Goal: Task Accomplishment & Management: Manage account settings

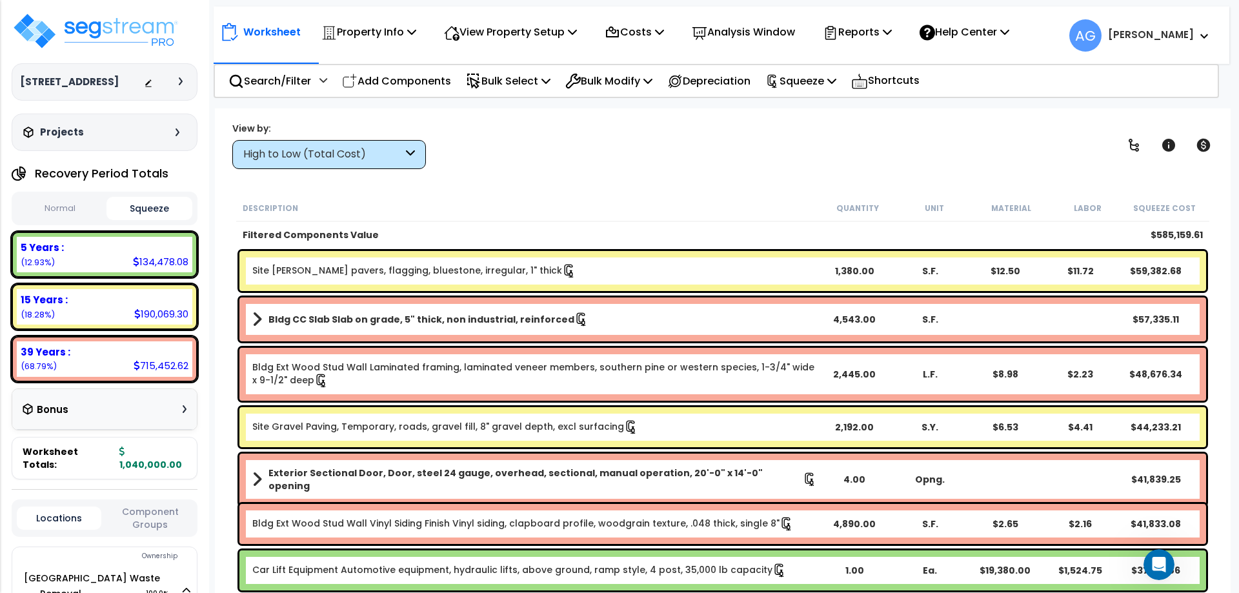
scroll to position [57, 0]
click at [178, 246] on div "5 Years :" at bounding box center [105, 248] width 168 height 14
click at [316, 78] on div "Search/Filter Additional Search / Filter" at bounding box center [277, 81] width 99 height 30
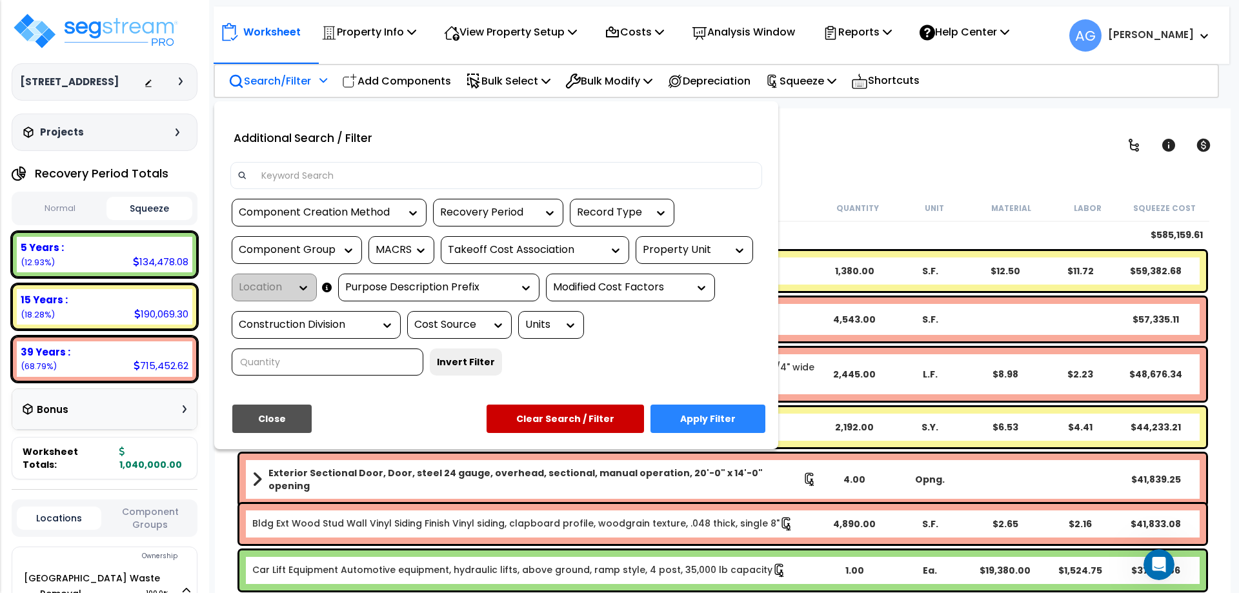
click at [500, 208] on div "Recovery Period" at bounding box center [488, 212] width 97 height 15
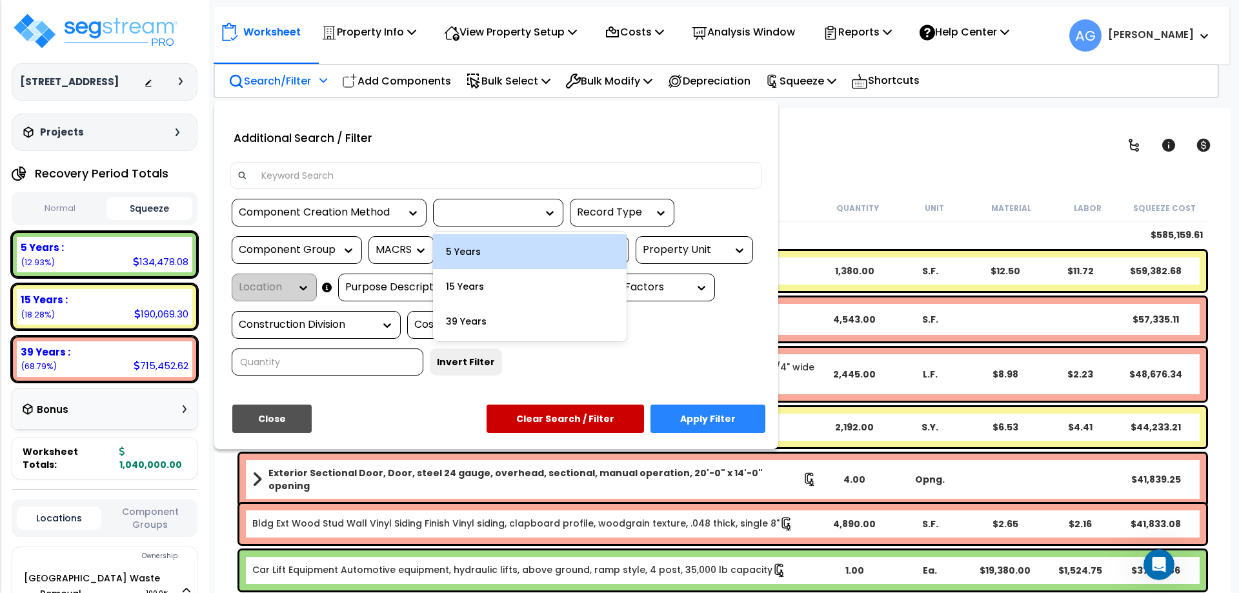
click at [480, 260] on div "5 Years" at bounding box center [530, 251] width 194 height 35
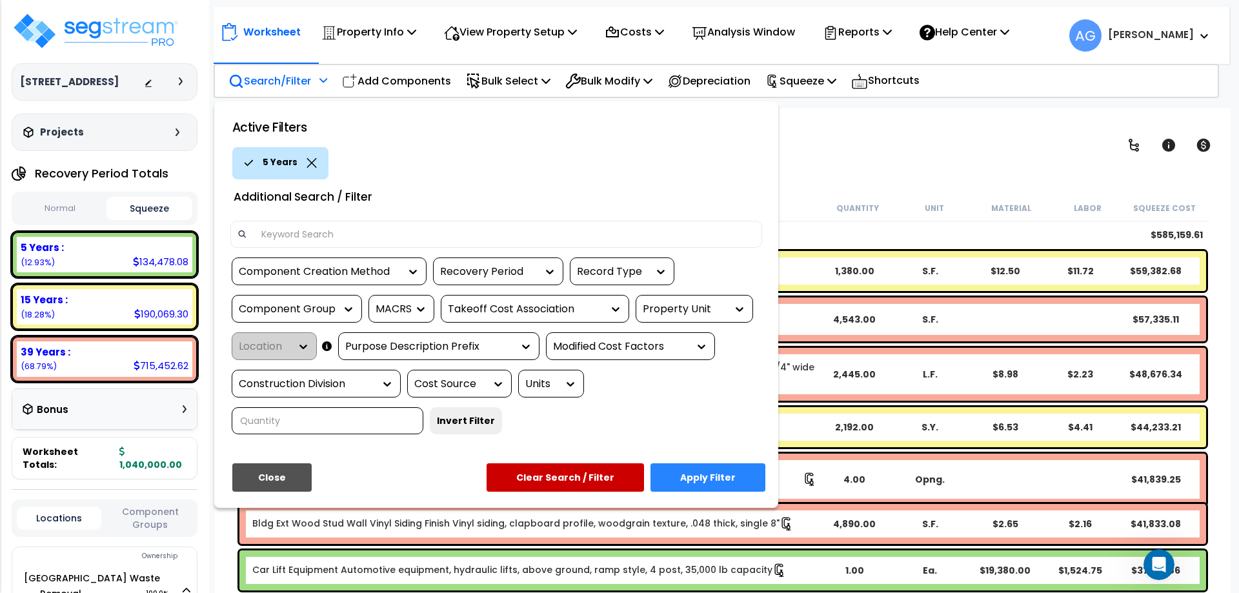
click at [699, 473] on button "Apply Filter" at bounding box center [708, 477] width 115 height 28
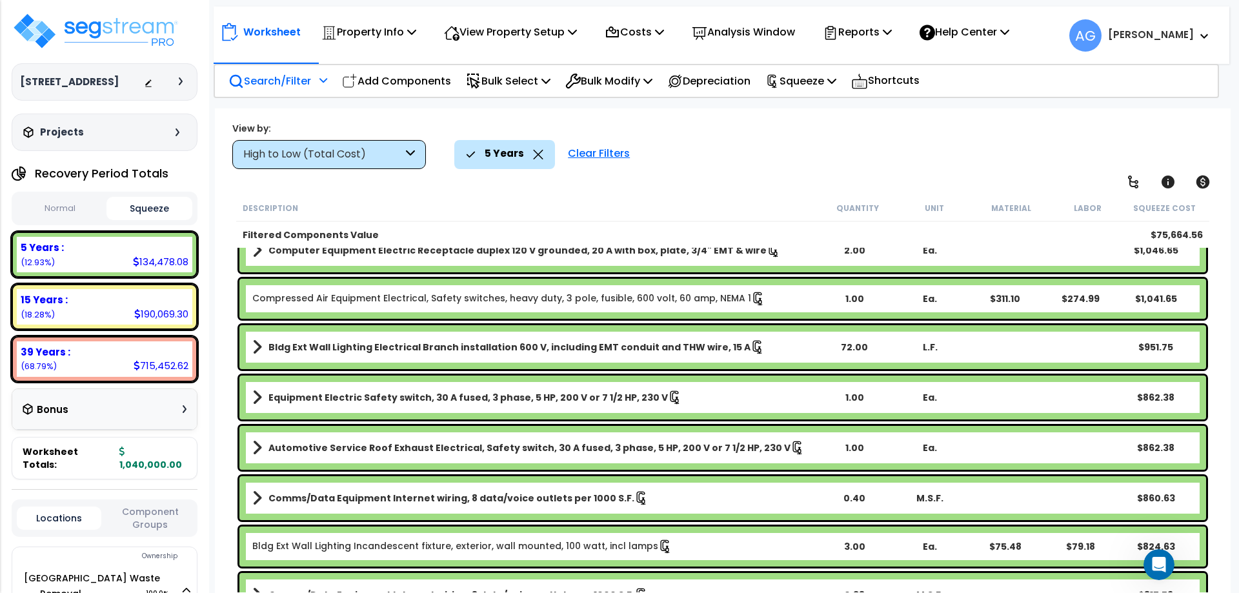
scroll to position [1138, 0]
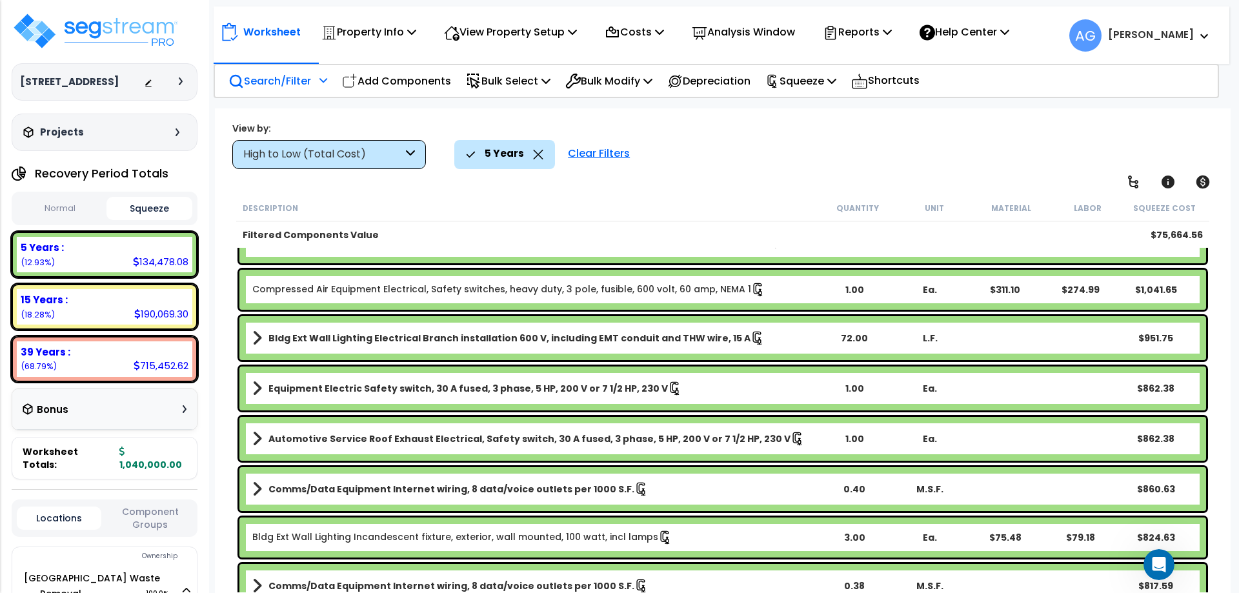
click at [294, 81] on p "Search/Filter" at bounding box center [269, 80] width 83 height 17
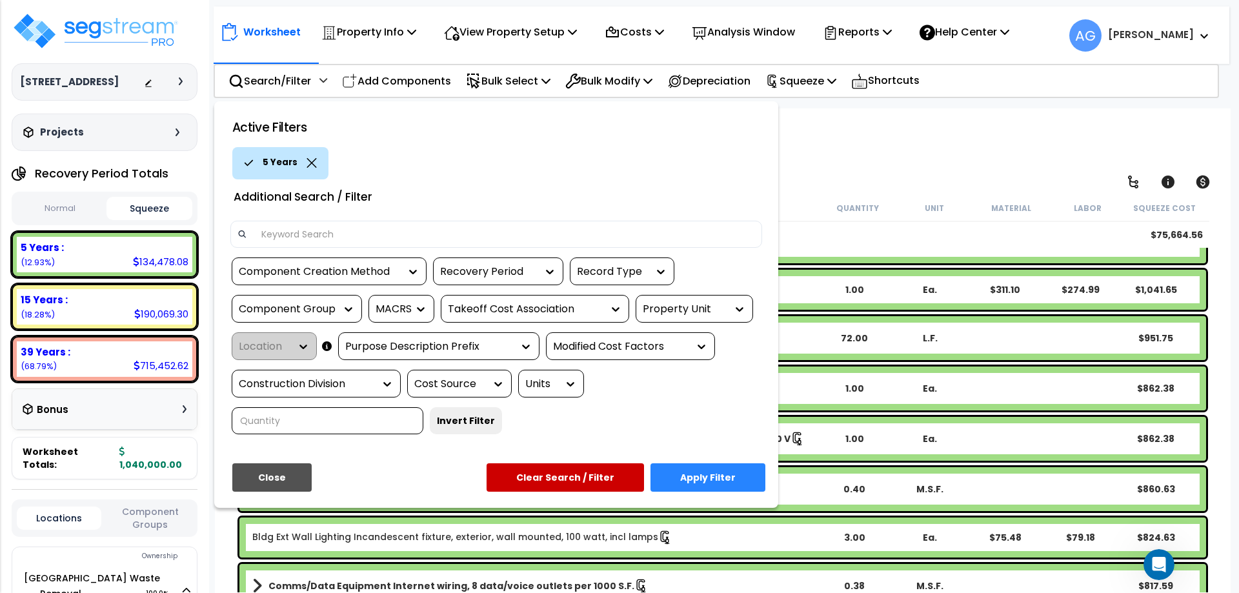
click at [287, 278] on div "Component Creation Method" at bounding box center [319, 272] width 161 height 15
click at [287, 303] on div "Component Group" at bounding box center [287, 309] width 97 height 15
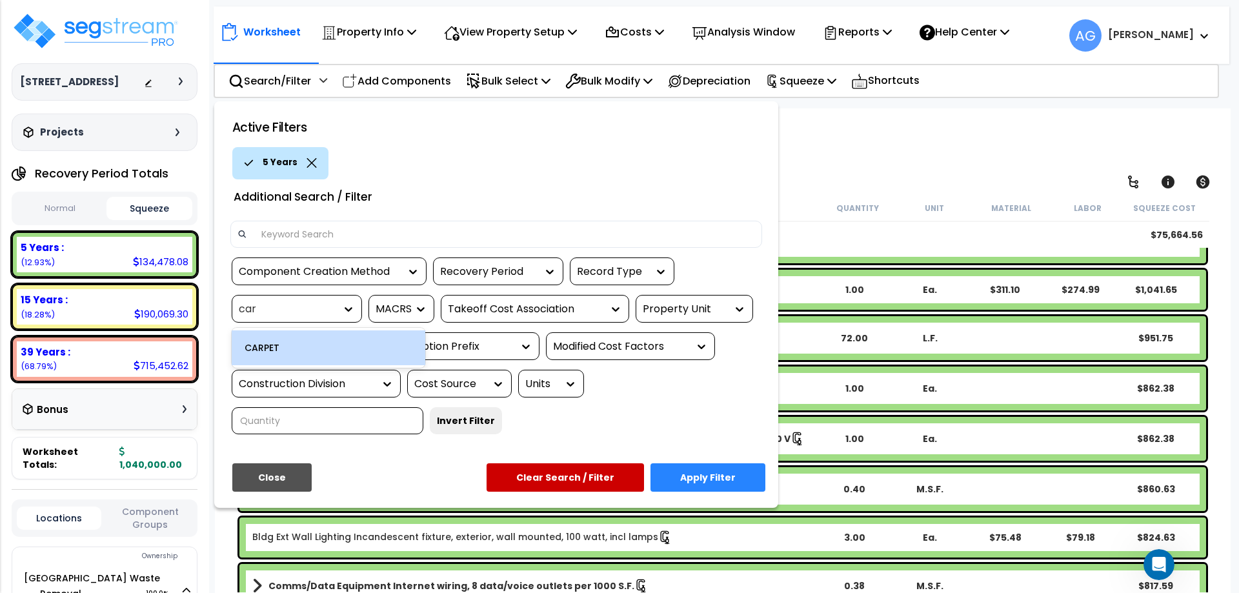
type input "carp"
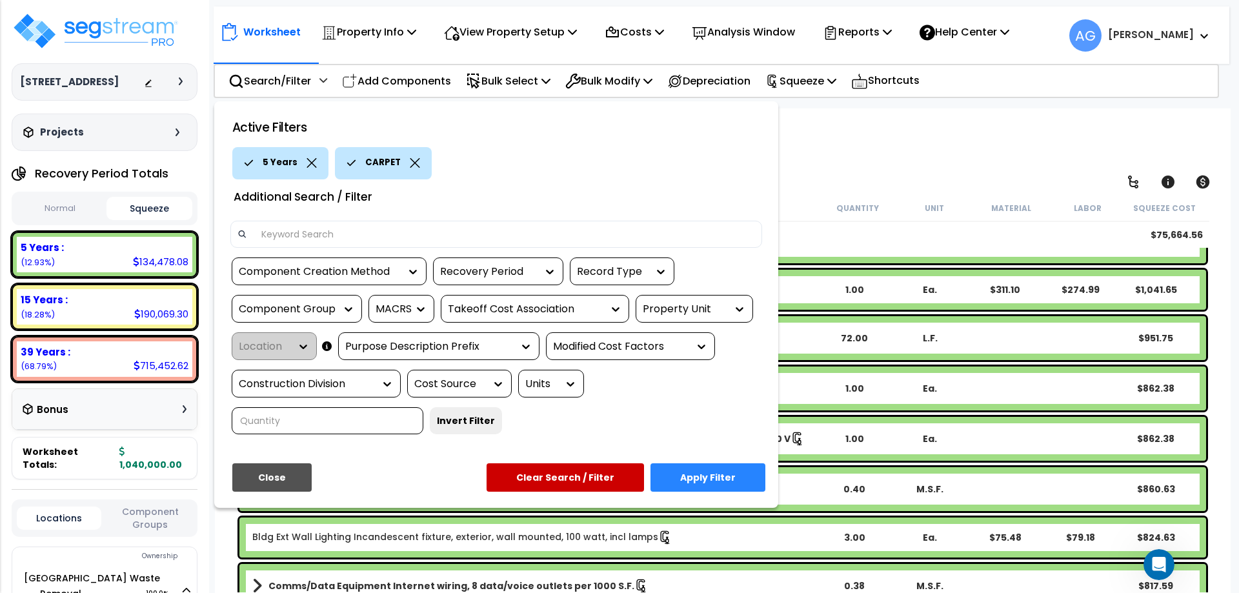
click at [689, 482] on button "Apply Filter" at bounding box center [708, 477] width 115 height 28
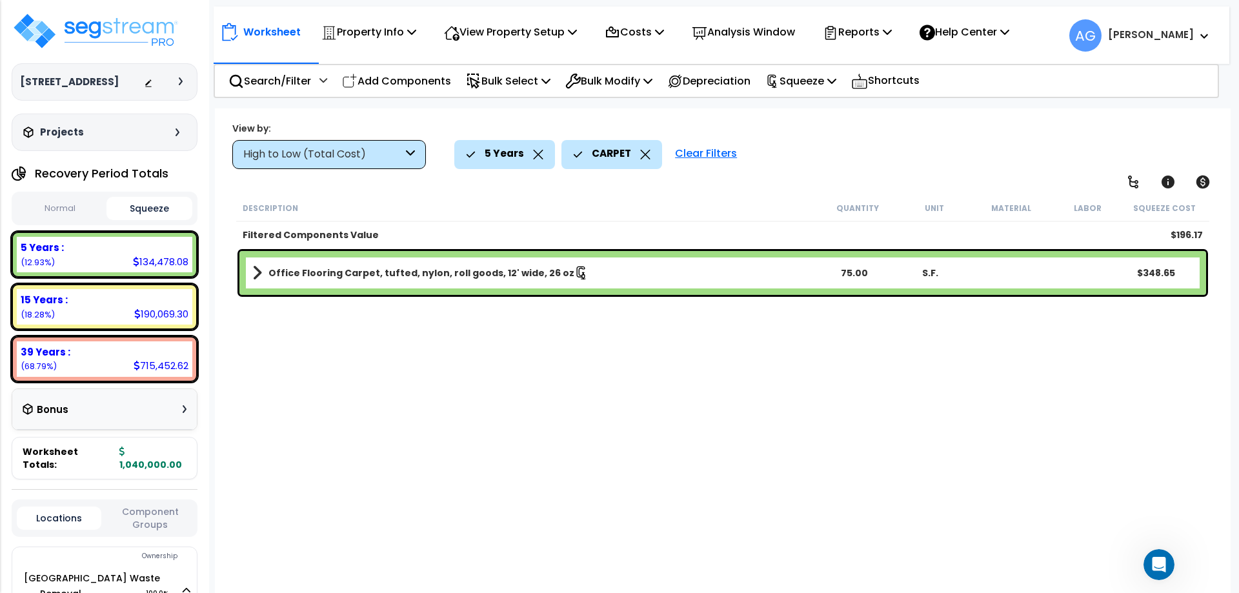
click at [638, 157] on div "CARPET" at bounding box center [611, 154] width 77 height 28
click at [648, 154] on icon at bounding box center [645, 155] width 10 height 10
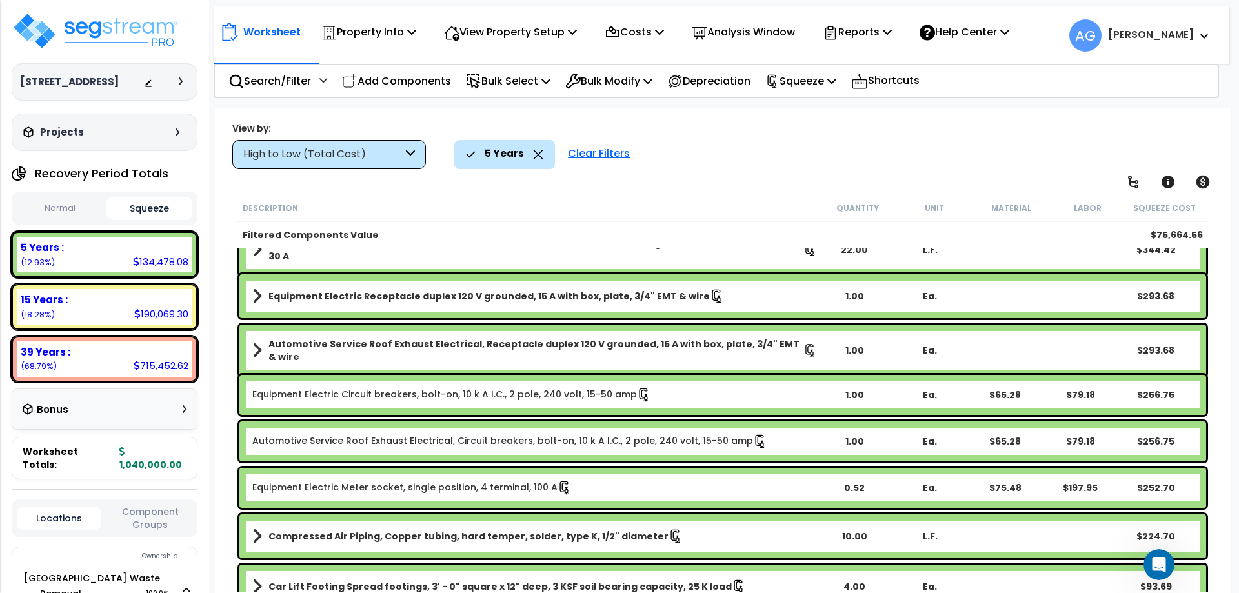
scroll to position [1750, 0]
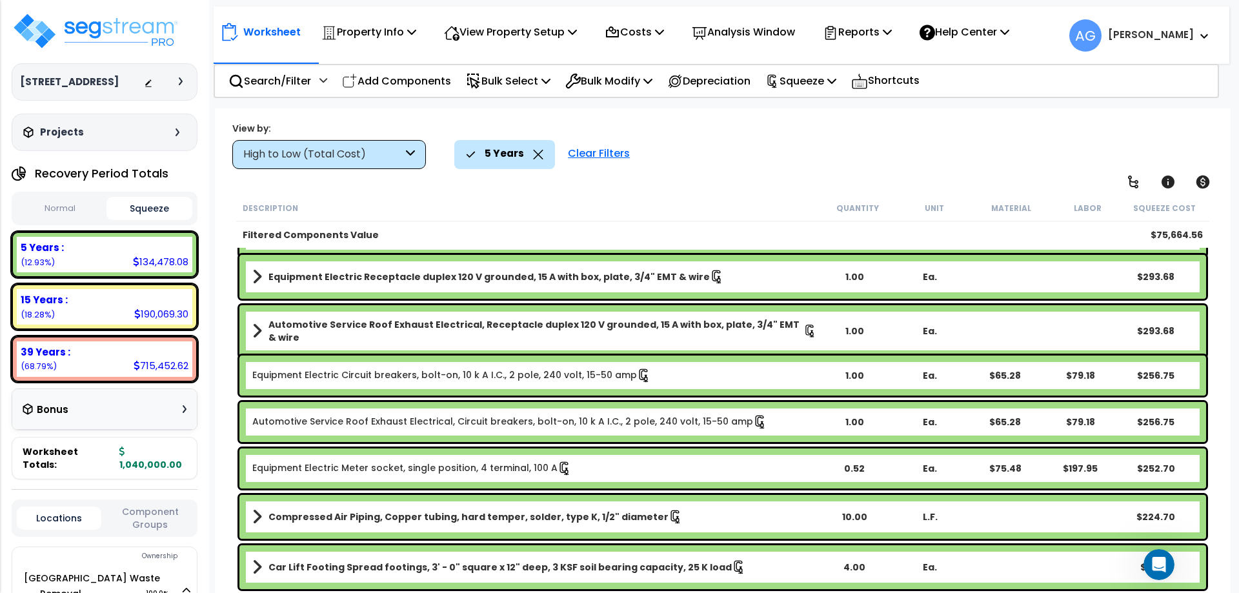
click at [412, 157] on icon at bounding box center [410, 154] width 9 height 15
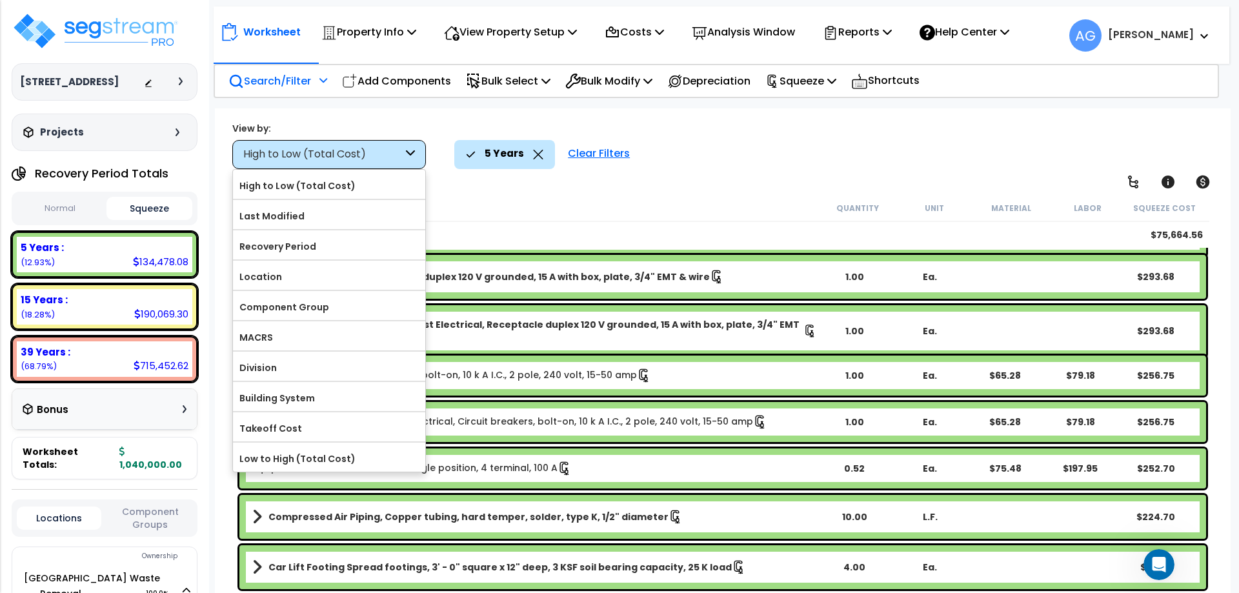
click at [318, 94] on div "Search/Filter Additional Search / Filter" at bounding box center [277, 81] width 99 height 30
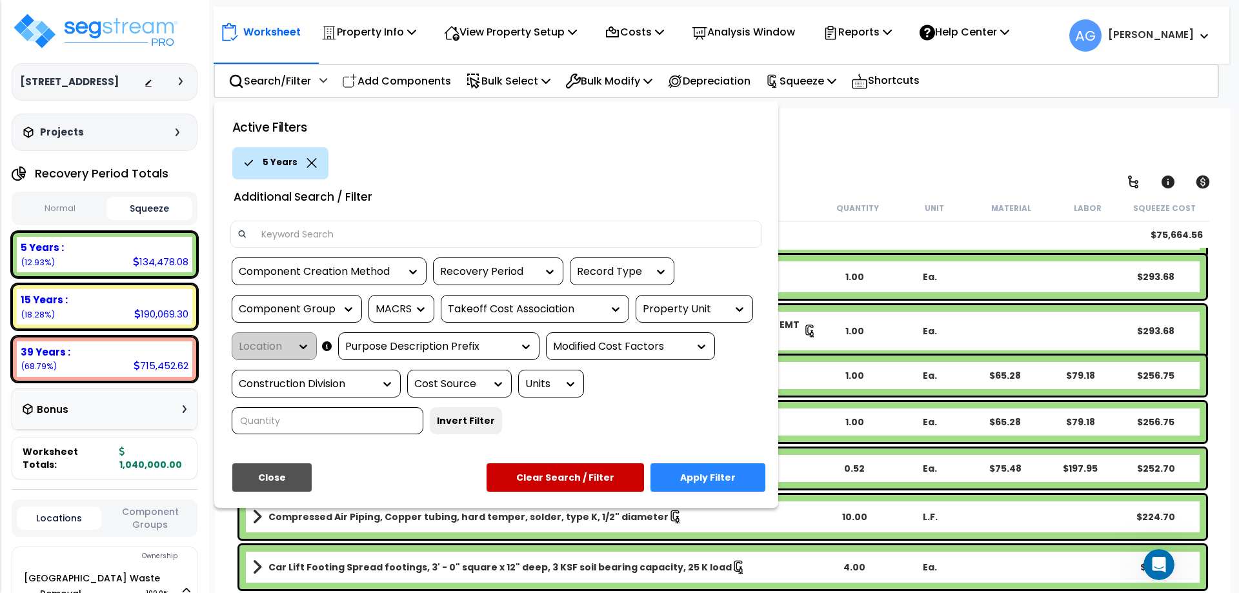
click at [531, 268] on div "Recovery Period" at bounding box center [488, 272] width 97 height 15
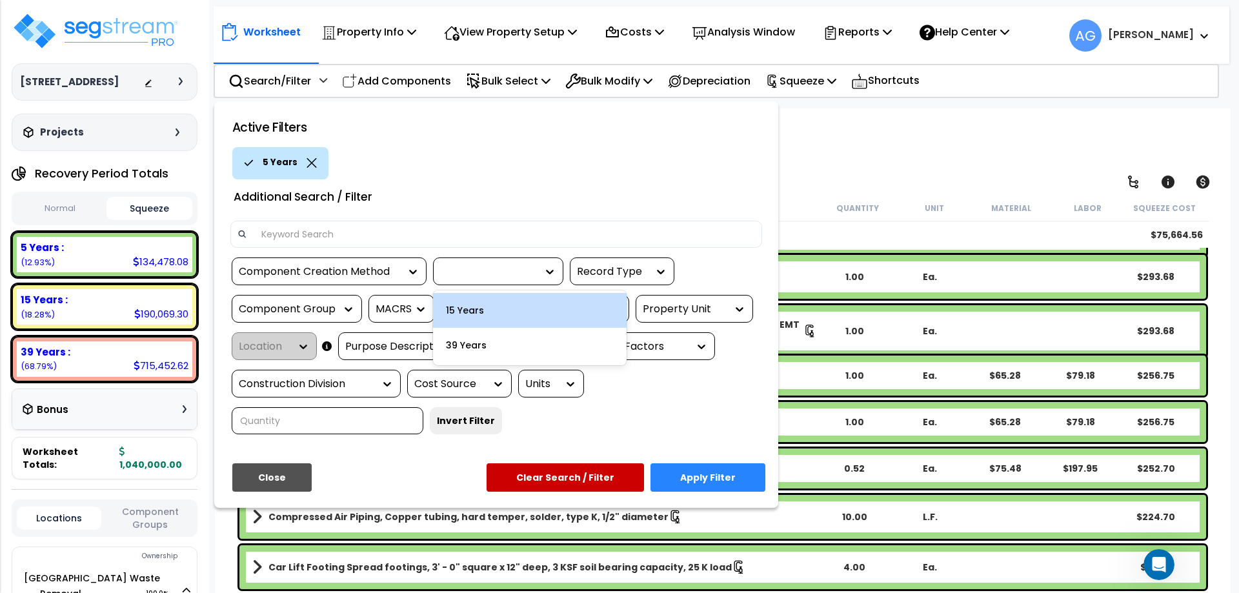
click at [505, 307] on div "15 Years" at bounding box center [530, 310] width 194 height 35
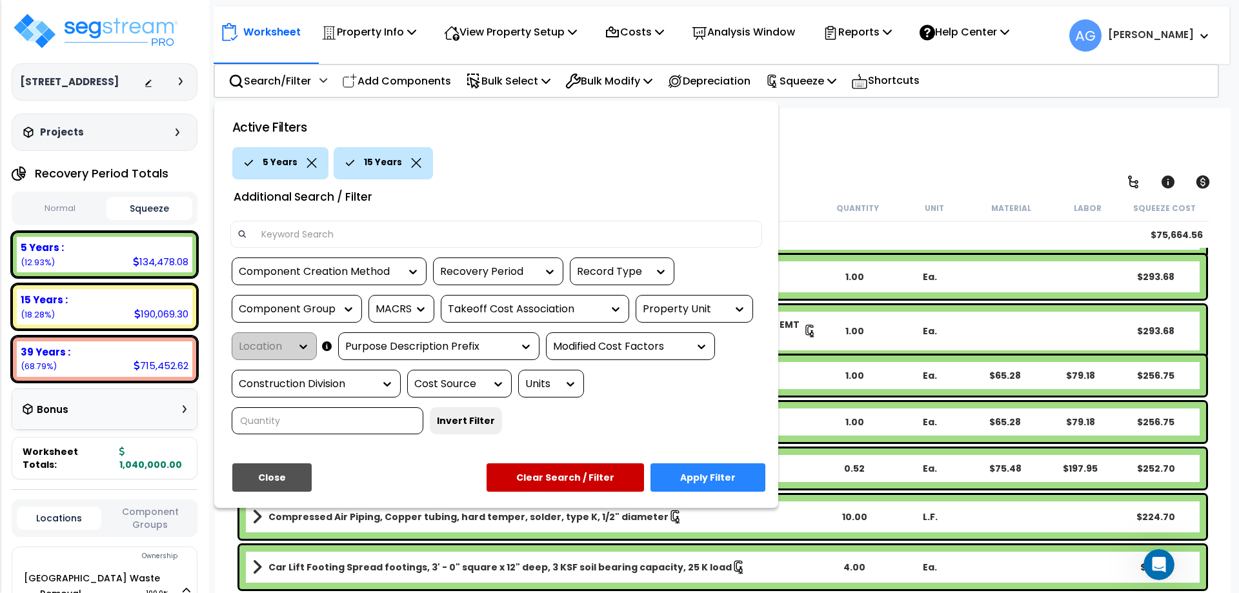
click at [689, 470] on button "Apply Filter" at bounding box center [708, 477] width 115 height 28
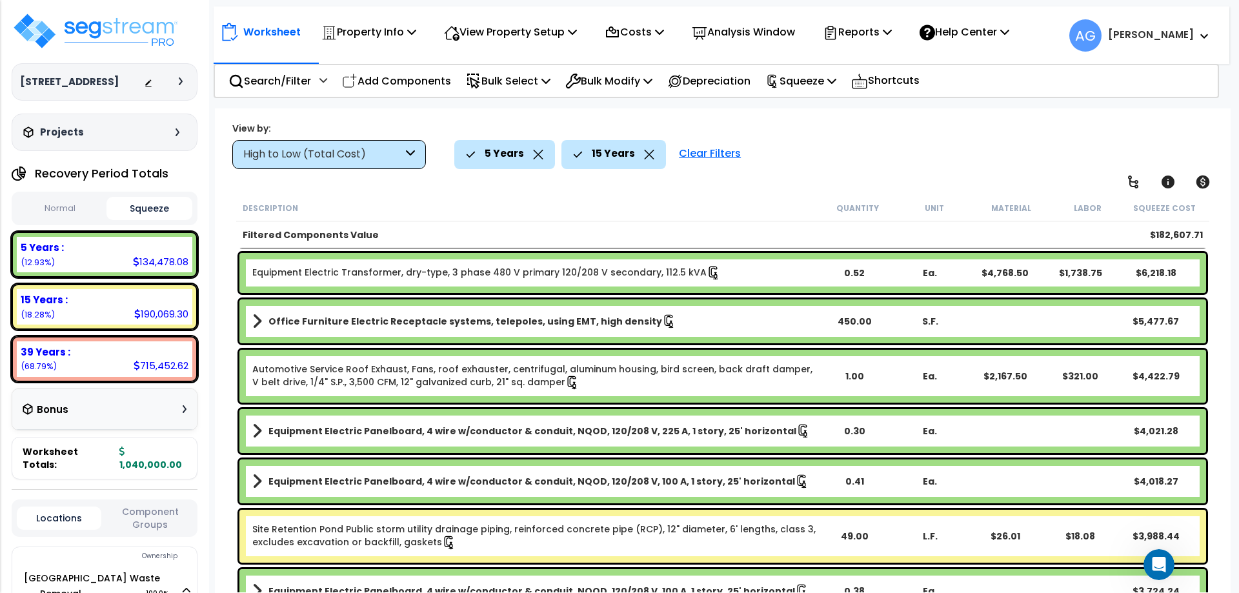
scroll to position [400, 0]
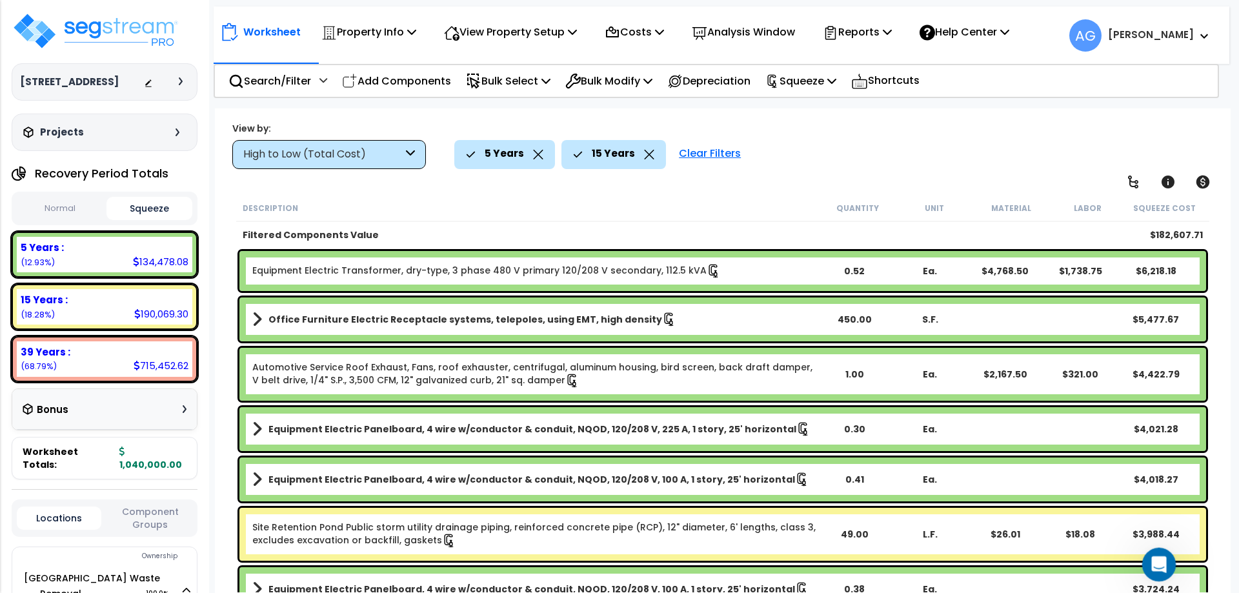
click at [1167, 557] on div "Open Intercom Messenger" at bounding box center [1157, 562] width 43 height 43
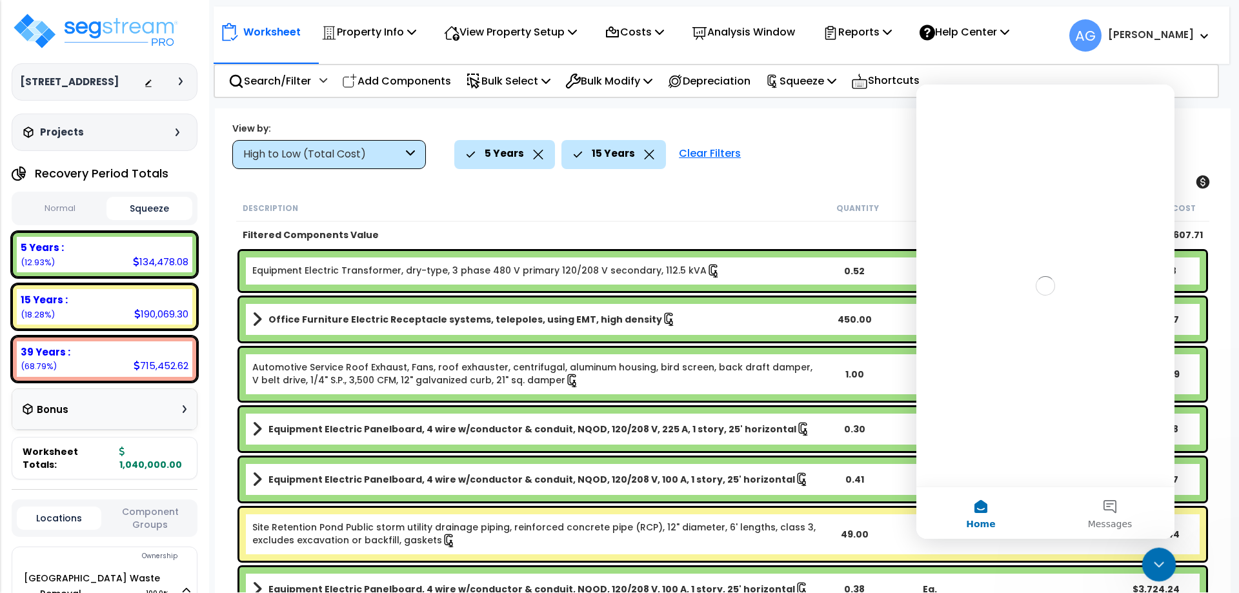
scroll to position [0, 0]
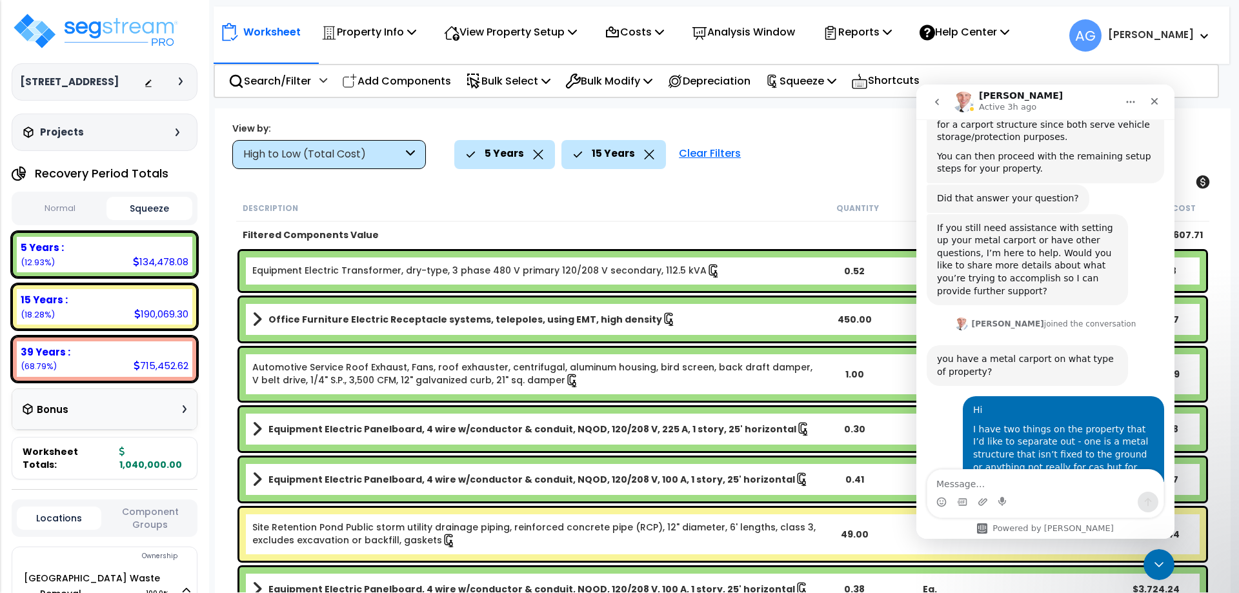
scroll to position [2037, 0]
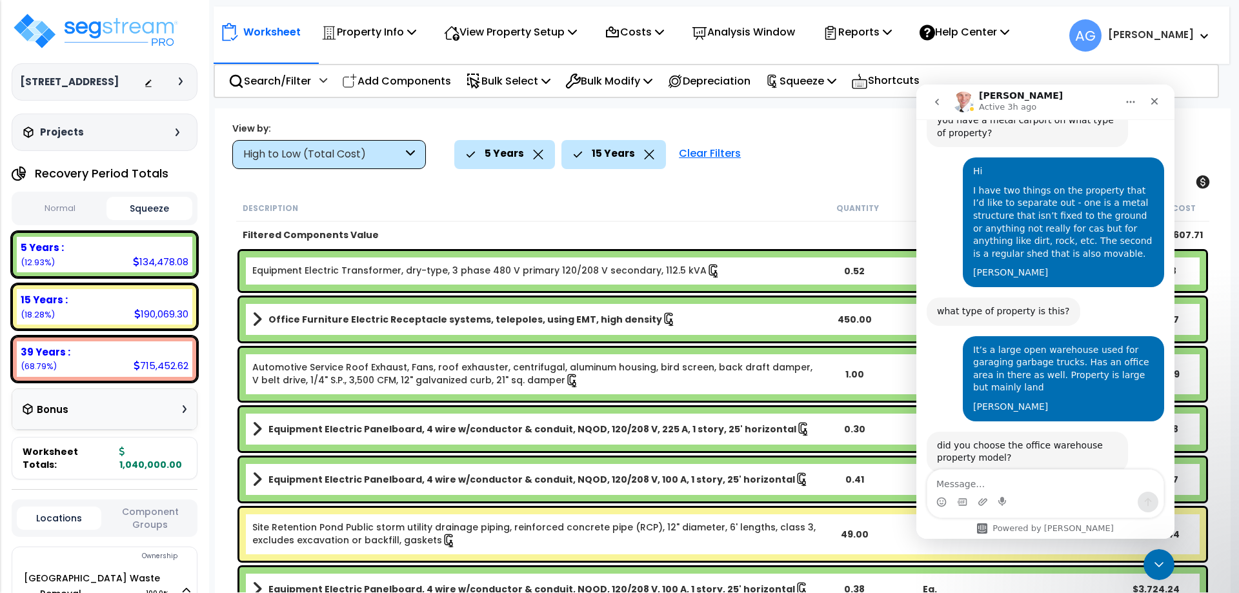
click at [941, 104] on icon "go back" at bounding box center [937, 102] width 10 height 10
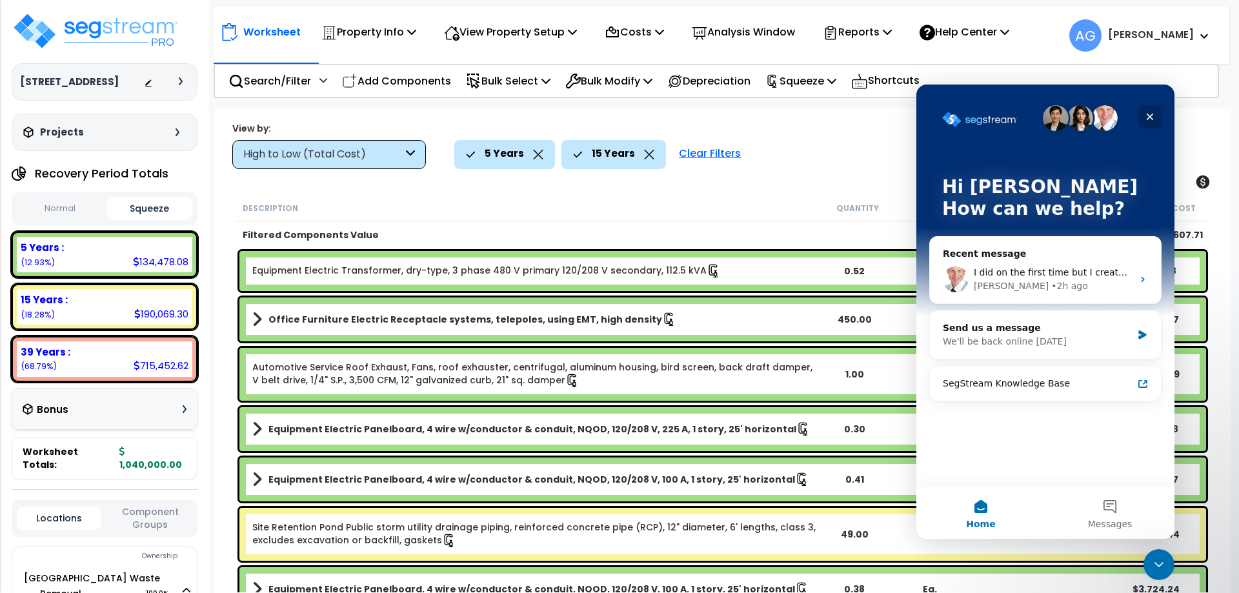
click at [1152, 117] on icon "Close" at bounding box center [1150, 117] width 10 height 10
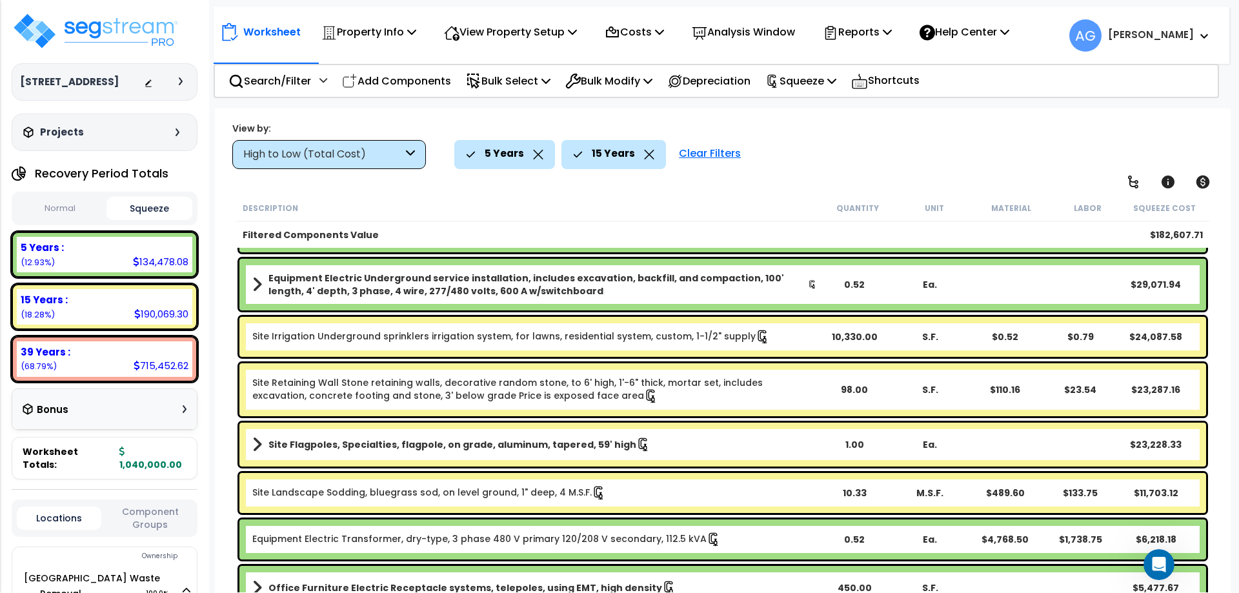
scroll to position [108, 0]
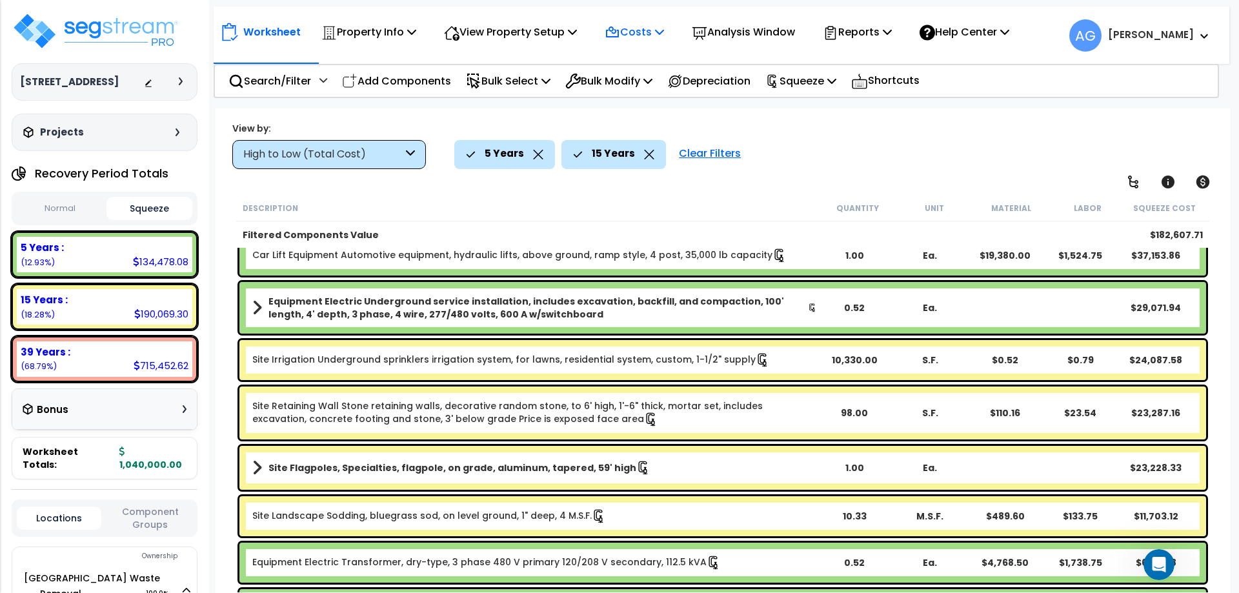
click at [657, 32] on p "Costs" at bounding box center [634, 31] width 59 height 17
click at [569, 34] on p "View Property Setup" at bounding box center [510, 31] width 133 height 17
click at [686, 127] on div "View by: High to Low (Total Cost) High to Low (Total Cost)" at bounding box center [723, 145] width 990 height 48
click at [1206, 180] on icon at bounding box center [1203, 182] width 14 height 13
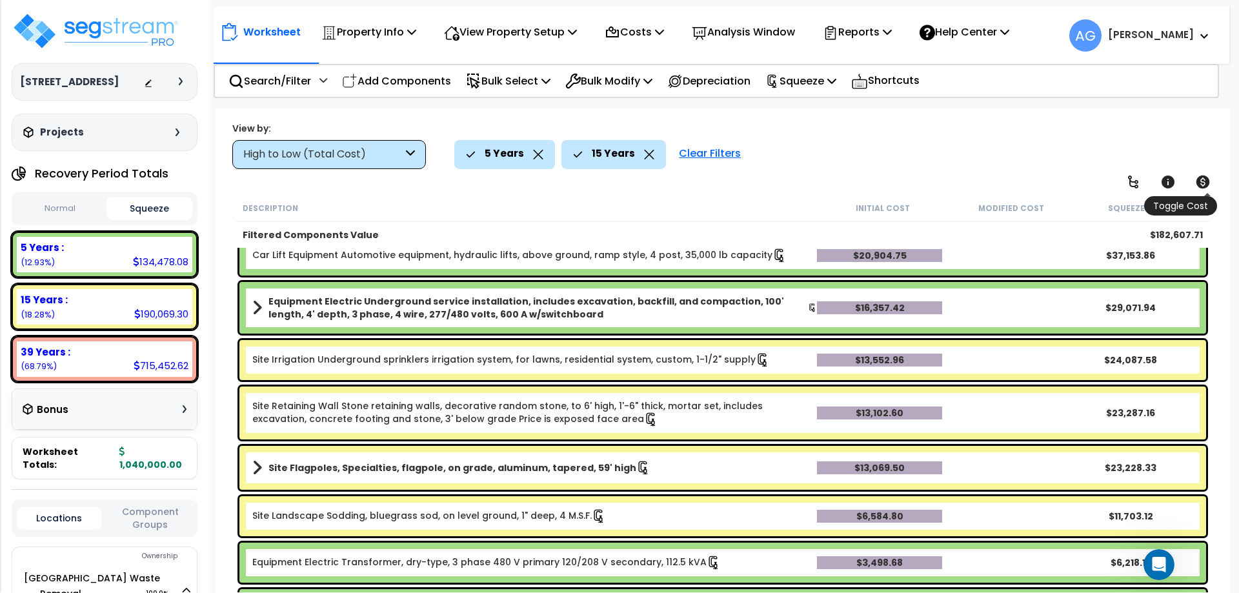
click at [1206, 180] on icon at bounding box center [1203, 182] width 14 height 13
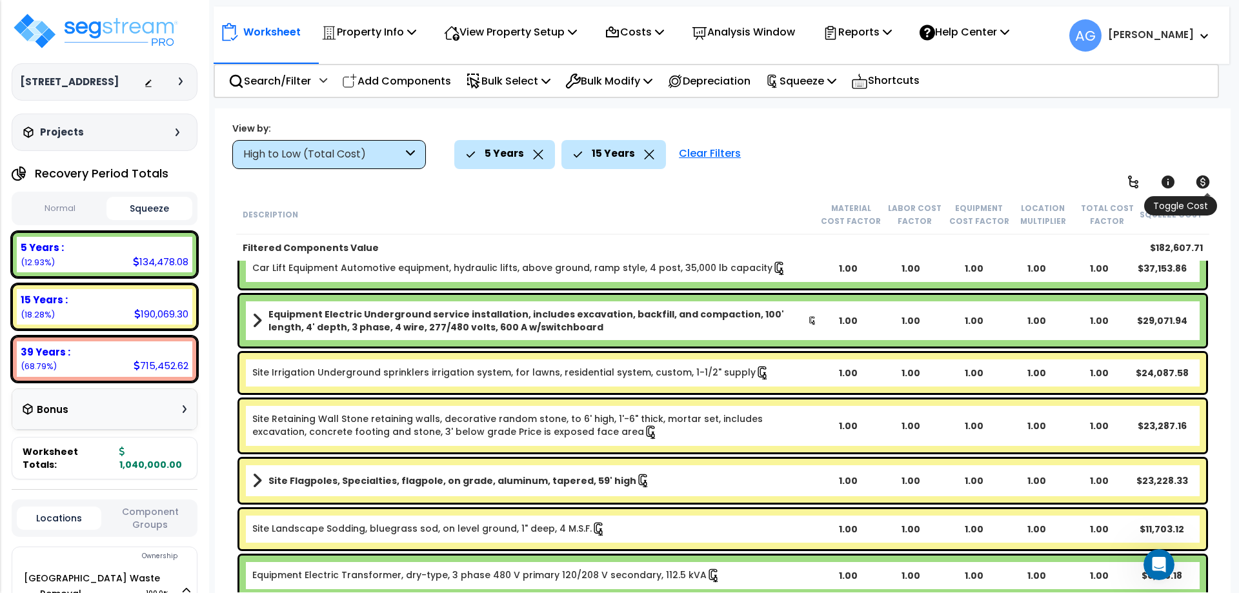
click at [1206, 180] on icon at bounding box center [1203, 182] width 14 height 13
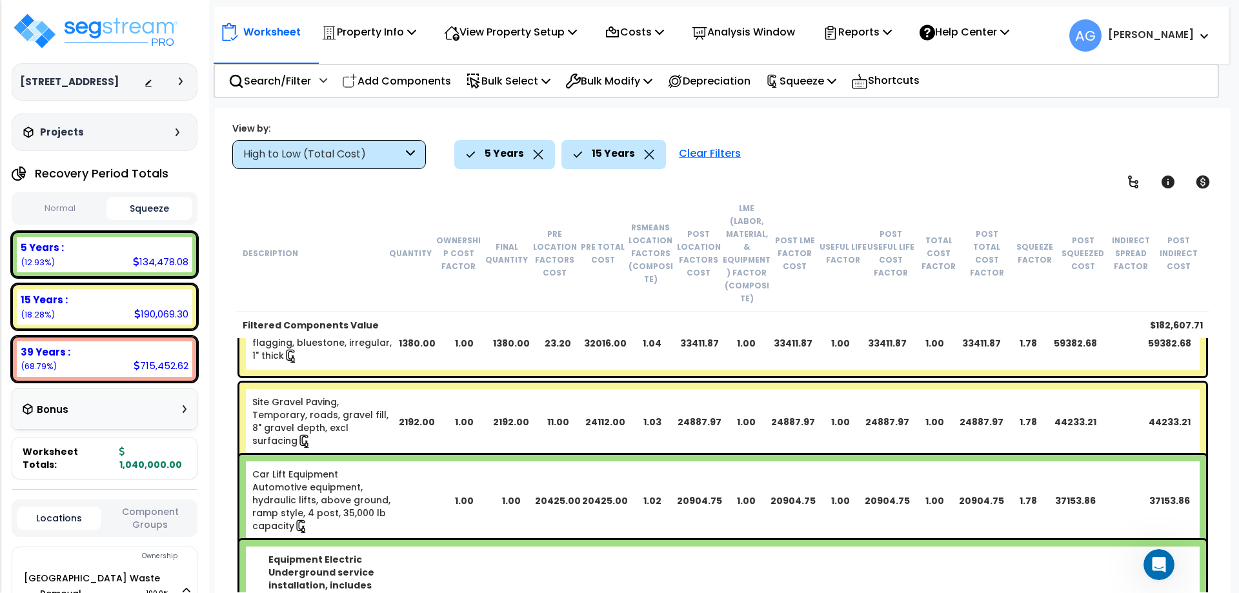
scroll to position [47, 0]
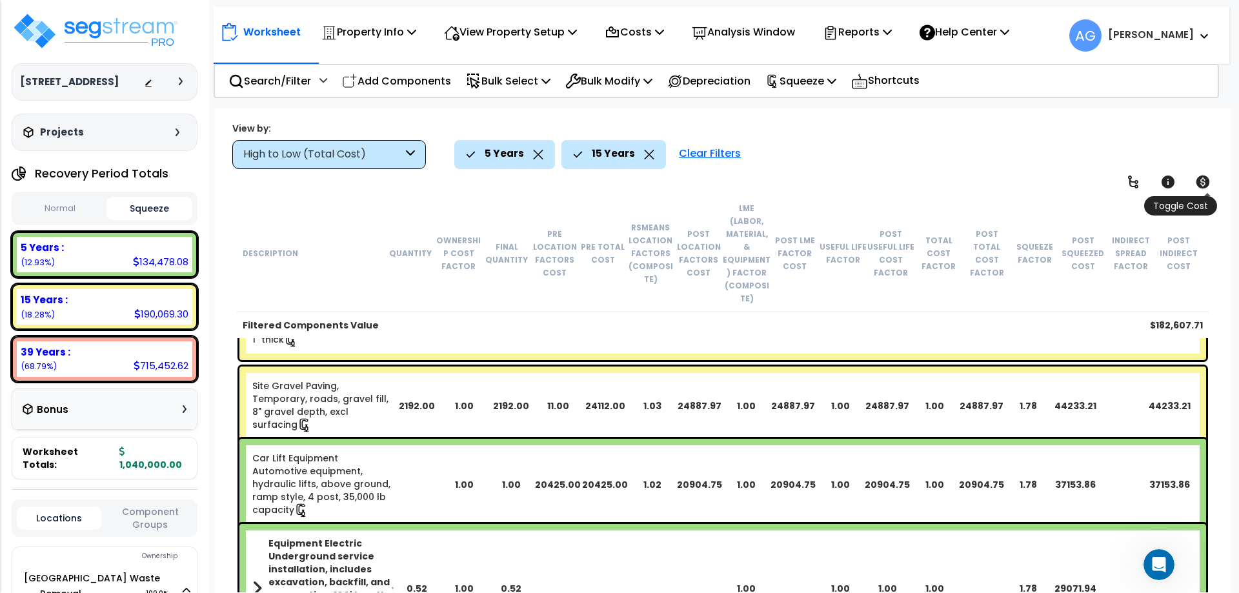
click at [1207, 176] on icon at bounding box center [1202, 181] width 15 height 15
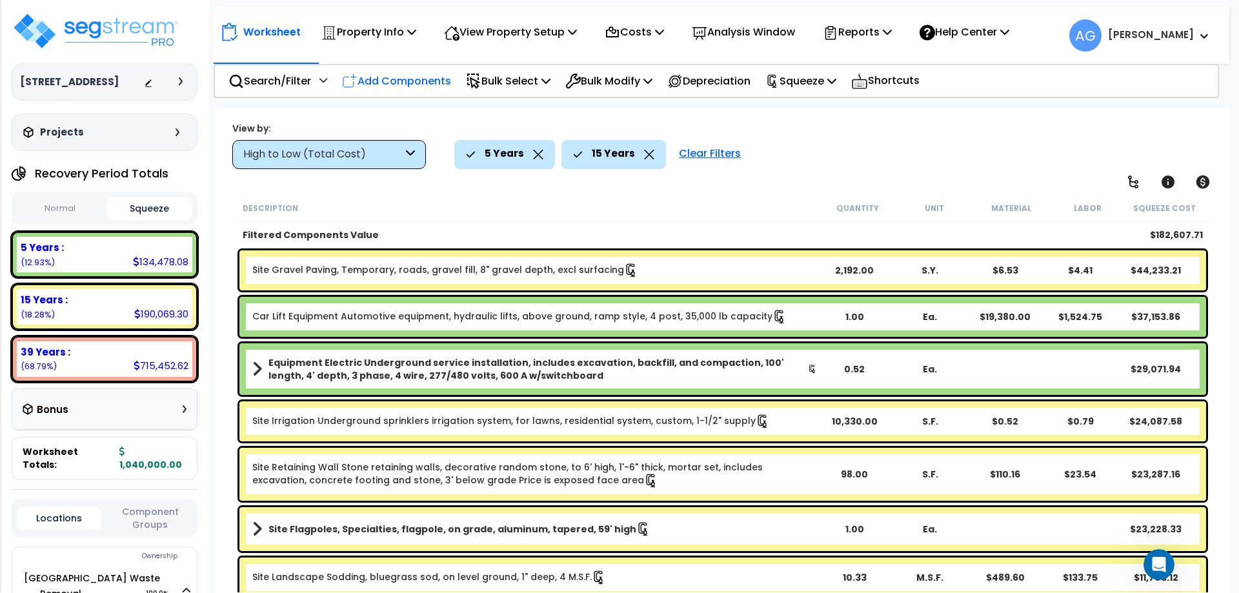
click at [405, 87] on p "Add Components" at bounding box center [396, 80] width 109 height 17
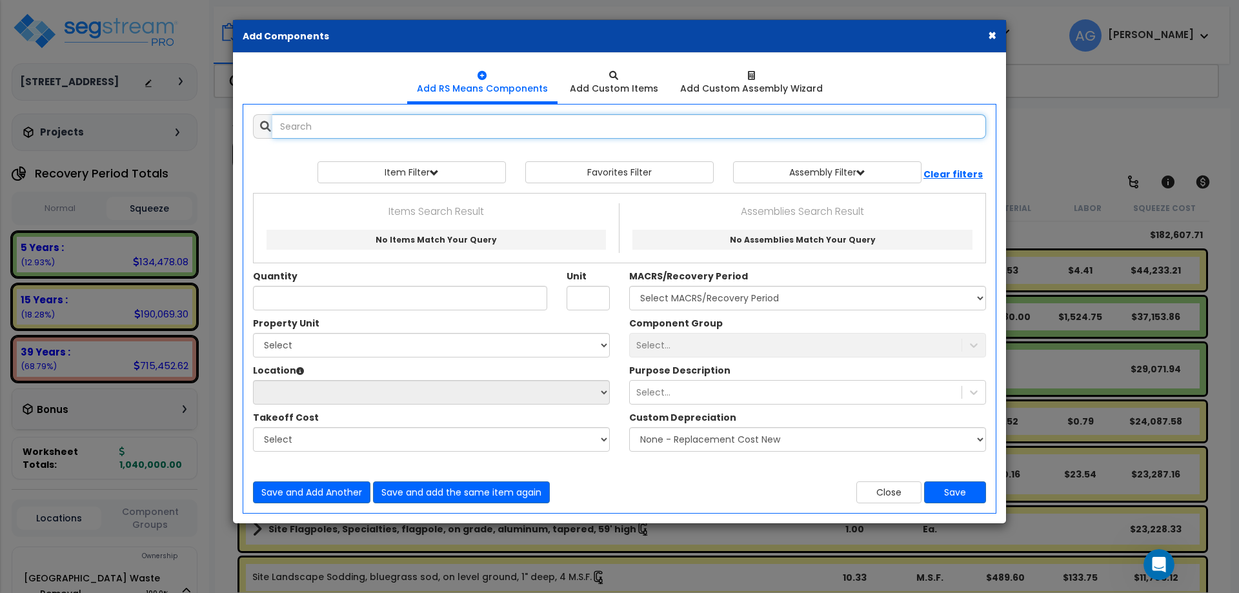
click at [385, 127] on input "text" at bounding box center [629, 126] width 714 height 25
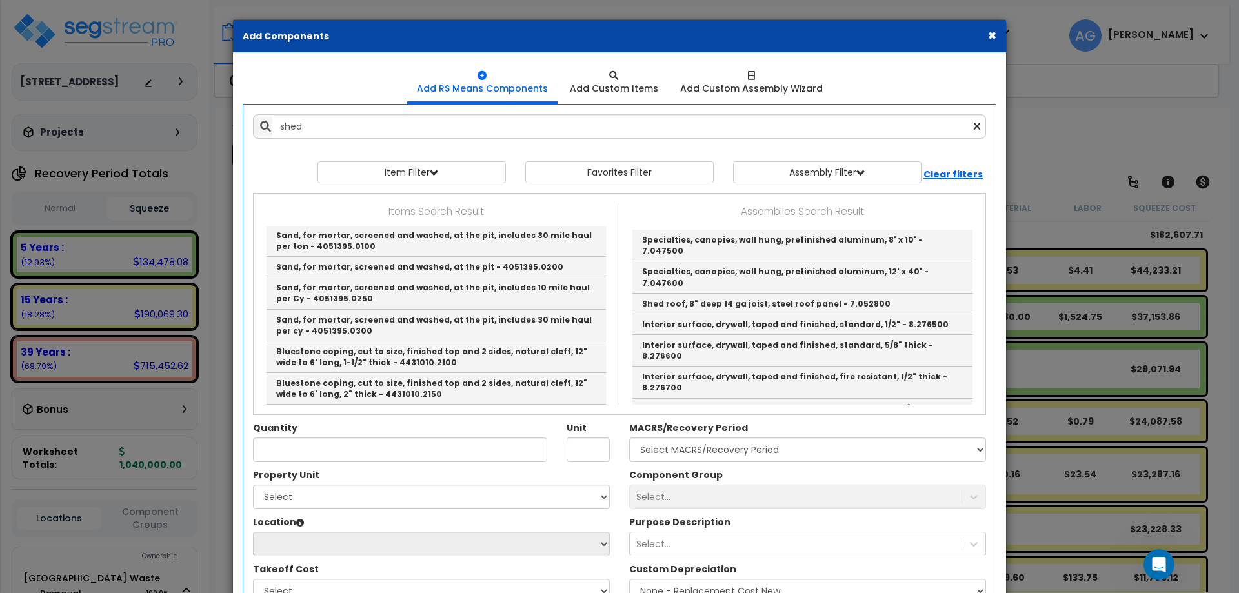
scroll to position [1429, 0]
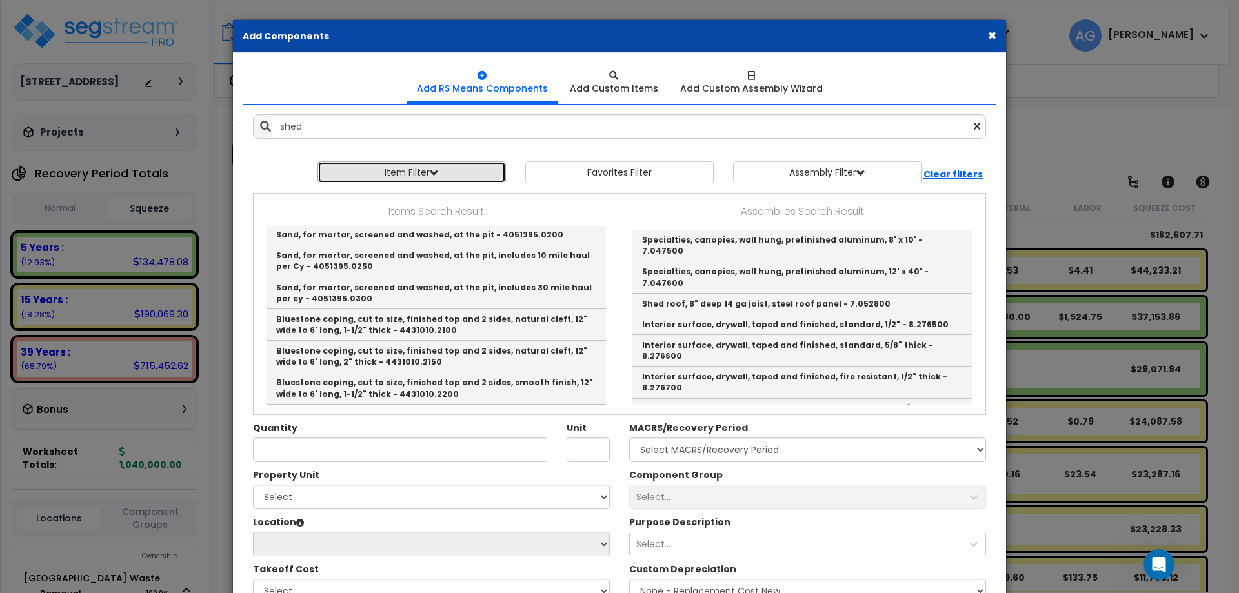
click at [437, 172] on span "button" at bounding box center [434, 172] width 9 height 9
click at [428, 207] on select "Select 0. Custom Item 1. General Requirements 2. Existing Conditions 3. Concret…" at bounding box center [422, 202] width 194 height 25
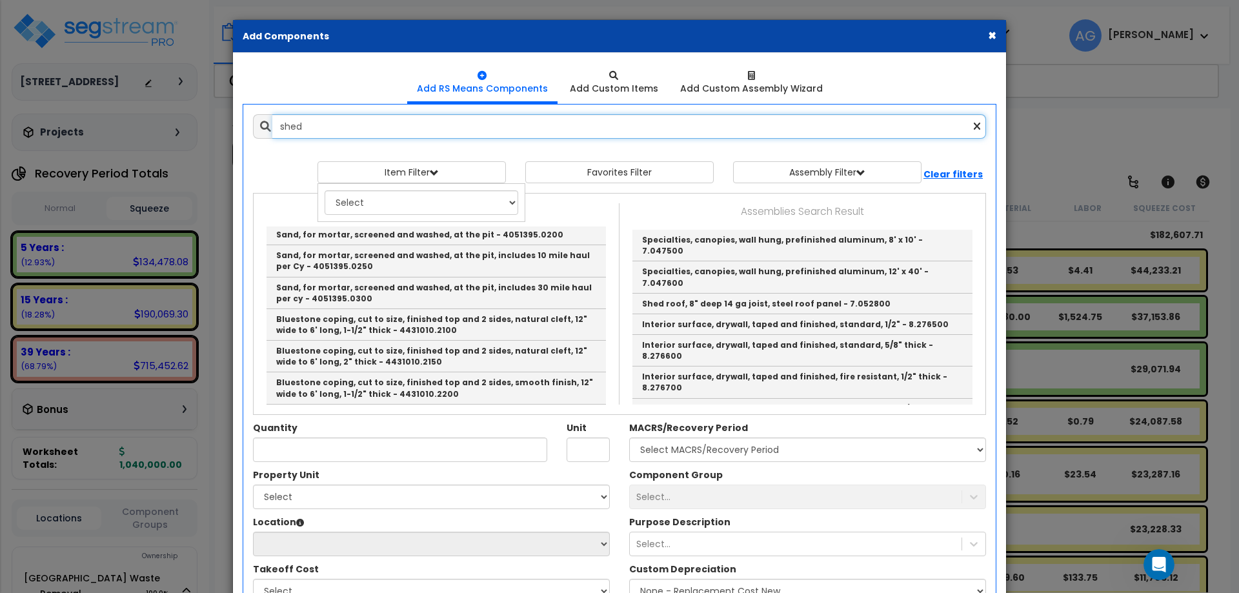
click at [373, 125] on input "shed" at bounding box center [629, 126] width 714 height 25
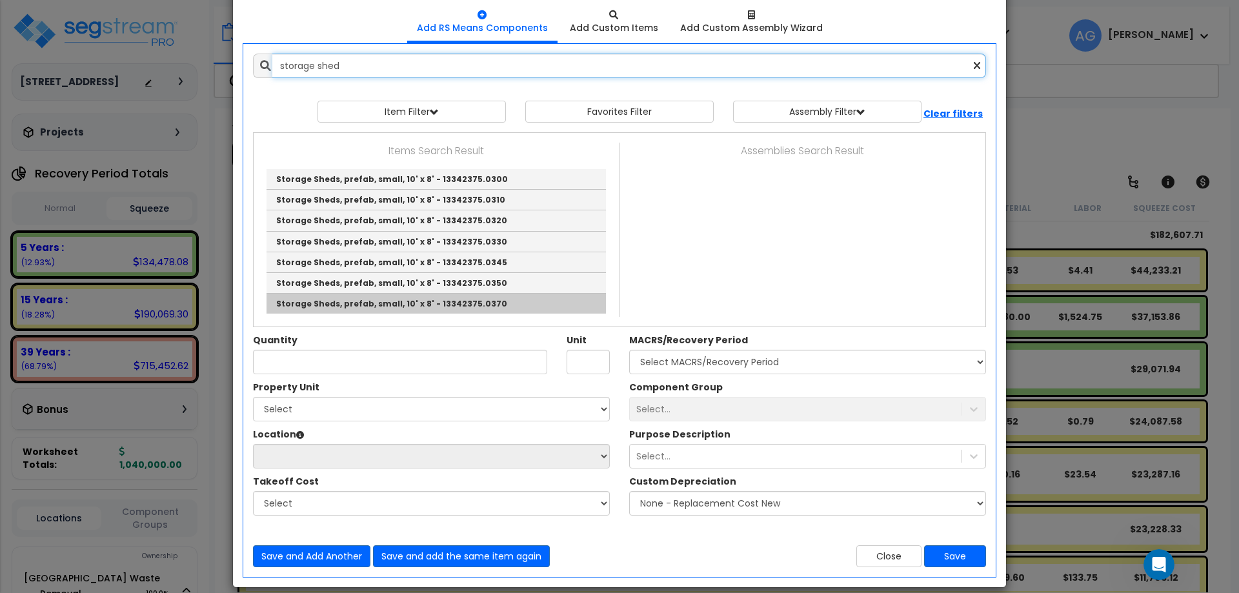
scroll to position [60, 0]
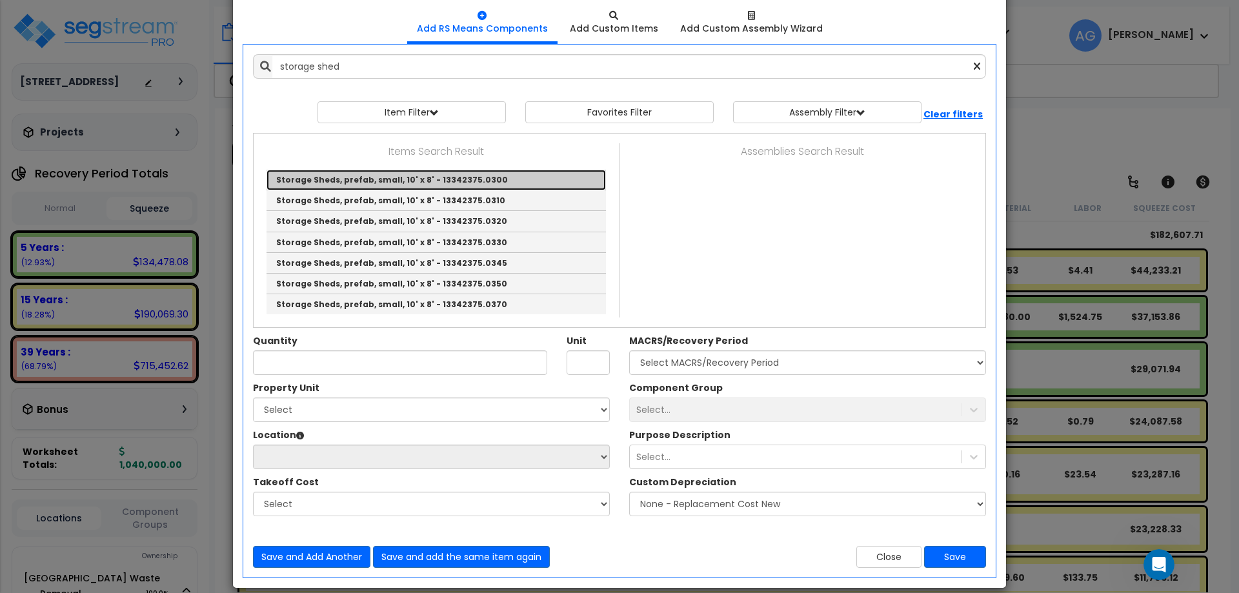
click at [367, 183] on link "Storage Sheds, prefab, small, 10' x 8' - 13342375.0300" at bounding box center [436, 180] width 339 height 21
type input "Storage Sheds, prefab, small, 10' x 8' - 13342375.0300"
type input "Ea."
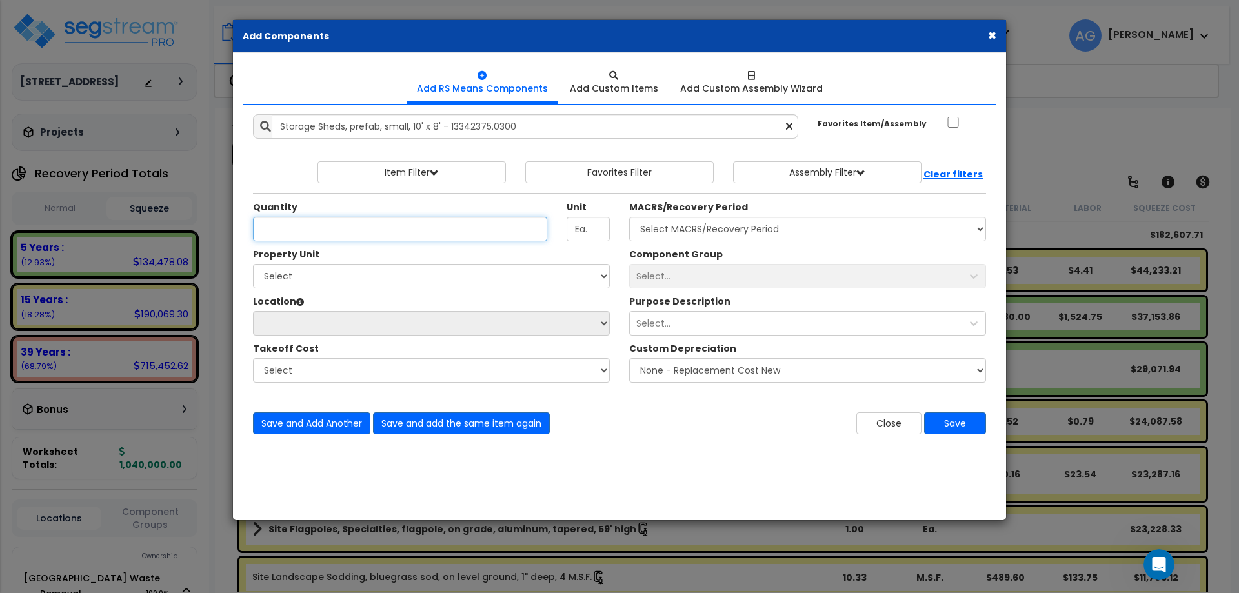
click at [454, 236] on input "Quantity" at bounding box center [400, 229] width 294 height 25
type input "1"
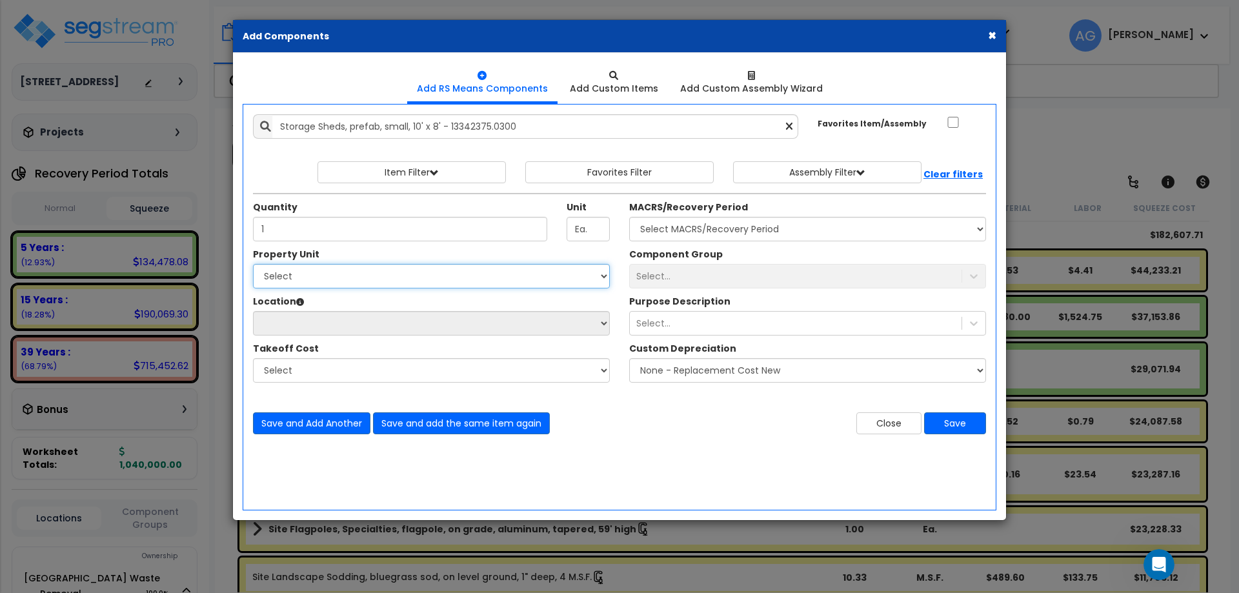
click at [449, 281] on select "Select Naples Waste Removal Site Improvements" at bounding box center [431, 276] width 357 height 25
select select "168007"
click at [253, 264] on select "Select Naples Waste Removal Site Improvements" at bounding box center [431, 276] width 357 height 25
select select
click at [374, 276] on select "Select Naples Waste Removal Site Improvements" at bounding box center [431, 276] width 357 height 25
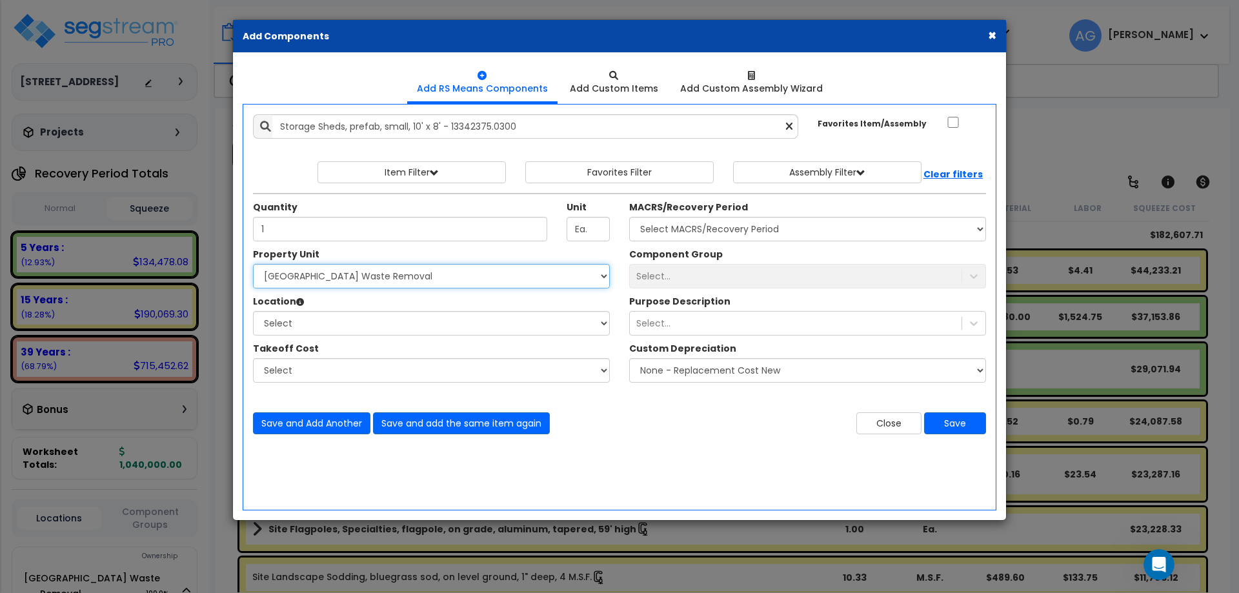
select select "168008"
click at [253, 264] on select "Select Naples Waste Removal Site Improvements" at bounding box center [431, 276] width 357 height 25
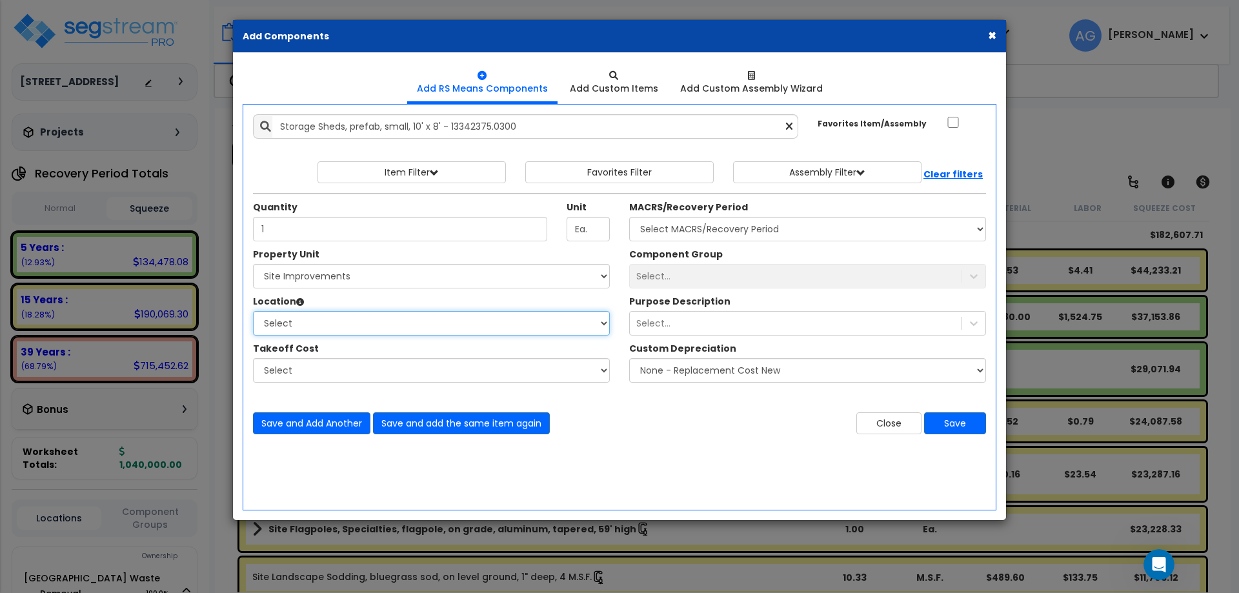
click at [353, 320] on select "Select Site Exterior Add Additional Location" at bounding box center [431, 323] width 357 height 25
select select "462"
click at [253, 311] on select "Select Site Exterior Add Additional Location" at bounding box center [431, 323] width 357 height 25
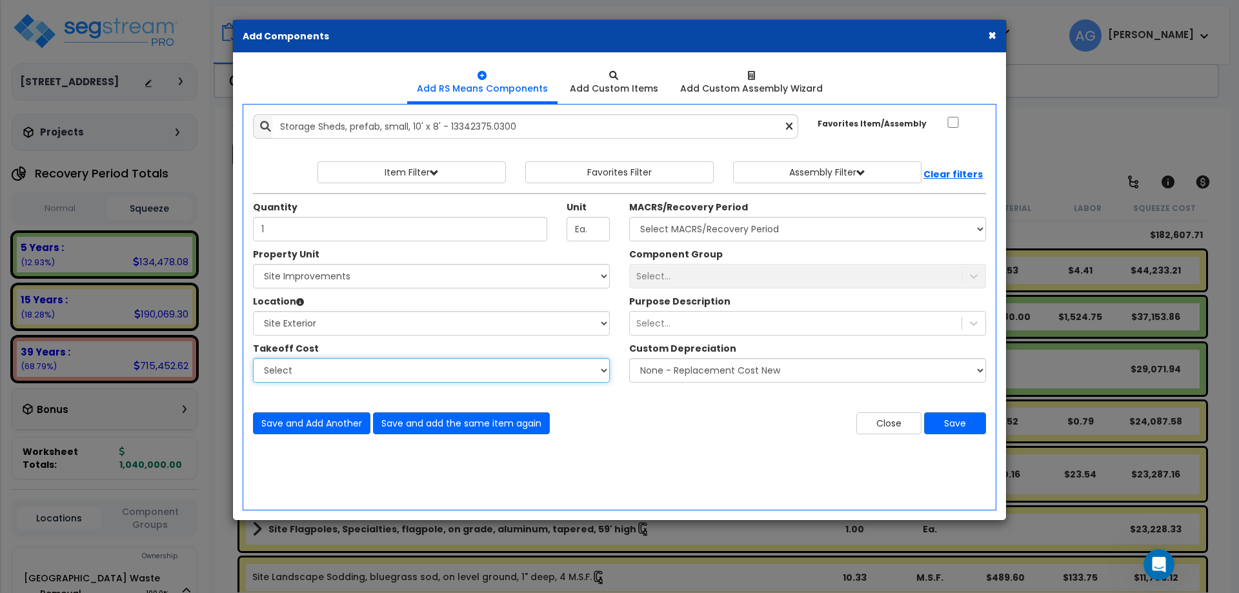
click at [316, 371] on select "Select" at bounding box center [431, 370] width 357 height 25
click at [674, 272] on div "Select..." at bounding box center [807, 276] width 357 height 25
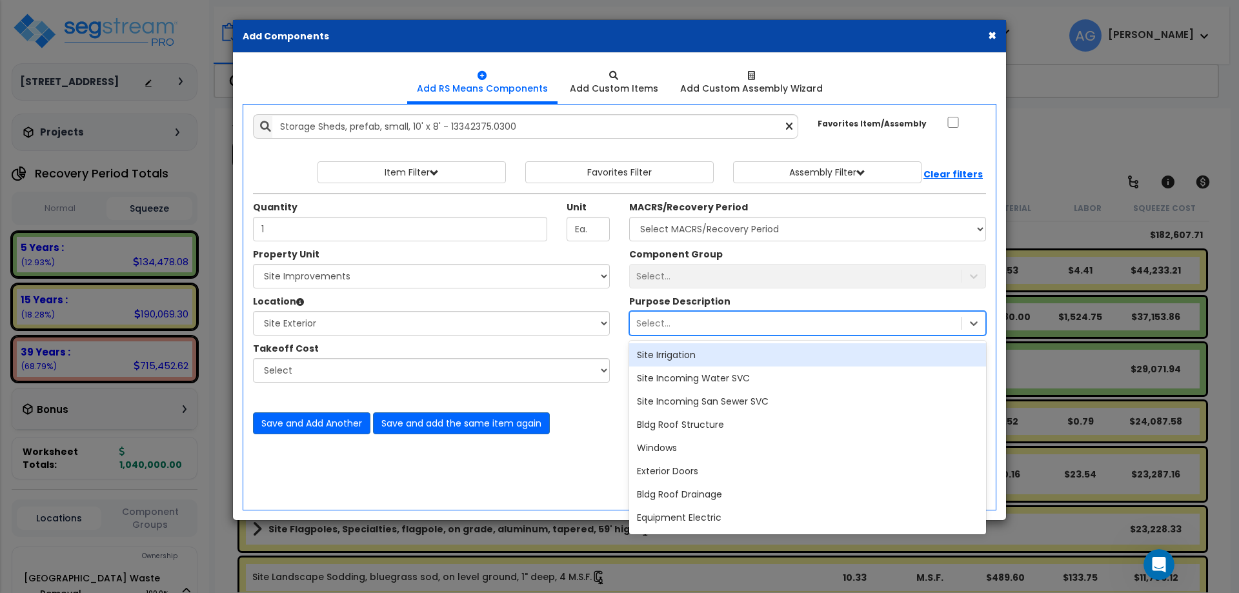
click at [680, 328] on div "Select..." at bounding box center [796, 323] width 332 height 21
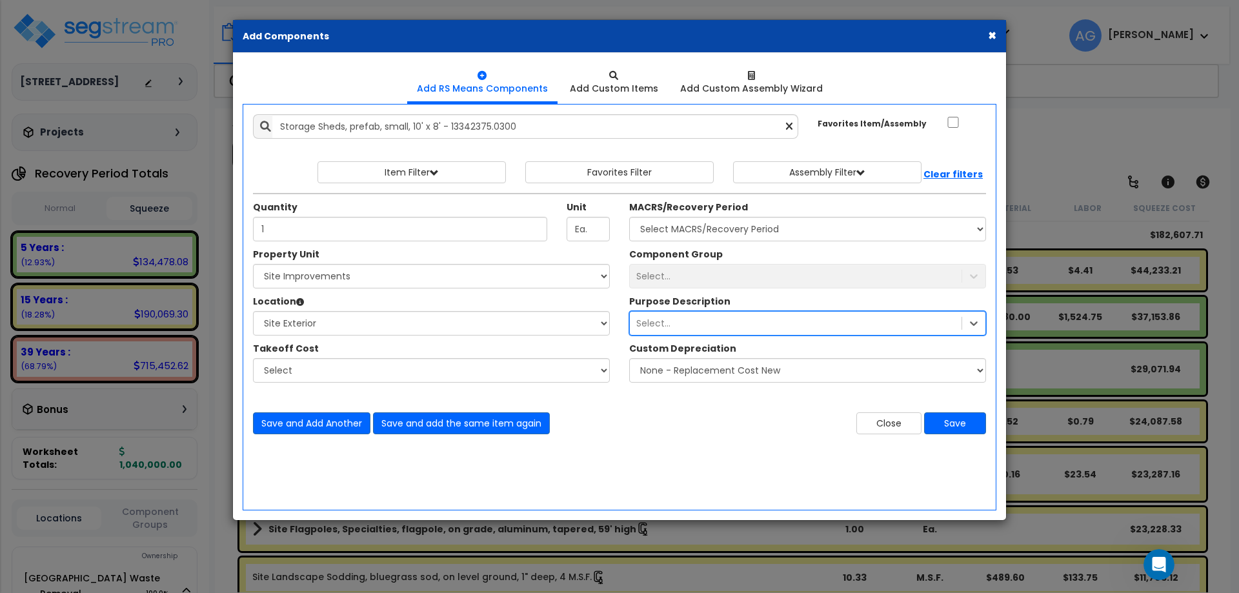
click at [680, 328] on div "Select..." at bounding box center [796, 323] width 332 height 21
click at [722, 372] on select "None - Replacement Cost New Excellent - 90% Good - 75% Fair - 50% Bad - 25% Rep…" at bounding box center [807, 370] width 357 height 25
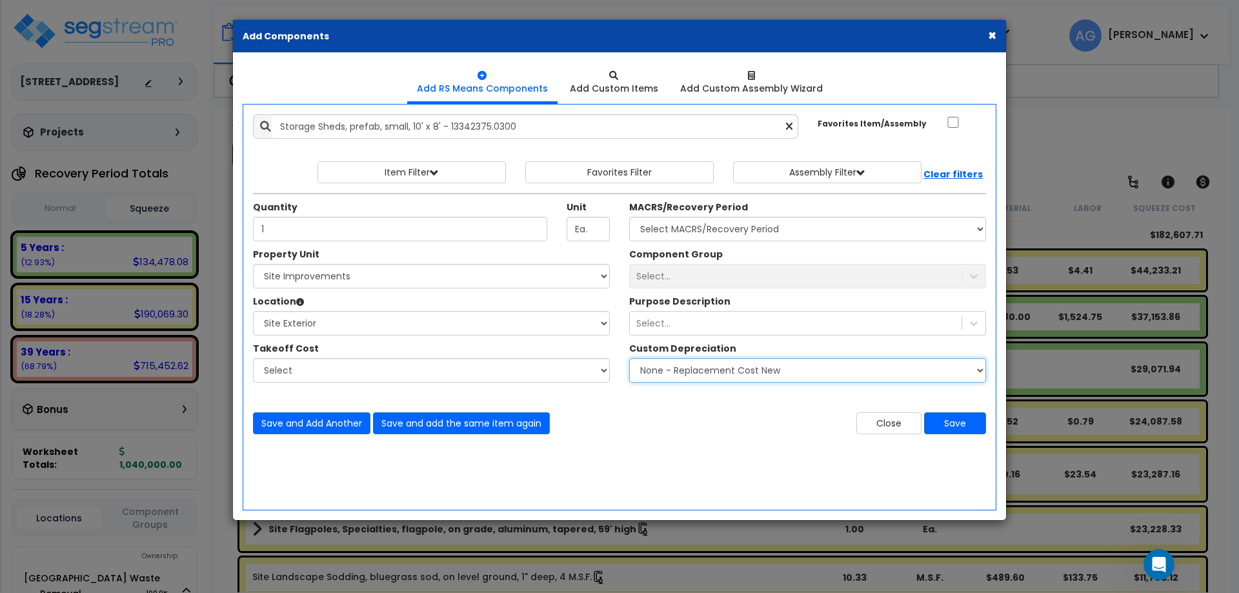
click at [722, 372] on select "None - Replacement Cost New Excellent - 90% Good - 75% Fair - 50% Bad - 25% Rep…" at bounding box center [807, 370] width 357 height 25
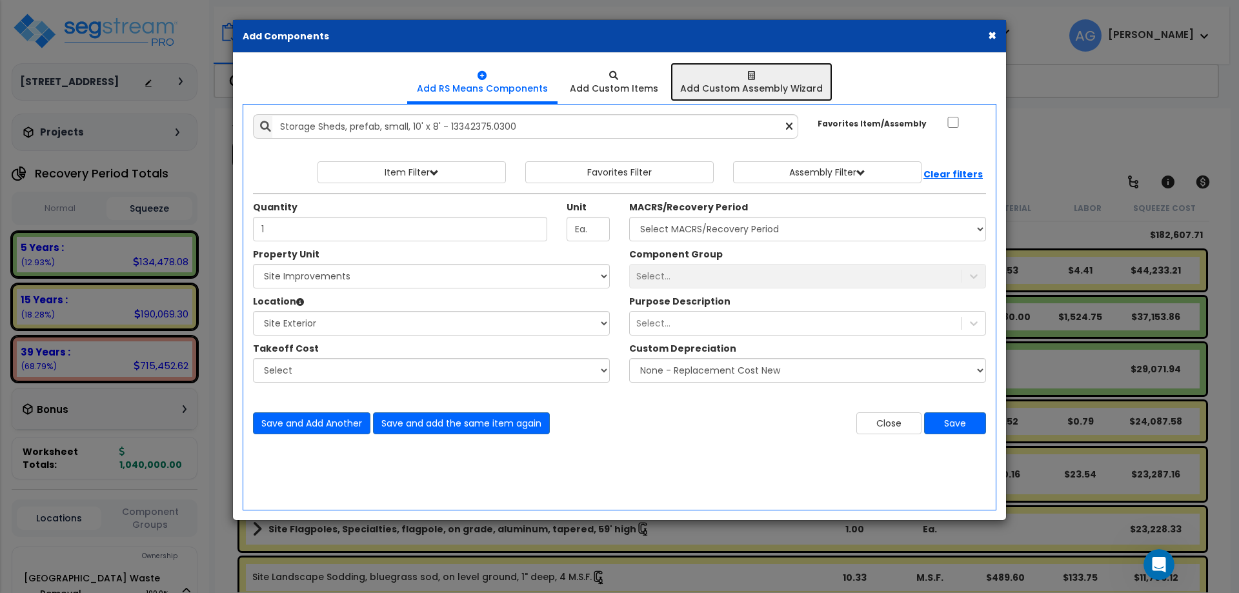
click at [748, 76] on icon at bounding box center [751, 75] width 7 height 9
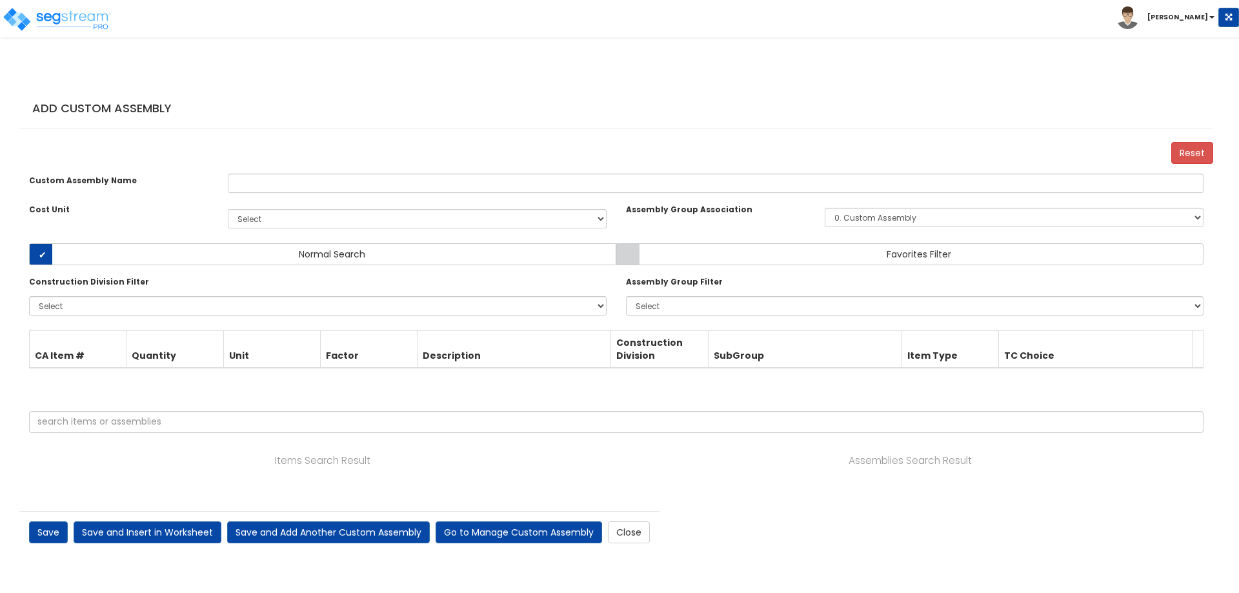
click at [747, 76] on body "var read_only_view_enabled = false; window.intercomSettings = { app_id: "xtl1gb…" at bounding box center [619, 276] width 1239 height 553
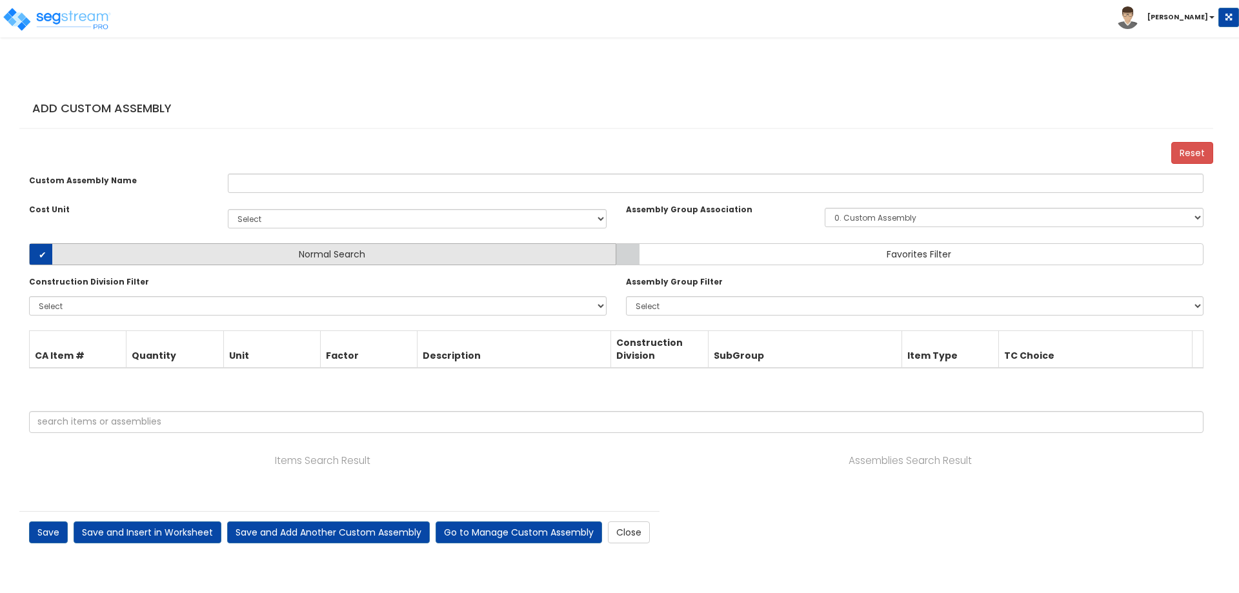
click at [350, 265] on label "Normal Search" at bounding box center [322, 254] width 587 height 22
click at [0, 0] on input "Normal Search" at bounding box center [0, 0] width 0 height 0
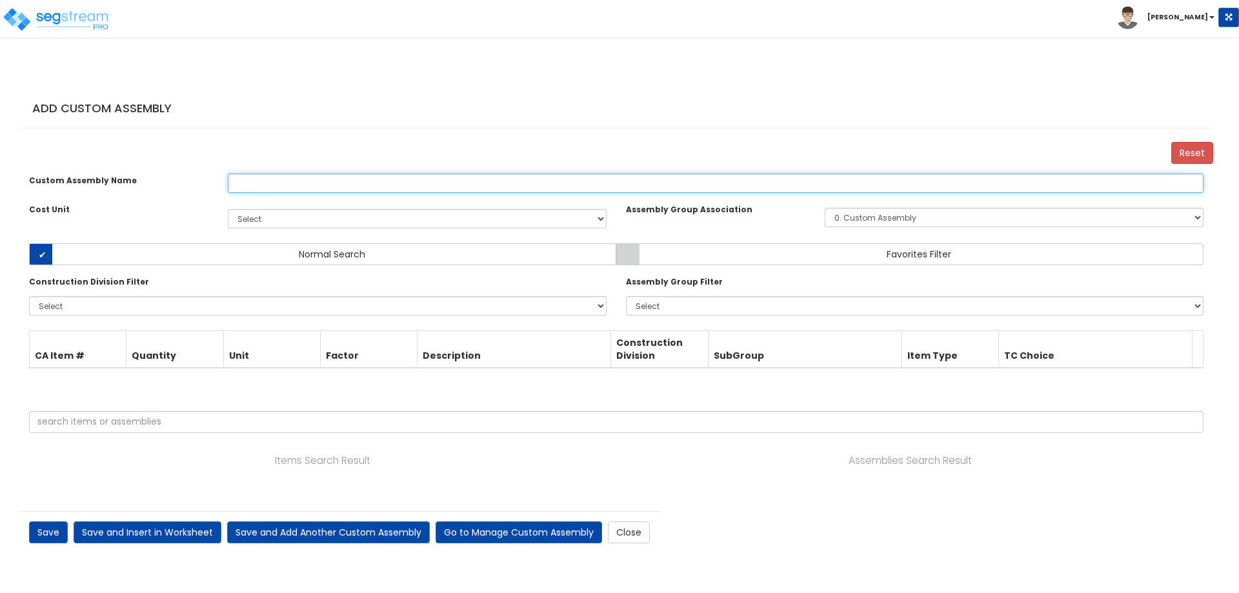
click at [762, 193] on input "text" at bounding box center [716, 183] width 976 height 19
type input "shed"
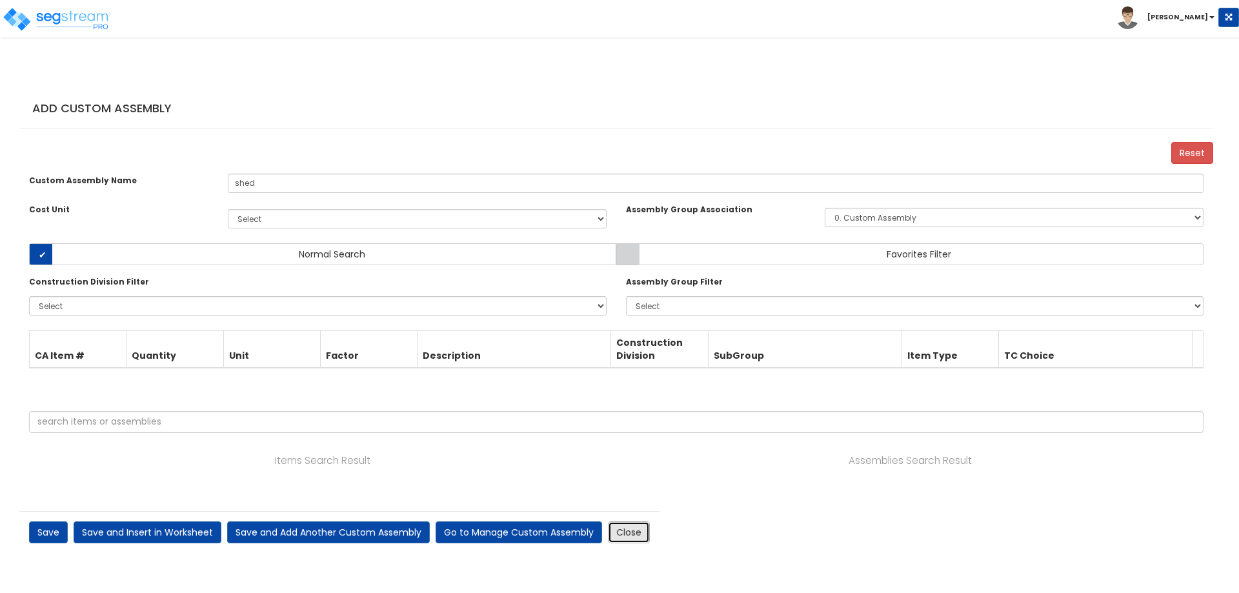
click at [623, 543] on link "Close" at bounding box center [629, 532] width 42 height 22
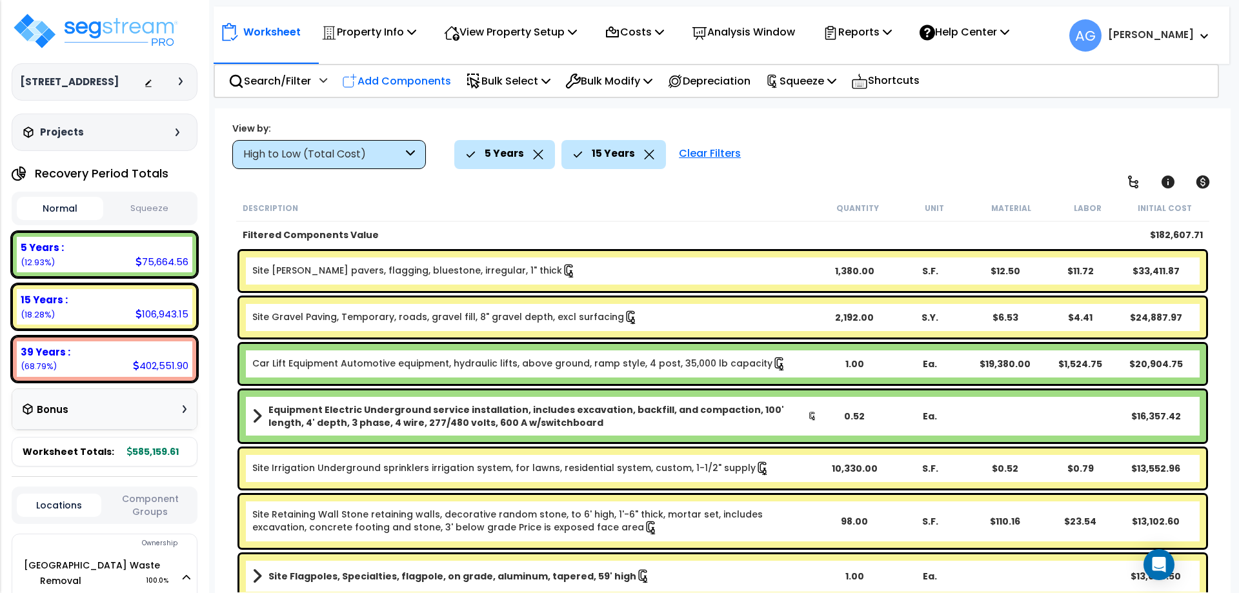
click at [445, 84] on p "Add Components" at bounding box center [396, 80] width 109 height 17
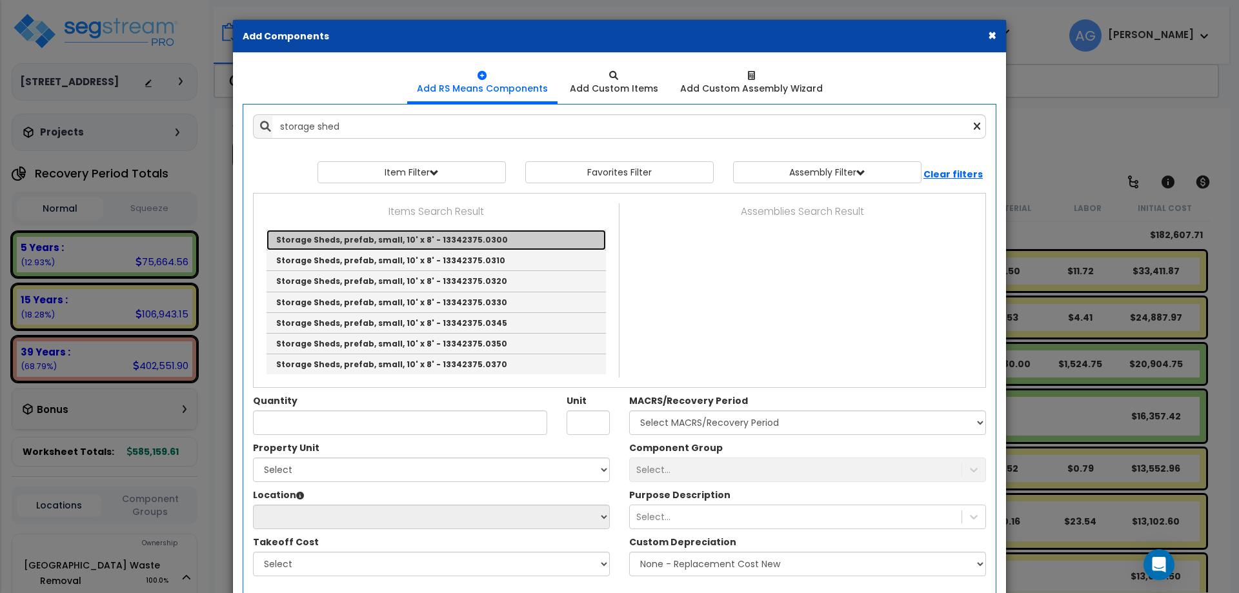
click at [388, 242] on link "Storage Sheds, prefab, small, 10' x 8' - 13342375.0300" at bounding box center [436, 240] width 339 height 21
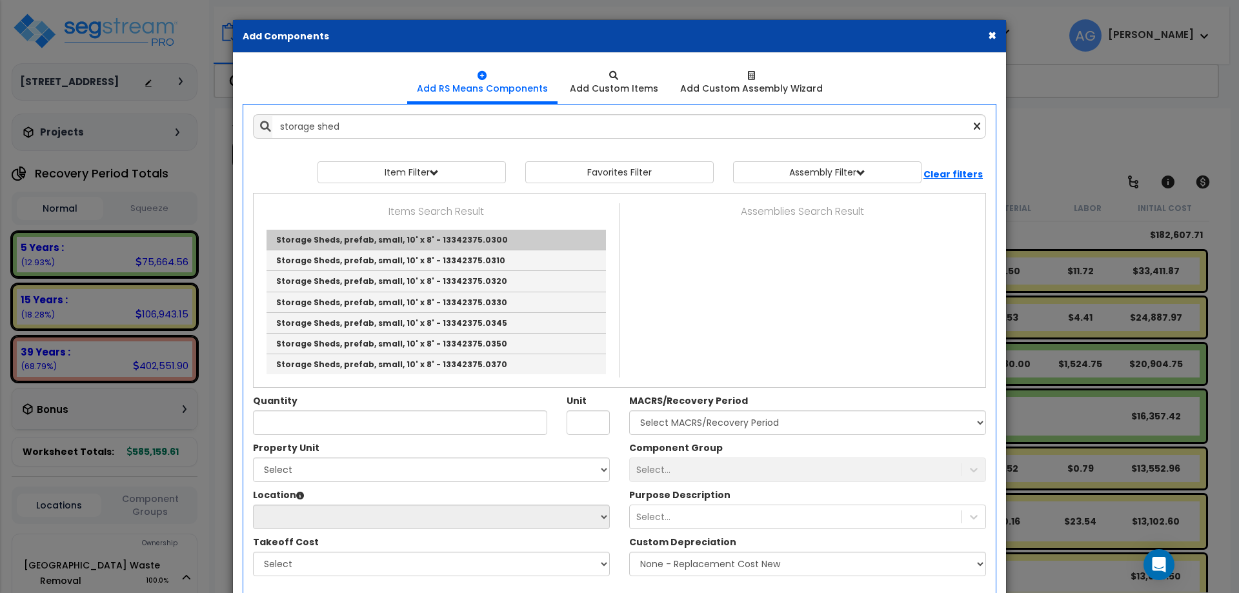
type input "Storage Sheds, prefab, small, 10' x 8' - 13342375.0300"
type input "Ea."
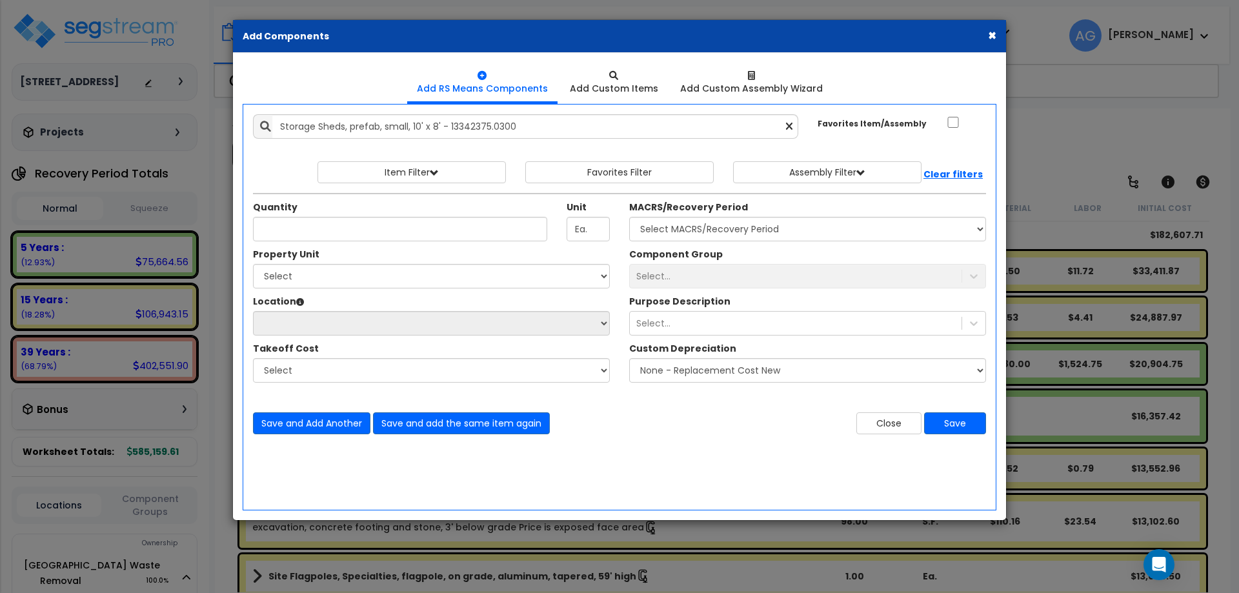
click at [388, 242] on div "Quantity Unit Ea." at bounding box center [431, 224] width 376 height 47
click at [381, 228] on input "Quantity" at bounding box center [400, 229] width 294 height 25
type input "1"
click at [481, 275] on select "Select Naples Waste Removal Site Improvements" at bounding box center [431, 276] width 357 height 25
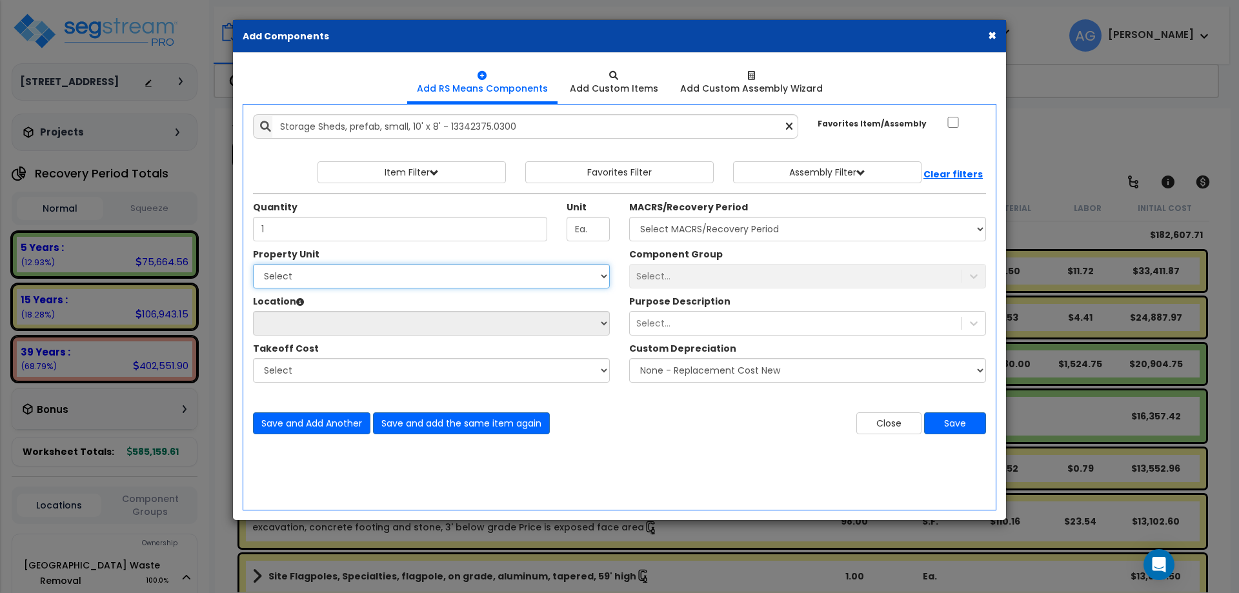
select select "168008"
click at [253, 264] on select "Select Naples Waste Removal Site Improvements" at bounding box center [431, 276] width 357 height 25
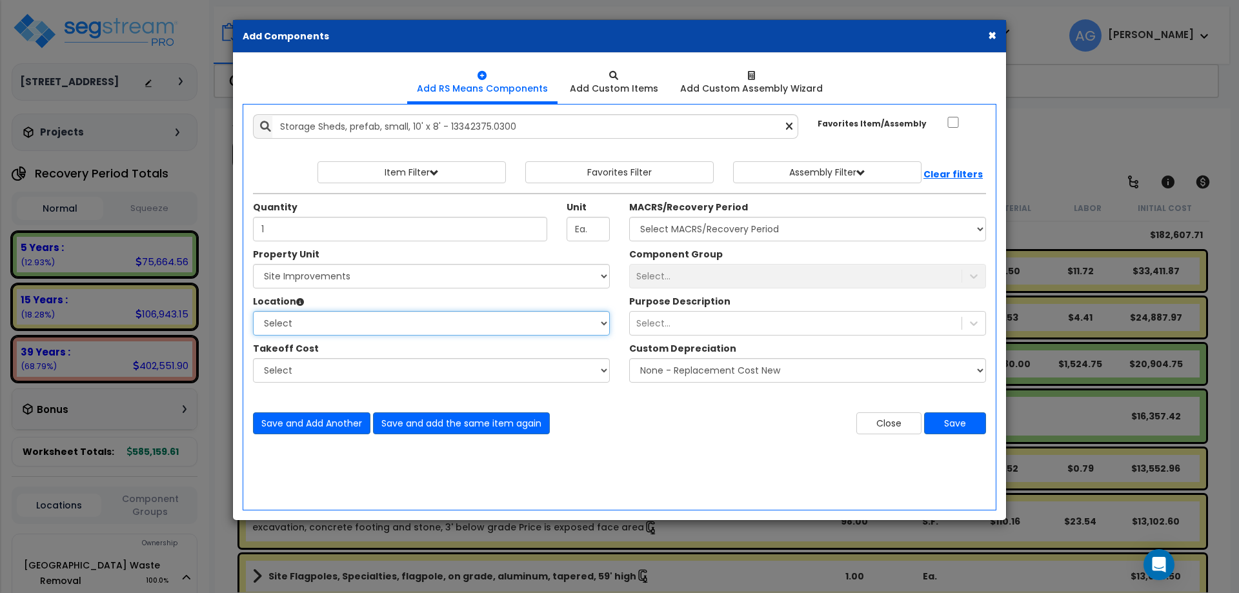
click at [381, 315] on select "Select Site Exterior Add Additional Location" at bounding box center [431, 323] width 357 height 25
select select "462"
click at [253, 311] on select "Select Site Exterior Add Additional Location" at bounding box center [431, 323] width 357 height 25
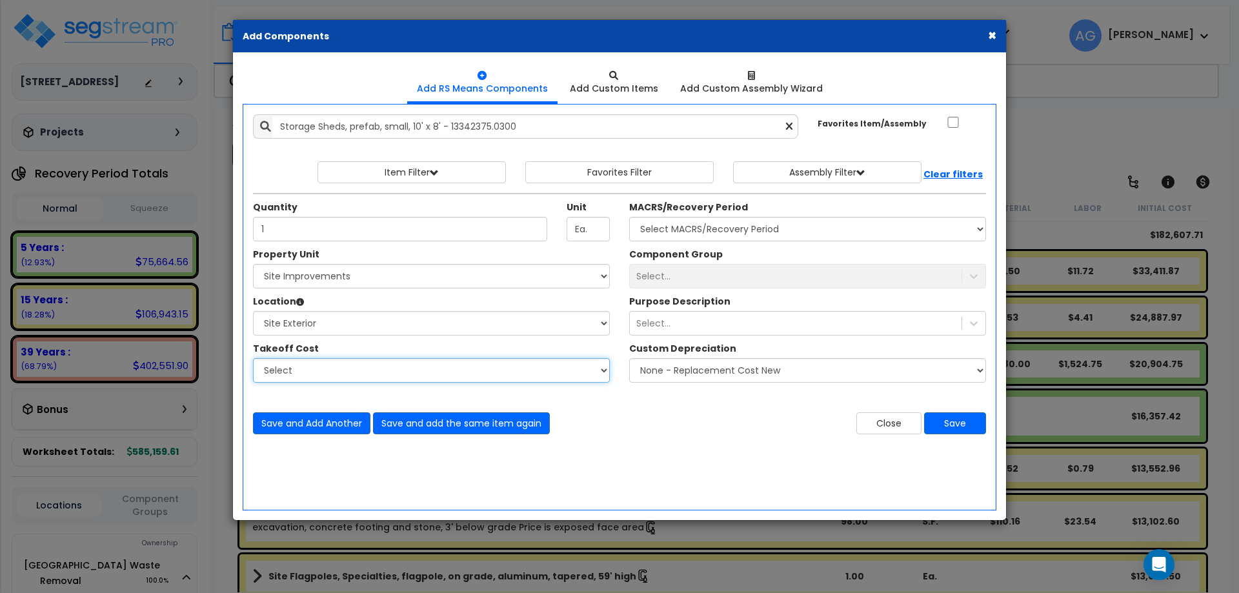
click at [354, 373] on select "Select" at bounding box center [431, 370] width 357 height 25
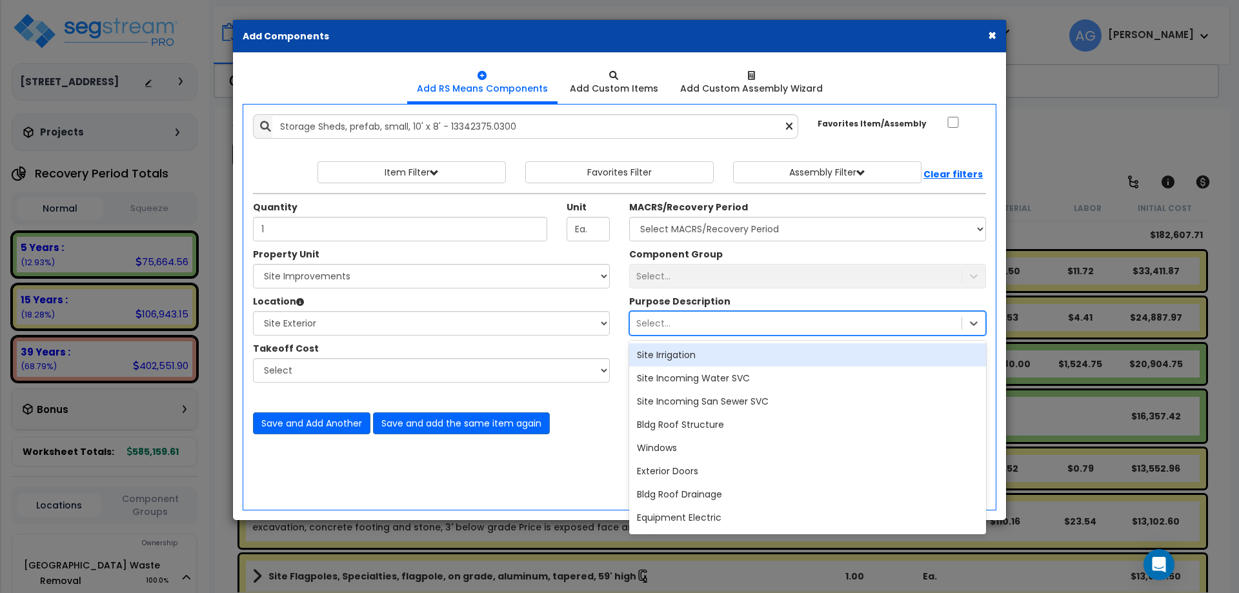
click at [696, 318] on div "Select..." at bounding box center [796, 323] width 332 height 21
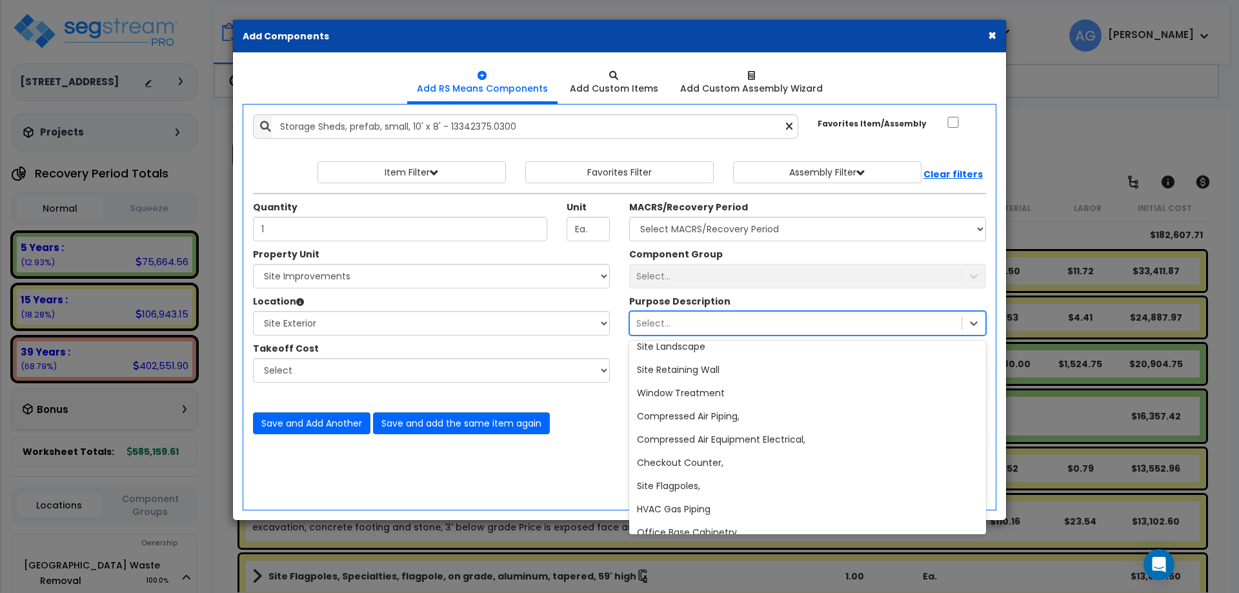
scroll to position [678, 0]
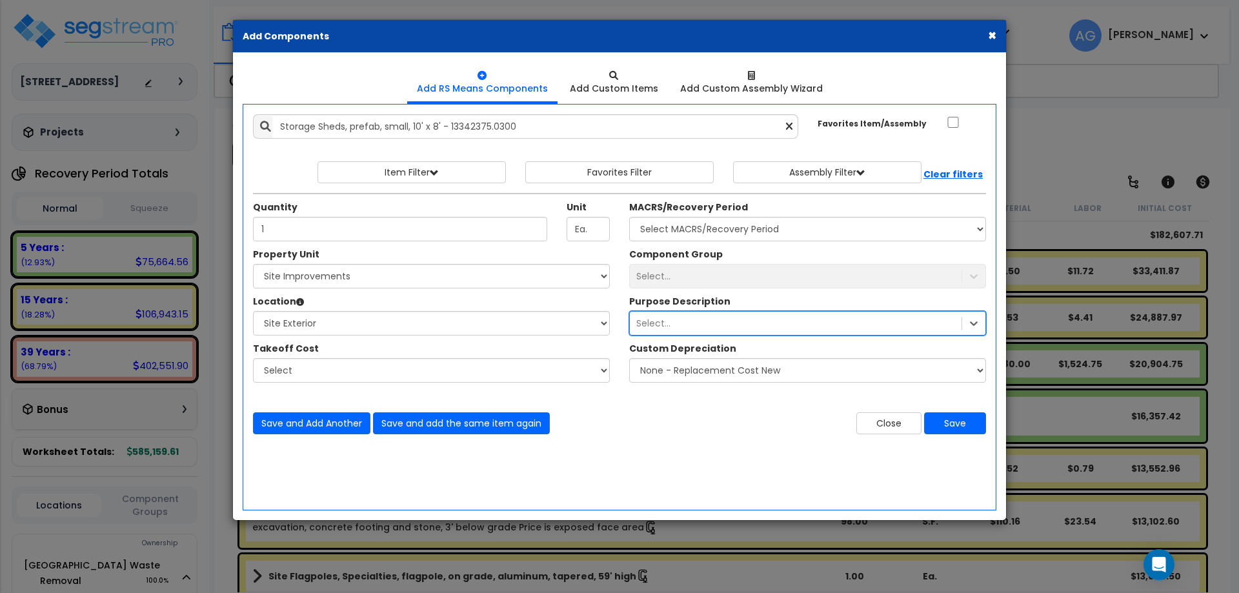
click at [687, 319] on div "Select..." at bounding box center [796, 323] width 332 height 21
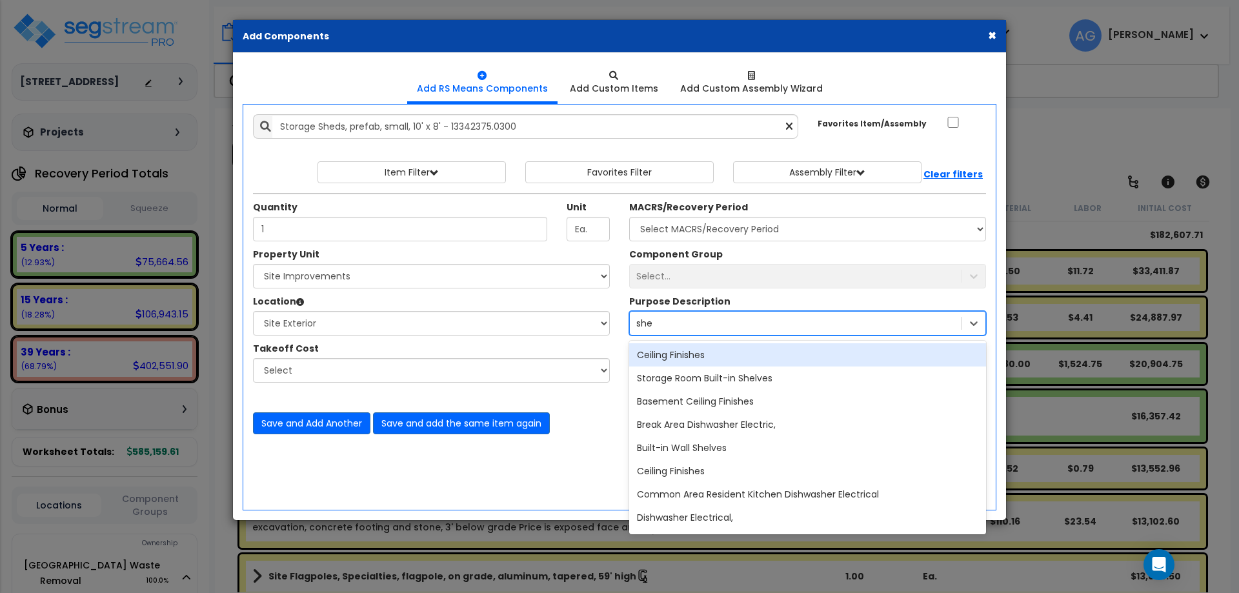
type input "shed"
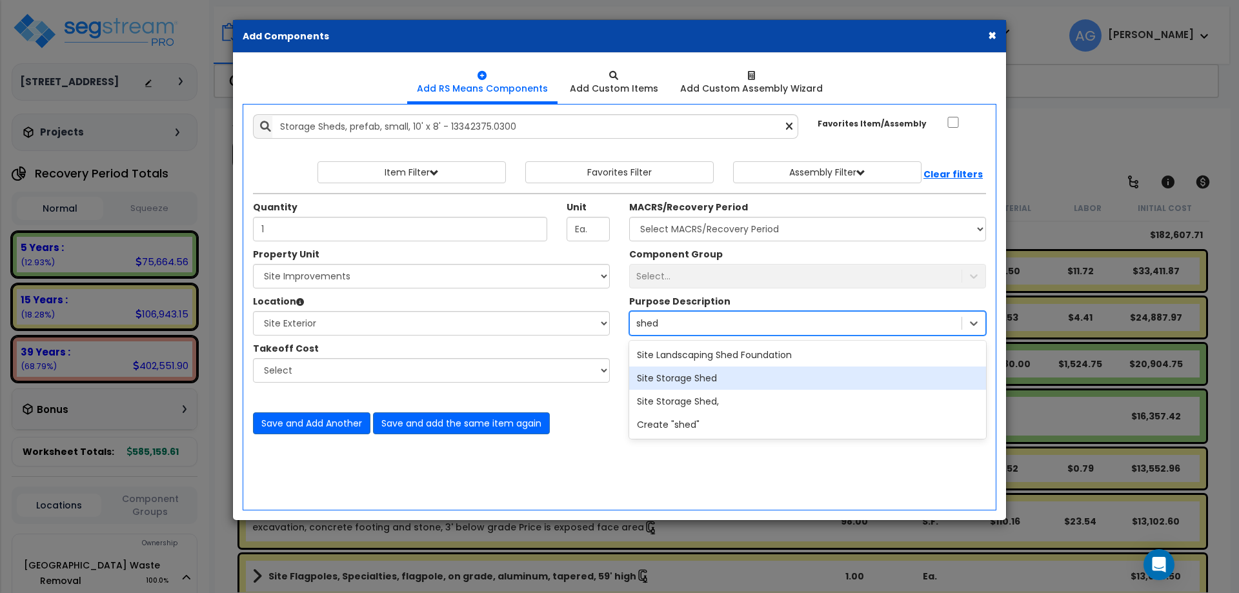
click at [680, 379] on div "Site Storage Shed" at bounding box center [807, 378] width 357 height 23
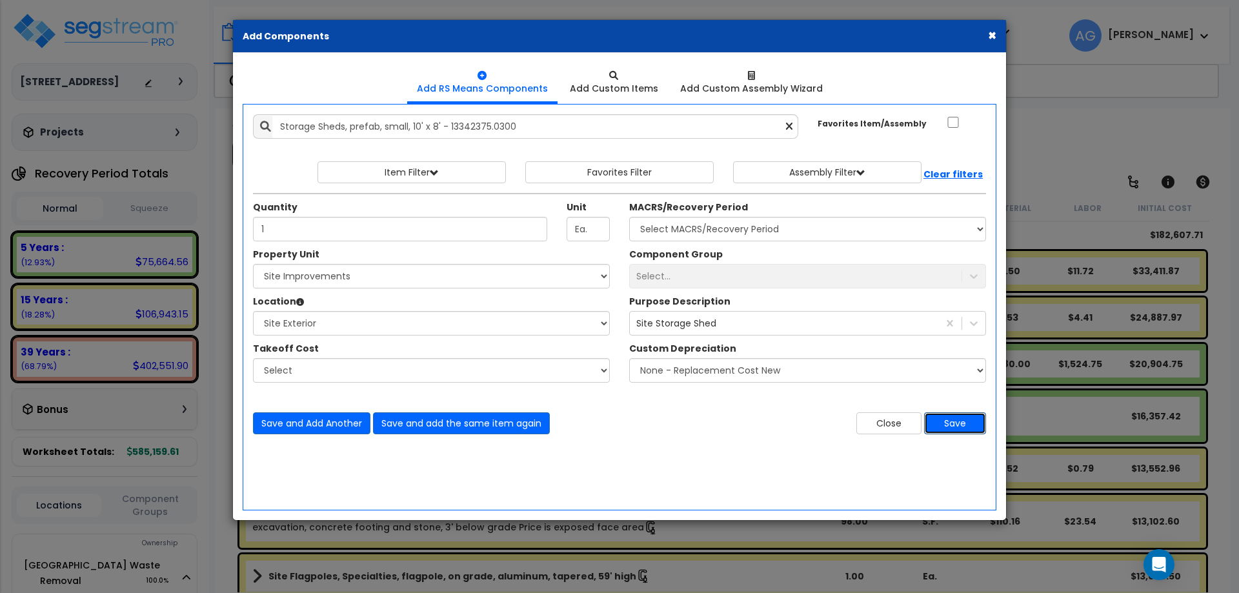
click at [956, 421] on button "Save" at bounding box center [955, 423] width 62 height 22
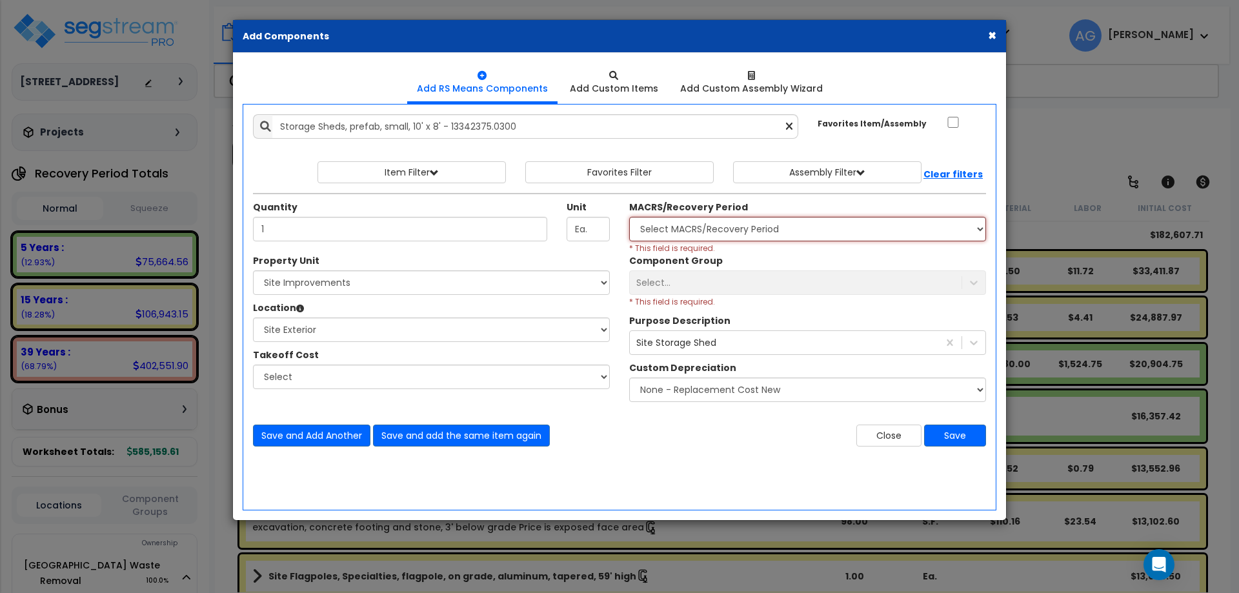
click at [746, 223] on select "Select MACRS/Recovery Period" at bounding box center [807, 229] width 357 height 25
click at [711, 237] on select "Select MACRS/Recovery Period" at bounding box center [807, 229] width 357 height 25
click at [678, 279] on div "Select..." at bounding box center [807, 282] width 357 height 25
click at [518, 390] on div "Property Unit Select Naples Waste Removal Site Improvements Select 0" at bounding box center [431, 328] width 376 height 148
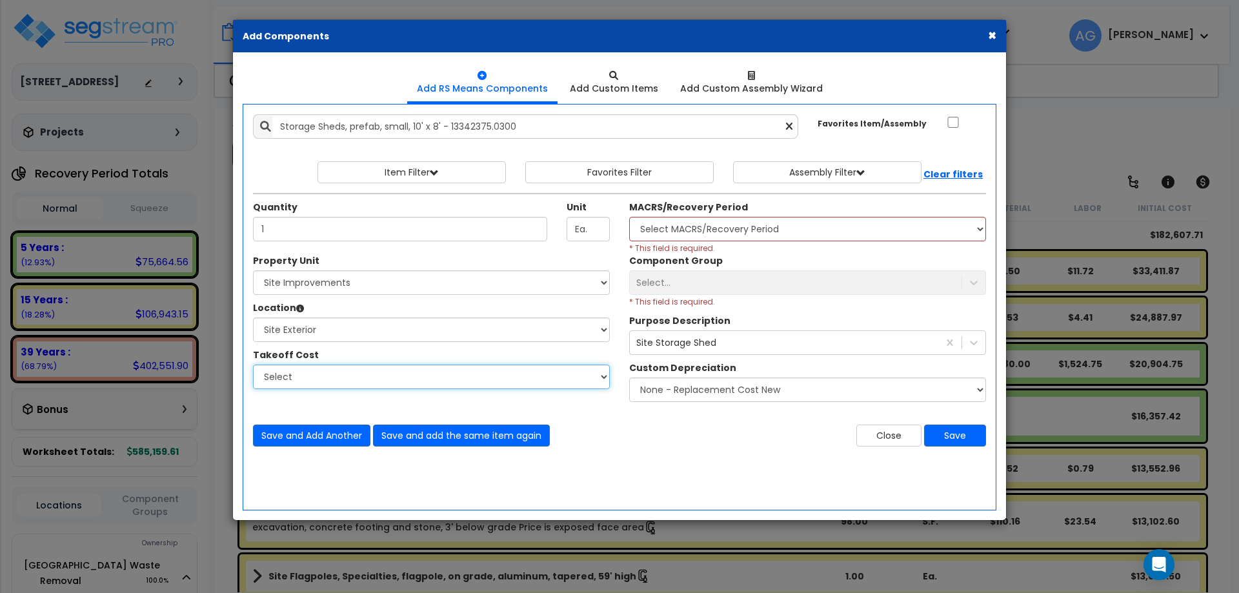
click at [507, 388] on select "Select" at bounding box center [431, 377] width 357 height 25
click at [447, 366] on select "Select" at bounding box center [431, 377] width 357 height 25
click at [676, 228] on select "Select MACRS/Recovery Period" at bounding box center [807, 229] width 357 height 25
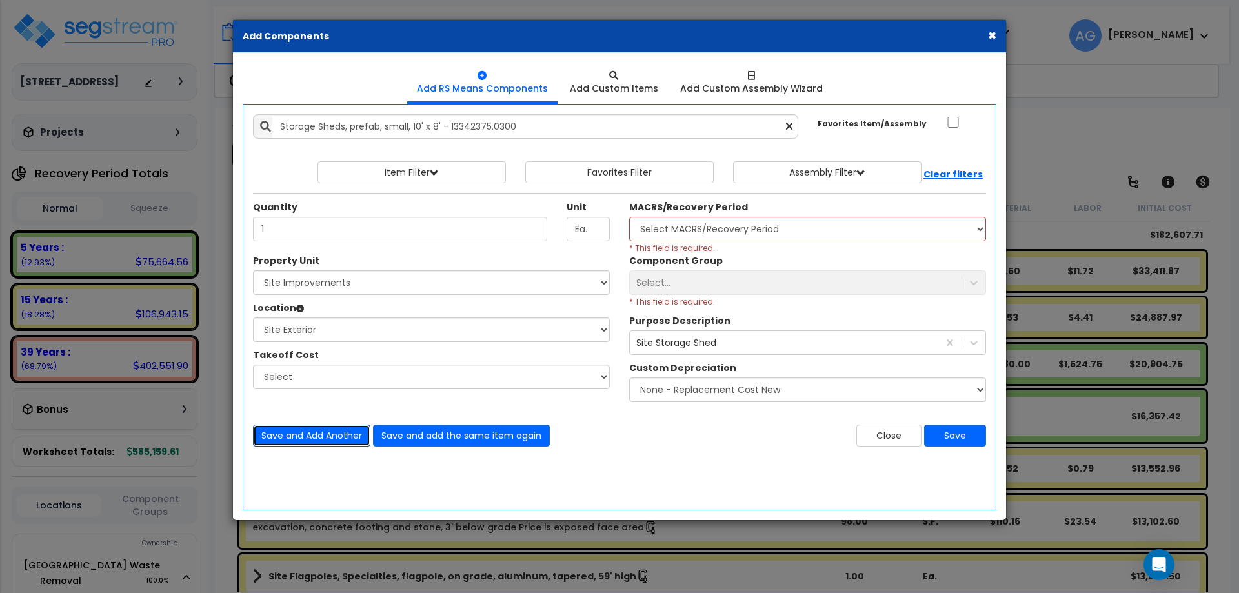
click at [342, 439] on button "Save and Add Another" at bounding box center [311, 436] width 117 height 22
click at [787, 226] on select "Select MACRS/Recovery Period" at bounding box center [807, 229] width 357 height 25
click at [593, 231] on input "Ea." at bounding box center [588, 229] width 43 height 25
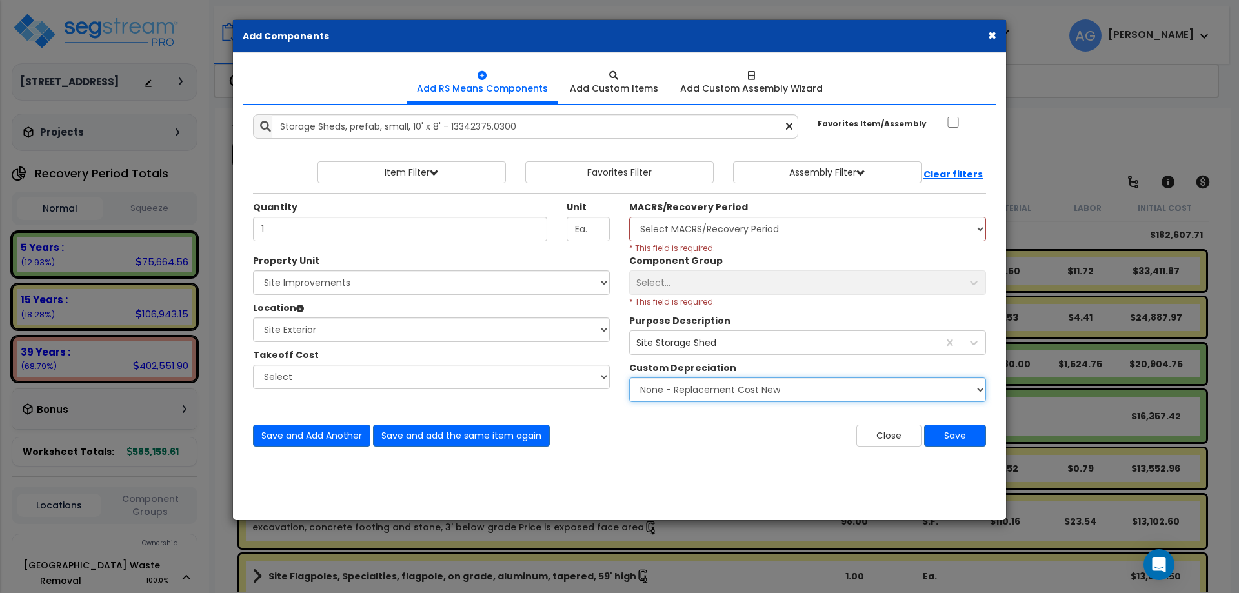
click at [676, 392] on select "None - Replacement Cost New Excellent - 90% Good - 75% Fair - 50% Bad - 25% Rep…" at bounding box center [807, 390] width 357 height 25
click at [629, 378] on select "None - Replacement Cost New Excellent - 90% Good - 75% Fair - 50% Bad - 25% Rep…" at bounding box center [807, 390] width 357 height 25
click at [678, 223] on select "Select MACRS/Recovery Period" at bounding box center [807, 229] width 357 height 25
click at [681, 389] on select "None - Replacement Cost New Excellent - 90% Good - 75% Fair - 50% Bad - 25% Rep…" at bounding box center [807, 390] width 357 height 25
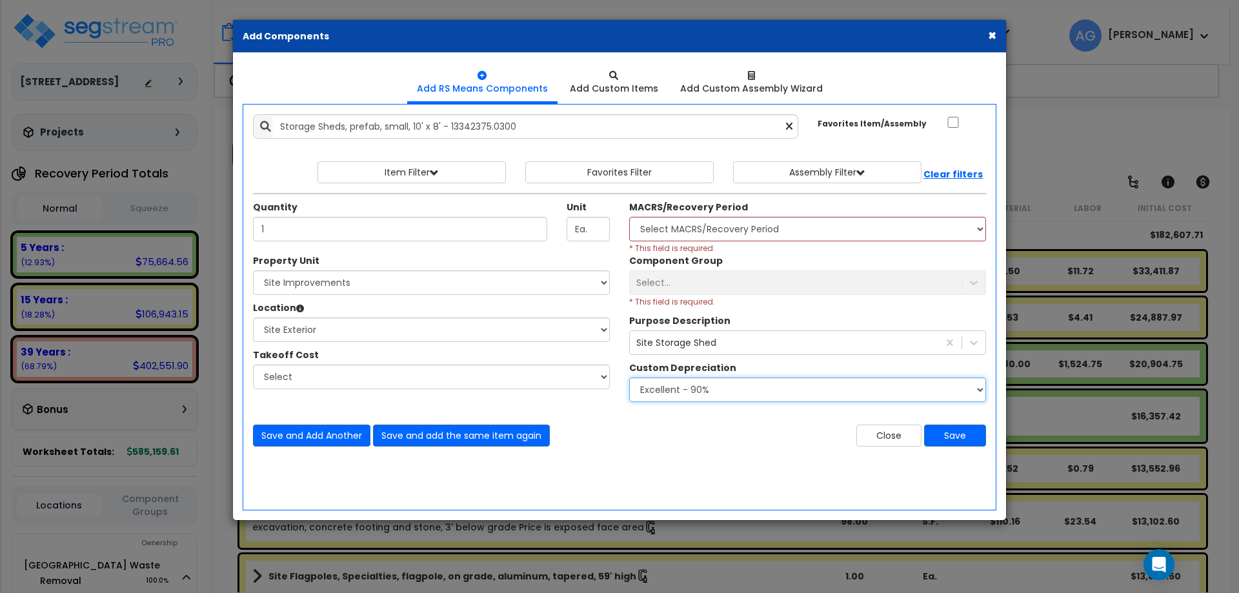
select select "1.0000"
click at [629, 378] on select "None - Replacement Cost New Excellent - 90% Good - 75% Fair - 50% Bad - 25% Rep…" at bounding box center [807, 390] width 357 height 25
click at [677, 236] on select "Select MACRS/Recovery Period" at bounding box center [807, 229] width 357 height 25
click at [629, 217] on select "Select MACRS/Recovery Period" at bounding box center [807, 229] width 357 height 25
click at [678, 288] on div "Select..." at bounding box center [807, 282] width 357 height 25
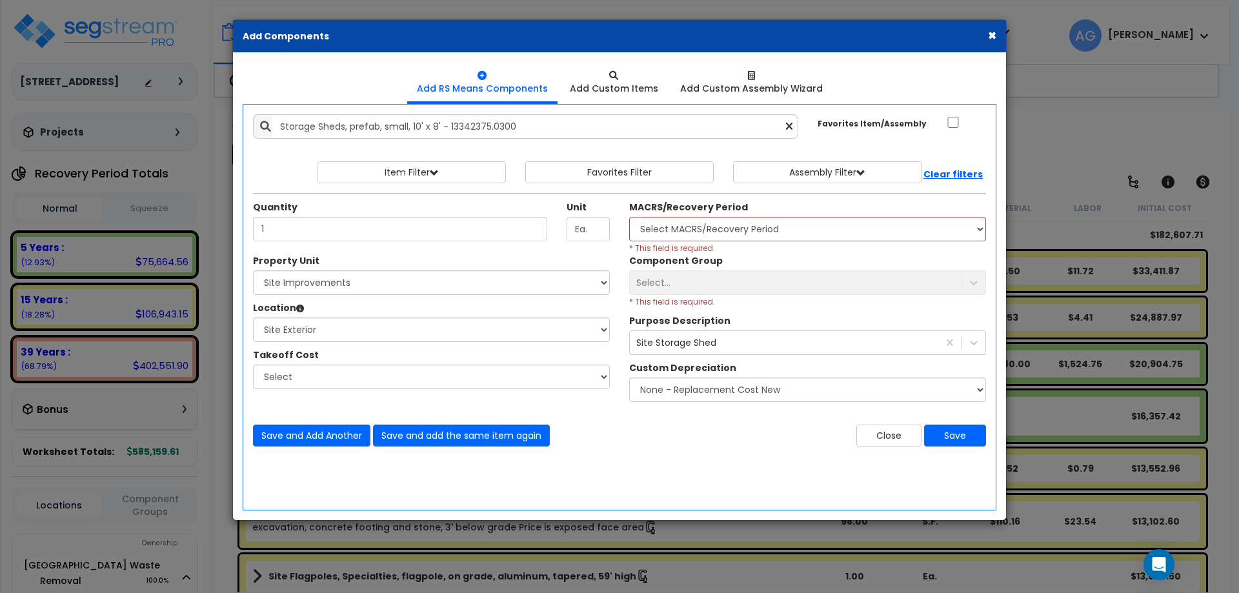
click at [678, 288] on div "Select..." at bounding box center [807, 282] width 357 height 25
click at [950, 434] on button "Save" at bounding box center [955, 436] width 62 height 22
click at [463, 175] on button "Item Filter" at bounding box center [412, 172] width 188 height 22
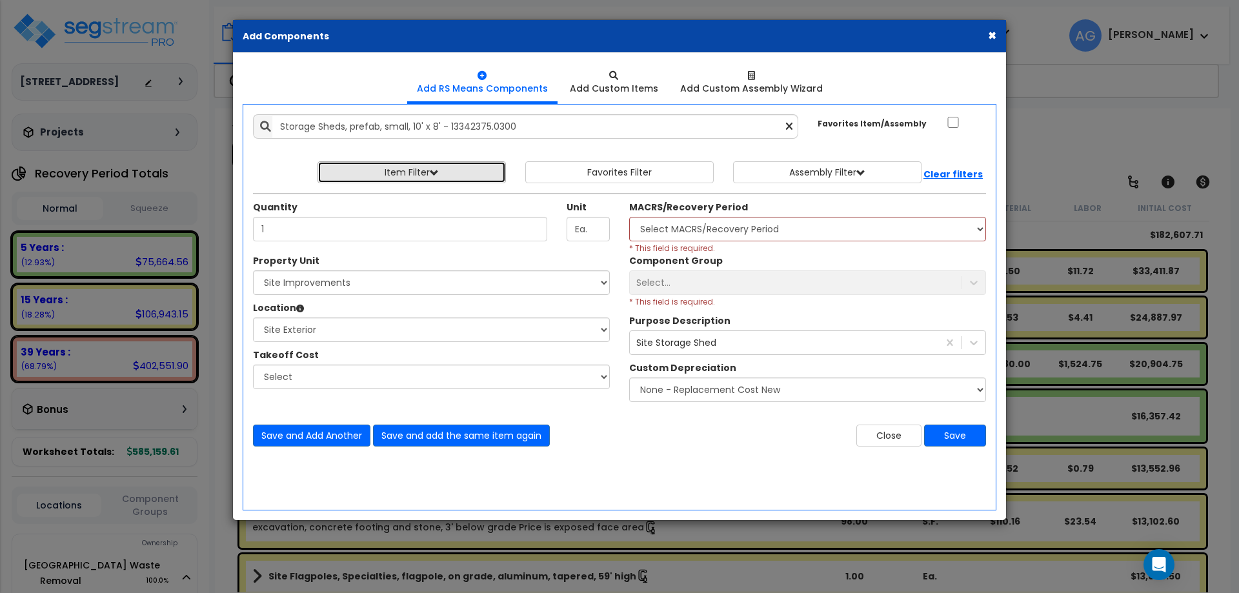
click at [463, 175] on button "Item Filter" at bounding box center [412, 172] width 188 height 22
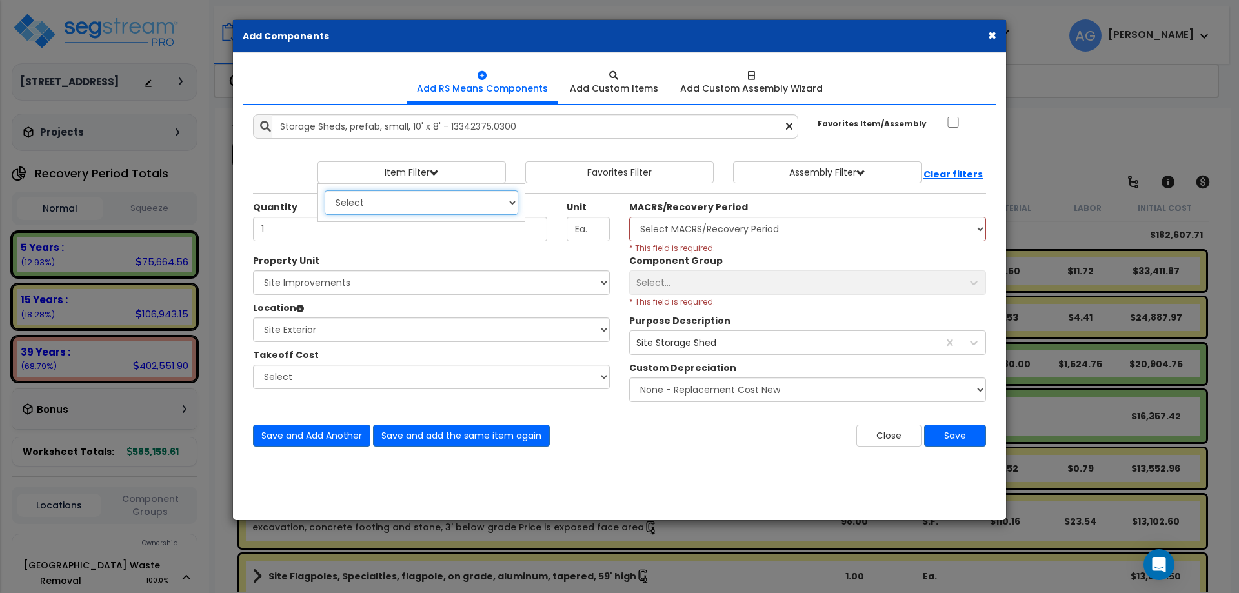
click at [465, 205] on select "Select 0. Custom Item 1. General Requirements 2. Existing Conditions 3. Concret…" at bounding box center [422, 202] width 194 height 25
select select "13000000"
click at [325, 190] on select "Select 0. Custom Item 1. General Requirements 2. Existing Conditions 3. Concret…" at bounding box center [422, 202] width 194 height 25
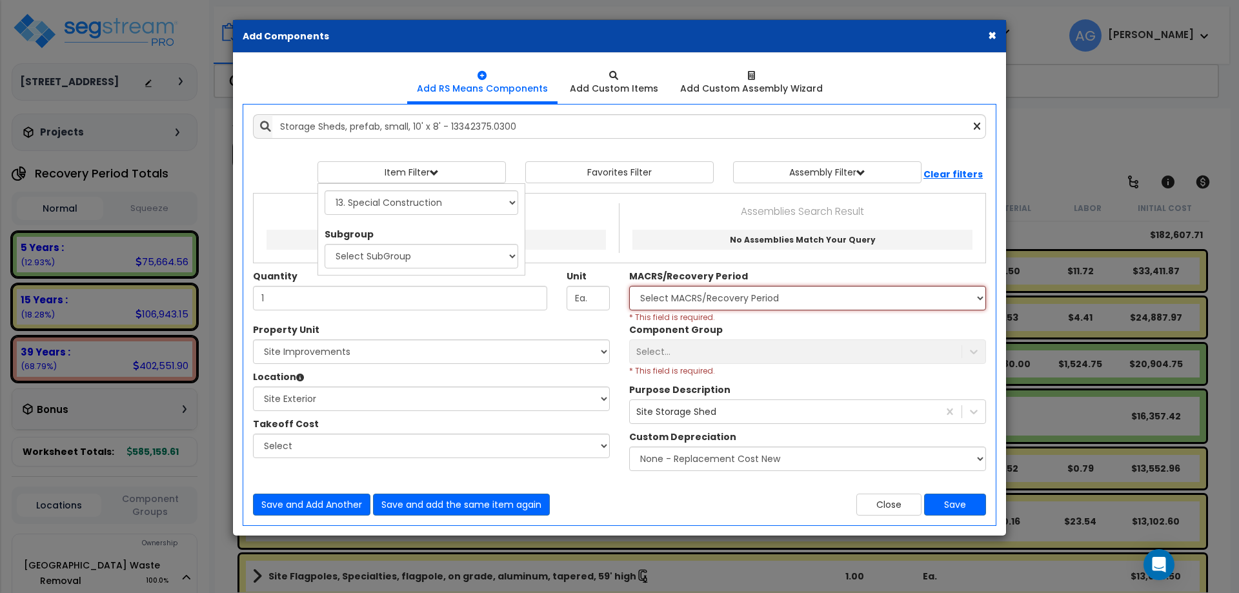
click at [665, 288] on select "Select MACRS/Recovery Period" at bounding box center [807, 298] width 357 height 25
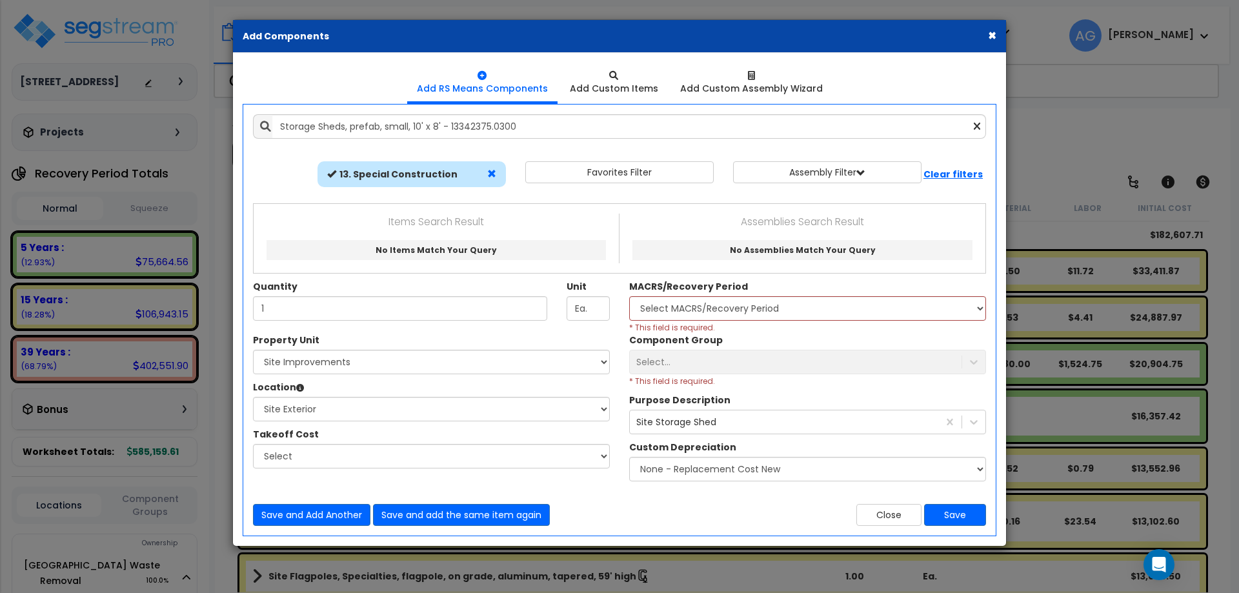
click at [492, 171] on span at bounding box center [491, 173] width 9 height 9
select select
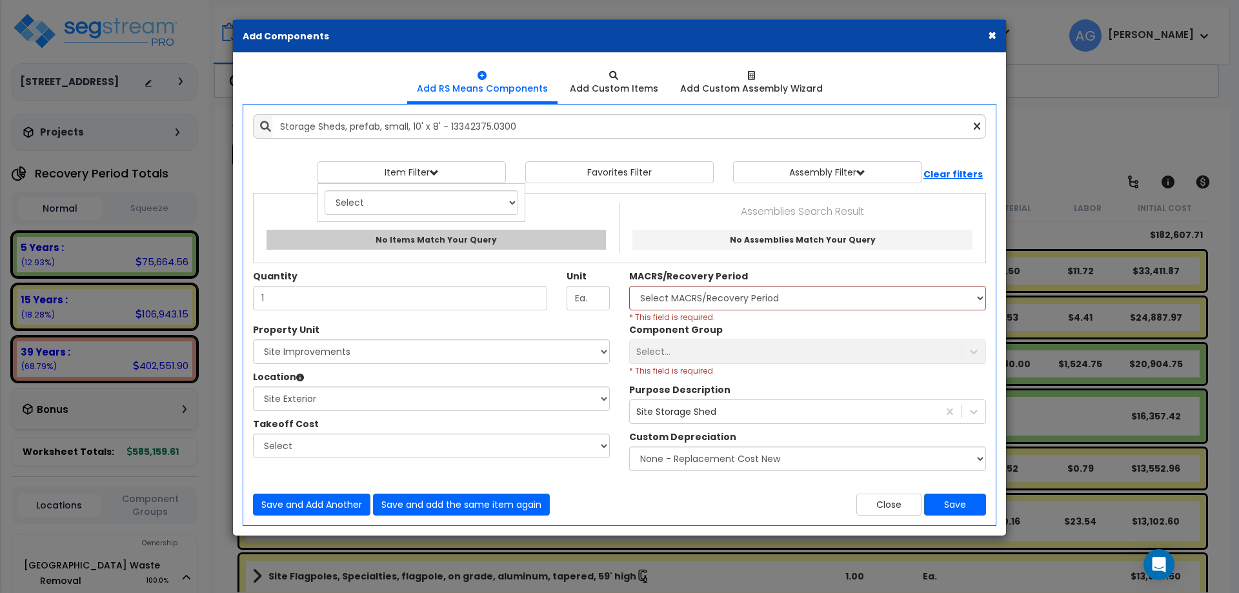
click at [447, 240] on span "No Items Match Your Query" at bounding box center [436, 239] width 121 height 11
type input "No Items Match Your Query"
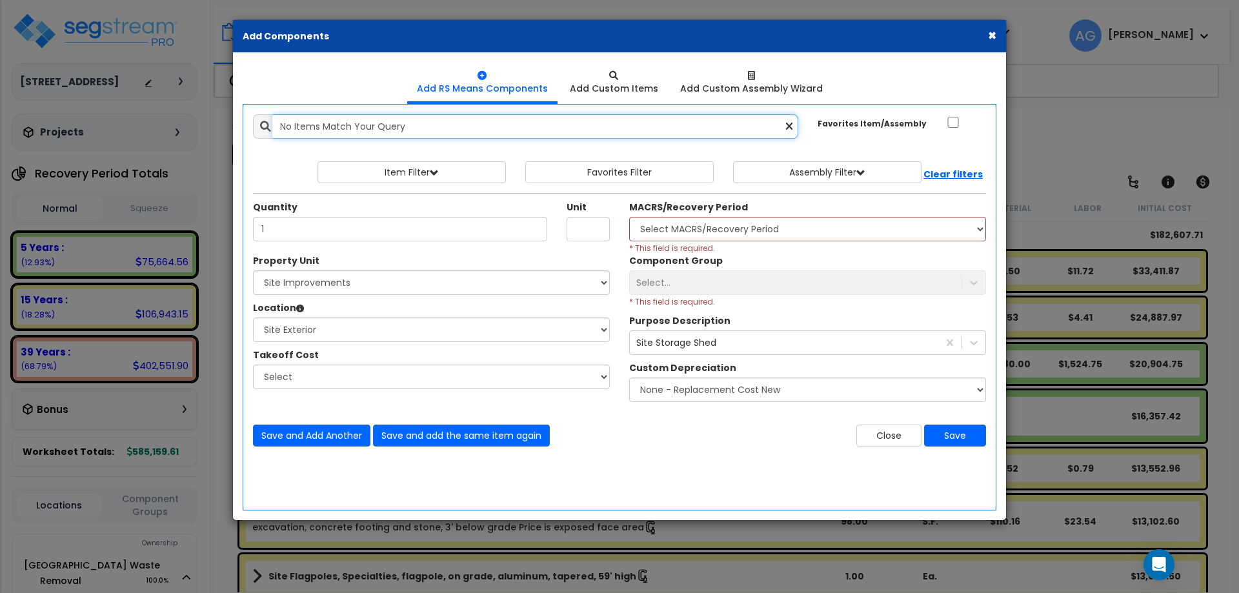
click at [433, 128] on input "No Items Match Your Query" at bounding box center [535, 126] width 526 height 25
type input "N"
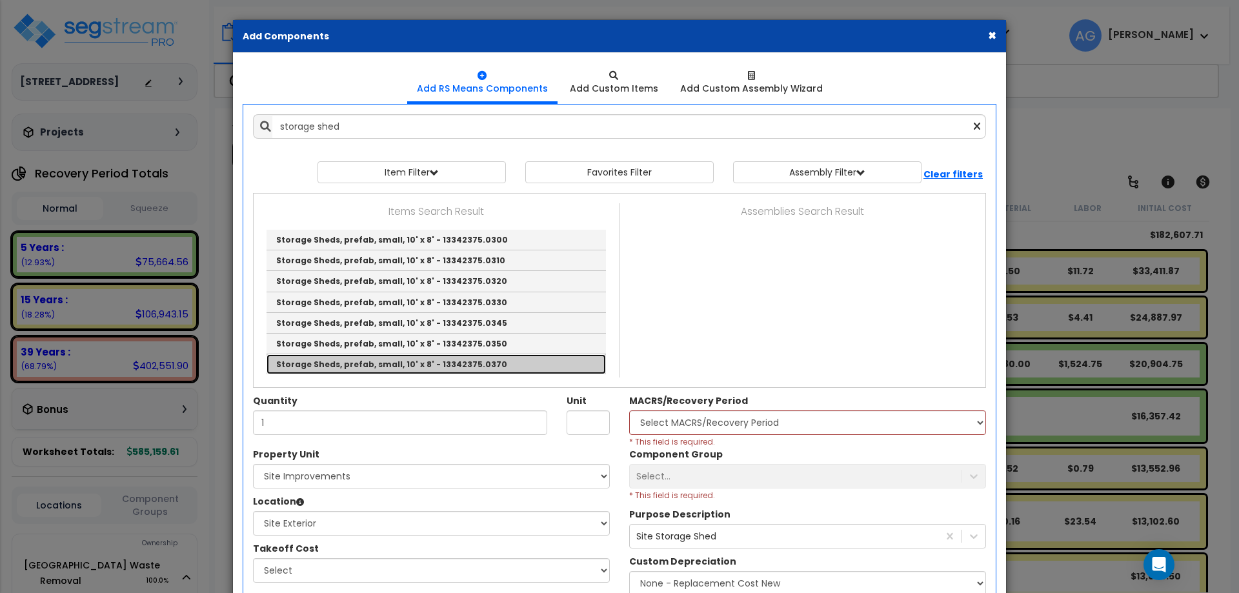
click at [350, 360] on link "Storage Sheds, prefab, small, 10' x 8' - 13342375.0370" at bounding box center [436, 364] width 339 height 20
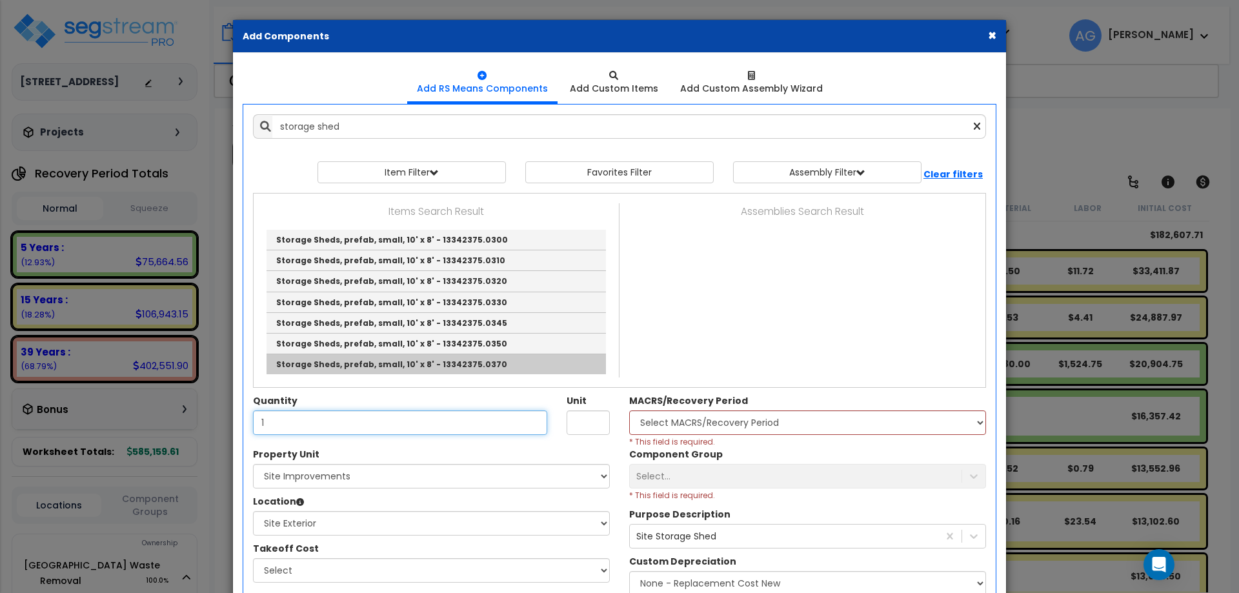
type input "Storage Sheds, prefab, small, 10' x 8' - 13342375.0370"
type input "Ea."
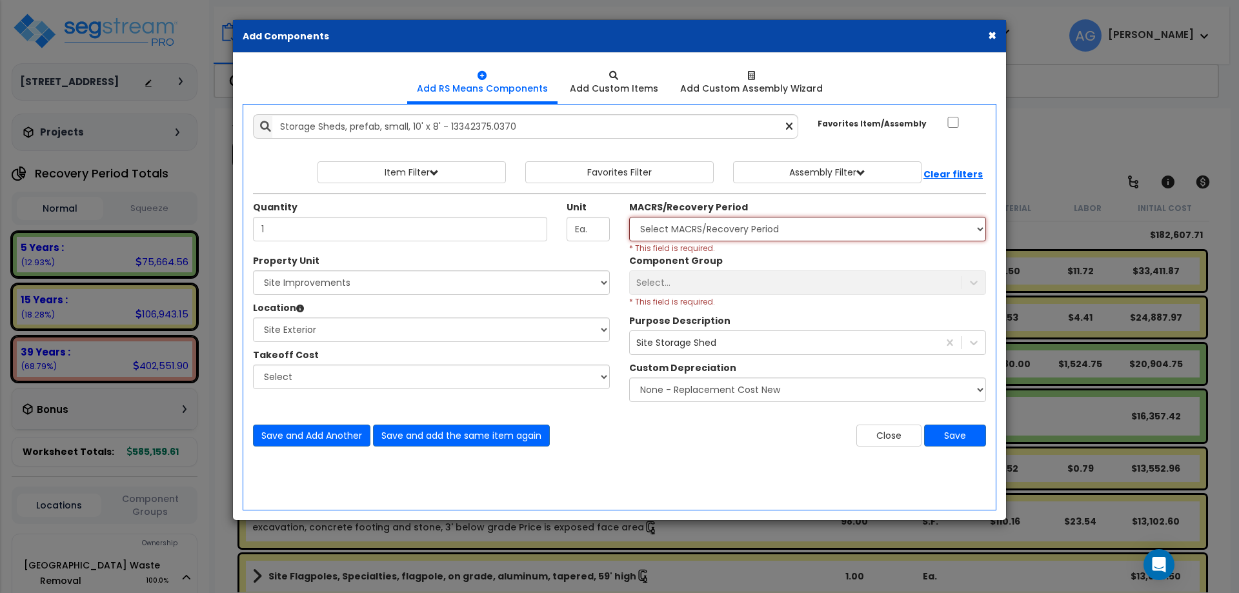
click at [656, 223] on select "Select MACRS/Recovery Period" at bounding box center [807, 229] width 357 height 25
click at [656, 225] on select "Select MACRS/Recovery Period" at bounding box center [807, 229] width 357 height 25
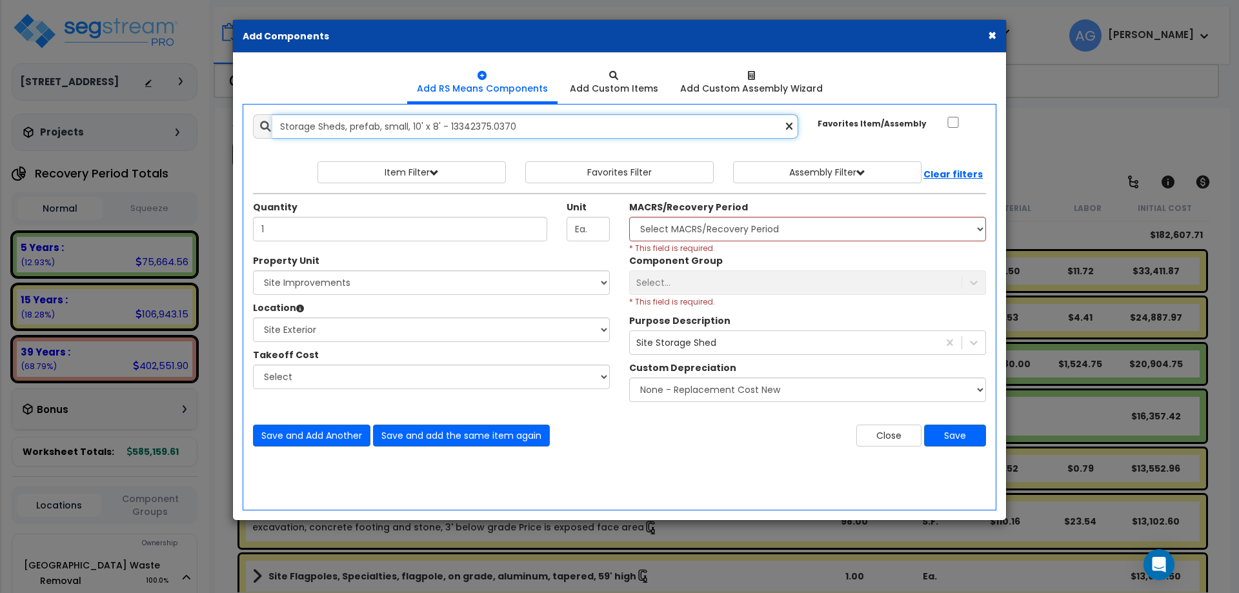
click at [607, 134] on input "Storage Sheds, prefab, small, 10' x 8' - 13342375.0370" at bounding box center [535, 126] width 526 height 25
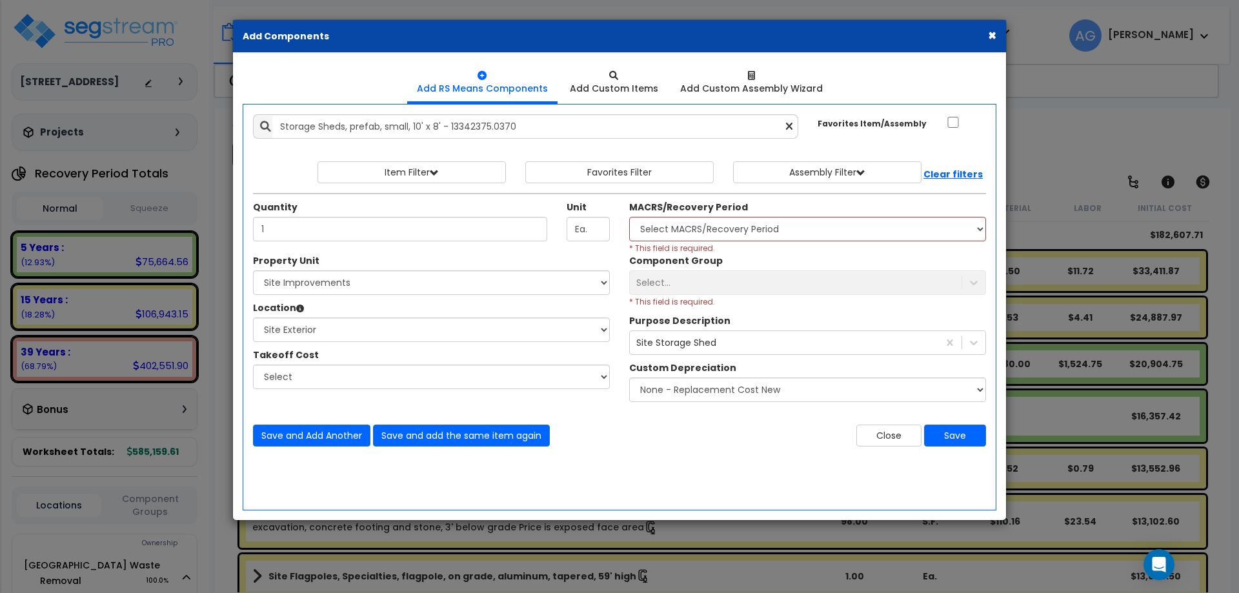
click at [460, 344] on div "Property Unit Select Naples Waste Removal Site Improvements Select 0" at bounding box center [431, 328] width 376 height 148
click at [451, 288] on select "Select Naples Waste Removal Site Improvements" at bounding box center [431, 282] width 357 height 25
click at [410, 381] on select "Select" at bounding box center [431, 377] width 357 height 25
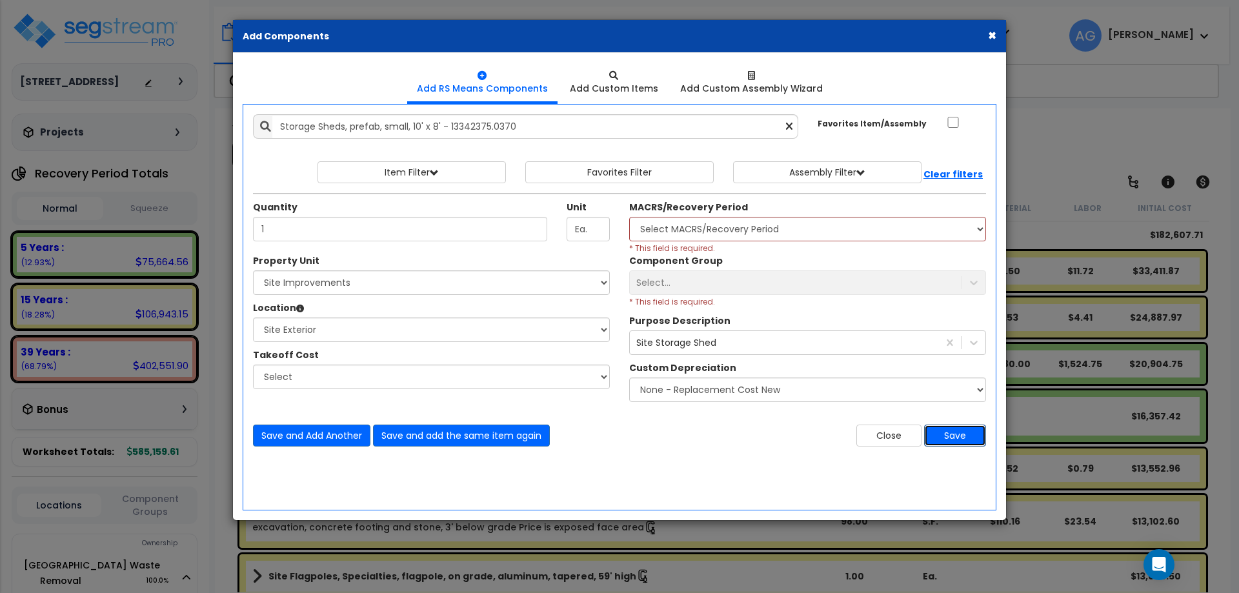
click at [956, 435] on button "Save" at bounding box center [955, 436] width 62 height 22
click at [627, 85] on div "Add Custom Items" at bounding box center [614, 88] width 88 height 13
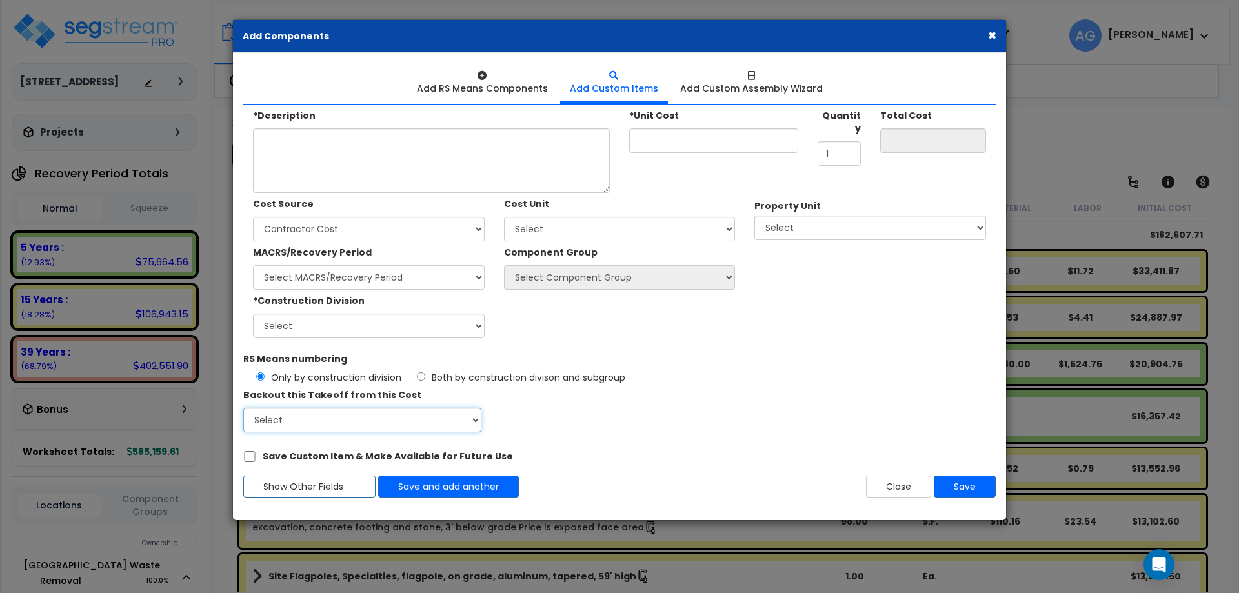
click at [411, 423] on select "Select" at bounding box center [362, 420] width 238 height 25
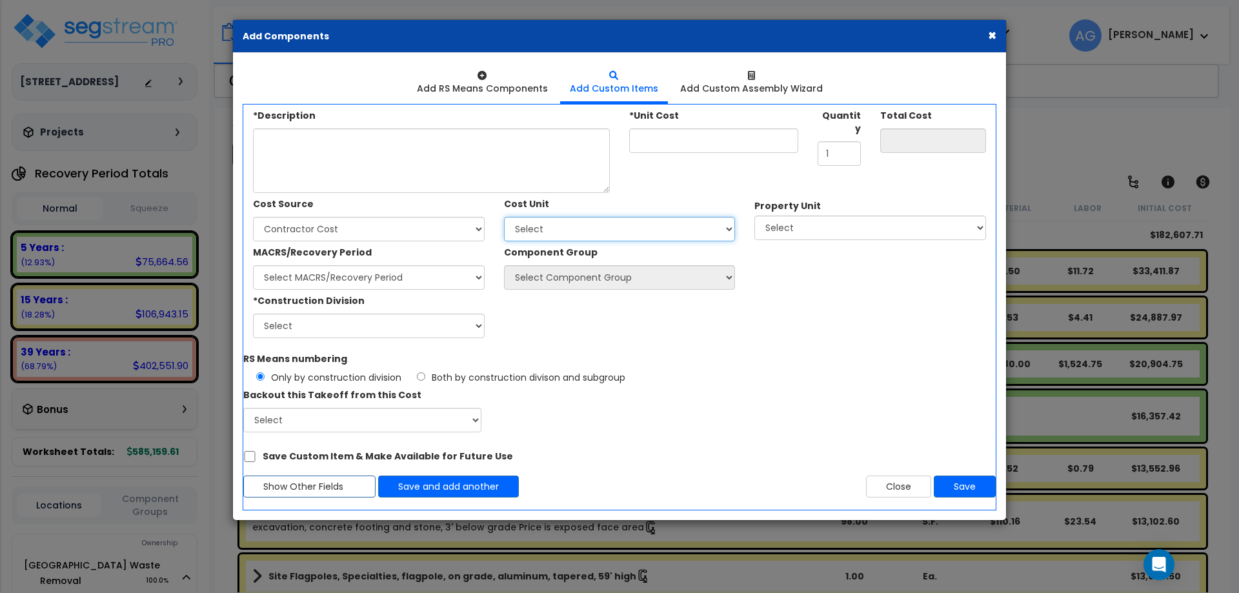
click at [538, 219] on select "Select Add Additional Cost Unit" at bounding box center [620, 229] width 232 height 25
click at [441, 243] on div "MACRS/Recovery Period Select MACRS/Recovery Period" at bounding box center [369, 265] width 232 height 48
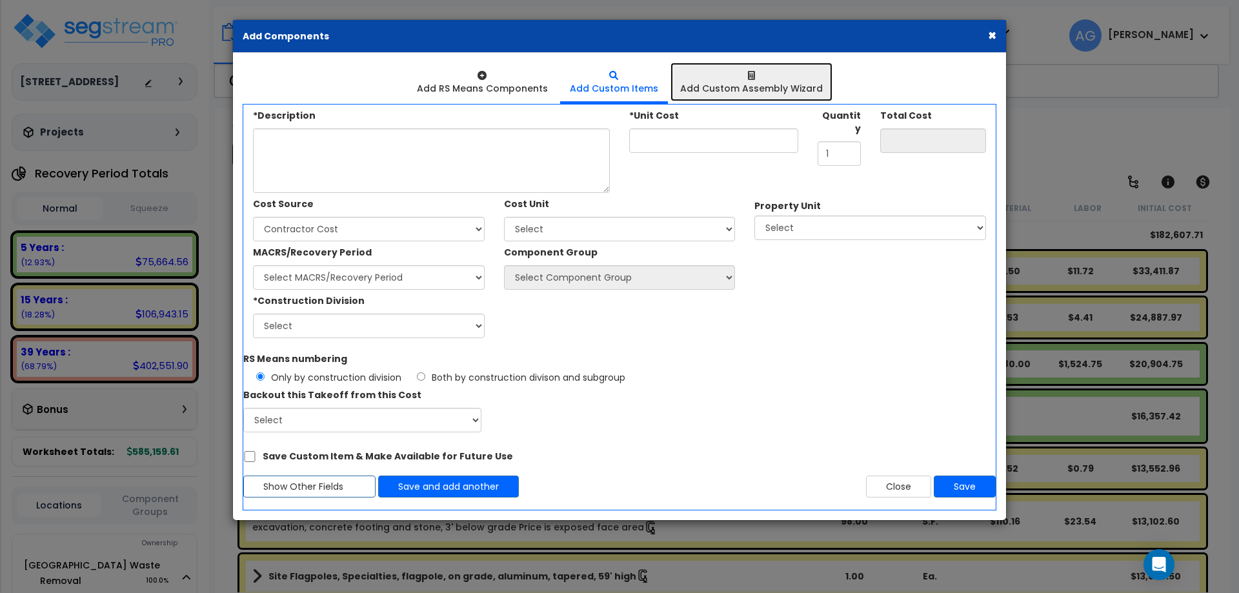
click at [742, 90] on div "Add Custom Assembly Wizard" at bounding box center [751, 88] width 143 height 13
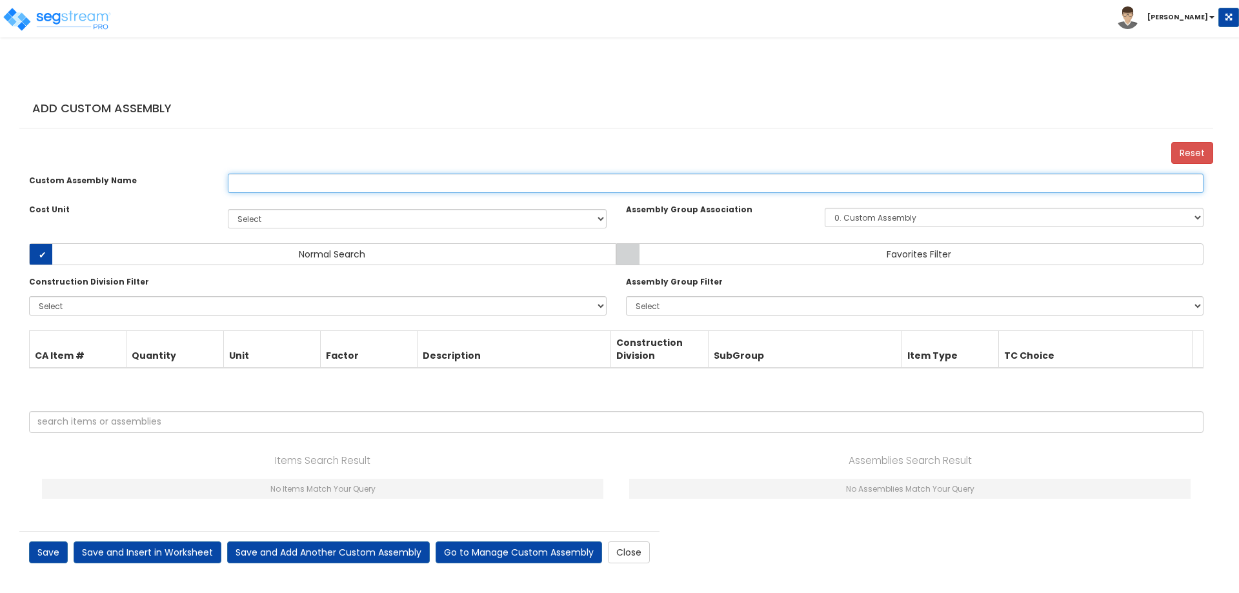
click at [572, 193] on input "text" at bounding box center [716, 183] width 976 height 19
type input "Storage Shed"
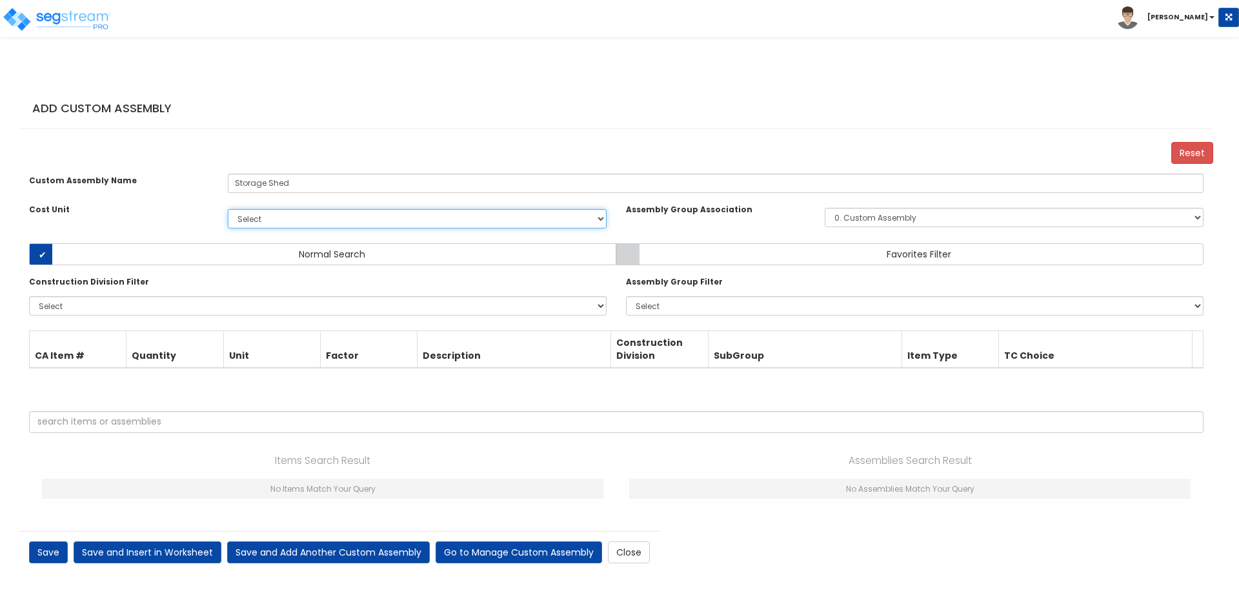
click at [576, 228] on select "Select EA TOT SF [PERSON_NAME] LS CAR EA TOT SF Ea [PERSON_NAME] Add Additional…" at bounding box center [417, 218] width 379 height 19
select select "1415"
click at [228, 221] on select "Select EA TOT SF [PERSON_NAME] LS CAR EA TOT SF Ea [PERSON_NAME] Add Additional…" at bounding box center [417, 218] width 379 height 19
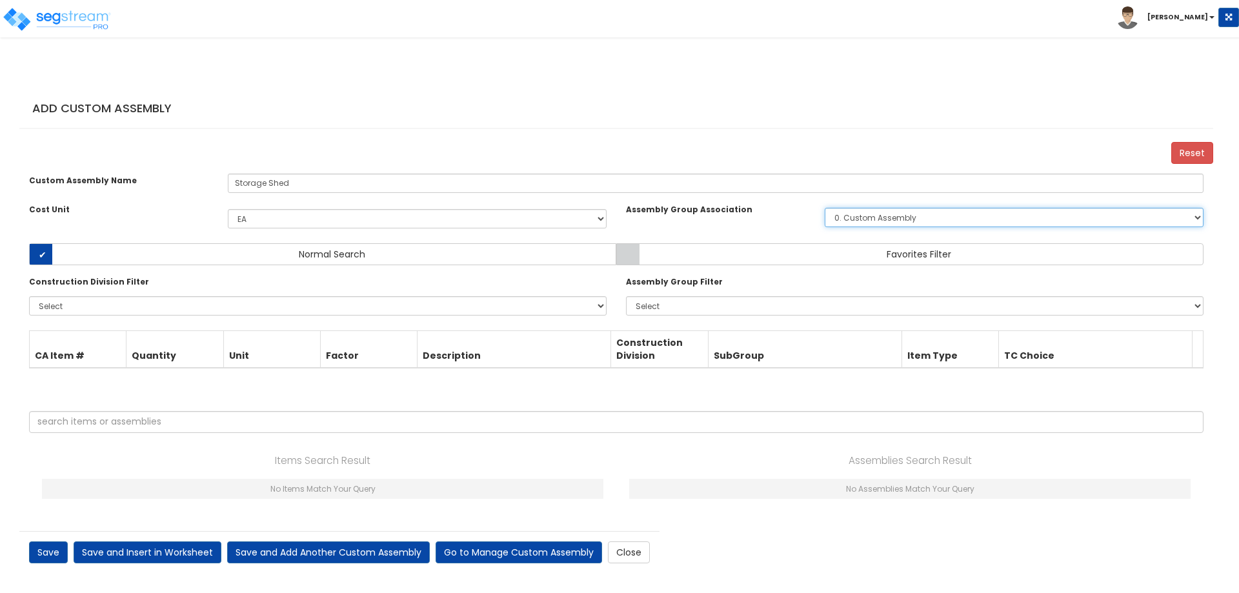
click at [896, 227] on select "0. Custom Assembly 1. Standard Foundations 2. Special Foundations 3. Slab on Gr…" at bounding box center [1014, 217] width 379 height 19
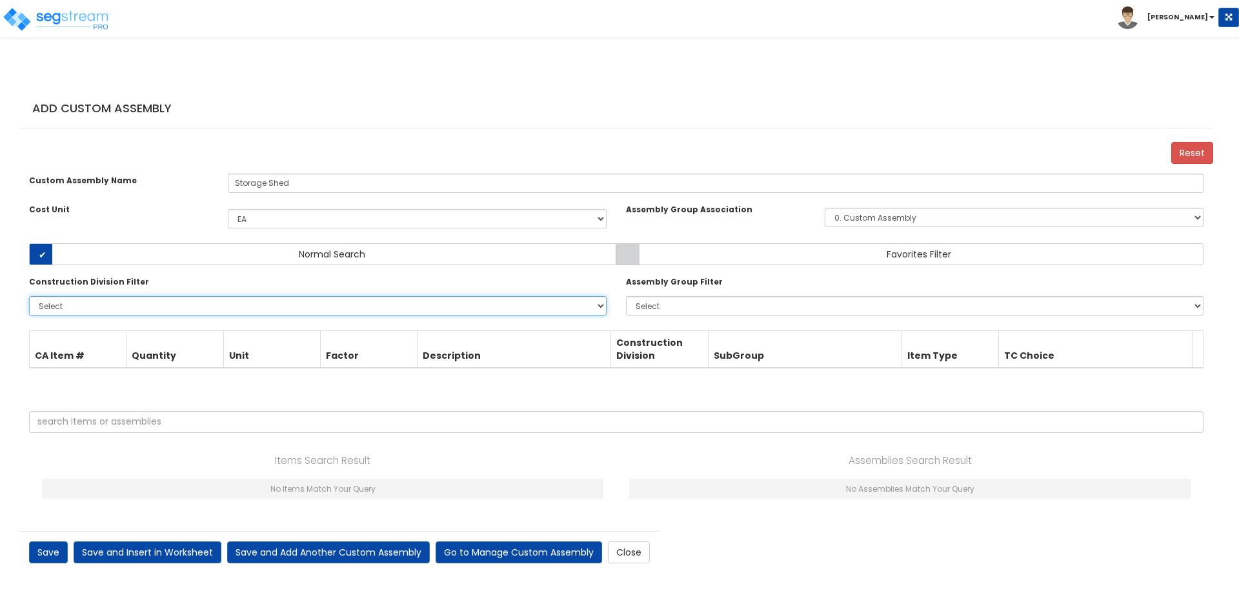
click at [551, 315] on select "Select 0. Custom Item 1. General Requirements 2. Existing Conditions 3. Concret…" at bounding box center [318, 305] width 578 height 19
select select "0"
click at [29, 308] on select "Select 0. Custom Item 1. General Requirements 2. Existing Conditions 3. Concret…" at bounding box center [318, 305] width 578 height 19
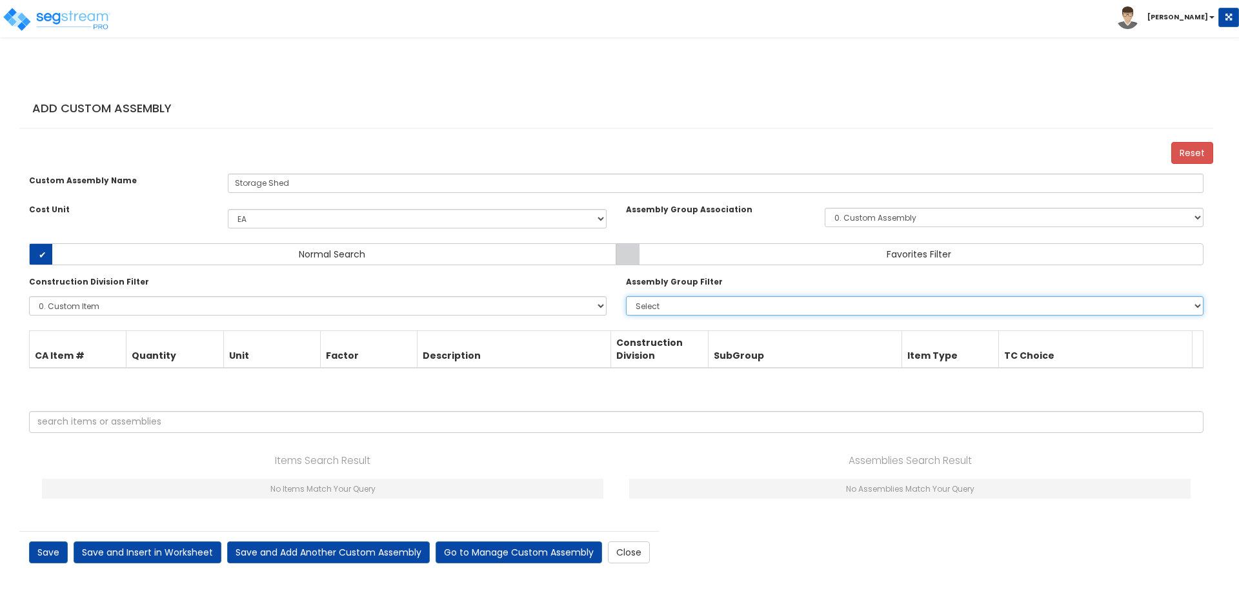
click at [661, 316] on select "Select 0. Custom Assembly 1. Standard Foundations 2. Special Foundations 3. Sla…" at bounding box center [915, 305] width 578 height 19
select select "0"
click at [626, 308] on select "Select 0. Custom Assembly 1. Standard Foundations 2. Special Foundations 3. Sla…" at bounding box center [915, 305] width 578 height 19
click at [79, 381] on div "CA Item # Quantity Unit Factor Description Construction Division SubGroup Item …" at bounding box center [616, 355] width 1194 height 51
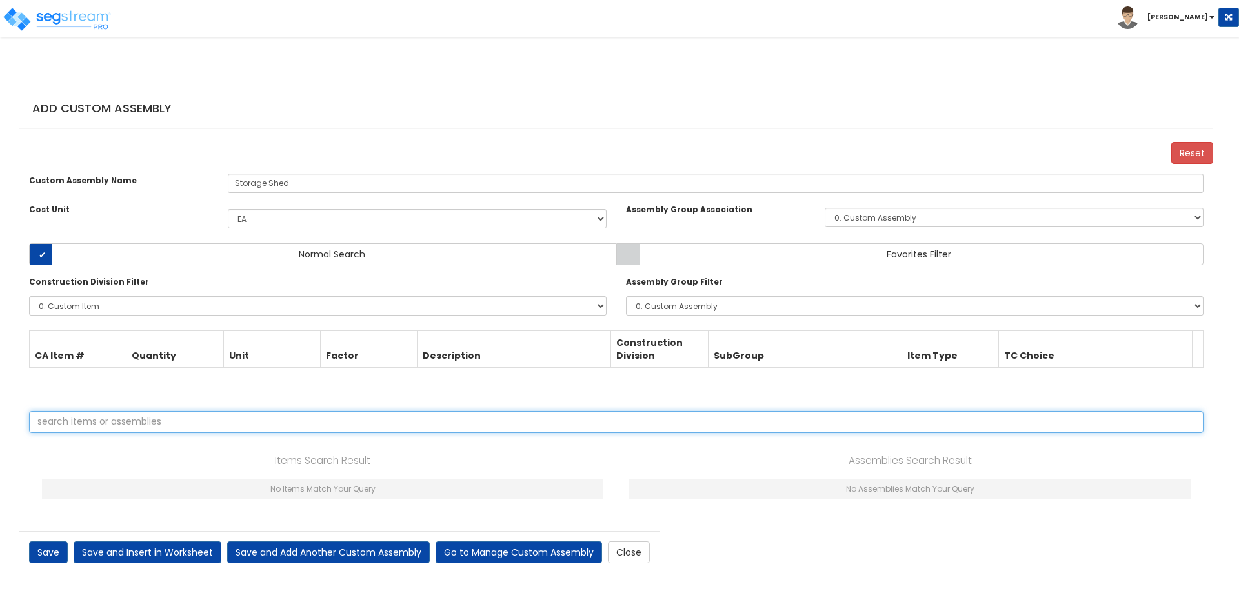
click at [97, 432] on input "text" at bounding box center [616, 422] width 1175 height 22
type input "storage"
type input "shed"
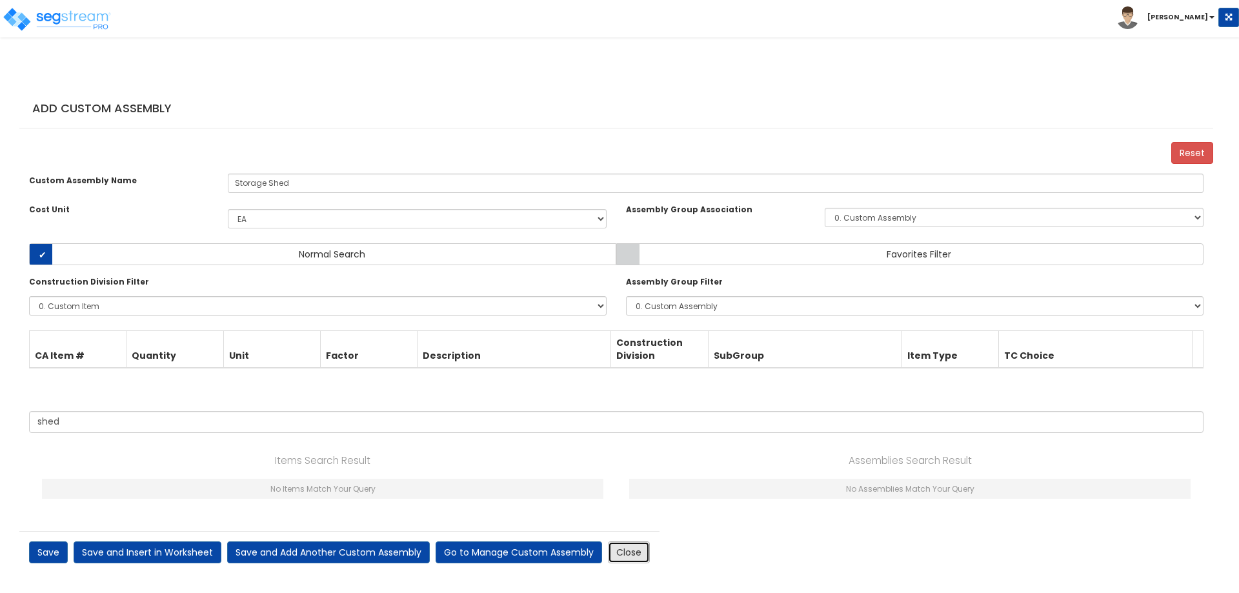
click at [622, 562] on link "Close" at bounding box center [629, 552] width 42 height 22
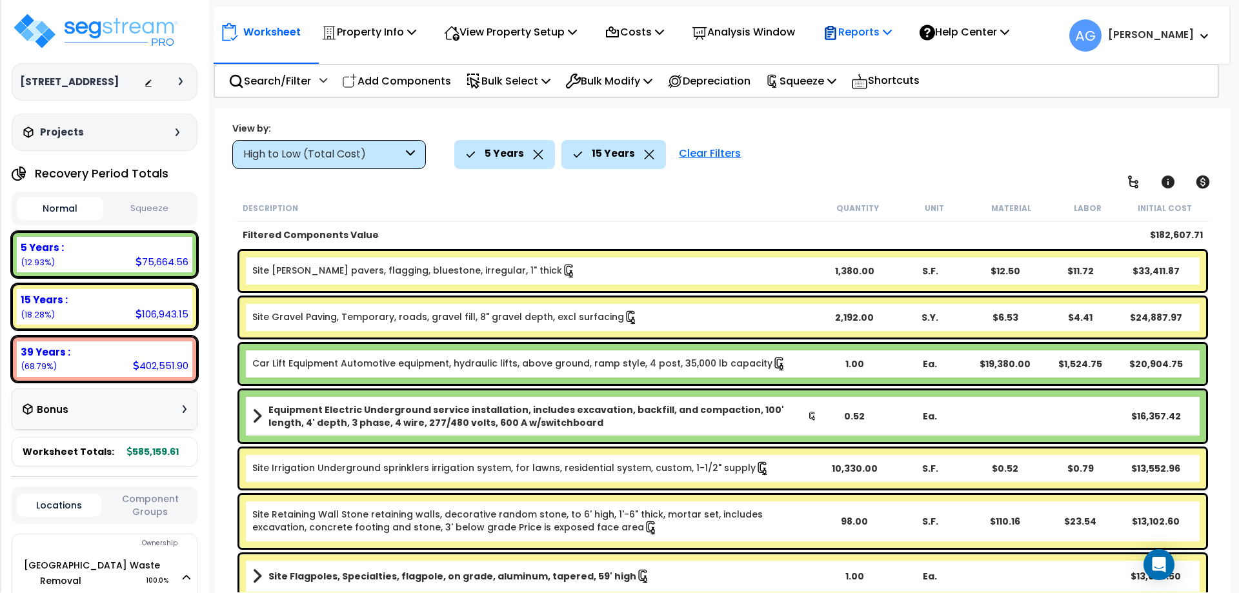
click at [860, 31] on p "Reports" at bounding box center [857, 31] width 69 height 17
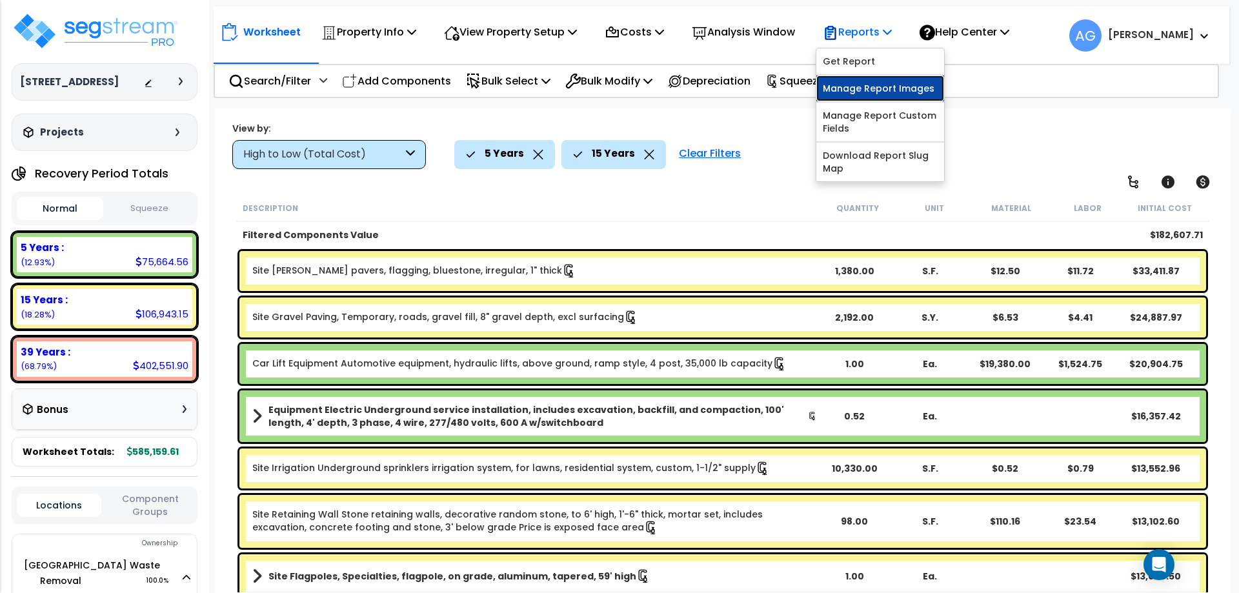
click at [876, 85] on link "Manage Report Images" at bounding box center [880, 89] width 128 height 26
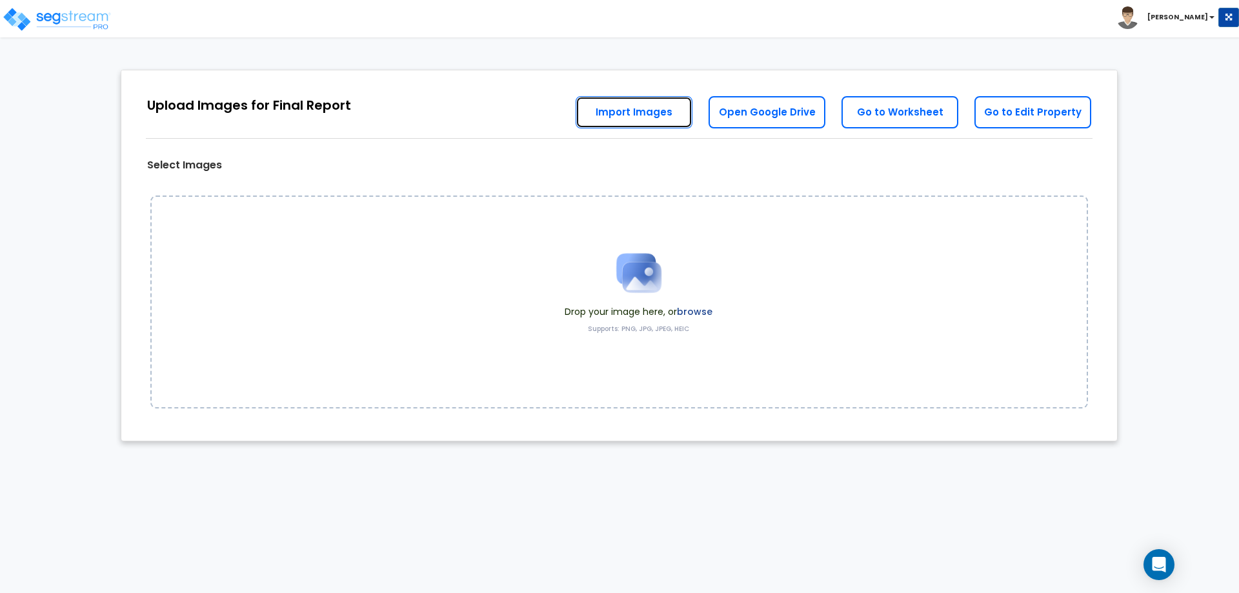
click at [643, 100] on link "Import Images" at bounding box center [634, 112] width 117 height 32
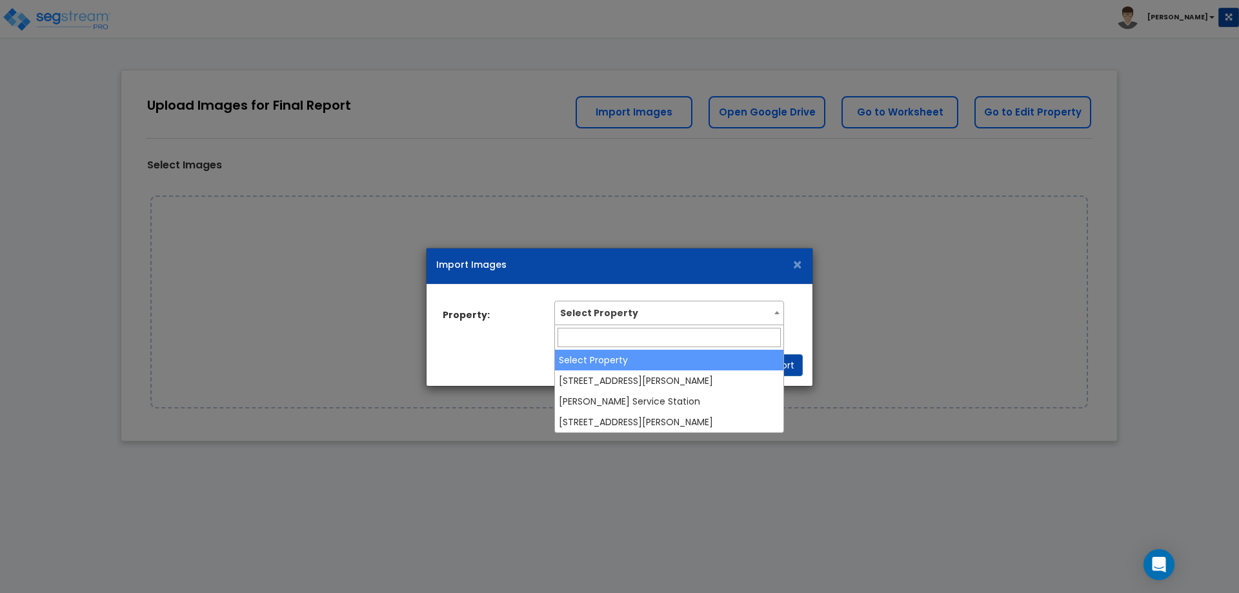
click at [587, 323] on span "Select Property" at bounding box center [668, 313] width 229 height 25
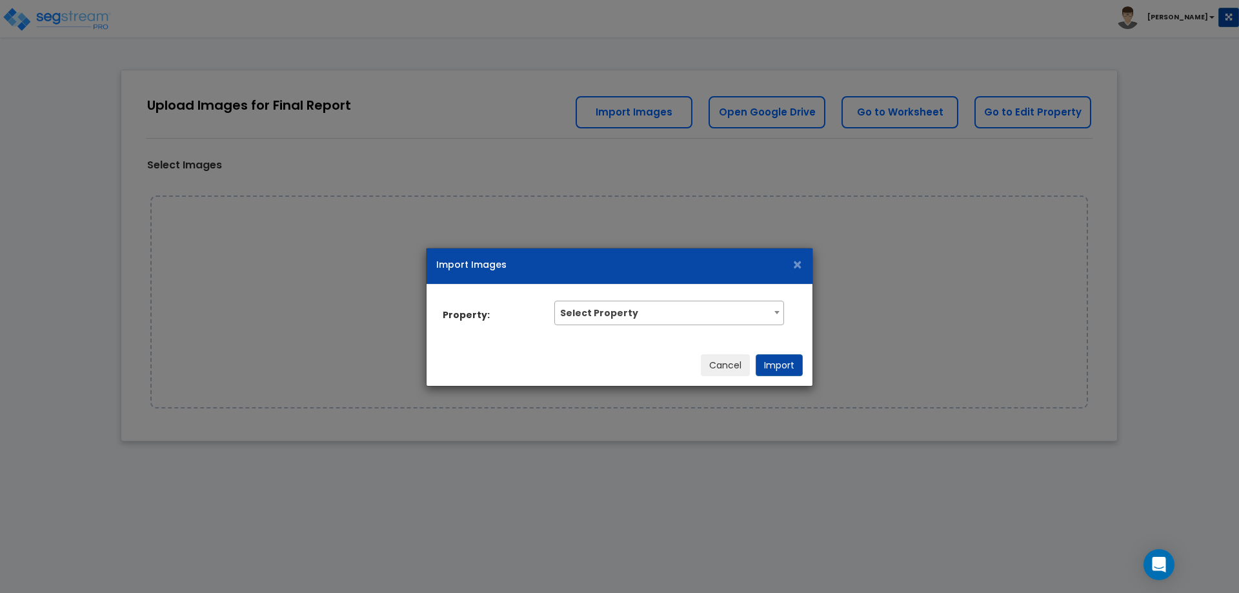
click at [773, 283] on div "Import Images ×" at bounding box center [620, 266] width 386 height 36
click at [797, 259] on span "×" at bounding box center [797, 265] width 11 height 23
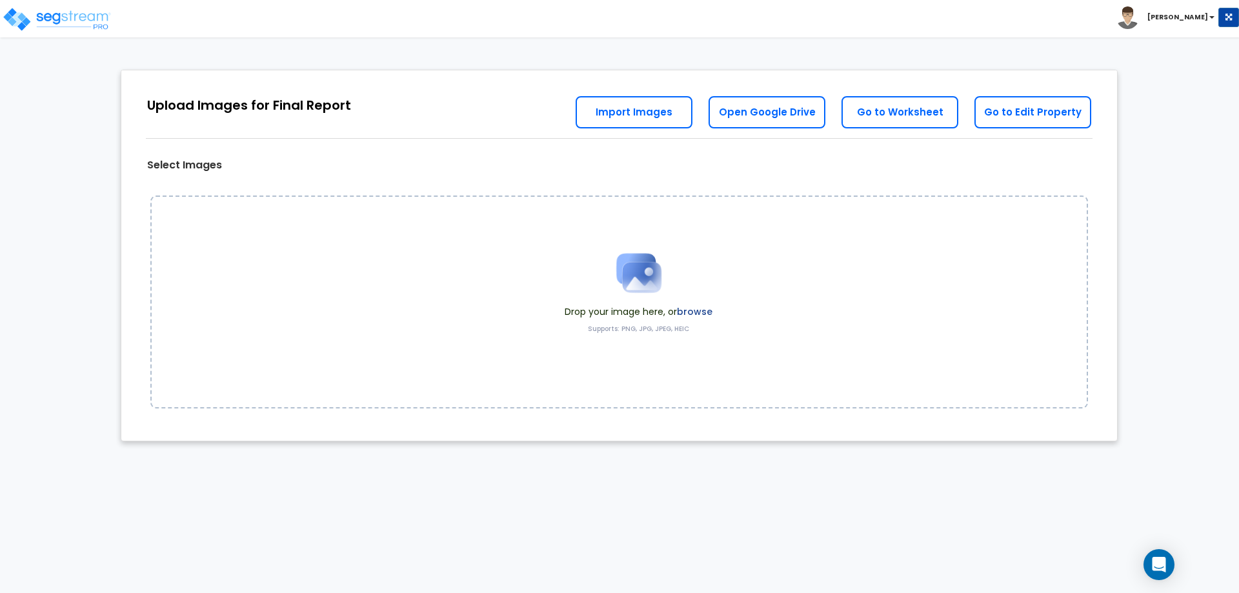
click at [614, 332] on label "Supports: PNG, JPG, JPEG, HEIC" at bounding box center [638, 329] width 101 height 9
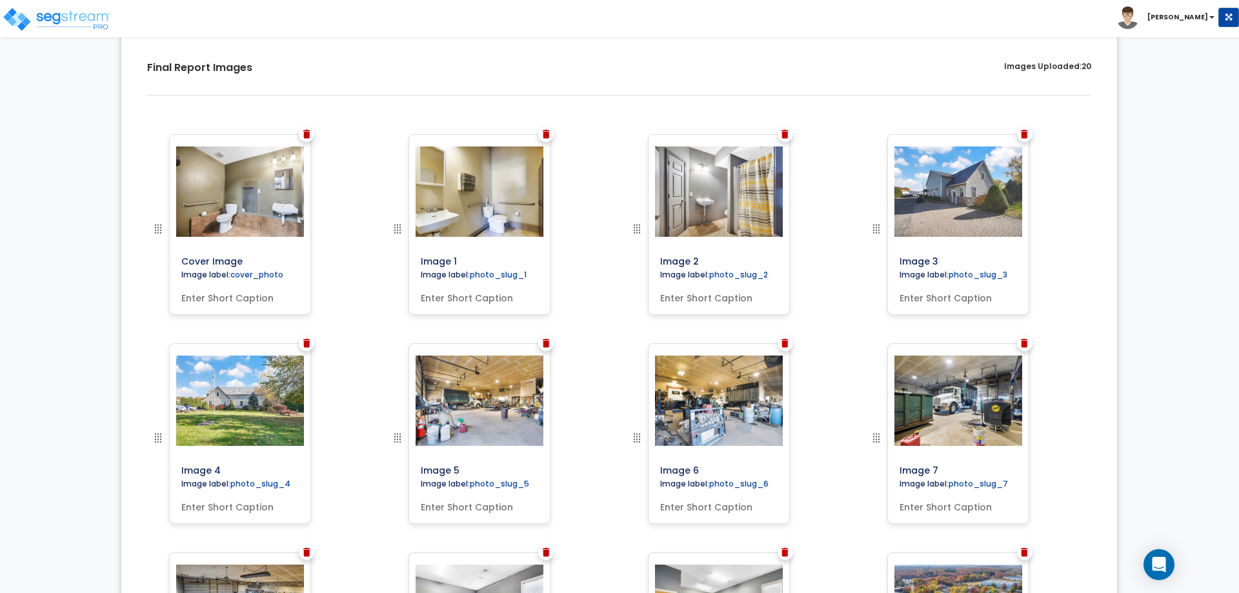
scroll to position [434, 0]
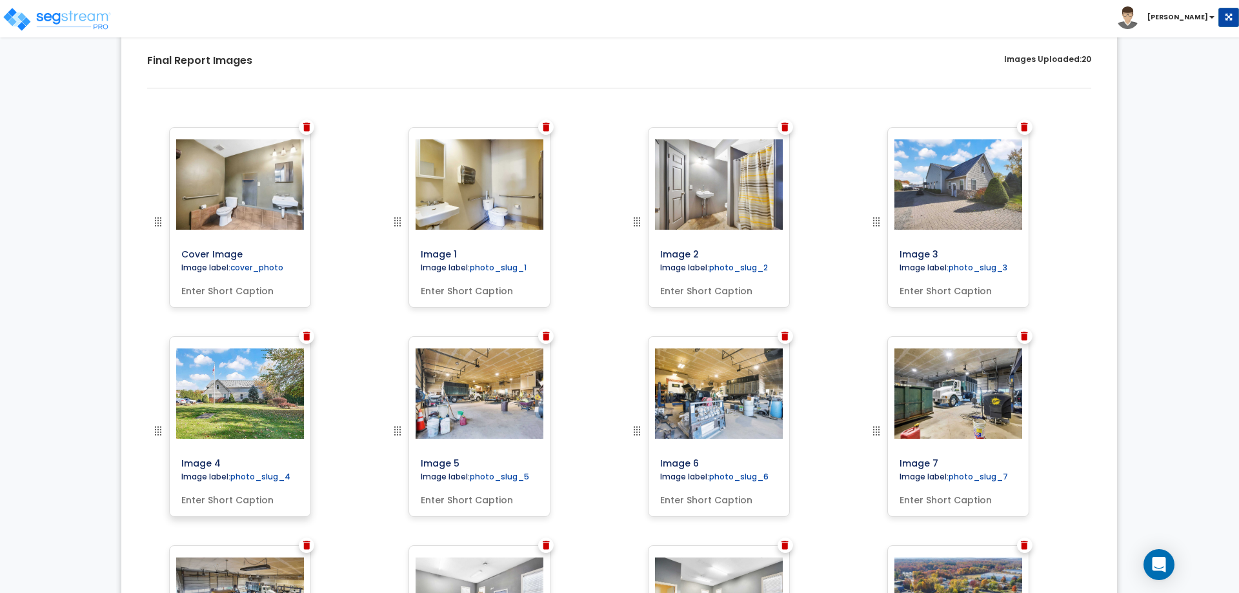
click at [227, 399] on img at bounding box center [240, 393] width 136 height 90
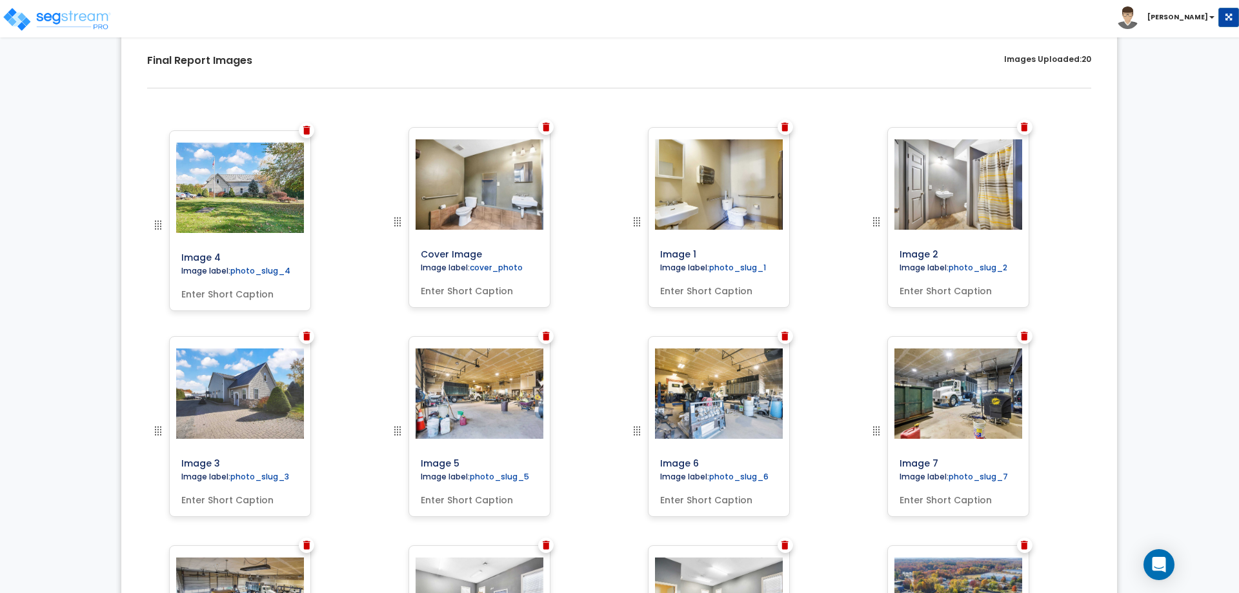
drag, startPoint x: 156, startPoint y: 433, endPoint x: 148, endPoint y: 226, distance: 207.3
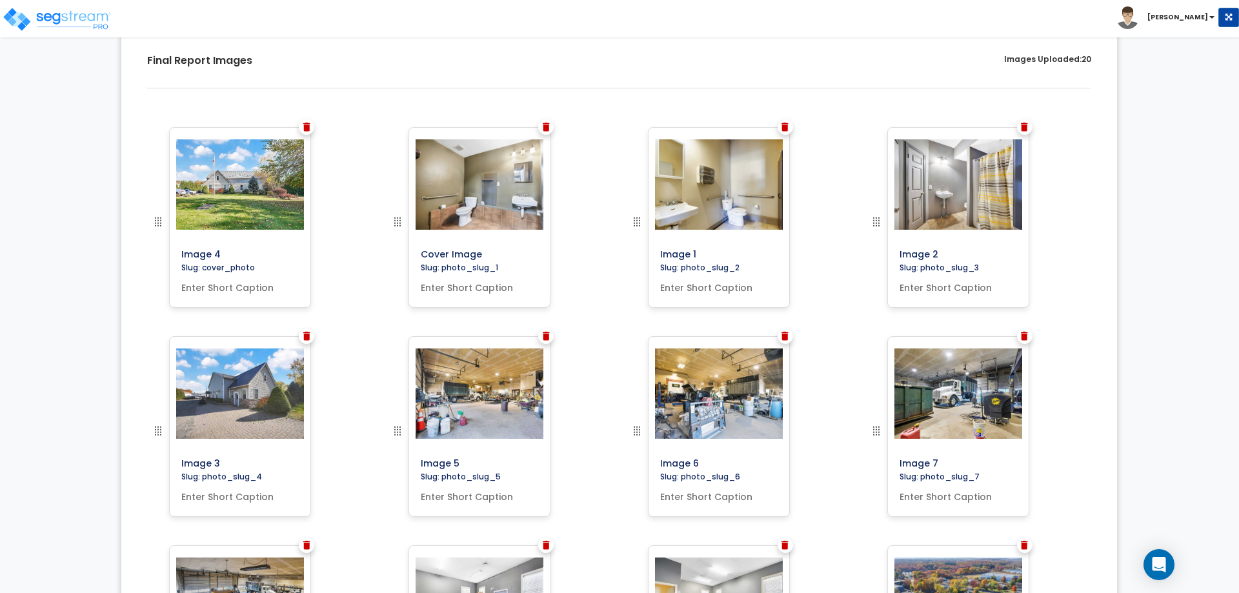
click at [399, 221] on img at bounding box center [397, 221] width 15 height 15
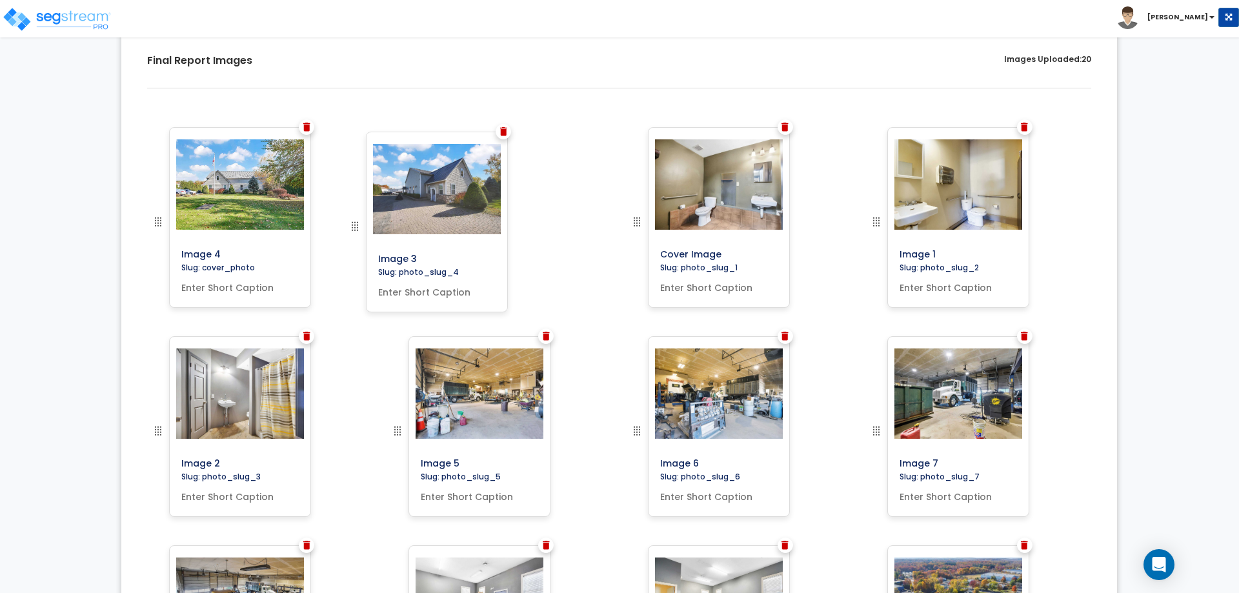
drag, startPoint x: 161, startPoint y: 432, endPoint x: 358, endPoint y: 227, distance: 285.3
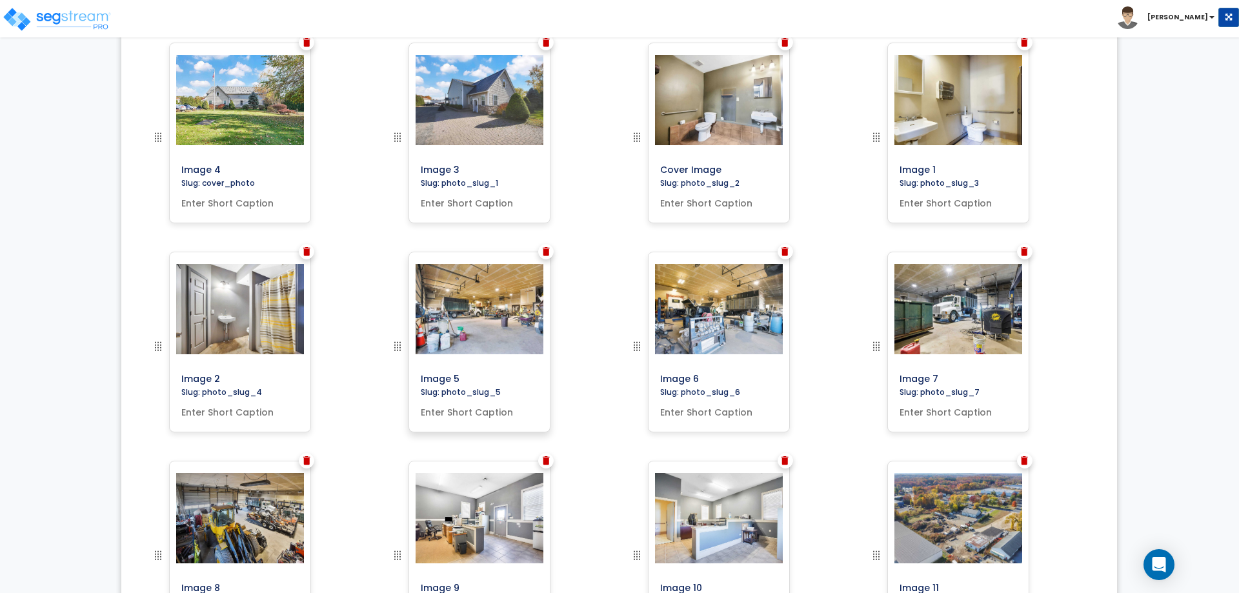
scroll to position [473, 0]
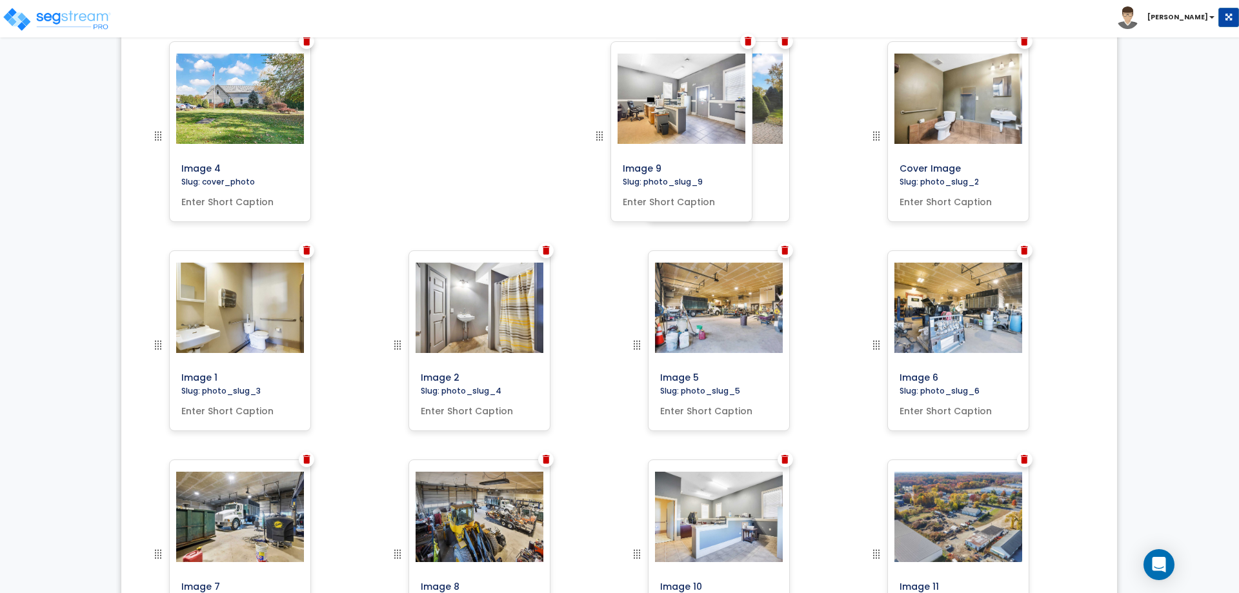
drag, startPoint x: 397, startPoint y: 560, endPoint x: 599, endPoint y: 128, distance: 477.2
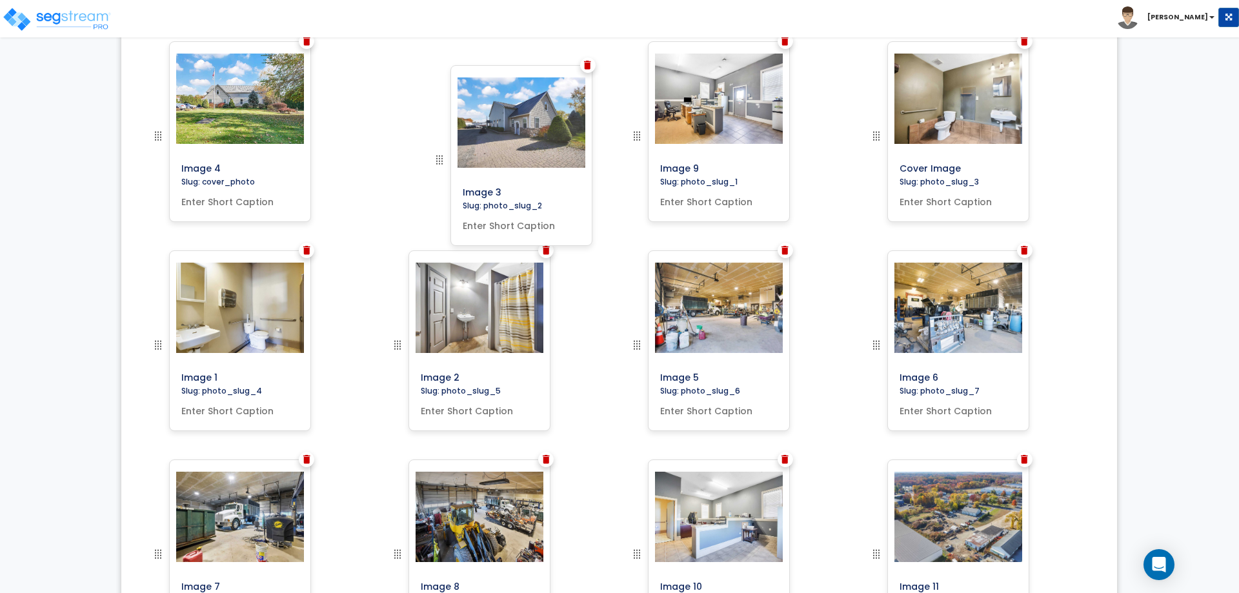
drag, startPoint x: 640, startPoint y: 134, endPoint x: 441, endPoint y: 158, distance: 200.8
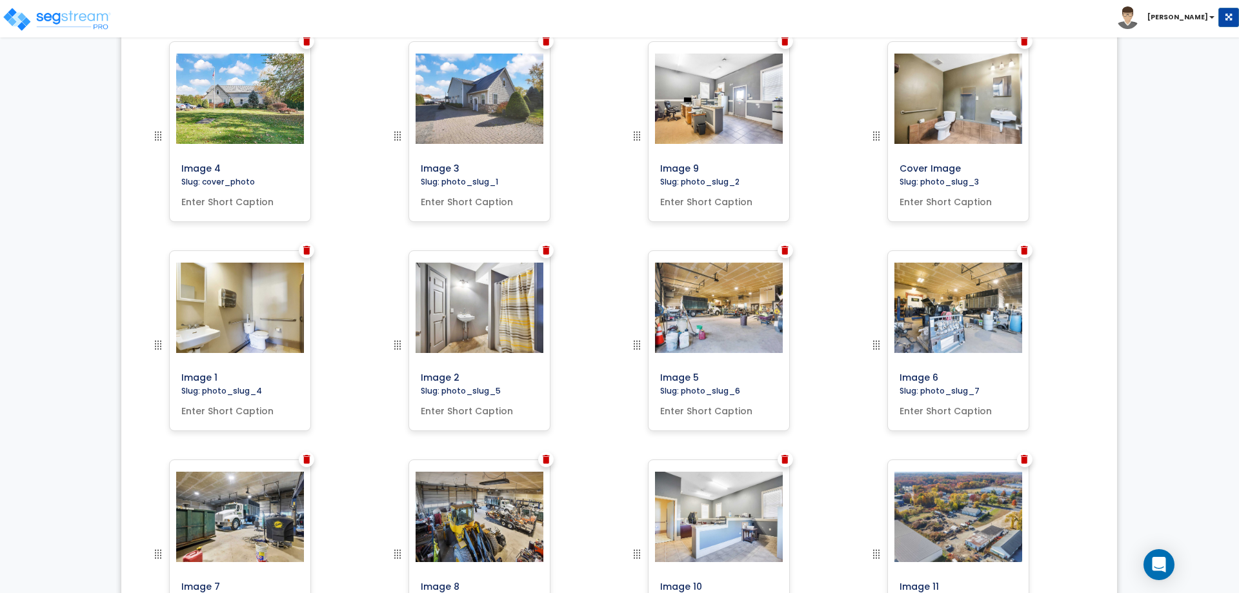
scroll to position [549, 0]
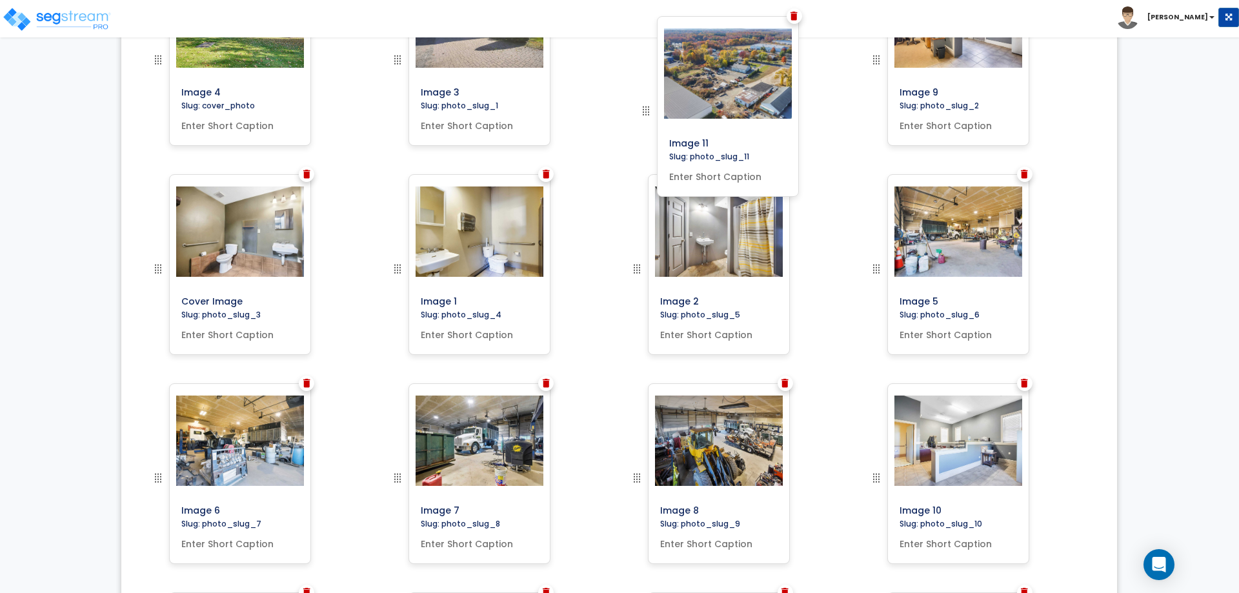
drag, startPoint x: 875, startPoint y: 477, endPoint x: 645, endPoint y: 110, distance: 433.5
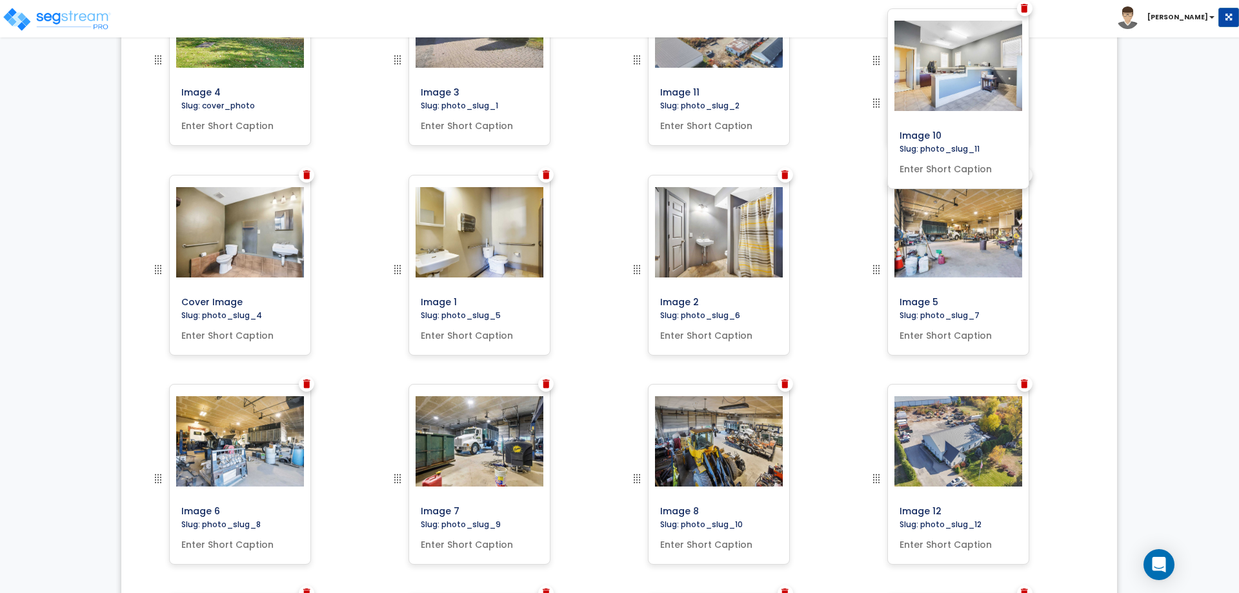
drag, startPoint x: 880, startPoint y: 478, endPoint x: 933, endPoint y: 103, distance: 378.7
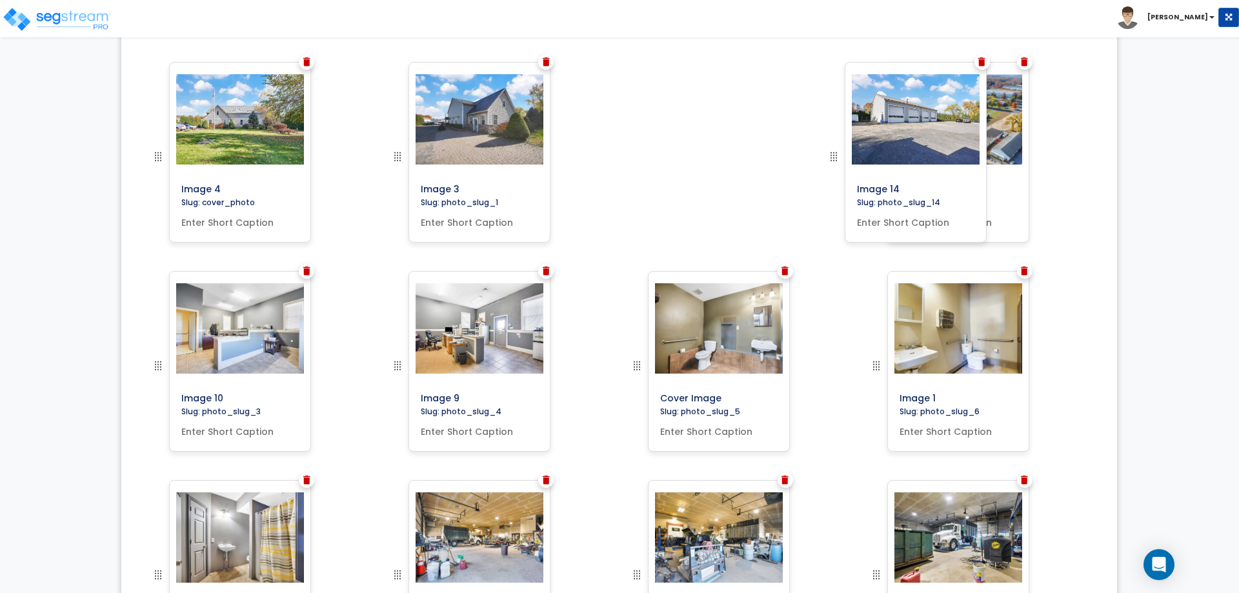
scroll to position [427, 0]
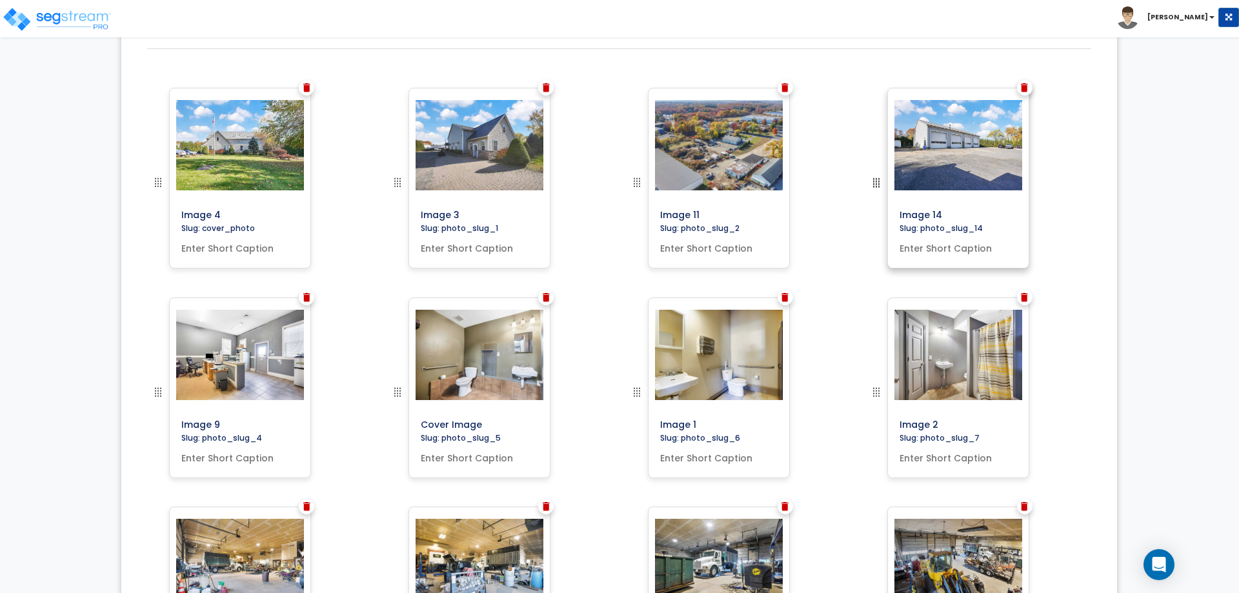
drag, startPoint x: 643, startPoint y: 421, endPoint x: 903, endPoint y: 174, distance: 358.8
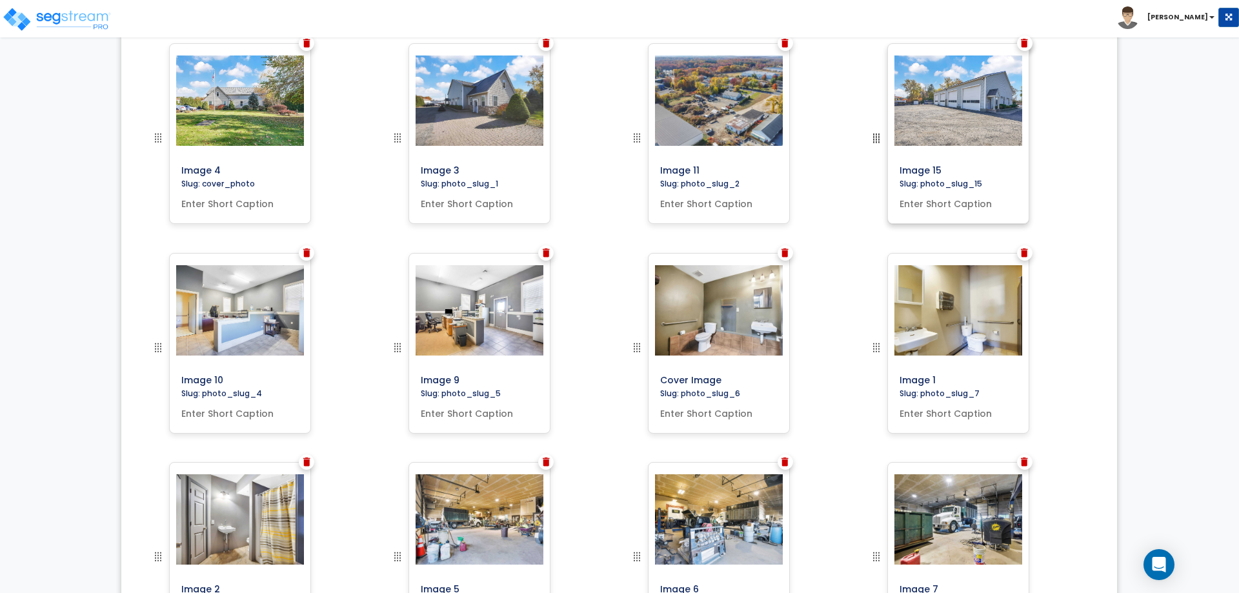
scroll to position [445, 0]
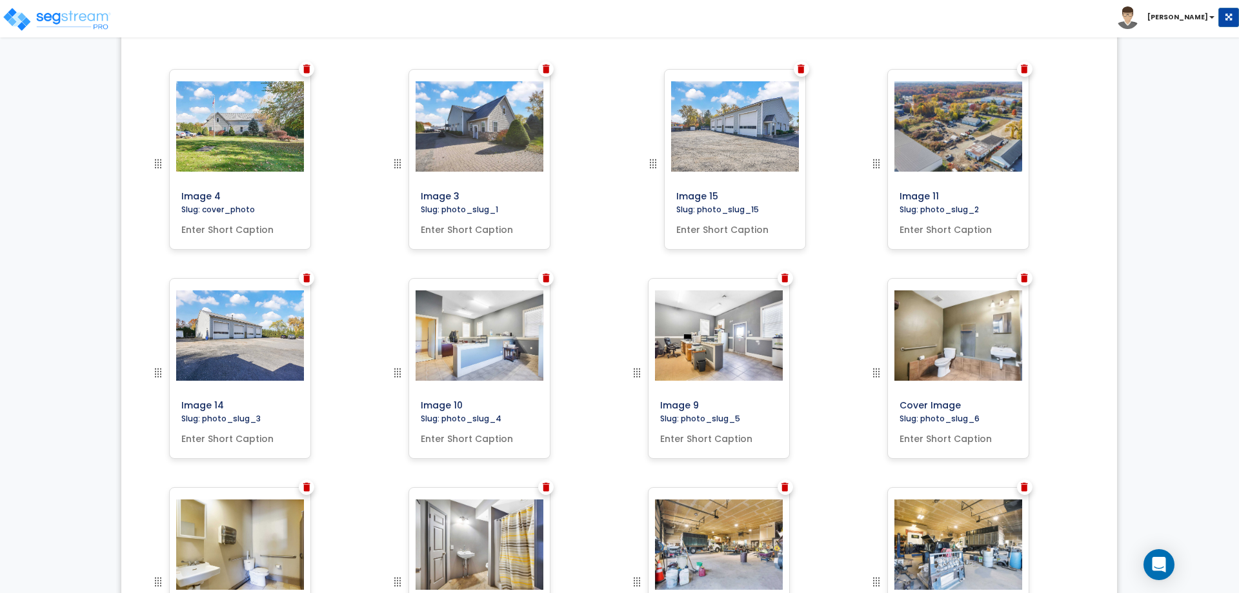
drag, startPoint x: 878, startPoint y: 378, endPoint x: 654, endPoint y: 125, distance: 336.9
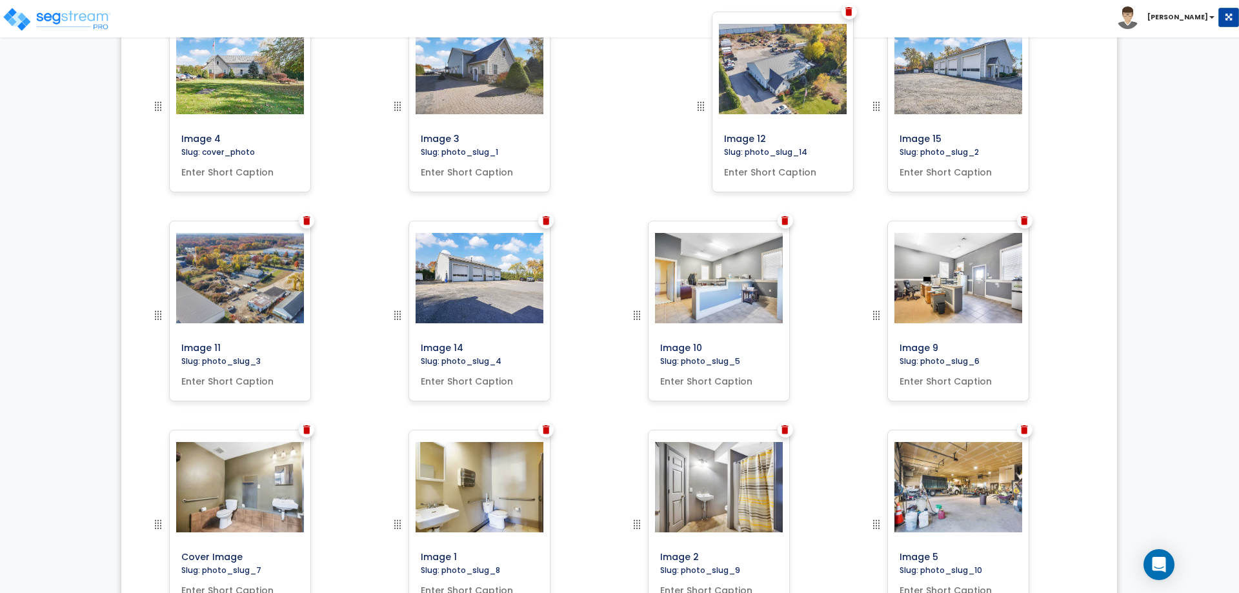
scroll to position [464, 0]
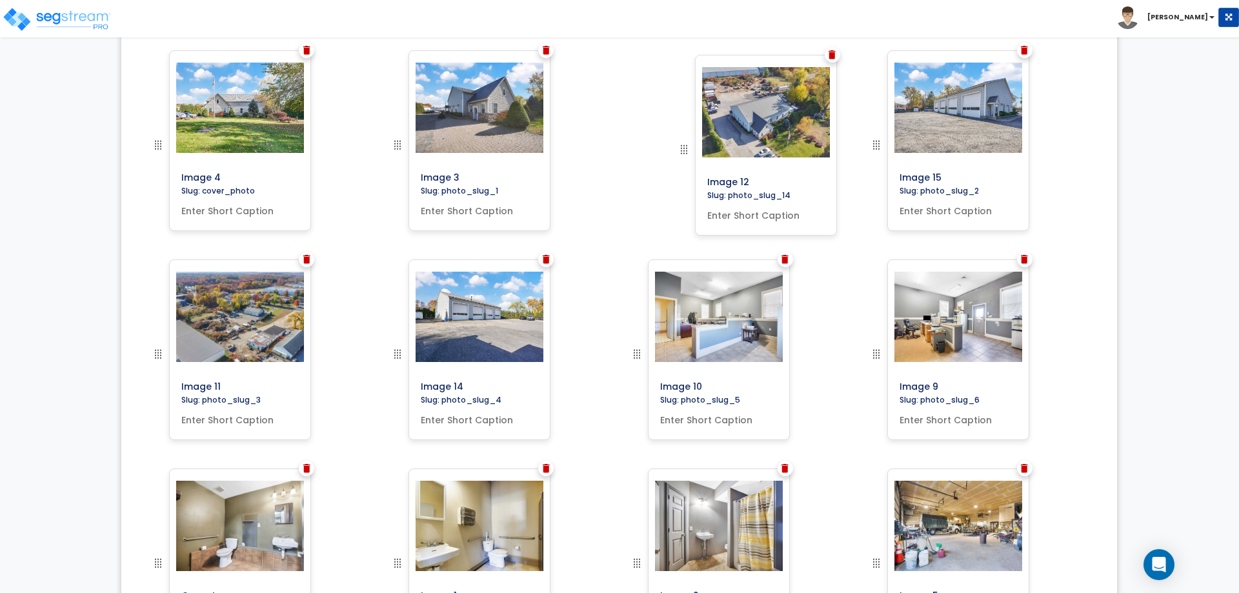
drag, startPoint x: 640, startPoint y: 213, endPoint x: 676, endPoint y: 143, distance: 79.4
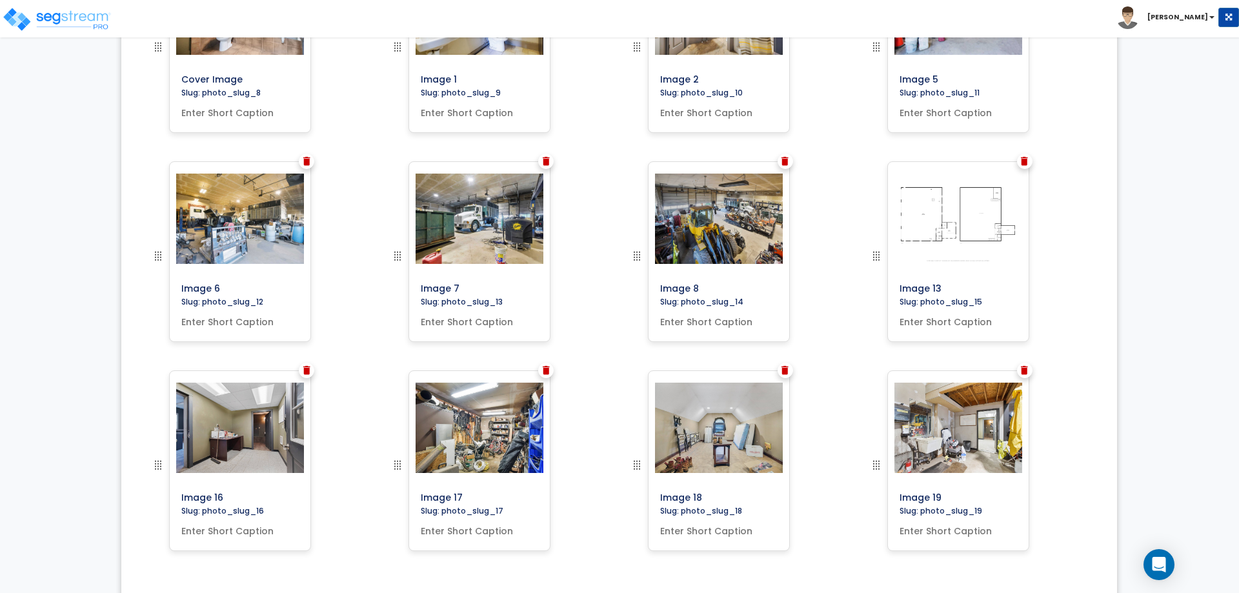
scroll to position [1019, 0]
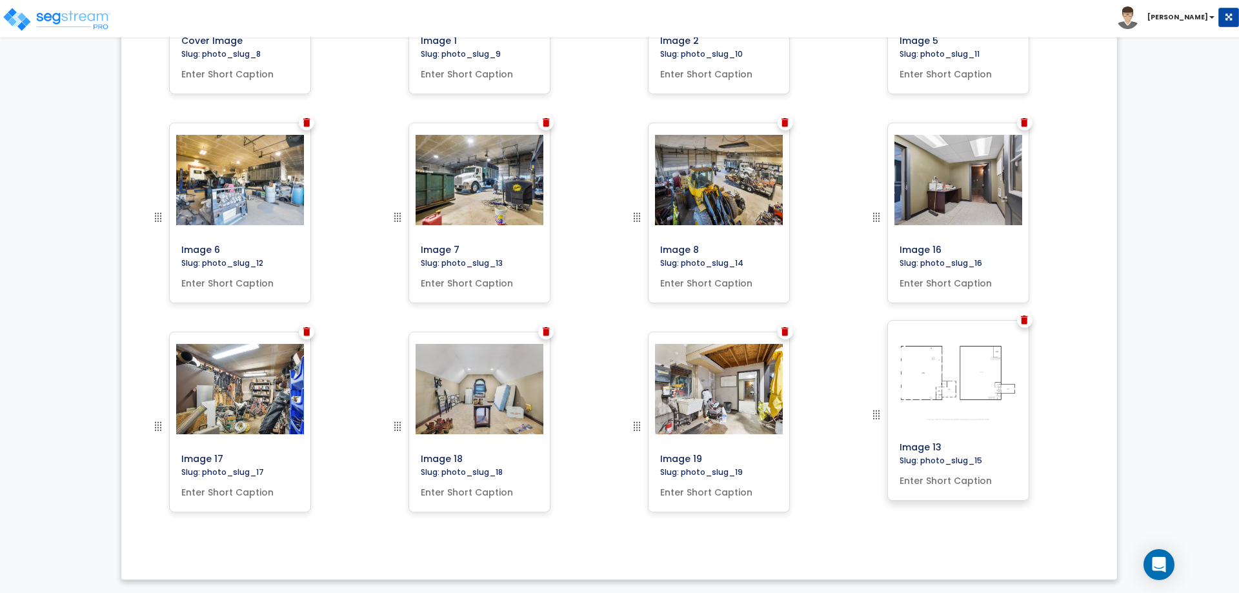
drag, startPoint x: 874, startPoint y: 221, endPoint x: 920, endPoint y: 418, distance: 202.9
click at [637, 424] on img at bounding box center [636, 426] width 15 height 15
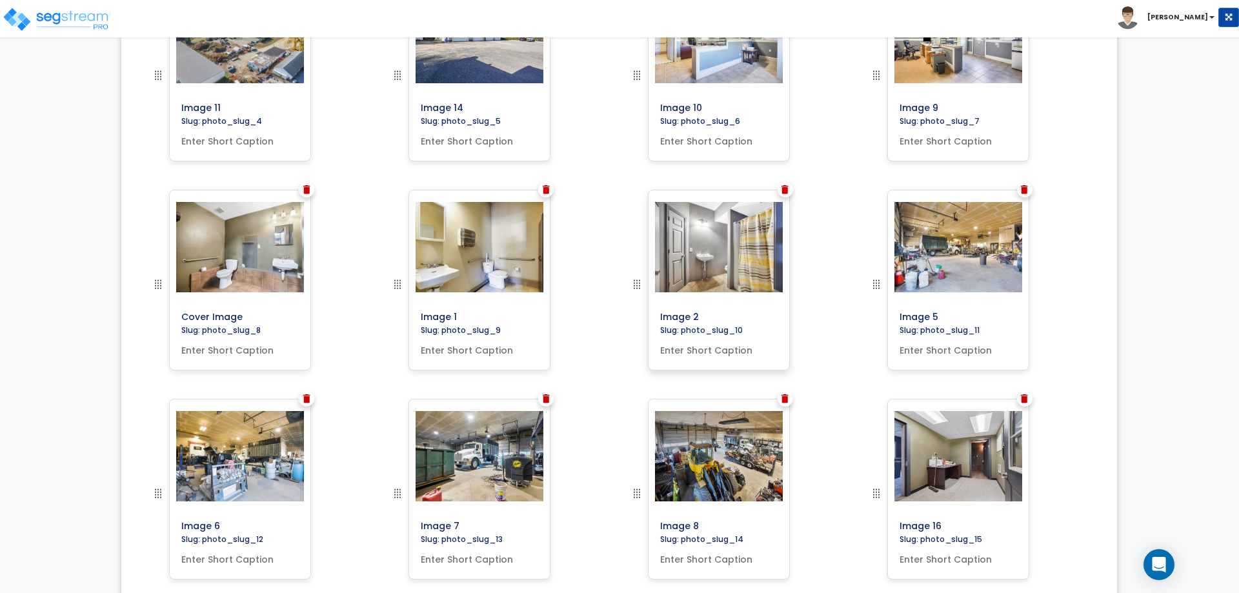
scroll to position [789, 0]
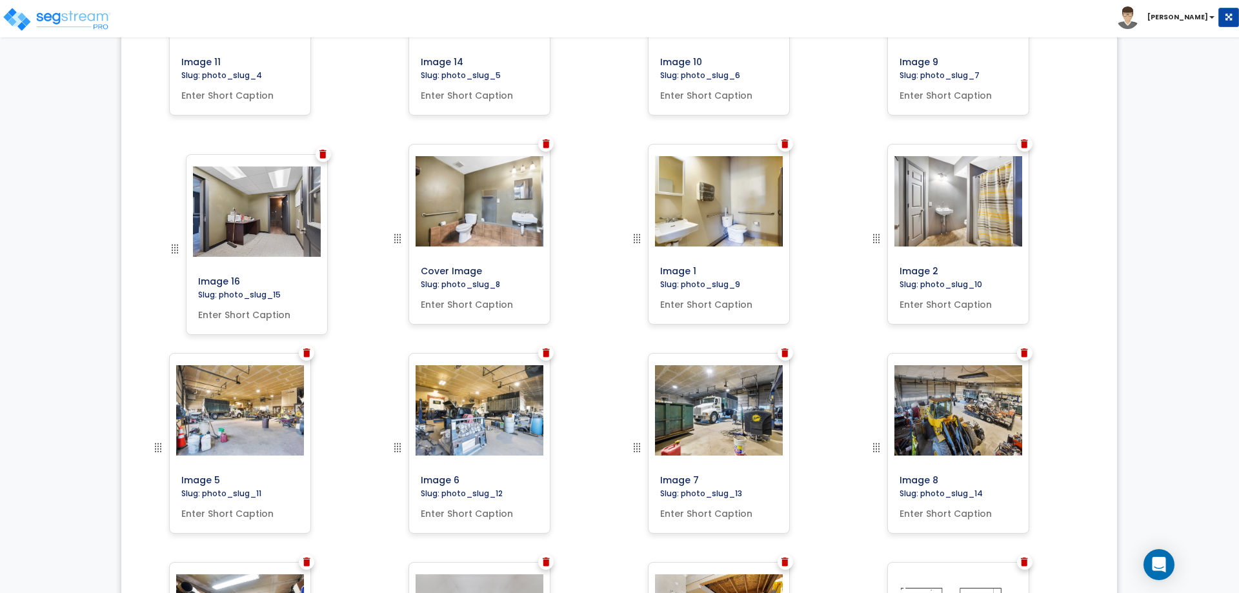
drag, startPoint x: 878, startPoint y: 452, endPoint x: 177, endPoint y: 254, distance: 728.5
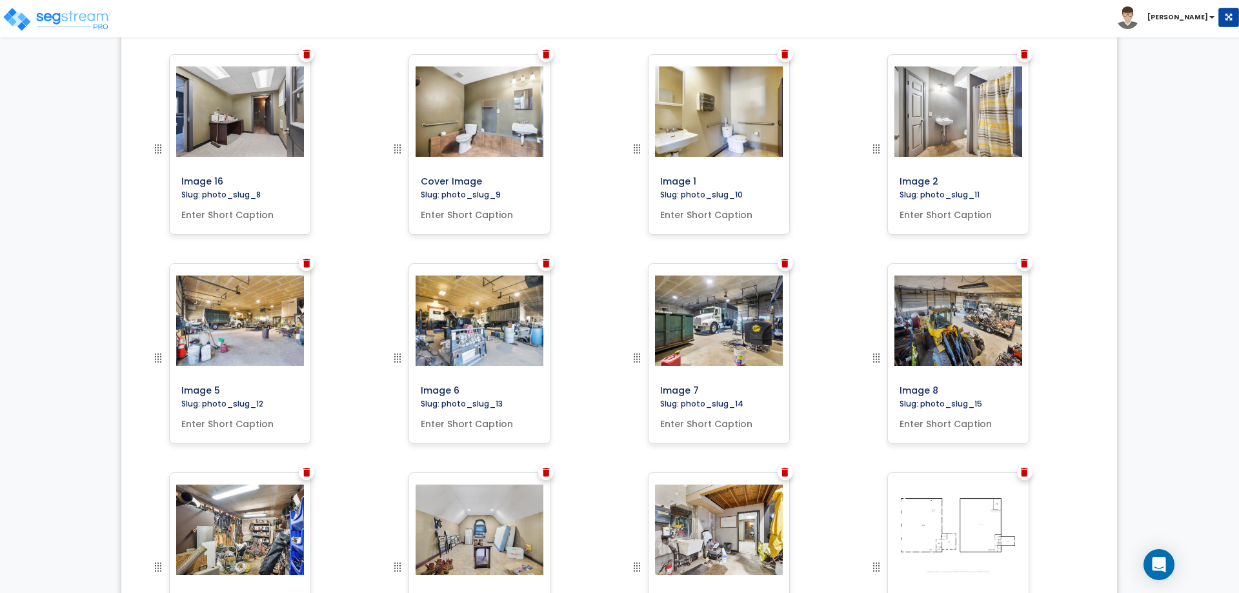
scroll to position [920, 0]
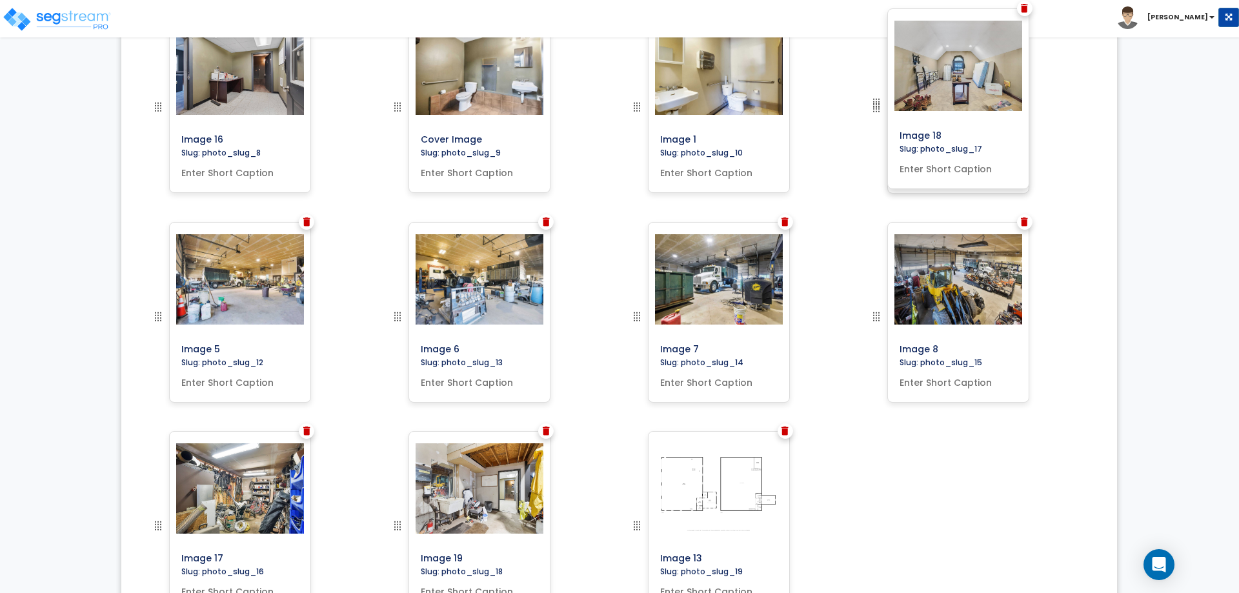
drag, startPoint x: 394, startPoint y: 521, endPoint x: 944, endPoint y: 99, distance: 692.6
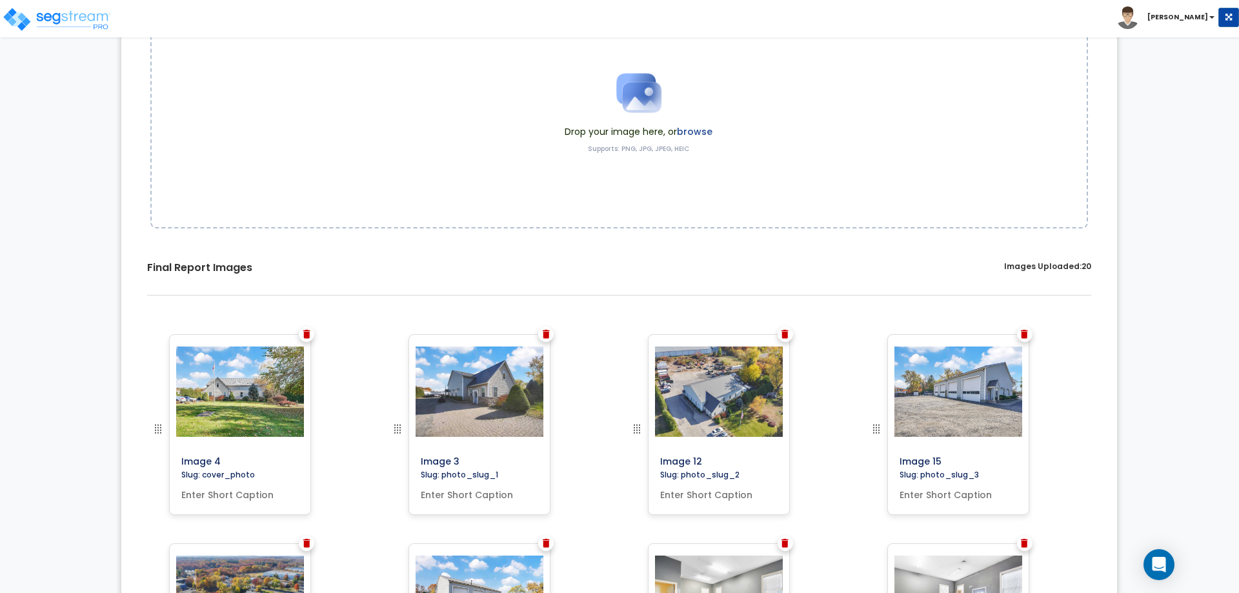
scroll to position [0, 0]
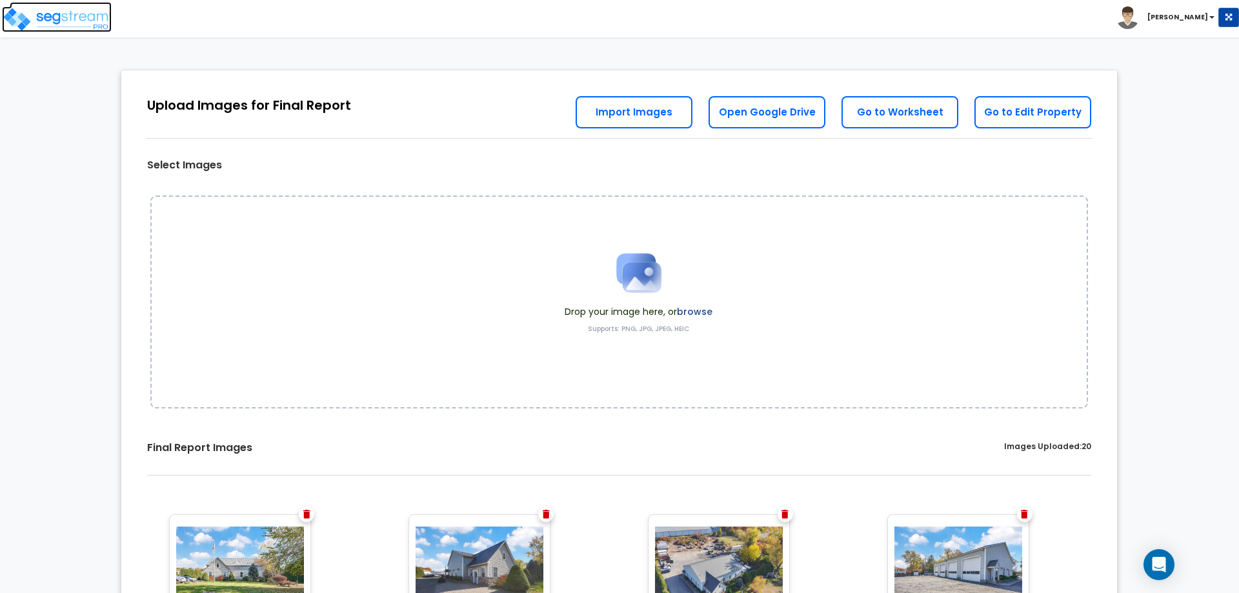
click at [36, 12] on img at bounding box center [57, 19] width 110 height 26
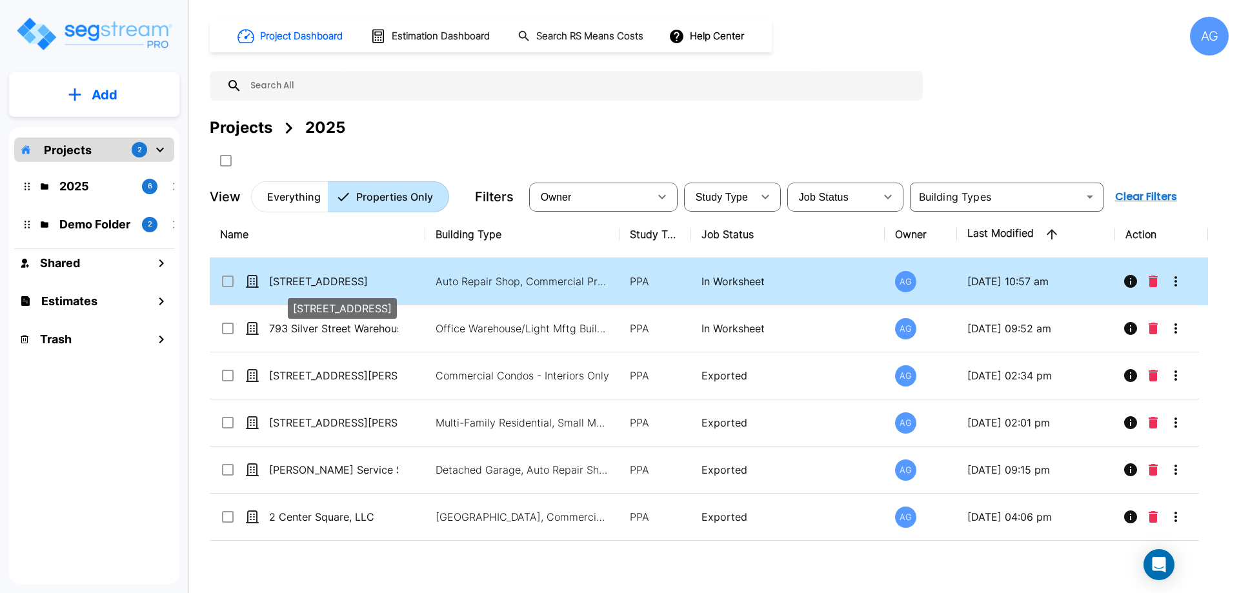
click at [321, 276] on p "[STREET_ADDRESS]" at bounding box center [333, 281] width 129 height 15
checkbox input "true"
click at [321, 276] on p "[STREET_ADDRESS]" at bounding box center [333, 281] width 129 height 15
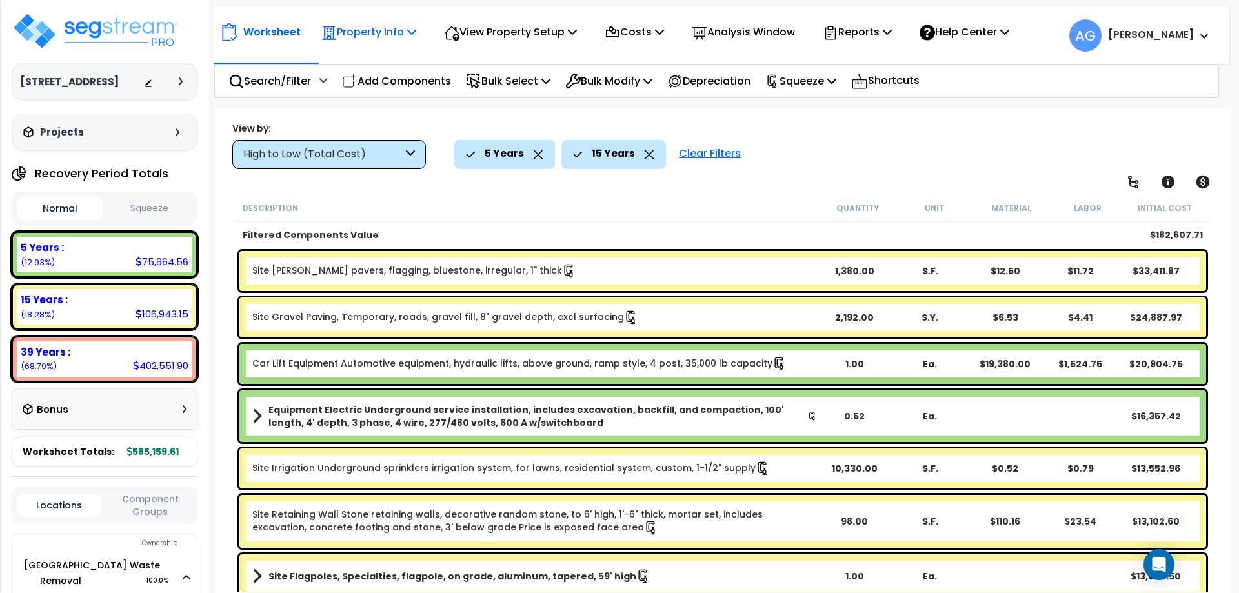
click at [401, 35] on p "Property Info" at bounding box center [368, 31] width 95 height 17
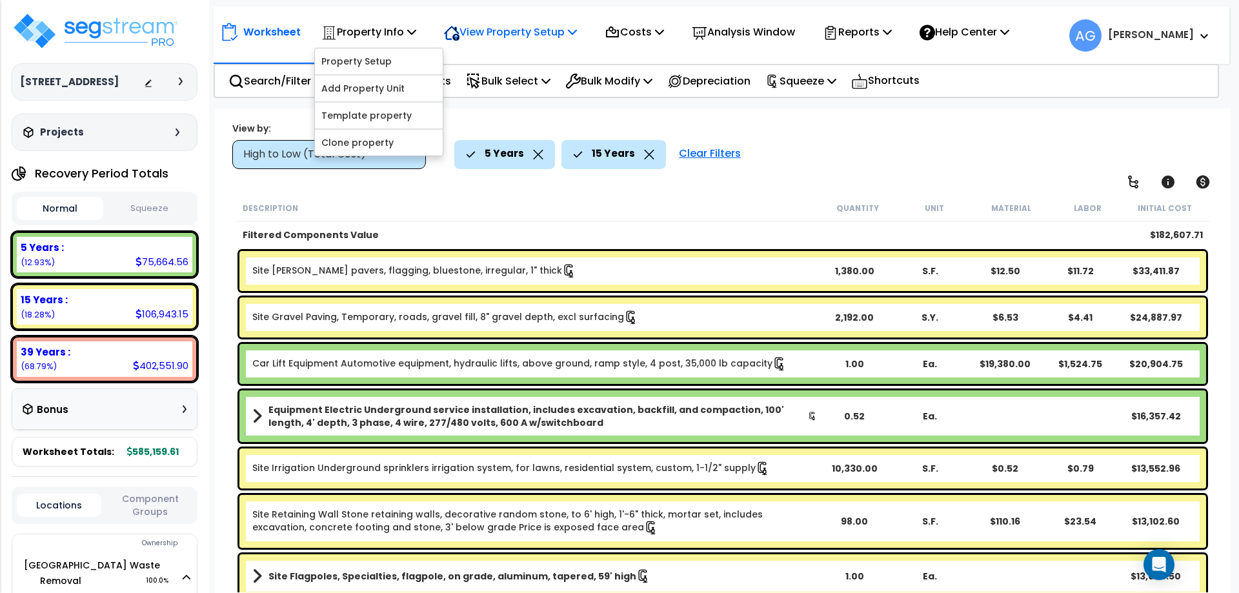
click at [509, 28] on p "View Property Setup" at bounding box center [510, 31] width 133 height 17
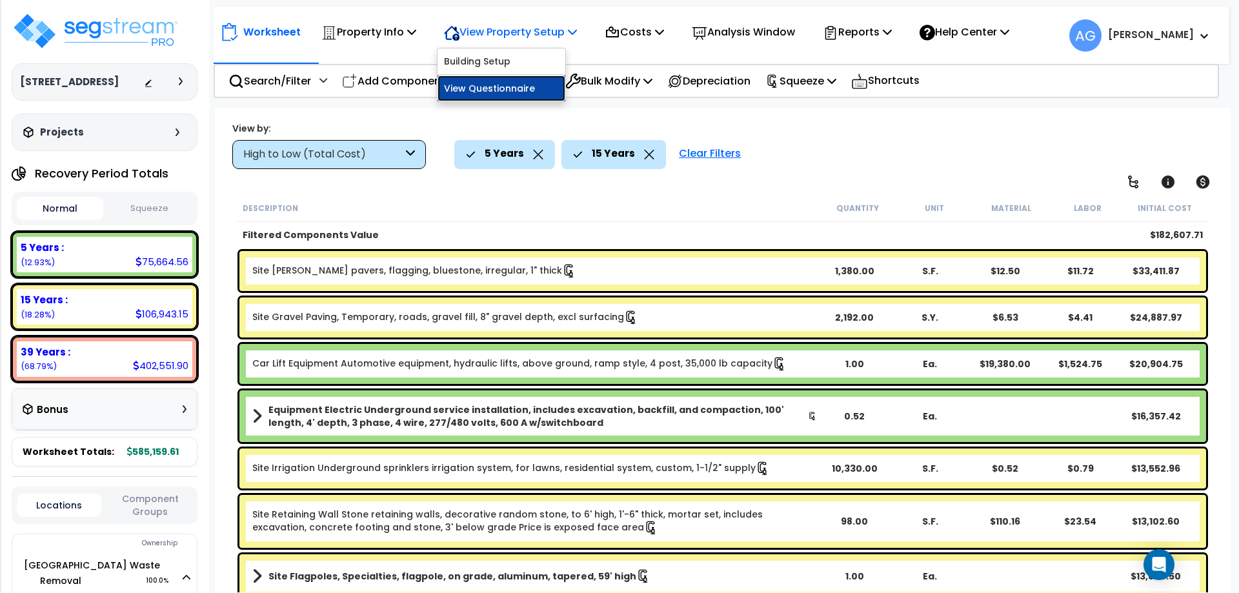
click at [498, 96] on link "View Questionnaire" at bounding box center [502, 89] width 128 height 26
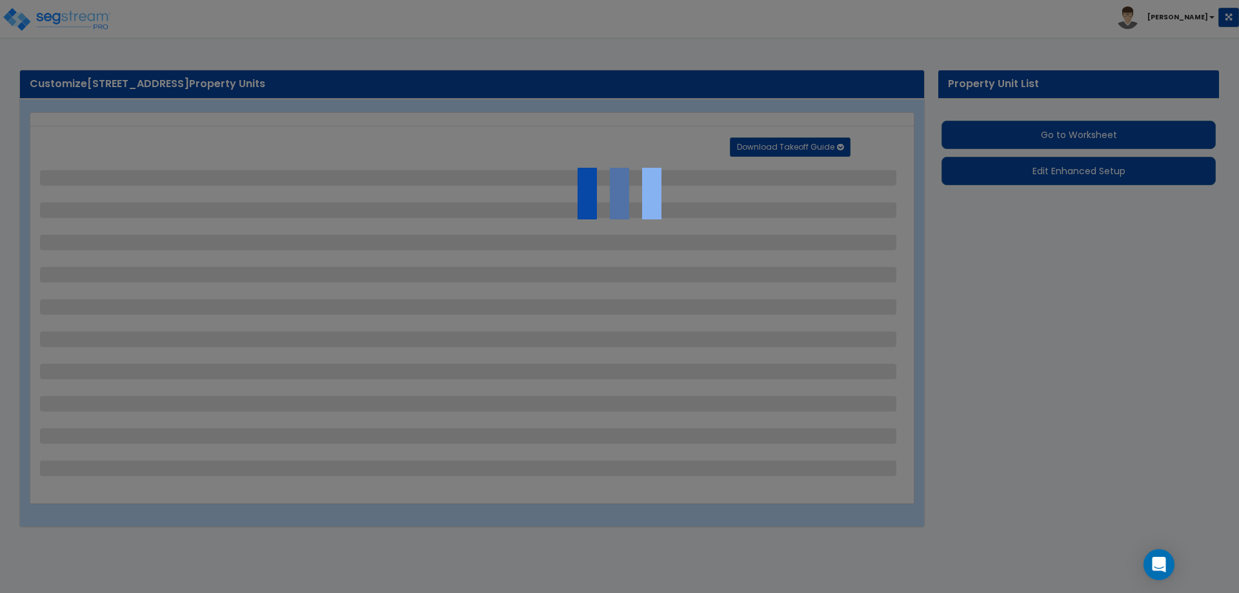
select select "2"
select select "4"
select select "2"
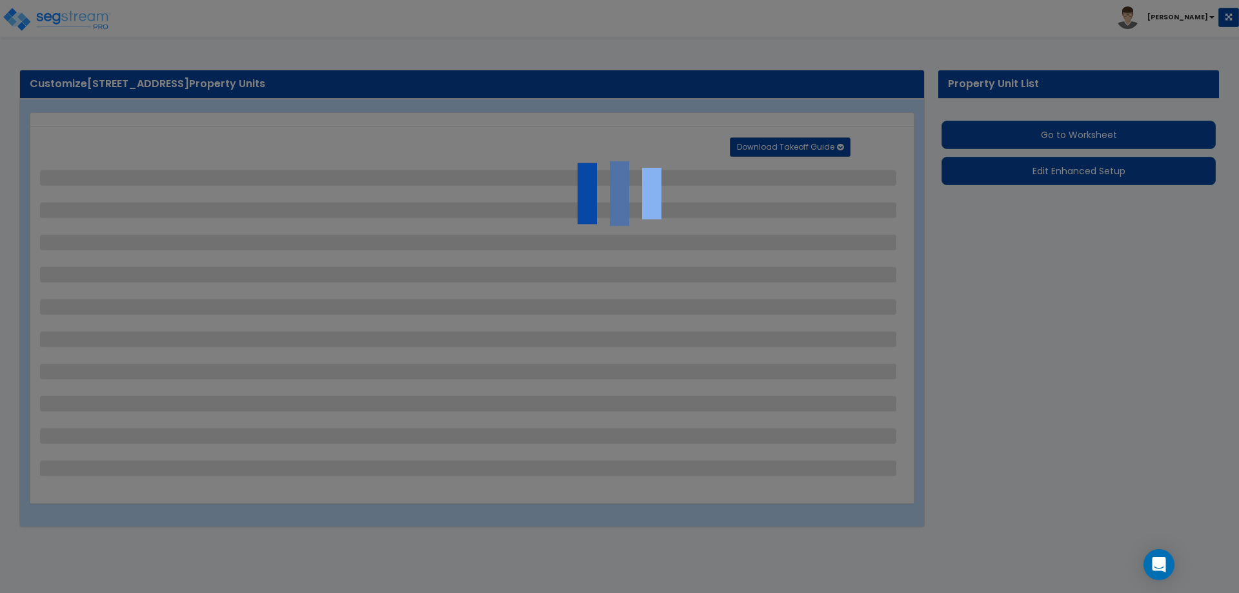
select select "2"
select select "1"
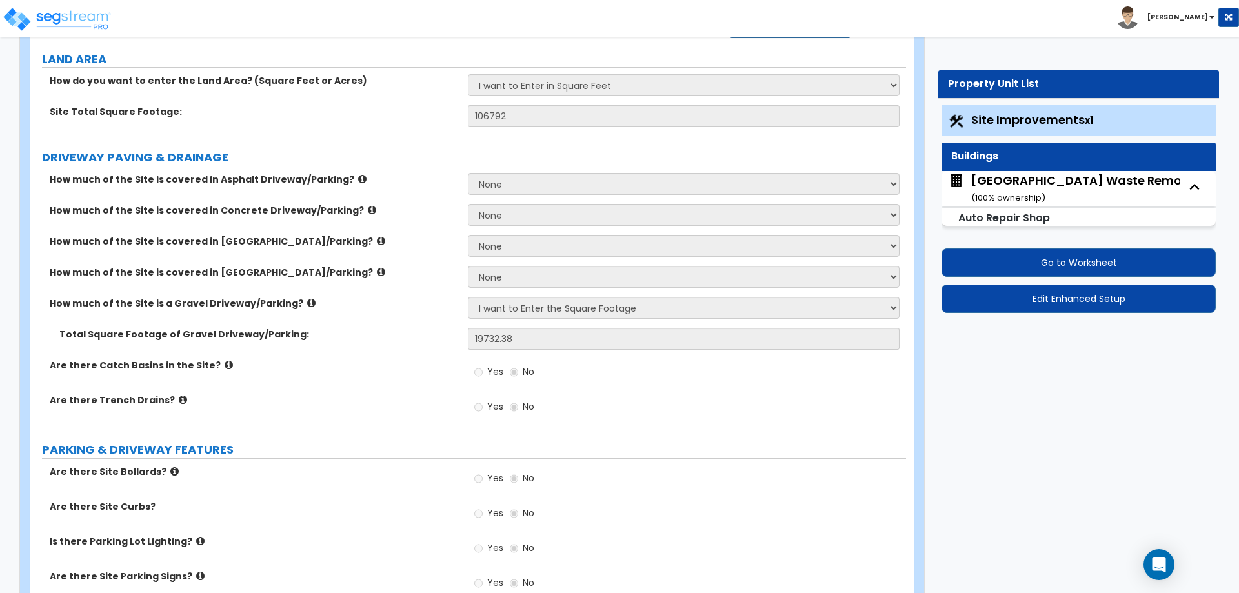
scroll to position [135, 0]
click at [1007, 310] on button "Edit Enhanced Setup" at bounding box center [1079, 299] width 274 height 28
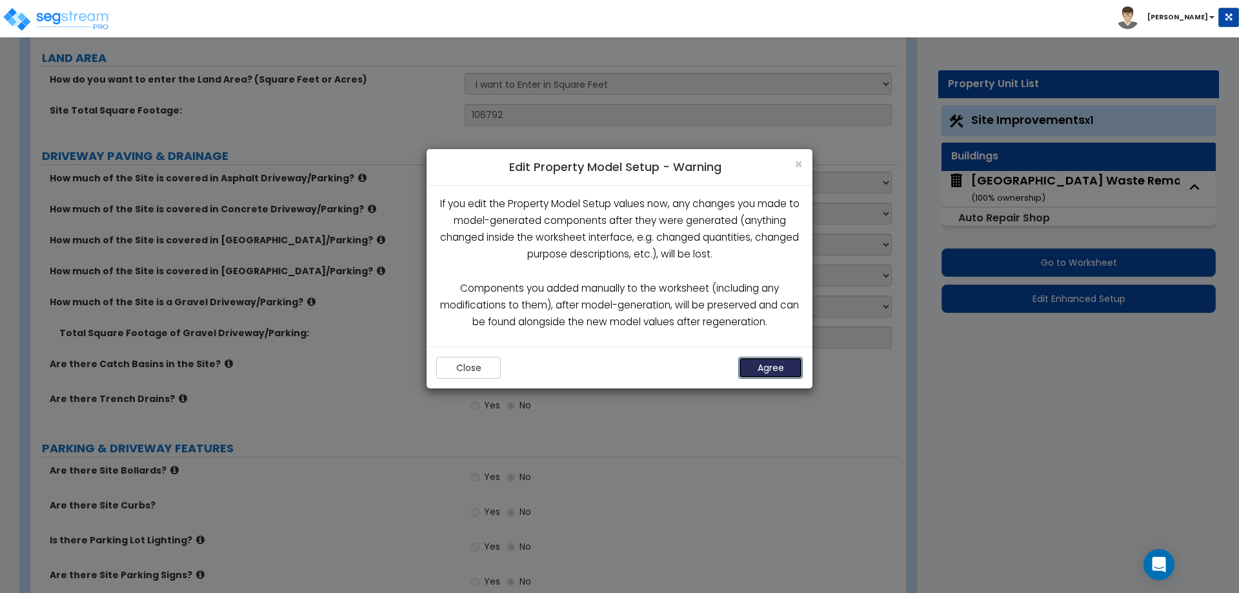
click at [774, 365] on button "Agree" at bounding box center [770, 368] width 65 height 22
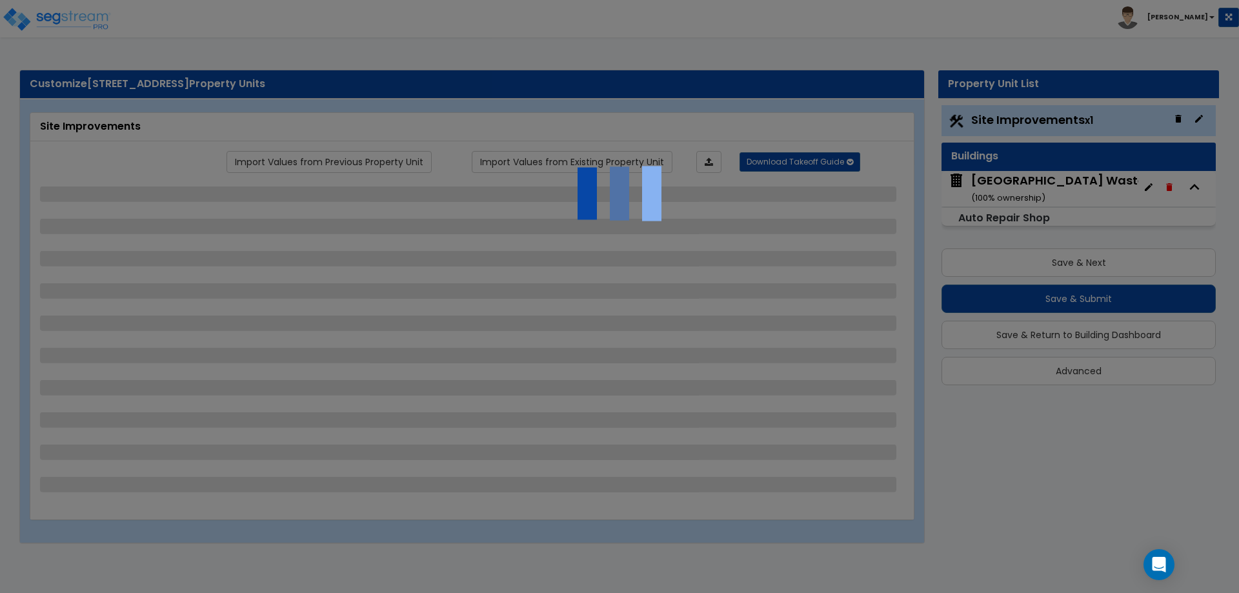
select select "2"
select select "4"
select select "2"
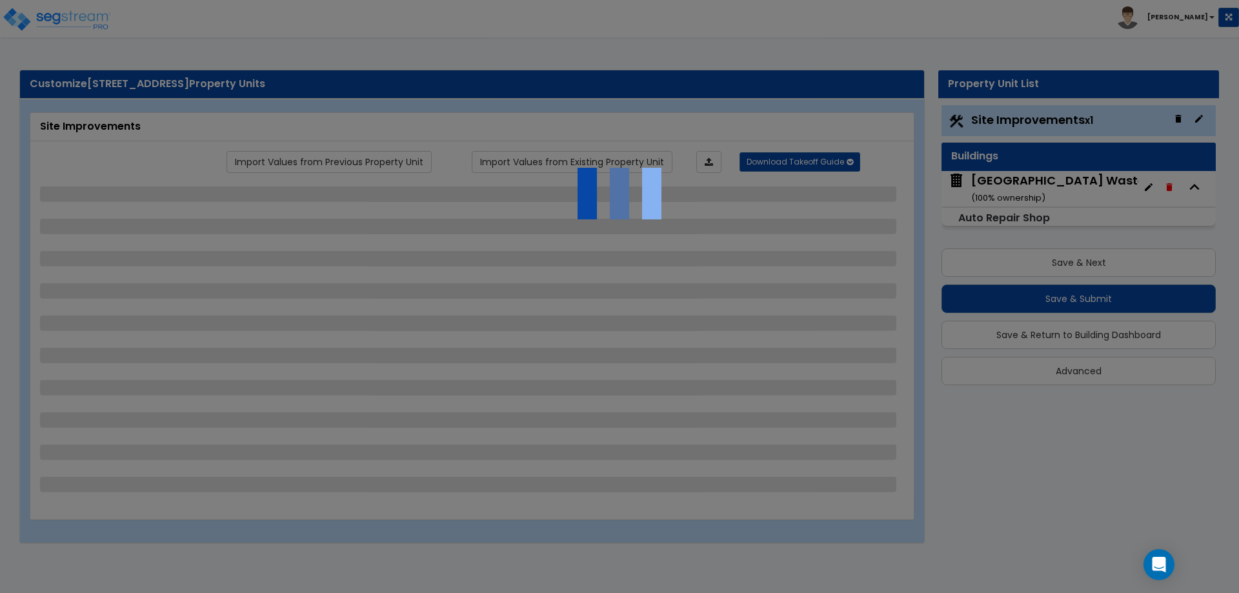
select select "2"
select select "1"
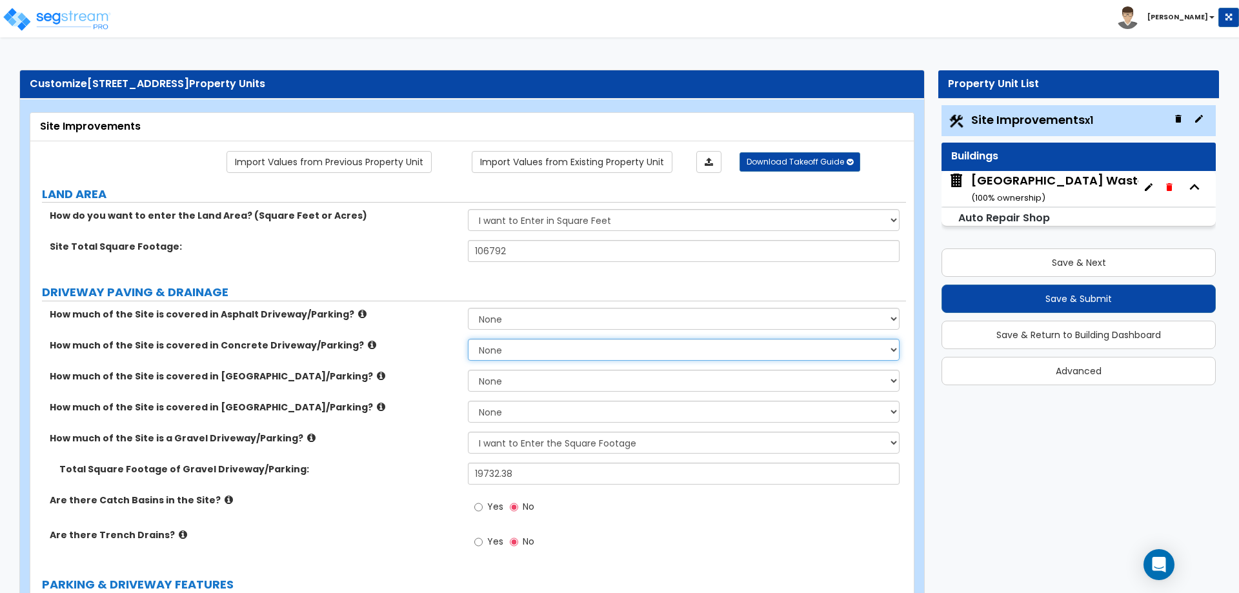
click at [506, 355] on select "None I want to Enter an Approximate Percentage I want to Enter the Square Foota…" at bounding box center [683, 350] width 431 height 22
select select "2"
click at [468, 339] on select "None I want to Enter an Approximate Percentage I want to Enter the Square Foota…" at bounding box center [683, 350] width 431 height 22
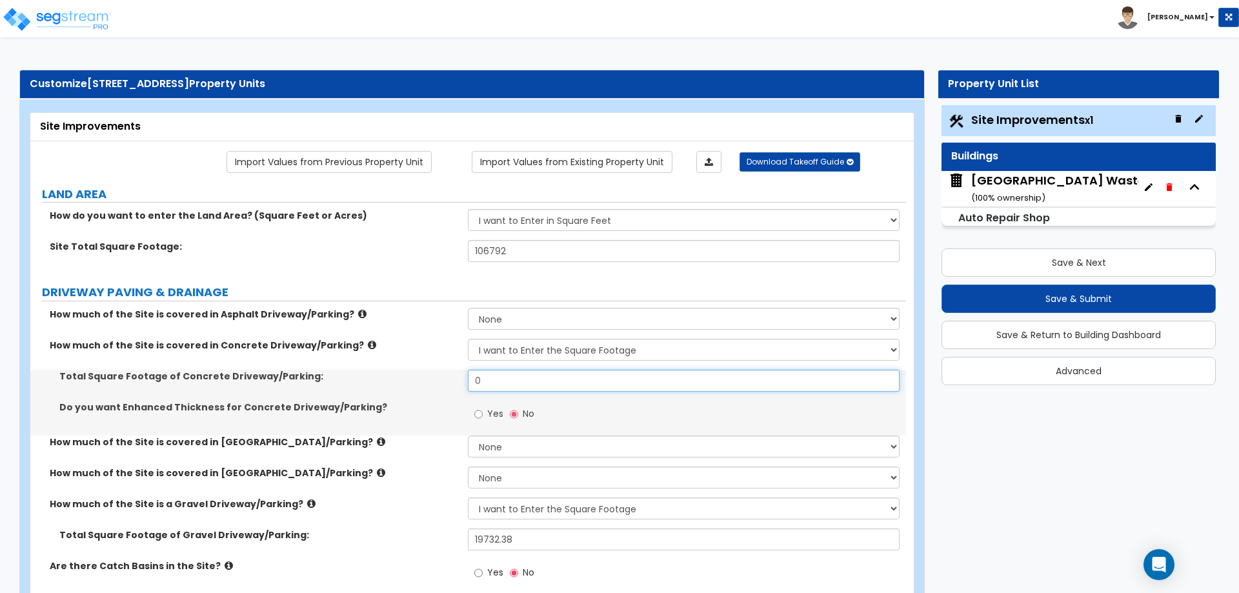
click at [518, 388] on input "0" at bounding box center [683, 381] width 431 height 22
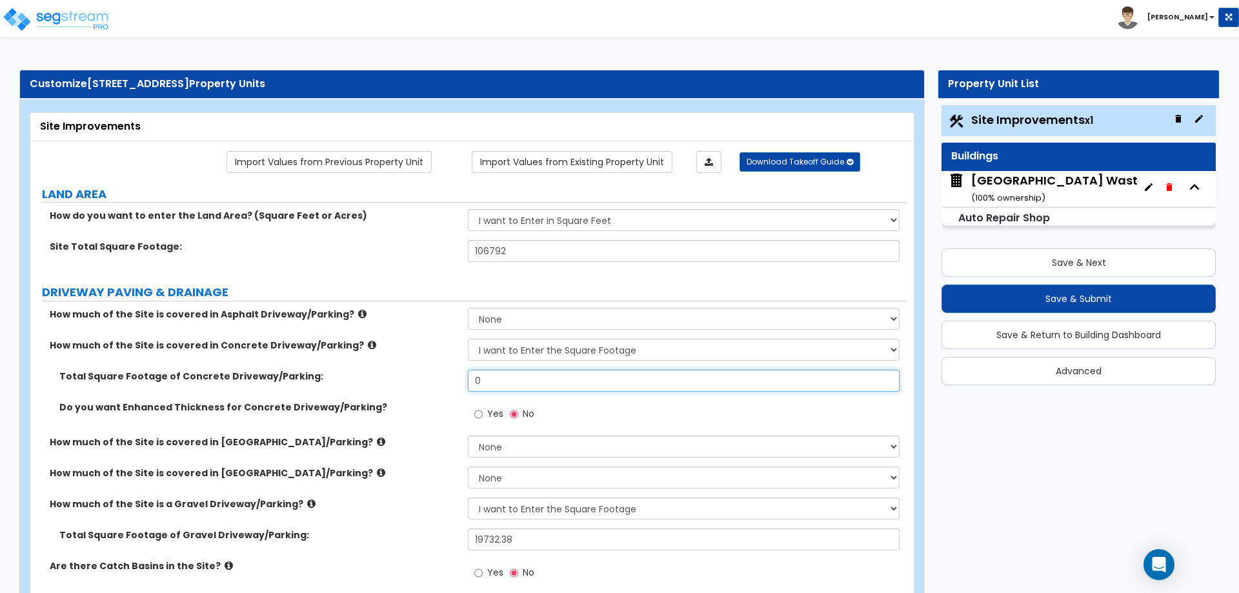
click at [518, 388] on input "0" at bounding box center [683, 381] width 431 height 22
type input "45"
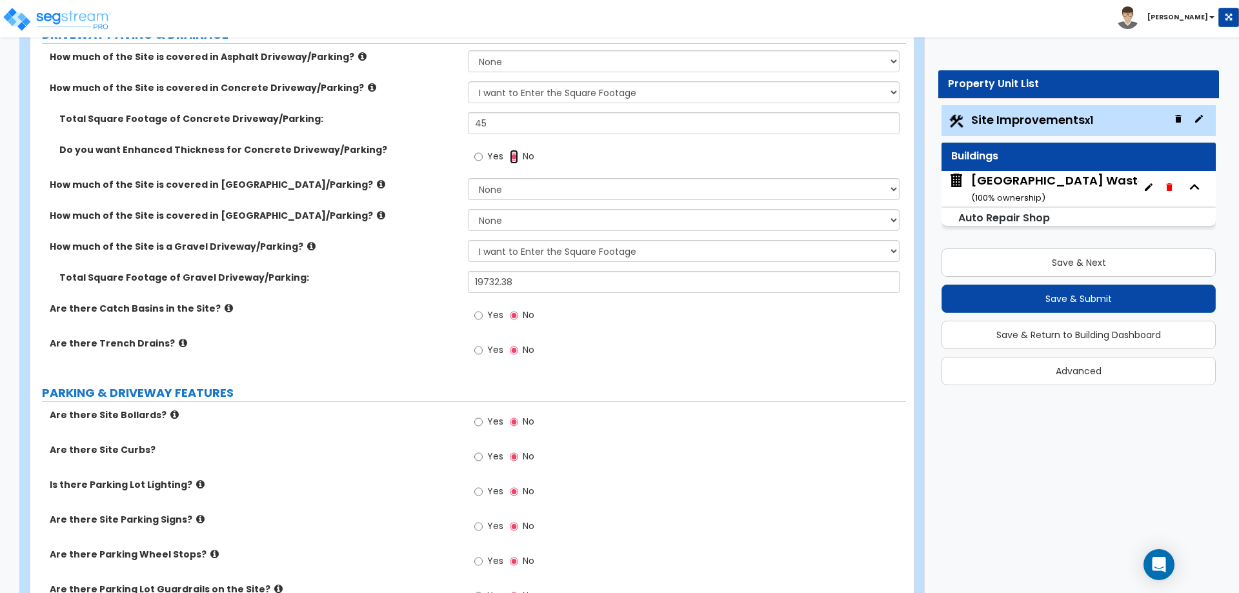
scroll to position [259, 0]
click at [377, 212] on icon at bounding box center [381, 213] width 8 height 10
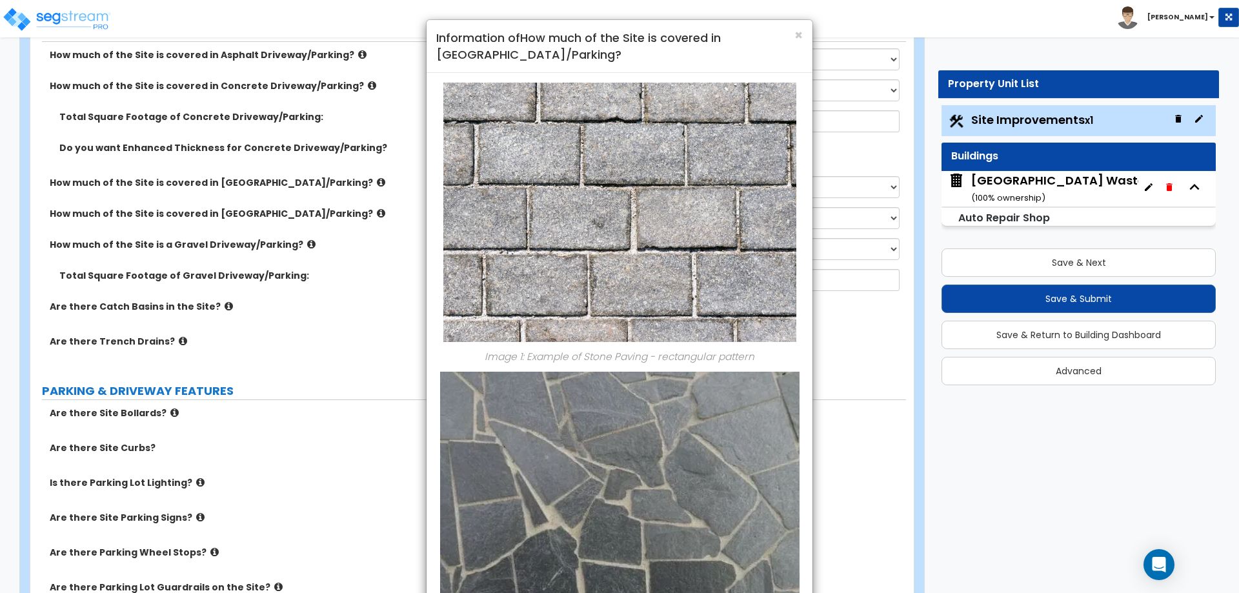
click at [329, 183] on div "× Information of How much of the Site is covered in [GEOGRAPHIC_DATA]/Parking? …" at bounding box center [619, 296] width 1239 height 593
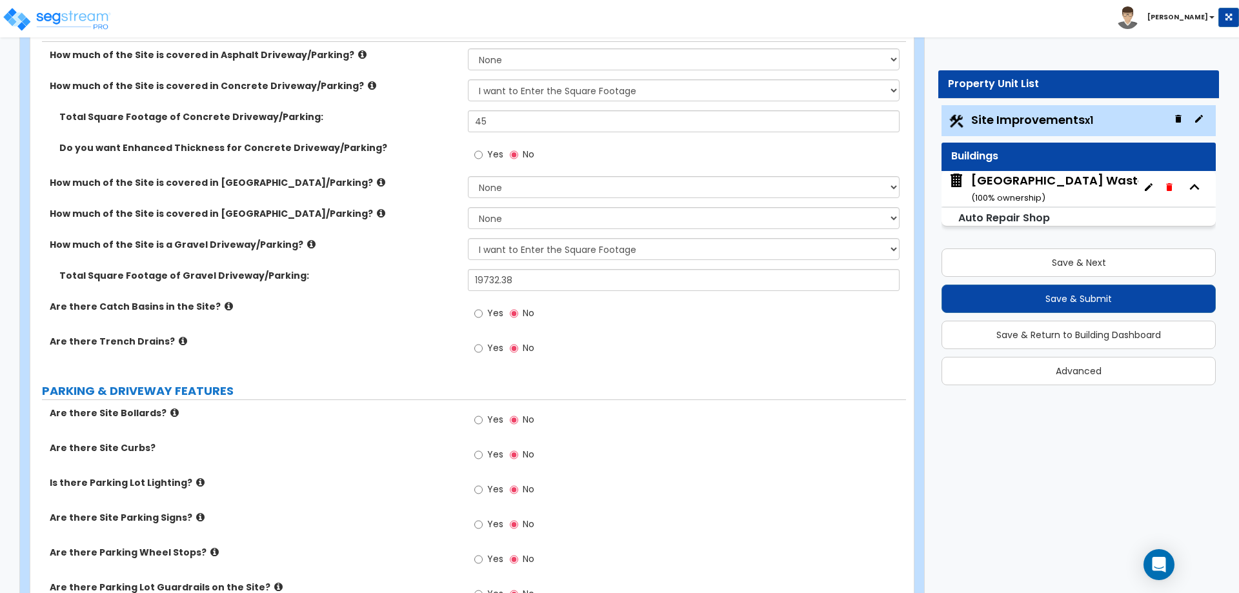
click at [377, 183] on icon at bounding box center [381, 182] width 8 height 10
click at [377, 214] on icon at bounding box center [381, 213] width 8 height 10
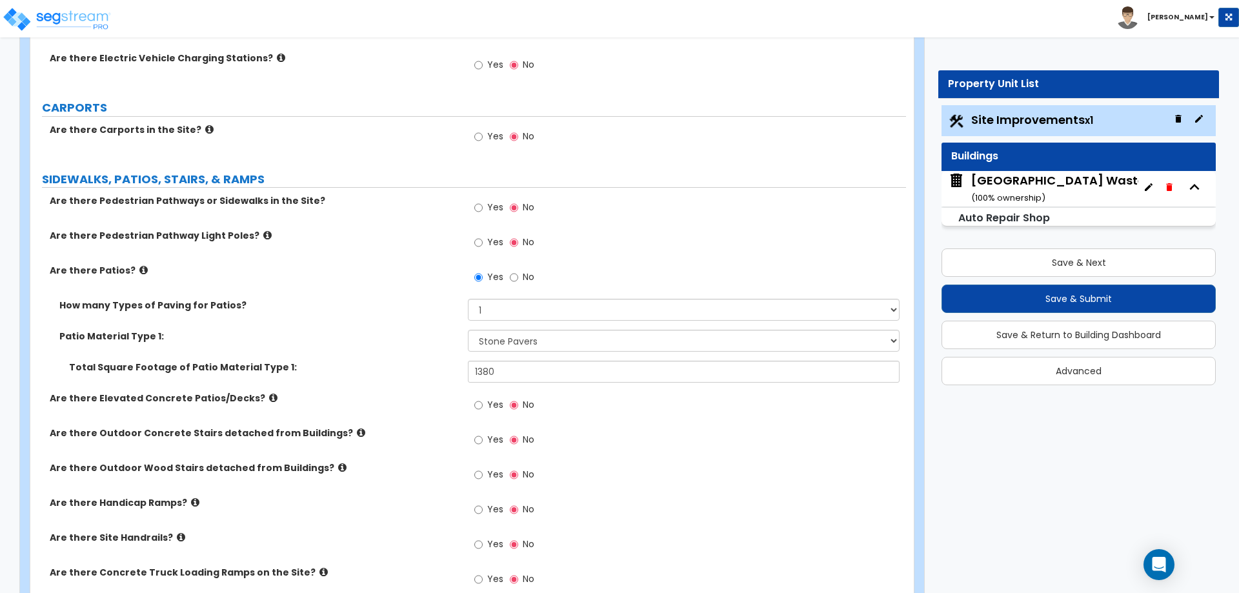
scroll to position [860, 0]
click at [139, 268] on icon at bounding box center [143, 269] width 8 height 10
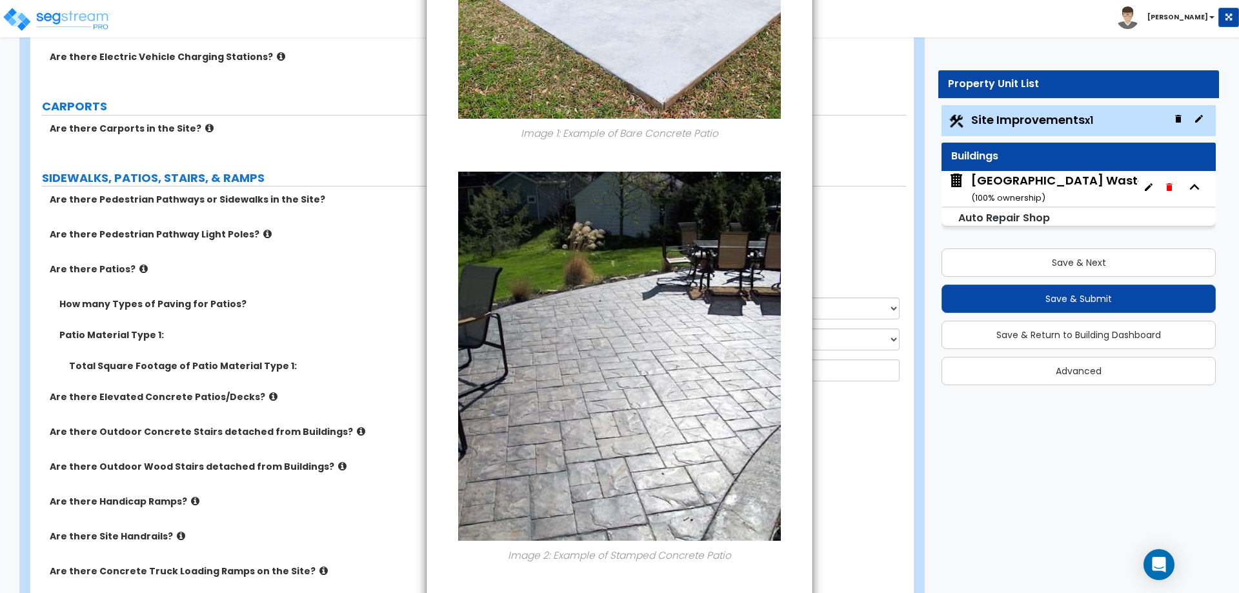
scroll to position [0, 0]
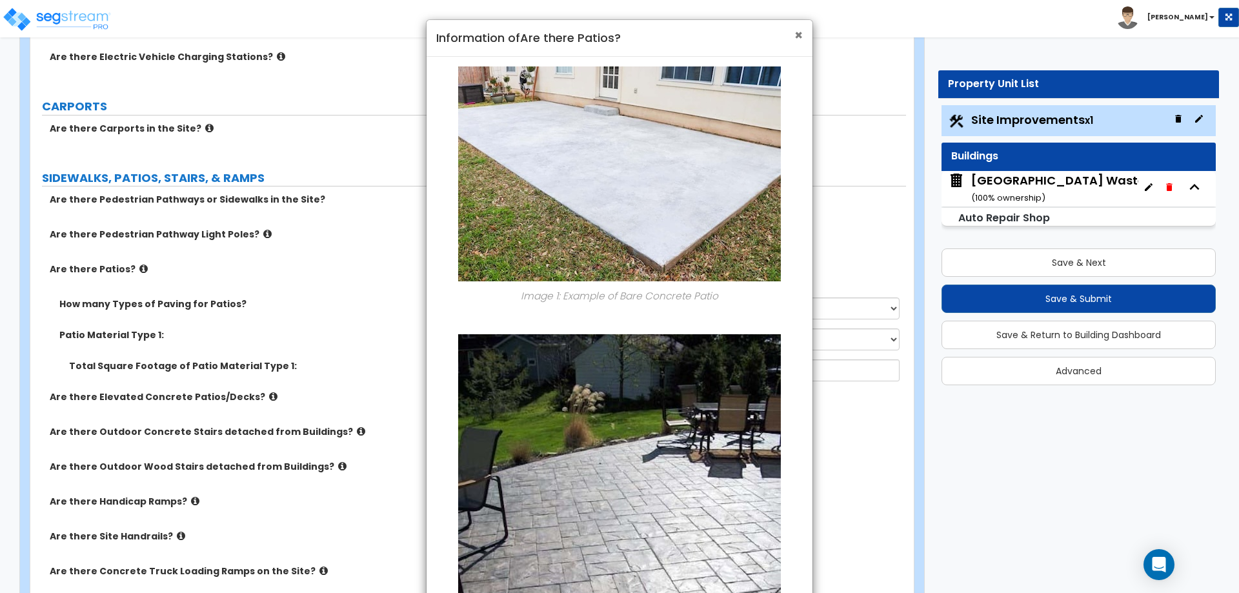
click at [799, 41] on span "×" at bounding box center [798, 35] width 8 height 19
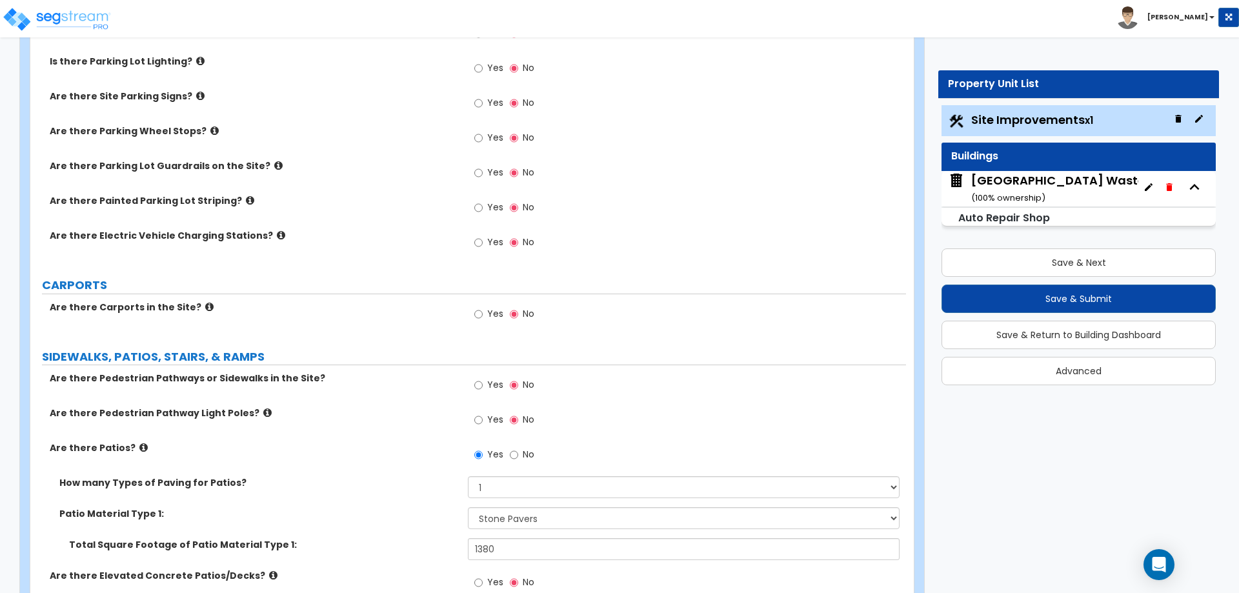
scroll to position [683, 0]
click at [478, 384] on input "Yes" at bounding box center [478, 383] width 8 height 14
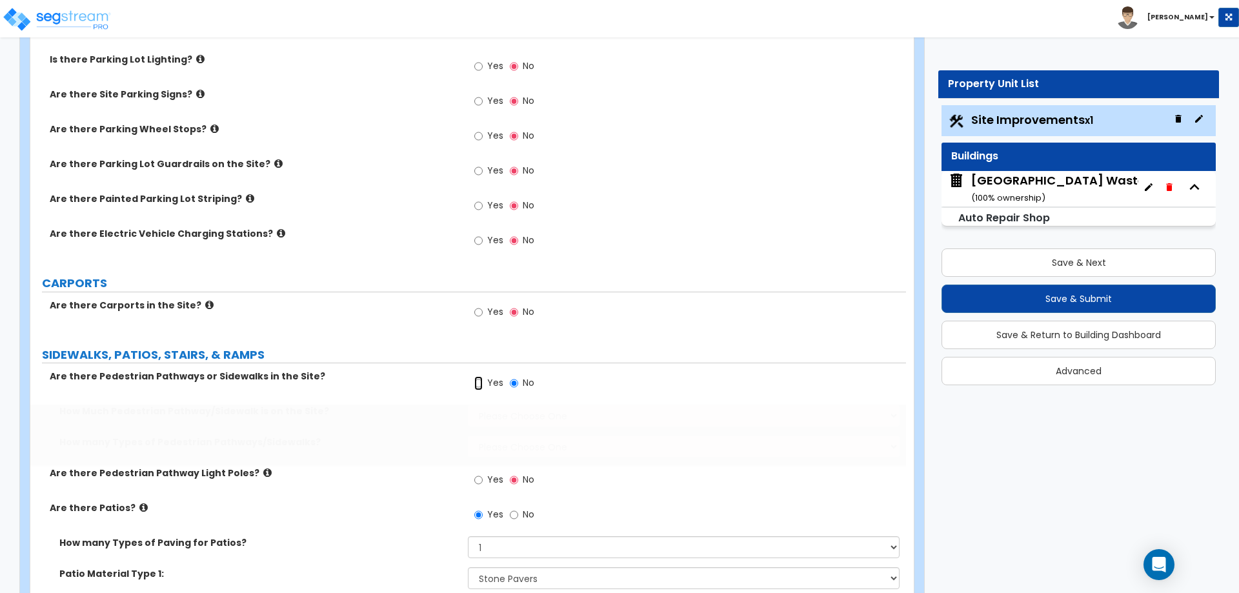
radio input "true"
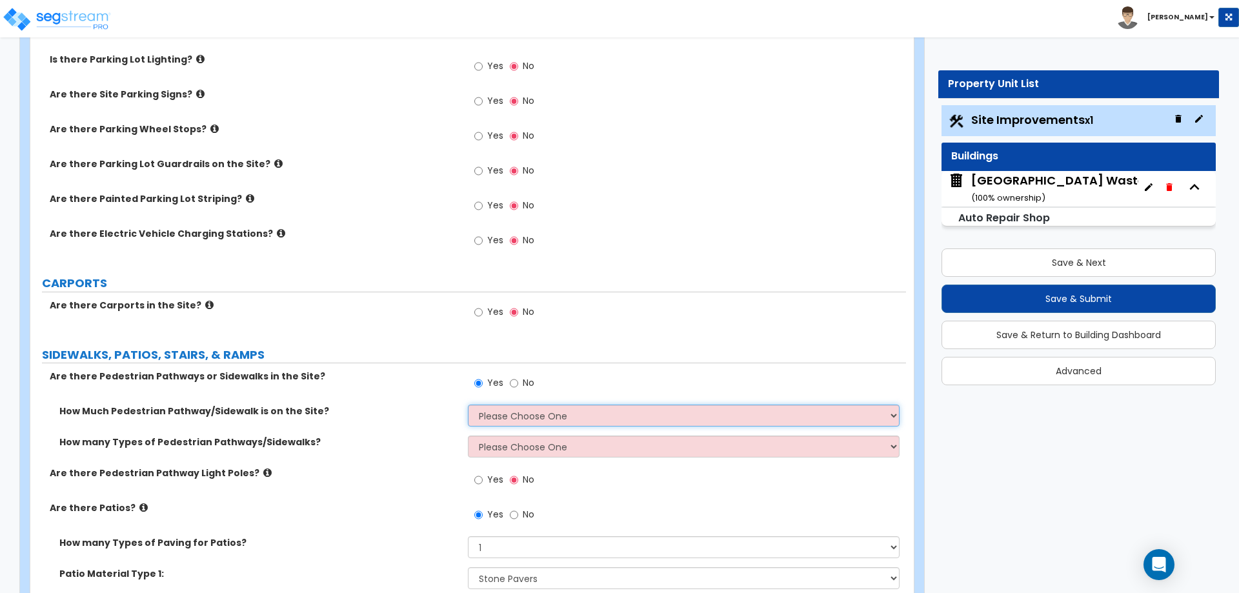
click at [487, 416] on select "Please Choose One I Don't Know, Please Estimate For Me Enter Linear Footage" at bounding box center [683, 416] width 431 height 22
select select "2"
click at [468, 405] on select "Please Choose One I Don't Know, Please Estimate For Me Enter Linear Footage" at bounding box center [683, 416] width 431 height 22
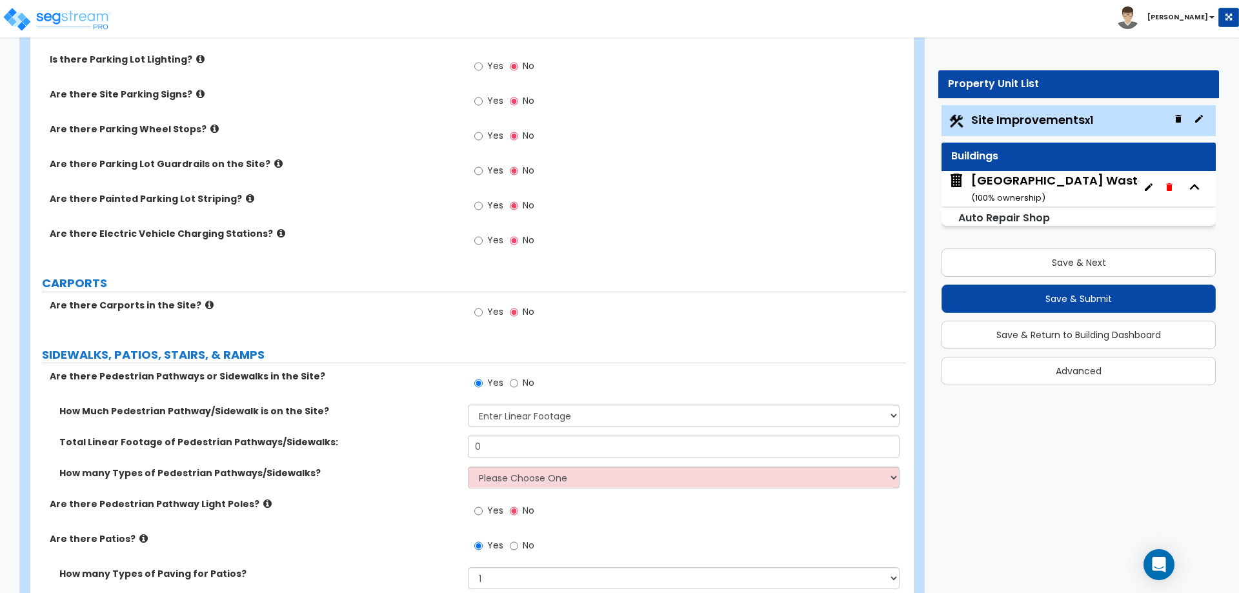
click at [492, 496] on div "How many Types of Pedestrian Pathways/Sidewalks? Please Choose One 1 2 3" at bounding box center [468, 482] width 876 height 31
click at [490, 489] on div "How many Types of Pedestrian Pathways/Sidewalks? Please Choose One 1 2 3" at bounding box center [468, 482] width 876 height 31
click at [489, 483] on select "Please Choose One 1 2 3" at bounding box center [683, 478] width 431 height 22
select select "1"
click at [468, 467] on select "Please Choose One 1 2 3" at bounding box center [683, 478] width 431 height 22
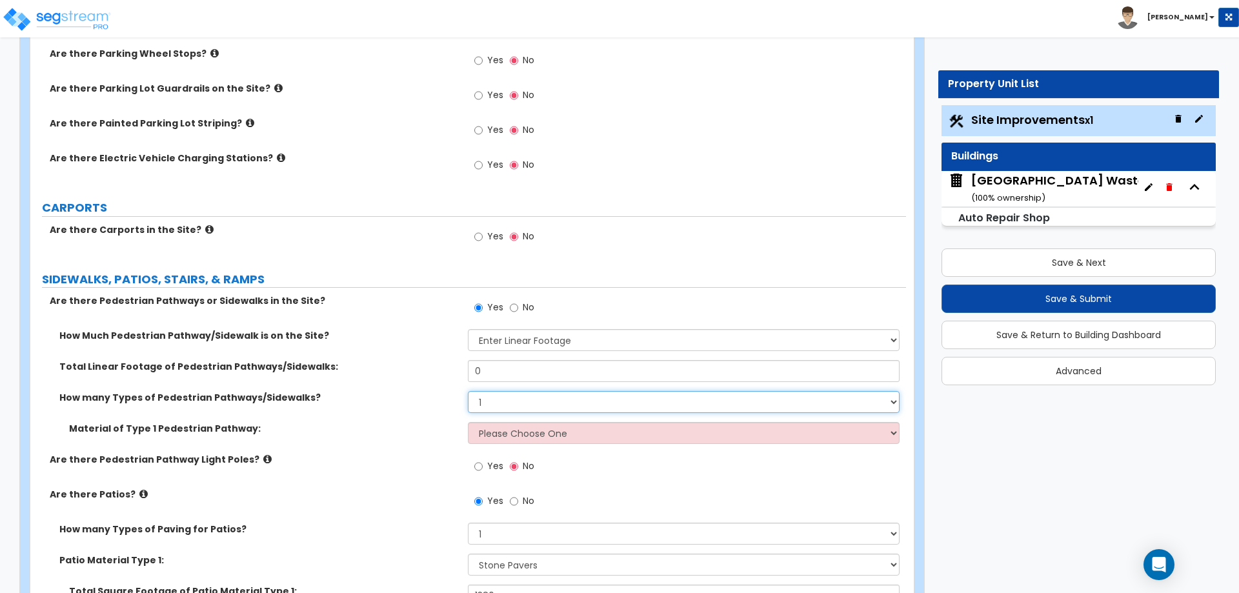
scroll to position [771, 0]
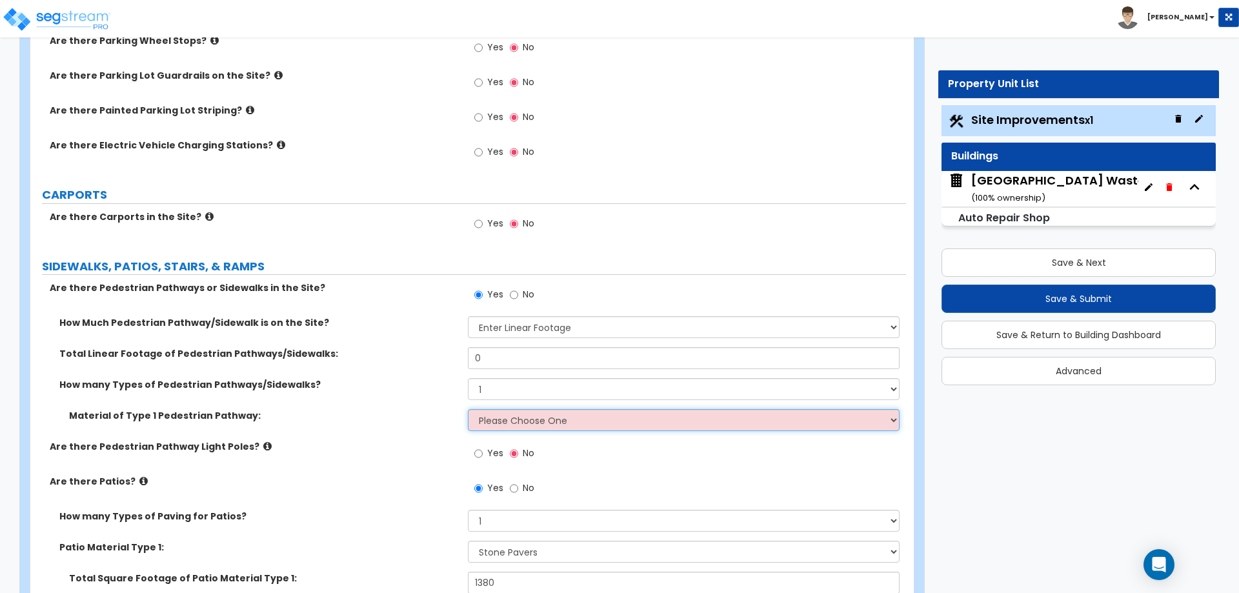
click at [499, 418] on select "Please Choose One Bare Concrete Stamped Concrete Brick Pavers Stone Pavers Wood…" at bounding box center [683, 420] width 431 height 22
select select "4"
click at [468, 409] on select "Please Choose One Bare Concrete Stamped Concrete Brick Pavers Stone Pavers Wood…" at bounding box center [683, 420] width 431 height 22
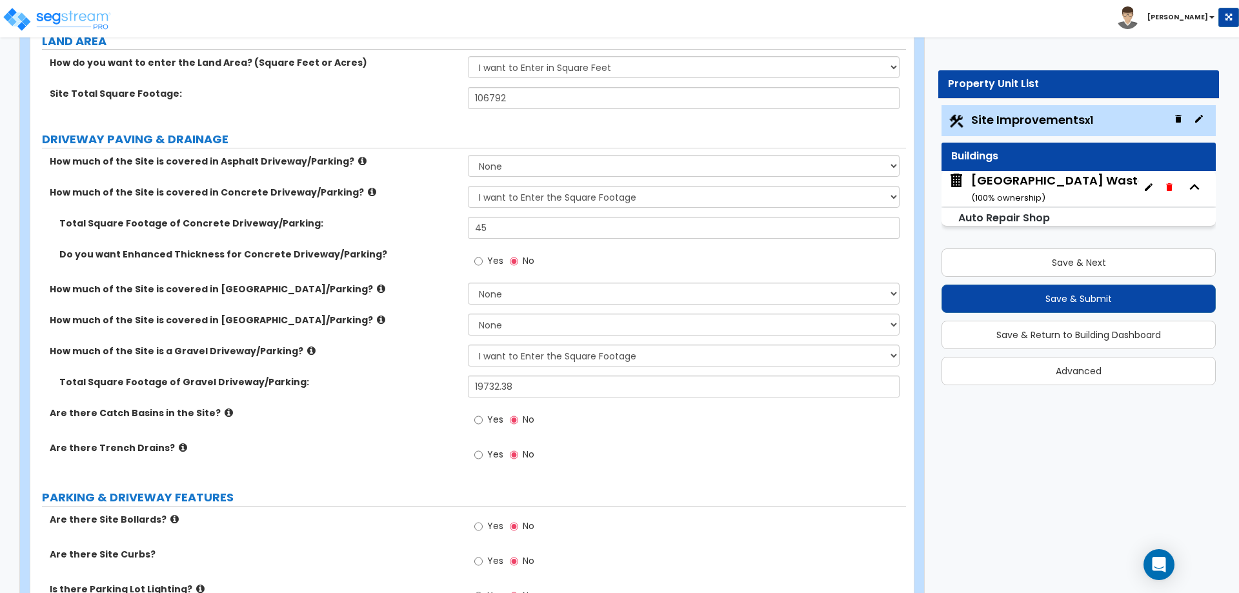
scroll to position [154, 0]
click at [505, 319] on select "None I want to Enter an Approximate Percentage I want to Enter the Square Foota…" at bounding box center [683, 323] width 431 height 22
select select "2"
click at [468, 312] on select "None I want to Enter an Approximate Percentage I want to Enter the Square Foota…" at bounding box center [683, 323] width 431 height 22
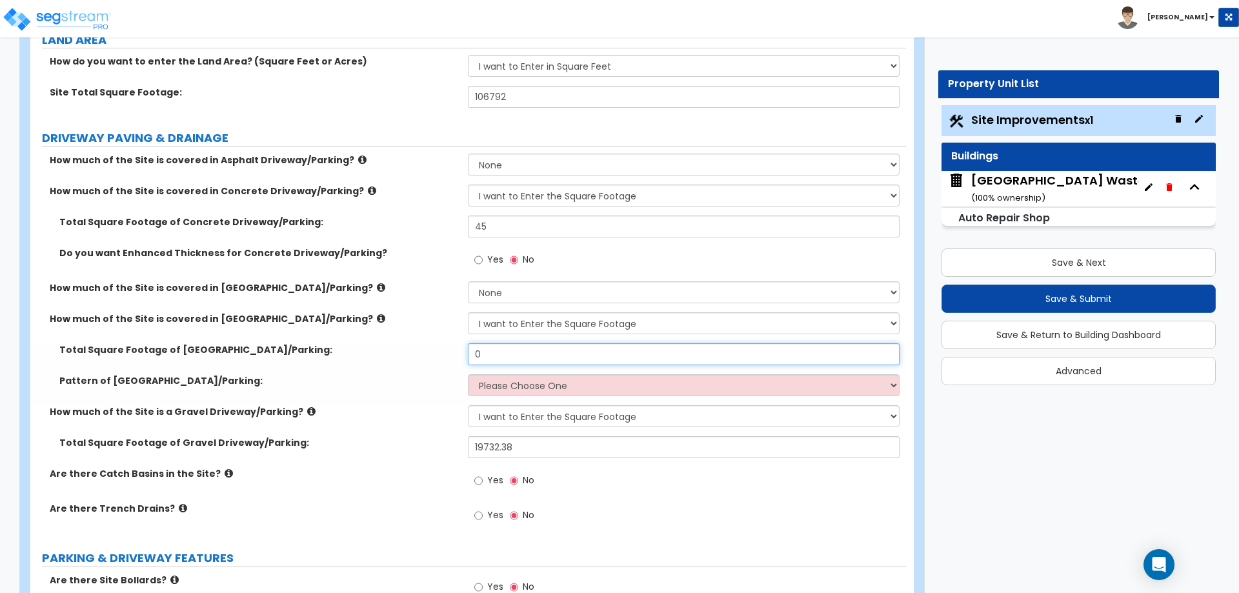
click at [496, 356] on input "0" at bounding box center [683, 354] width 431 height 22
type input "1,104"
click at [501, 381] on select "Please Choose One Irregular Rectangular" at bounding box center [683, 385] width 431 height 22
click at [468, 374] on select "Please Choose One Irregular Rectangular" at bounding box center [683, 385] width 431 height 22
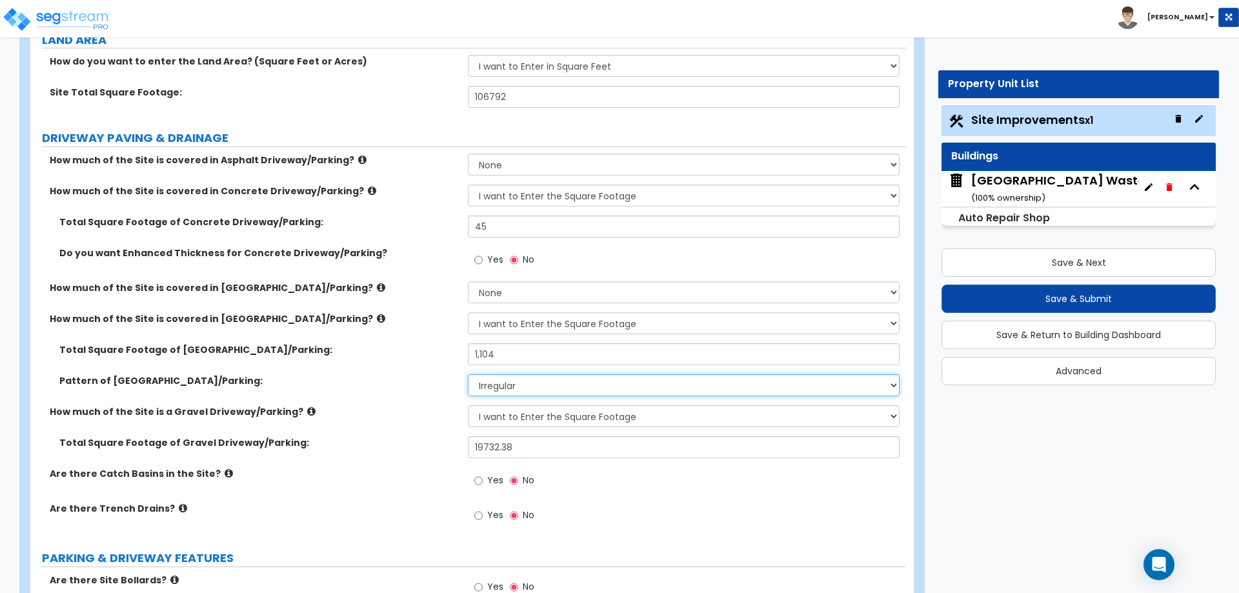
click at [529, 385] on select "Please Choose One Irregular Rectangular" at bounding box center [683, 385] width 431 height 22
click at [468, 374] on select "Please Choose One Irregular Rectangular" at bounding box center [683, 385] width 431 height 22
click at [501, 387] on select "Please Choose One Irregular Rectangular" at bounding box center [683, 385] width 431 height 22
select select "1"
click at [468, 374] on select "Please Choose One Irregular Rectangular" at bounding box center [683, 385] width 431 height 22
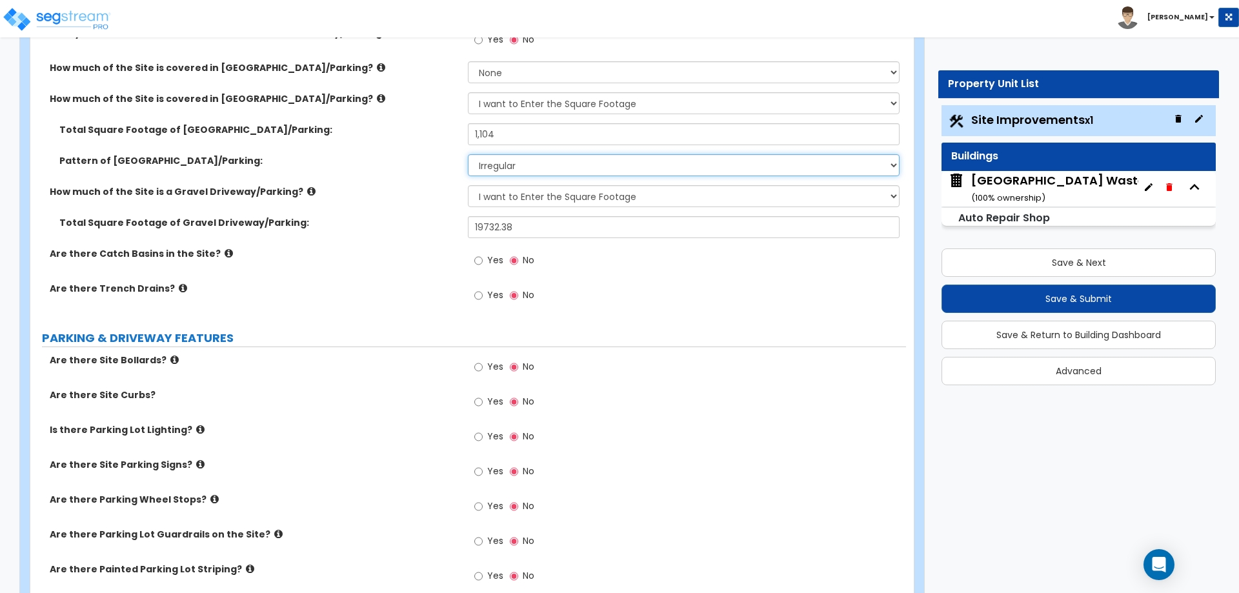
scroll to position [390, 0]
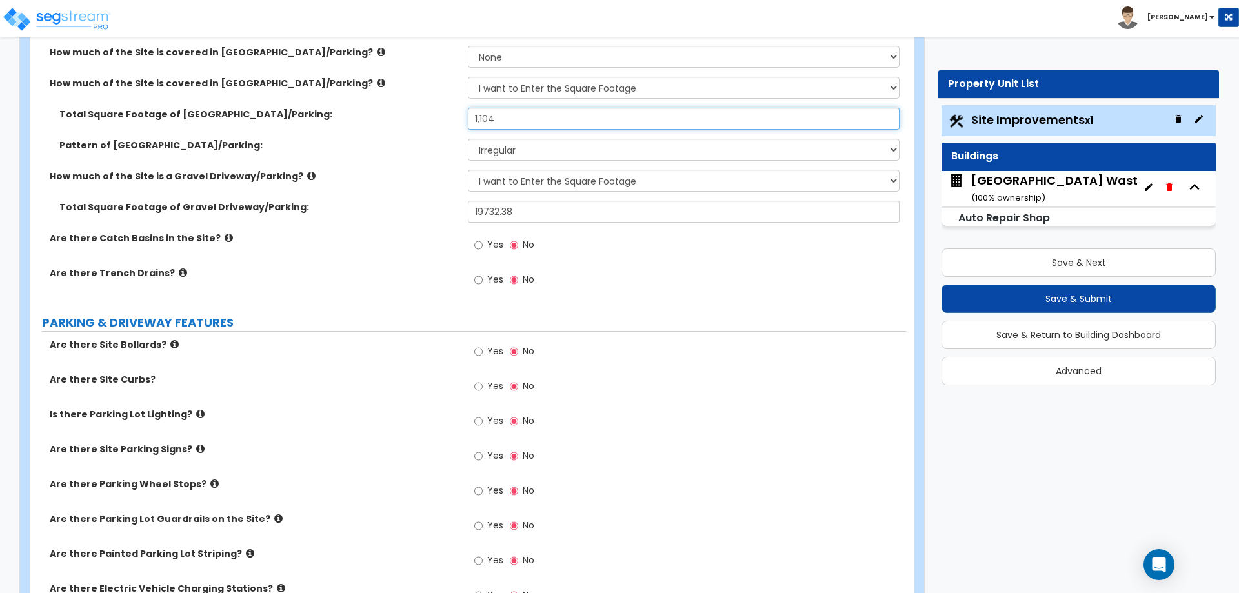
click at [525, 123] on input "1,104" at bounding box center [683, 119] width 431 height 22
type input "1,100"
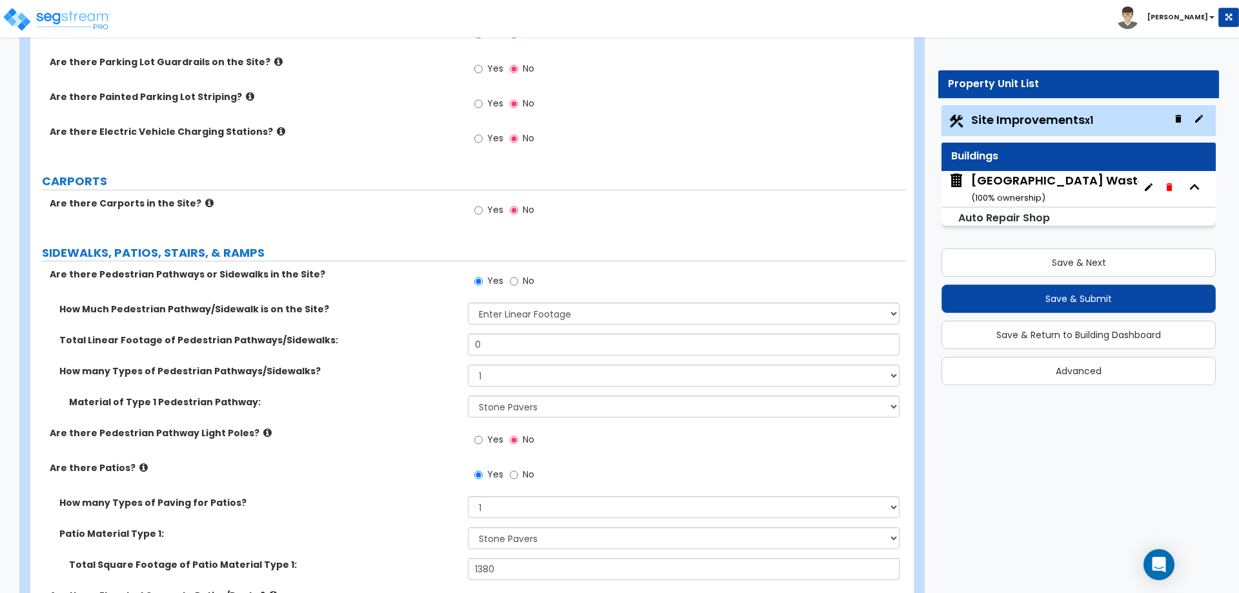
scroll to position [847, 0]
click at [494, 307] on select "Please Choose One I Don't Know, Please Estimate For Me Enter Linear Footage" at bounding box center [683, 313] width 431 height 22
click at [468, 302] on select "Please Choose One I Don't Know, Please Estimate For Me Enter Linear Footage" at bounding box center [683, 313] width 431 height 22
type input "55"
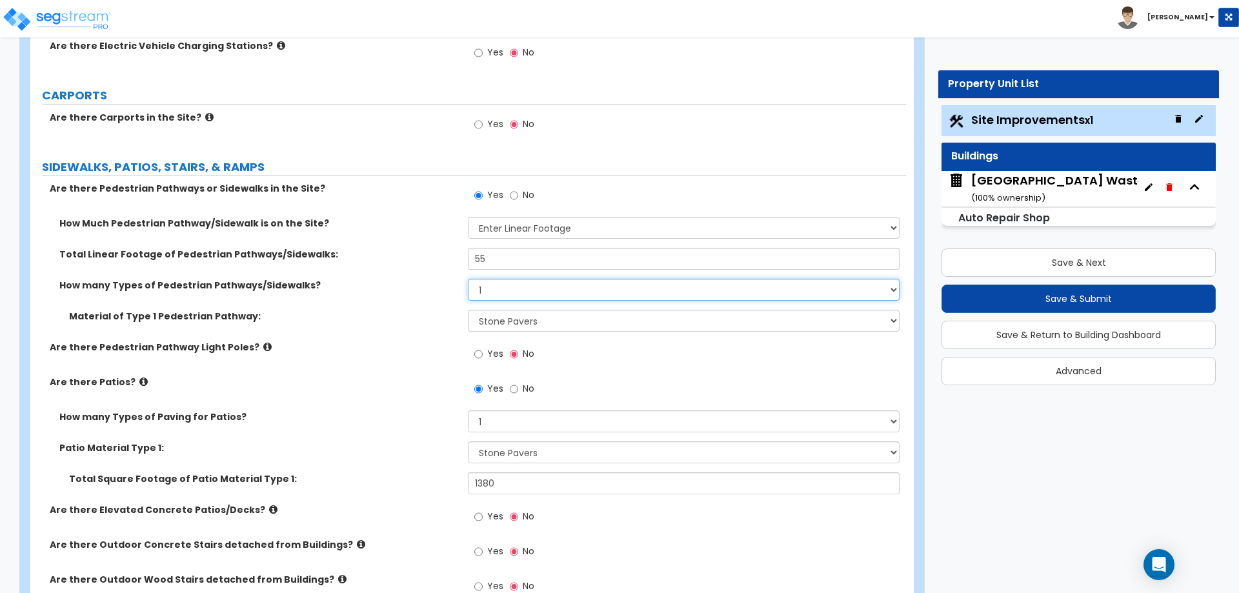
scroll to position [941, 0]
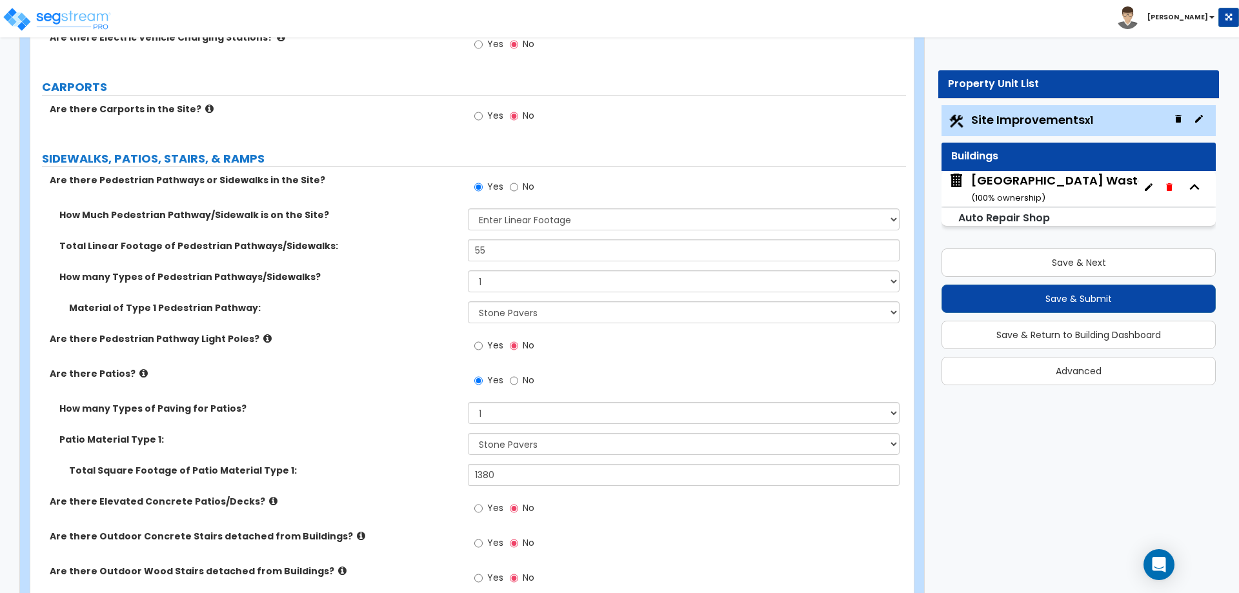
click at [523, 381] on span "No" at bounding box center [529, 380] width 12 height 13
click at [518, 381] on input "No" at bounding box center [514, 381] width 8 height 14
radio input "false"
radio input "true"
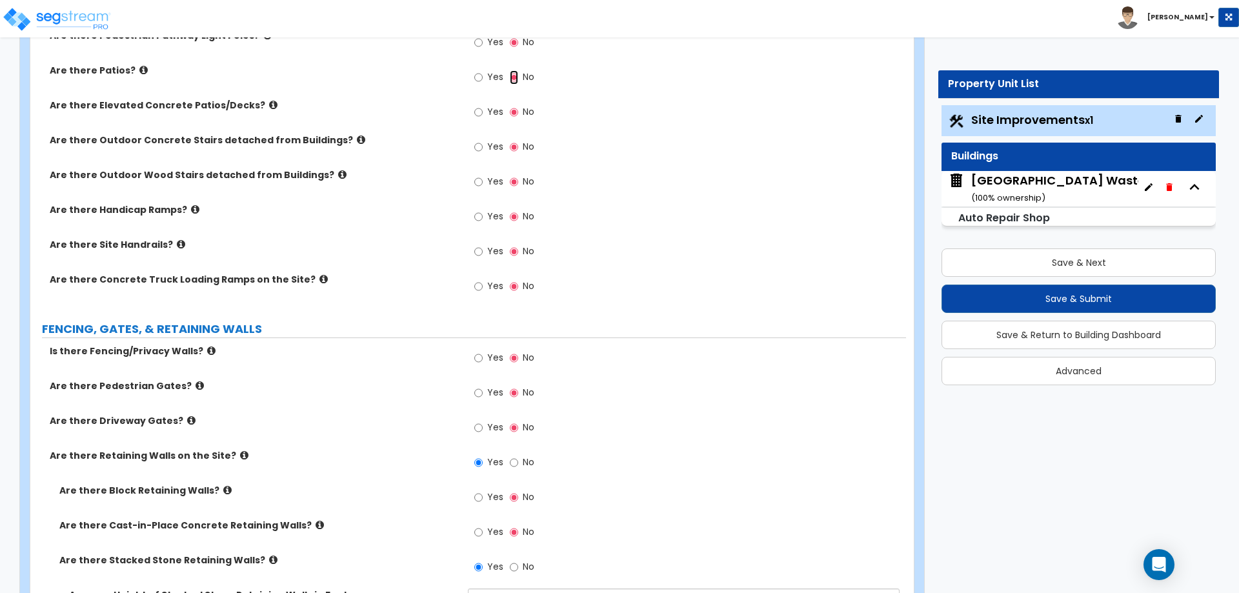
scroll to position [1246, 0]
click at [480, 360] on input "Yes" at bounding box center [478, 356] width 8 height 14
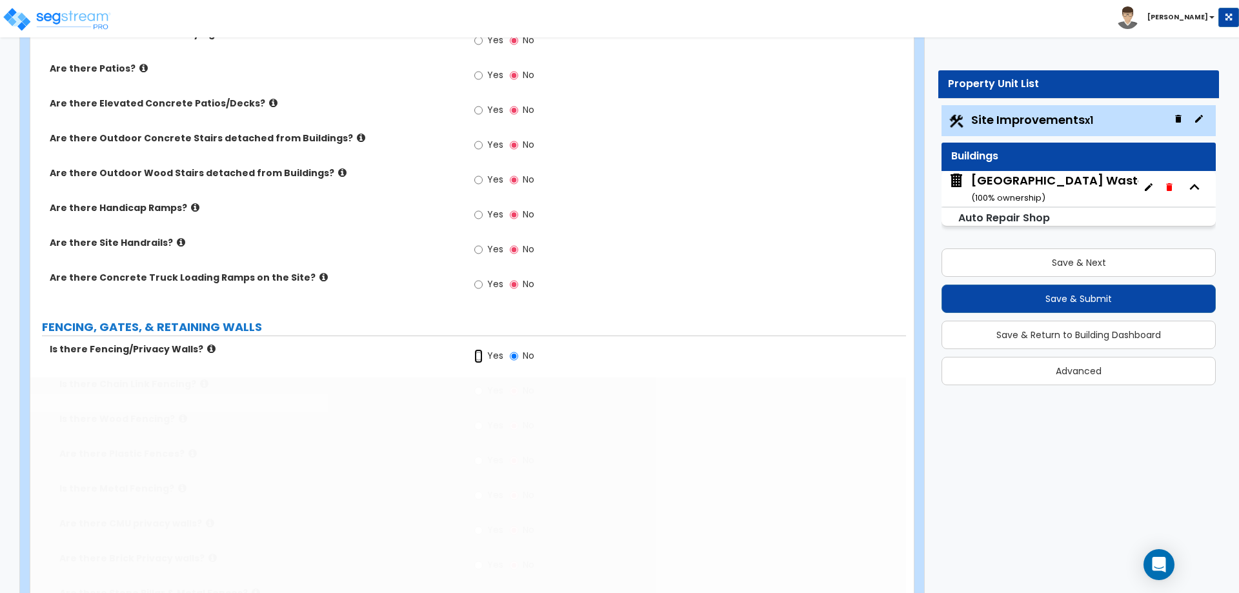
radio input "true"
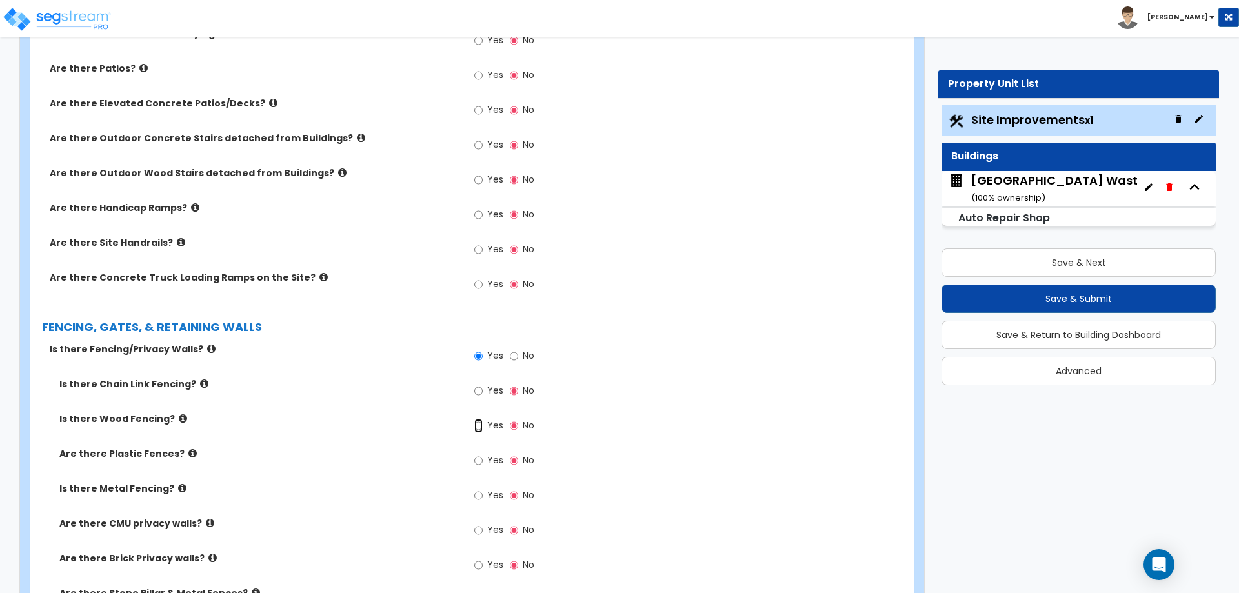
click at [479, 425] on input "Yes" at bounding box center [478, 426] width 8 height 14
radio input "true"
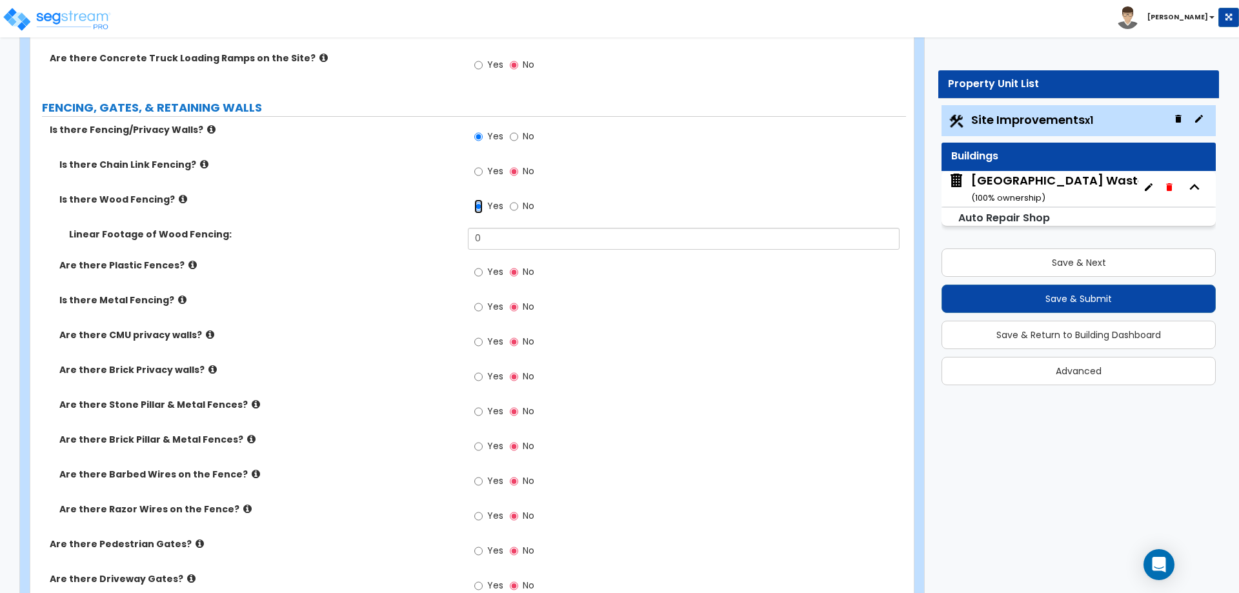
scroll to position [1466, 0]
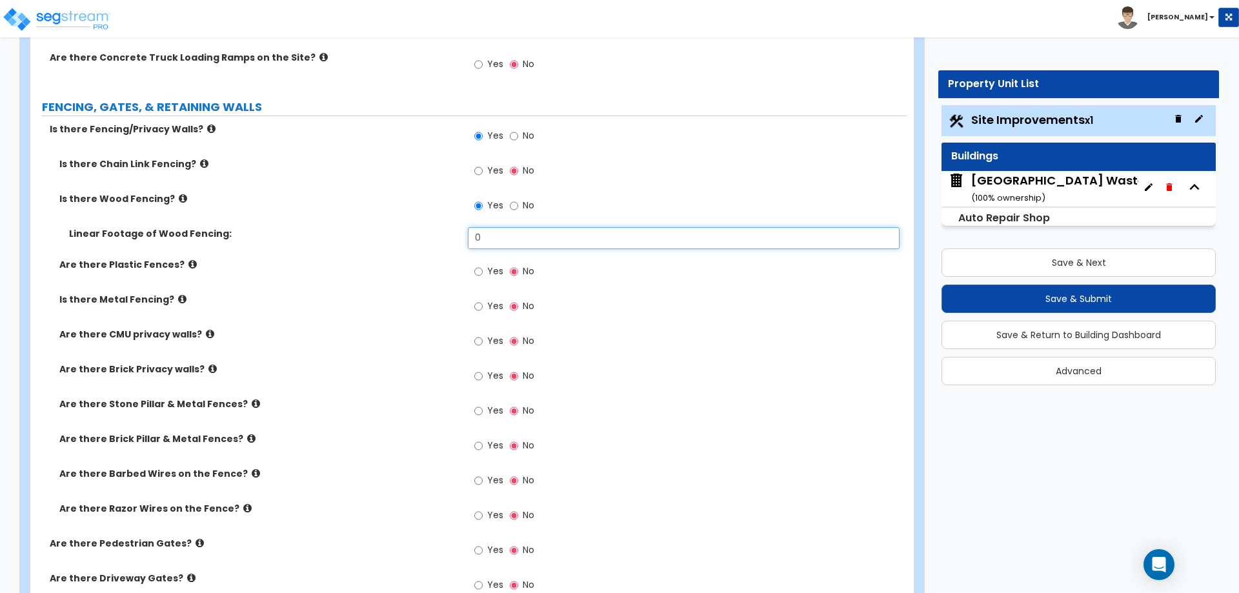
click at [505, 236] on input "0" at bounding box center [683, 238] width 431 height 22
type input "45"
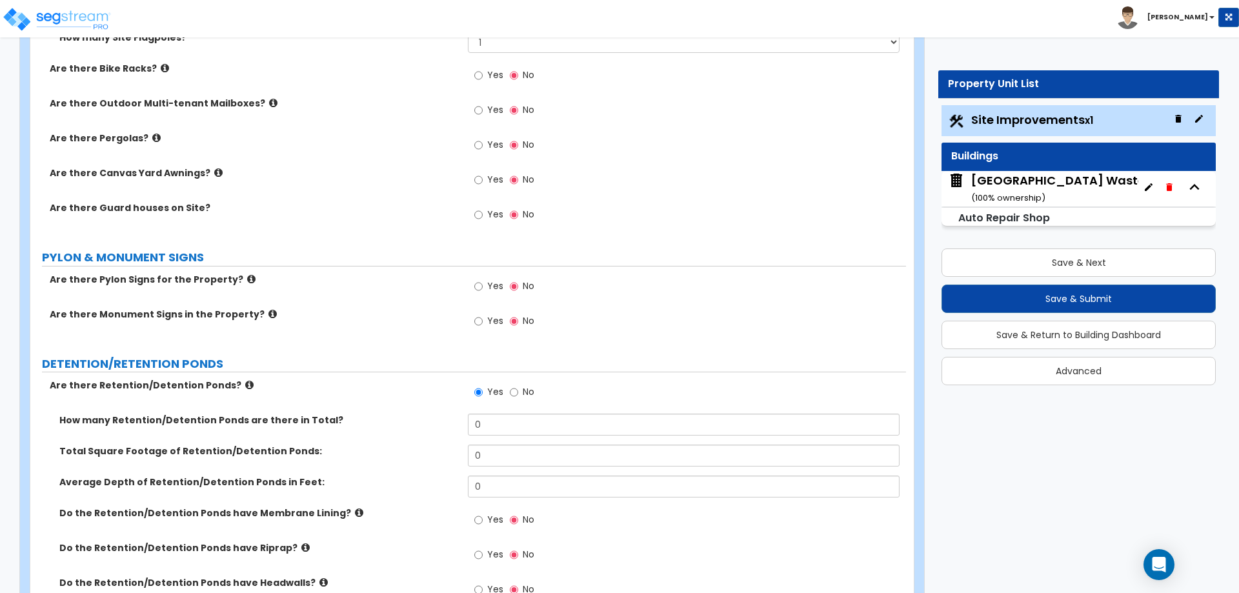
scroll to position [2947, 0]
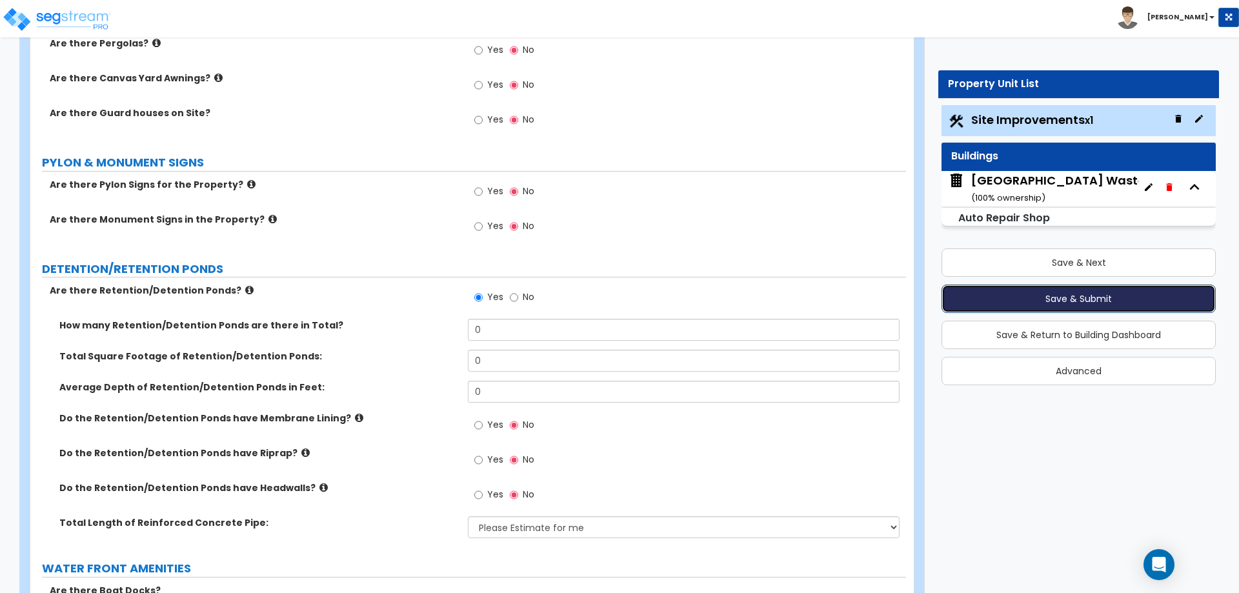
click at [1071, 299] on button "Save & Submit" at bounding box center [1079, 299] width 274 height 28
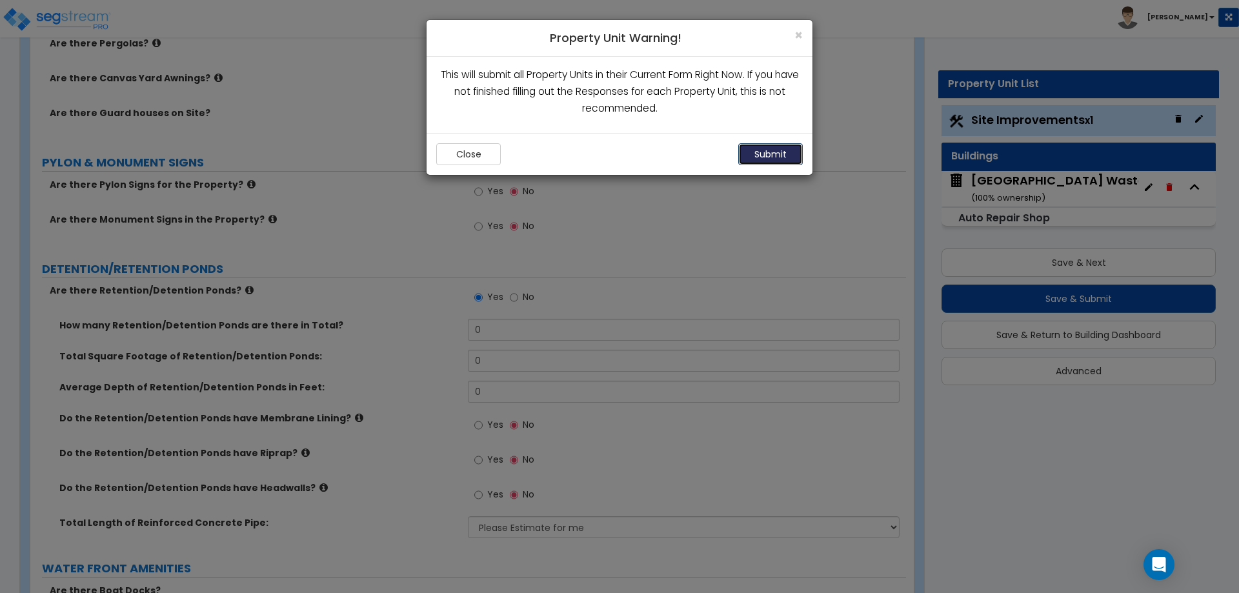
click at [765, 154] on button "Submit" at bounding box center [770, 154] width 65 height 22
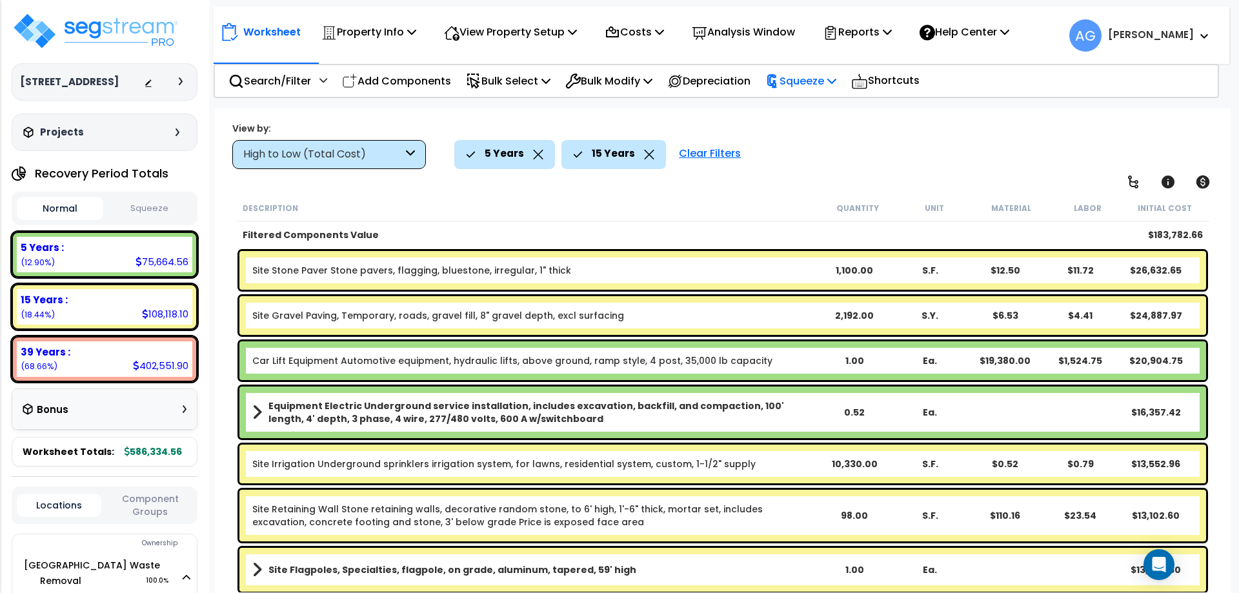
click at [801, 75] on p "Squeeze" at bounding box center [800, 80] width 71 height 17
click at [799, 116] on link "Squeeze" at bounding box center [823, 110] width 128 height 26
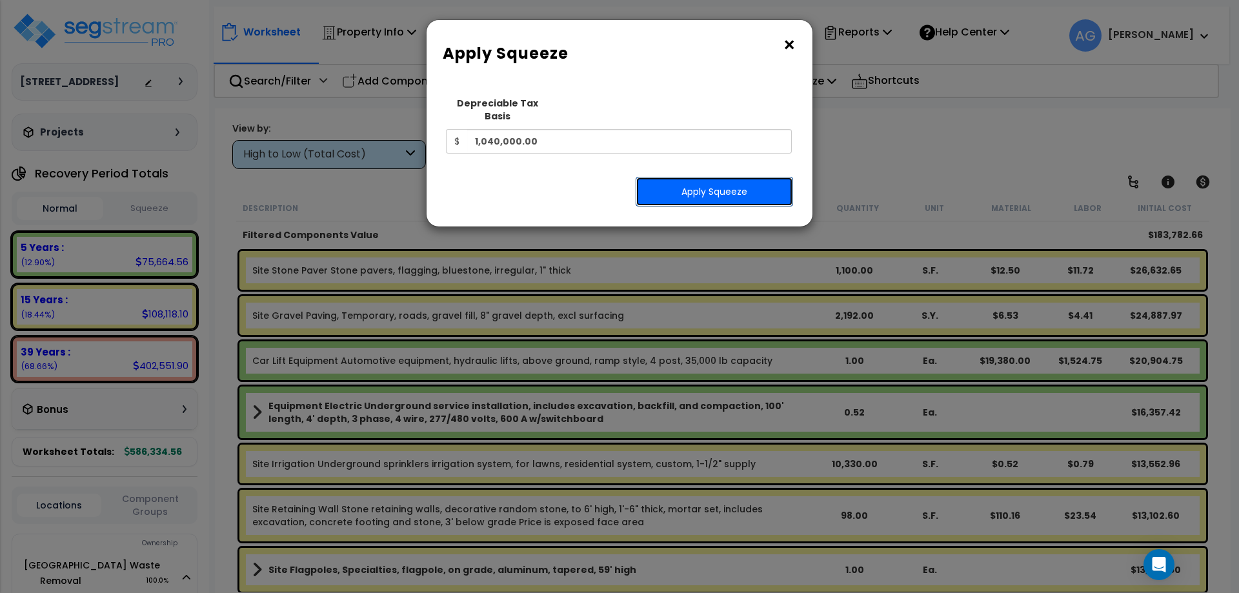
click at [693, 177] on button "Apply Squeeze" at bounding box center [714, 192] width 157 height 30
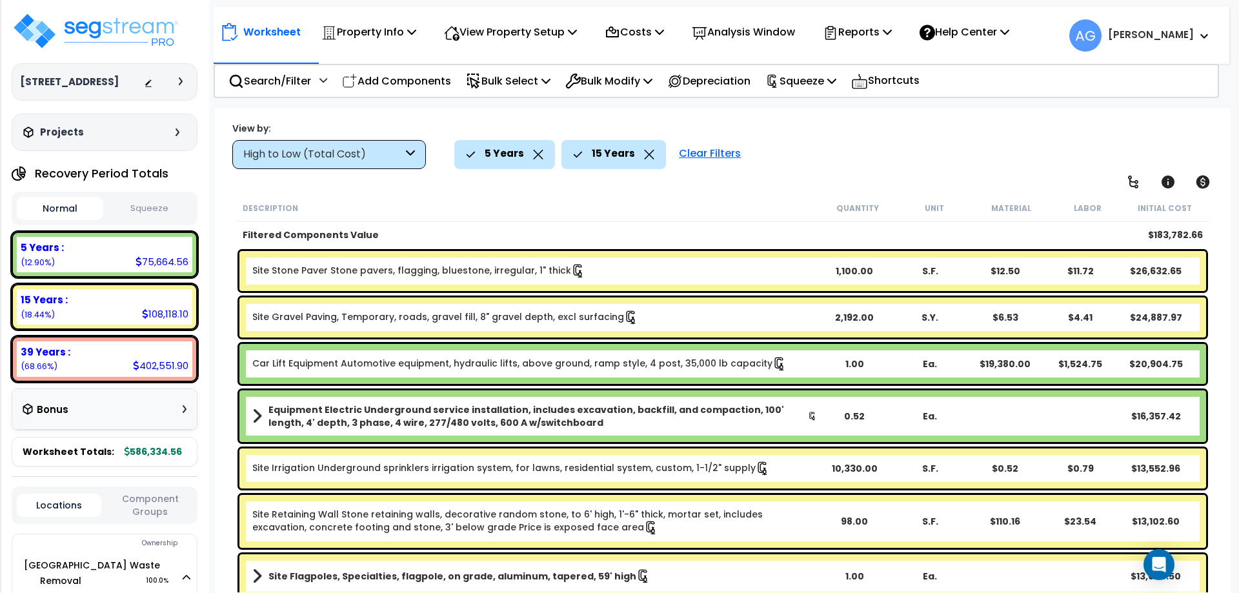
click at [155, 207] on button "Squeeze" at bounding box center [149, 208] width 86 height 23
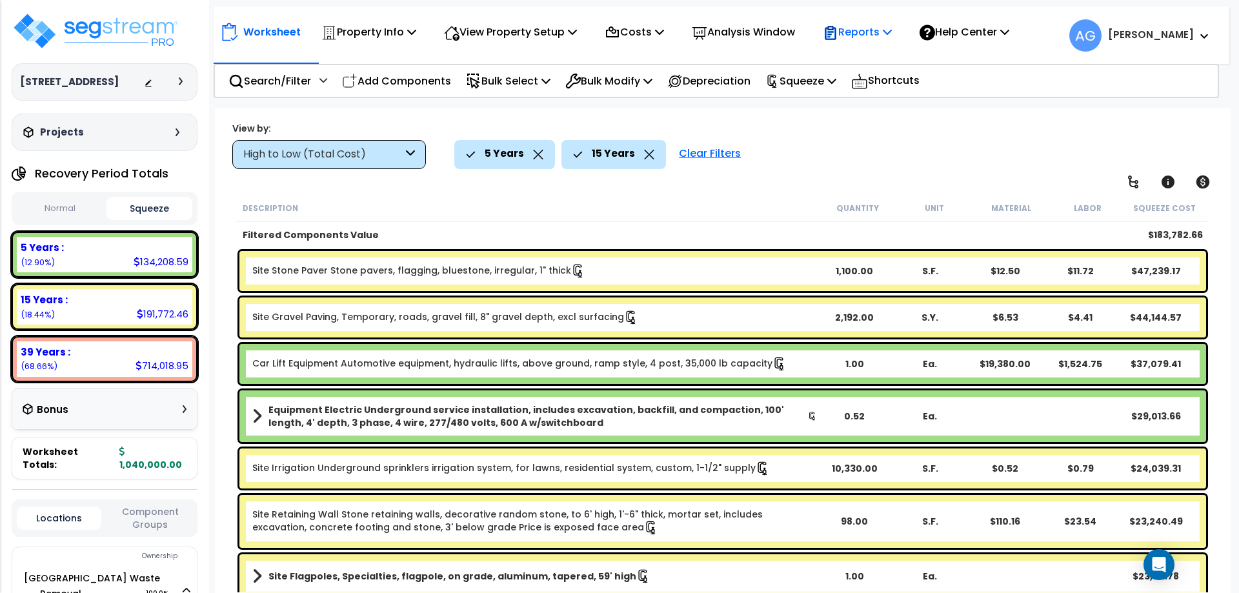
click at [869, 37] on p "Reports" at bounding box center [857, 31] width 69 height 17
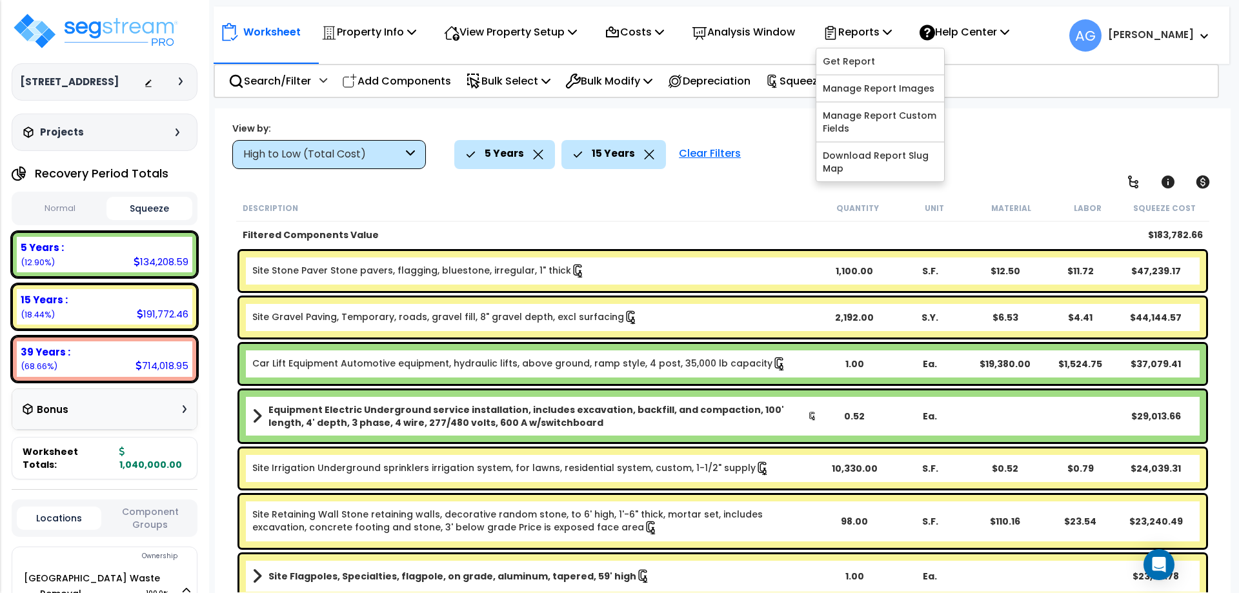
click at [685, 205] on div "Description" at bounding box center [531, 207] width 576 height 13
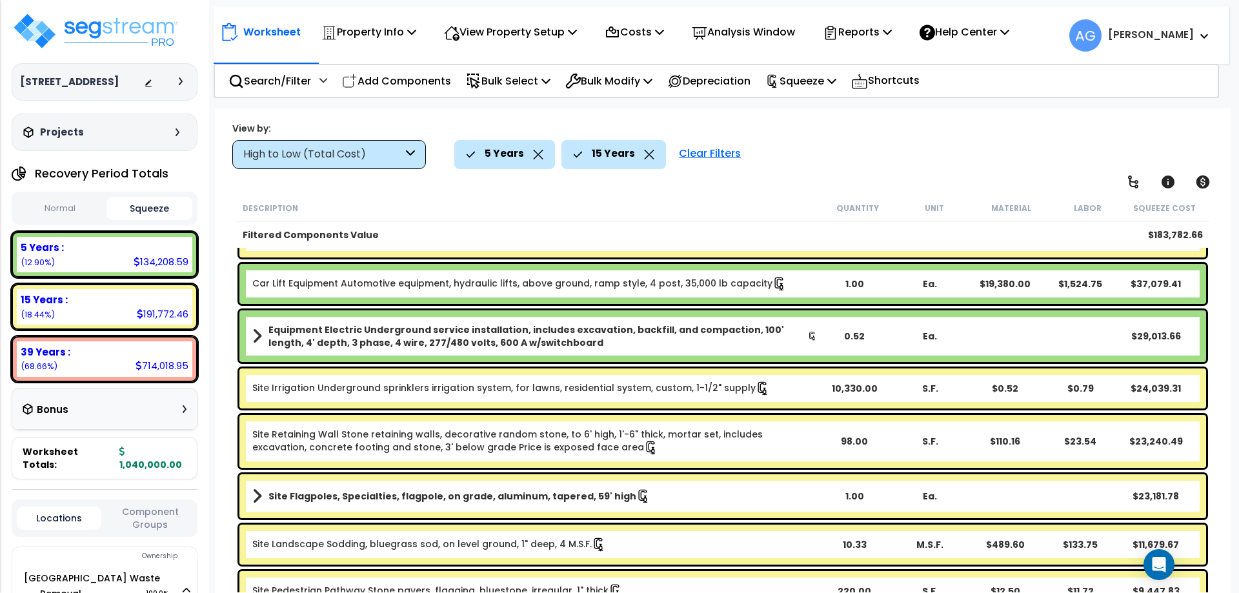
scroll to position [112, 0]
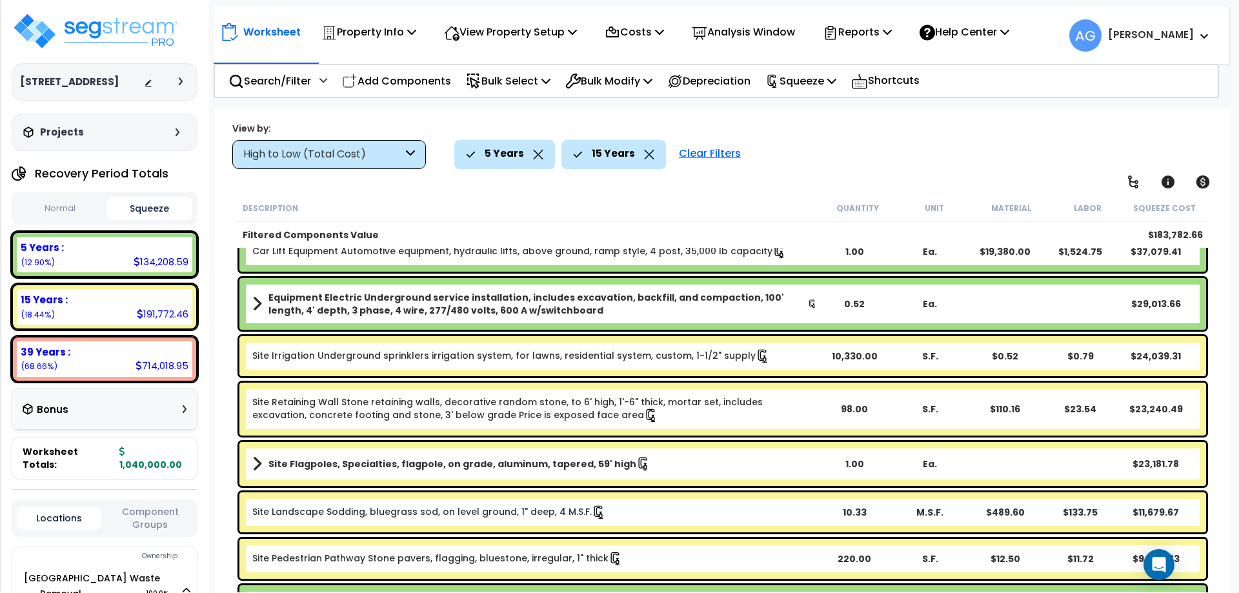
click at [496, 49] on div "Worksheet Property Info Property Setup Add Property Unit Template property Clon…" at bounding box center [722, 28] width 1016 height 45
click at [494, 32] on p "View Property Setup" at bounding box center [510, 31] width 133 height 17
click at [488, 90] on link "View Questionnaire" at bounding box center [502, 89] width 128 height 26
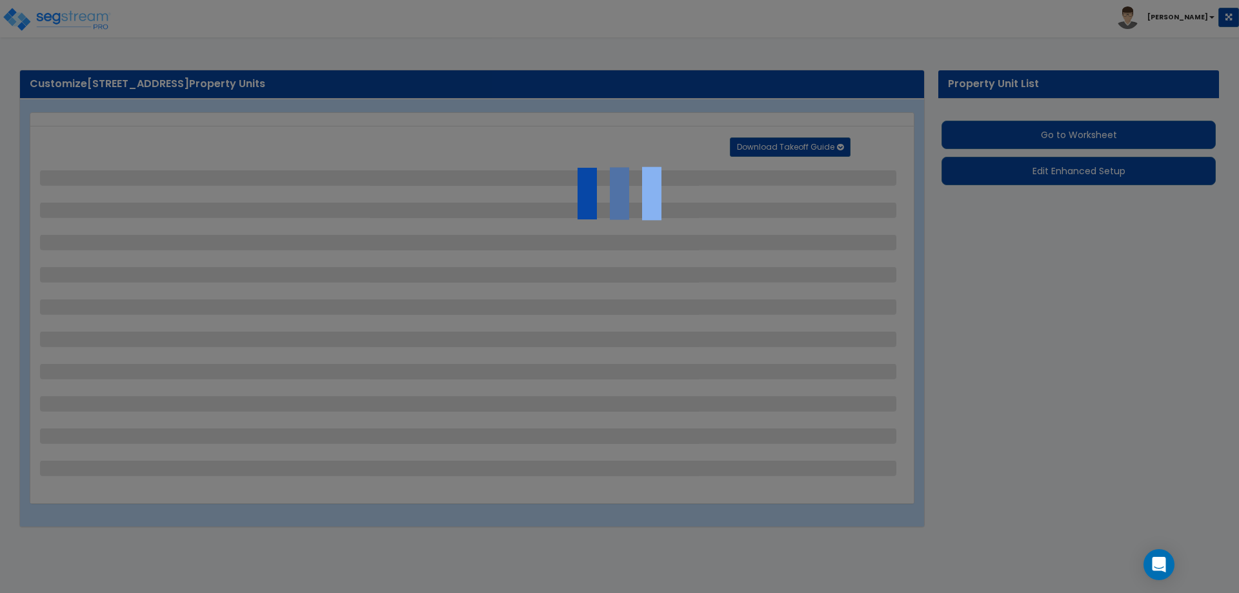
select select "2"
select select "1"
select select "2"
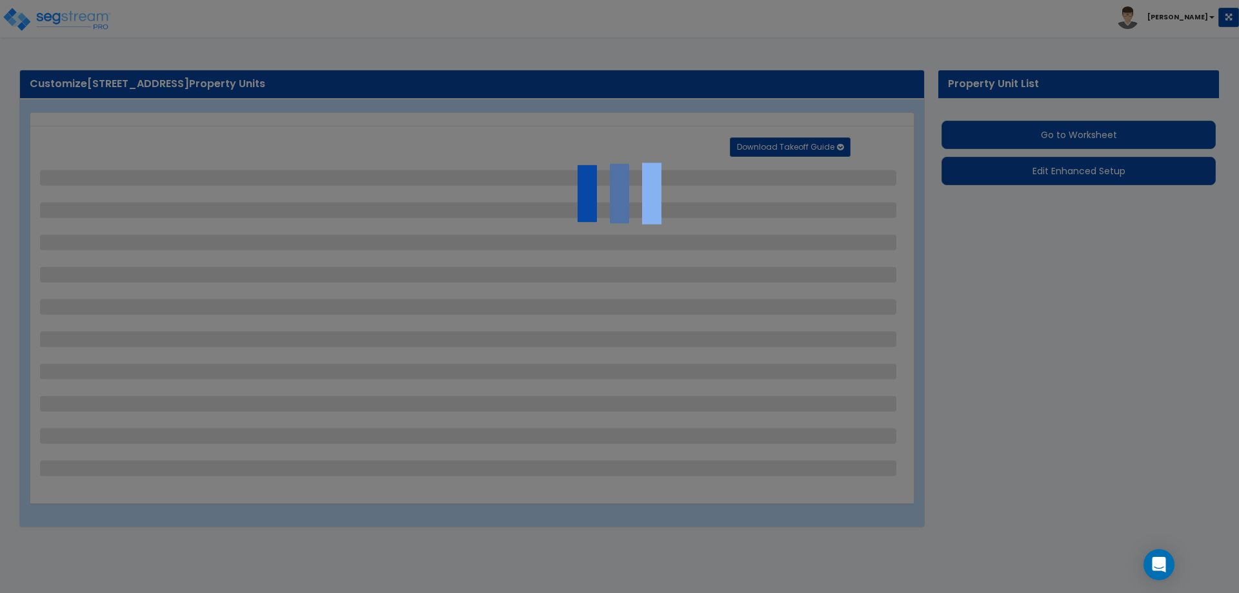
select select "2"
select select "1"
select select "4"
select select "2"
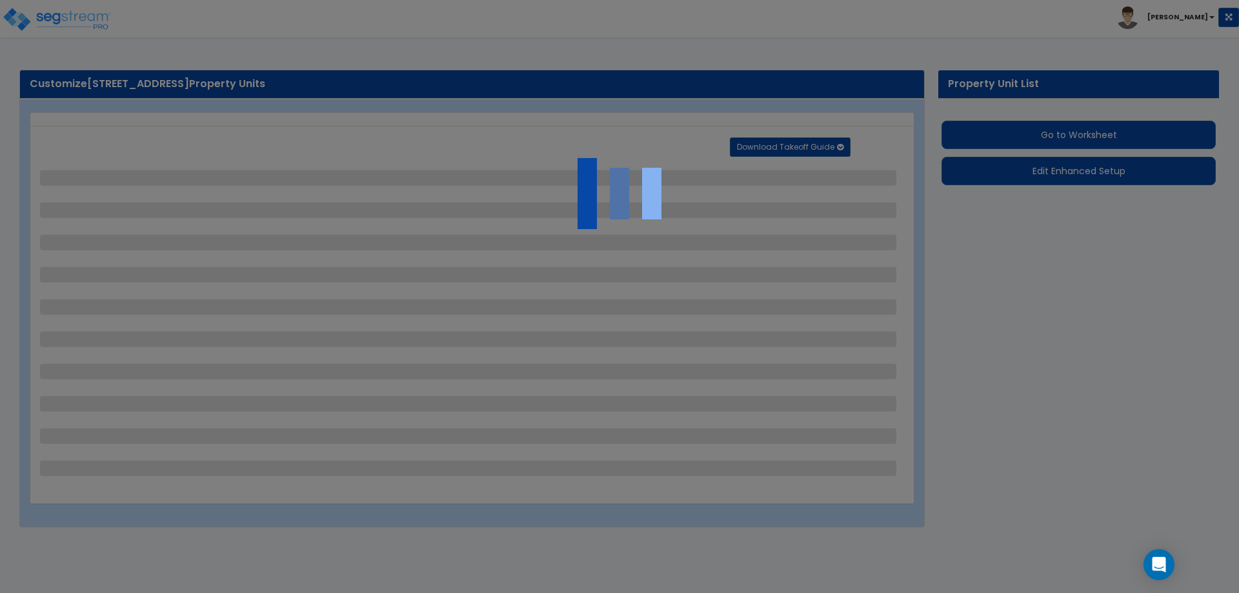
select select "2"
select select "1"
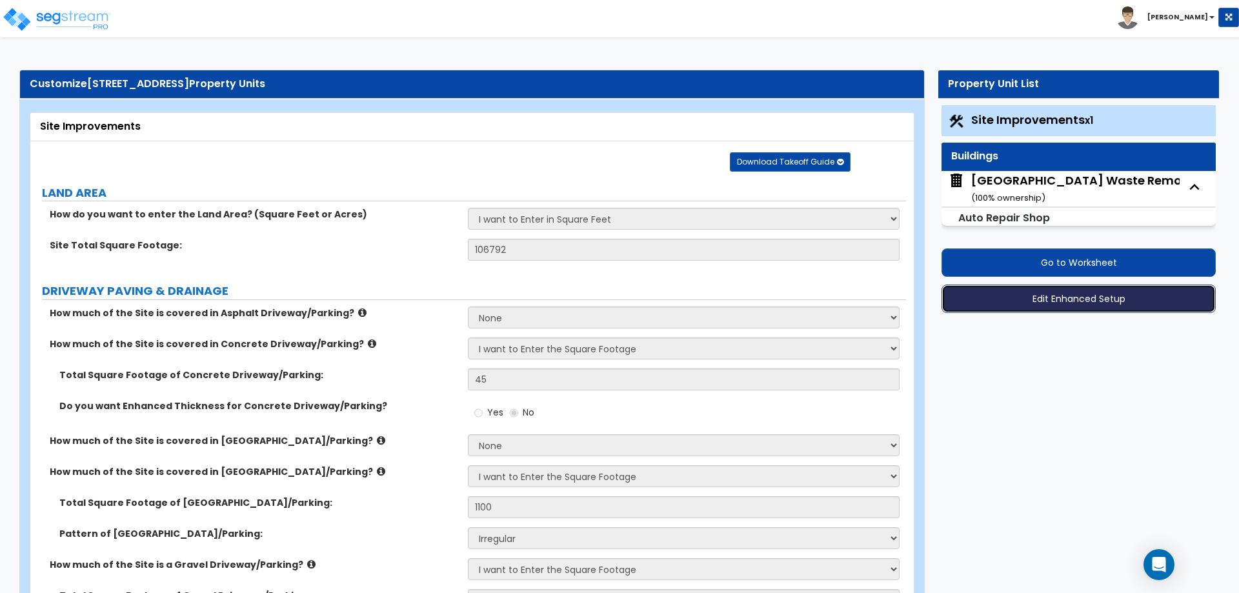
click at [1005, 294] on button "Edit Enhanced Setup" at bounding box center [1079, 299] width 274 height 28
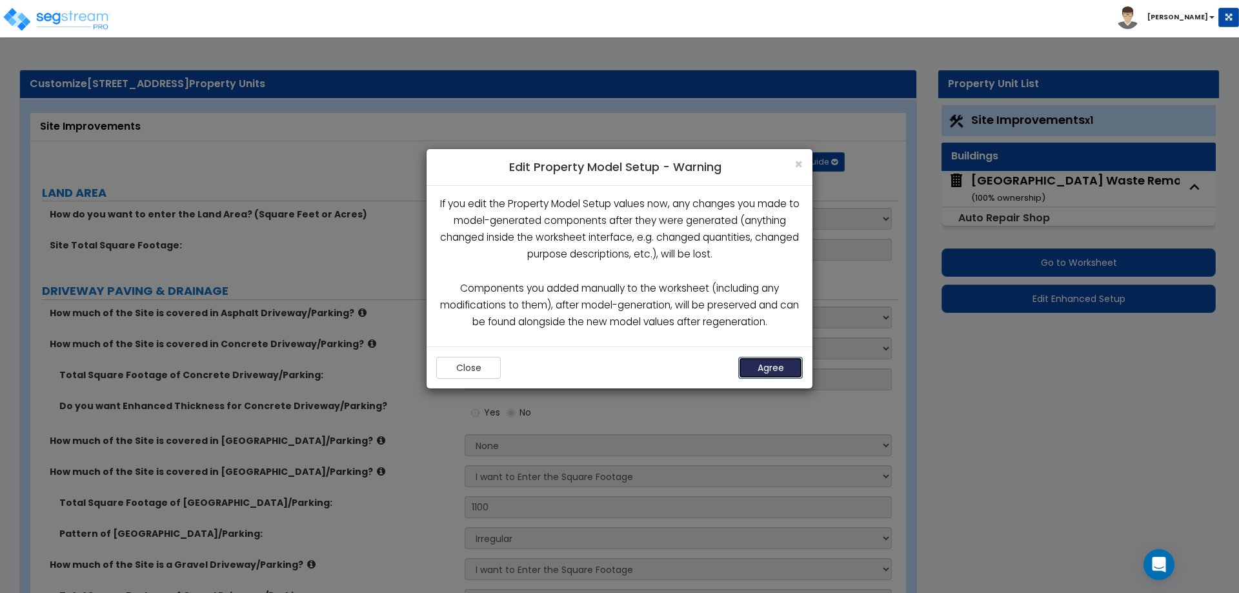
click at [772, 368] on button "Agree" at bounding box center [770, 368] width 65 height 22
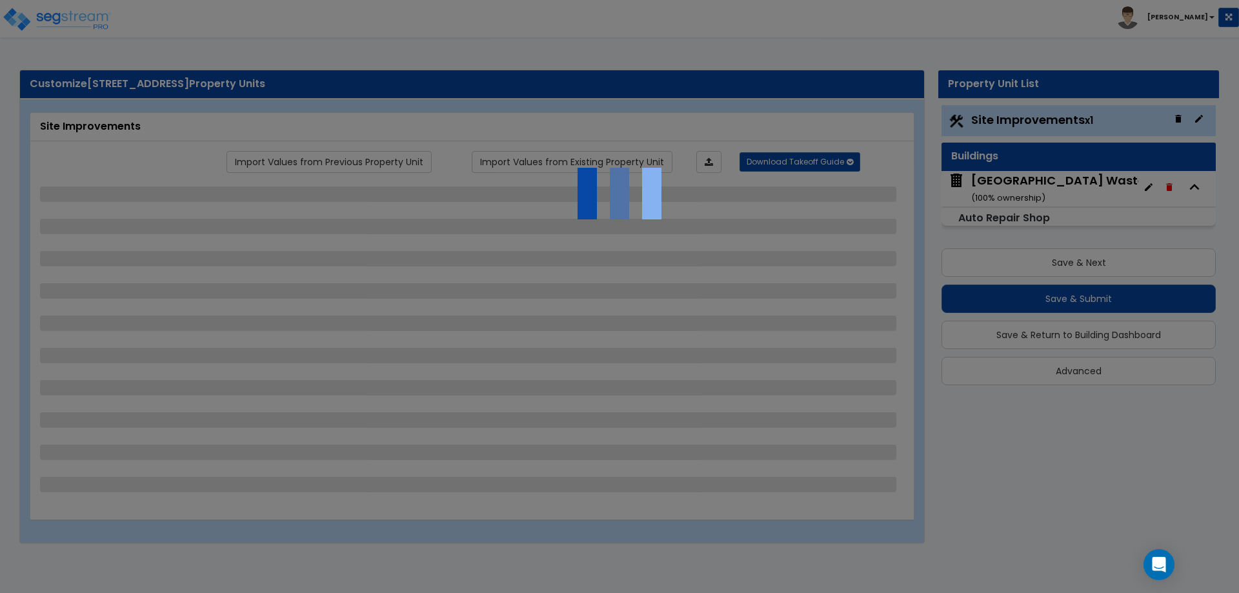
select select "2"
select select "1"
select select "2"
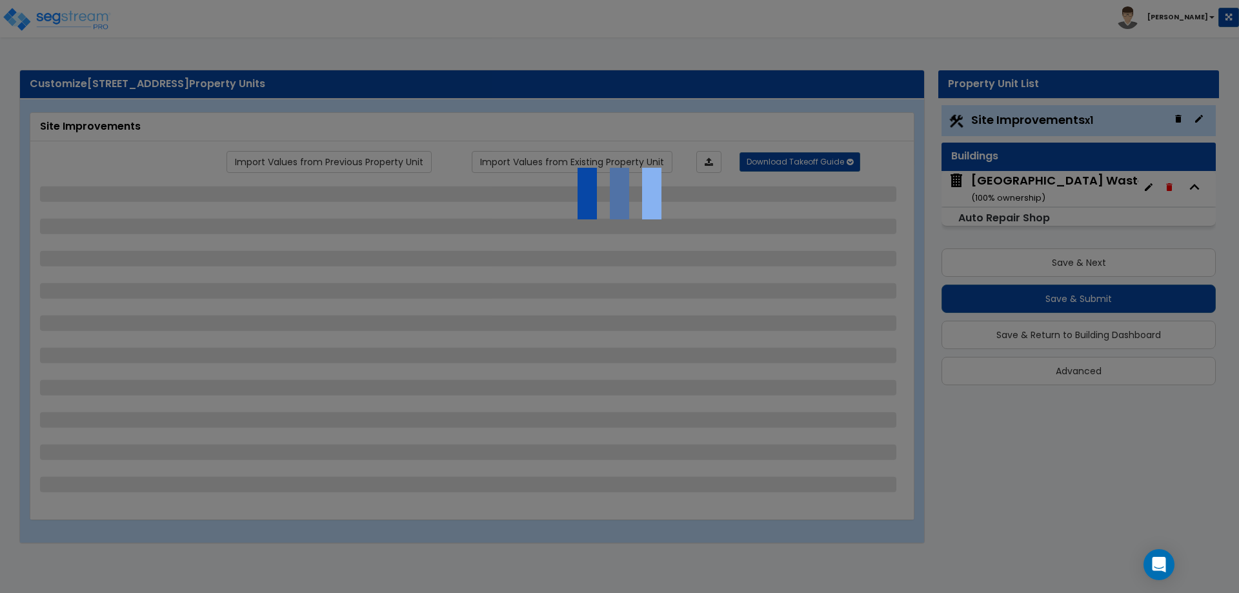
select select "2"
select select "1"
select select "4"
select select "2"
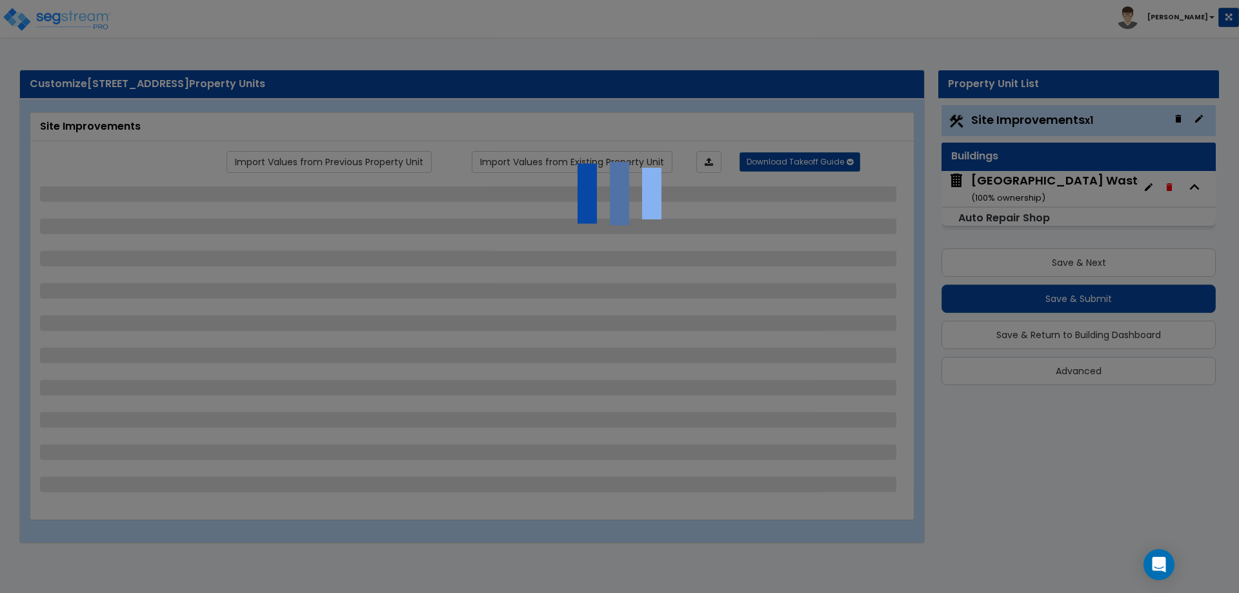
select select "2"
select select "1"
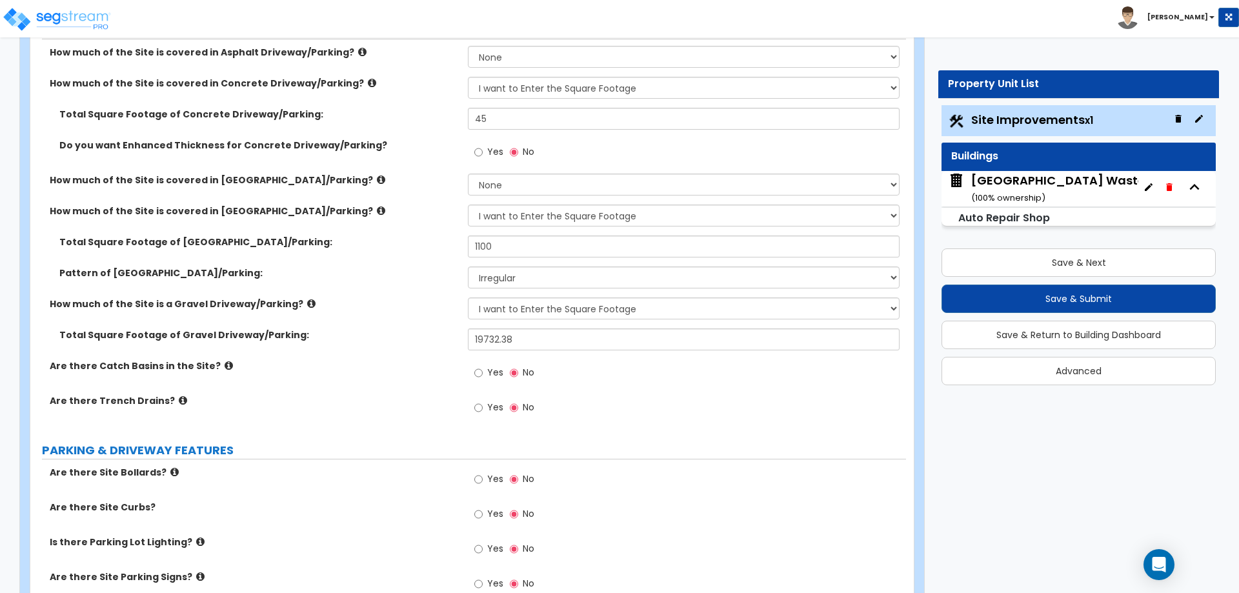
scroll to position [263, 0]
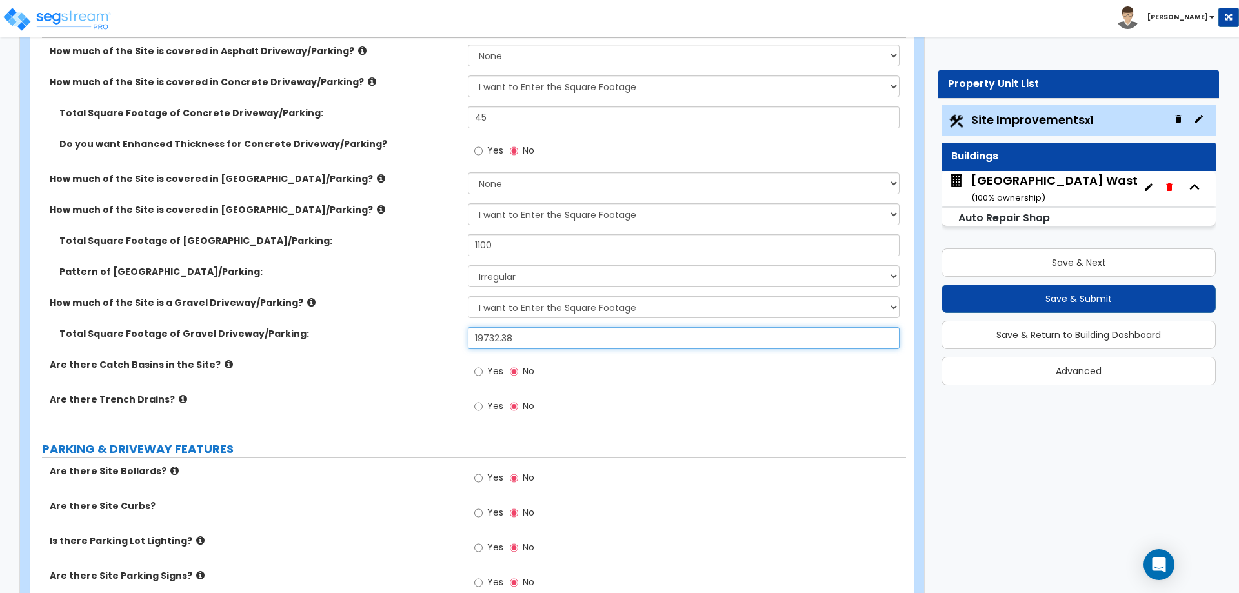
click at [536, 337] on input "19732.38" at bounding box center [683, 338] width 431 height 22
type input "24,288"
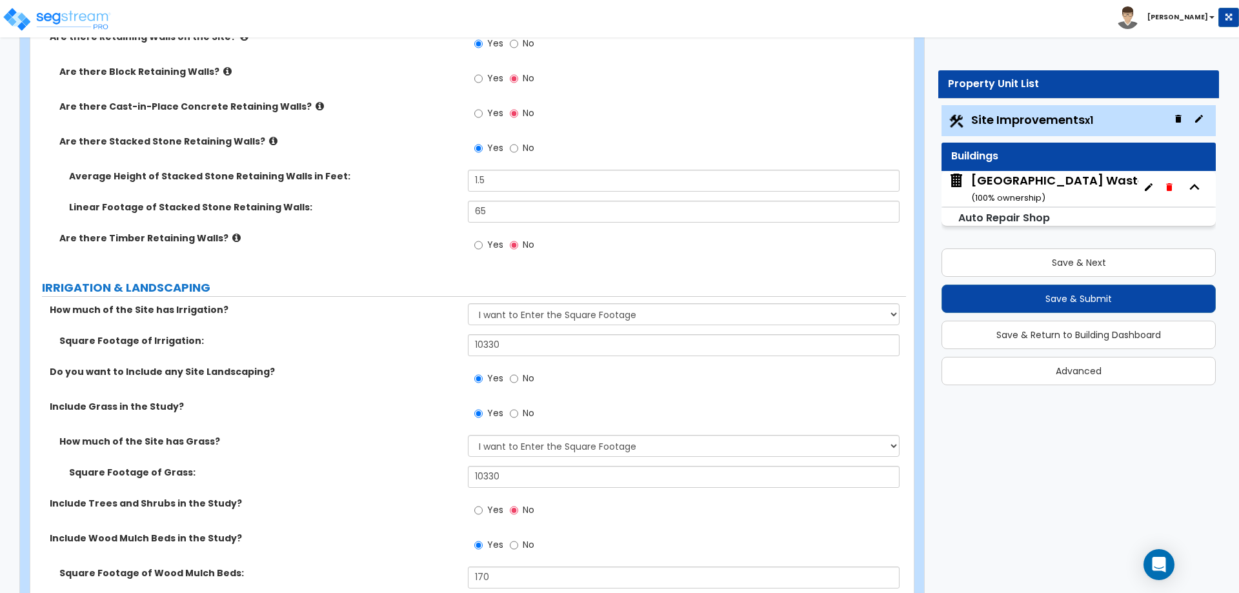
scroll to position [2044, 0]
click at [521, 327] on div "How much of the Site has Irrigation? None I want to Enter an Approximate Percen…" at bounding box center [468, 317] width 876 height 31
click at [521, 343] on input "10330" at bounding box center [683, 344] width 431 height 22
type input "12,230"
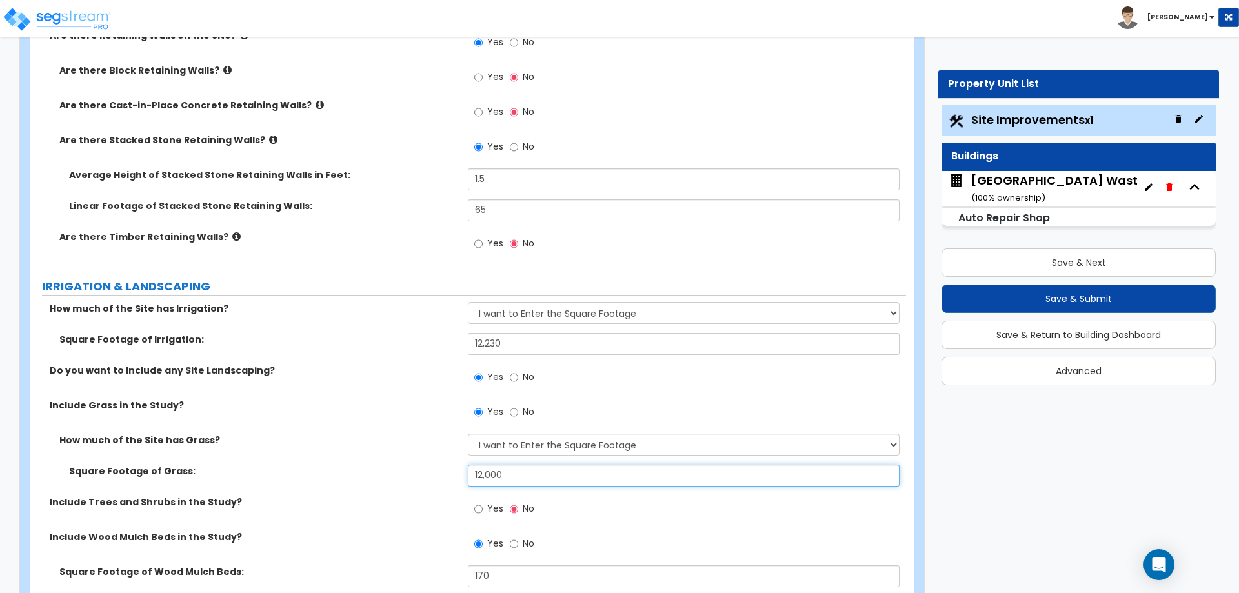
type input "12,000"
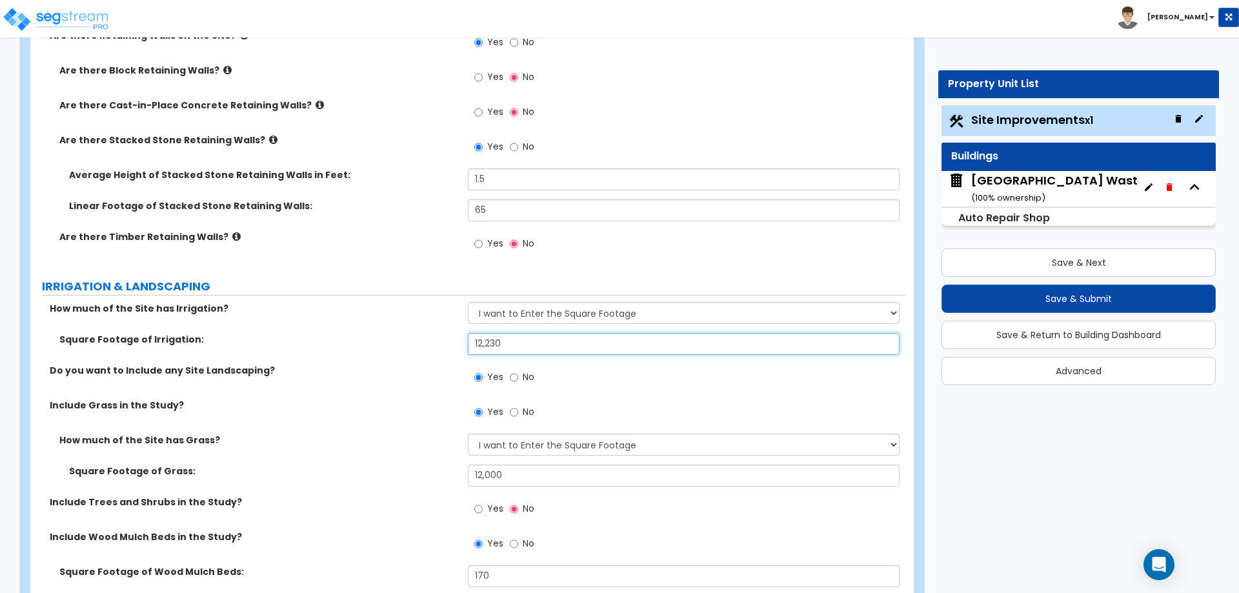
click at [518, 339] on input "12,230" at bounding box center [683, 344] width 431 height 22
type input "12,000"
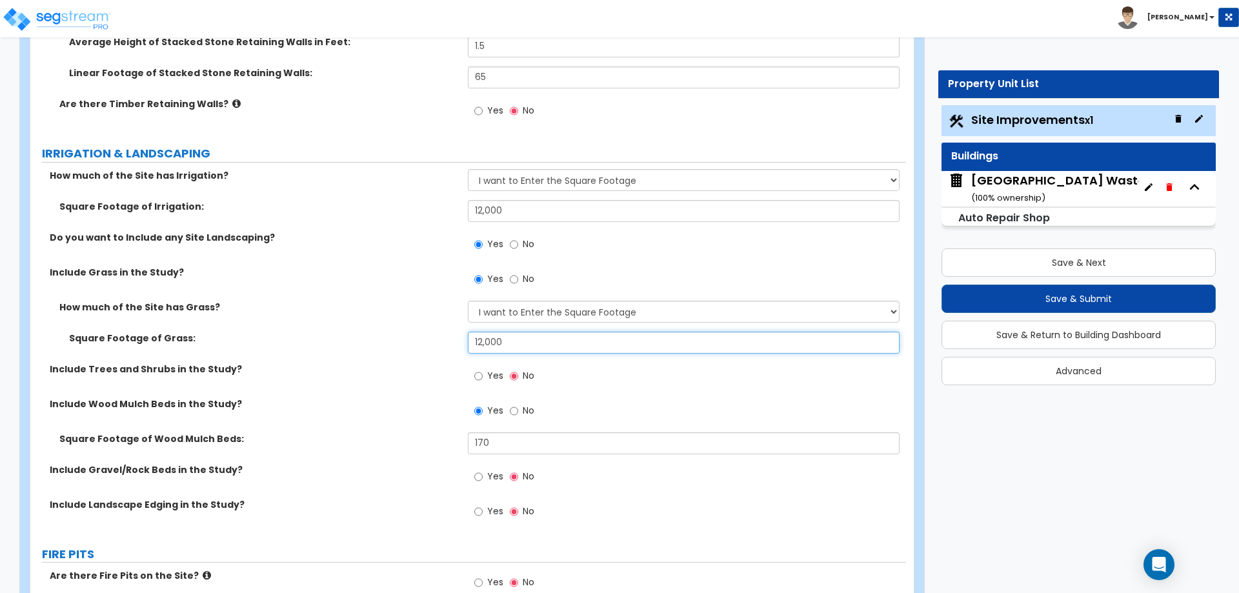
scroll to position [2201, 0]
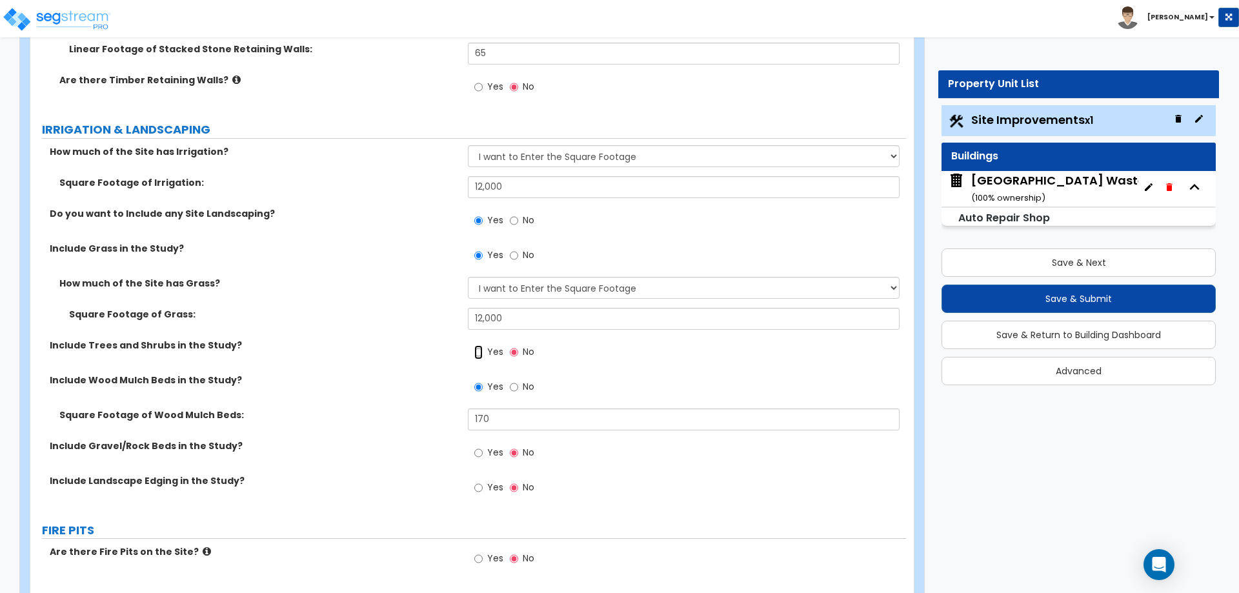
click at [478, 353] on input "Yes" at bounding box center [478, 352] width 8 height 14
radio input "true"
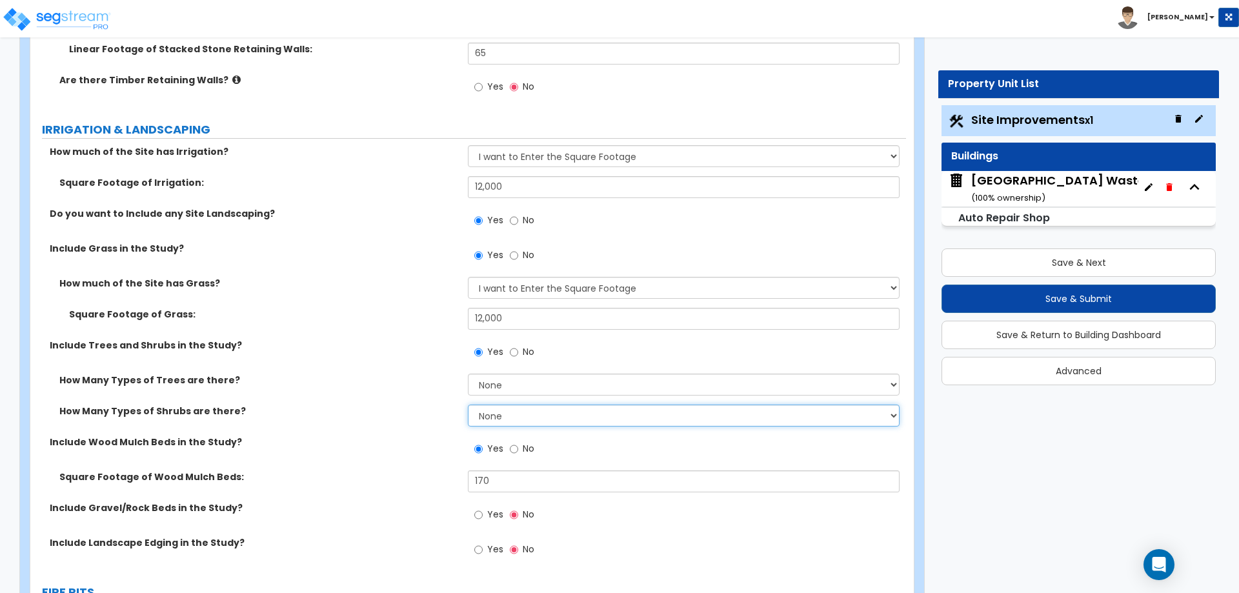
click at [483, 412] on select "None 1 2 3" at bounding box center [683, 416] width 431 height 22
select select "1"
click at [468, 405] on select "None 1 2 3" at bounding box center [683, 416] width 431 height 22
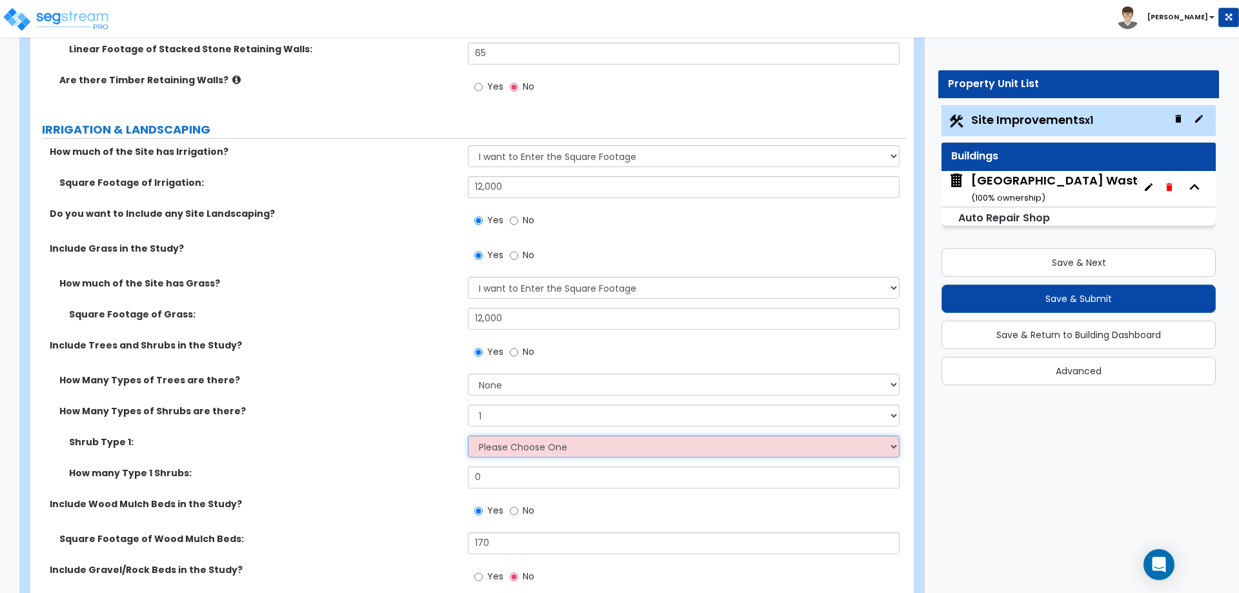
click at [489, 441] on select "Please Choose One Arborvitae Azalea Yew Boxwood Juniper Holly Cotoneaster Euony…" at bounding box center [683, 447] width 431 height 22
select select "1"
click at [468, 436] on select "Please Choose One Arborvitae Azalea Yew Boxwood Juniper Holly Cotoneaster Euony…" at bounding box center [683, 447] width 431 height 22
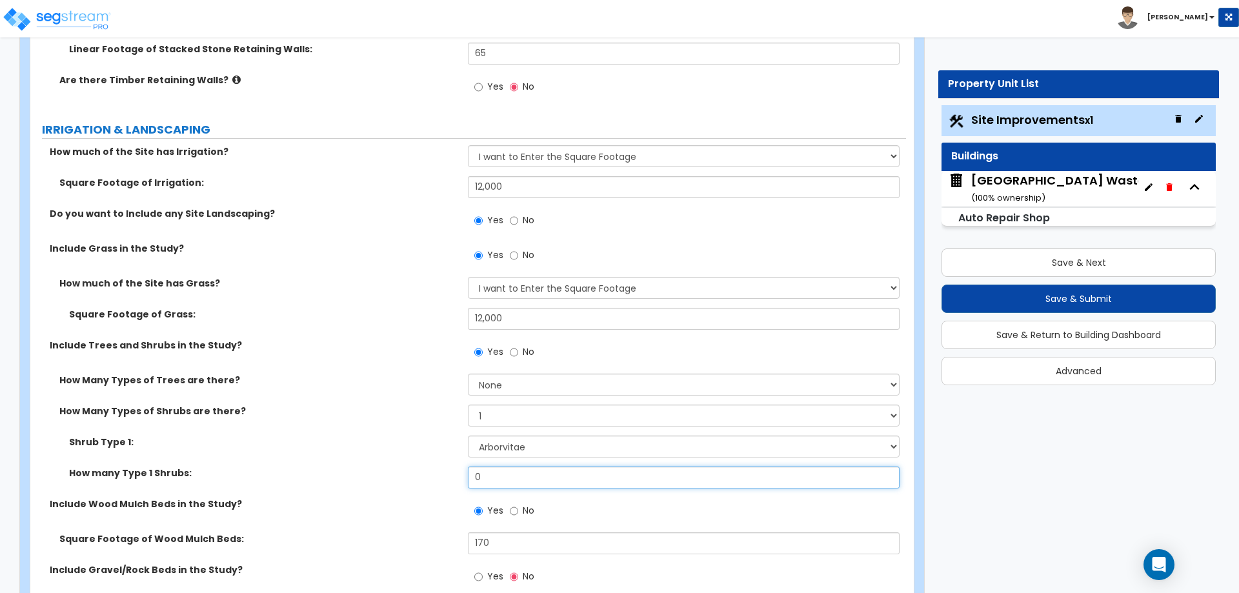
click at [538, 484] on input "0" at bounding box center [683, 478] width 431 height 22
type input "15"
click at [539, 455] on select "Please Choose One Arborvitae Azalea Yew Boxwood Juniper Holly Cotoneaster Euony…" at bounding box center [683, 447] width 431 height 22
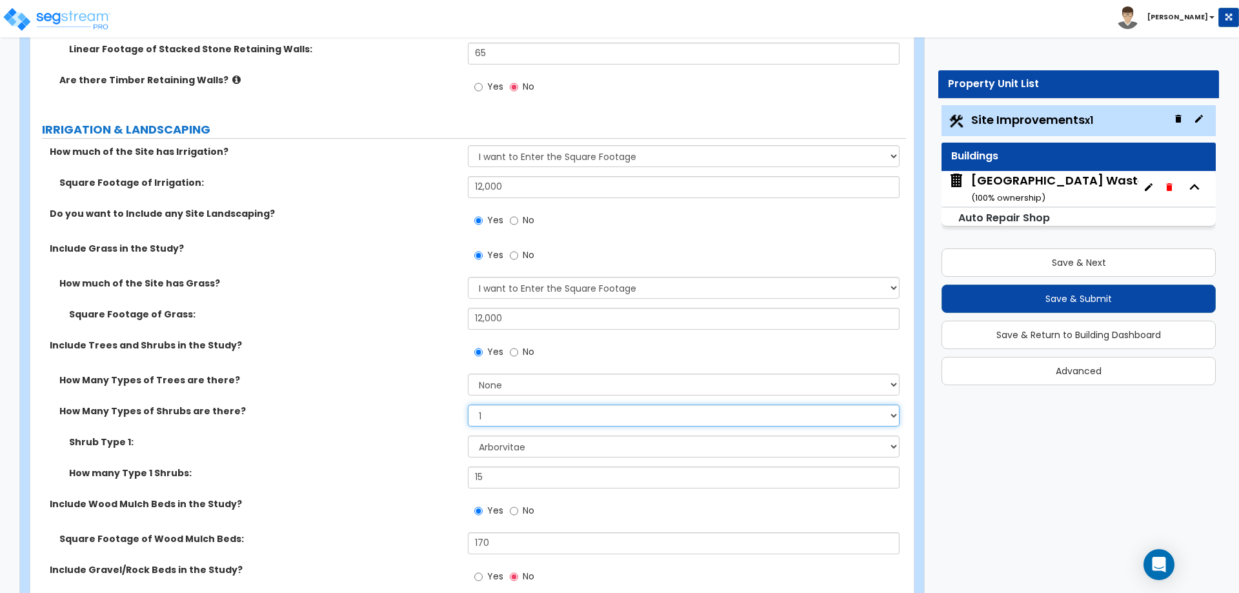
click at [524, 426] on select "None 1 2 3" at bounding box center [683, 416] width 431 height 22
select select "2"
click at [468, 405] on select "None 1 2 3" at bounding box center [683, 416] width 431 height 22
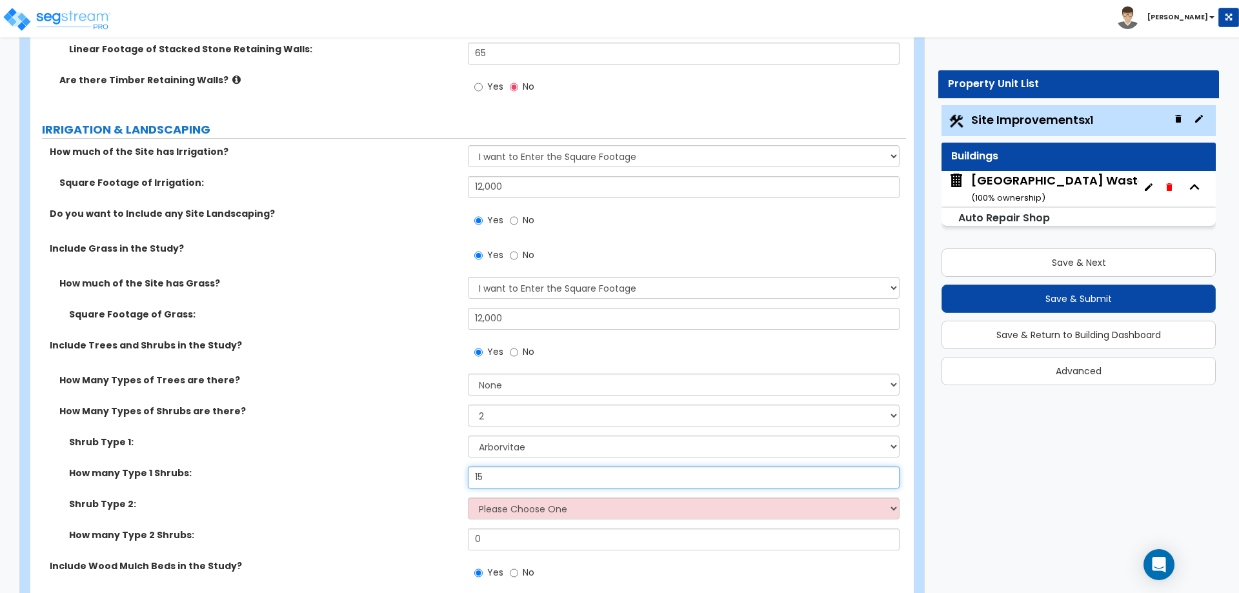
click at [509, 477] on input "15" at bounding box center [683, 478] width 431 height 22
select select "4"
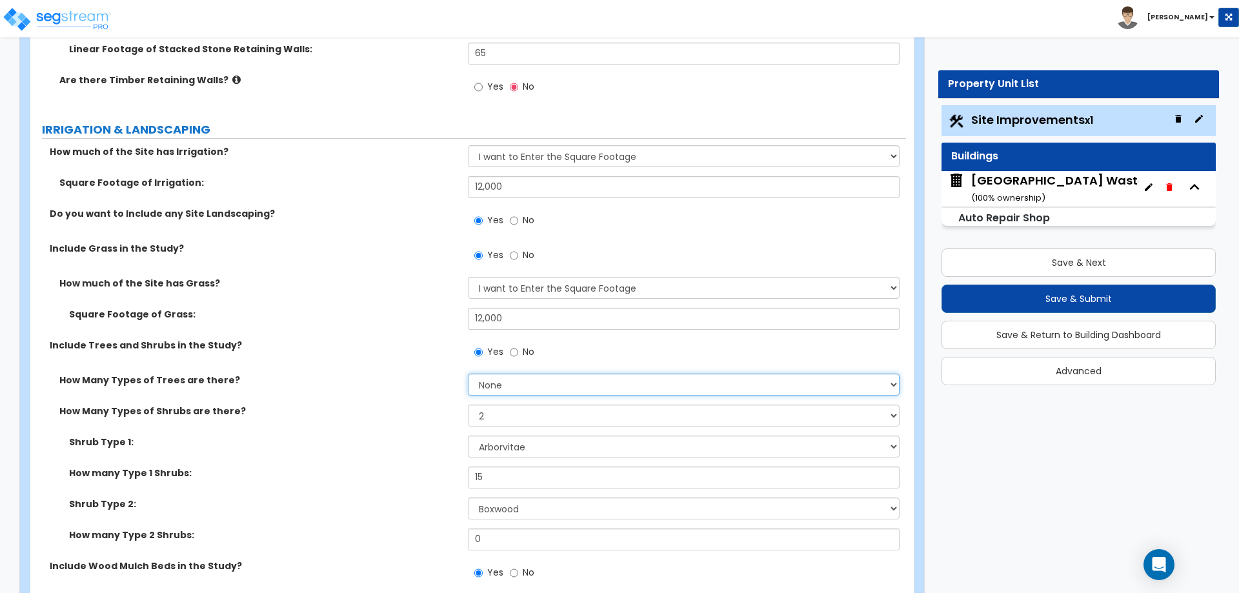
click at [483, 395] on select "None 1 2 3" at bounding box center [683, 385] width 431 height 22
select select "1"
click at [468, 374] on select "None 1 2 3" at bounding box center [683, 385] width 431 height 22
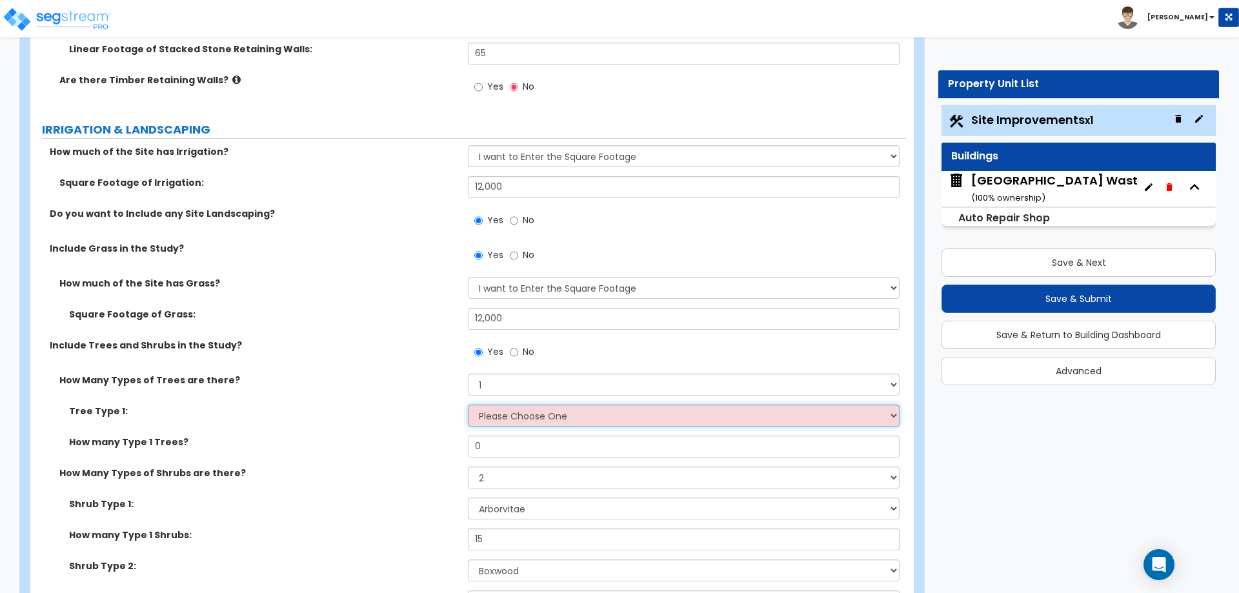
click at [496, 412] on select "Please Choose One Honey Locust Planetree Poplar Elm Hawthorn Linden Maple Red M…" at bounding box center [683, 416] width 431 height 22
click at [515, 351] on input "No" at bounding box center [514, 352] width 8 height 14
radio input "false"
radio input "true"
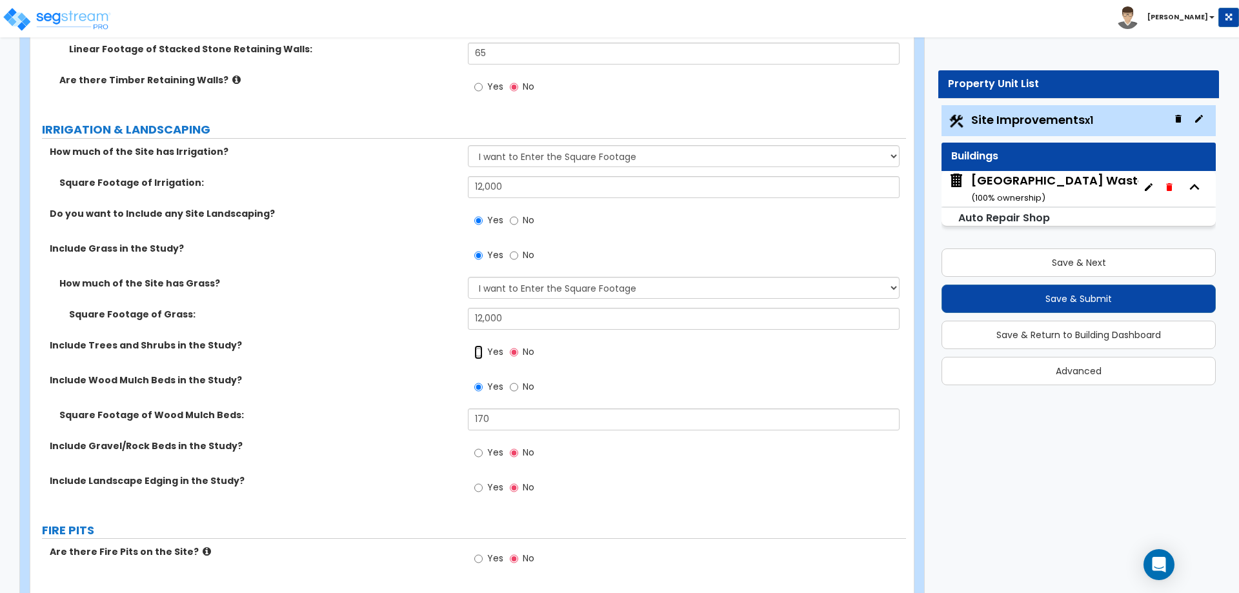
click at [475, 351] on input "Yes" at bounding box center [478, 352] width 8 height 14
radio input "true"
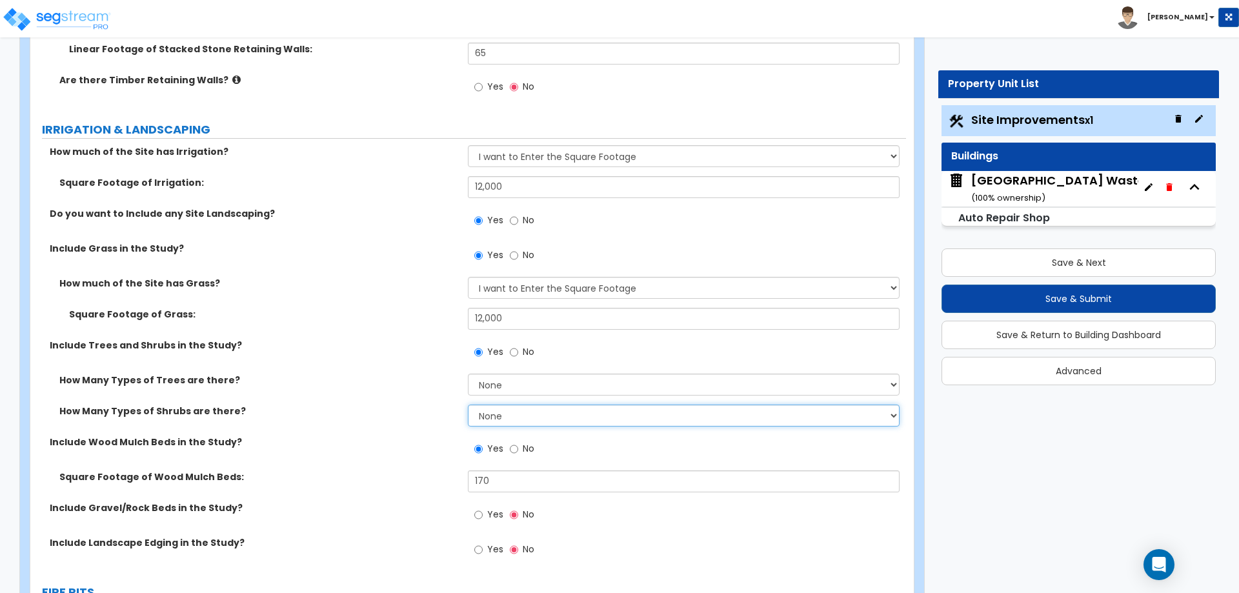
click at [514, 425] on select "None 1 2 3" at bounding box center [683, 416] width 431 height 22
select select "2"
click at [468, 405] on select "None 1 2 3" at bounding box center [683, 416] width 431 height 22
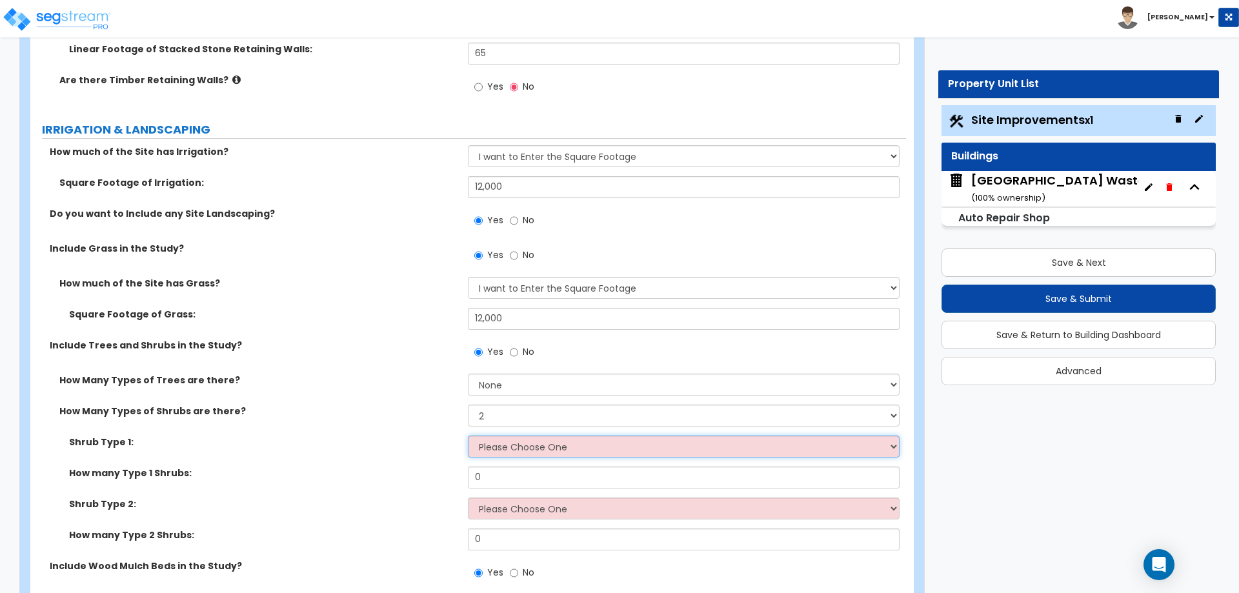
click at [498, 450] on select "Please Choose One Arborvitae Azalea Yew Boxwood Juniper Holly Cotoneaster Euony…" at bounding box center [683, 447] width 431 height 22
select select "1"
click at [468, 436] on select "Please Choose One Arborvitae Azalea Yew Boxwood Juniper Holly Cotoneaster Euony…" at bounding box center [683, 447] width 431 height 22
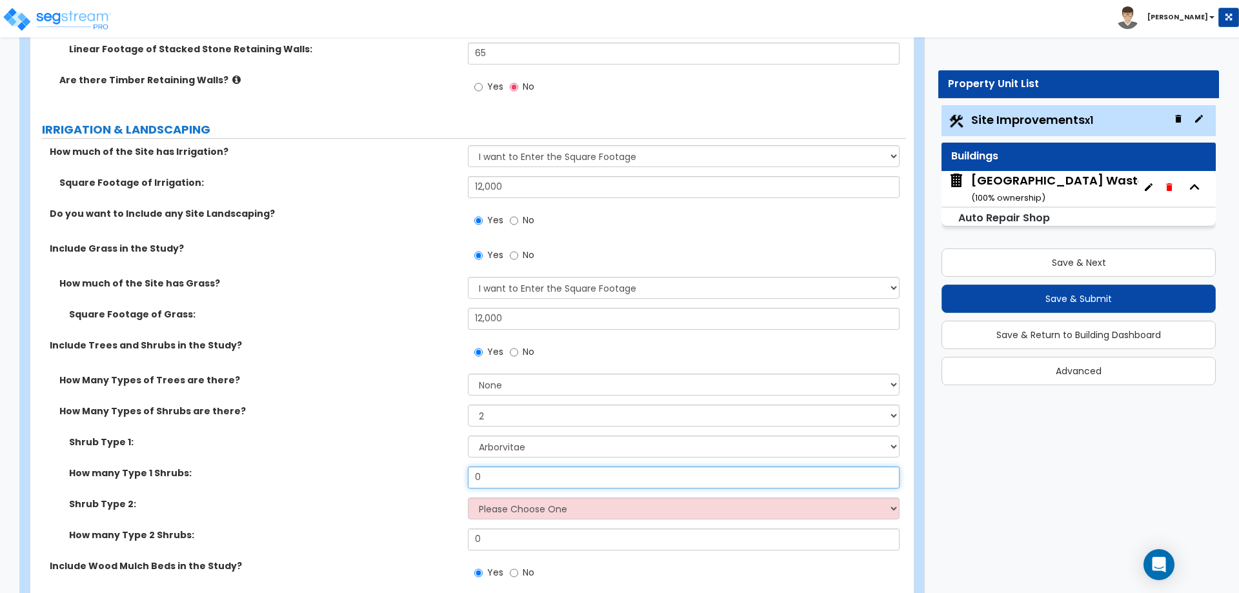
type input "0"
type input "15"
select select "4"
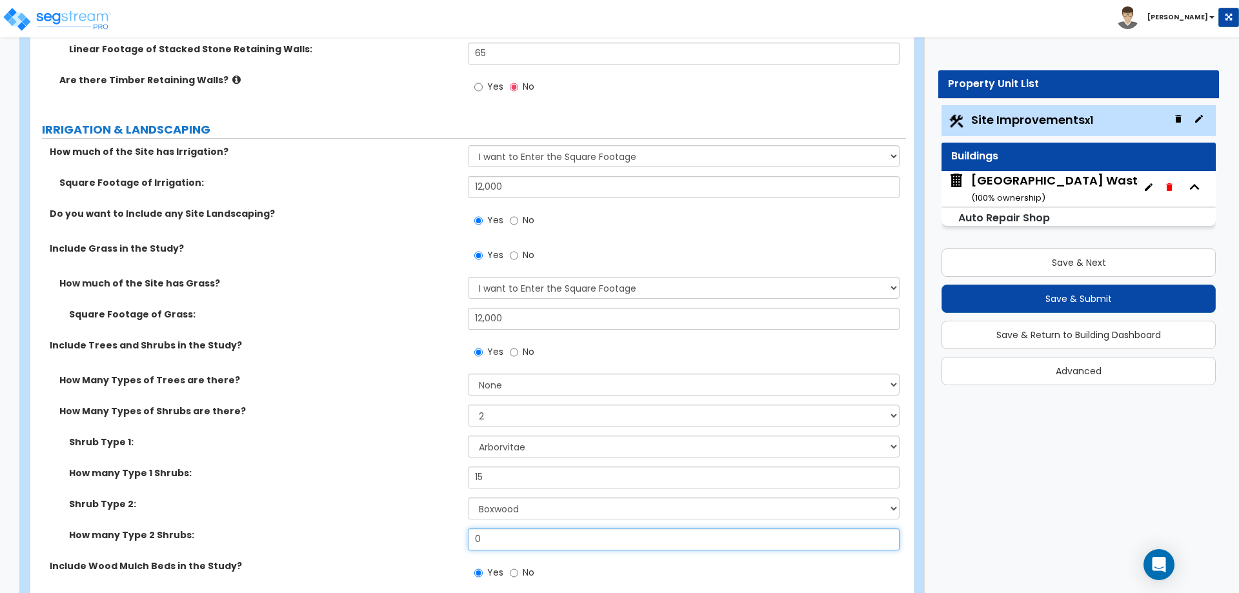
click at [510, 549] on input "0" at bounding box center [683, 540] width 431 height 22
type input "6"
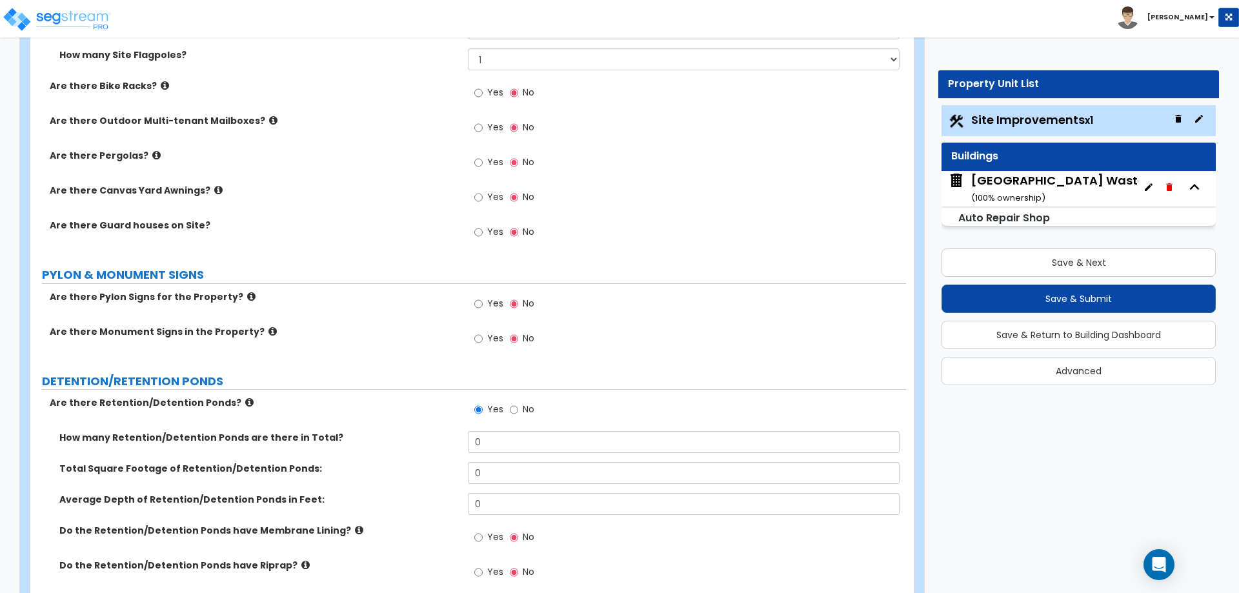
scroll to position [3025, 0]
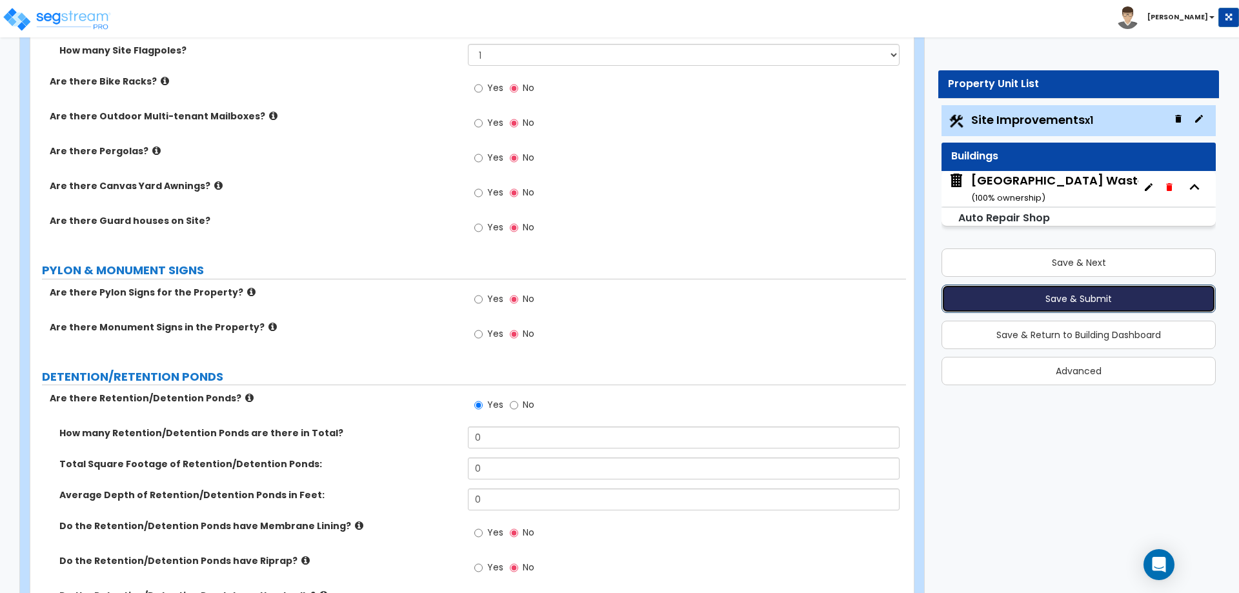
click at [1070, 295] on button "Save & Submit" at bounding box center [1079, 299] width 274 height 28
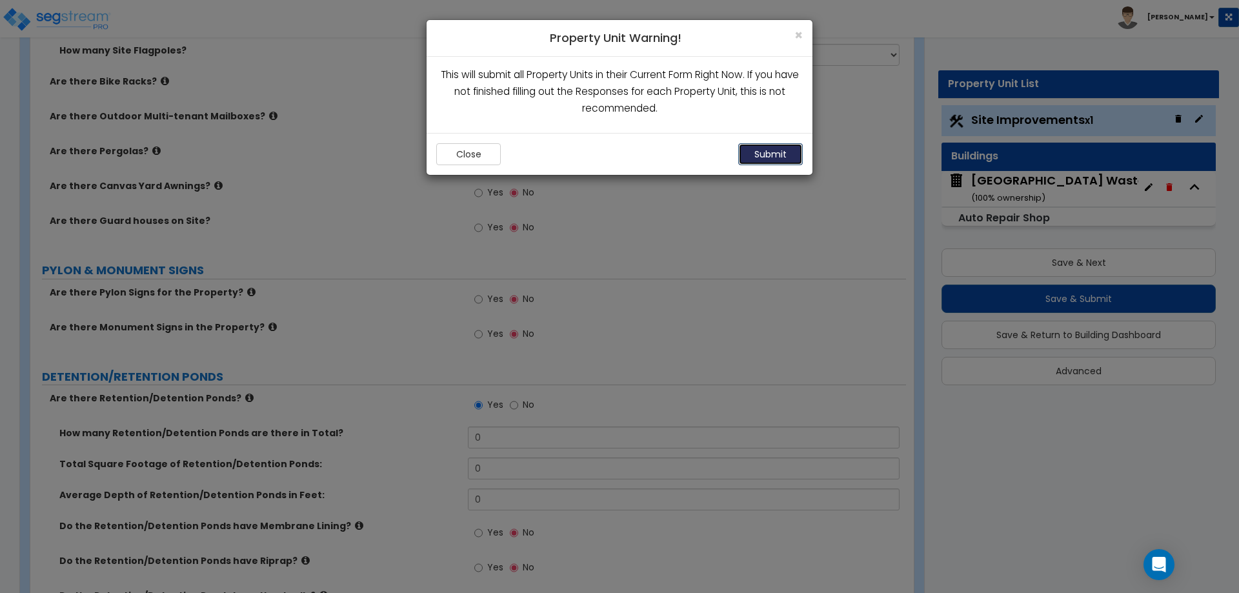
click at [762, 155] on button "Submit" at bounding box center [770, 154] width 65 height 22
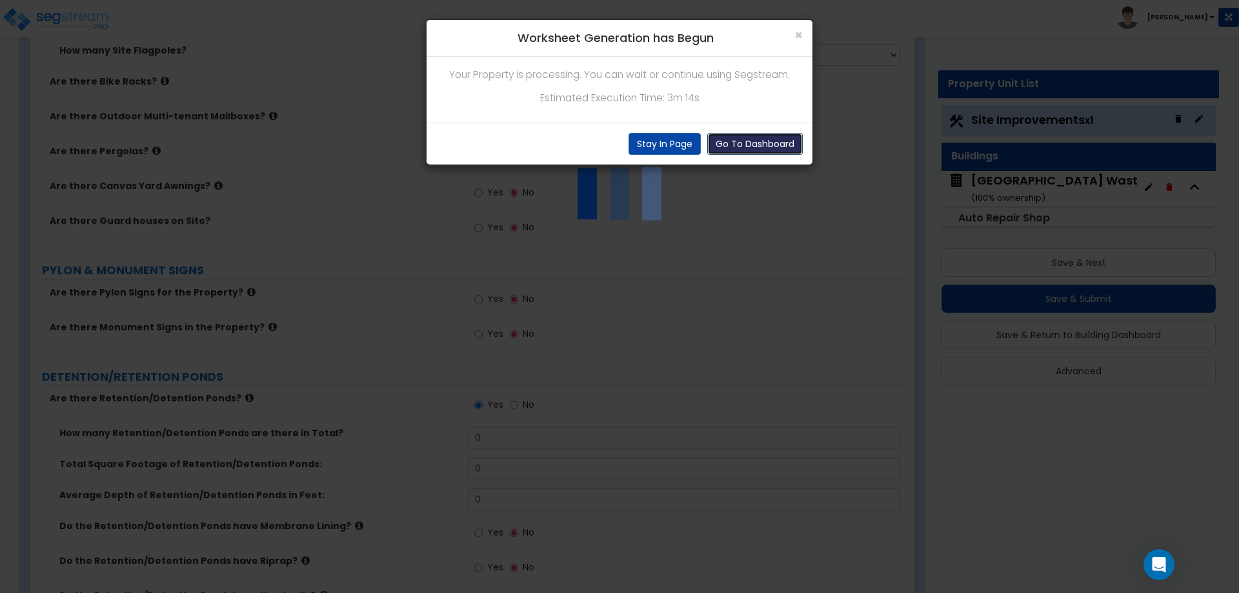
click at [744, 142] on button "Go To Dashboard" at bounding box center [755, 144] width 96 height 22
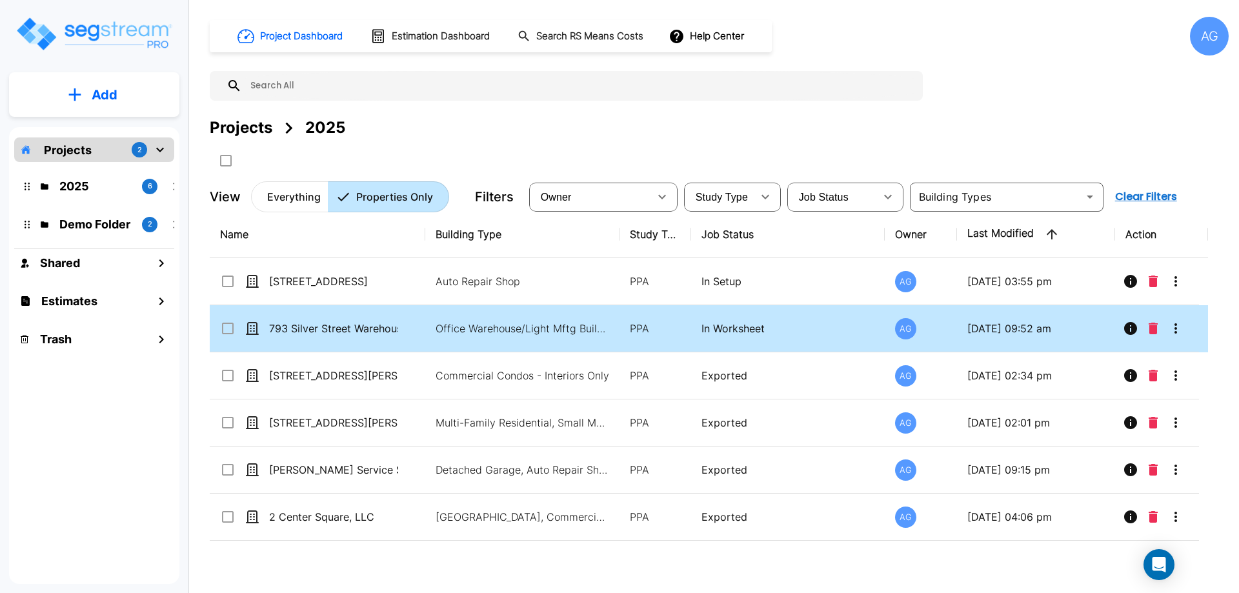
click at [376, 318] on td "793 Silver Street Warehouse Style" at bounding box center [318, 328] width 216 height 47
checkbox input "true"
click at [376, 318] on td "793 Silver Street Warehouse Style" at bounding box center [318, 328] width 216 height 47
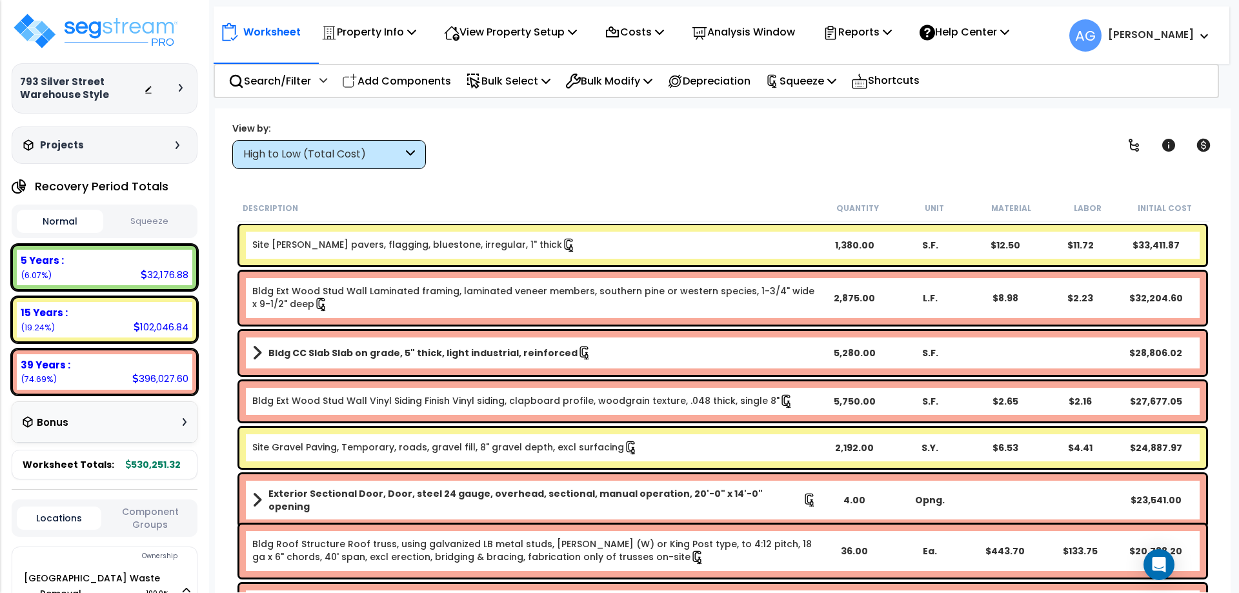
click at [131, 214] on button "Squeeze" at bounding box center [149, 221] width 86 height 23
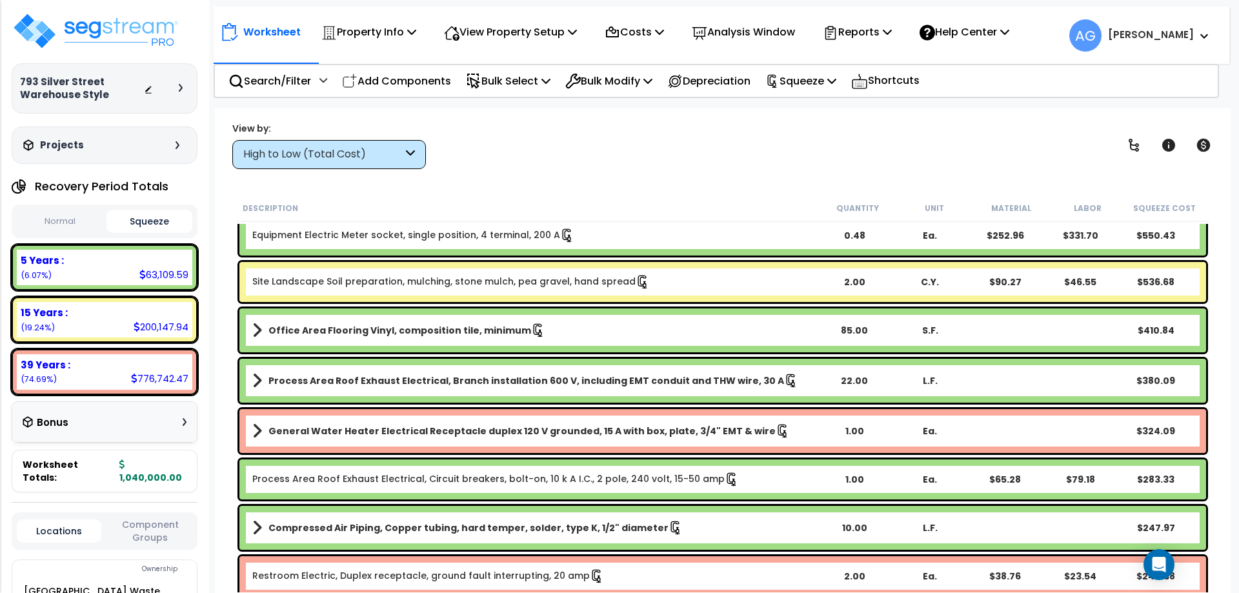
scroll to position [4923, 0]
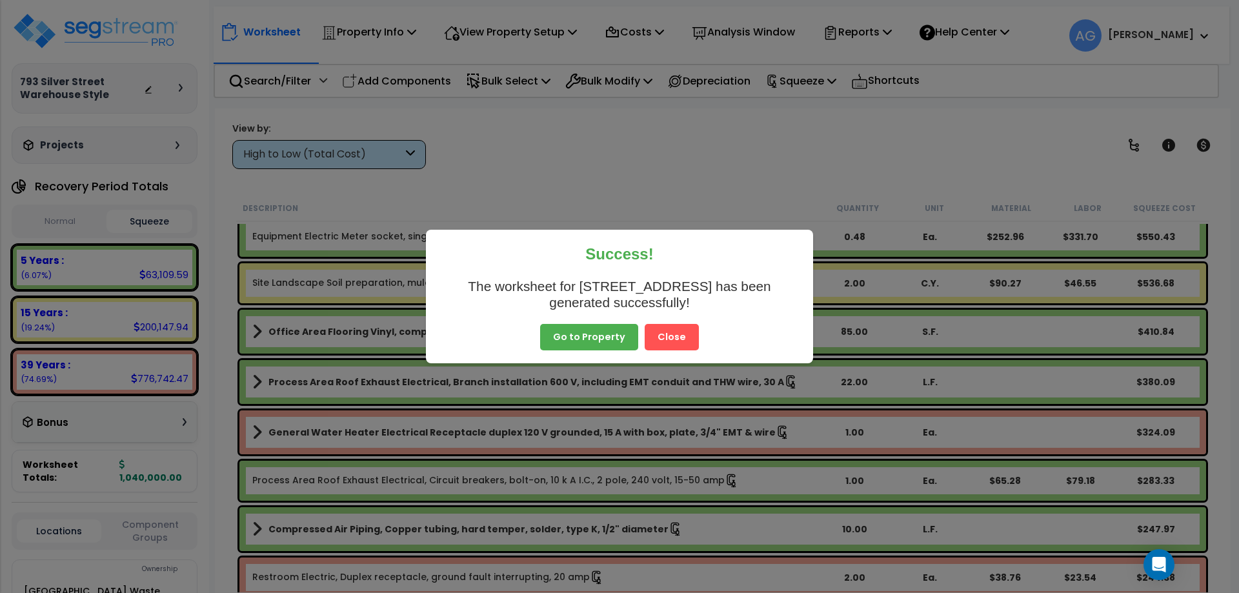
click at [593, 335] on button "Go to Property" at bounding box center [589, 337] width 98 height 27
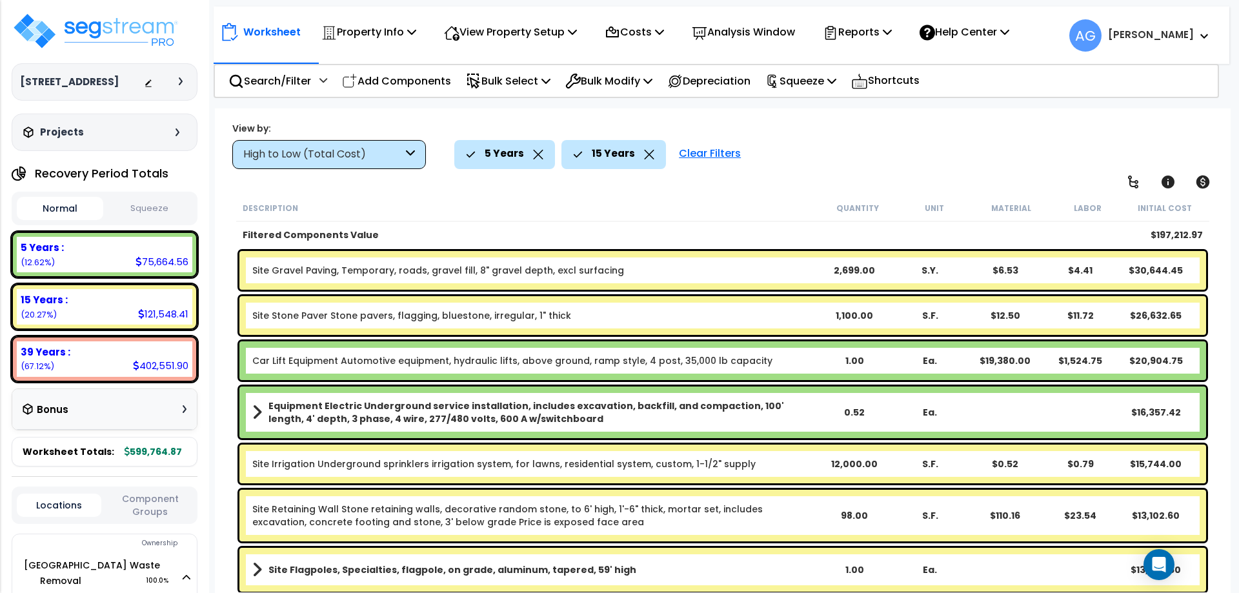
click at [145, 203] on button "Squeeze" at bounding box center [149, 208] width 86 height 23
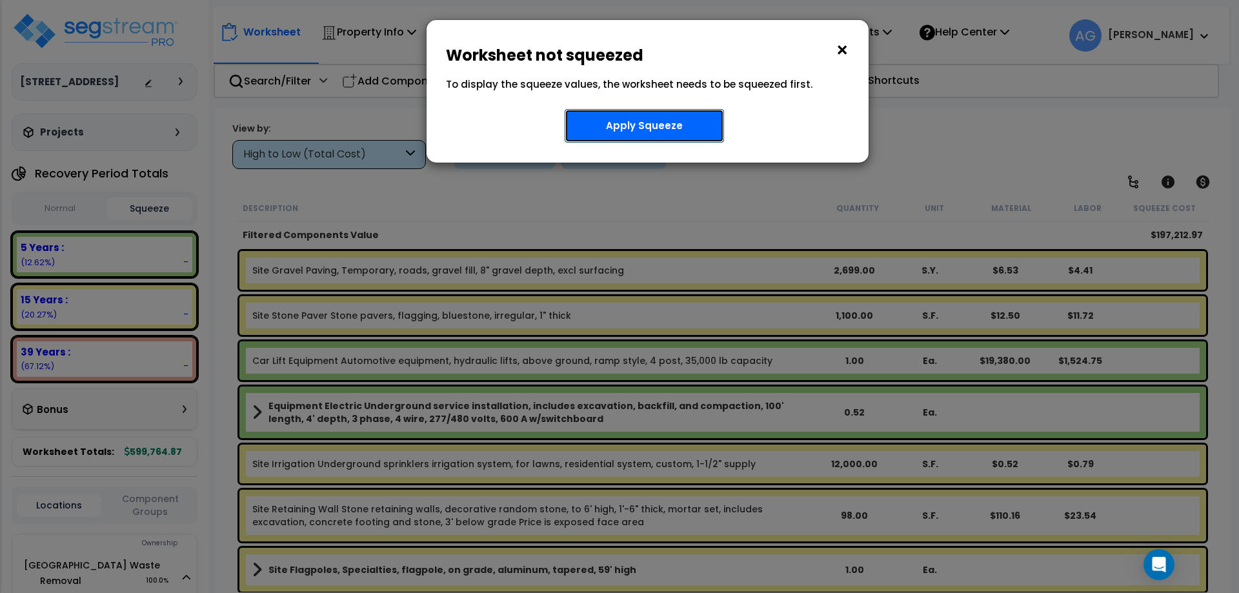
click at [649, 136] on button "Apply Squeeze" at bounding box center [644, 126] width 159 height 34
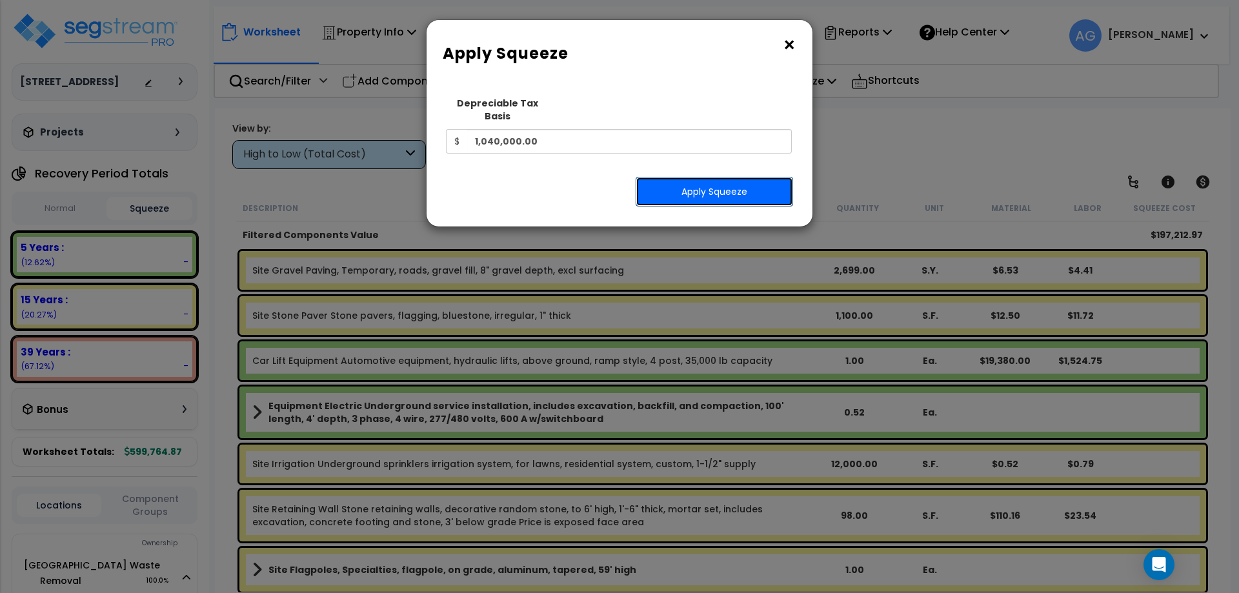
click at [679, 180] on button "Apply Squeeze" at bounding box center [714, 192] width 157 height 30
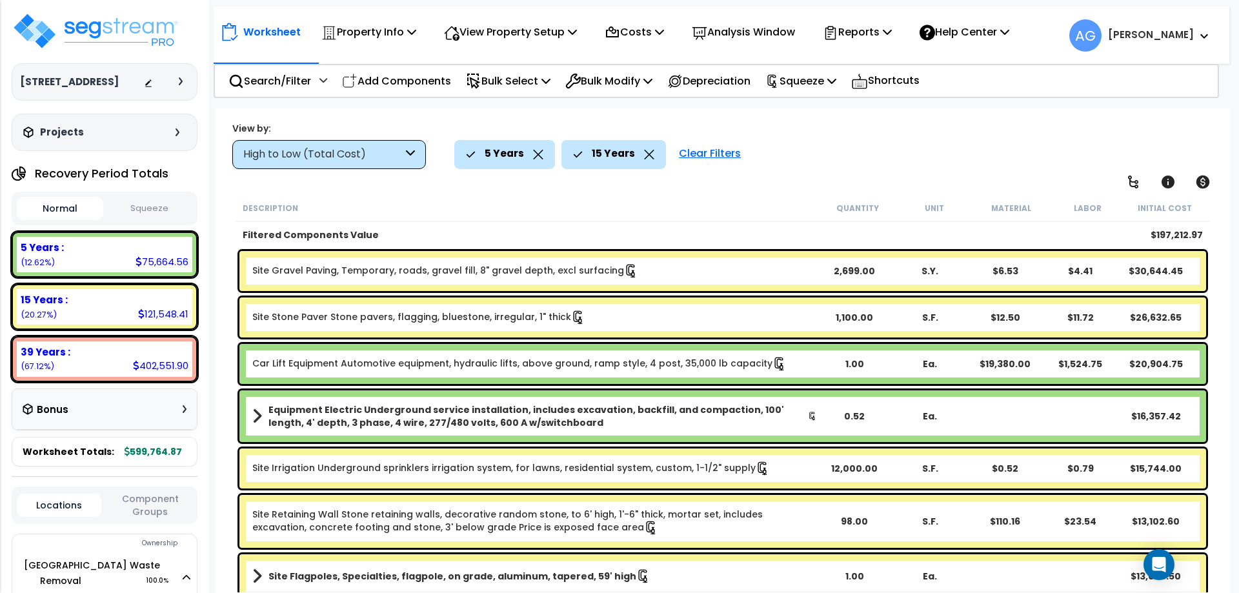
click at [133, 201] on button "Squeeze" at bounding box center [149, 208] width 86 height 23
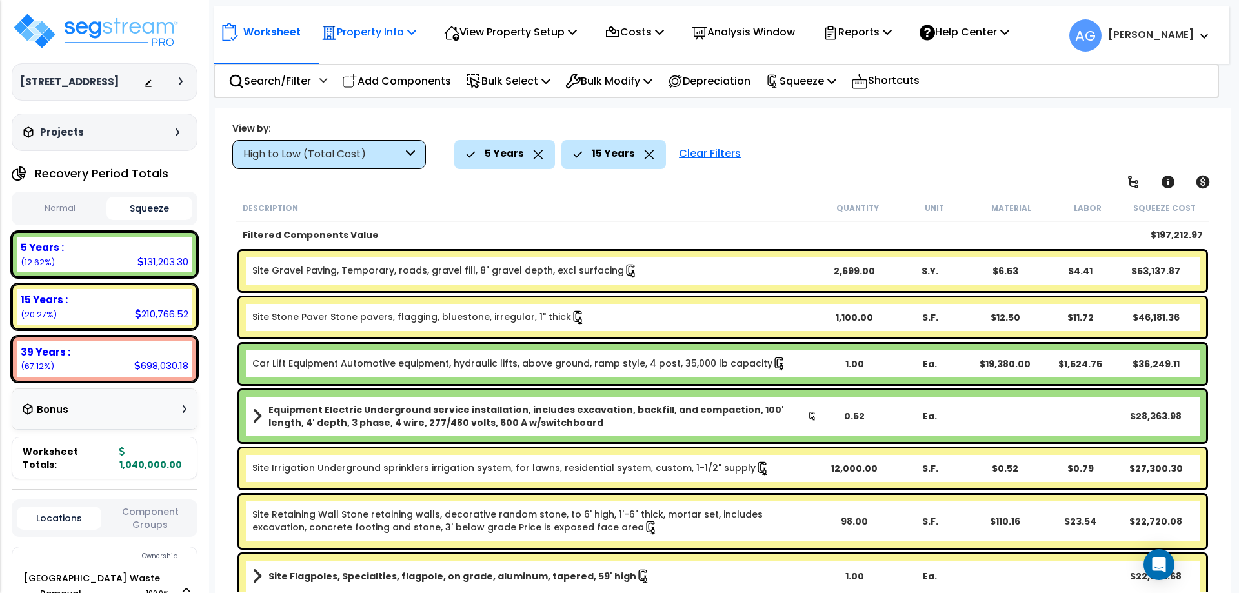
click at [395, 28] on p "Property Info" at bounding box center [368, 31] width 95 height 17
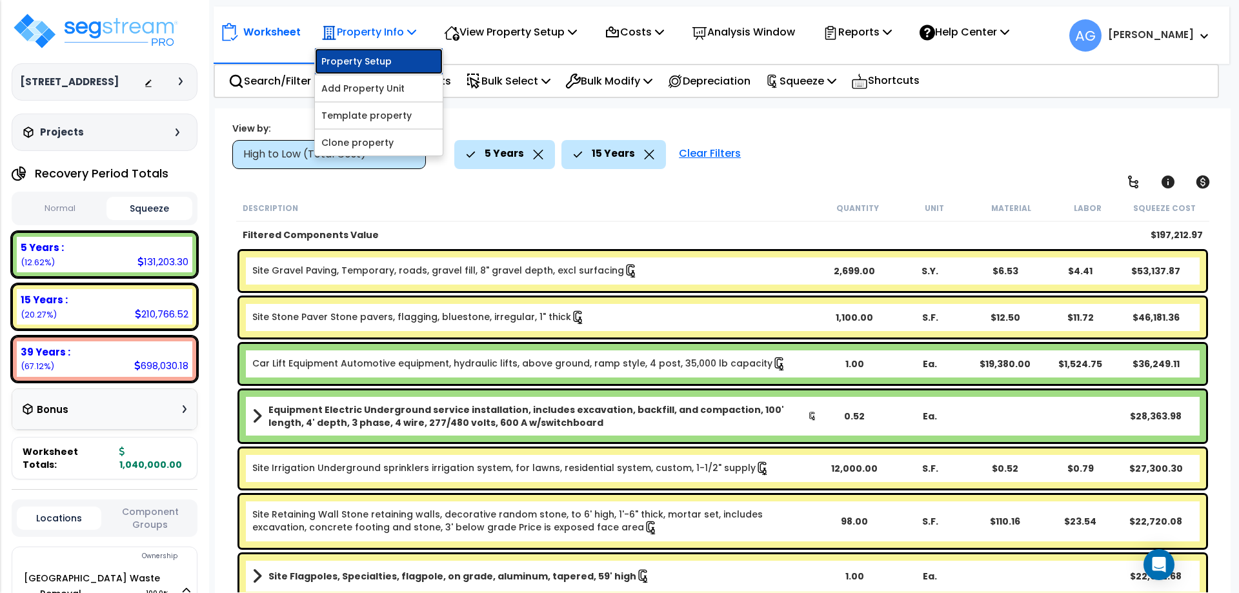
click at [361, 64] on link "Property Setup" at bounding box center [379, 61] width 128 height 26
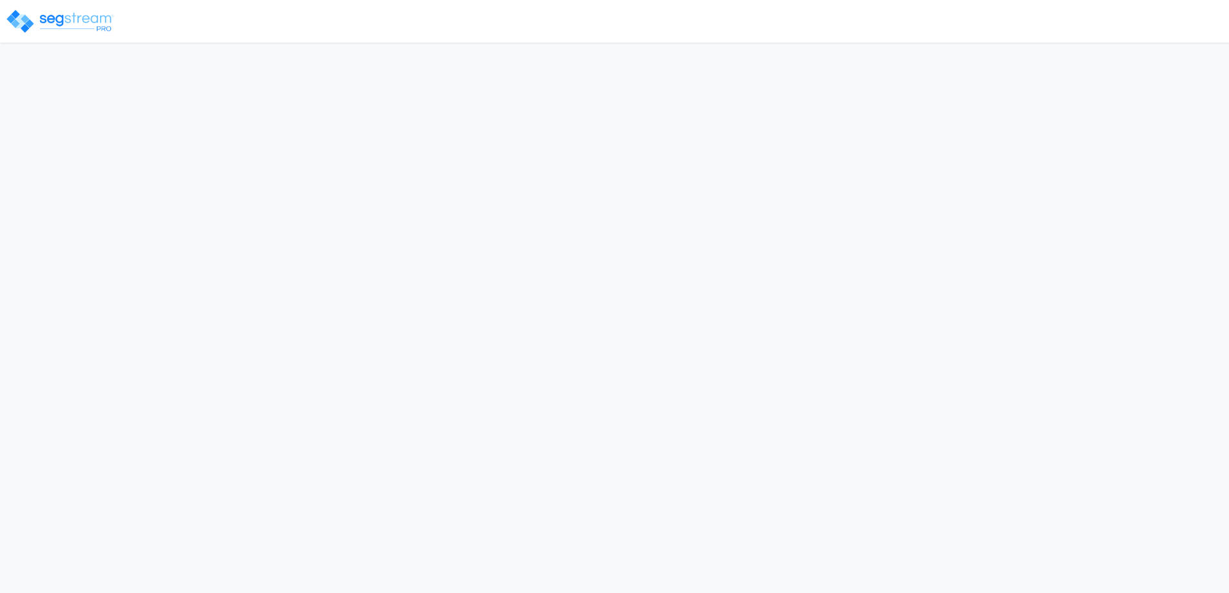
select select "2024"
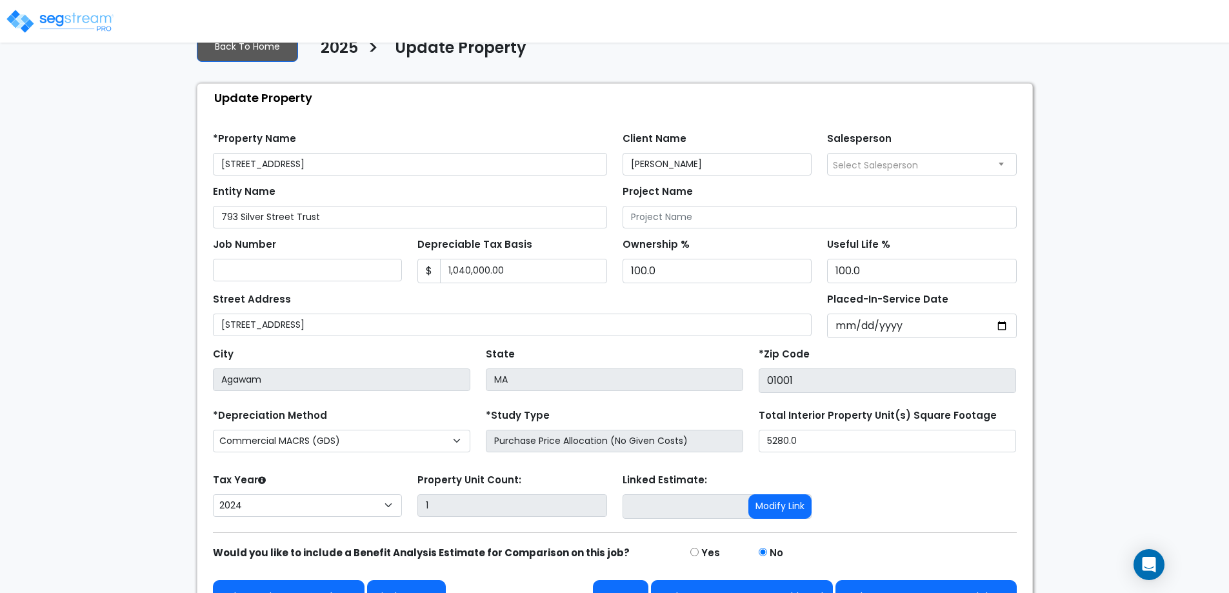
scroll to position [39, 0]
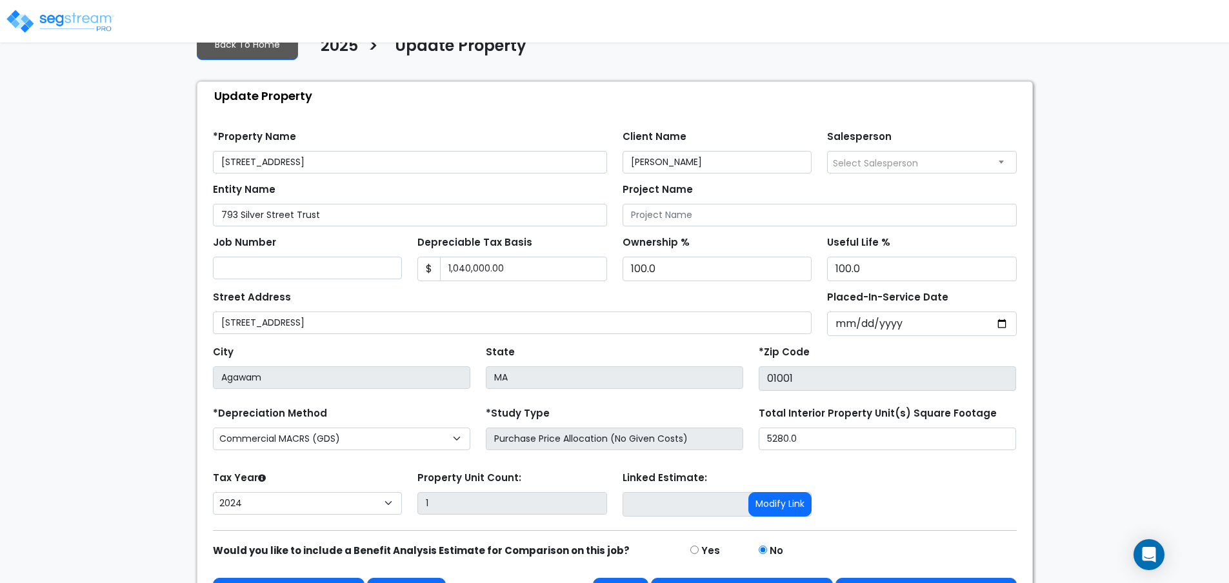
click at [887, 163] on span "Select Salesperson" at bounding box center [875, 163] width 85 height 13
select select "241"
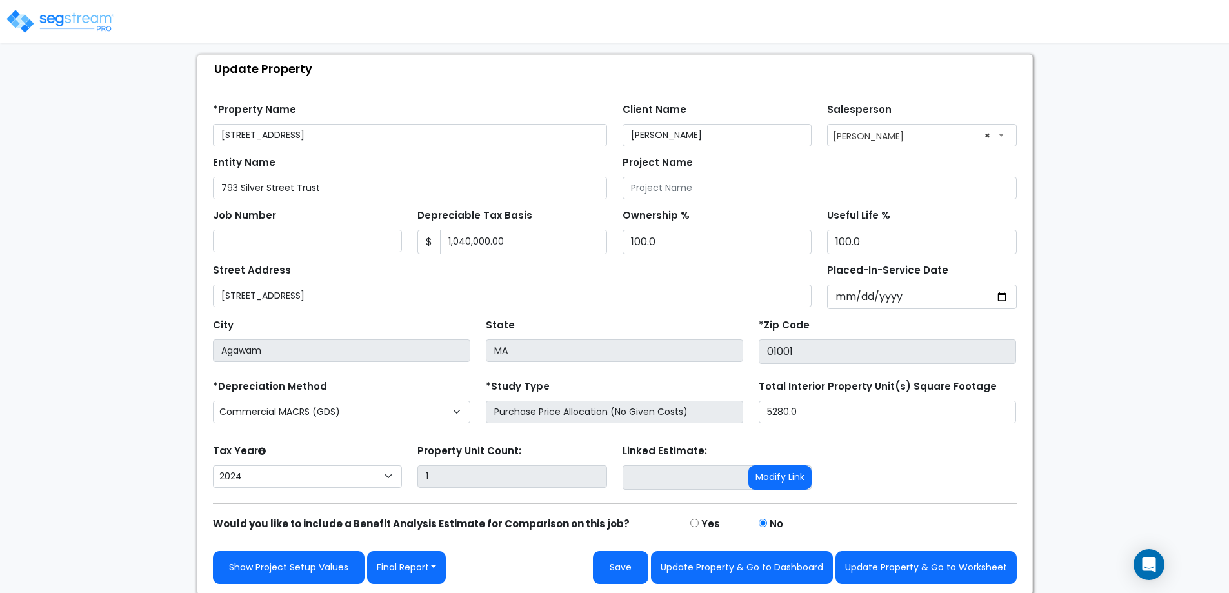
scroll to position [68, 0]
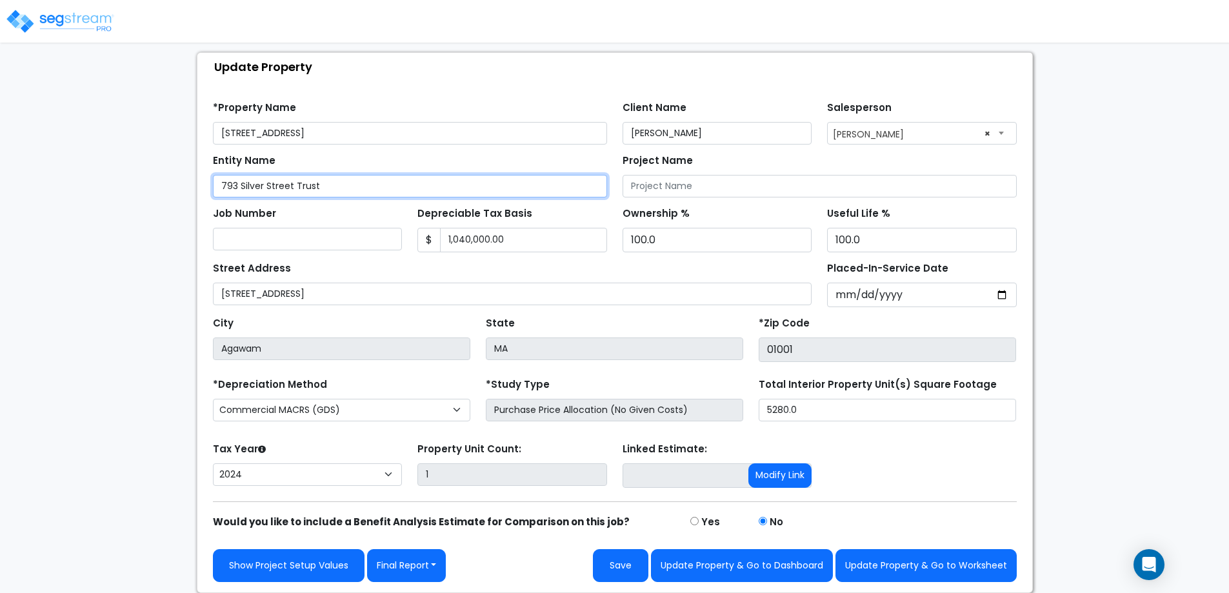
click at [362, 185] on input "793 Silver Street Trust" at bounding box center [410, 186] width 394 height 23
click at [350, 190] on input "793 Silver Street Trust" at bounding box center [410, 186] width 394 height 23
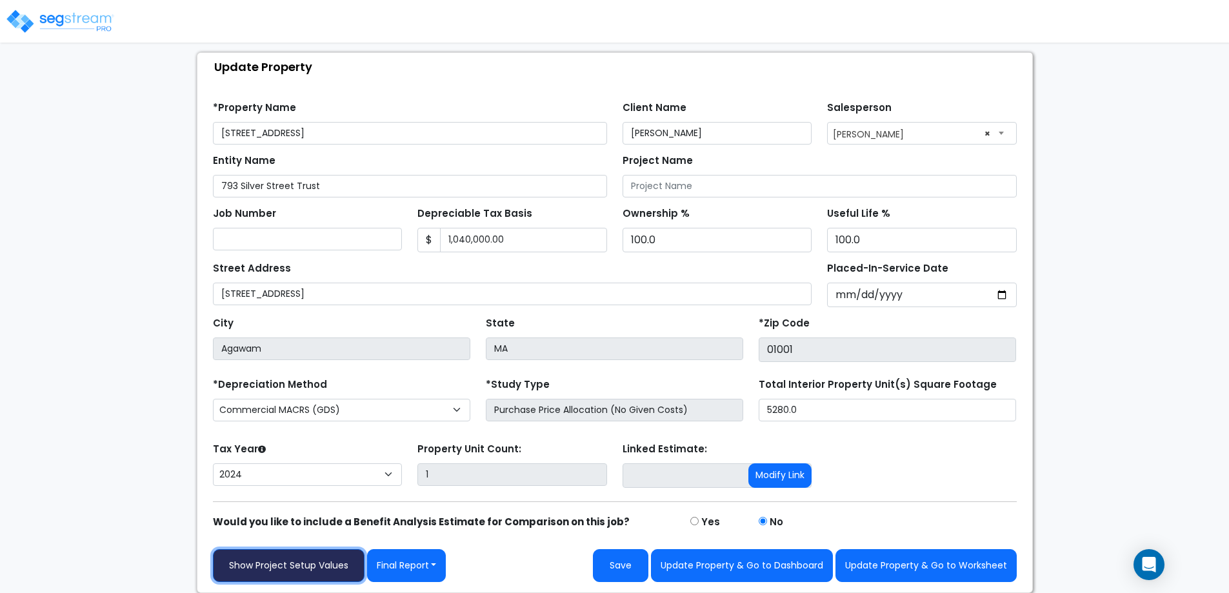
click at [299, 563] on link "Show Project Setup Values" at bounding box center [289, 565] width 152 height 33
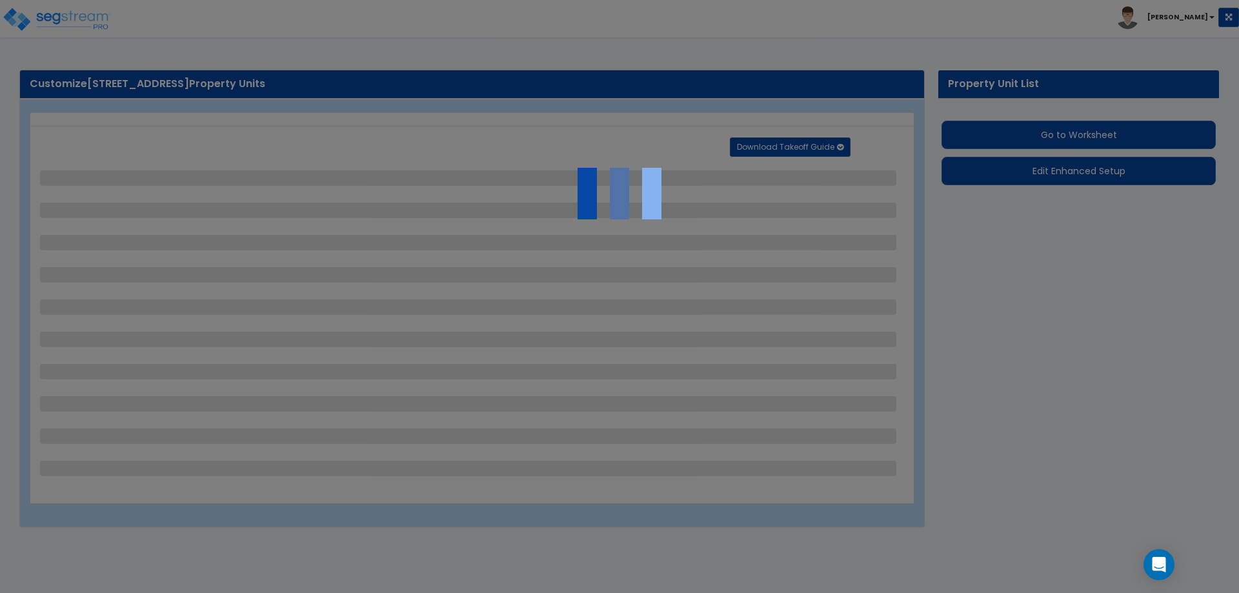
select select "2"
select select "1"
select select "2"
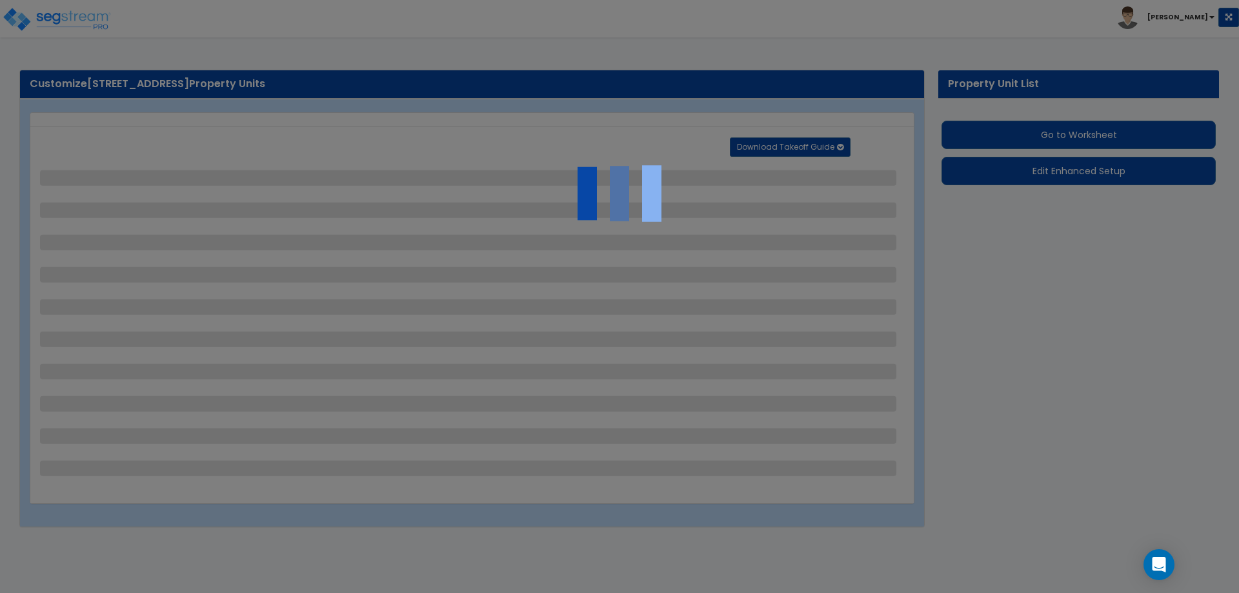
select select "2"
select select "1"
select select "4"
select select "2"
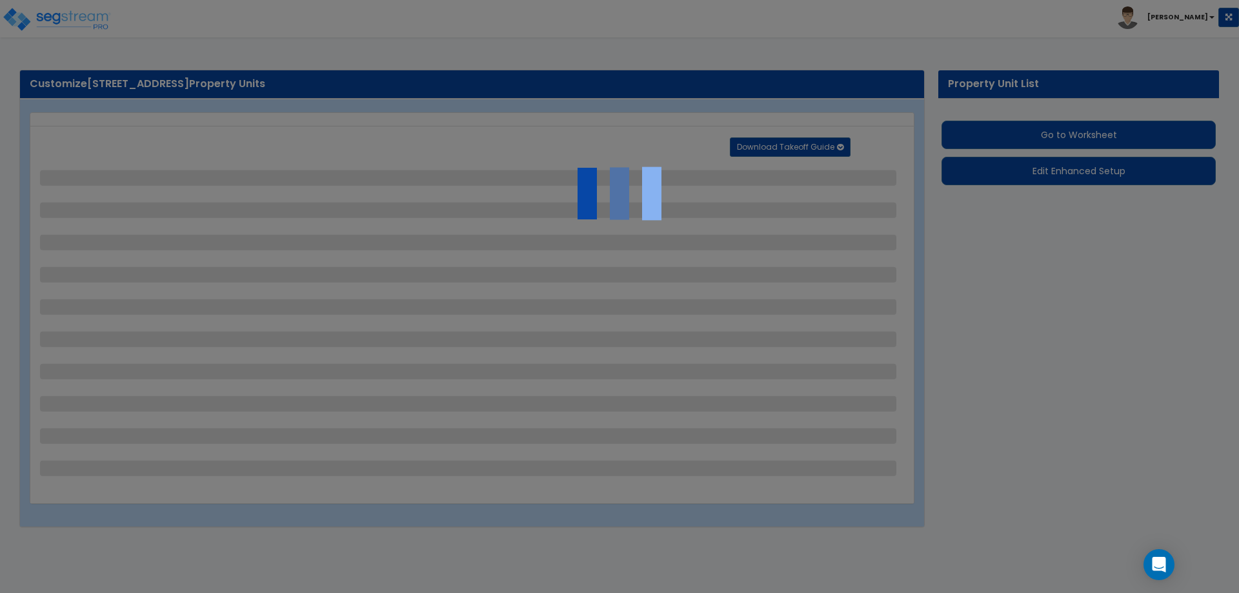
select select "2"
select select "1"
select select "4"
select select "2"
select select "1"
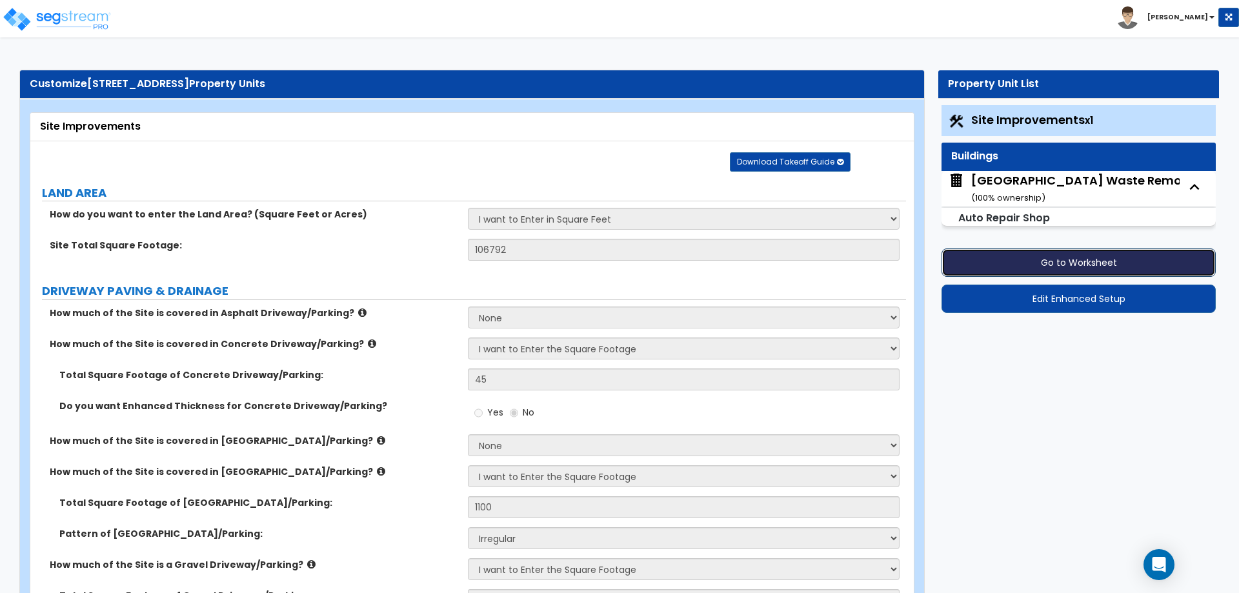
click at [1055, 259] on button "Go to Worksheet" at bounding box center [1079, 262] width 274 height 28
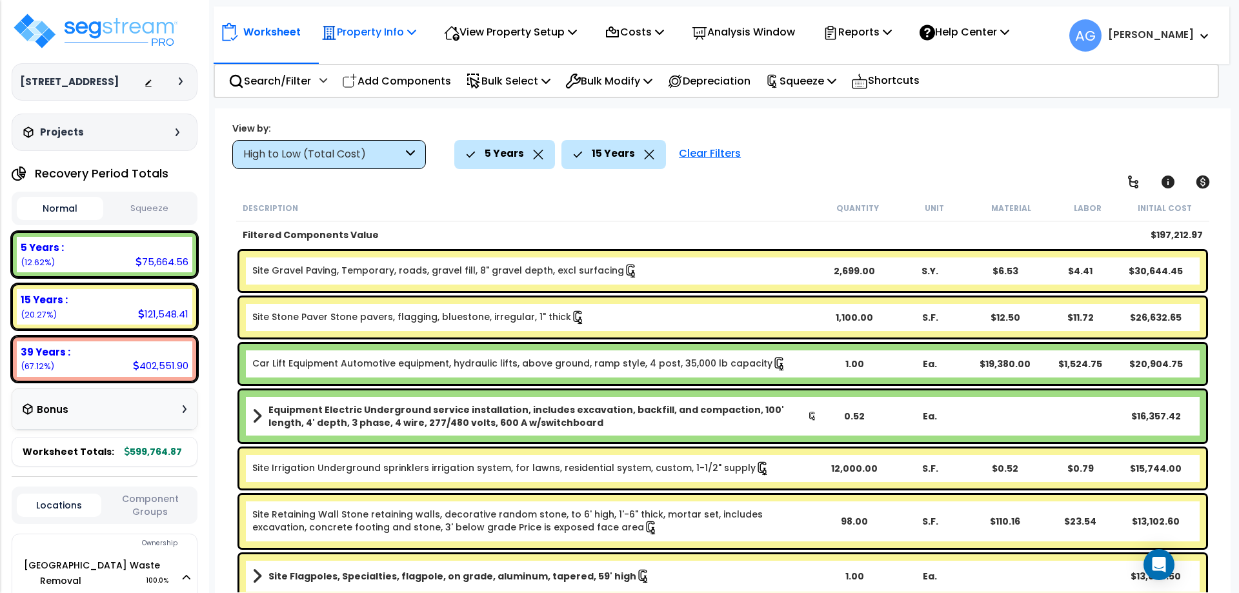
click at [381, 34] on p "Property Info" at bounding box center [368, 31] width 95 height 17
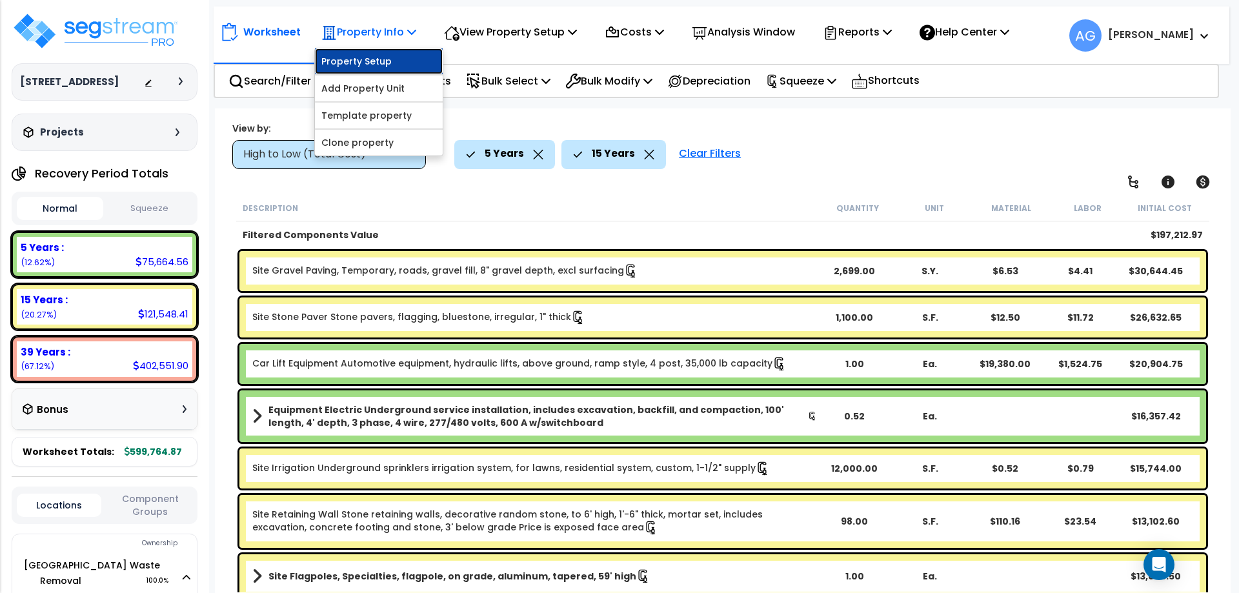
click at [373, 59] on link "Property Setup" at bounding box center [379, 61] width 128 height 26
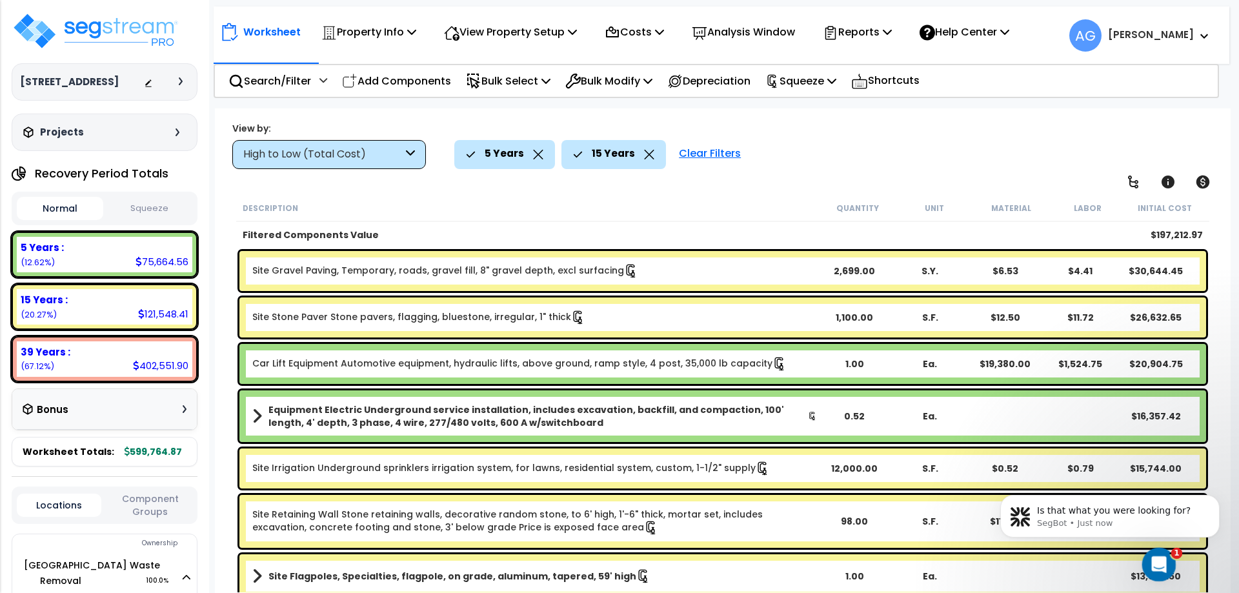
click at [1158, 549] on div "Open Intercom Messenger" at bounding box center [1157, 562] width 43 height 43
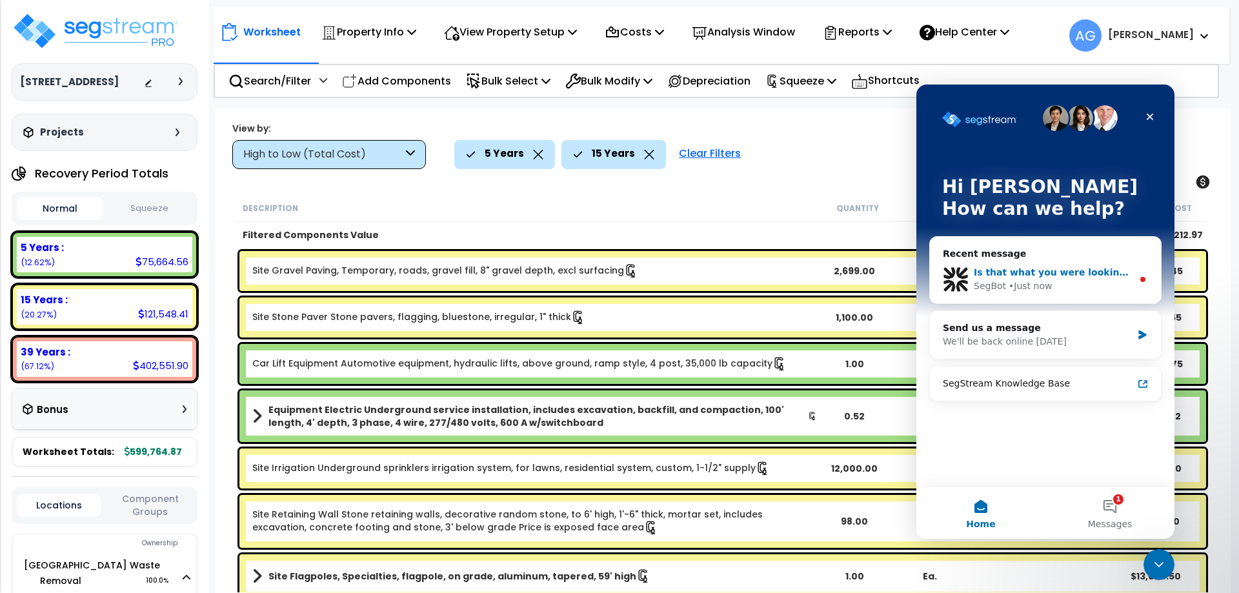
click at [1071, 274] on span "Is that what you were looking for?" at bounding box center [1061, 272] width 175 height 10
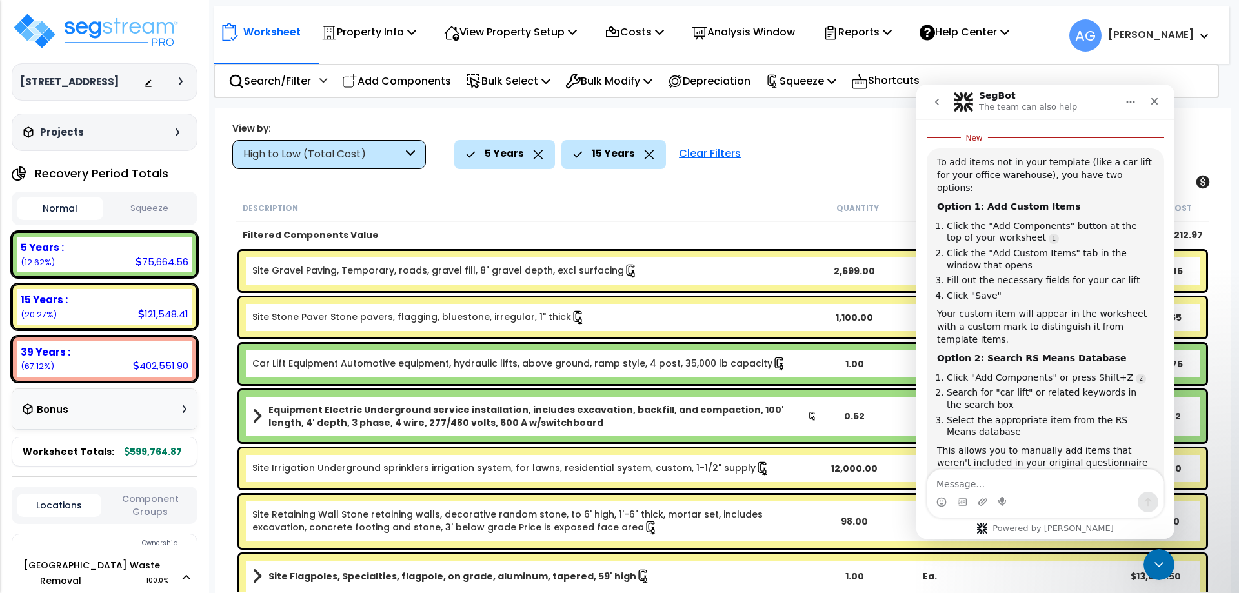
scroll to position [323, 0]
click at [408, 90] on div "Add Components" at bounding box center [396, 81] width 123 height 30
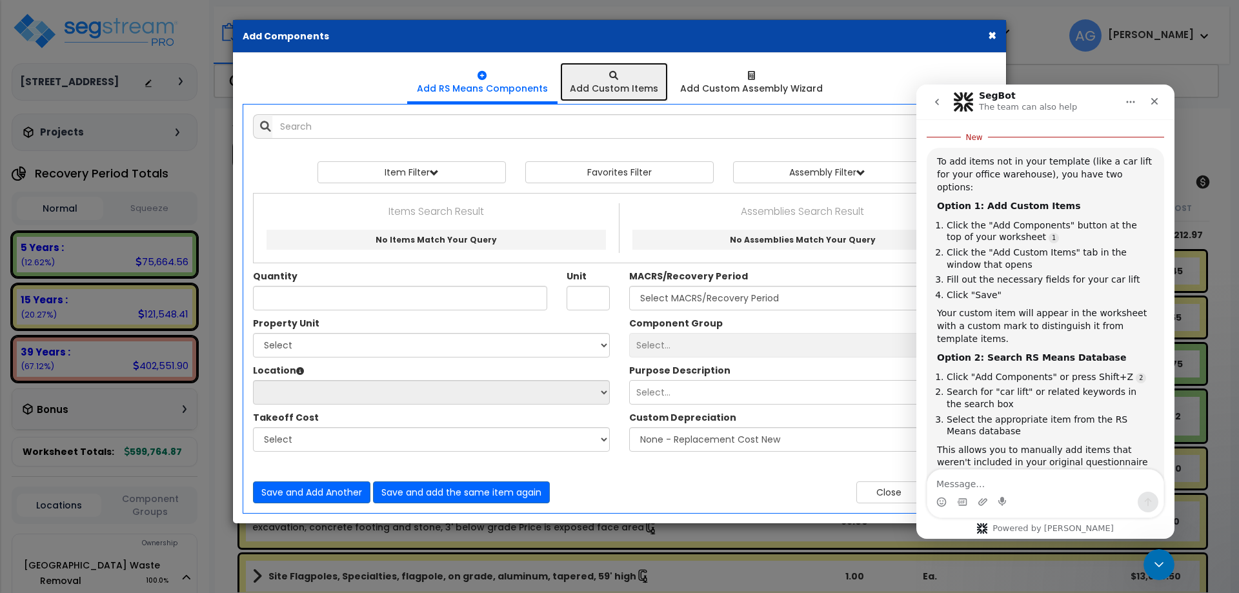
click at [620, 80] on div at bounding box center [614, 75] width 88 height 13
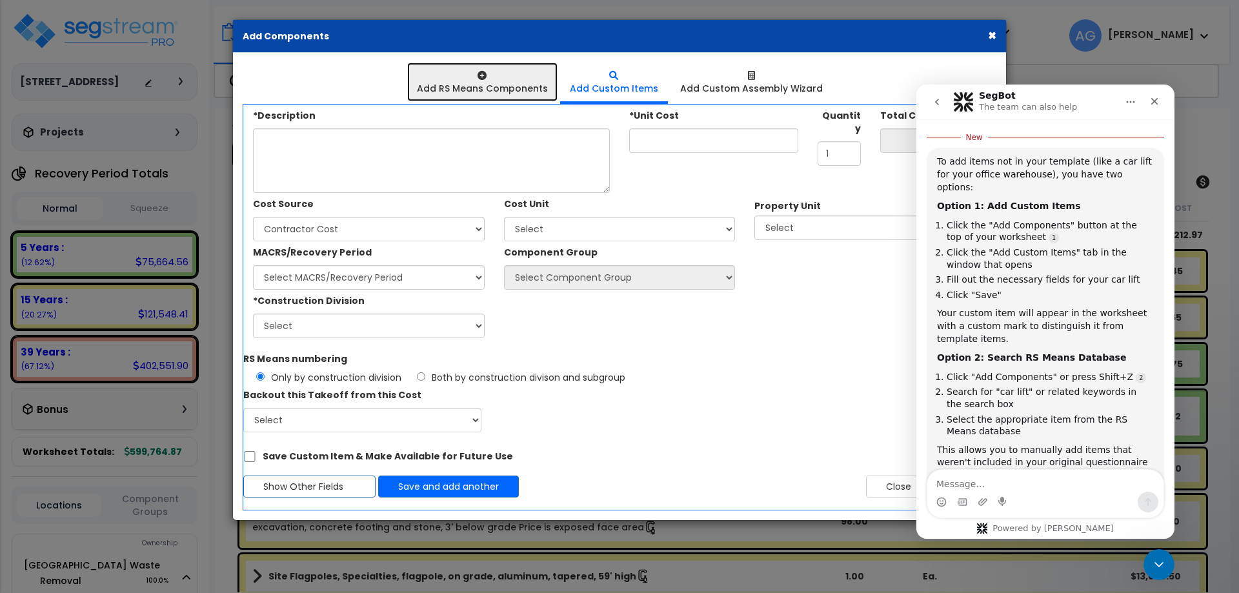
click at [480, 85] on div "Add RS Means Components" at bounding box center [482, 88] width 131 height 13
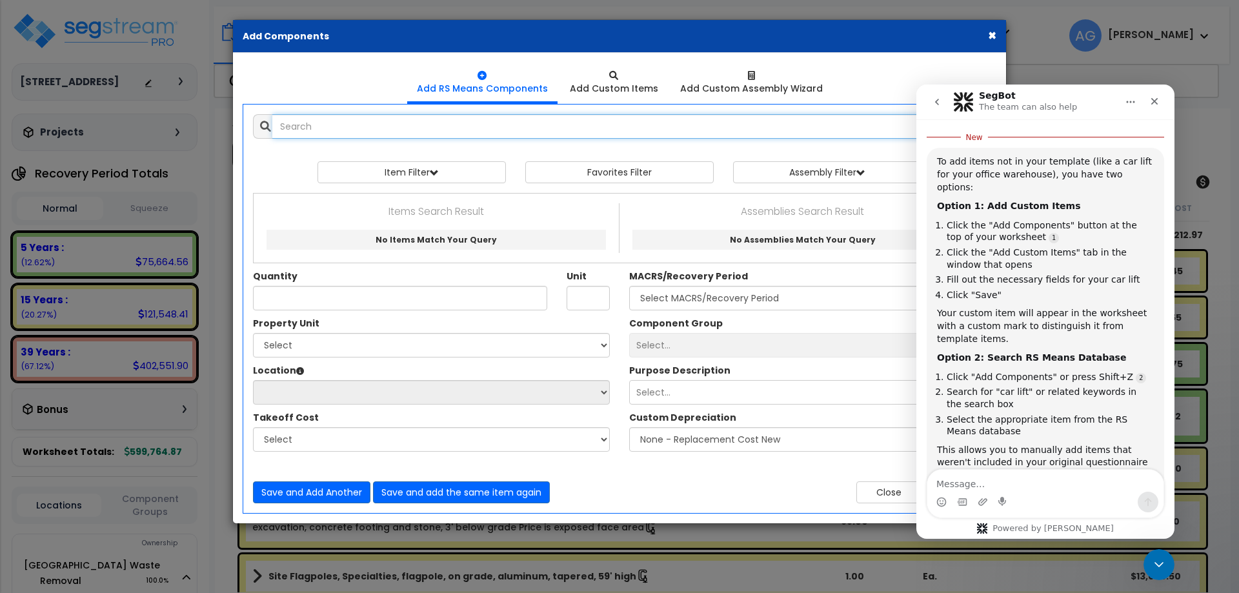
click at [443, 129] on input "text" at bounding box center [629, 126] width 714 height 25
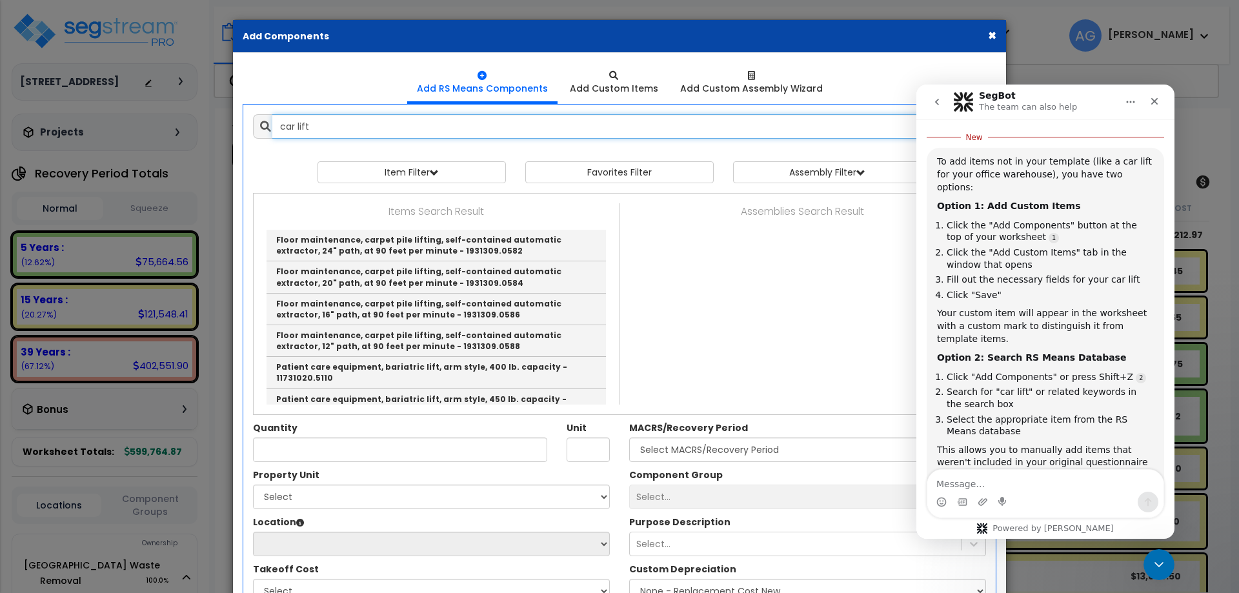
click at [434, 130] on input "car lift" at bounding box center [629, 126] width 714 height 25
type input "car"
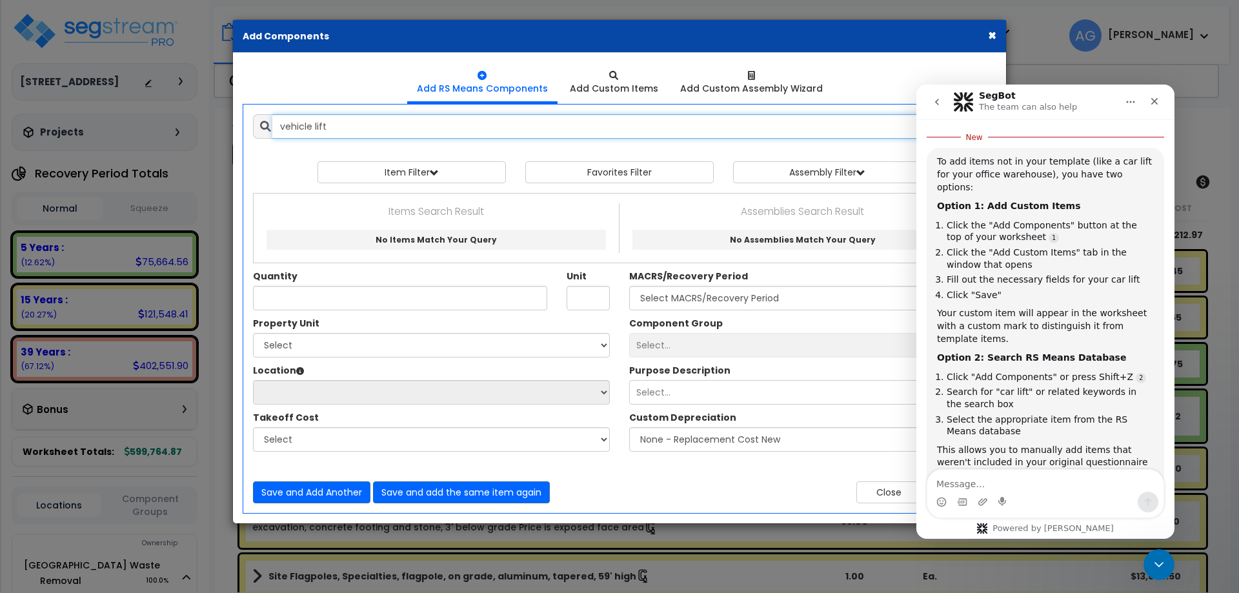
click at [395, 123] on input "vehicle lift" at bounding box center [629, 126] width 714 height 25
type input "vehicle"
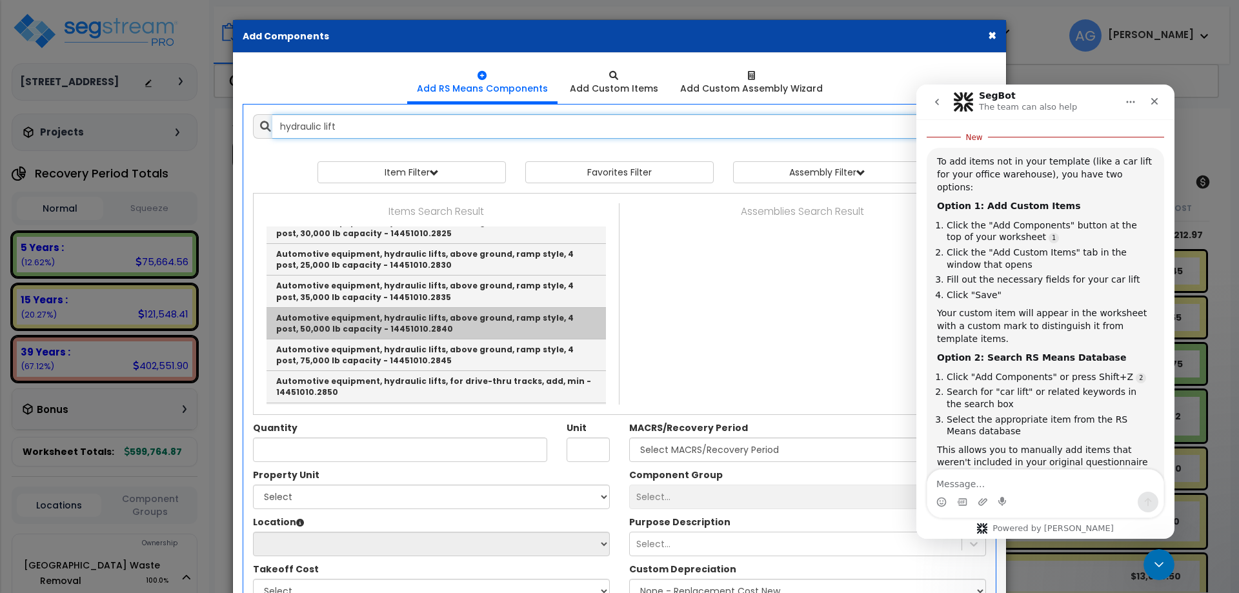
scroll to position [330, 0]
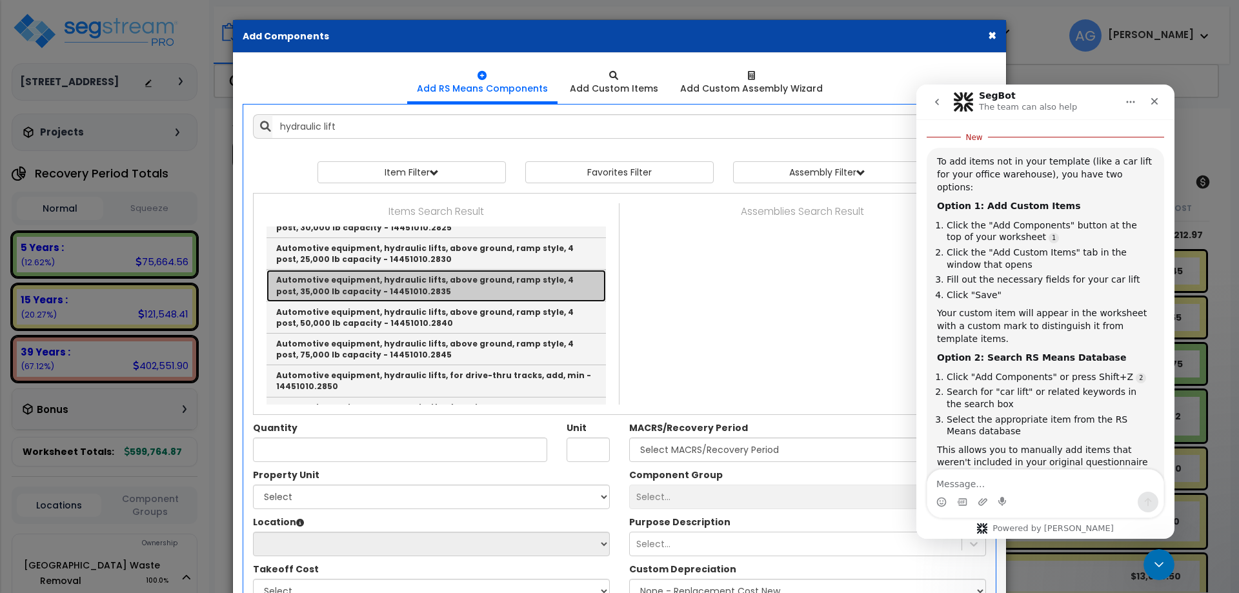
click at [395, 270] on link "Automotive equipment, hydraulic lifts, above ground, ramp style, 4 post, 35,000…" at bounding box center [436, 286] width 339 height 32
type input "Automotive equipment, hydraulic lifts, above ground, ramp style, 4 post, 35,000…"
type input "Ea."
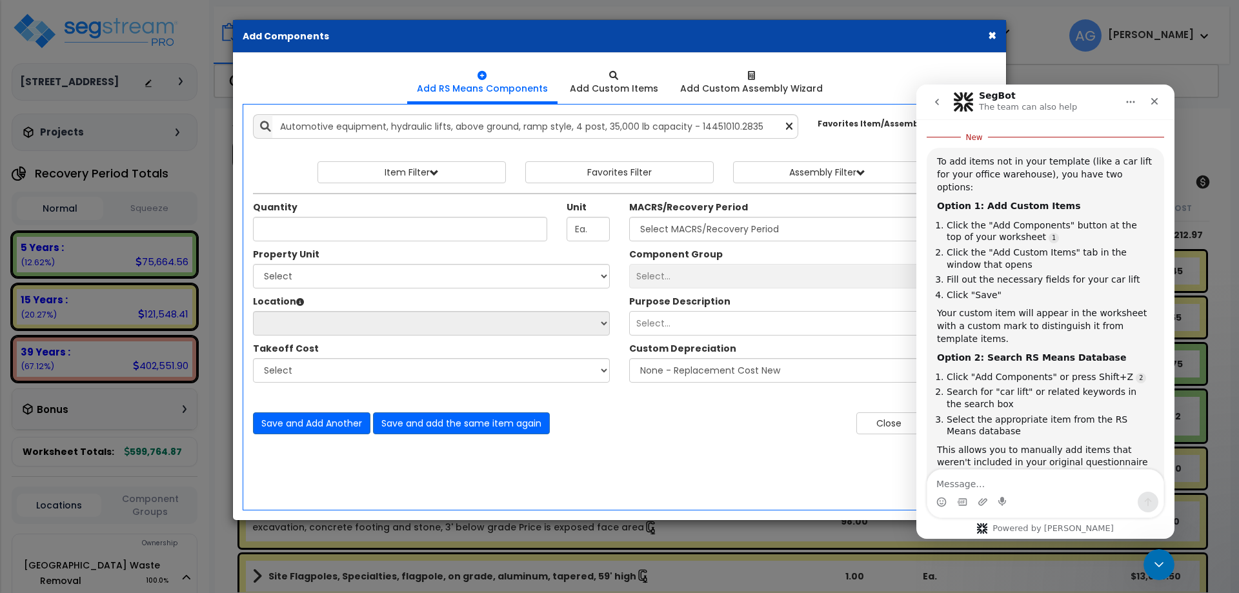
click at [683, 245] on div "Quantity Unit Ea. MACRS/Recovery Period" at bounding box center [619, 220] width 752 height 55
click at [679, 231] on select "Select MACRS/Recovery Period" at bounding box center [807, 229] width 357 height 25
click at [481, 235] on input "Quantity" at bounding box center [400, 229] width 294 height 25
type input "1"
click at [592, 277] on select "Select Naples Waste Removal Site Improvements" at bounding box center [431, 276] width 357 height 25
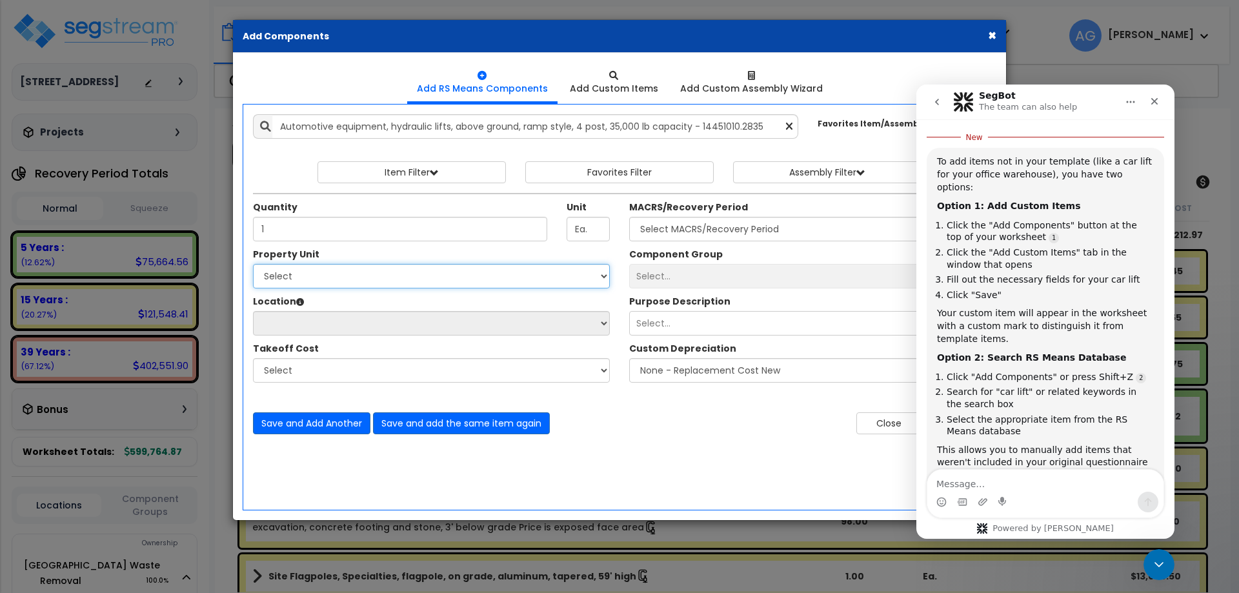
select select "168028"
click at [253, 264] on select "Select Naples Waste Removal Site Improvements" at bounding box center [431, 276] width 357 height 25
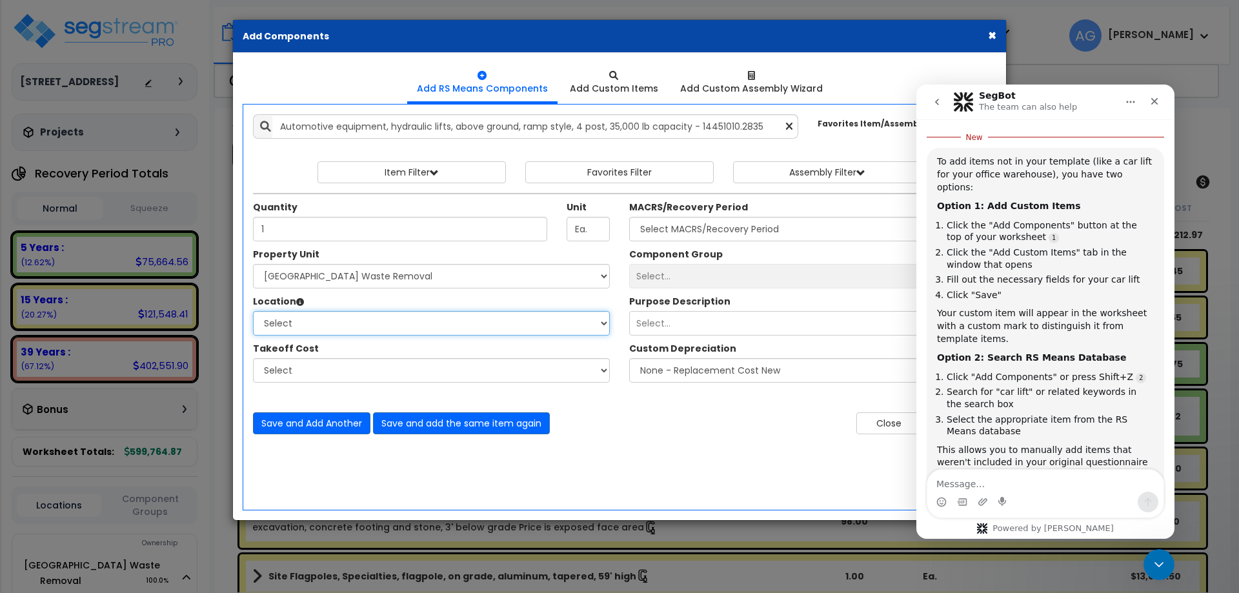
click at [472, 328] on select "Select Auto Repair Shop Office Building Building Interior Add Additional Locati…" at bounding box center [431, 323] width 357 height 25
select select "20909"
click at [253, 311] on select "Select Auto Repair Shop Office Building Building Interior Add Additional Locati…" at bounding box center [431, 323] width 357 height 25
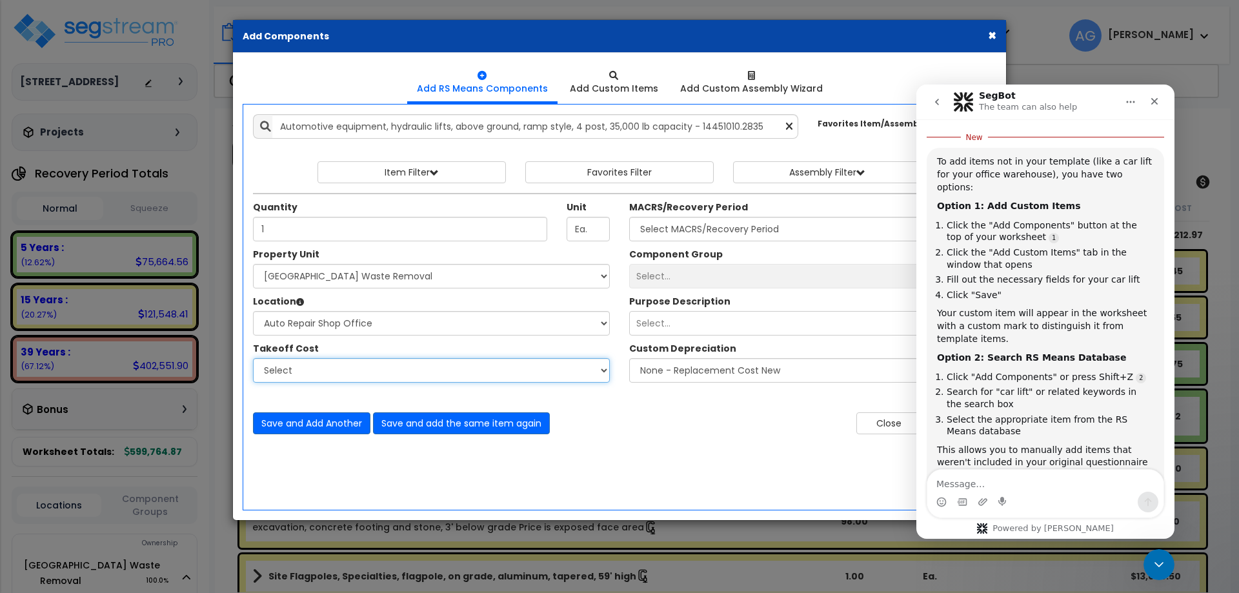
click at [432, 374] on select "Select" at bounding box center [431, 370] width 357 height 25
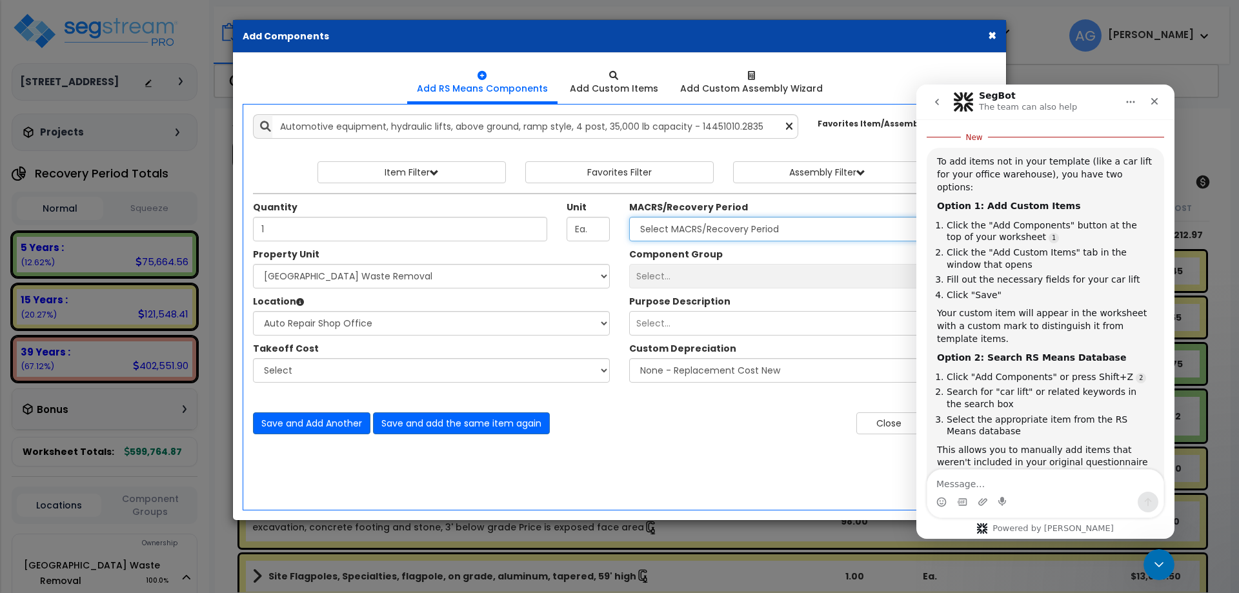
click at [695, 223] on select "Select MACRS/Recovery Period" at bounding box center [807, 229] width 357 height 25
click at [1037, 374] on ol "Click "Add Components" or press Shift+Z Search for "car lift" or related keywor…" at bounding box center [1045, 404] width 217 height 66
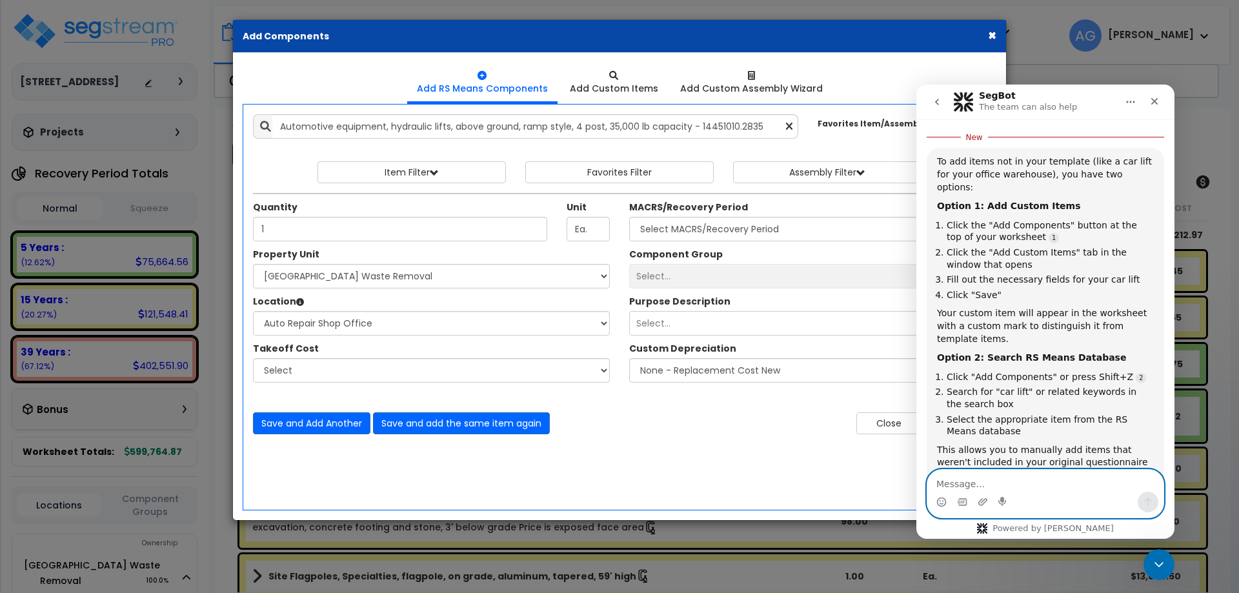
click at [1015, 483] on textarea "Message…" at bounding box center [1045, 481] width 236 height 22
type textarea "it does not let me add macrs/recovery period for the rs means component"
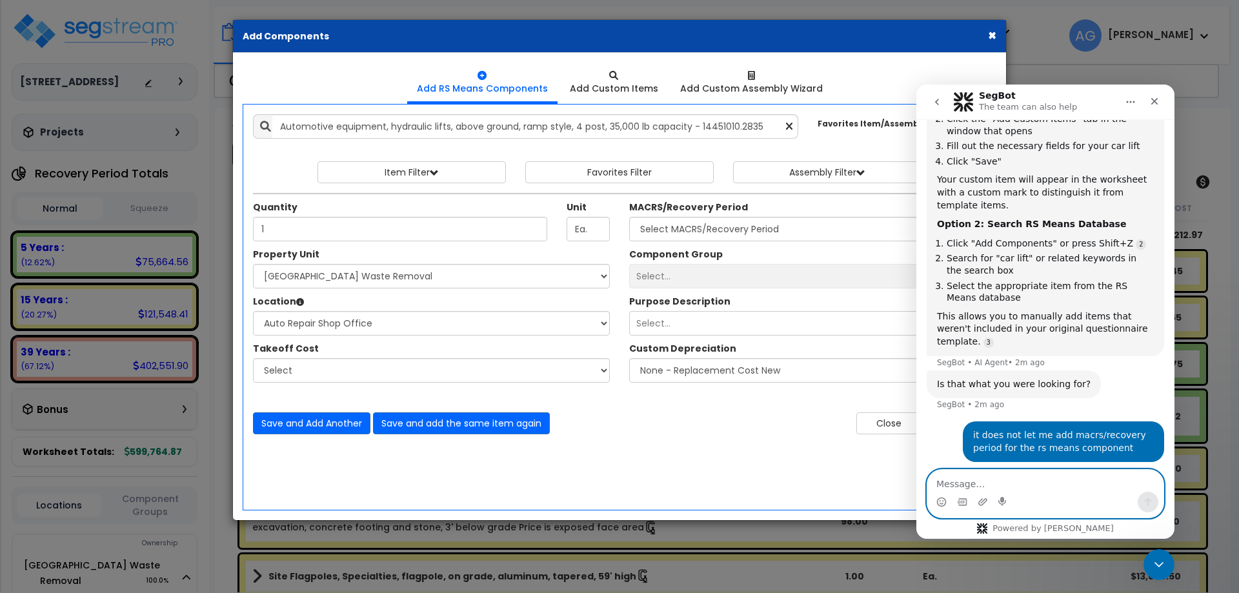
scroll to position [680, 0]
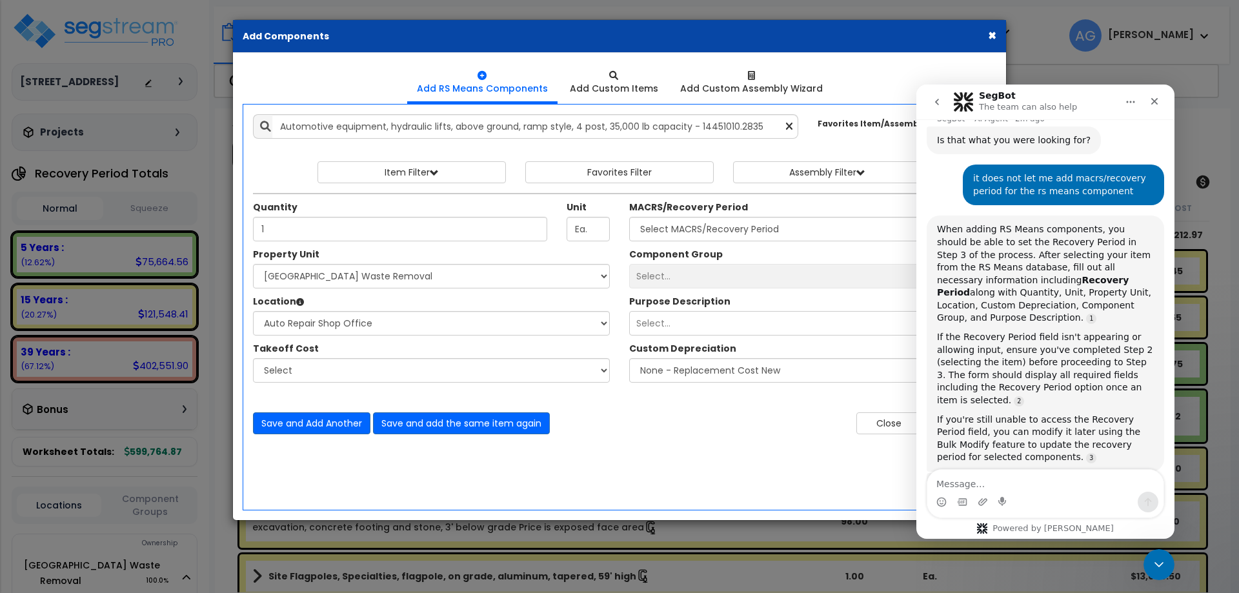
click at [743, 279] on div "Select..." at bounding box center [807, 276] width 357 height 25
click at [814, 168] on button "Assembly Filter" at bounding box center [827, 172] width 188 height 22
click at [776, 199] on select "Select 0. Custom Assembly 1. Standard Foundations 2. Special Foundations 3. Sla…" at bounding box center [837, 202] width 194 height 25
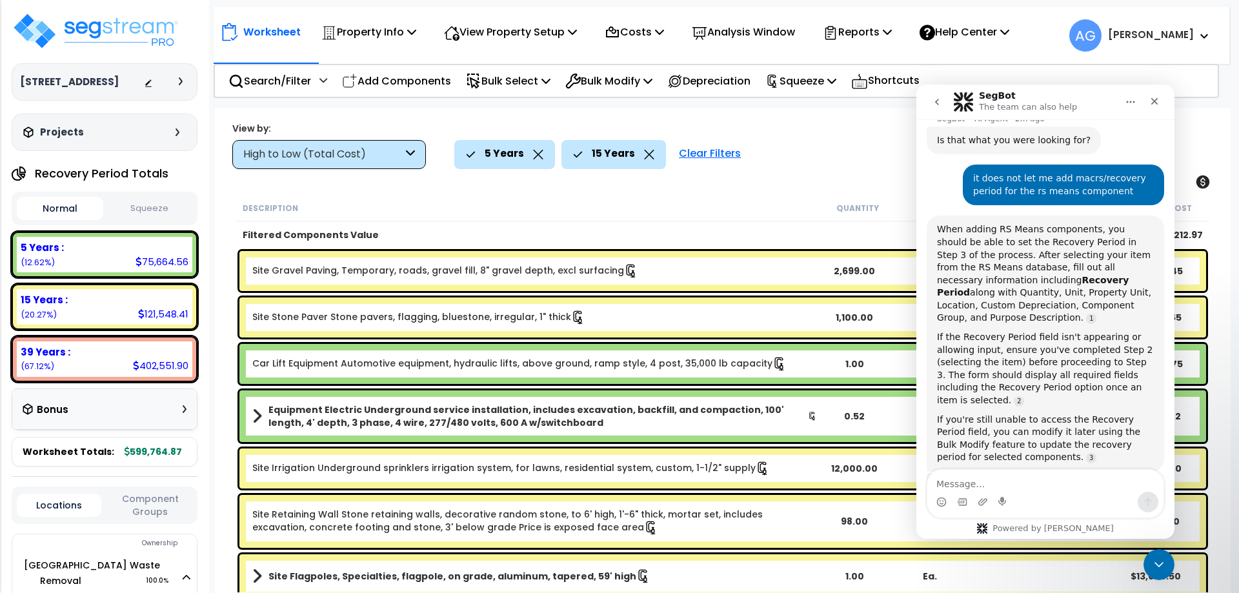
click at [151, 214] on button "Squeeze" at bounding box center [149, 208] width 86 height 23
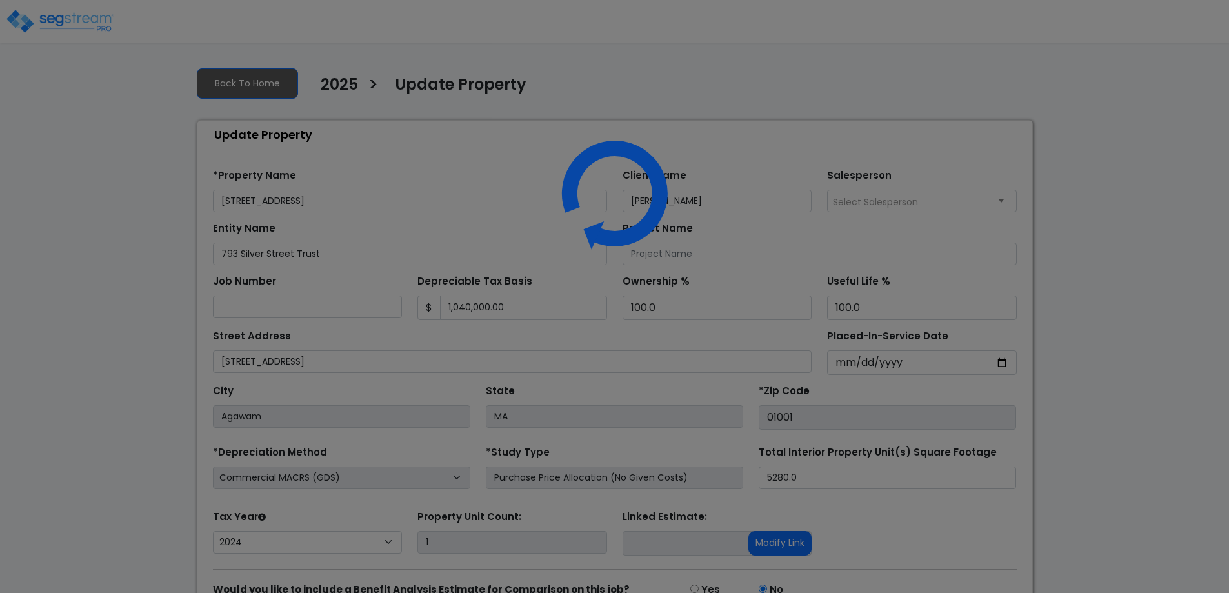
select select "2024"
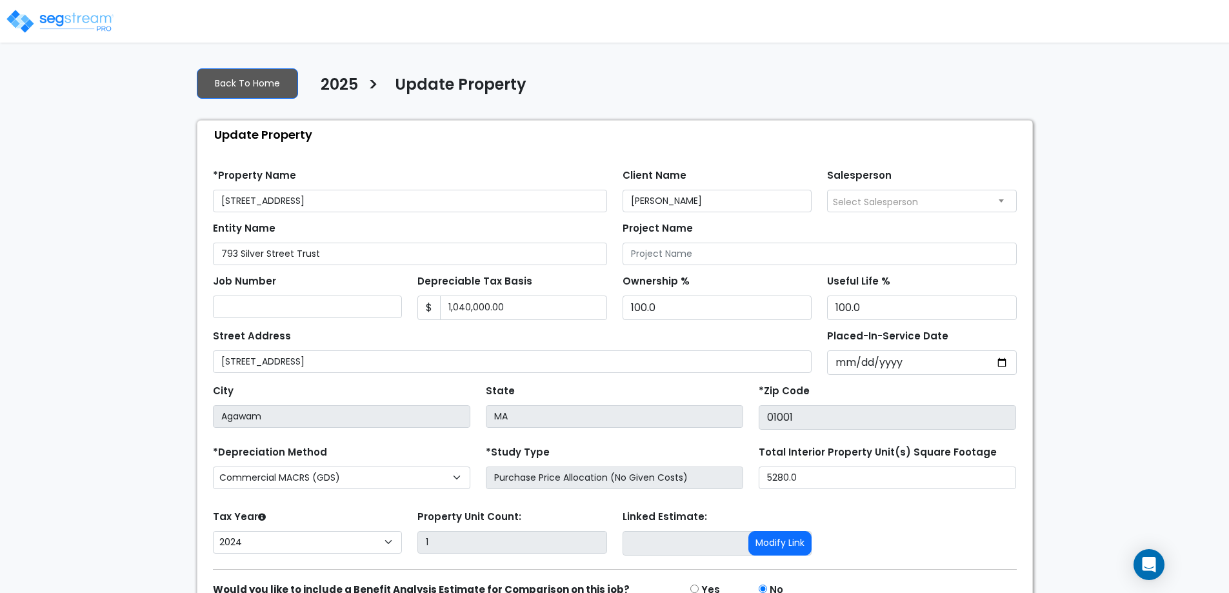
scroll to position [68, 0]
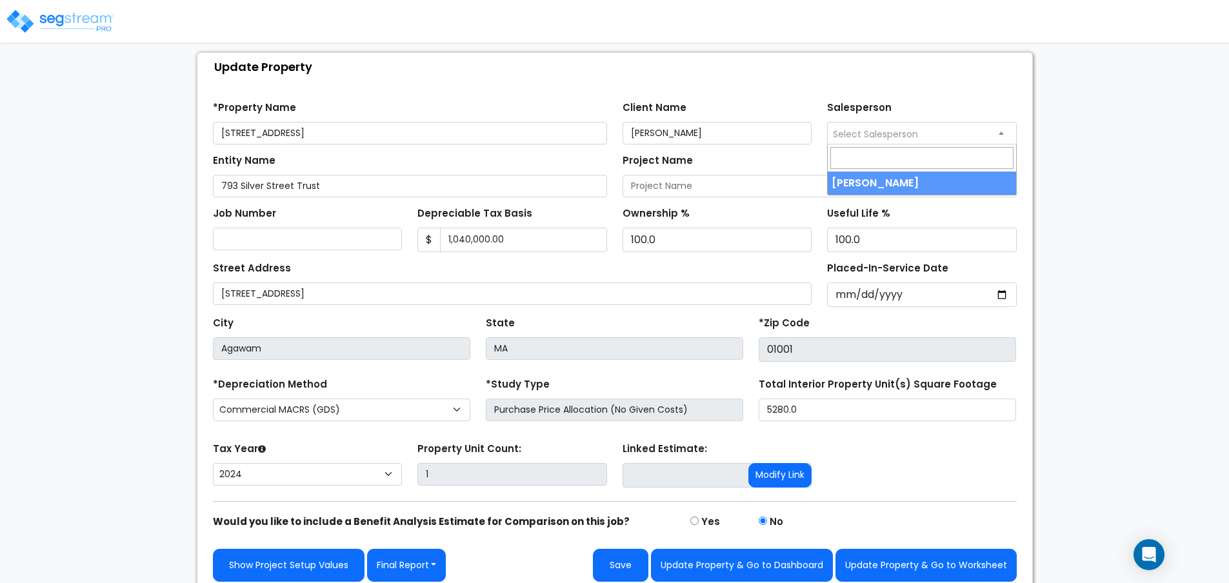
click at [857, 136] on span "Select Salesperson" at bounding box center [875, 134] width 85 height 13
select select "241"
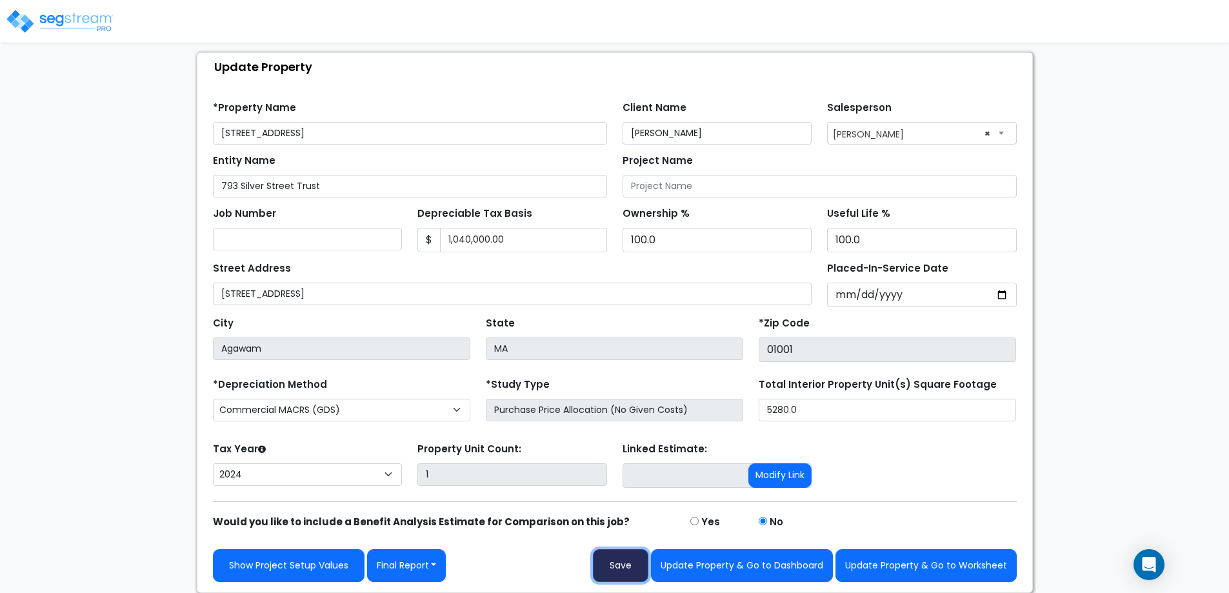
click at [624, 561] on button "Save" at bounding box center [621, 565] width 56 height 33
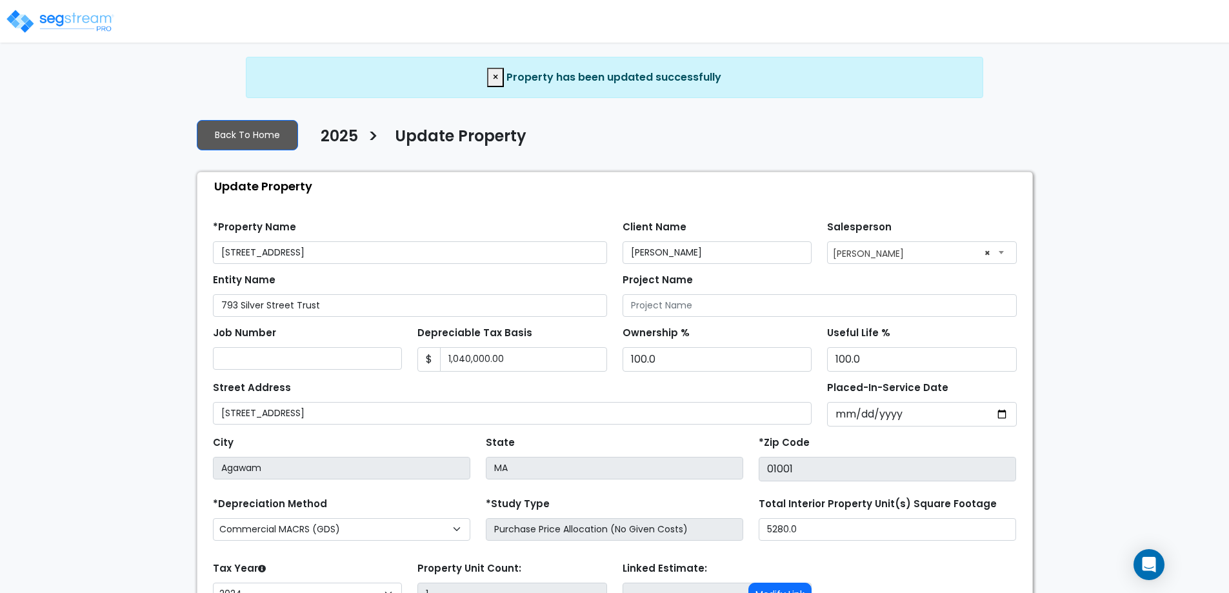
select select "2024"
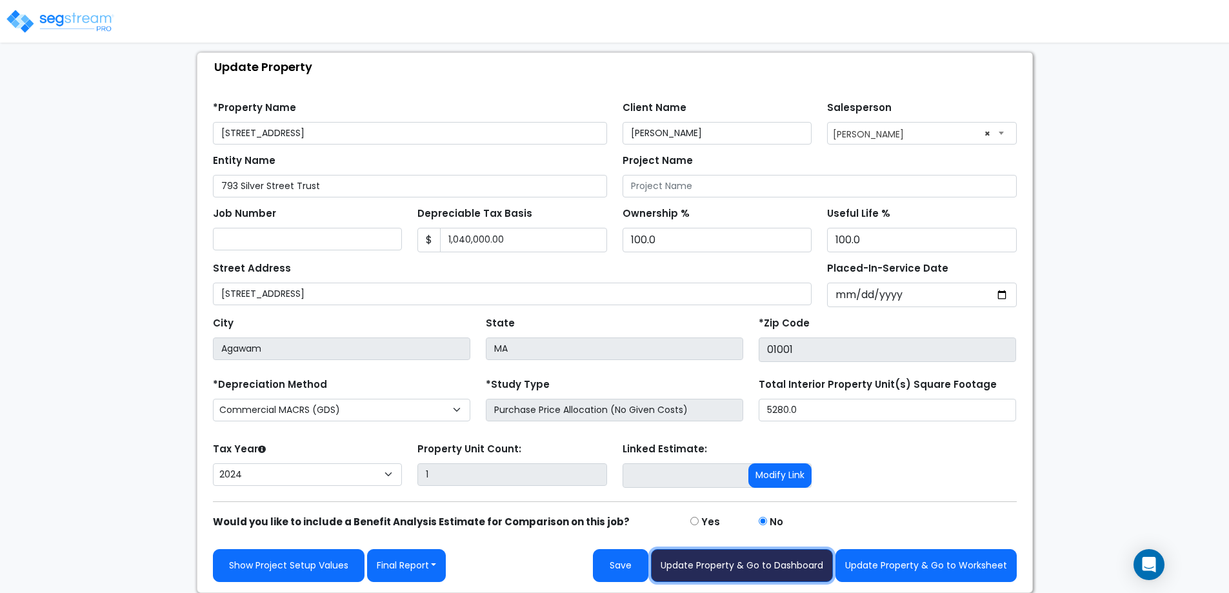
click at [731, 565] on button "Update Property & Go to Dashboard" at bounding box center [742, 565] width 182 height 33
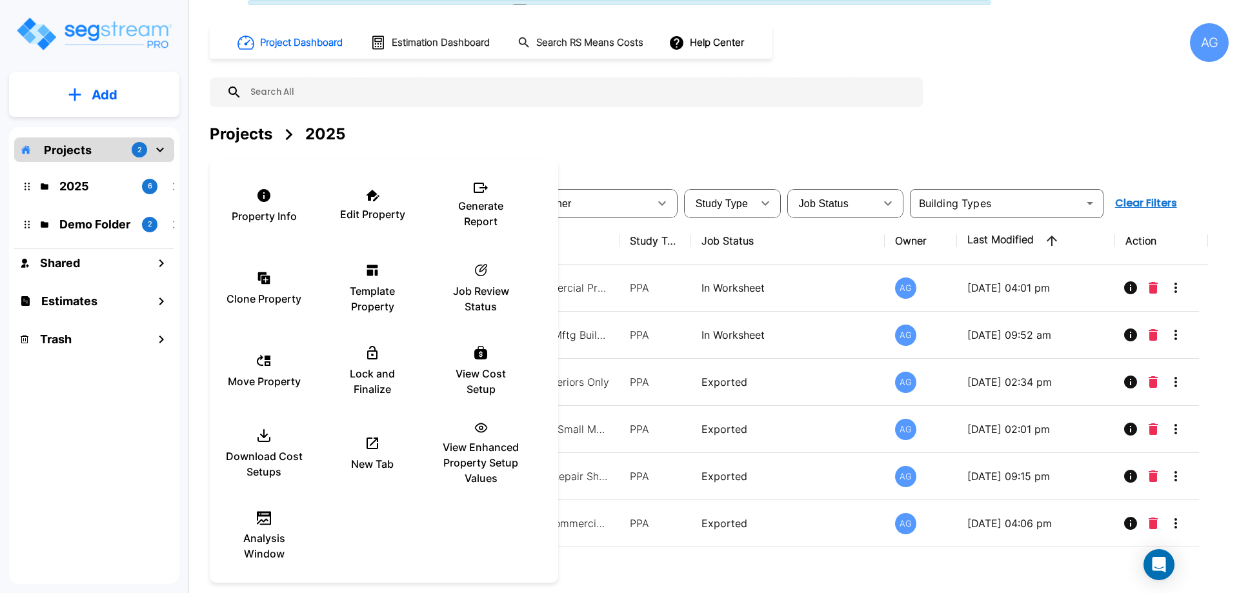
click at [634, 134] on div at bounding box center [619, 296] width 1239 height 593
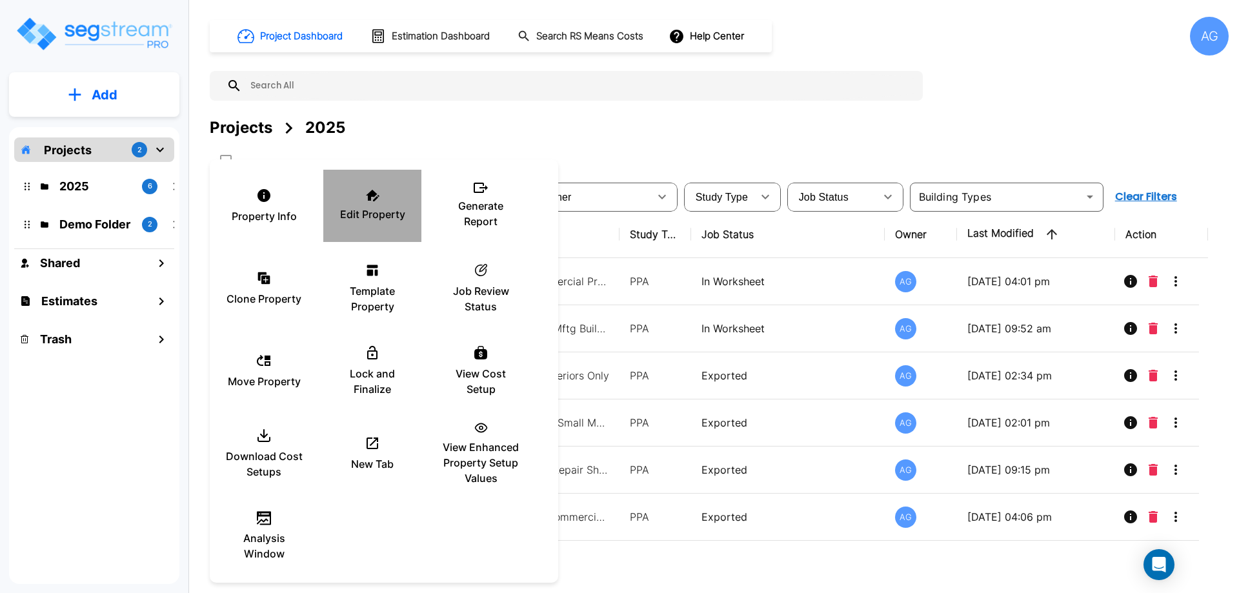
click at [370, 204] on div "Edit Property" at bounding box center [372, 206] width 77 height 65
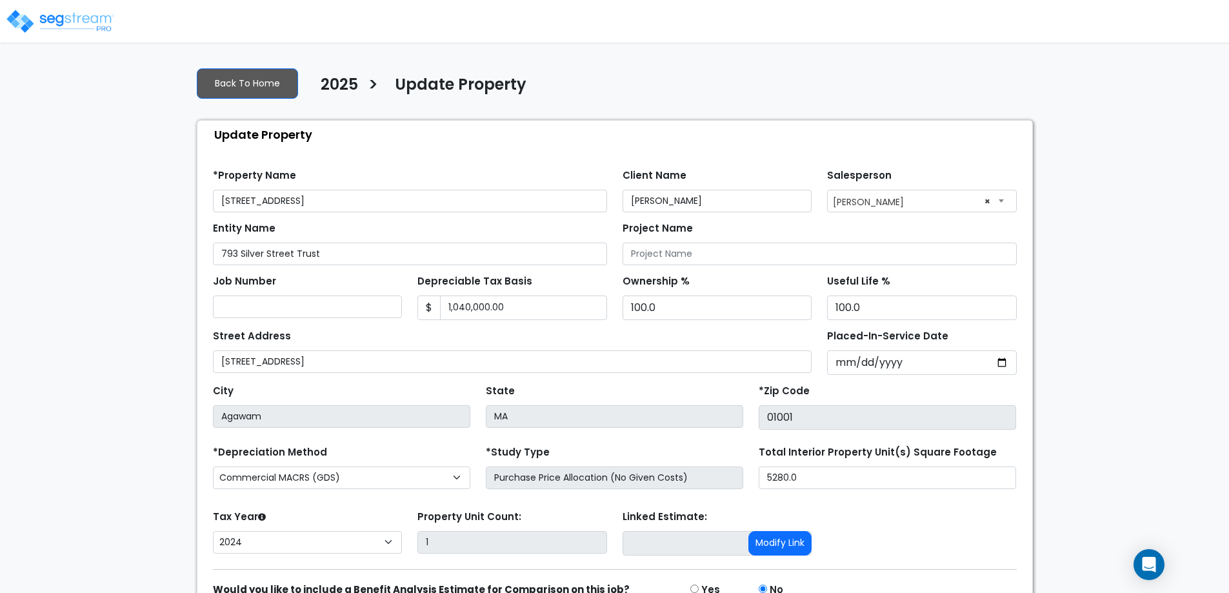
select select "2024"
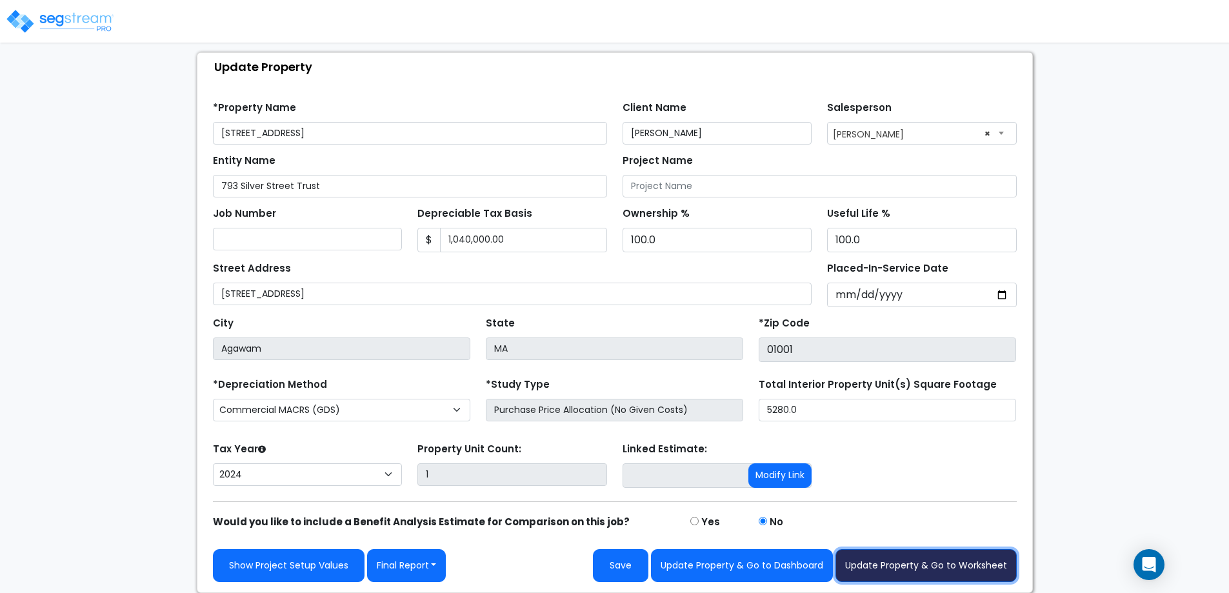
click at [927, 567] on button "Update Property & Go to Worksheet" at bounding box center [926, 565] width 181 height 33
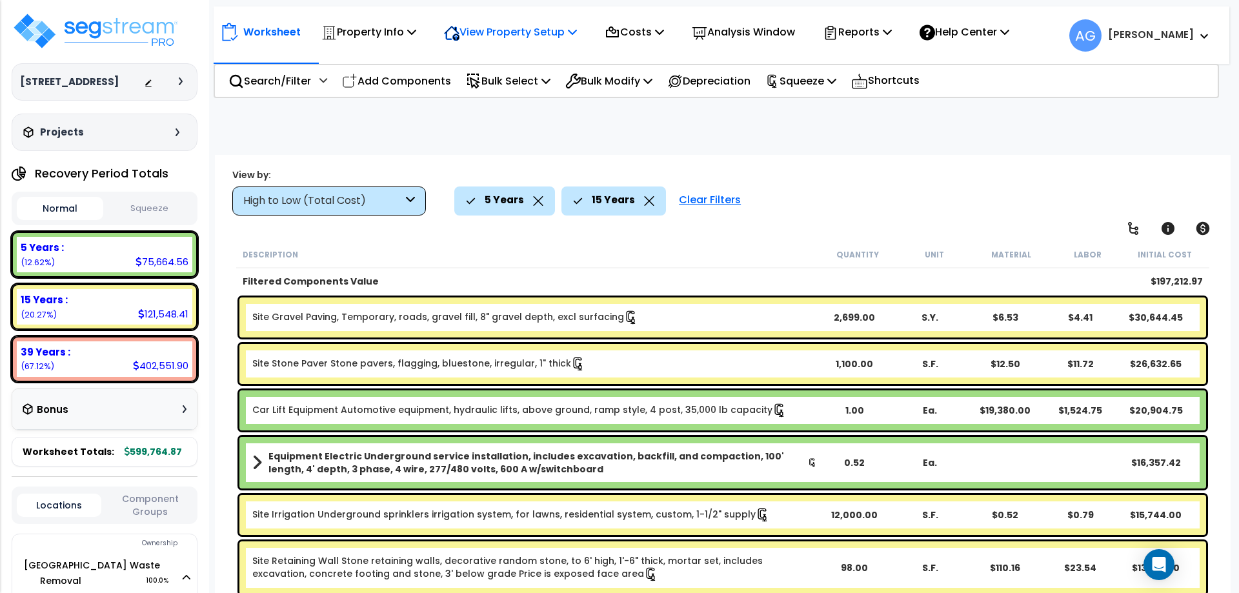
click at [501, 25] on p "View Property Setup" at bounding box center [510, 31] width 133 height 17
click at [461, 63] on link "Building Setup" at bounding box center [502, 61] width 128 height 26
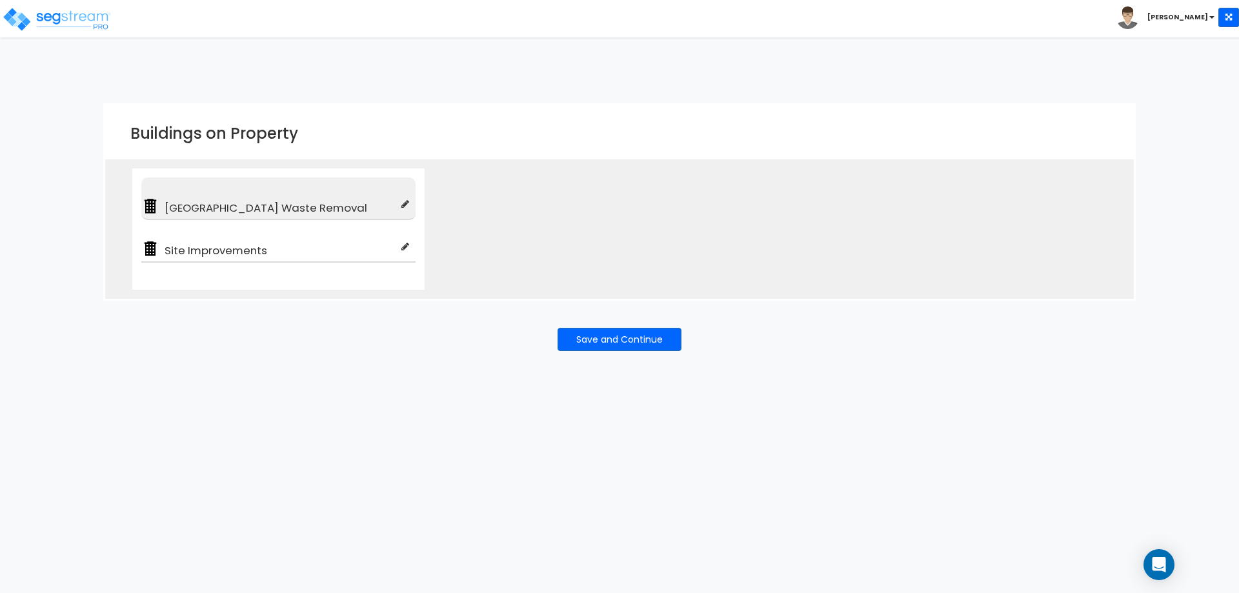
click at [263, 201] on span "[GEOGRAPHIC_DATA] Waste Removal" at bounding box center [280, 207] width 242 height 15
click at [405, 208] on icon at bounding box center [405, 203] width 8 height 9
type input "[GEOGRAPHIC_DATA] Waste Removal"
type input "Auto Repair Shop"
checkbox input "true"
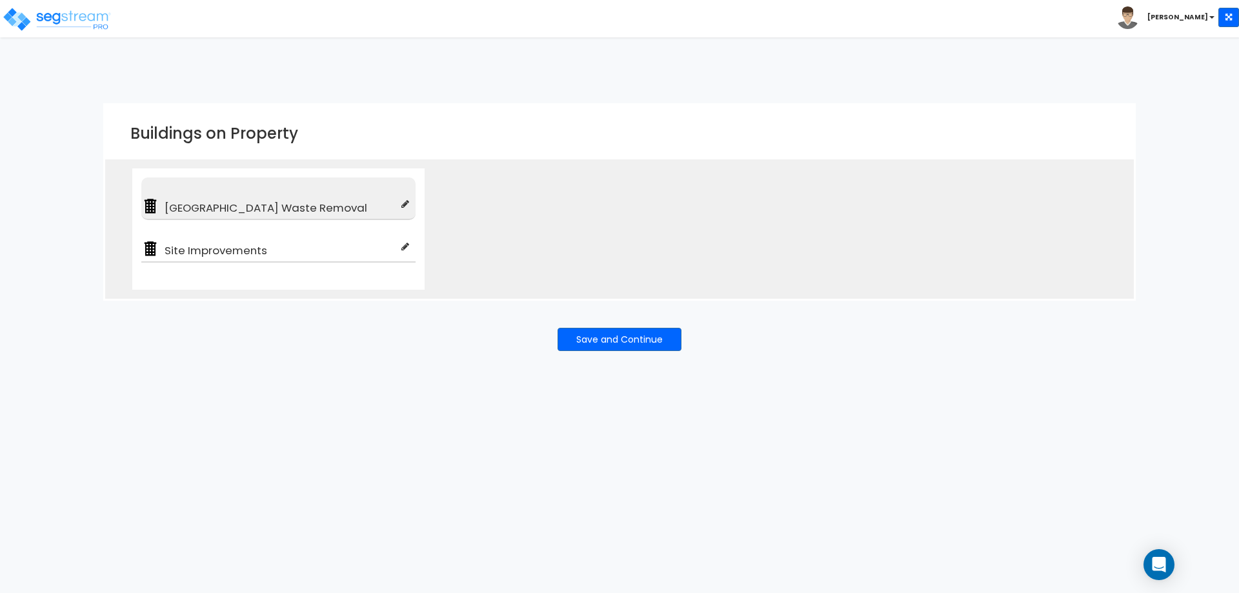
type input "100"
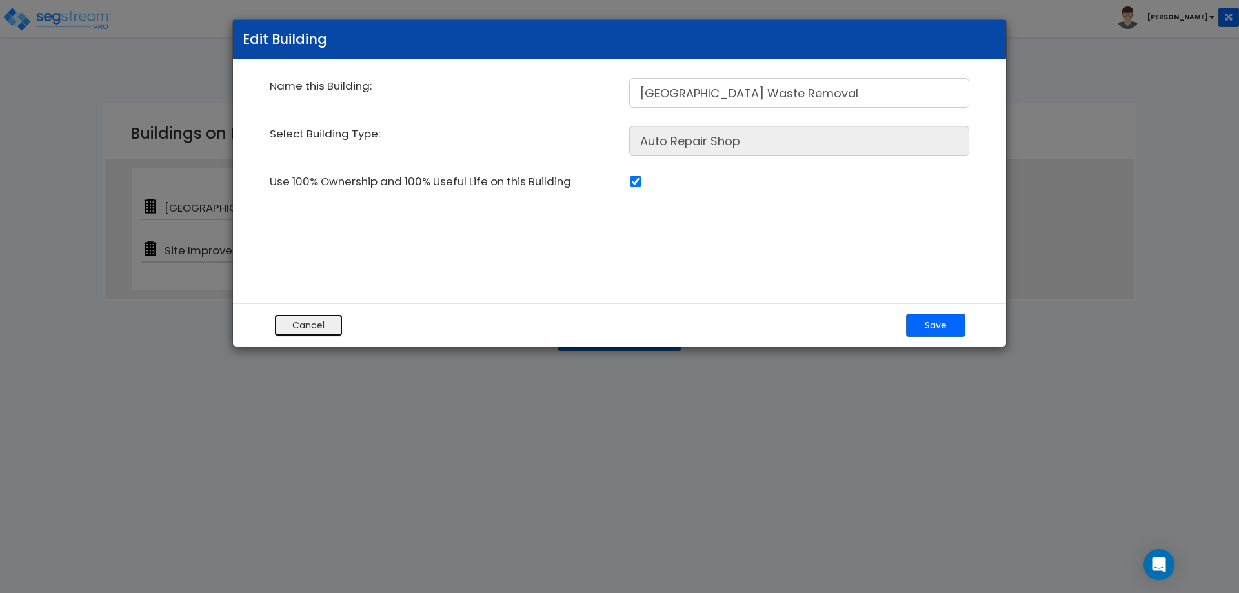
click at [305, 321] on button "Cancel" at bounding box center [309, 325] width 70 height 23
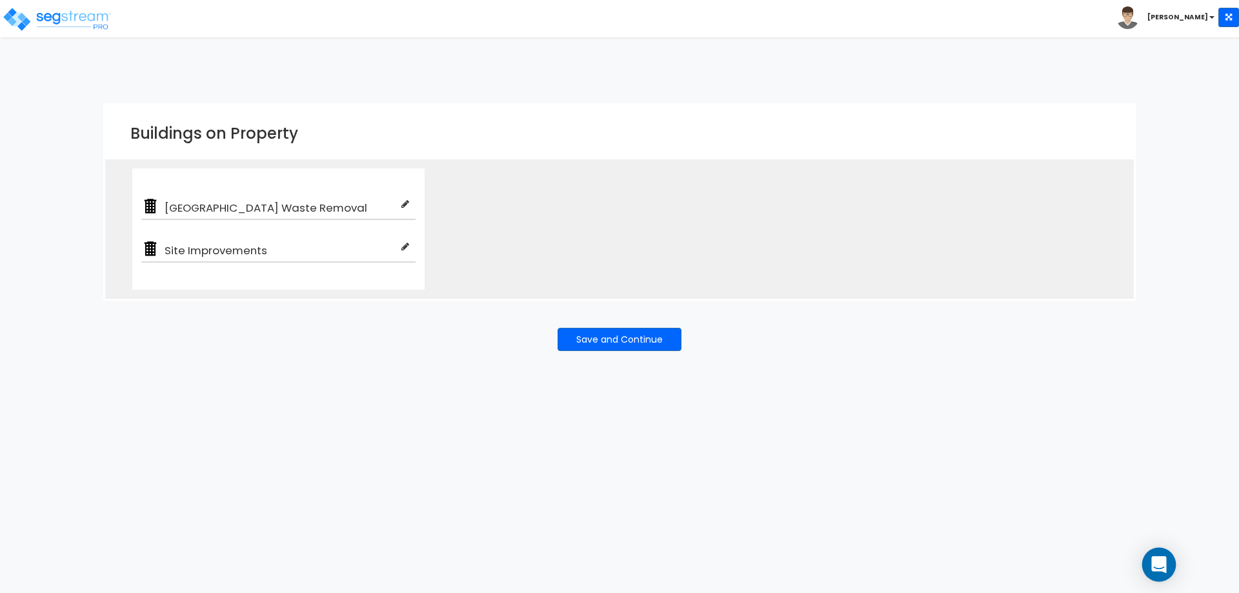
click at [1153, 560] on icon "Open Intercom Messenger" at bounding box center [1159, 564] width 17 height 17
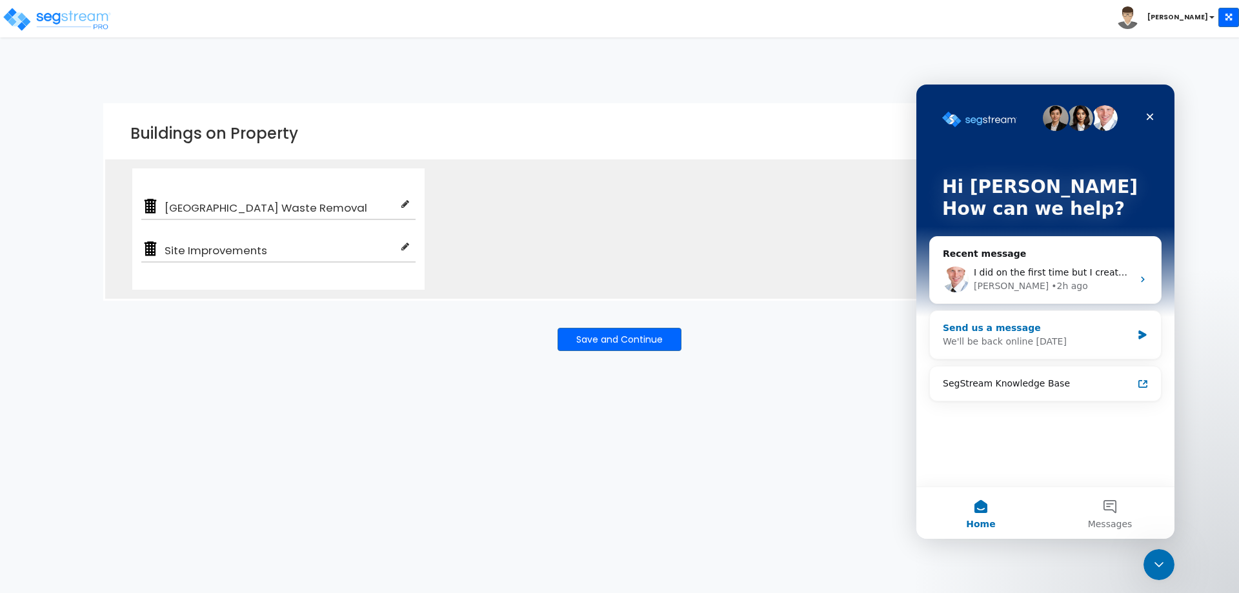
click at [1113, 332] on div "Send us a message" at bounding box center [1037, 328] width 189 height 14
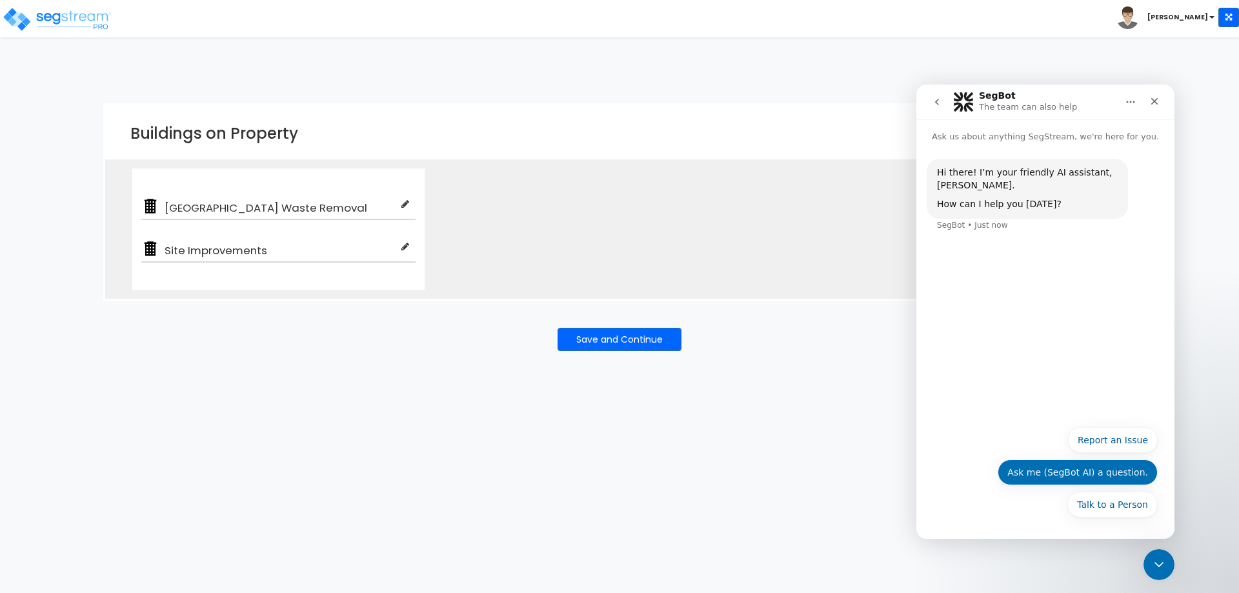
click at [1067, 475] on button "Ask me (SegBot AI) a question." at bounding box center [1078, 472] width 160 height 26
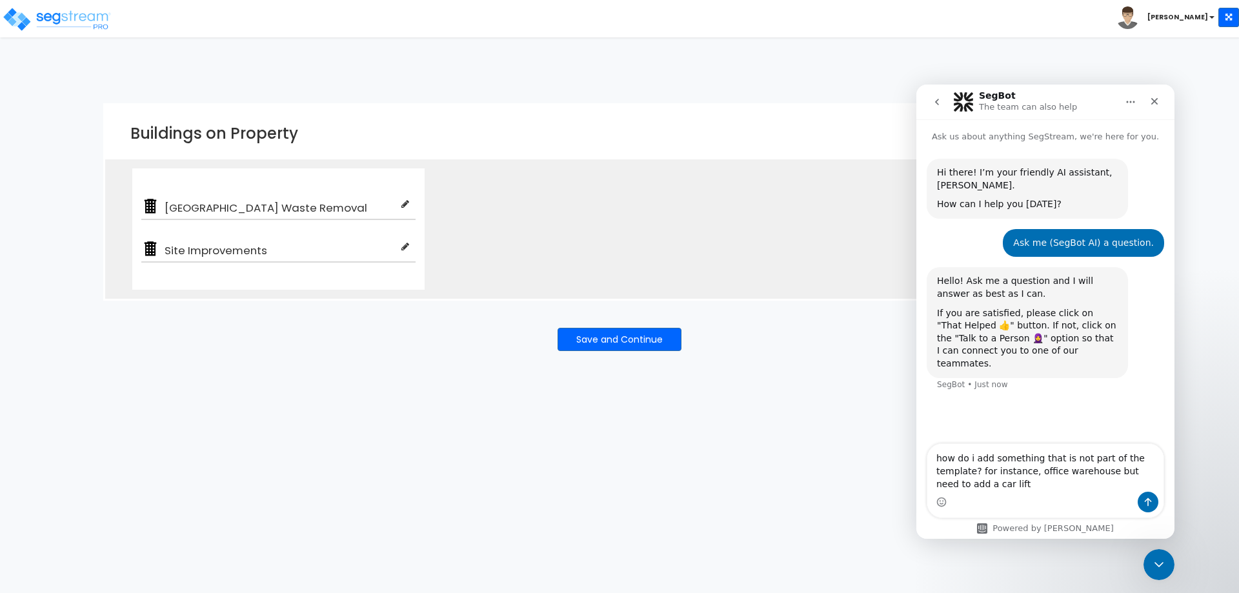
type textarea "how do i add something that is not part of the template? for instance, office w…"
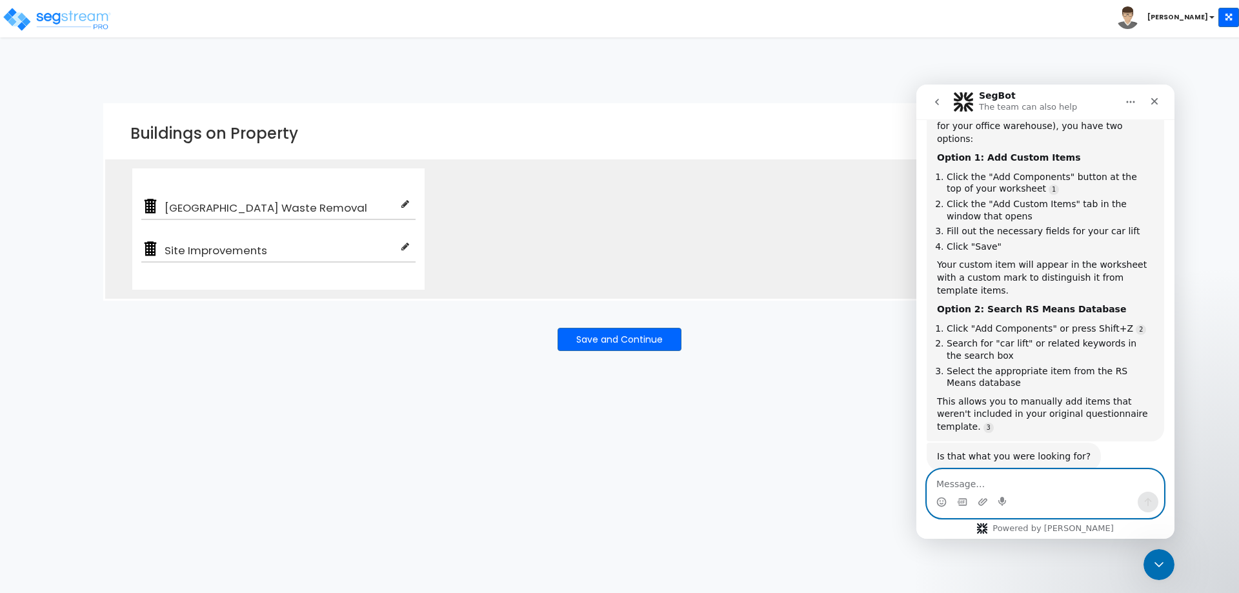
scroll to position [651, 0]
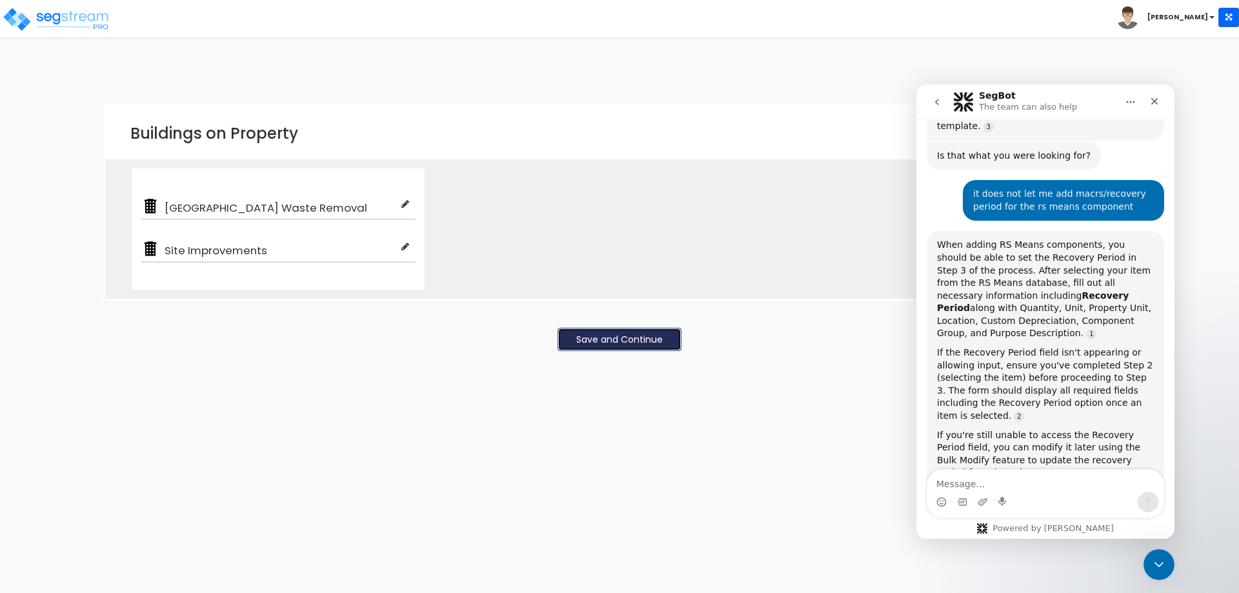
click at [596, 338] on button "Save and Continue" at bounding box center [620, 339] width 124 height 23
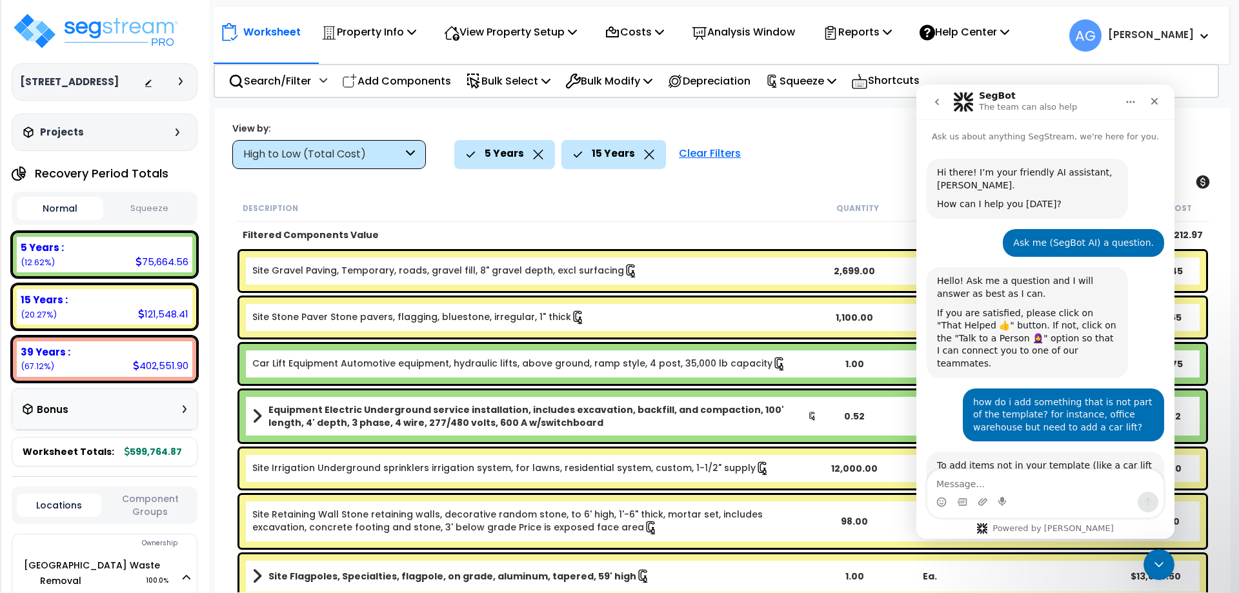
scroll to position [651, 0]
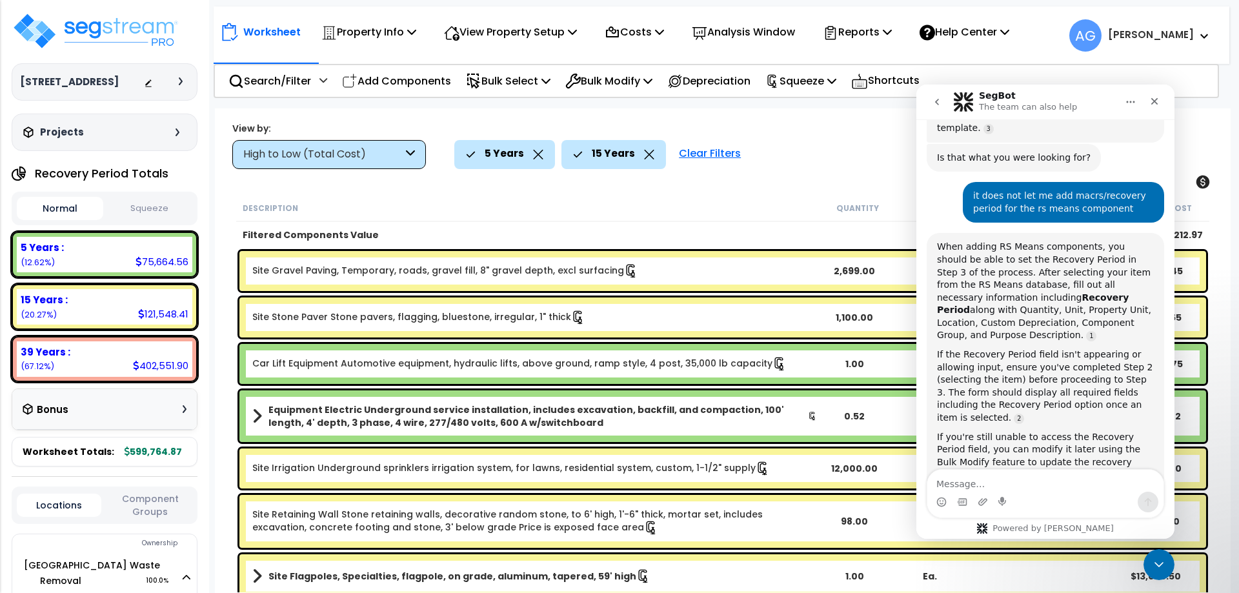
click at [134, 212] on button "Squeeze" at bounding box center [149, 208] width 86 height 23
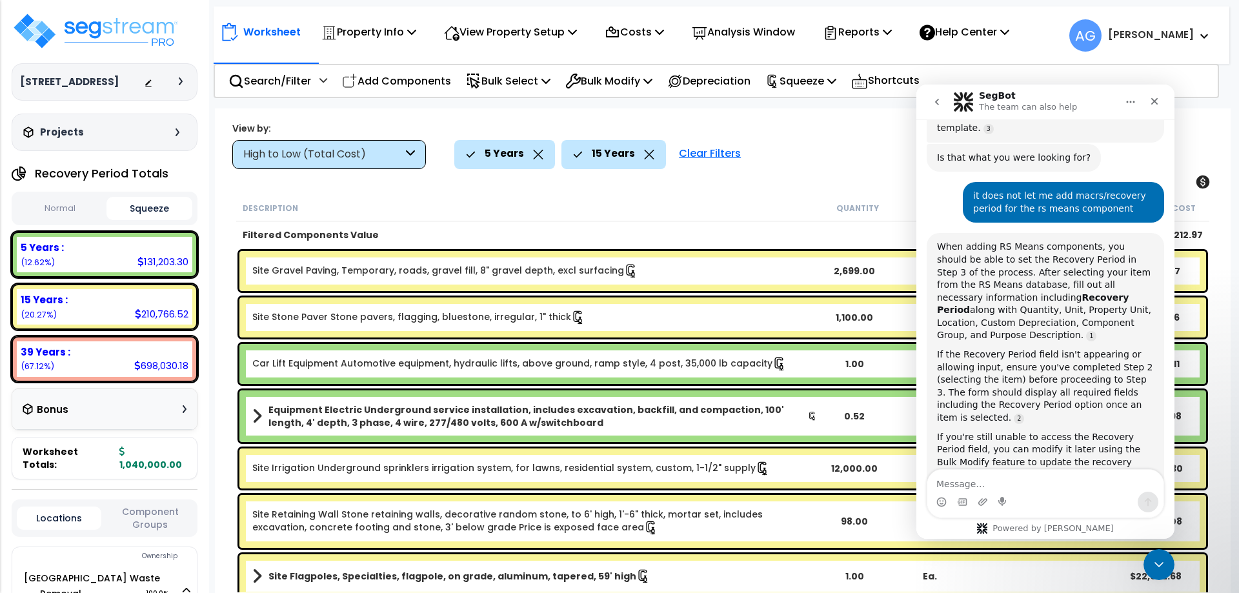
click at [134, 212] on button "Squeeze" at bounding box center [149, 208] width 86 height 23
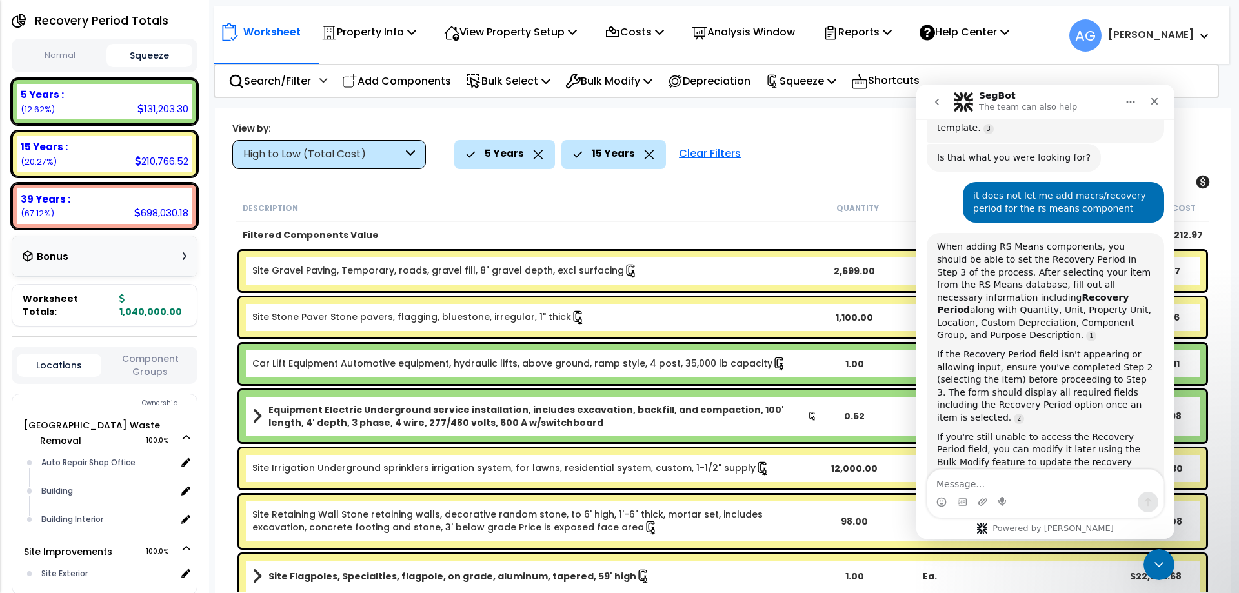
scroll to position [219, 0]
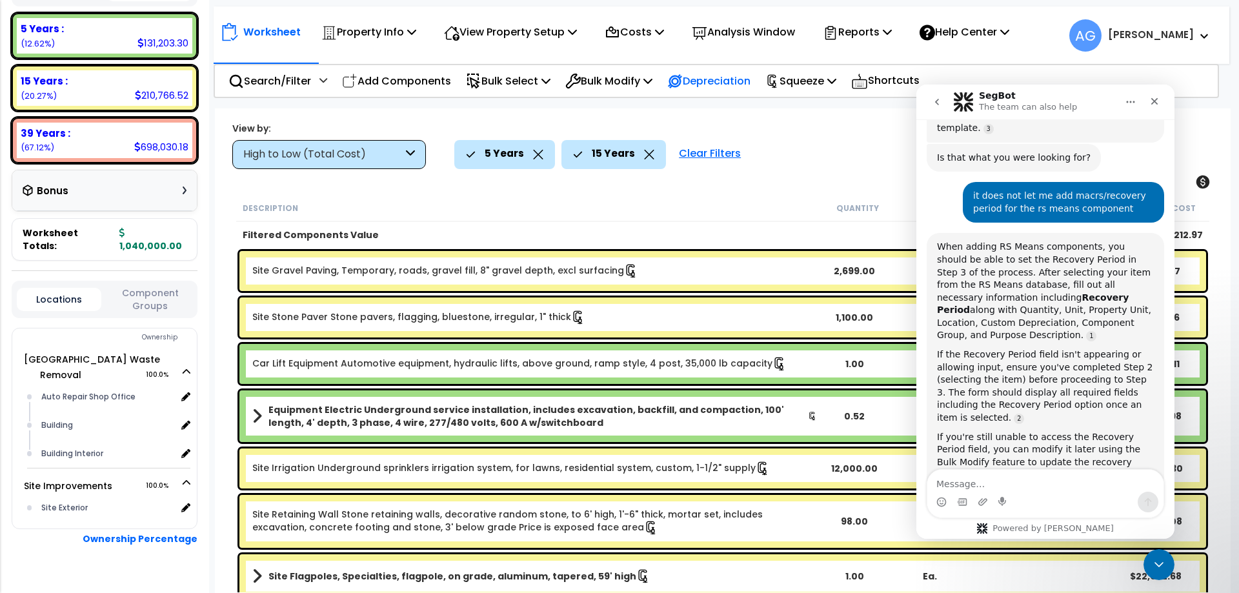
click at [716, 76] on p "Depreciation" at bounding box center [708, 80] width 83 height 17
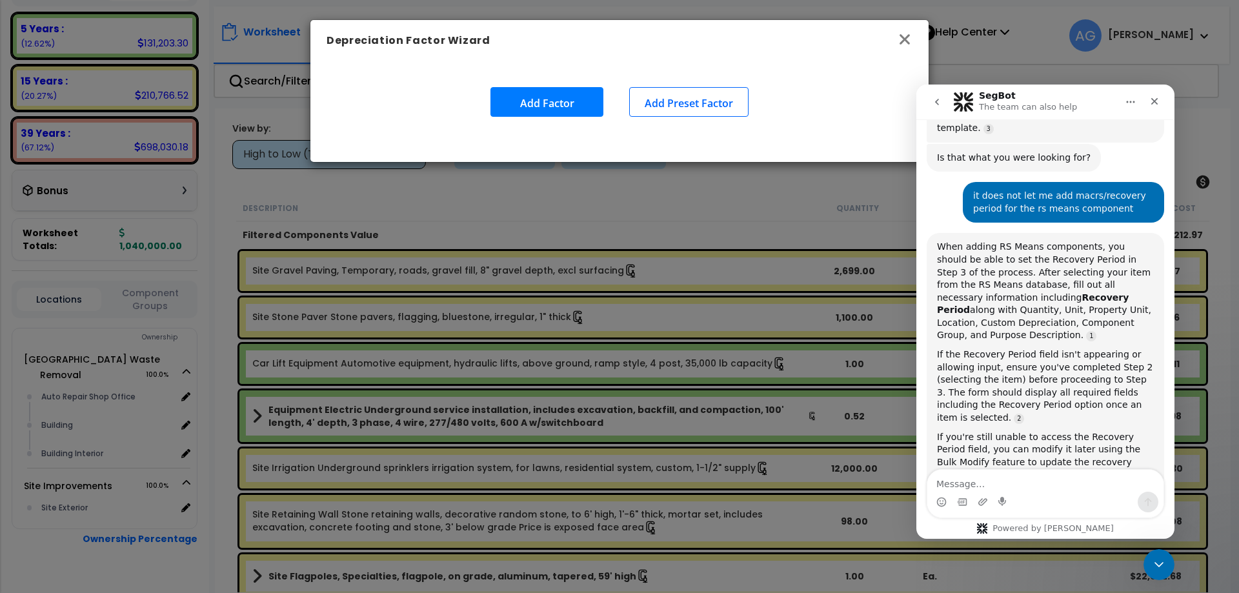
click at [898, 39] on icon "button" at bounding box center [904, 39] width 15 height 15
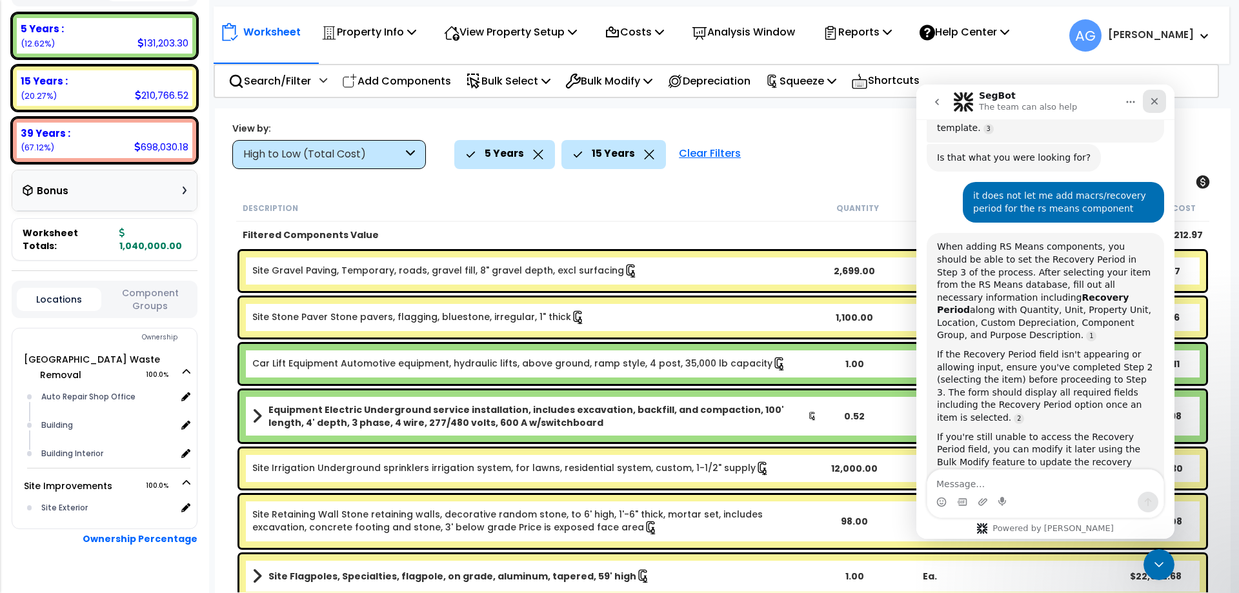
click at [1153, 100] on icon "Close" at bounding box center [1154, 101] width 7 height 7
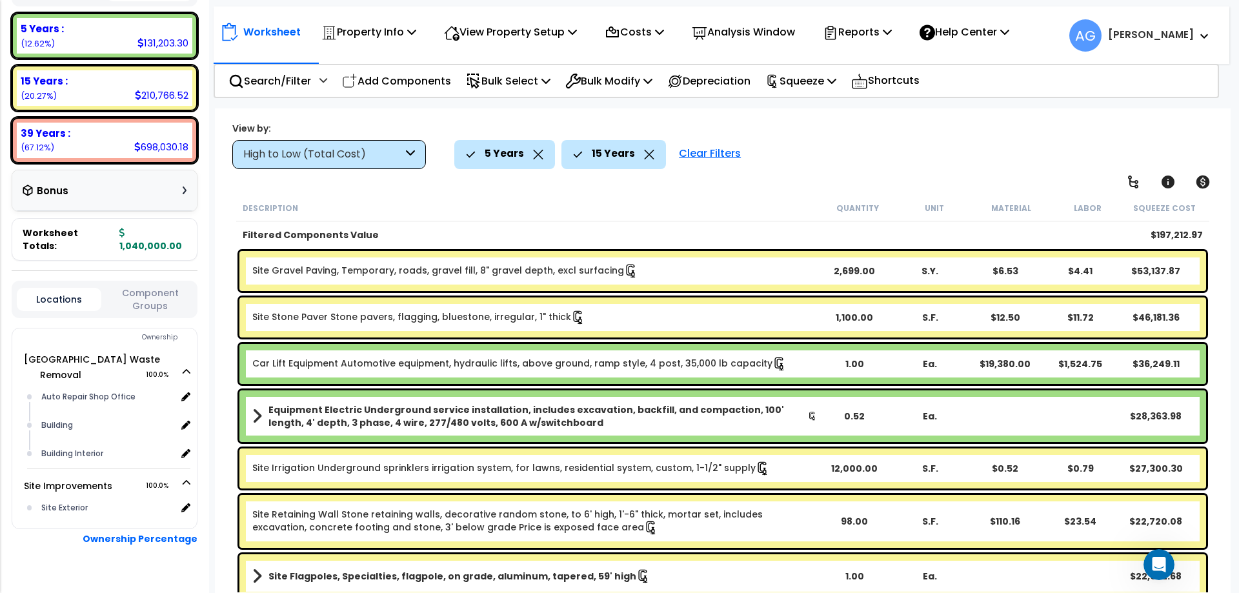
scroll to position [651, 0]
click at [372, 24] on p "Property Info" at bounding box center [368, 31] width 95 height 17
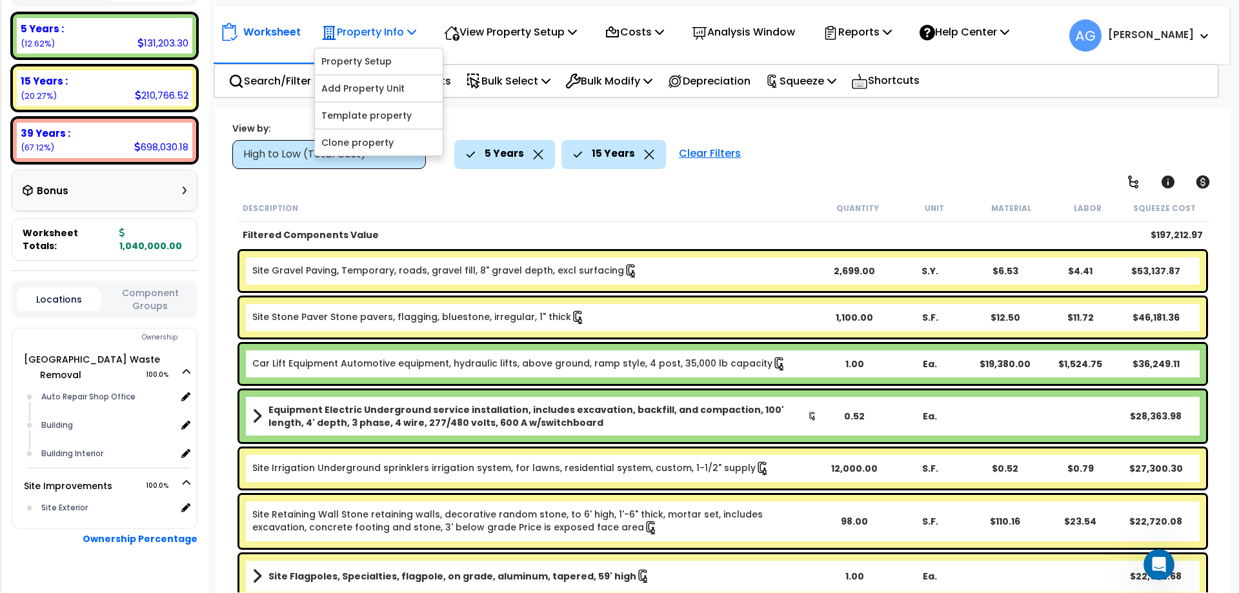
click at [372, 24] on p "Property Info" at bounding box center [368, 31] width 95 height 17
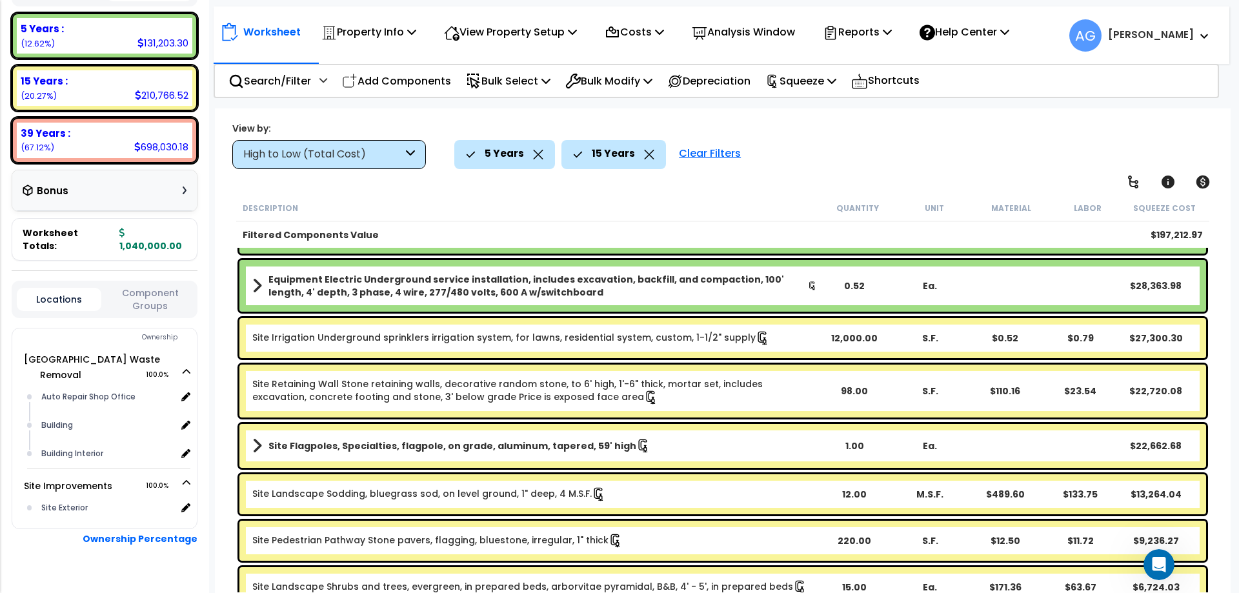
scroll to position [0, 0]
click at [223, 178] on div "Worksheet Property Info Property Setup Add Property Unit Template property Clon…" at bounding box center [723, 404] width 1016 height 593
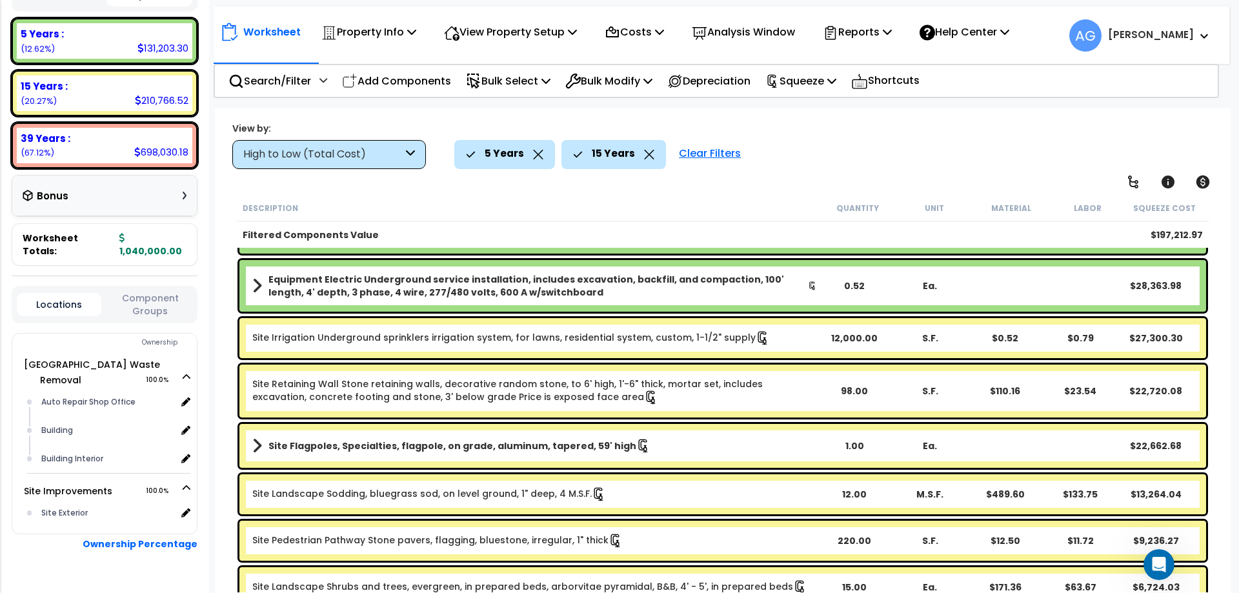
scroll to position [219, 0]
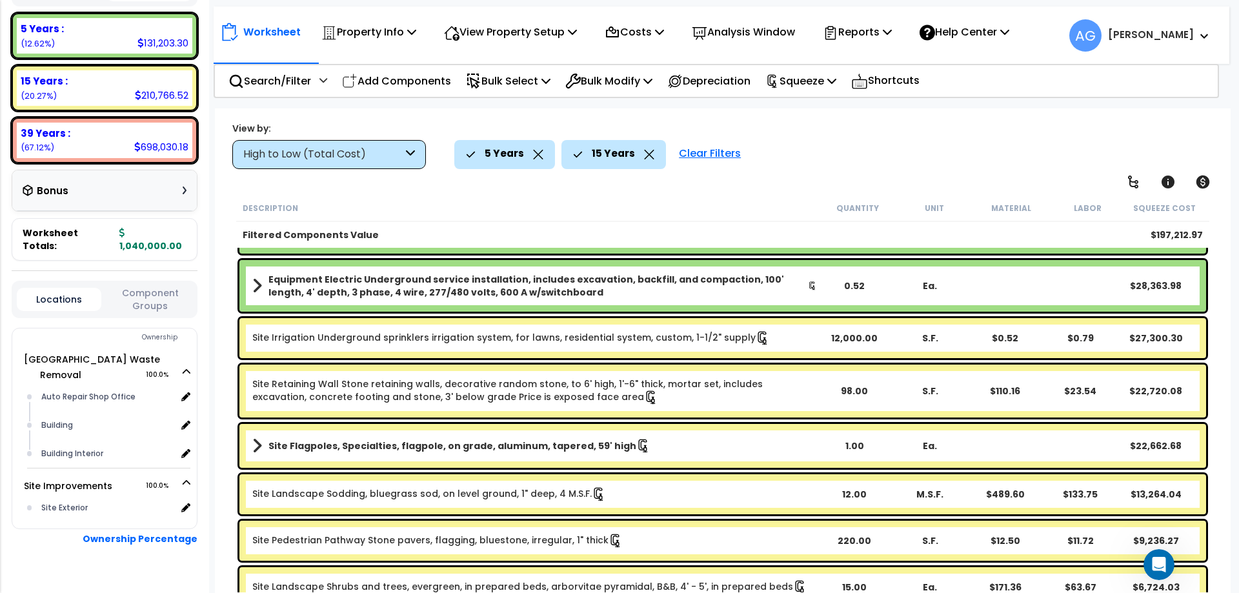
click at [272, 34] on p "Worksheet" at bounding box center [271, 31] width 57 height 17
click at [184, 199] on div "Bonus" at bounding box center [105, 190] width 164 height 25
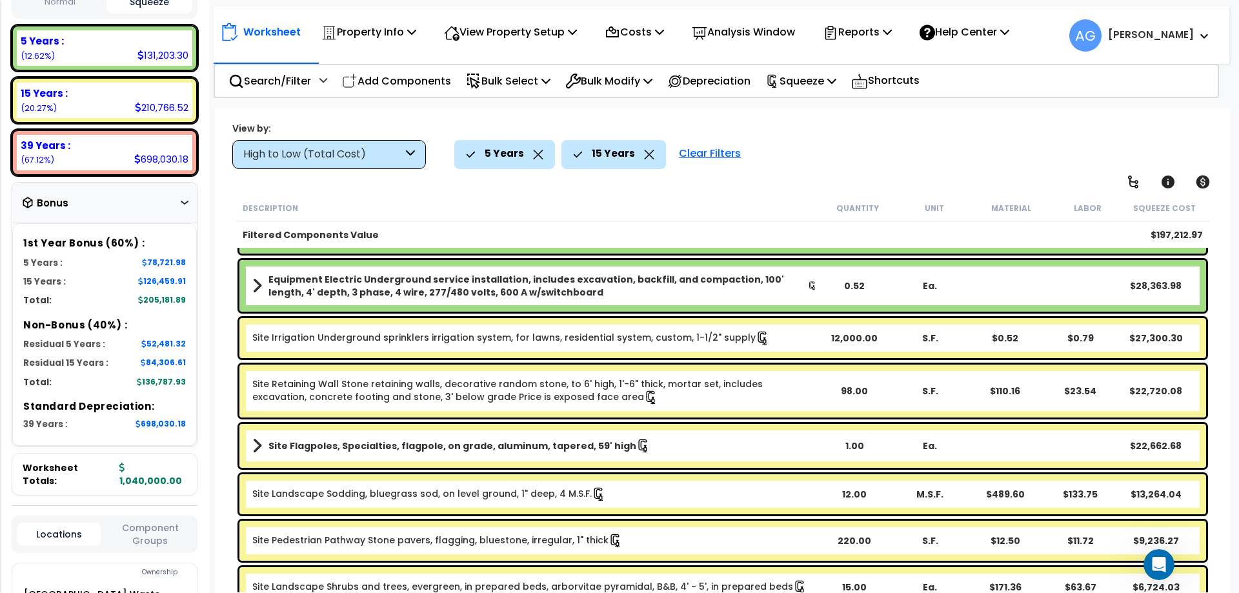
scroll to position [119, 0]
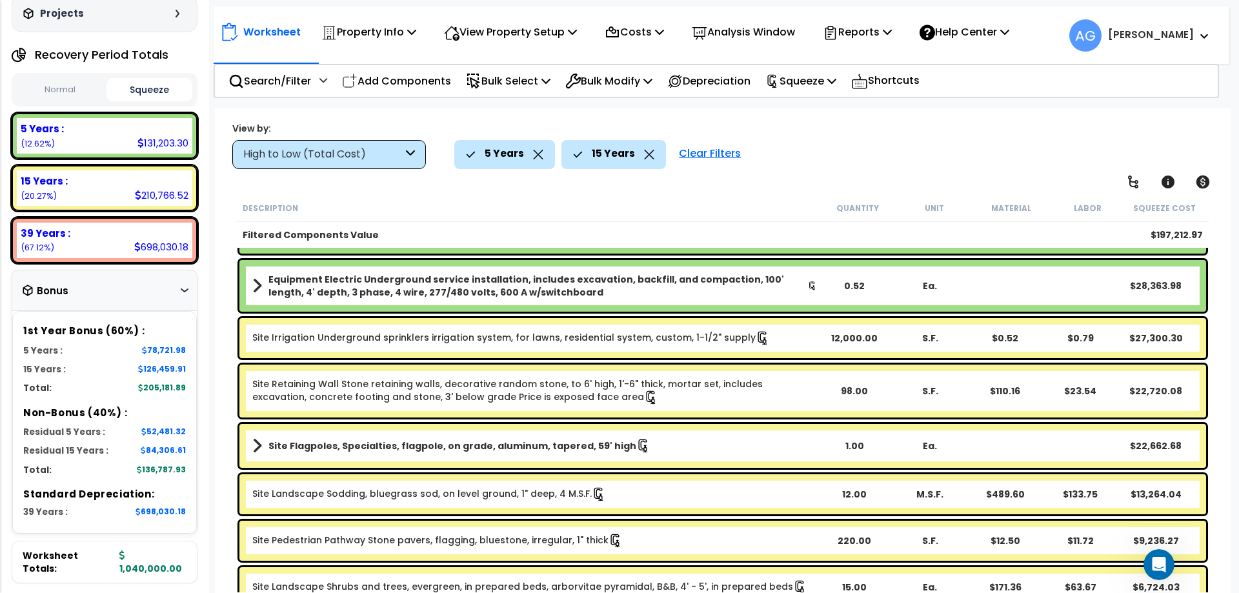
click at [66, 80] on button "Normal" at bounding box center [60, 90] width 86 height 23
click at [143, 86] on button "Squeeze" at bounding box center [149, 90] width 86 height 23
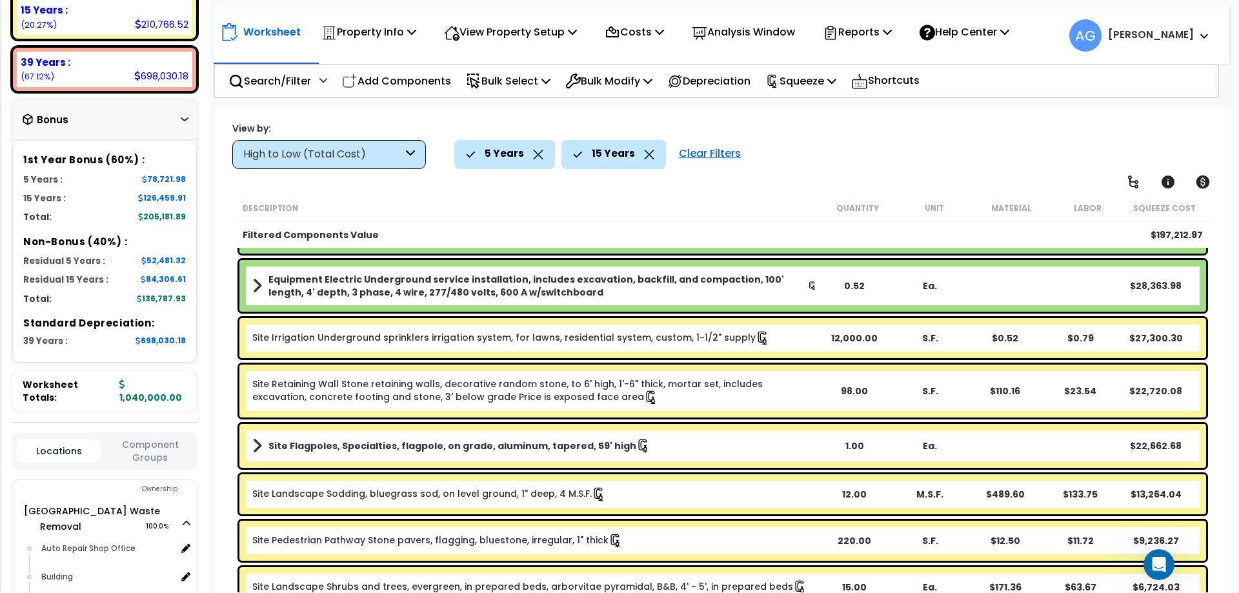
scroll to position [441, 0]
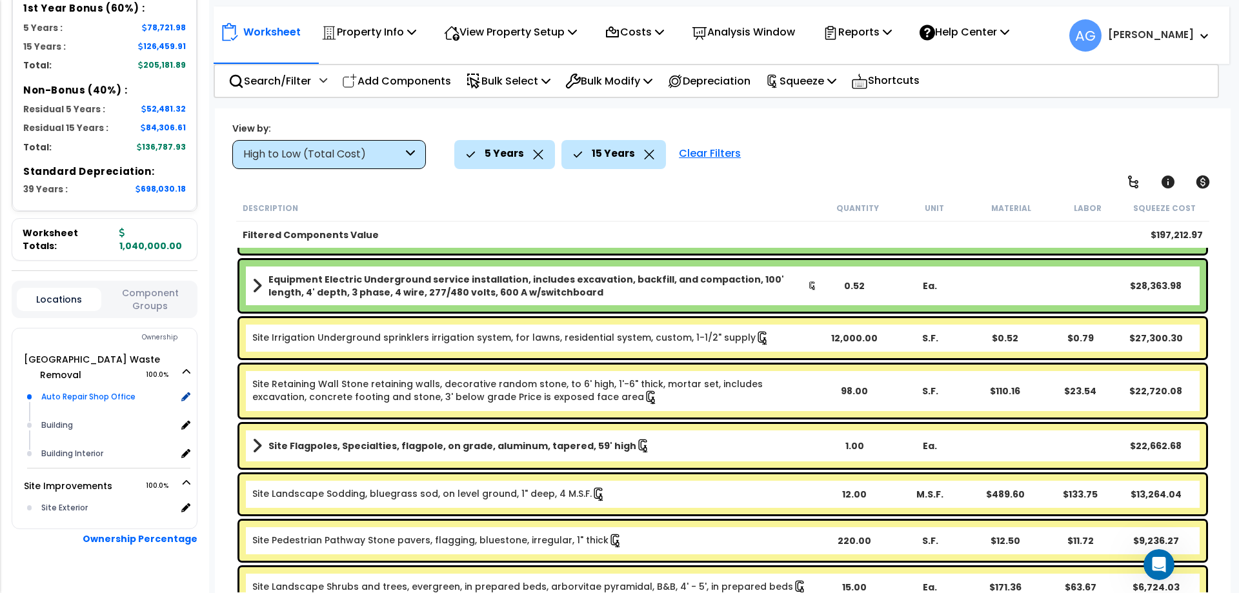
click at [187, 383] on div "Auto Repair Shop Office x 1" at bounding box center [114, 397] width 152 height 28
click at [185, 391] on icon at bounding box center [185, 397] width 12 height 12
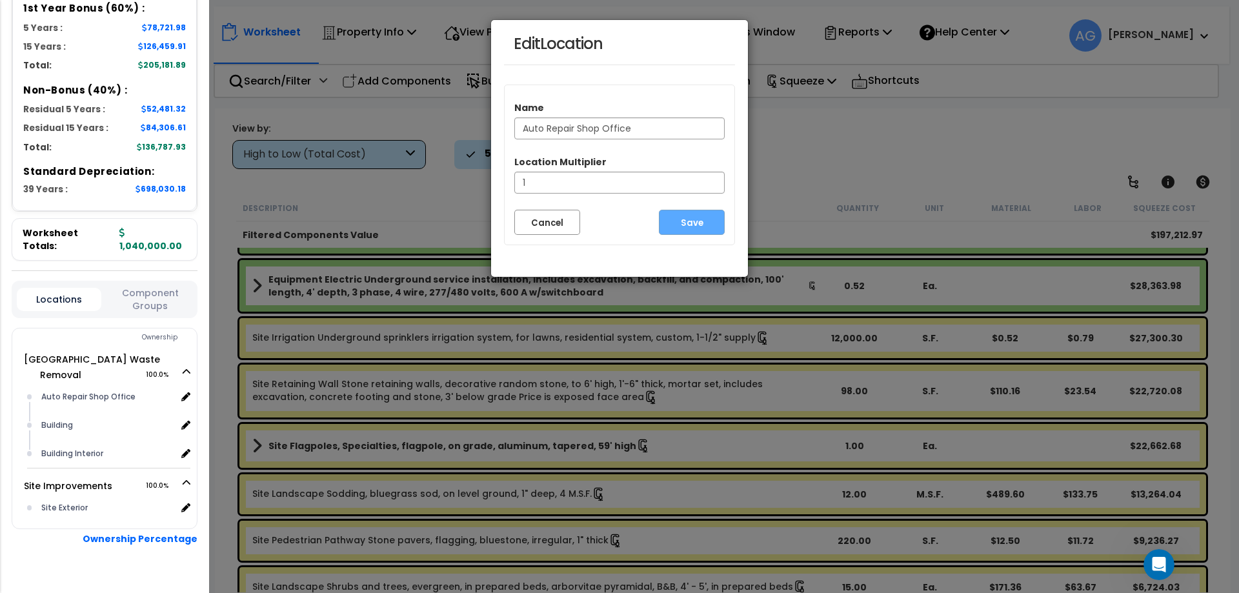
drag, startPoint x: 642, startPoint y: 125, endPoint x: 496, endPoint y: 124, distance: 145.9
click at [496, 124] on div "Edit Location Name Auto Repair Shop Office Location Multiplier 1 Cancel Save" at bounding box center [619, 148] width 258 height 258
type input "Warehouse & Office"
click at [686, 221] on button "Save" at bounding box center [692, 222] width 66 height 25
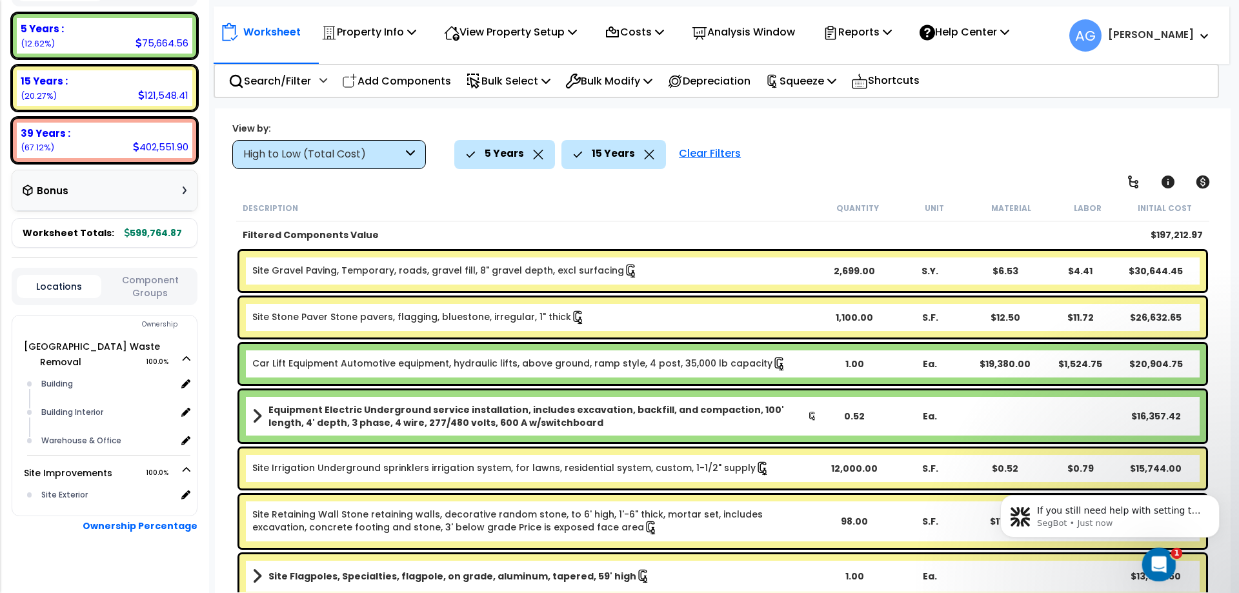
click at [1158, 560] on icon "Open Intercom Messenger" at bounding box center [1157, 562] width 21 height 21
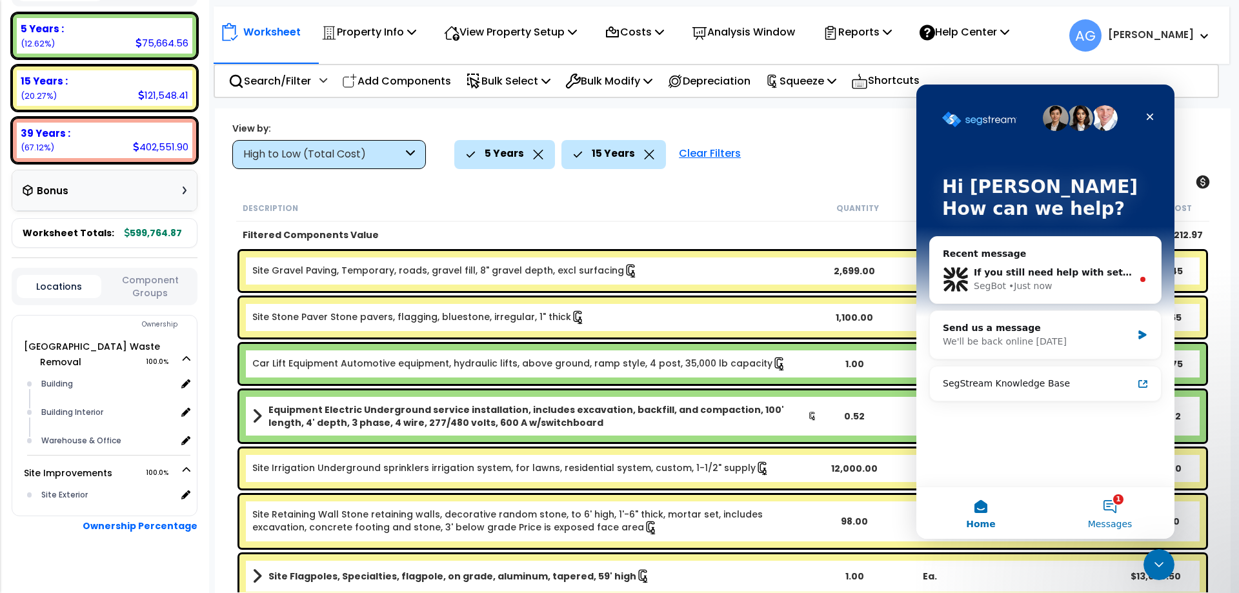
click at [1105, 496] on button "1 Messages" at bounding box center [1109, 513] width 129 height 52
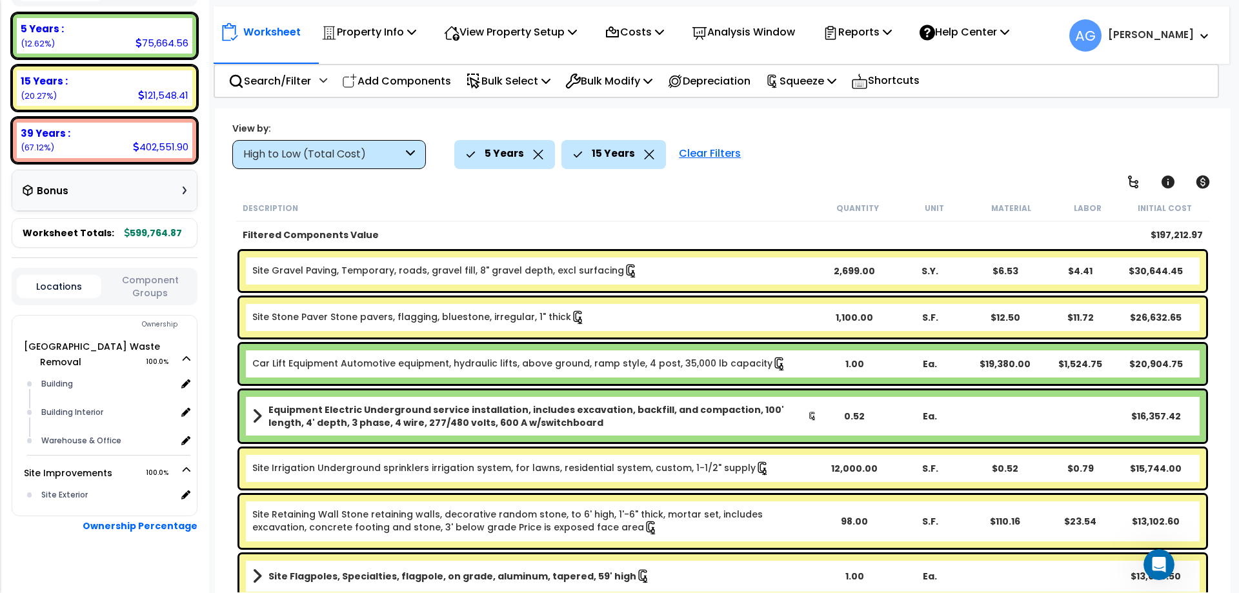
scroll to position [744, 0]
click at [528, 27] on p "View Property Setup" at bounding box center [510, 31] width 133 height 17
click at [503, 87] on link "View Questionnaire" at bounding box center [502, 89] width 128 height 26
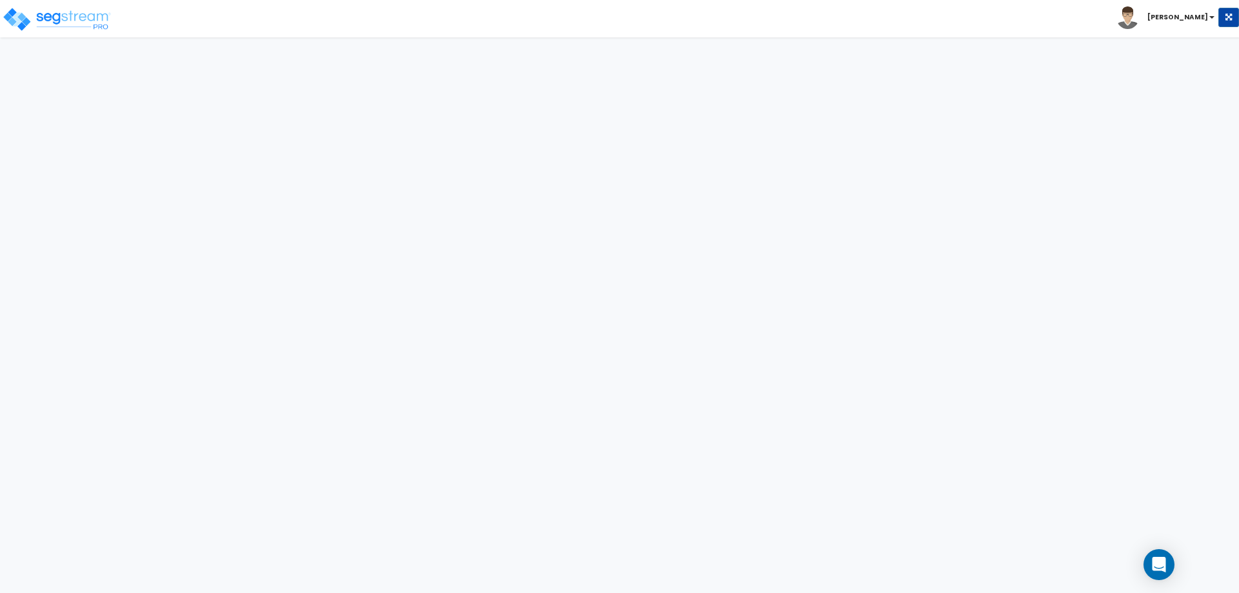
select select "2"
select select "1"
select select "2"
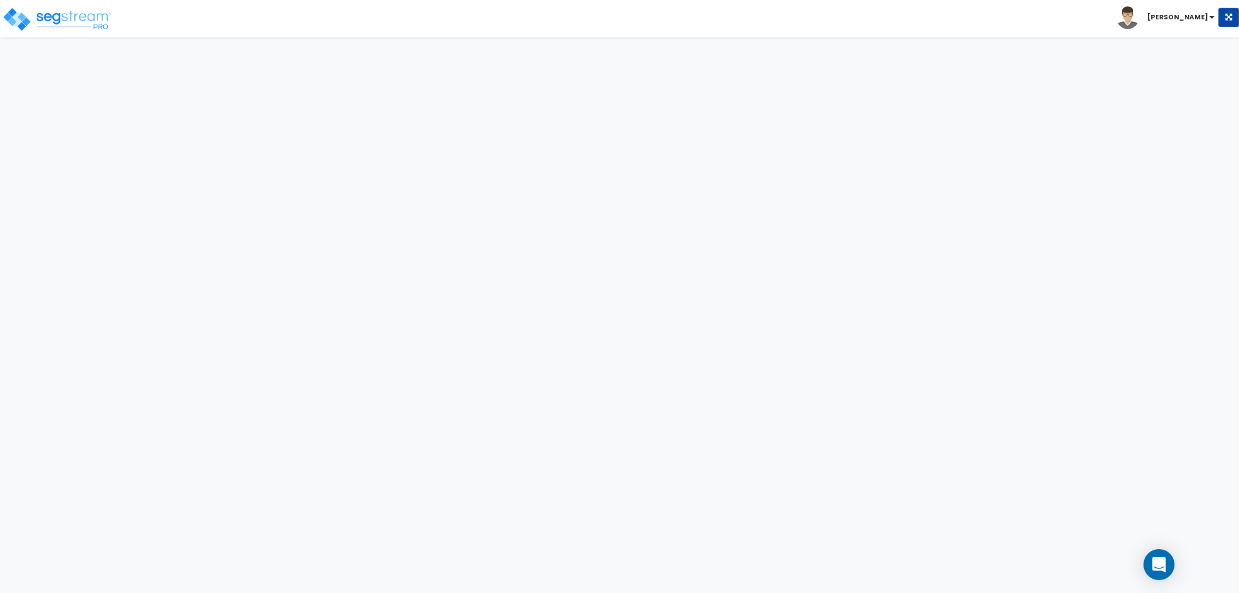
select select "2"
select select "1"
select select "4"
select select "2"
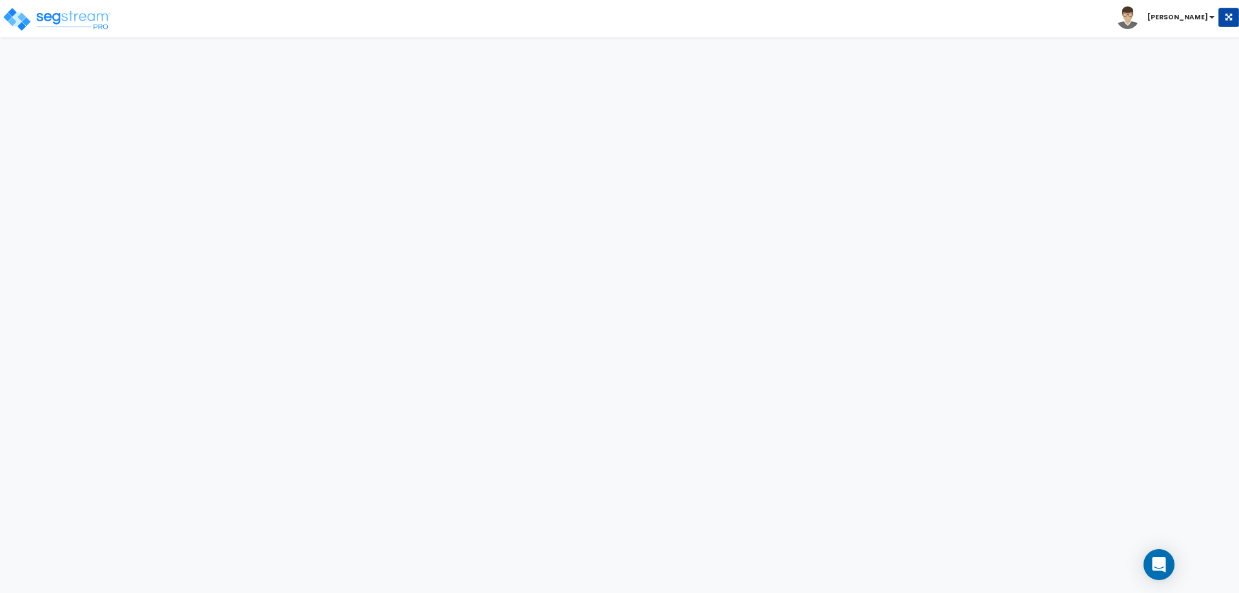
select select "2"
select select "1"
select select "4"
select select "2"
select select "1"
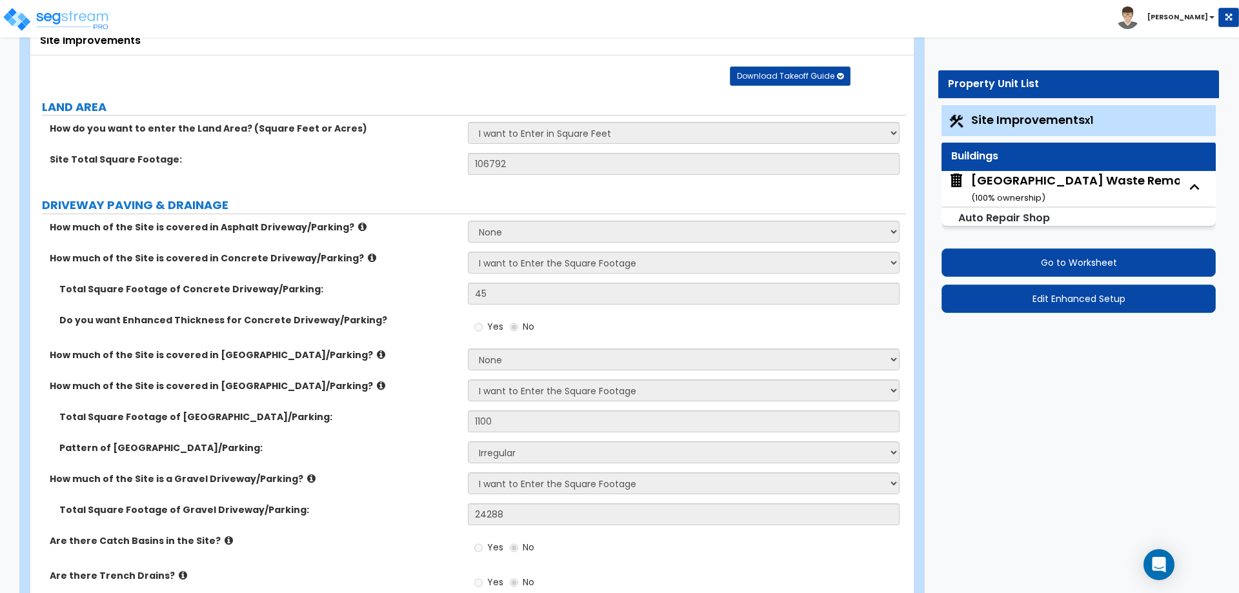
scroll to position [88, 0]
click at [1042, 187] on div "Naples Waste Removal ( 100 % ownership)" at bounding box center [1085, 188] width 229 height 33
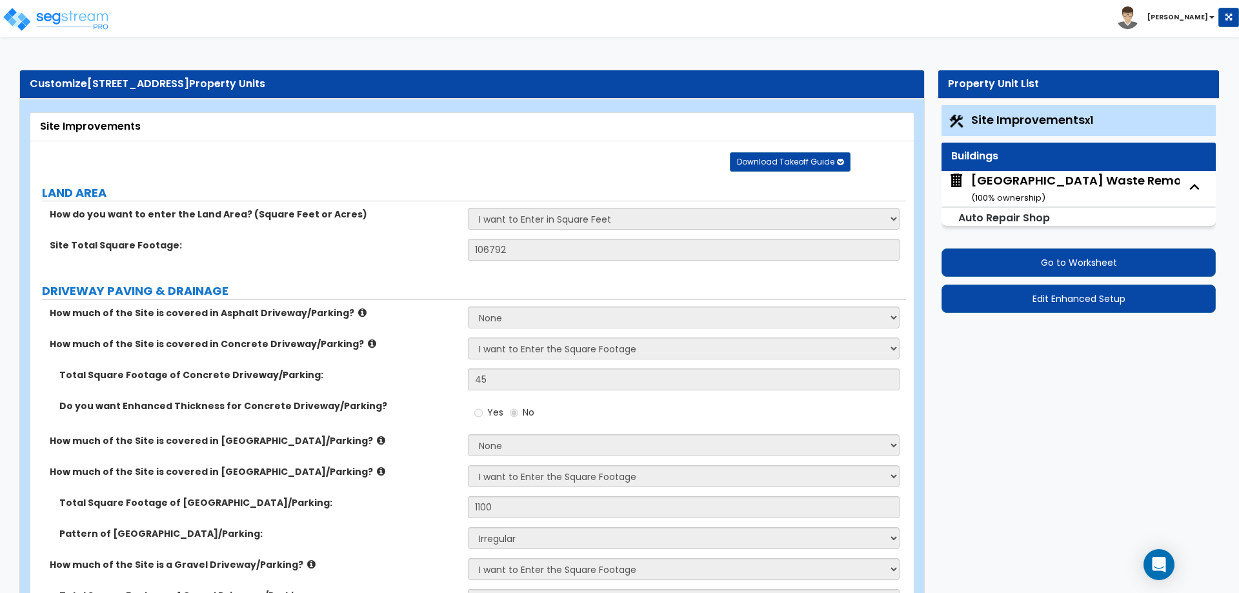
select select "7"
select select "2"
select select "5"
select select "4"
select select "1"
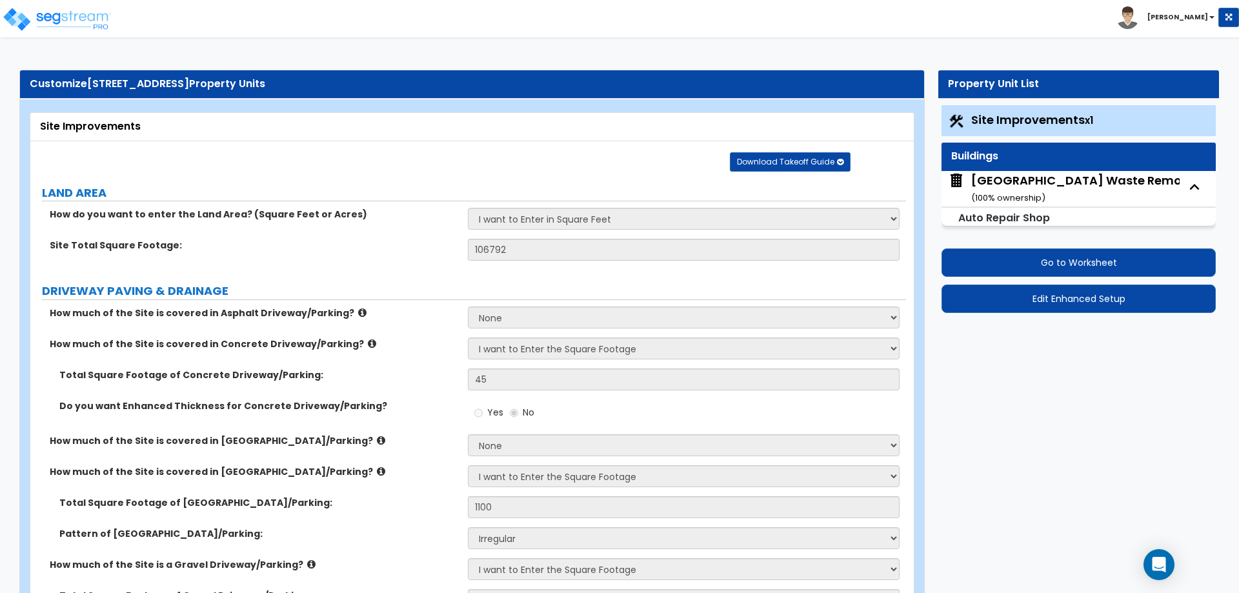
select select "1"
select select "2"
select select "1"
select select "4"
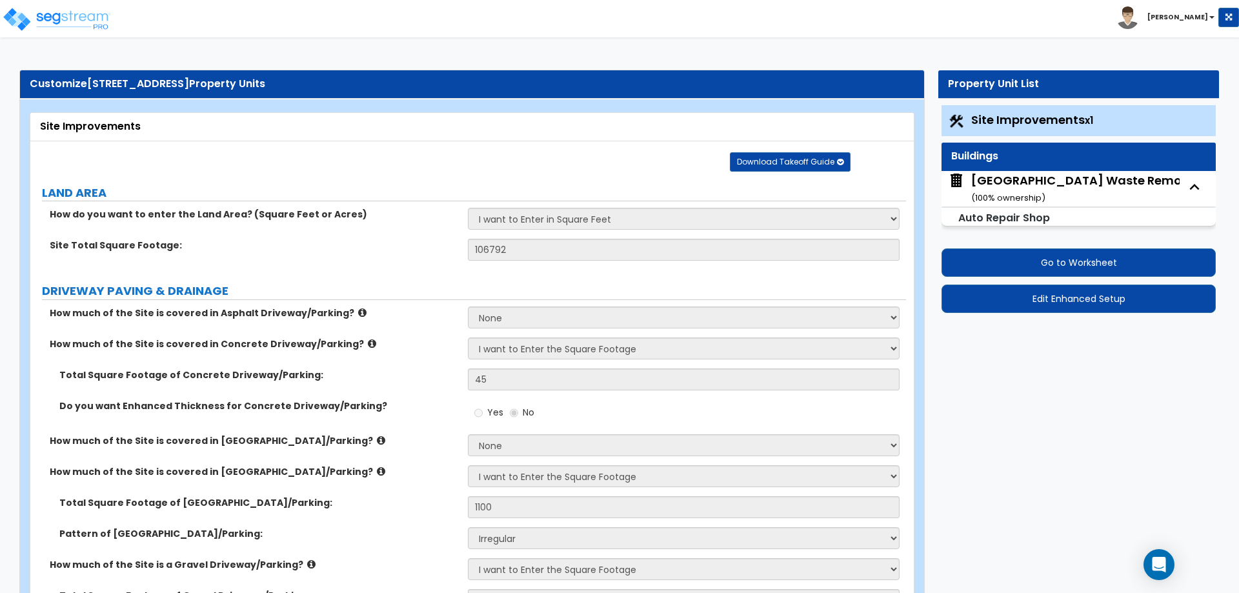
select select "2"
select select "3"
select select "2"
select select "3"
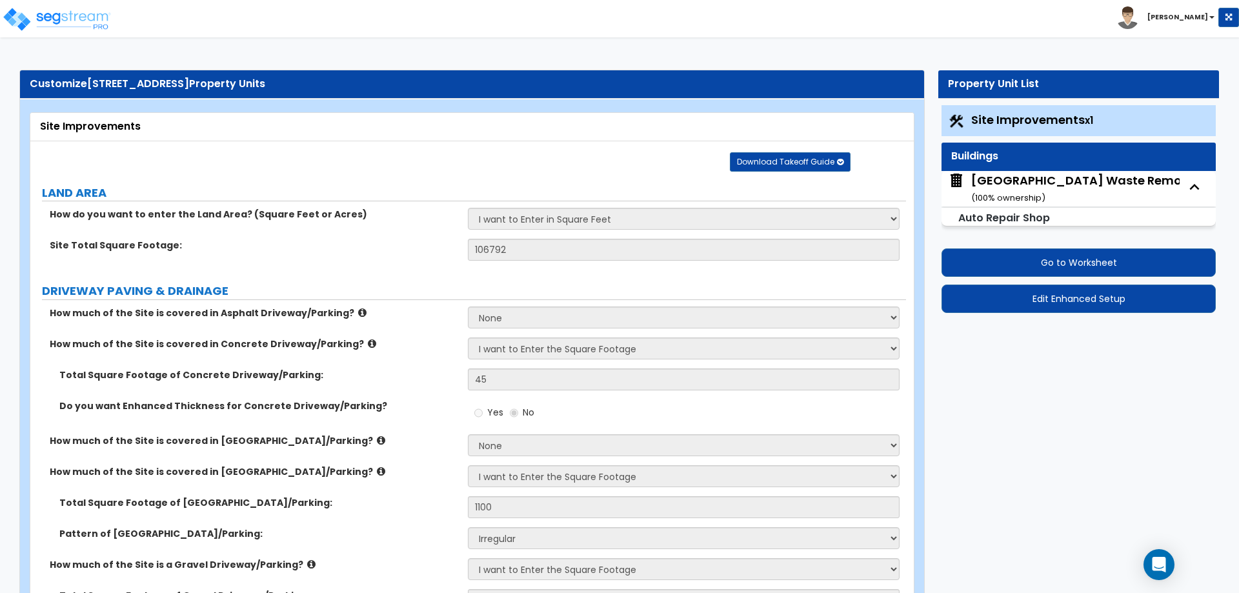
select select "1"
select select "3"
select select "1"
select select "7"
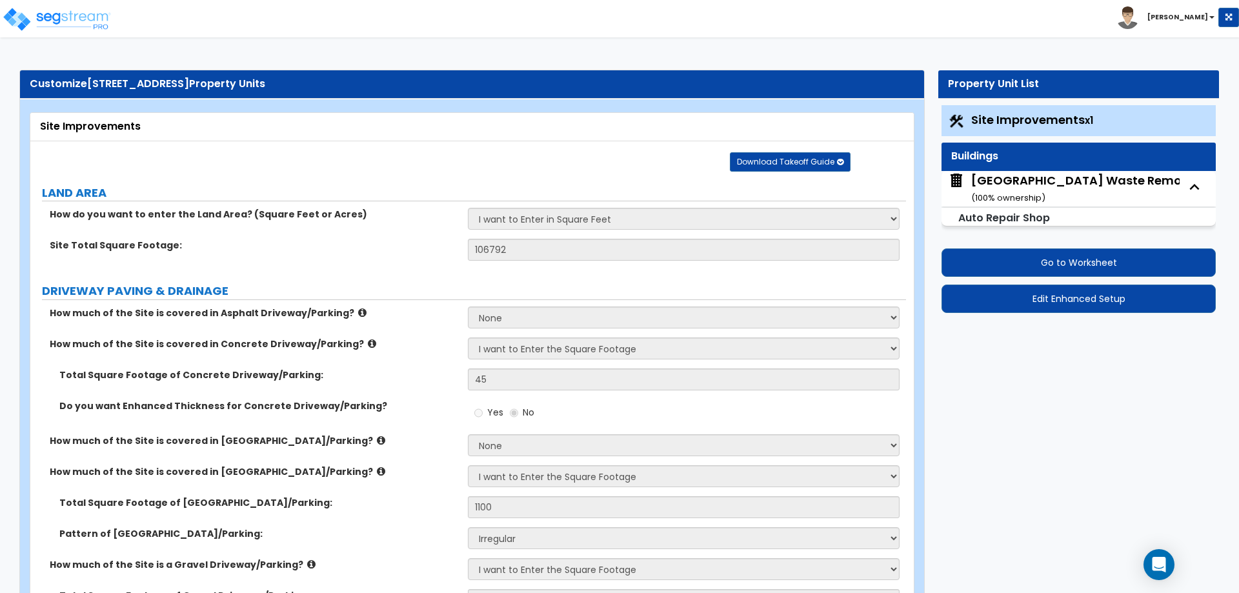
select select "5"
select select "3"
select select "2"
select select "1"
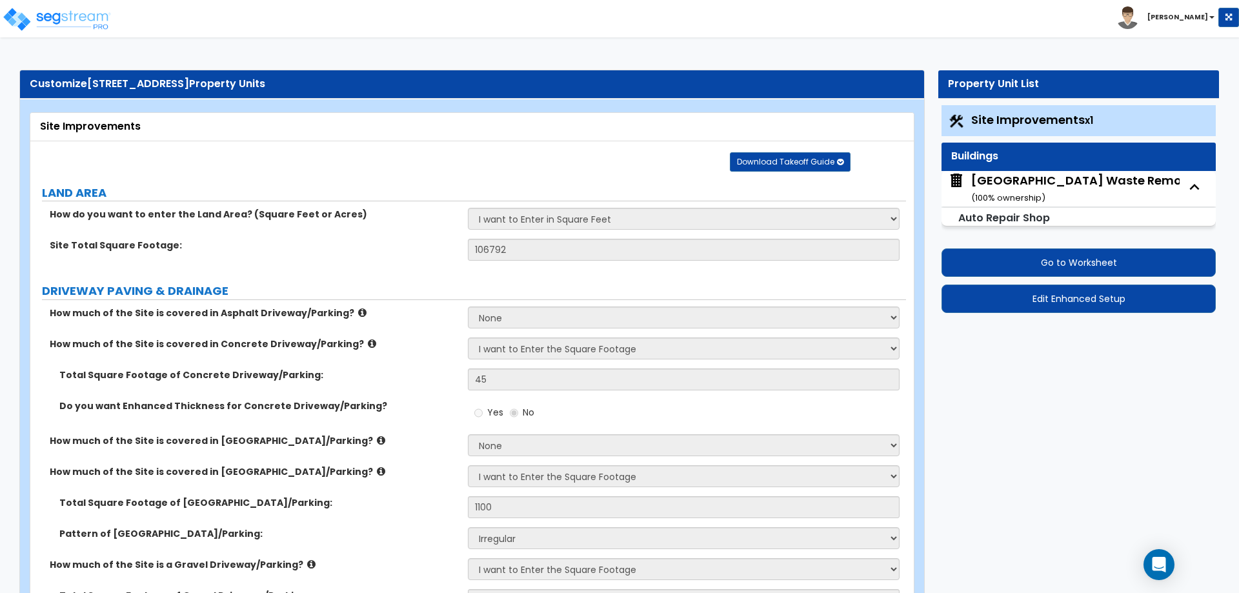
select select "1"
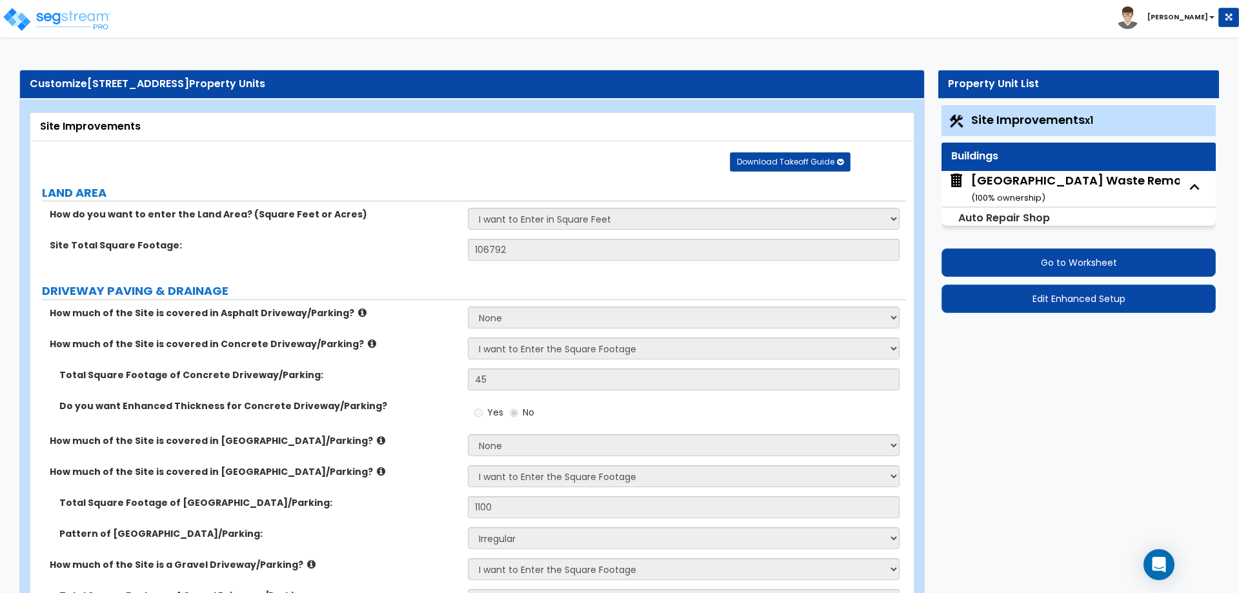
select select "2"
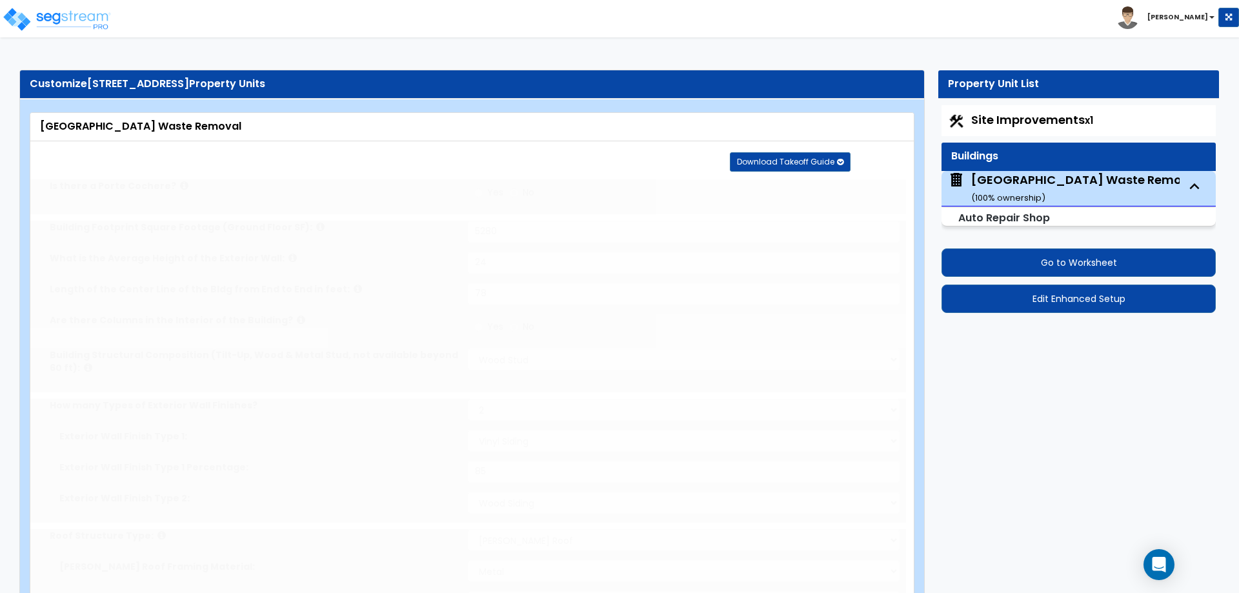
radio input "true"
select select "1"
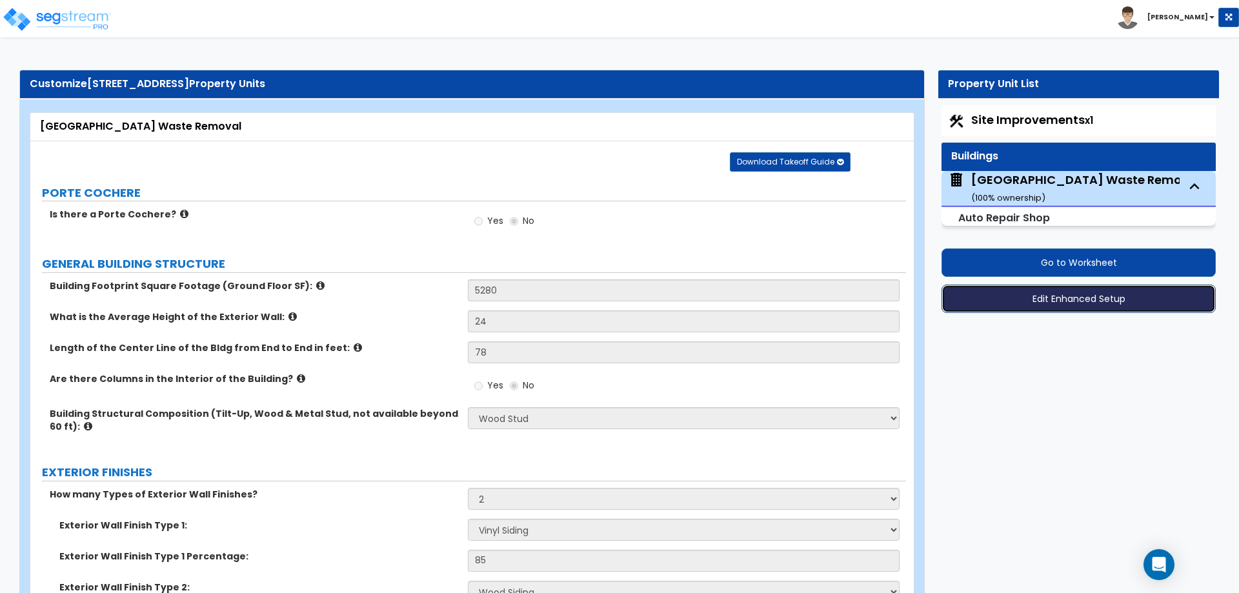
click at [1016, 294] on button "Edit Enhanced Setup" at bounding box center [1079, 299] width 274 height 28
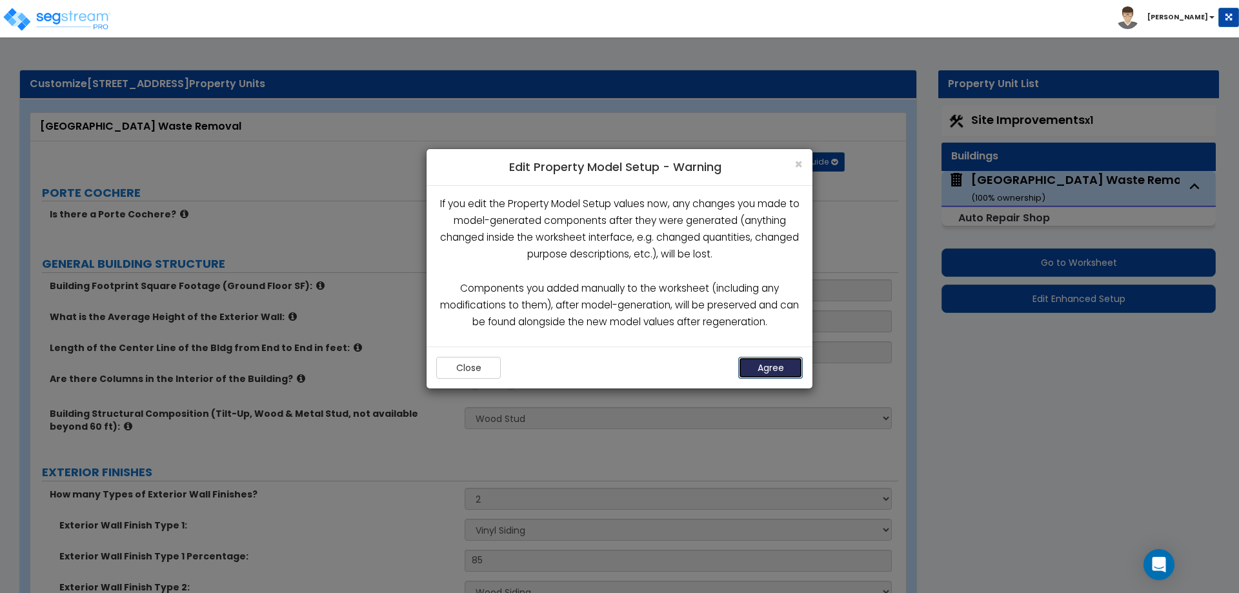
click at [763, 361] on button "Agree" at bounding box center [770, 368] width 65 height 22
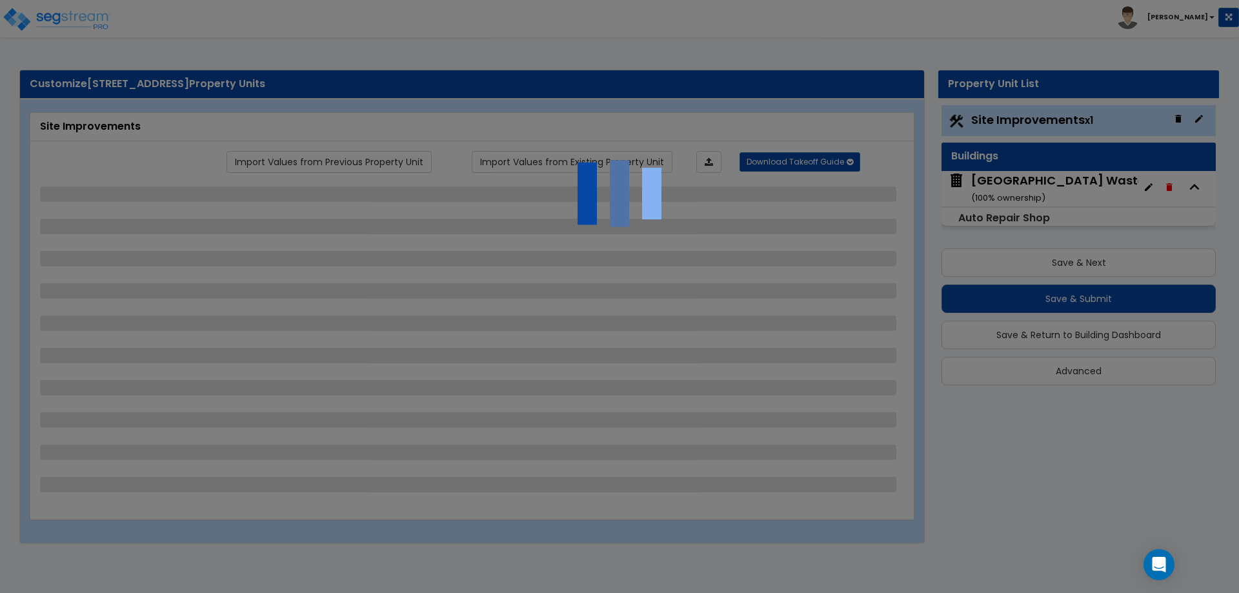
select select "2"
select select "1"
select select "2"
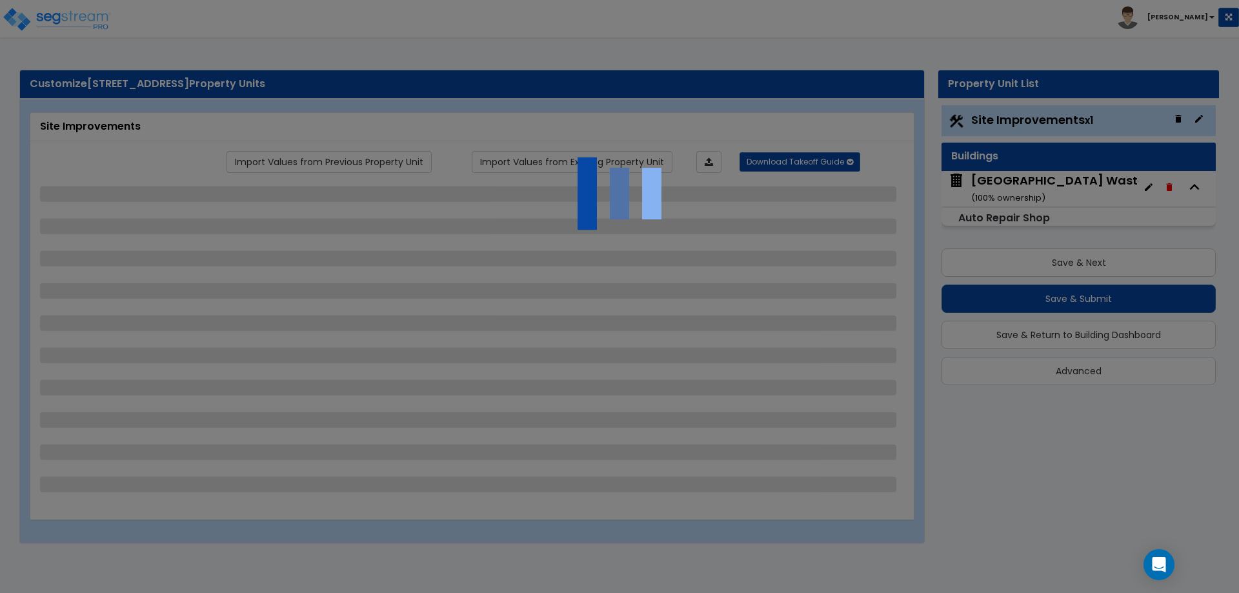
select select "2"
select select "1"
select select "4"
select select "2"
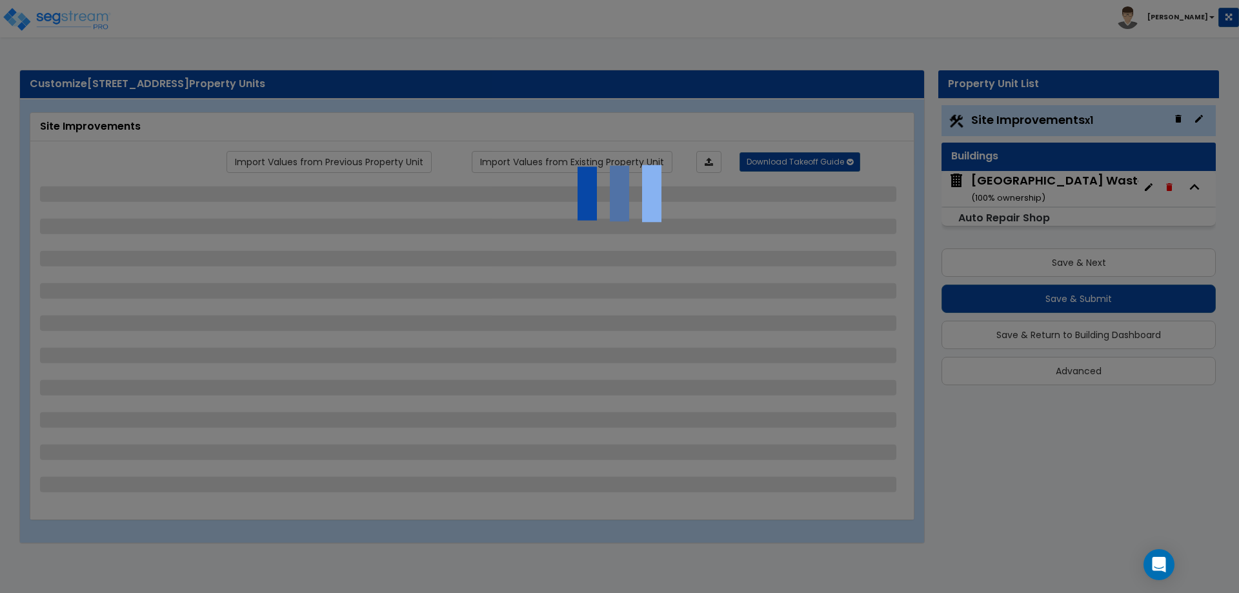
select select "2"
select select "1"
select select "4"
select select "2"
select select "1"
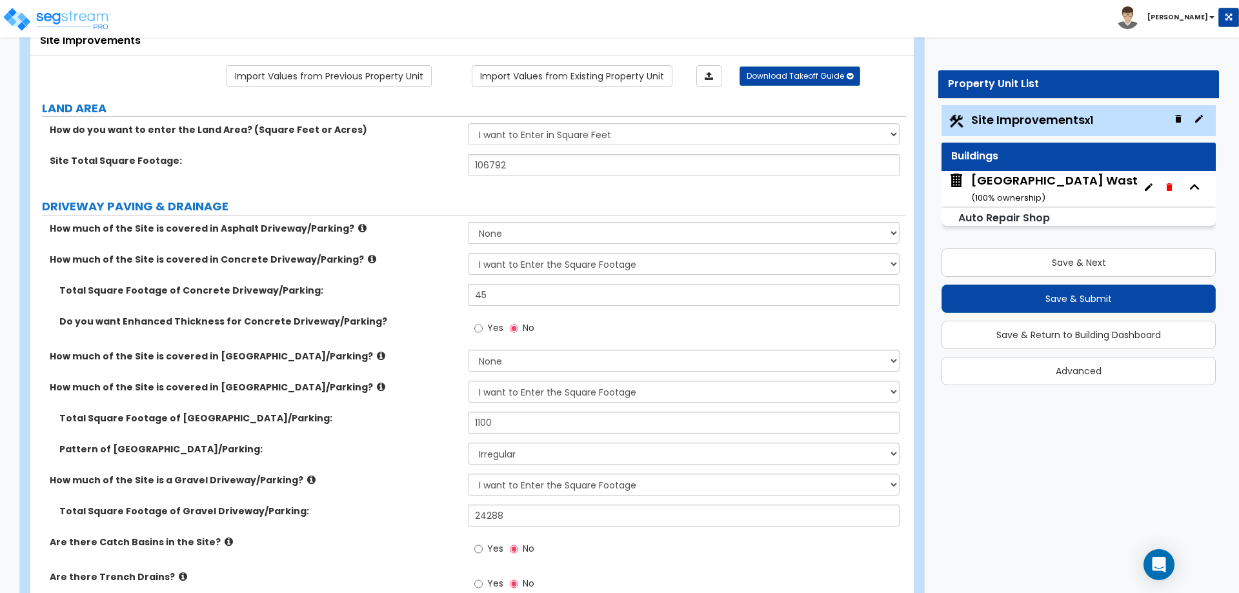
scroll to position [87, 0]
click at [1039, 172] on div "Naples Waste Removal ( 100 % ownership)" at bounding box center [1085, 188] width 229 height 33
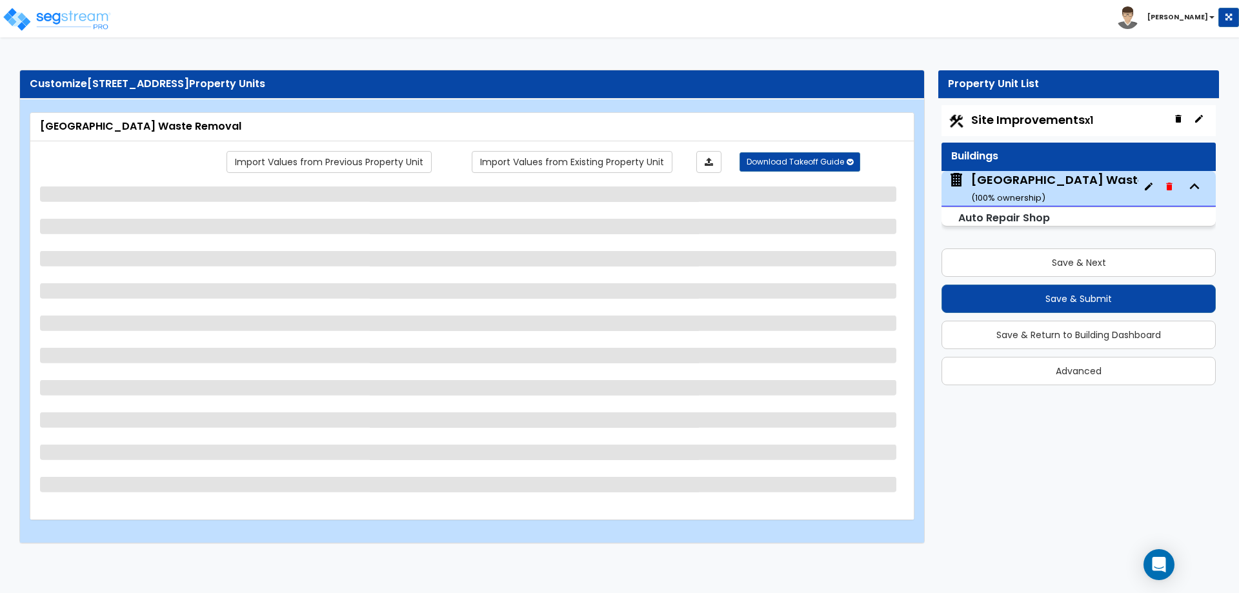
select select "7"
select select "2"
select select "5"
select select "4"
select select "1"
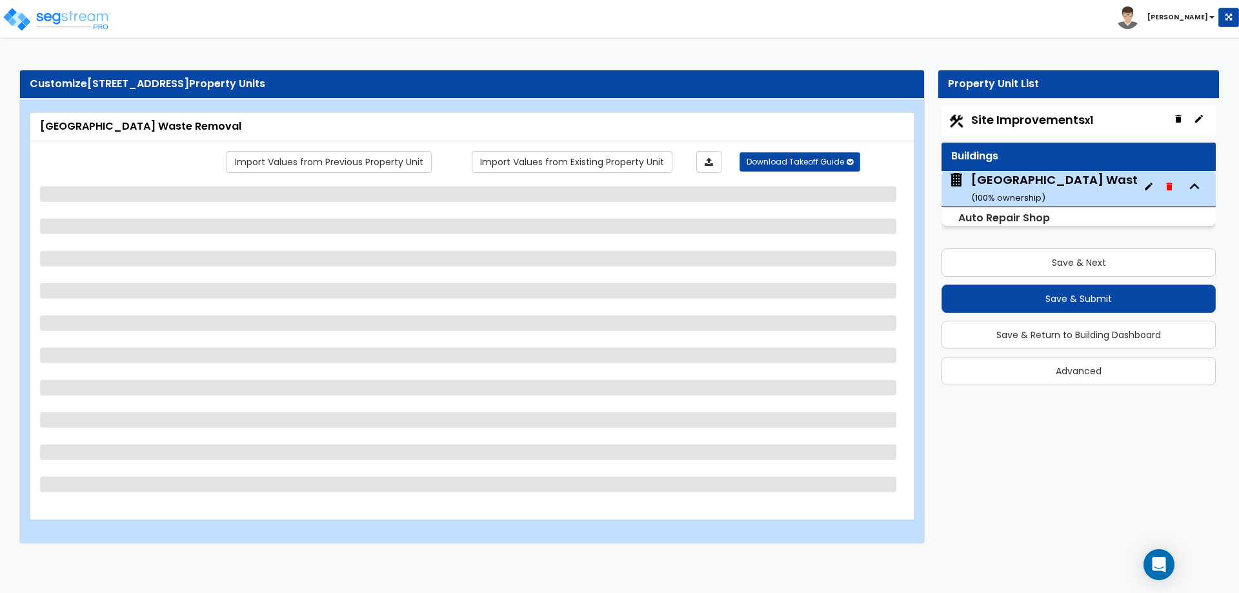
select select "1"
select select "2"
select select "1"
select select "4"
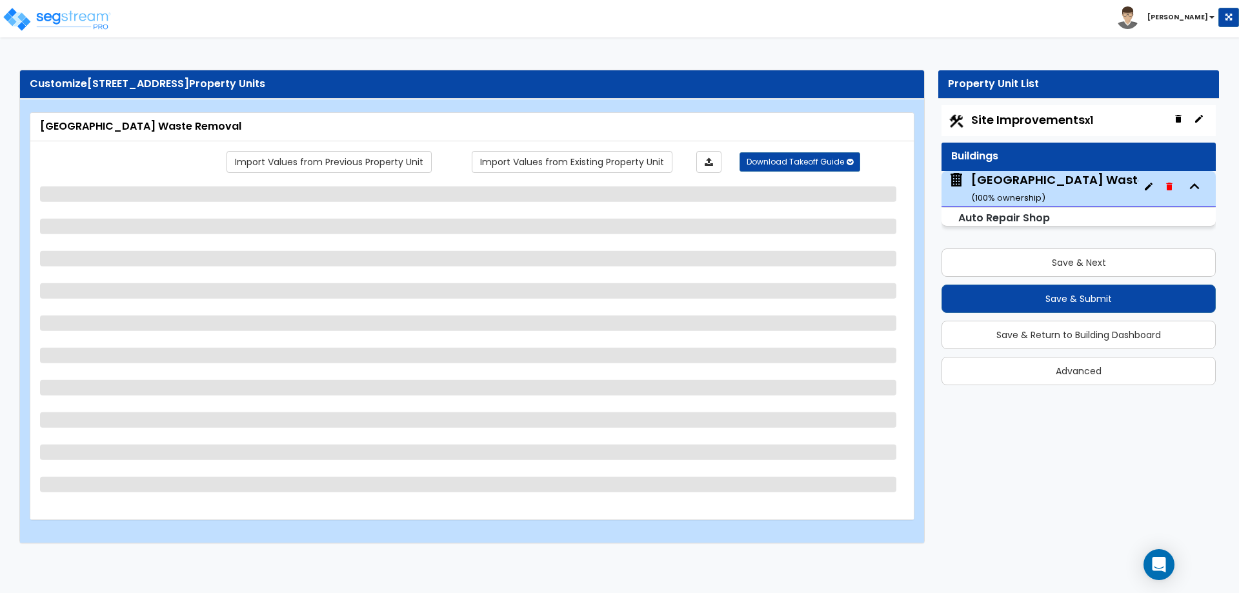
select select "2"
select select "3"
select select "2"
select select "3"
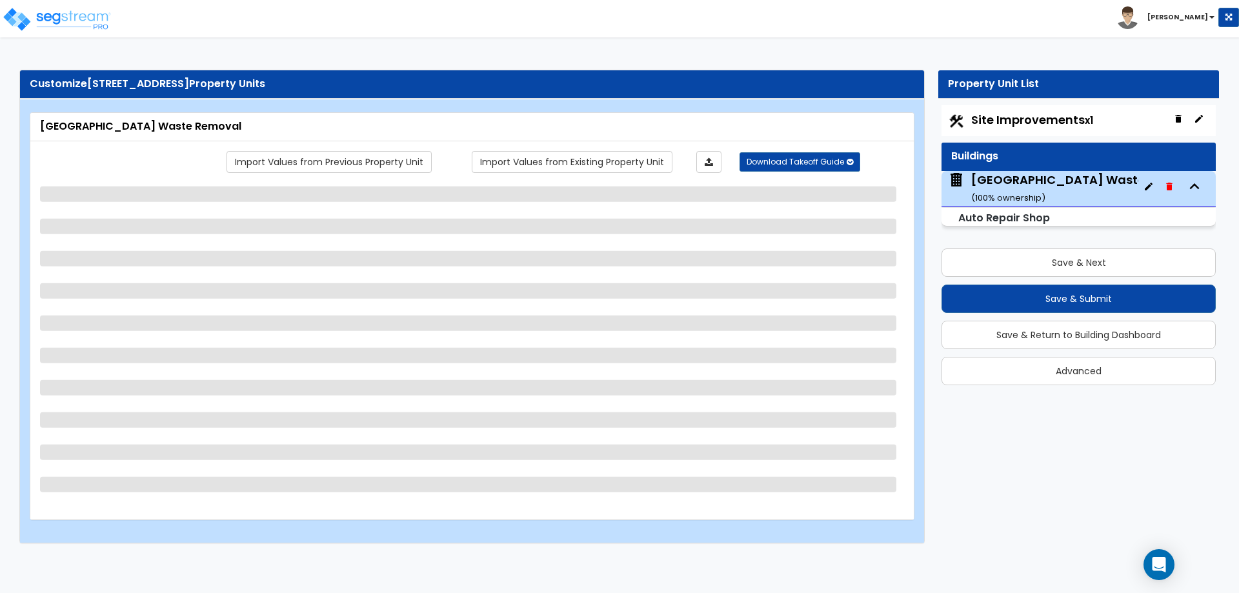
select select "1"
select select "3"
select select "1"
select select "7"
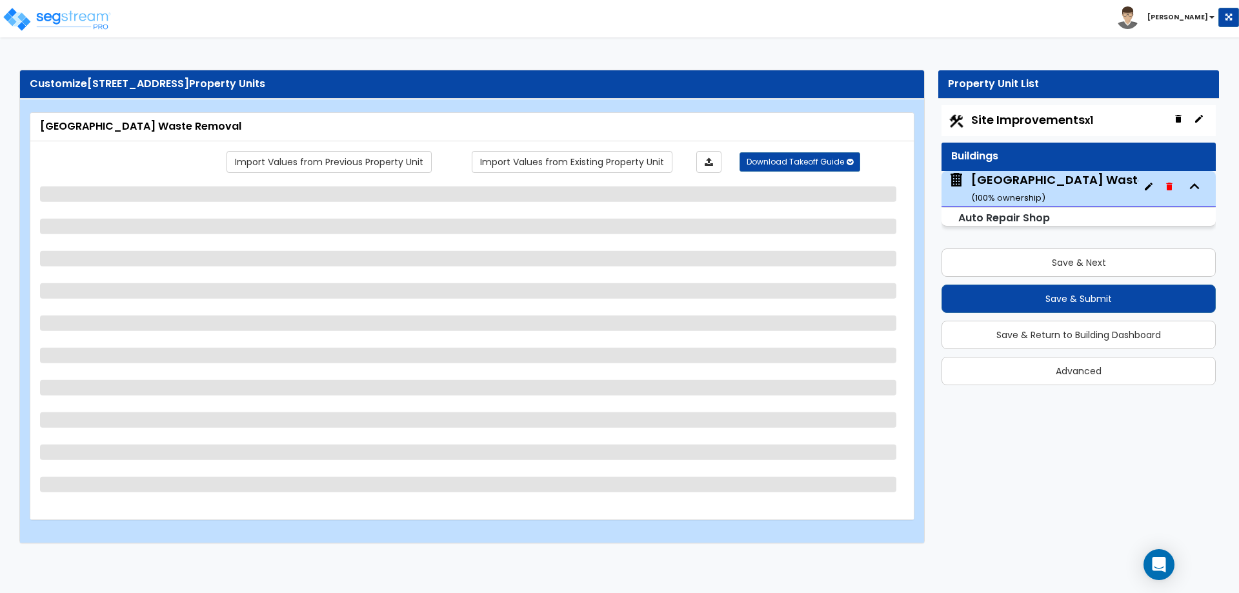
select select "5"
select select "3"
select select "2"
select select "1"
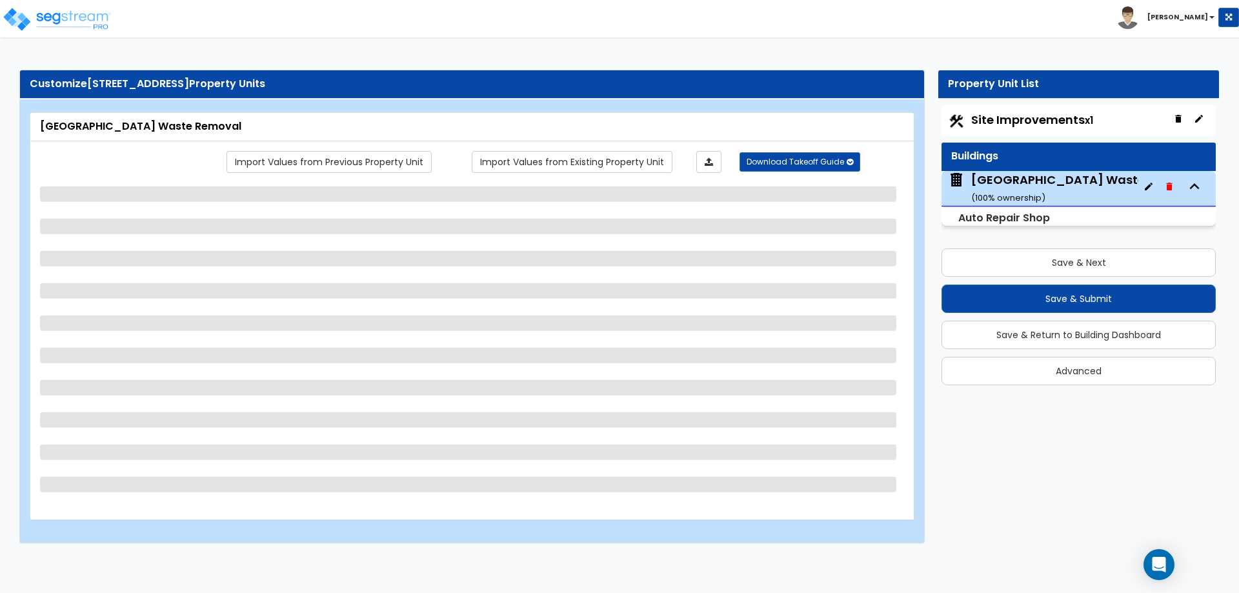
select select "1"
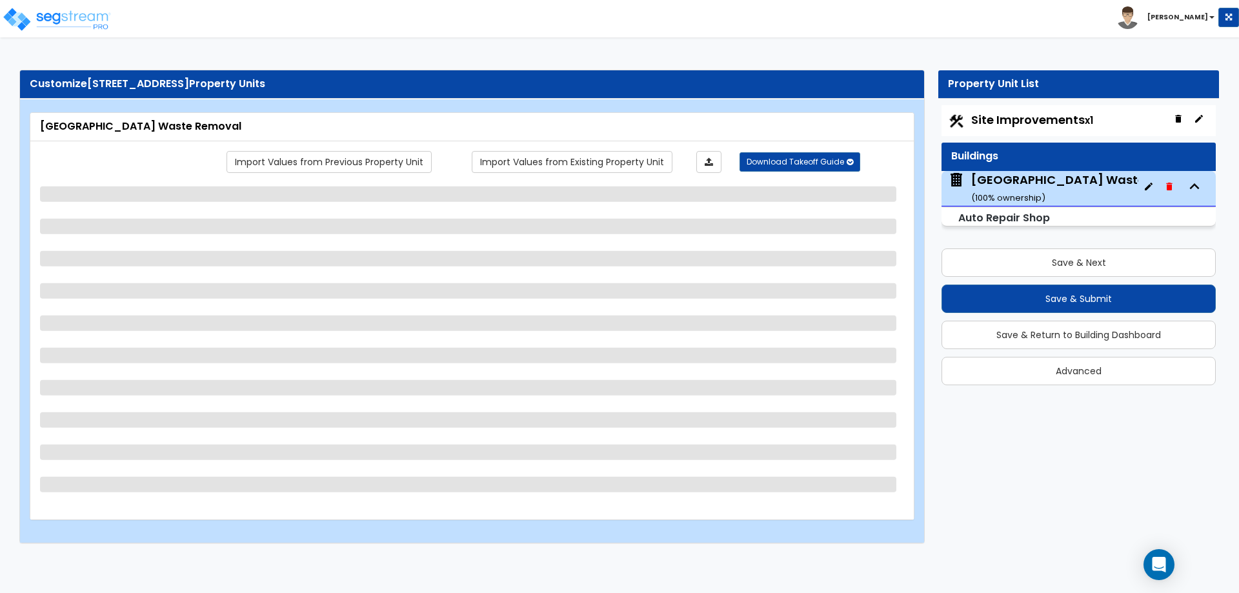
select select "2"
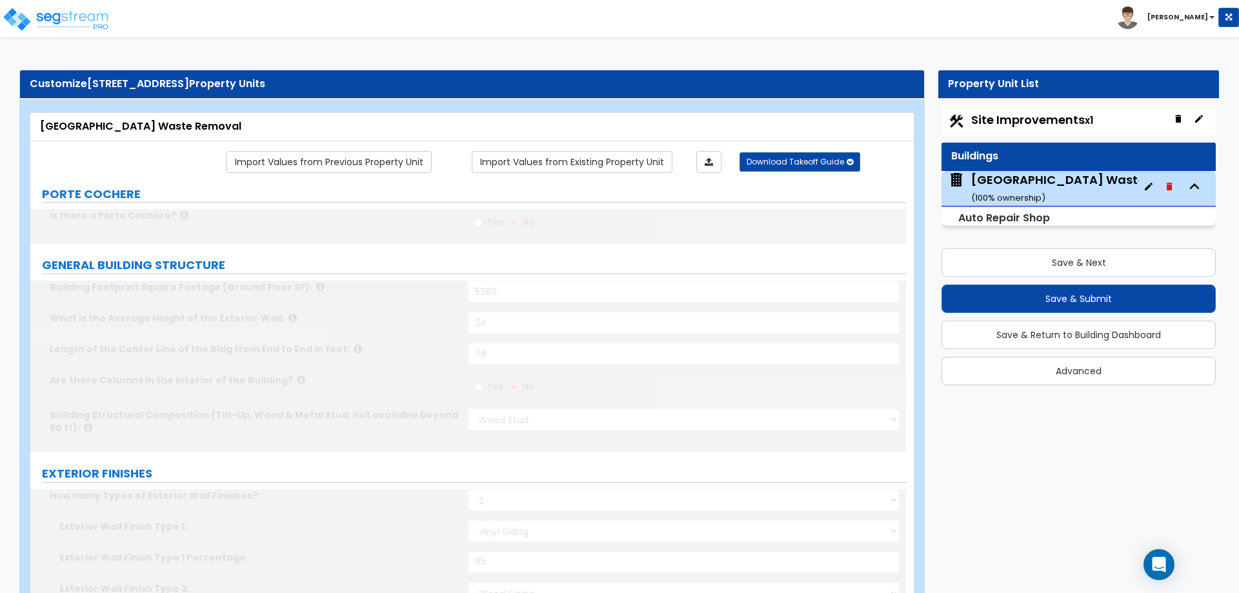
radio input "true"
select select "1"
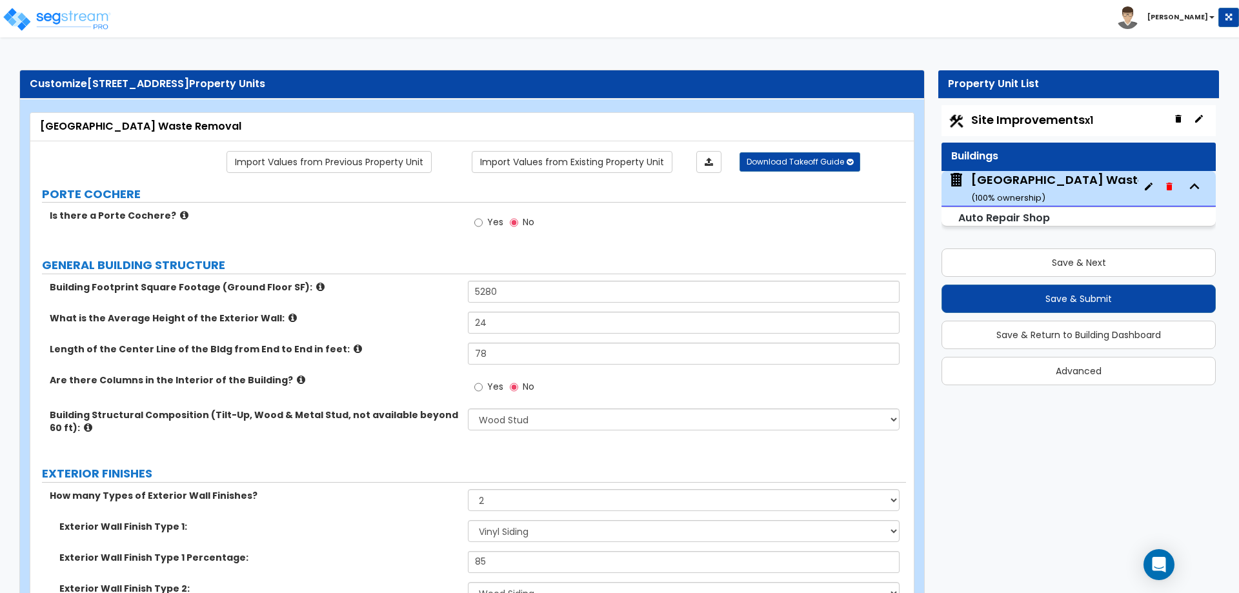
click at [1029, 116] on span "Site Improvements x1" at bounding box center [1032, 120] width 122 height 16
select select "2"
select select "1"
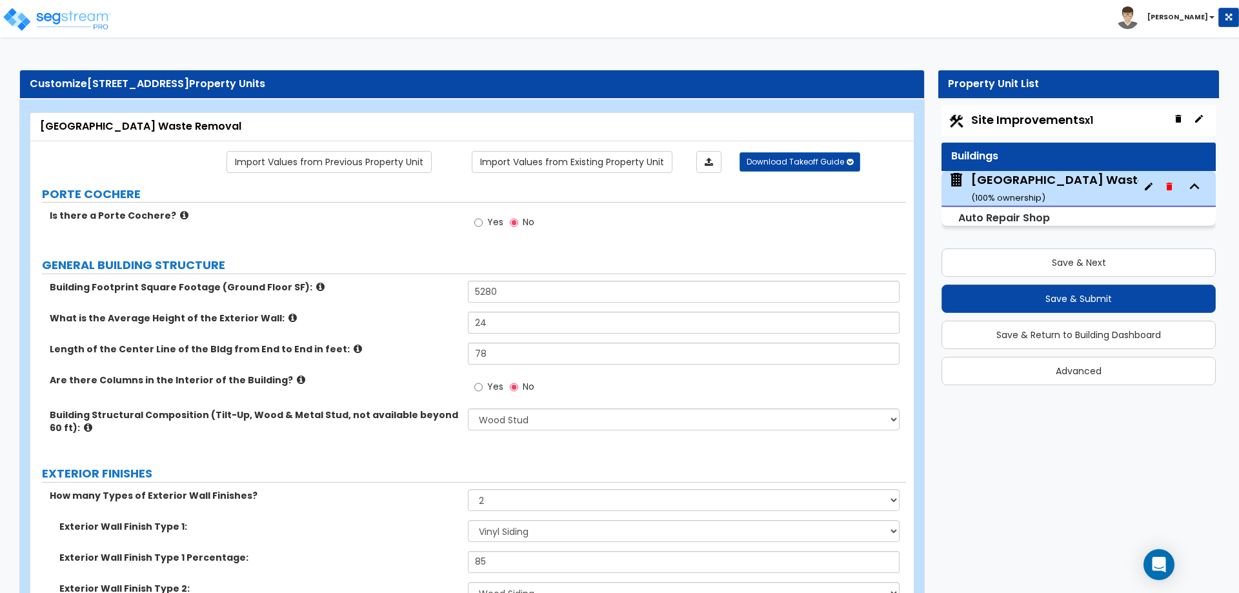
select select "2"
select select "1"
select select "4"
select select "2"
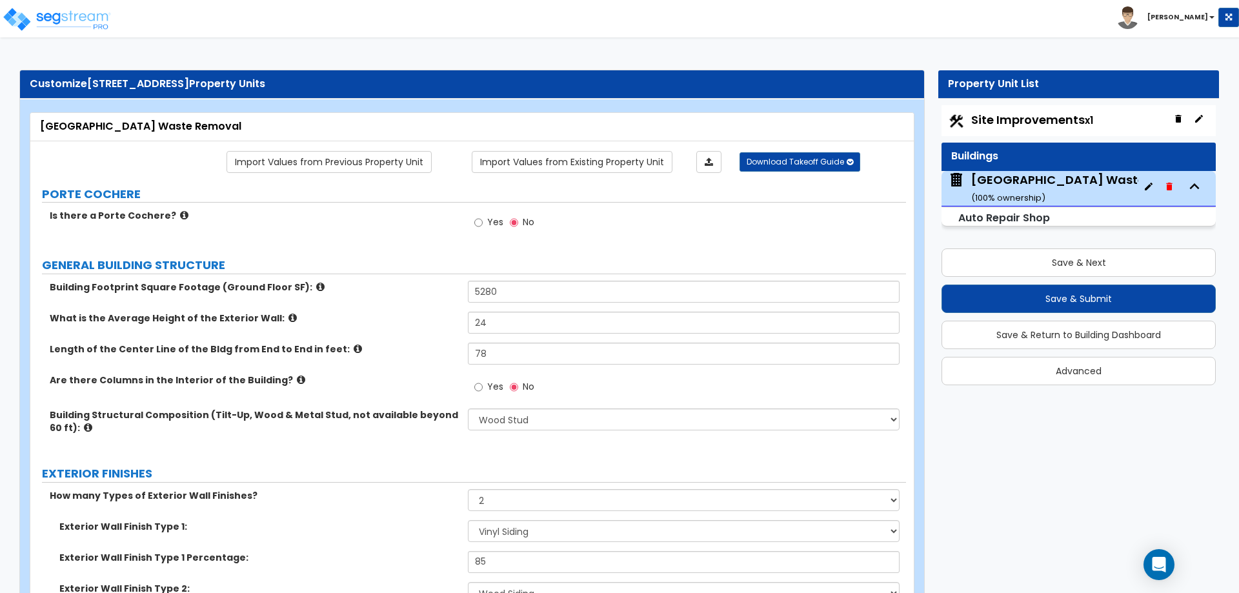
select select "2"
select select "1"
select select "4"
select select "2"
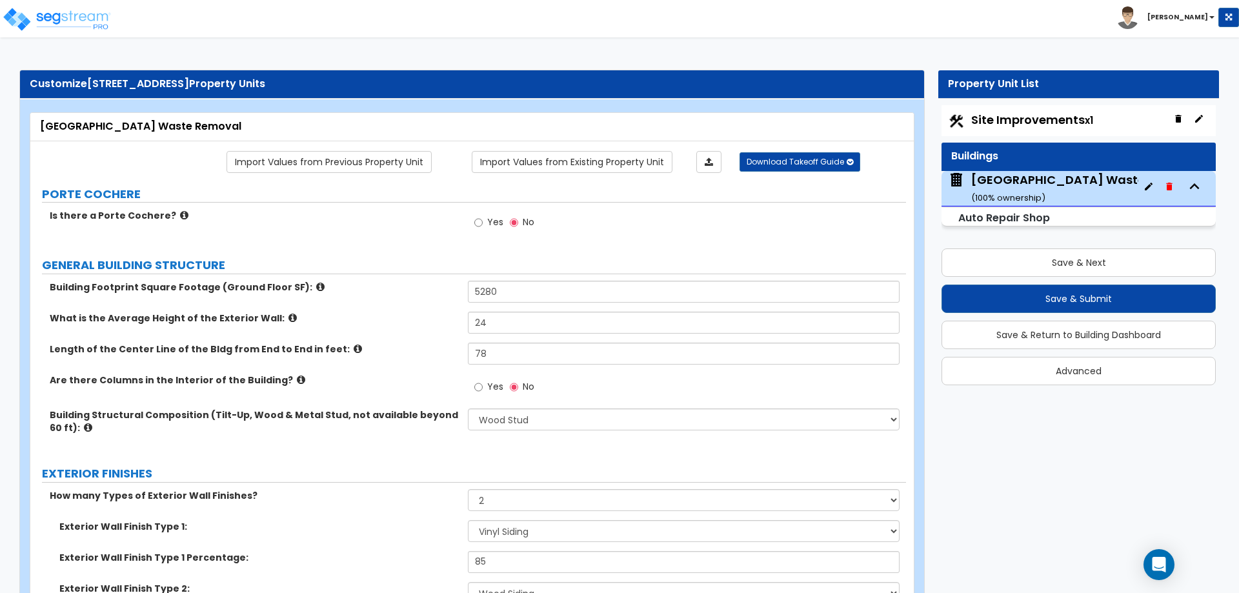
select select "1"
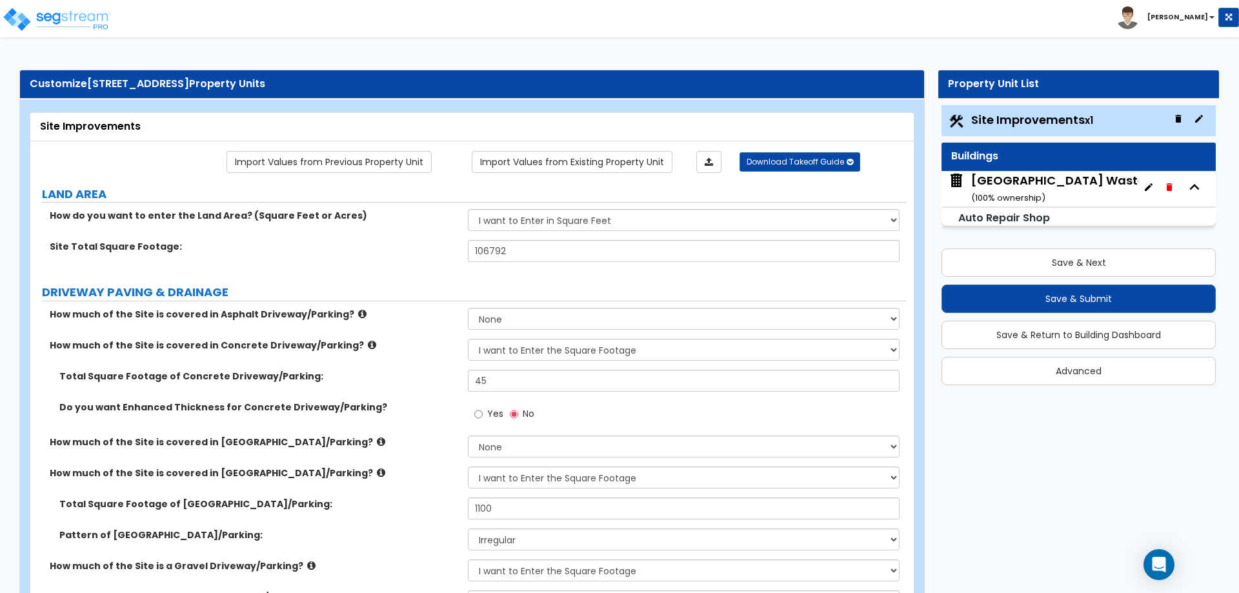
click at [1004, 190] on div "Naples Waste Removal ( 100 % ownership)" at bounding box center [1085, 188] width 229 height 33
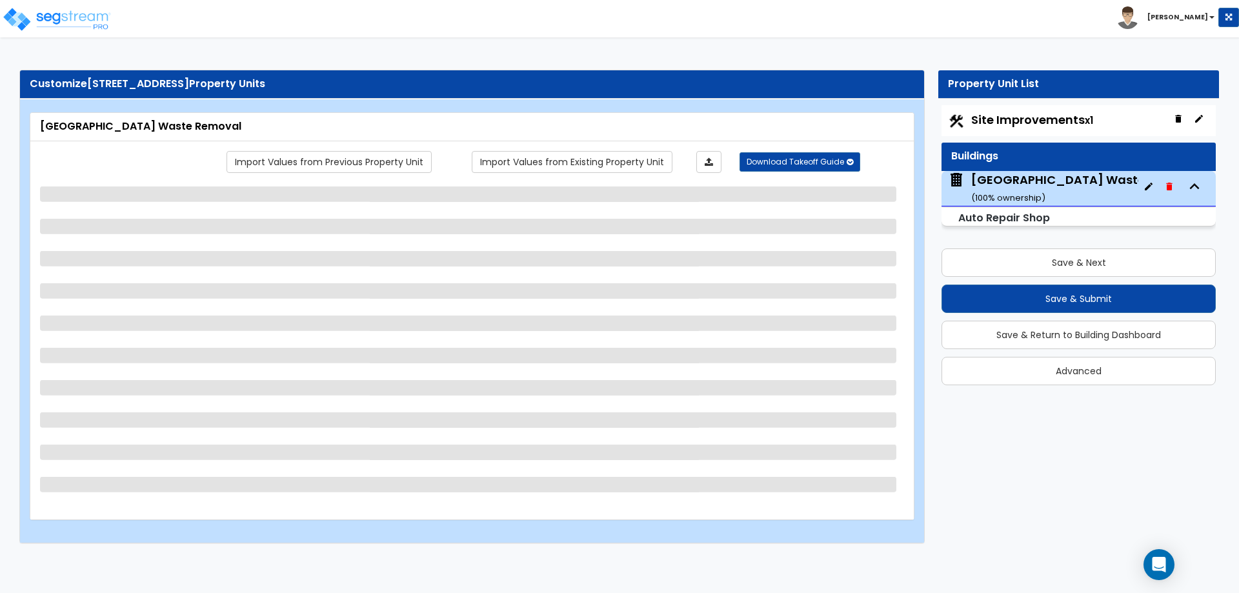
select select "7"
select select "2"
select select "5"
select select "4"
select select "1"
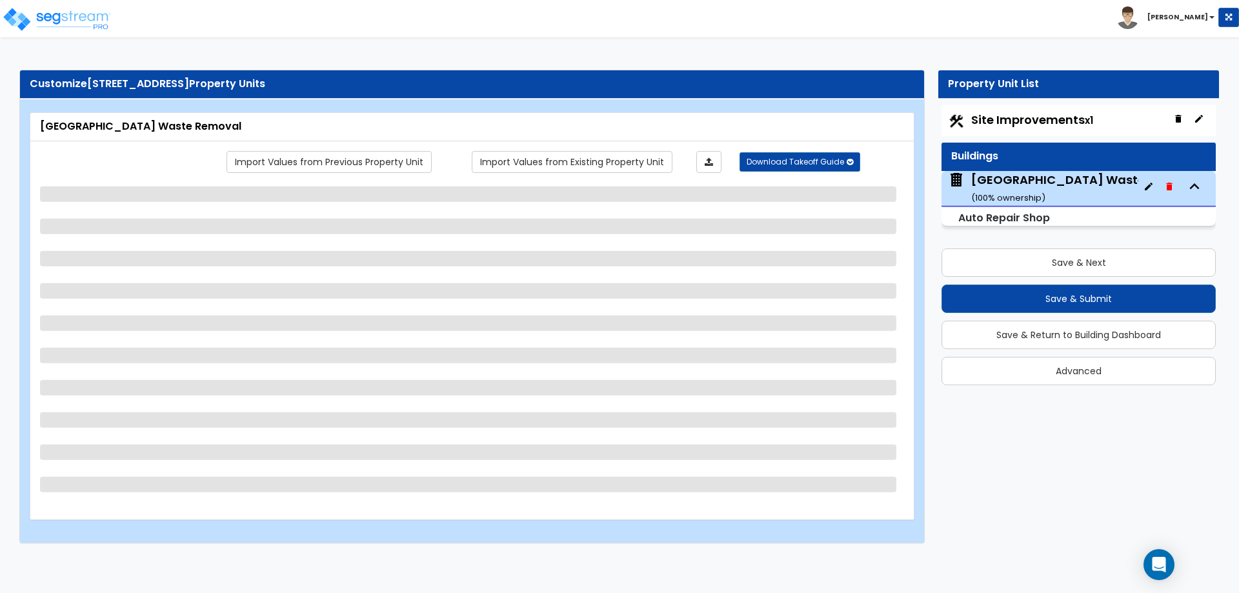
select select "1"
select select "2"
select select "1"
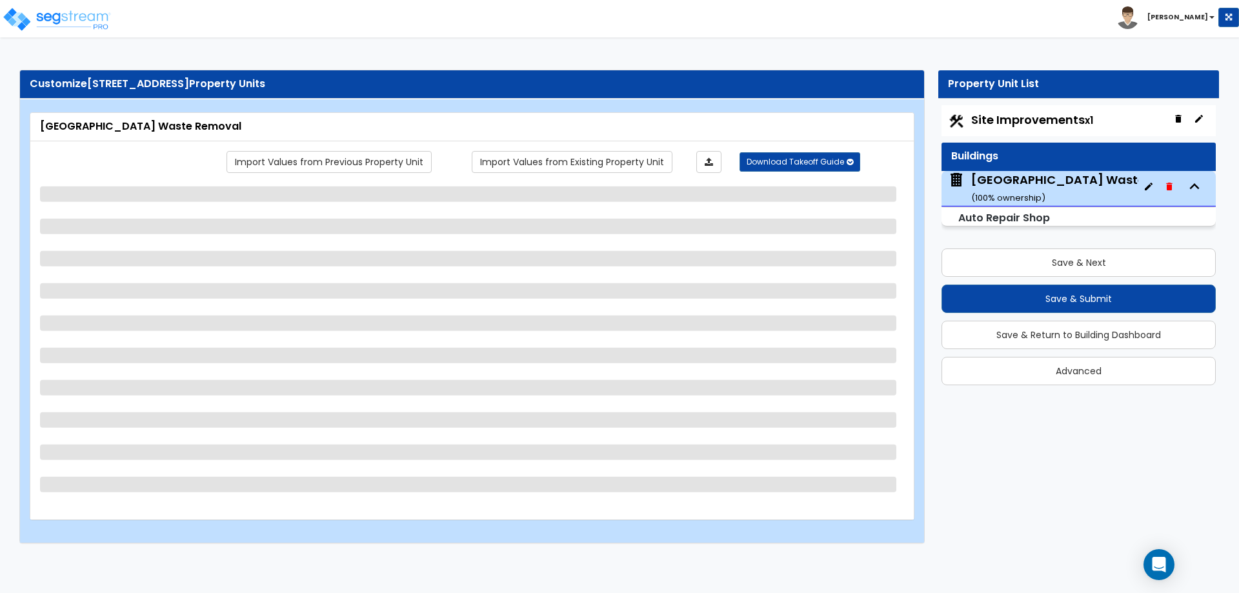
select select "4"
select select "2"
select select "3"
select select "2"
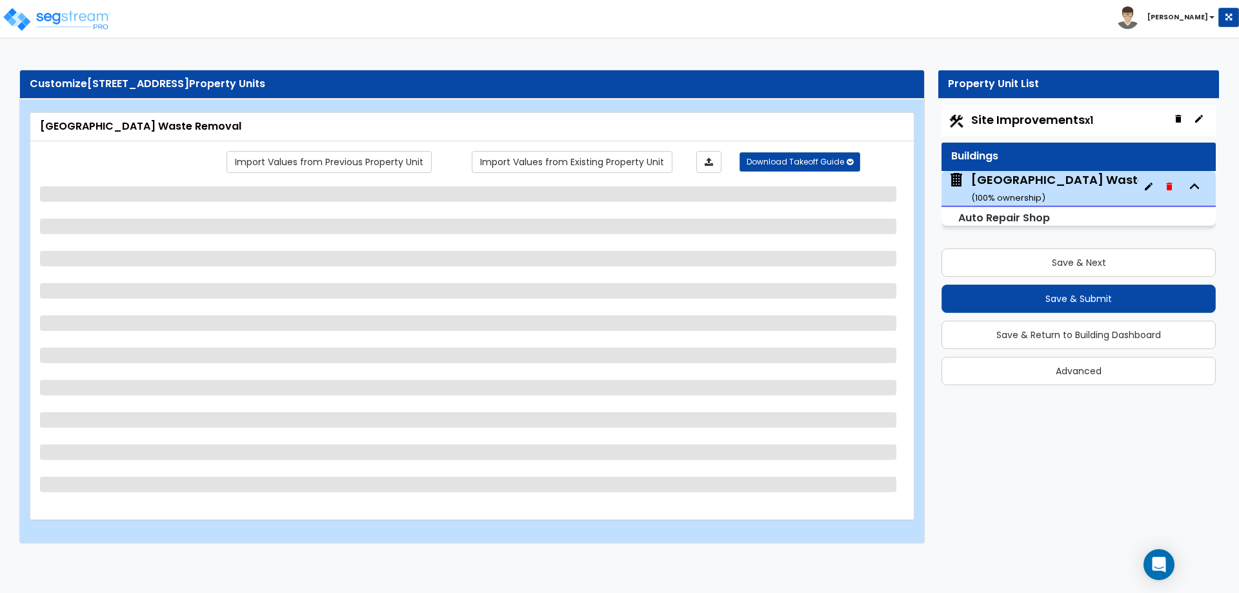
select select "3"
select select "1"
select select "3"
select select "1"
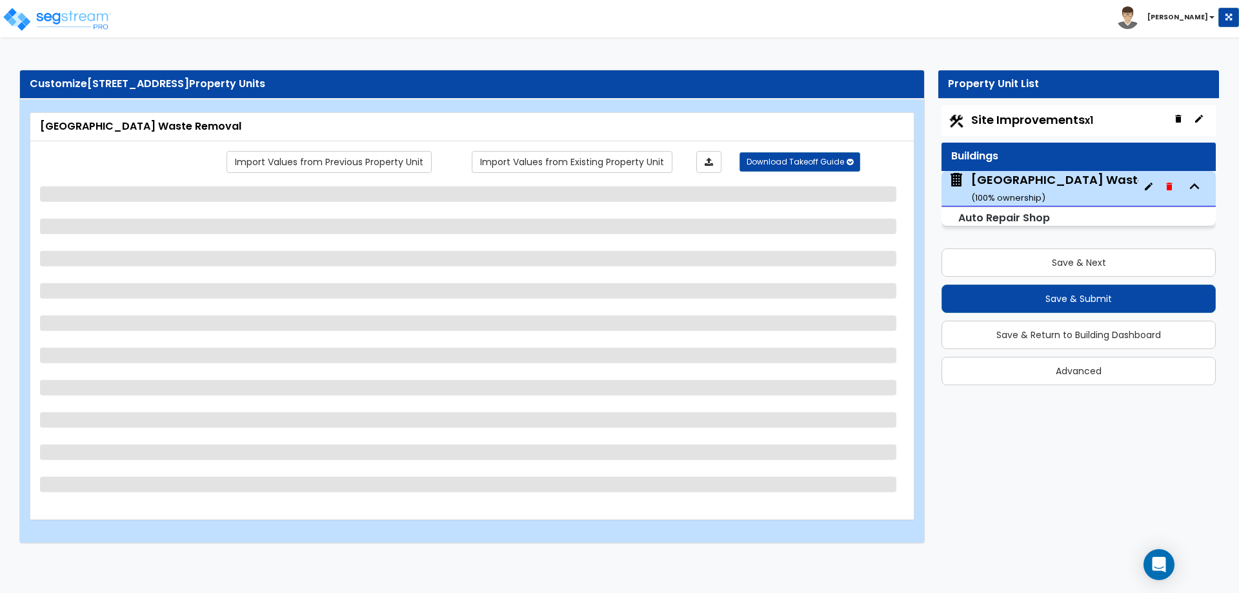
select select "7"
select select "5"
select select "3"
select select "2"
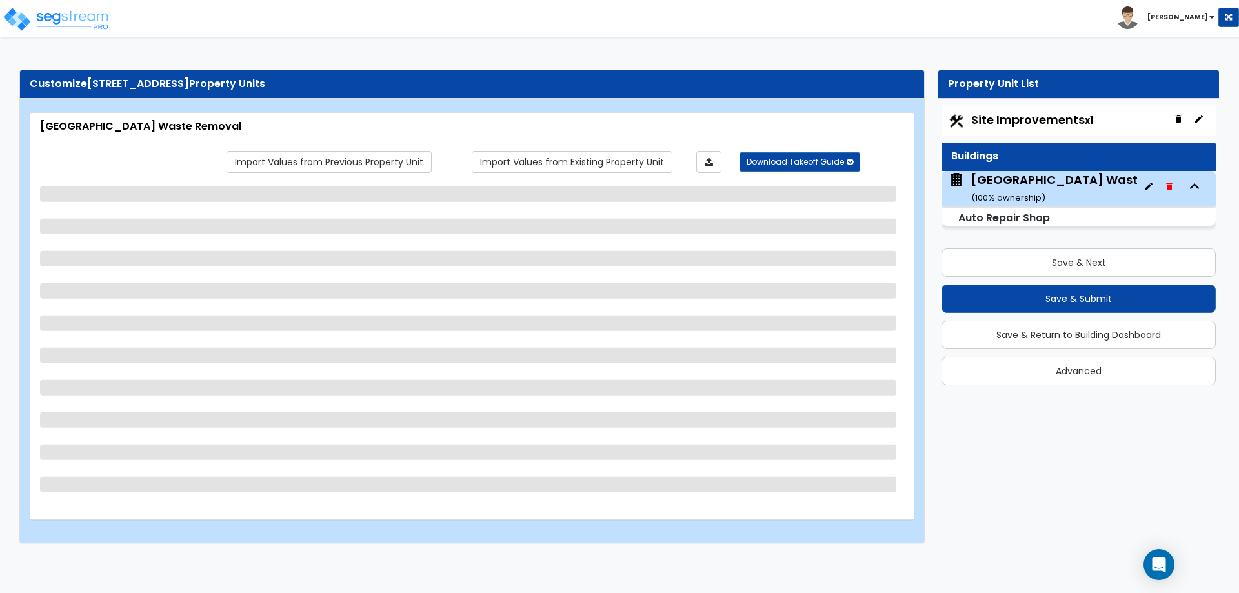
select select "1"
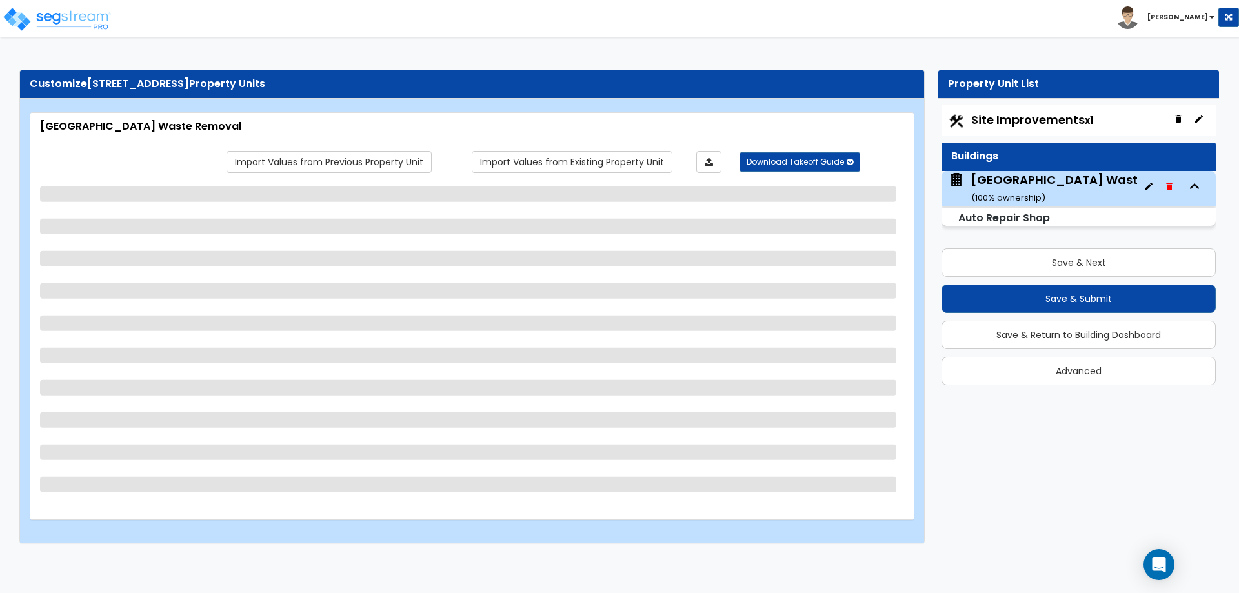
select select "1"
select select "2"
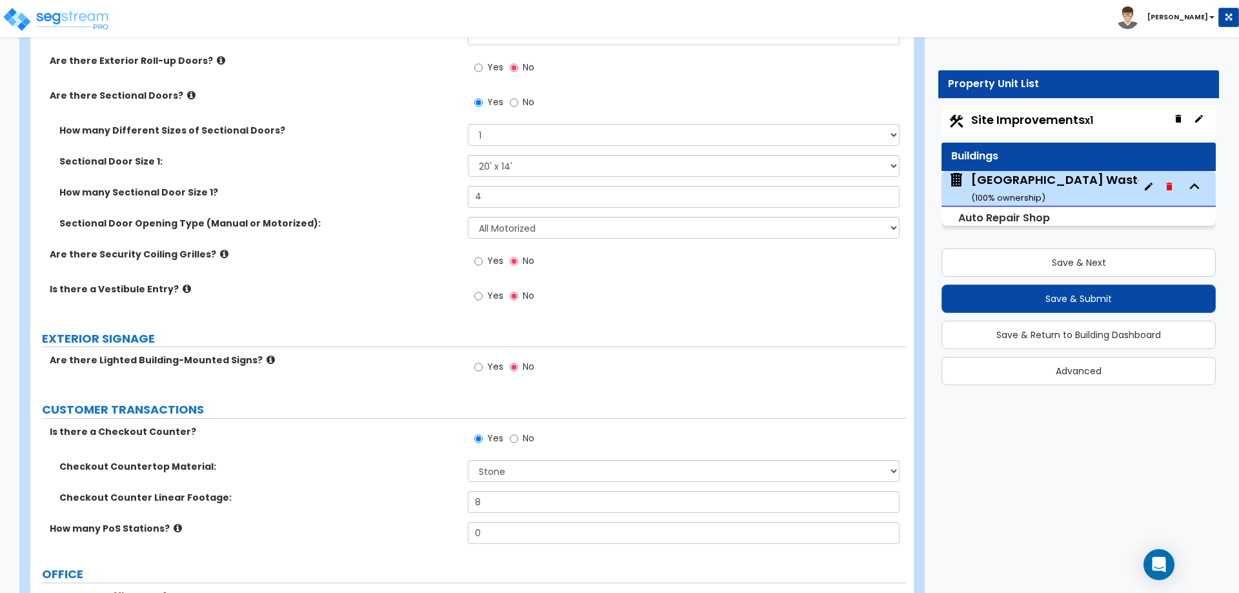
scroll to position [1684, 0]
click at [492, 163] on select "Please Choose One 8' x 8' 10' x 10' 12' x 12' 20' x 14'" at bounding box center [683, 167] width 431 height 22
click at [398, 156] on label "Sectional Door Size 1:" at bounding box center [258, 162] width 399 height 13
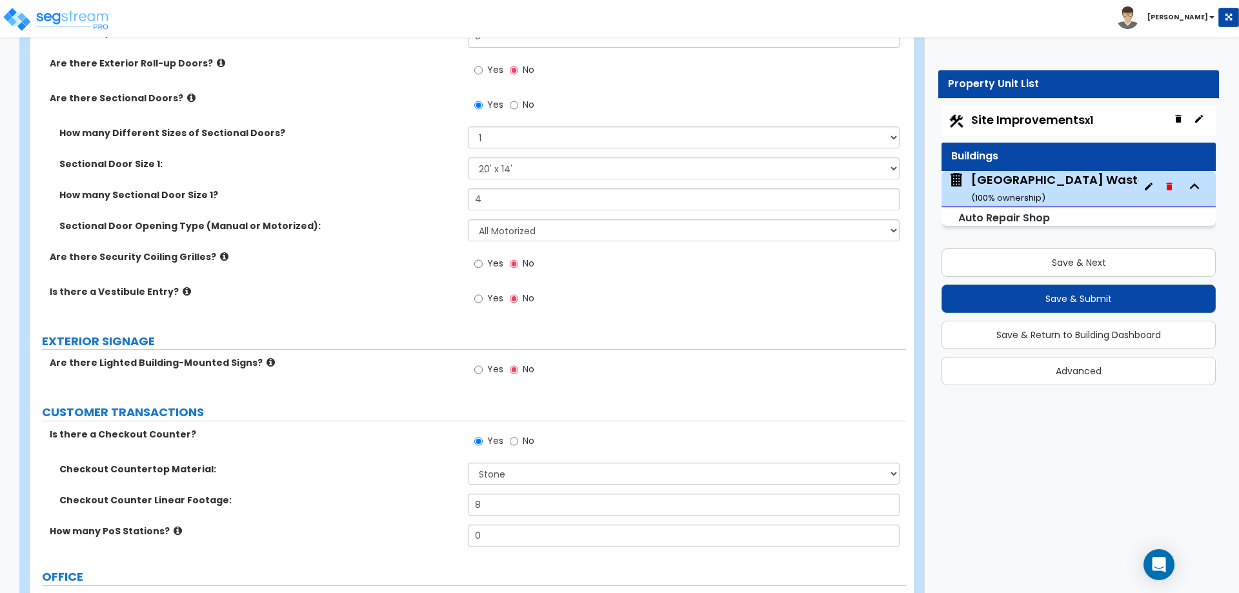
scroll to position [1682, 0]
click at [187, 96] on icon at bounding box center [191, 99] width 8 height 10
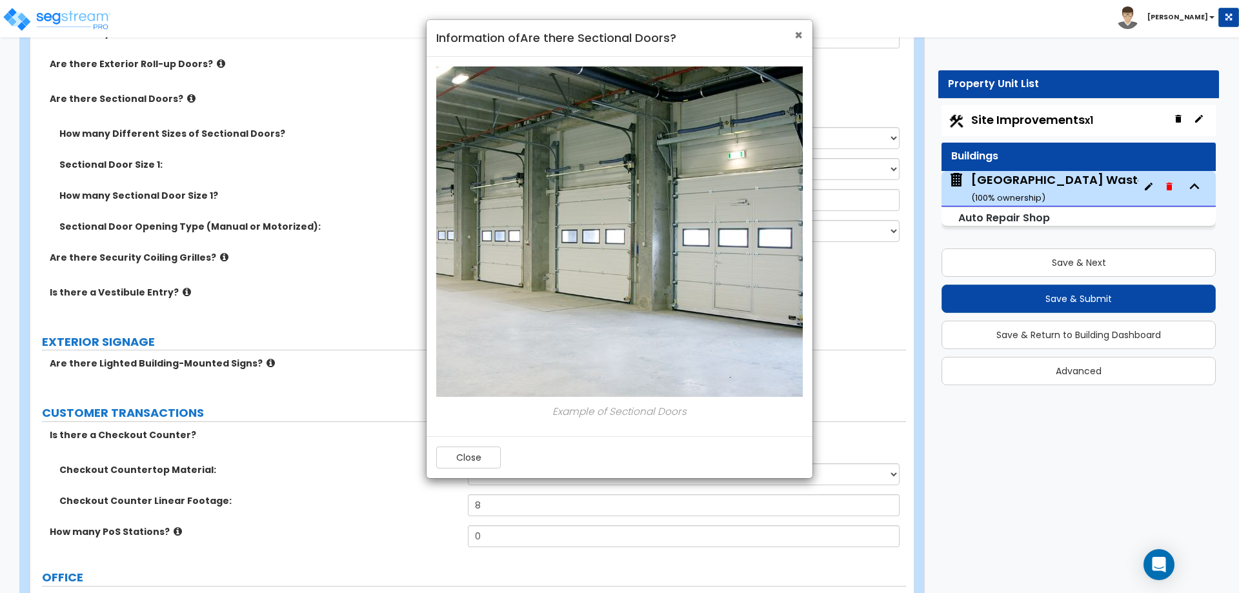
click at [798, 31] on span "×" at bounding box center [798, 35] width 8 height 19
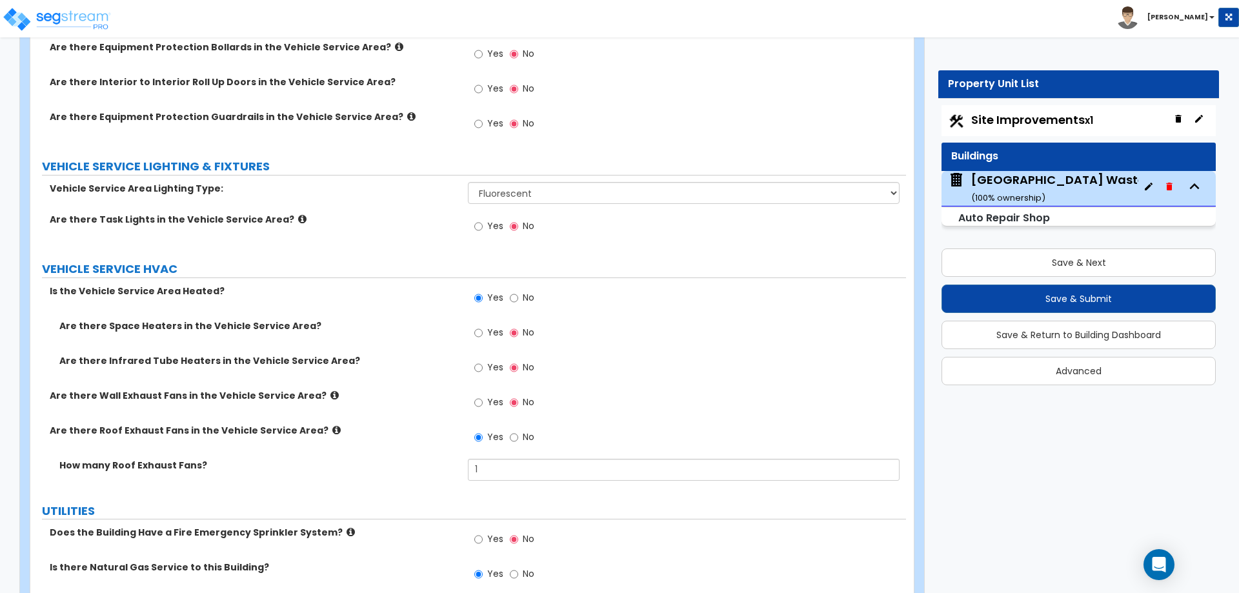
scroll to position [5322, 0]
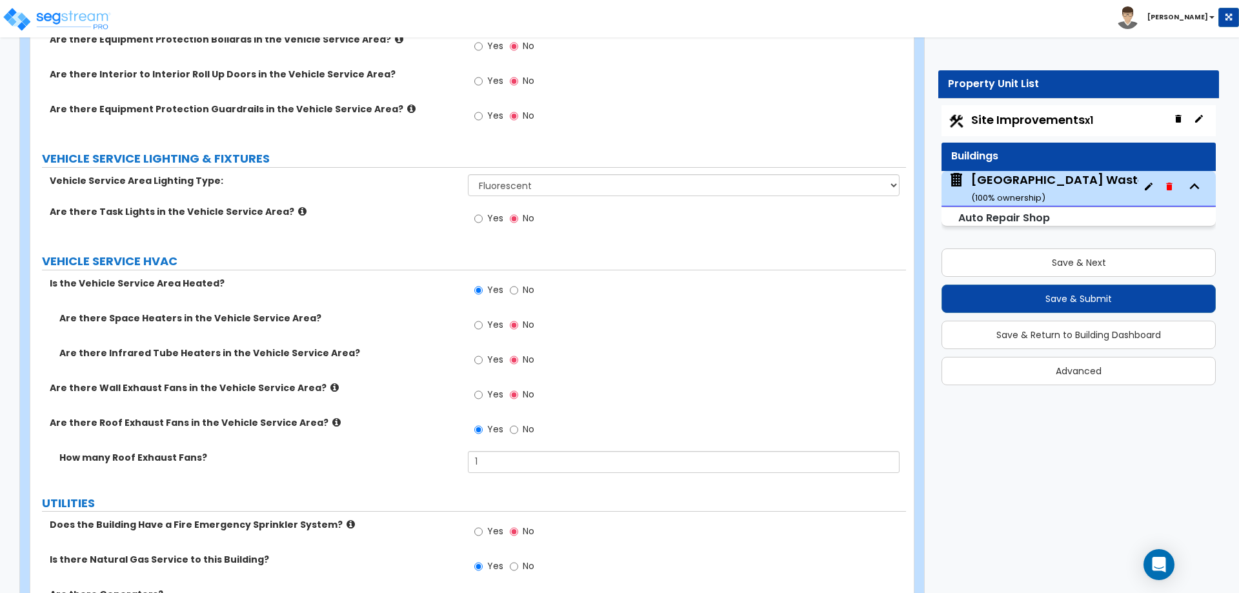
click at [521, 283] on label "No" at bounding box center [522, 292] width 25 height 22
click at [518, 283] on input "No" at bounding box center [514, 290] width 8 height 14
radio input "false"
radio input "true"
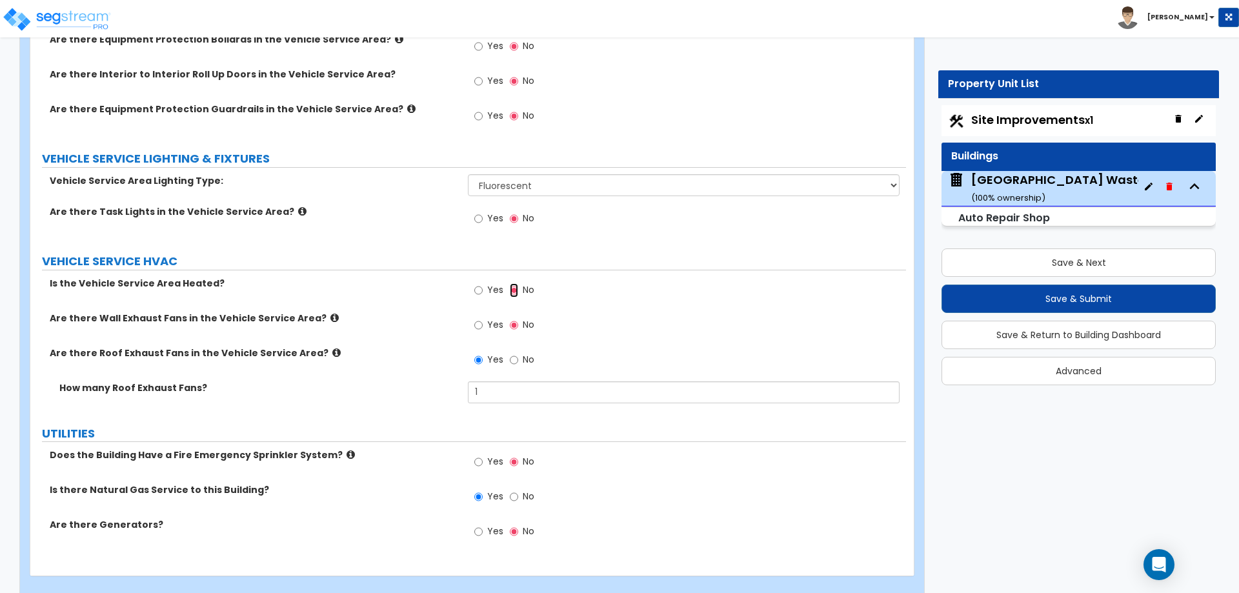
scroll to position [5342, 0]
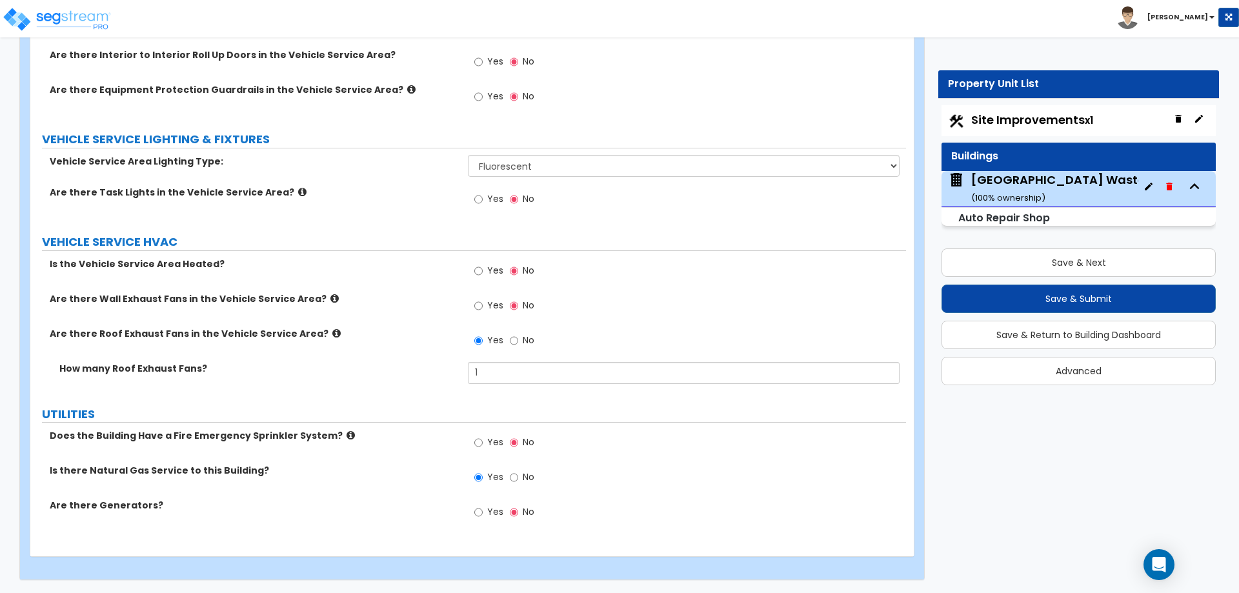
drag, startPoint x: 383, startPoint y: 413, endPoint x: 327, endPoint y: 425, distance: 57.3
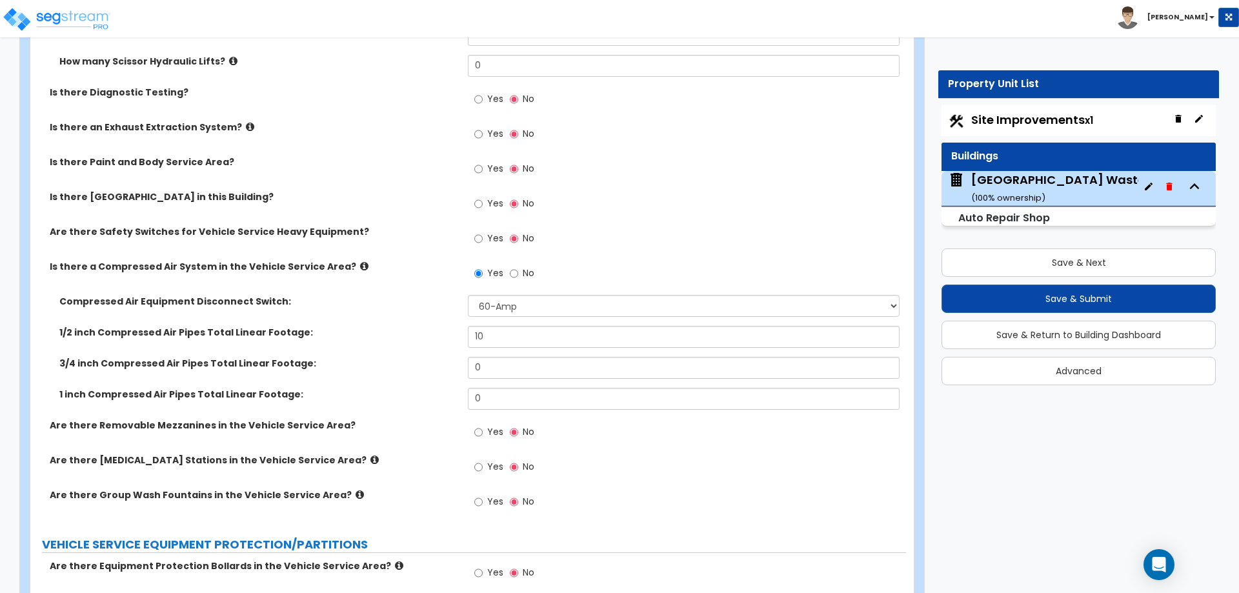
scroll to position [4794, 0]
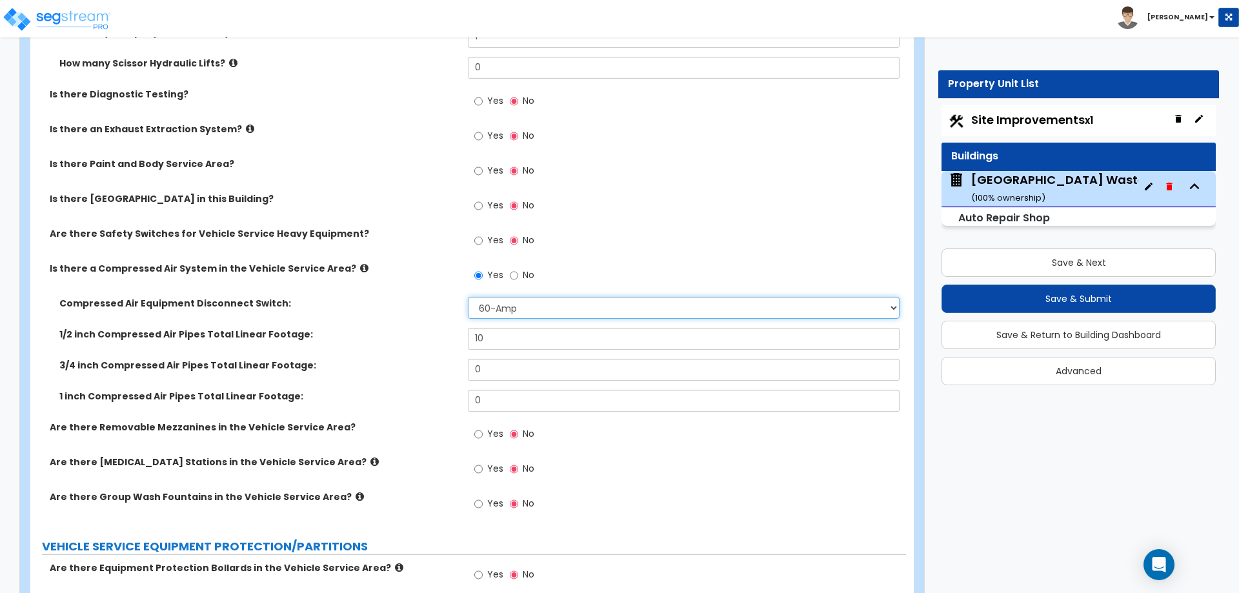
click at [489, 303] on select "Please Choose One 30-Amp 60-Amp 100-Amp 200-Amp" at bounding box center [683, 308] width 431 height 22
select select "1"
click at [468, 297] on select "Please Choose One 30-Amp 60-Amp 100-Amp 200-Amp" at bounding box center [683, 308] width 431 height 22
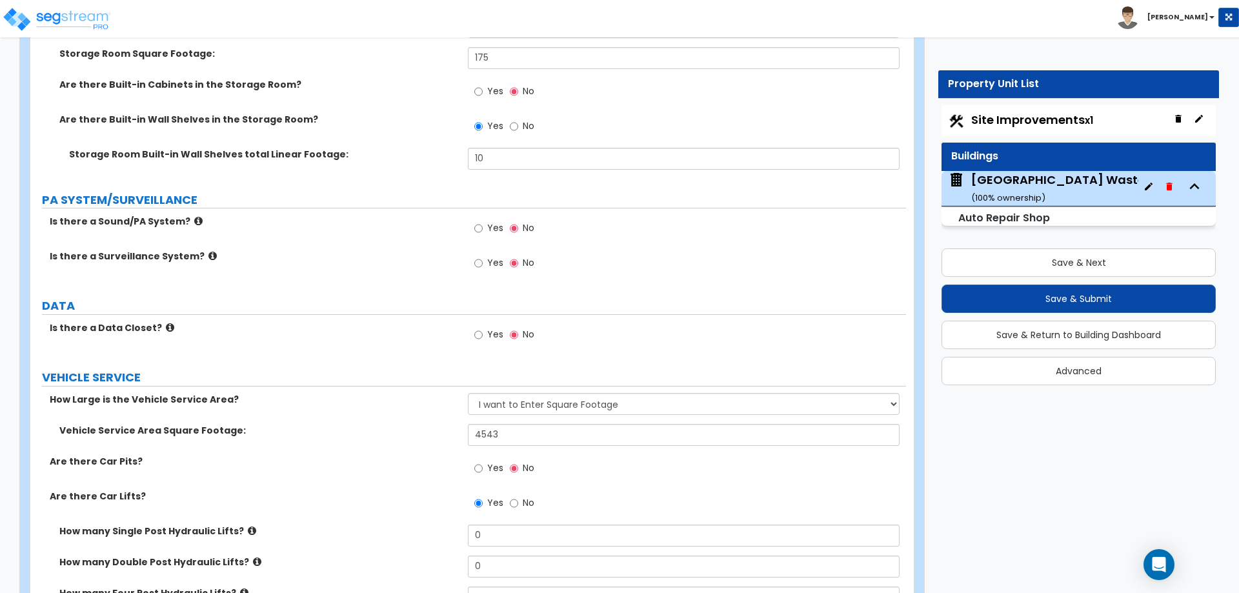
scroll to position [4091, 0]
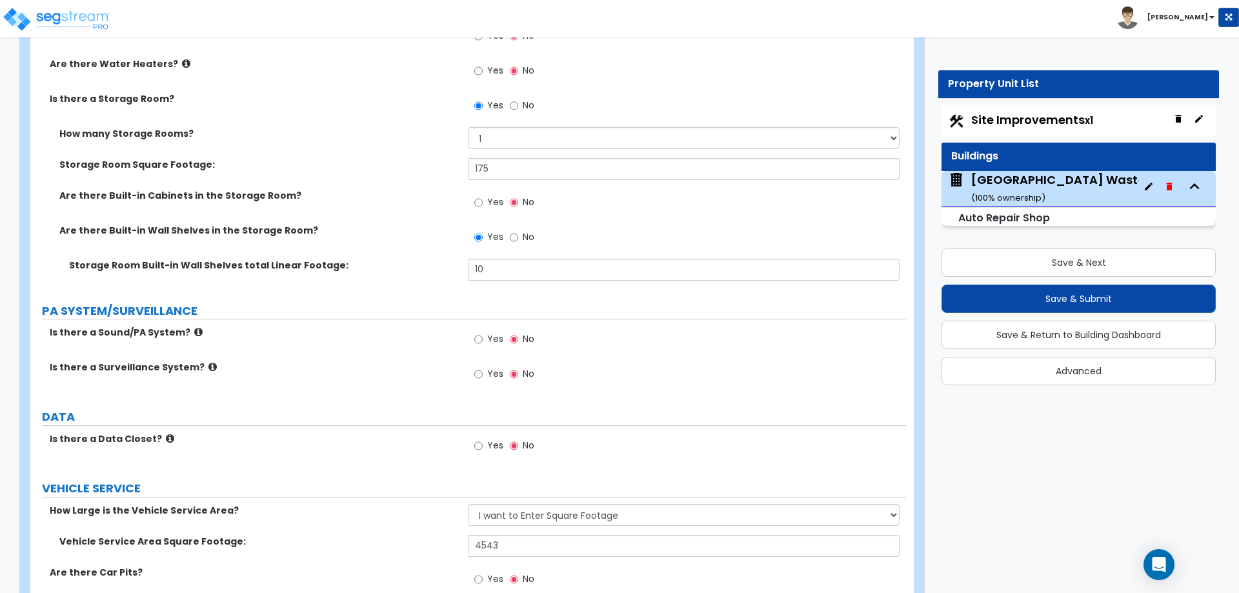
click at [194, 332] on icon at bounding box center [198, 332] width 8 height 10
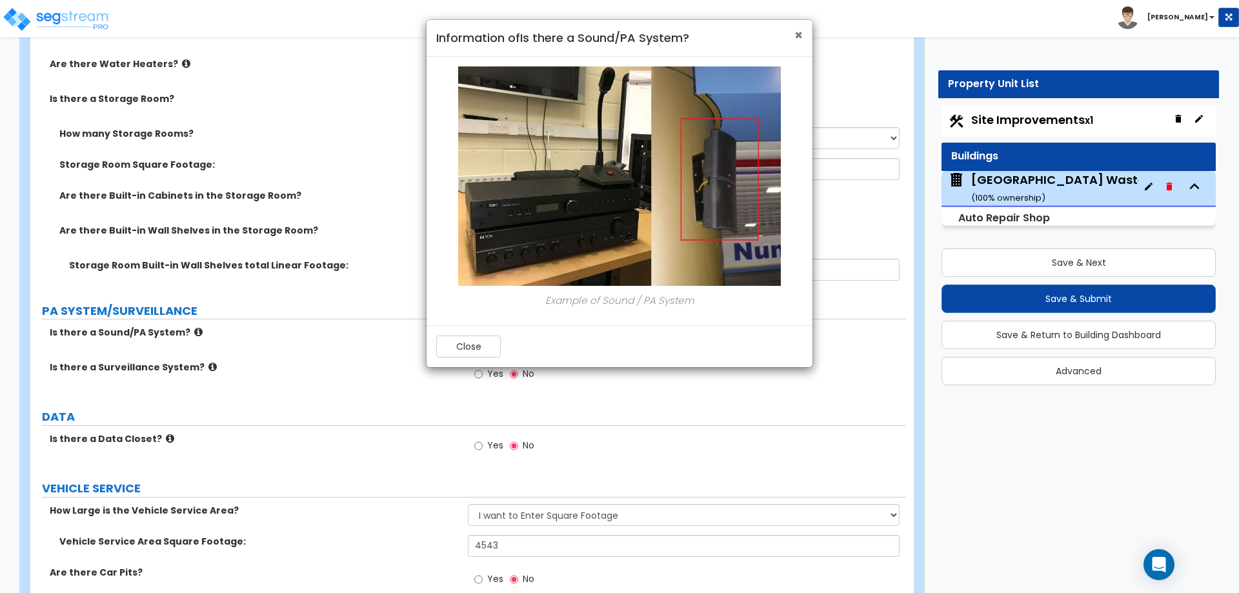
click at [799, 37] on span "×" at bounding box center [798, 35] width 8 height 19
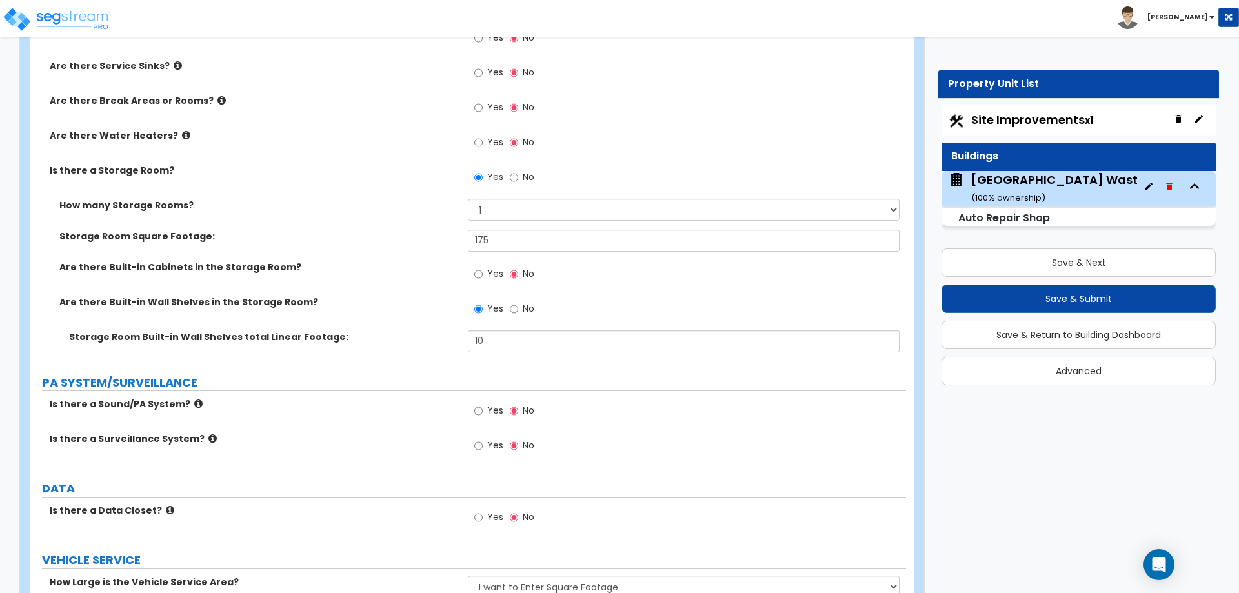
scroll to position [4032, 0]
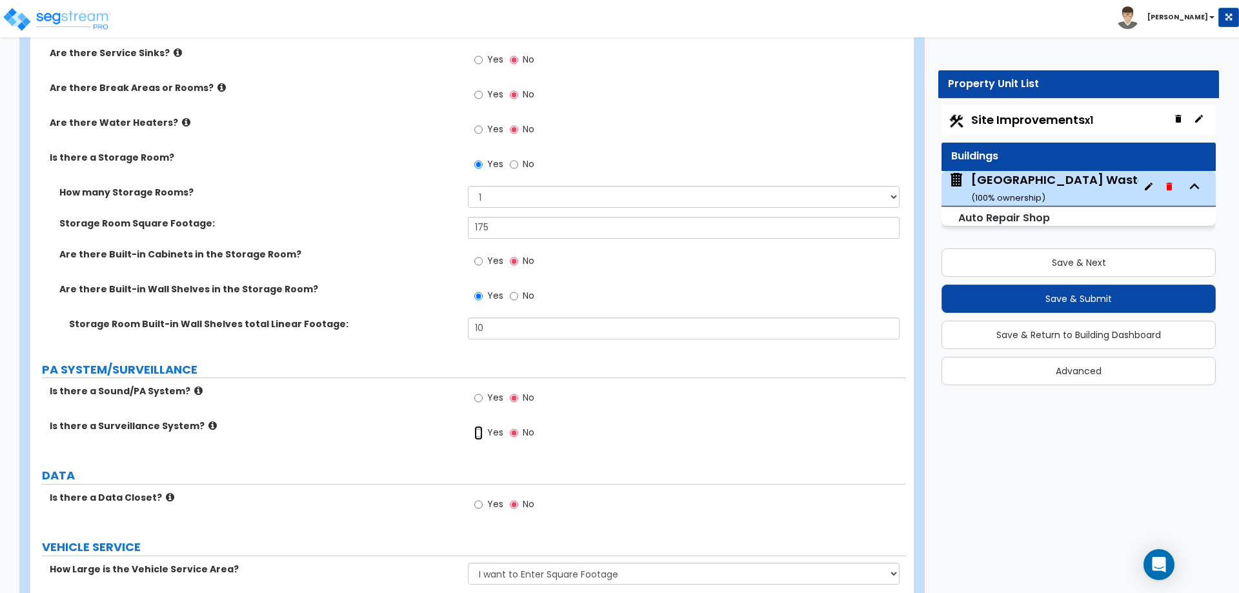
click at [478, 435] on input "Yes" at bounding box center [478, 433] width 8 height 14
radio input "true"
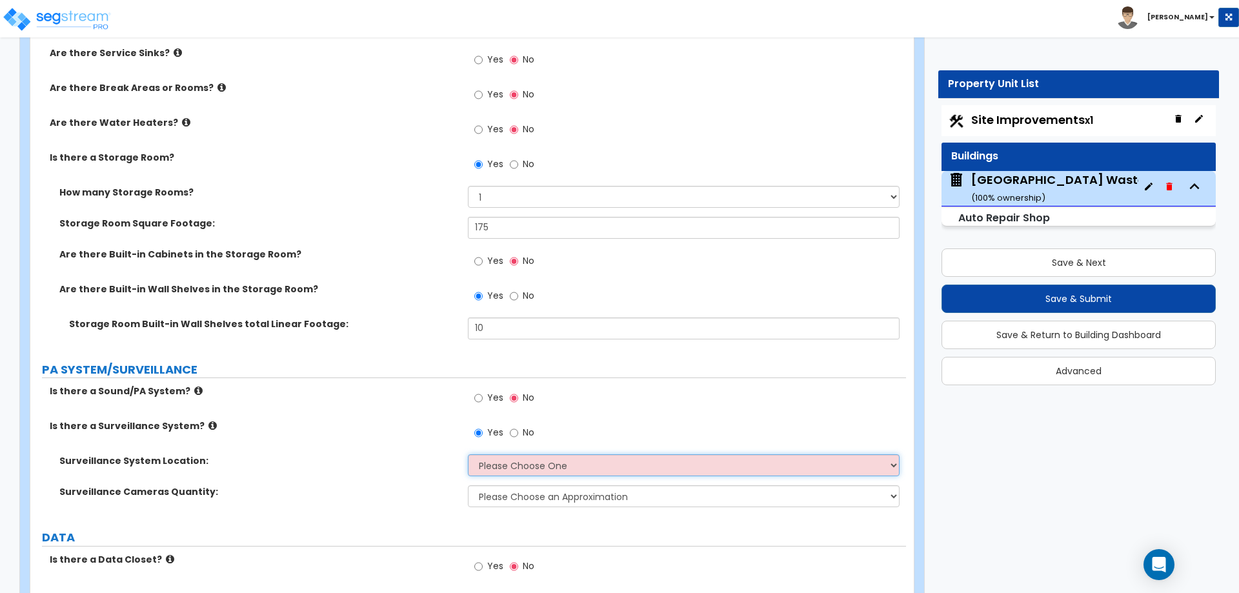
click at [518, 463] on select "Please Choose One Inside the Building Outside the Building Both Inside & Outside" at bounding box center [683, 465] width 431 height 22
select select "3"
click at [468, 454] on select "Please Choose One Inside the Building Outside the Building Both Inside & Outside" at bounding box center [683, 465] width 431 height 22
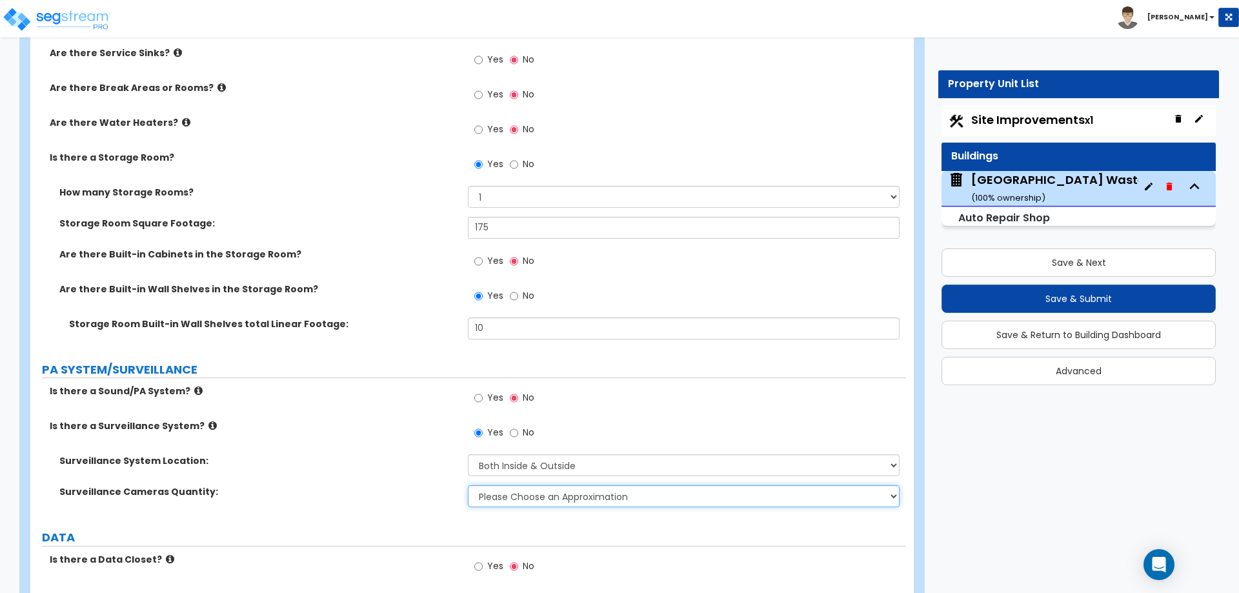
click at [510, 498] on select "Please Choose an Approximation Barely Noticed Any Noticed a Couple Frequently S…" at bounding box center [683, 496] width 431 height 22
select select "2"
click at [468, 485] on select "Please Choose an Approximation Barely Noticed Any Noticed a Couple Frequently S…" at bounding box center [683, 496] width 431 height 22
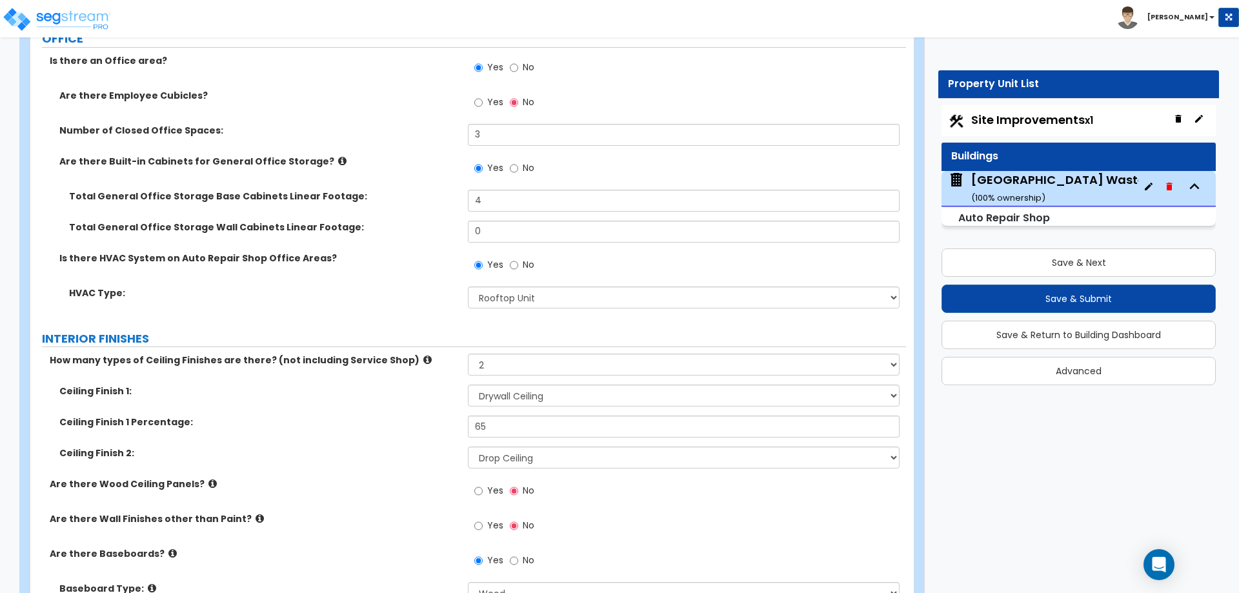
scroll to position [2208, 0]
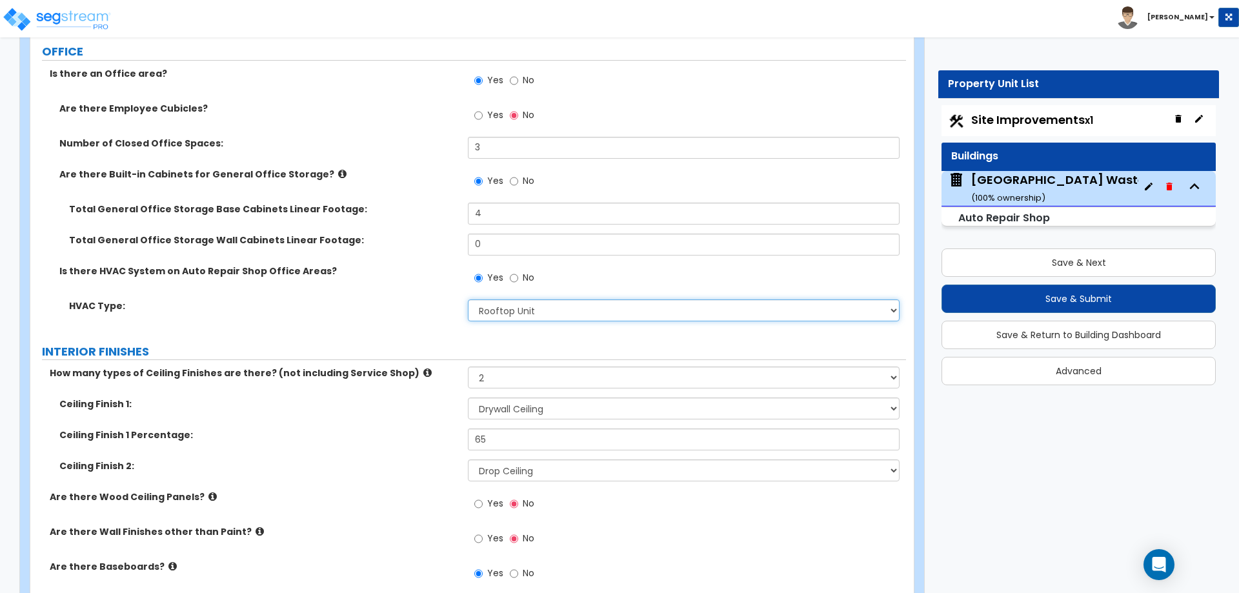
click at [487, 305] on select "Please Choose One Split System Rooftop Unit" at bounding box center [683, 310] width 431 height 22
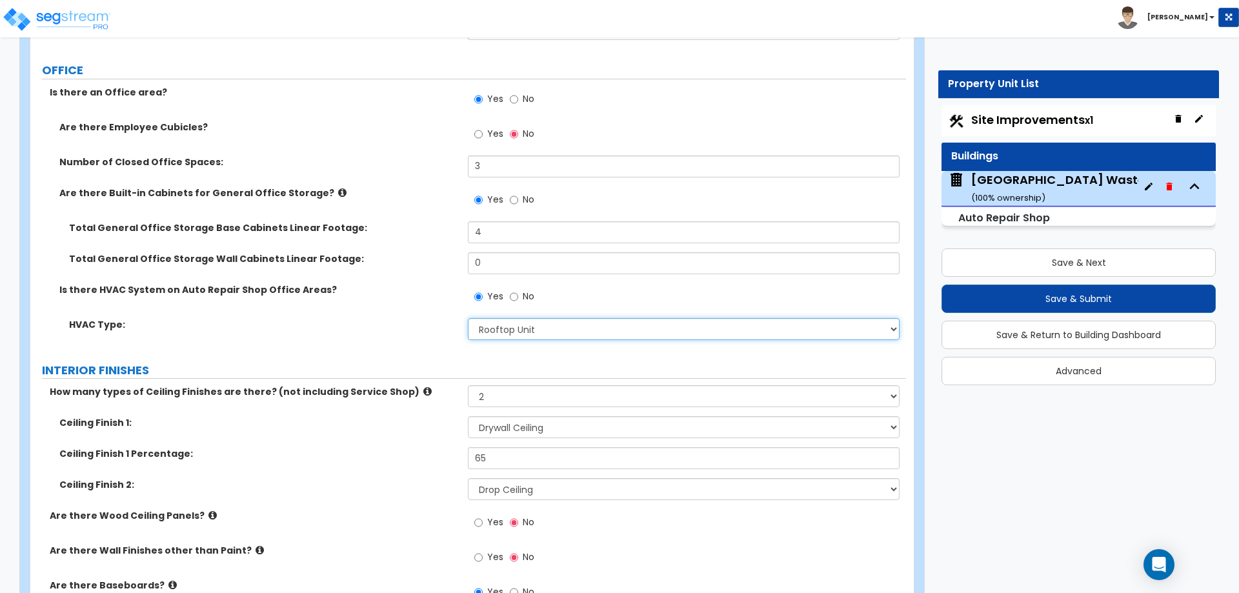
scroll to position [2205, 0]
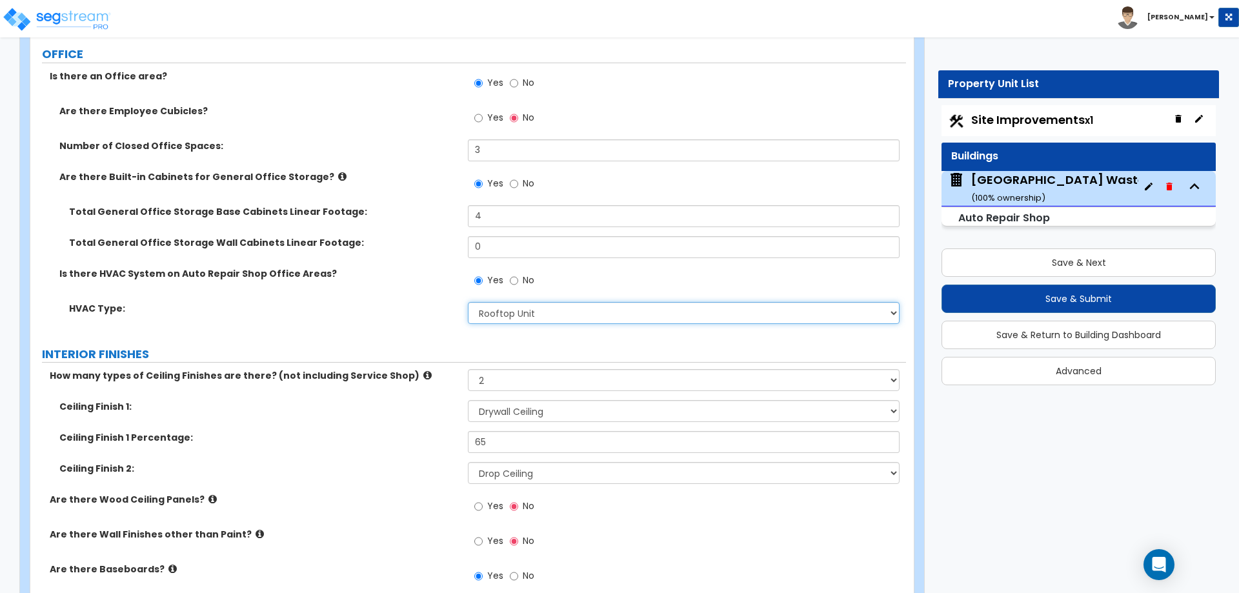
click at [499, 314] on select "Please Choose One Split System Rooftop Unit" at bounding box center [683, 313] width 431 height 22
click at [468, 302] on select "Please Choose One Split System Rooftop Unit" at bounding box center [683, 313] width 431 height 22
click at [533, 310] on select "Please Choose One Split System Rooftop Unit" at bounding box center [683, 313] width 431 height 22
select select "2"
click at [468, 302] on select "Please Choose One Split System Rooftop Unit" at bounding box center [683, 313] width 431 height 22
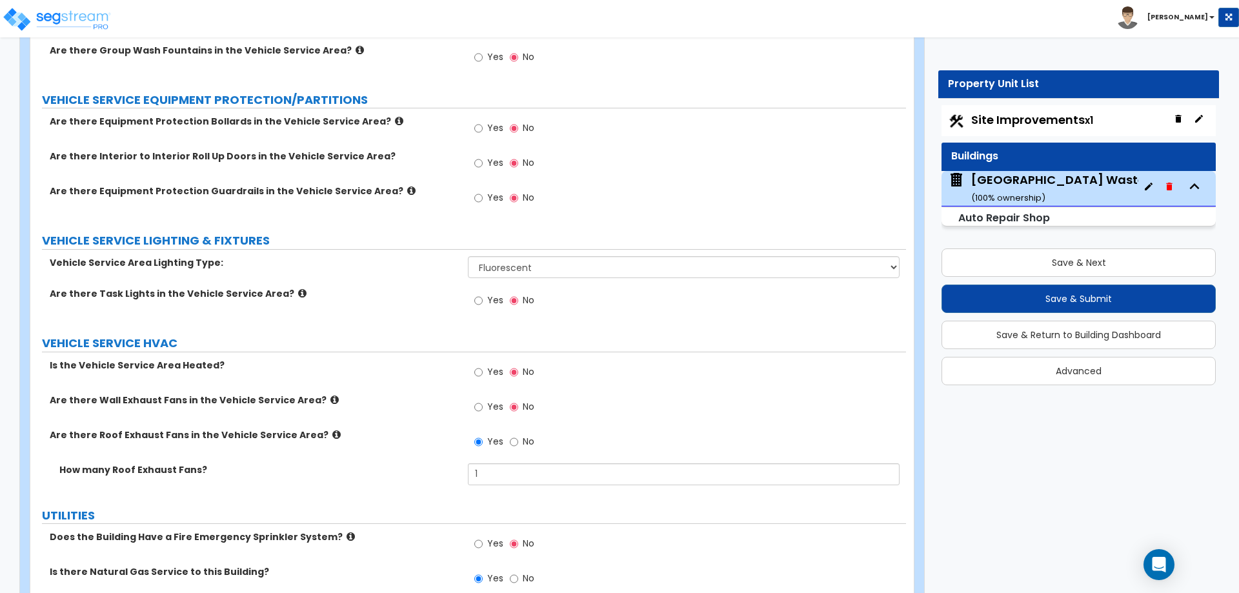
scroll to position [5307, 0]
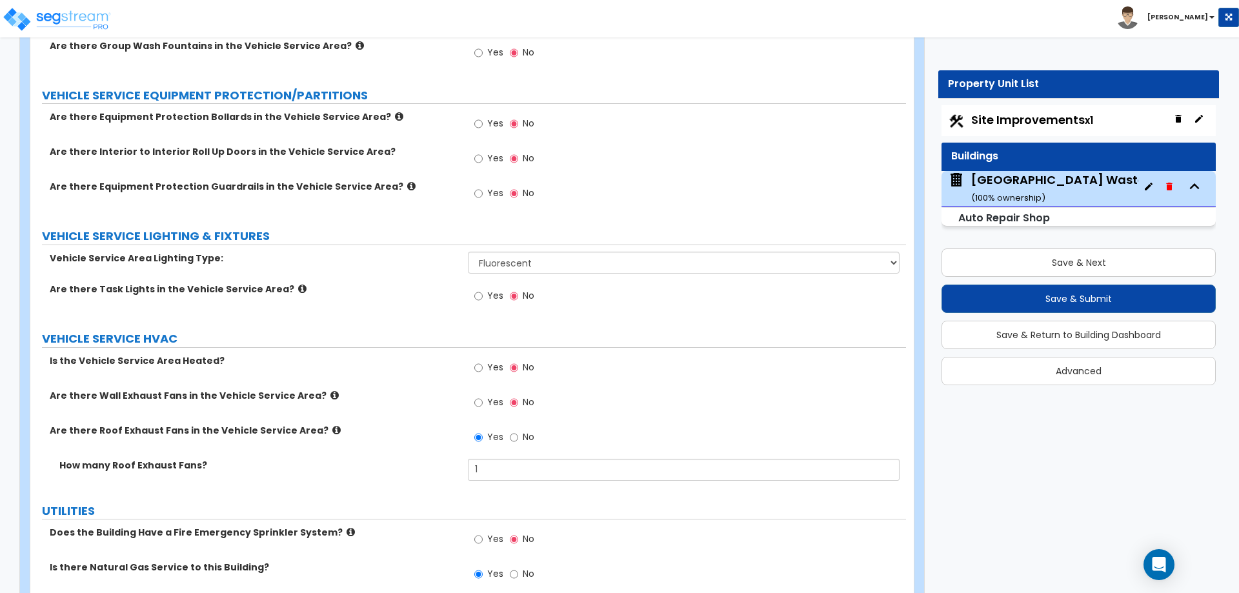
click at [485, 367] on label "Yes" at bounding box center [488, 369] width 29 height 22
click at [483, 367] on input "Yes" at bounding box center [478, 368] width 8 height 14
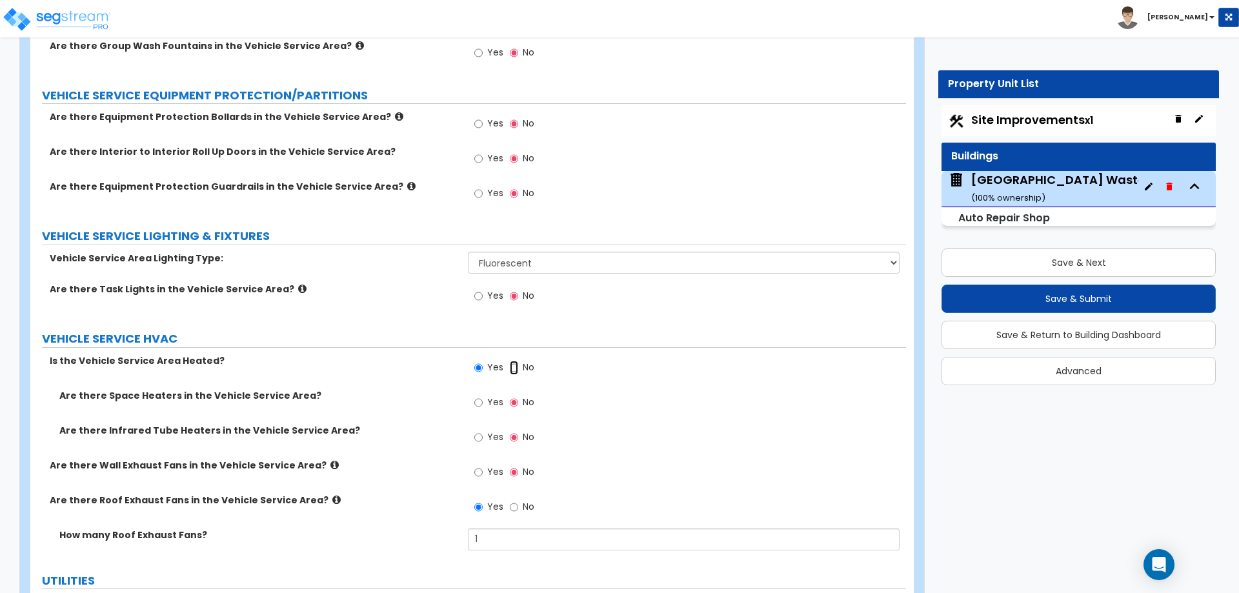
click at [516, 363] on input "No" at bounding box center [514, 368] width 8 height 14
radio input "false"
radio input "true"
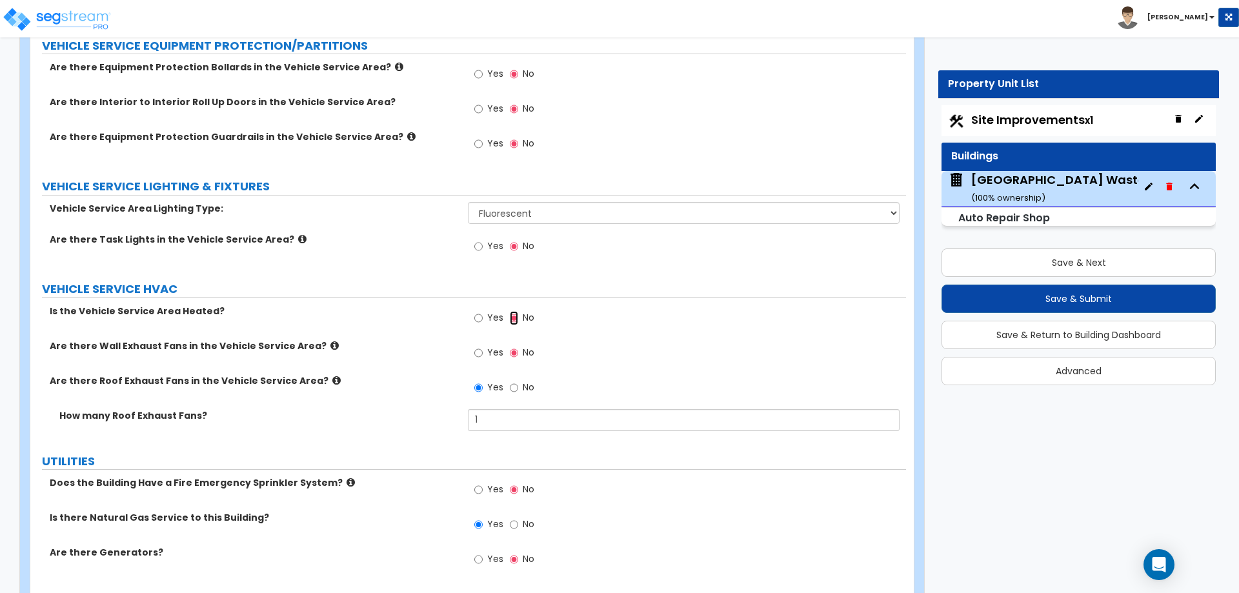
scroll to position [5373, 0]
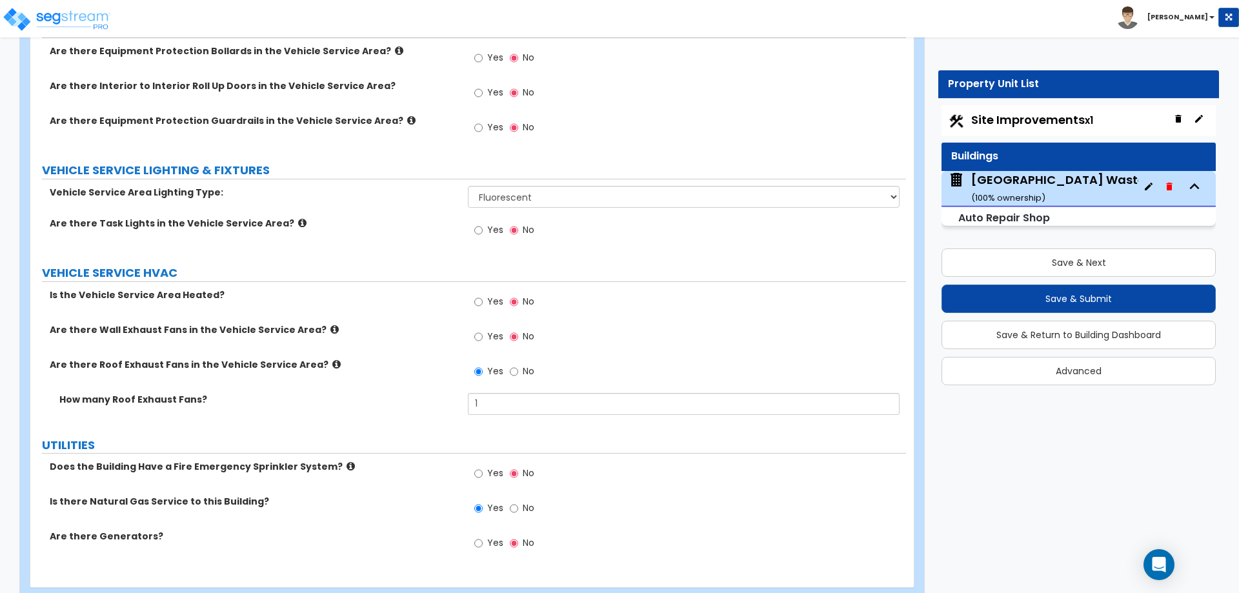
click at [484, 305] on label "Yes" at bounding box center [488, 303] width 29 height 22
click at [483, 305] on input "Yes" at bounding box center [478, 302] width 8 height 14
radio input "true"
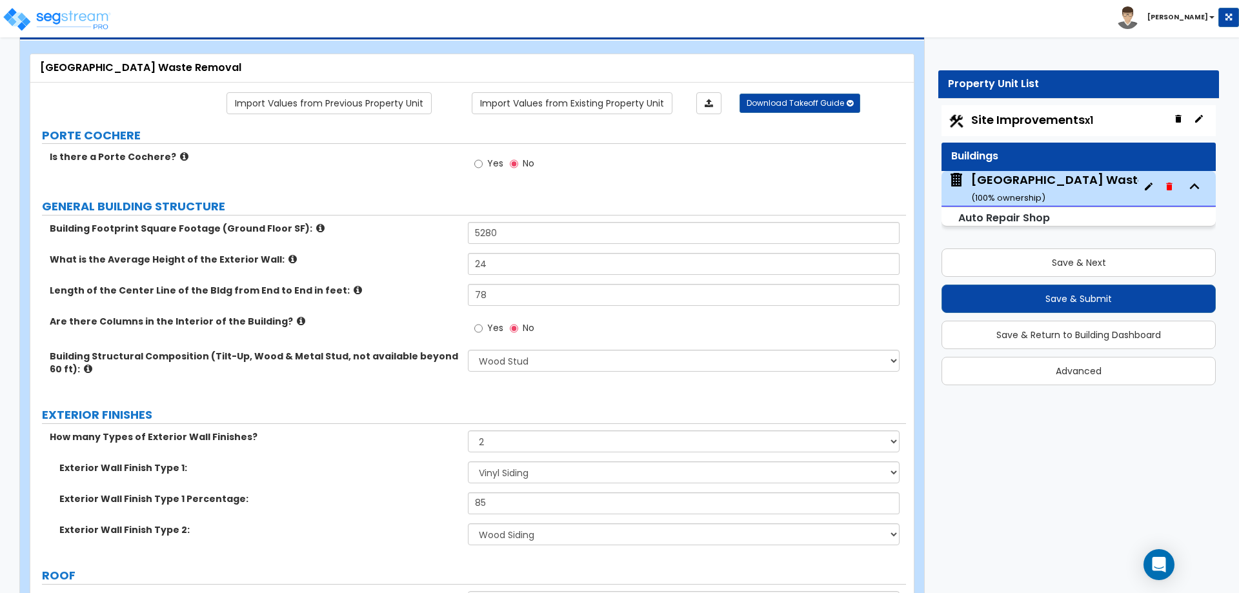
scroll to position [0, 0]
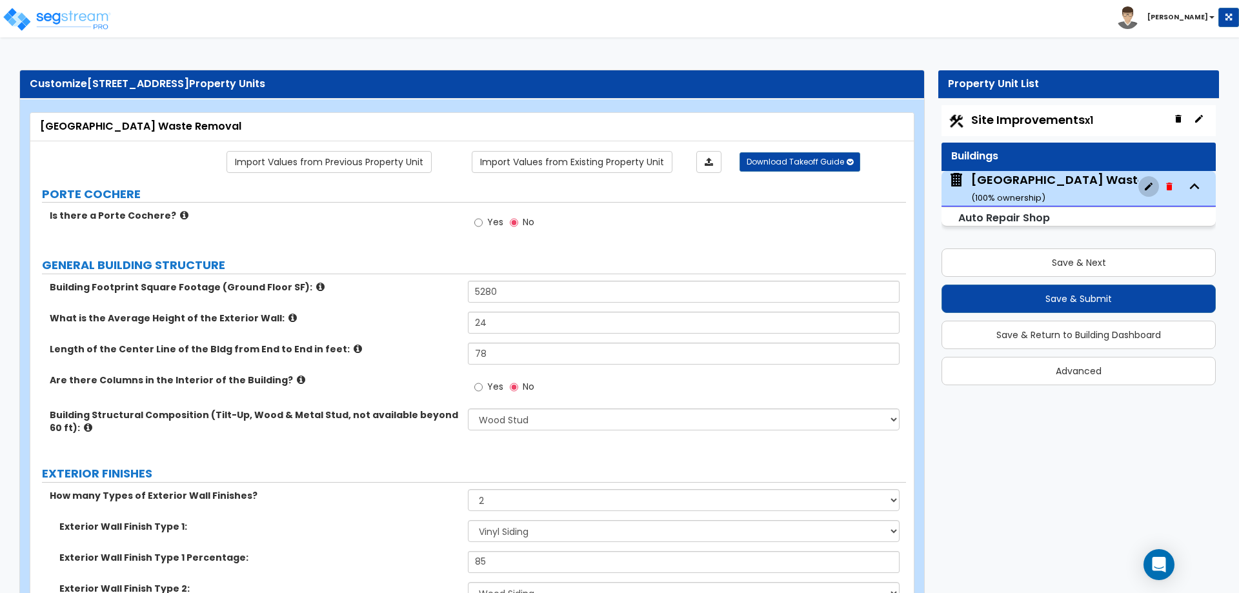
click at [1149, 187] on icon "button" at bounding box center [1149, 187] width 8 height 8
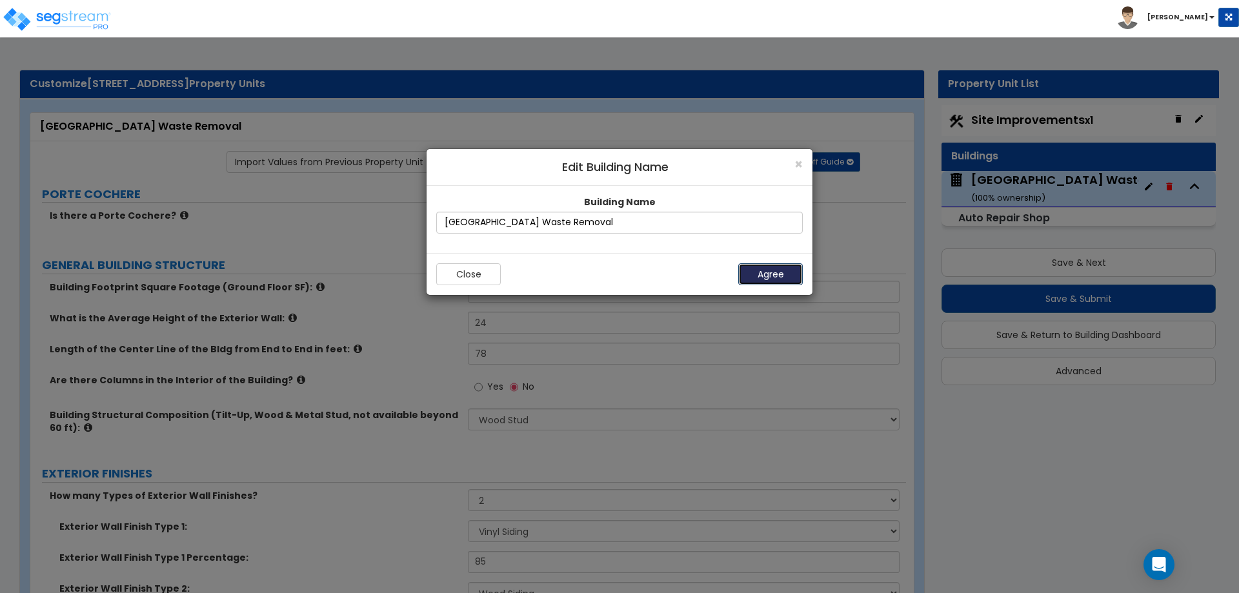
click at [769, 272] on button "Agree" at bounding box center [770, 274] width 65 height 22
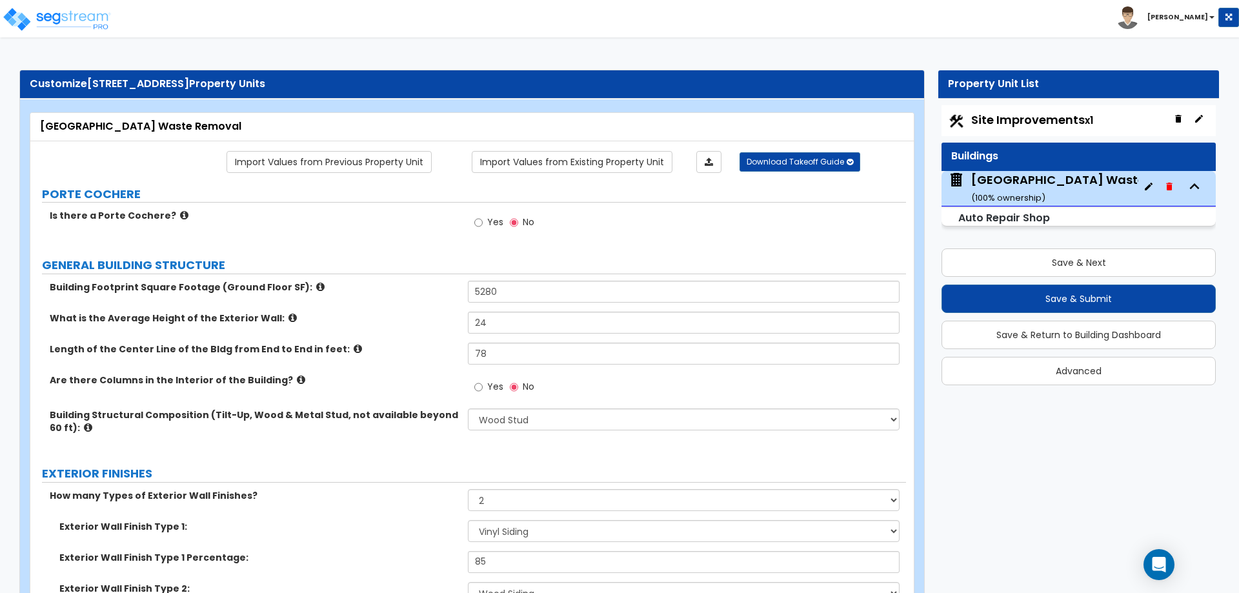
click at [1050, 125] on span "Site Improvements x1" at bounding box center [1032, 120] width 122 height 16
select select "2"
select select "1"
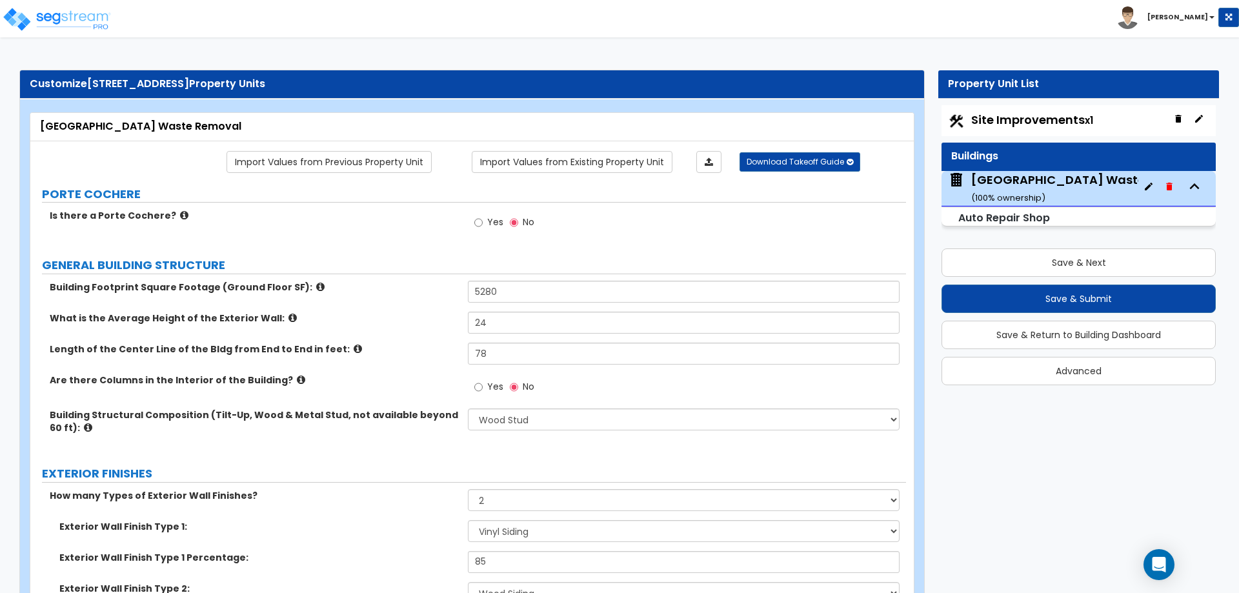
select select "2"
select select "1"
select select "4"
select select "2"
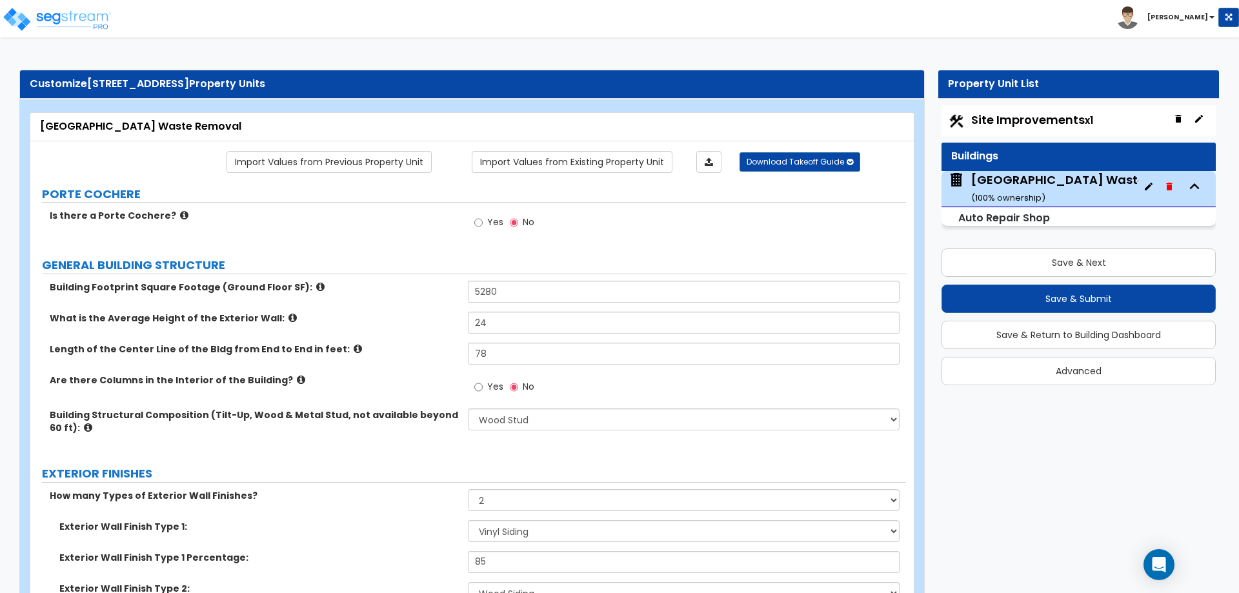
select select "2"
select select "1"
select select "4"
select select "2"
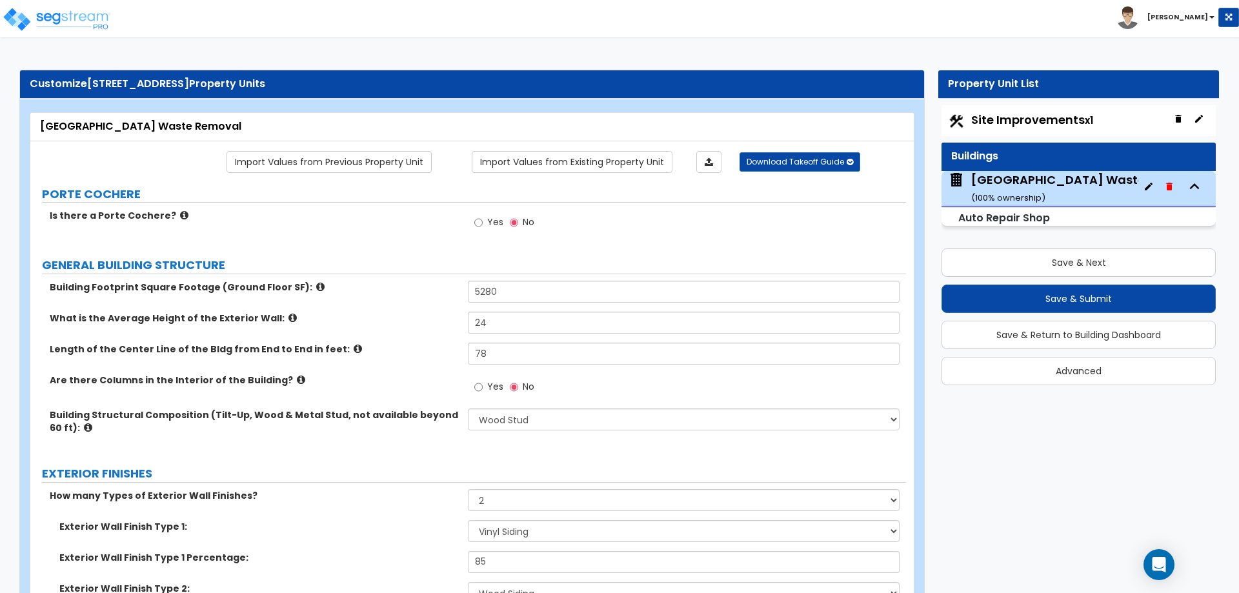
select select "1"
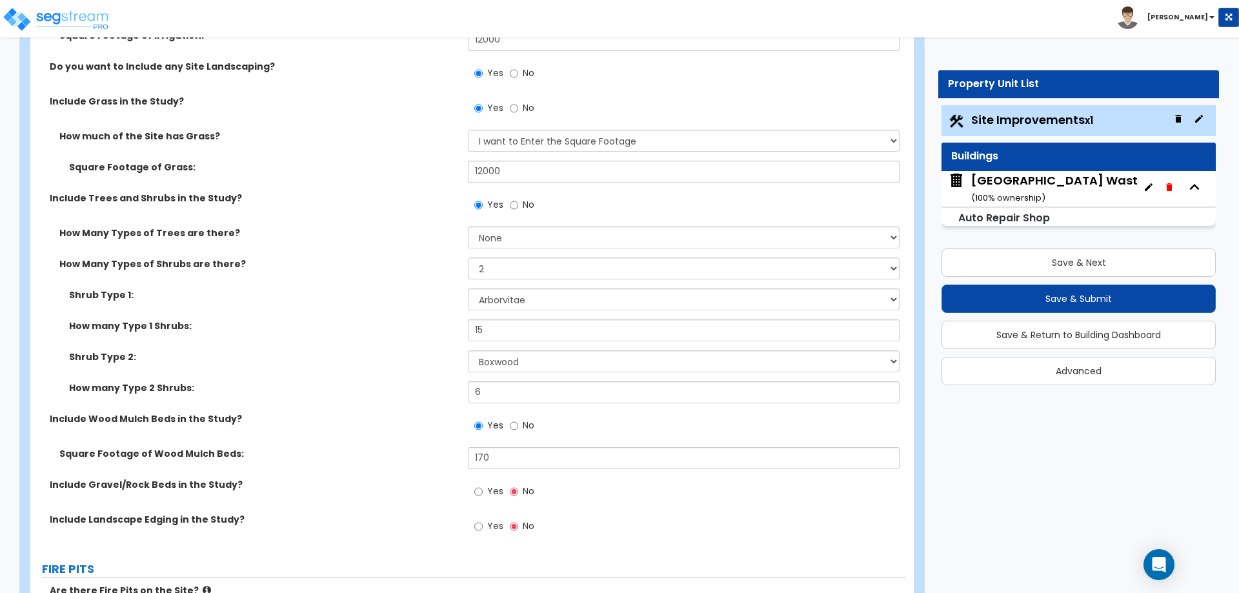
scroll to position [2348, 0]
click at [491, 230] on select "None 1 2 3" at bounding box center [683, 237] width 431 height 22
select select "1"
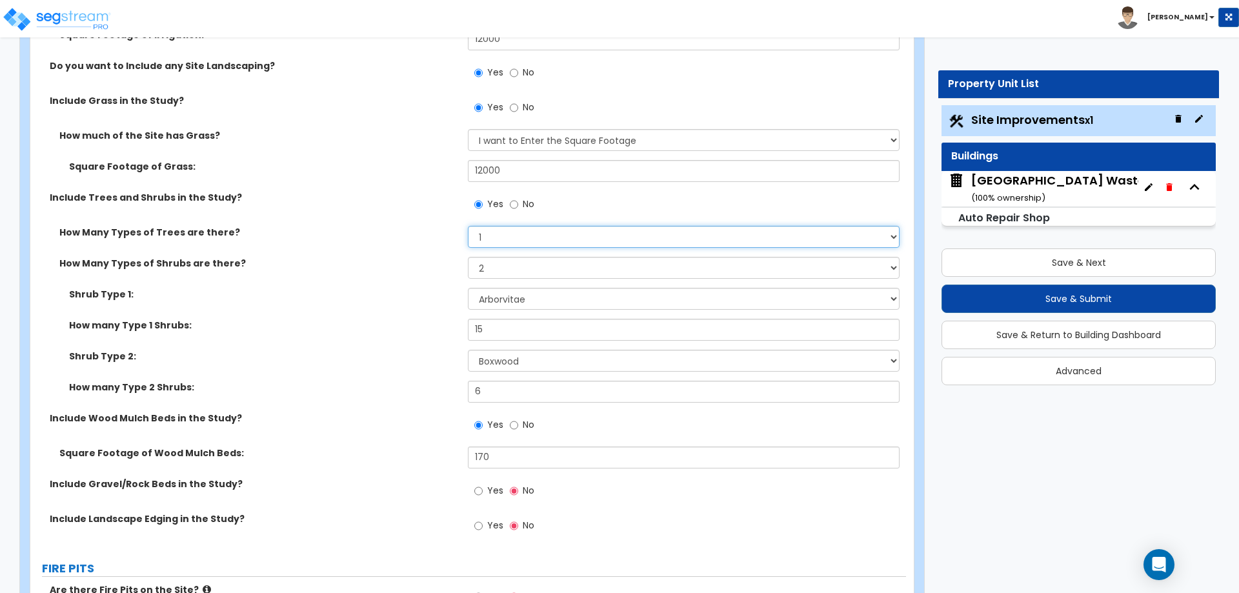
click at [468, 226] on select "None 1 2 3" at bounding box center [683, 237] width 431 height 22
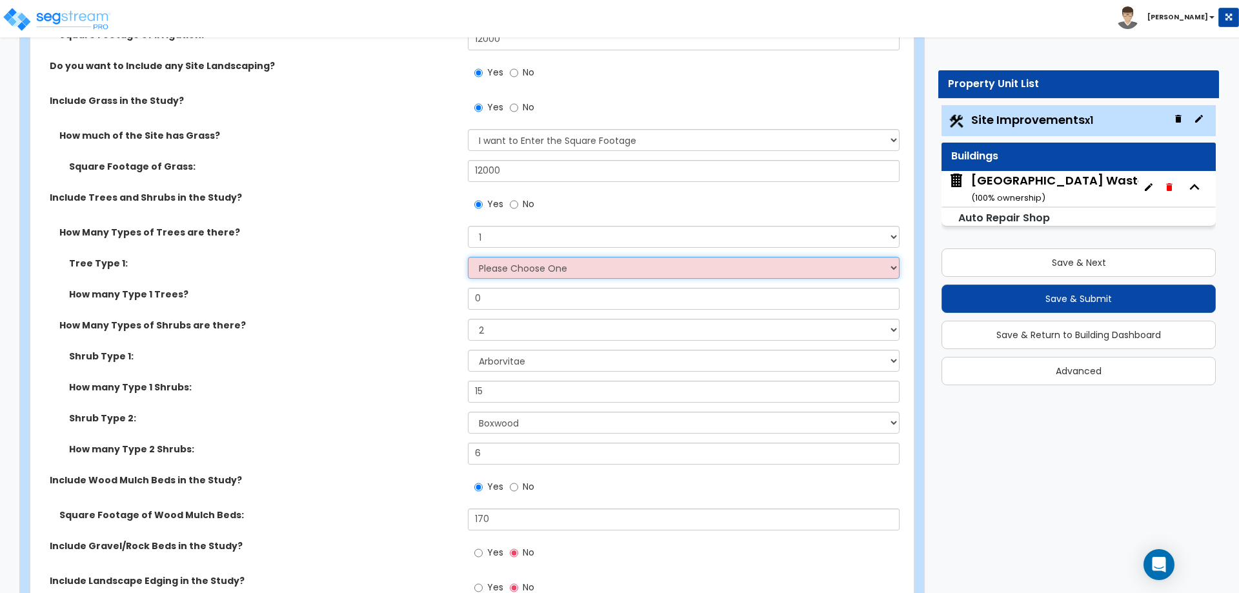
click at [501, 270] on select "Please Choose One Honey Locust Planetree Poplar Elm Hawthorn Linden Maple Red M…" at bounding box center [683, 268] width 431 height 22
select select "4"
click at [468, 257] on select "Please Choose One Honey Locust Planetree Poplar Elm Hawthorn Linden Maple Red M…" at bounding box center [683, 268] width 431 height 22
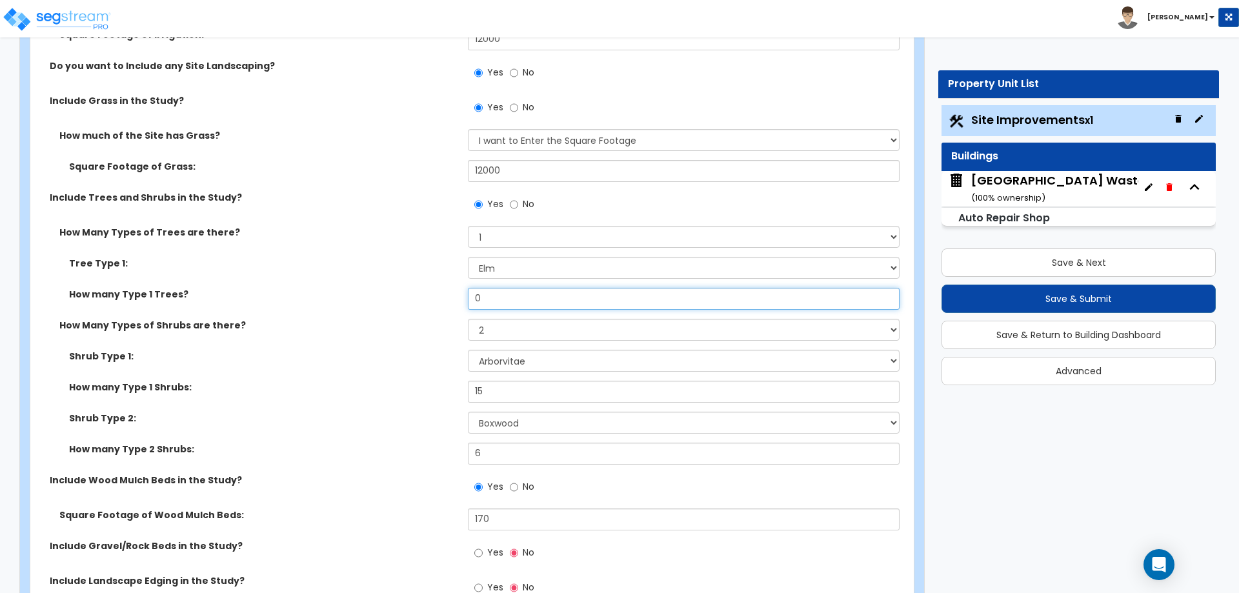
click at [503, 298] on input "0" at bounding box center [683, 299] width 431 height 22
type input "3"
type input "5"
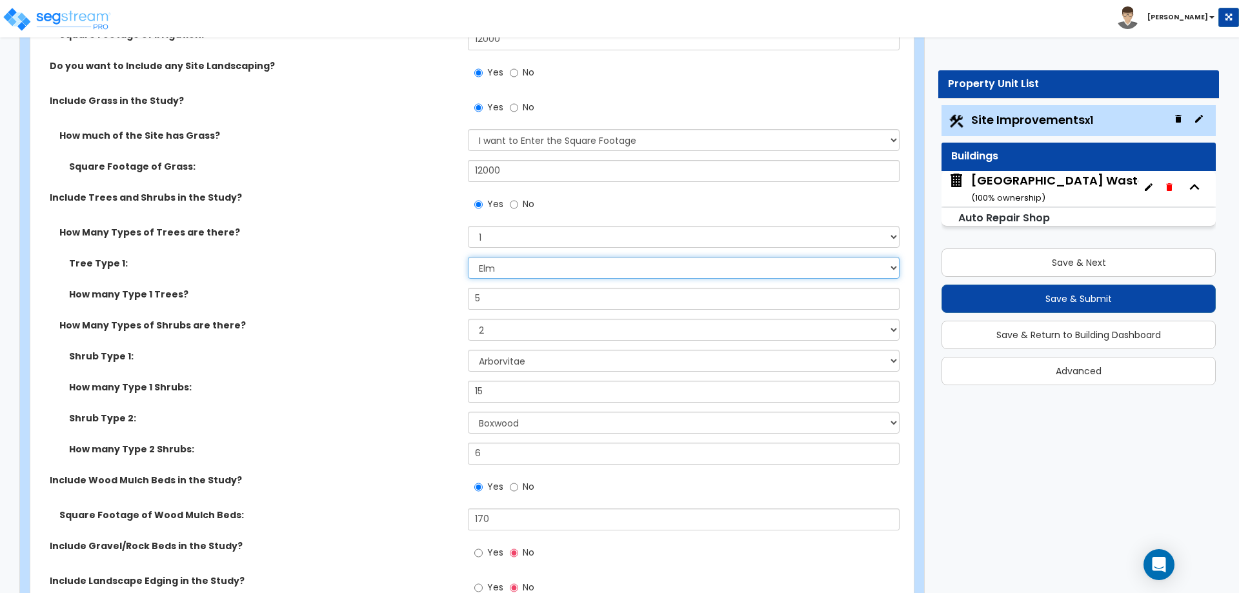
click at [496, 271] on select "Please Choose One Honey Locust Planetree Poplar Elm Hawthorn Linden Maple Red M…" at bounding box center [683, 268] width 431 height 22
click at [498, 363] on select "Please Choose One Arborvitae Azalea Yew Boxwood Juniper Holly Cotoneaster Euony…" at bounding box center [683, 361] width 431 height 22
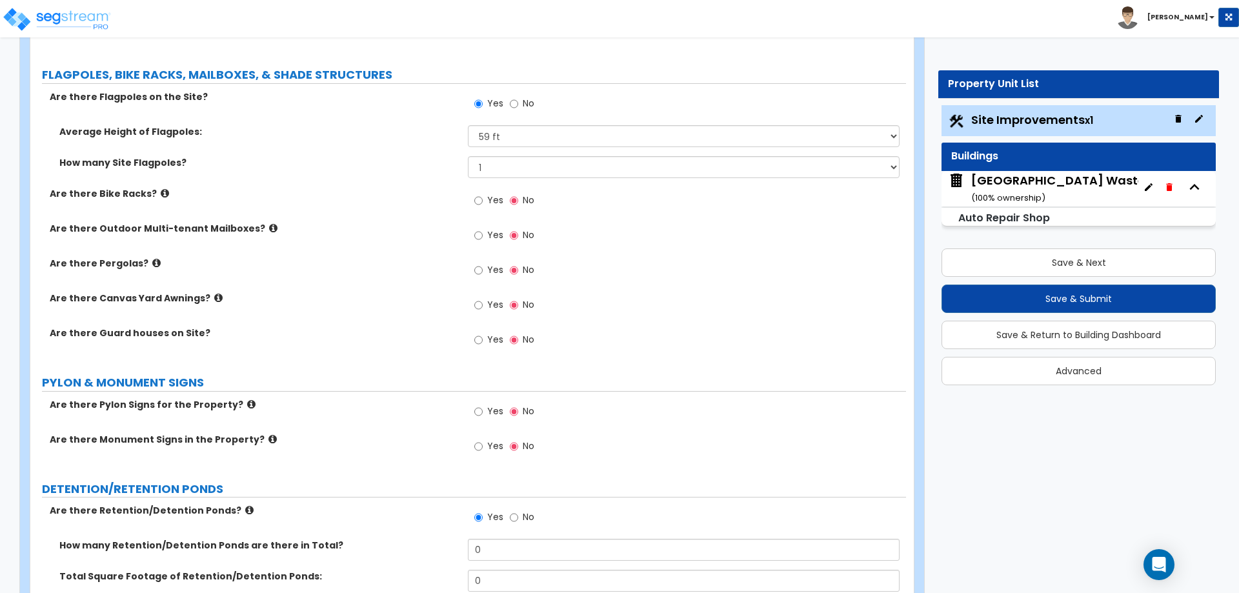
scroll to position [2977, 0]
click at [214, 296] on icon at bounding box center [218, 296] width 8 height 10
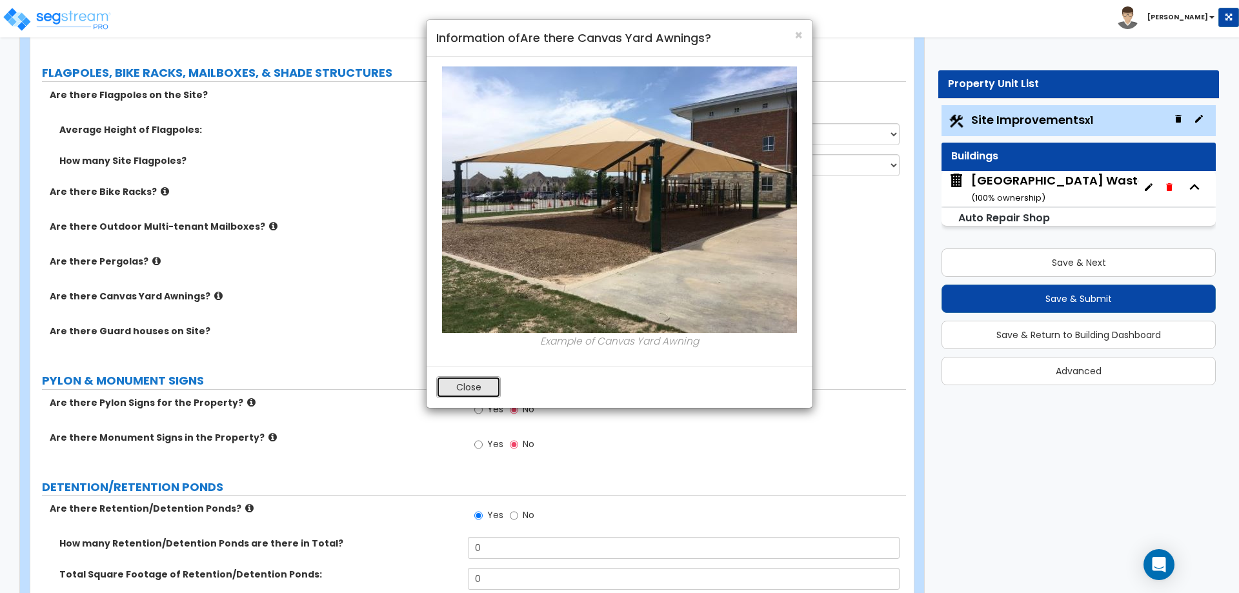
click at [470, 395] on button "Close" at bounding box center [468, 387] width 65 height 22
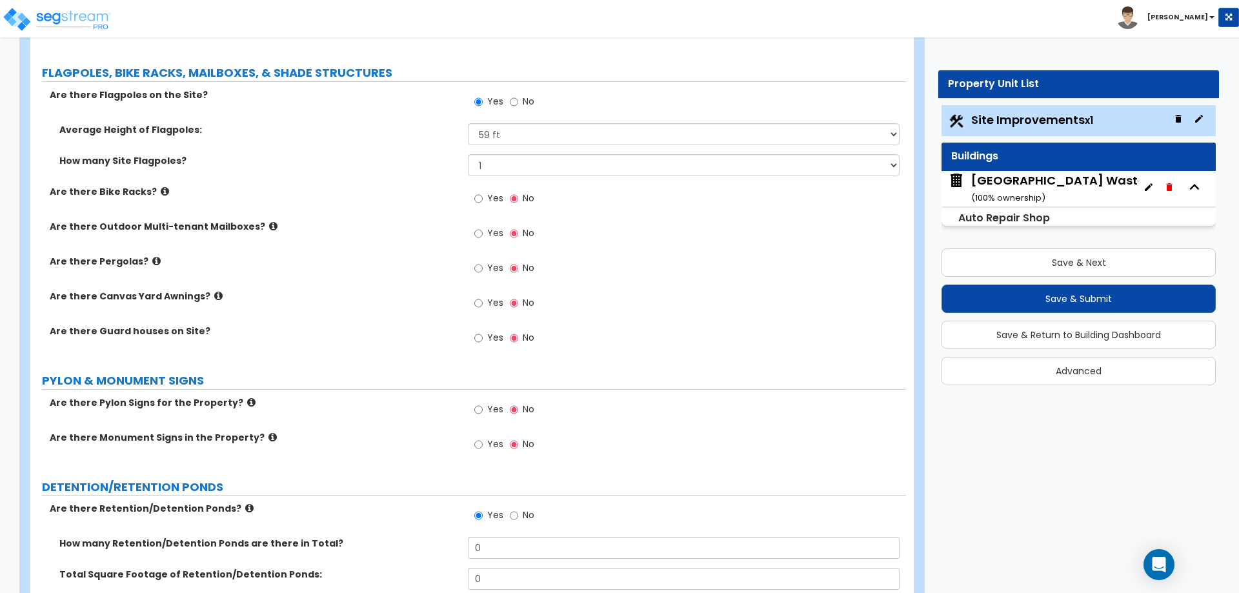
click at [488, 301] on span "Yes" at bounding box center [495, 302] width 16 height 13
click at [483, 301] on input "Yes" at bounding box center [478, 303] width 8 height 14
radio input "true"
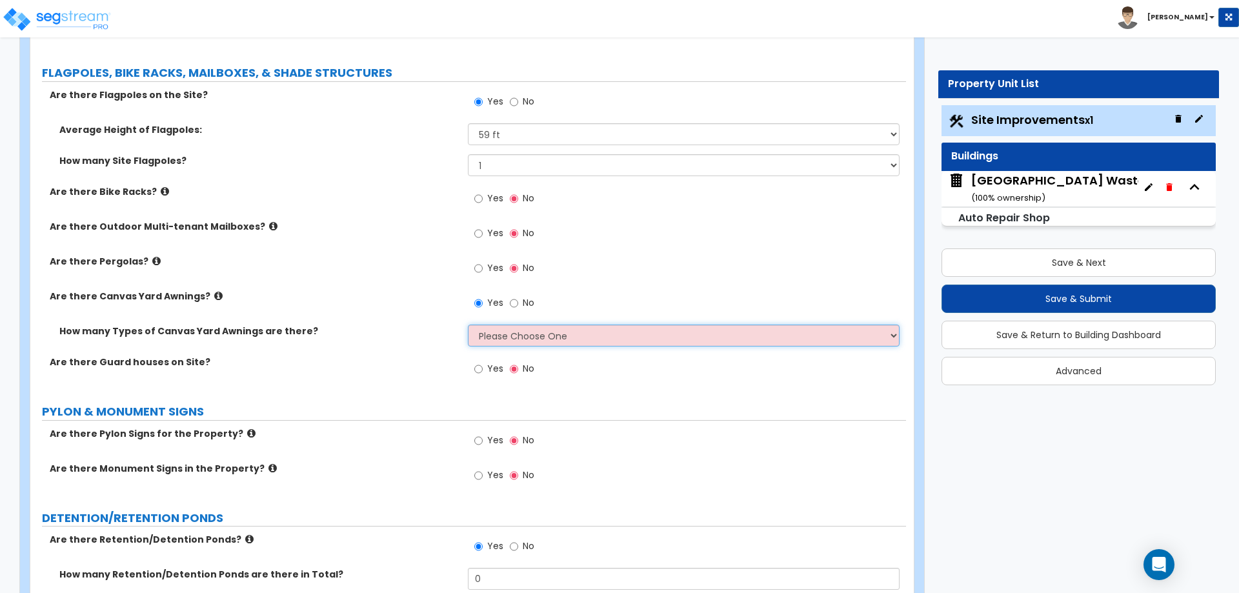
click at [498, 333] on select "Please Choose One 1 2" at bounding box center [683, 336] width 431 height 22
select select "1"
click at [468, 325] on select "Please Choose One 1 2" at bounding box center [683, 336] width 431 height 22
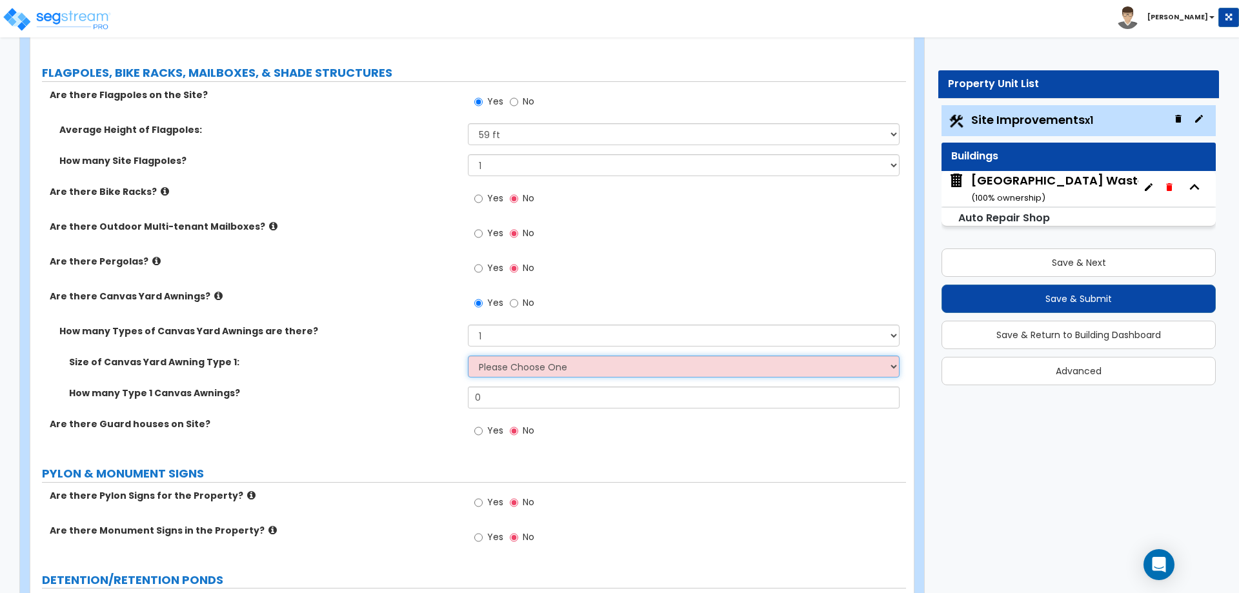
click at [499, 364] on select "Please Choose One 12' x 12' 16' x 14'" at bounding box center [683, 367] width 431 height 22
select select "2"
click at [468, 356] on select "Please Choose One 12' x 12' 16' x 14'" at bounding box center [683, 367] width 431 height 22
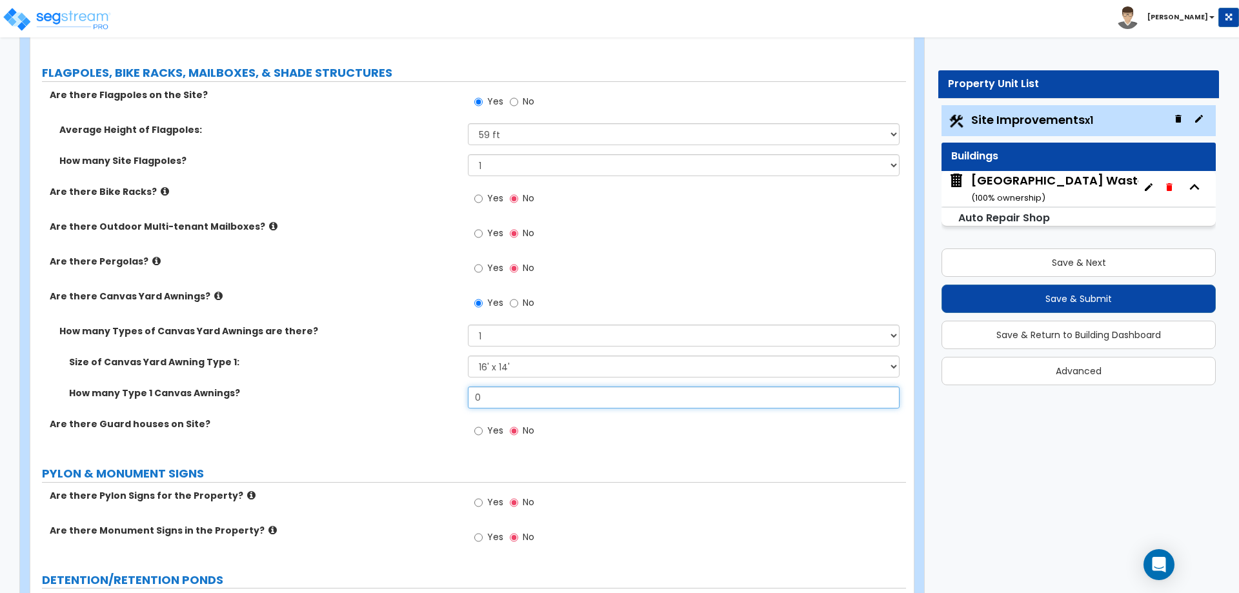
click at [498, 389] on input "0" at bounding box center [683, 398] width 431 height 22
type input "1"
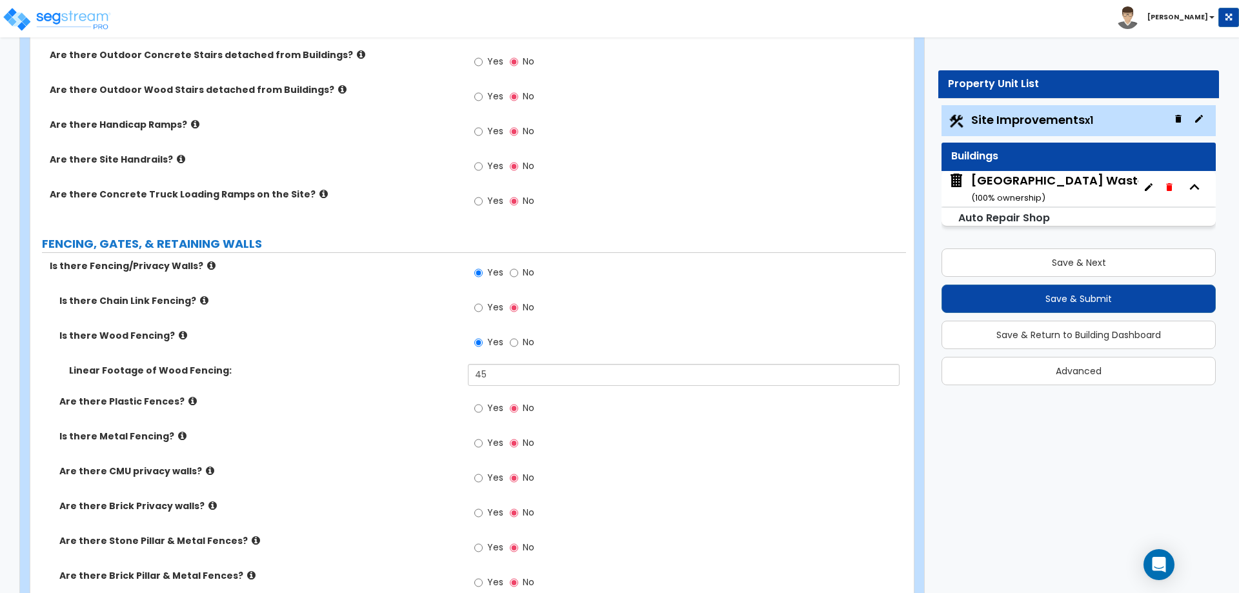
scroll to position [1375, 0]
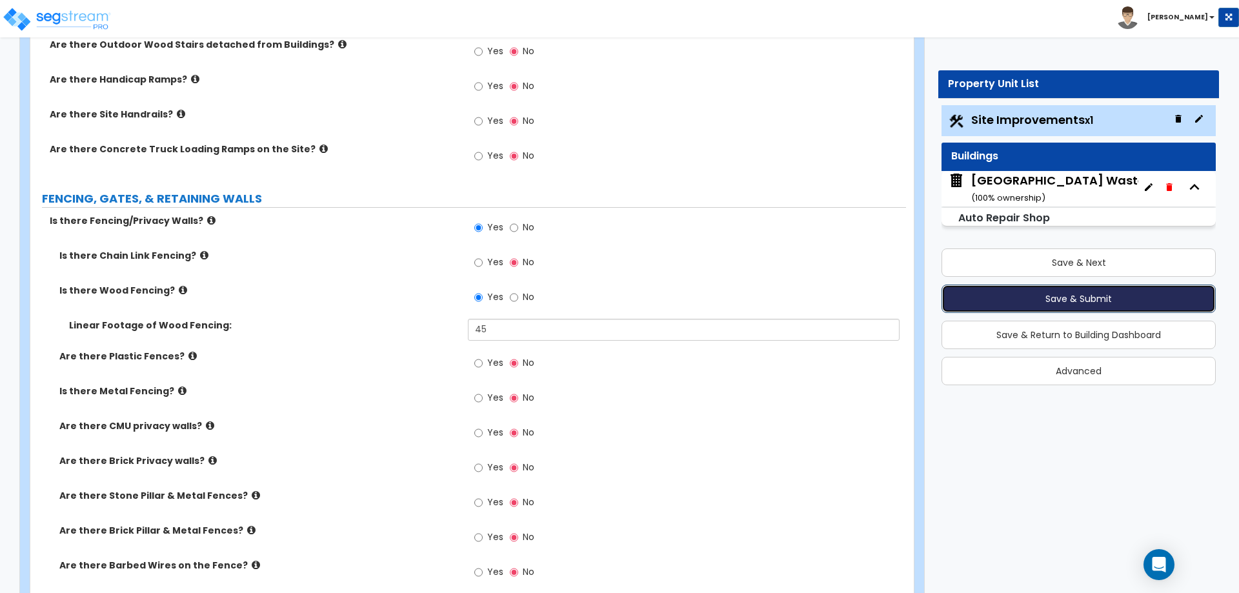
click at [1026, 295] on button "Save & Submit" at bounding box center [1079, 299] width 274 height 28
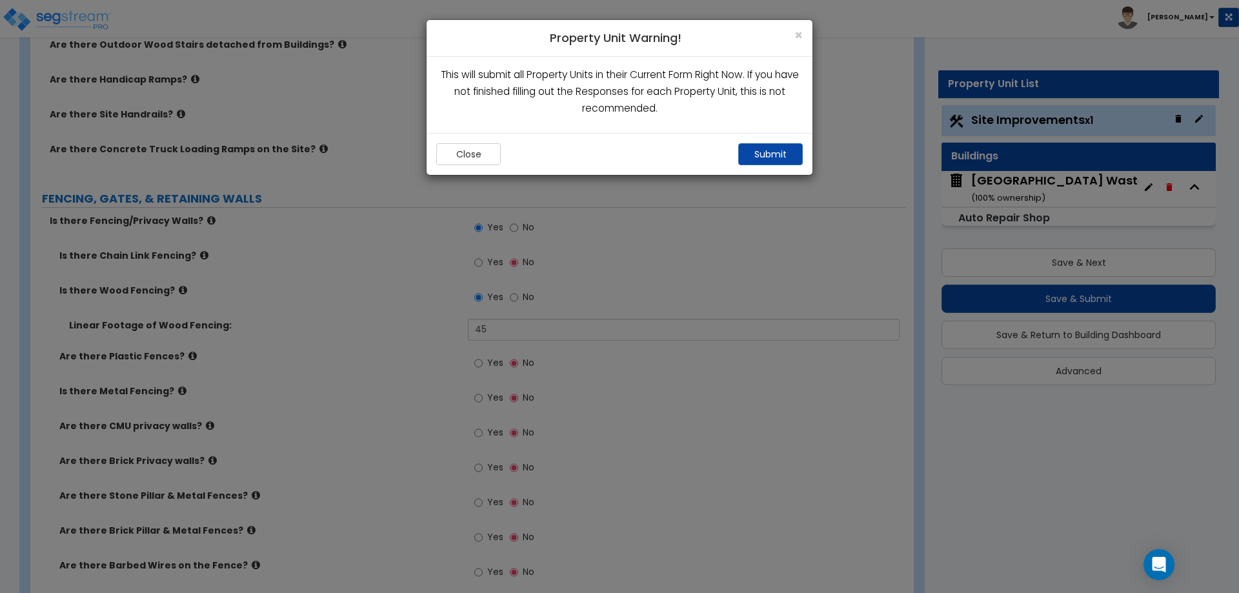
click at [787, 143] on div "Close Submit" at bounding box center [620, 154] width 386 height 42
click at [780, 152] on button "Submit" at bounding box center [770, 154] width 65 height 22
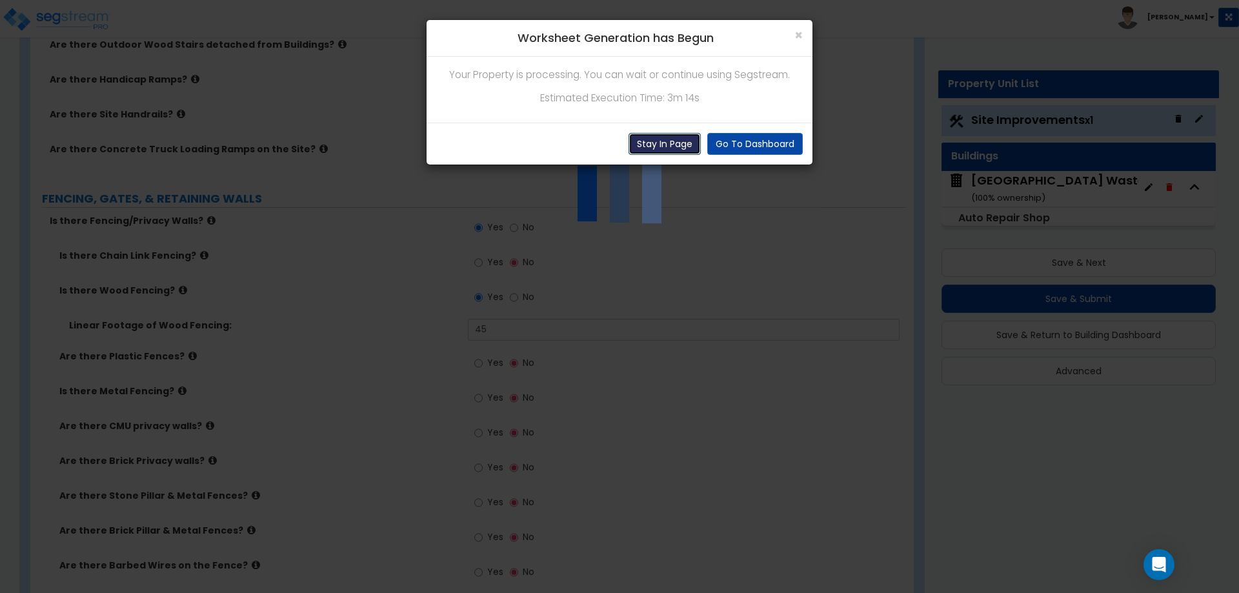
click at [651, 140] on button "Stay In Page" at bounding box center [665, 144] width 72 height 22
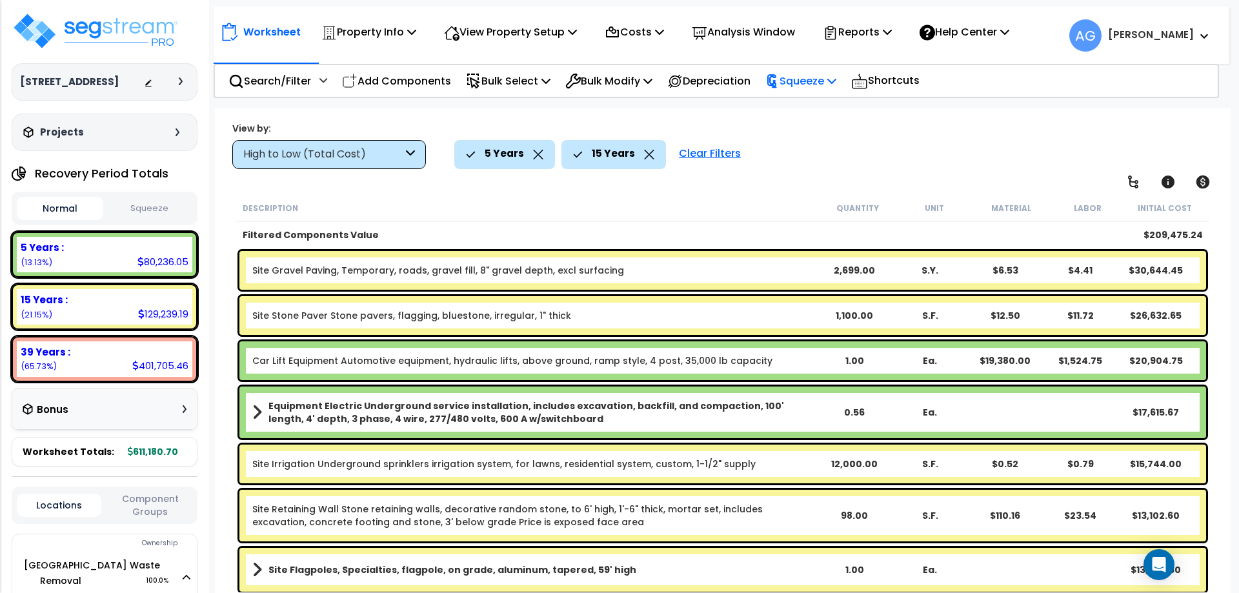
click at [808, 78] on p "Squeeze" at bounding box center [800, 80] width 71 height 17
click at [805, 110] on link "Squeeze" at bounding box center [823, 110] width 128 height 26
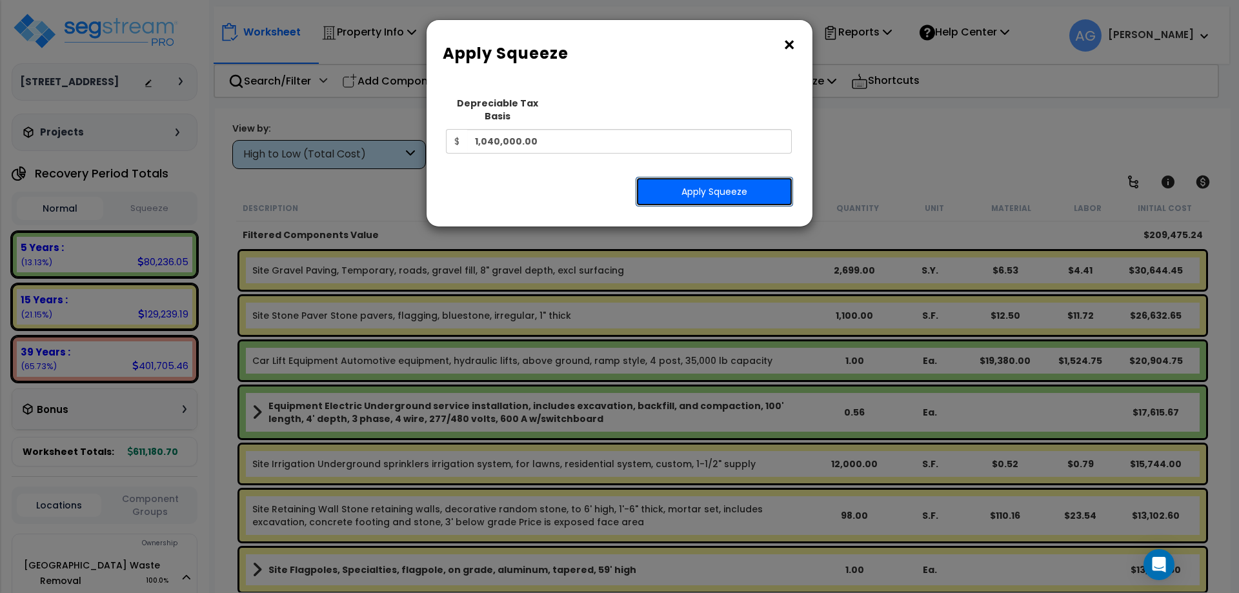
click at [705, 181] on button "Apply Squeeze" at bounding box center [714, 192] width 157 height 30
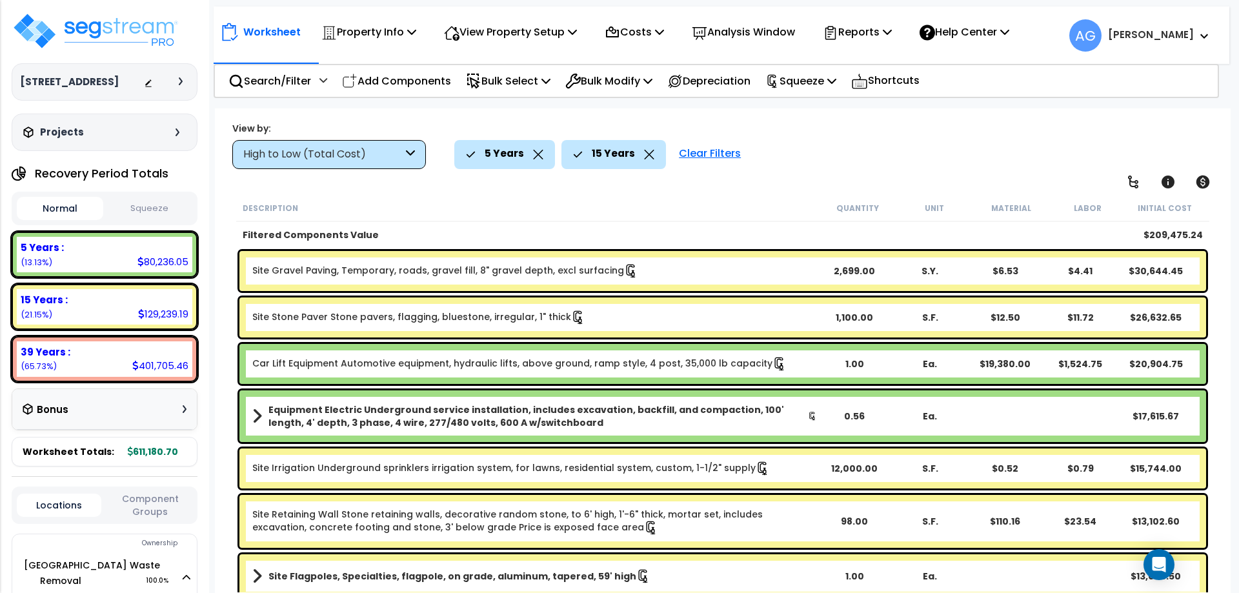
click at [148, 199] on button "Squeeze" at bounding box center [149, 208] width 86 height 23
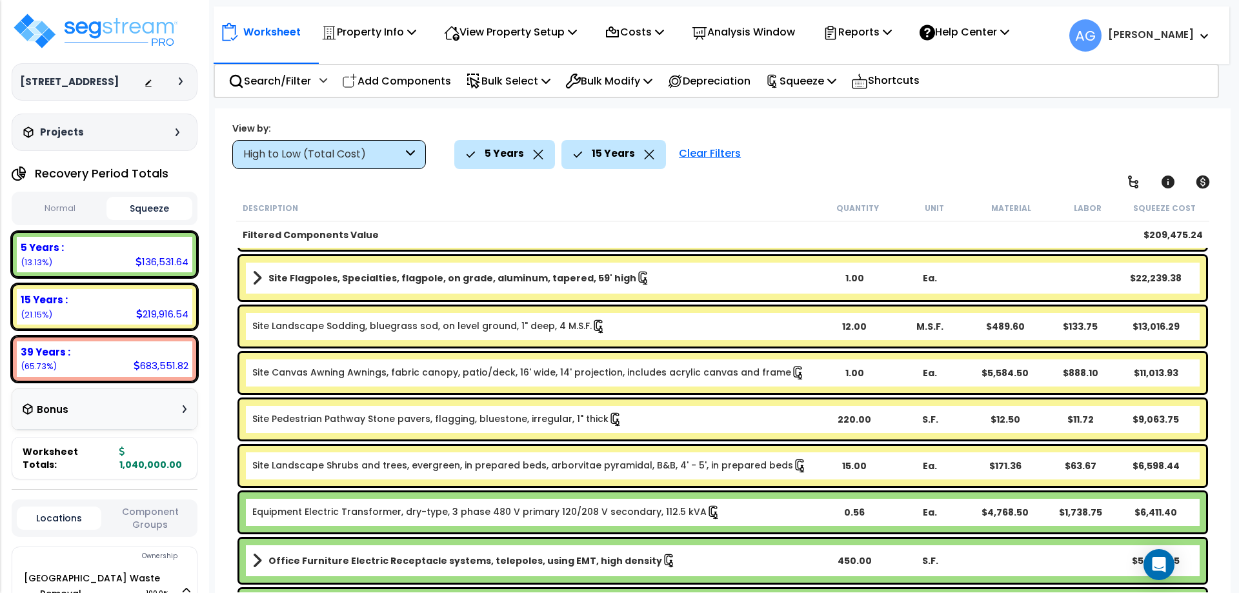
scroll to position [299, 0]
click at [665, 281] on link "Site Flagpoles, Specialties, flagpole, on grade, aluminum, tapered, 59' high" at bounding box center [534, 277] width 565 height 18
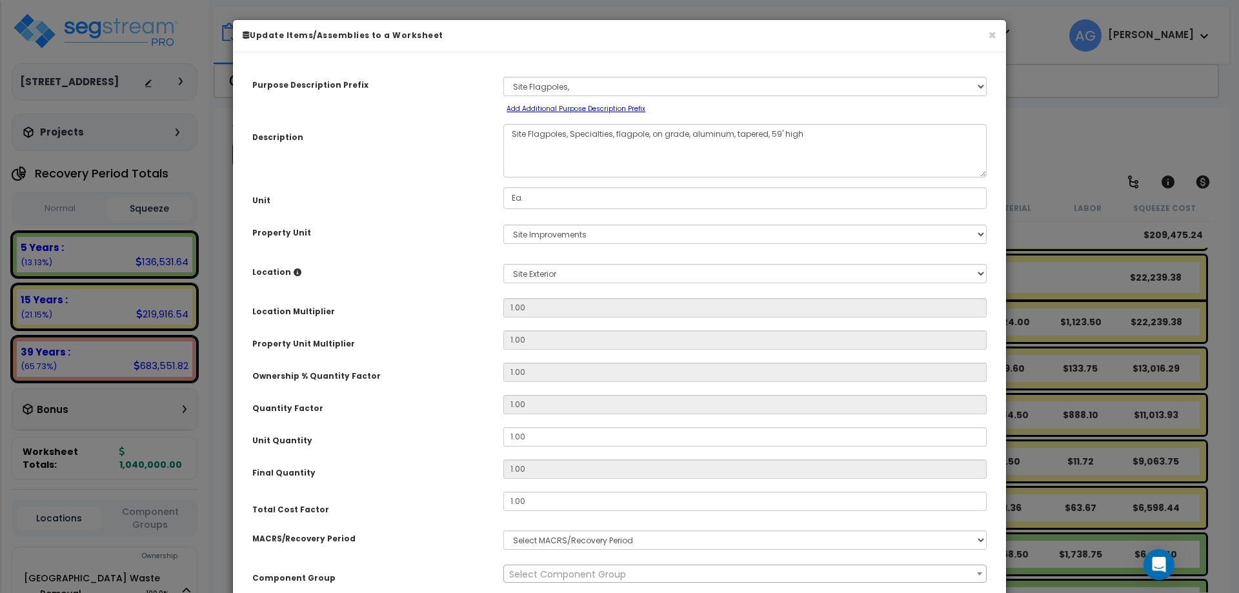
scroll to position [1, 0]
click at [614, 105] on small "Add Additional Purpose Description Prefix" at bounding box center [576, 108] width 139 height 10
select select "Others"
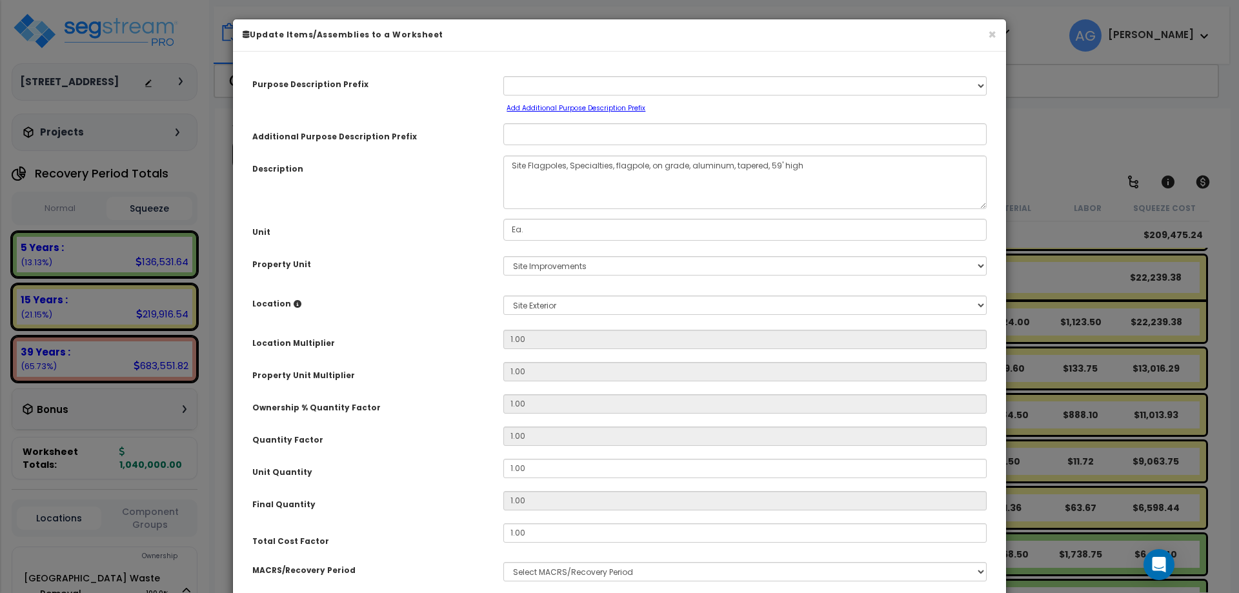
click at [1000, 35] on div "× Update Items/Assemblies to a Worksheet" at bounding box center [619, 35] width 773 height 32
click at [994, 32] on button "×" at bounding box center [992, 35] width 8 height 14
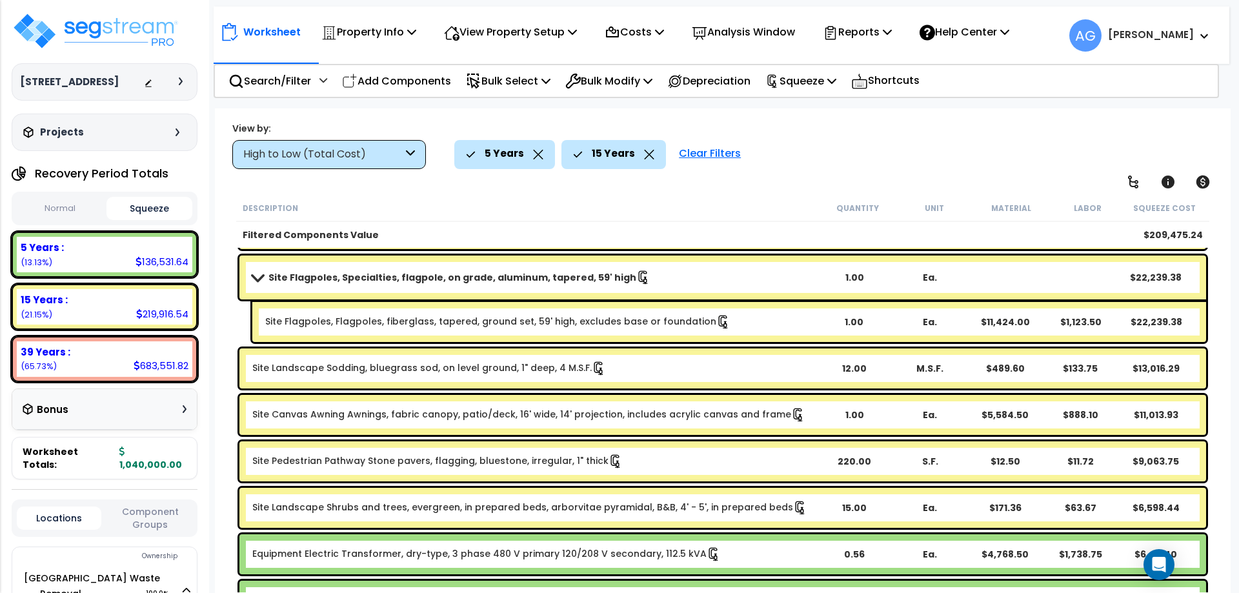
click at [376, 288] on div "Site Flagpoles, Specialties, flagpole, on grade, aluminum, tapered, 59' high 1.…" at bounding box center [722, 278] width 967 height 44
click at [636, 283] on icon at bounding box center [643, 277] width 14 height 14
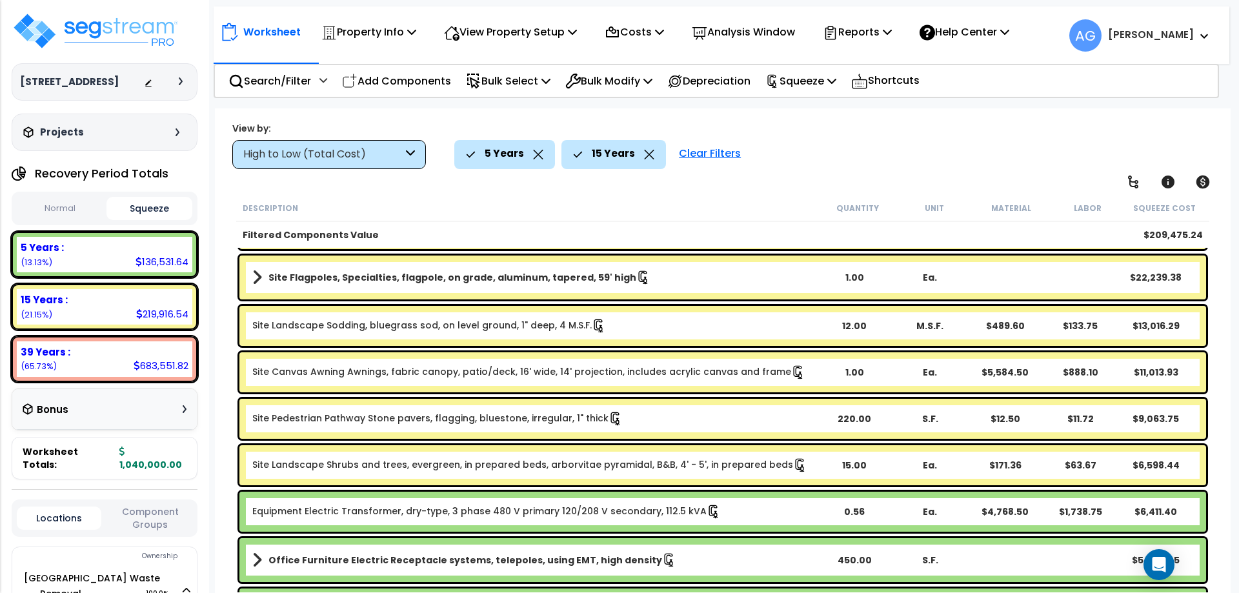
click at [636, 283] on icon at bounding box center [643, 277] width 14 height 14
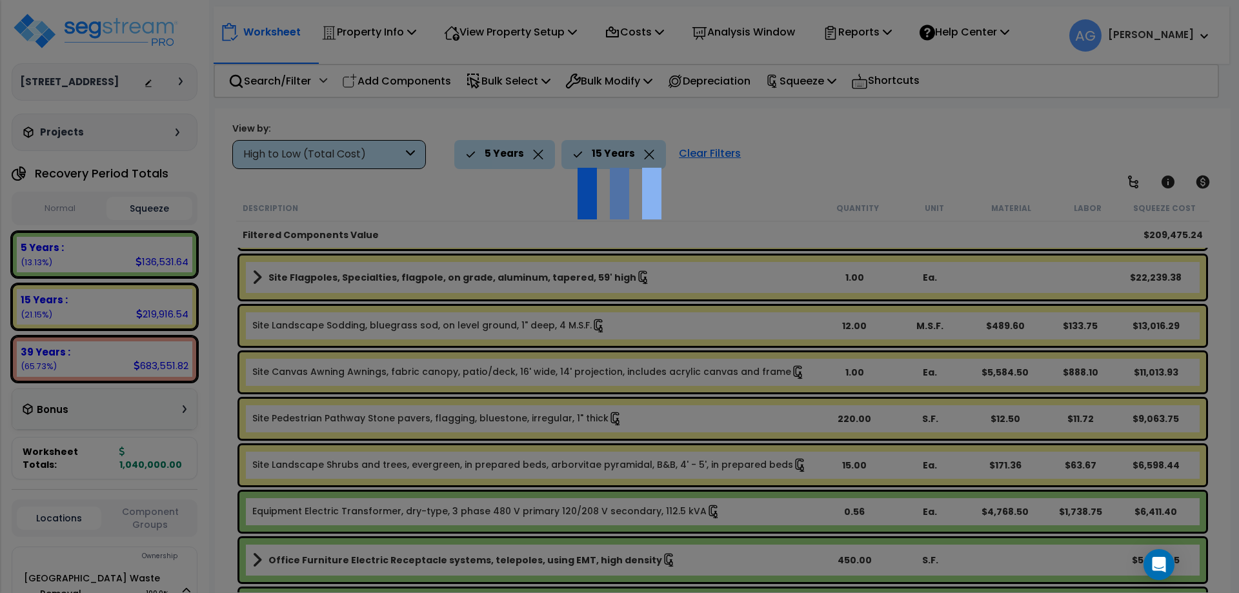
scroll to position [0, 0]
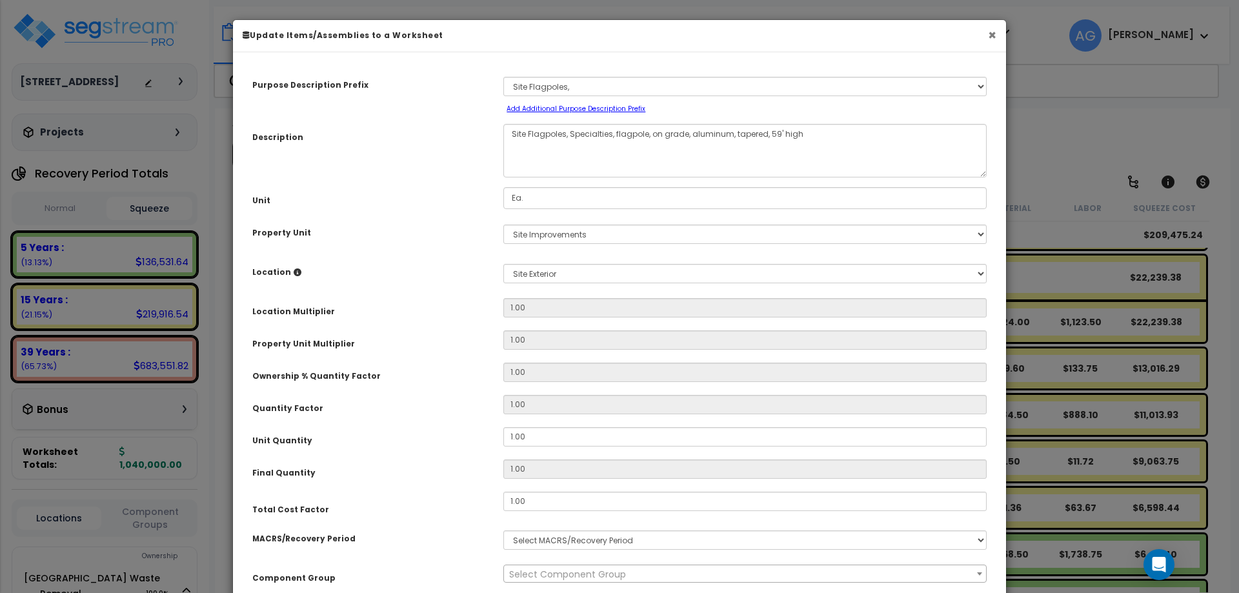
click at [988, 39] on button "×" at bounding box center [992, 35] width 8 height 14
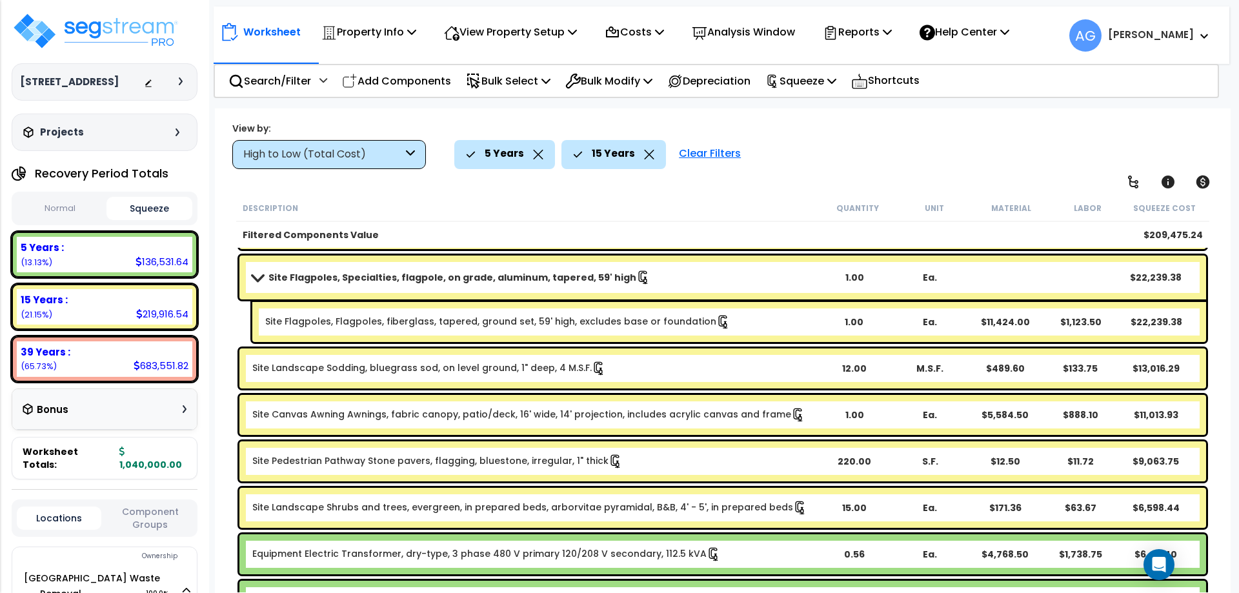
click at [542, 324] on link "Site Flagpoles, Flagpoles, fiberglass, tapered, ground set, 59' high, excludes …" at bounding box center [497, 322] width 465 height 14
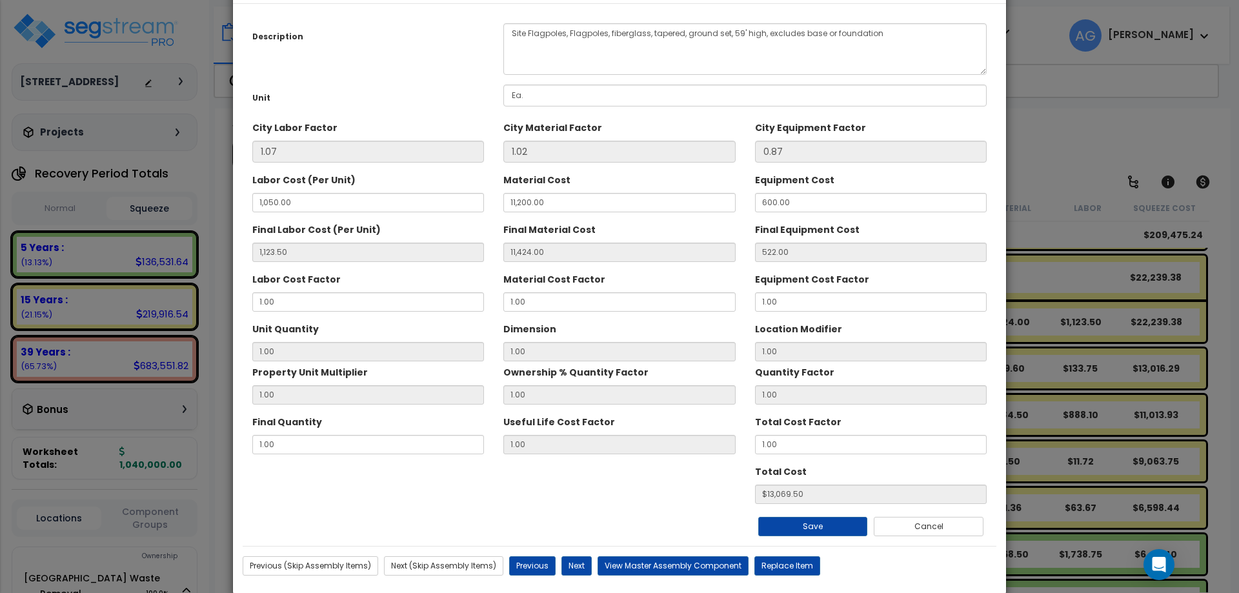
scroll to position [50, 0]
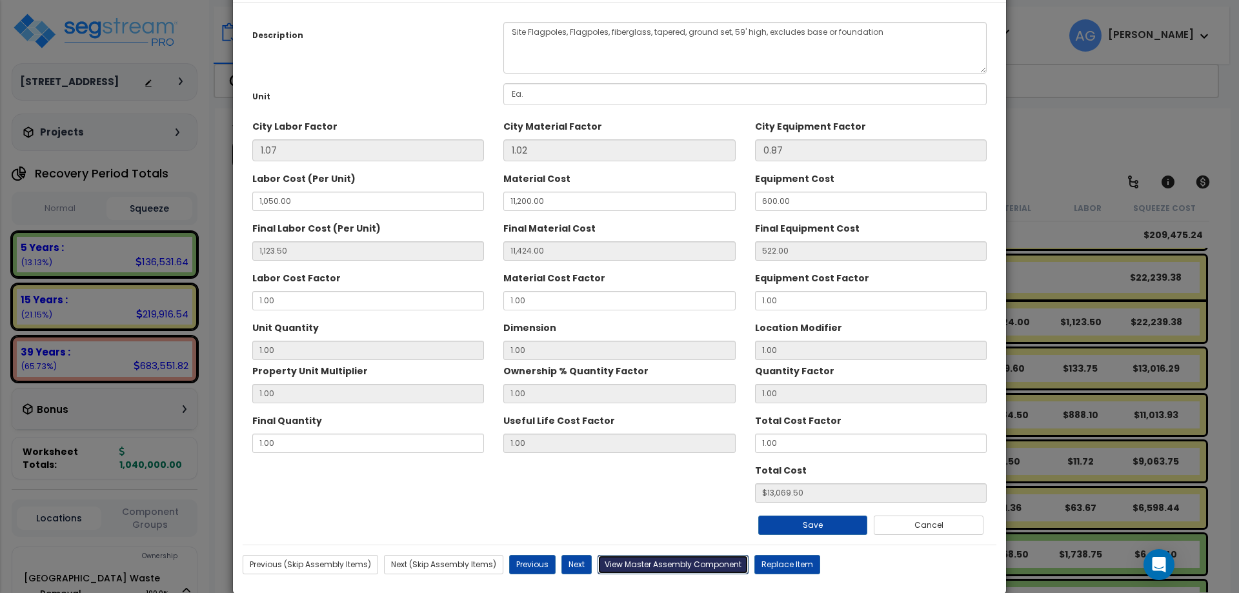
click at [644, 561] on button "View Master Assembly Component" at bounding box center [673, 564] width 151 height 19
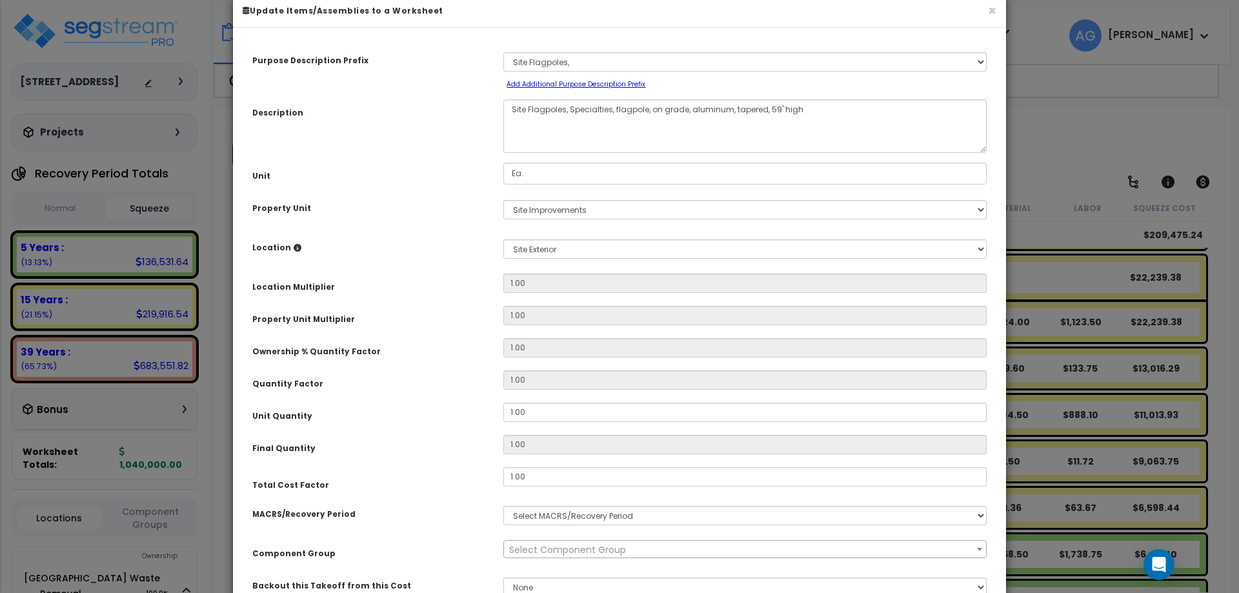
scroll to position [0, 0]
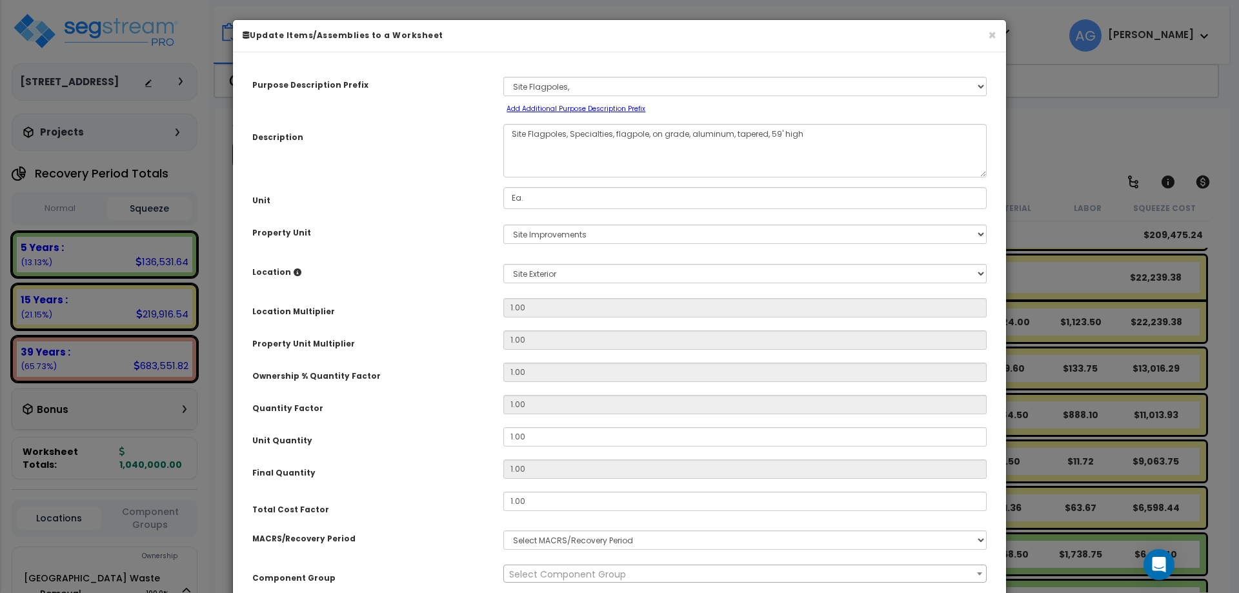
click at [996, 37] on div "× Update Items/Assemblies to a Worksheet" at bounding box center [619, 36] width 773 height 32
click at [993, 33] on button "×" at bounding box center [992, 35] width 8 height 14
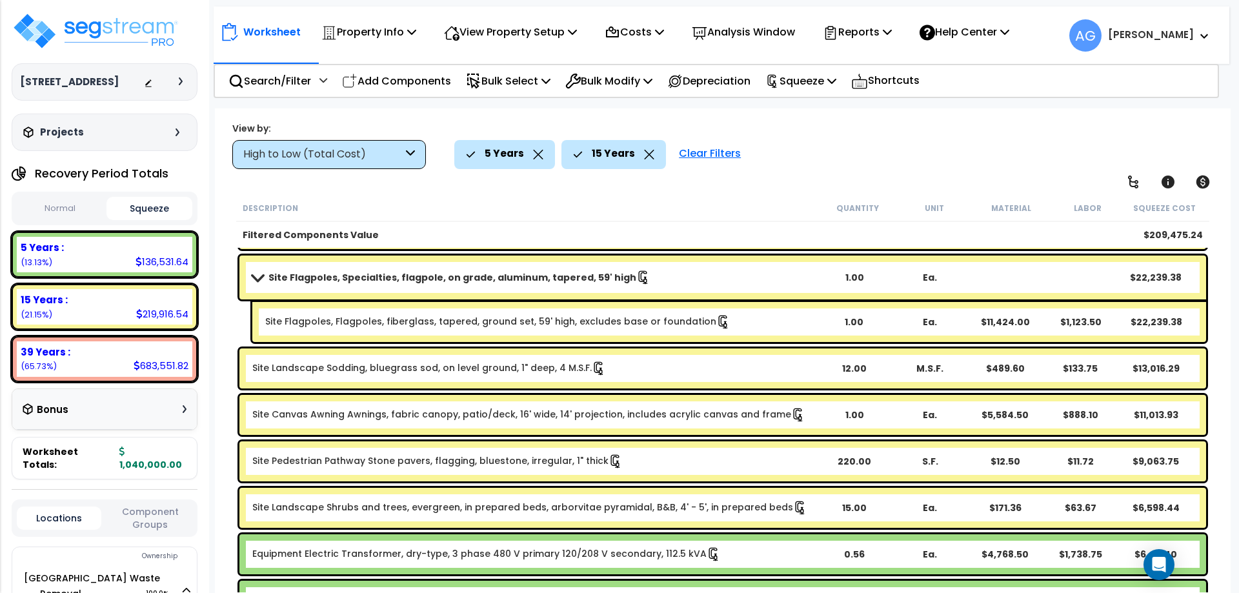
drag, startPoint x: 465, startPoint y: 290, endPoint x: 452, endPoint y: 286, distance: 13.5
drag, startPoint x: 452, startPoint y: 286, endPoint x: 423, endPoint y: 282, distance: 29.3
click at [423, 282] on b "Site Flagpoles, Specialties, flagpole, on grade, aluminum, tapered, 59' high" at bounding box center [452, 277] width 368 height 13
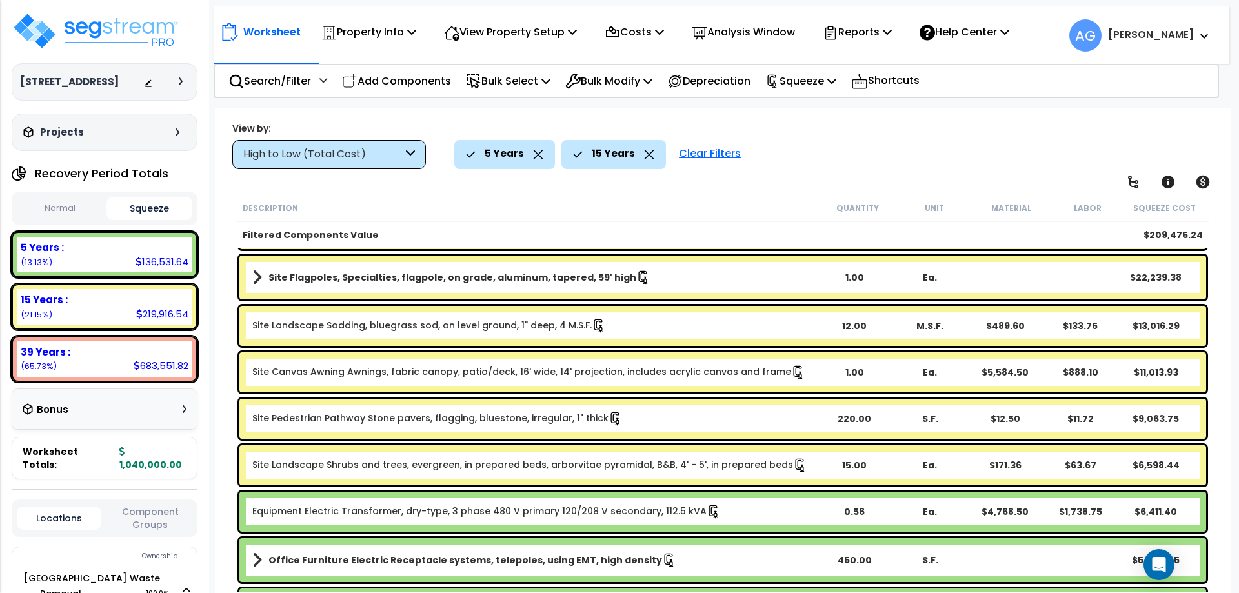
click at [423, 282] on b "Site Flagpoles, Specialties, flagpole, on grade, aluminum, tapered, 59' high" at bounding box center [452, 277] width 368 height 13
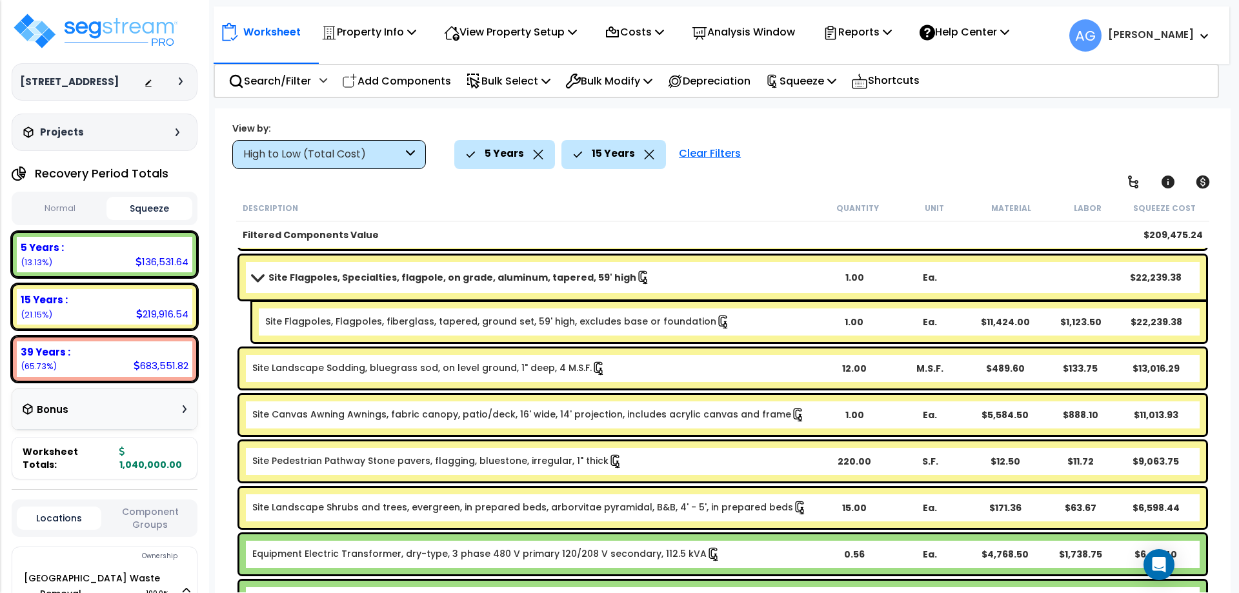
click at [376, 412] on link "Site Canvas Awning Awnings, fabric canopy, patio/deck, 16' wide, 14' projection…" at bounding box center [528, 415] width 553 height 14
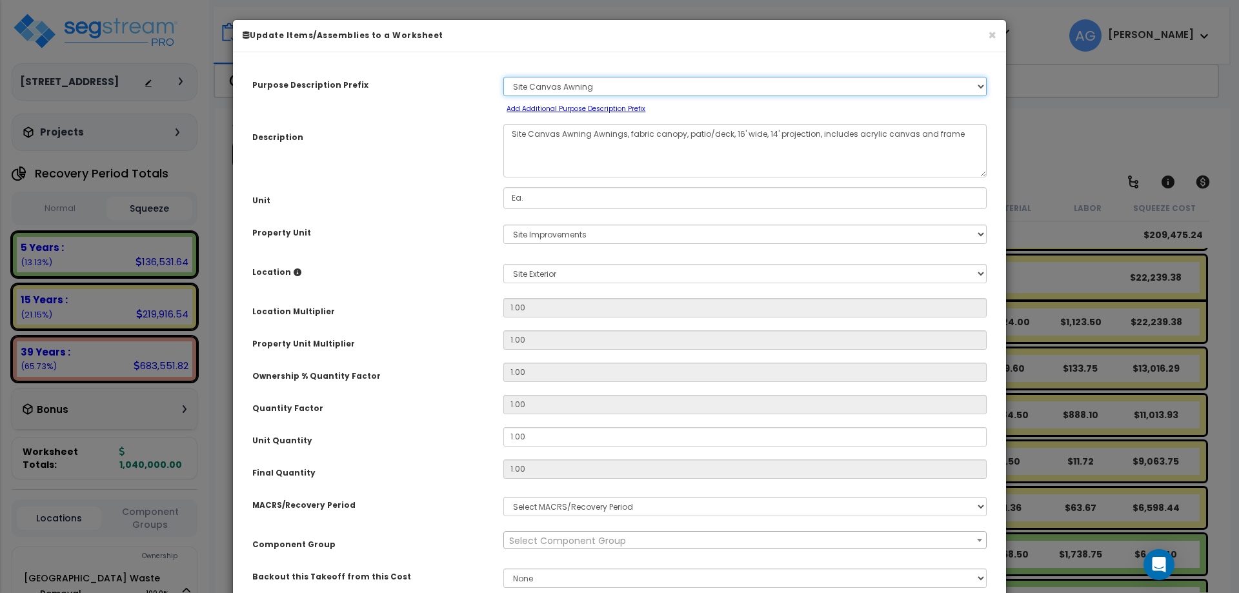
click at [544, 85] on select "Select A/V System A/V System Equipment A/V System Equipment Electric A/V System…" at bounding box center [744, 86] width 483 height 19
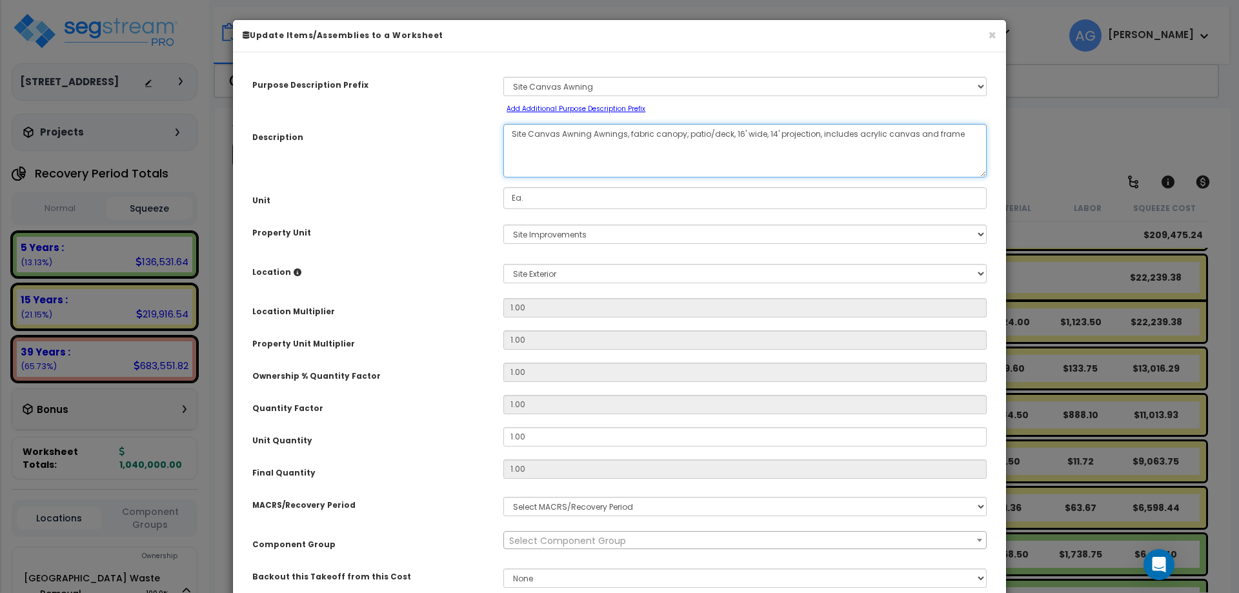
click at [547, 135] on textarea "Site Canvas Awning Awnings, fabric canopy, patio/deck, 16' wide, 14' projection…" at bounding box center [744, 151] width 483 height 54
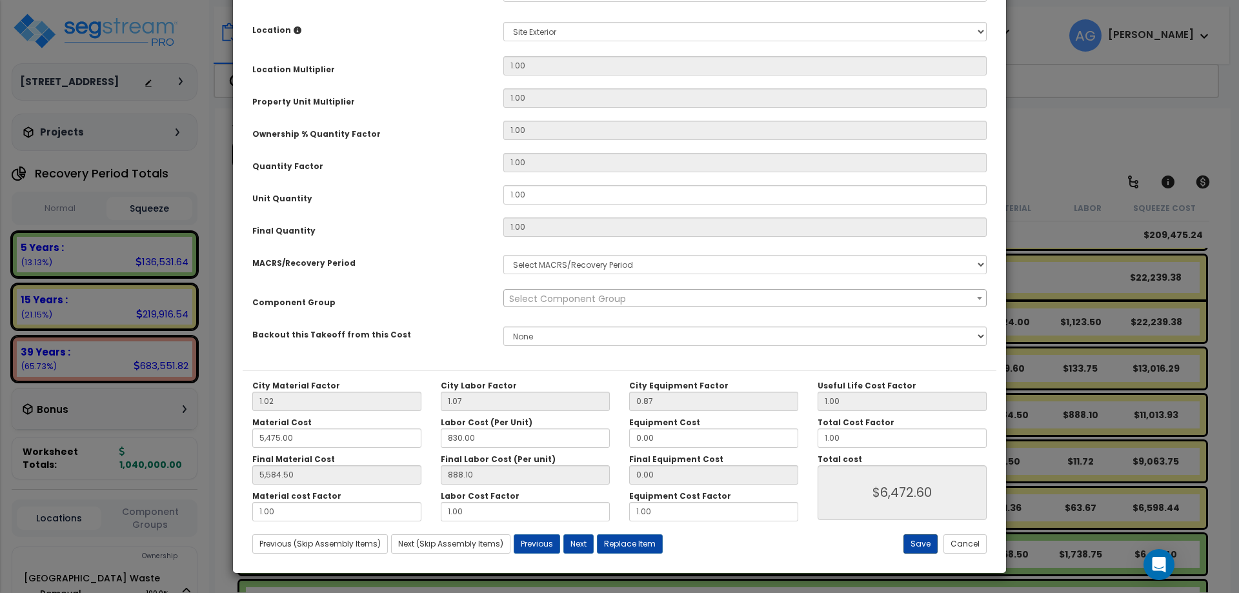
type textarea "Site Awning Awnings, fabric canopy, patio/deck, 16' wide, 14' projection, inclu…"
click at [918, 543] on button "Save" at bounding box center [921, 543] width 34 height 19
type input "5475.00"
type input "5584.50"
type input "6472.60"
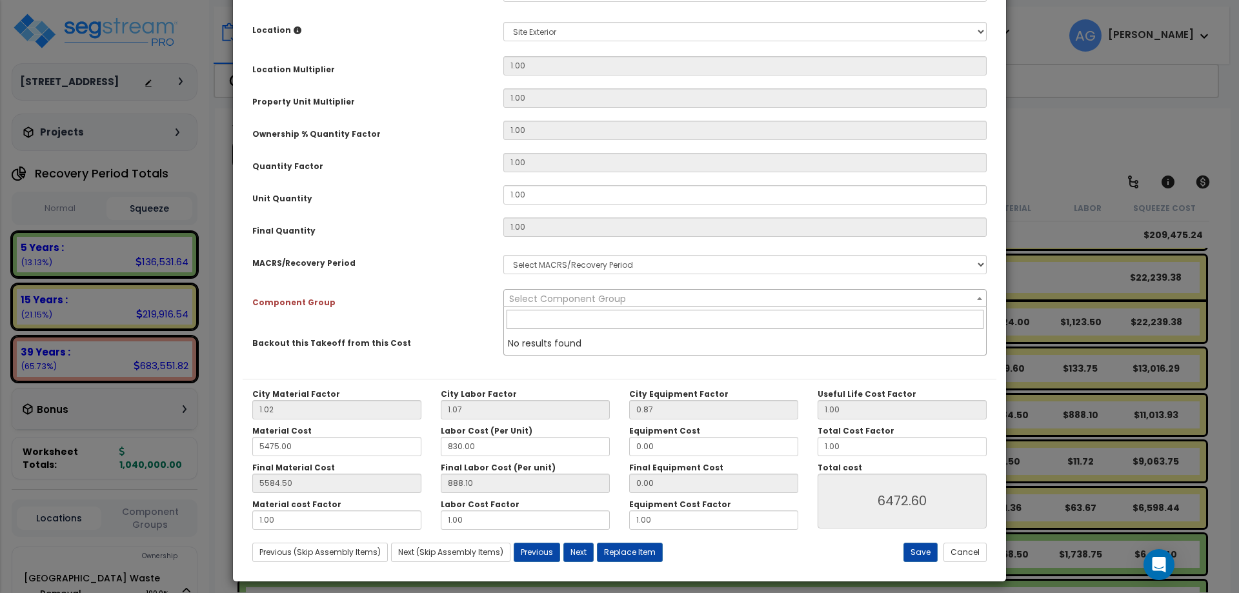
click at [695, 296] on span "Select Component Group" at bounding box center [745, 299] width 482 height 18
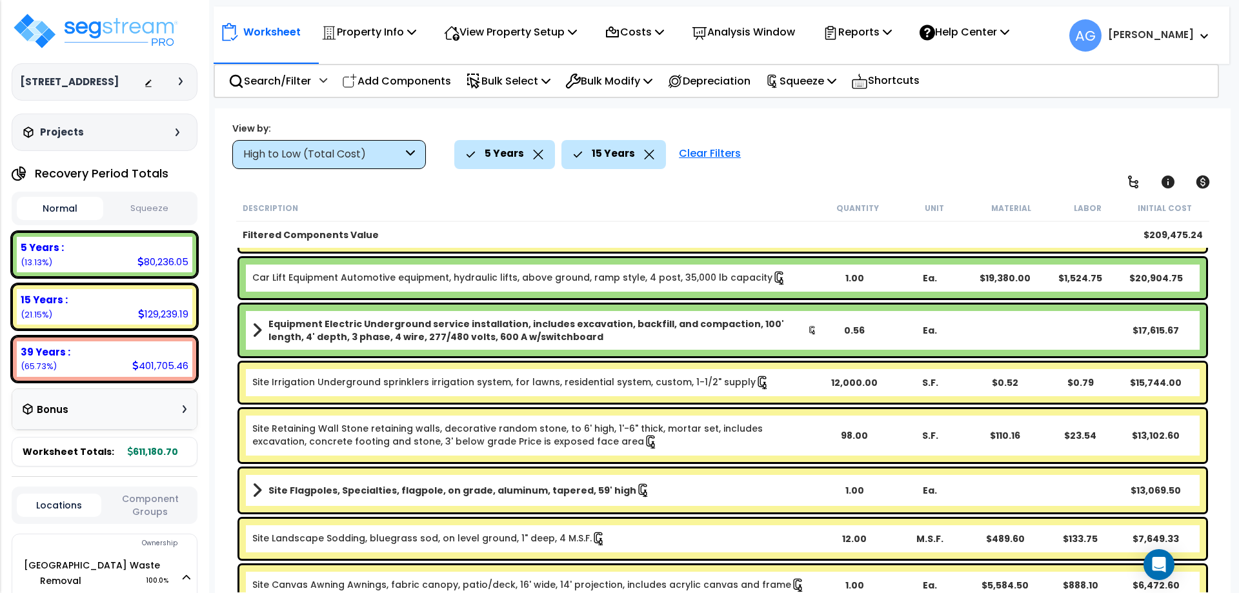
scroll to position [88, 0]
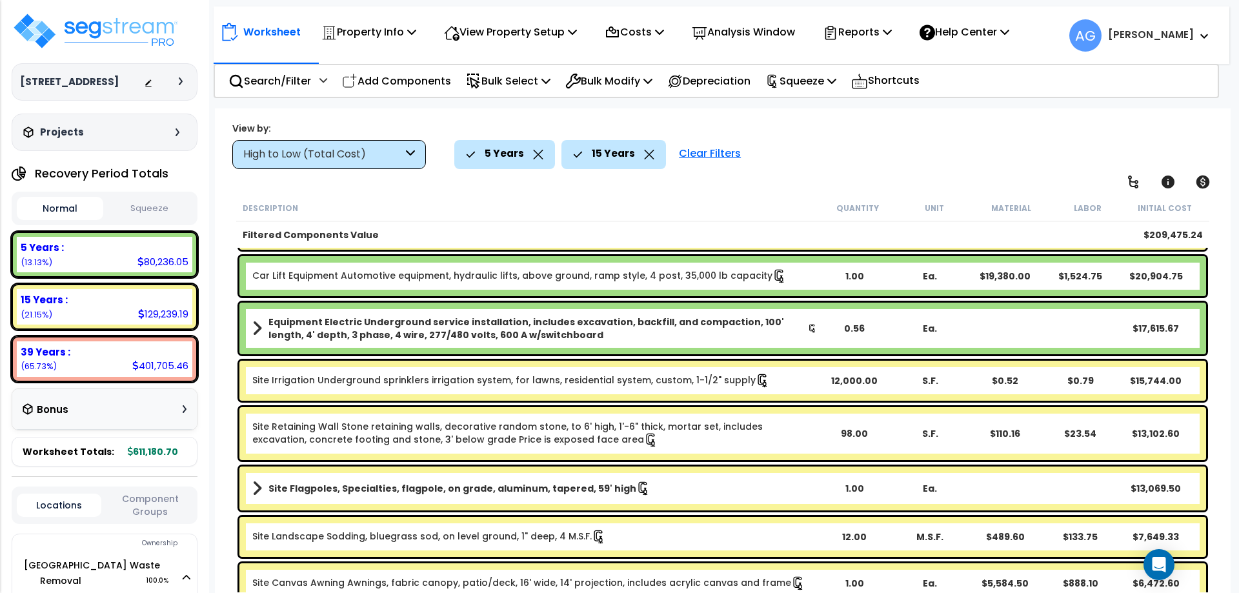
click at [154, 210] on button "Squeeze" at bounding box center [149, 208] width 86 height 23
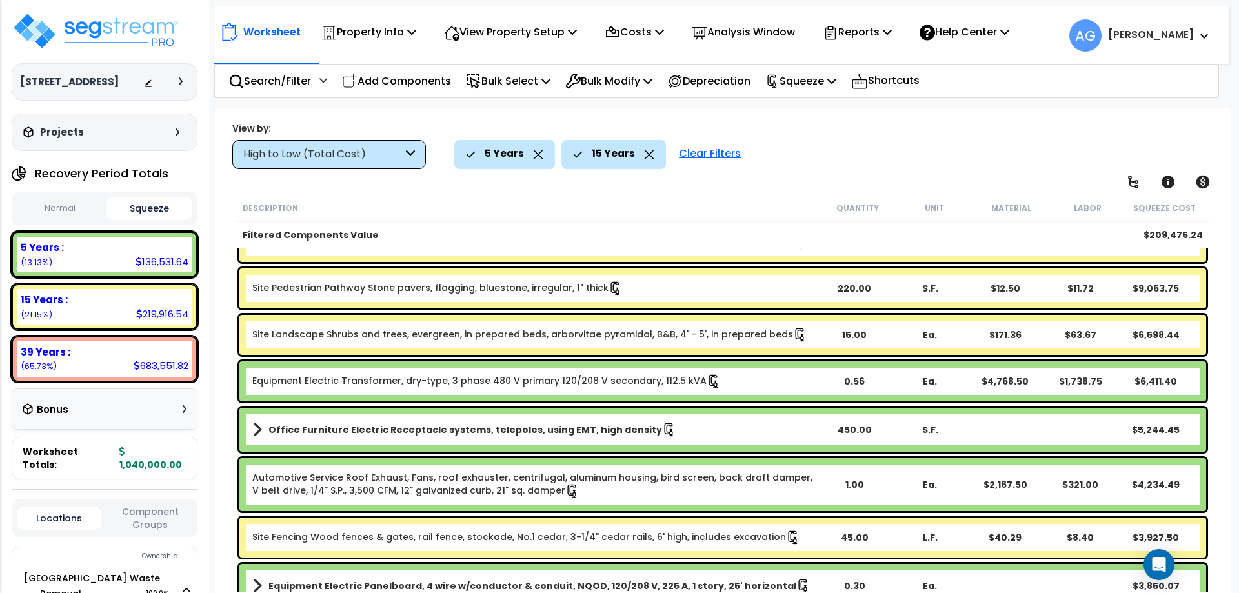
scroll to position [408, 0]
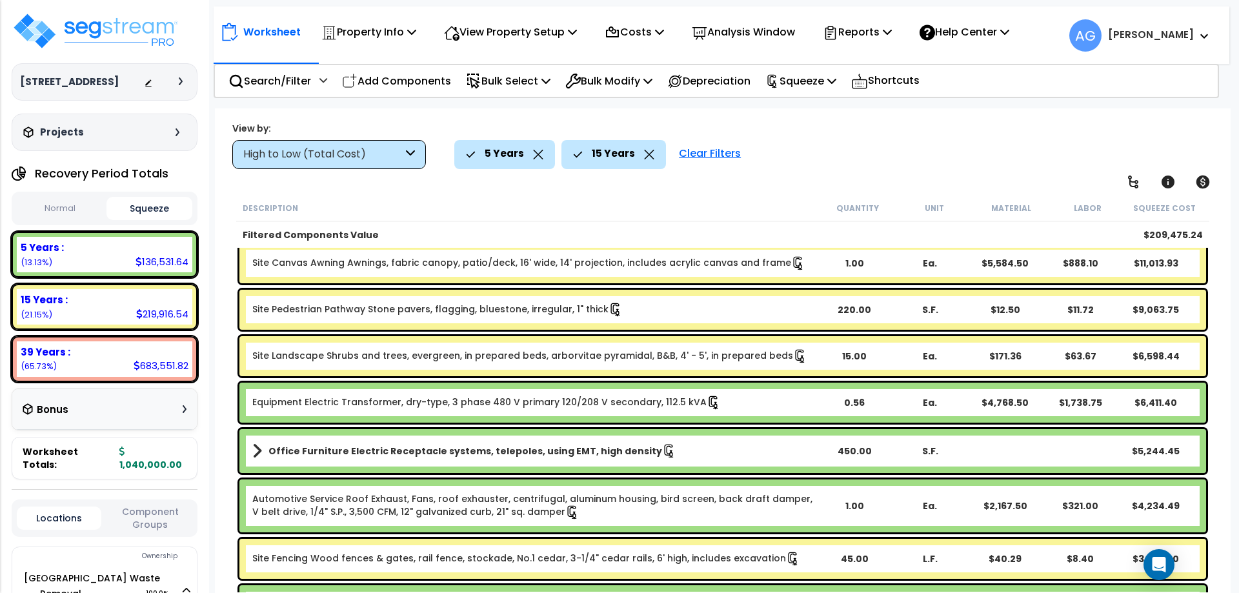
click at [500, 360] on link "Site Landscape Shrubs and trees, evergreen, in prepared beds, arborvitae pyrami…" at bounding box center [529, 356] width 555 height 14
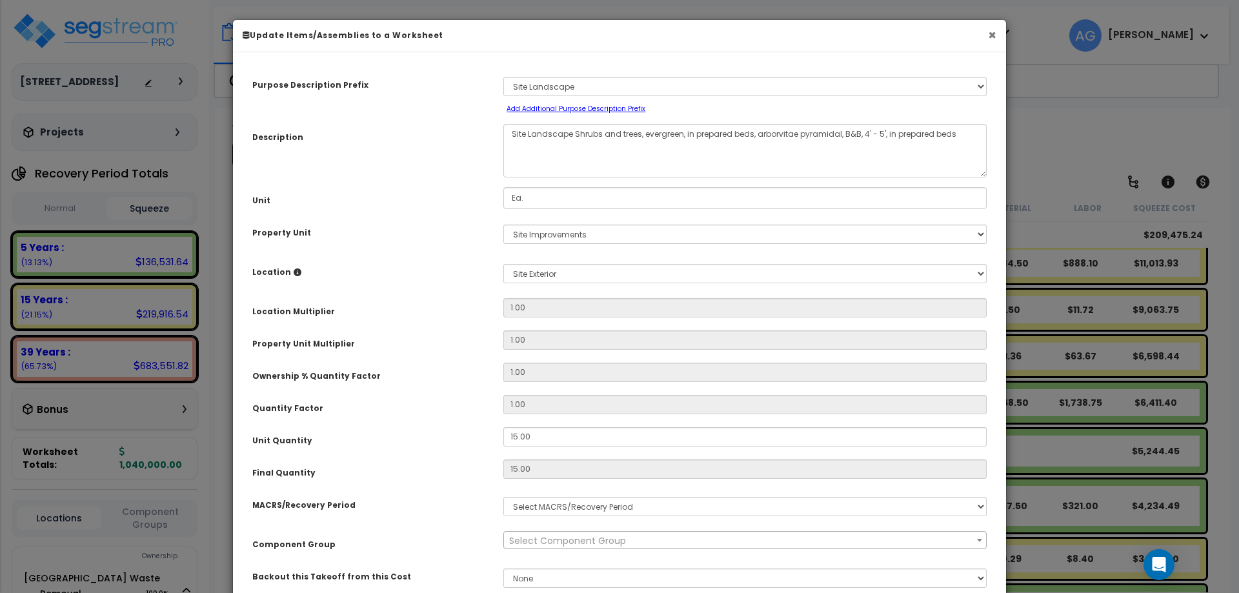
click at [990, 34] on button "×" at bounding box center [992, 35] width 8 height 14
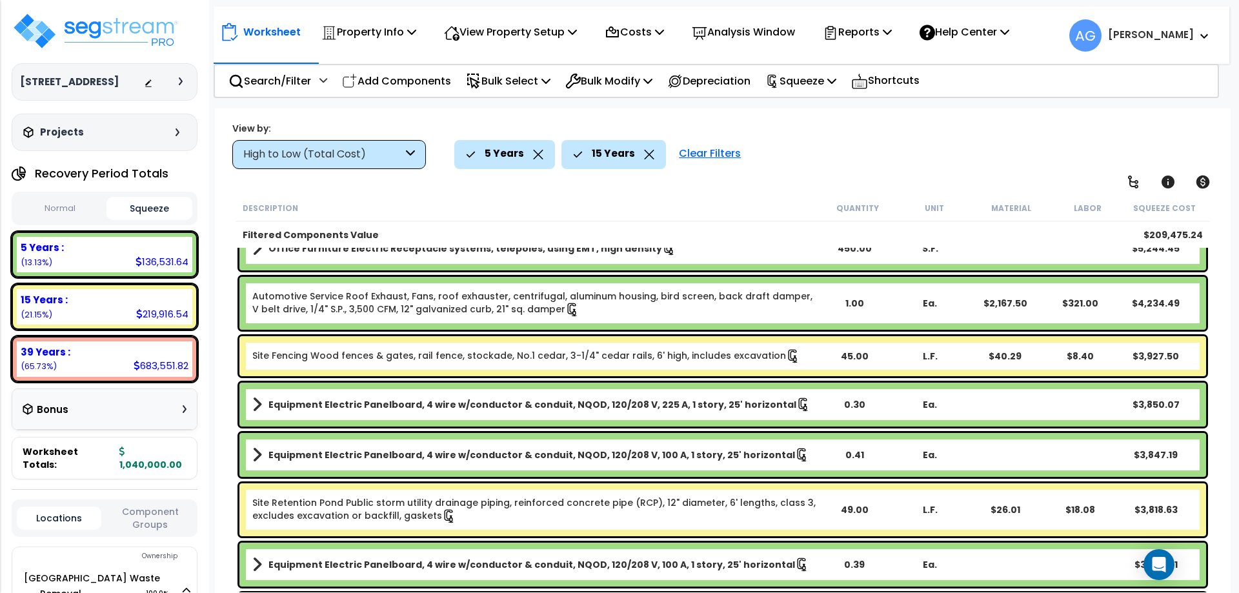
scroll to position [627, 0]
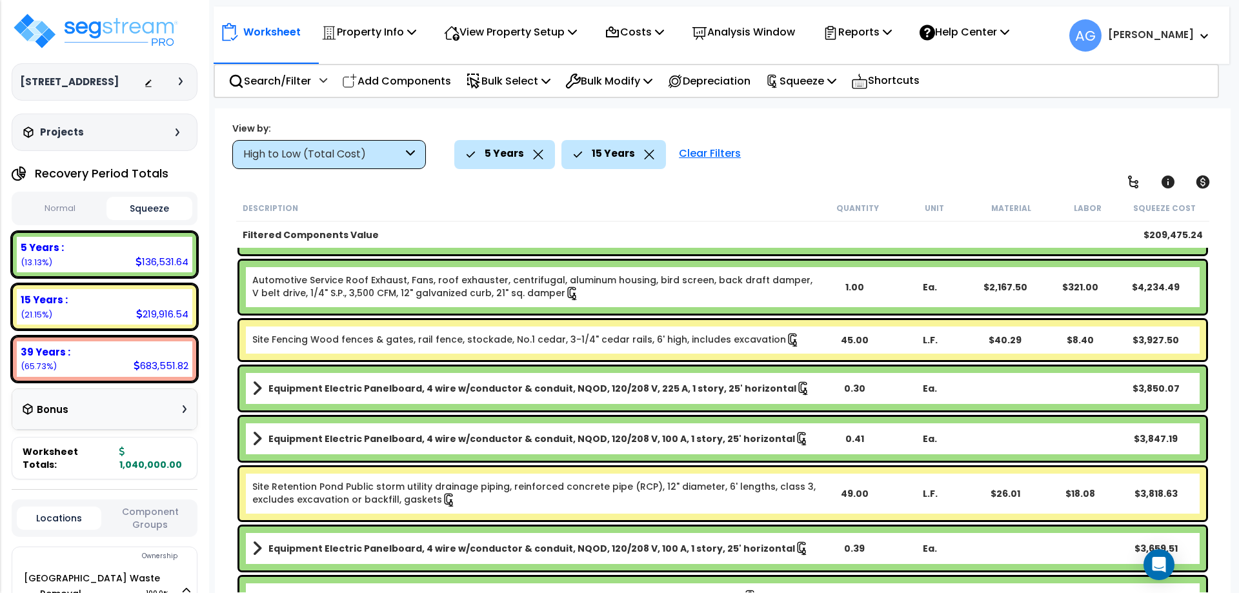
click at [784, 255] on div "Office Furniture Electric Receptacle systems, telepoles, using EMT, high densit…" at bounding box center [722, 232] width 973 height 50
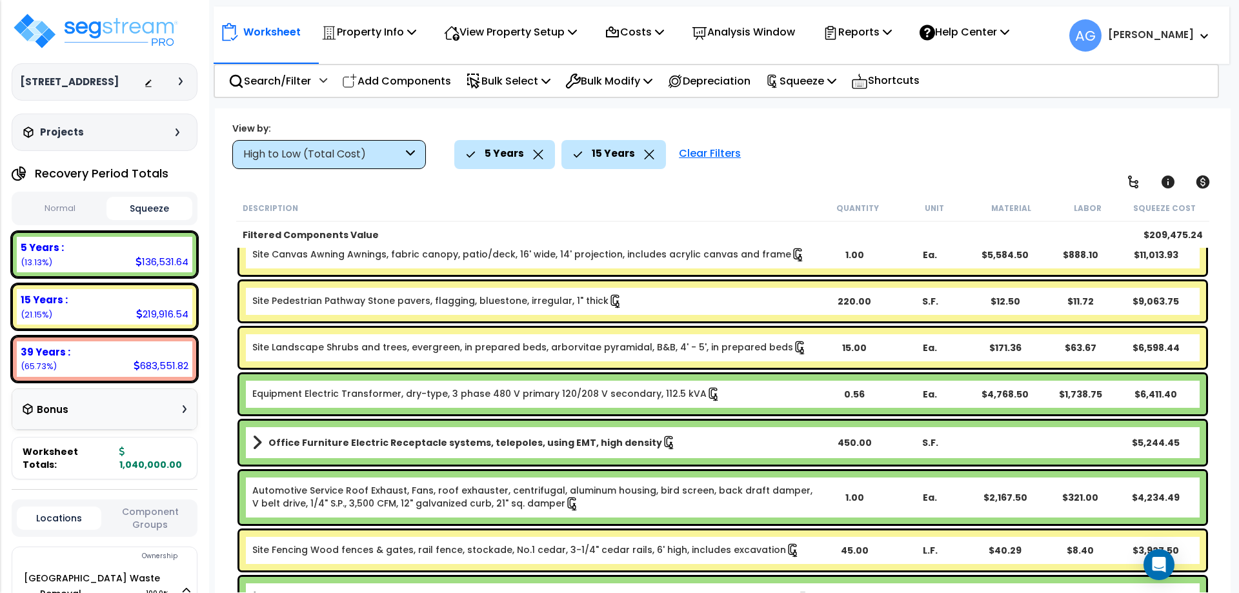
scroll to position [0, 0]
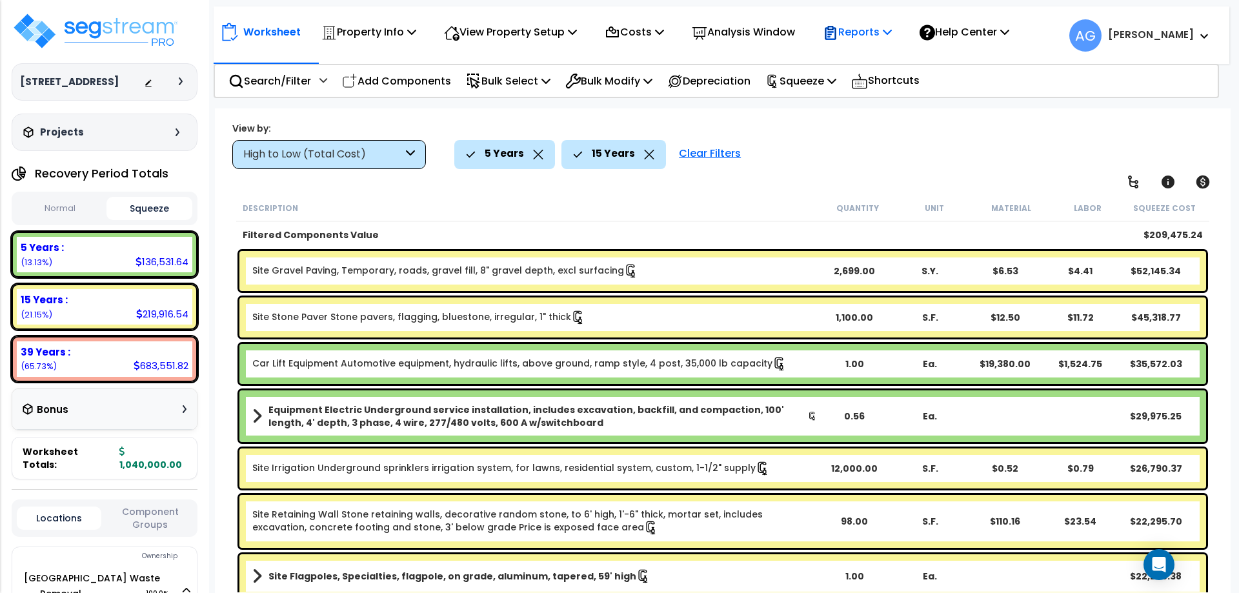
click at [876, 35] on p "Reports" at bounding box center [857, 31] width 69 height 17
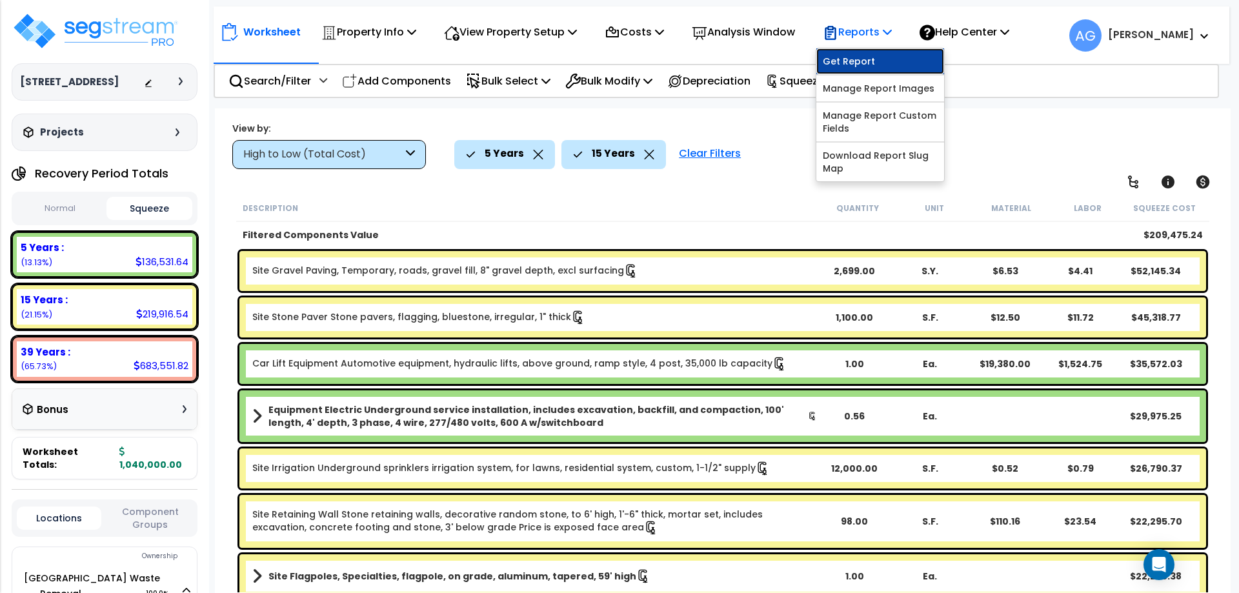
click at [875, 59] on link "Get Report" at bounding box center [880, 61] width 128 height 26
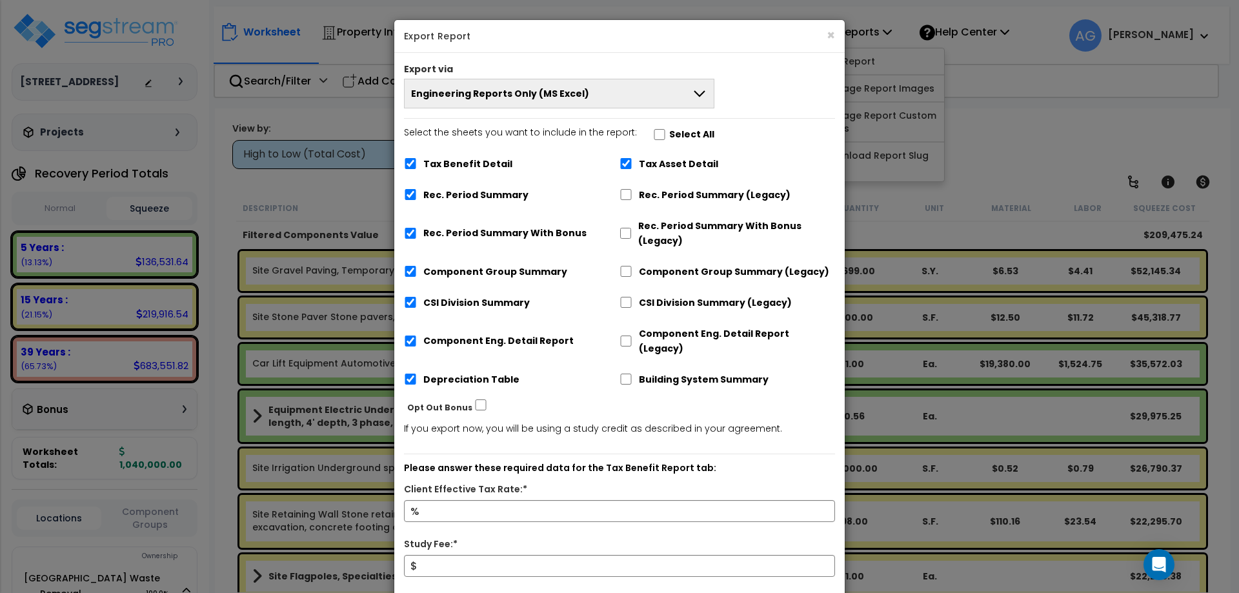
click at [696, 89] on icon at bounding box center [699, 93] width 15 height 15
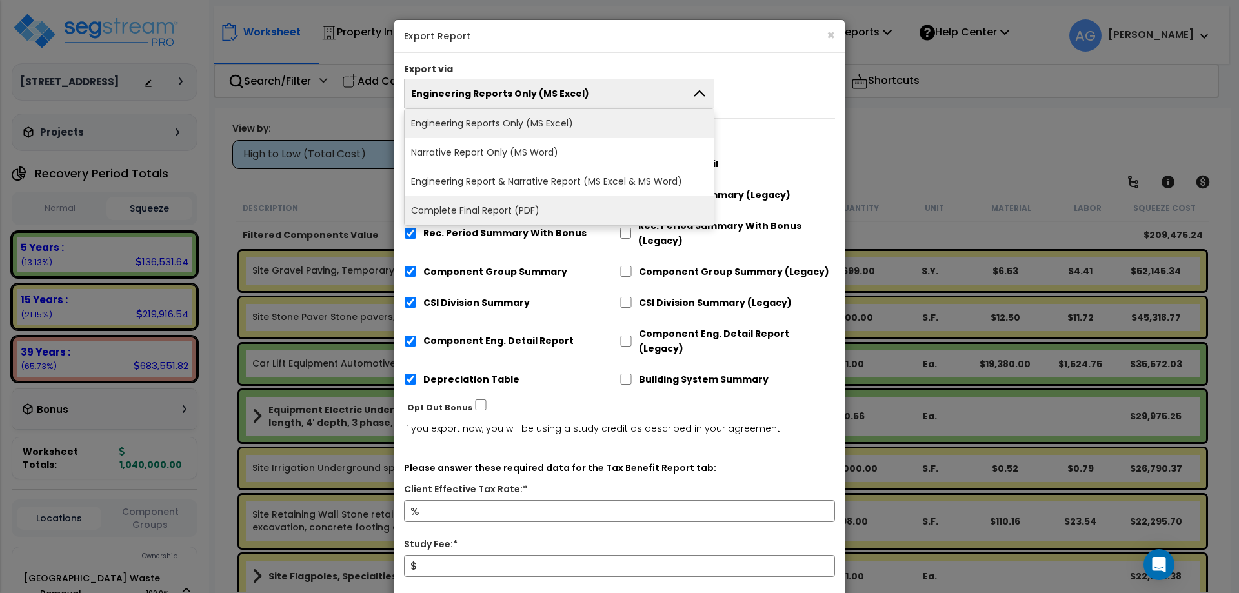
click at [523, 208] on li "Complete Final Report (PDF)" at bounding box center [559, 210] width 309 height 29
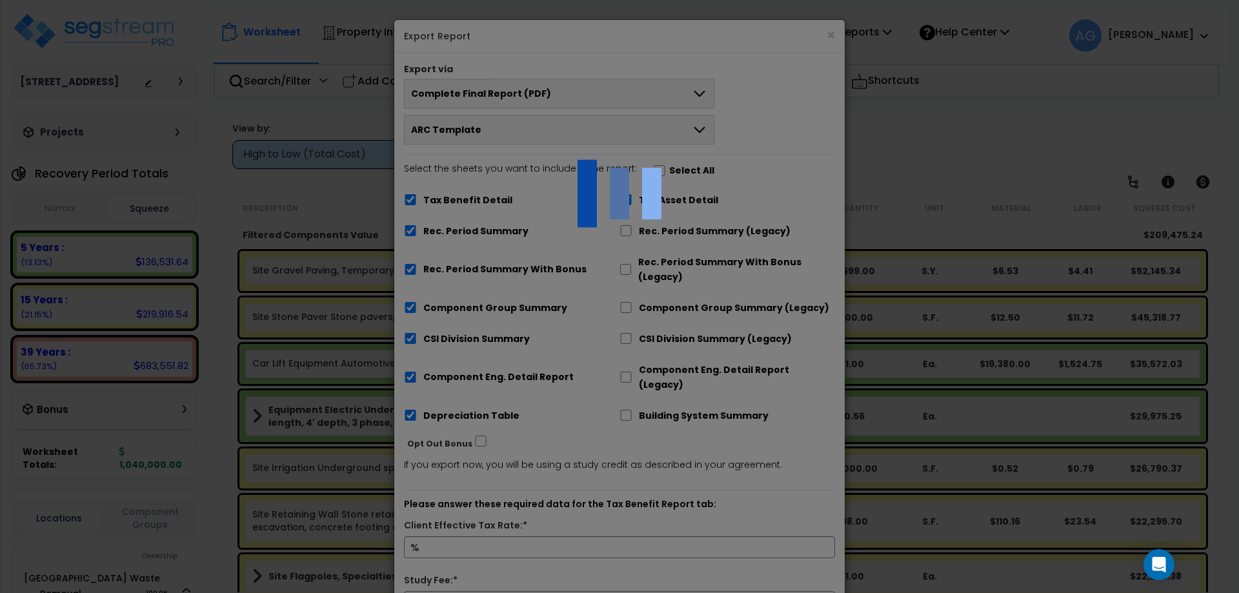
click at [482, 527] on div at bounding box center [619, 296] width 1239 height 593
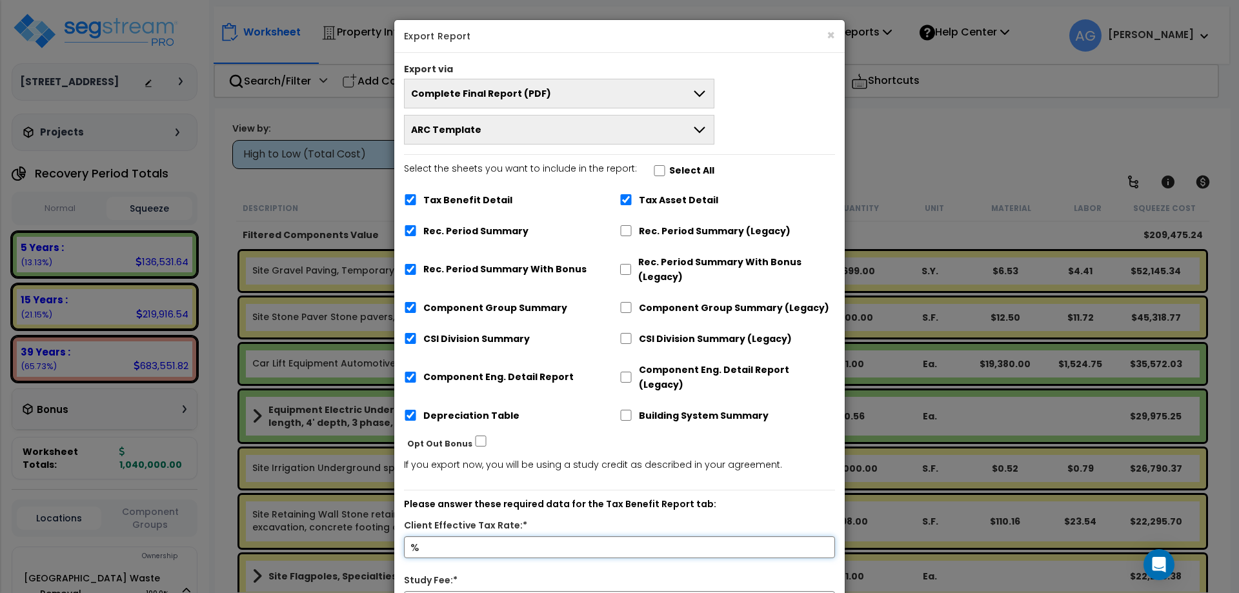
click at [482, 536] on input "Client Effective Tax Rate:*" at bounding box center [619, 547] width 431 height 22
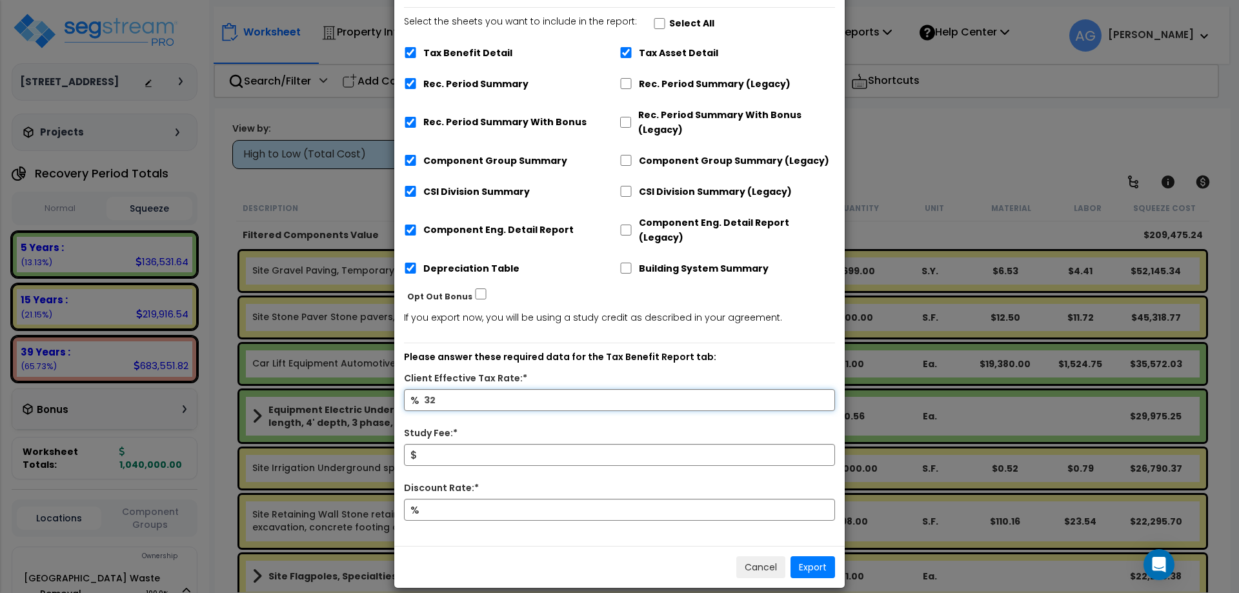
type input "32"
click at [469, 446] on input "Study Fee:*" at bounding box center [619, 455] width 431 height 22
type input "4,000"
type input "8"
click at [812, 556] on button "Export" at bounding box center [813, 567] width 45 height 22
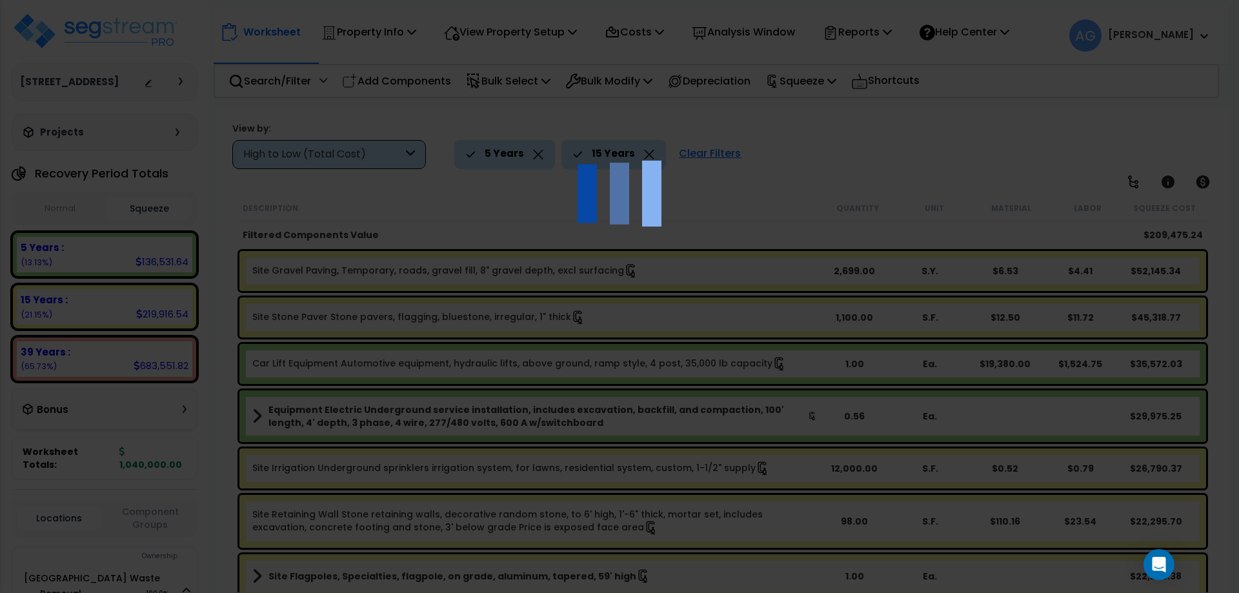
scroll to position [0, 0]
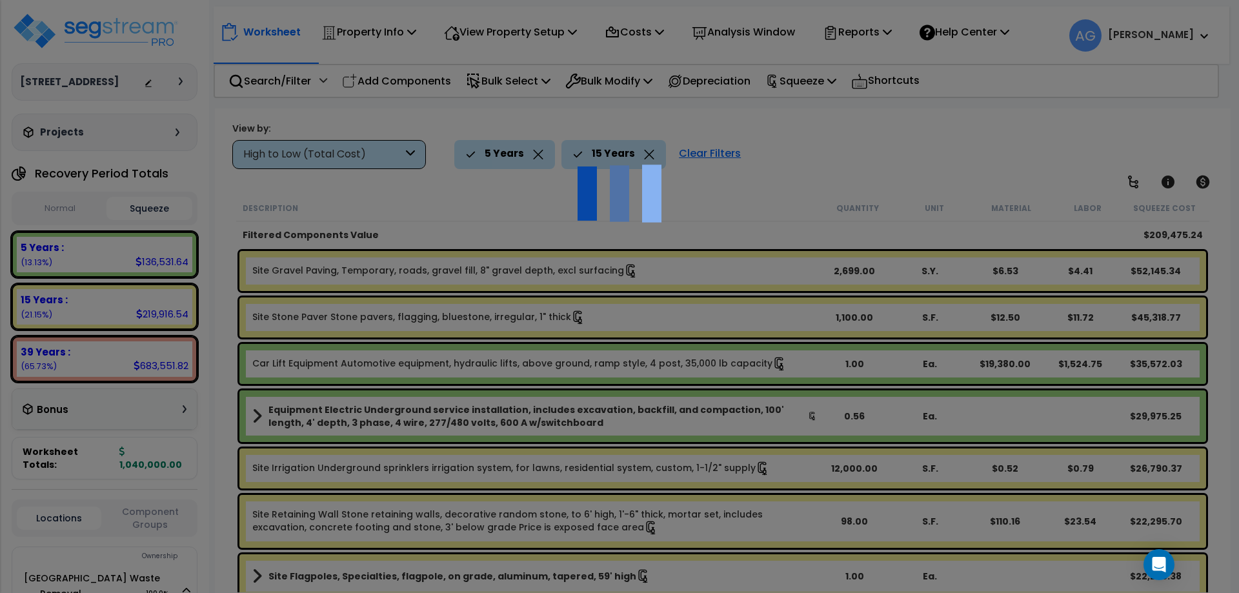
click at [812, 556] on div at bounding box center [619, 296] width 1239 height 593
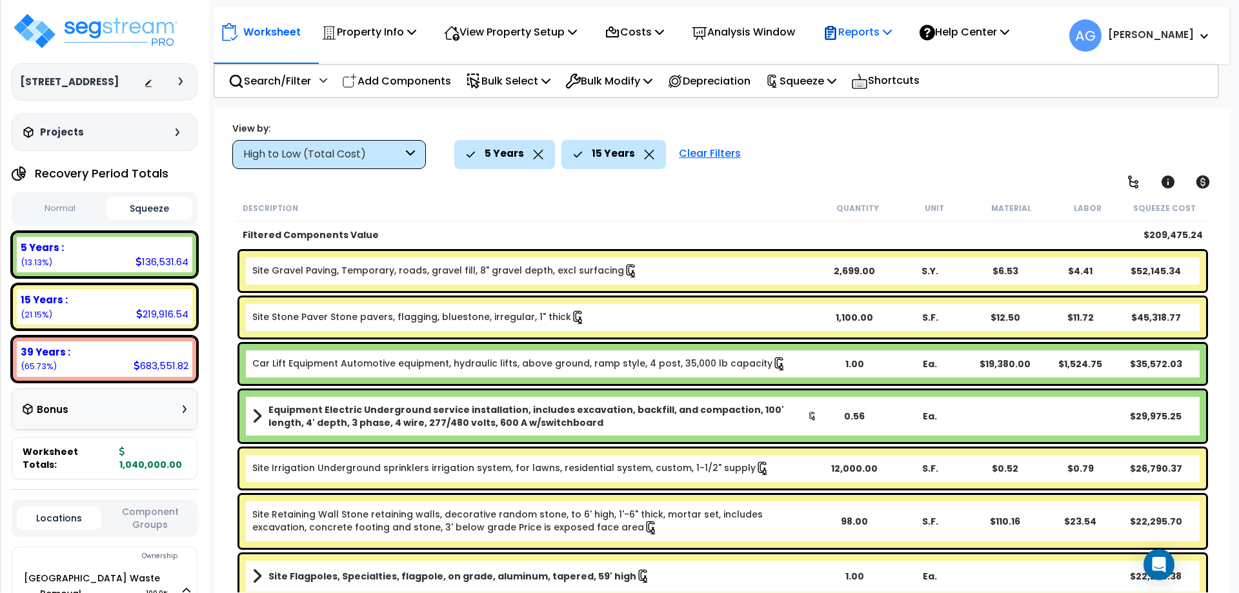
click at [887, 29] on p "Reports" at bounding box center [857, 31] width 69 height 17
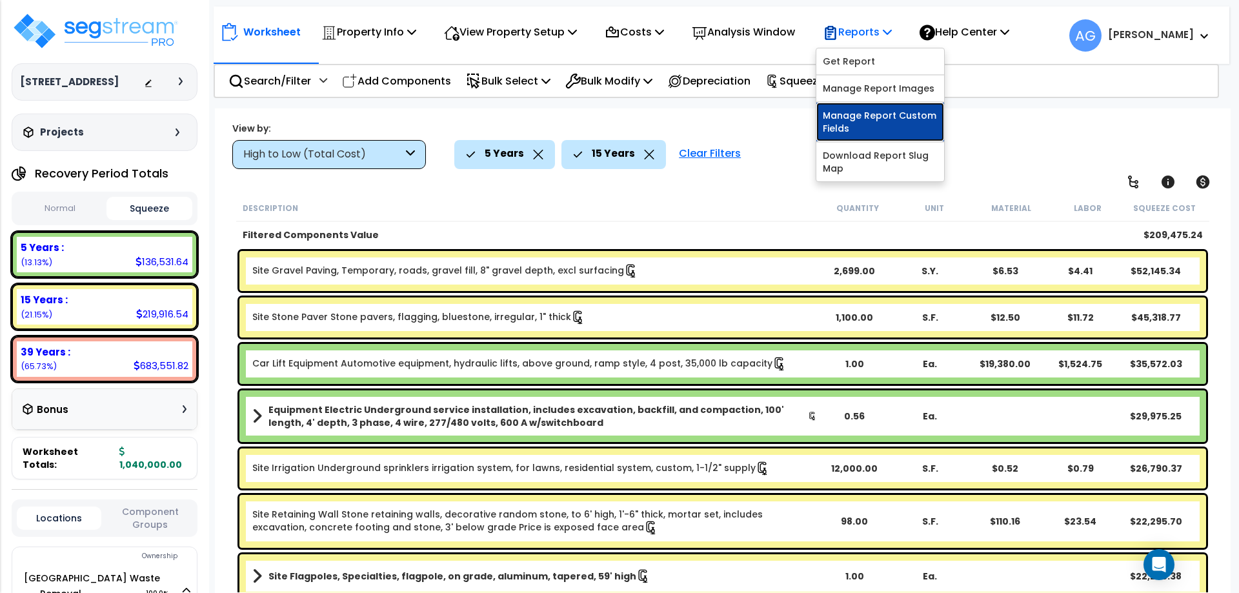
click at [867, 119] on link "Manage Report Custom Fields" at bounding box center [880, 122] width 128 height 39
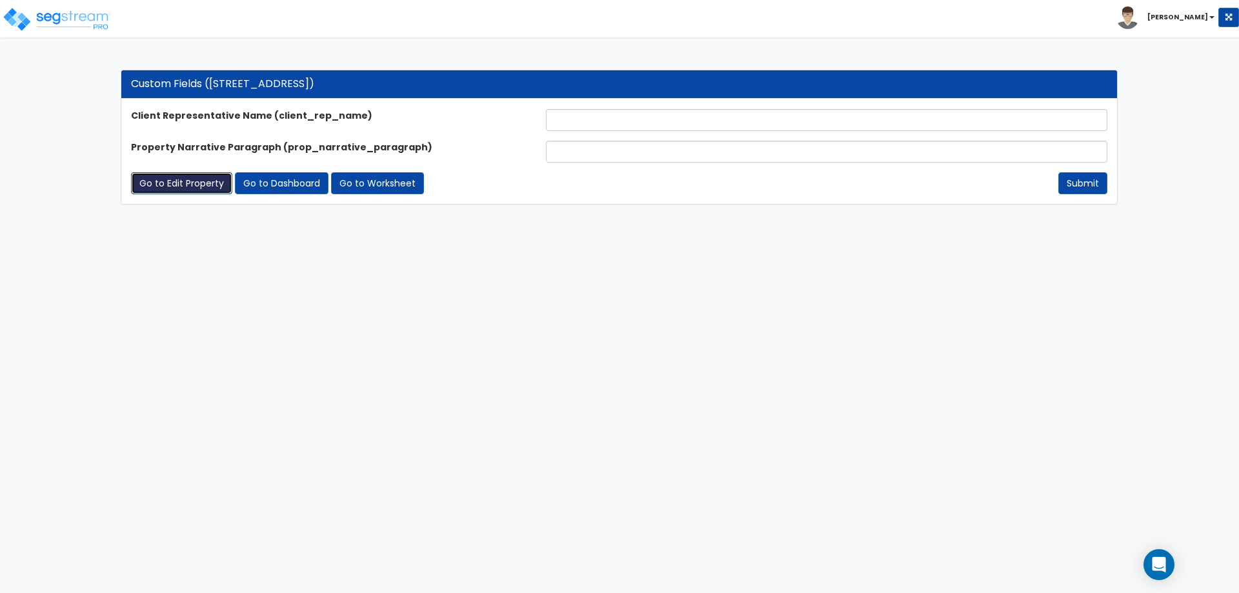
click at [177, 190] on link "Go to Edit Property" at bounding box center [181, 183] width 101 height 22
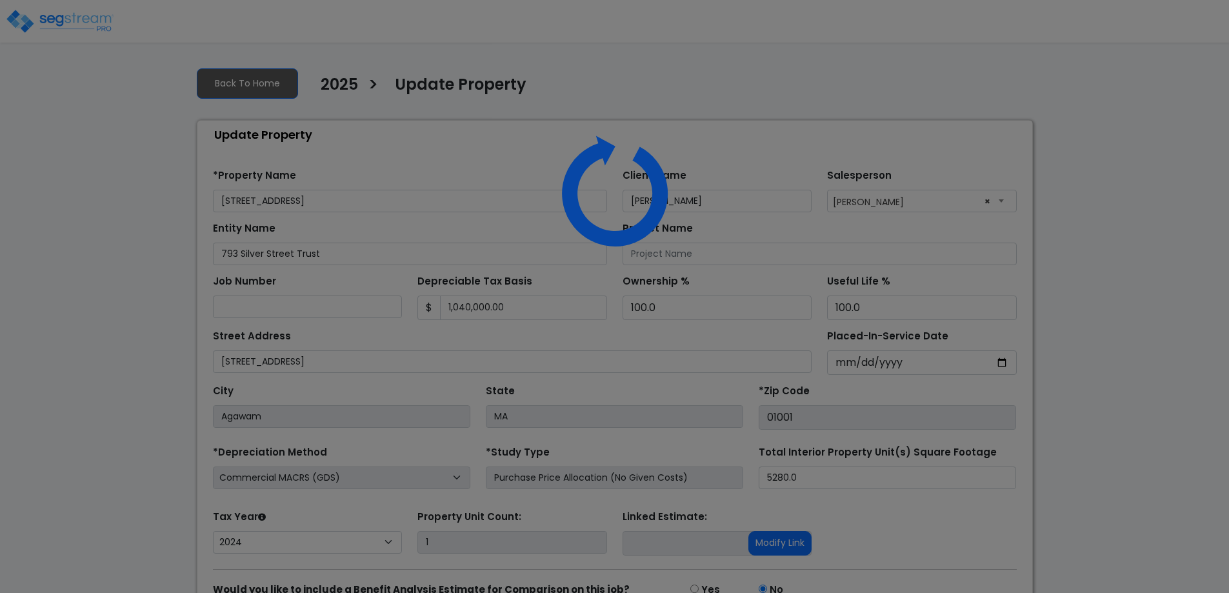
select select "2024"
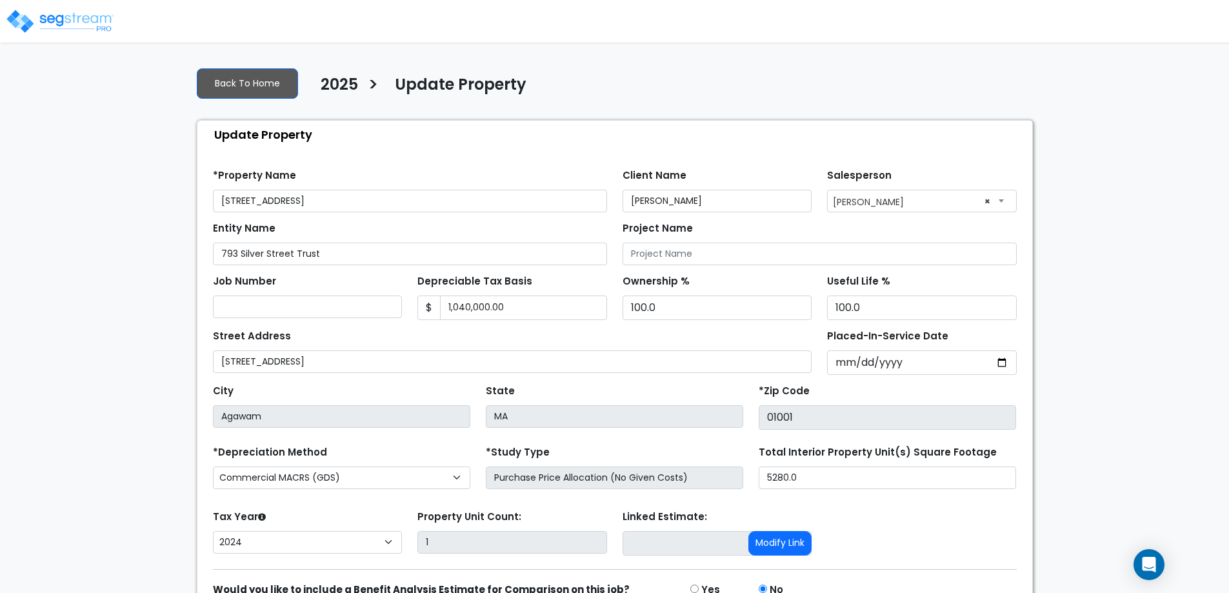
scroll to position [68, 0]
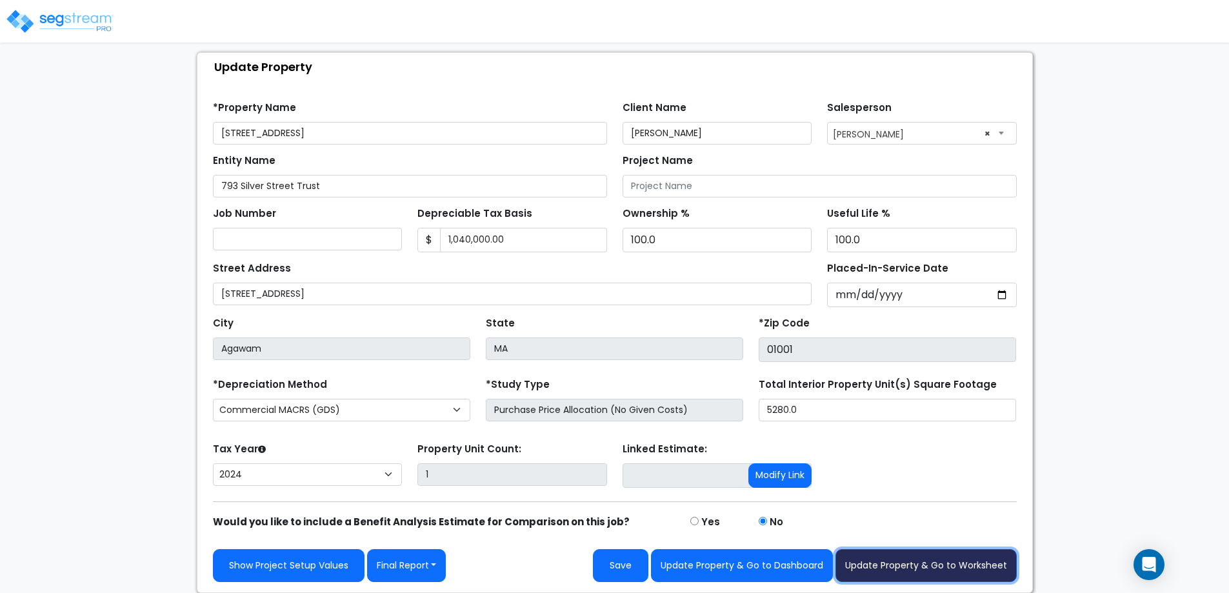
click at [918, 564] on button "Update Property & Go to Worksheet" at bounding box center [926, 565] width 181 height 33
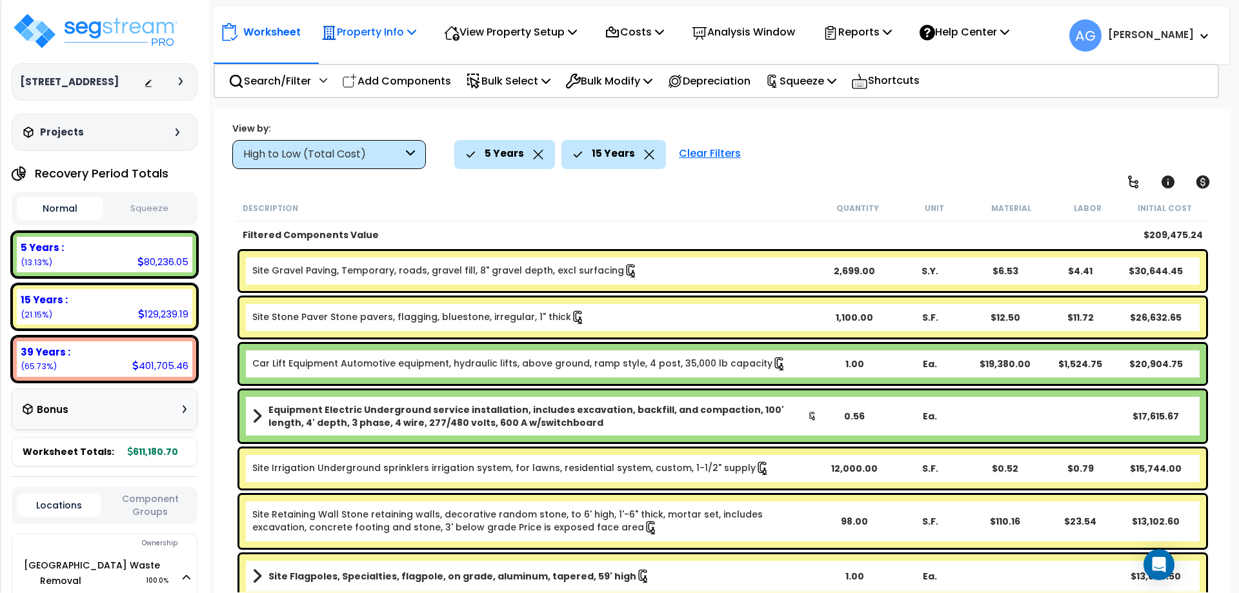
click at [416, 26] on p "Property Info" at bounding box center [368, 31] width 95 height 17
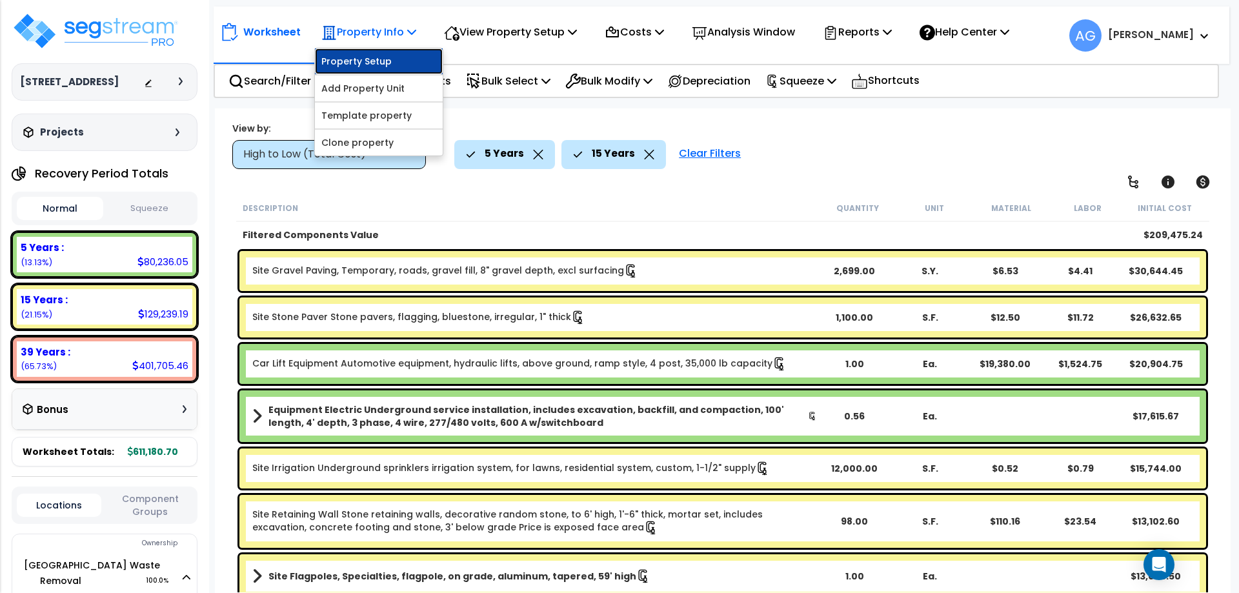
click at [365, 68] on link "Property Setup" at bounding box center [379, 61] width 128 height 26
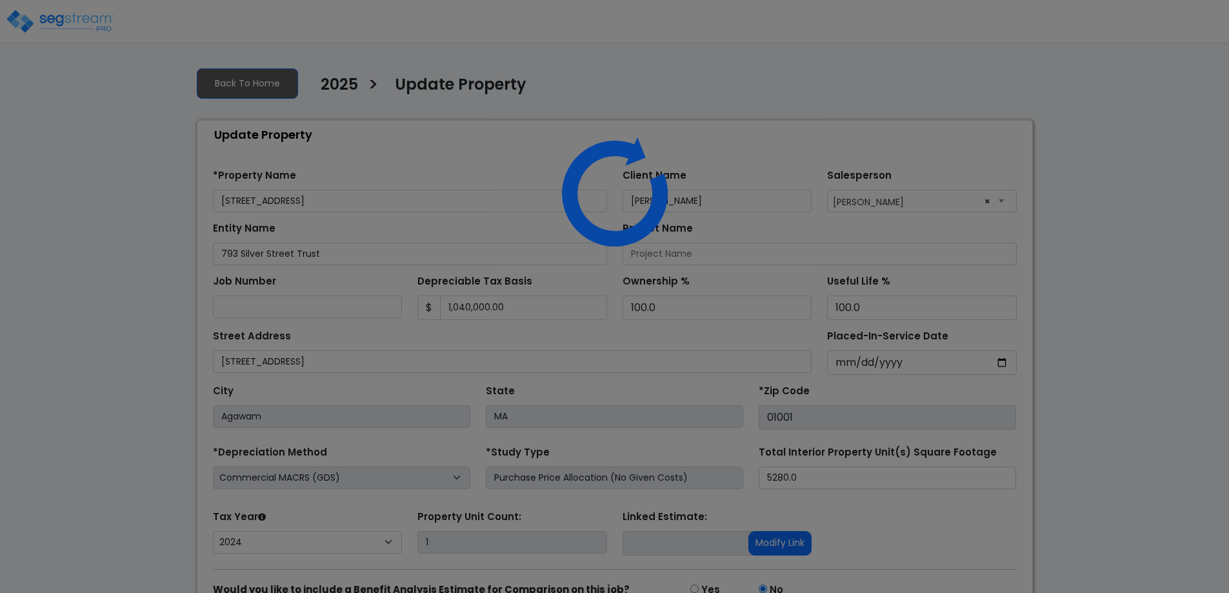
select select "2024"
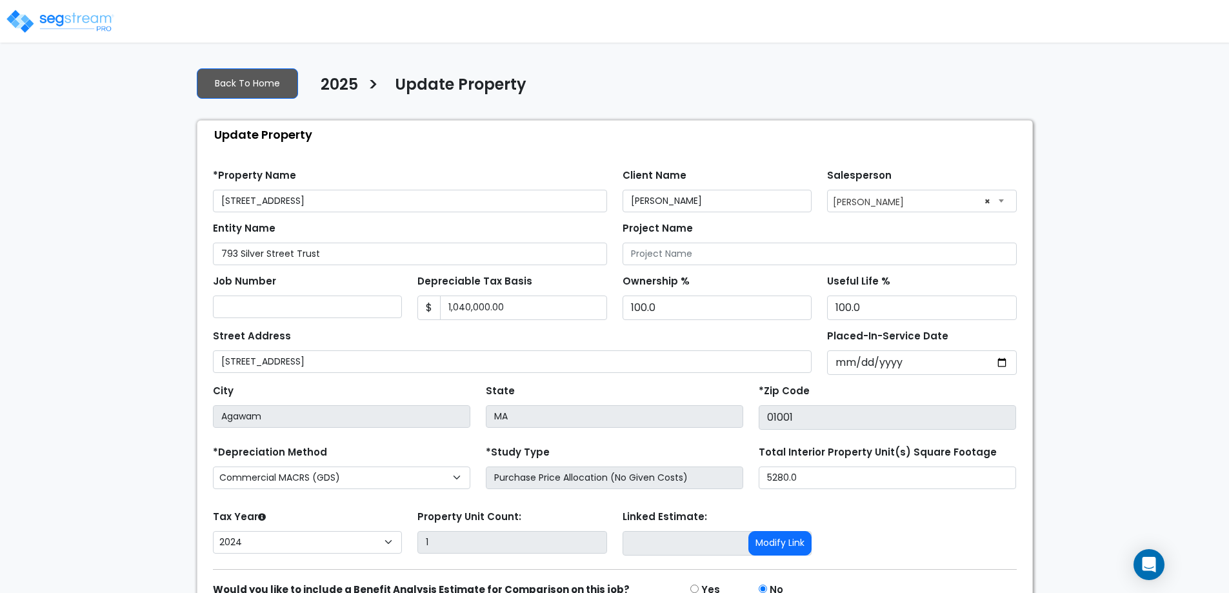
scroll to position [68, 0]
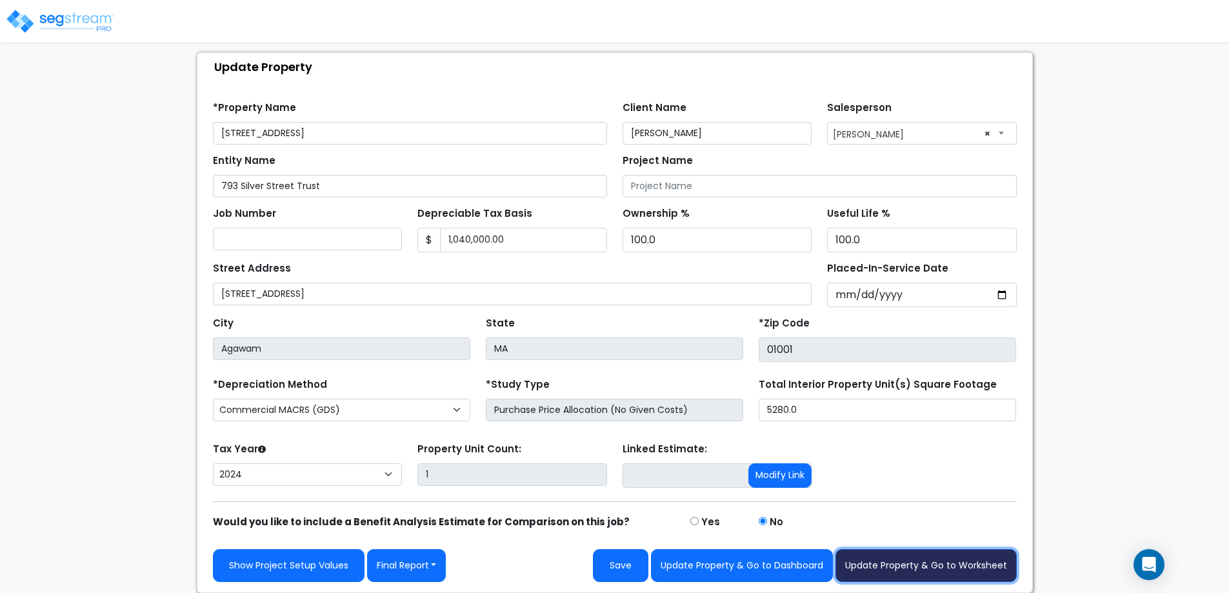
click at [887, 565] on button "Update Property & Go to Worksheet" at bounding box center [926, 565] width 181 height 33
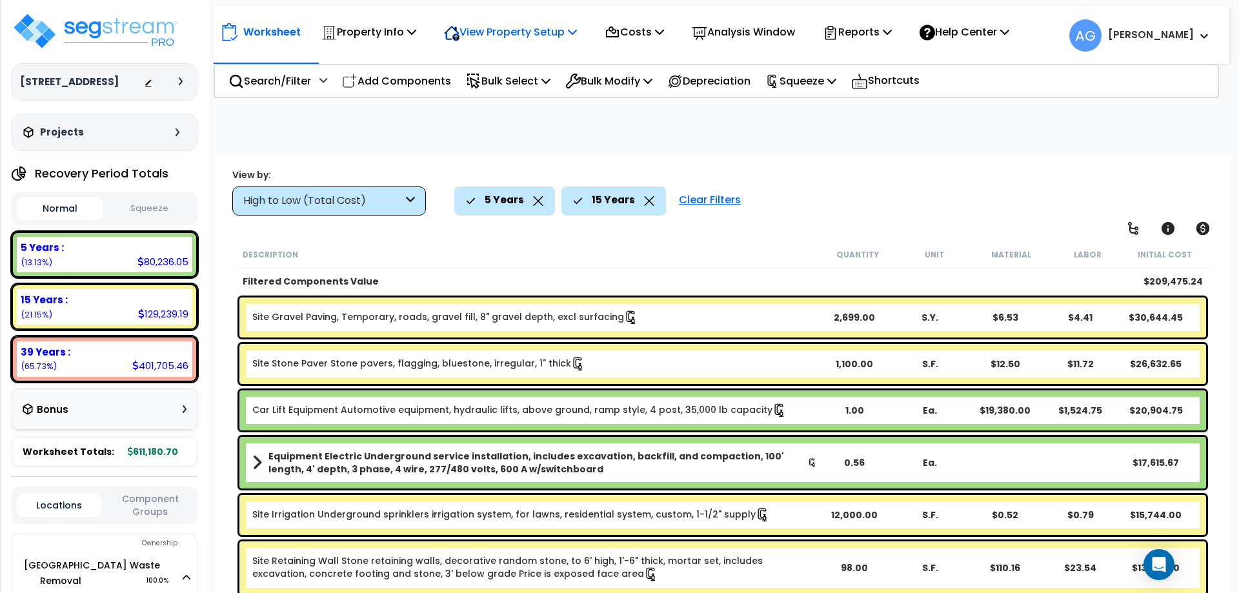
click at [521, 35] on p "View Property Setup" at bounding box center [510, 31] width 133 height 17
click at [497, 56] on link "Building Setup" at bounding box center [502, 61] width 128 height 26
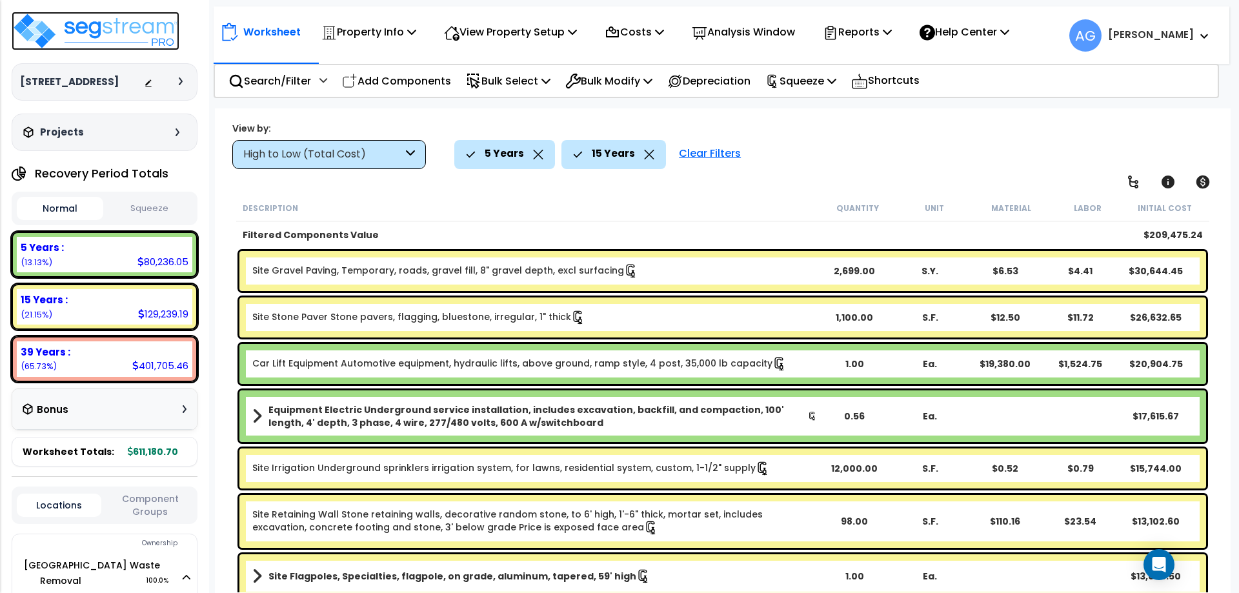
click at [128, 50] on img at bounding box center [96, 31] width 168 height 39
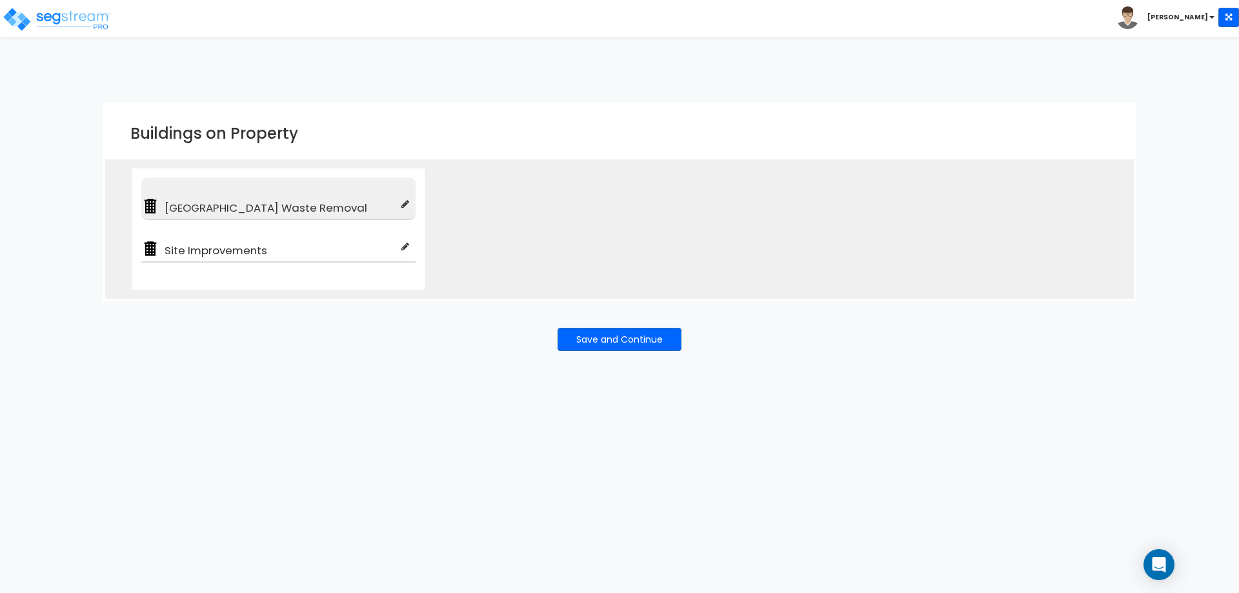
click at [248, 208] on span "[GEOGRAPHIC_DATA] Waste Removal" at bounding box center [280, 207] width 242 height 15
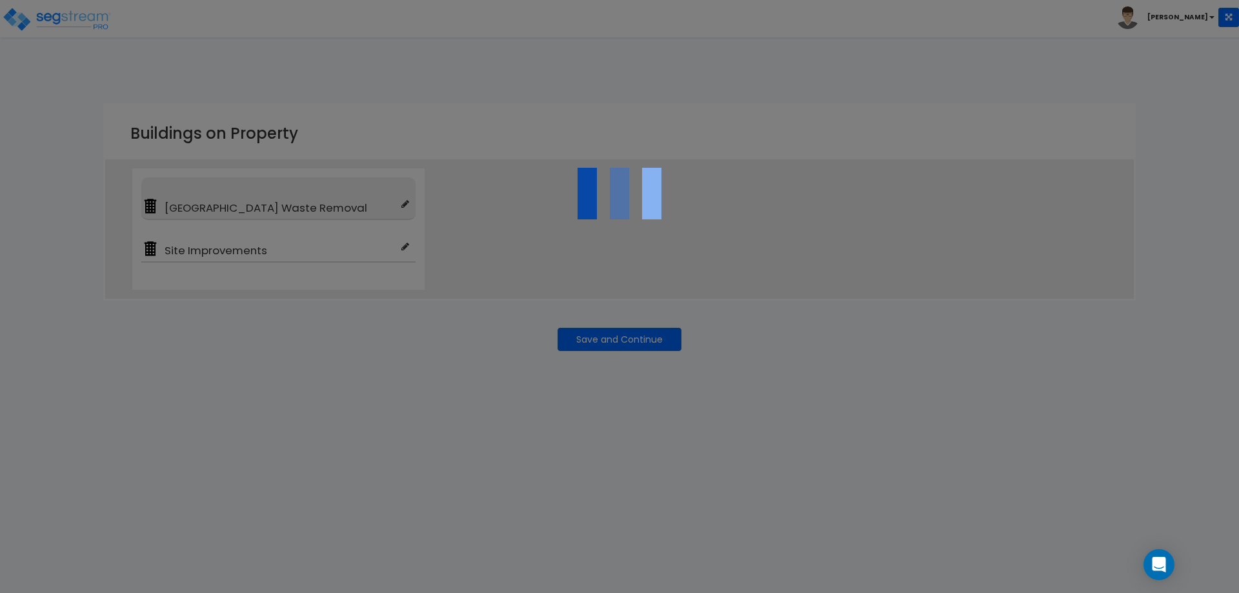
click at [0, 0] on div at bounding box center [0, 0] width 0 height 0
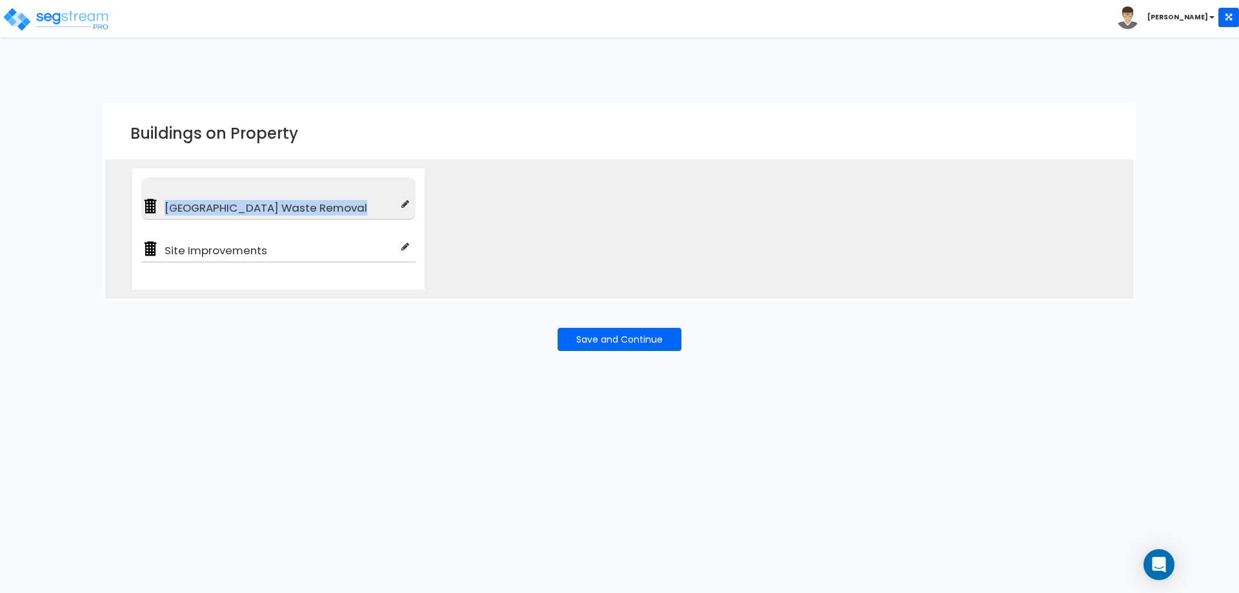
click at [248, 208] on span "[GEOGRAPHIC_DATA] Waste Removal" at bounding box center [280, 207] width 242 height 15
click at [362, 203] on span "[GEOGRAPHIC_DATA] Waste Removal" at bounding box center [280, 207] width 242 height 15
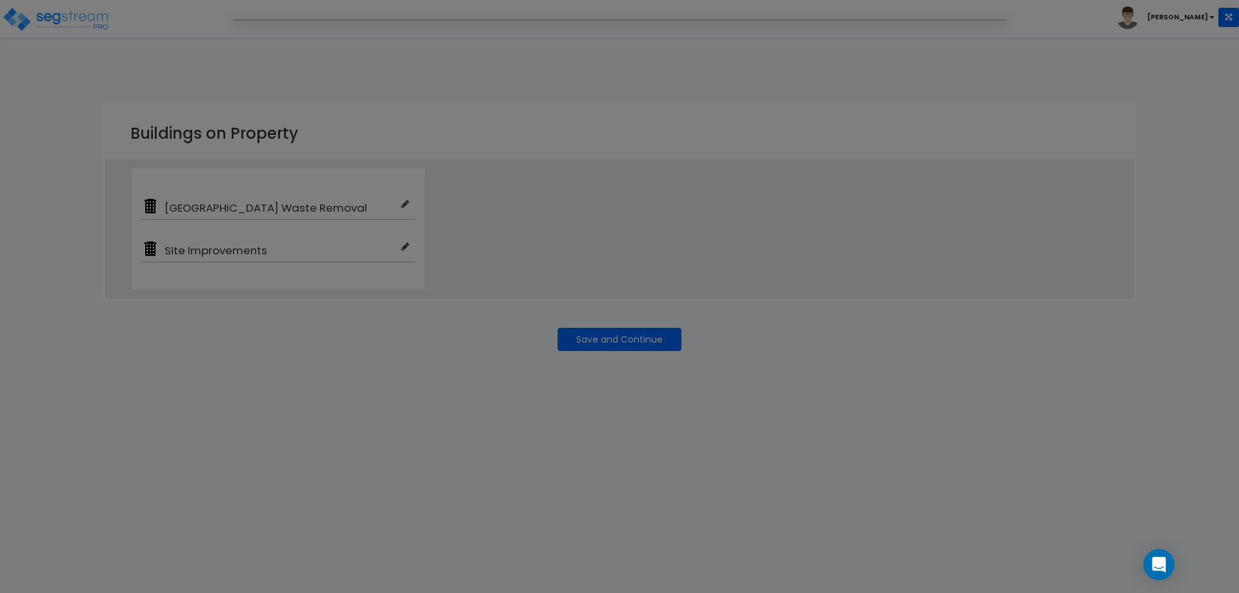
click at [407, 203] on div at bounding box center [619, 296] width 1239 height 593
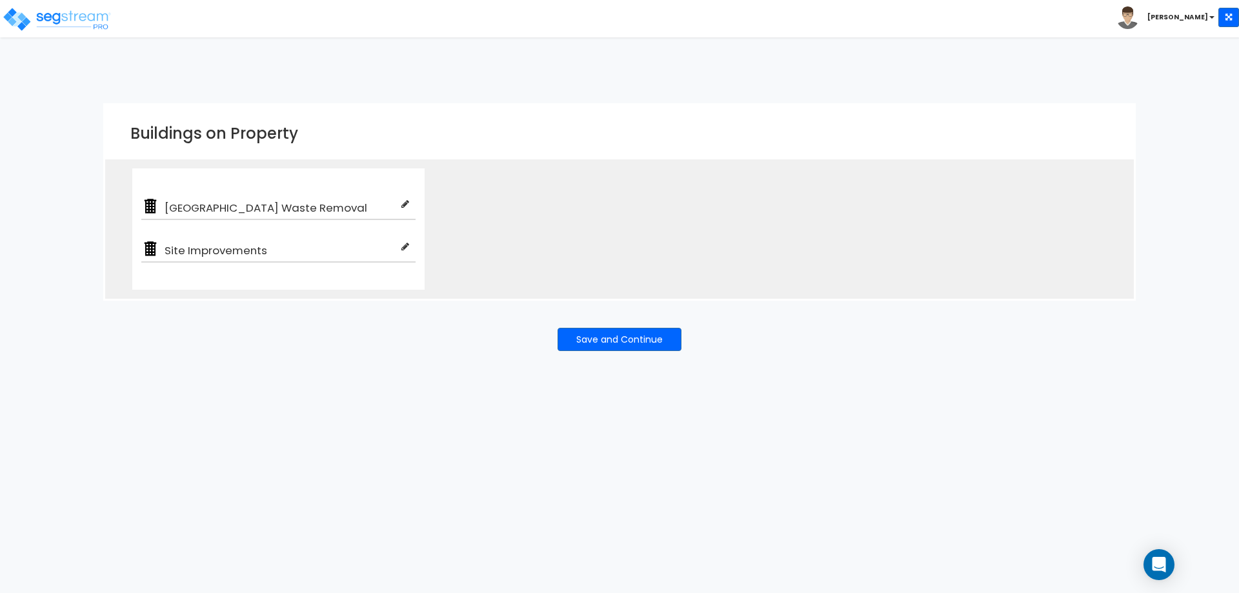
click at [407, 203] on icon at bounding box center [405, 203] width 8 height 9
type input "[GEOGRAPHIC_DATA] Waste Removal"
type input "Auto Repair Shop"
checkbox input "true"
type input "100"
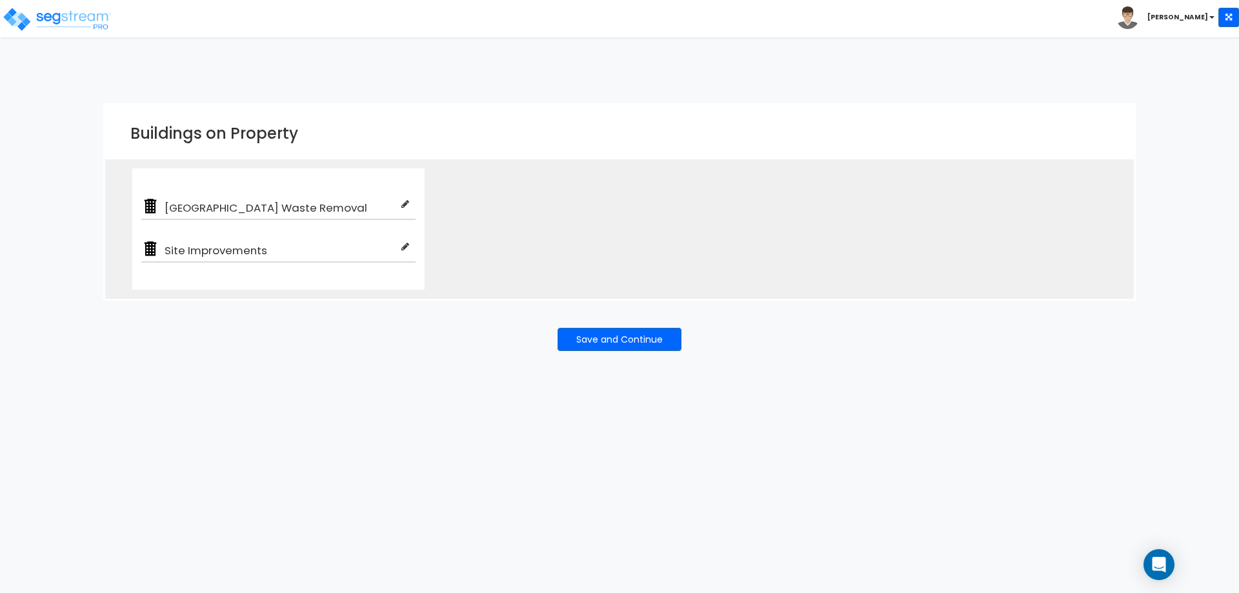
type input "100"
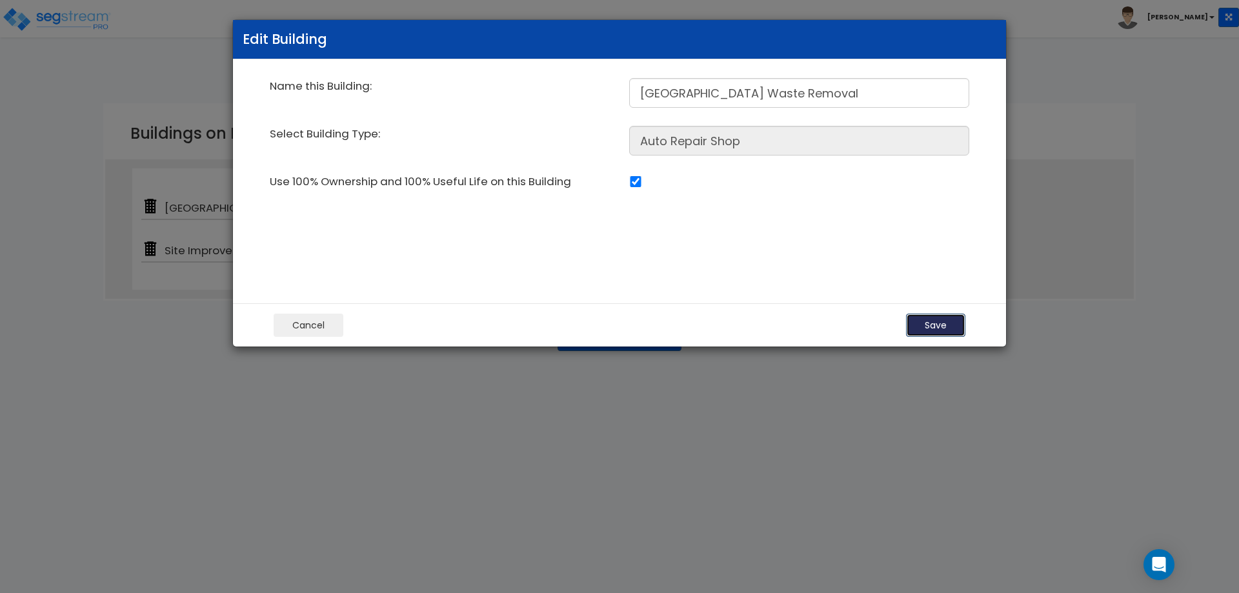
click at [942, 331] on button "Save" at bounding box center [935, 325] width 59 height 23
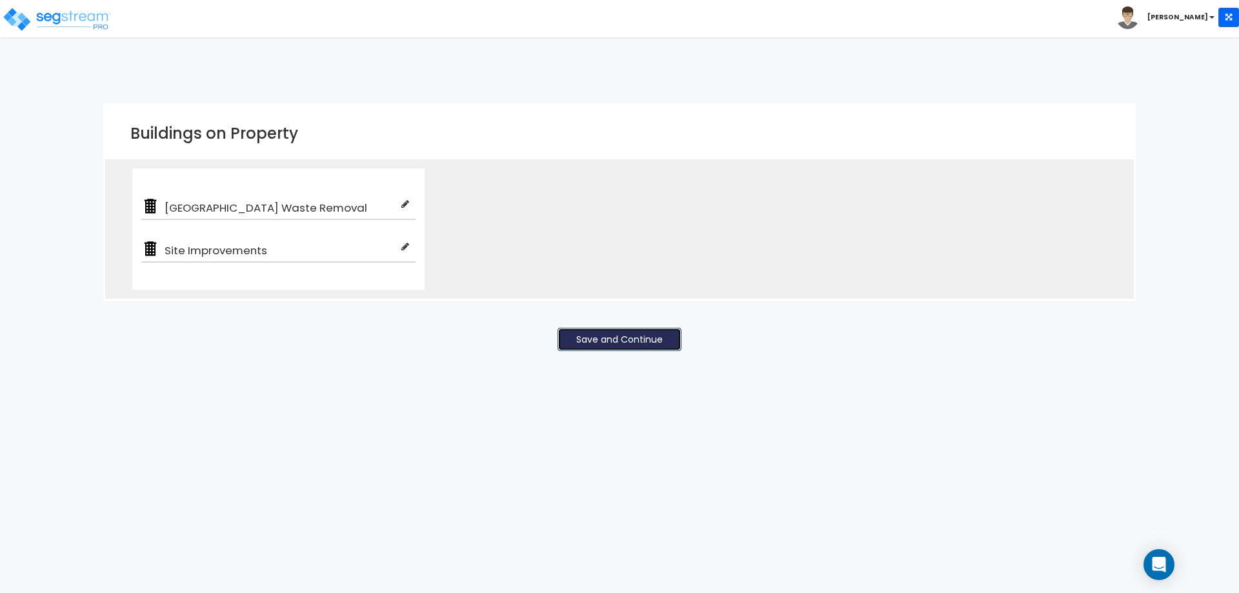
click at [612, 342] on button "Save and Continue" at bounding box center [620, 339] width 124 height 23
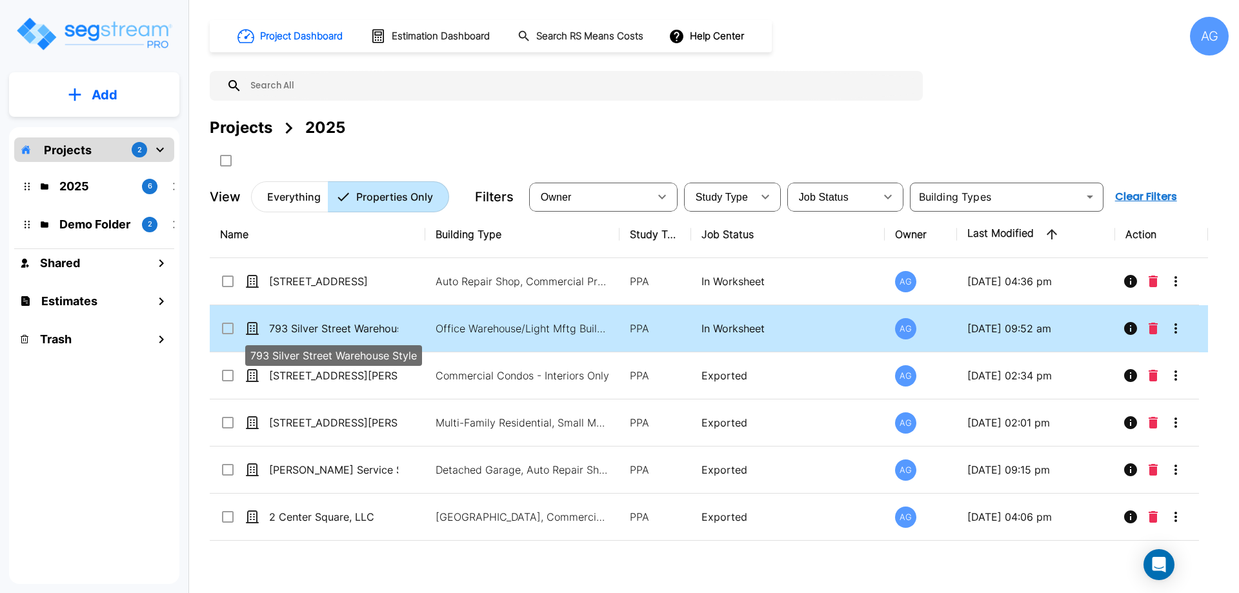
click at [304, 328] on p "793 Silver Street Warehouse Style" at bounding box center [333, 328] width 129 height 15
checkbox input "true"
click at [304, 328] on p "793 Silver Street Warehouse Style" at bounding box center [333, 328] width 129 height 15
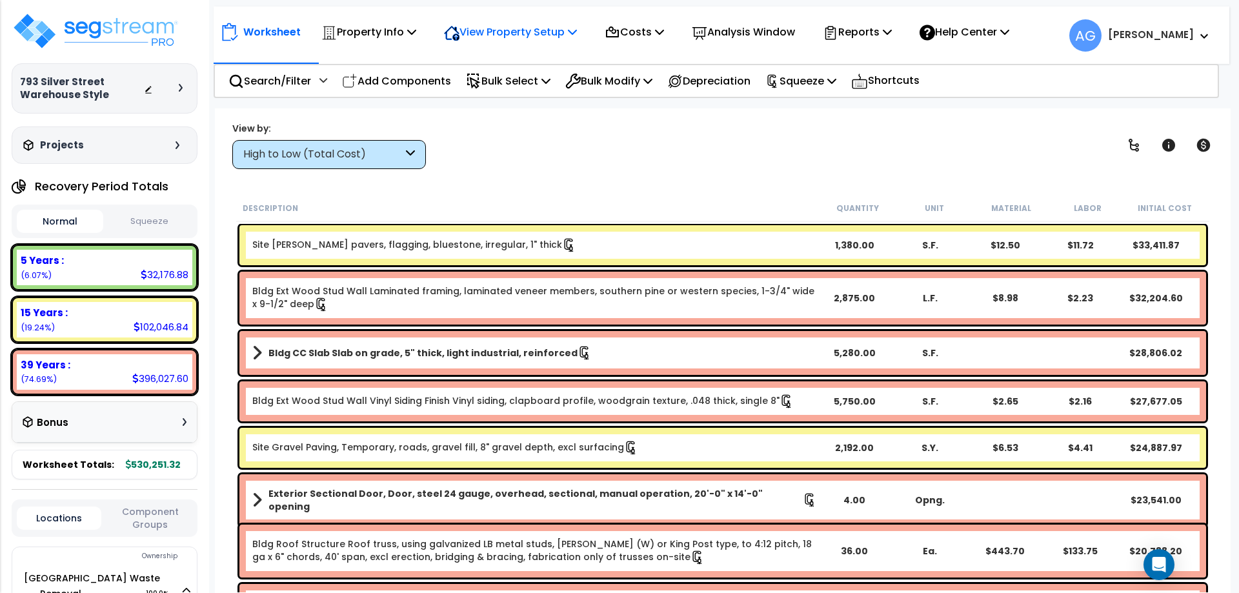
click at [543, 37] on p "View Property Setup" at bounding box center [510, 31] width 133 height 17
click at [513, 86] on link "View Questionnaire" at bounding box center [502, 89] width 128 height 26
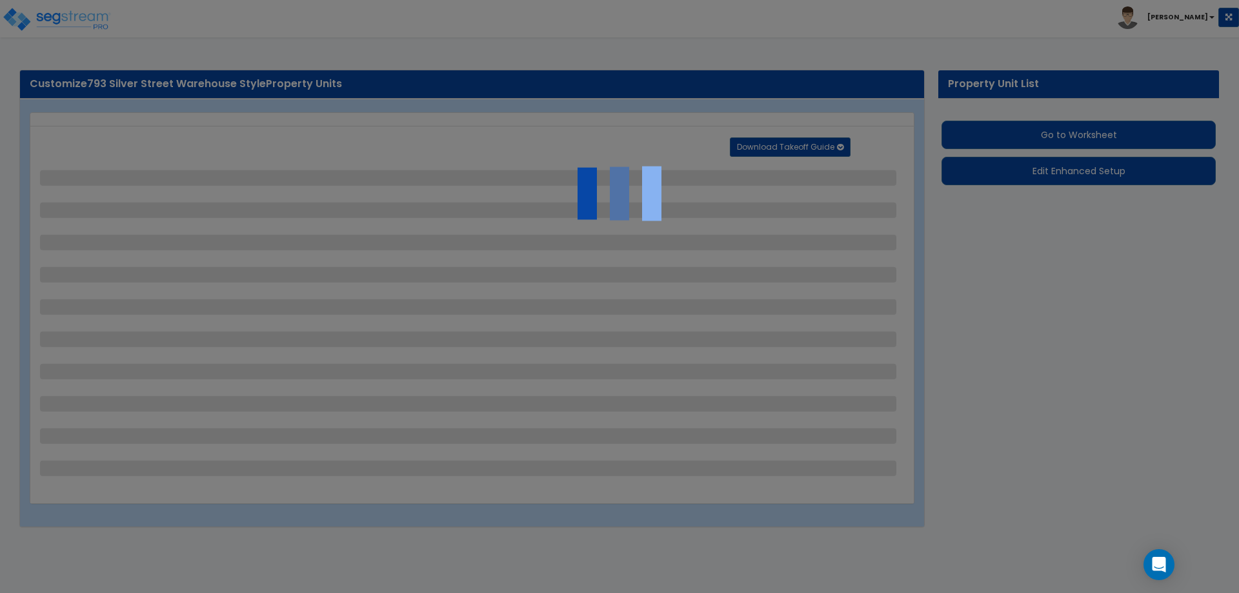
select select "2"
select select "4"
select select "2"
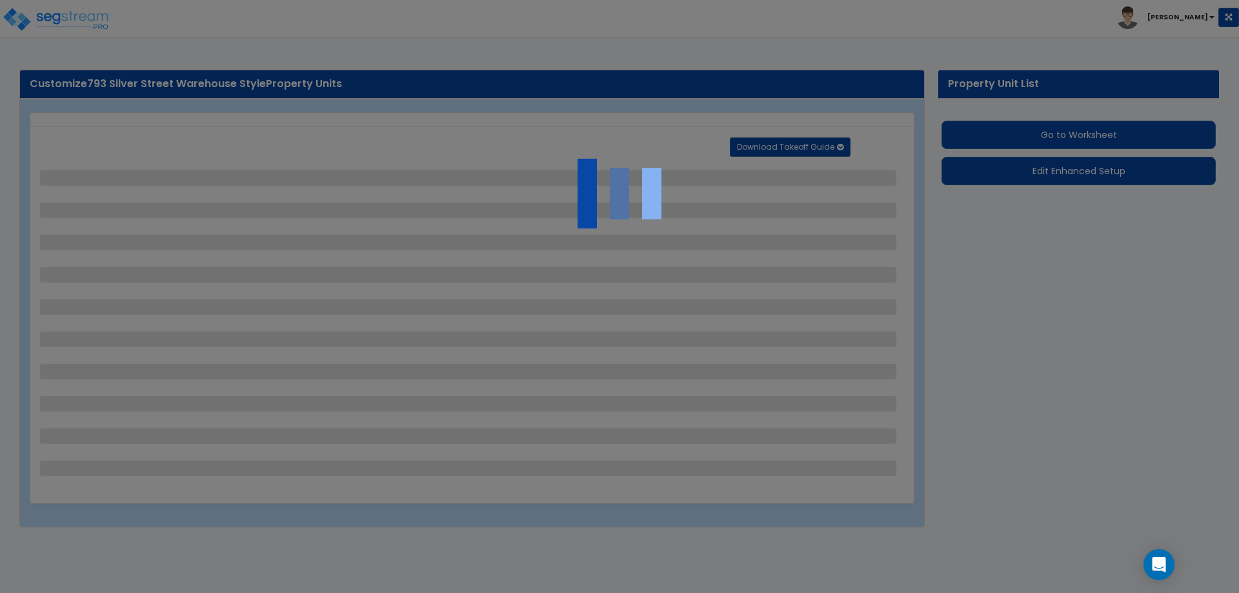
select select "2"
select select "1"
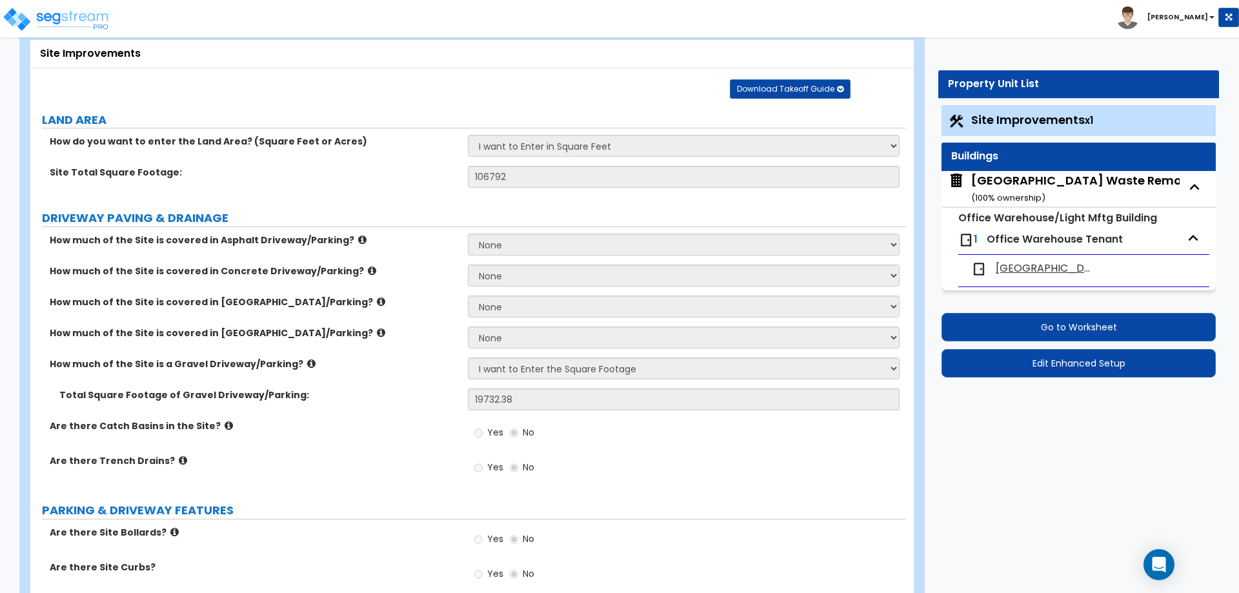
scroll to position [74, 0]
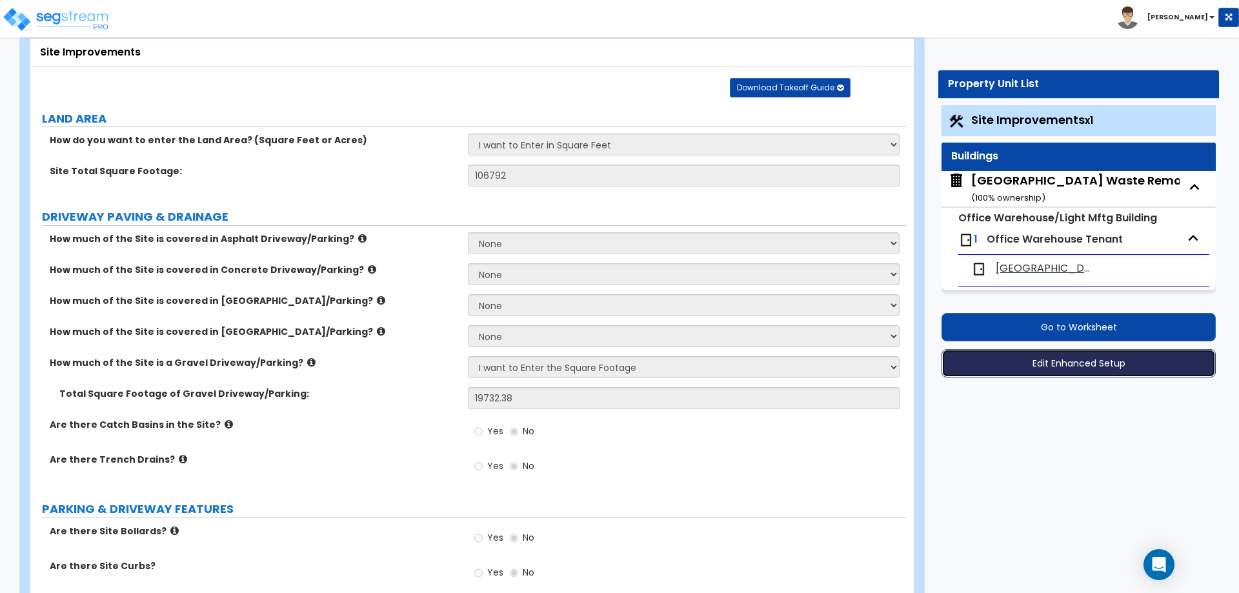
click at [984, 366] on button "Edit Enhanced Setup" at bounding box center [1079, 363] width 274 height 28
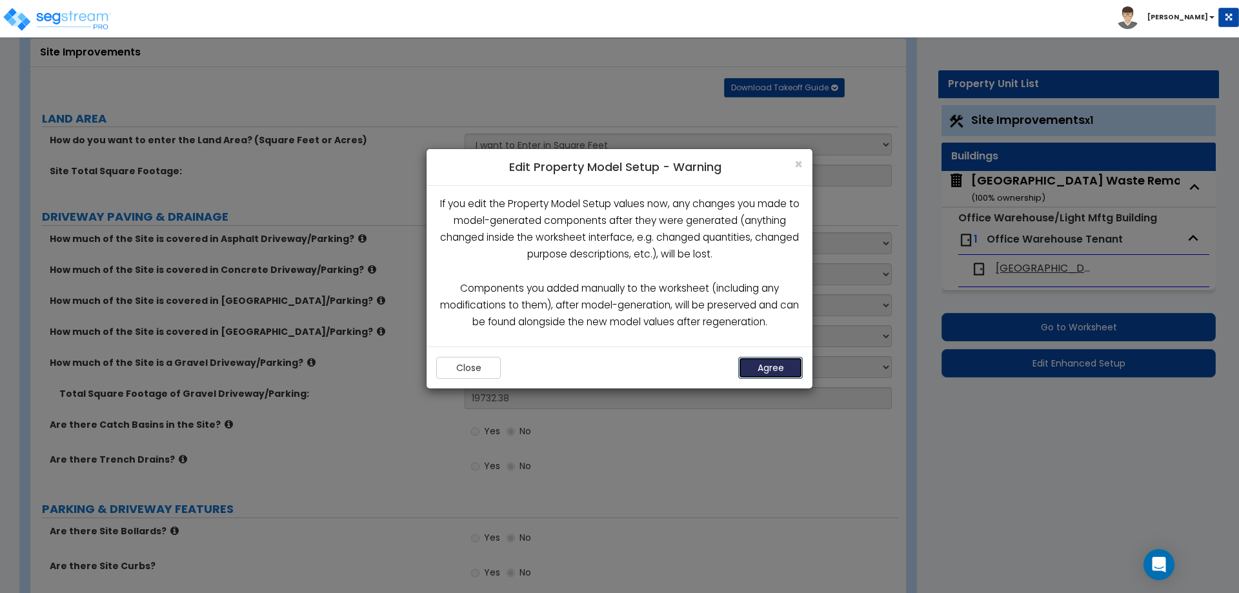
click at [769, 365] on button "Agree" at bounding box center [770, 368] width 65 height 22
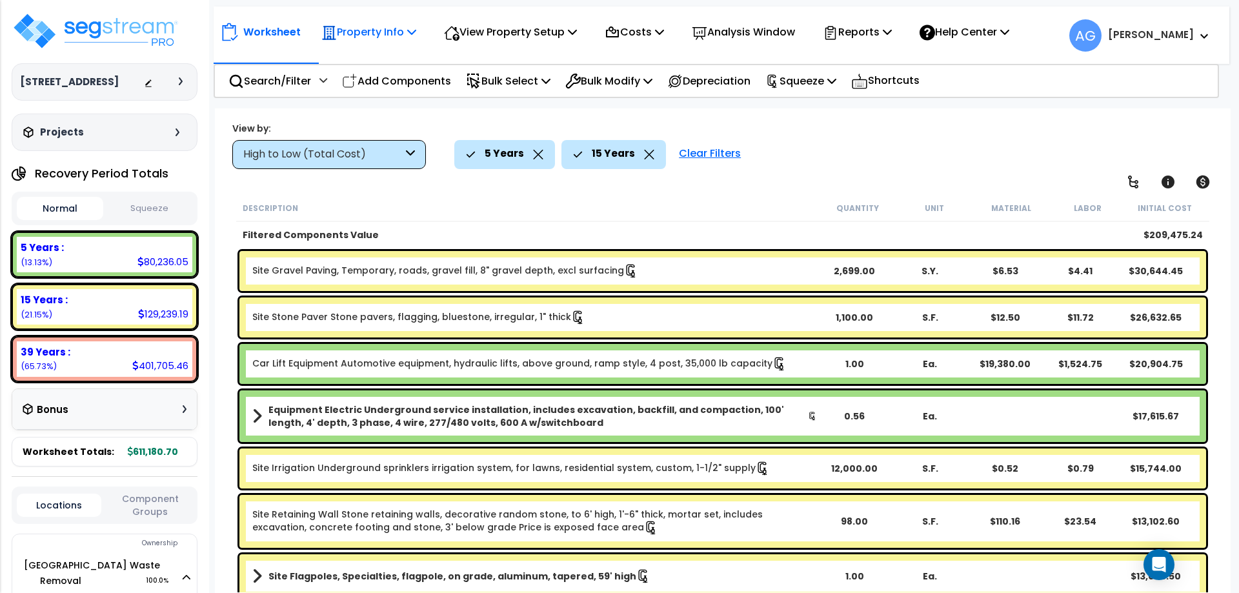
click at [385, 33] on p "Property Info" at bounding box center [368, 31] width 95 height 17
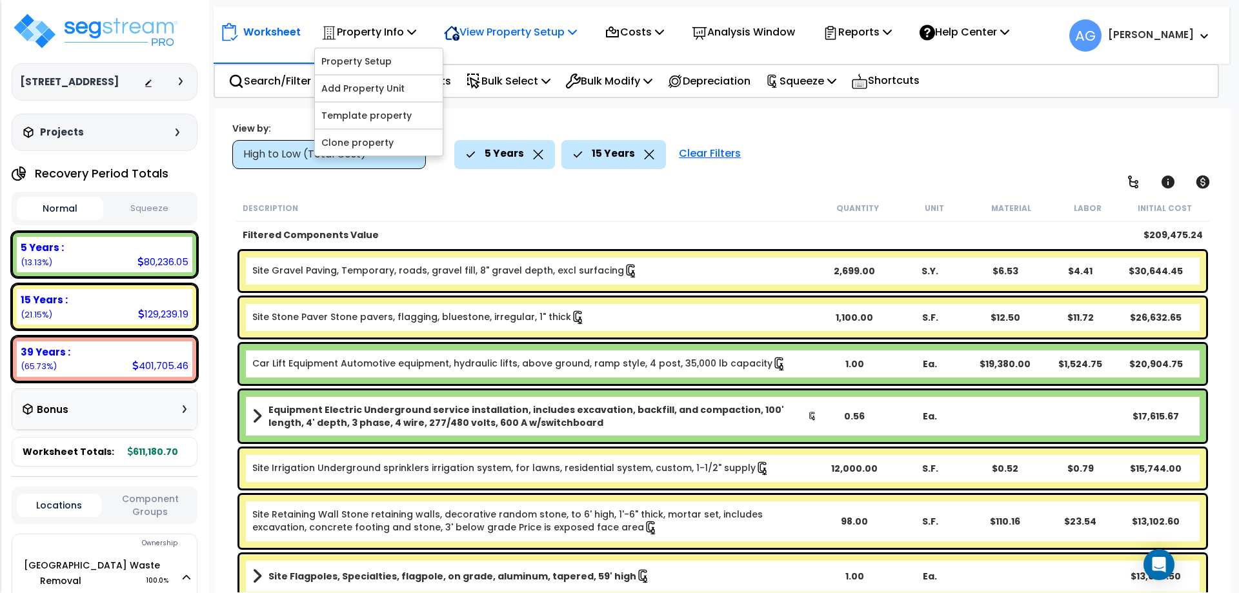
click at [459, 32] on icon at bounding box center [451, 33] width 15 height 14
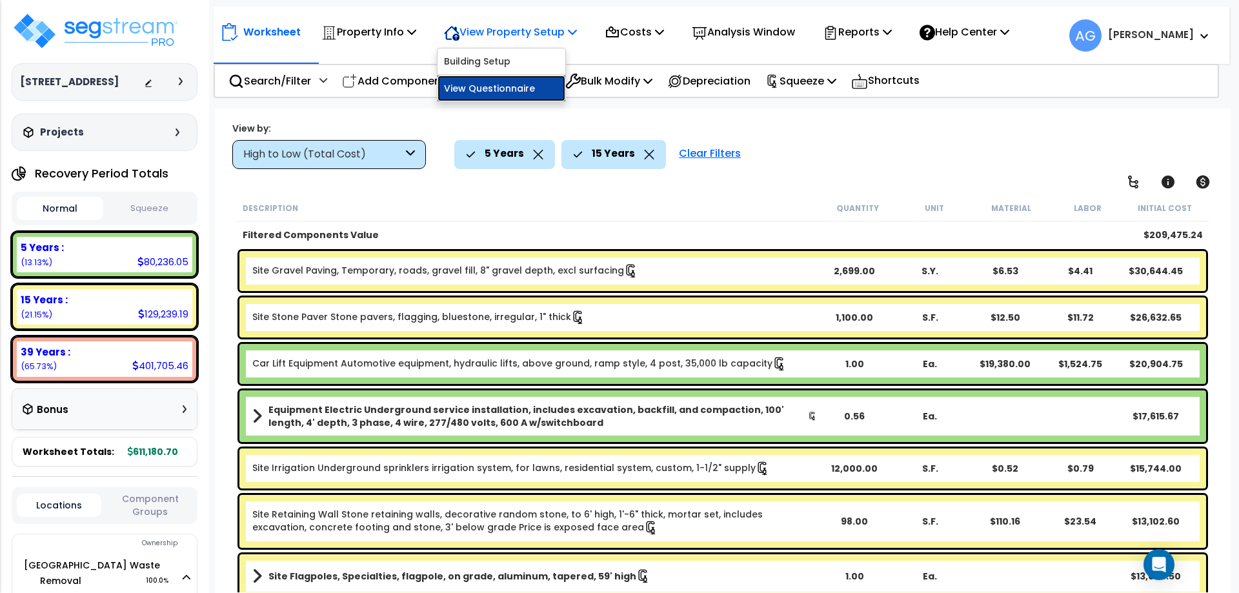
click at [472, 86] on link "View Questionnaire" at bounding box center [502, 89] width 128 height 26
click at [152, 205] on button "Squeeze" at bounding box center [149, 208] width 86 height 23
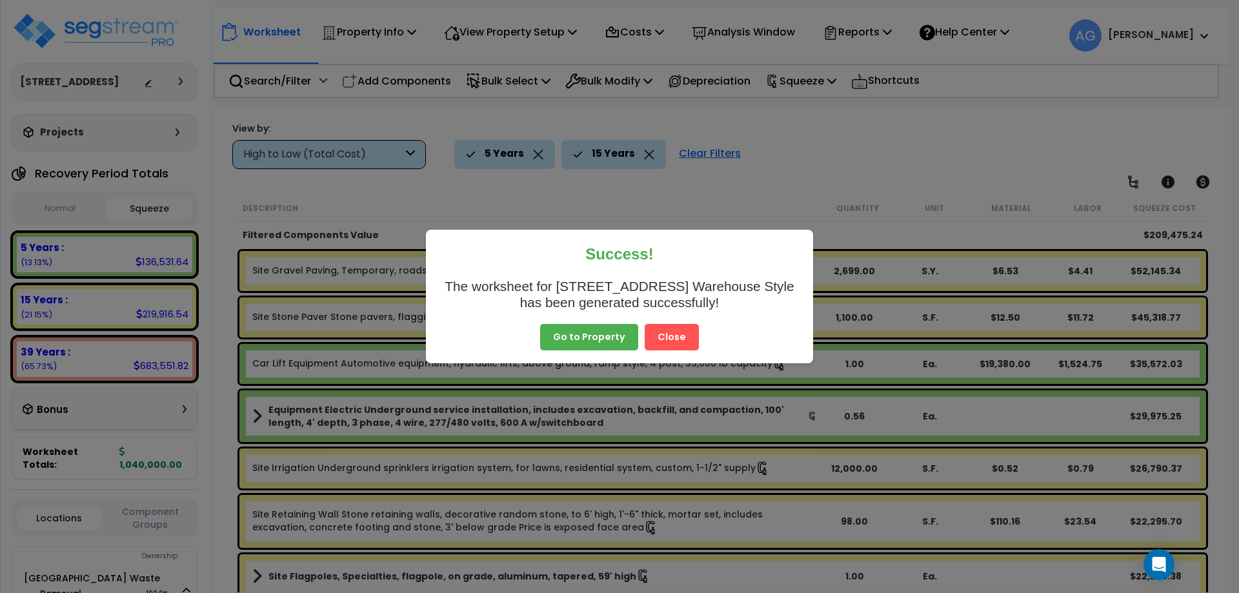
click at [664, 333] on button "Close" at bounding box center [672, 337] width 54 height 27
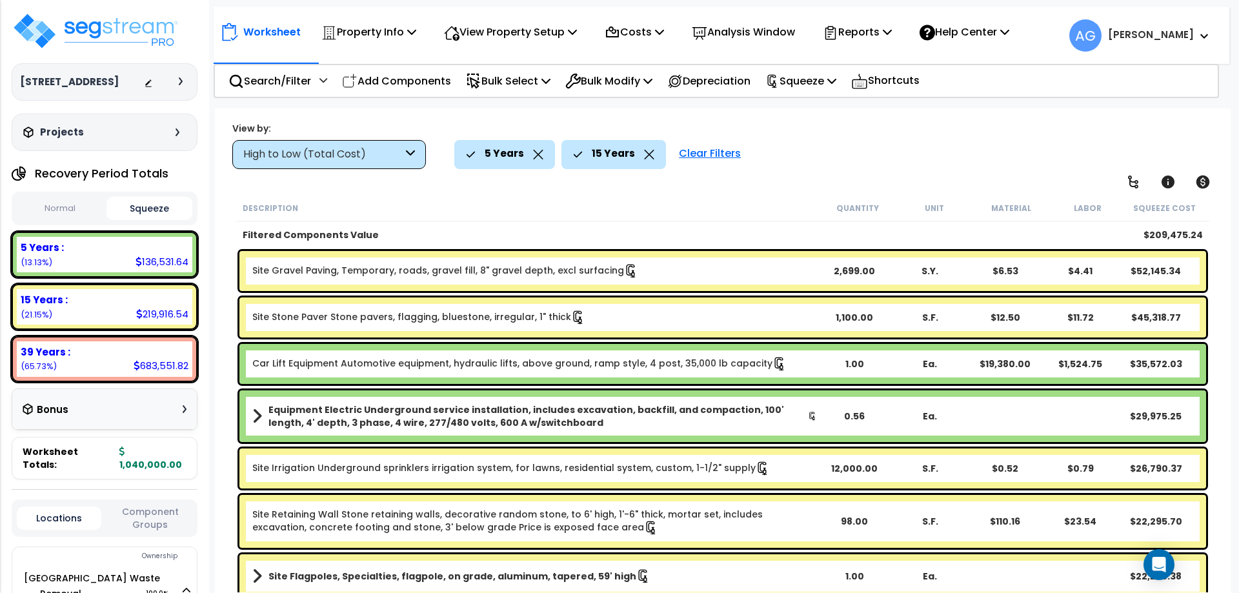
click at [544, 156] on div "5 Years" at bounding box center [504, 154] width 101 height 28
click at [536, 156] on icon at bounding box center [538, 155] width 10 height 10
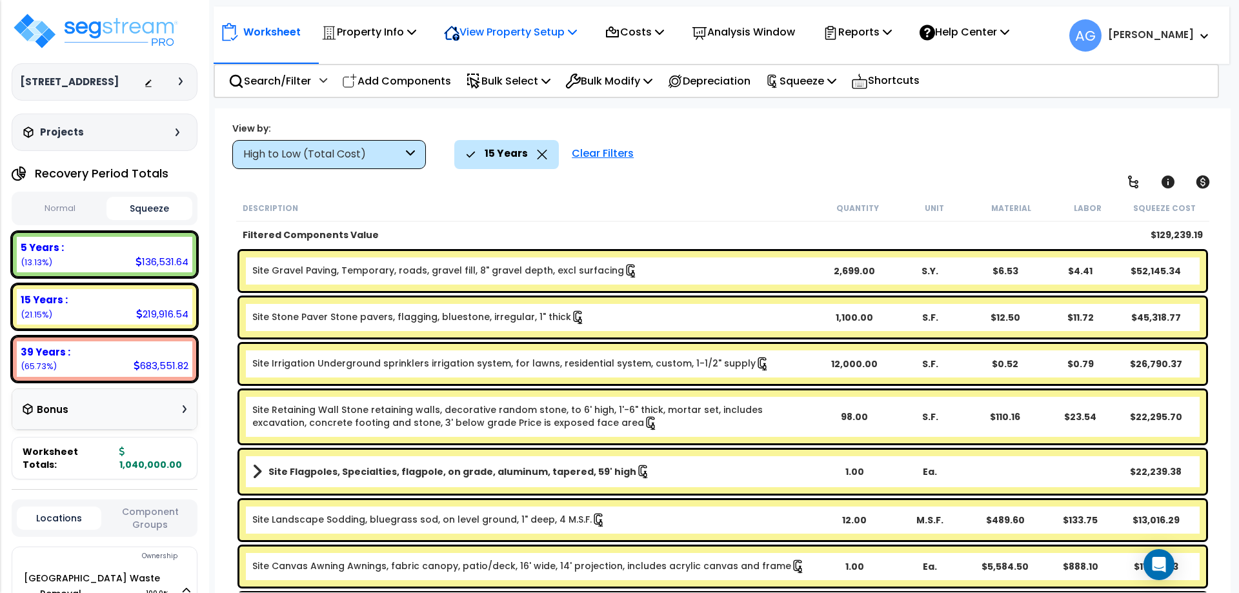
click at [539, 28] on p "View Property Setup" at bounding box center [510, 31] width 133 height 17
click at [507, 85] on link "View Questionnaire" at bounding box center [502, 89] width 128 height 26
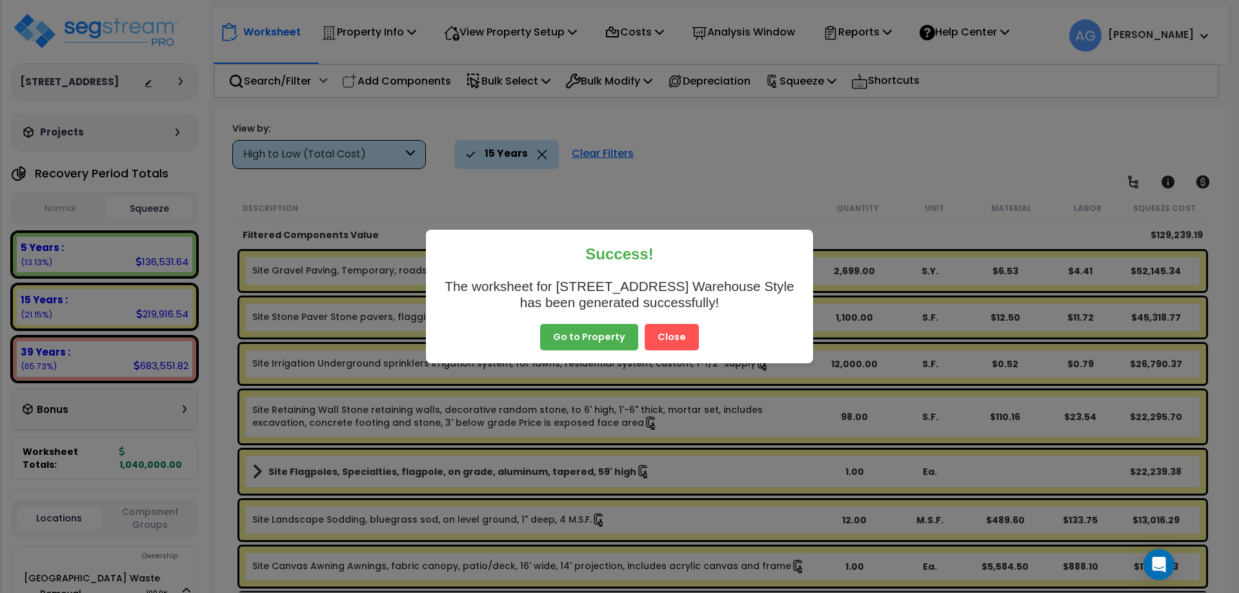
click at [664, 337] on button "Close" at bounding box center [672, 337] width 54 height 27
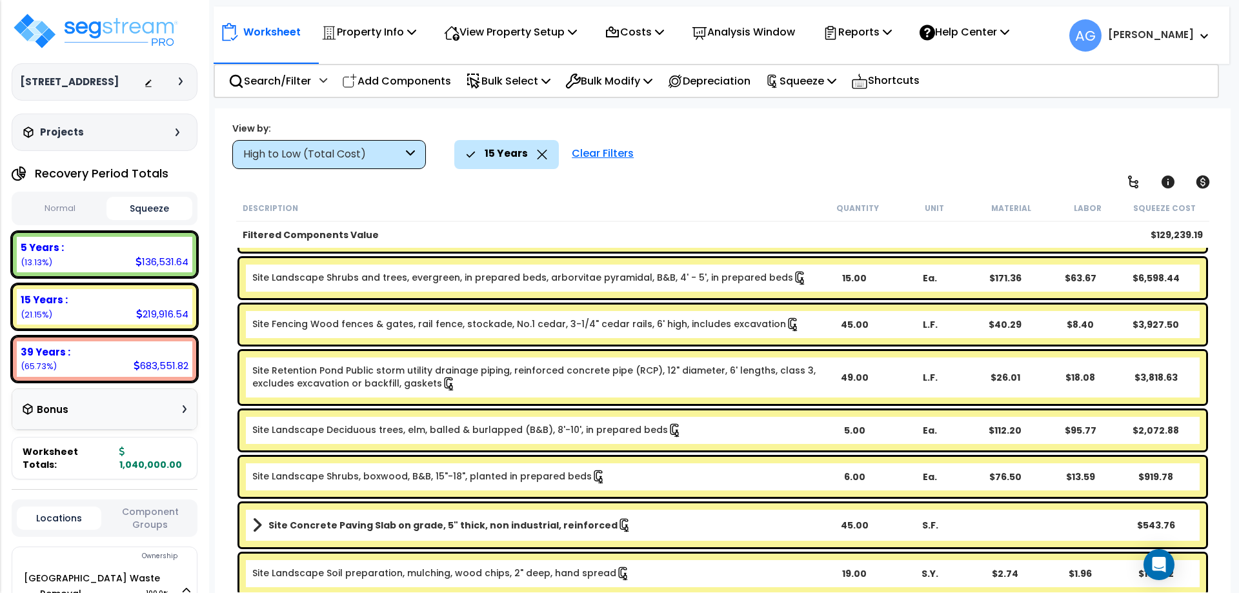
scroll to position [386, 0]
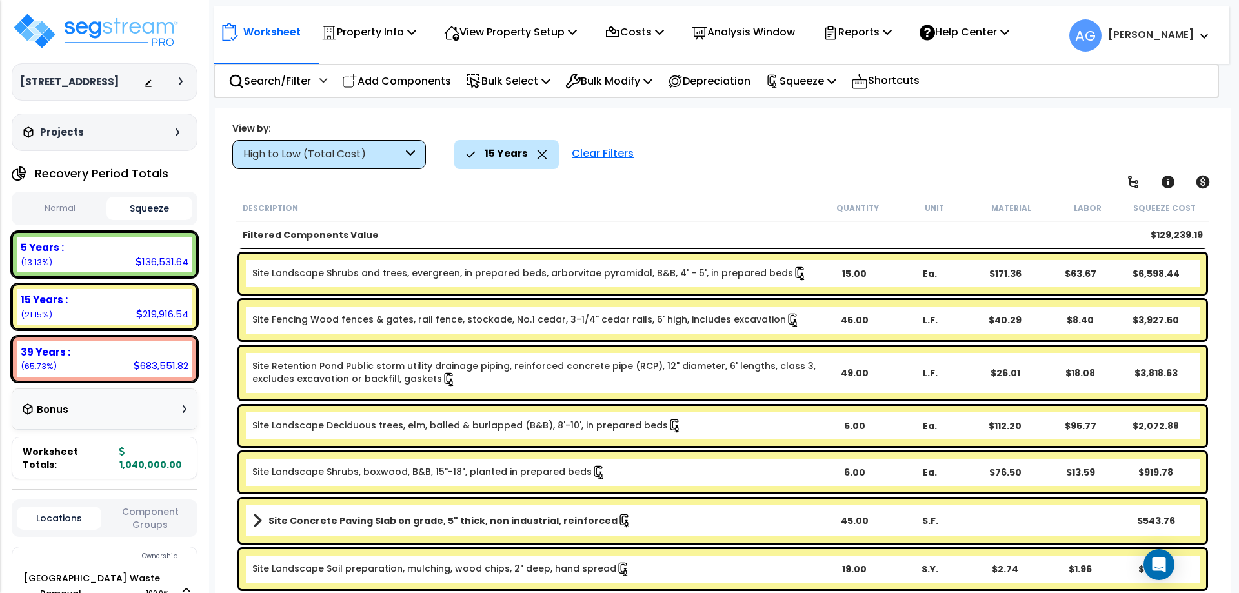
click at [482, 152] on div "15 Years" at bounding box center [506, 154] width 81 height 28
click at [316, 86] on div "Search/Filter Additional Search / Filter" at bounding box center [277, 81] width 99 height 30
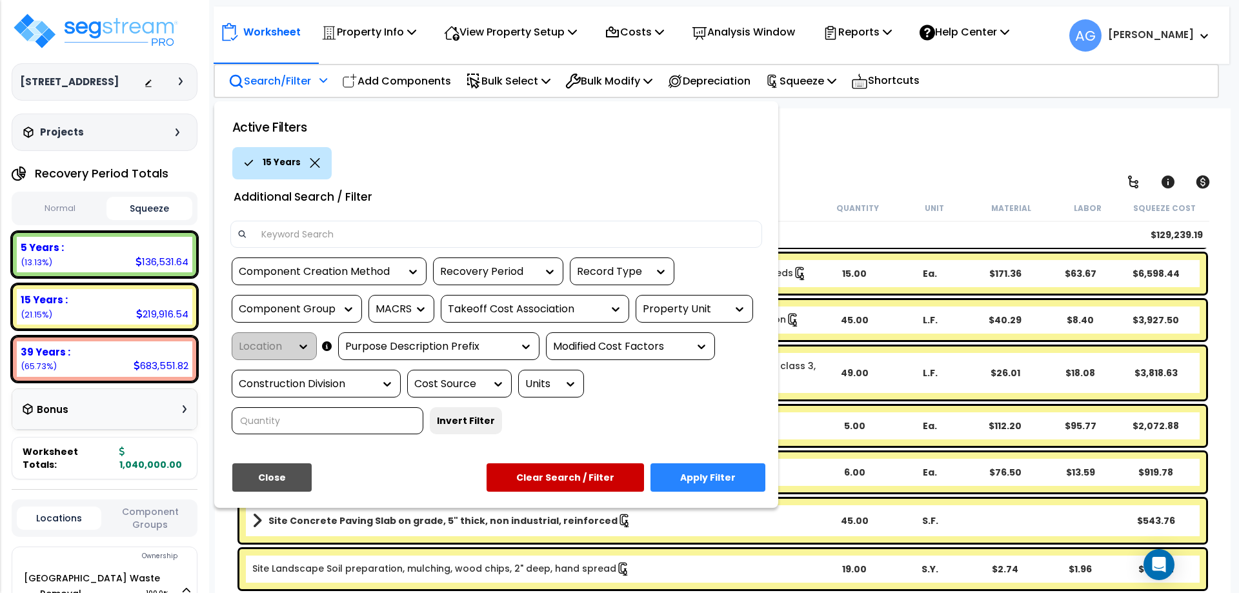
click at [542, 263] on div at bounding box center [546, 271] width 19 height 26
click at [533, 273] on div "Recovery Period" at bounding box center [488, 272] width 97 height 15
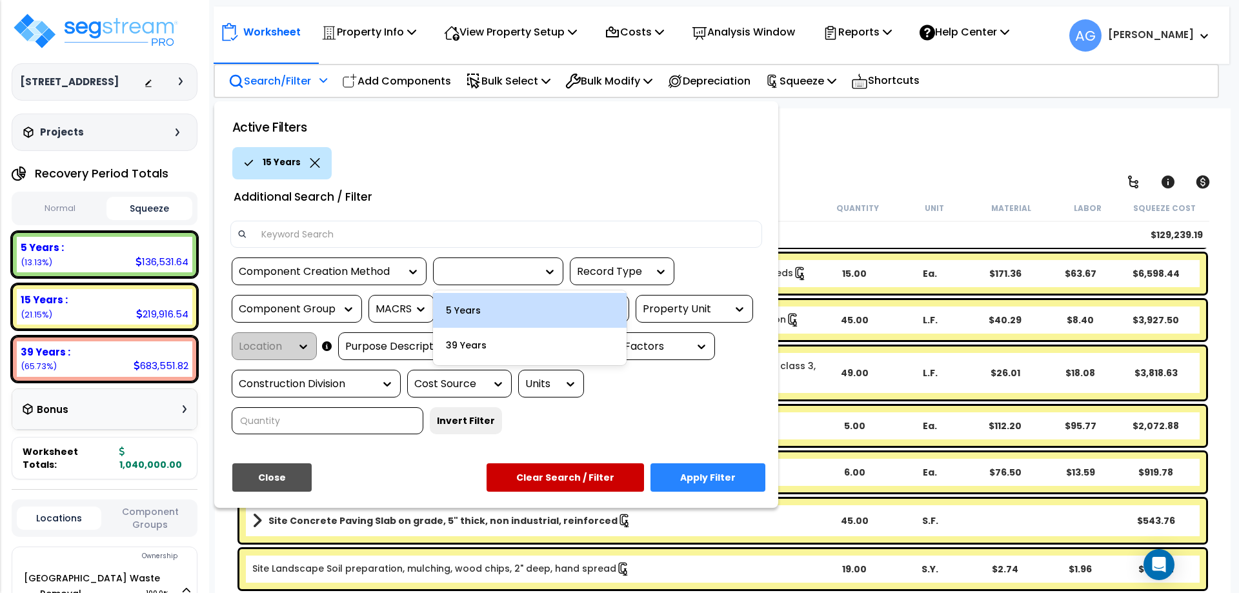
click at [523, 300] on div "5 Years" at bounding box center [530, 310] width 194 height 35
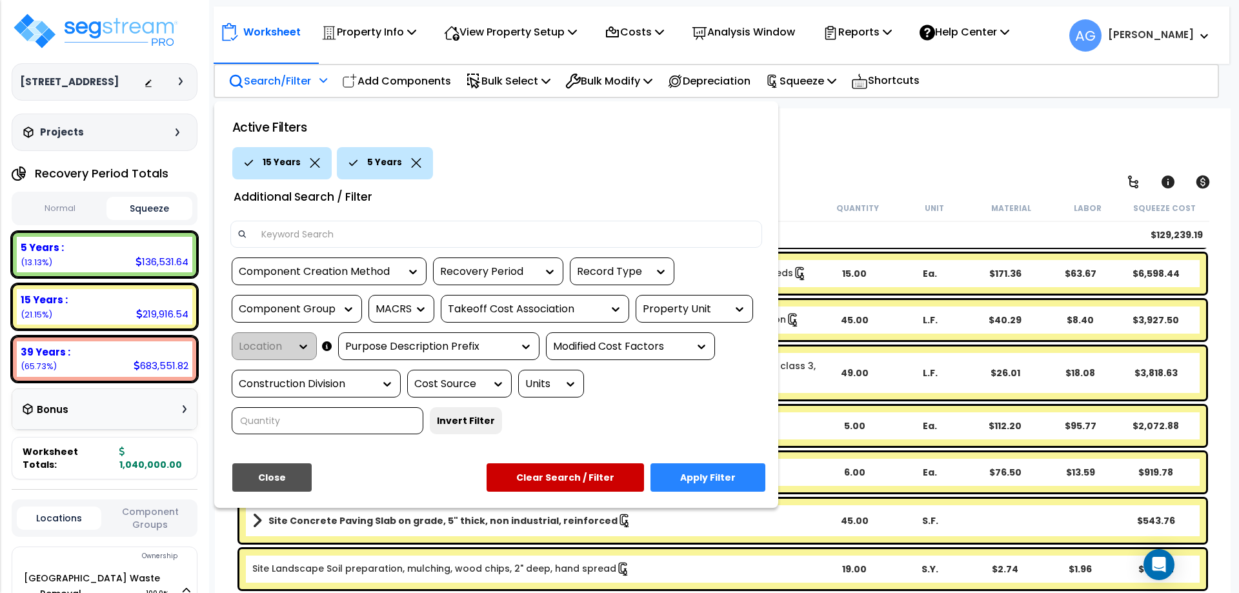
click at [310, 165] on icon at bounding box center [315, 163] width 10 height 10
click at [714, 467] on button "Apply Filter" at bounding box center [708, 477] width 115 height 28
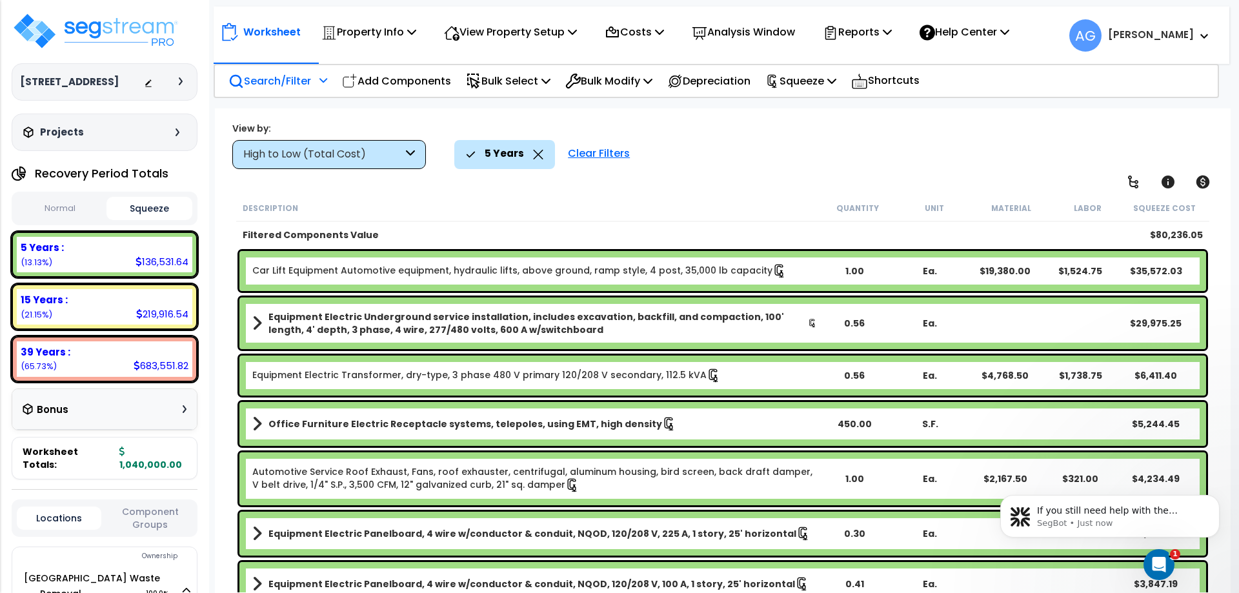
scroll to position [0, 0]
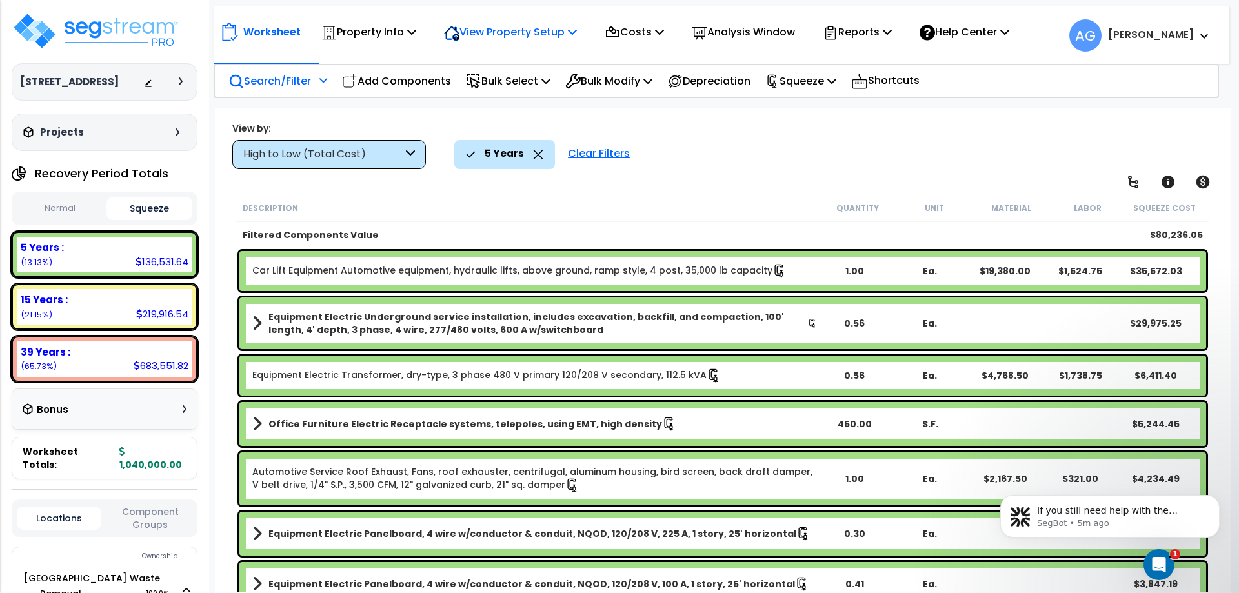
click at [510, 35] on p "View Property Setup" at bounding box center [510, 31] width 133 height 17
click at [480, 92] on link "View Questionnaire" at bounding box center [502, 89] width 128 height 26
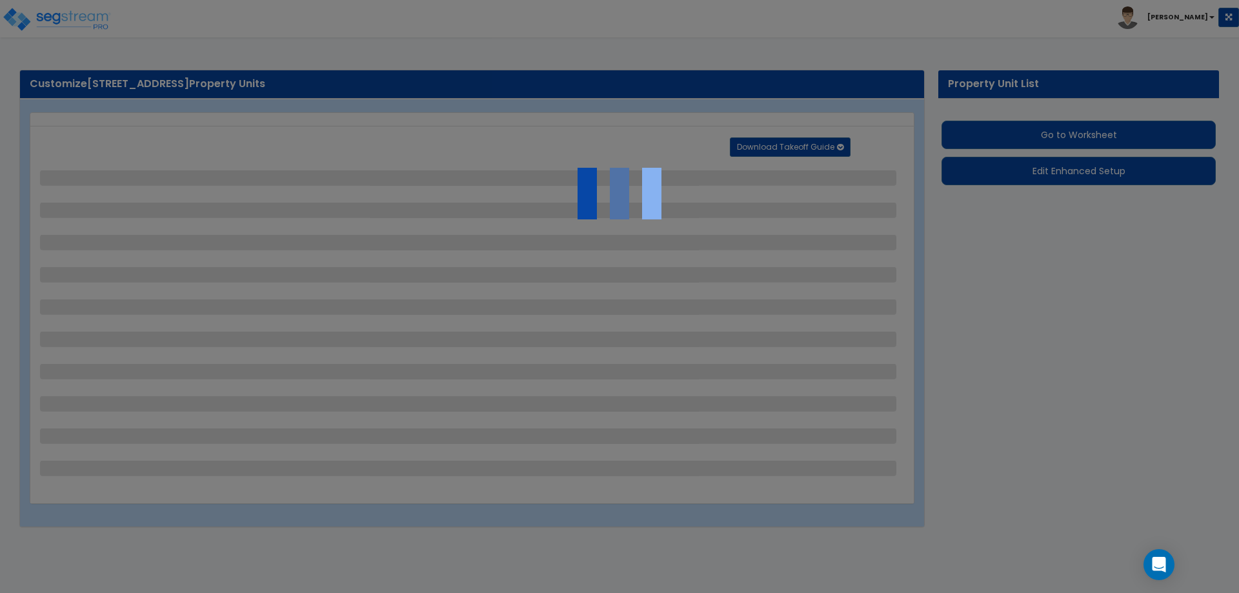
select select "2"
select select "1"
select select "2"
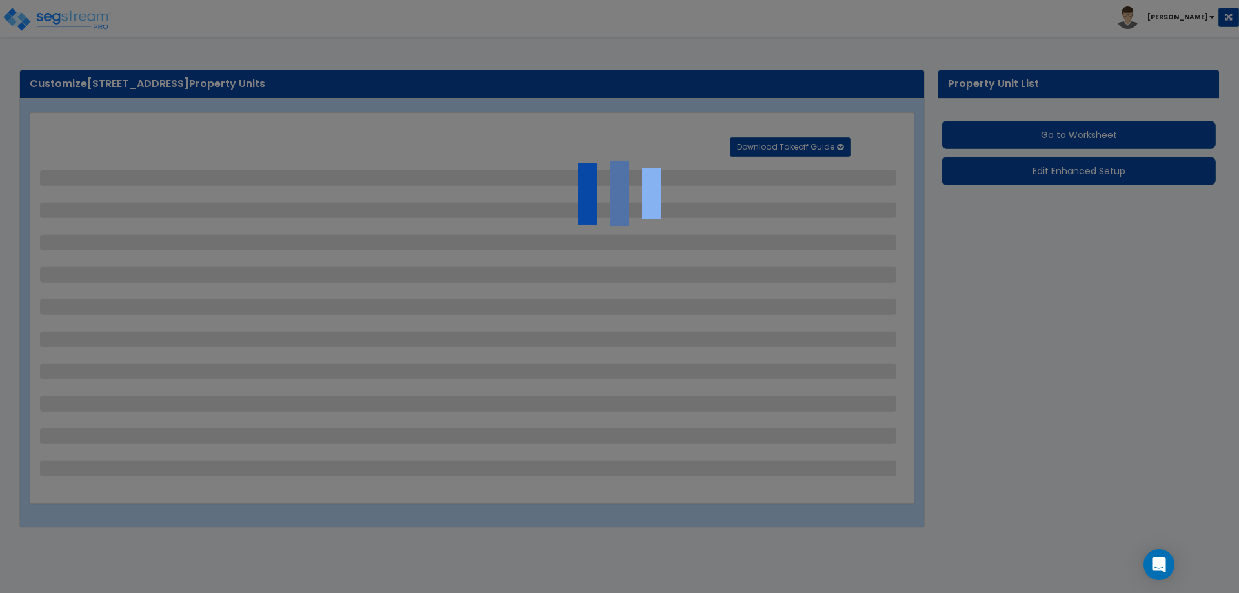
select select "2"
select select "1"
select select "4"
select select "2"
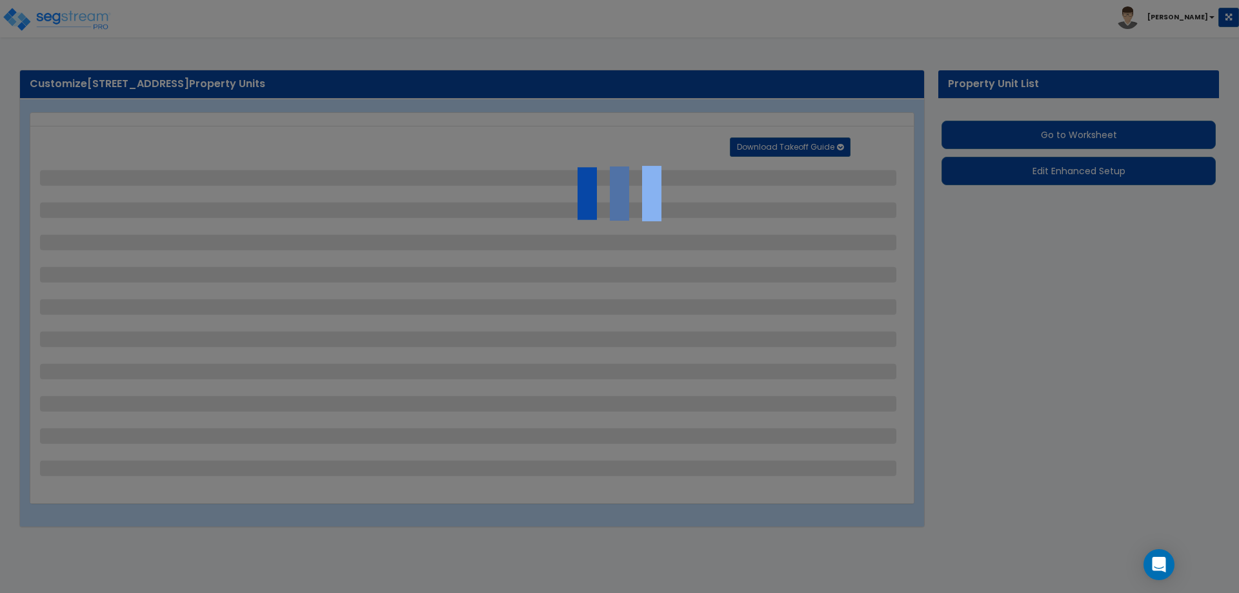
select select "1"
select select "4"
select select "2"
select select "1"
select select "4"
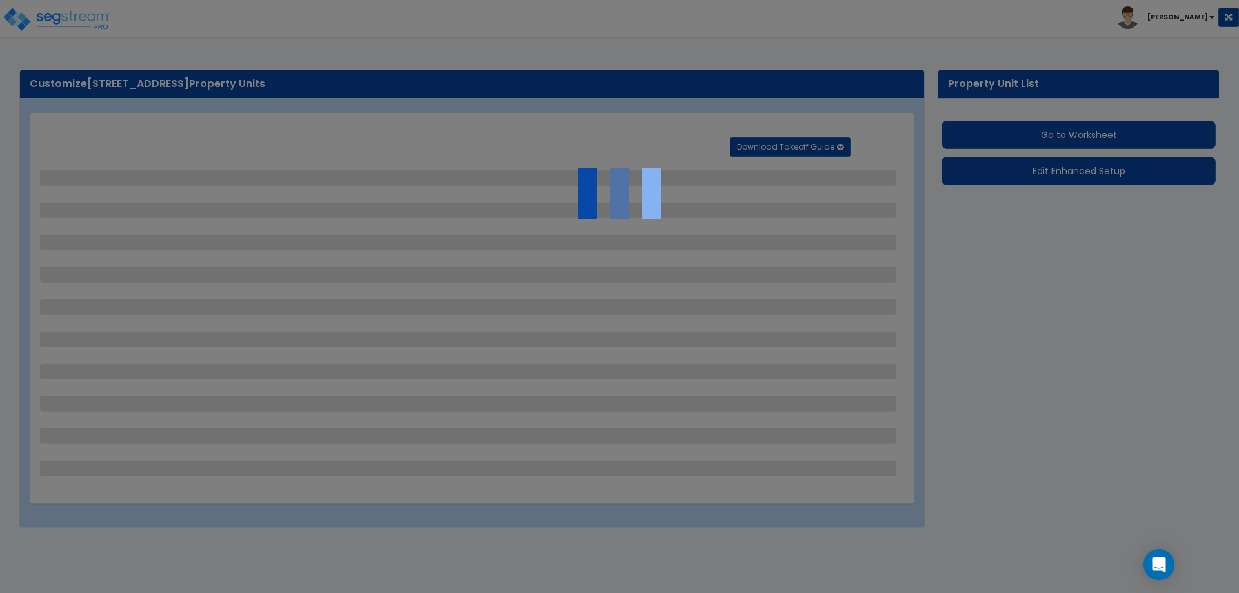
select select "2"
select select "1"
select select "2"
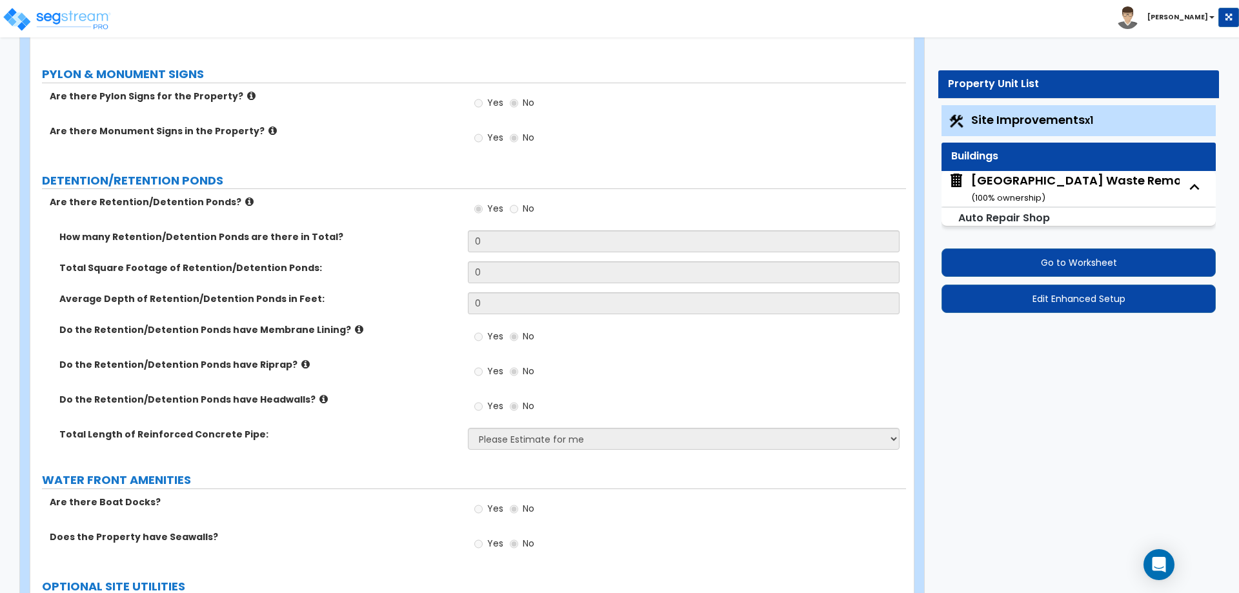
scroll to position [3583, 0]
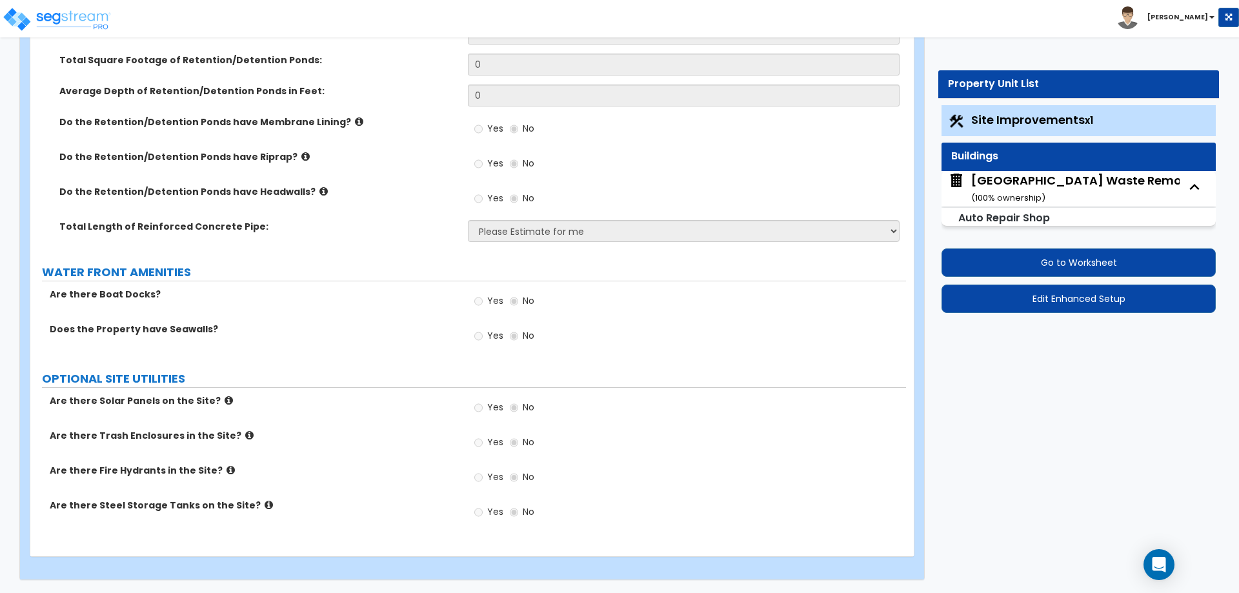
click at [1024, 177] on div "Naples Waste Removal ( 100 % ownership)" at bounding box center [1085, 188] width 229 height 33
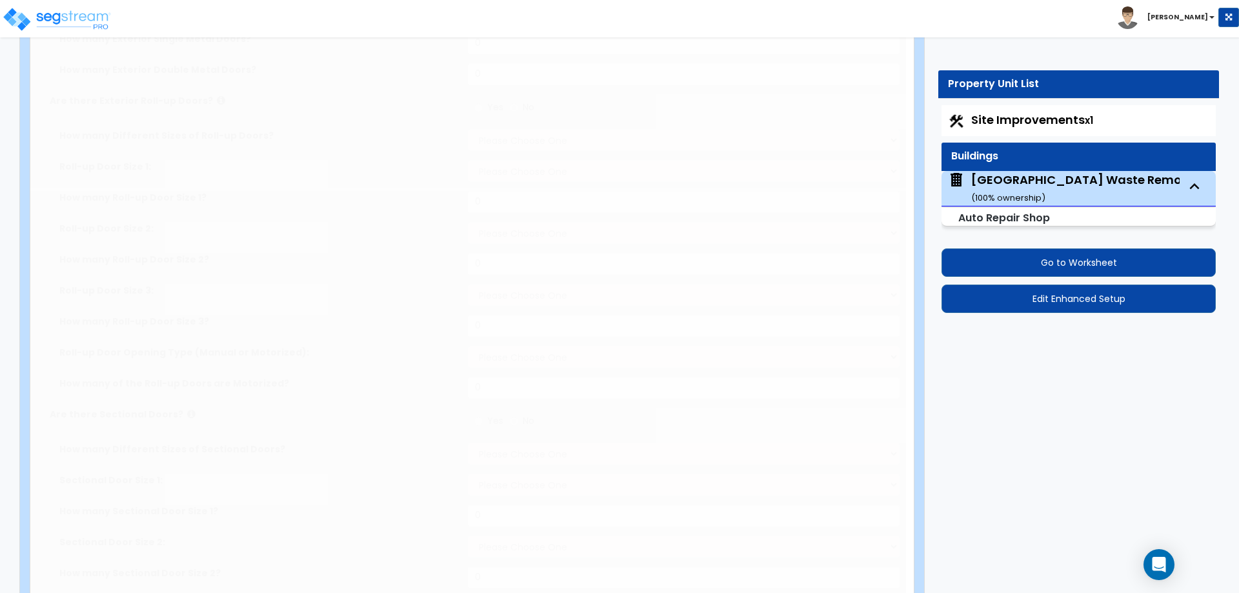
type input "5280"
type input "24"
type input "78"
select select "7"
select select "2"
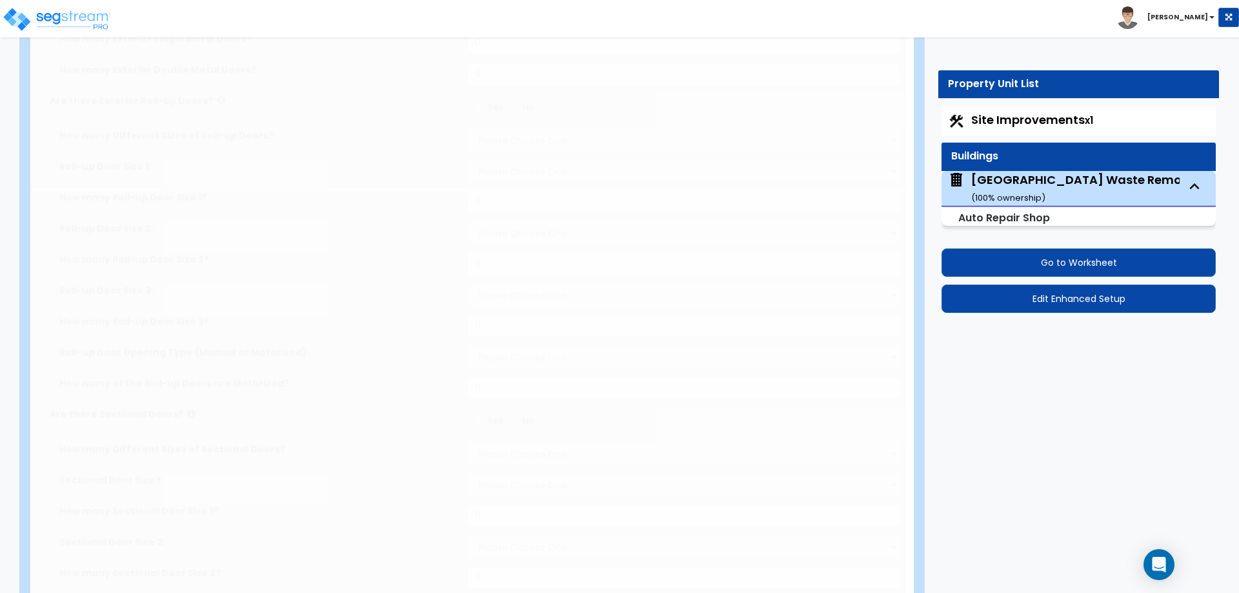
select select "5"
type input "85"
select select "4"
select select "1"
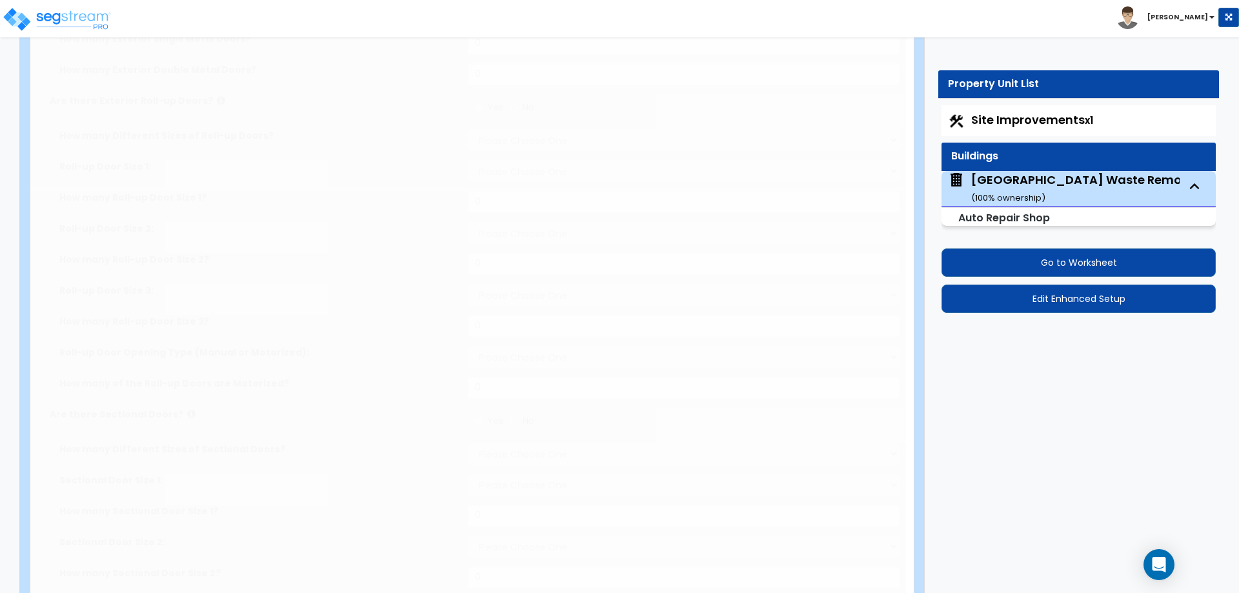
select select "1"
radio input "true"
type input "3"
type input "1"
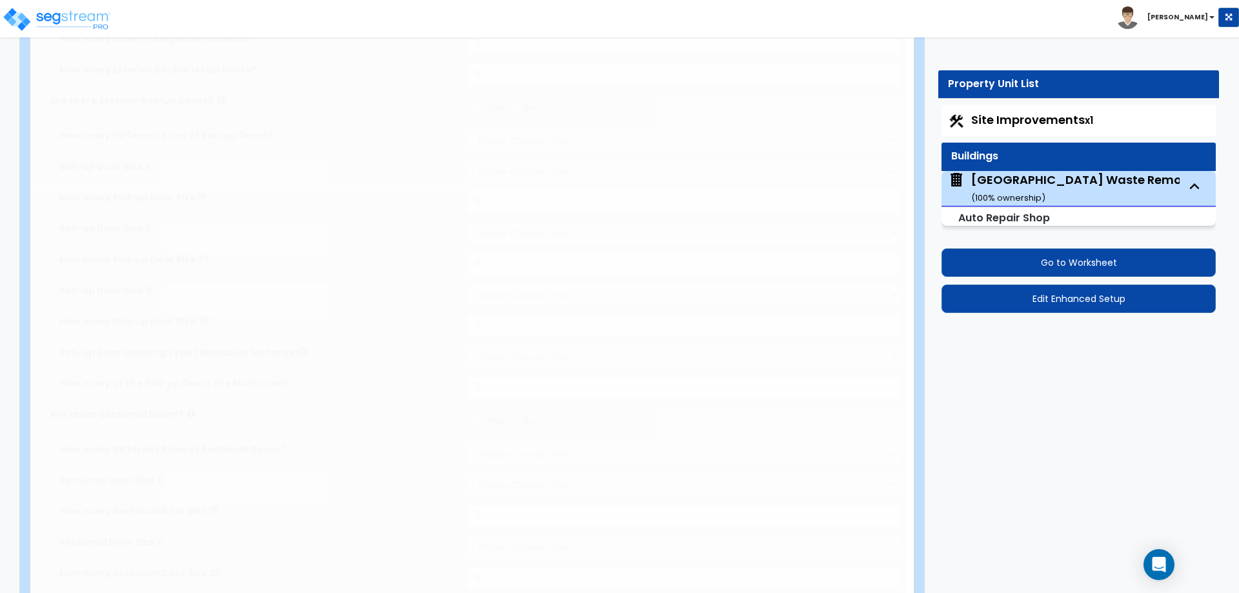
select select "2"
type input "11"
radio input "true"
type input "2"
radio input "true"
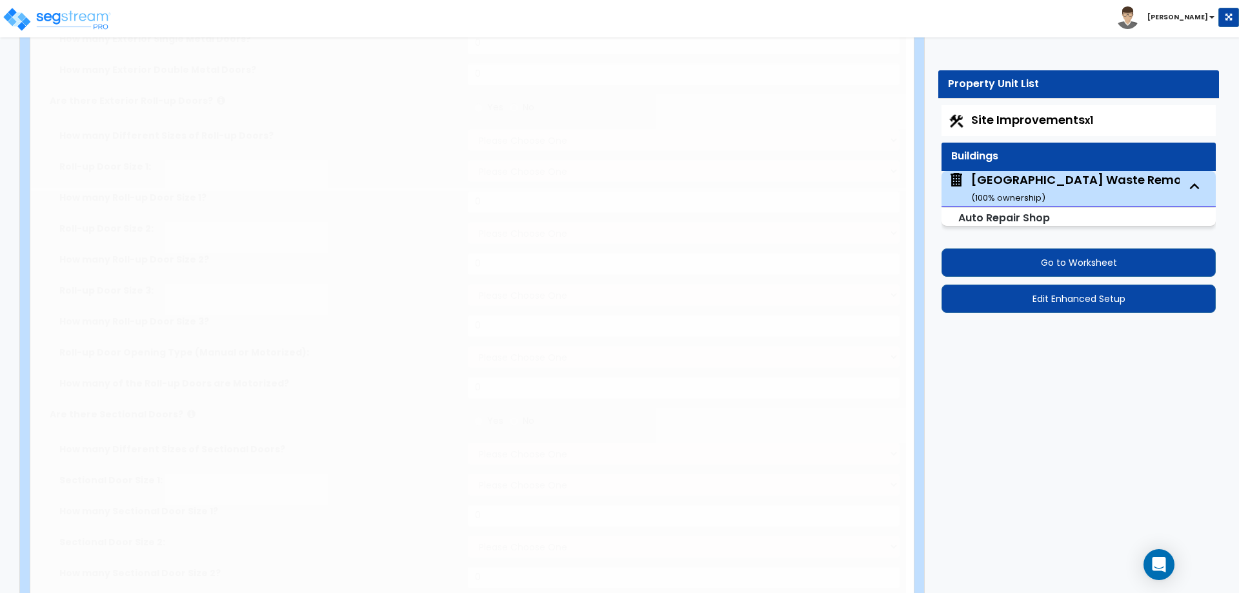
select select "1"
select select "4"
type input "4"
select select "2"
radio input "true"
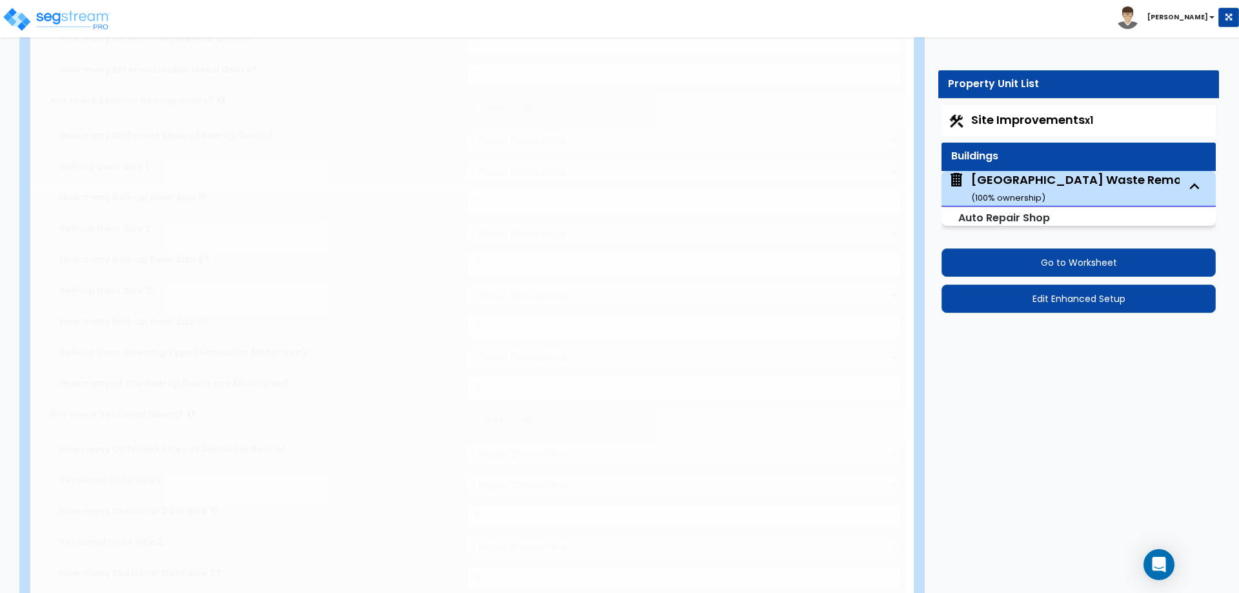
select select "3"
type input "8"
radio input "true"
type input "3"
radio input "true"
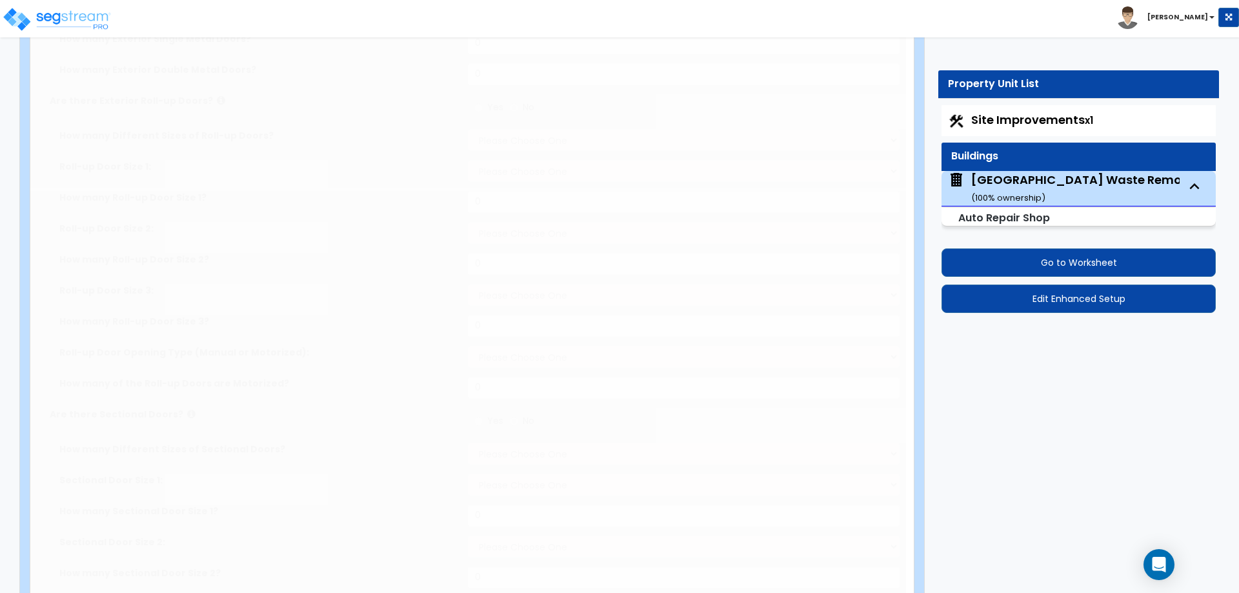
type input "4"
radio input "true"
select select "2"
select select "3"
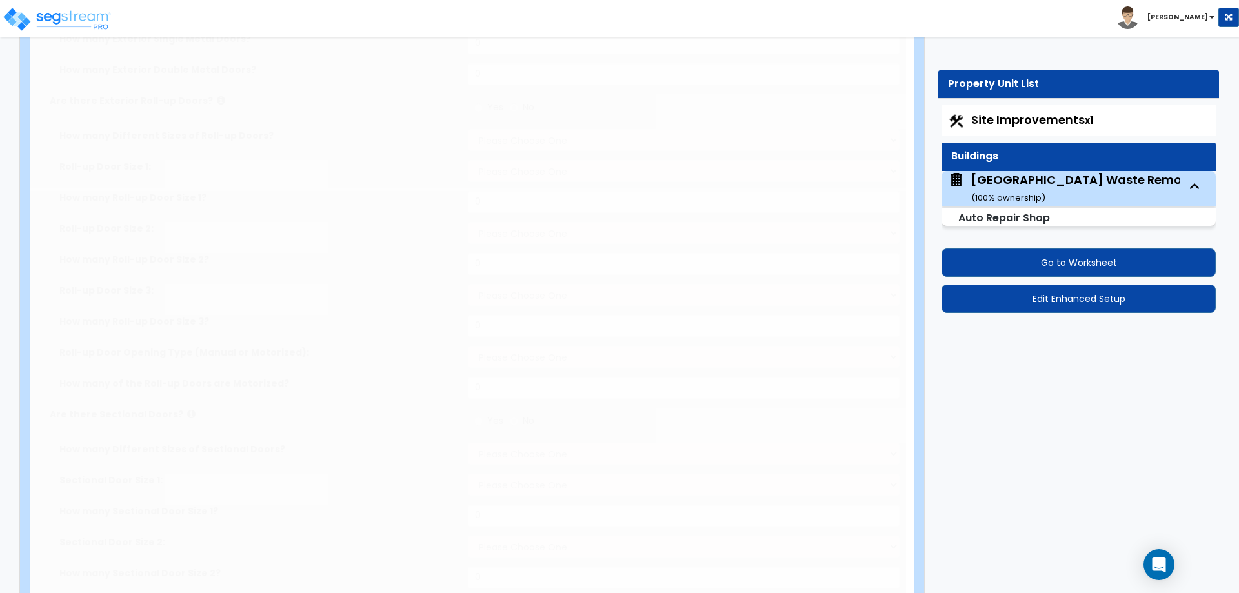
type input "65"
select select "1"
radio input "true"
select select "1"
radio input "true"
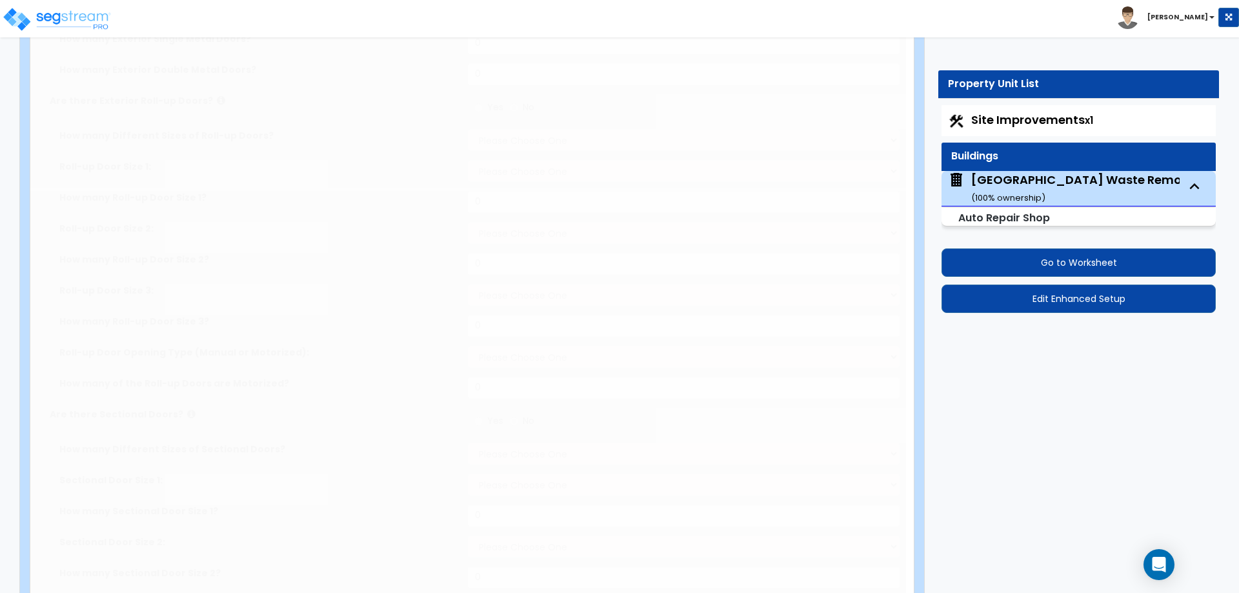
select select "3"
select select "1"
type input "55"
select select "7"
type input "30"
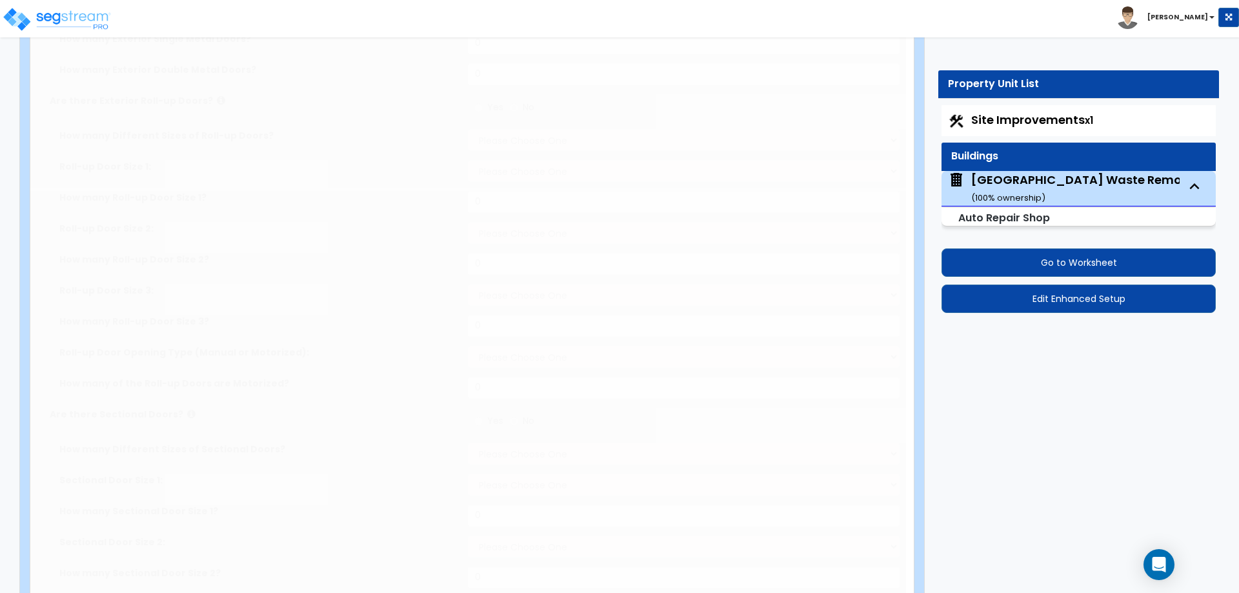
select select "5"
select select "3"
type input "70"
select select "2"
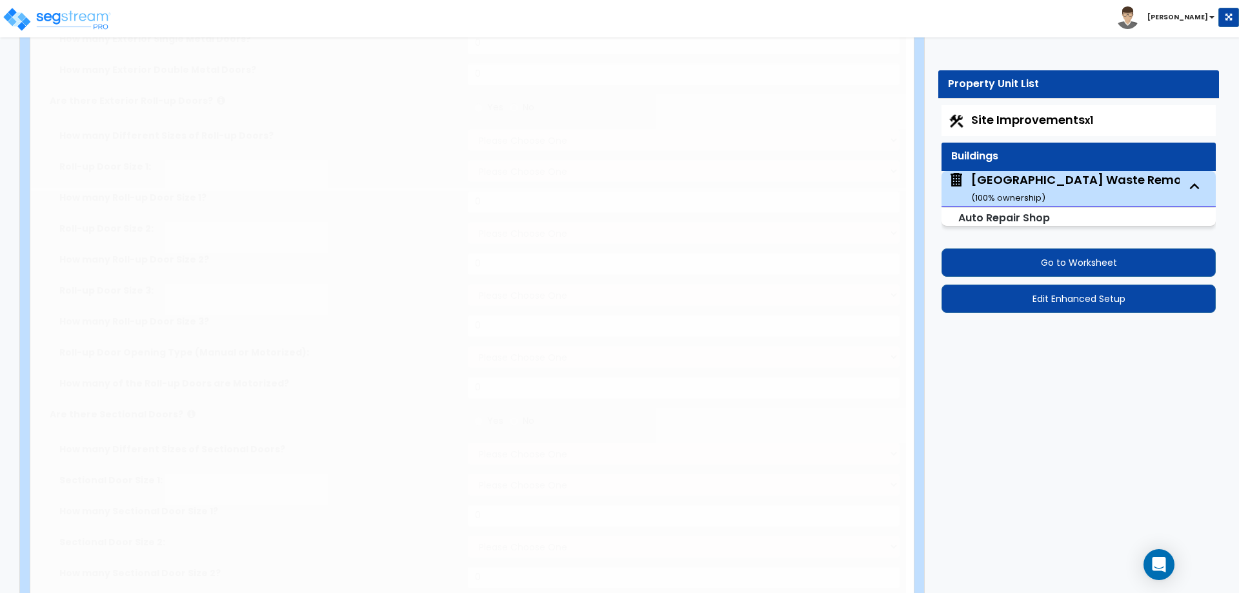
type input "10"
select select "1"
radio input "true"
type input "4"
radio input "true"
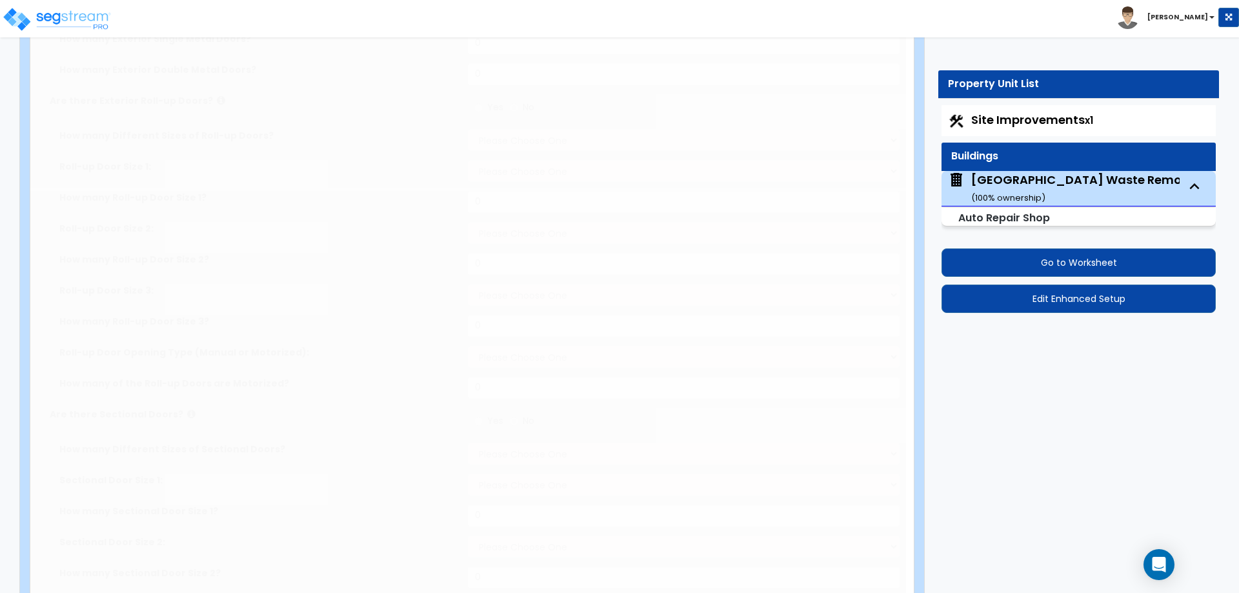
select select "1"
type input "200"
radio input "true"
type input "3"
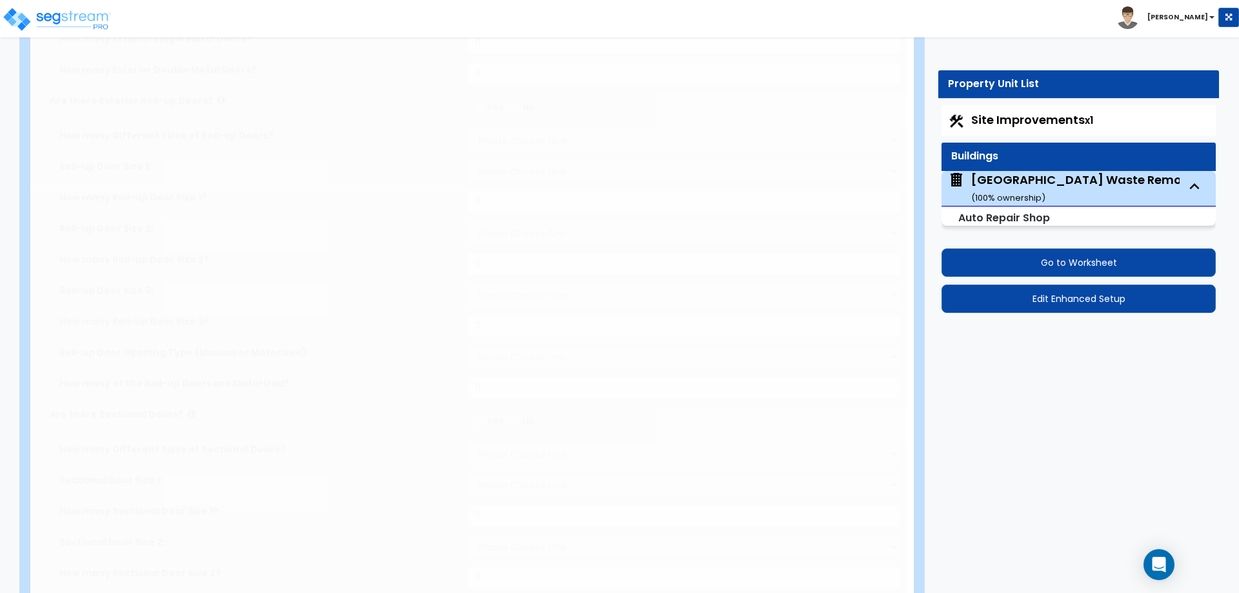
select select "1"
type input "1"
select select "1"
radio input "true"
select select "1"
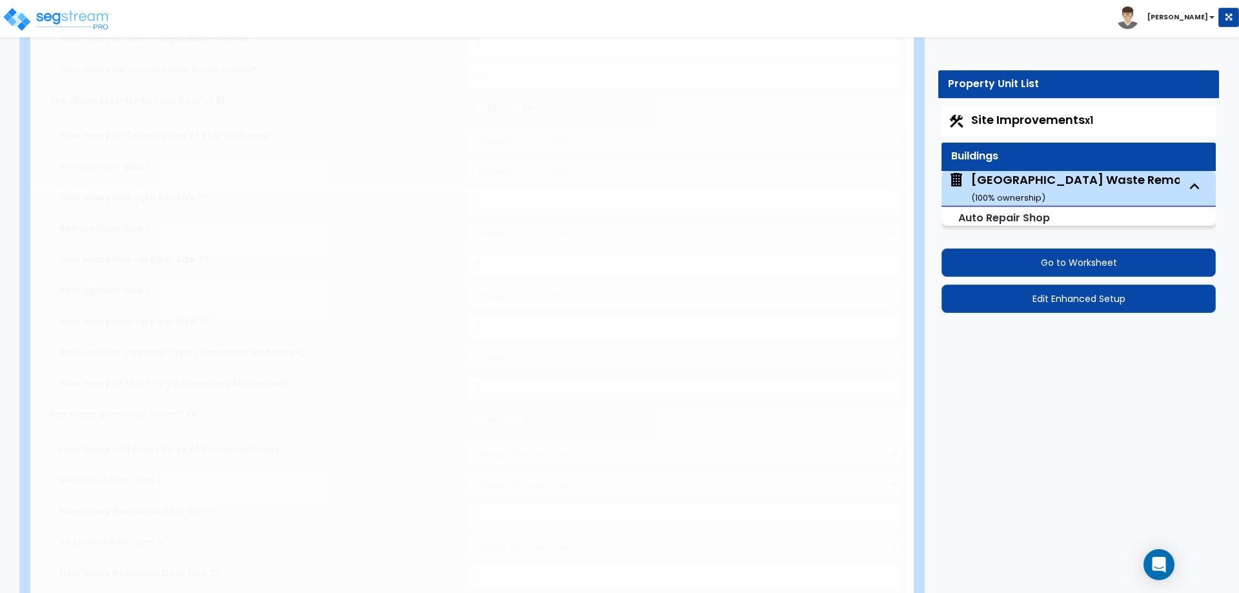
type input "175"
radio input "true"
type input "10"
radio input "true"
select select "3"
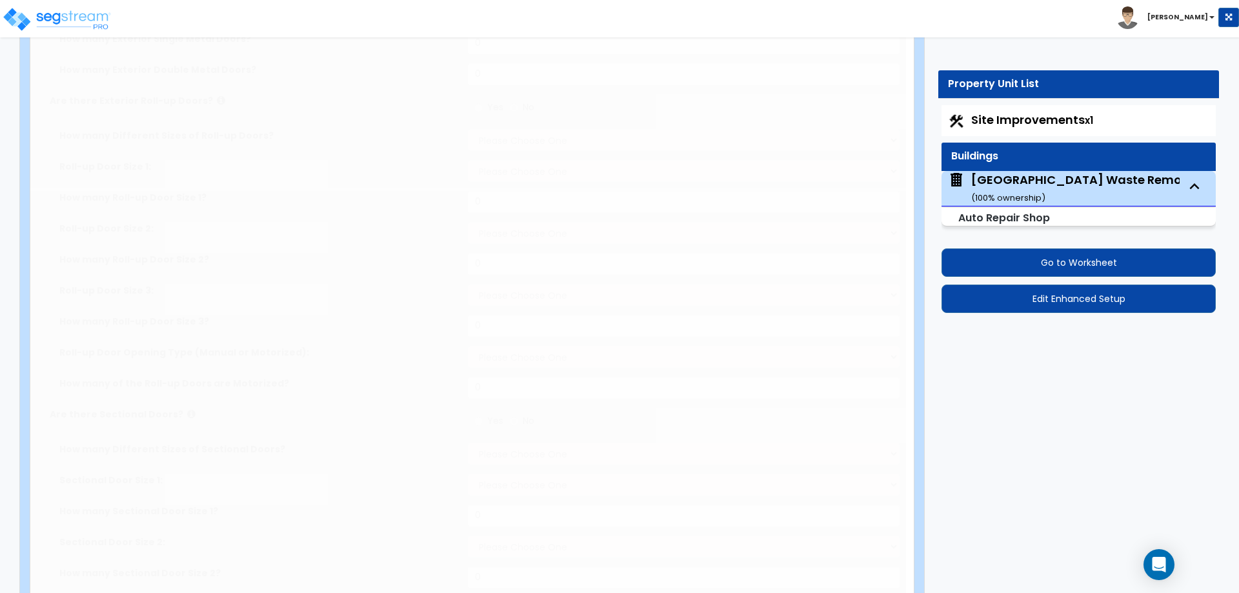
select select "2"
select select "1"
type input "4543"
radio input "true"
type input "1"
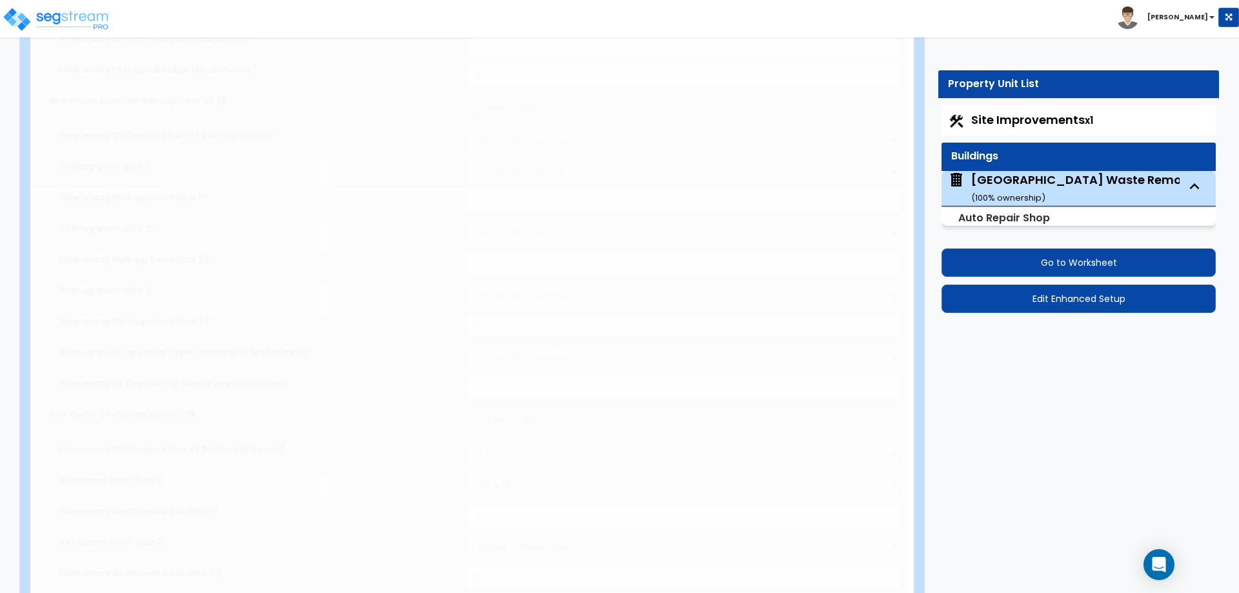
radio input "true"
select select "1"
type input "10"
select select "2"
radio input "true"
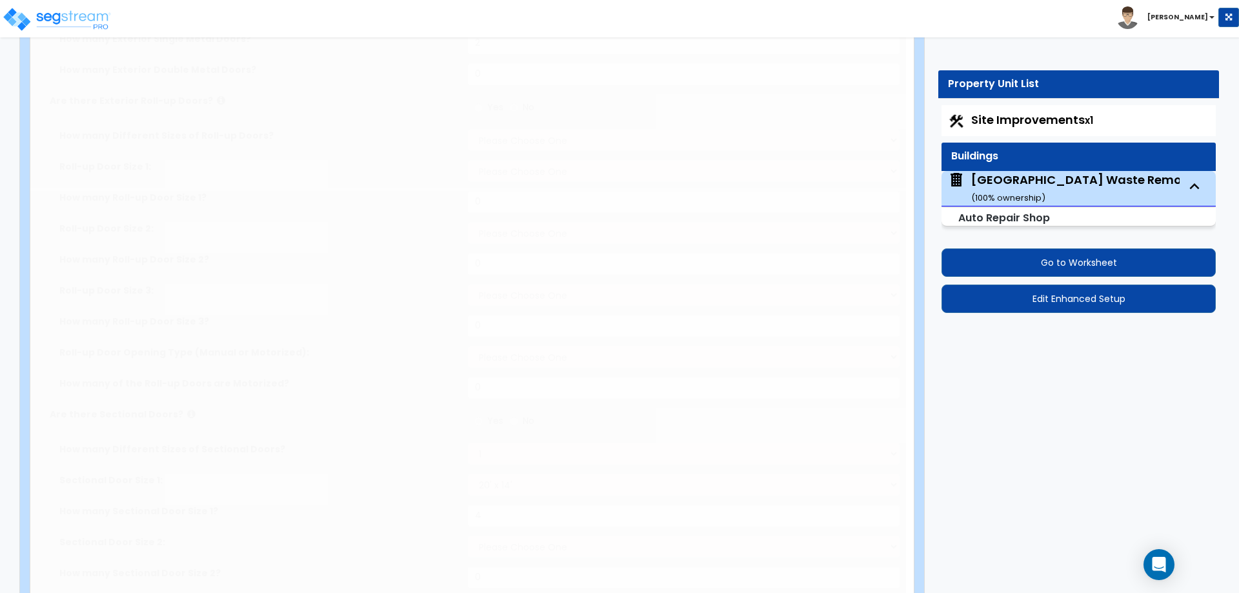
radio input "true"
type input "1"
radio input "true"
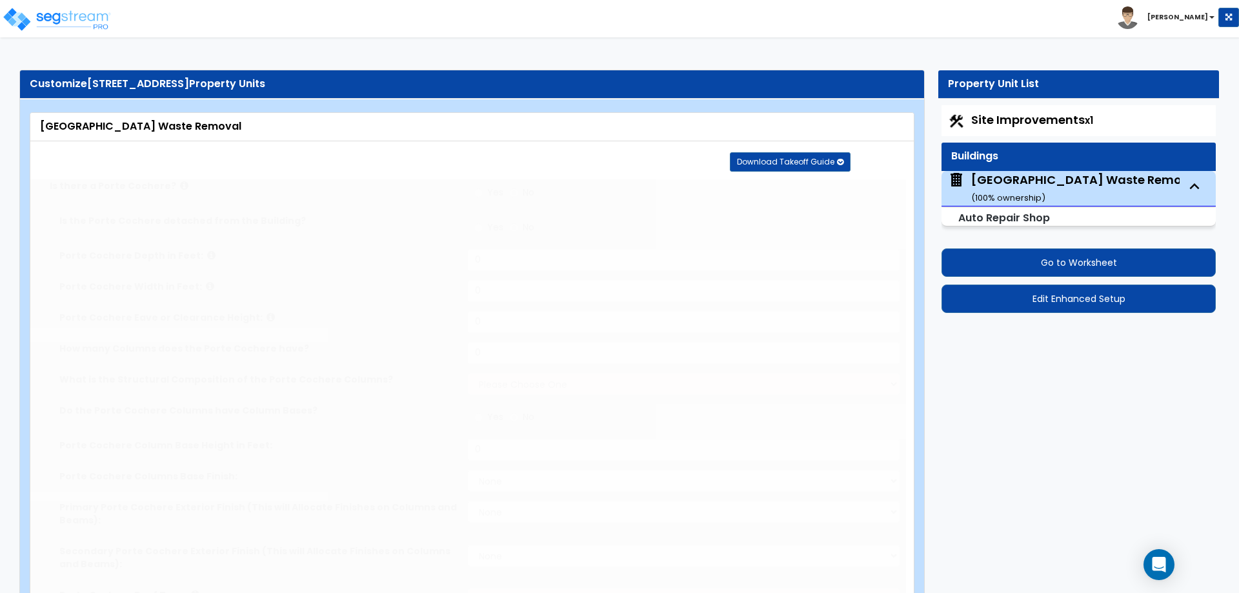
select select "1"
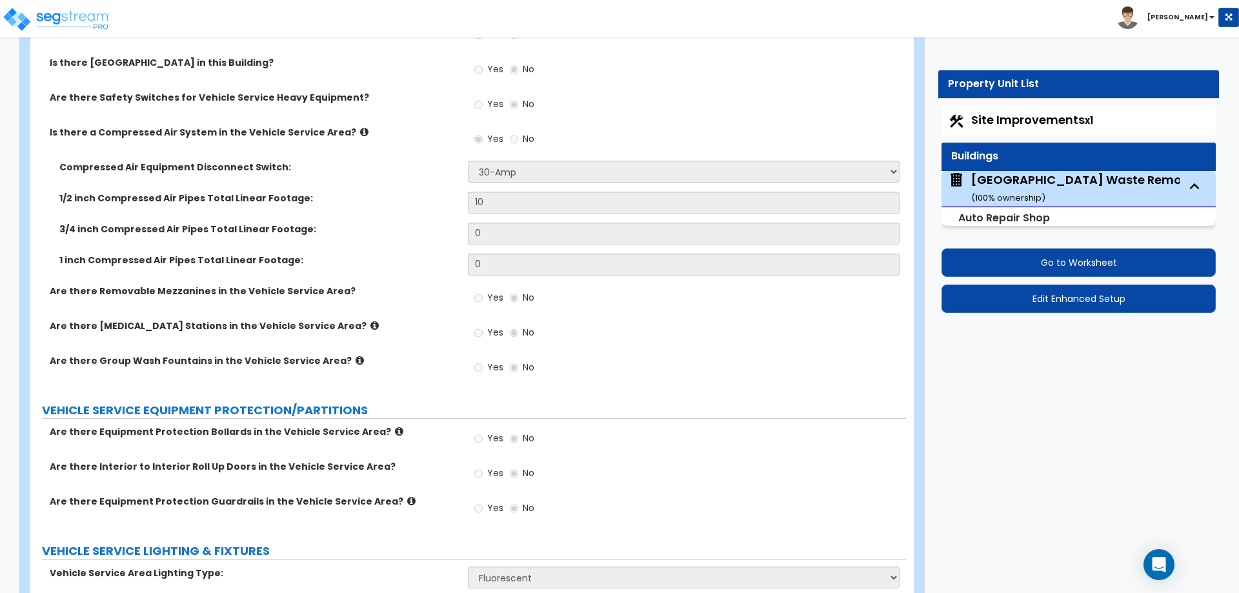
scroll to position [5472, 0]
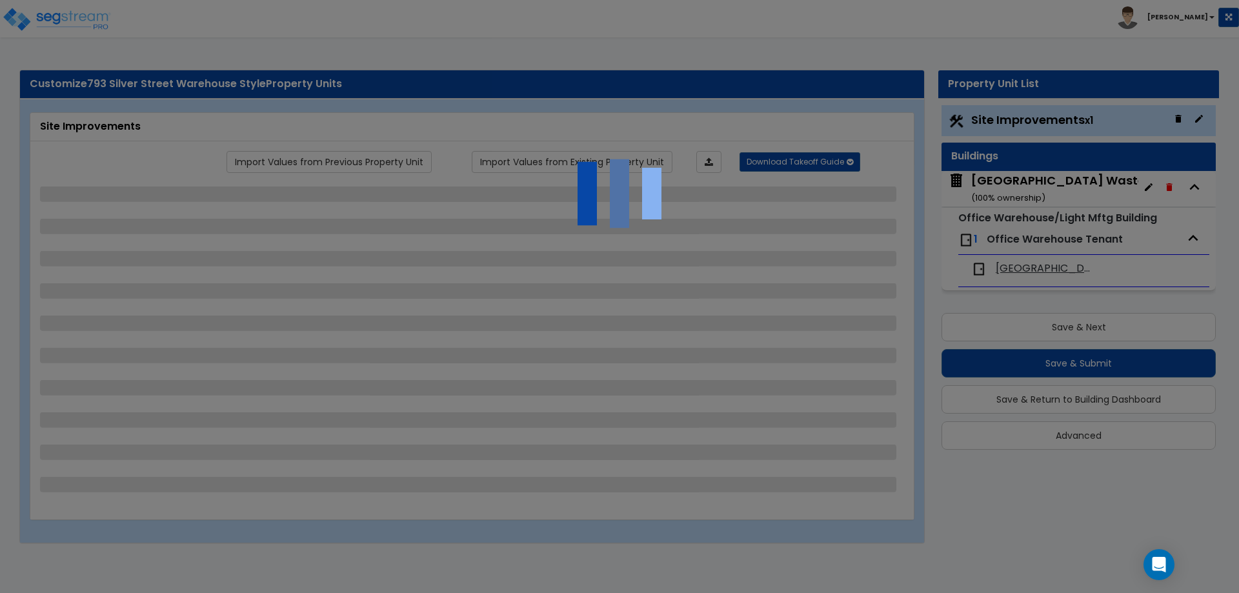
select select "2"
select select "4"
select select "2"
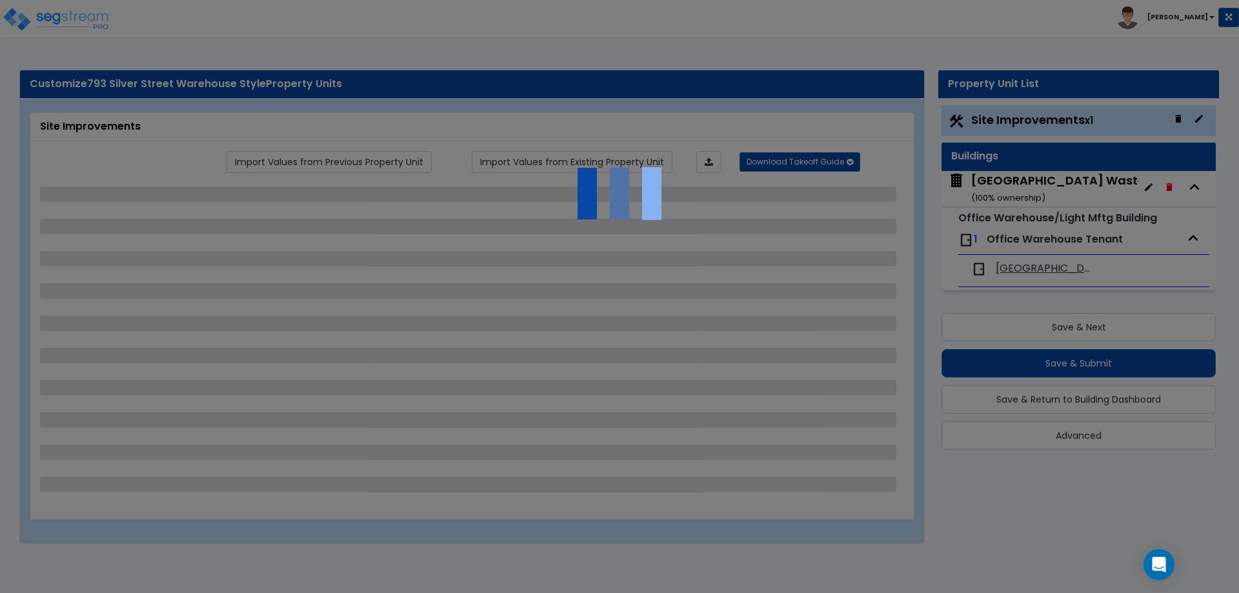
select select "2"
select select "1"
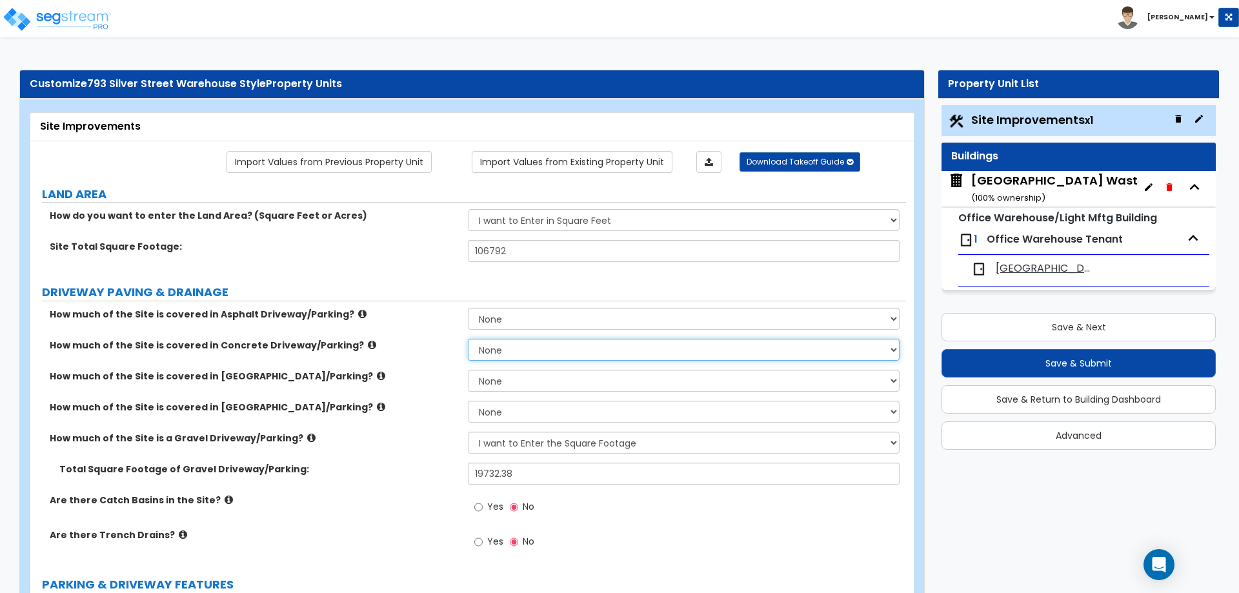
click at [497, 345] on select "None I want to Enter an Approximate Percentage I want to Enter the Square Foota…" at bounding box center [683, 350] width 431 height 22
select select "1"
click at [468, 339] on select "None I want to Enter an Approximate Percentage I want to Enter the Square Foota…" at bounding box center [683, 350] width 431 height 22
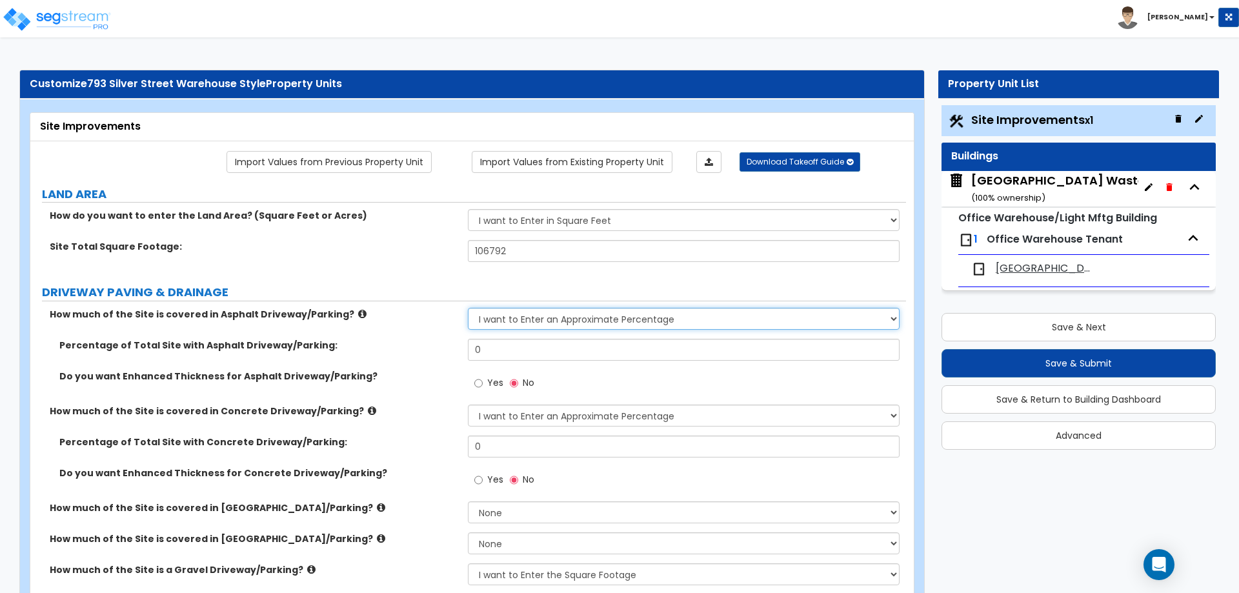
select select "0"
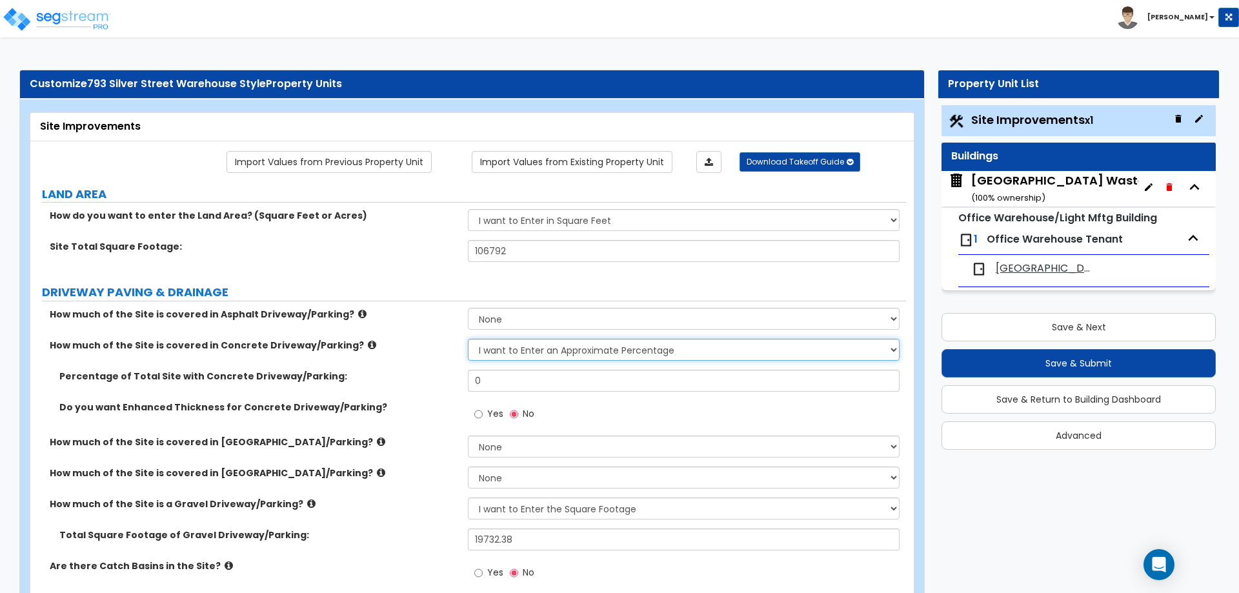
select select "2"
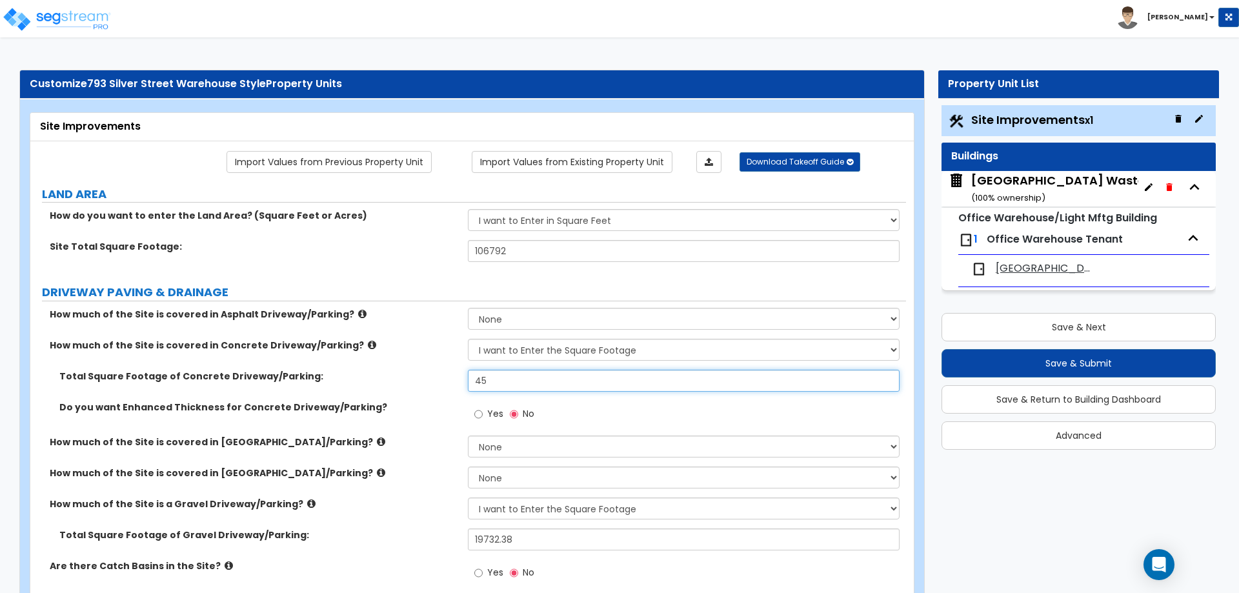
type input "45"
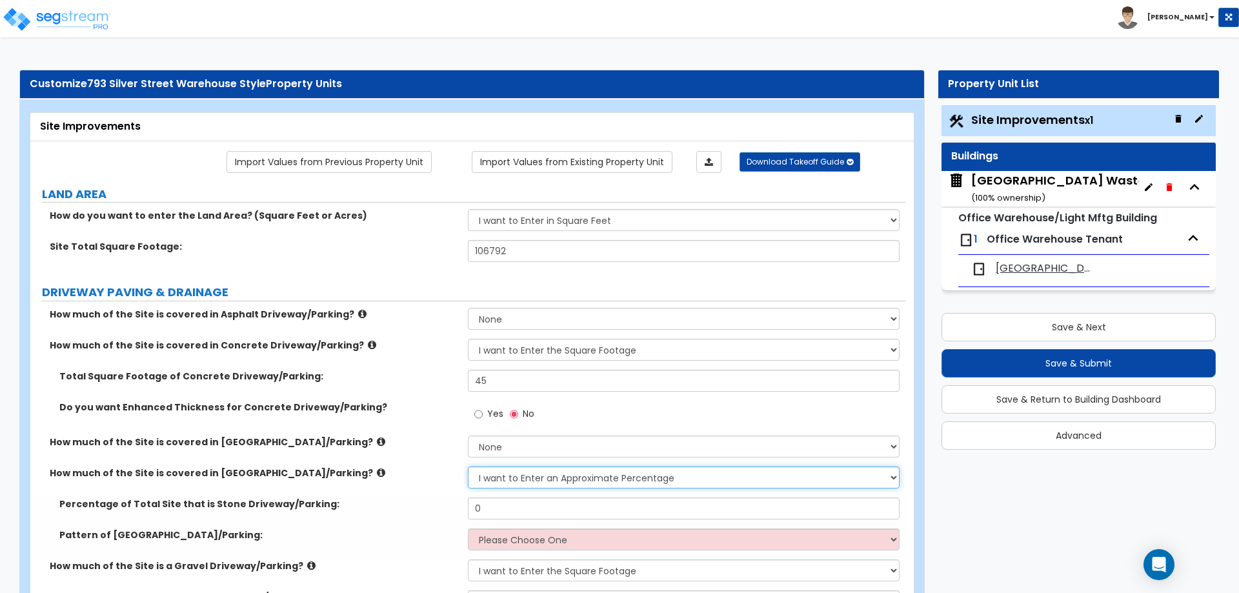
select select "2"
type input "1,100"
select select "1"
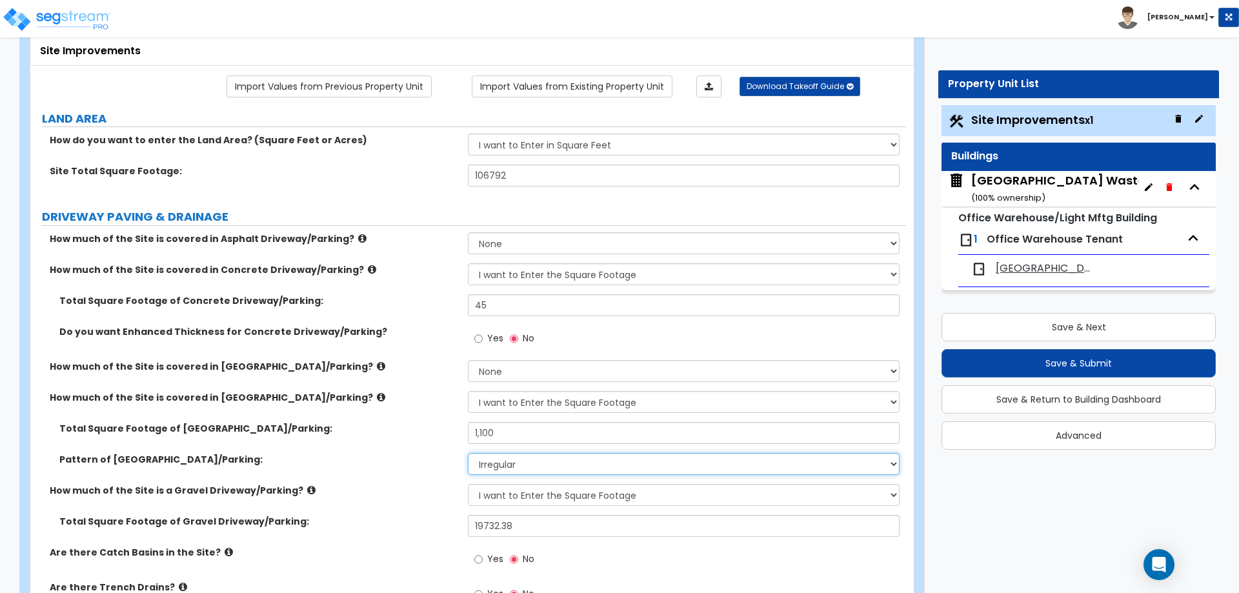
scroll to position [80, 0]
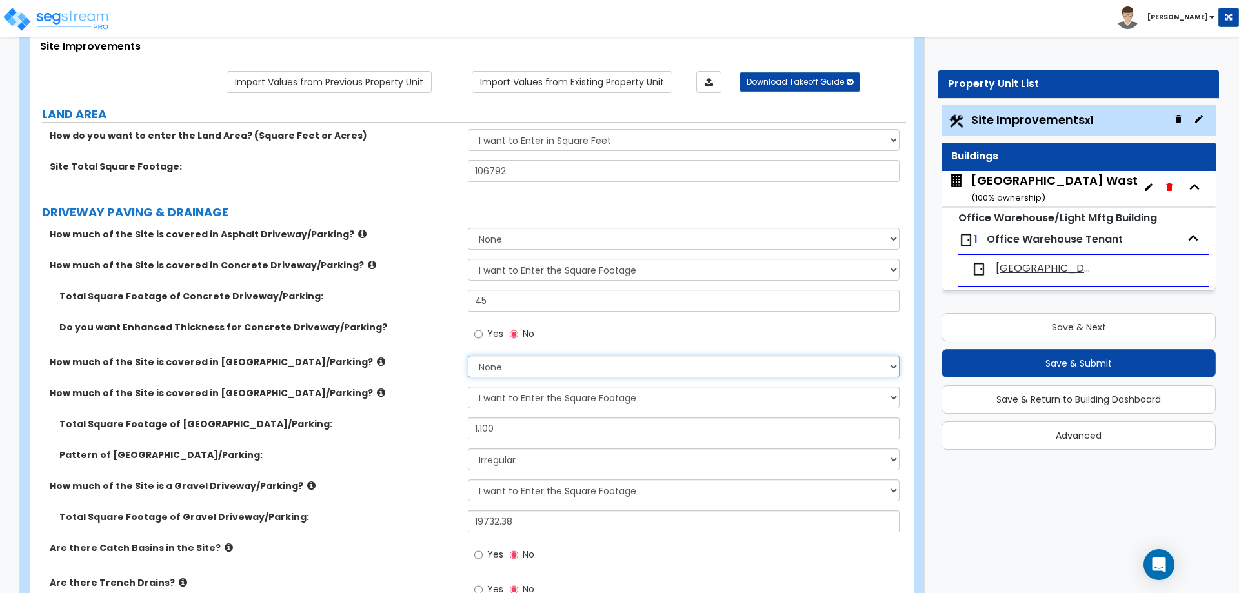
click at [505, 370] on select "None I want to Enter an Approximate Percentage I want to Enter the Square Foota…" at bounding box center [683, 367] width 431 height 22
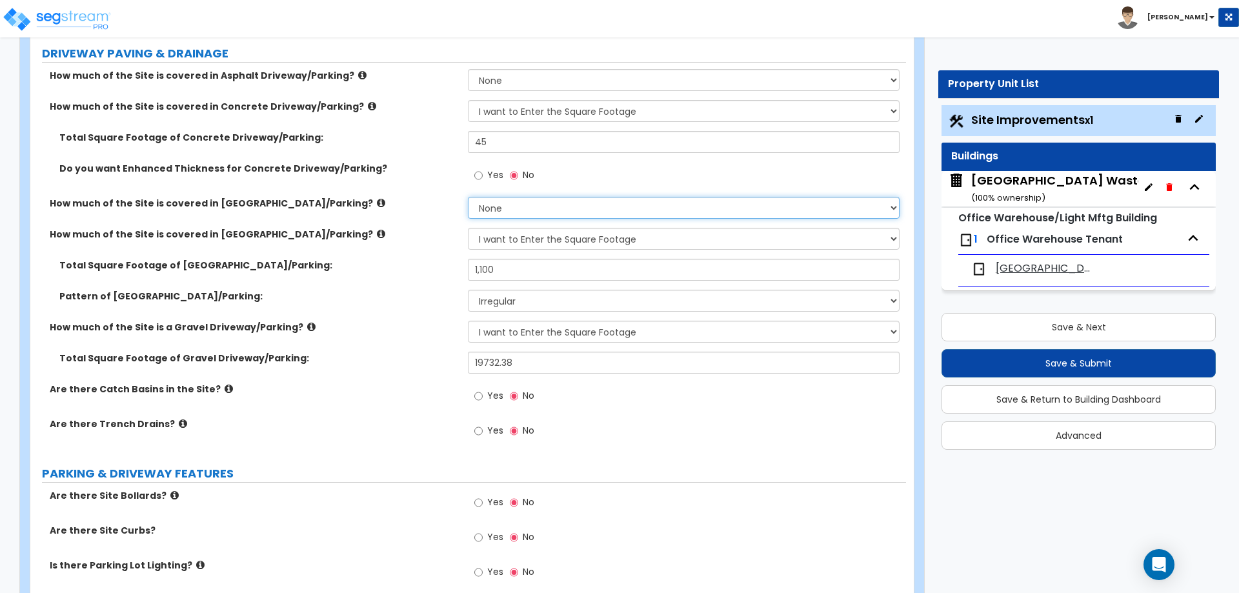
scroll to position [247, 0]
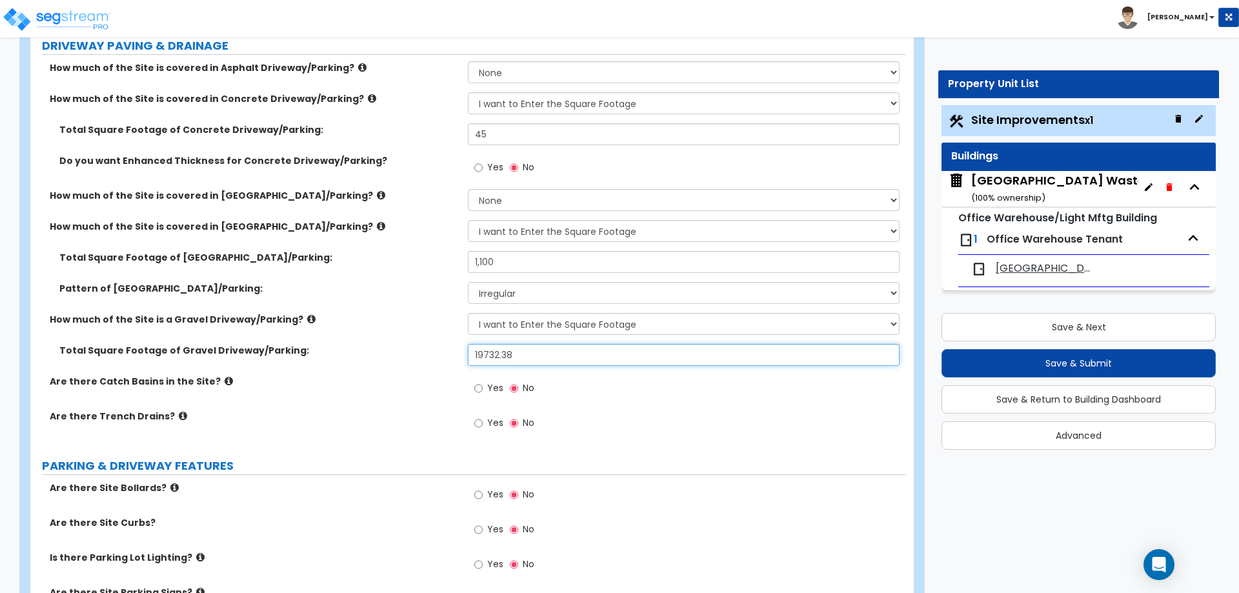
click at [510, 358] on input "19732.38" at bounding box center [683, 355] width 431 height 22
type input "24,288"
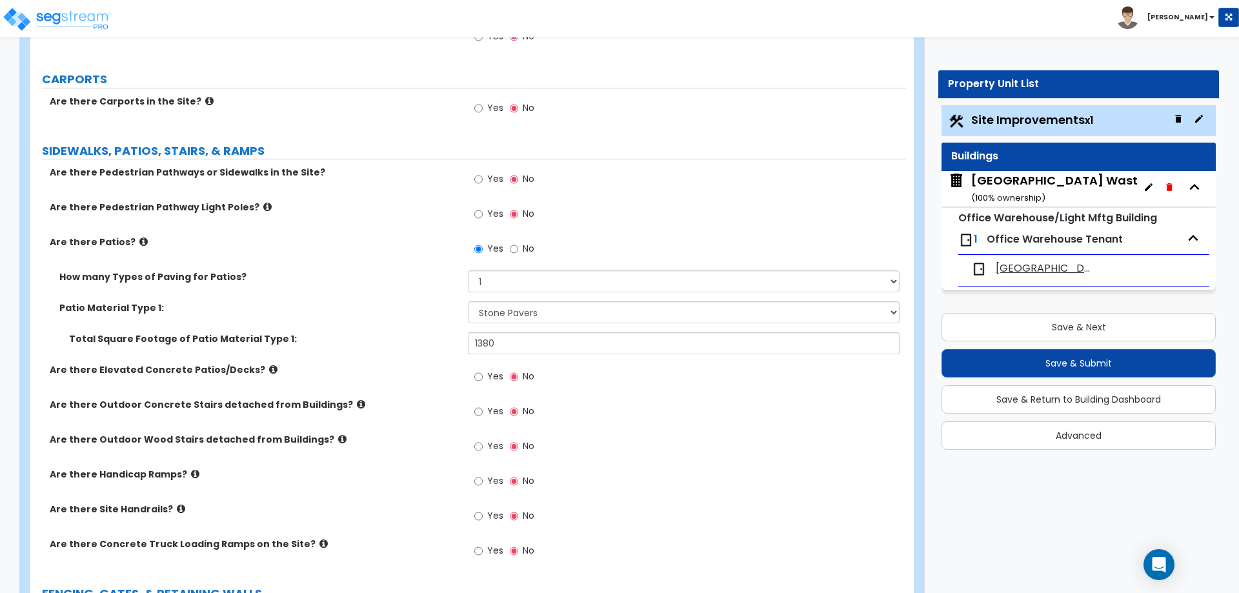
scroll to position [951, 0]
click at [486, 211] on label "Yes" at bounding box center [488, 214] width 29 height 22
click at [483, 211] on input "Yes" at bounding box center [478, 212] width 8 height 14
radio input "true"
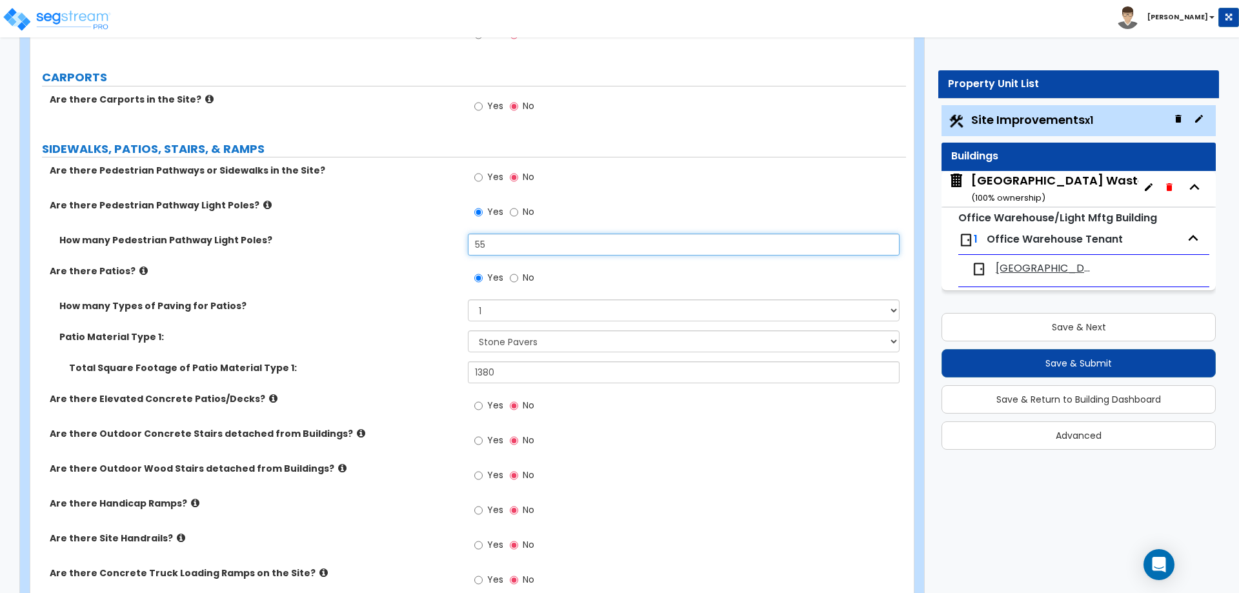
type input "55"
click at [510, 271] on input "No" at bounding box center [514, 278] width 8 height 14
radio input "false"
radio input "true"
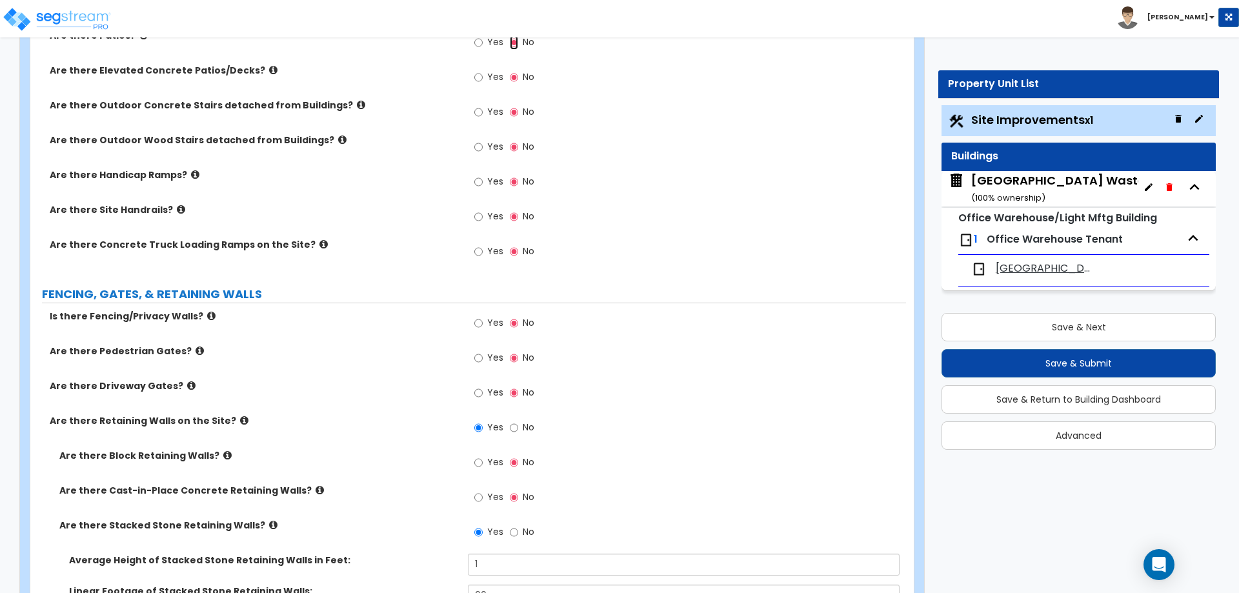
scroll to position [1289, 0]
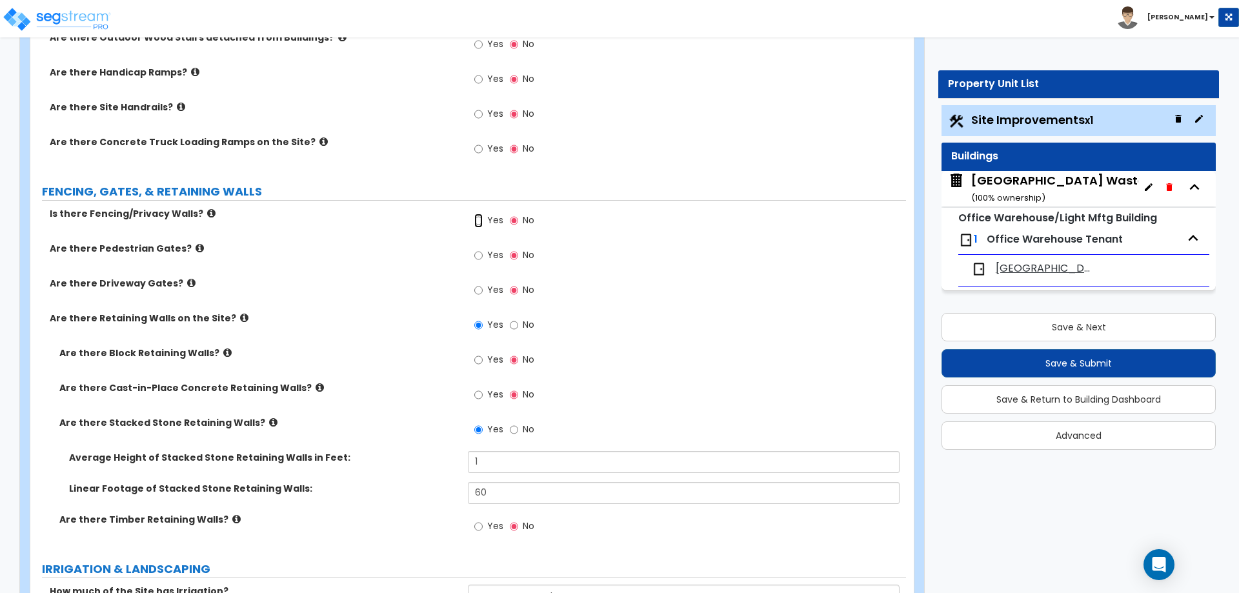
click at [478, 223] on input "Yes" at bounding box center [478, 221] width 8 height 14
radio input "true"
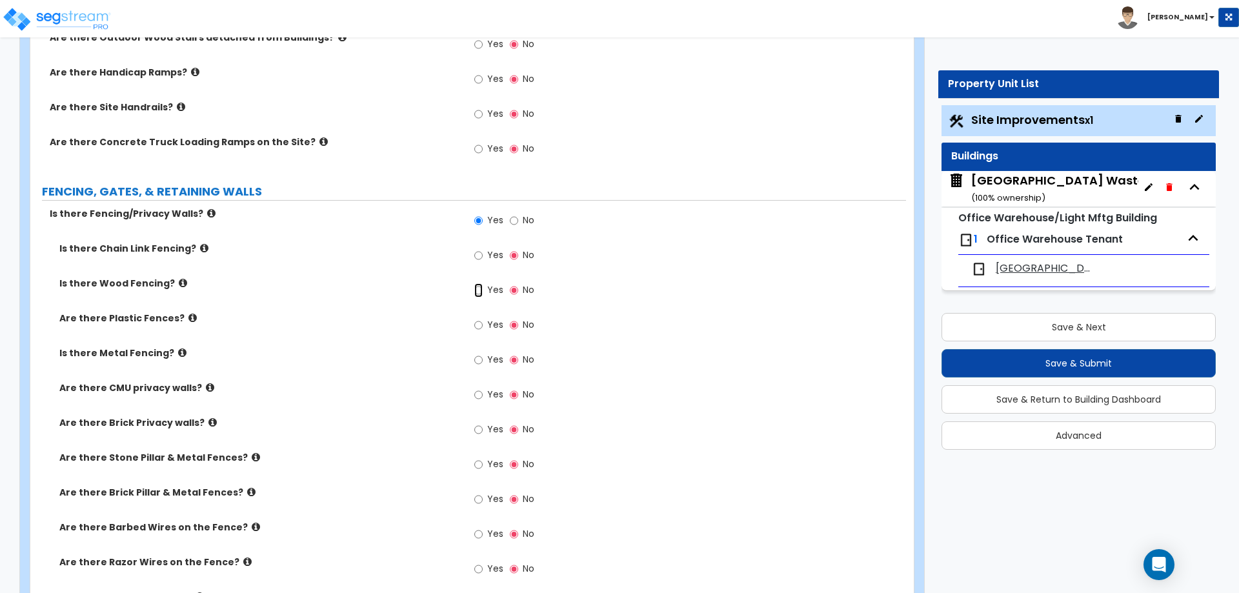
click at [479, 287] on input "Yes" at bounding box center [478, 290] width 8 height 14
radio input "true"
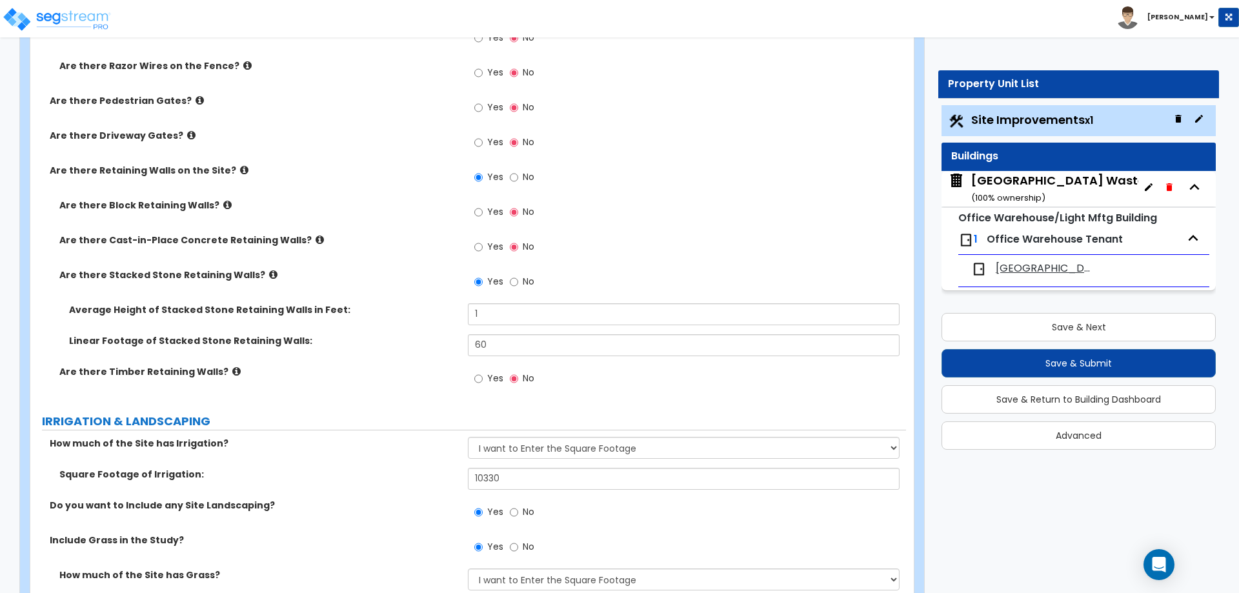
scroll to position [1819, 0]
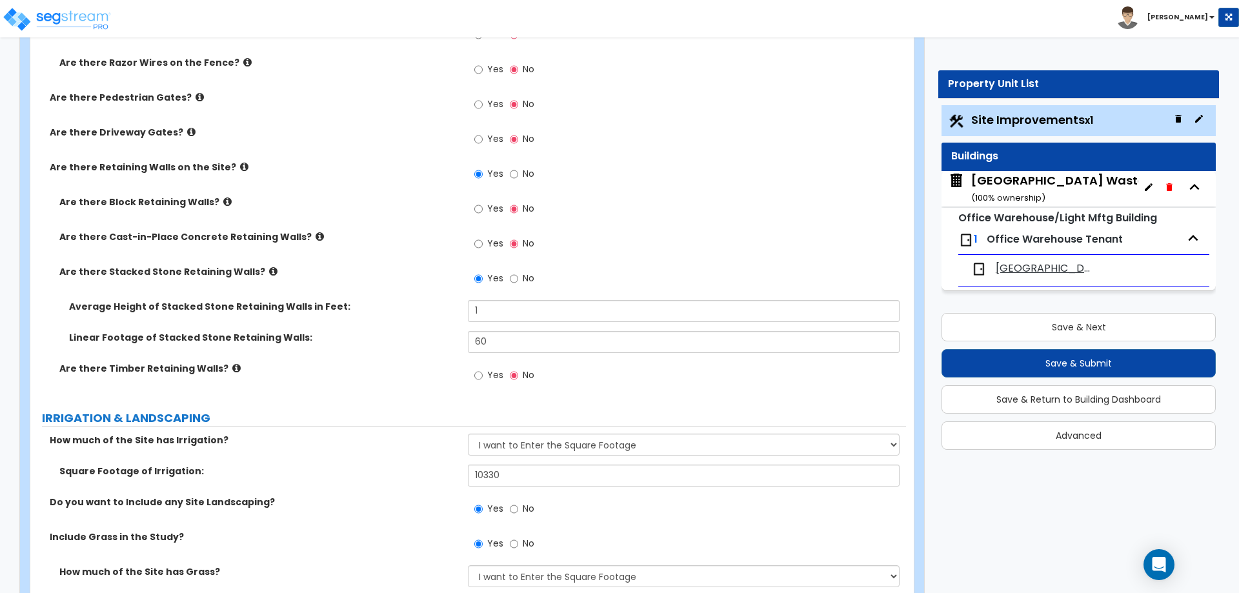
type input "45"
click at [490, 310] on input "1" at bounding box center [683, 311] width 431 height 22
type input "1.5"
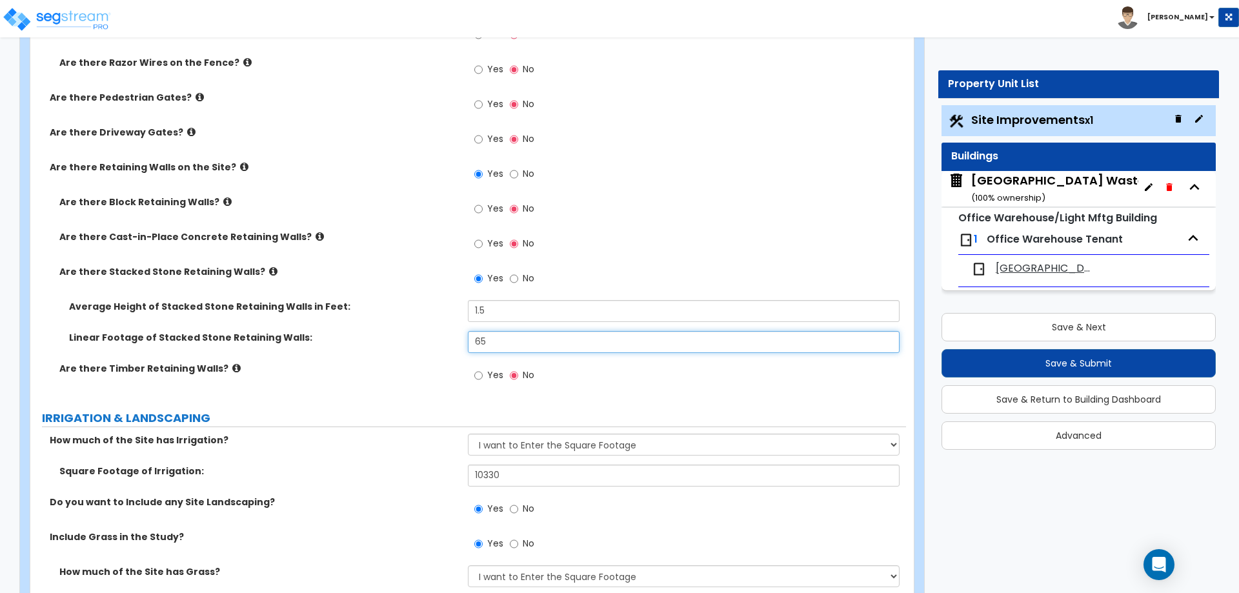
type input "65"
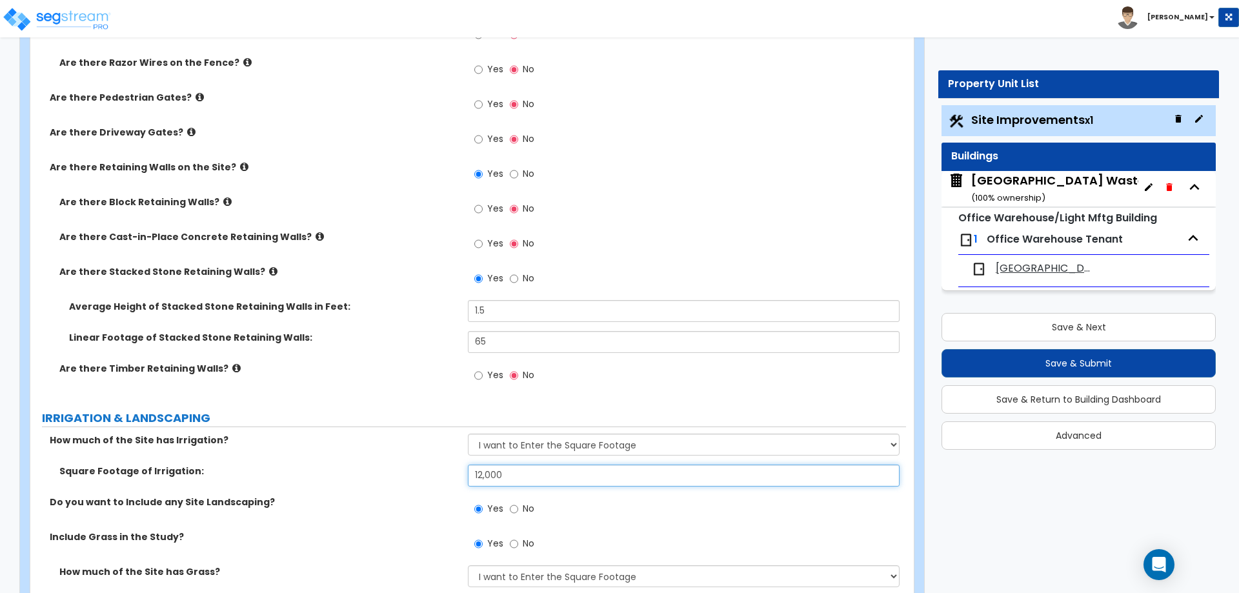
type input "12,000"
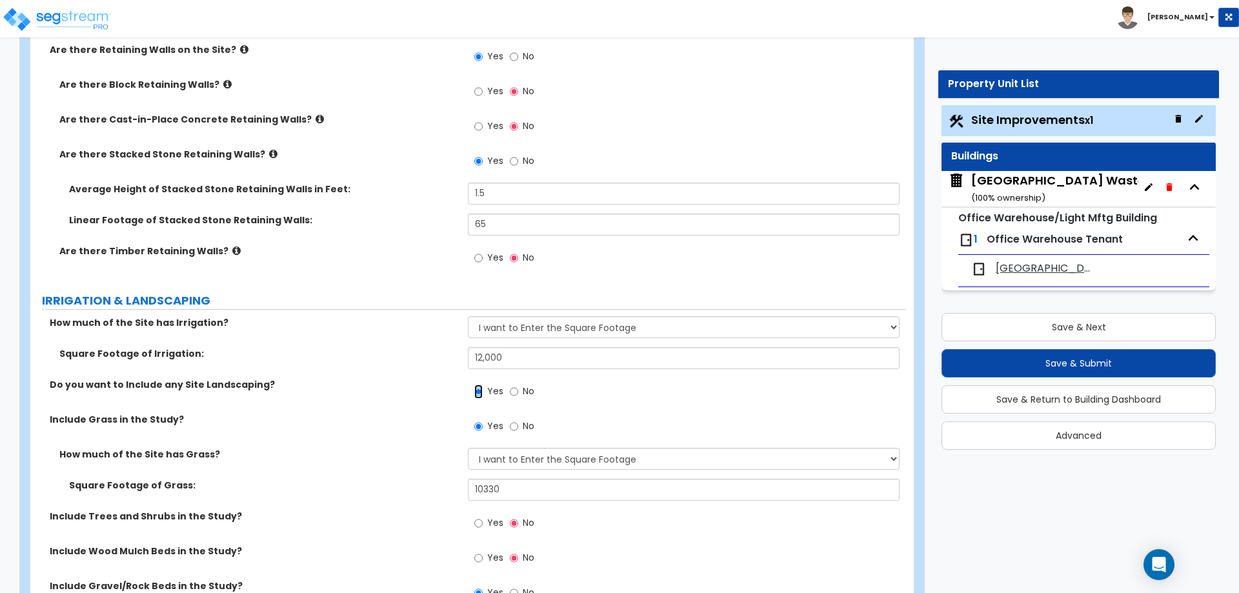
scroll to position [1996, 0]
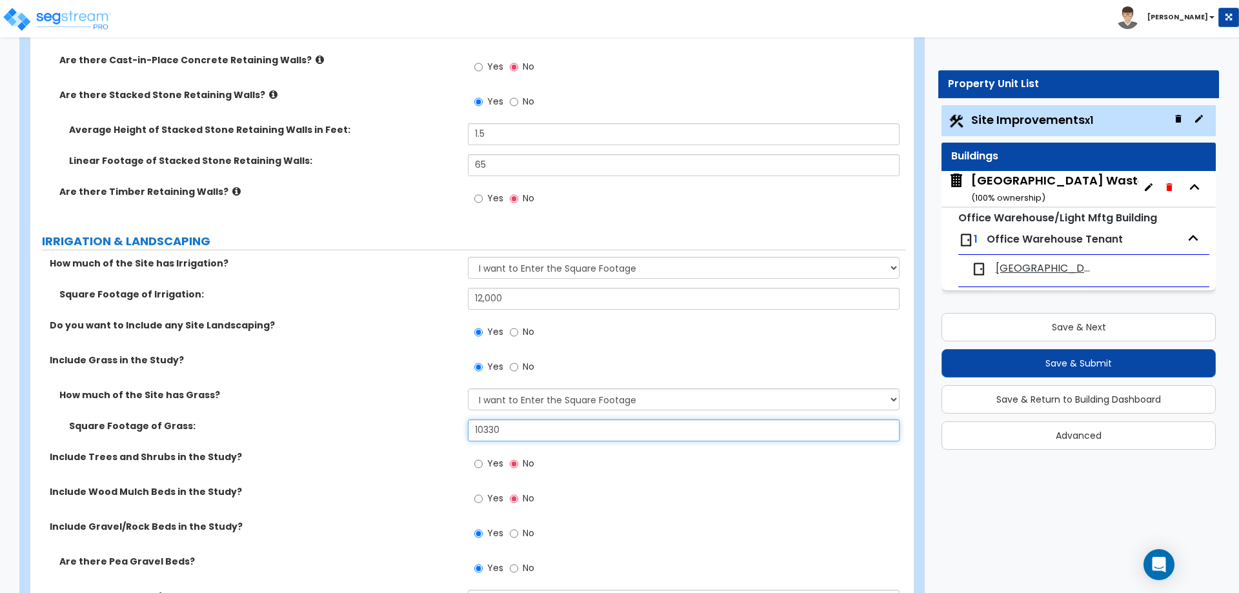
click at [512, 429] on input "10330" at bounding box center [683, 430] width 431 height 22
type input "12,000"
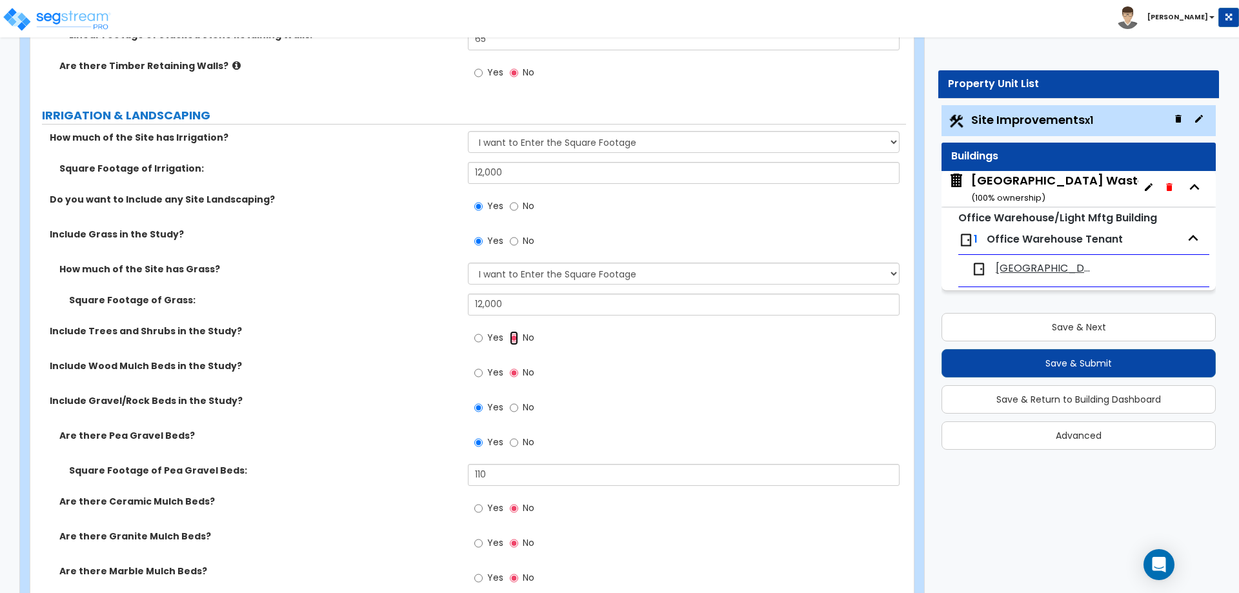
scroll to position [2137, 0]
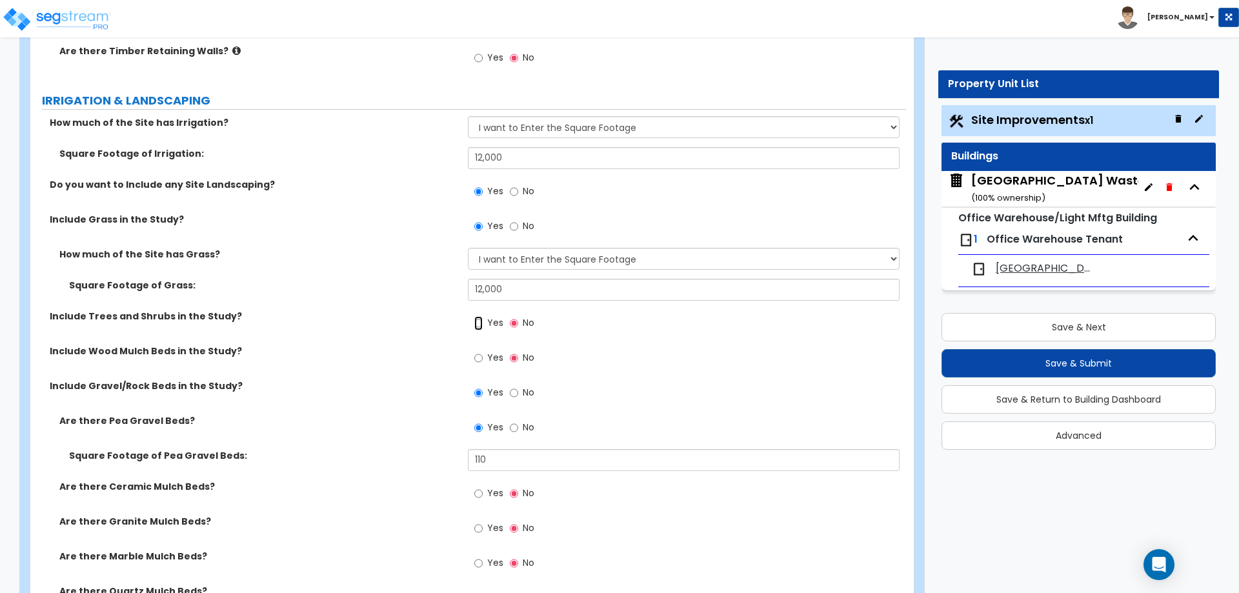
click at [479, 326] on input "Yes" at bounding box center [478, 323] width 8 height 14
radio input "true"
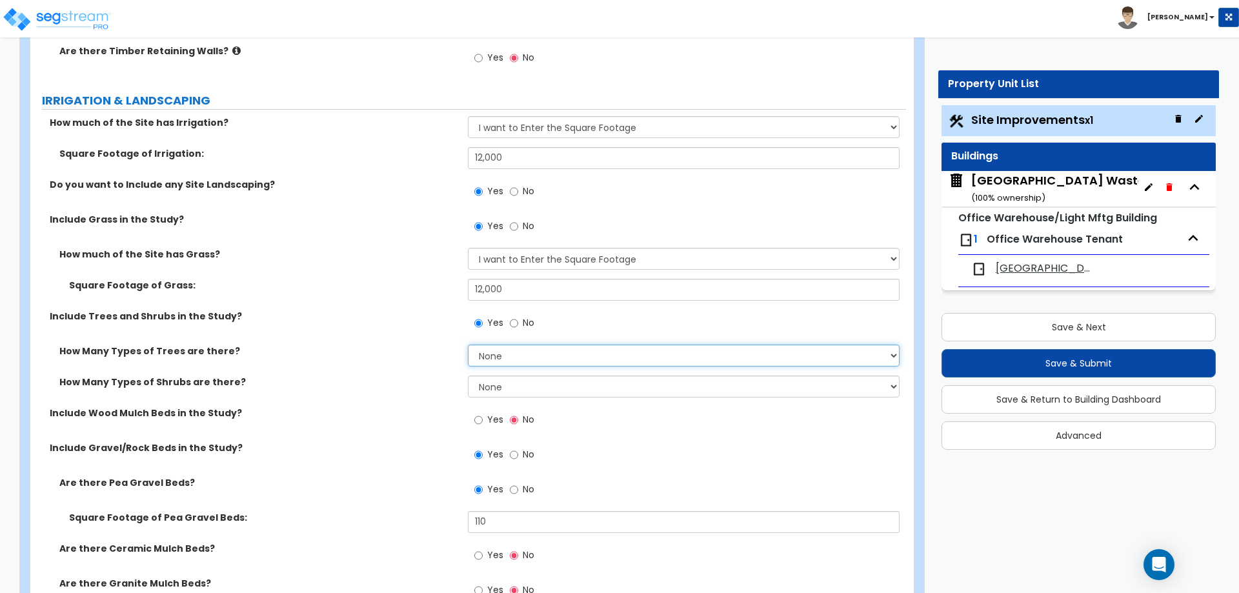
select select "1"
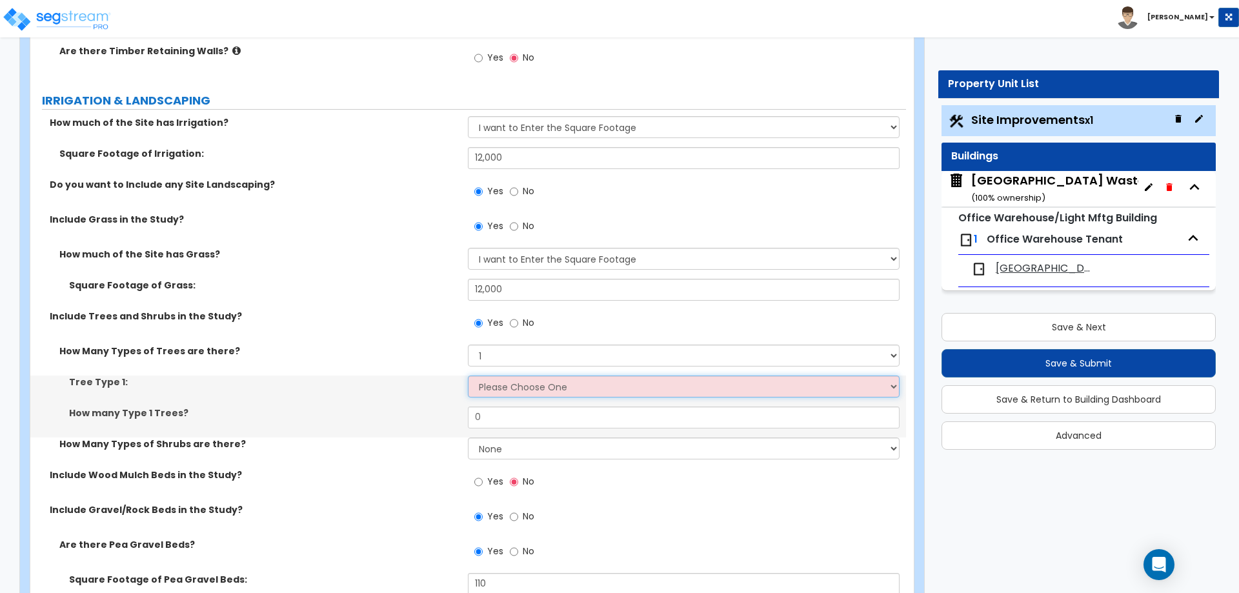
select select "4"
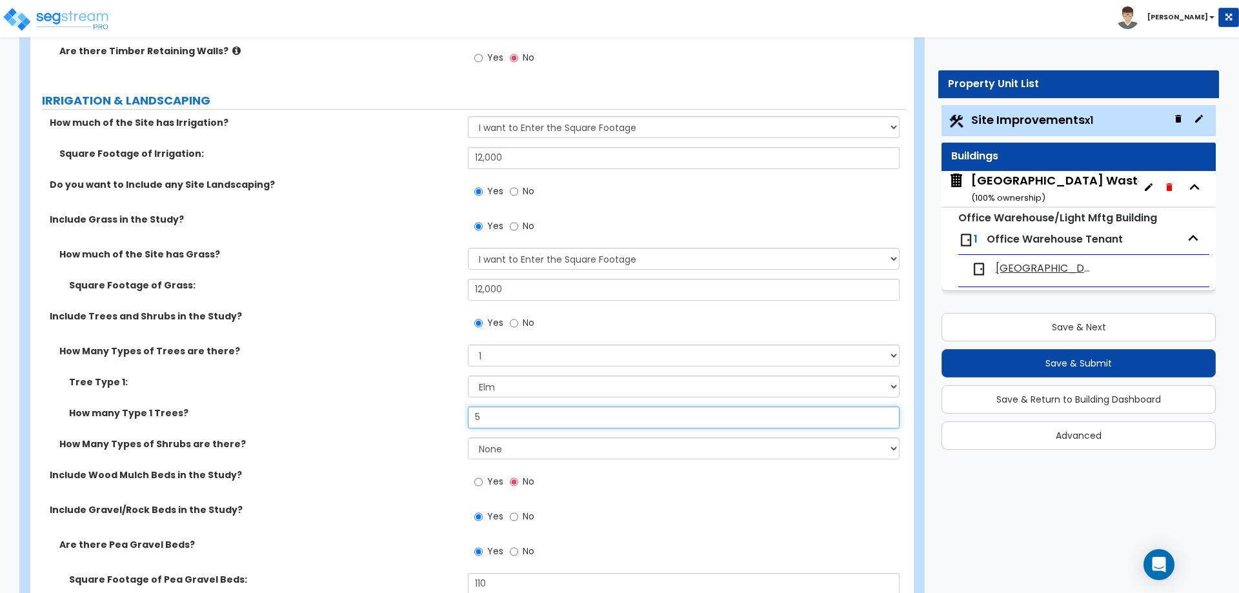
type input "5"
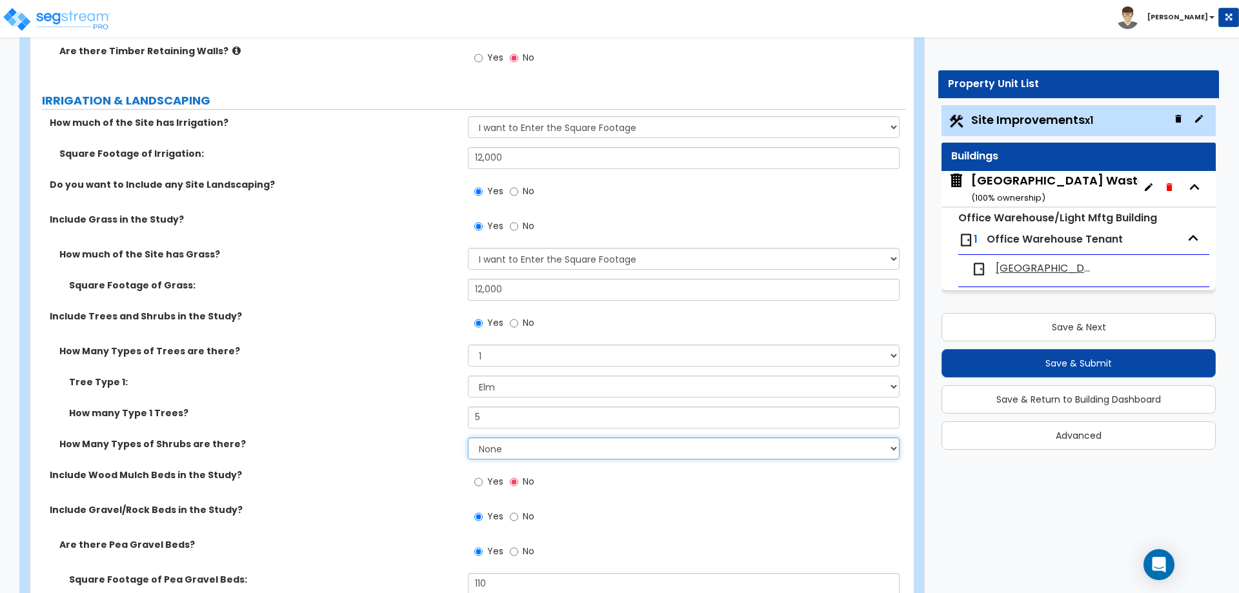
select select "2"
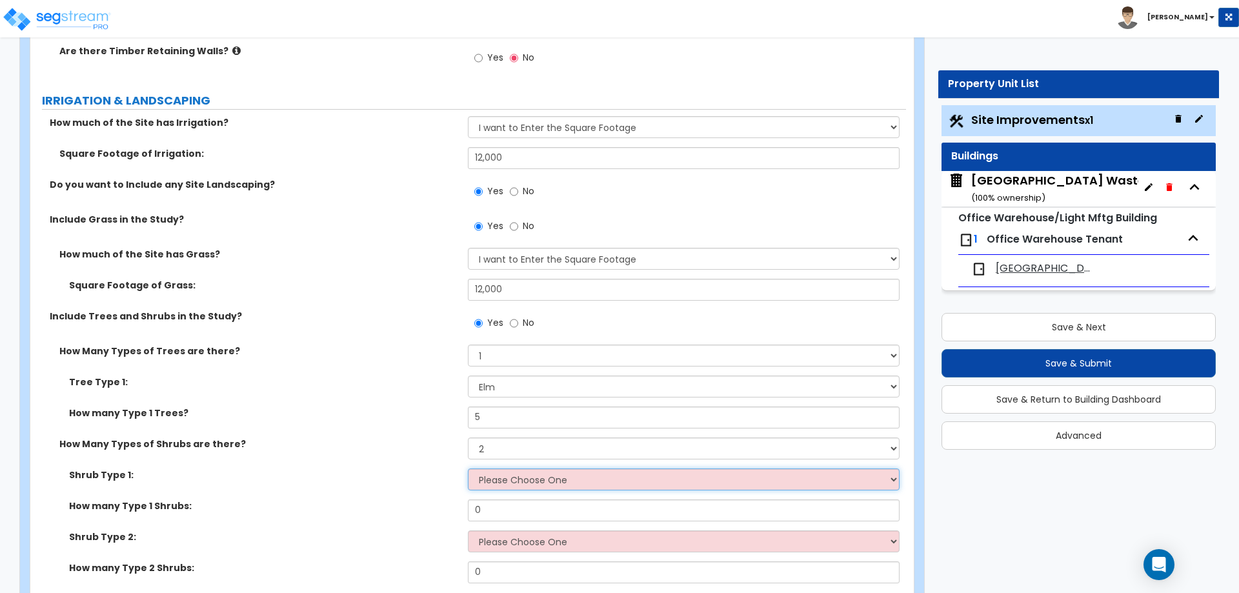
select select "1"
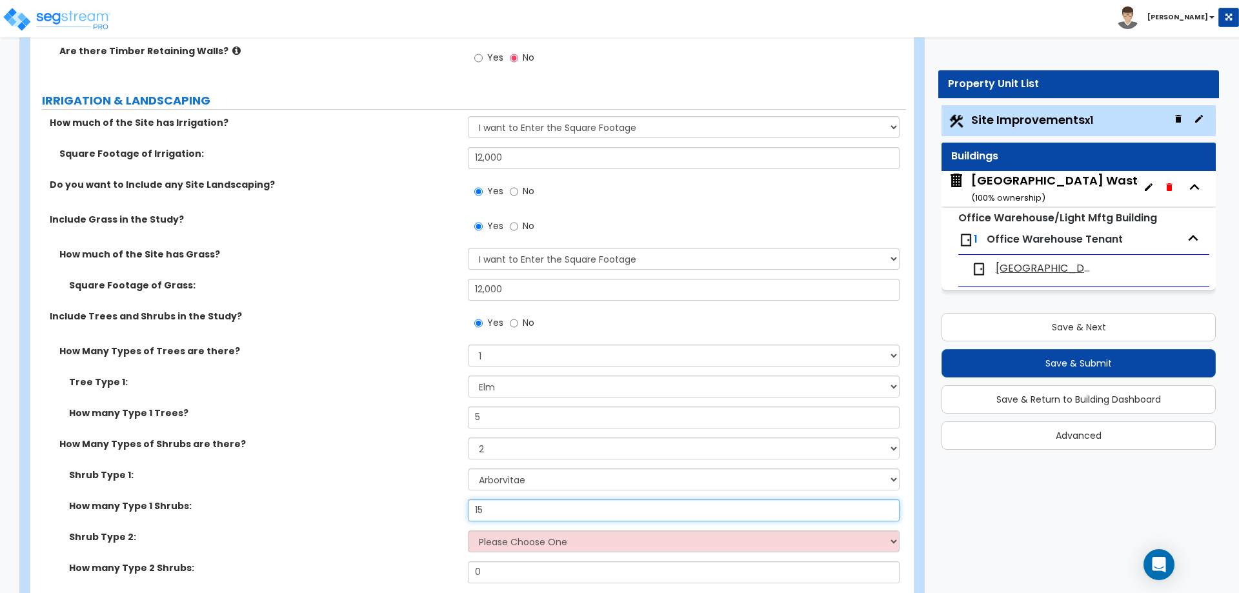
type input "15"
select select "4"
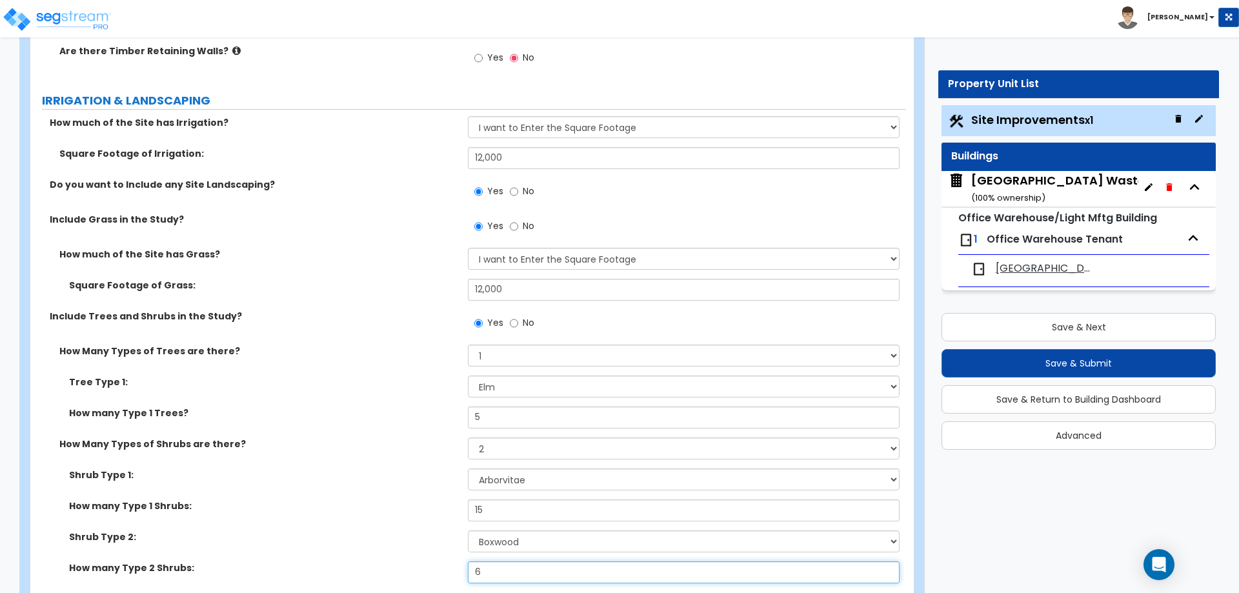
type input "6"
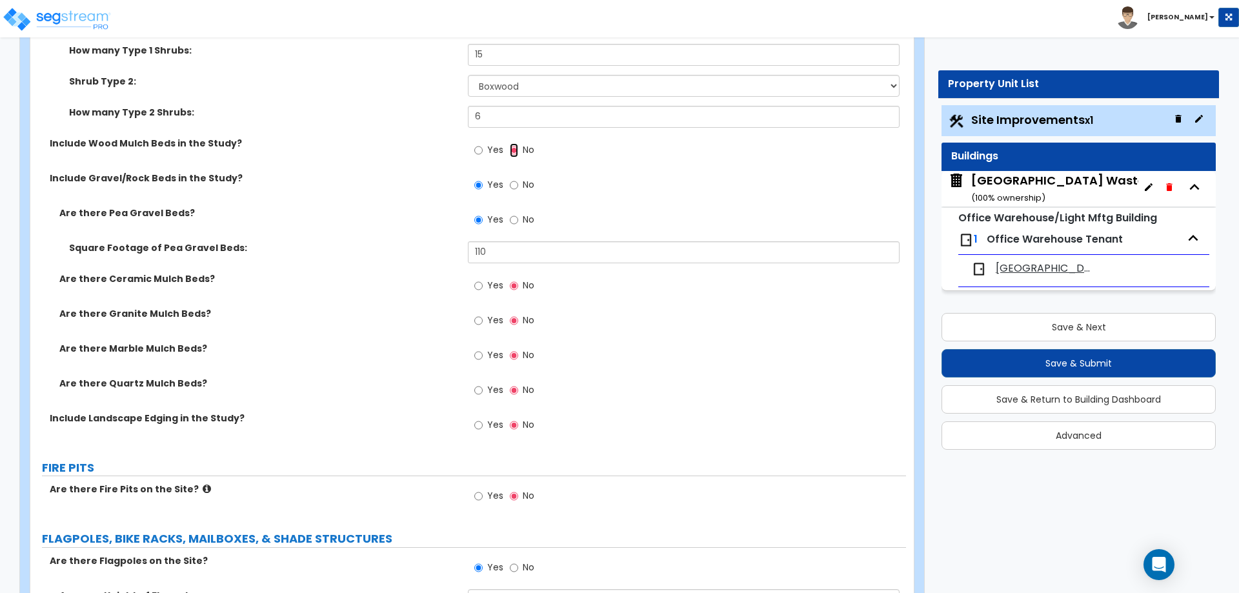
scroll to position [2601, 0]
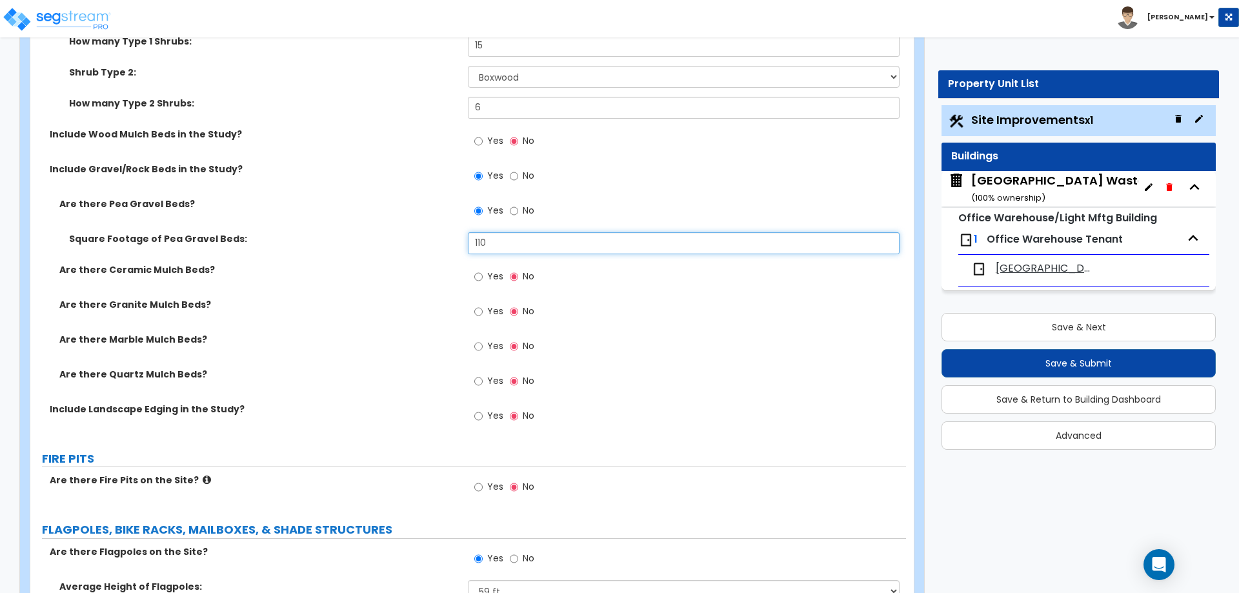
click at [519, 236] on input "110" at bounding box center [683, 243] width 431 height 22
click at [519, 225] on div "Yes No" at bounding box center [504, 212] width 73 height 30
click at [516, 208] on input "No" at bounding box center [514, 211] width 8 height 14
radio input "false"
radio input "true"
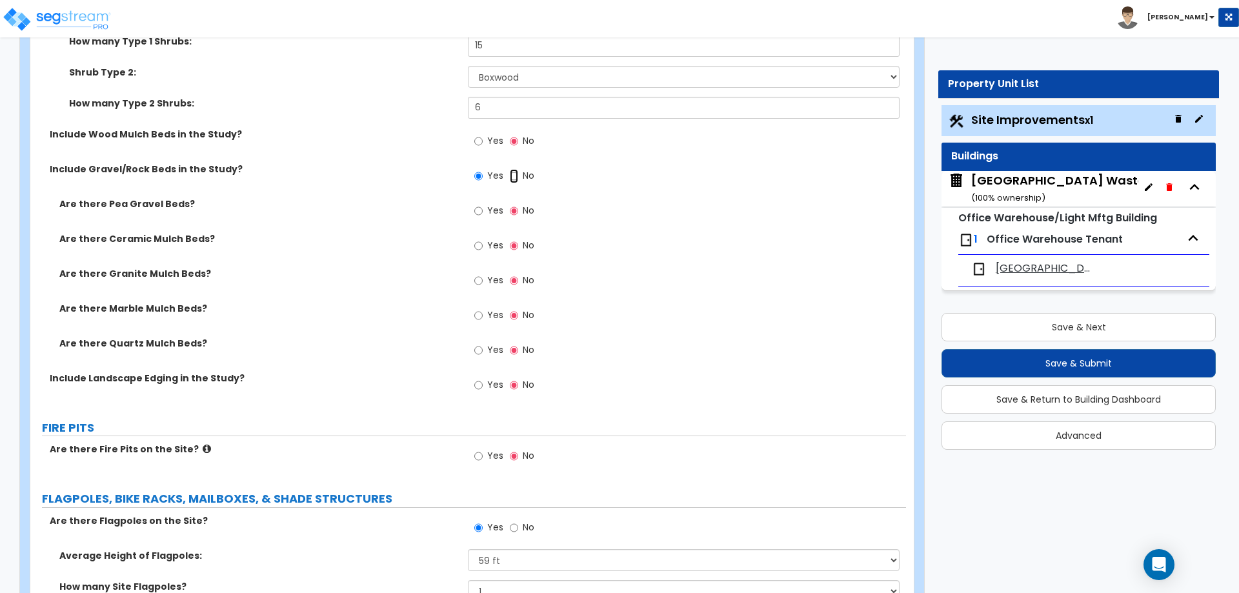
click at [516, 179] on input "No" at bounding box center [514, 176] width 8 height 14
radio input "false"
radio input "true"
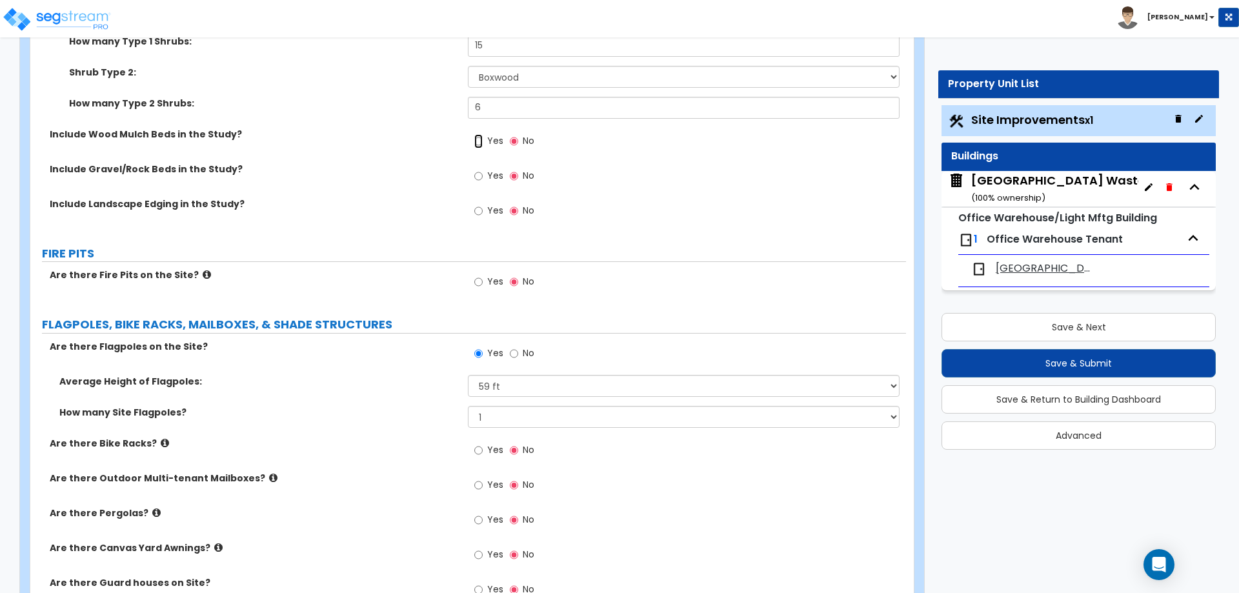
click at [480, 143] on input "Yes" at bounding box center [478, 141] width 8 height 14
radio input "true"
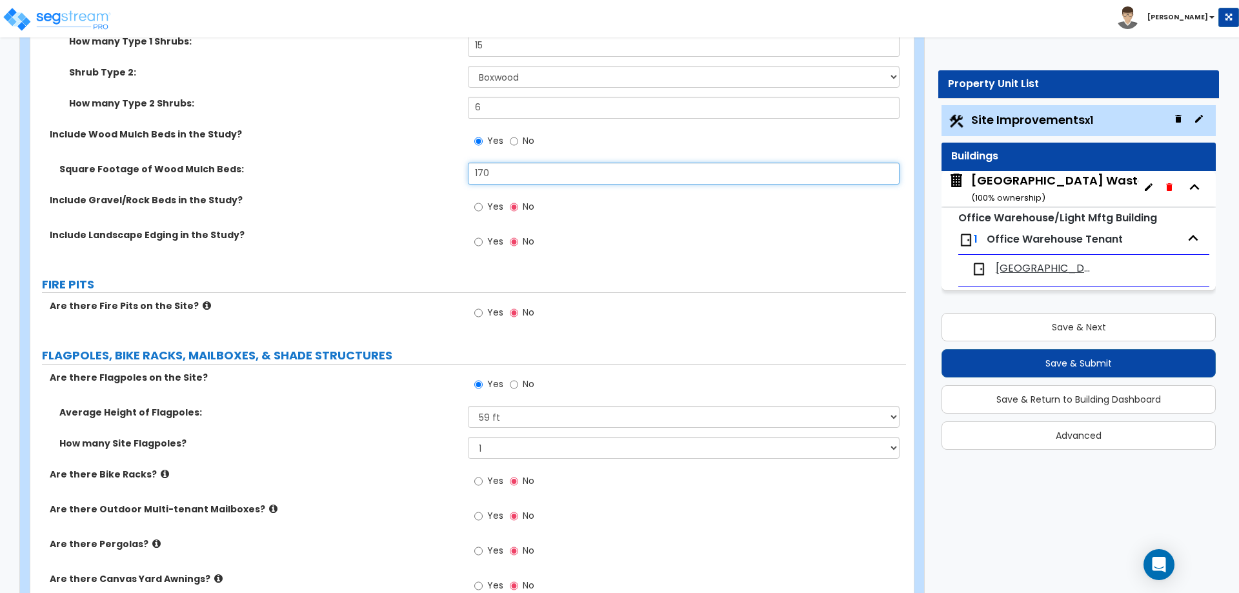
type input "170"
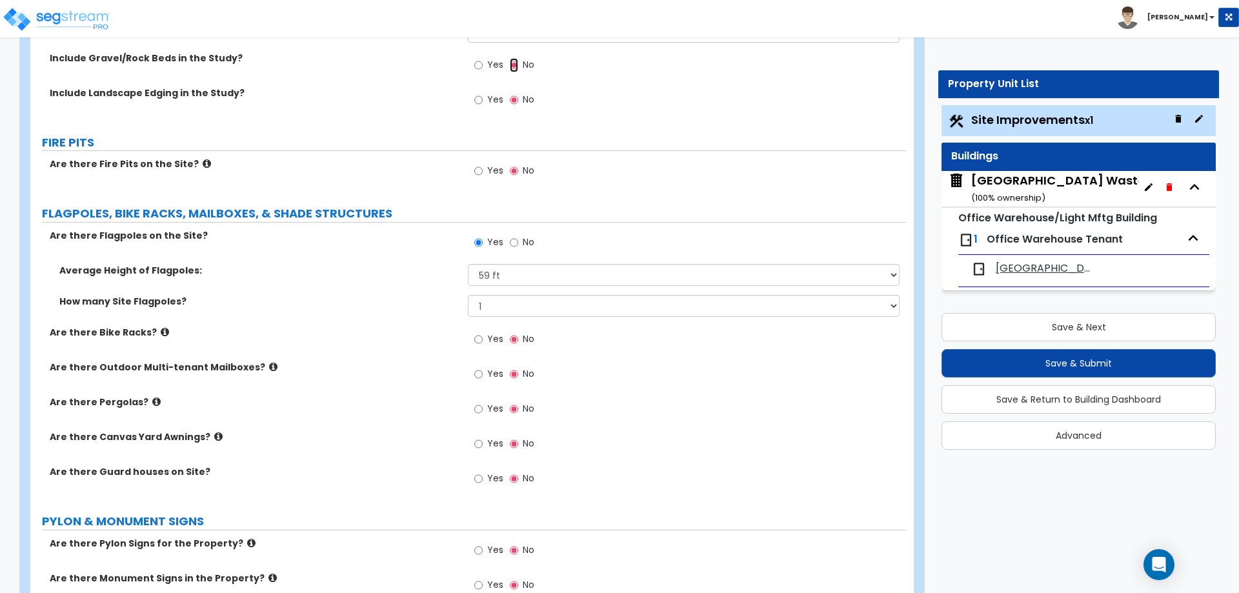
scroll to position [2757, 0]
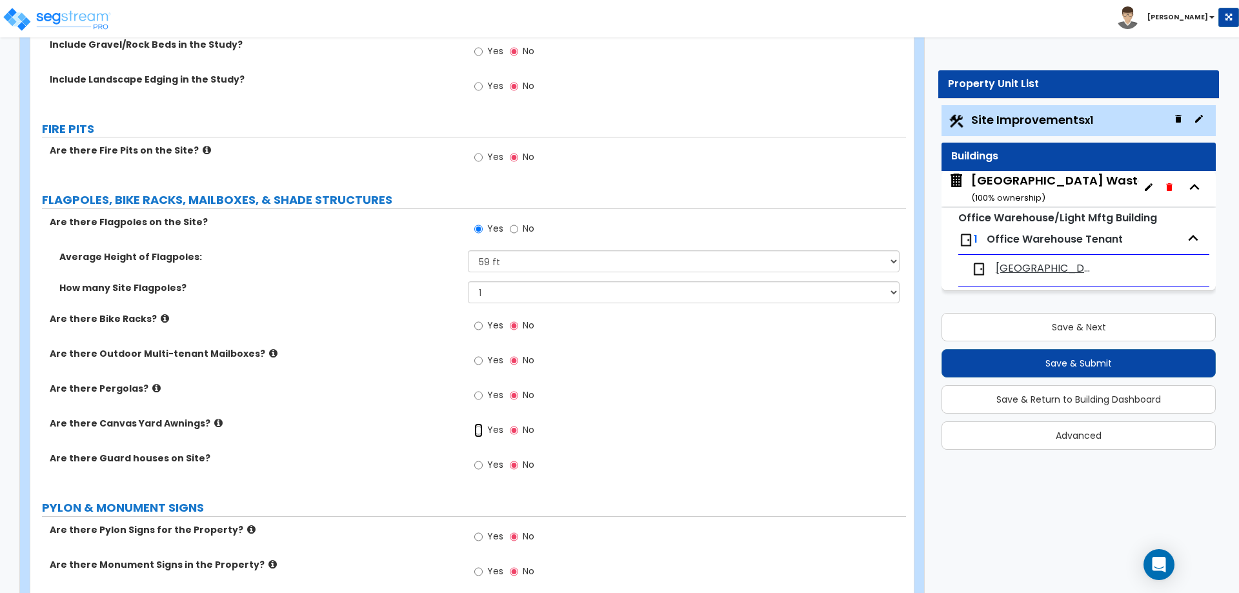
click at [474, 428] on input "Yes" at bounding box center [478, 430] width 8 height 14
radio input "true"
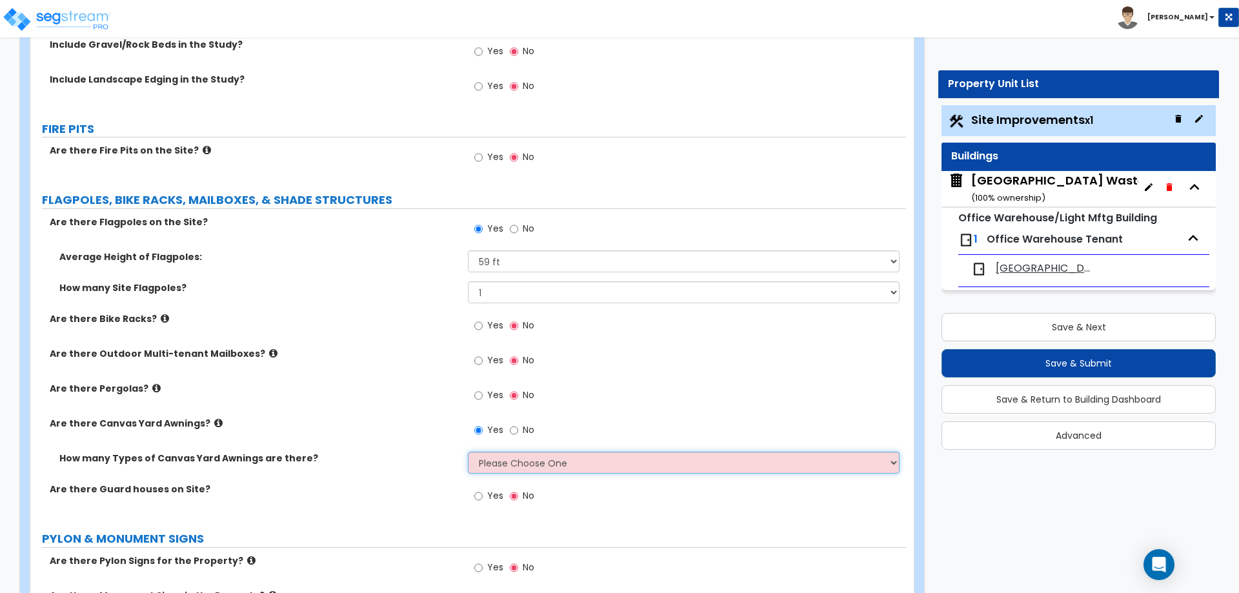
select select "1"
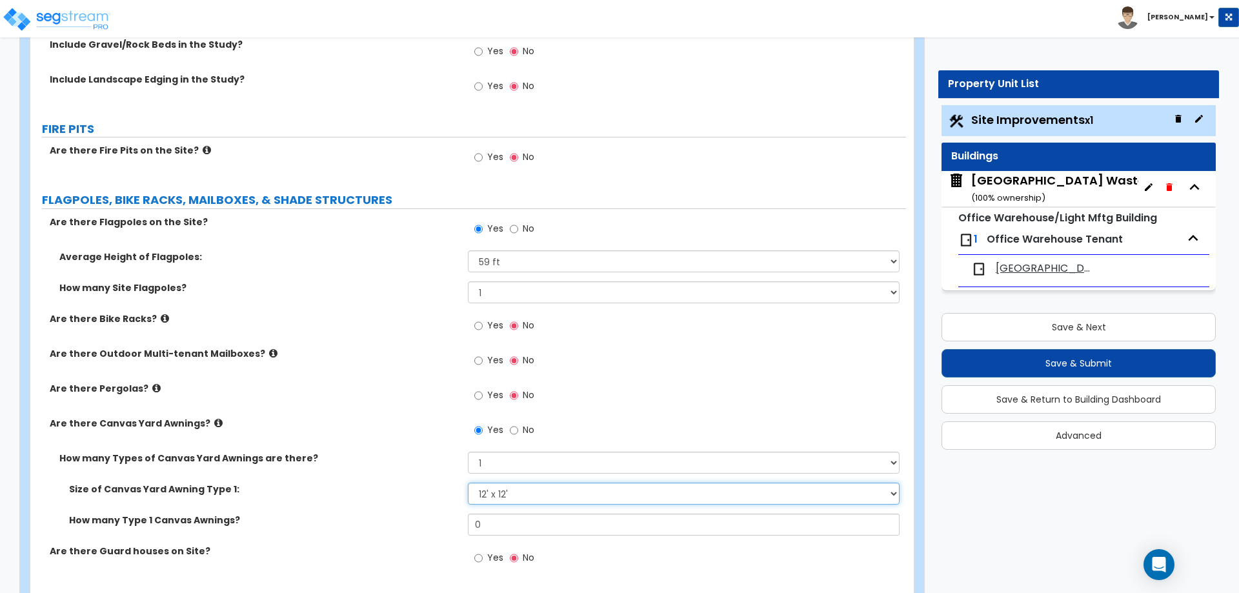
select select "2"
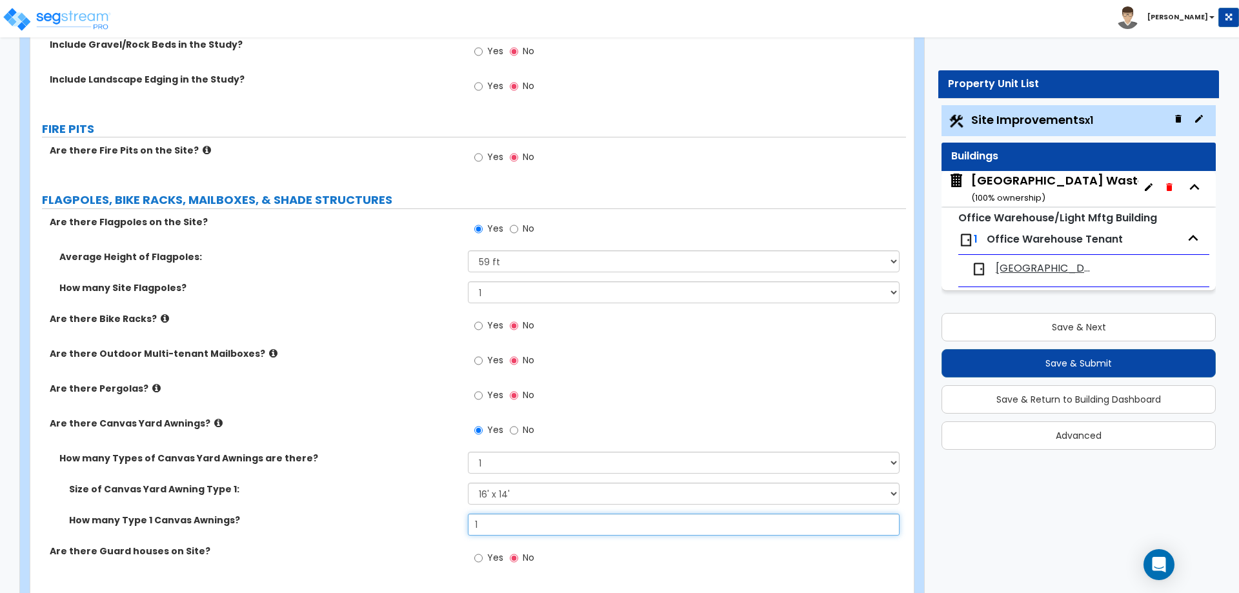
type input "1"
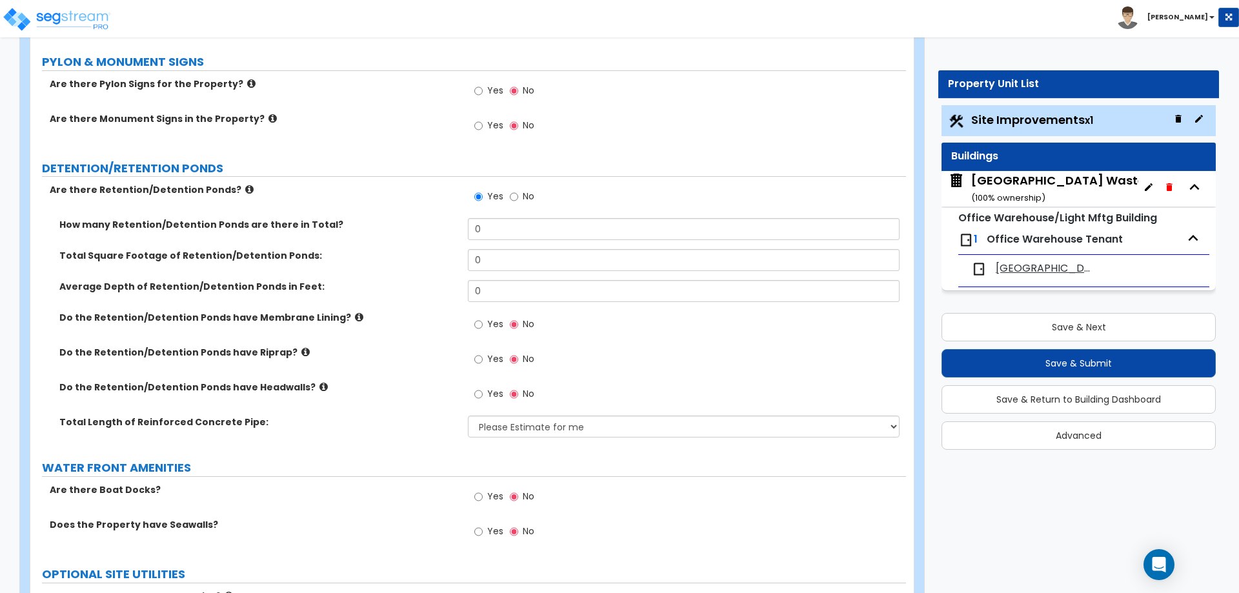
scroll to position [3297, 0]
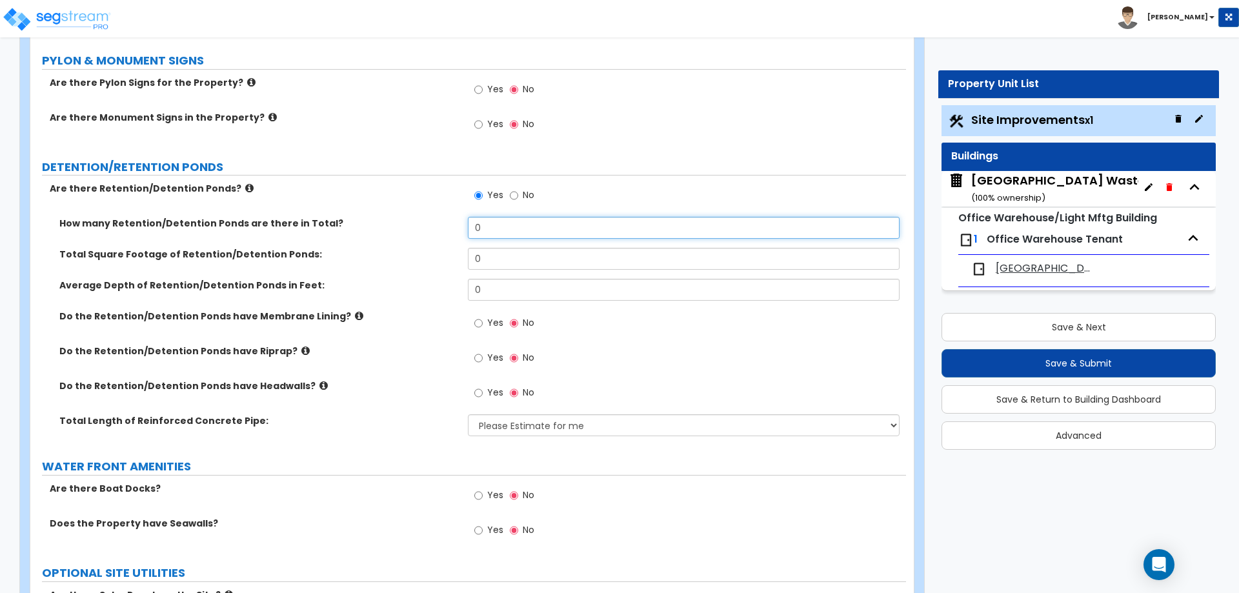
click at [510, 221] on input "0" at bounding box center [683, 228] width 431 height 22
type input "1"
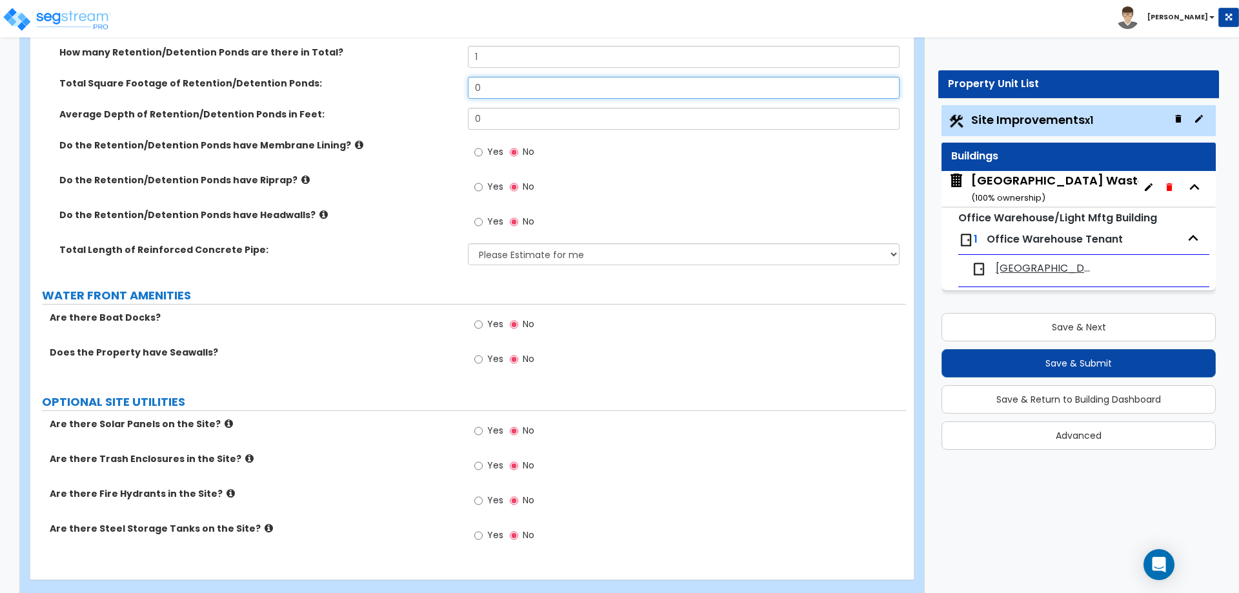
scroll to position [3491, 0]
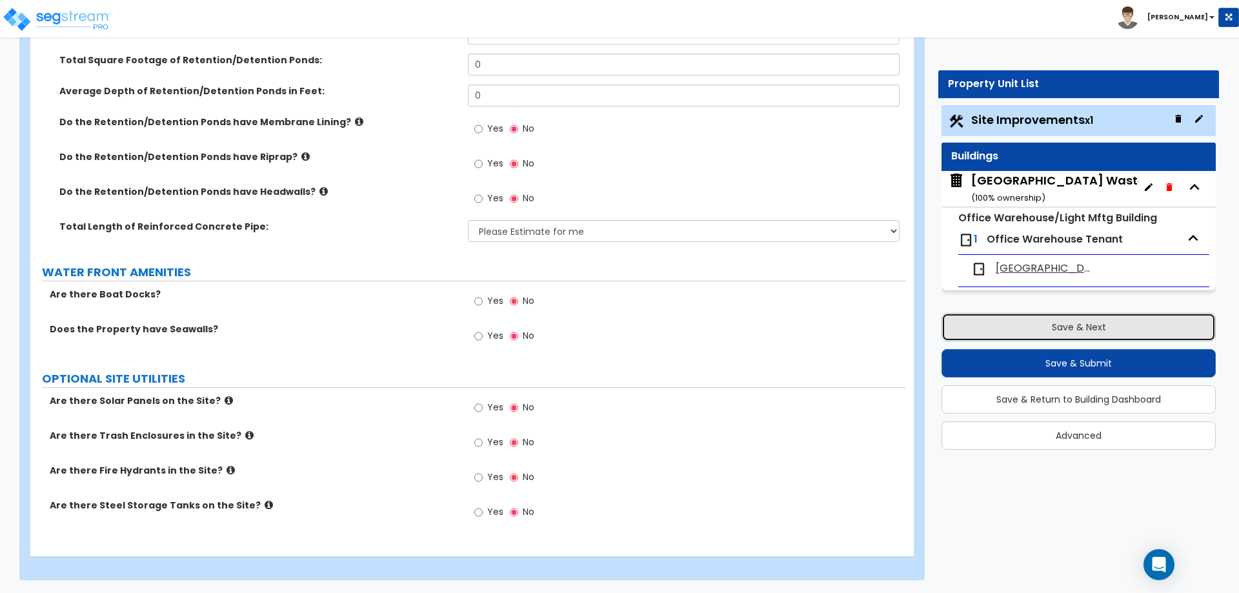
click at [1066, 334] on button "Save & Next" at bounding box center [1079, 327] width 274 height 28
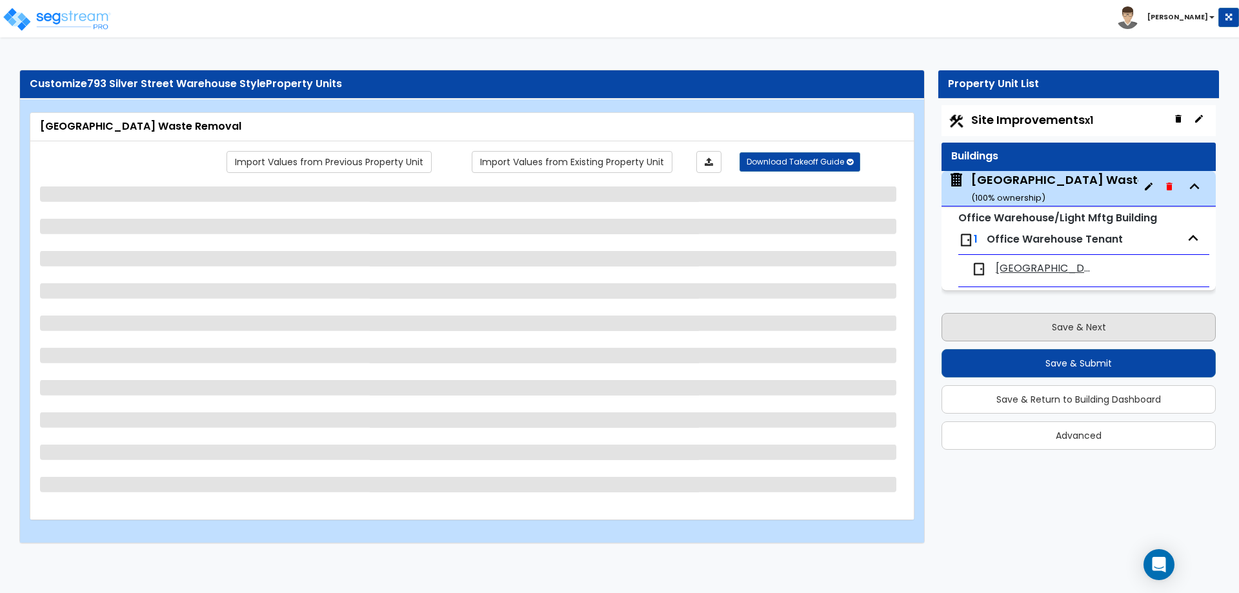
scroll to position [0, 0]
select select "7"
select select "1"
select select "5"
select select "1"
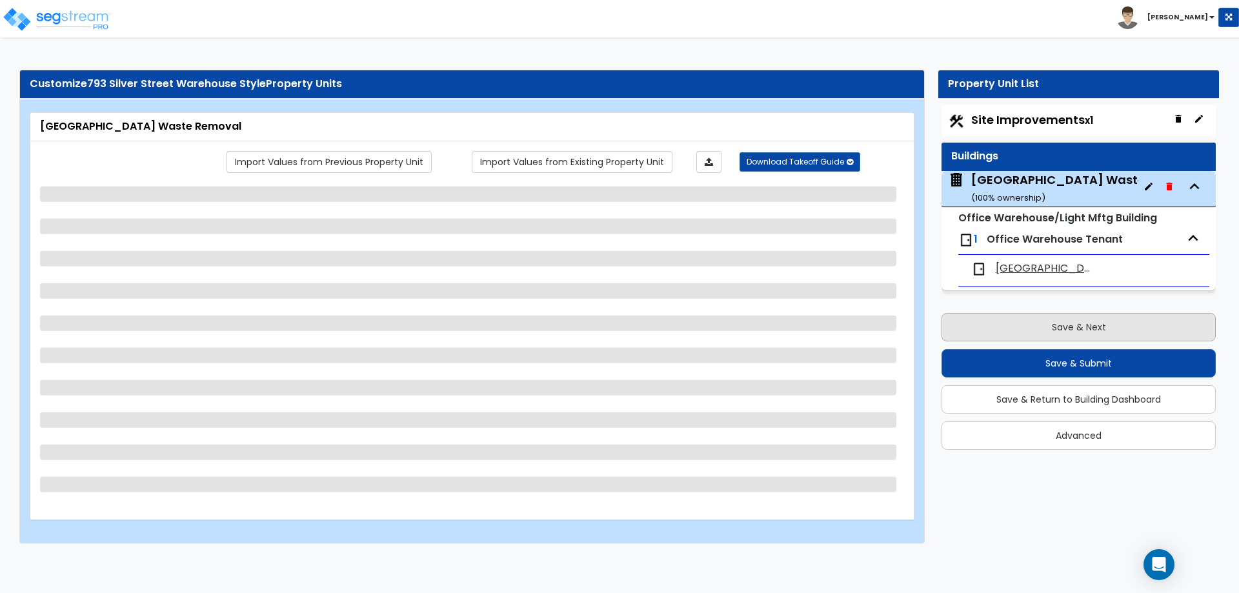
select select "1"
select select "4"
select select "2"
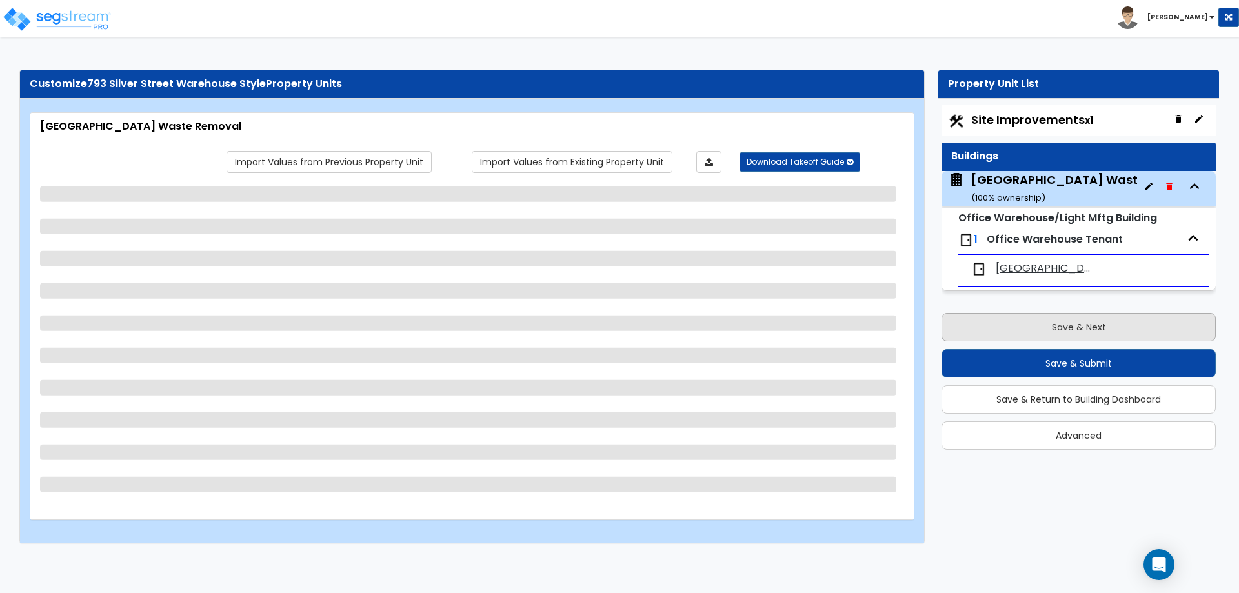
select select "1"
select select "2"
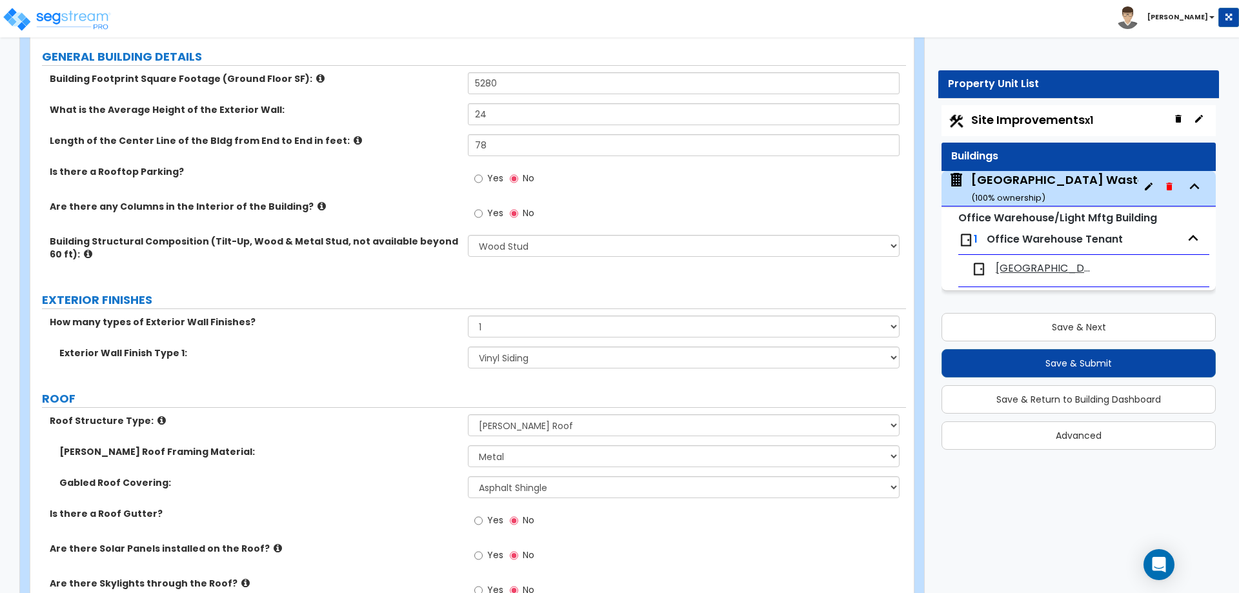
scroll to position [210, 0]
click at [504, 323] on select "None 1 2 3" at bounding box center [683, 325] width 431 height 22
select select "2"
click at [468, 314] on select "None 1 2 3" at bounding box center [683, 325] width 431 height 22
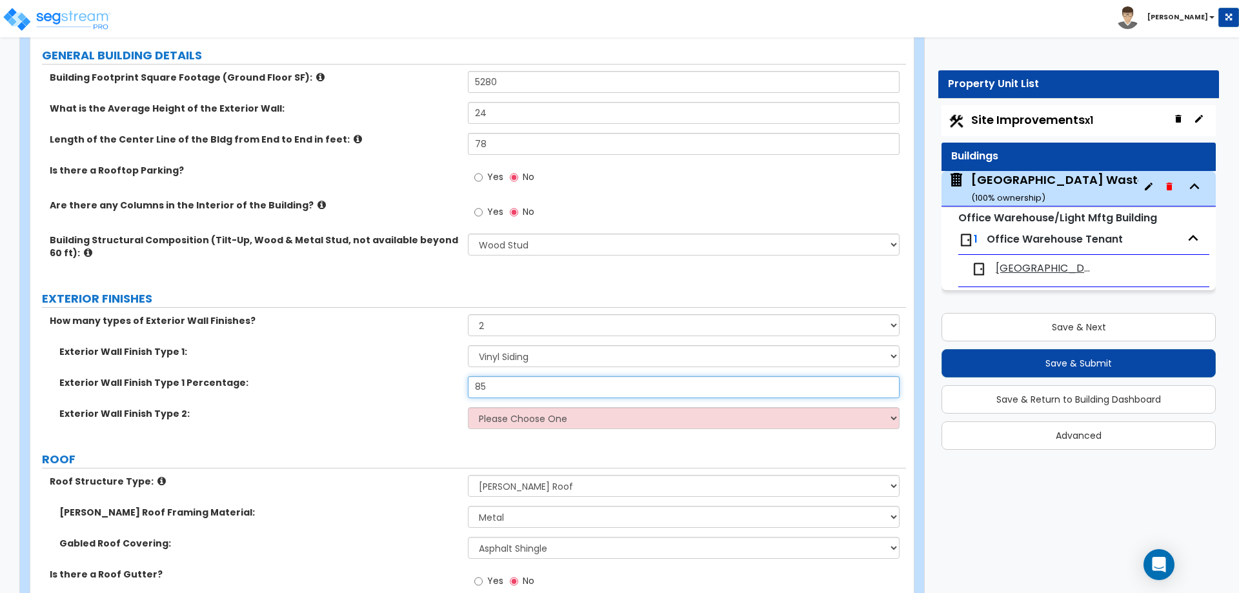
type input "85"
select select "4"
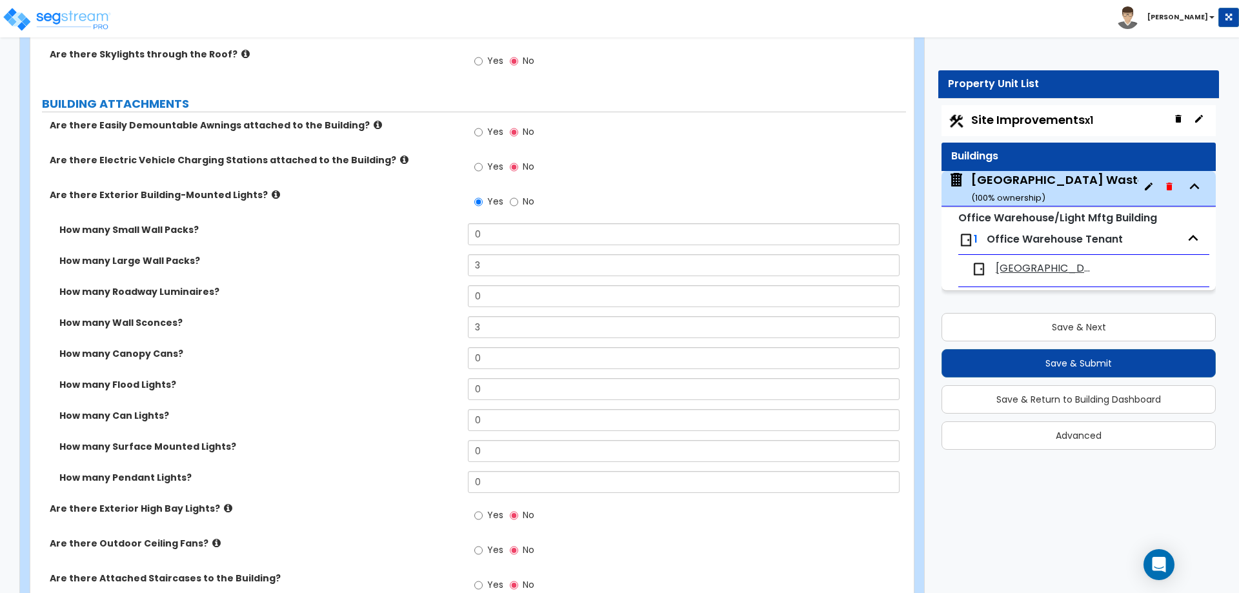
scroll to position [818, 0]
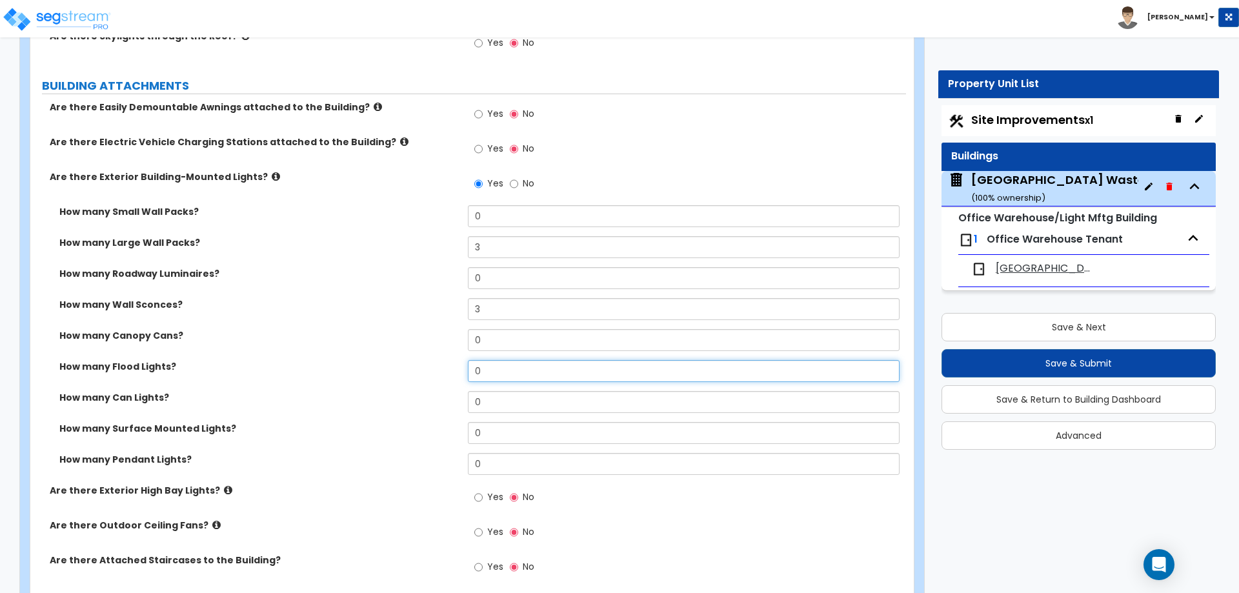
click at [497, 367] on input "0" at bounding box center [683, 371] width 431 height 22
click at [497, 367] on input "1" at bounding box center [683, 371] width 431 height 22
type input "1"
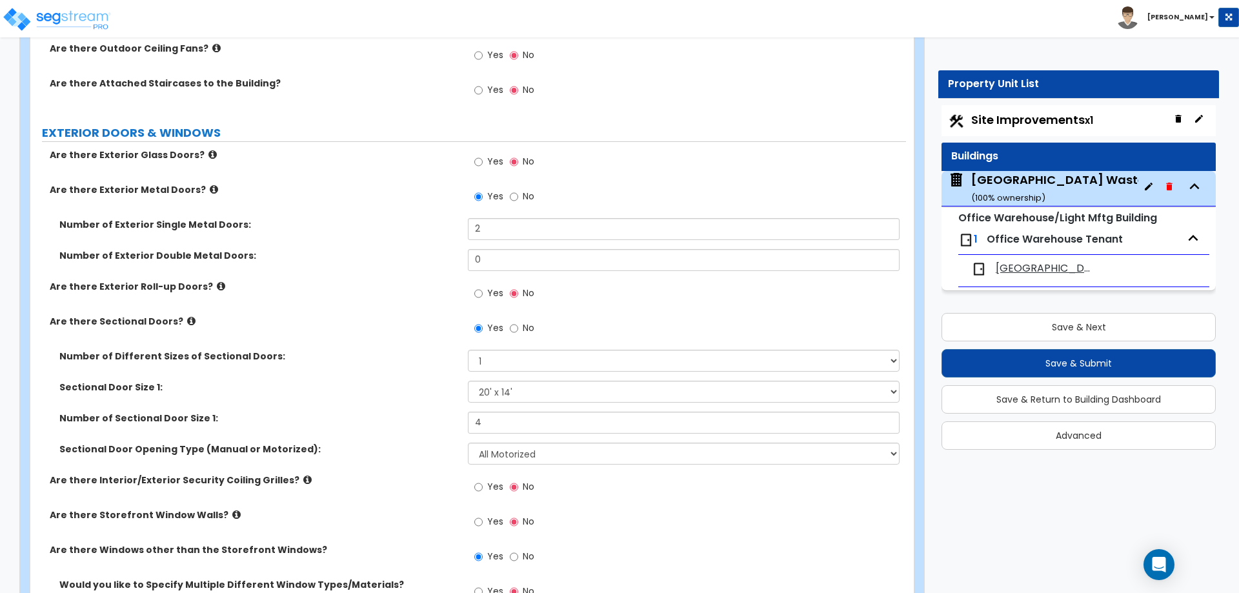
scroll to position [1304, 0]
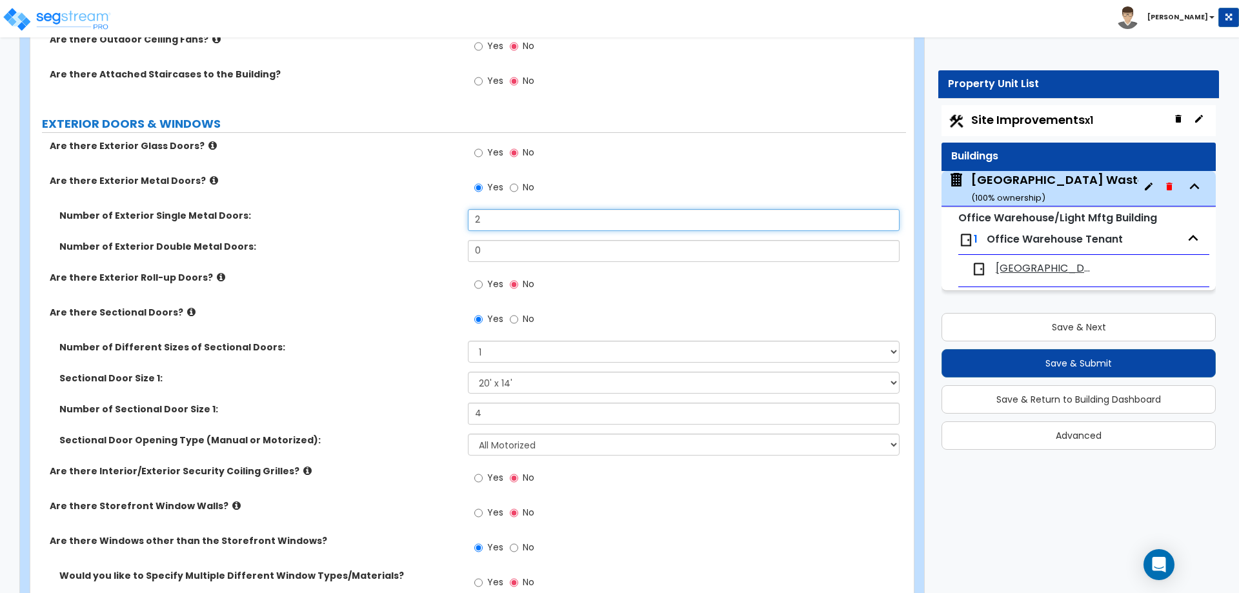
click at [491, 217] on input "2" at bounding box center [683, 220] width 431 height 22
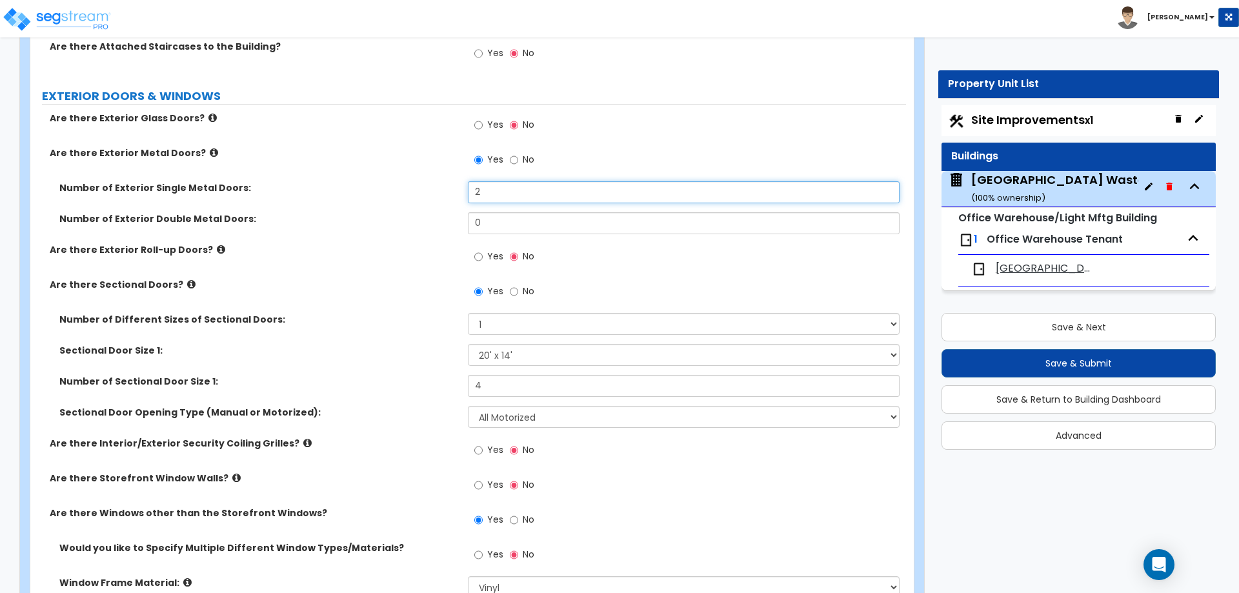
scroll to position [1341, 0]
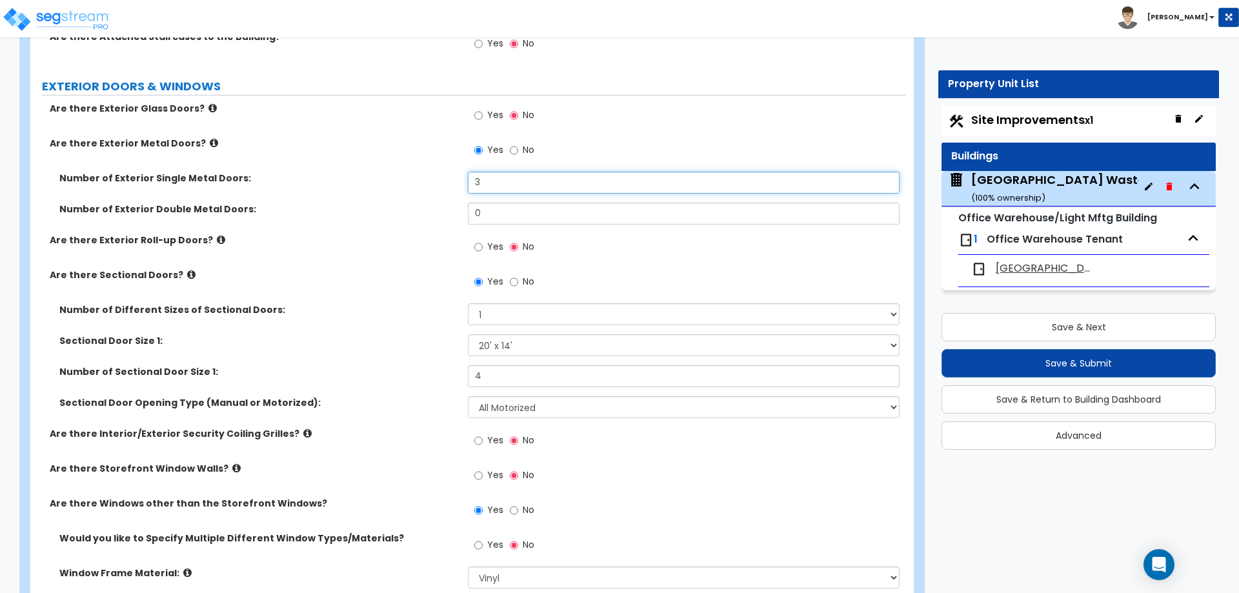
type input "3"
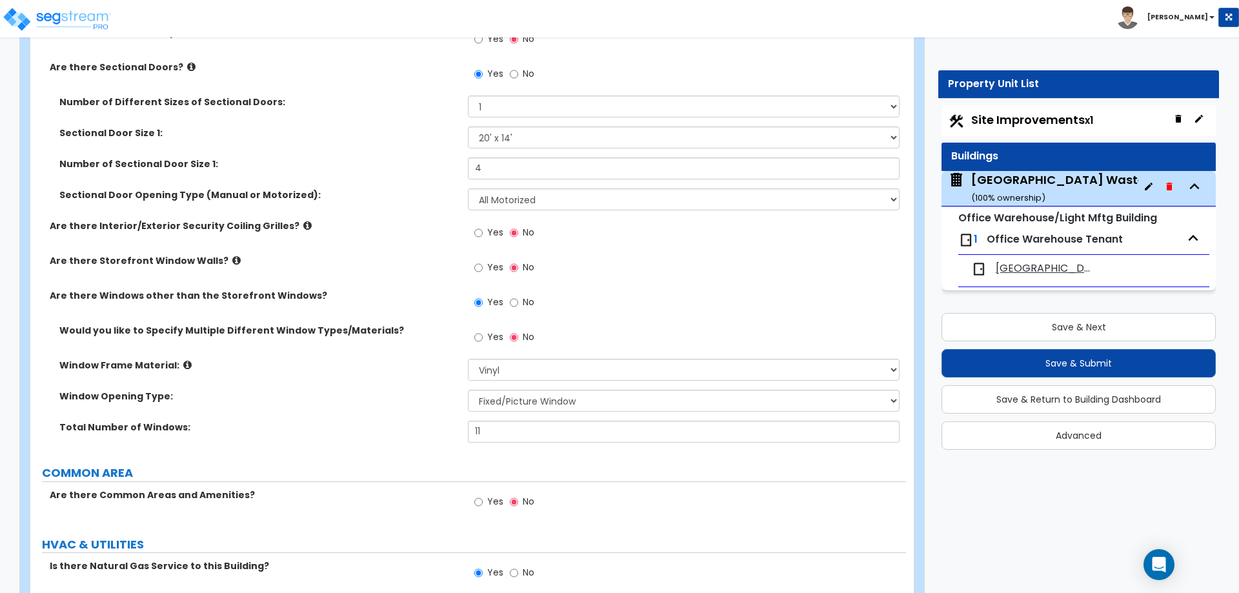
scroll to position [1679, 0]
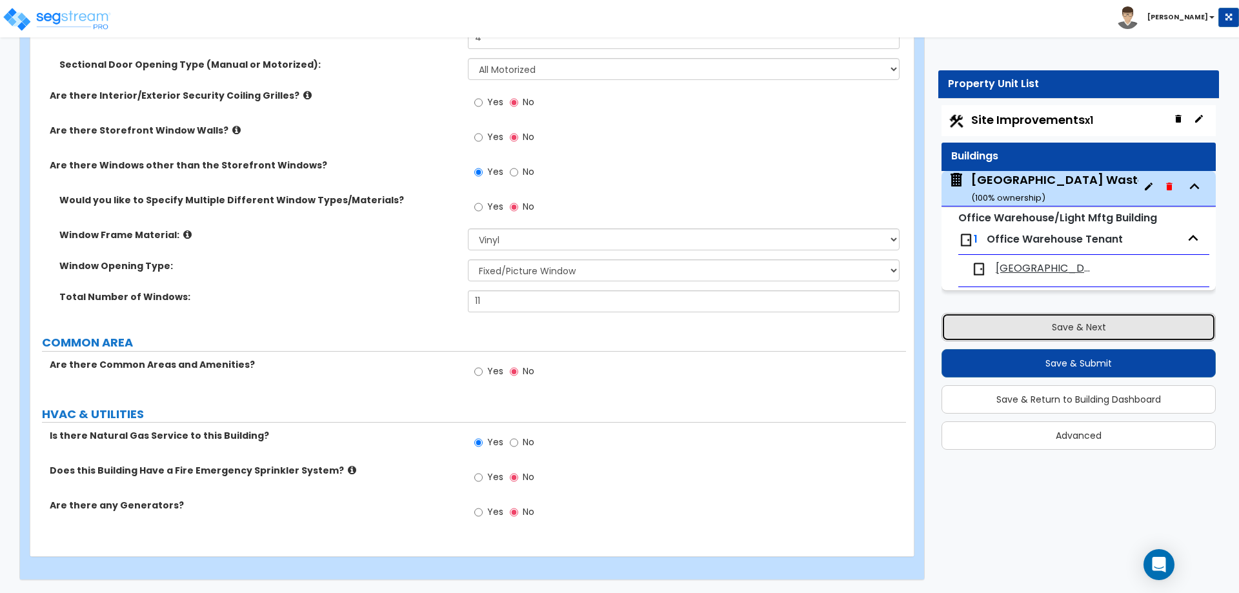
click at [1071, 325] on button "Save & Next" at bounding box center [1079, 327] width 274 height 28
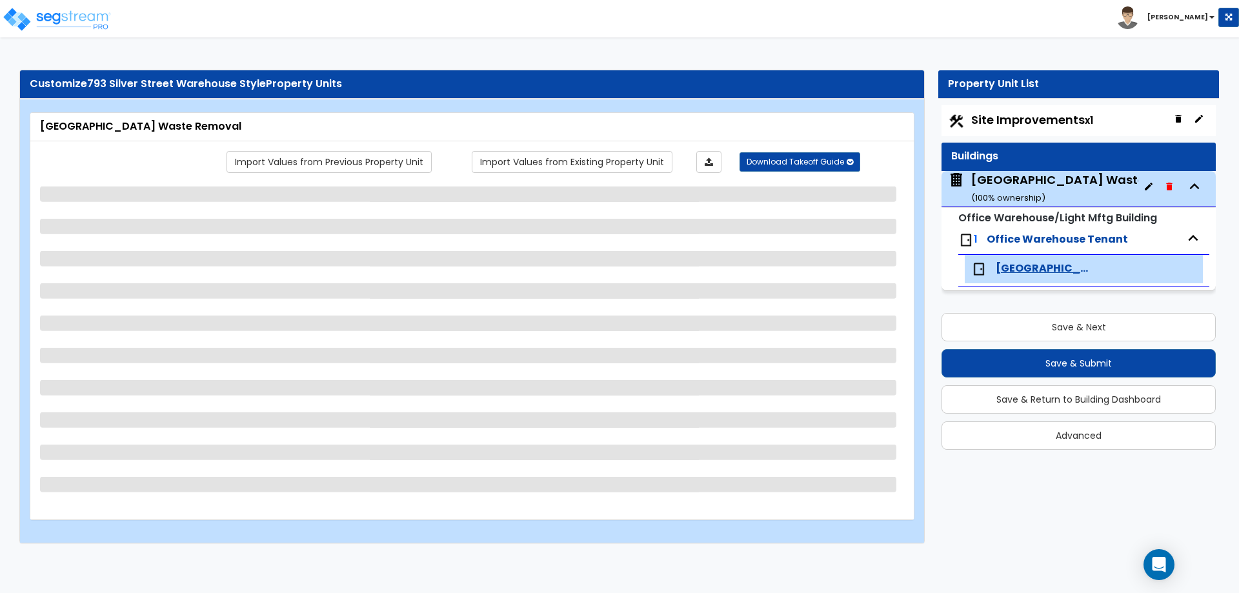
select select "3"
select select "2"
select select "1"
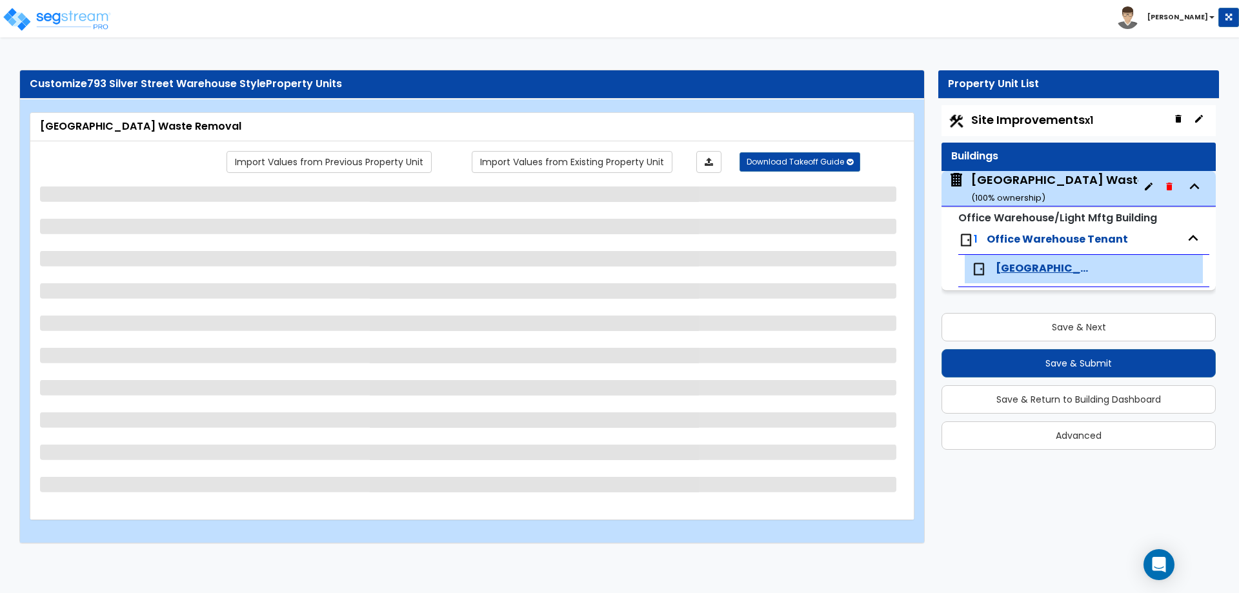
select select "3"
select select "1"
select select "2"
select select "1"
select select "4"
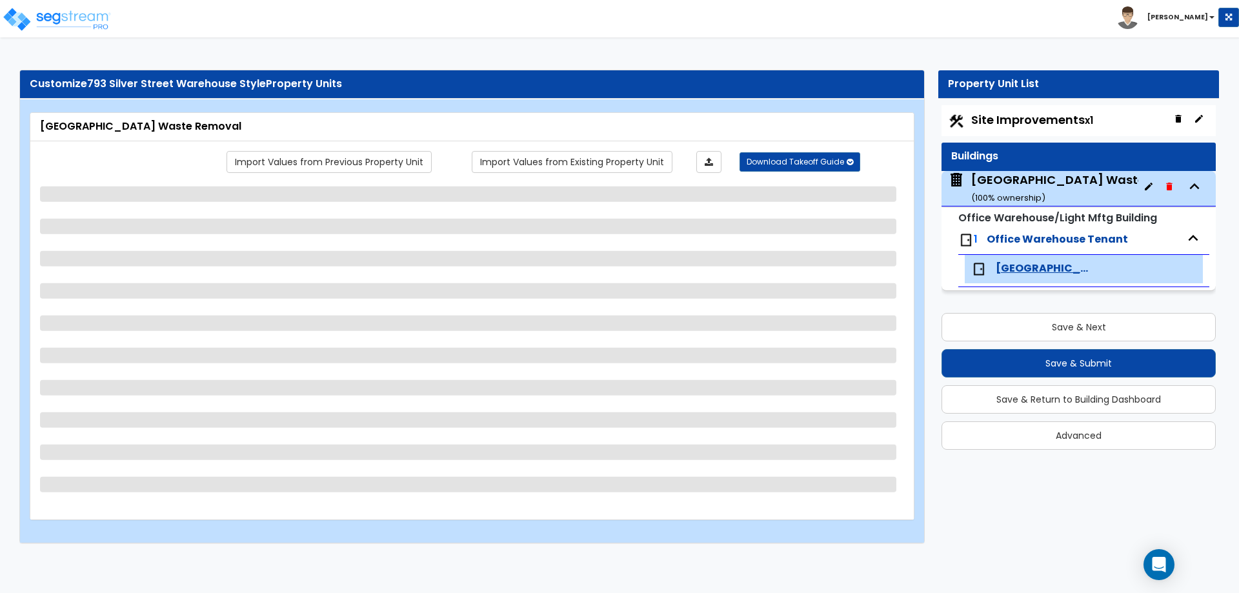
select select "2"
select select "1"
select select "2"
select select "1"
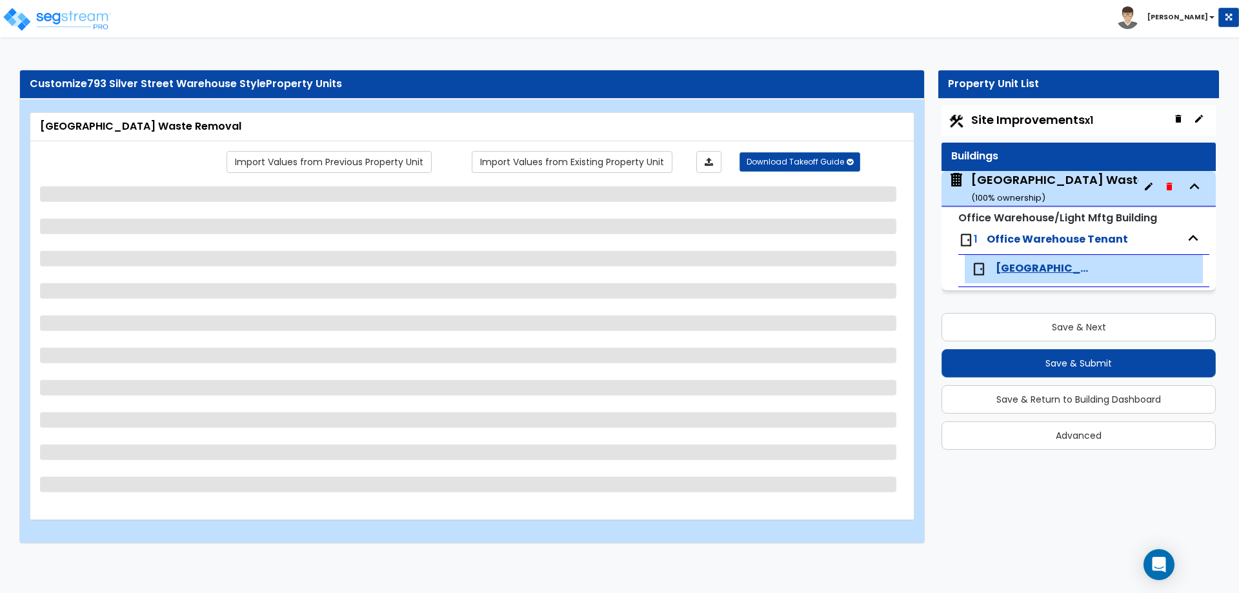
select select "1"
select select "2"
select select "1"
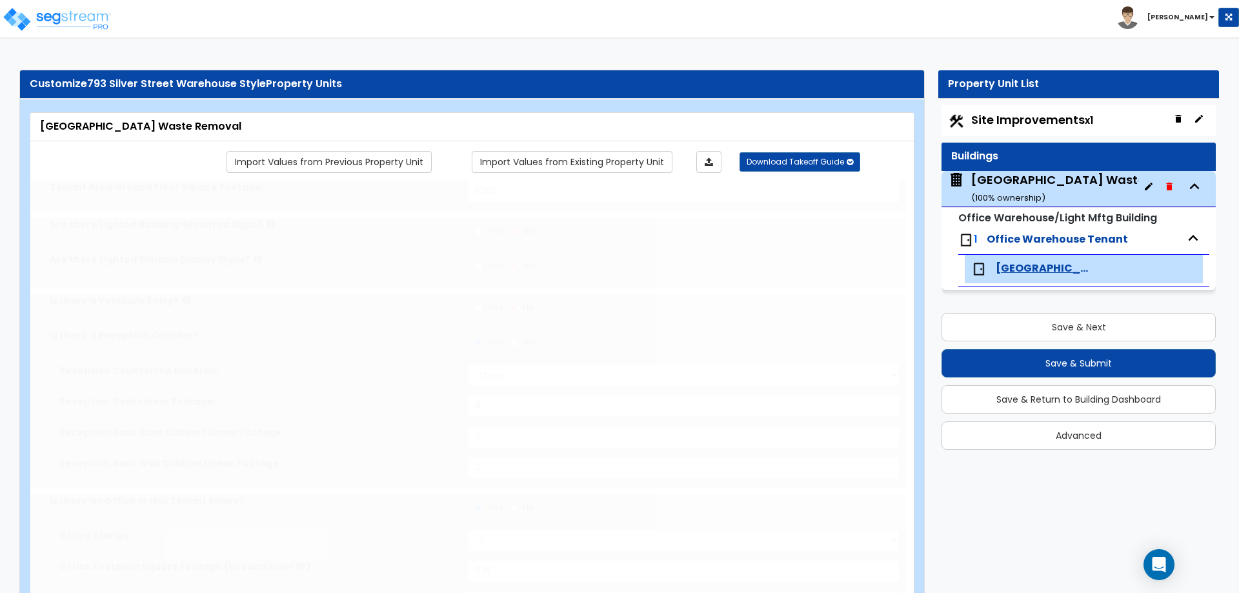
type input "2"
select select "2"
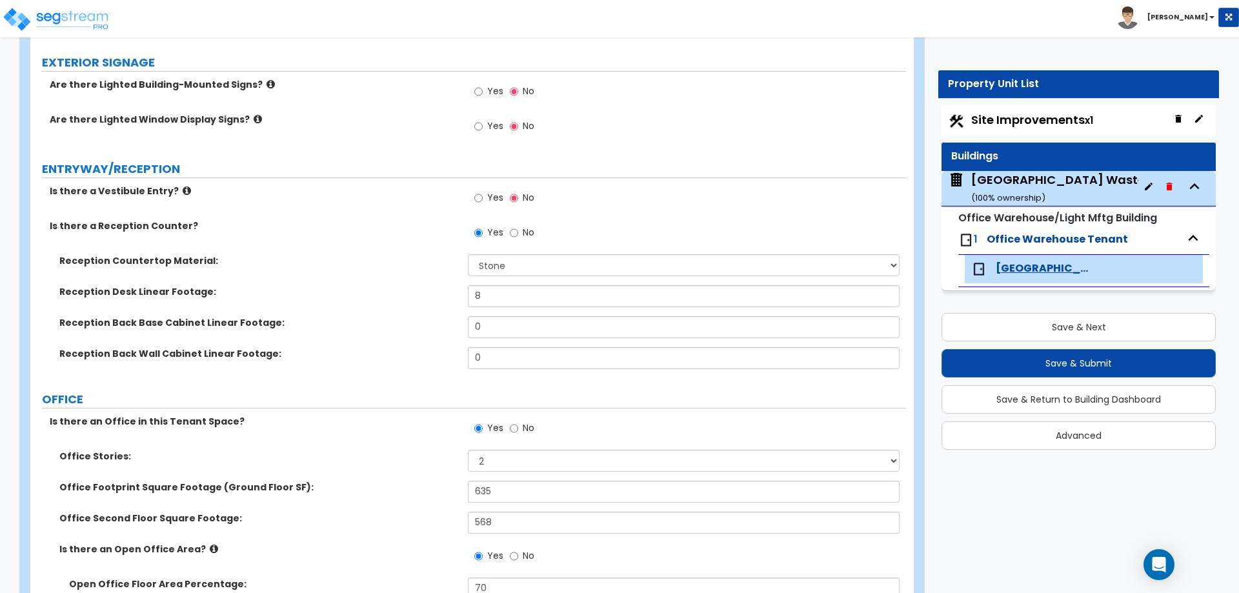
scroll to position [200, 0]
click at [496, 325] on input "0" at bounding box center [683, 326] width 431 height 22
type input "4"
type input "5"
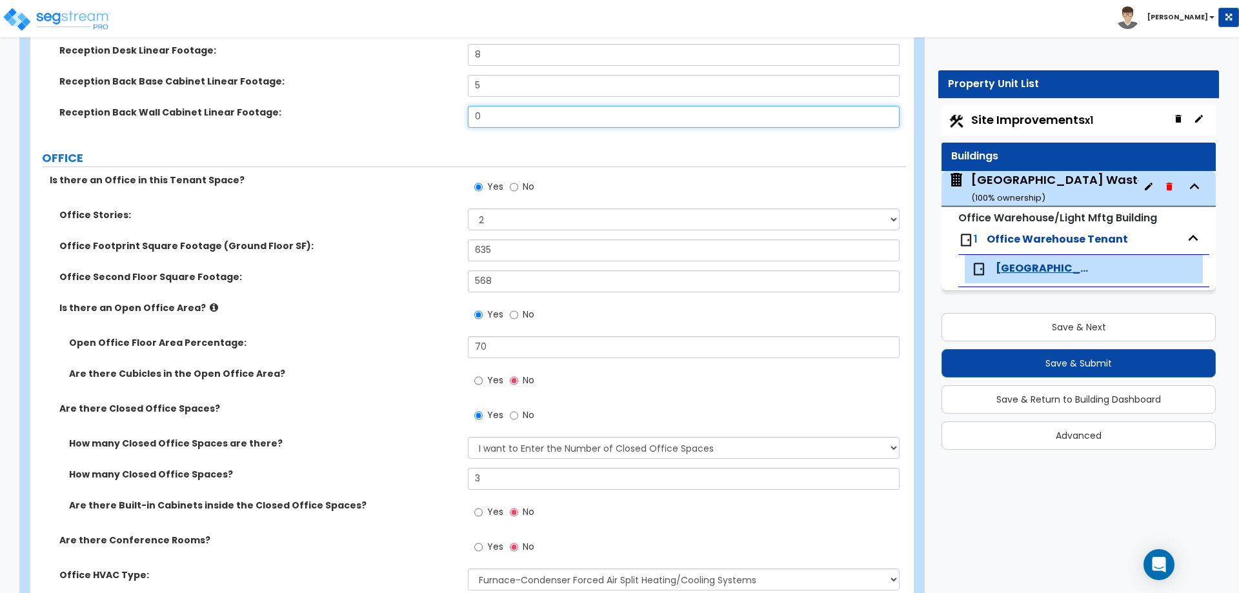
scroll to position [457, 0]
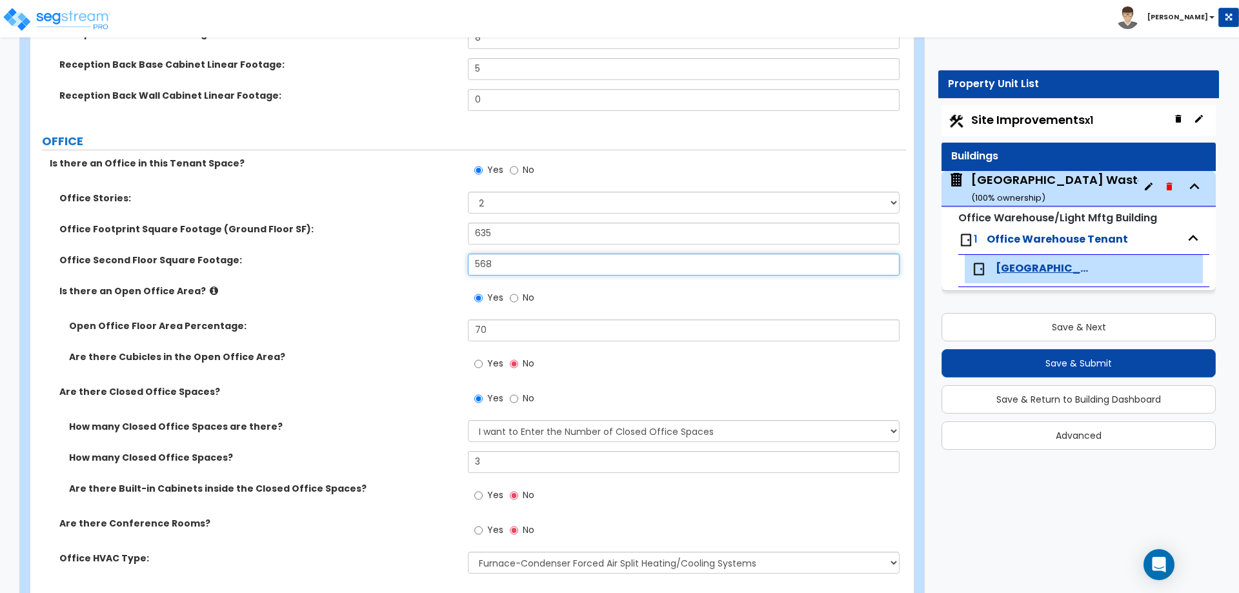
click at [506, 271] on input "568" at bounding box center [683, 265] width 431 height 22
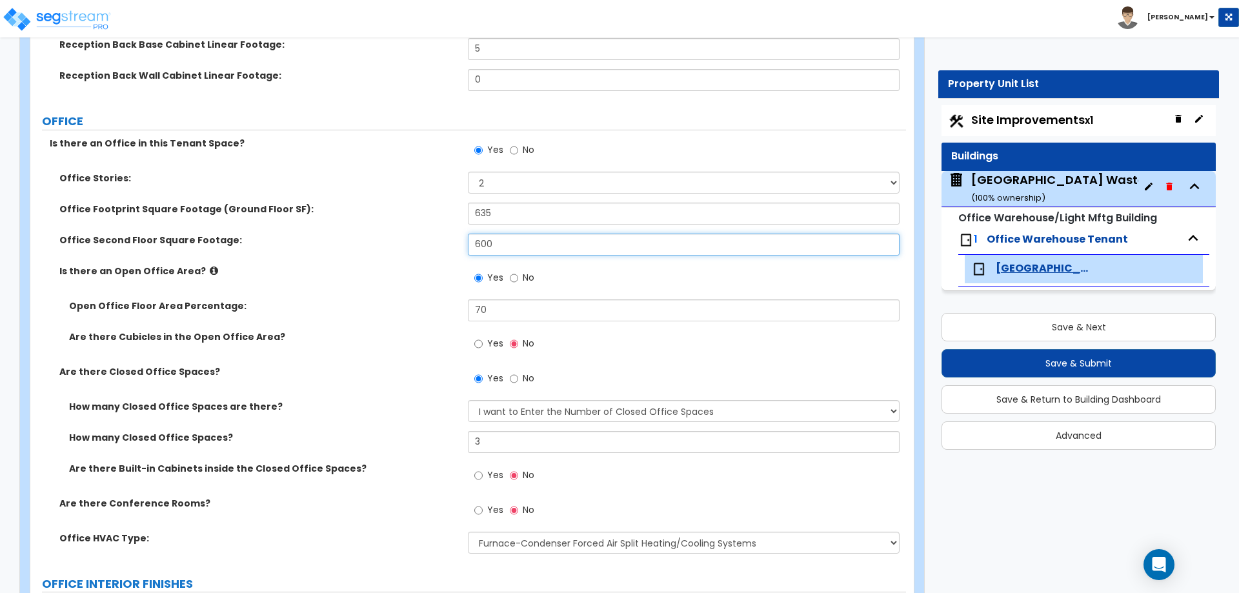
scroll to position [495, 0]
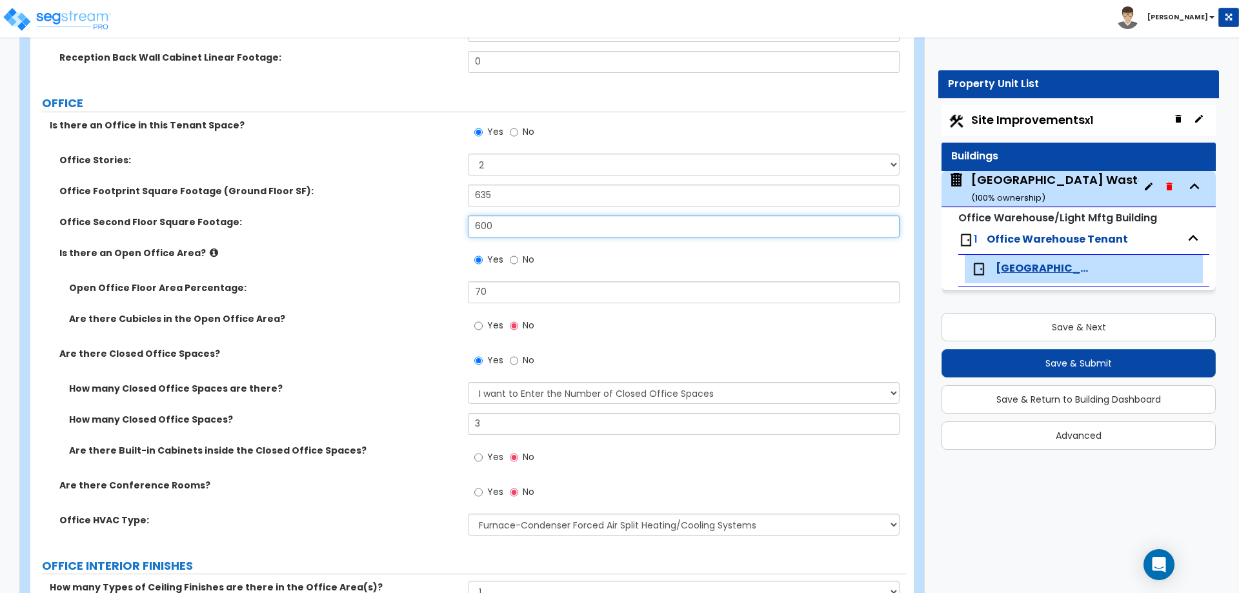
type input "600"
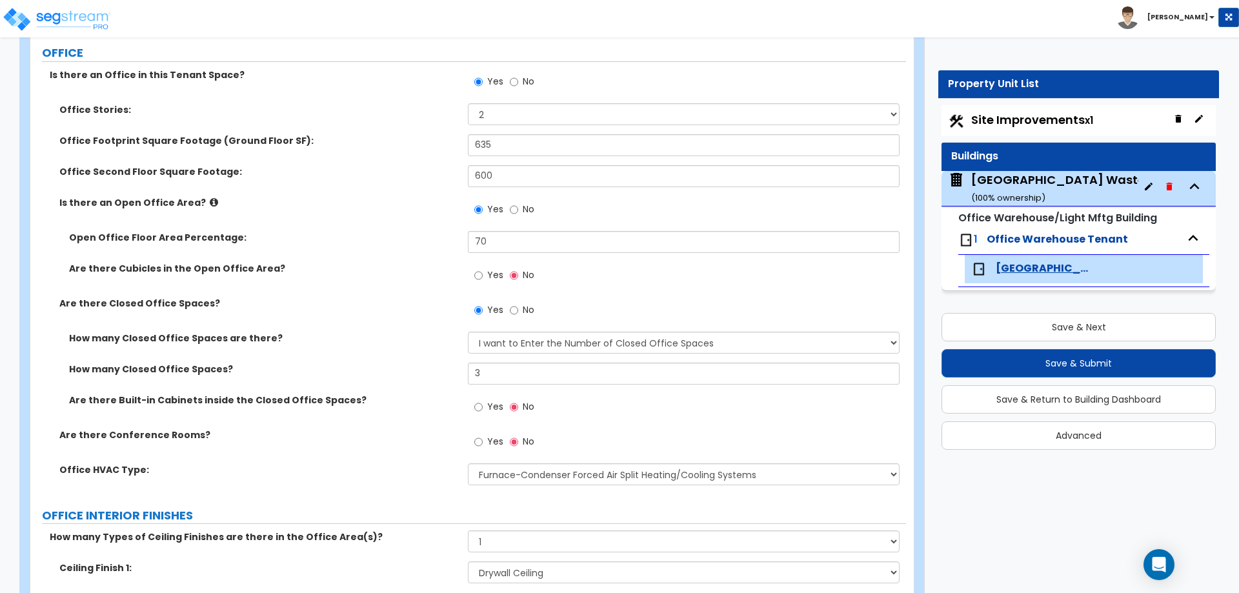
scroll to position [548, 0]
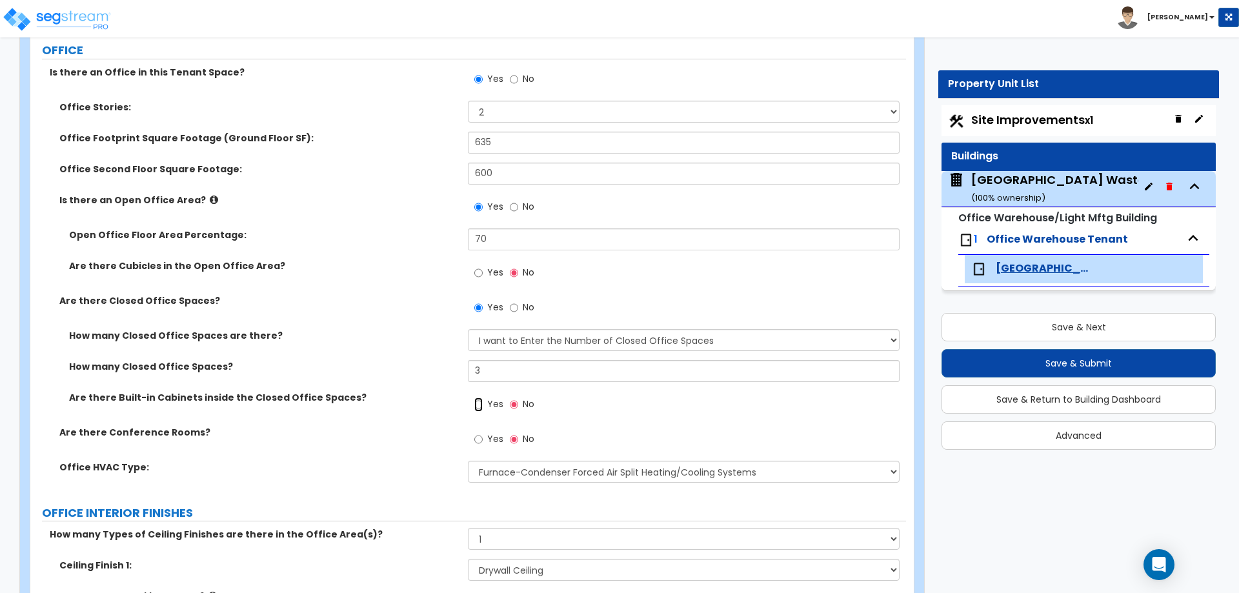
click at [479, 402] on input "Yes" at bounding box center [478, 405] width 8 height 14
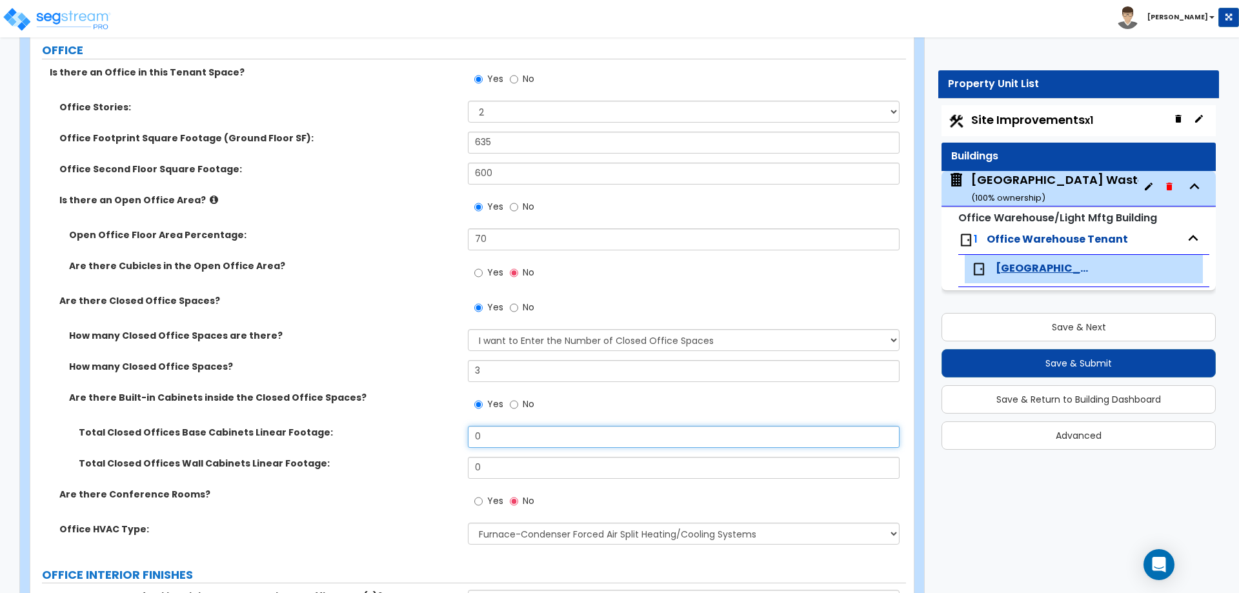
click at [503, 438] on input "0" at bounding box center [683, 437] width 431 height 22
click at [513, 398] on input "No" at bounding box center [514, 405] width 8 height 14
radio input "false"
radio input "true"
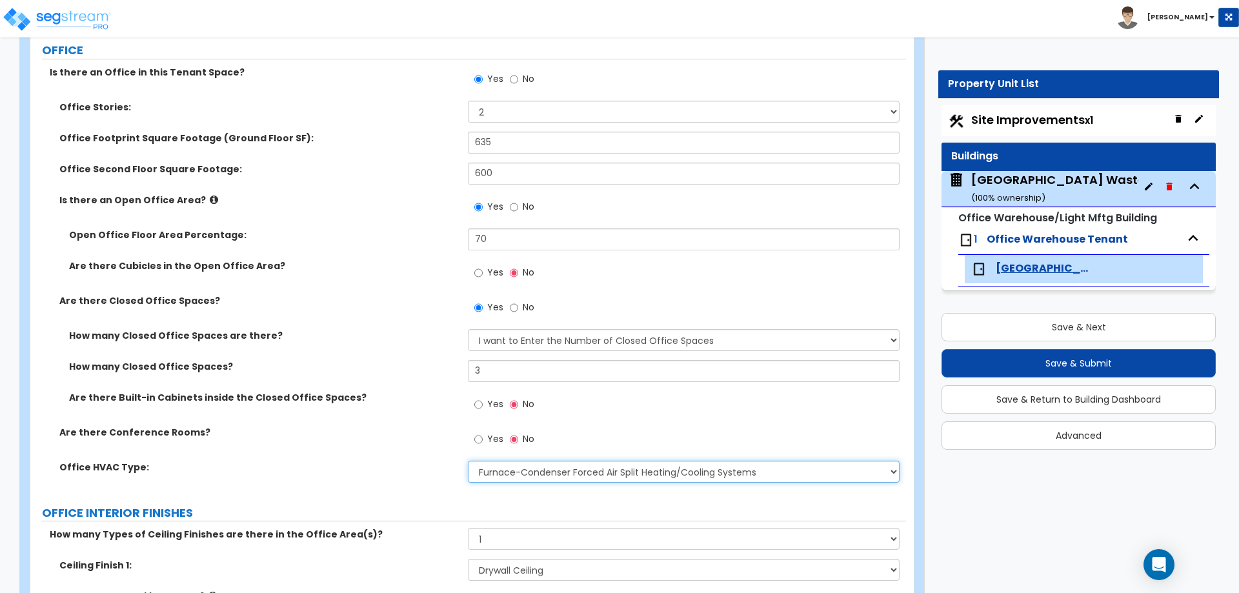
click at [504, 469] on select "None Rooftop Unit Furnace-Condenser Forced Air Split Heating/Cooling Systems He…" at bounding box center [683, 472] width 431 height 22
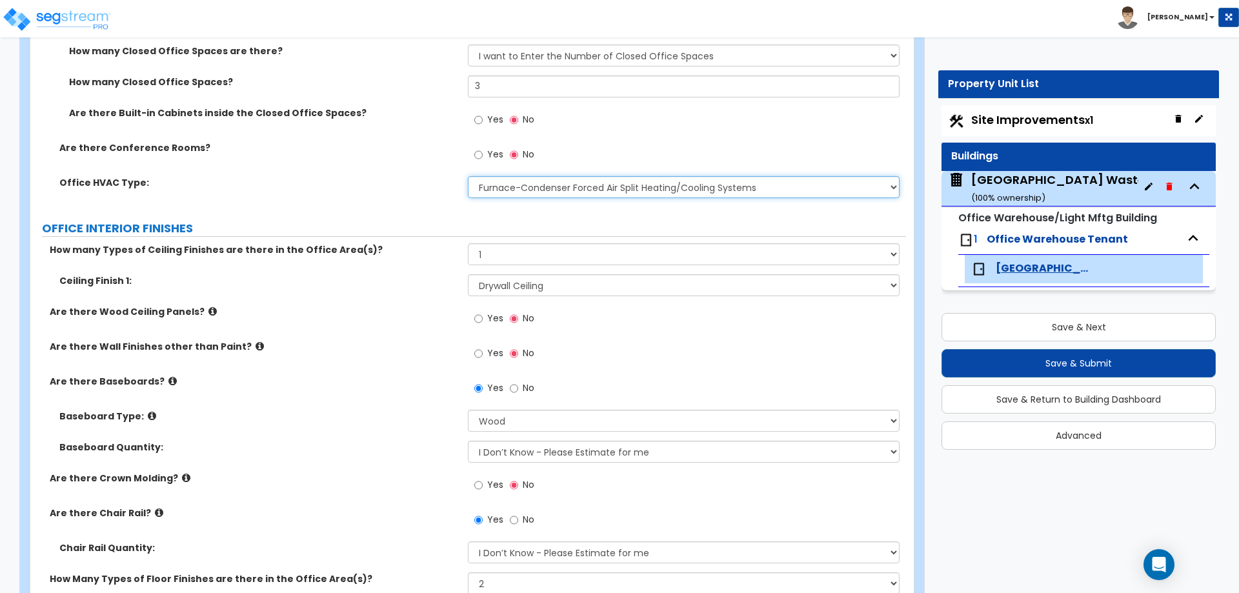
scroll to position [834, 0]
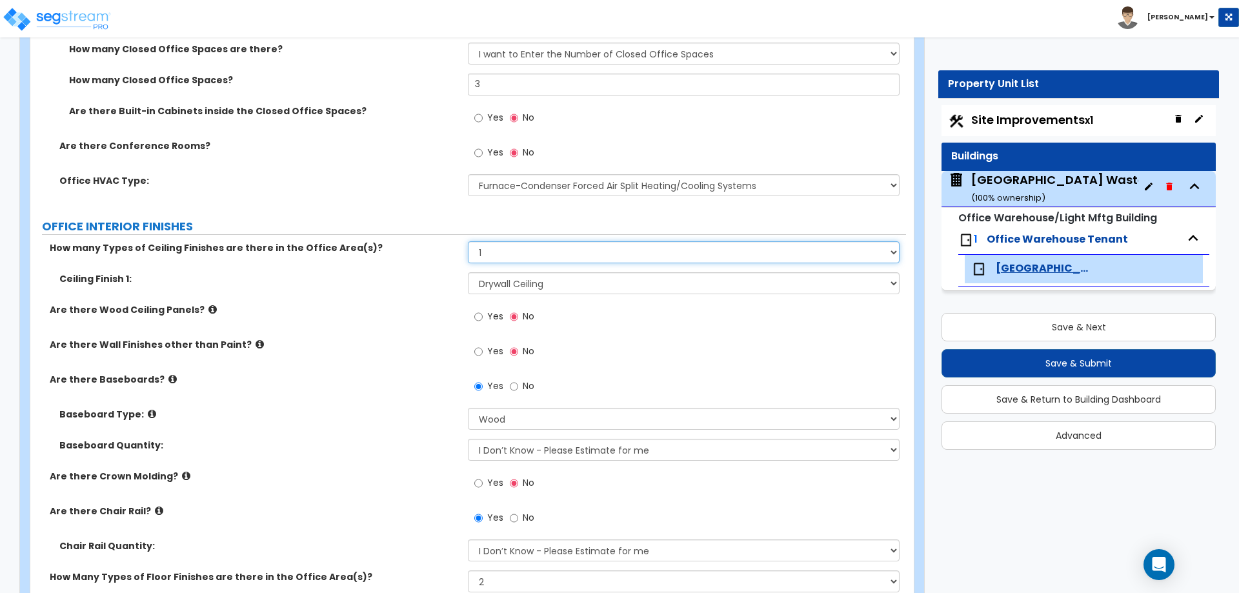
click at [480, 254] on select "None 1 2 3" at bounding box center [683, 252] width 431 height 22
select select "2"
click at [468, 241] on select "None 1 2 3" at bounding box center [683, 252] width 431 height 22
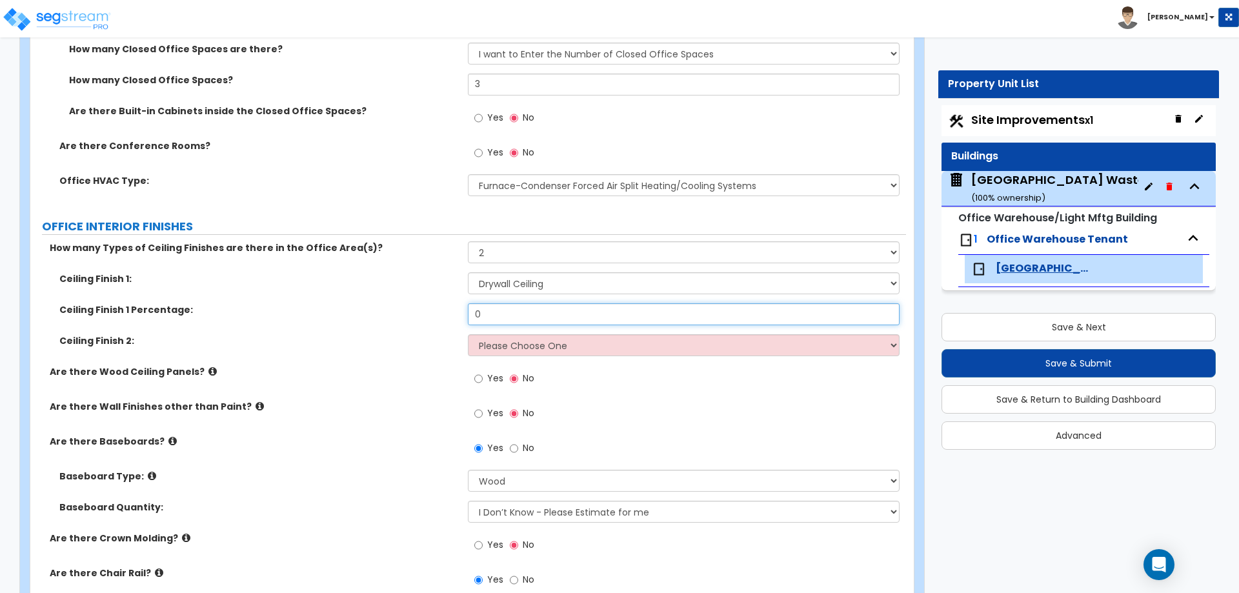
click at [479, 314] on input "0" at bounding box center [683, 314] width 431 height 22
type input "65"
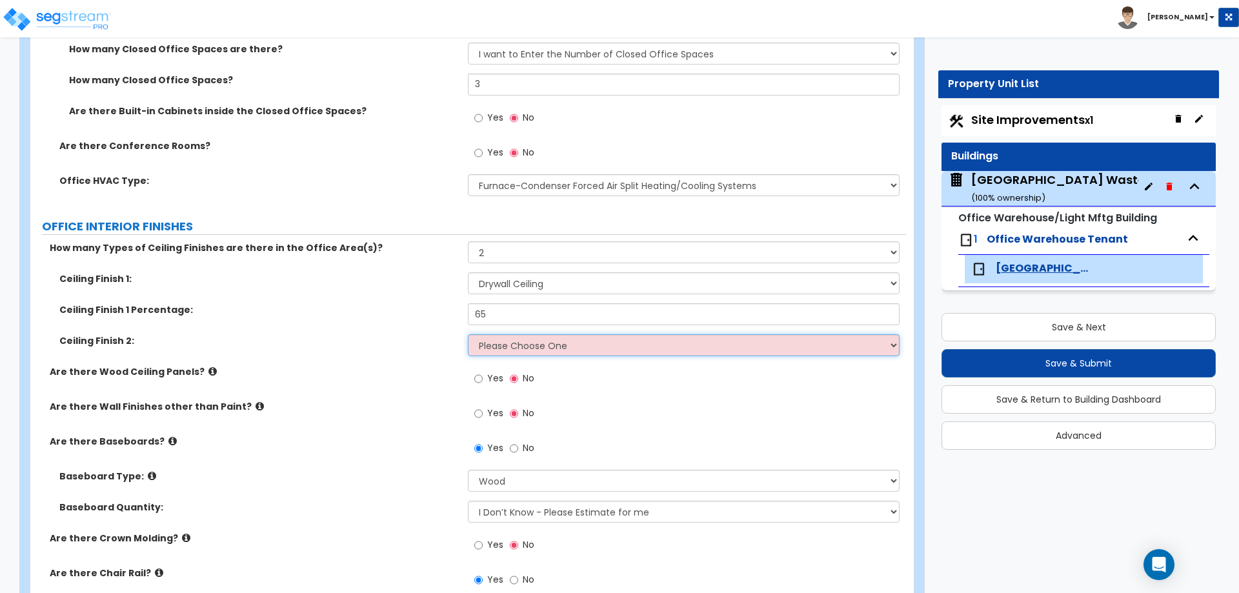
select select "1"
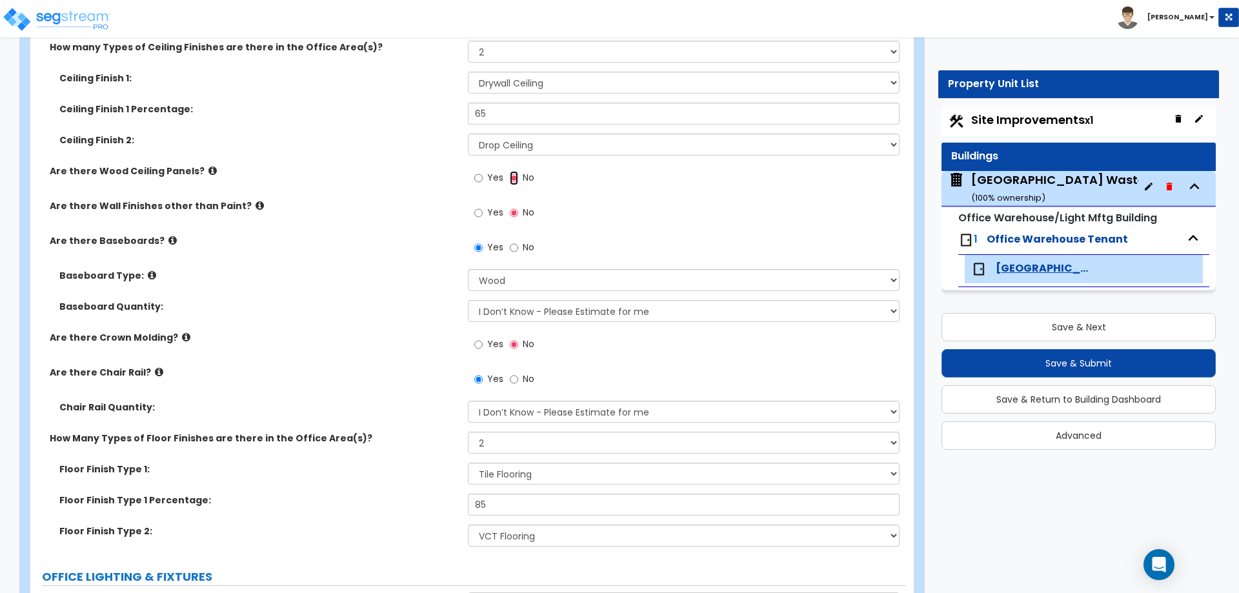
scroll to position [1066, 0]
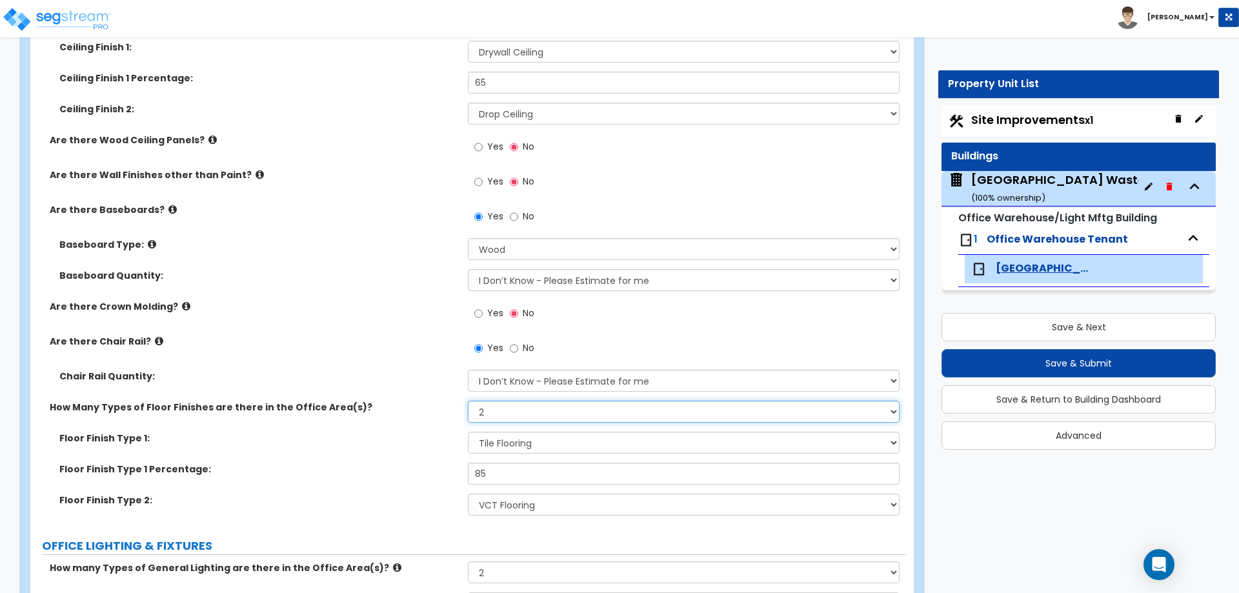
click at [501, 416] on select "None 1 2 3" at bounding box center [683, 412] width 431 height 22
select select "3"
click at [468, 401] on select "None 1 2 3" at bounding box center [683, 412] width 431 height 22
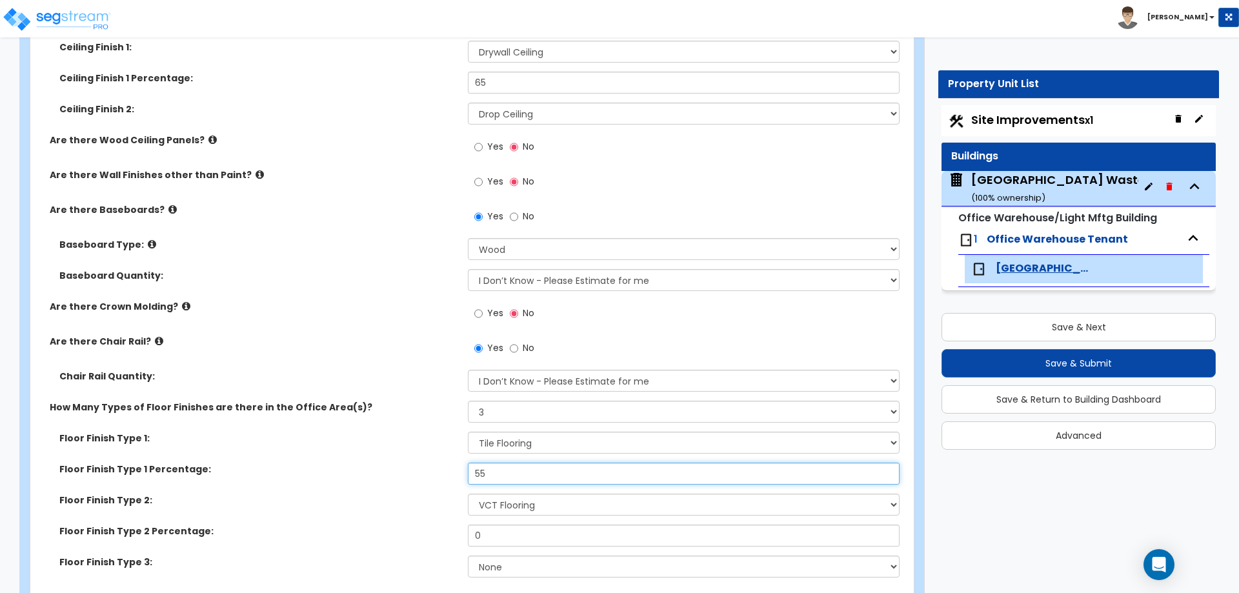
type input "55"
select select "6"
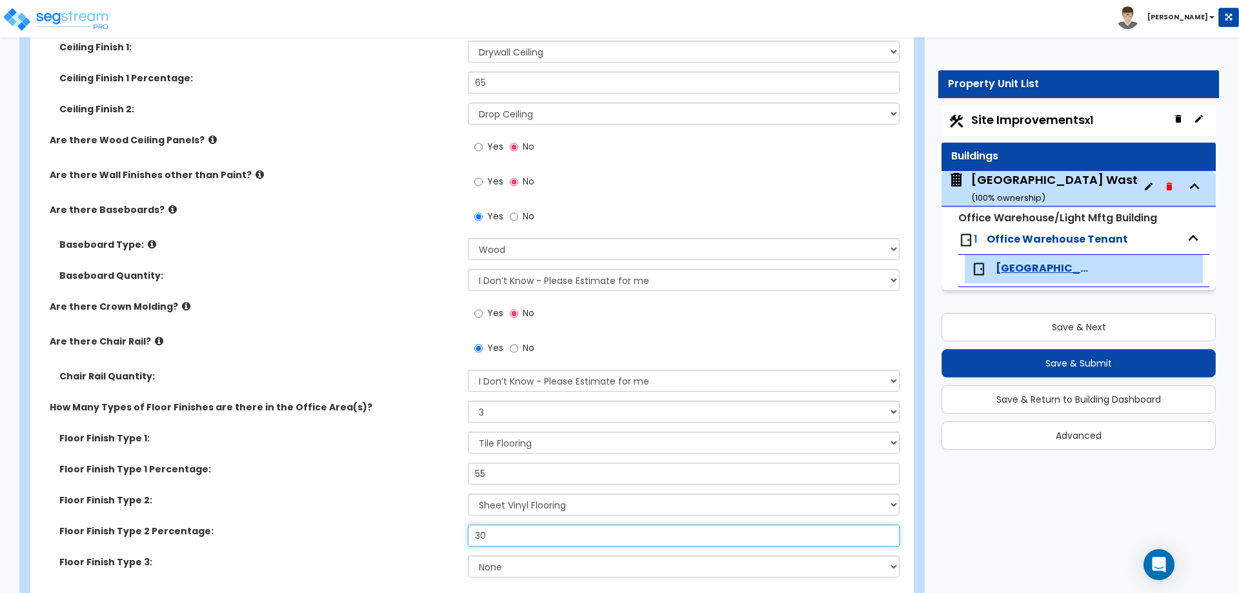
type input "30"
select select "5"
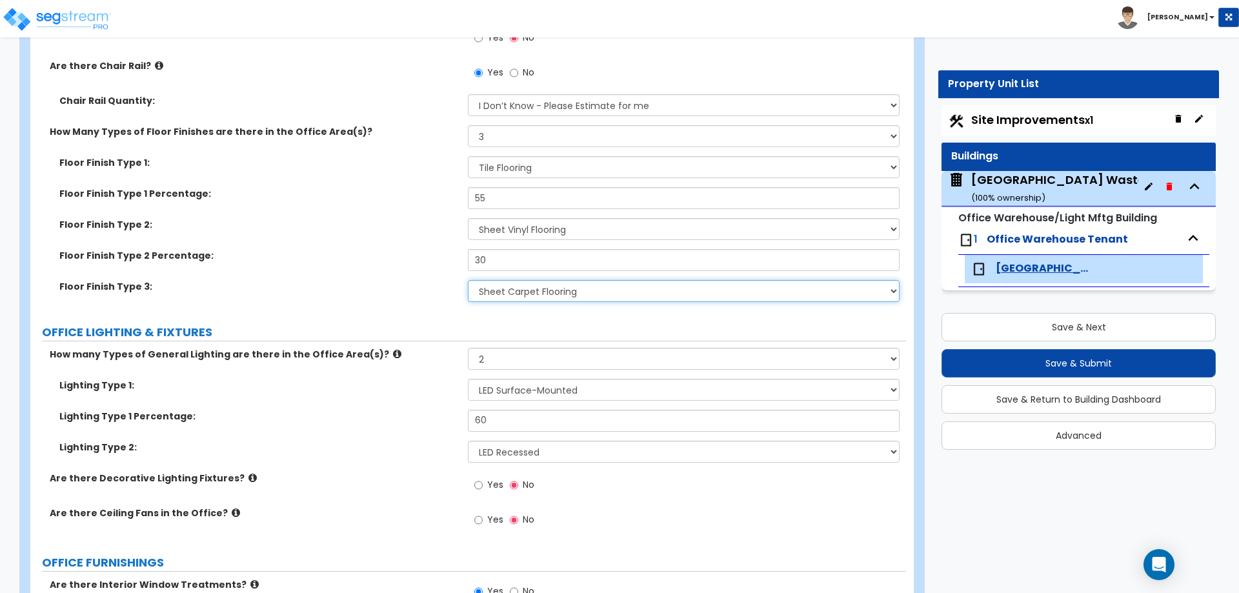
scroll to position [1344, 0]
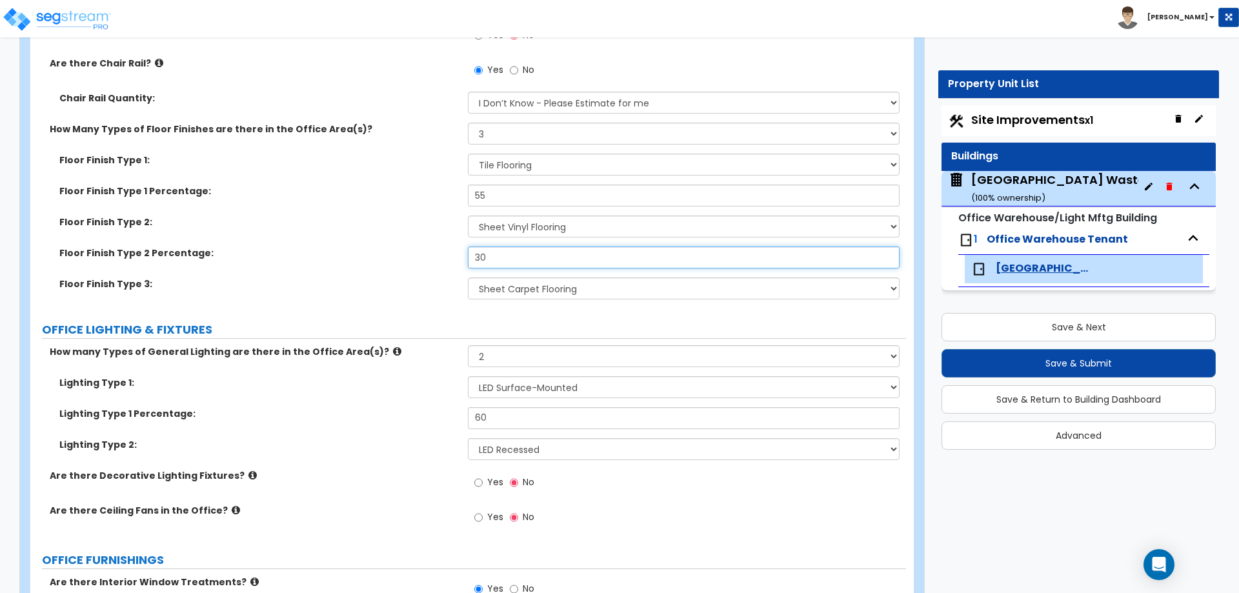
click at [509, 257] on input "30" at bounding box center [683, 258] width 431 height 22
type input "35"
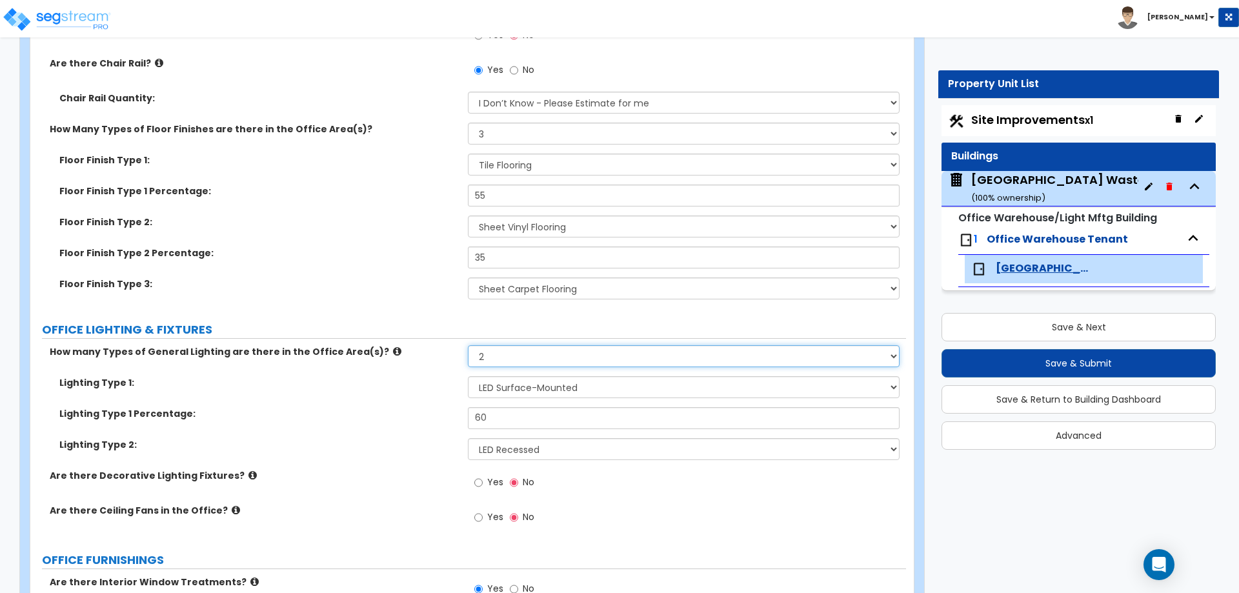
click at [494, 356] on select "None 1 2 3" at bounding box center [683, 356] width 431 height 22
select select "3"
click at [468, 345] on select "None 1 2 3" at bounding box center [683, 356] width 431 height 22
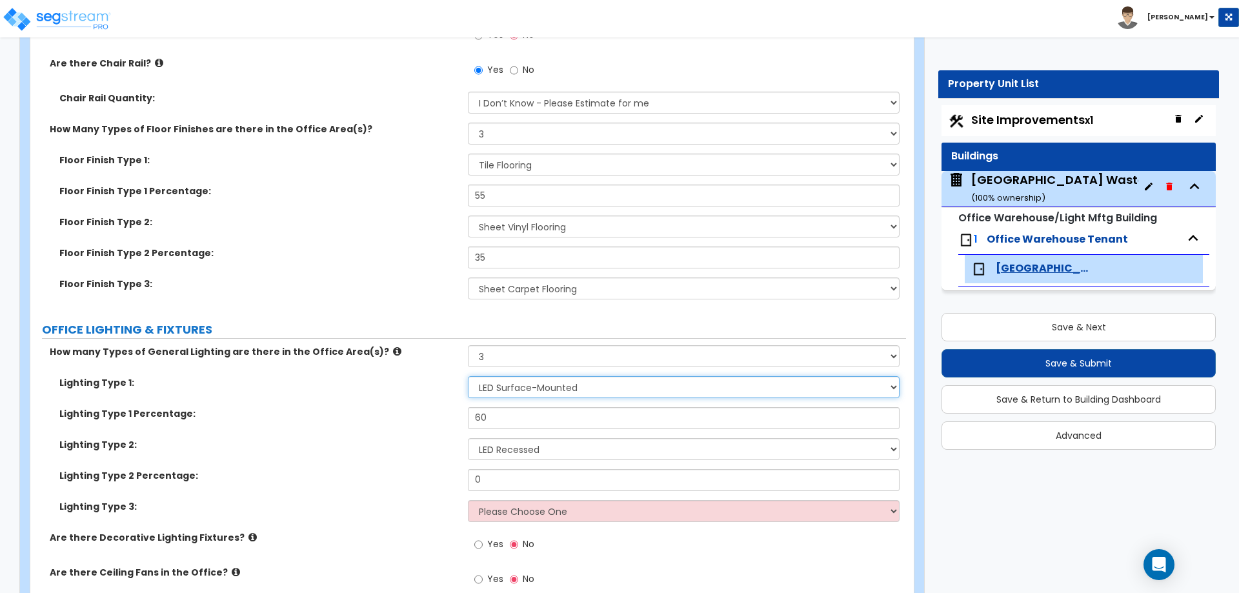
click at [496, 392] on select "Please Choose One LED Surface-Mounted LED Recessed Fluorescent Surface-Mounted …" at bounding box center [683, 387] width 431 height 22
select select "3"
click at [468, 376] on select "Please Choose One LED Surface-Mounted LED Recessed Fluorescent Surface-Mounted …" at bounding box center [683, 387] width 431 height 22
type input "70"
type input "10"
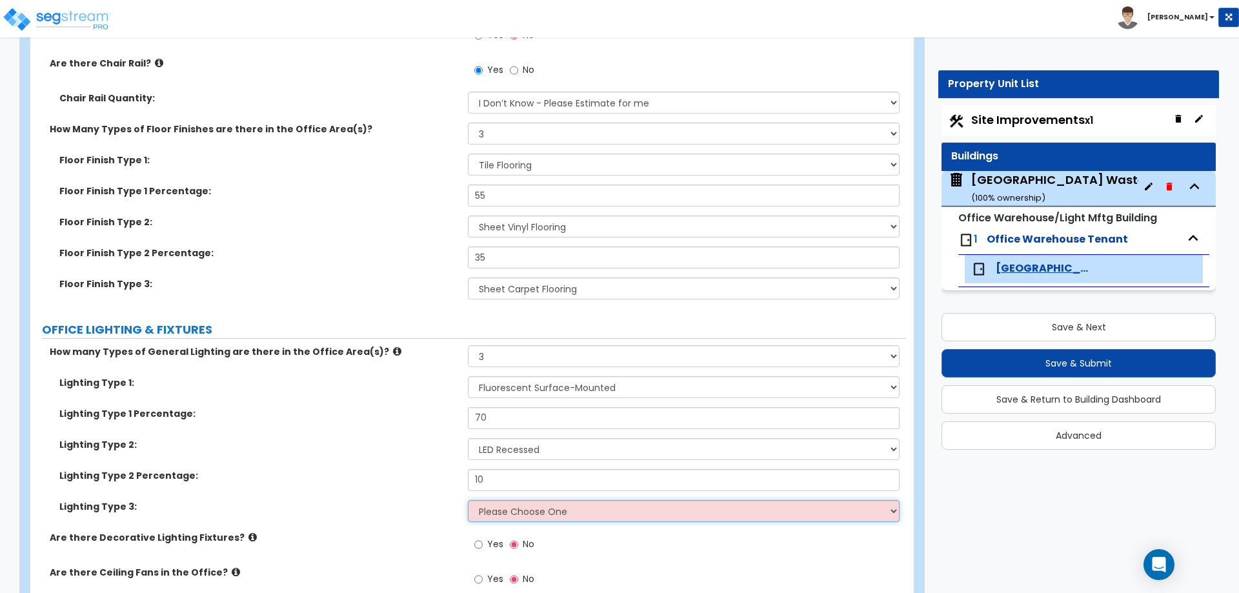
select select "1"
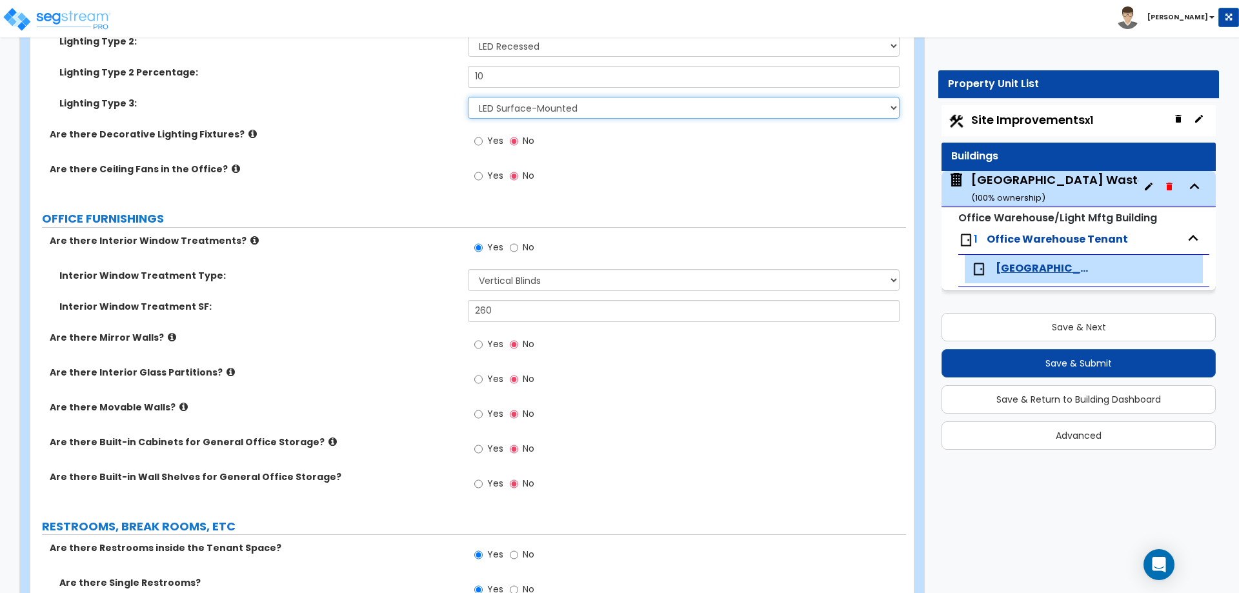
scroll to position [1748, 0]
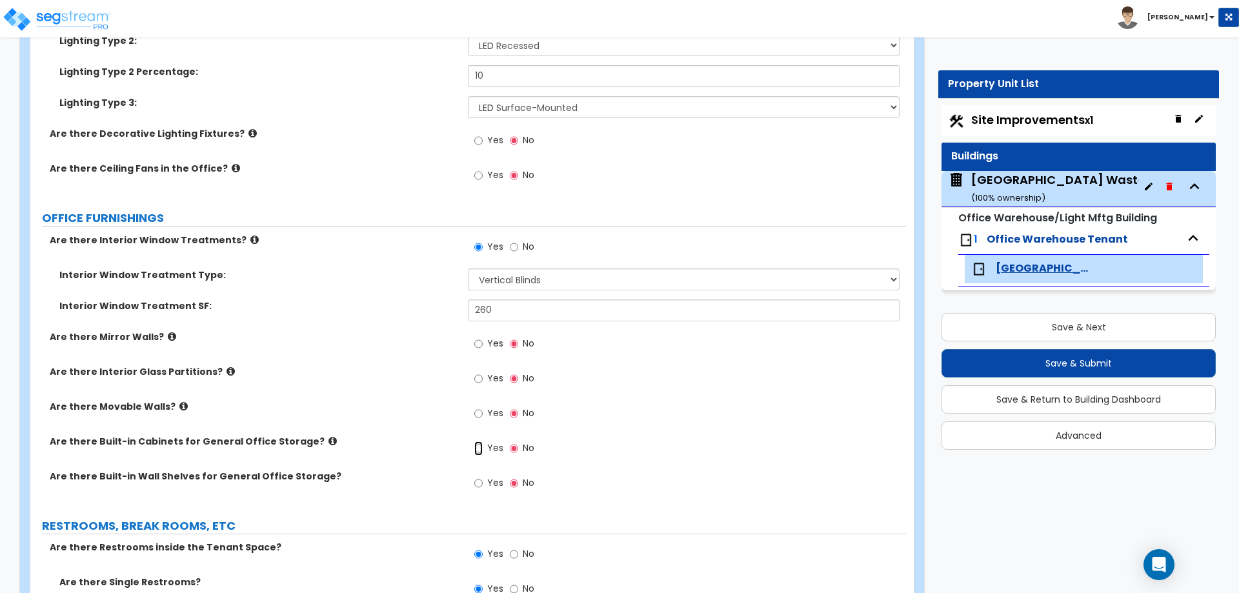
click at [480, 445] on input "Yes" at bounding box center [478, 448] width 8 height 14
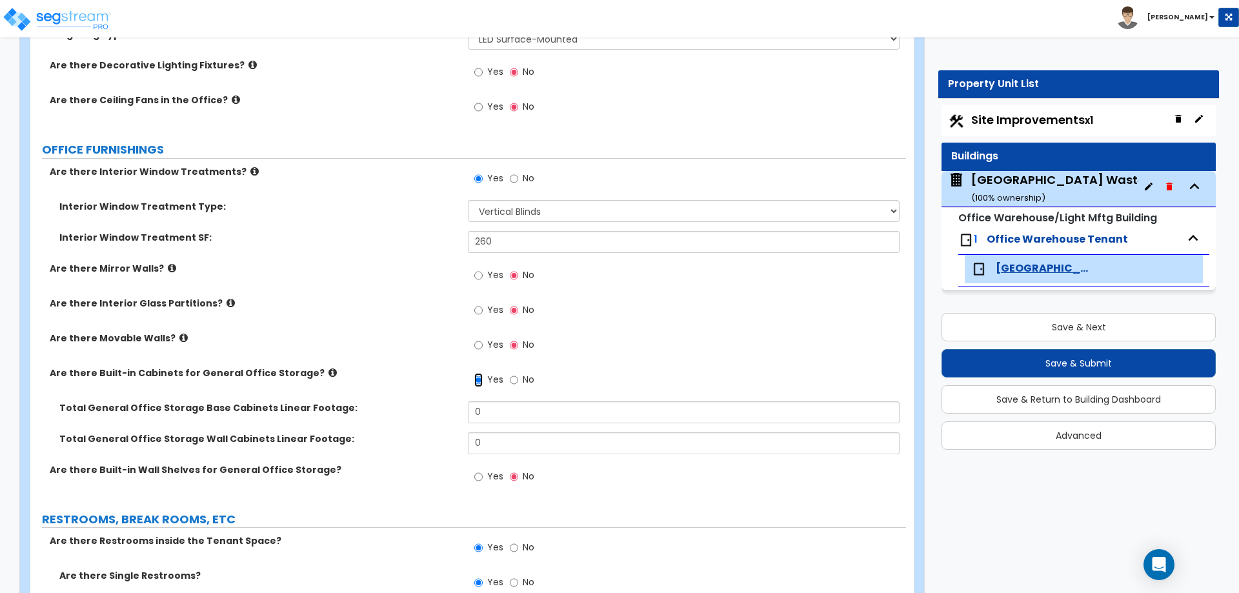
scroll to position [1822, 0]
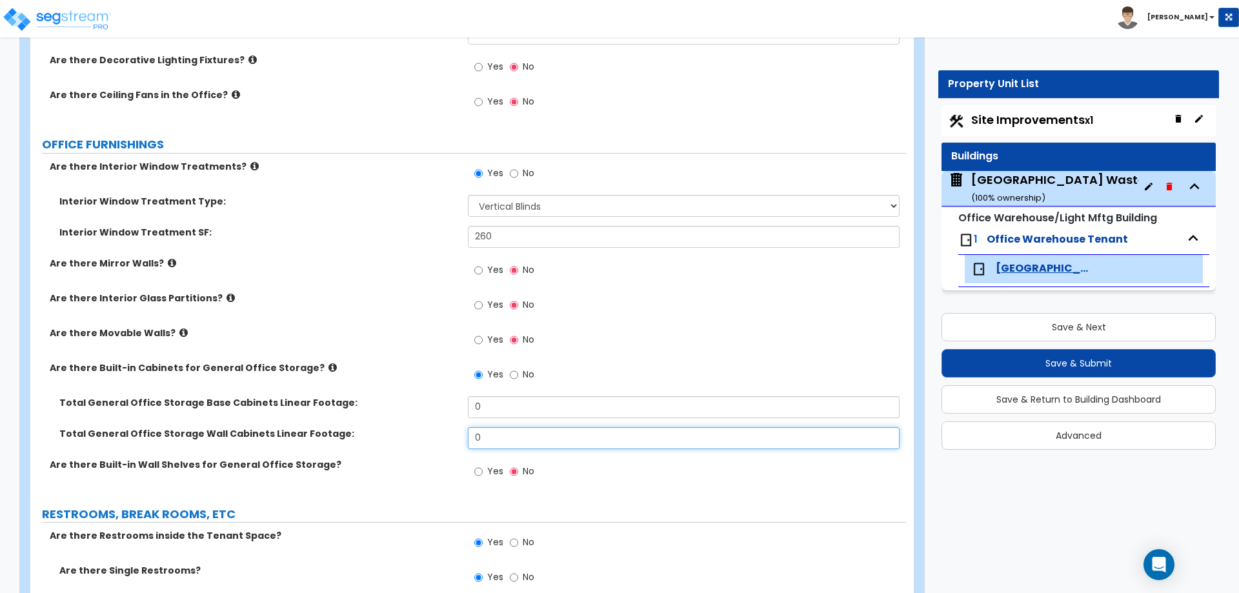
click at [507, 439] on input "0" at bounding box center [683, 438] width 431 height 22
click at [512, 376] on input "No" at bounding box center [514, 375] width 8 height 14
radio input "false"
radio input "true"
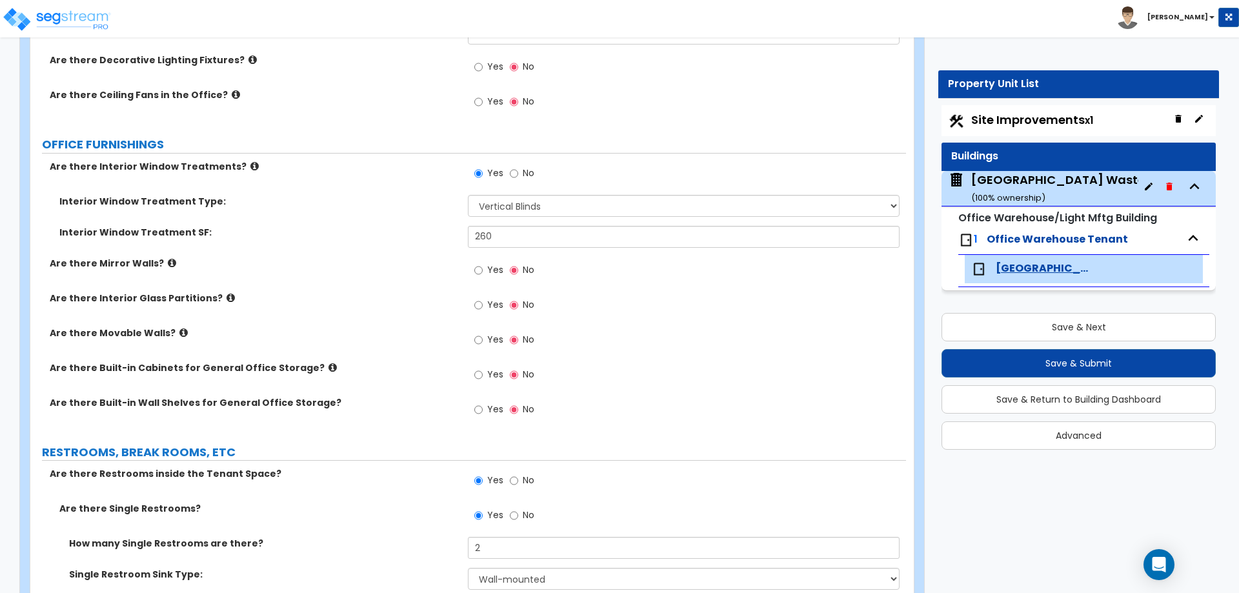
click at [486, 415] on label "Yes" at bounding box center [488, 411] width 29 height 22
click at [483, 415] on input "Yes" at bounding box center [478, 410] width 8 height 14
radio input "true"
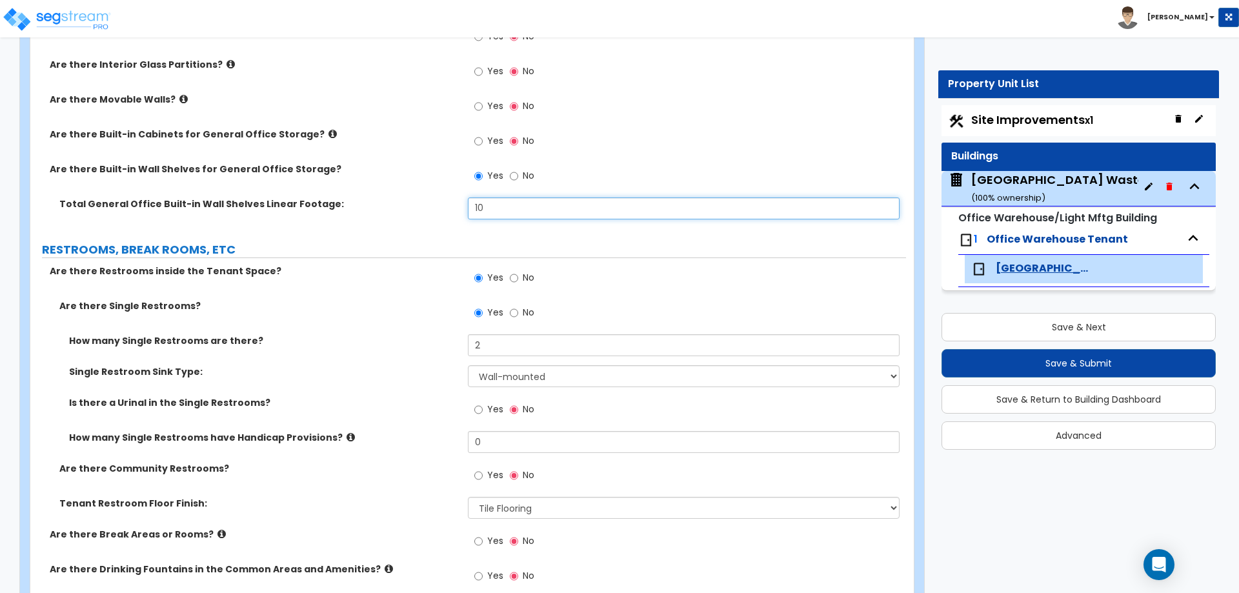
scroll to position [2072, 0]
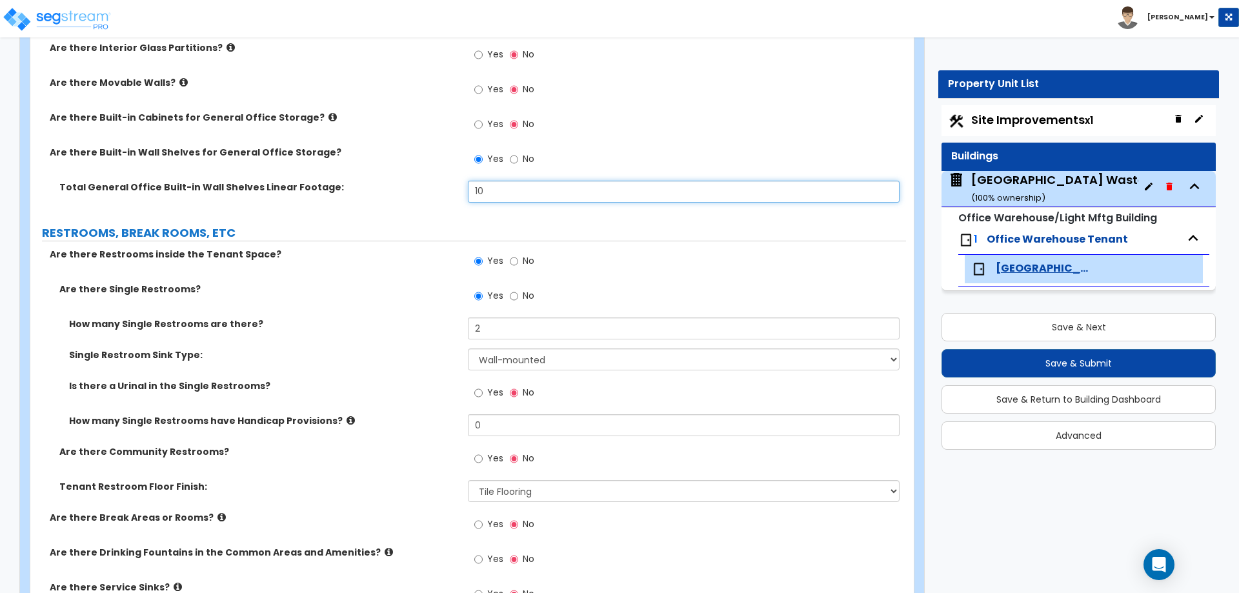
type input "10"
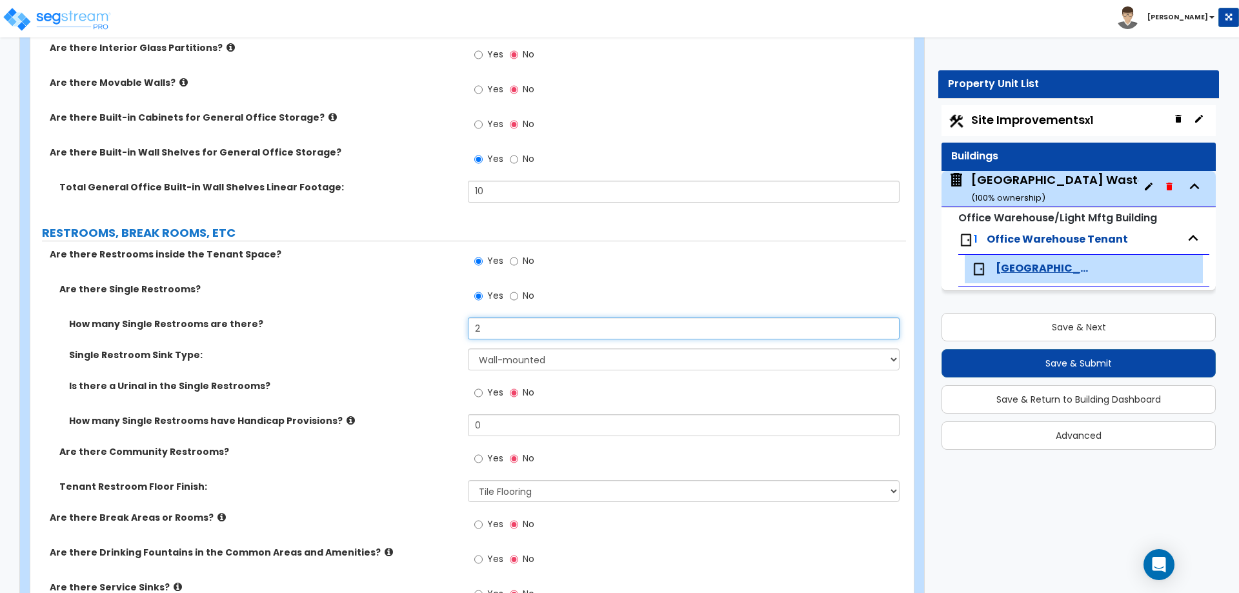
click at [489, 327] on input "2" at bounding box center [683, 329] width 431 height 22
type input "3"
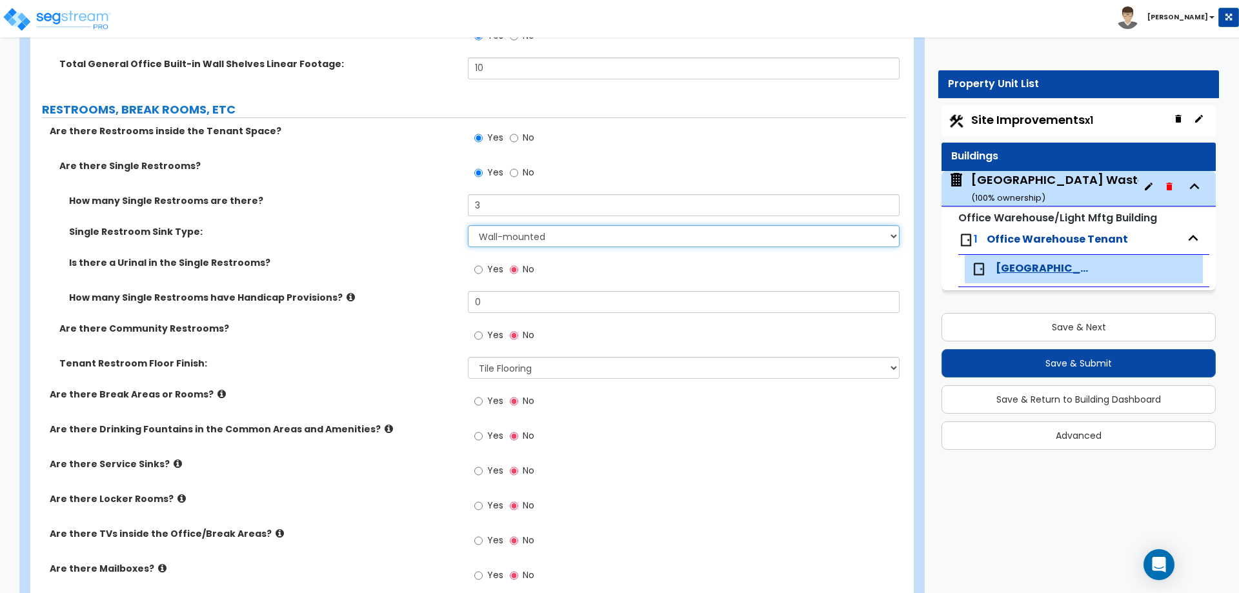
scroll to position [2196, 0]
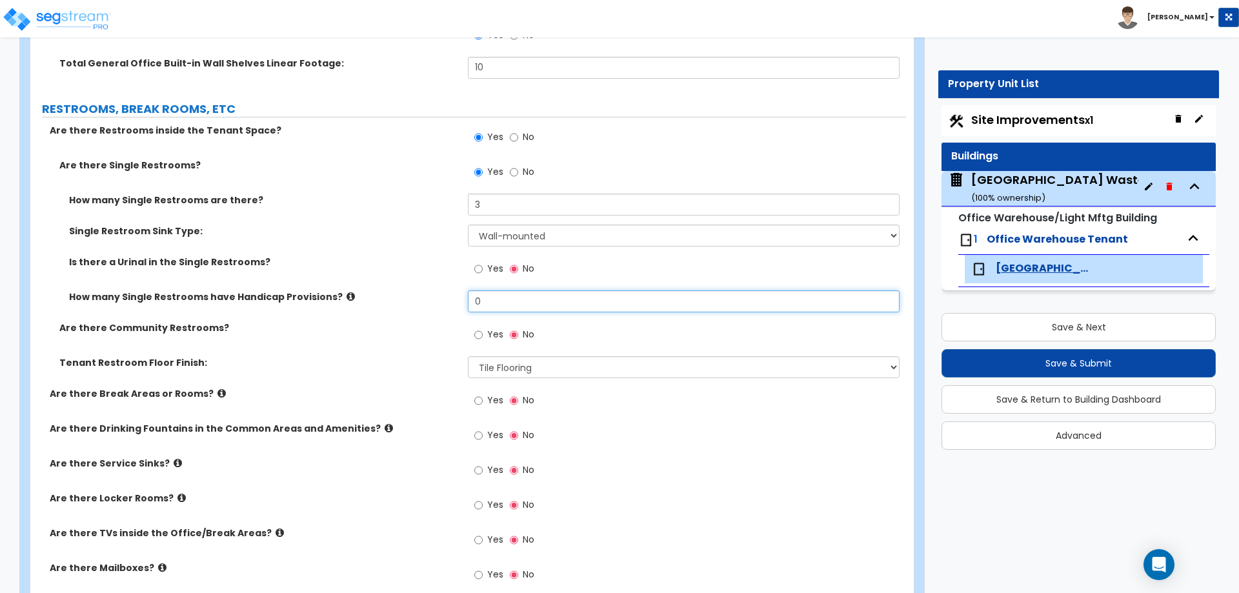
click at [497, 296] on input "0" at bounding box center [683, 301] width 431 height 22
type input "1"
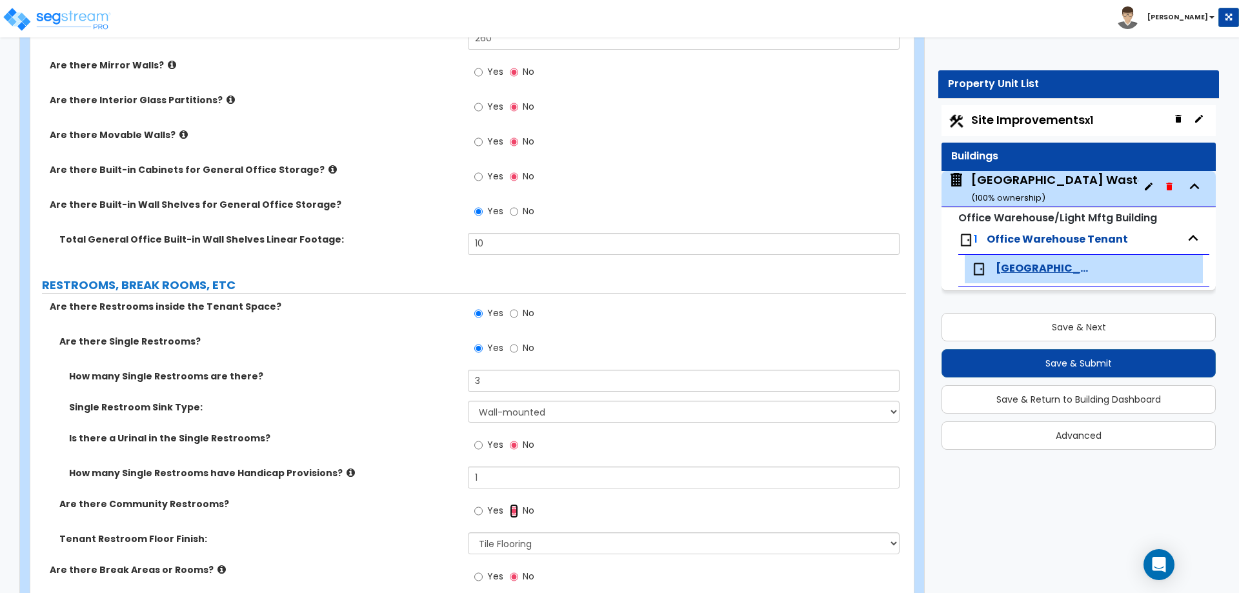
scroll to position [2060, 0]
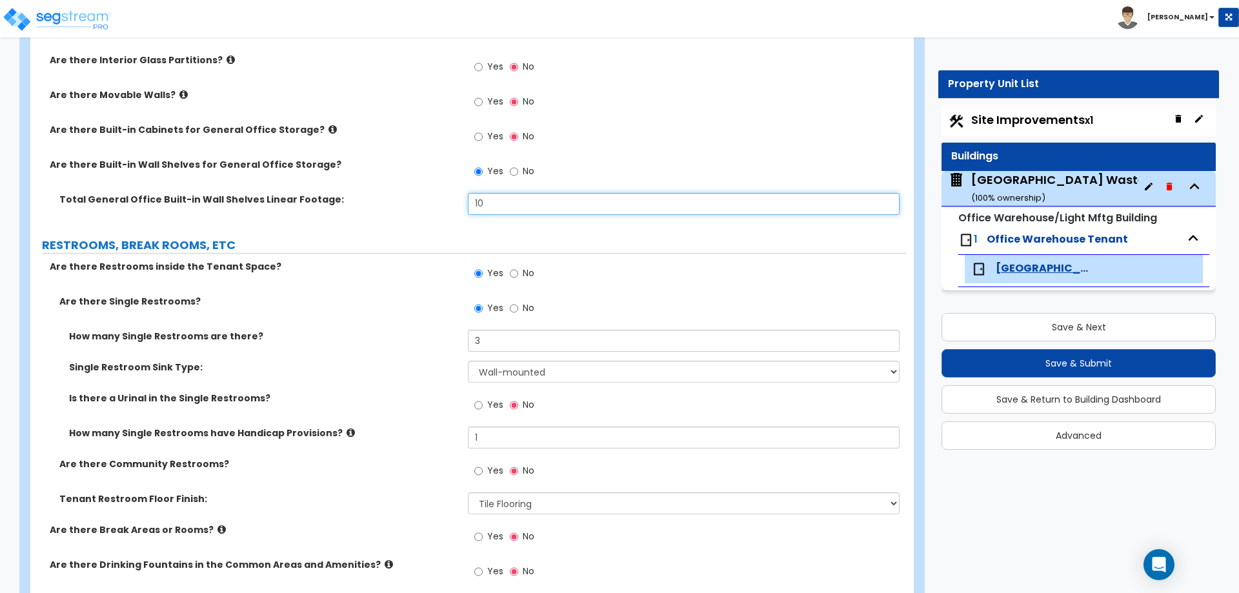
click at [499, 206] on input "10" at bounding box center [683, 204] width 431 height 22
type input "5"
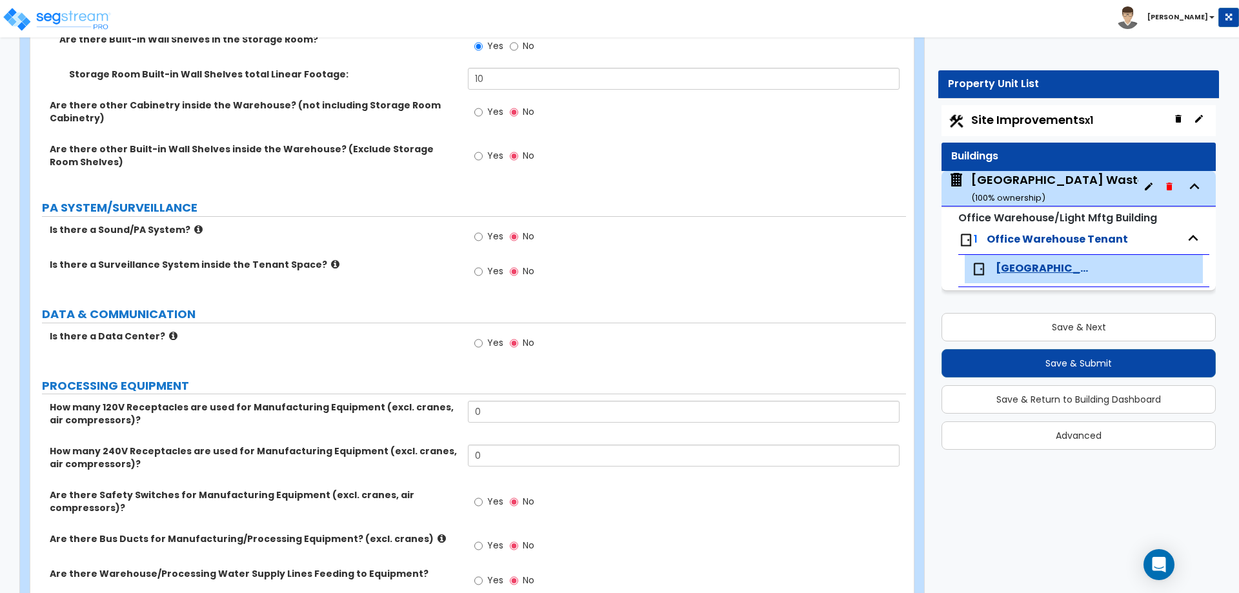
scroll to position [2897, 0]
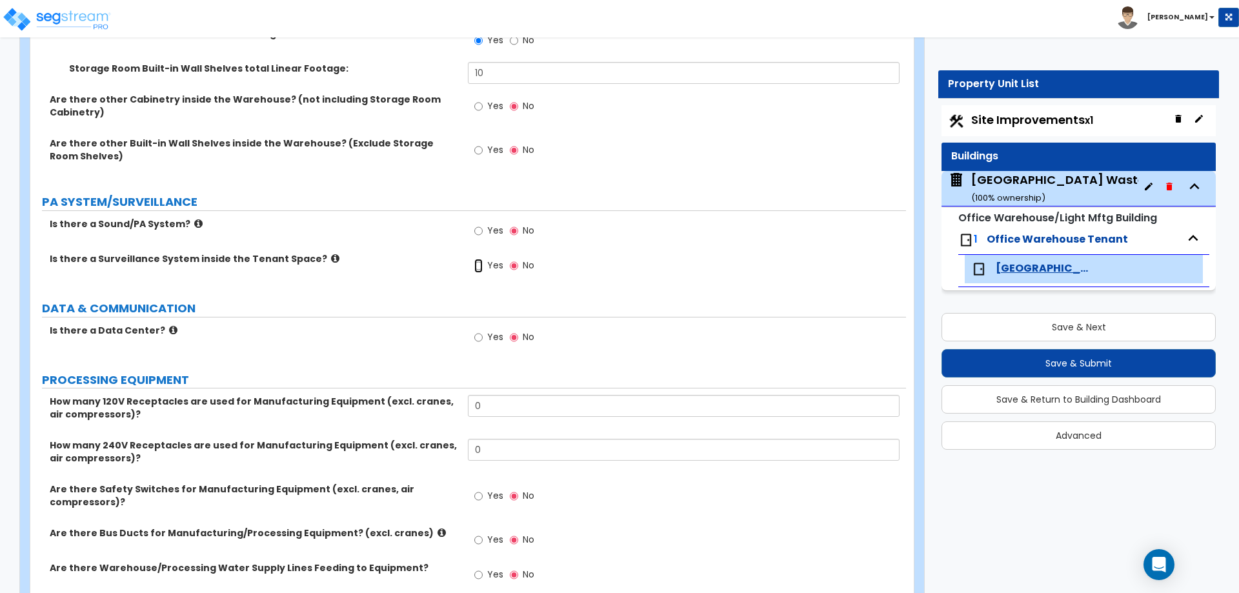
click at [481, 265] on input "Yes" at bounding box center [478, 266] width 8 height 14
radio input "true"
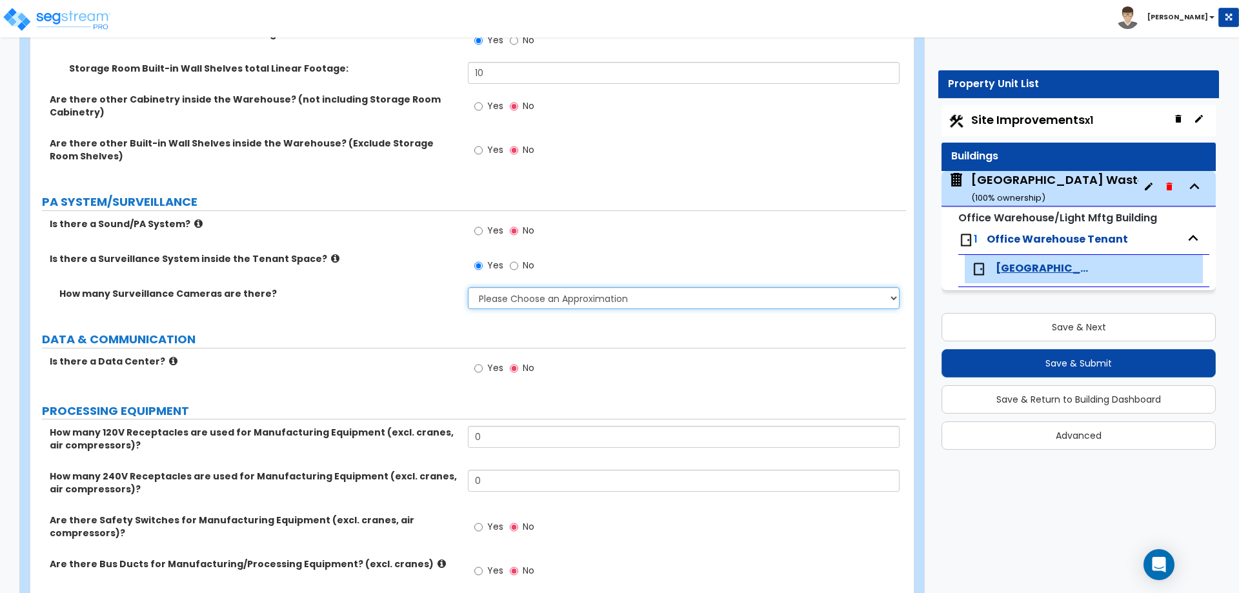
click at [502, 300] on select "Please Choose an Approximation Barely Noticed Any Noticed a Couple Frequently S…" at bounding box center [683, 298] width 431 height 22
select select "2"
click at [468, 287] on select "Please Choose an Approximation Barely Noticed Any Noticed a Couple Frequently S…" at bounding box center [683, 298] width 431 height 22
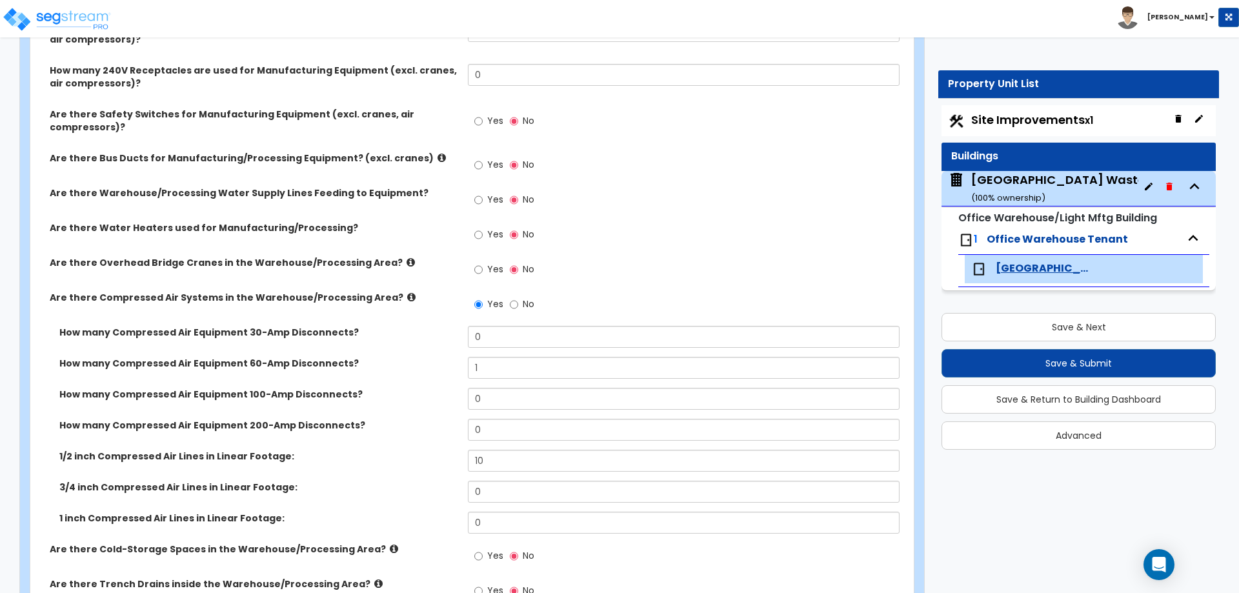
scroll to position [3310, 0]
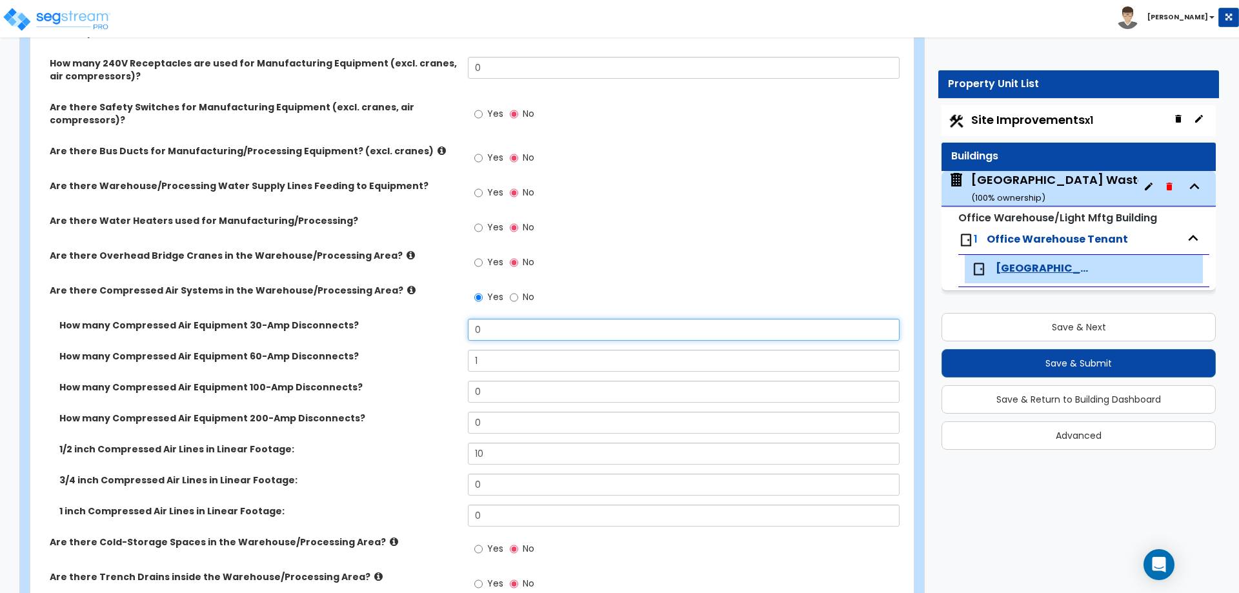
click at [501, 333] on input "0" at bounding box center [683, 330] width 431 height 22
type input "1"
type input "0"
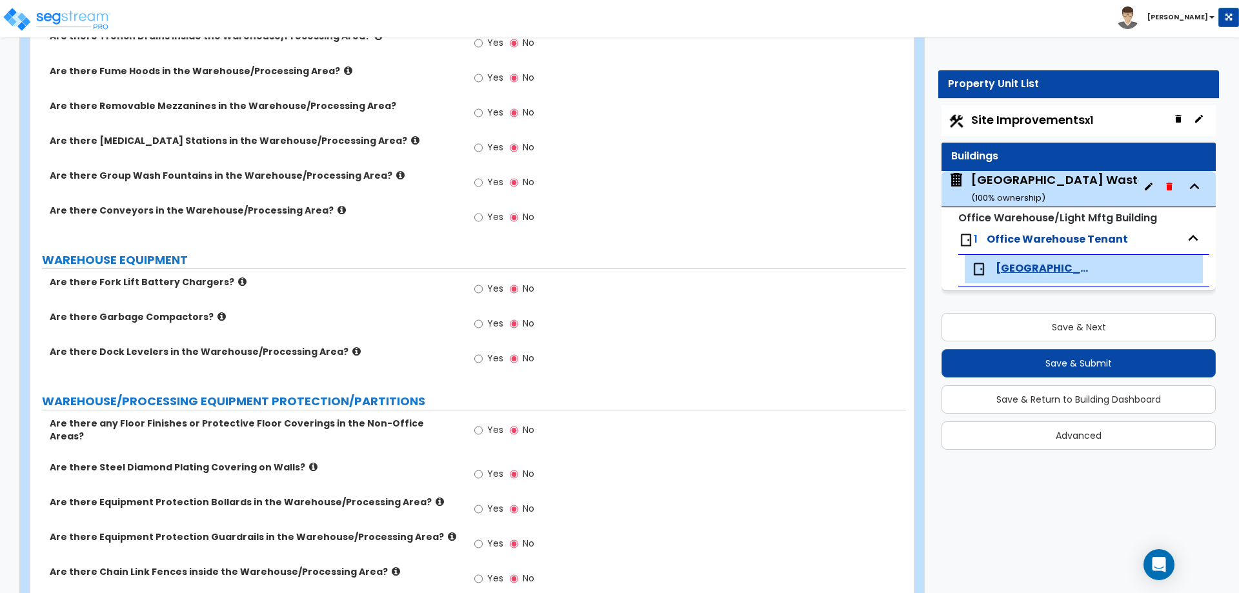
scroll to position [3852, 0]
click at [238, 283] on icon at bounding box center [242, 281] width 8 height 10
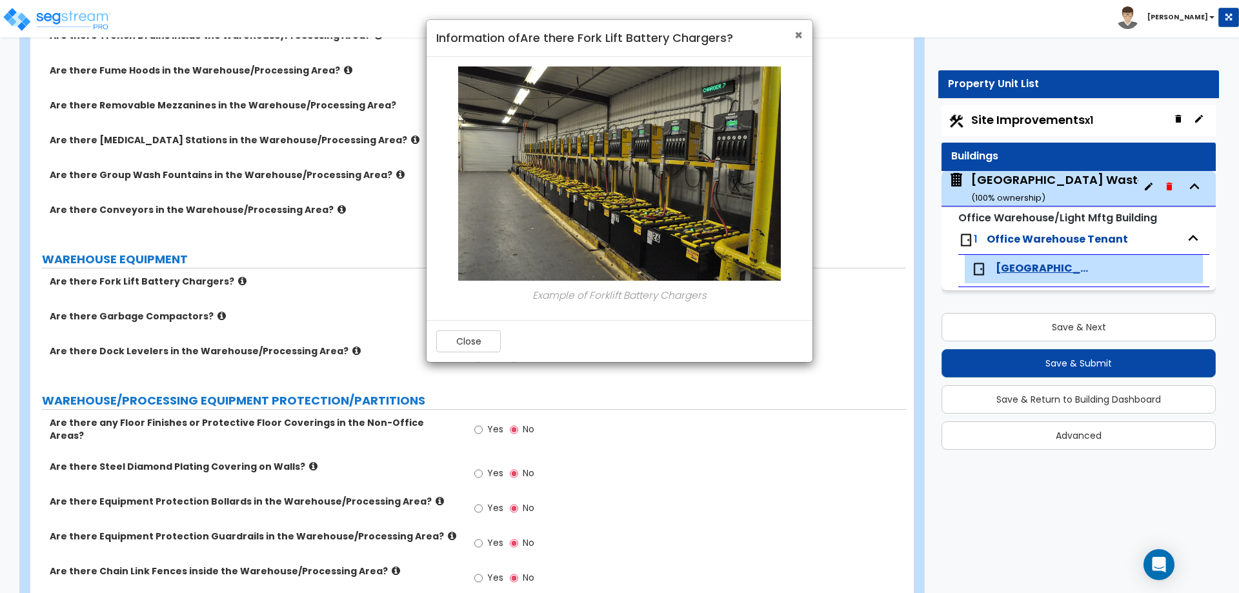
click at [800, 35] on span "×" at bounding box center [798, 35] width 8 height 19
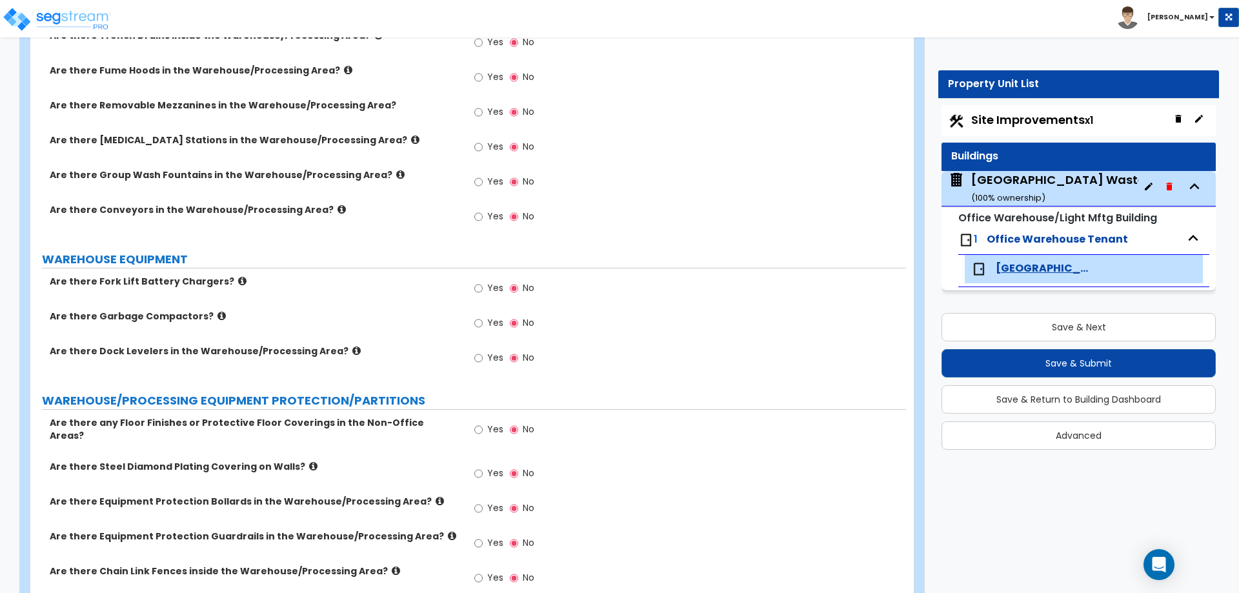
click at [217, 318] on icon at bounding box center [221, 316] width 8 height 10
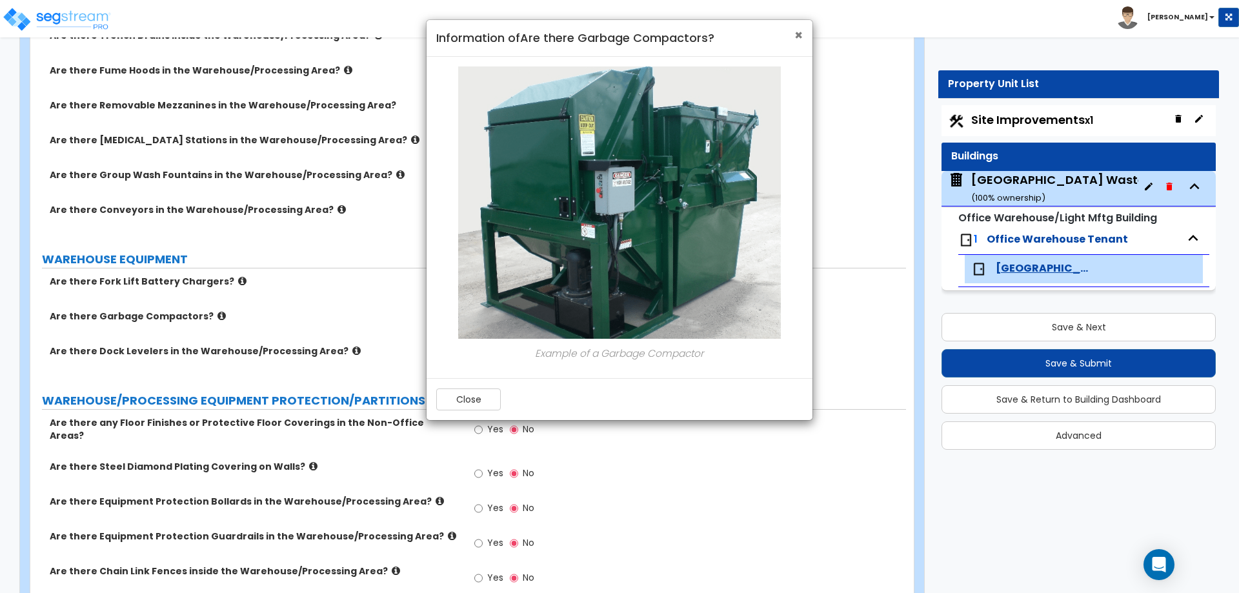
click at [801, 34] on span "×" at bounding box center [798, 35] width 8 height 19
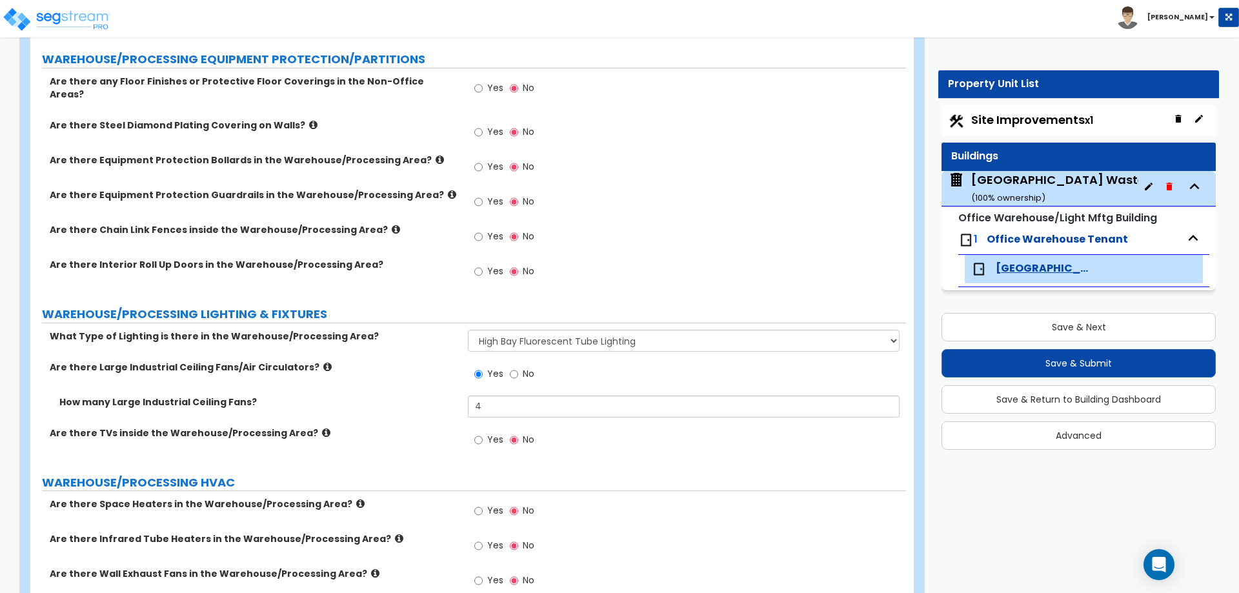
scroll to position [4200, 0]
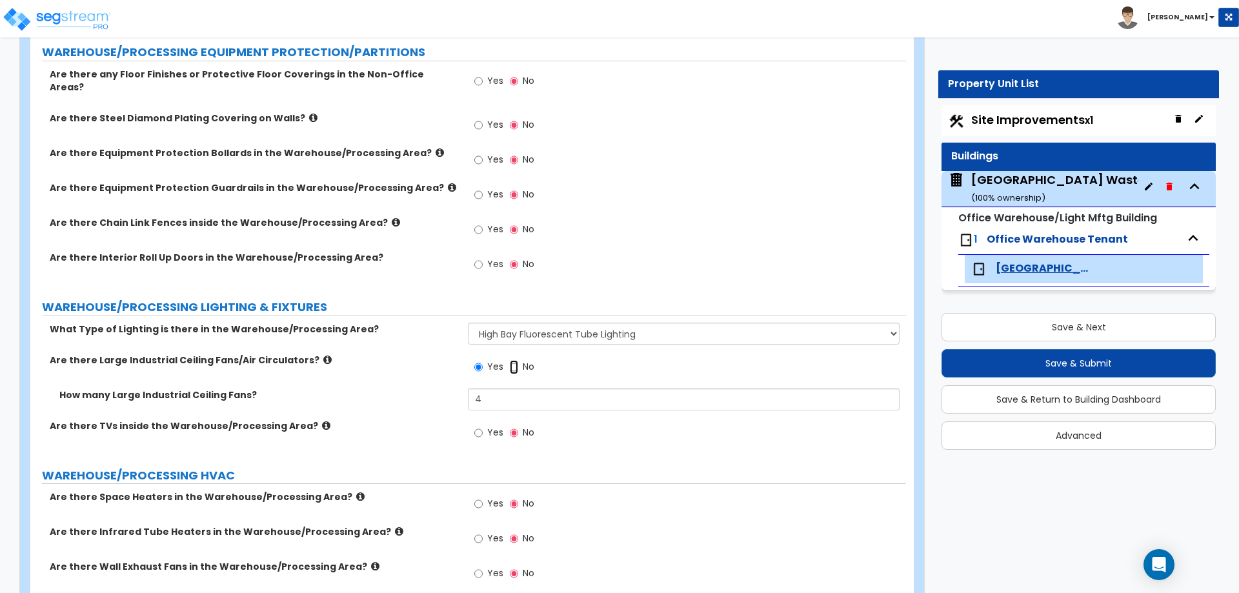
click at [511, 360] on input "No" at bounding box center [514, 367] width 8 height 14
radio input "false"
radio input "true"
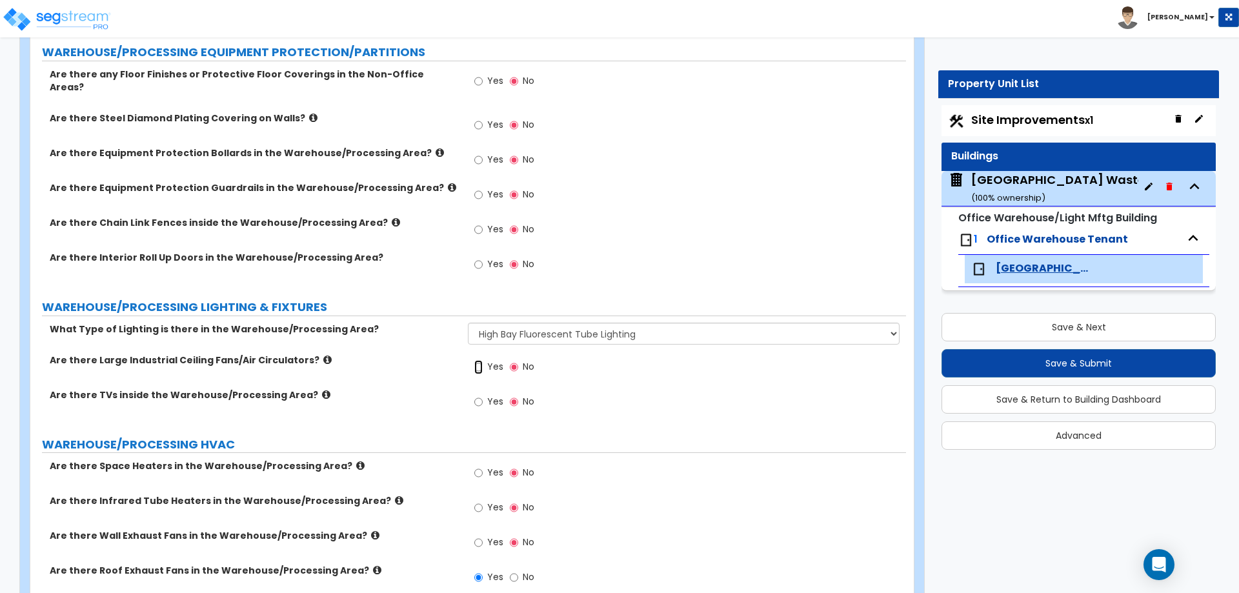
click at [474, 360] on input "Yes" at bounding box center [478, 367] width 8 height 14
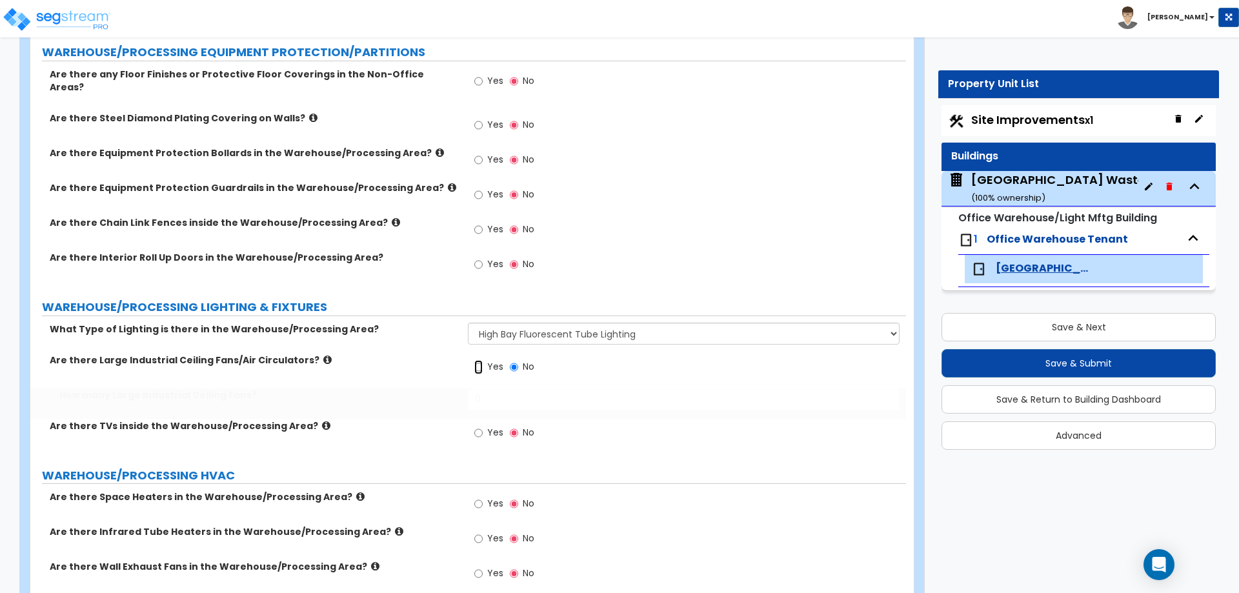
radio input "true"
click at [494, 389] on input "0" at bounding box center [683, 400] width 431 height 22
type input "4"
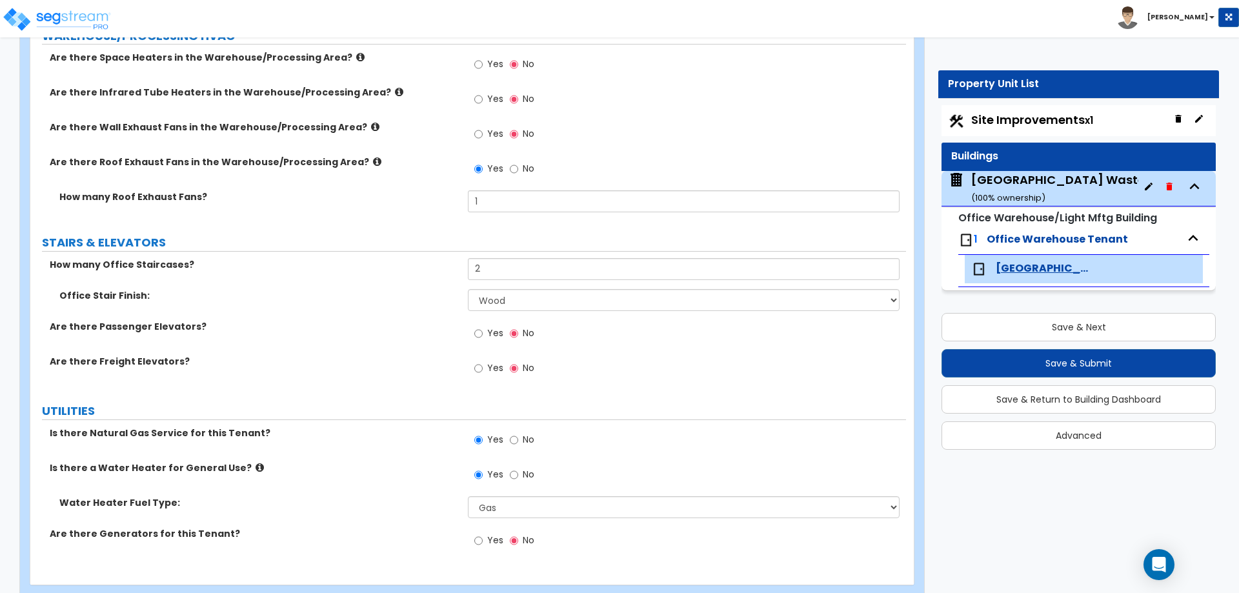
scroll to position [4659, 0]
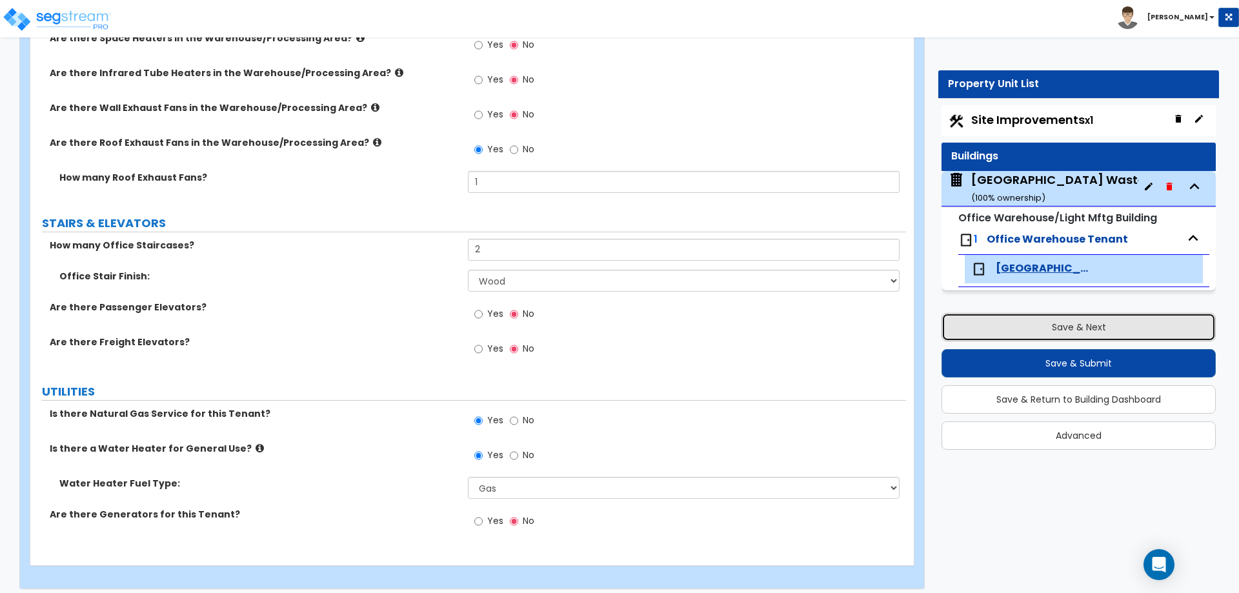
click at [1069, 330] on button "Save & Next" at bounding box center [1079, 327] width 274 height 28
select select "2"
select select "1"
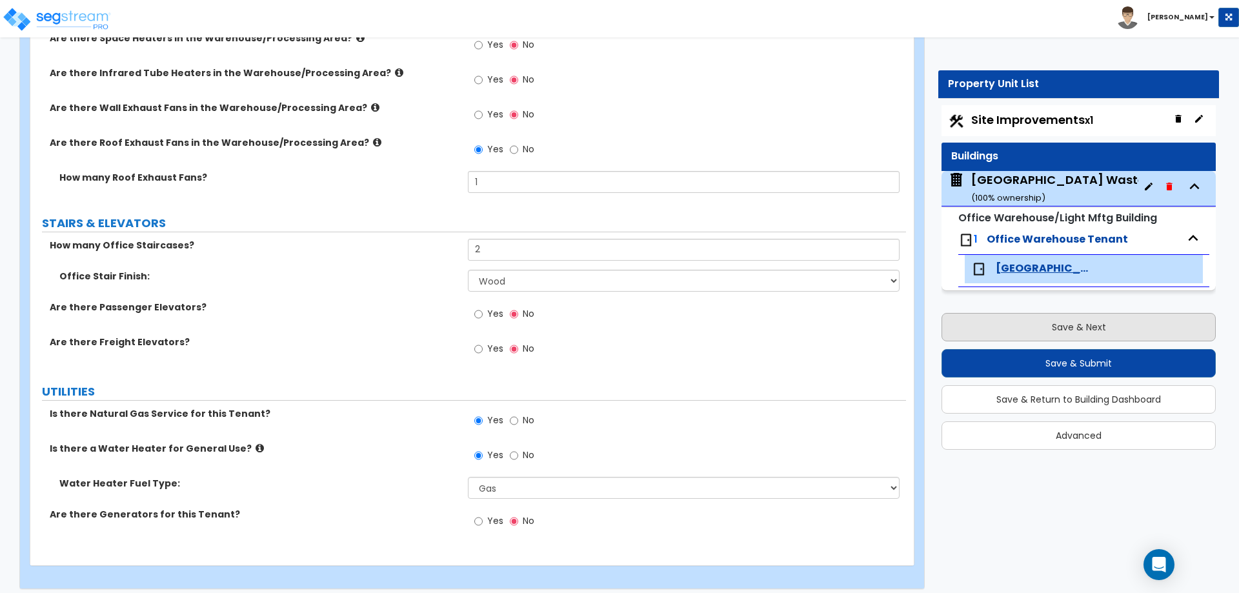
select select "2"
select select "1"
select select "4"
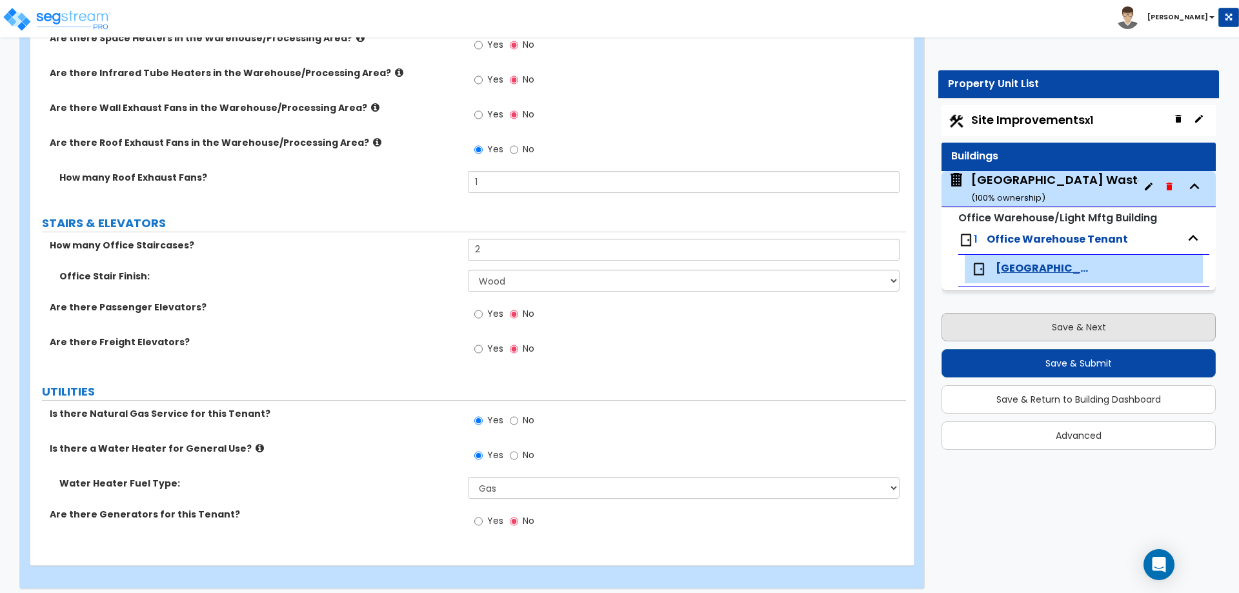
select select "2"
select select "1"
select select "4"
select select "2"
select select "1"
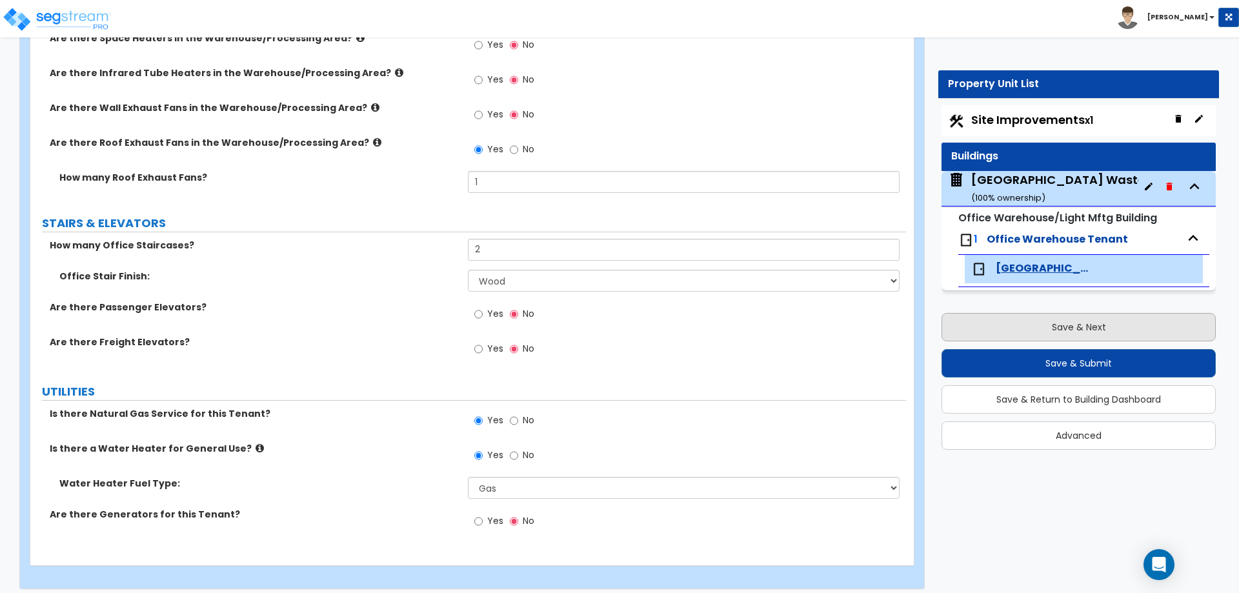
select select "1"
select select "2"
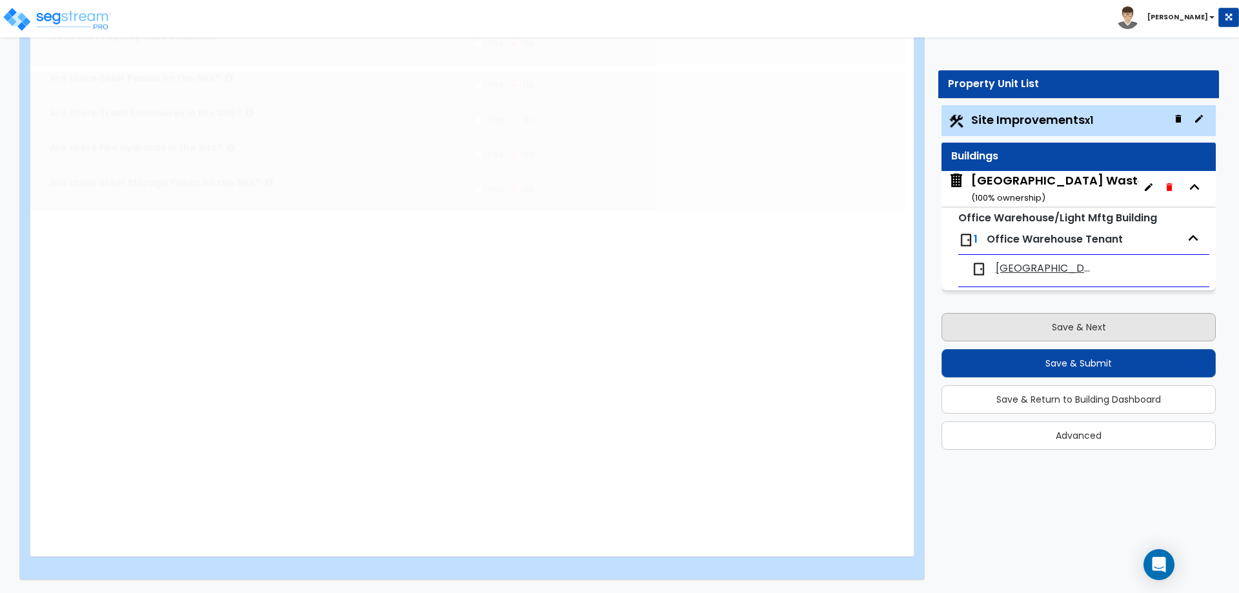
scroll to position [0, 0]
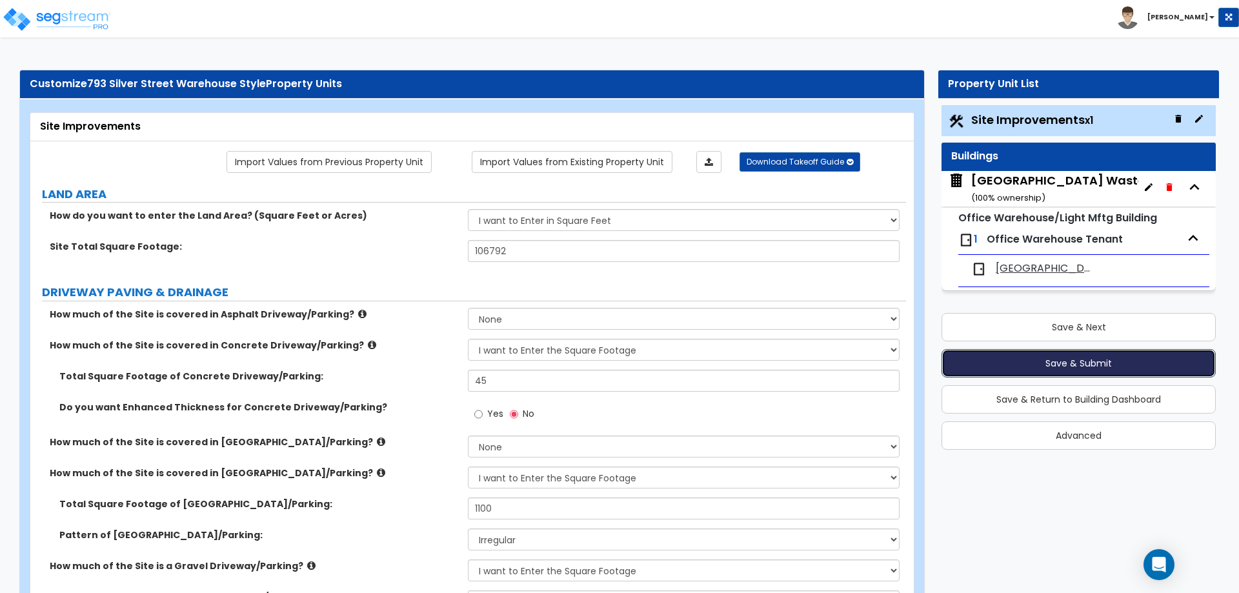
click at [1074, 361] on button "Save & Submit" at bounding box center [1079, 363] width 274 height 28
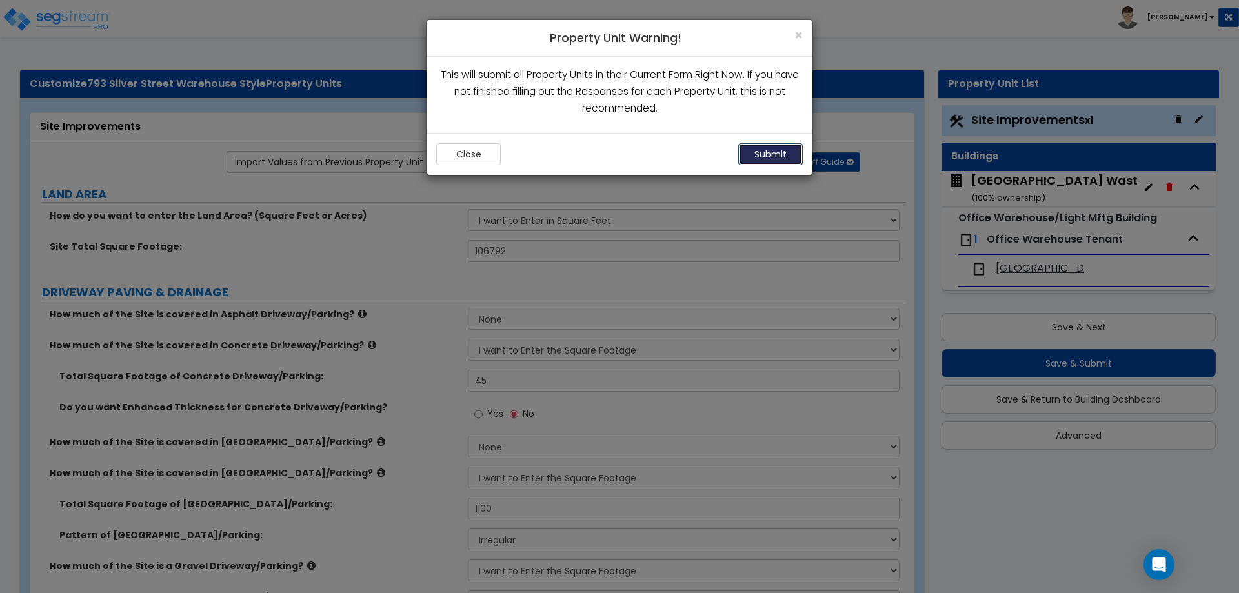
click at [767, 151] on button "Submit" at bounding box center [770, 154] width 65 height 22
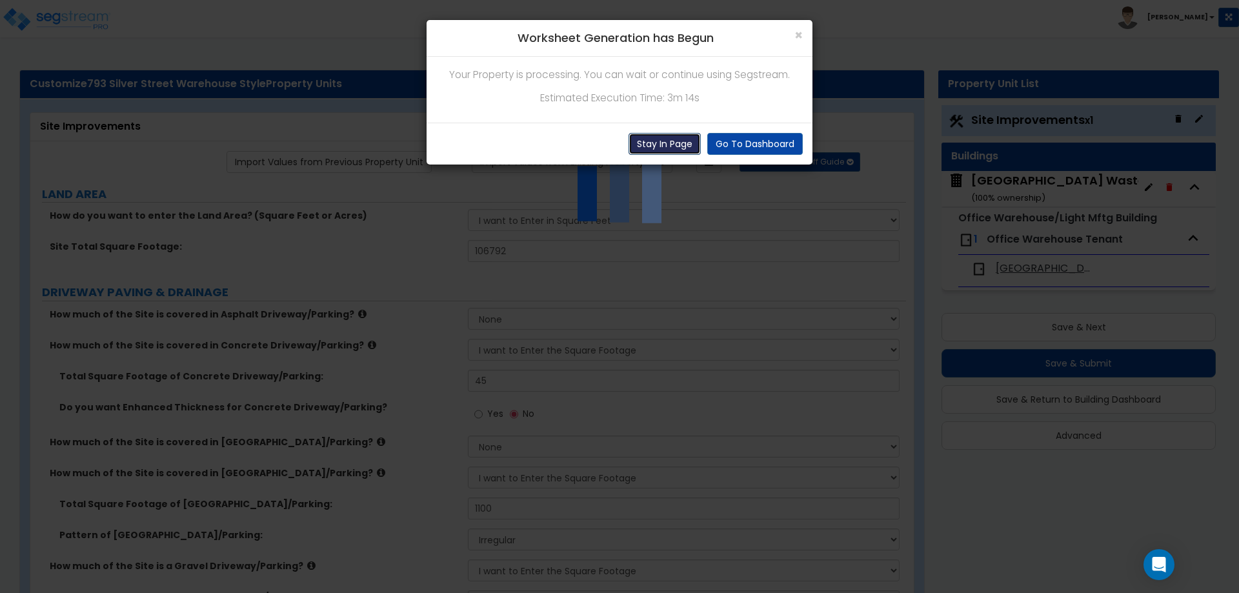
click at [652, 143] on button "Stay In Page" at bounding box center [665, 144] width 72 height 22
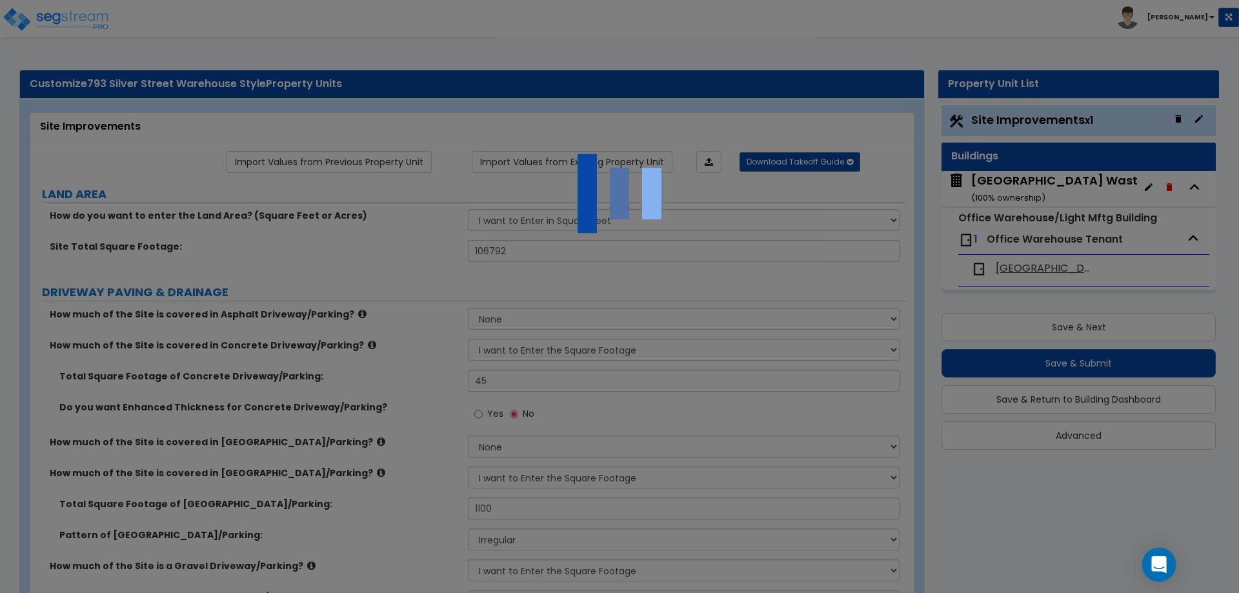
click at [1159, 564] on icon "Open Intercom Messenger" at bounding box center [1158, 564] width 15 height 17
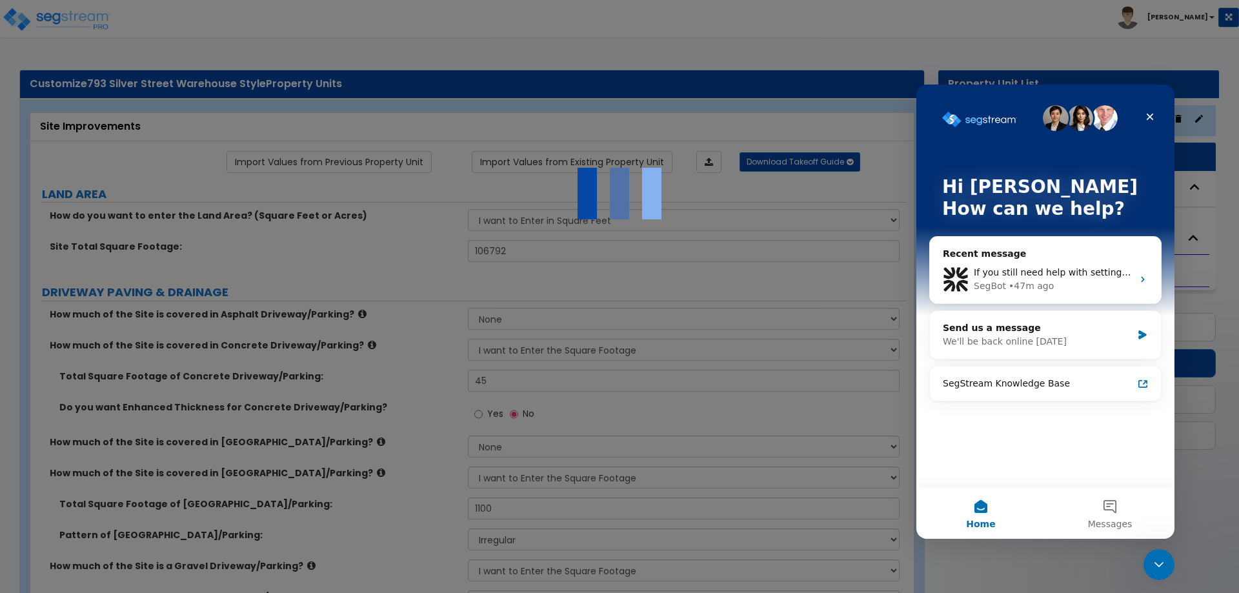
click at [305, 259] on div at bounding box center [619, 296] width 1239 height 593
click at [1150, 115] on icon "Close" at bounding box center [1150, 117] width 10 height 10
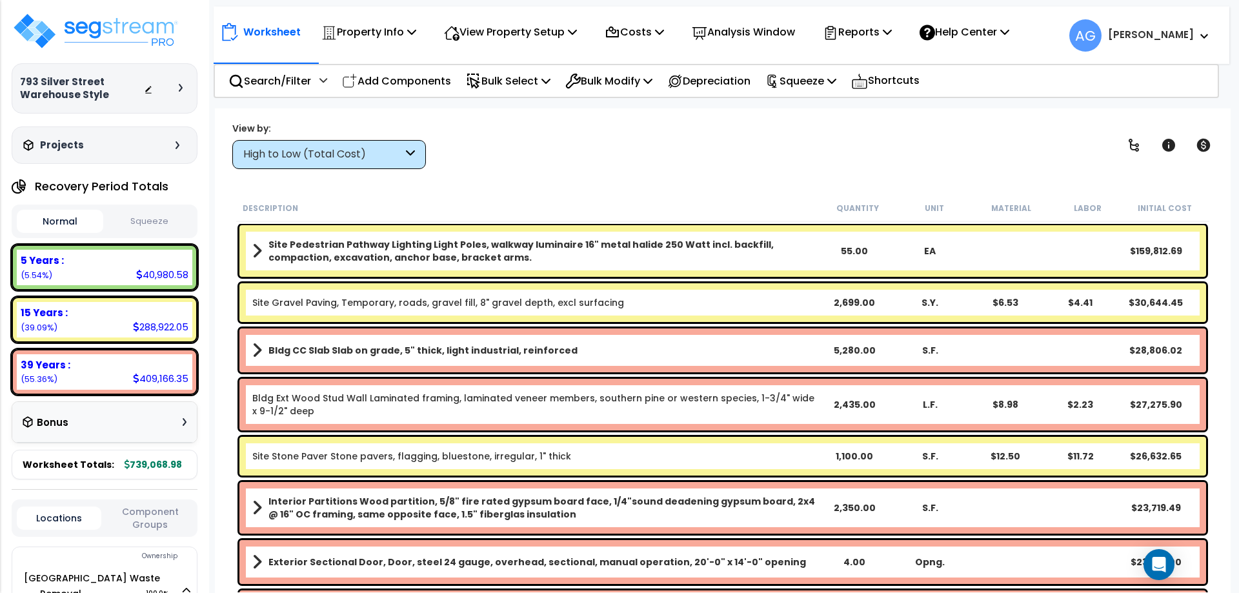
click at [159, 227] on button "Squeeze" at bounding box center [149, 221] width 86 height 23
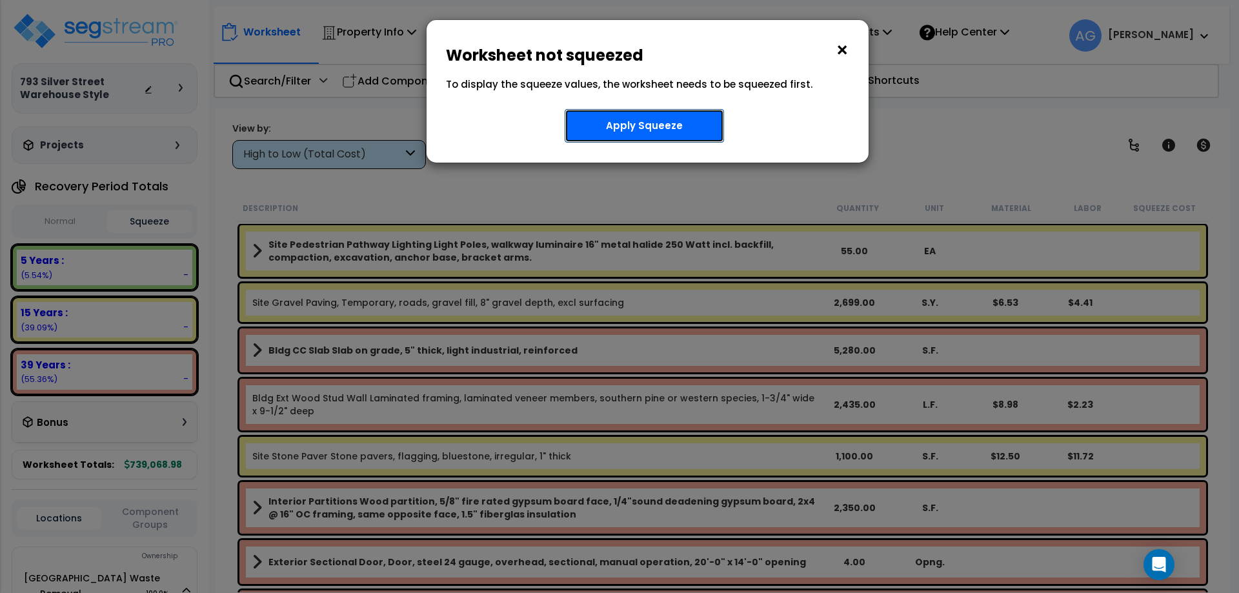
click at [641, 120] on button "Apply Squeeze" at bounding box center [644, 126] width 159 height 34
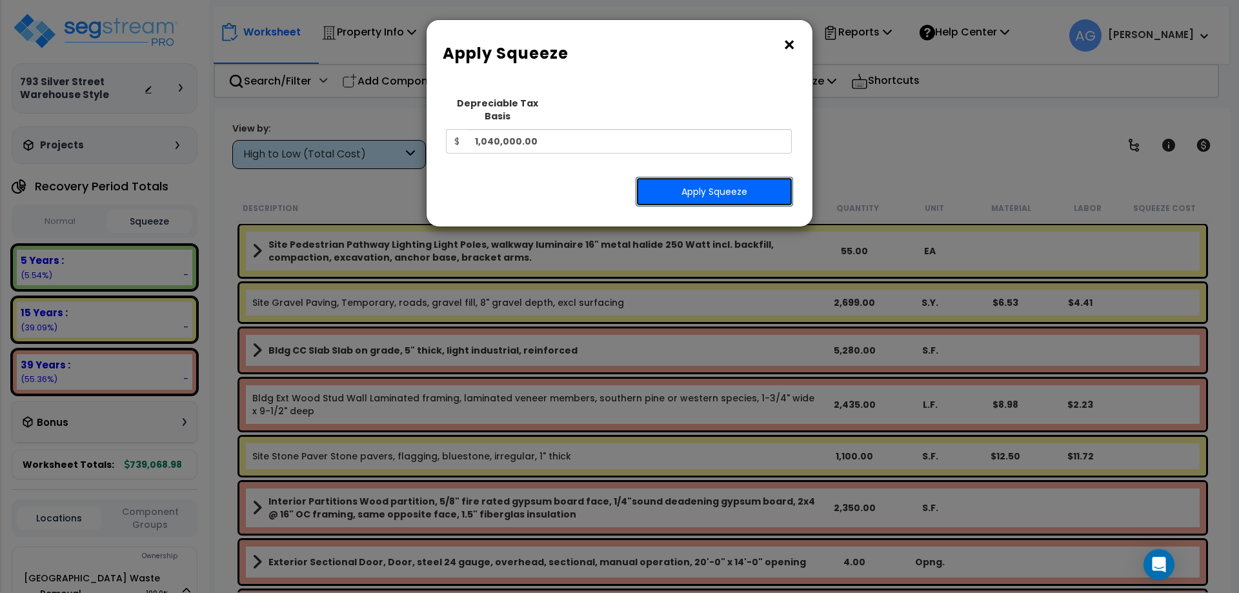
click at [686, 177] on button "Apply Squeeze" at bounding box center [714, 192] width 157 height 30
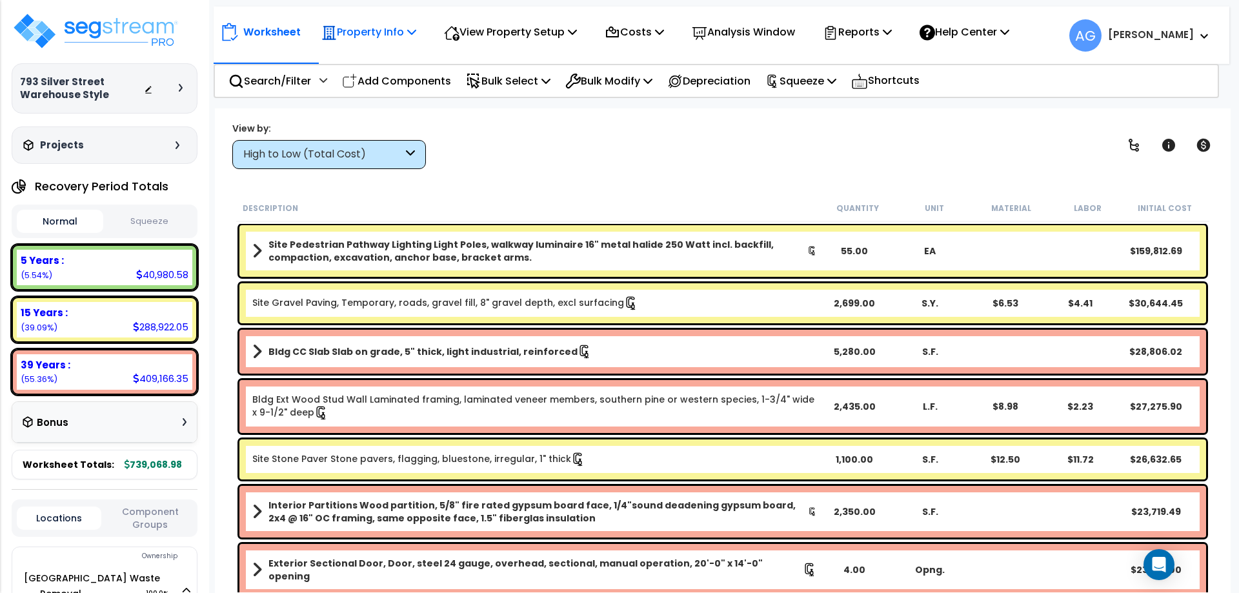
click at [362, 34] on p "Property Info" at bounding box center [368, 31] width 95 height 17
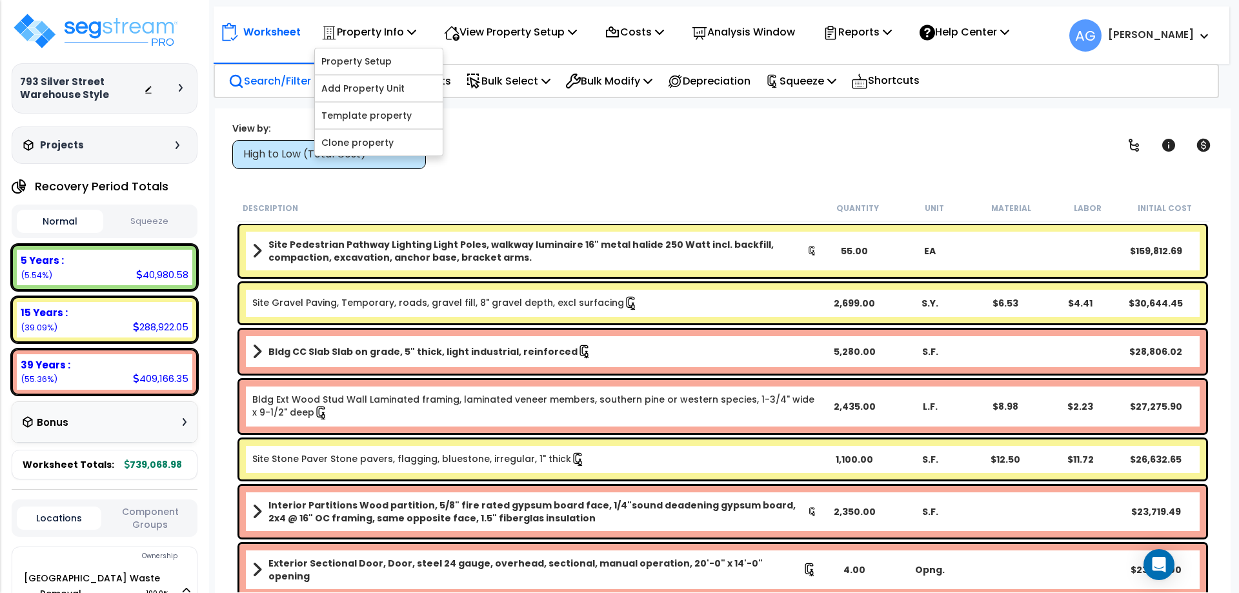
click at [274, 72] on p "Search/Filter" at bounding box center [269, 80] width 83 height 17
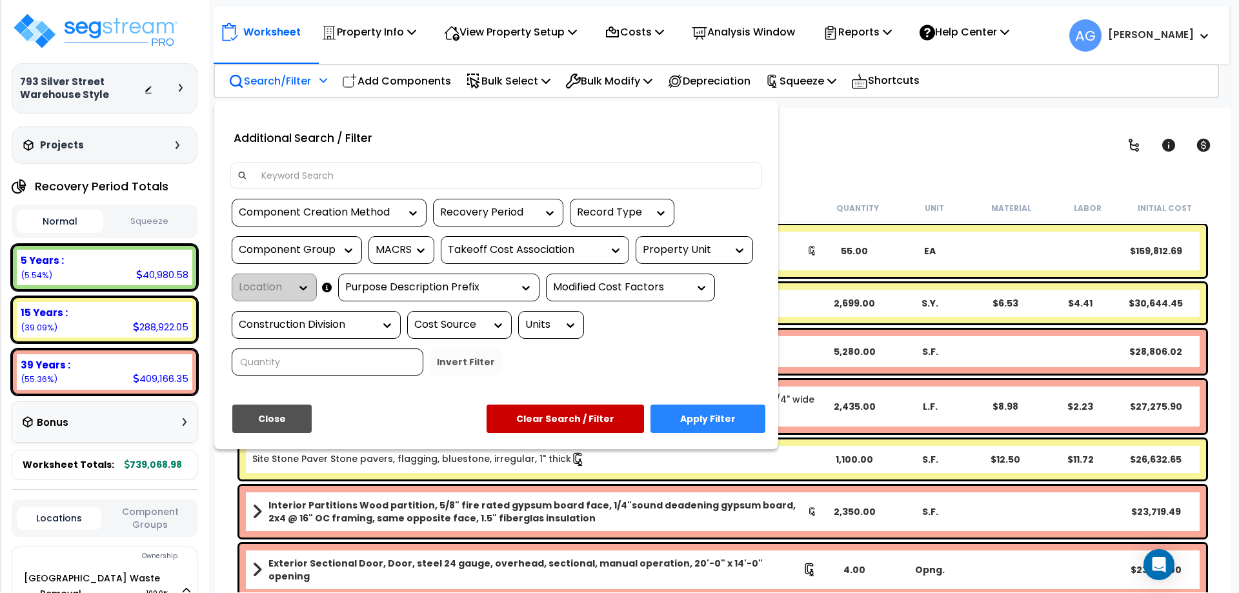
click at [501, 205] on div "Recovery Period" at bounding box center [488, 212] width 97 height 15
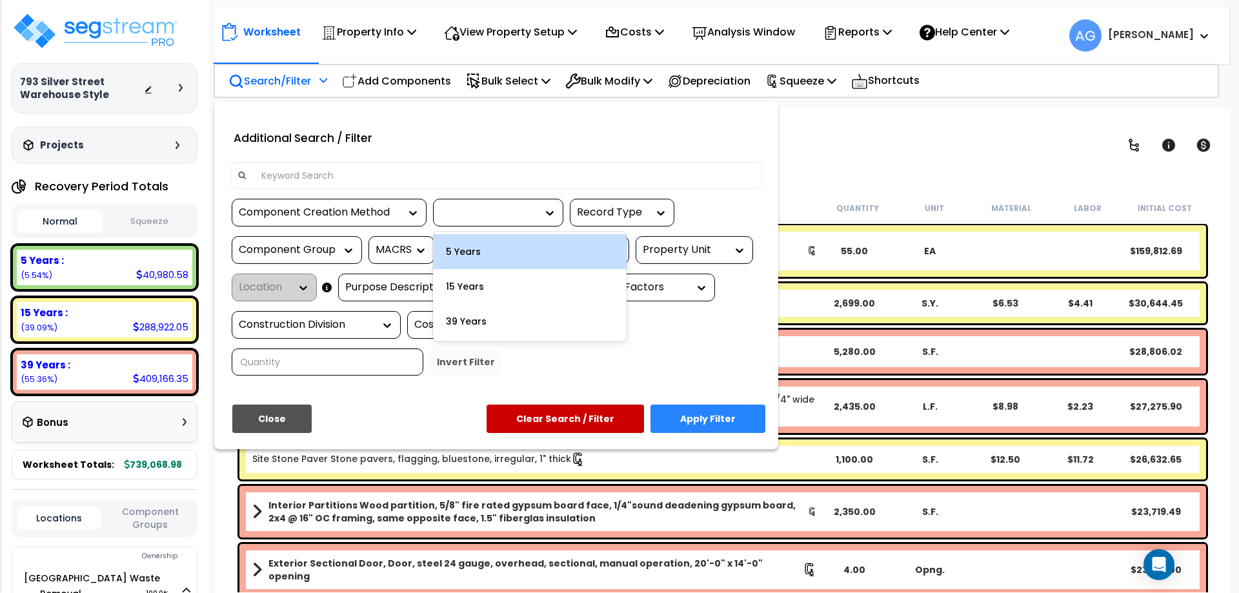
click at [485, 256] on div "5 Years" at bounding box center [530, 251] width 194 height 35
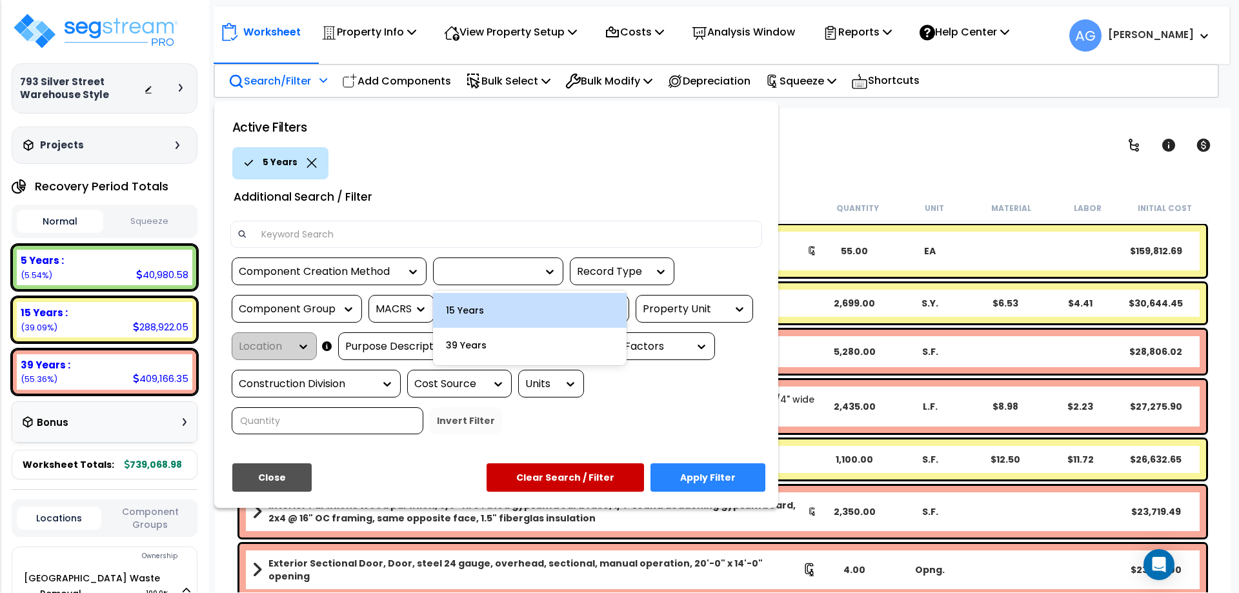
click at [476, 267] on div at bounding box center [488, 272] width 97 height 15
click at [464, 318] on div "15 Years" at bounding box center [530, 310] width 194 height 35
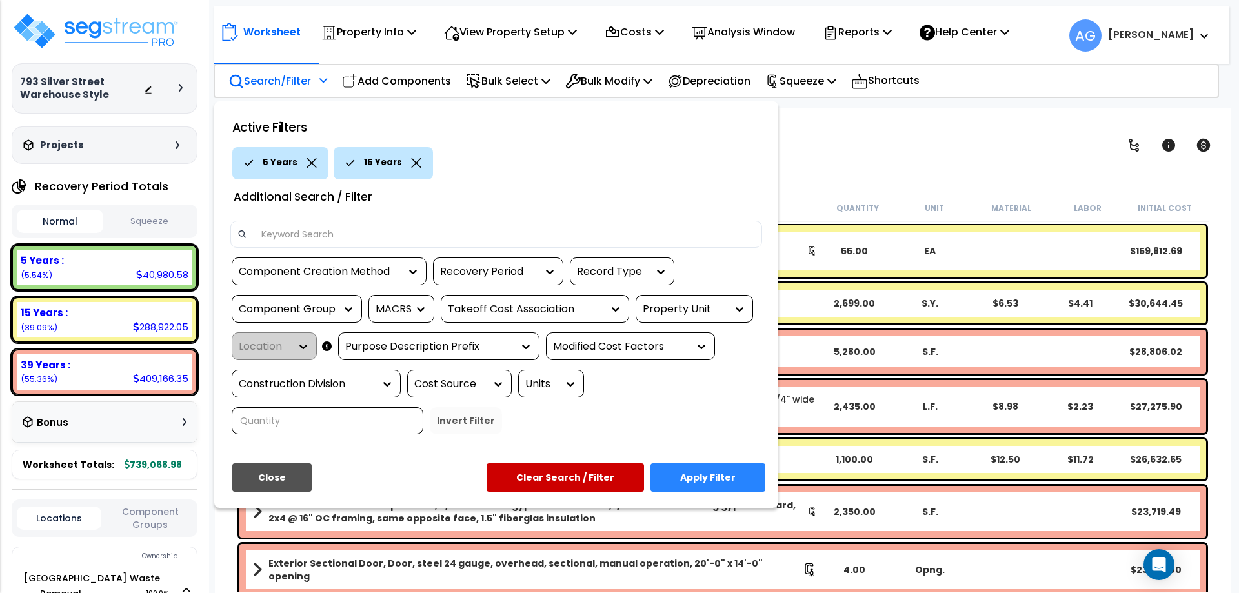
click at [703, 478] on button "Apply Filter" at bounding box center [708, 477] width 115 height 28
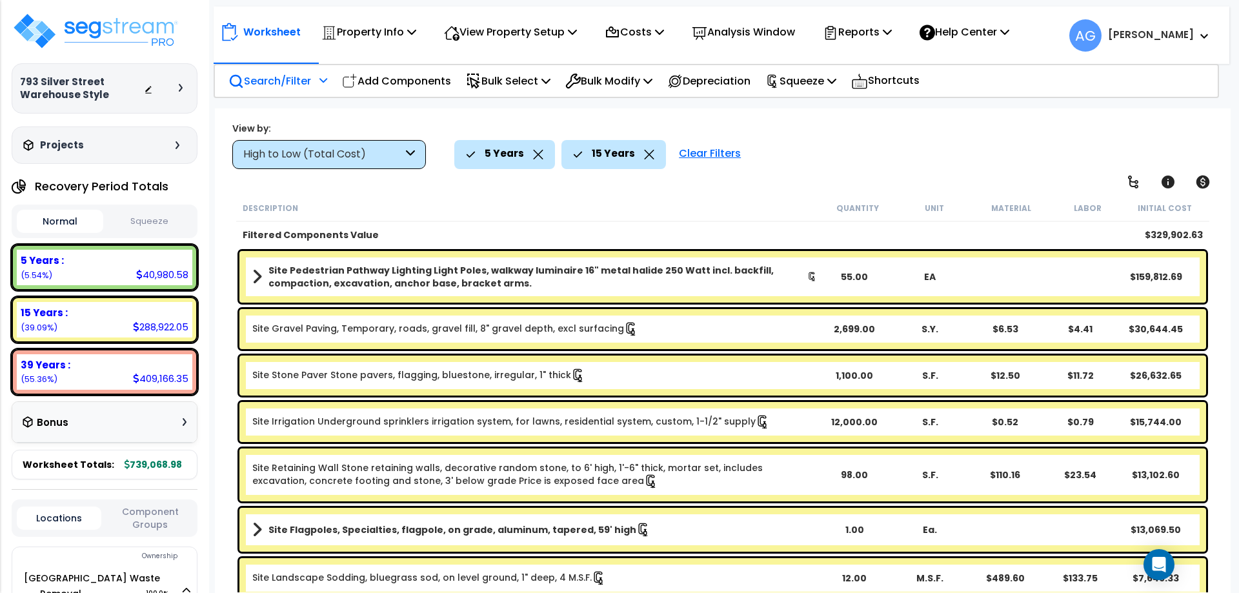
click at [536, 157] on icon at bounding box center [538, 155] width 10 height 10
click at [505, 26] on p "View Property Setup" at bounding box center [510, 31] width 133 height 17
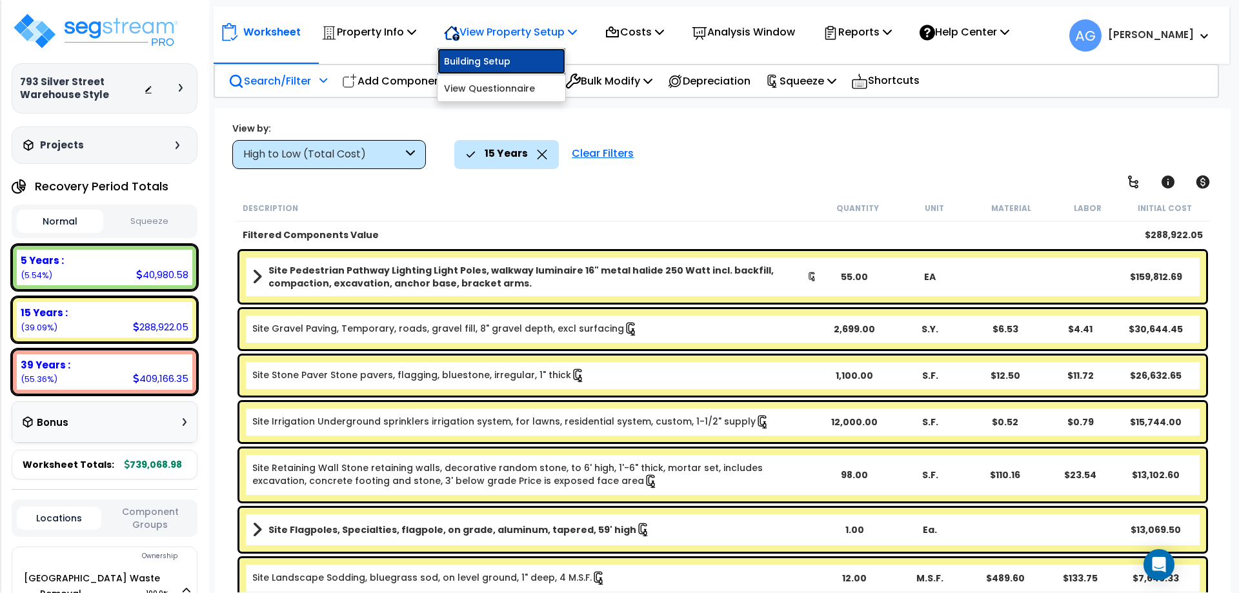
click at [498, 63] on link "Building Setup" at bounding box center [502, 61] width 128 height 26
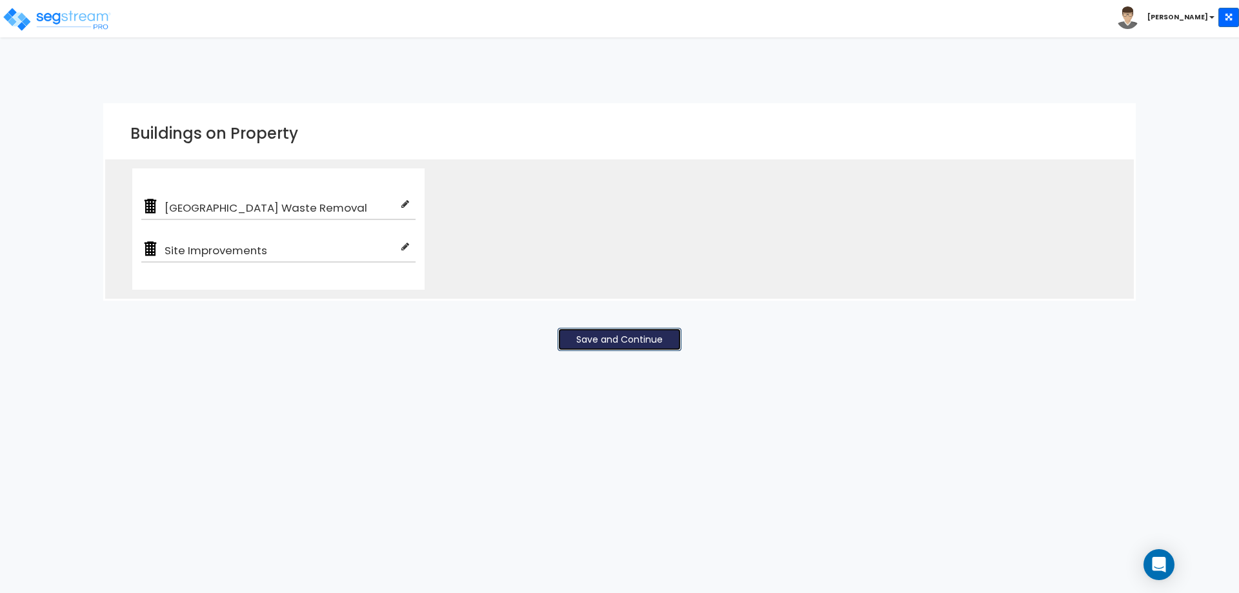
click at [608, 341] on button "Save and Continue" at bounding box center [620, 339] width 124 height 23
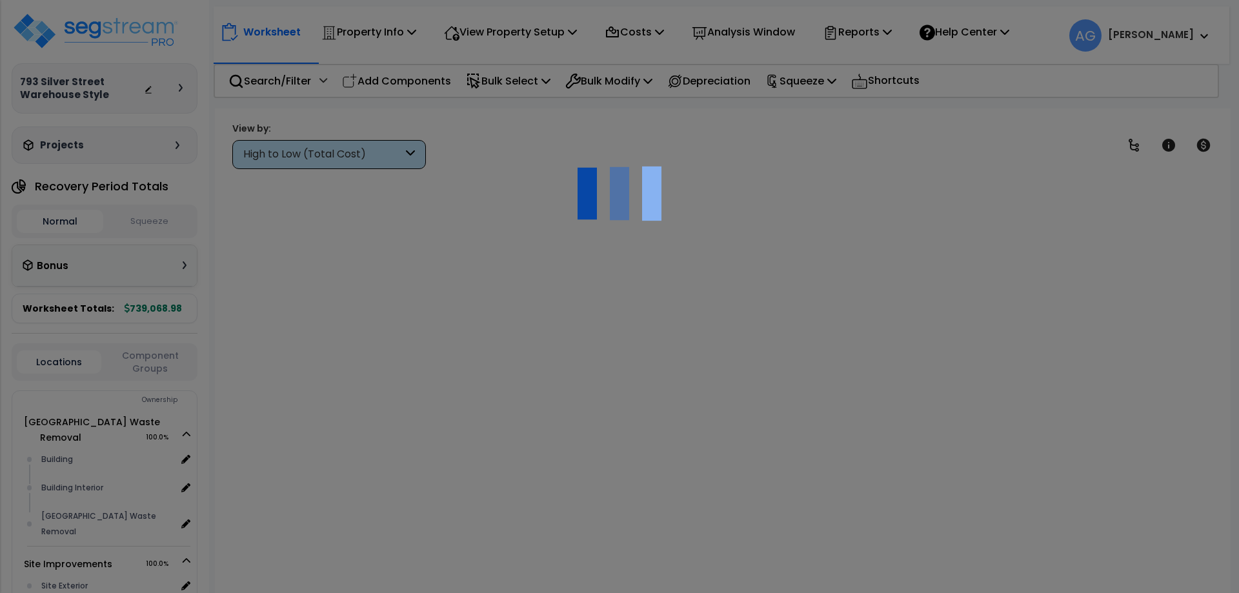
click at [489, 44] on div at bounding box center [619, 296] width 1239 height 593
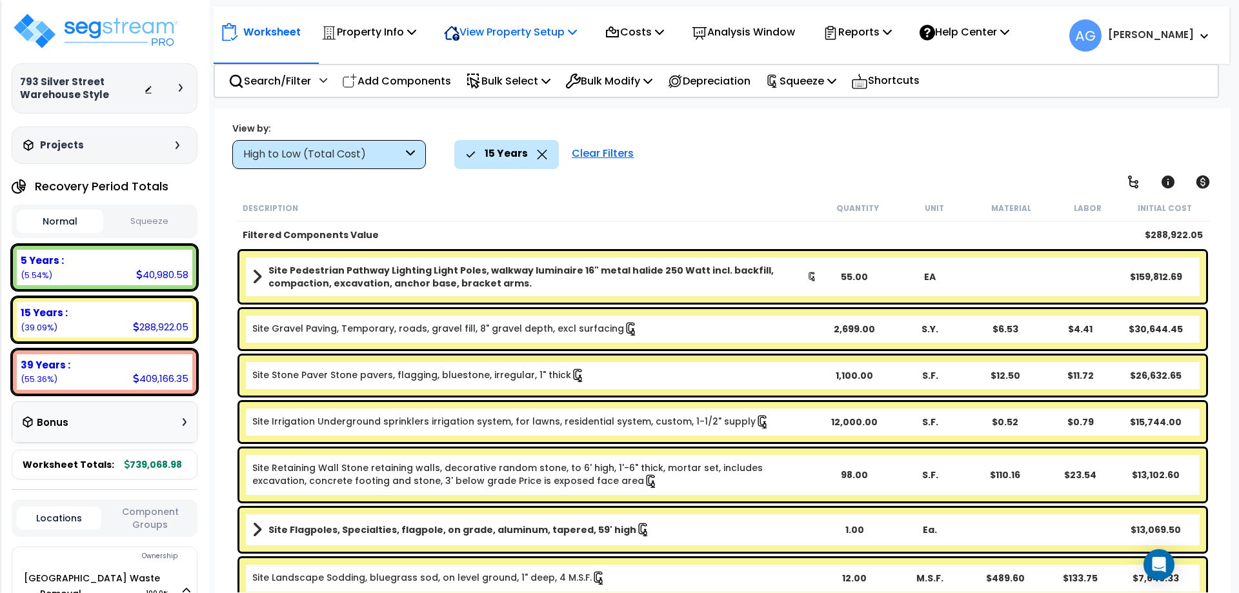
click at [509, 34] on p "View Property Setup" at bounding box center [510, 31] width 133 height 17
click at [503, 89] on link "View Questionnaire" at bounding box center [502, 89] width 128 height 26
click at [377, 269] on b "Site Pedestrian Pathway Lighting Light Poles, walkway luminaire 16" metal halid…" at bounding box center [537, 277] width 539 height 26
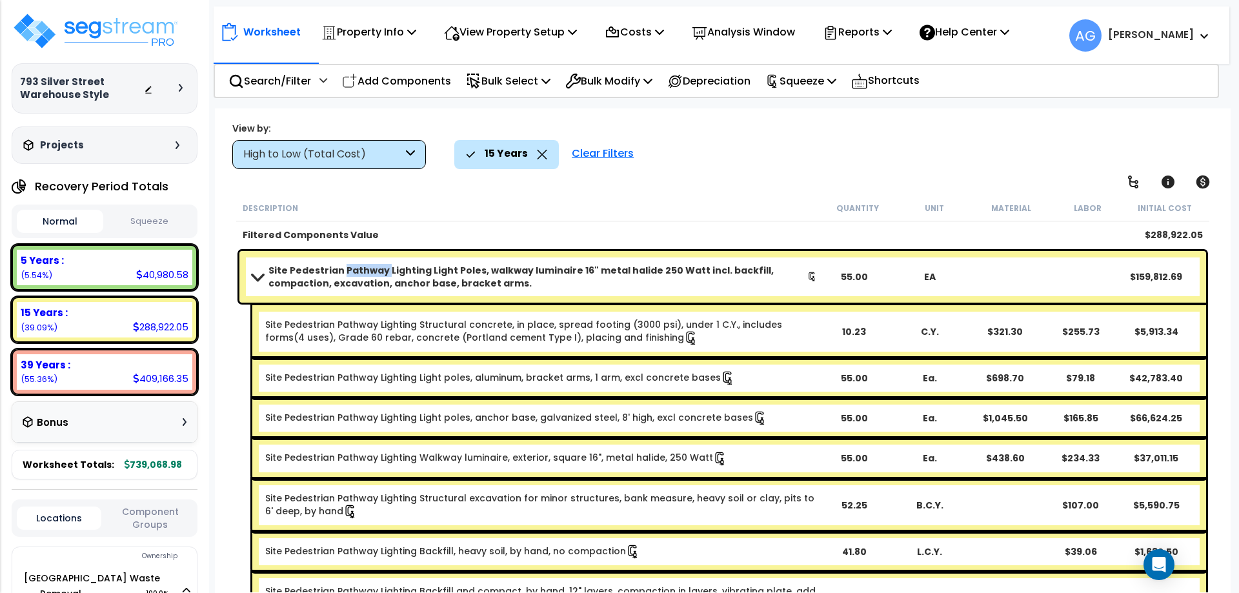
click at [377, 269] on b "Site Pedestrian Pathway Lighting Light Poles, walkway luminaire 16" metal halid…" at bounding box center [537, 277] width 539 height 26
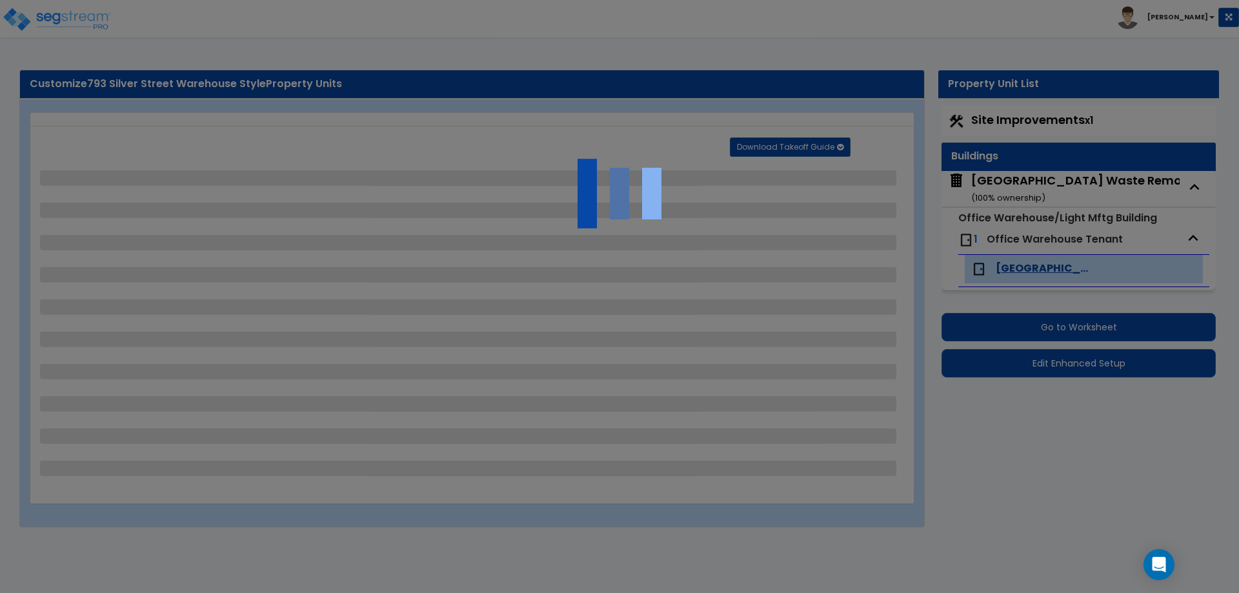
select select "2"
select select "1"
select select "2"
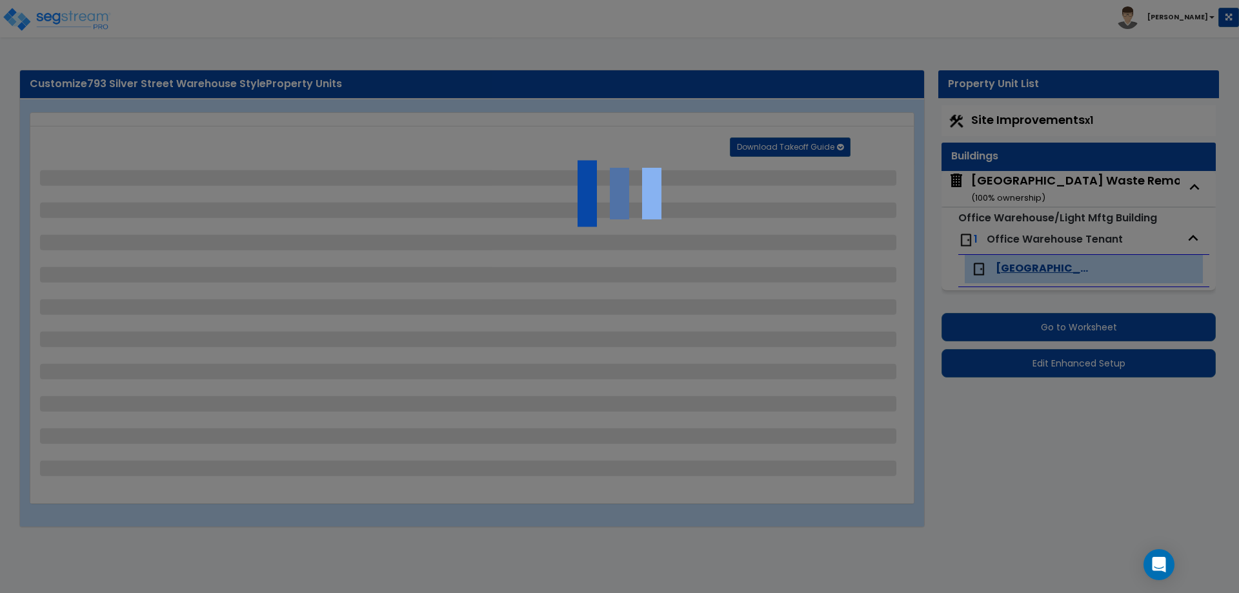
select select "2"
select select "1"
select select "4"
select select "2"
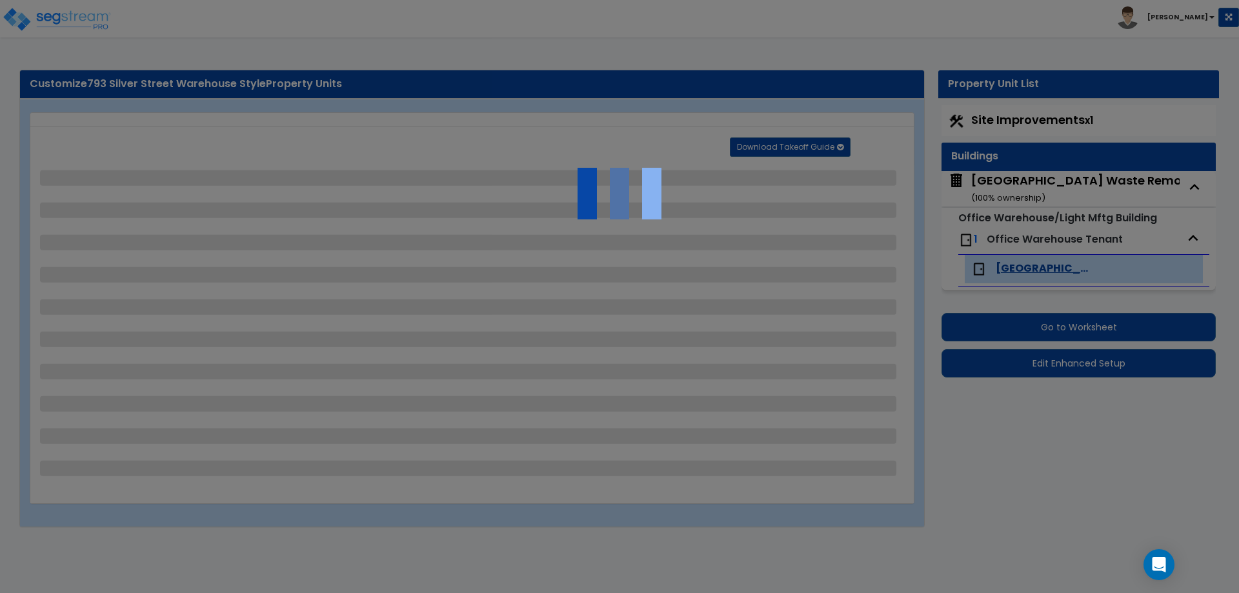
select select "1"
select select "4"
select select "2"
select select "1"
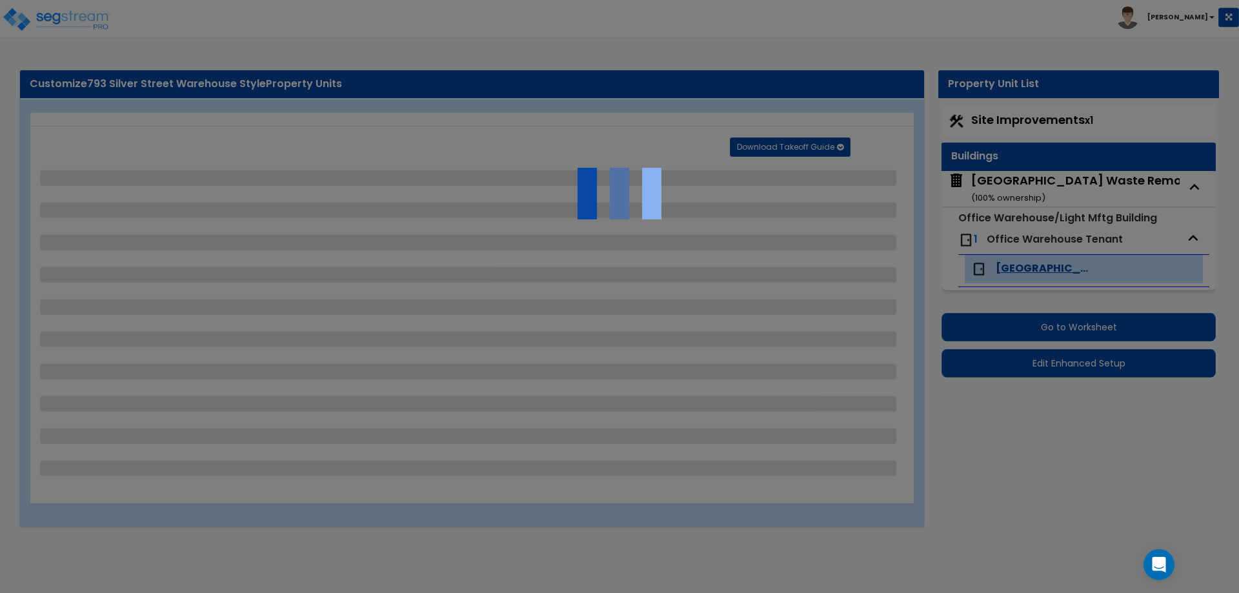
select select "2"
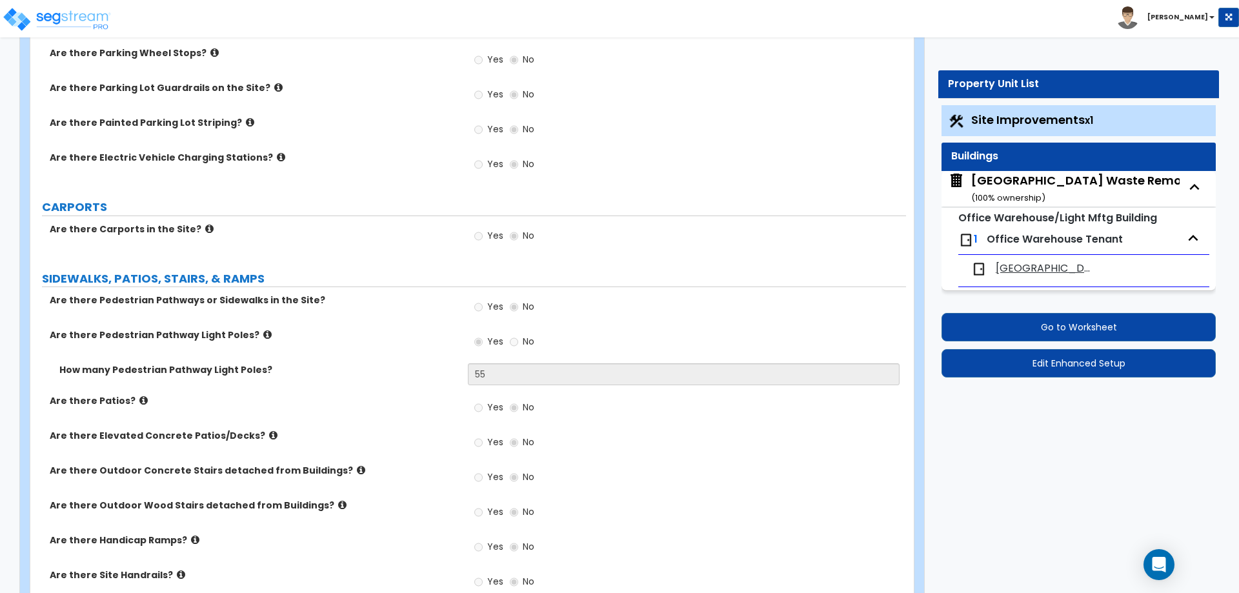
scroll to position [829, 0]
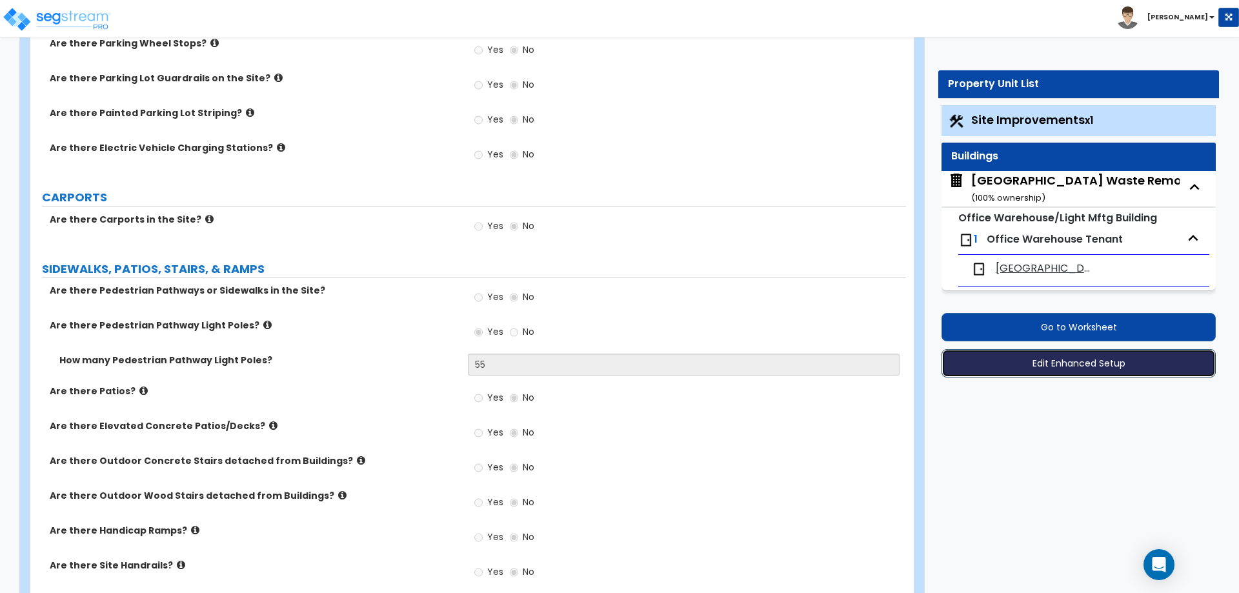
click at [1071, 363] on button "Edit Enhanced Setup" at bounding box center [1079, 363] width 274 height 28
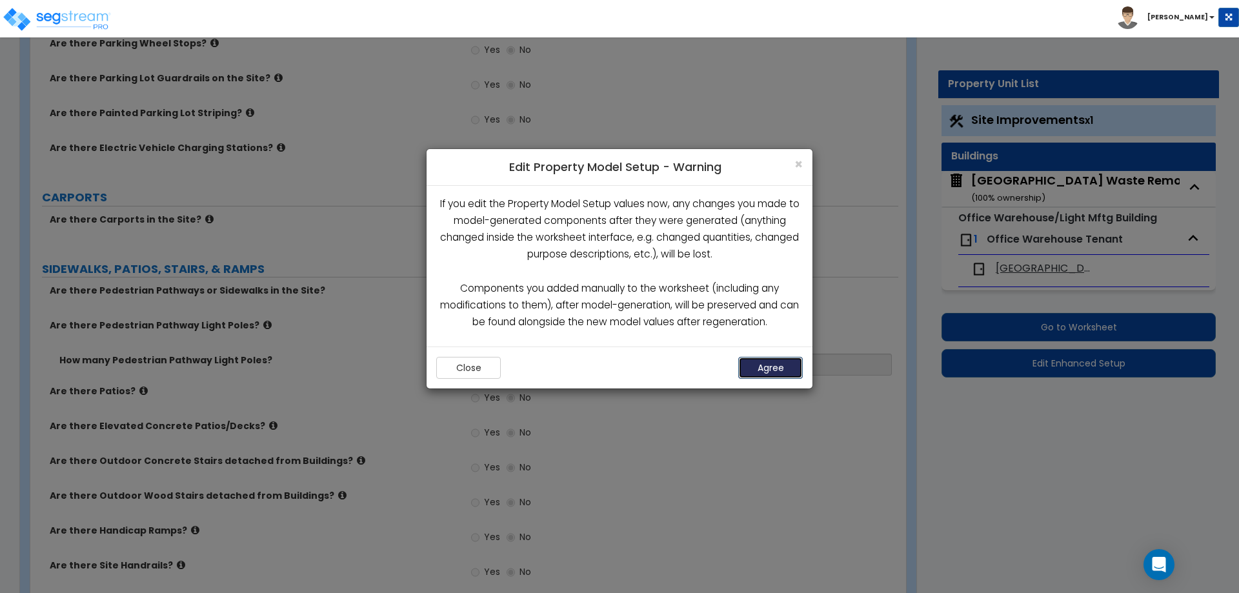
click at [769, 363] on button "Agree" at bounding box center [770, 368] width 65 height 22
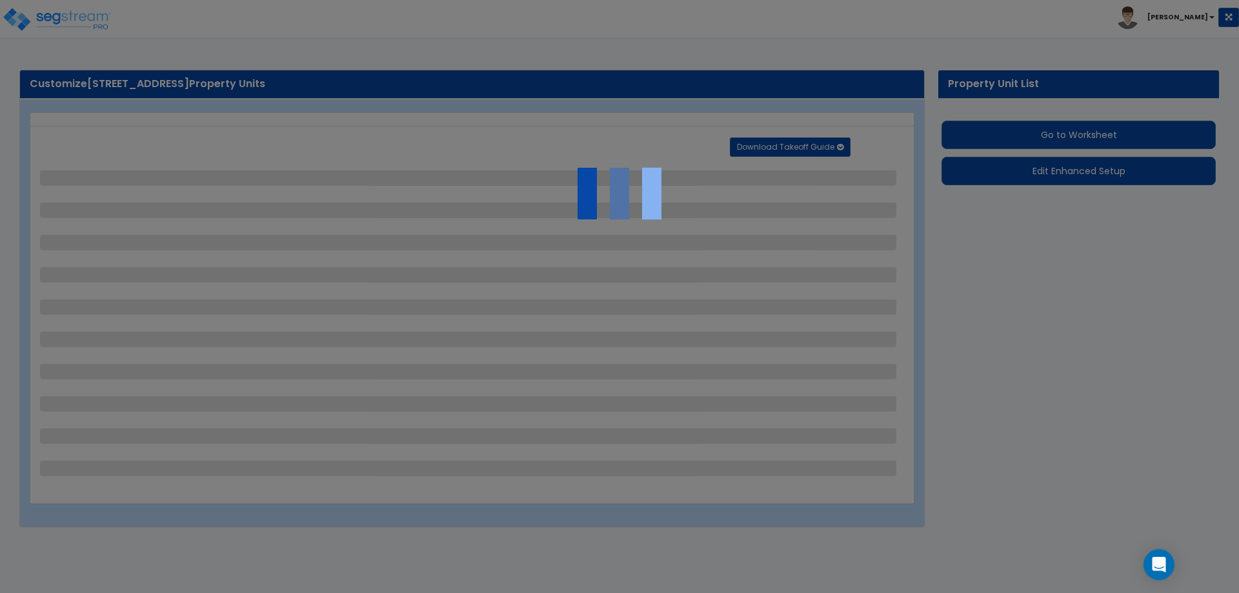
select select "2"
select select "1"
select select "2"
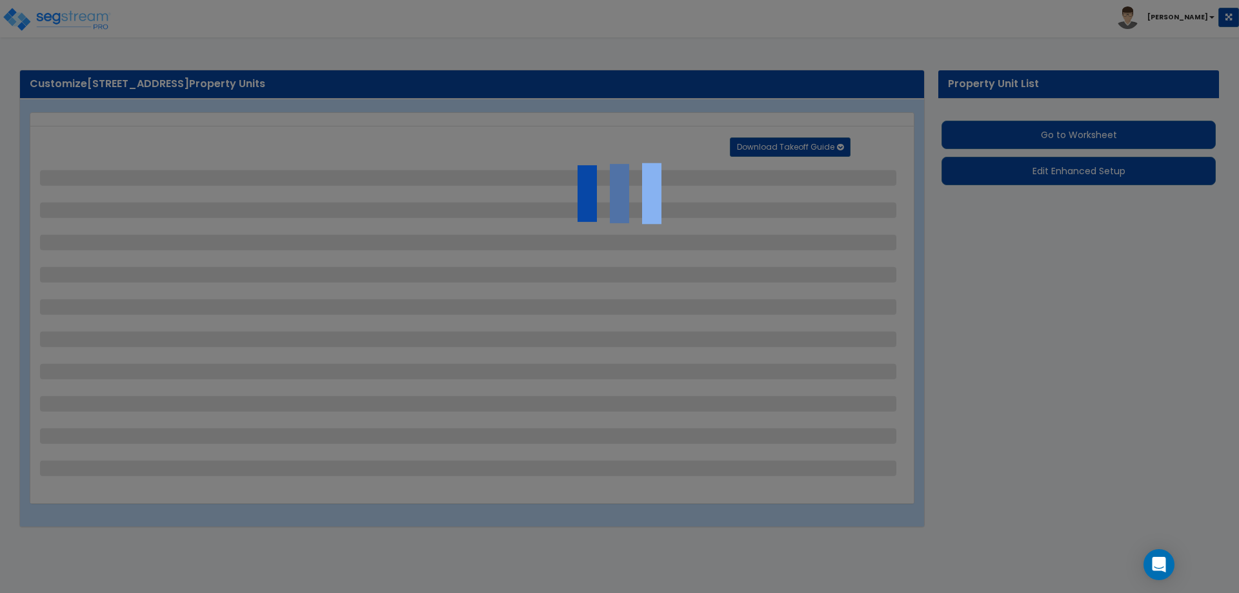
select select "2"
select select "1"
select select "4"
select select "2"
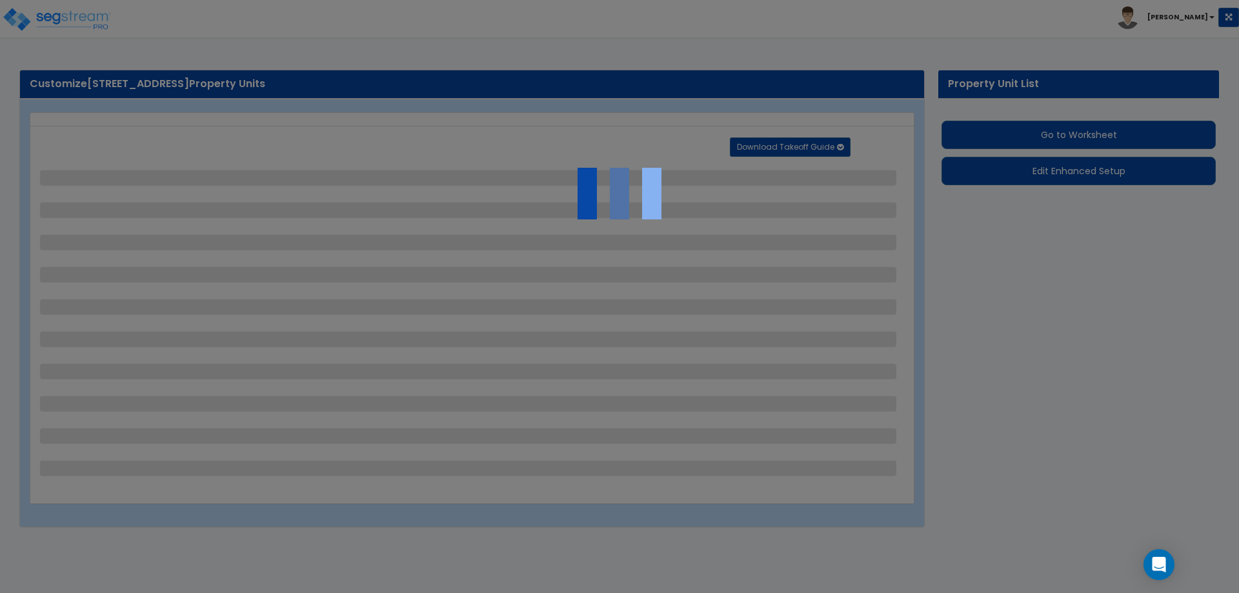
select select "1"
select select "4"
select select "2"
select select "1"
select select "4"
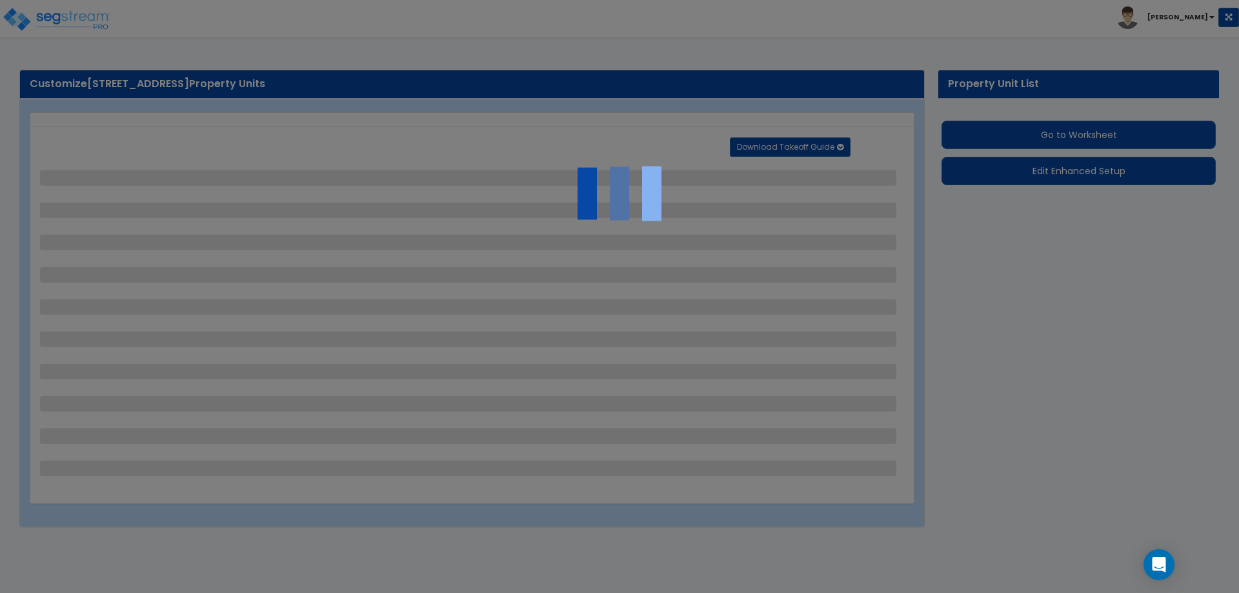
select select "2"
select select "1"
select select "2"
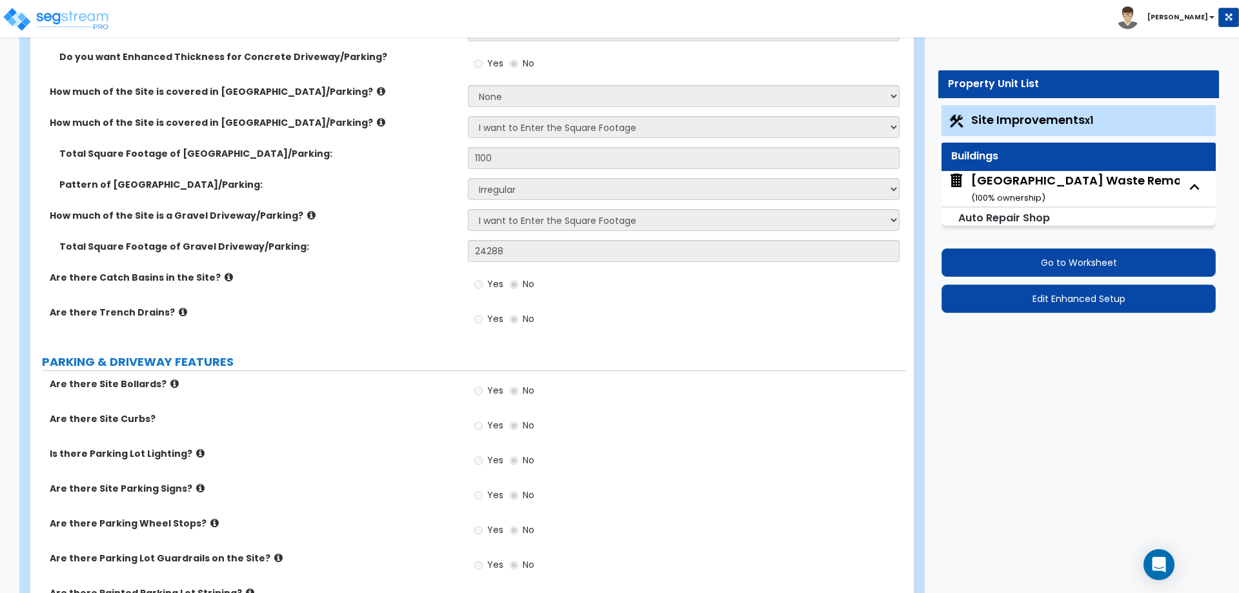
scroll to position [338, 0]
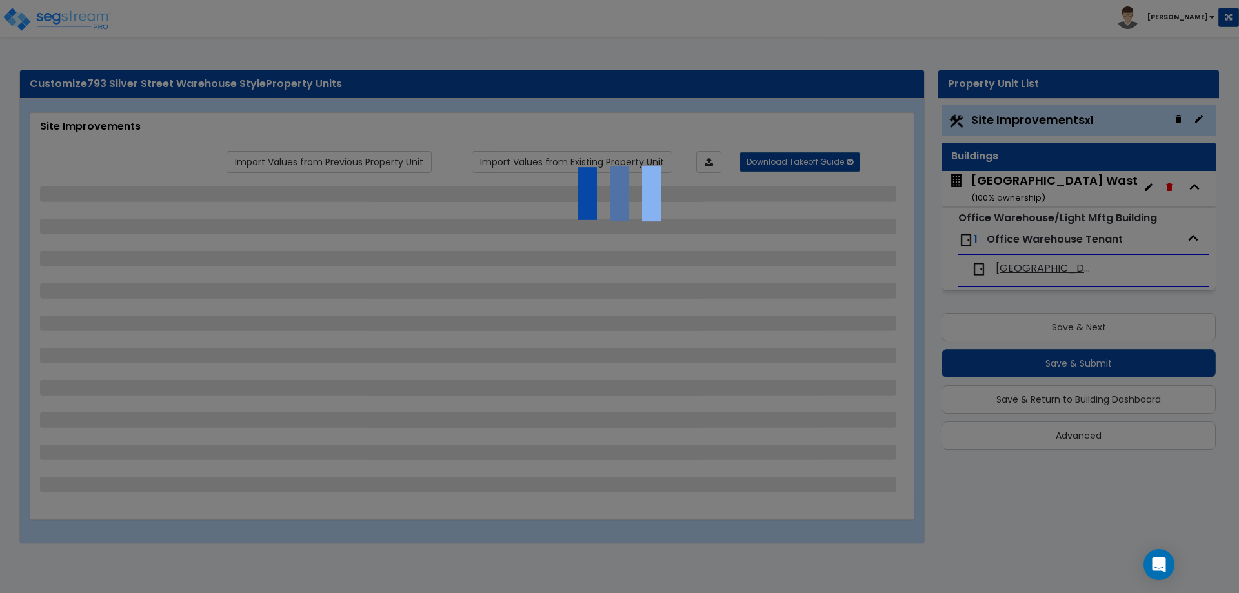
select select "2"
select select "1"
select select "2"
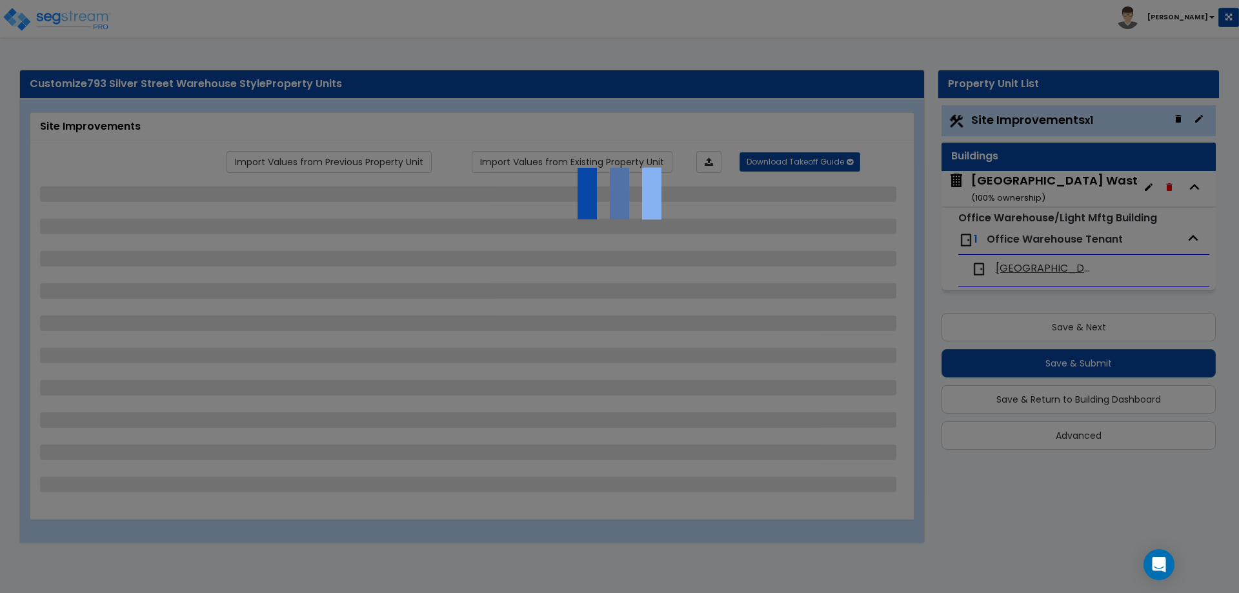
select select "2"
select select "1"
select select "4"
select select "2"
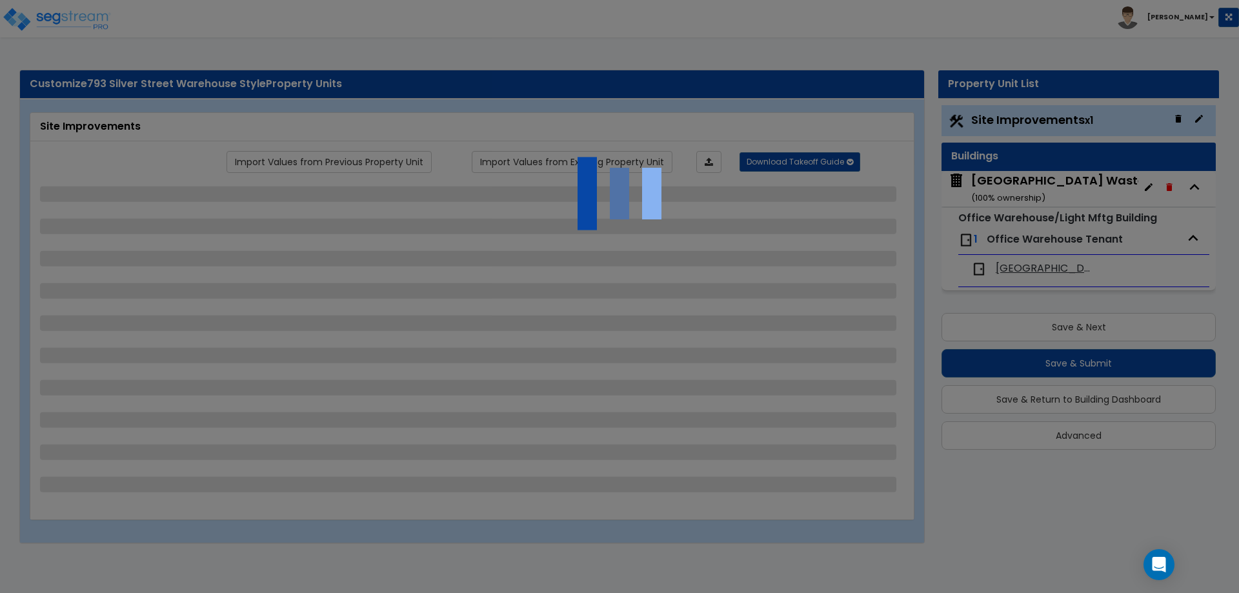
select select "1"
select select "4"
select select "2"
select select "1"
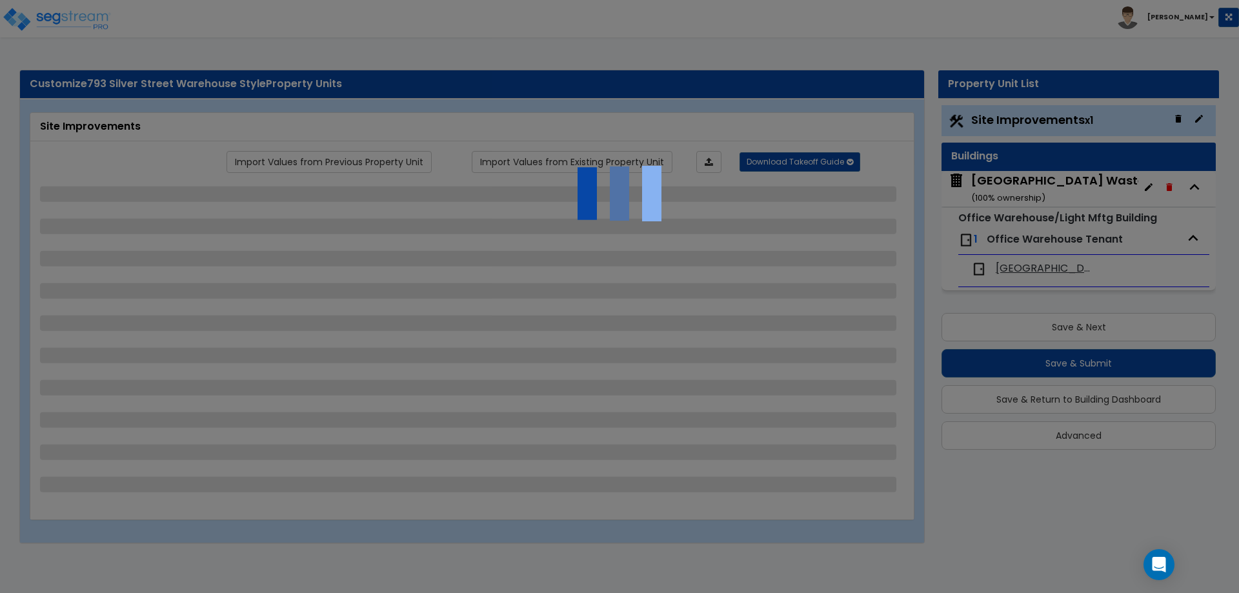
select select "2"
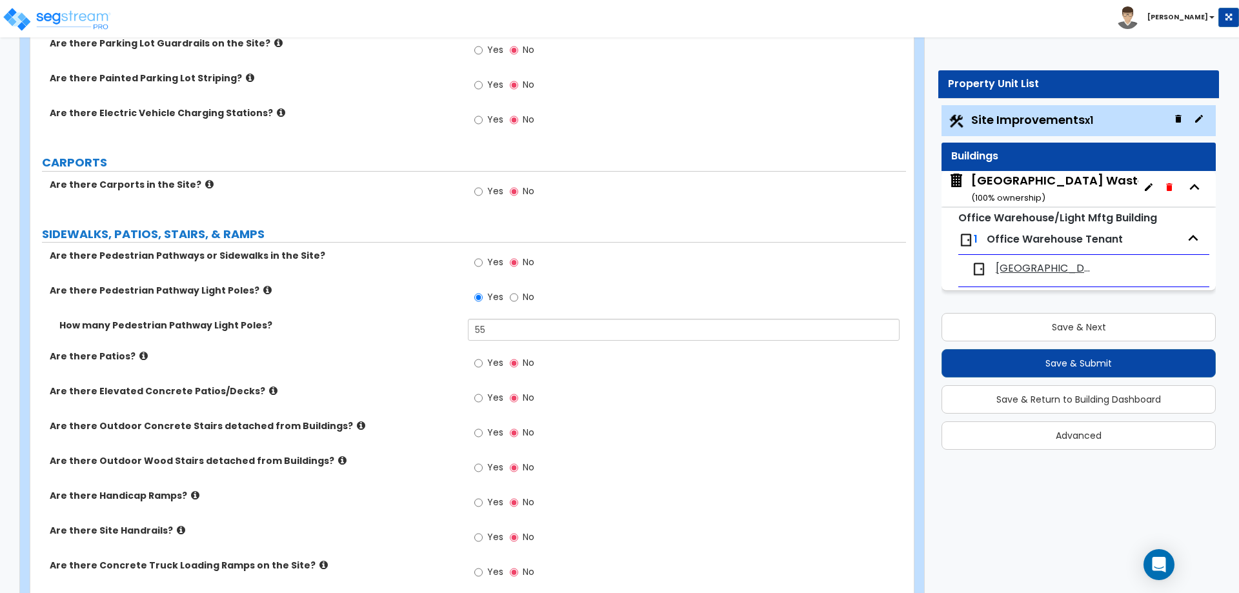
scroll to position [889, 0]
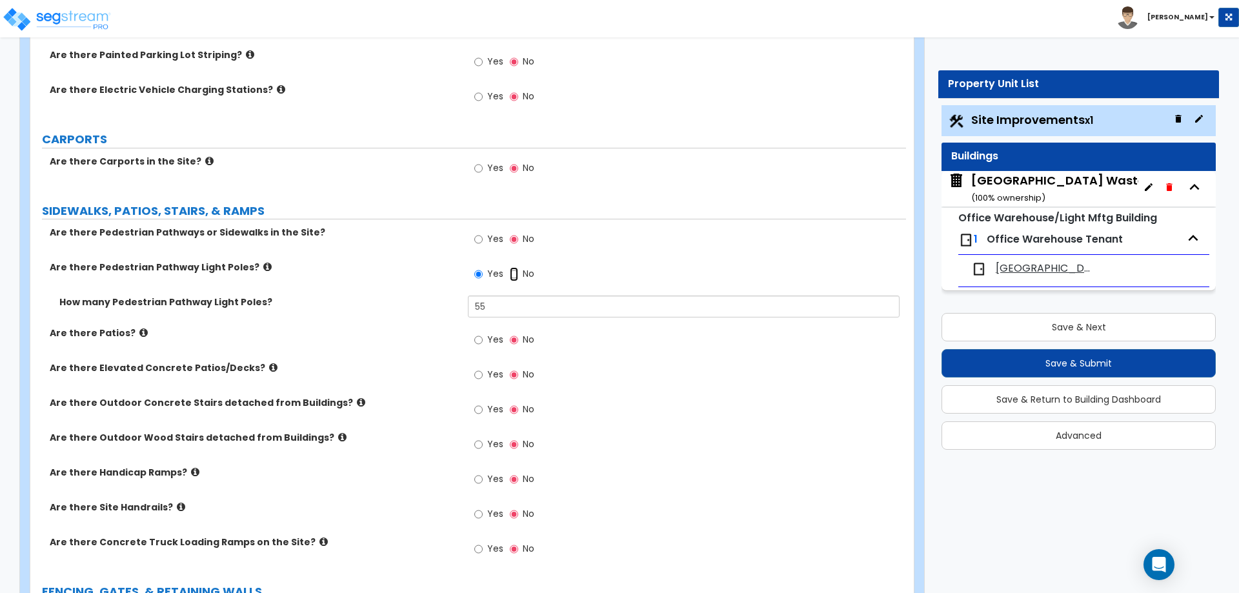
click at [517, 273] on input "No" at bounding box center [514, 274] width 8 height 14
radio input "false"
radio input "true"
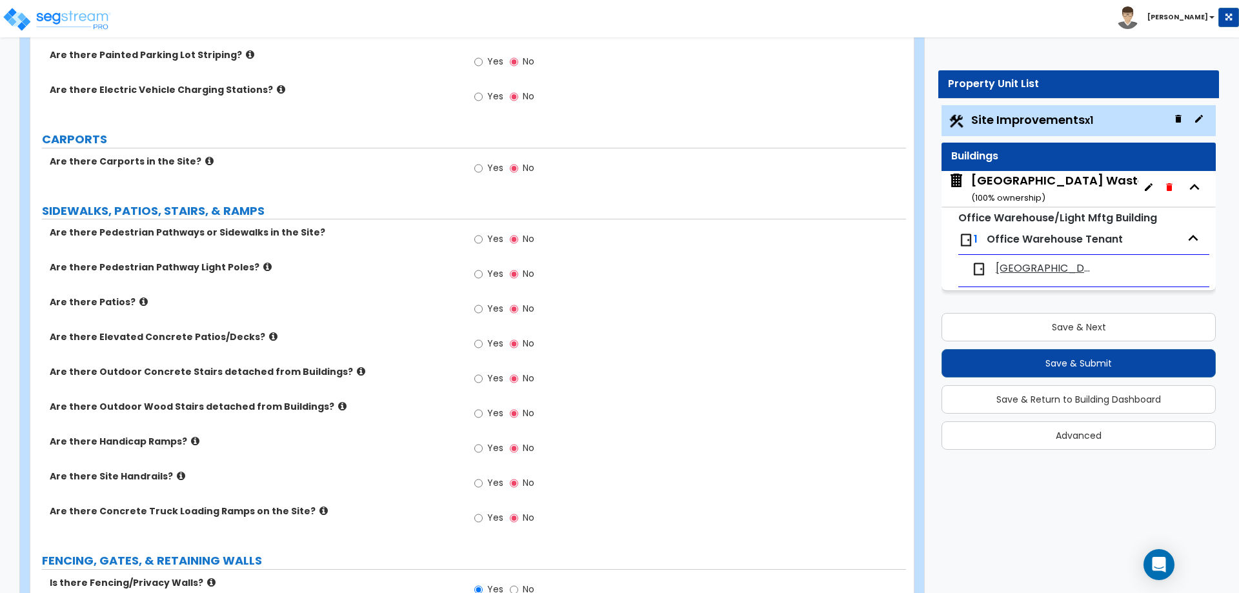
click at [483, 246] on label "Yes" at bounding box center [488, 241] width 29 height 22
click at [483, 246] on input "Yes" at bounding box center [478, 239] width 8 height 14
radio input "true"
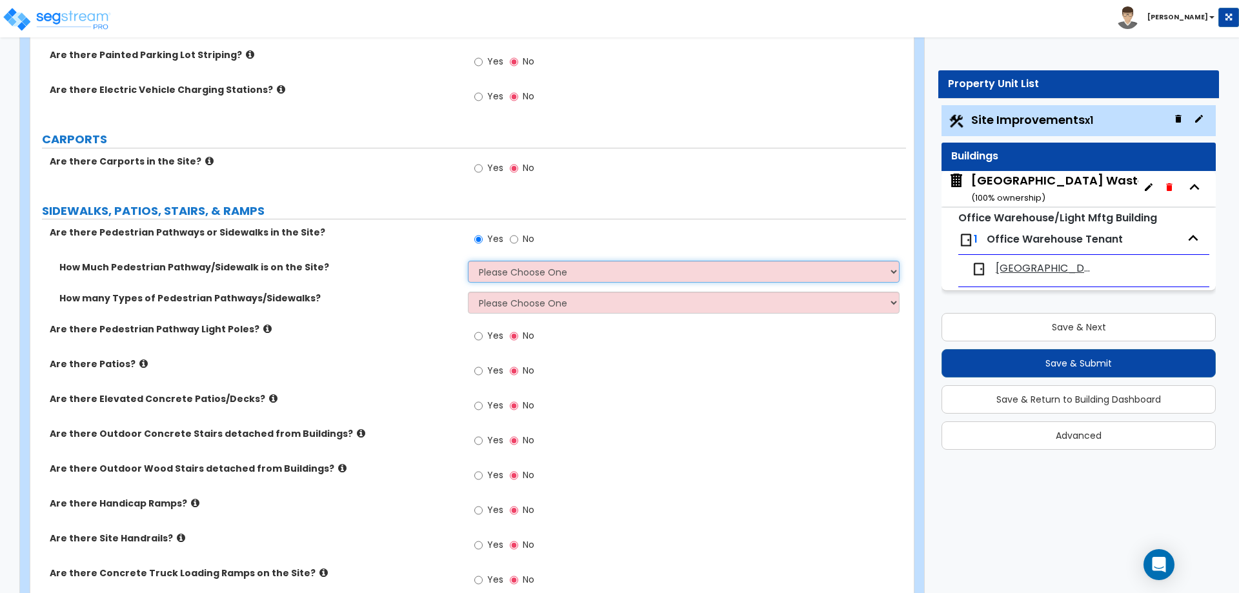
click at [517, 276] on select "Please Choose One I Don't Know, Please Estimate For Me Enter Linear Footage" at bounding box center [683, 272] width 431 height 22
select select "2"
click at [468, 261] on select "Please Choose One I Don't Know, Please Estimate For Me Enter Linear Footage" at bounding box center [683, 272] width 431 height 22
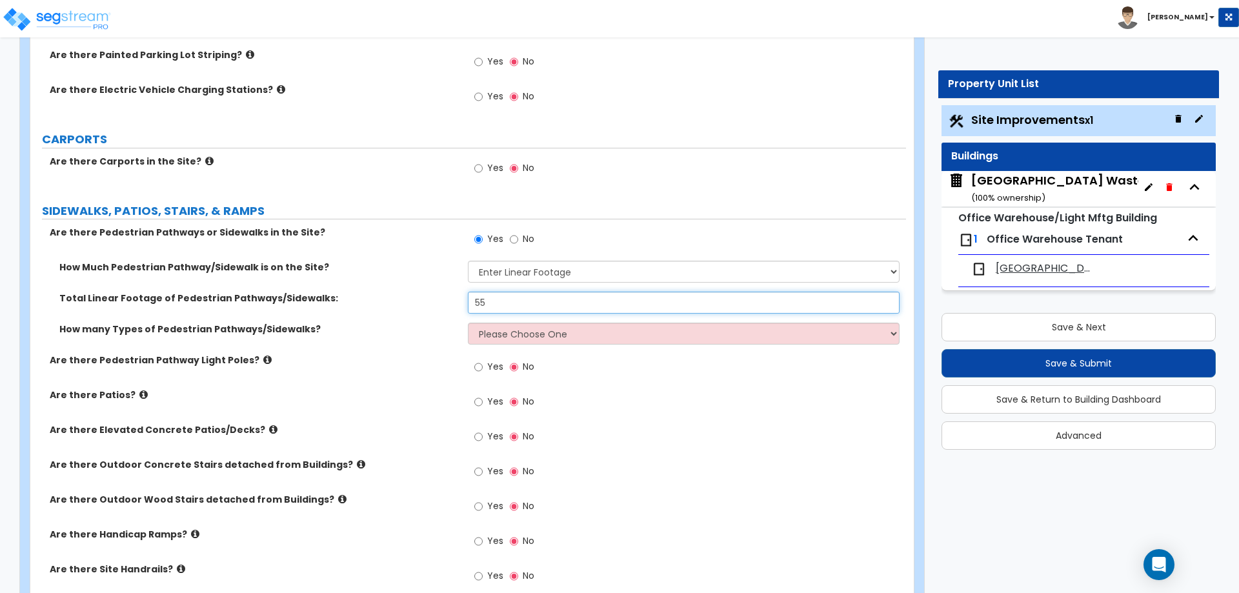
type input "55"
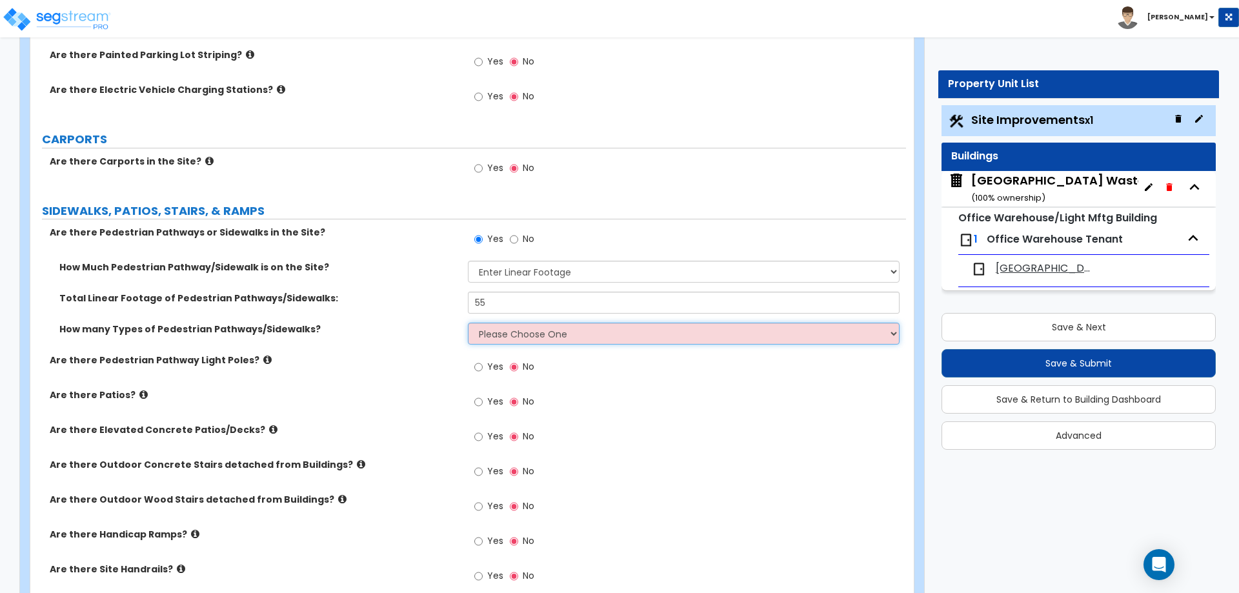
click at [516, 328] on select "Please Choose One 1 2 3" at bounding box center [683, 334] width 431 height 22
select select "1"
click at [468, 323] on select "Please Choose One 1 2 3" at bounding box center [683, 334] width 431 height 22
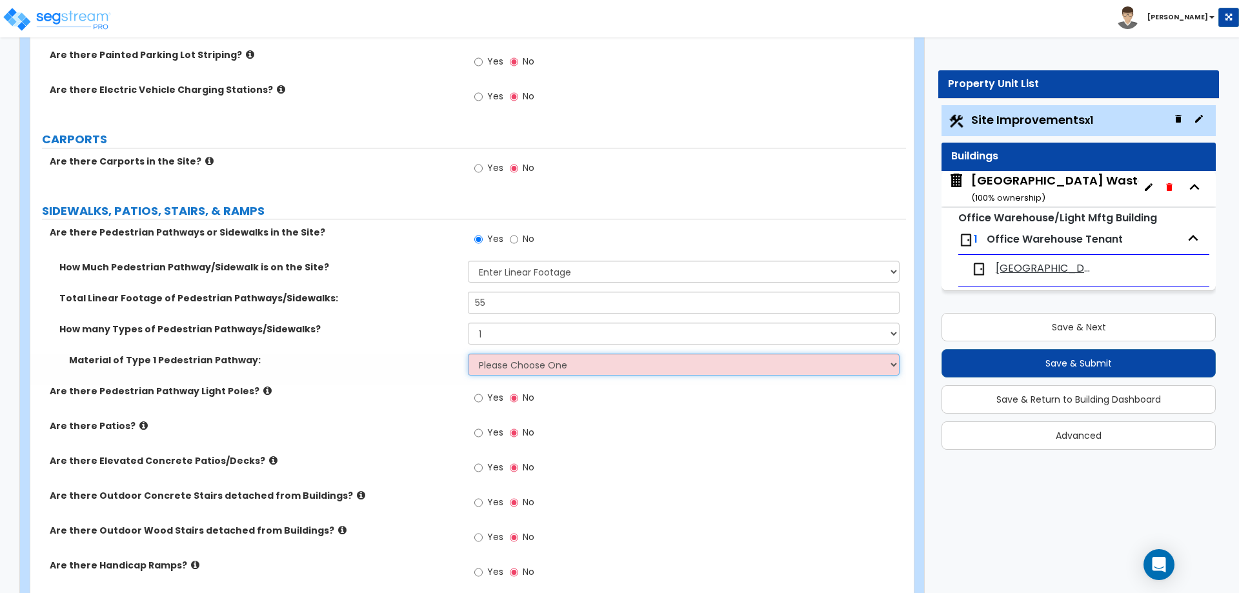
click at [500, 362] on select "Please Choose One Bare Concrete Stamped Concrete Brick Pavers Stone Pavers Wood…" at bounding box center [683, 365] width 431 height 22
select select "4"
click at [468, 354] on select "Please Choose One Bare Concrete Stamped Concrete Brick Pavers Stone Pavers Wood…" at bounding box center [683, 365] width 431 height 22
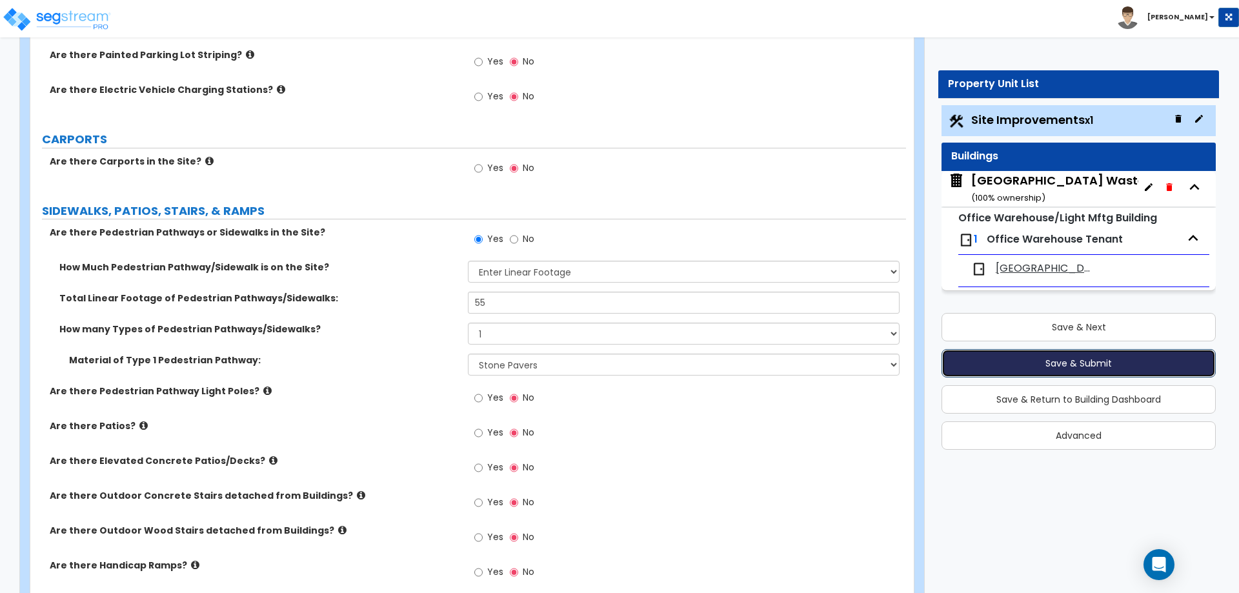
click at [1068, 362] on button "Save & Submit" at bounding box center [1079, 363] width 274 height 28
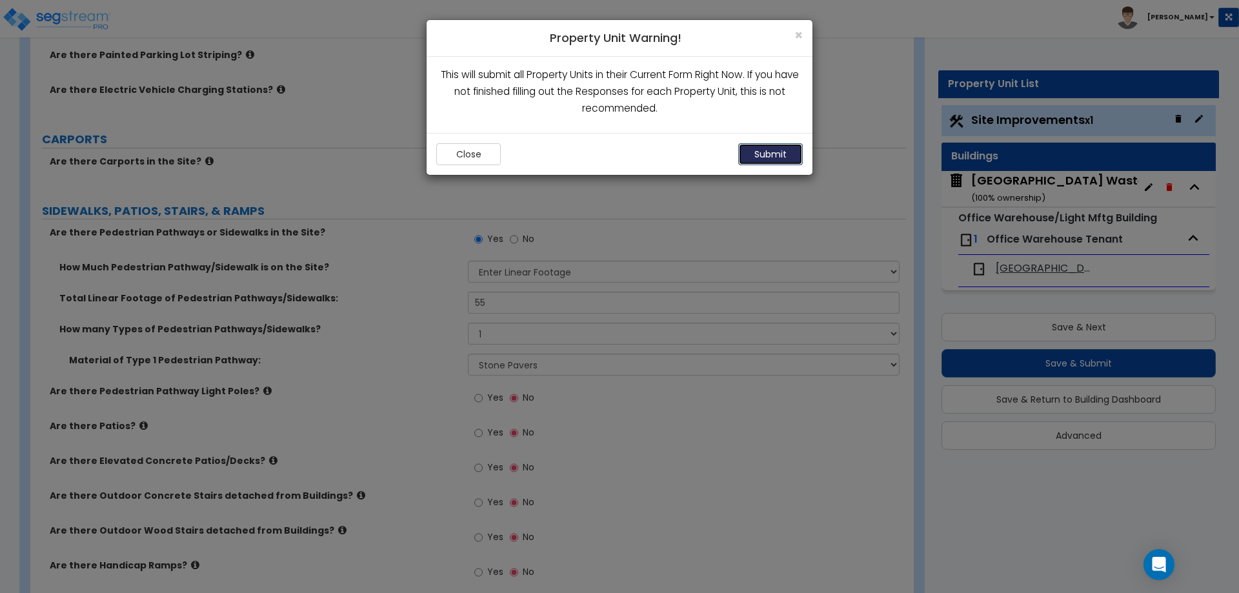
click at [752, 158] on button "Submit" at bounding box center [770, 154] width 65 height 22
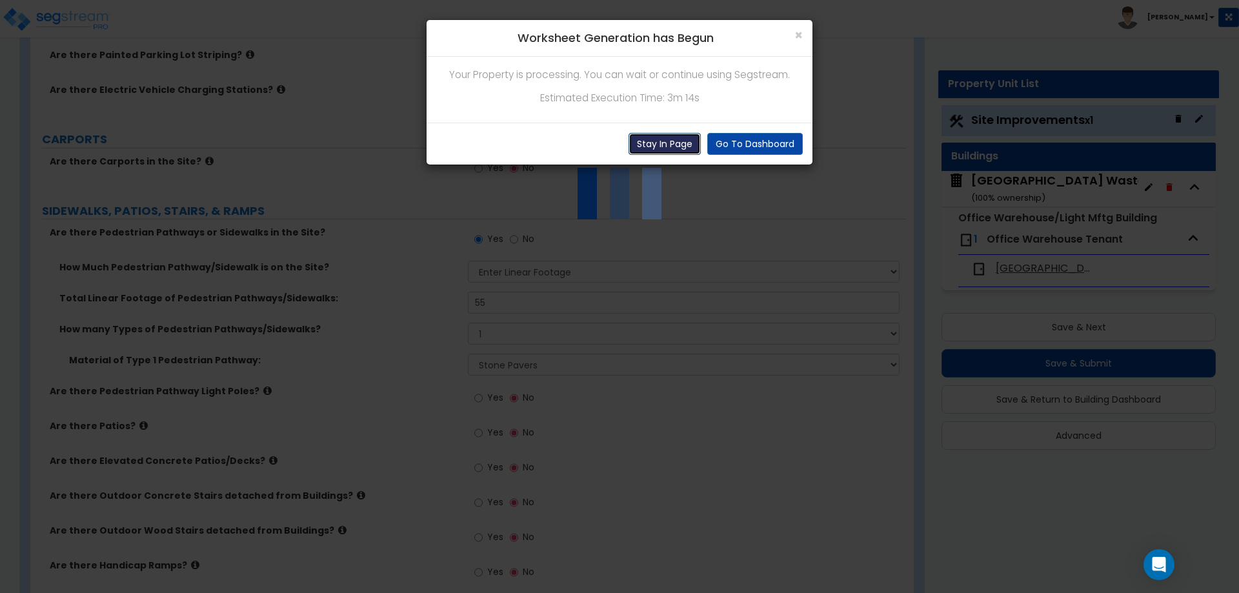
click at [669, 146] on button "Stay In Page" at bounding box center [665, 144] width 72 height 22
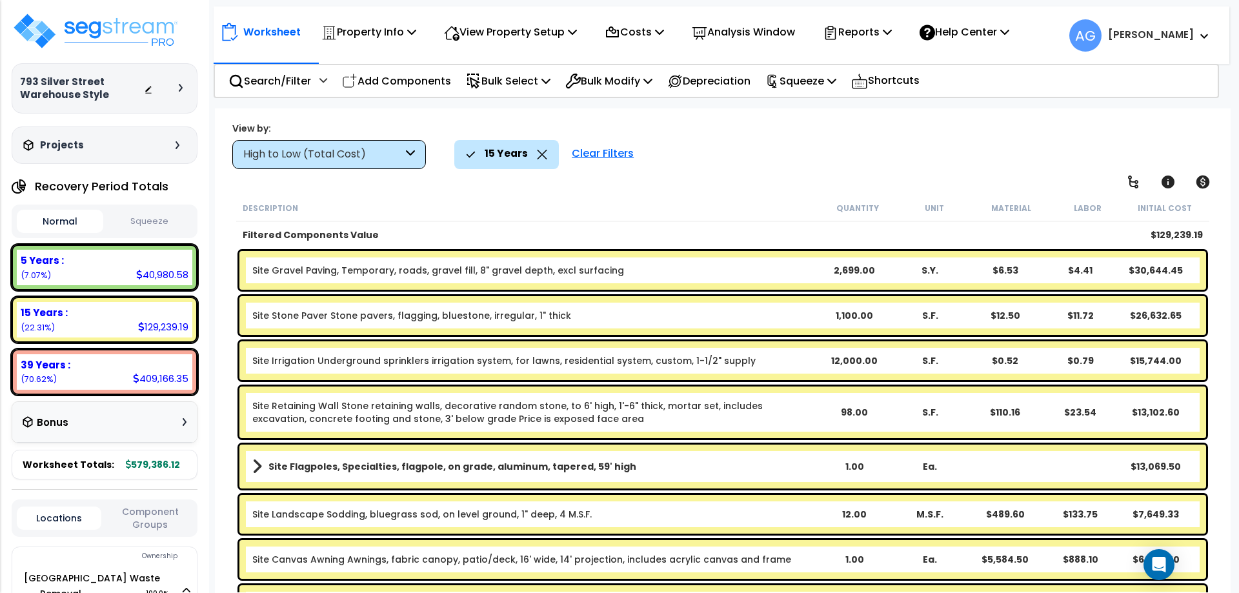
click at [159, 219] on button "Squeeze" at bounding box center [149, 221] width 86 height 23
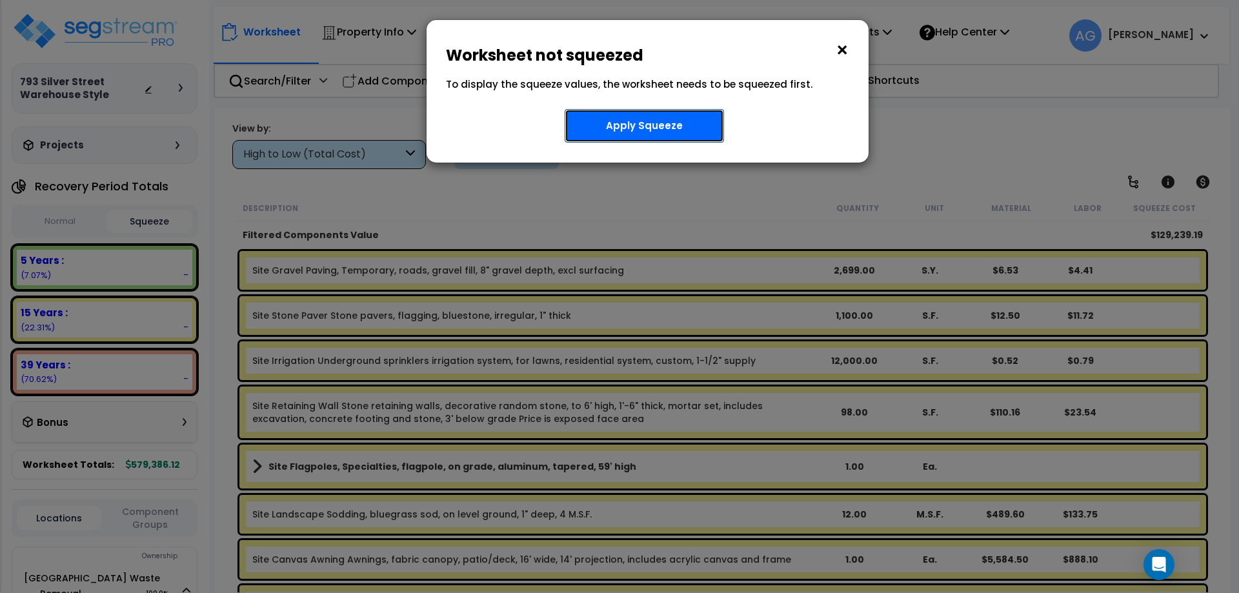
click at [646, 133] on button "Apply Squeeze" at bounding box center [644, 126] width 159 height 34
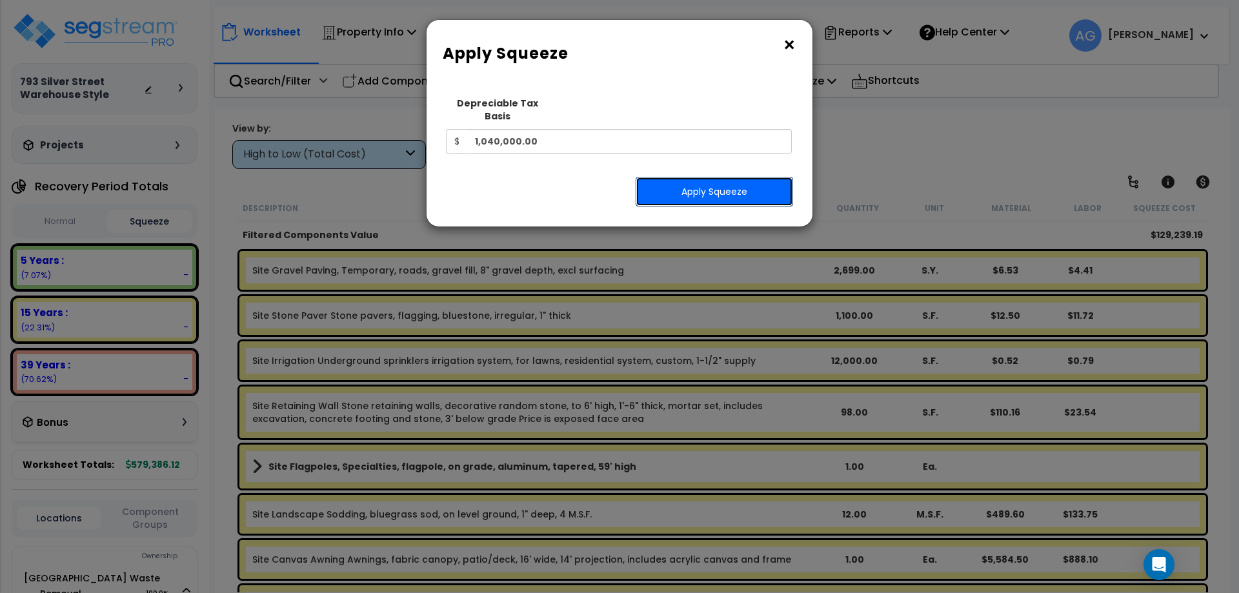
click at [696, 177] on button "Apply Squeeze" at bounding box center [714, 192] width 157 height 30
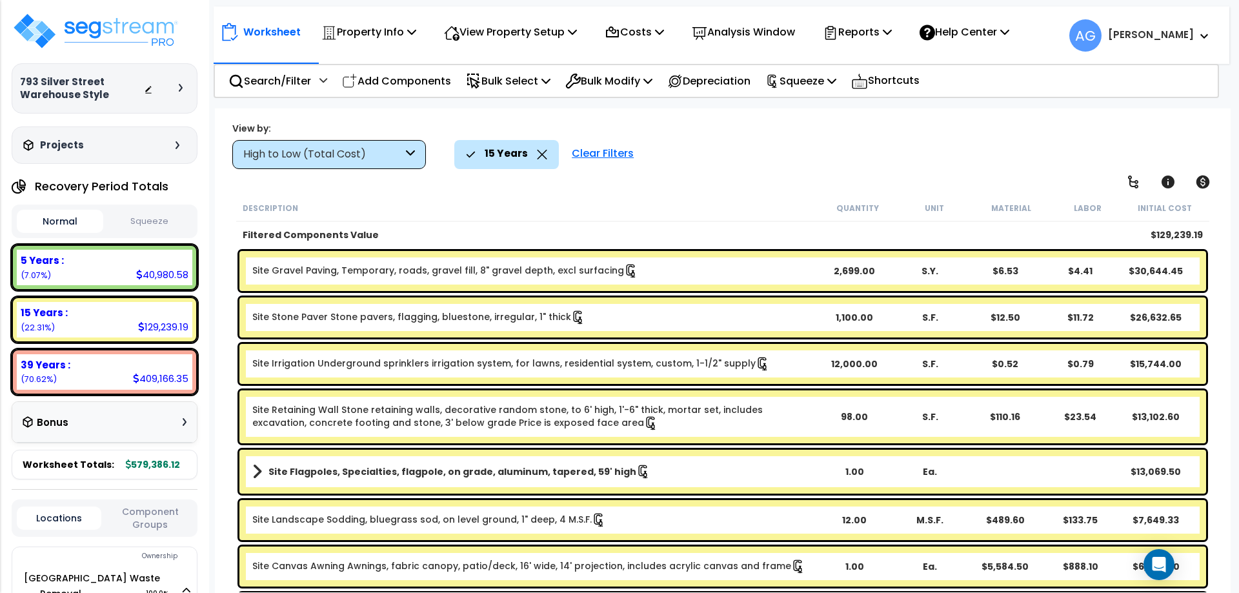
click at [143, 217] on button "Squeeze" at bounding box center [149, 221] width 86 height 23
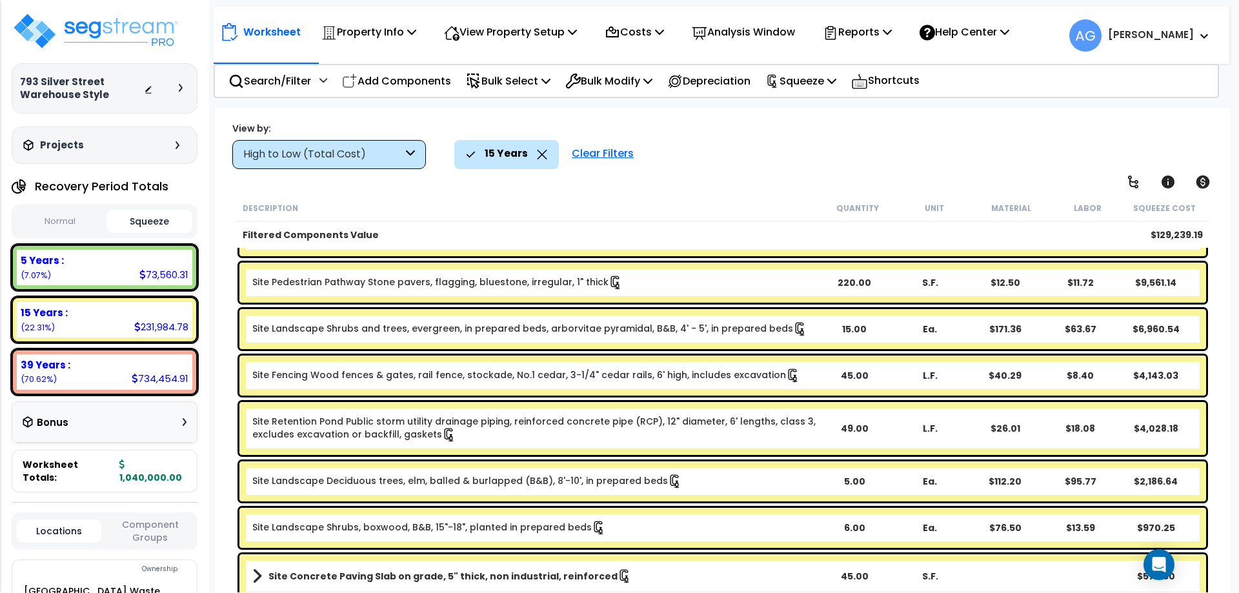
scroll to position [386, 0]
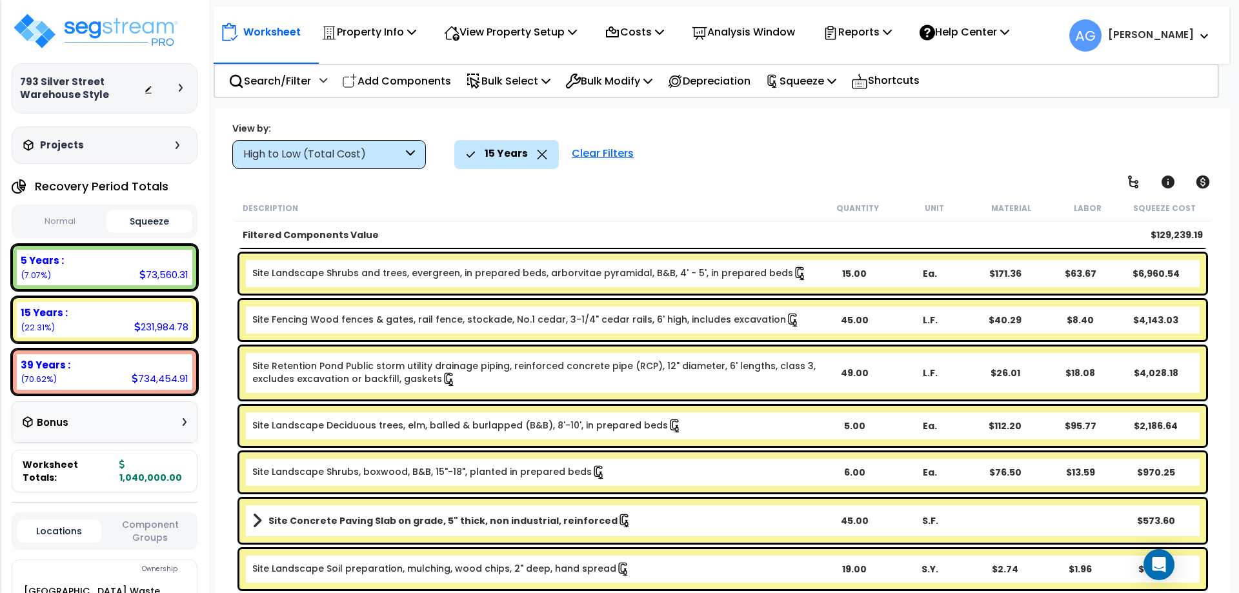
click at [374, 159] on div "High to Low (Total Cost)" at bounding box center [322, 154] width 159 height 15
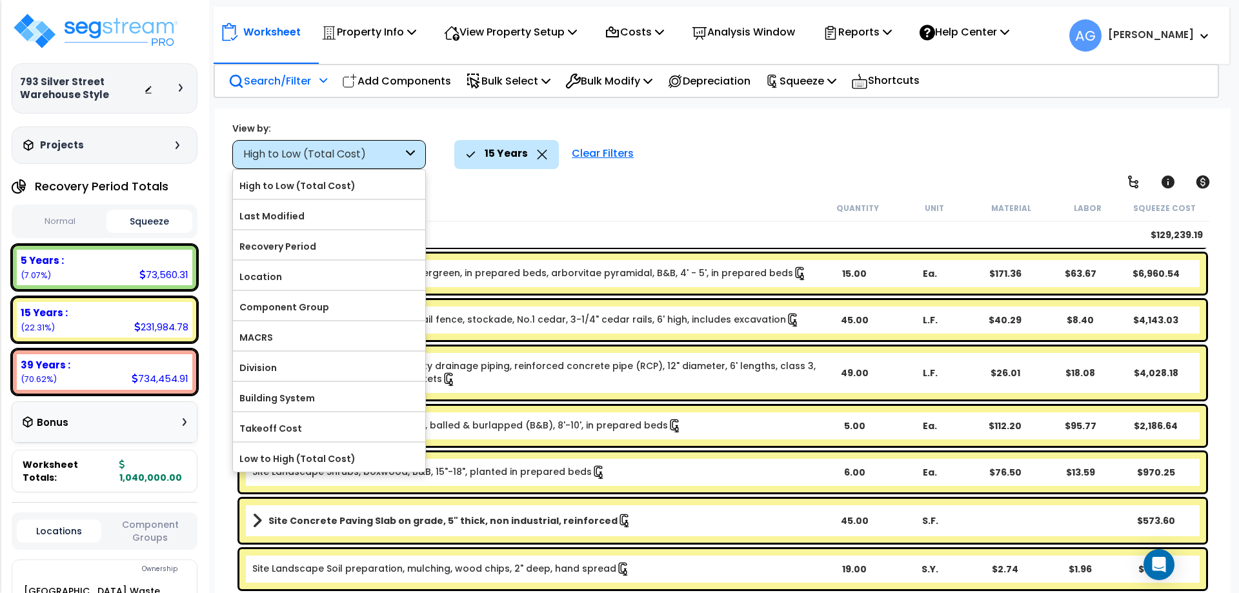
click at [318, 80] on div "Search/Filter Additional Search / Filter" at bounding box center [277, 81] width 99 height 30
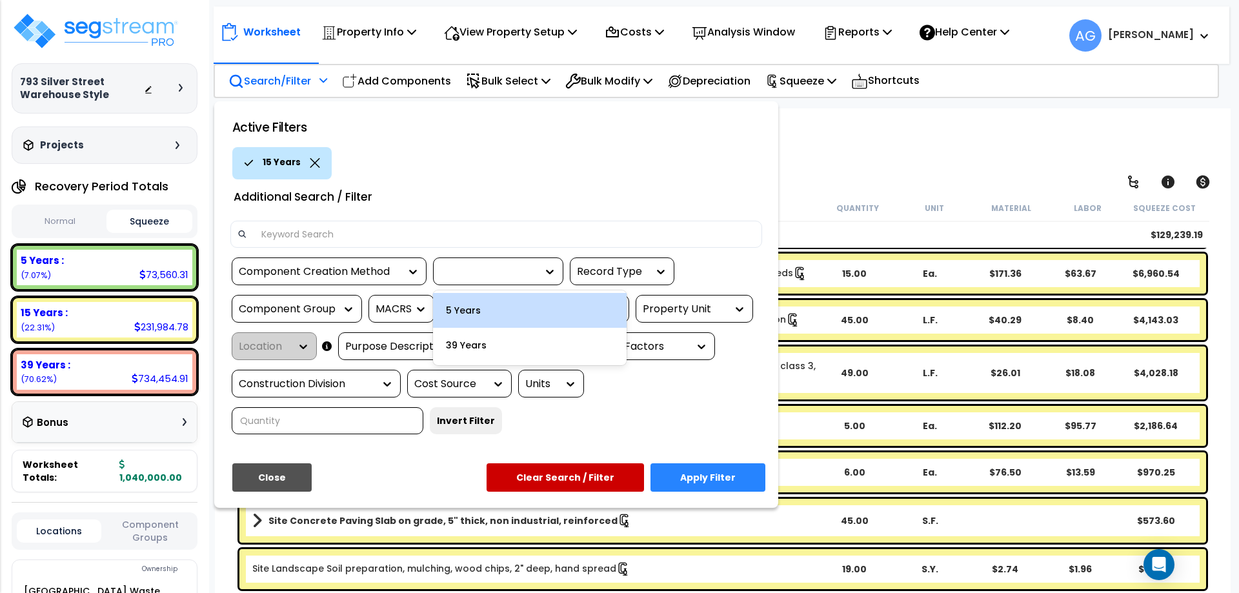
click at [545, 267] on icon at bounding box center [549, 271] width 13 height 13
click at [474, 315] on div "5 Years" at bounding box center [530, 310] width 194 height 35
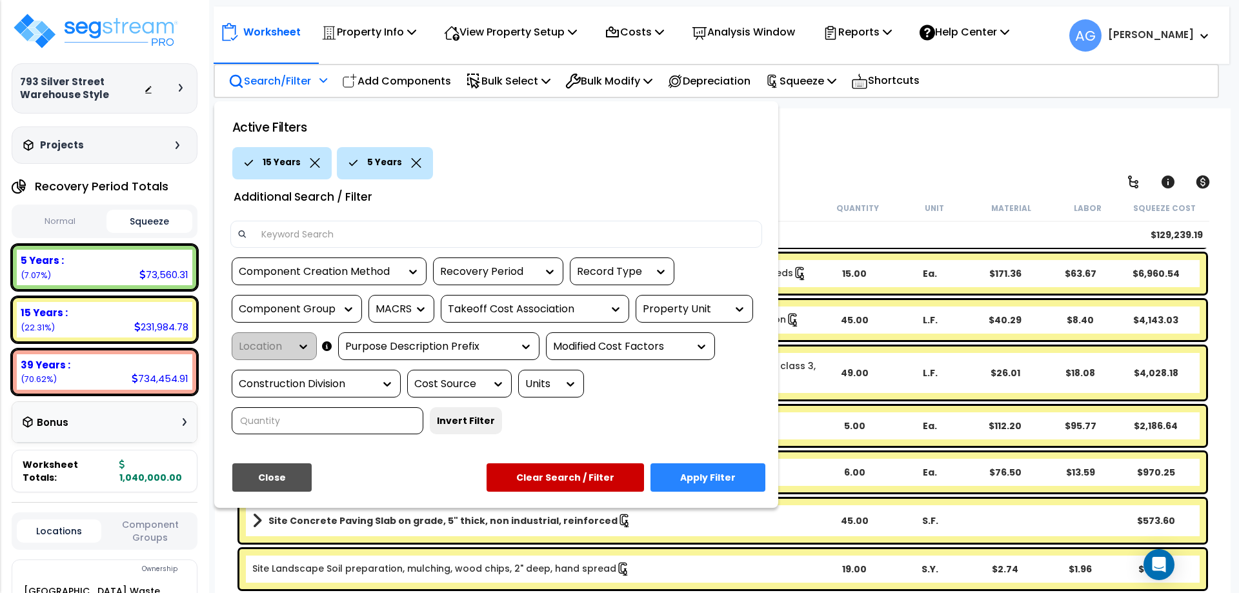
click at [698, 478] on button "Apply Filter" at bounding box center [708, 477] width 115 height 28
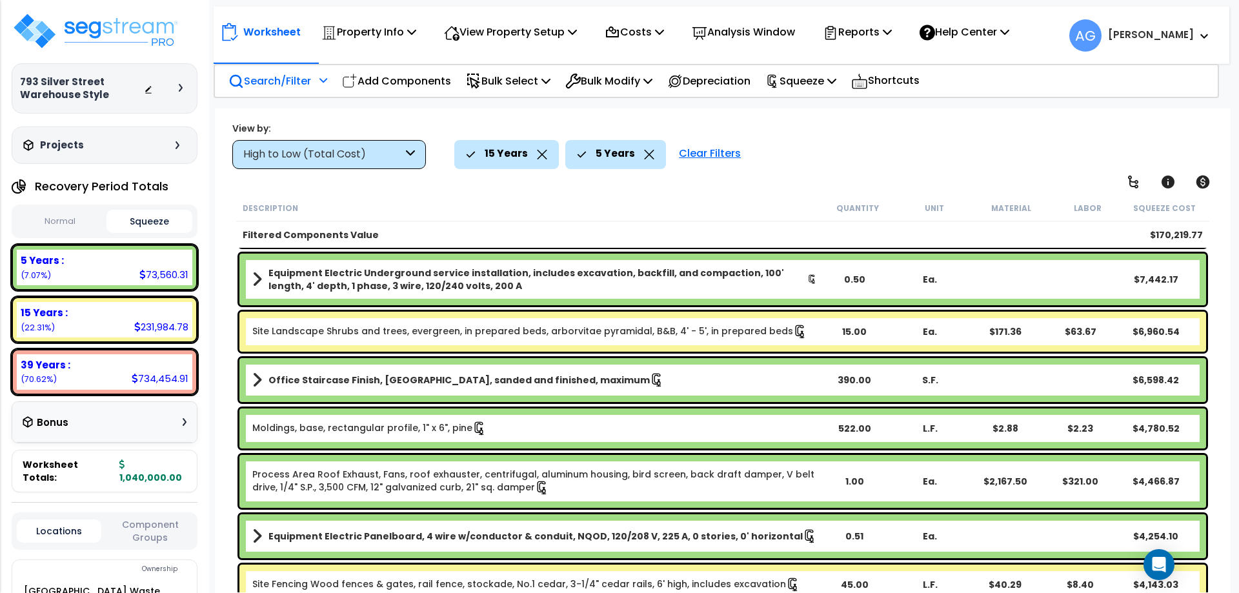
click at [537, 157] on icon at bounding box center [542, 155] width 10 height 10
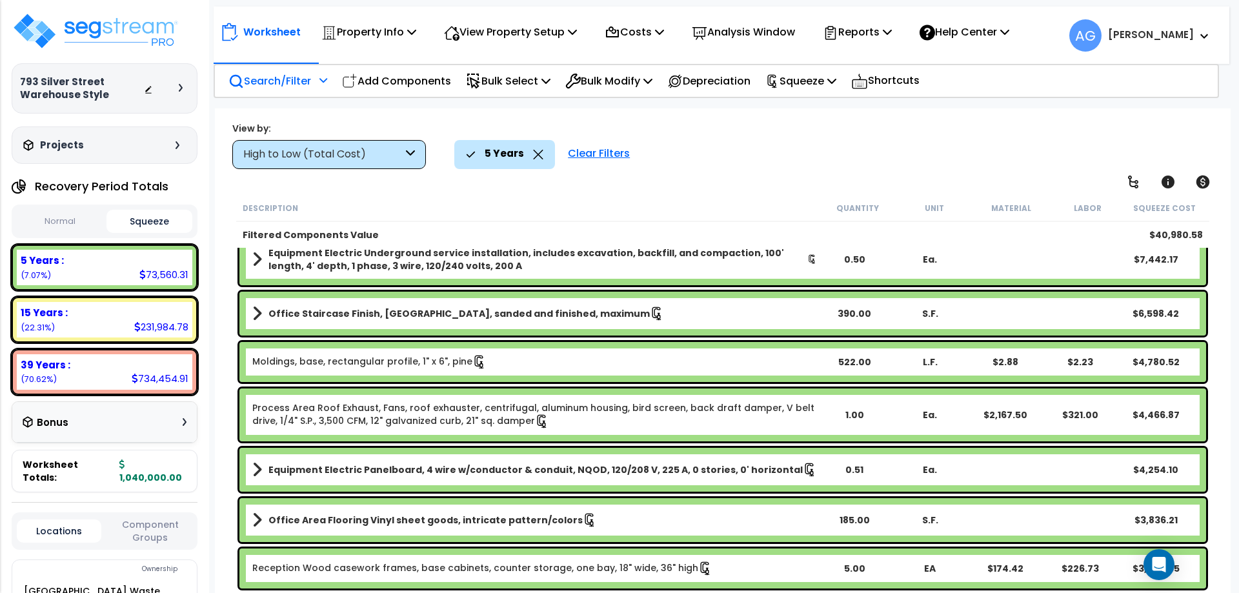
scroll to position [19, 0]
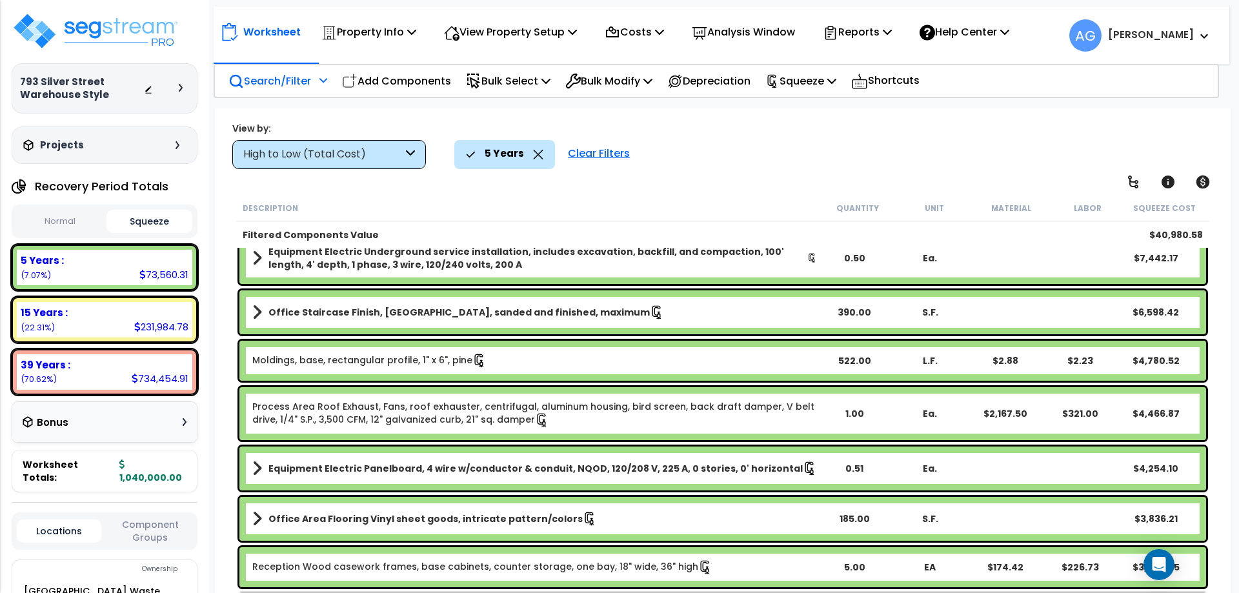
click at [258, 309] on span at bounding box center [257, 312] width 10 height 18
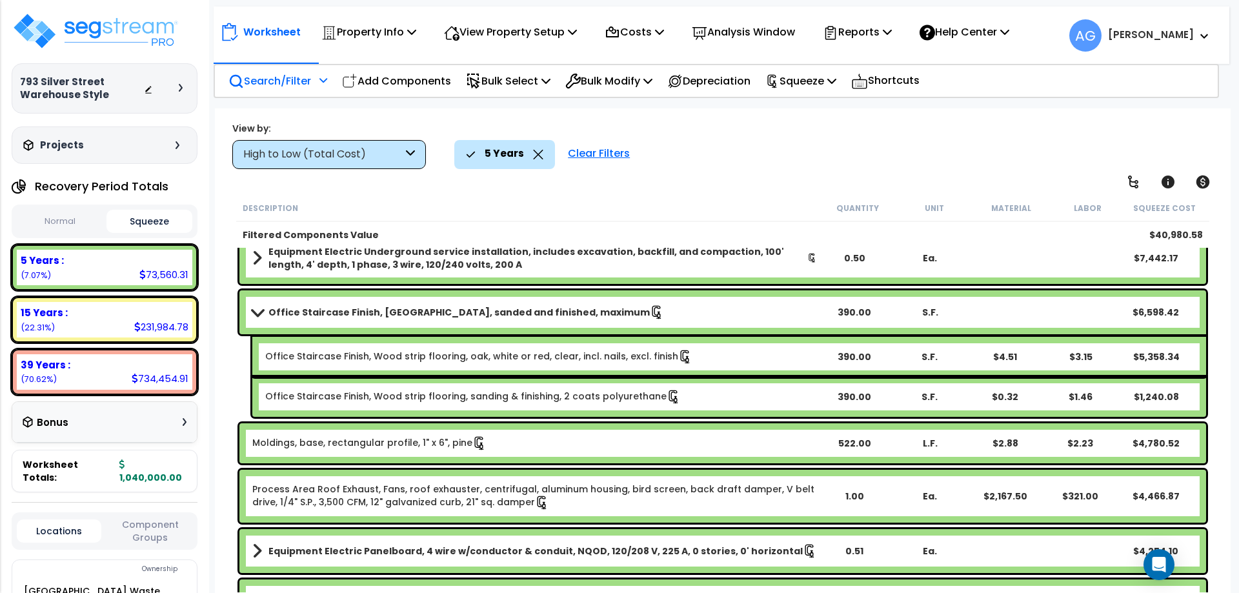
click at [258, 309] on span at bounding box center [257, 312] width 18 height 10
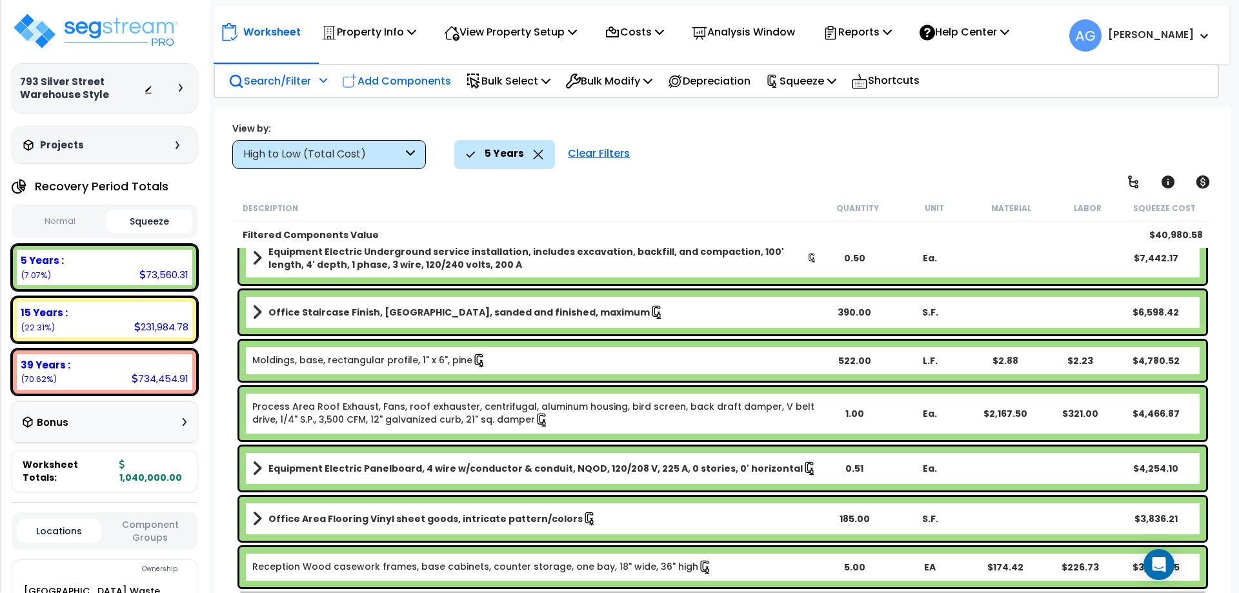
click at [396, 90] on div "Add Components" at bounding box center [396, 81] width 123 height 30
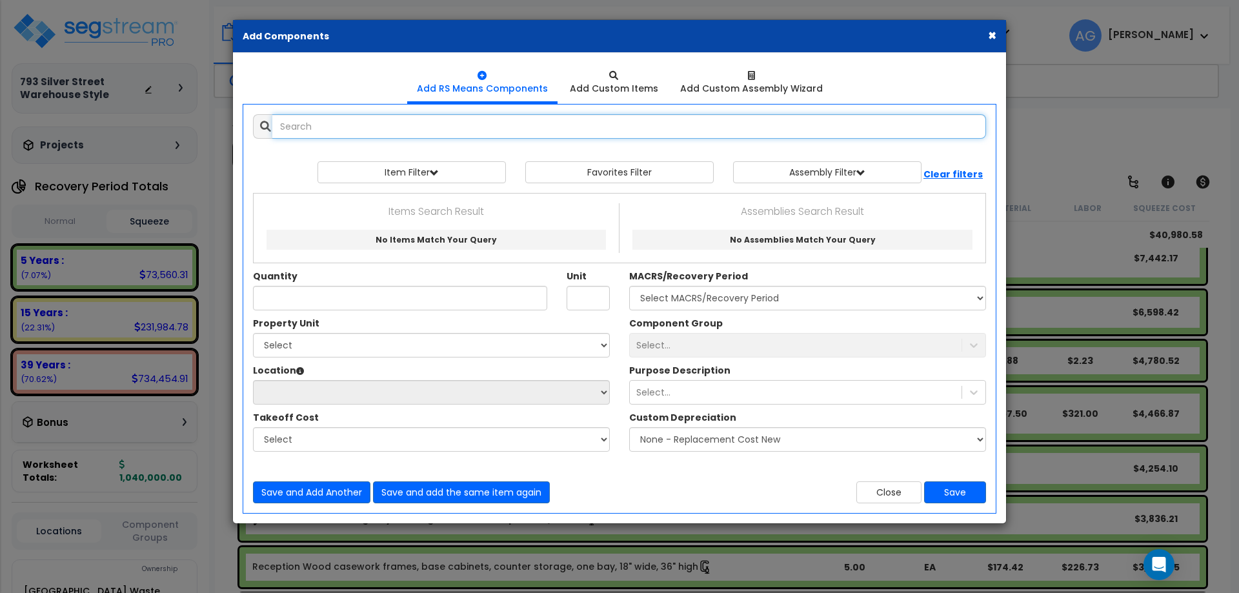
click at [376, 130] on input "text" at bounding box center [629, 126] width 714 height 25
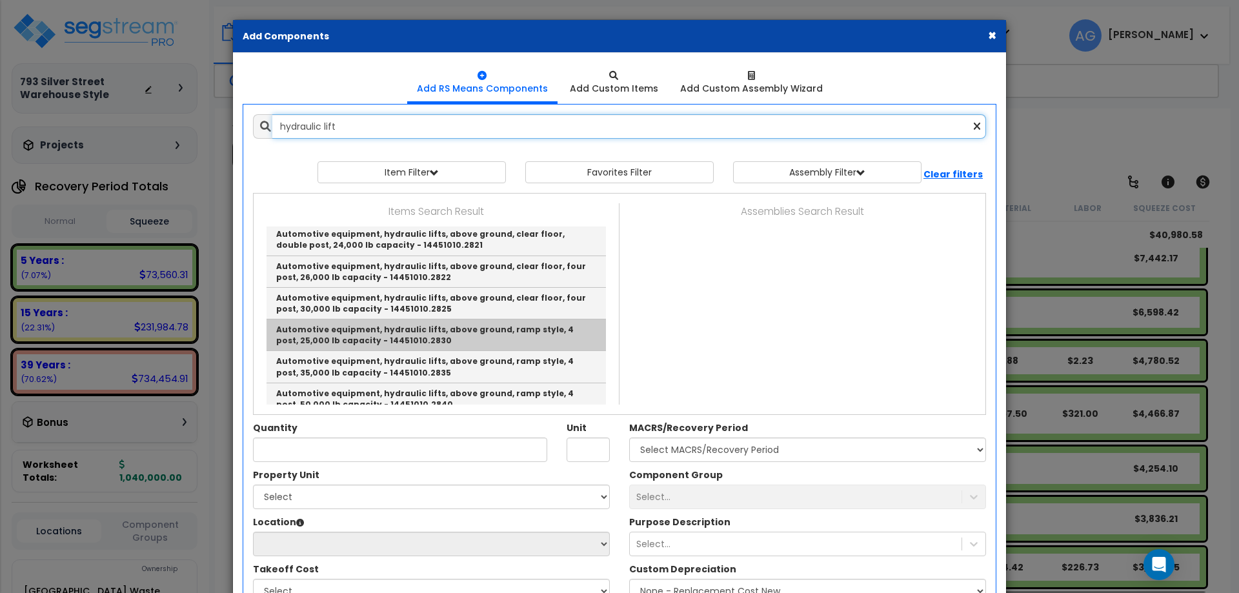
scroll to position [250, 0]
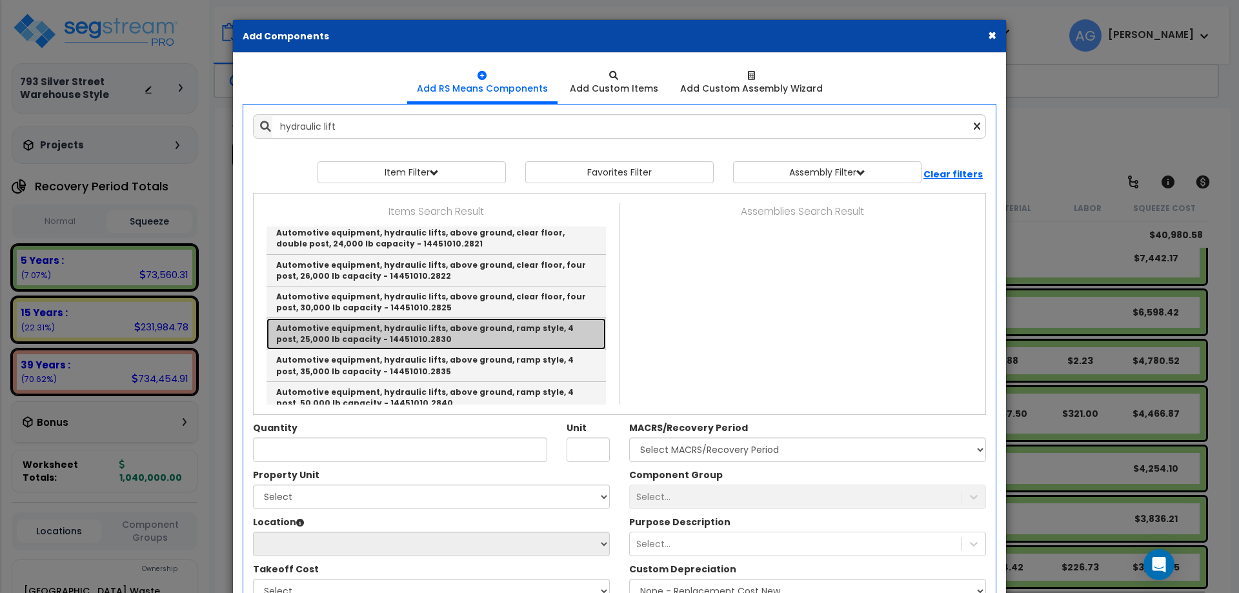
click at [381, 323] on link "Automotive equipment, hydraulic lifts, above ground, ramp style, 4 post, 25,000…" at bounding box center [436, 334] width 339 height 32
type input "Automotive equipment, hydraulic lifts, above ground, ramp style, 4 post, 25,000…"
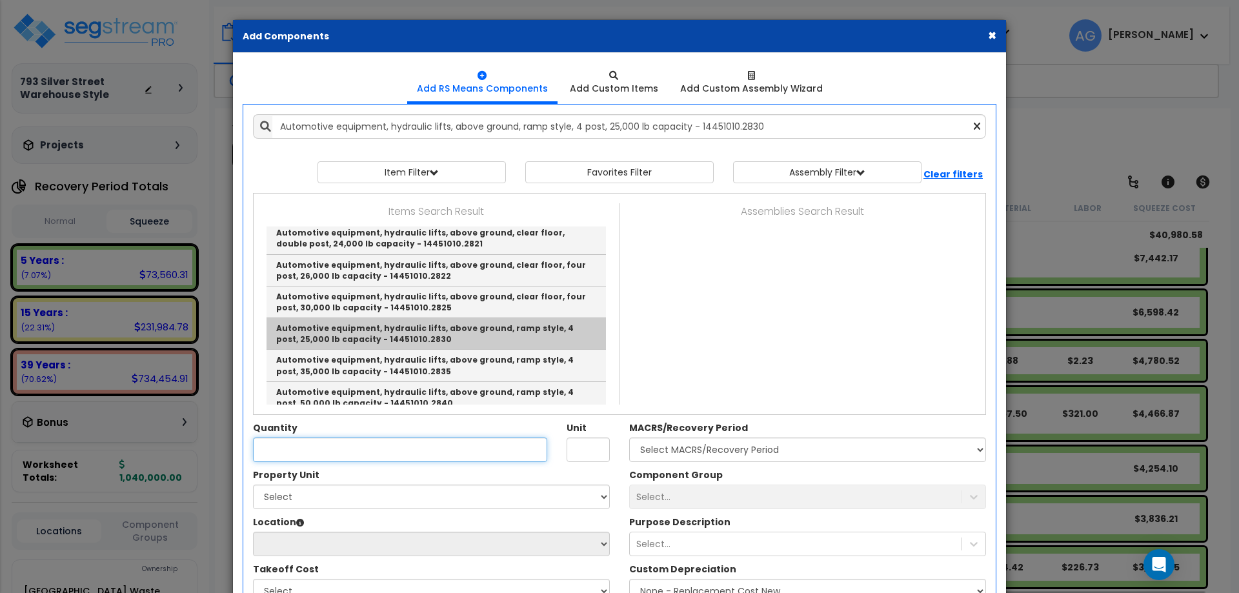
type input "Ea."
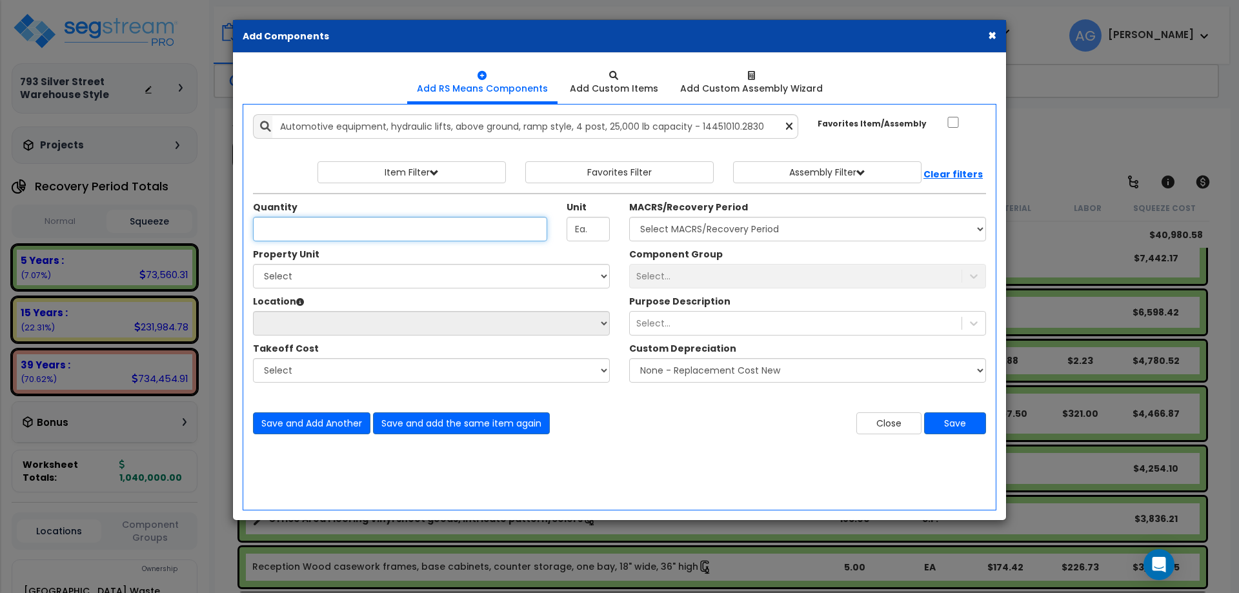
click at [369, 222] on input "Quantity" at bounding box center [400, 229] width 294 height 25
type input "1"
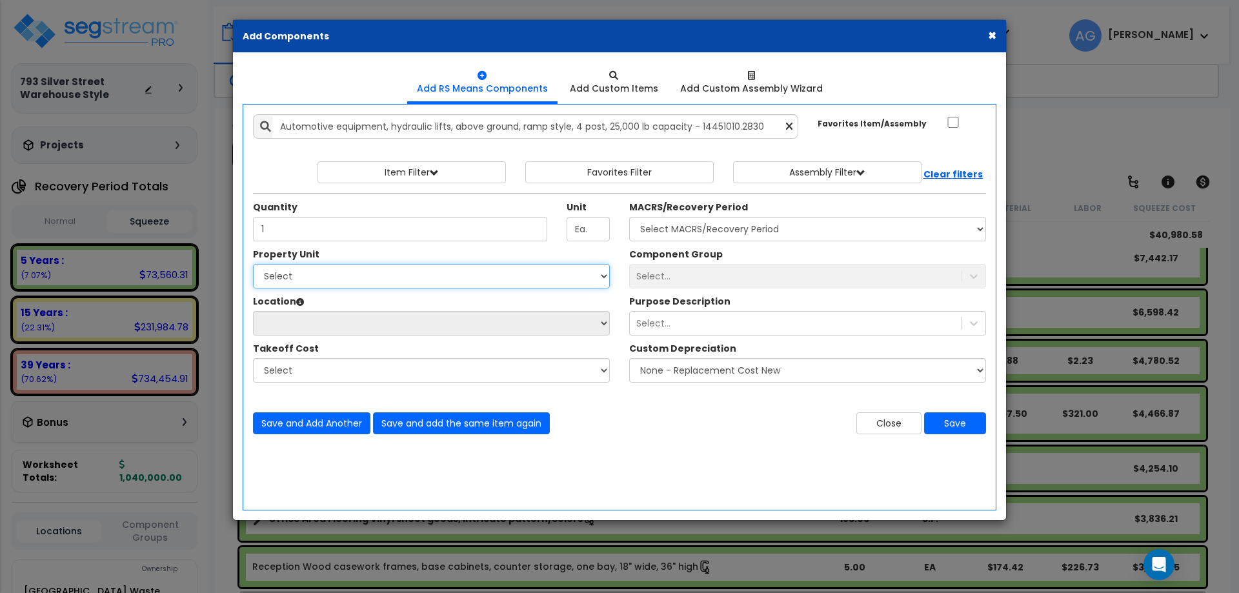
click at [419, 282] on select "Select Naples Waste Removal Site Improvements" at bounding box center [431, 276] width 357 height 25
select select "168038"
click at [253, 264] on select "Select Naples Waste Removal Site Improvements" at bounding box center [431, 276] width 357 height 25
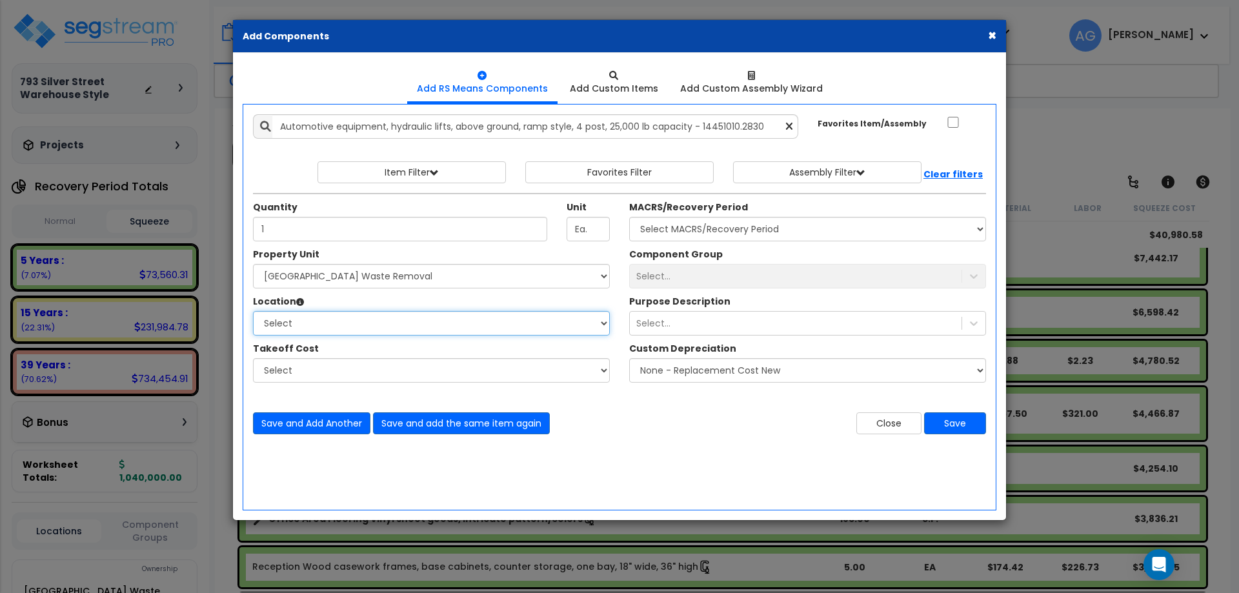
click at [398, 325] on select "Select Building Building Interior Naples Waste Removal Add Additional Location" at bounding box center [431, 323] width 357 height 25
select select "461"
click at [253, 311] on select "Select Building Building Interior Naples Waste Removal Add Additional Location" at bounding box center [431, 323] width 357 height 25
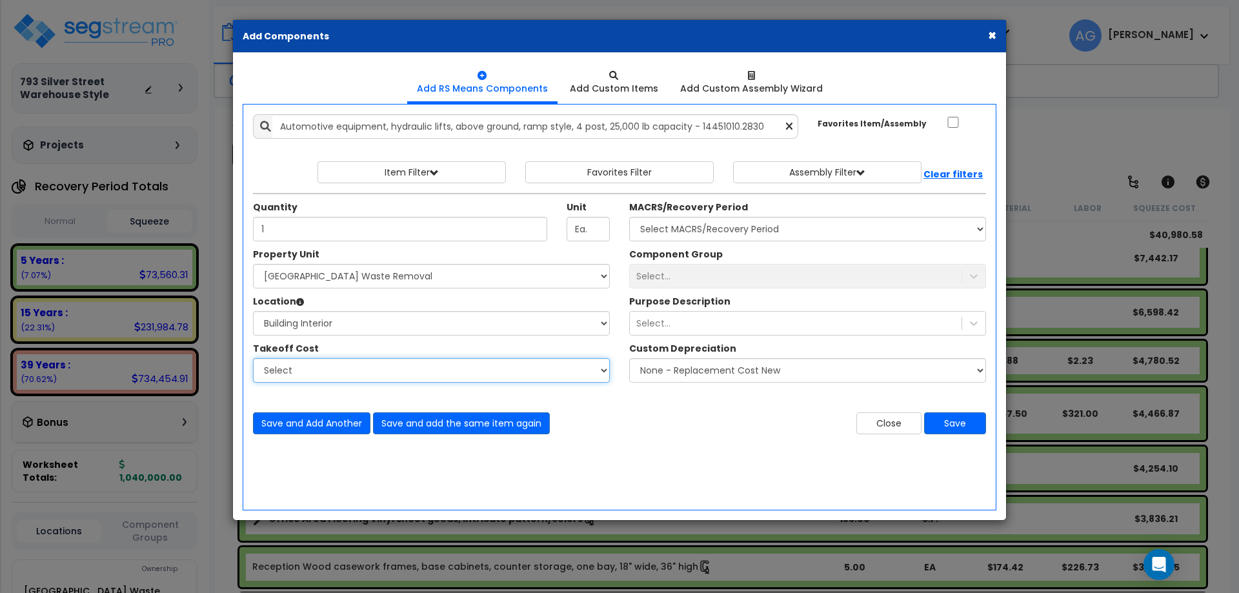
click at [350, 365] on select "Select" at bounding box center [431, 370] width 357 height 25
click at [348, 376] on select "Select" at bounding box center [431, 370] width 357 height 25
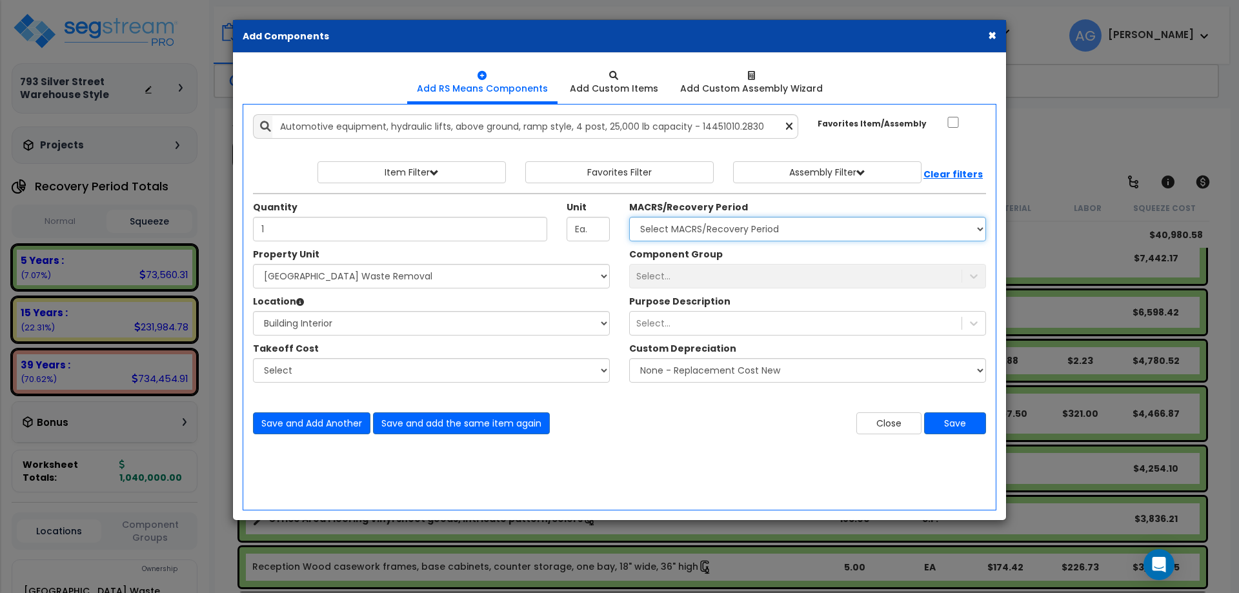
click at [676, 223] on select "Select MACRS/Recovery Period" at bounding box center [807, 229] width 357 height 25
click at [678, 281] on div "Select..." at bounding box center [807, 276] width 357 height 25
click at [691, 332] on div "Select..." at bounding box center [796, 323] width 332 height 21
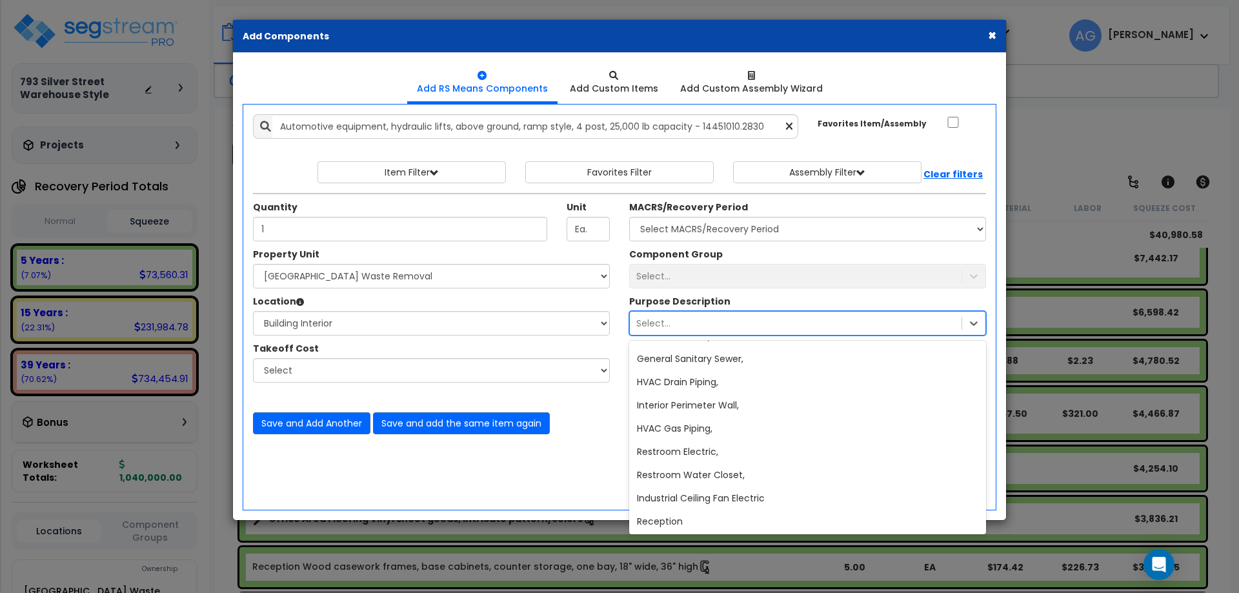
scroll to position [1004, 0]
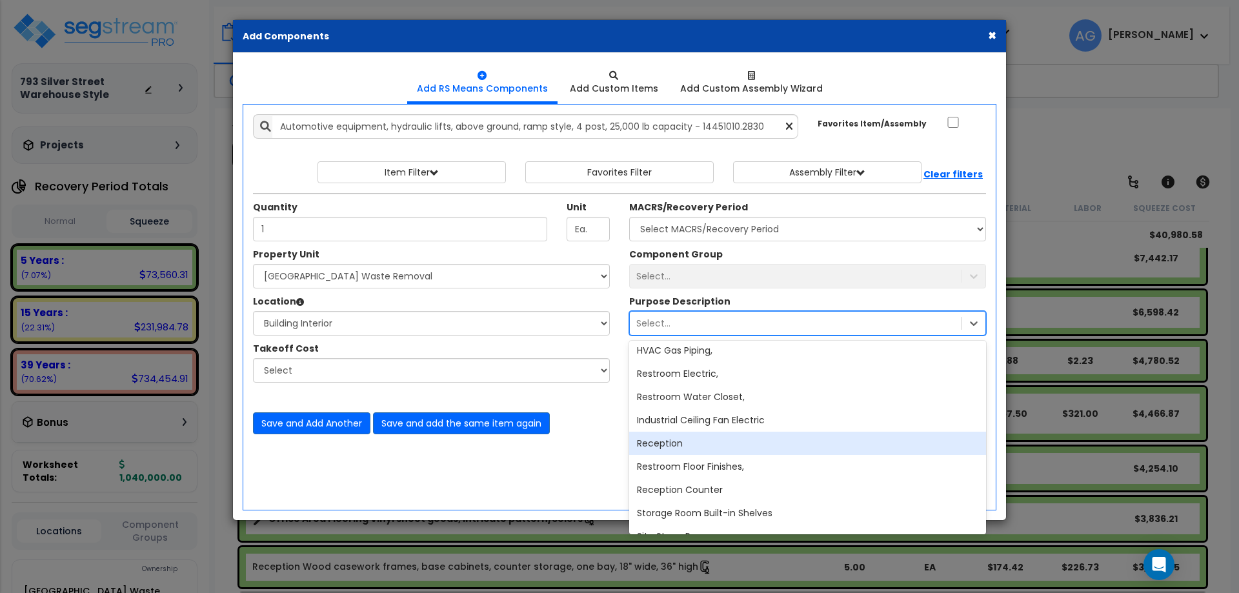
type input "l"
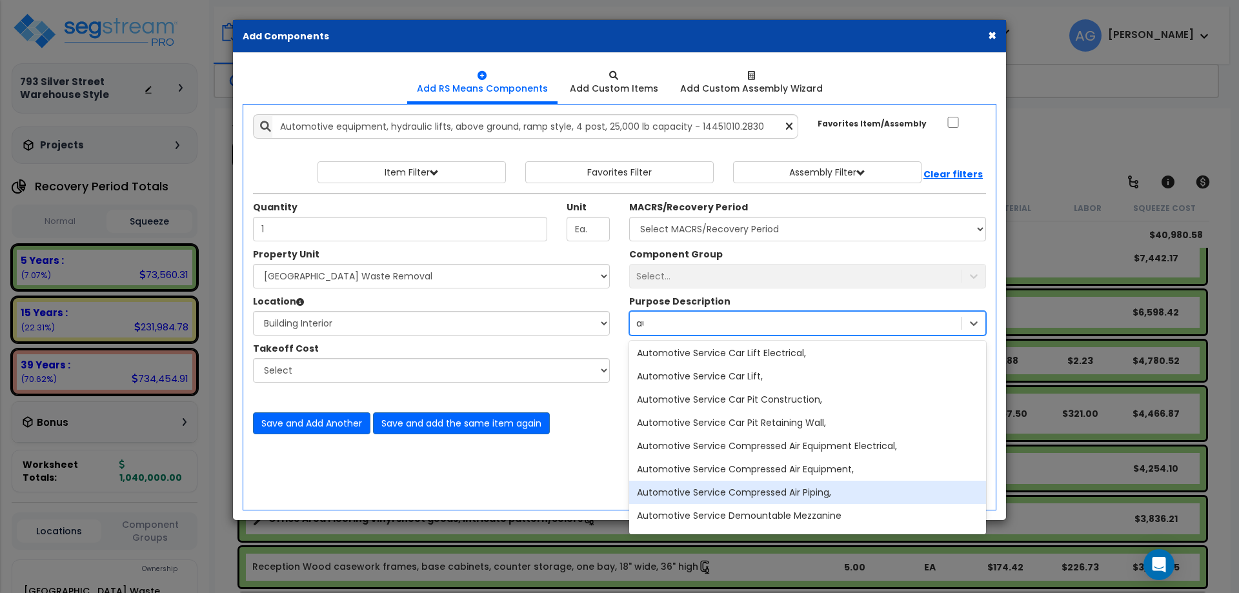
scroll to position [2, 0]
type input "automot"
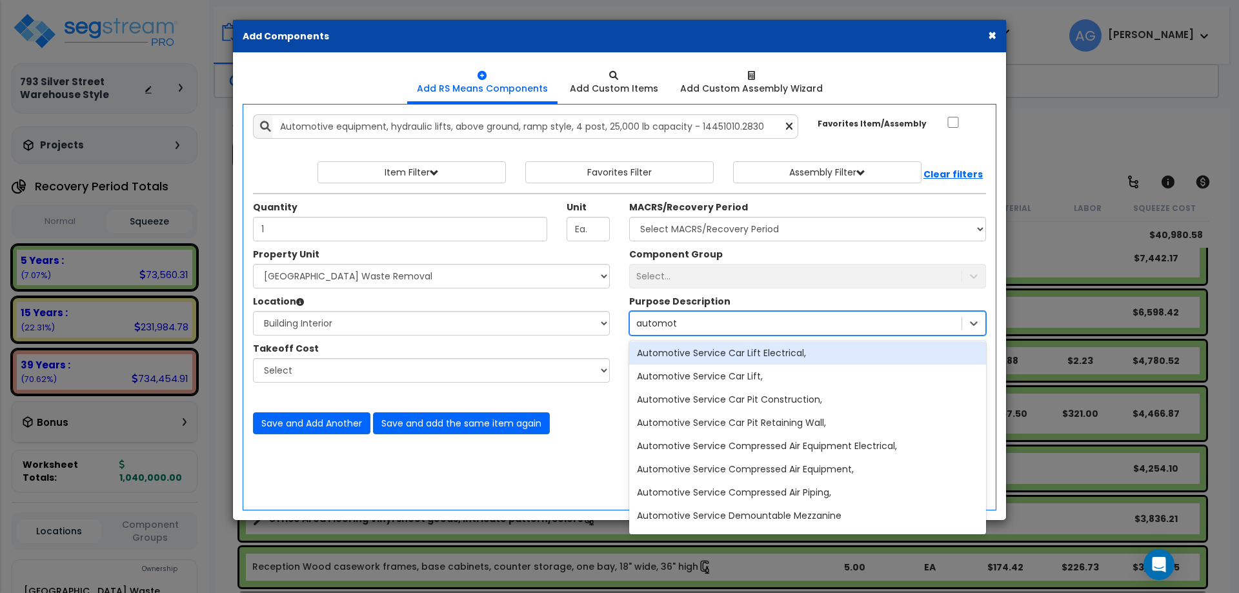
click at [734, 357] on div "Automotive Service Car Lift Electrical," at bounding box center [807, 352] width 357 height 23
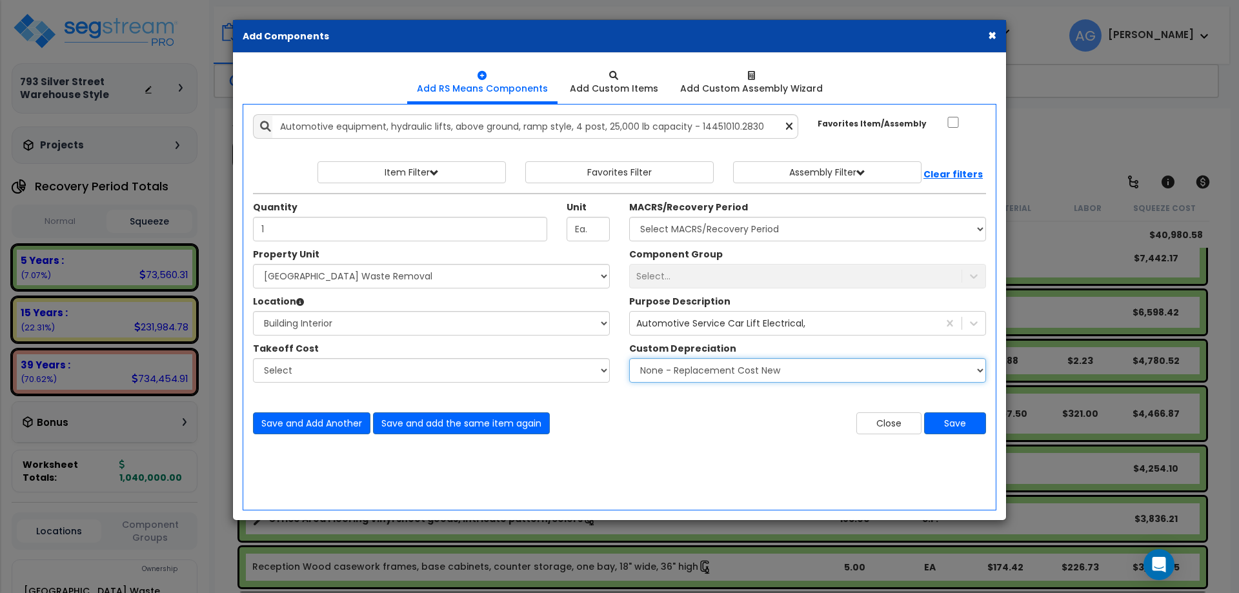
click at [704, 378] on select "None - Replacement Cost New Excellent - 90% Good - 75% Fair - 50% Bad - 25% Rep…" at bounding box center [807, 370] width 357 height 25
click at [690, 216] on div "MACRS/Recovery Period Select MACRS/Recovery Period" at bounding box center [807, 221] width 357 height 41
click at [587, 227] on input "Ea." at bounding box center [588, 229] width 43 height 25
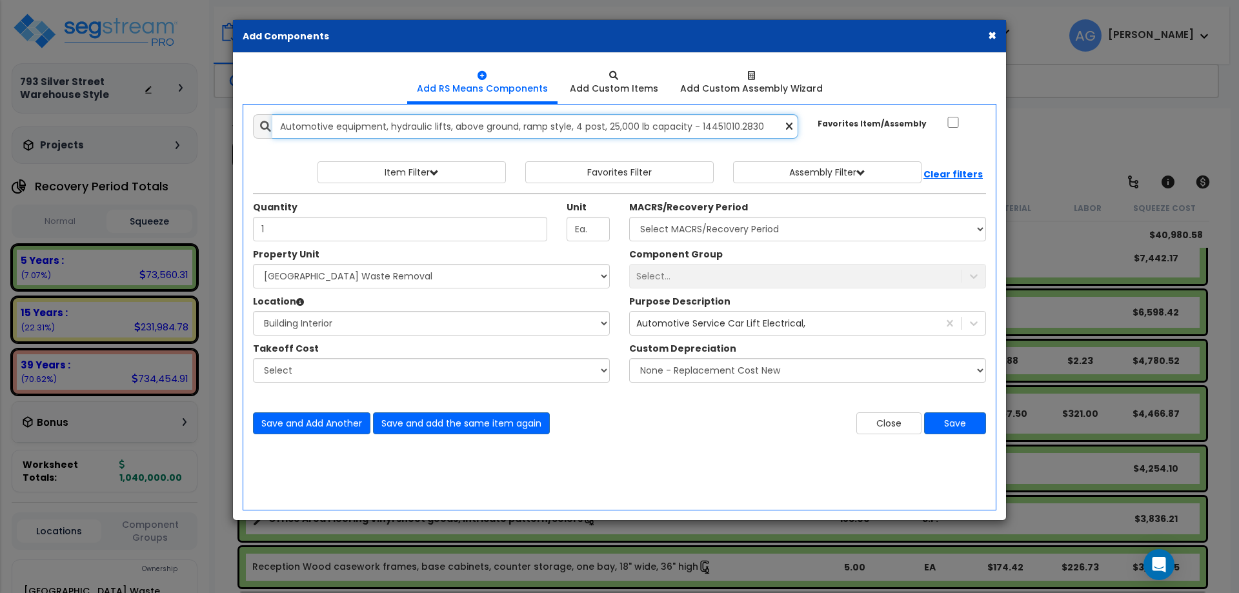
click at [490, 127] on input "Automotive equipment, hydraulic lifts, above ground, ramp style, 4 post, 25,000…" at bounding box center [535, 126] width 526 height 25
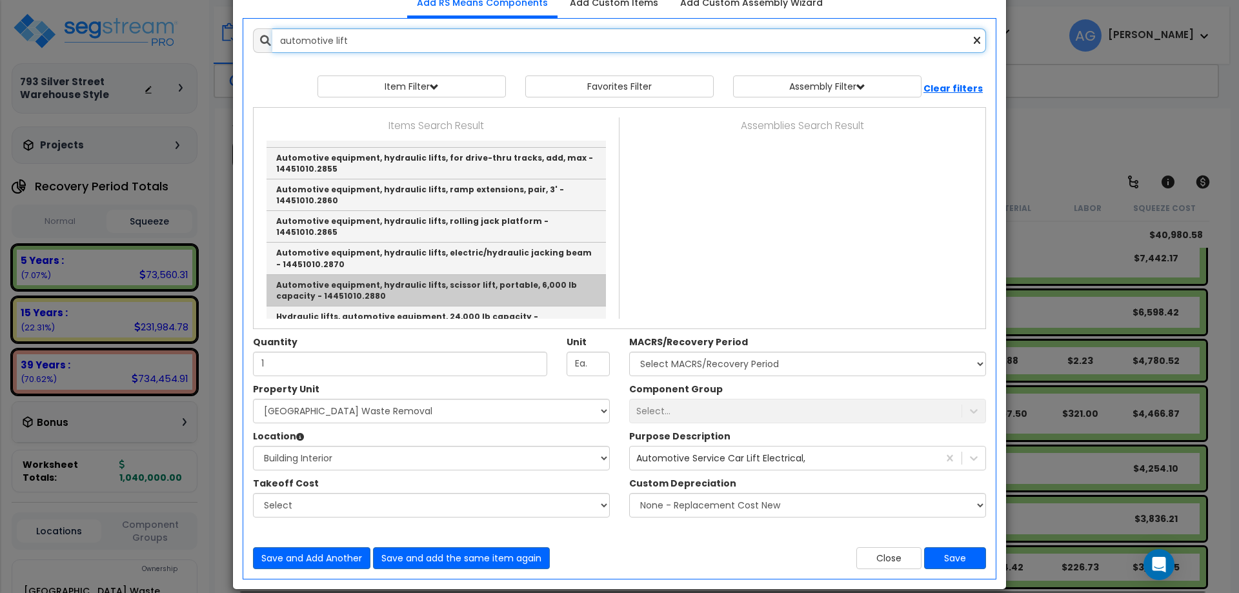
scroll to position [0, 0]
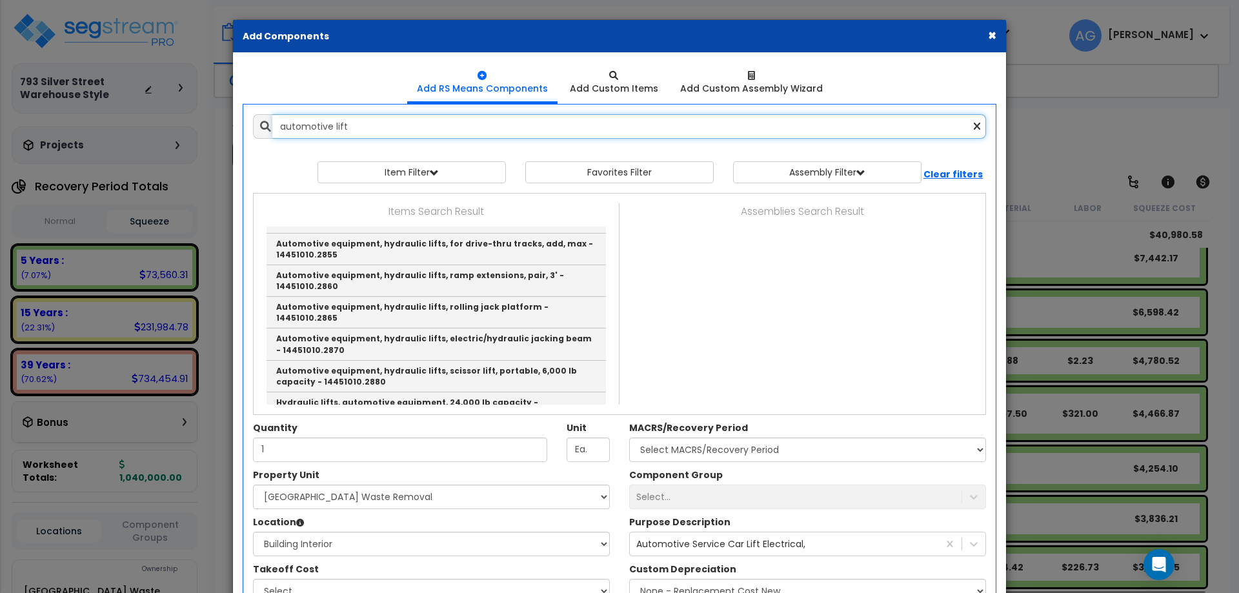
click at [409, 125] on input "automotive lift" at bounding box center [629, 126] width 714 height 25
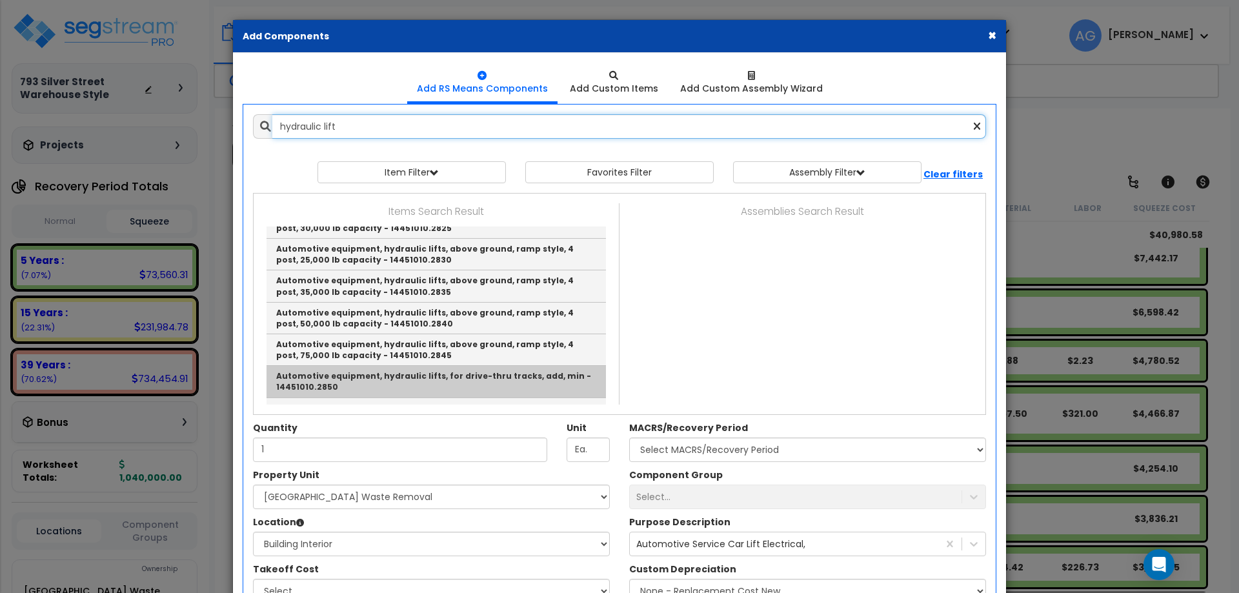
scroll to position [328, 0]
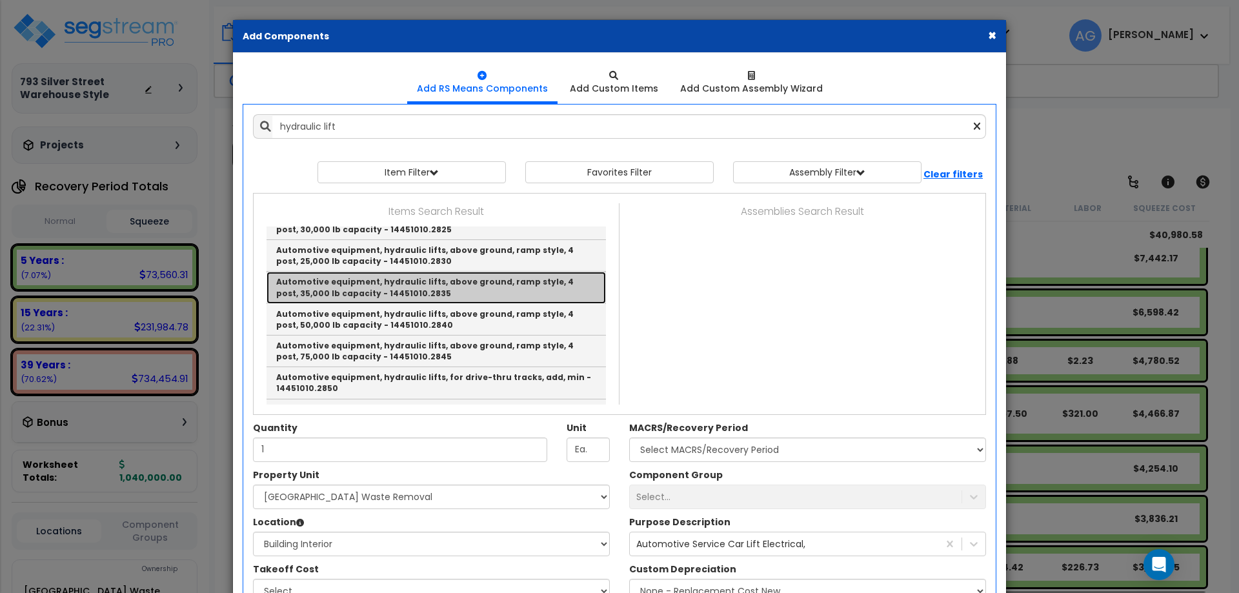
click at [416, 277] on link "Automotive equipment, hydraulic lifts, above ground, ramp style, 4 post, 35,000…" at bounding box center [436, 288] width 339 height 32
type input "Automotive equipment, hydraulic lifts, above ground, ramp style, 4 post, 35,000…"
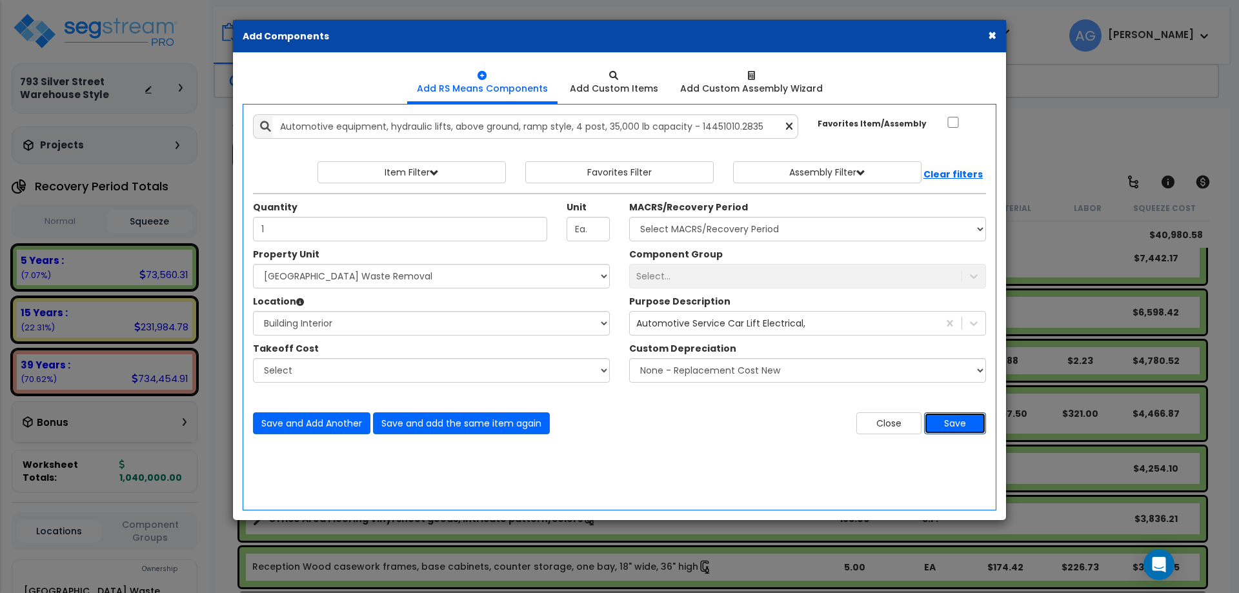
click at [954, 433] on button "Save" at bounding box center [955, 423] width 62 height 22
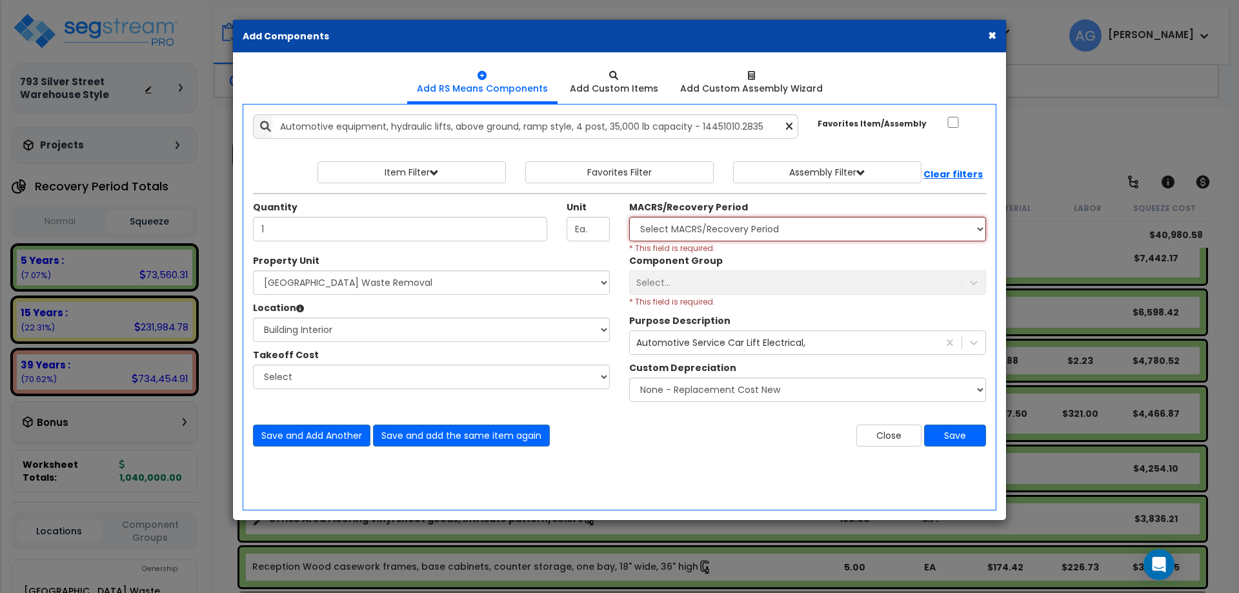
click at [702, 236] on select "Select MACRS/Recovery Period" at bounding box center [807, 229] width 357 height 25
click at [311, 444] on button "Save and Add Another" at bounding box center [311, 436] width 117 height 22
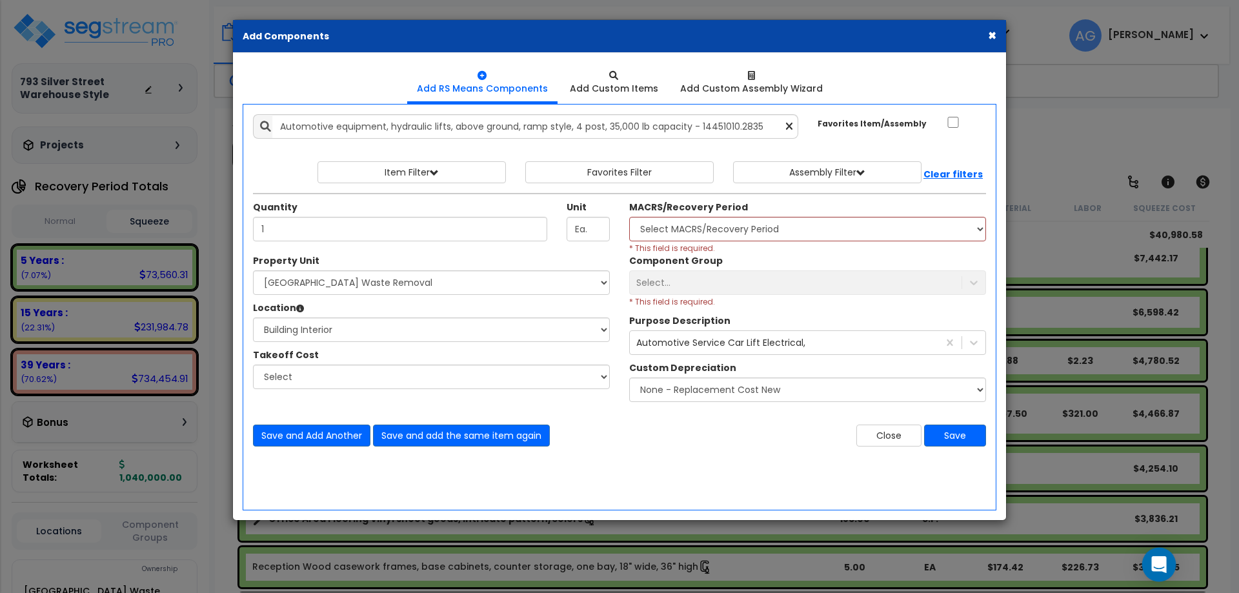
click at [1156, 562] on icon "Open Intercom Messenger" at bounding box center [1158, 564] width 15 height 17
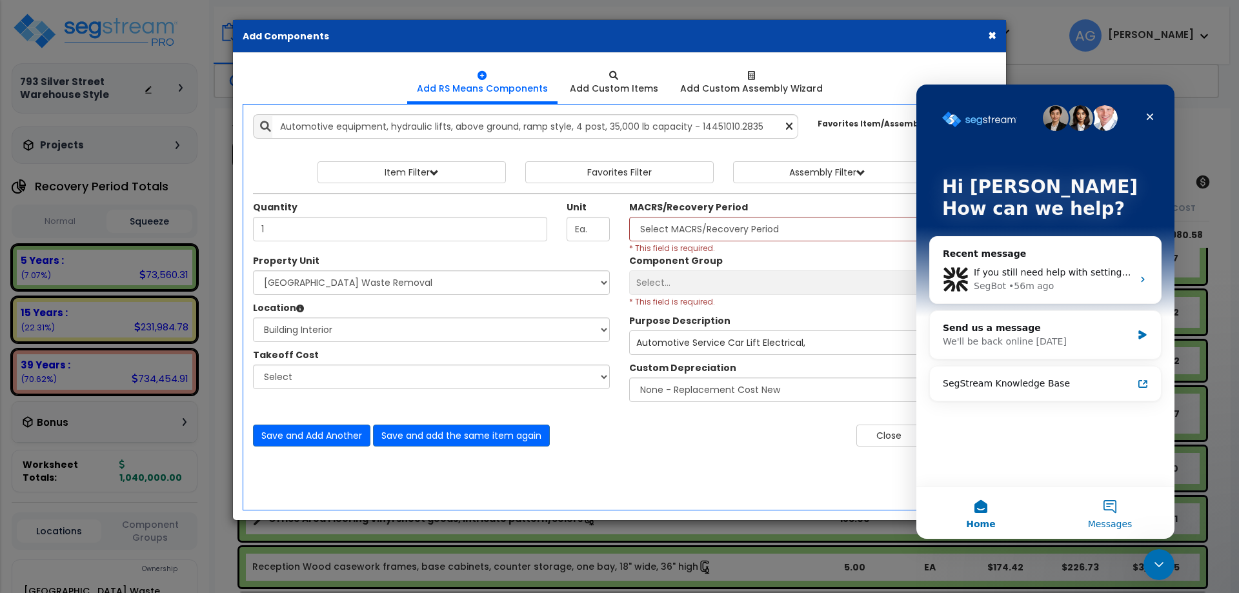
scroll to position [0, 0]
click at [1152, 112] on icon "Close" at bounding box center [1150, 117] width 10 height 10
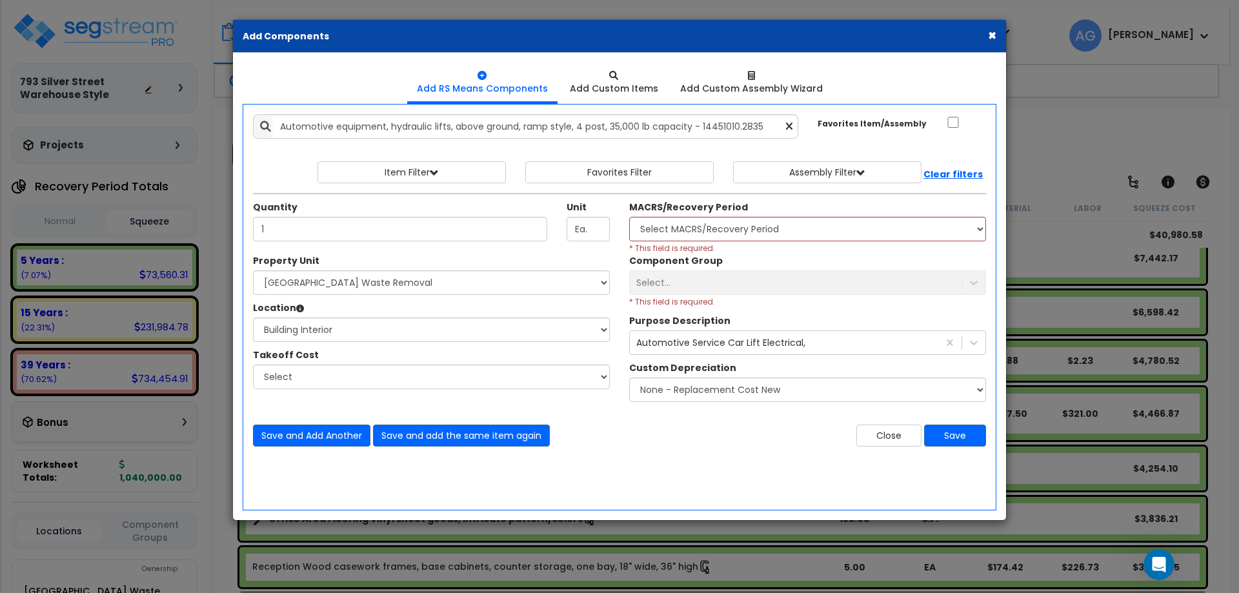
click at [993, 37] on button "×" at bounding box center [992, 35] width 8 height 14
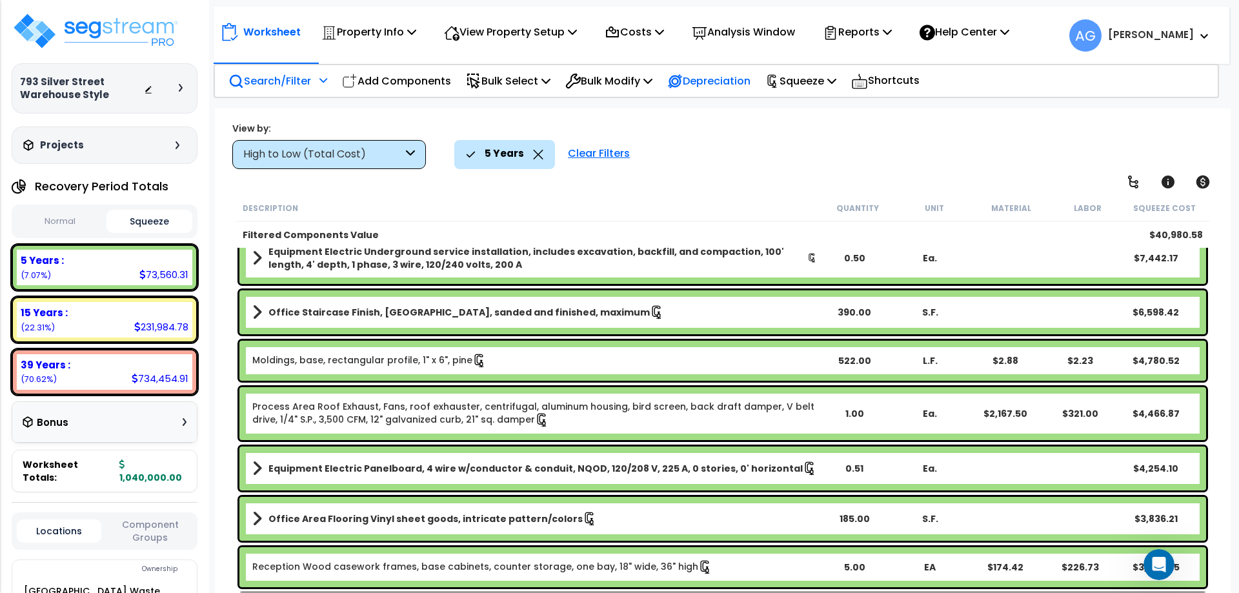
click at [734, 83] on p "Depreciation" at bounding box center [708, 80] width 83 height 17
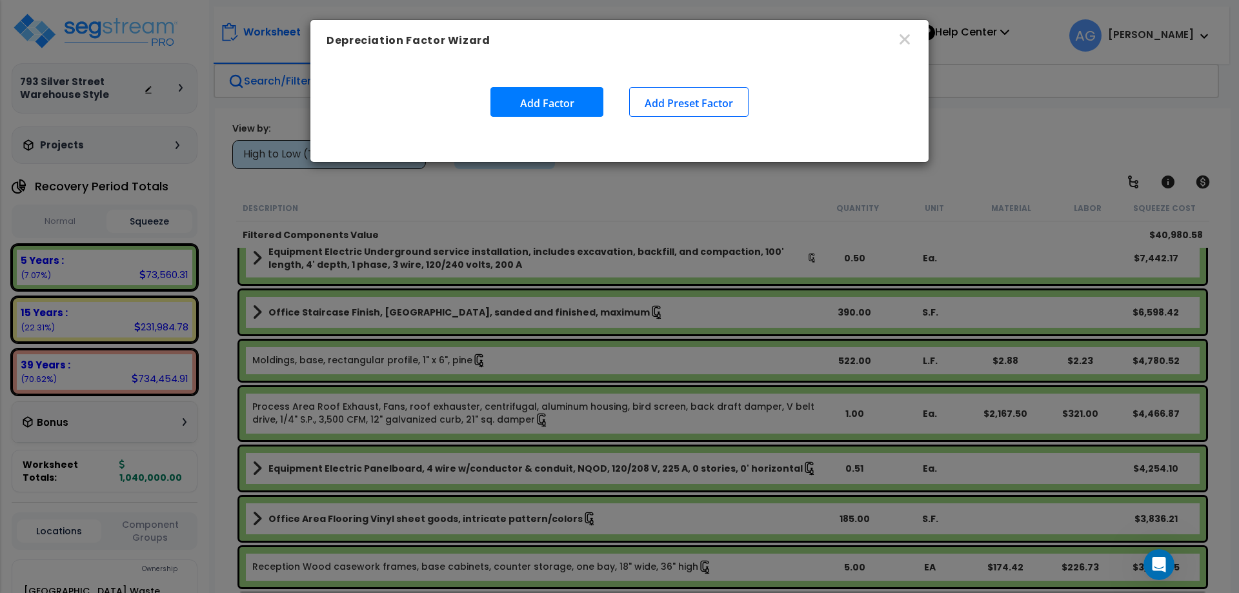
click at [558, 105] on button "Add Factor" at bounding box center [546, 102] width 113 height 30
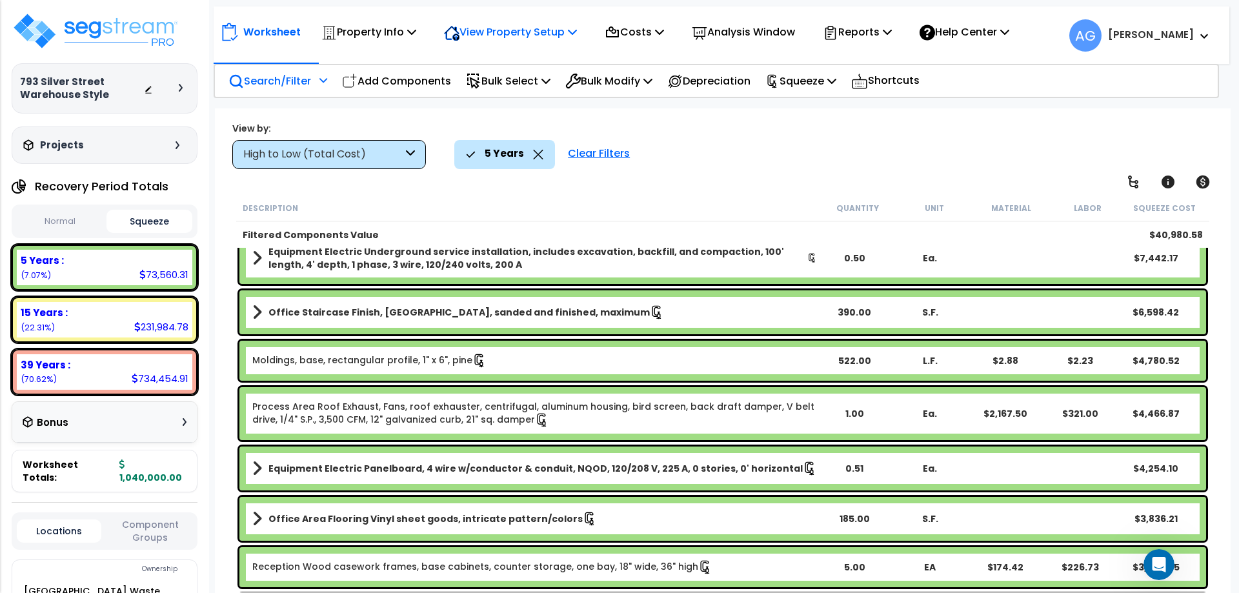
click at [575, 32] on icon at bounding box center [572, 31] width 9 height 10
click at [671, 28] on div "Costs Indirect Costs Direct Costs" at bounding box center [635, 32] width 74 height 30
click at [664, 32] on icon at bounding box center [659, 31] width 9 height 10
click at [786, 41] on p "Analysis Window" at bounding box center [743, 31] width 103 height 17
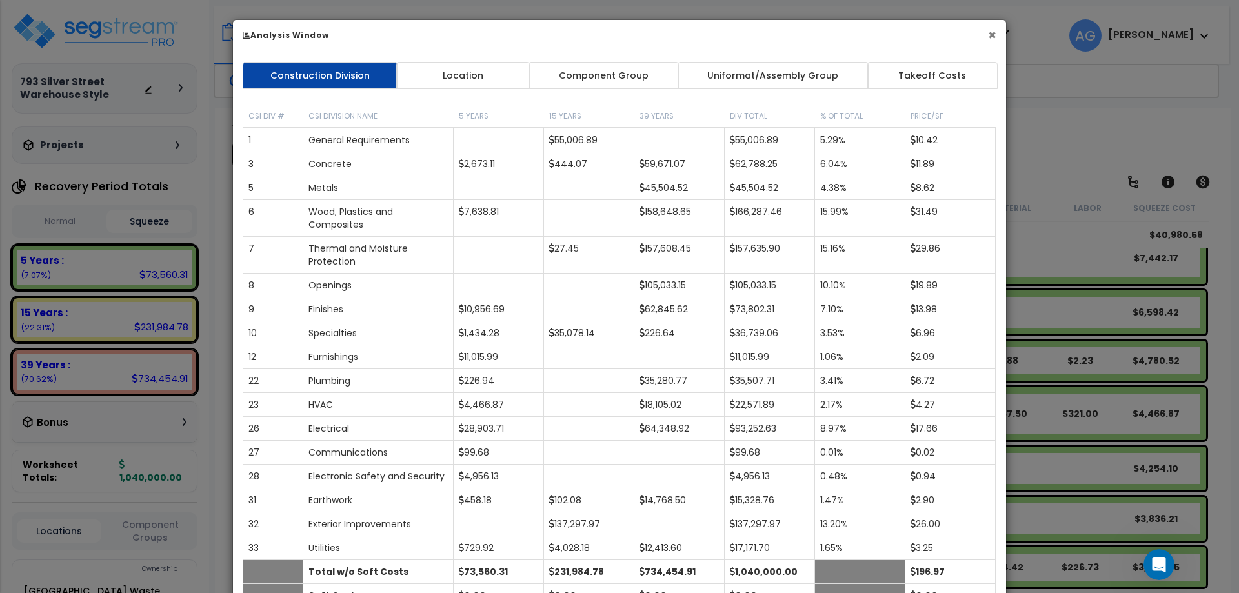
click at [993, 35] on button "×" at bounding box center [992, 35] width 8 height 14
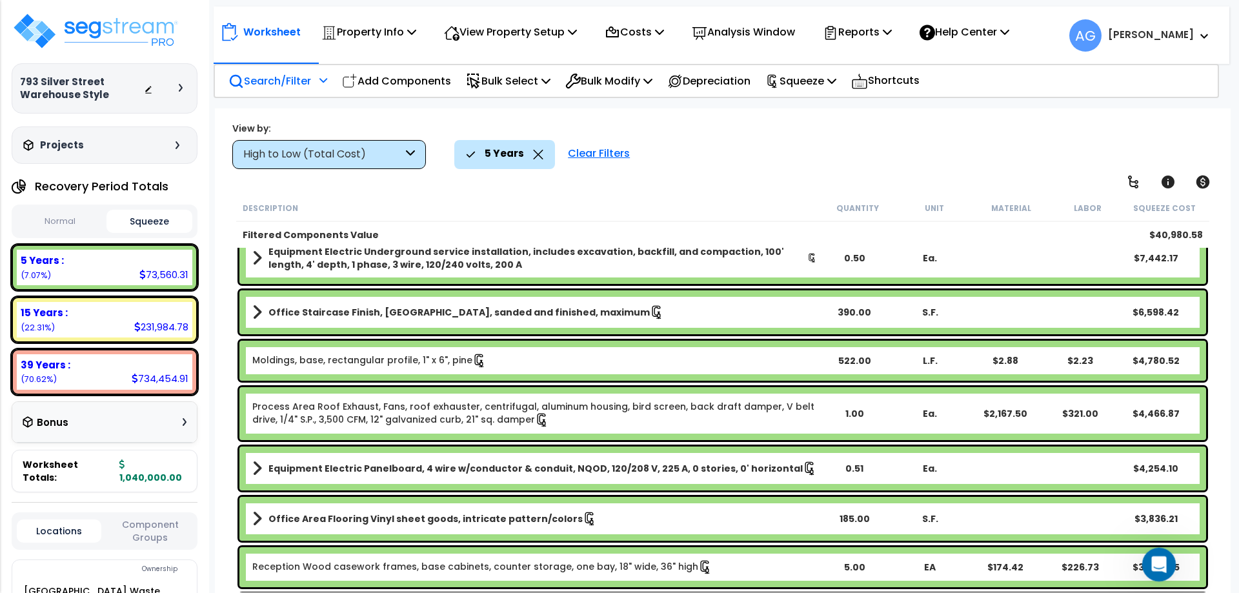
click at [1160, 552] on div "Open Intercom Messenger" at bounding box center [1157, 562] width 43 height 43
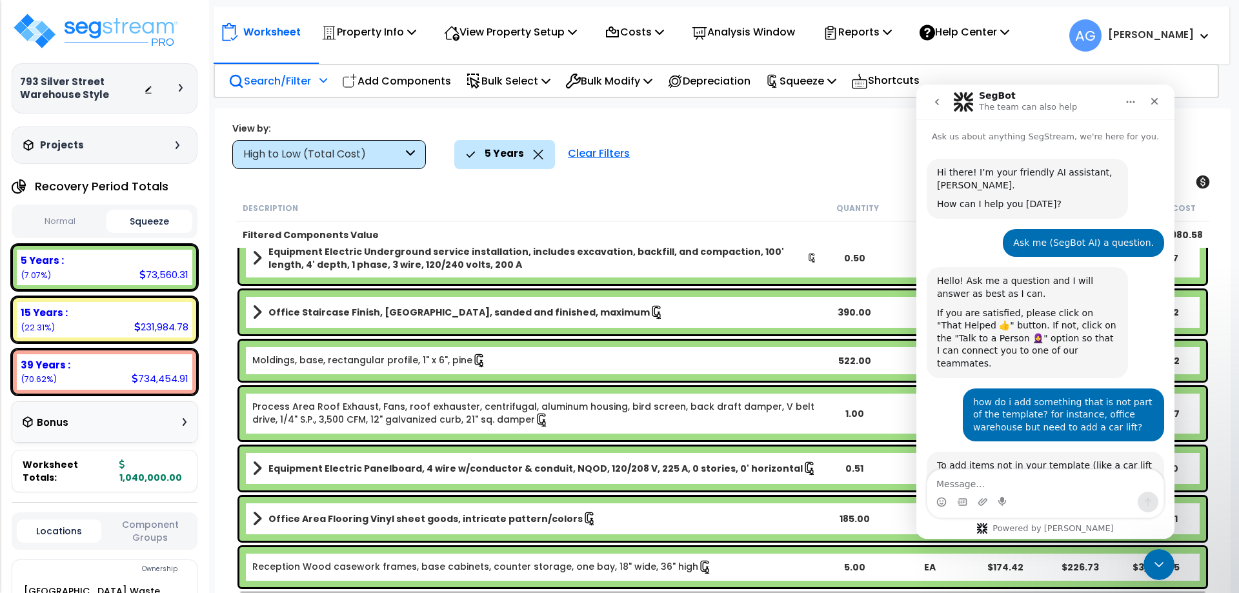
scroll to position [744, 0]
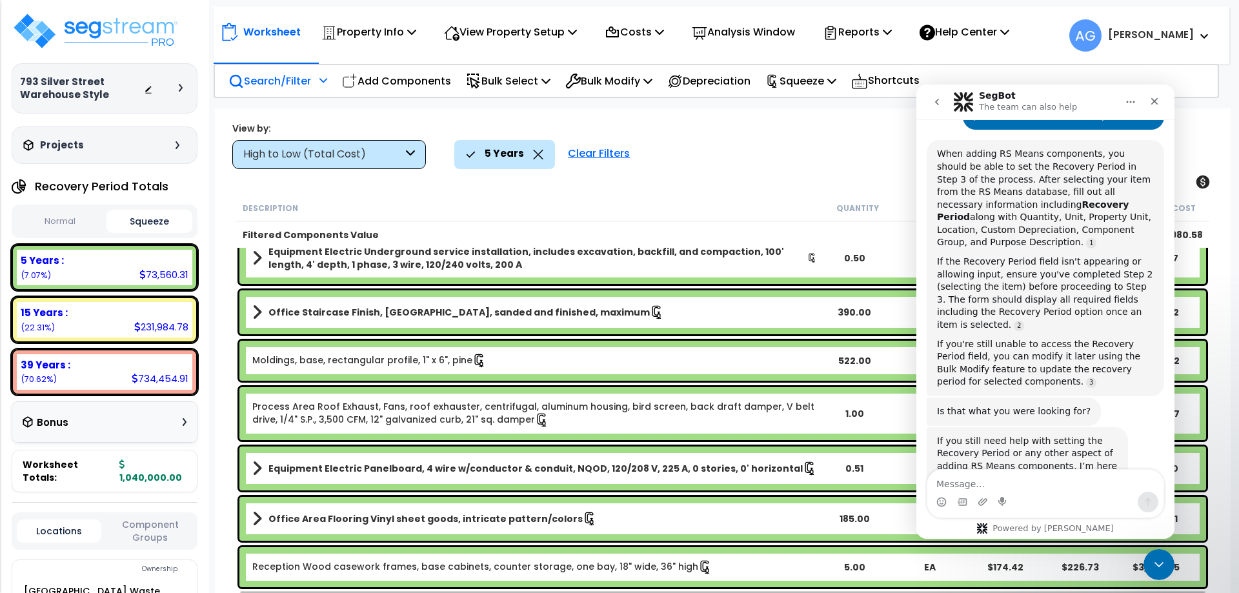
click at [1030, 467] on div "If you still need help with setting the Recovery Period or any other aspect of …" at bounding box center [1045, 487] width 237 height 120
click at [1018, 484] on textarea "Message…" at bounding box center [1045, 481] width 236 height 22
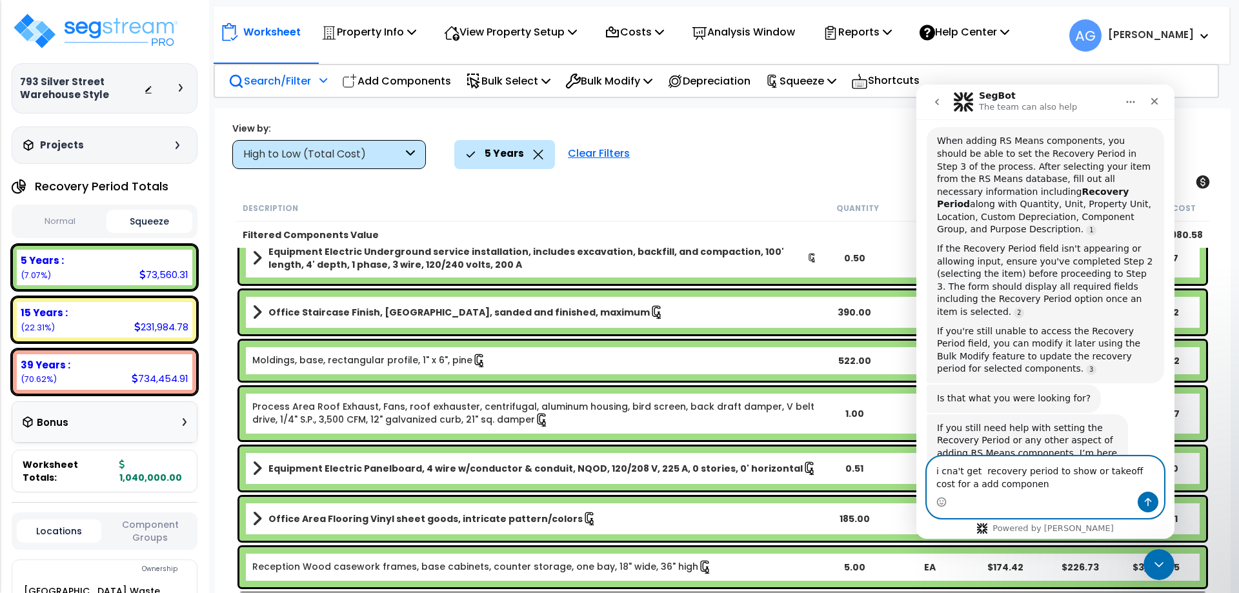
type textarea "i cna't get recovery period to show or takeoff cost for a add component"
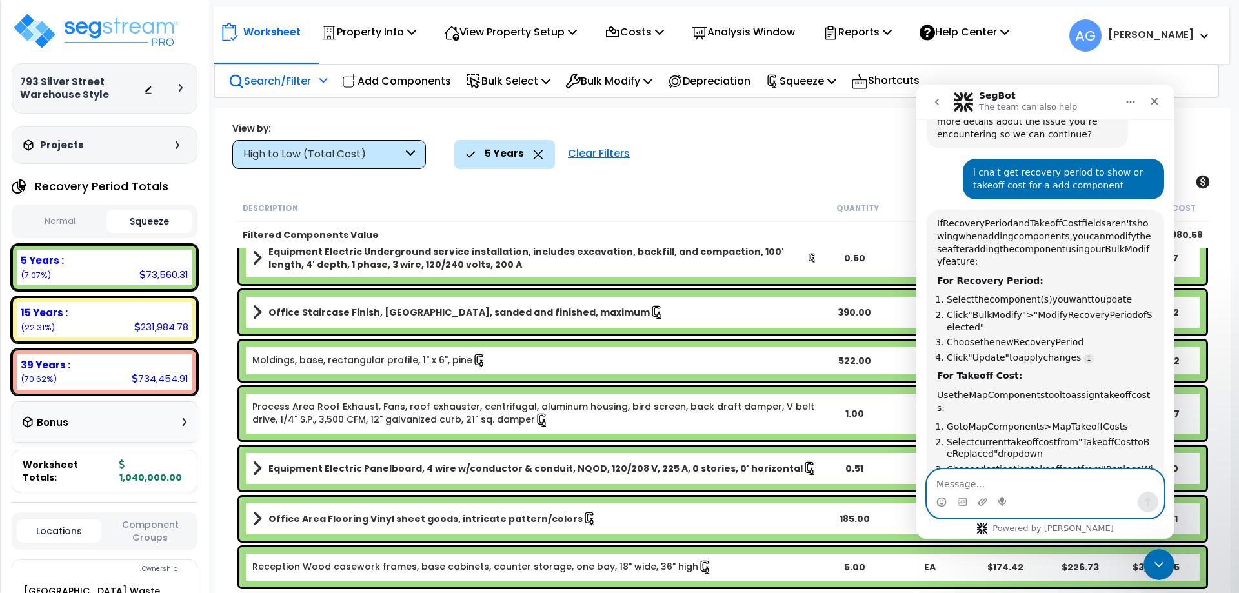
scroll to position [1120, 0]
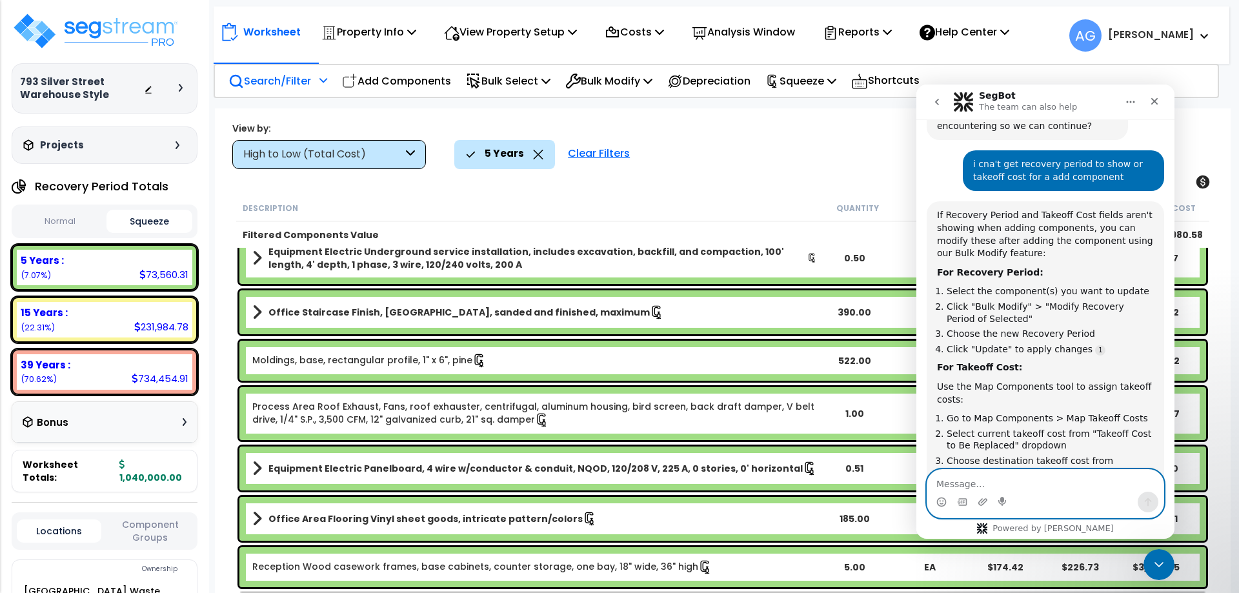
click at [1015, 480] on textarea "Message…" at bounding box center [1045, 481] width 236 height 22
click at [660, 76] on div "Bulk Modify Delete Selected Modify Total Cost Factor Modify Location of Selecte…" at bounding box center [608, 81] width 101 height 30
click at [649, 91] on div "Bulk Modify" at bounding box center [608, 81] width 87 height 30
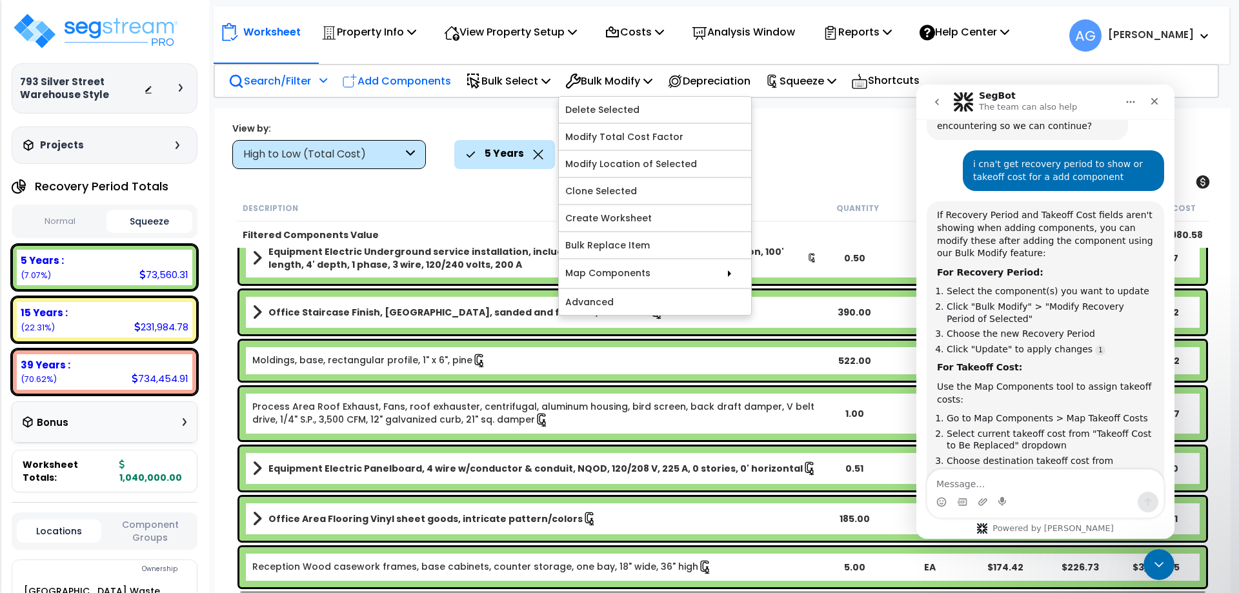
click at [434, 80] on p "Add Components" at bounding box center [396, 80] width 109 height 17
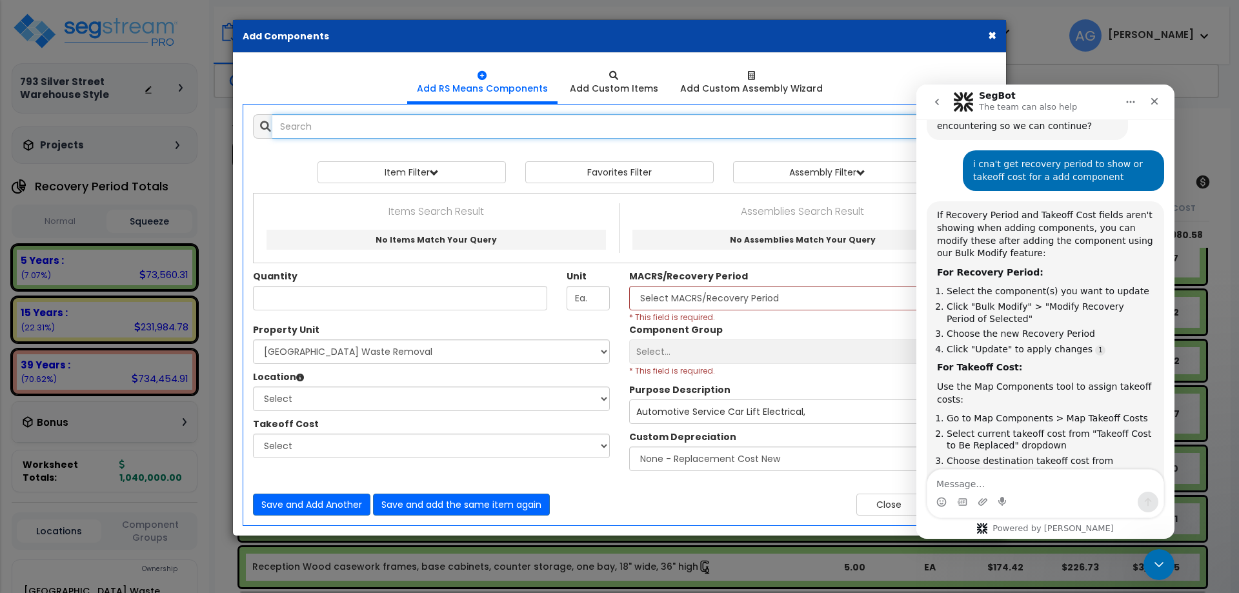
select select
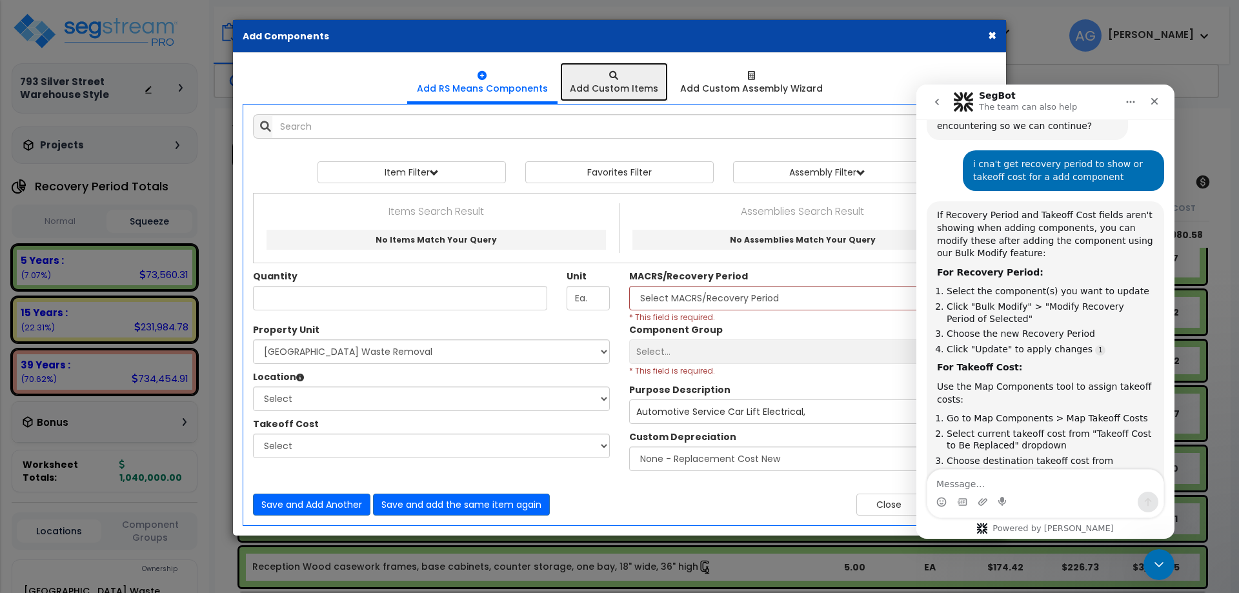
click at [631, 88] on div "Add Custom Items" at bounding box center [614, 88] width 88 height 13
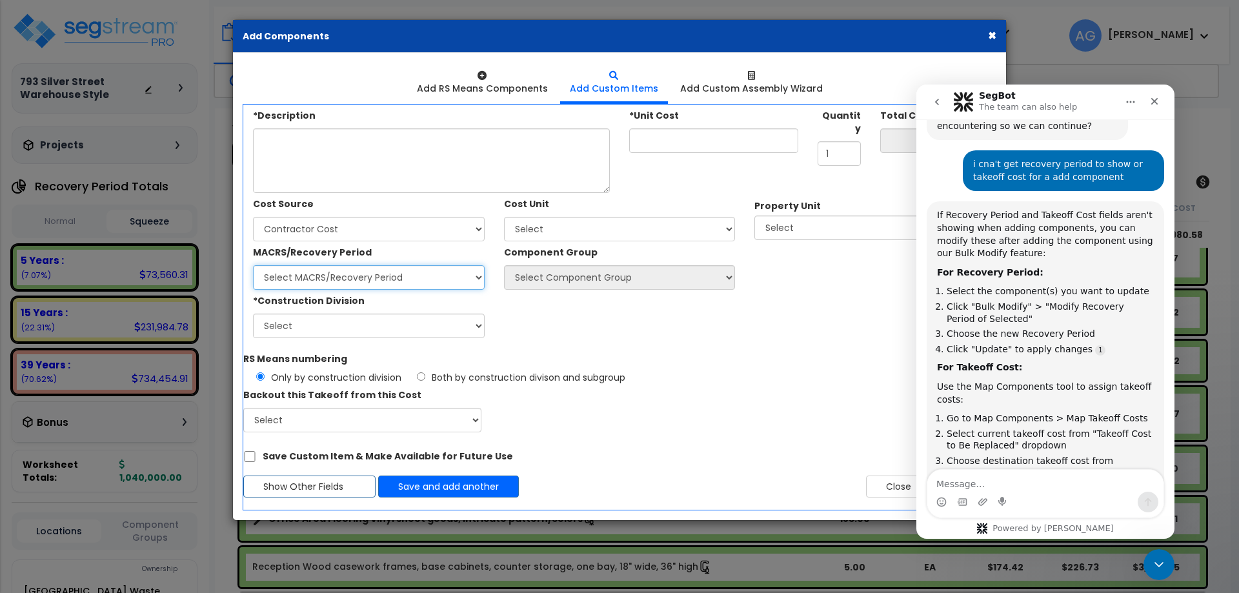
click at [466, 270] on select "Select MACRS/Recovery Period" at bounding box center [369, 277] width 232 height 25
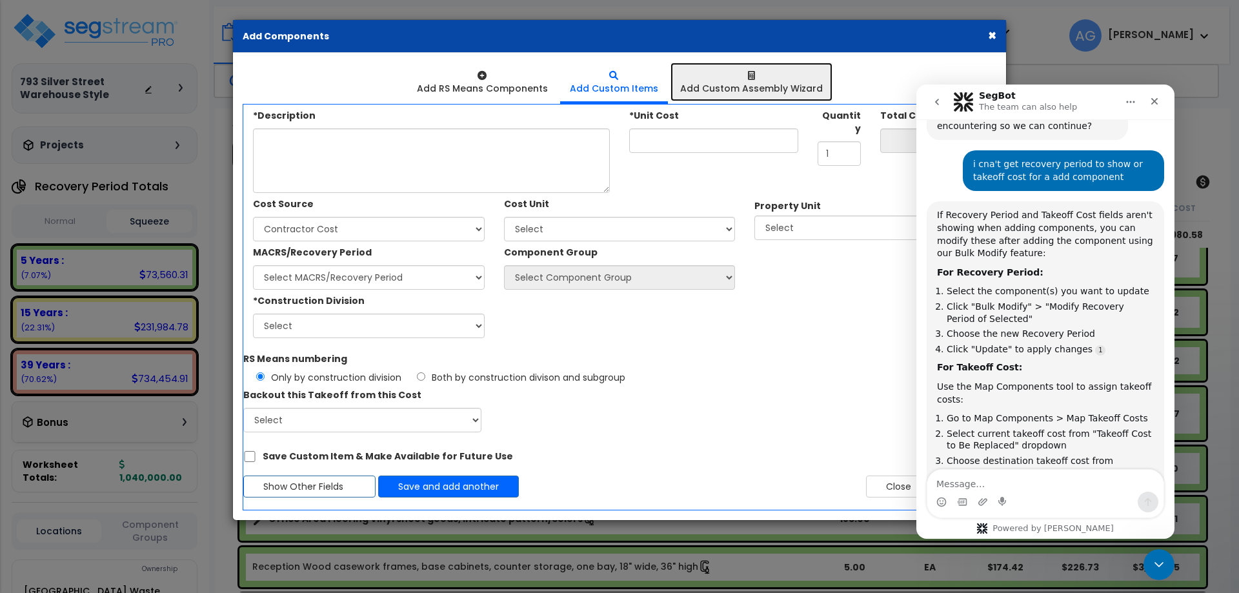
click at [762, 92] on div "Add Custom Assembly Wizard" at bounding box center [751, 88] width 143 height 13
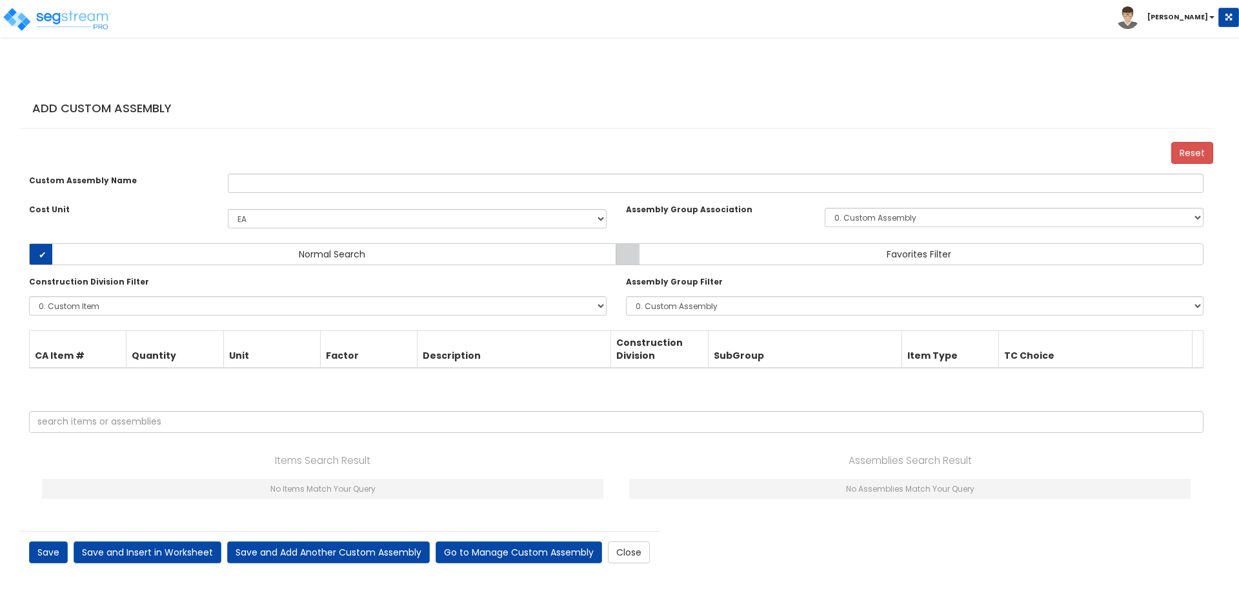
select select "1415"
select select "0"
click at [747, 90] on body "var read_only_view_enabled = false; window.intercomSettings = { app_id: "xtl1gb…" at bounding box center [619, 286] width 1239 height 573
click at [624, 556] on link "Close" at bounding box center [629, 552] width 42 height 22
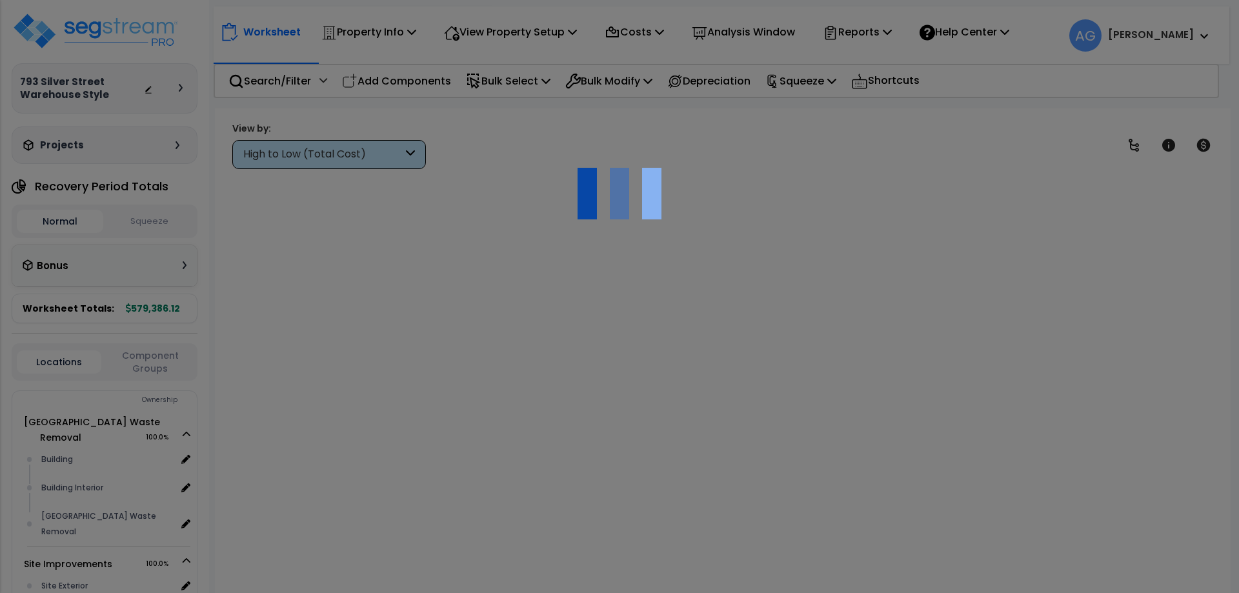
click at [632, 573] on div at bounding box center [619, 296] width 1239 height 593
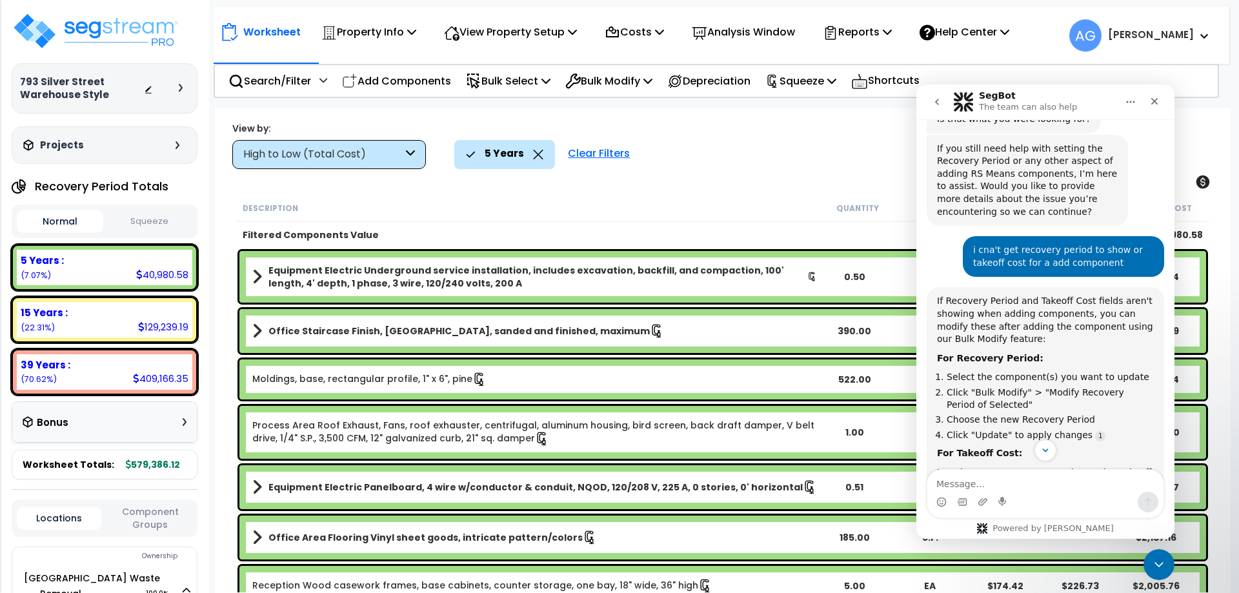
scroll to position [1037, 0]
click at [639, 86] on p "Bulk Modify" at bounding box center [608, 80] width 87 height 17
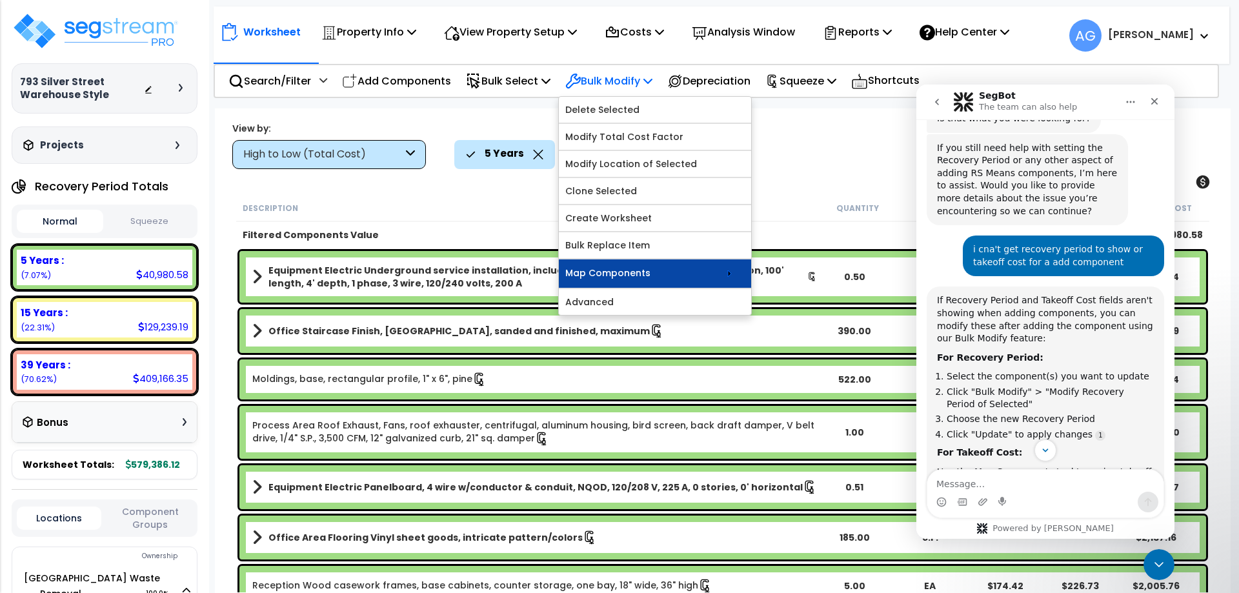
click at [625, 278] on link "Map Components" at bounding box center [655, 273] width 192 height 28
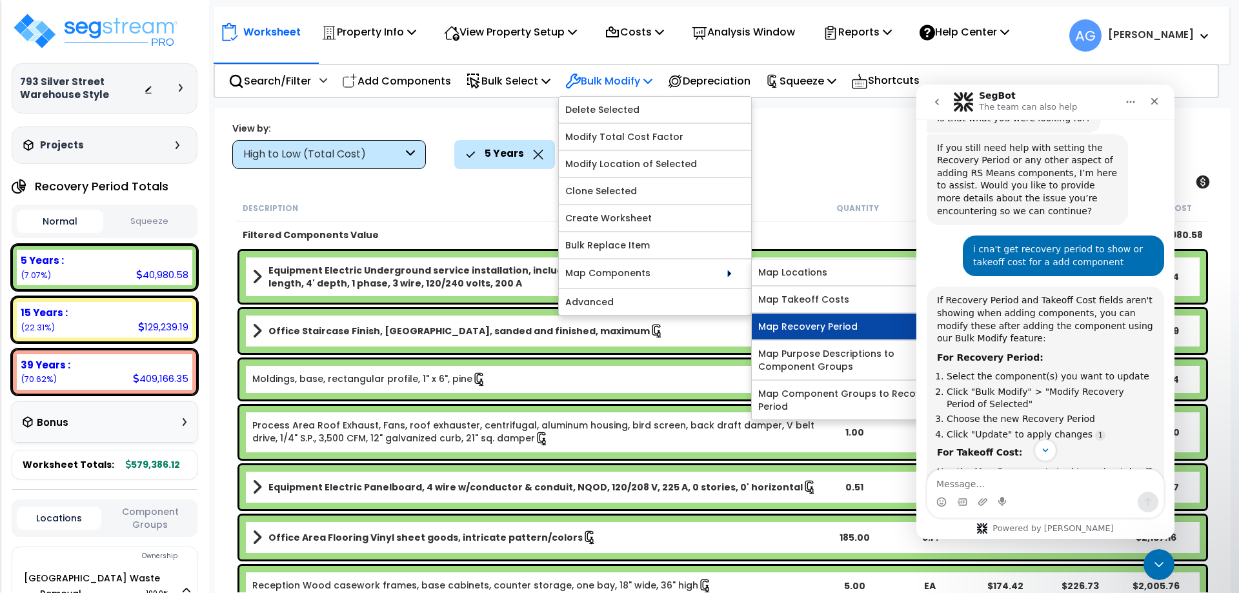
click at [799, 327] on link "Map Recovery Period" at bounding box center [847, 327] width 191 height 26
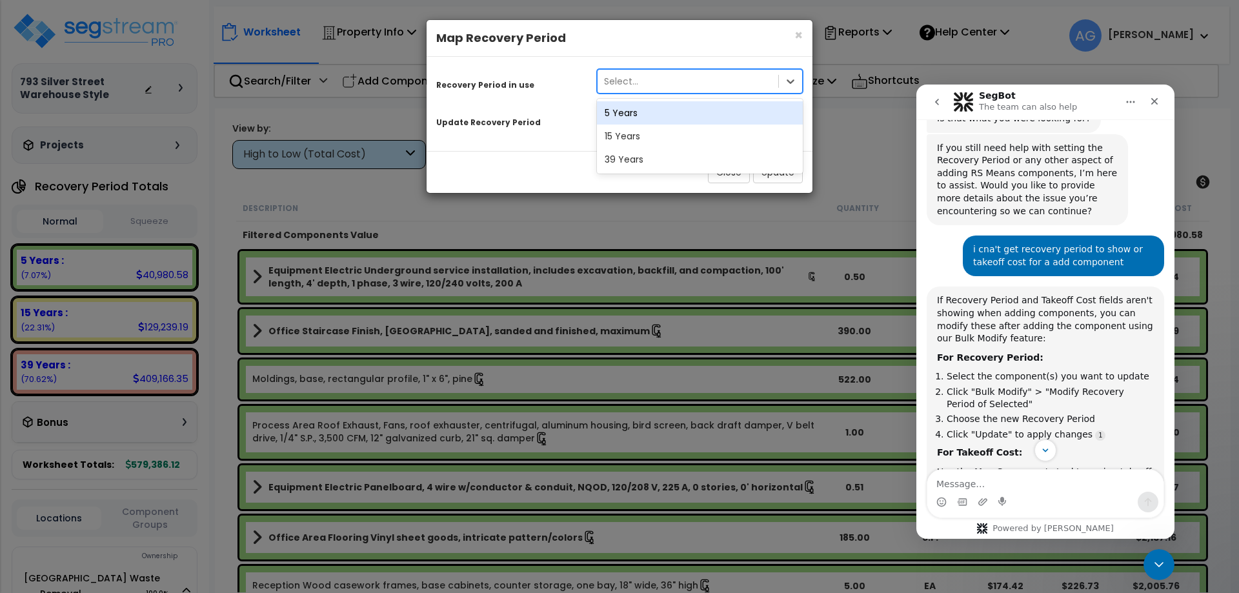
click at [674, 89] on div "Select..." at bounding box center [688, 81] width 181 height 21
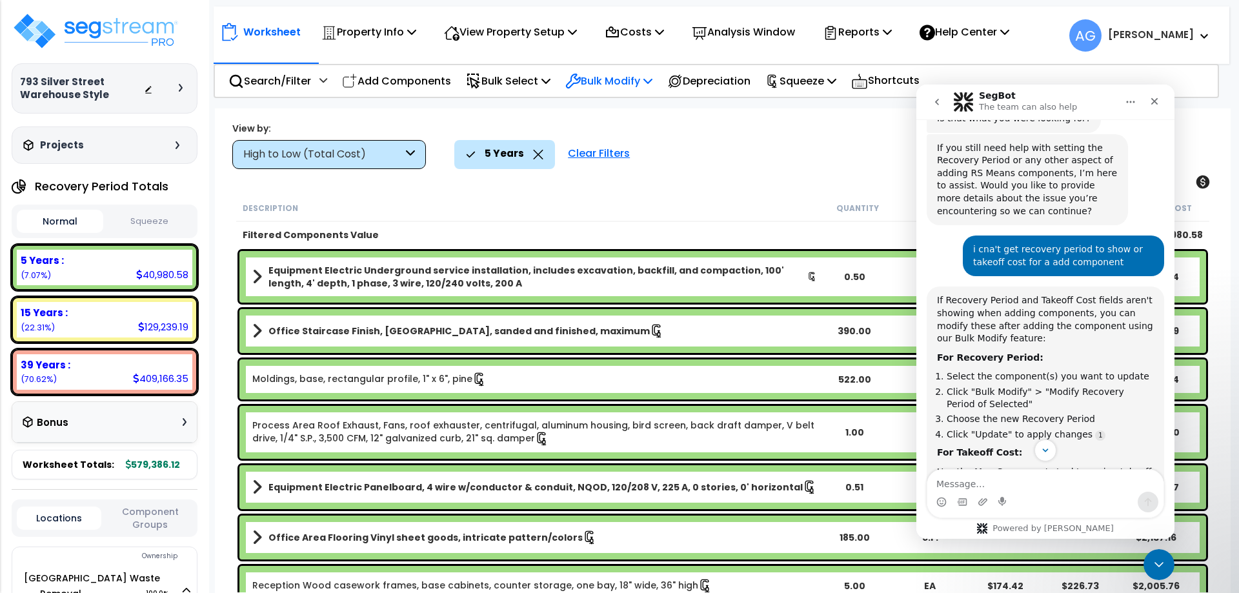
click at [637, 76] on p "Bulk Modify" at bounding box center [608, 80] width 87 height 17
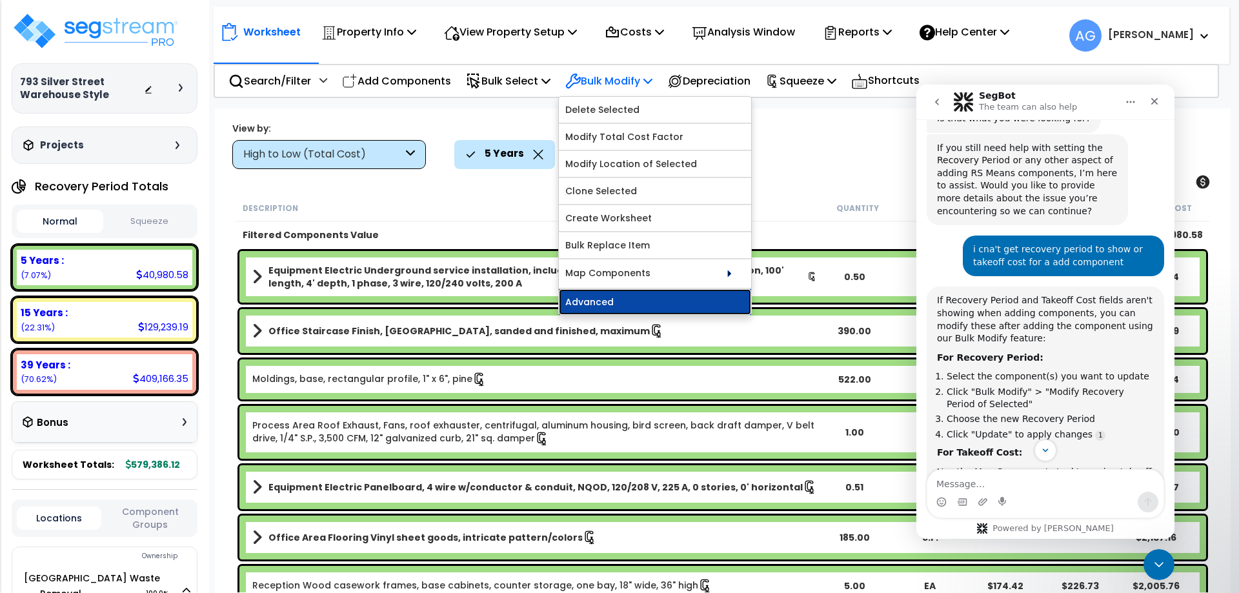
click at [638, 301] on link "Advanced" at bounding box center [655, 302] width 192 height 26
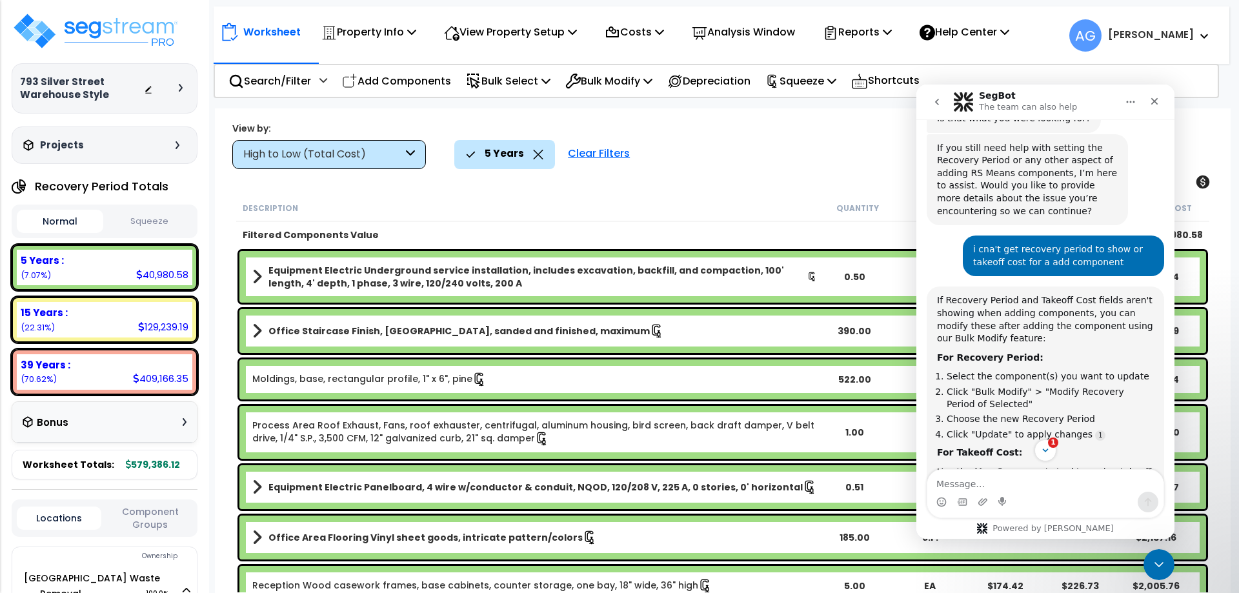
click at [934, 101] on icon "go back" at bounding box center [937, 102] width 10 height 10
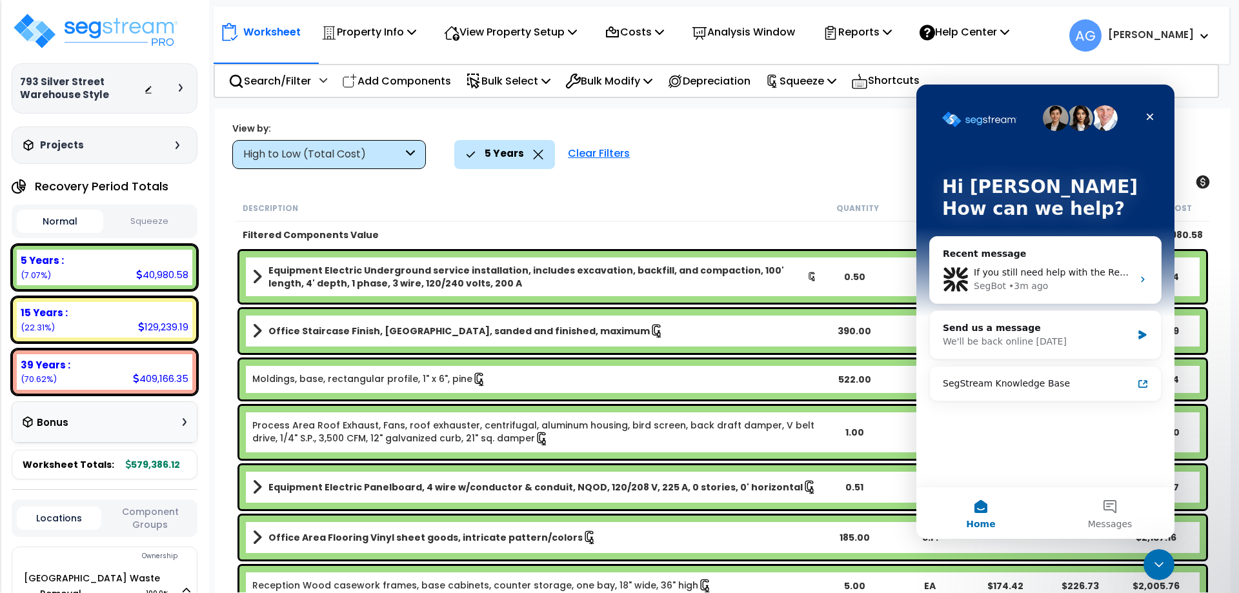
click at [1098, 126] on img "Intercom messenger" at bounding box center [1105, 118] width 26 height 26
click at [1102, 121] on img "Intercom messenger" at bounding box center [1105, 118] width 26 height 26
click at [1142, 334] on icon "Intercom messenger" at bounding box center [1142, 334] width 8 height 9
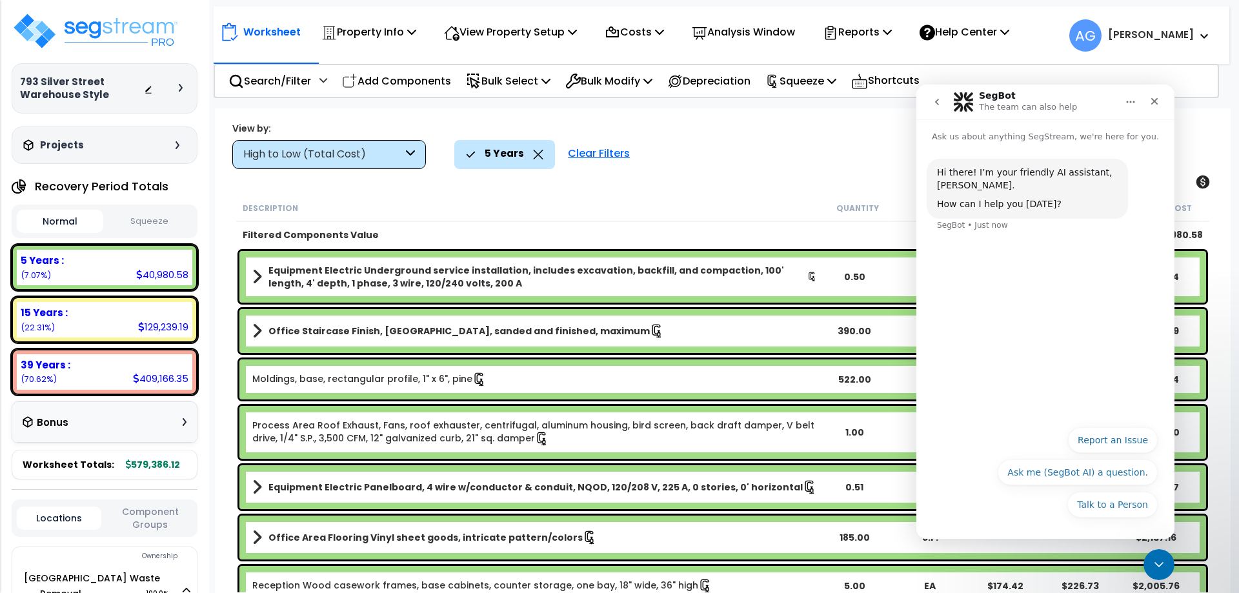
click at [940, 101] on icon "go back" at bounding box center [937, 102] width 10 height 10
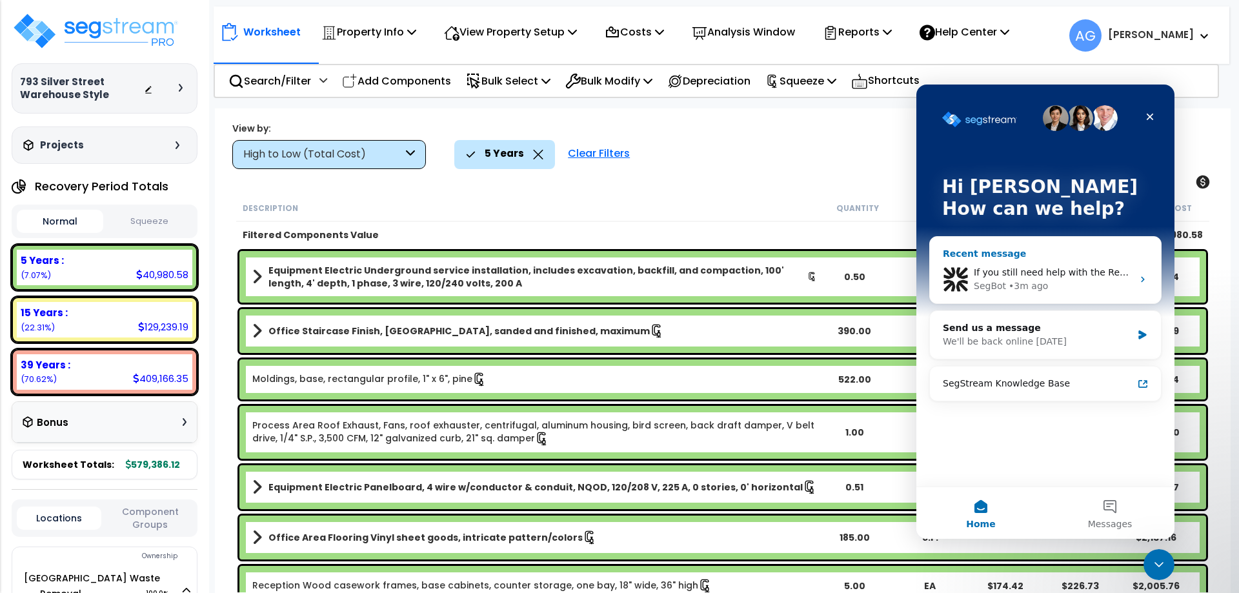
click at [1016, 279] on div "If you still need help with the Recovery Period or Takeoff Cost fields, I’m hap…" at bounding box center [1053, 273] width 159 height 14
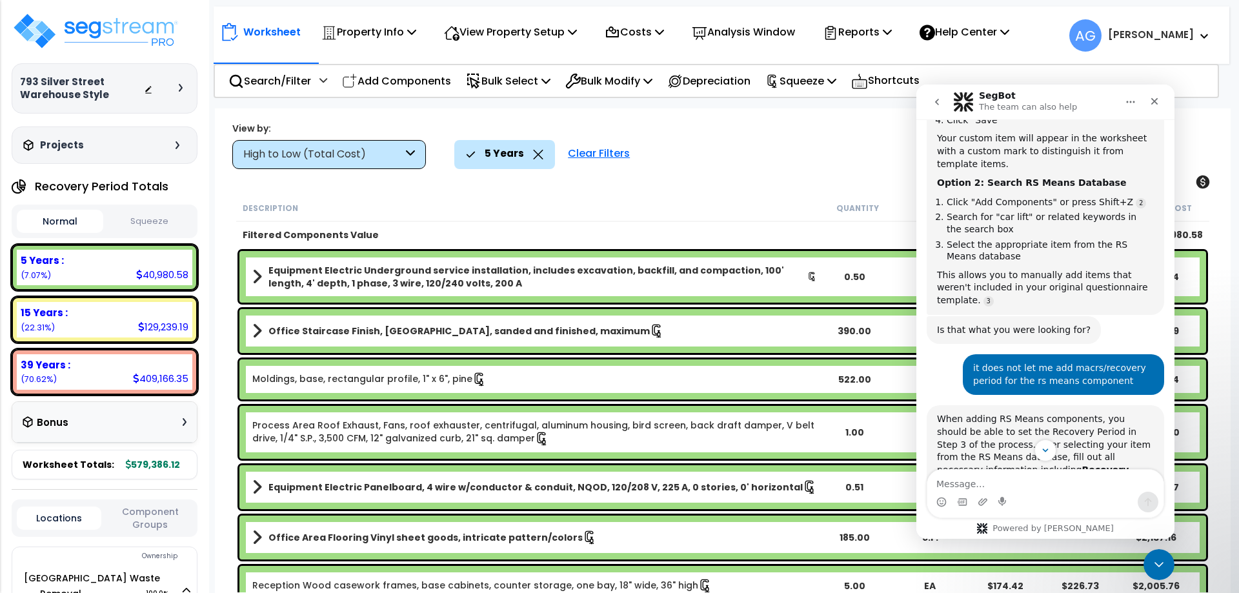
scroll to position [480, 0]
click at [938, 98] on icon "go back" at bounding box center [937, 102] width 10 height 10
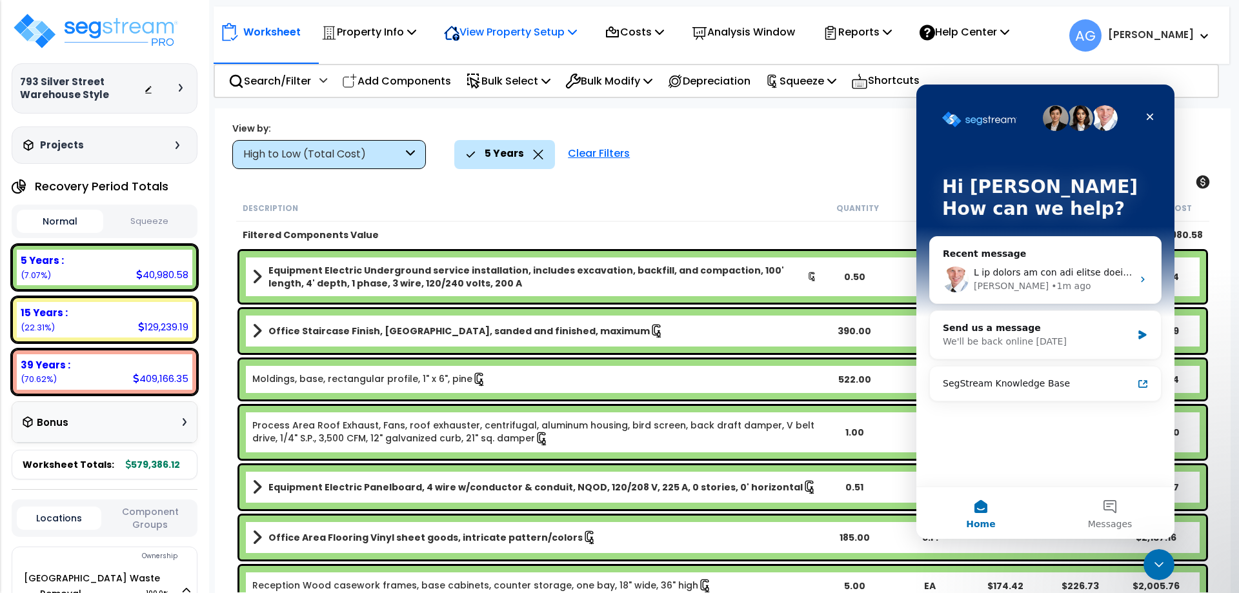
click at [504, 29] on p "View Property Setup" at bounding box center [510, 31] width 133 height 17
click at [491, 94] on link "View Questionnaire" at bounding box center [502, 89] width 128 height 26
click at [1051, 279] on div "• 6m ago" at bounding box center [1070, 286] width 39 height 14
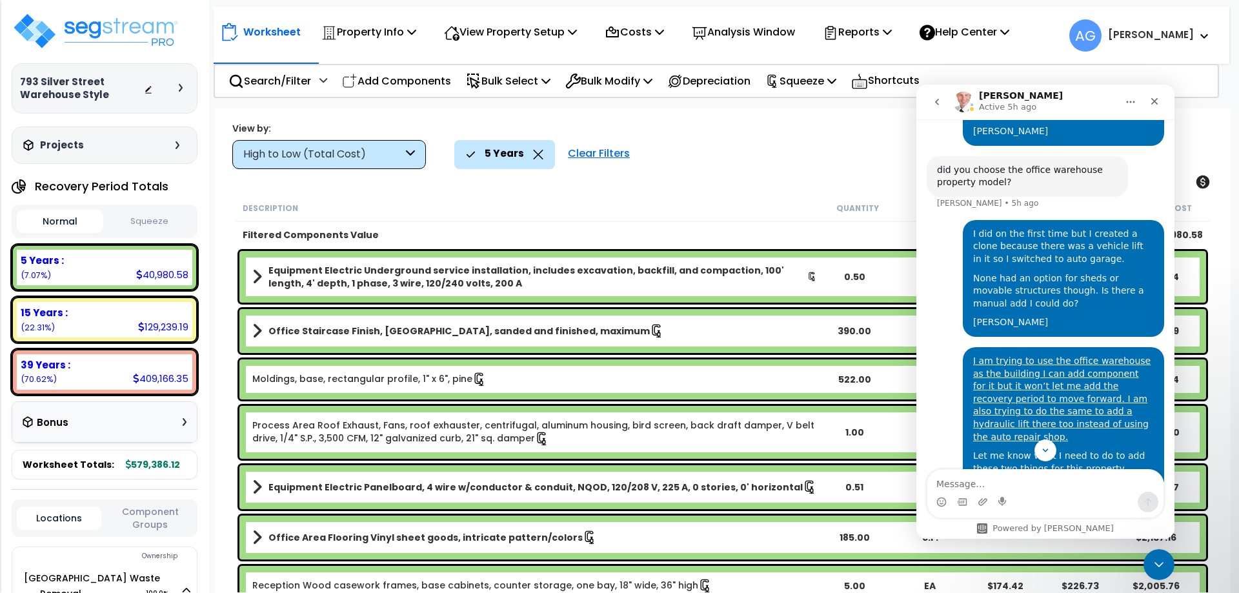
scroll to position [2321, 0]
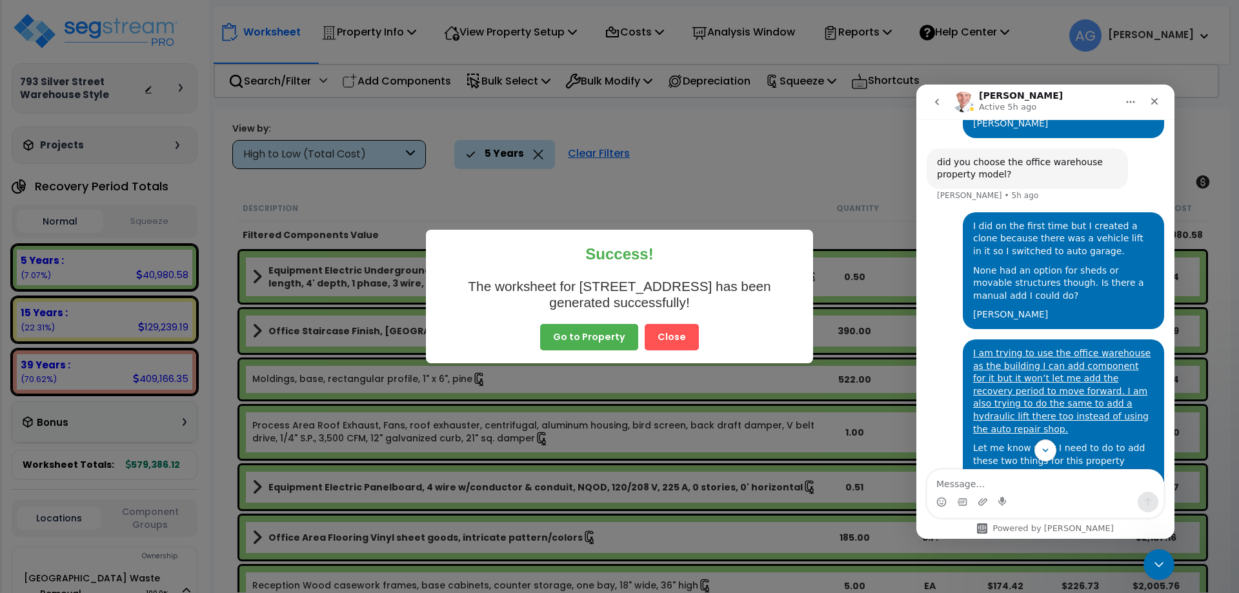
click at [661, 332] on button "Close" at bounding box center [672, 337] width 54 height 27
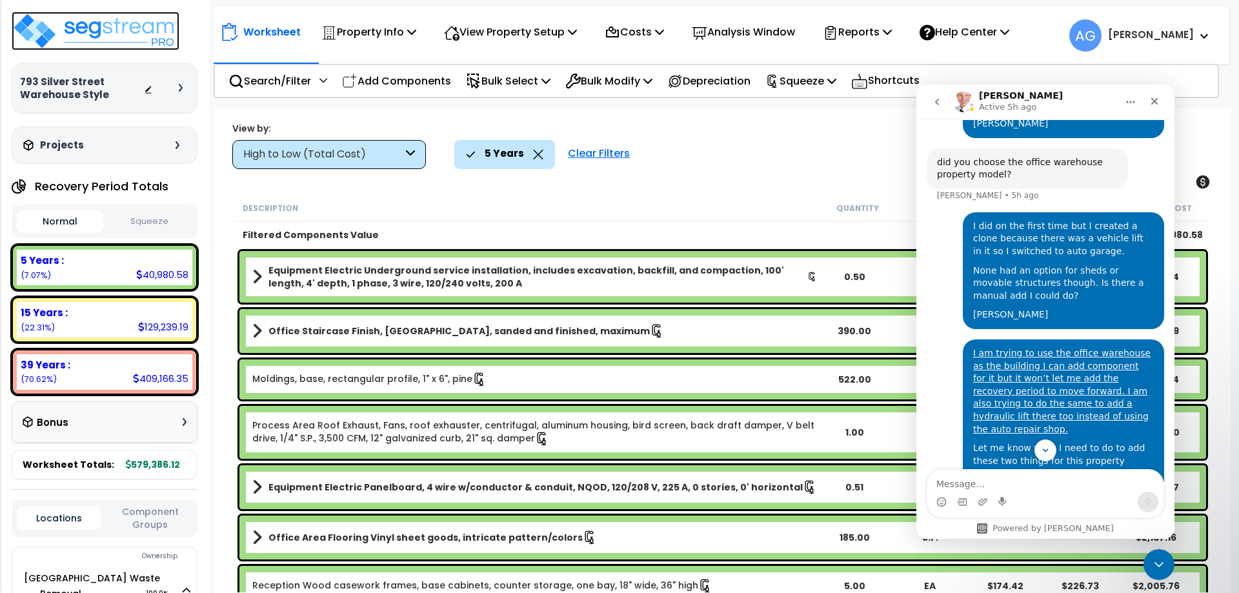
click at [90, 30] on img at bounding box center [96, 31] width 168 height 39
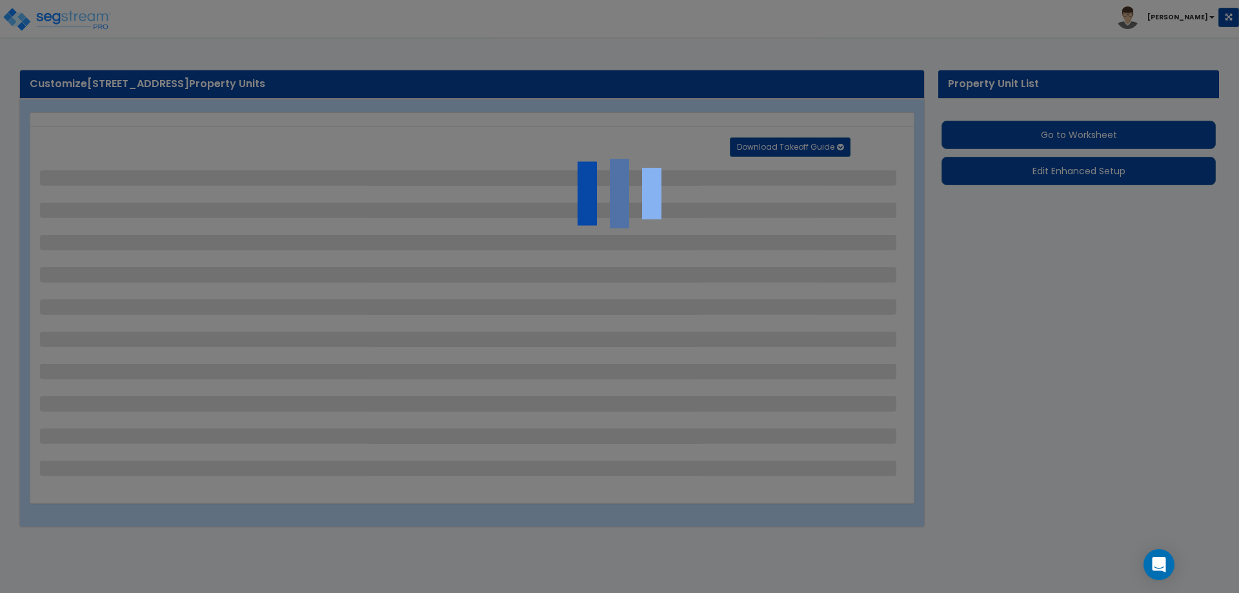
select select "2"
select select "1"
select select "2"
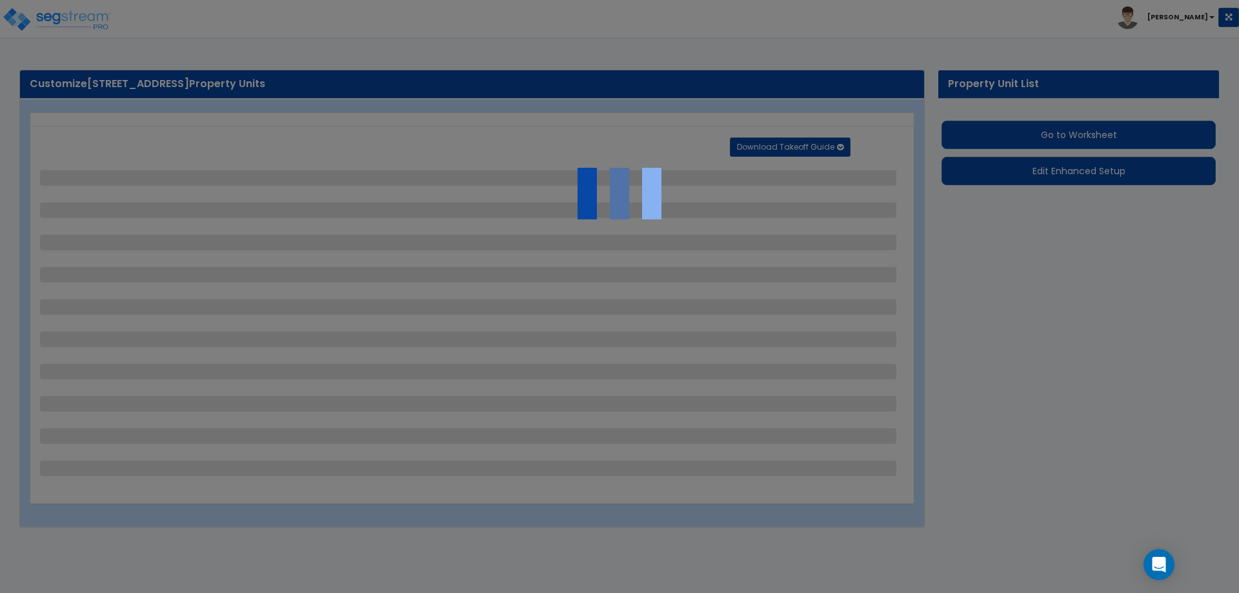
select select "2"
select select "1"
select select "4"
select select "2"
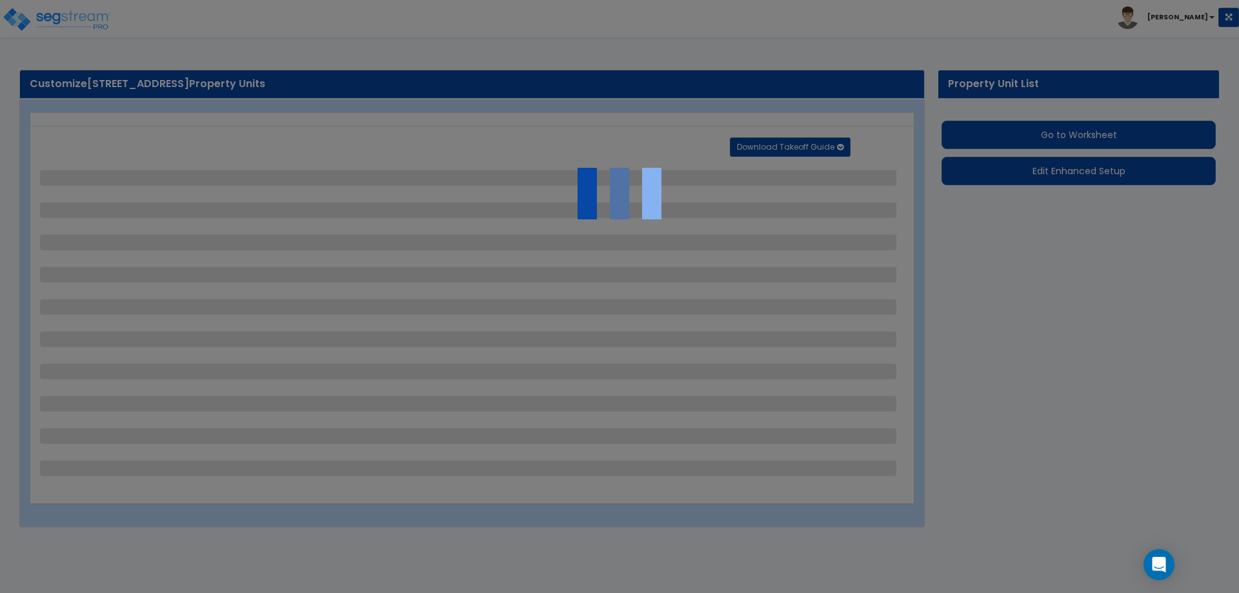
select select "1"
select select "4"
select select "2"
select select "1"
select select "4"
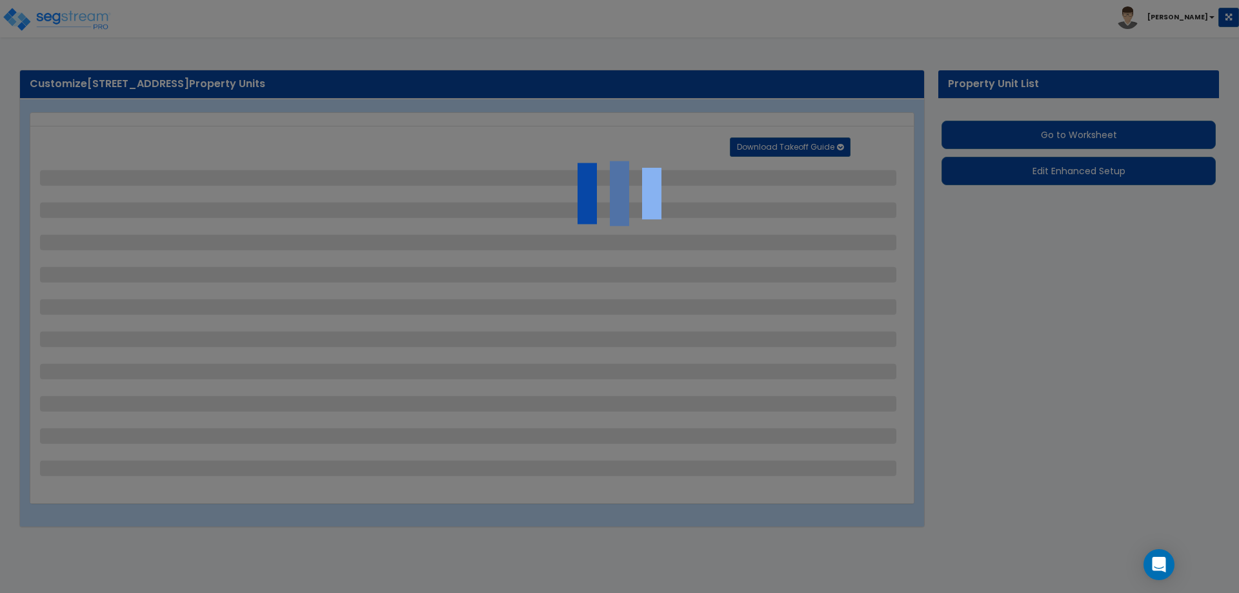
select select "2"
select select "1"
select select "2"
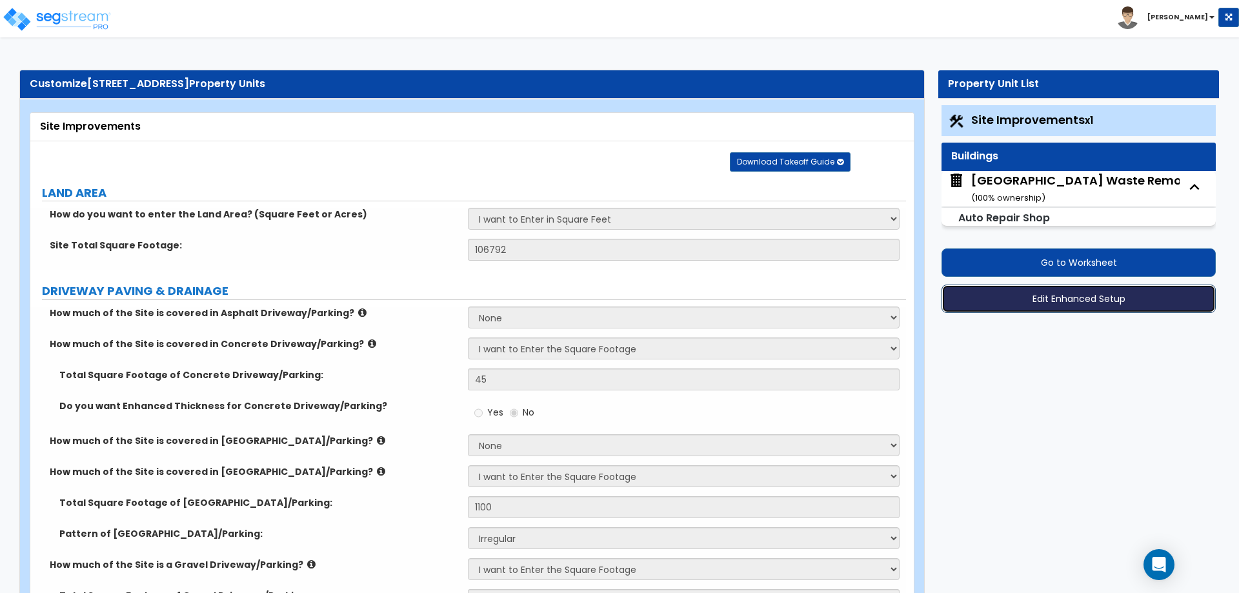
click at [1067, 303] on button "Edit Enhanced Setup" at bounding box center [1079, 299] width 274 height 28
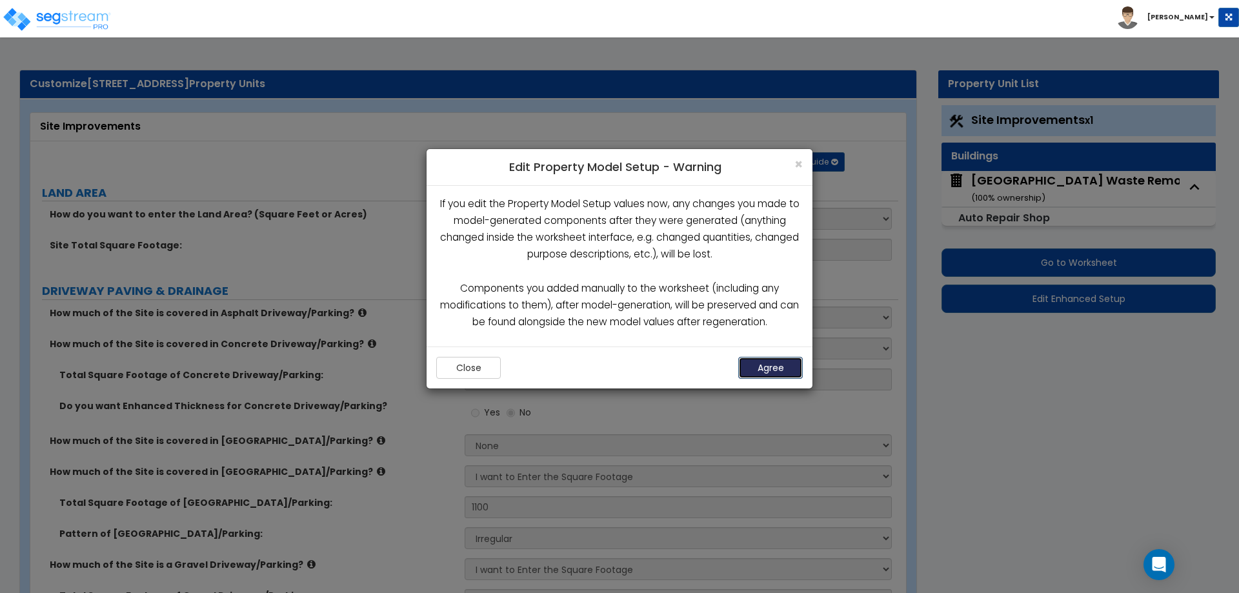
click at [765, 361] on button "Agree" at bounding box center [770, 368] width 65 height 22
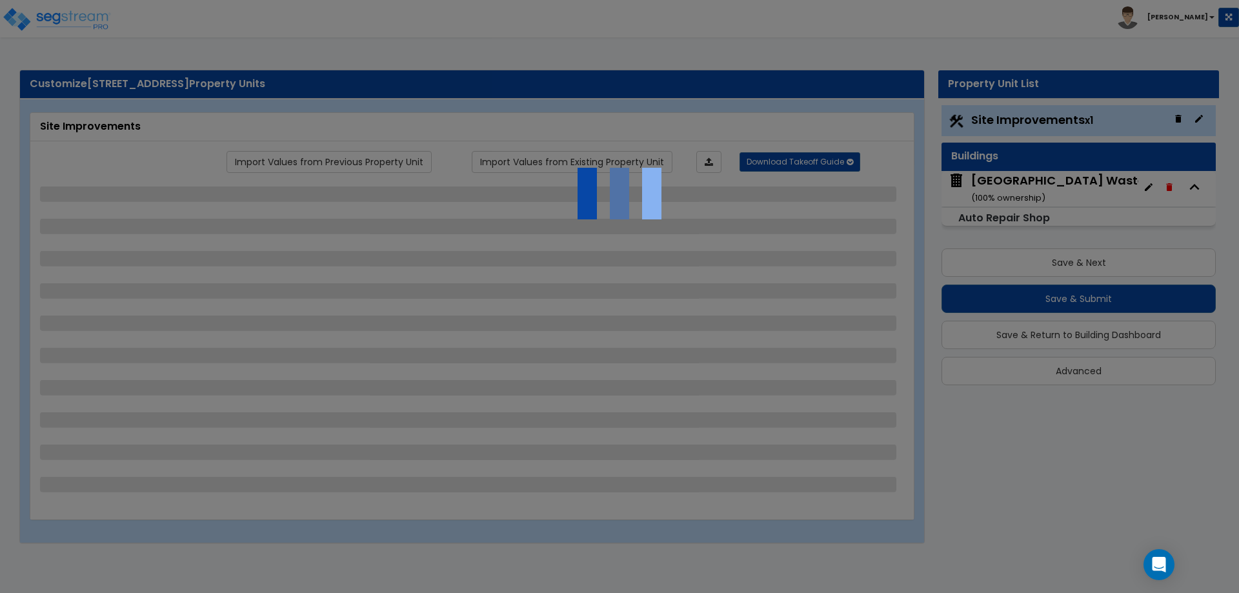
select select "2"
select select "1"
select select "2"
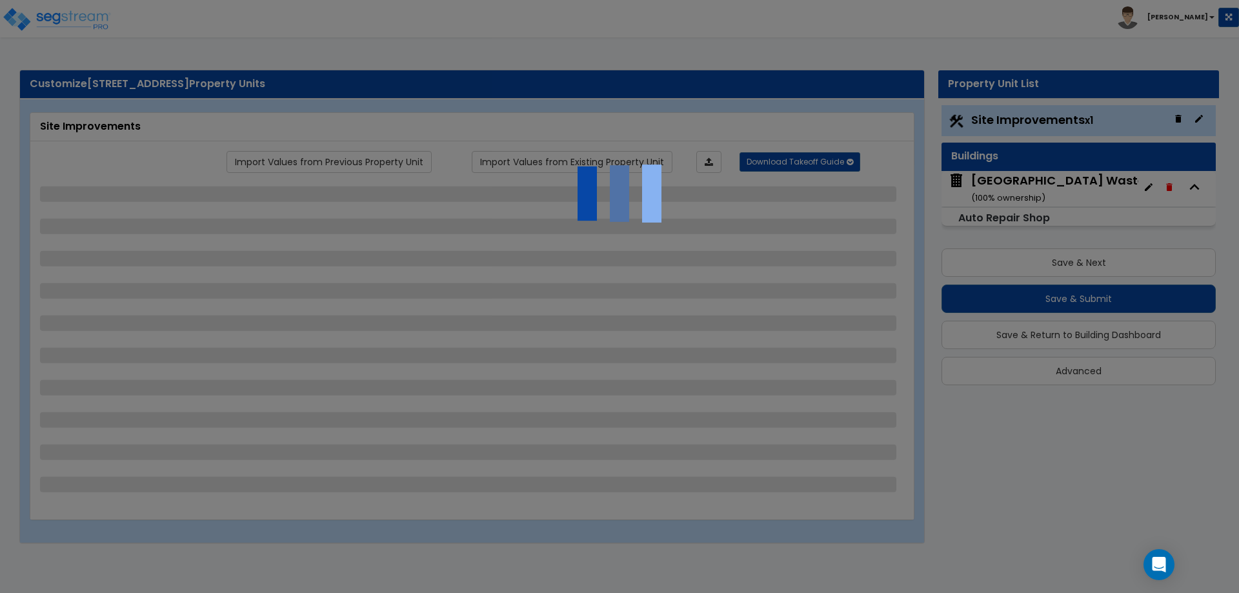
select select "2"
select select "1"
select select "4"
select select "2"
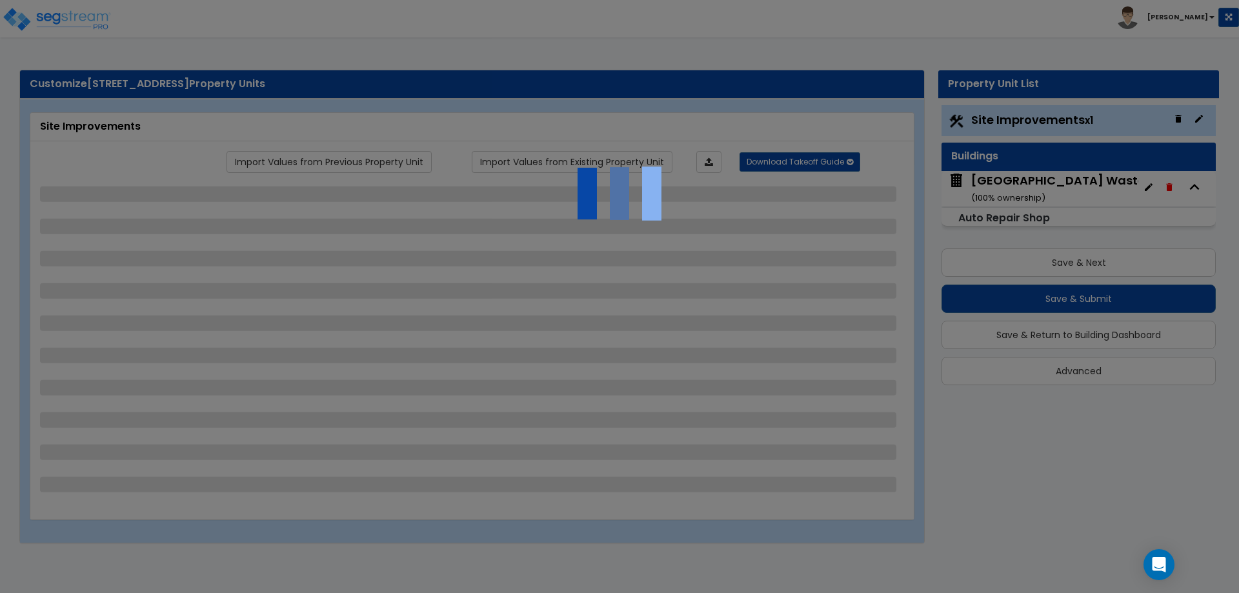
select select "1"
select select "4"
select select "2"
select select "1"
select select "4"
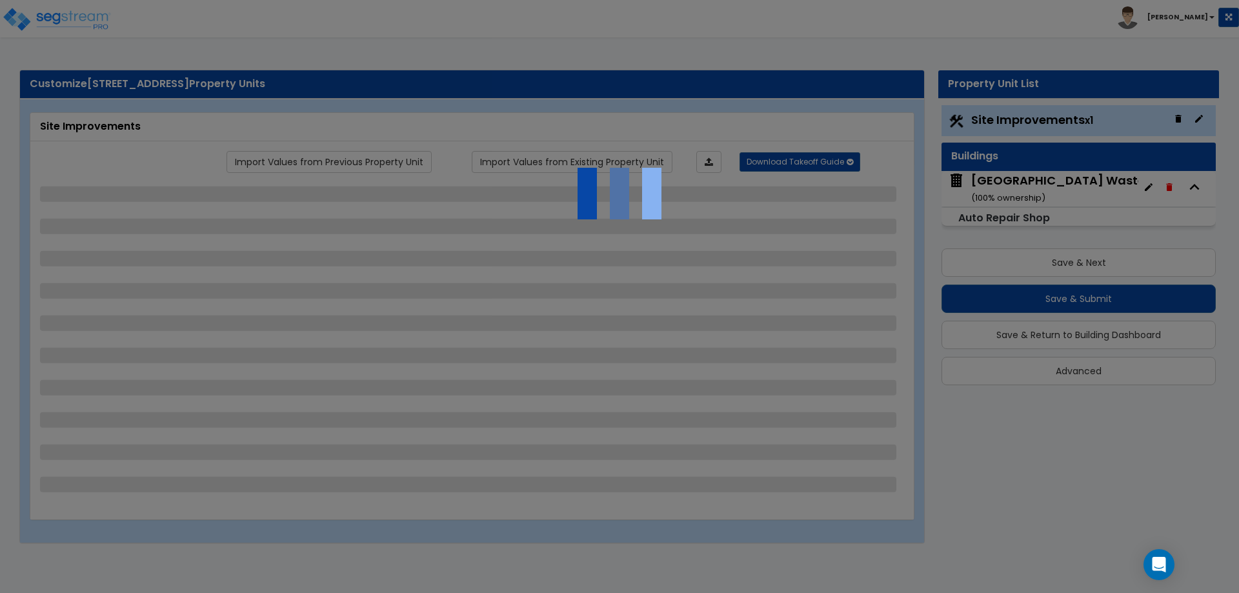
select select "2"
select select "1"
select select "2"
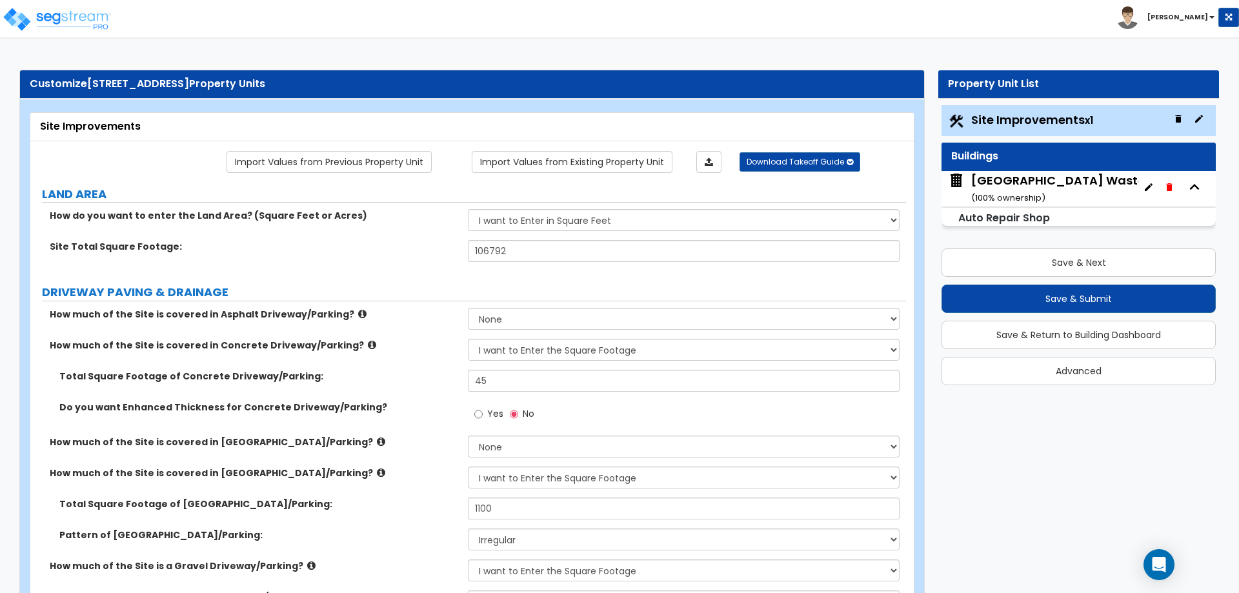
click at [1148, 188] on icon "button" at bounding box center [1149, 187] width 8 height 8
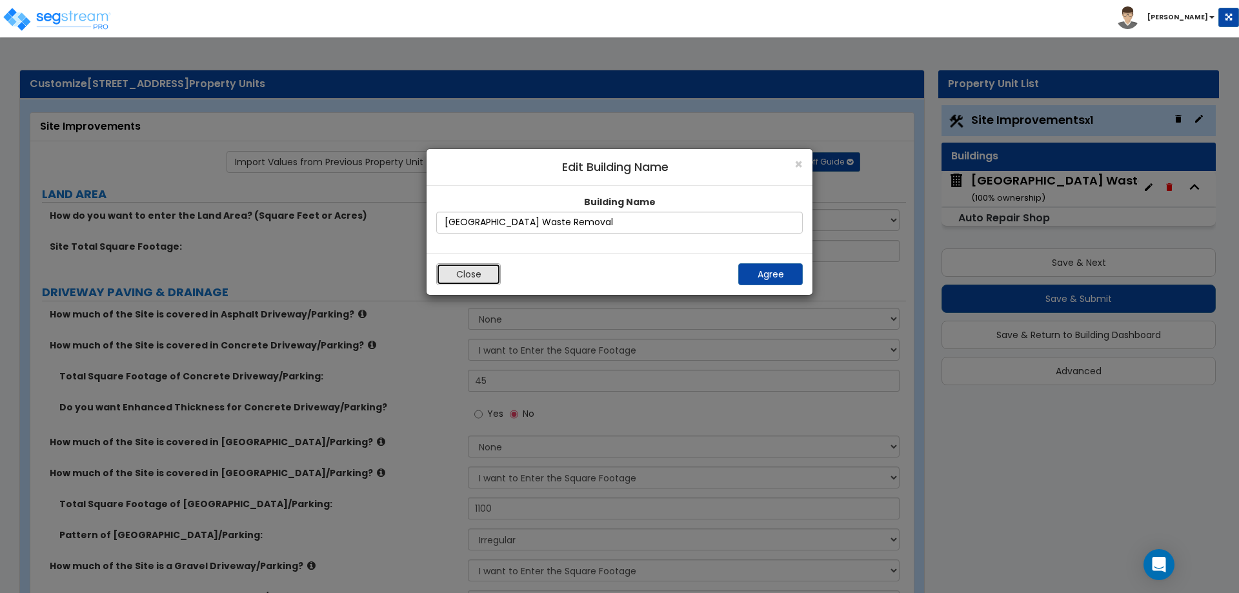
click at [451, 277] on button "Close" at bounding box center [468, 274] width 65 height 22
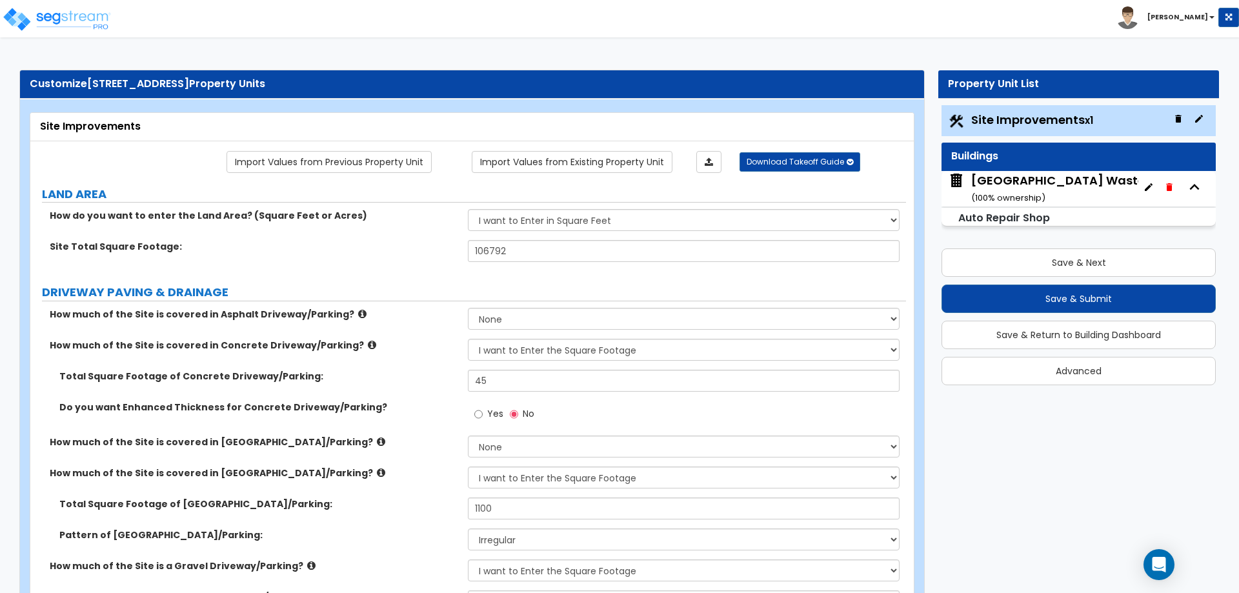
click at [1060, 217] on div "Auto Repair Shop" at bounding box center [1079, 217] width 274 height 19
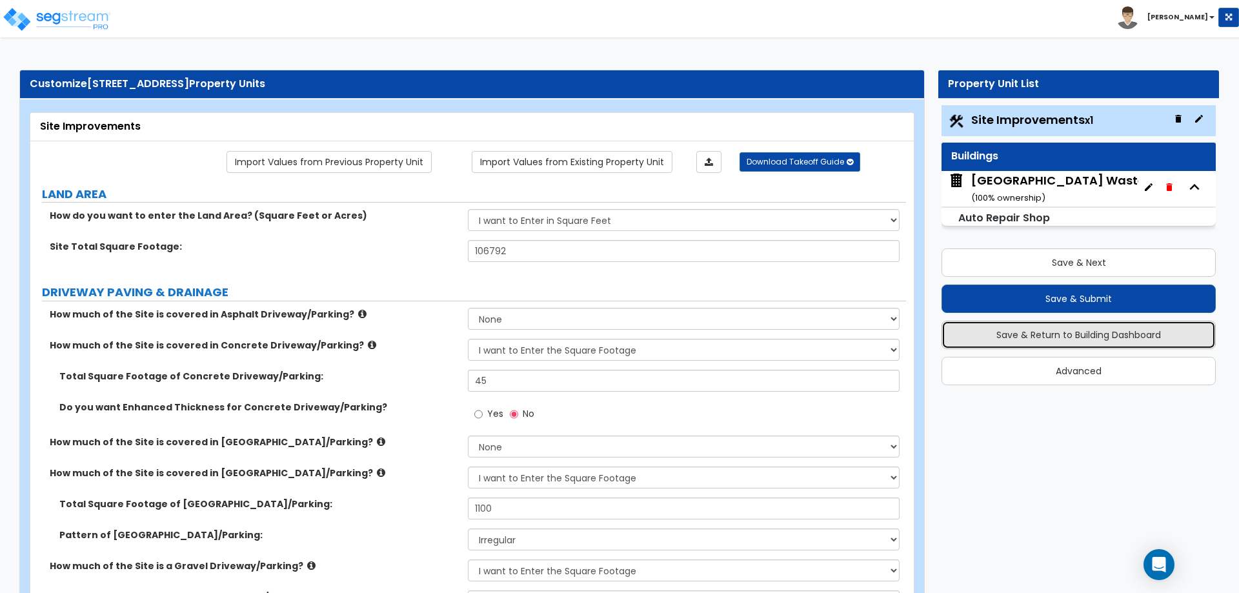
click at [1072, 339] on button "Save & Return to Building Dashboard" at bounding box center [1079, 335] width 274 height 28
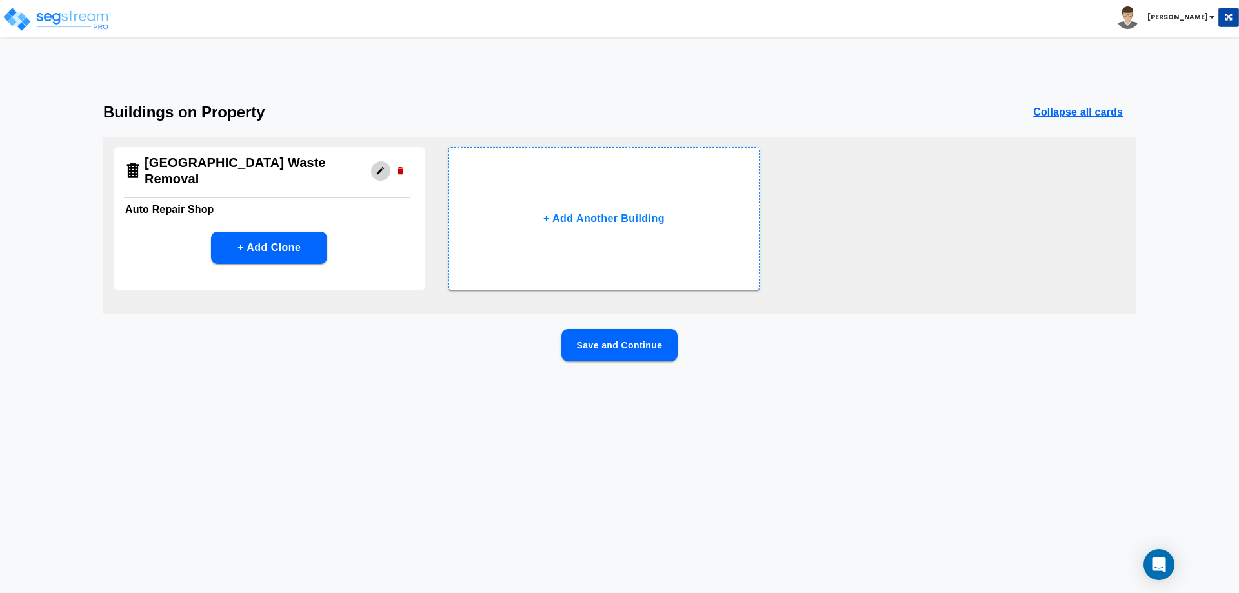
click at [381, 167] on icon "button" at bounding box center [380, 170] width 7 height 7
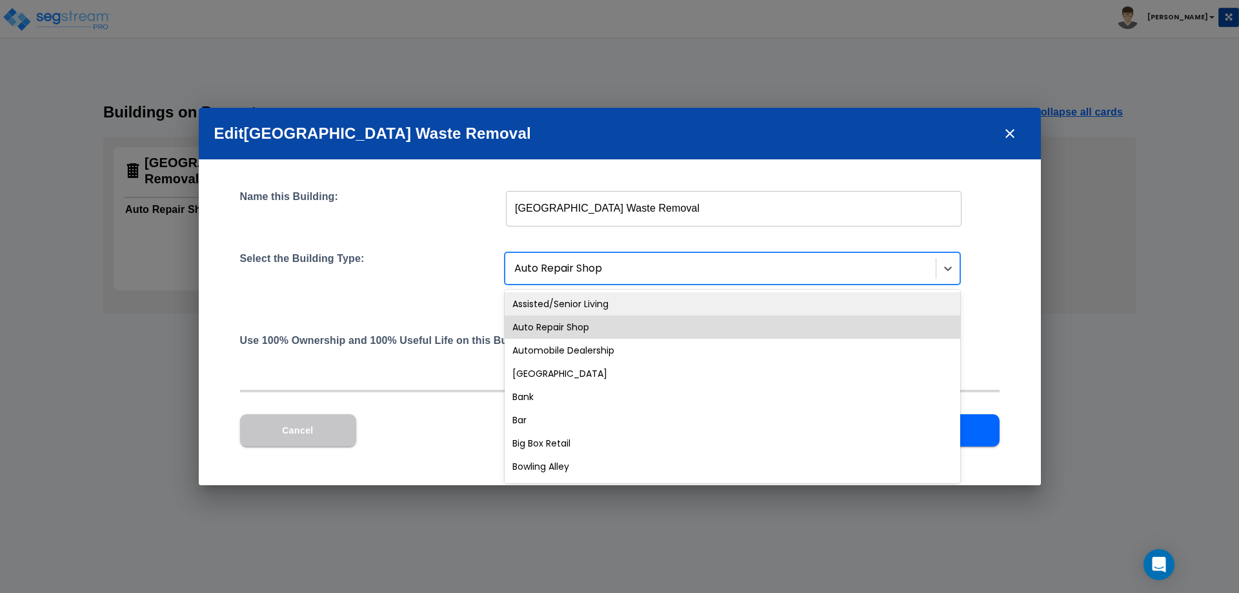
click at [621, 265] on div at bounding box center [721, 268] width 415 height 17
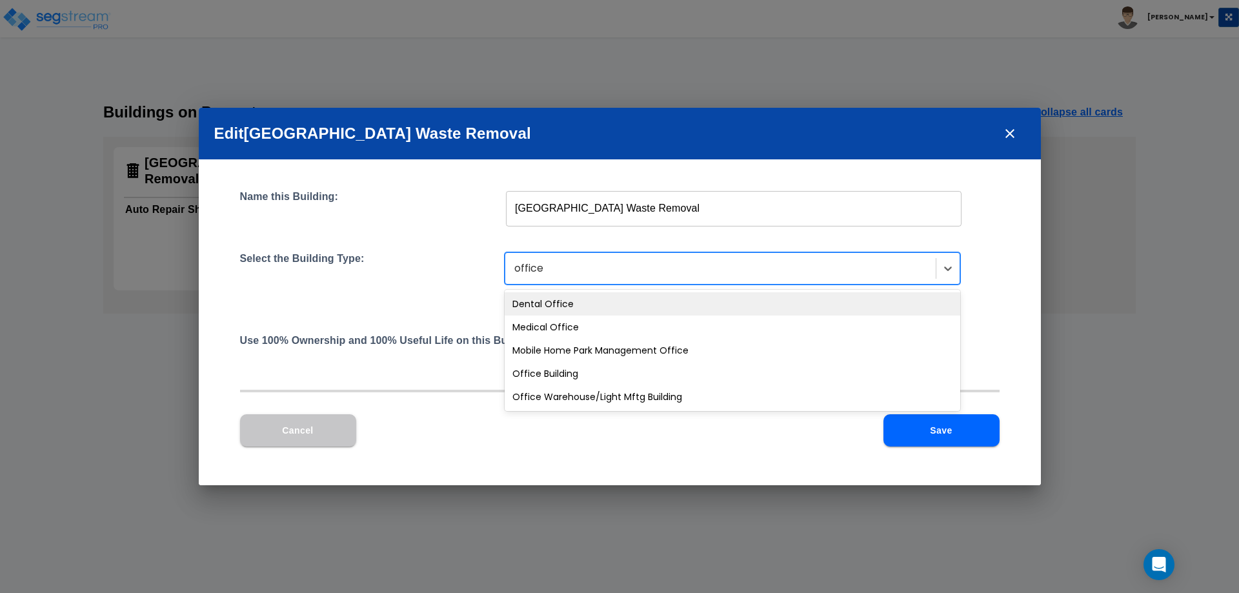
type input "office w"
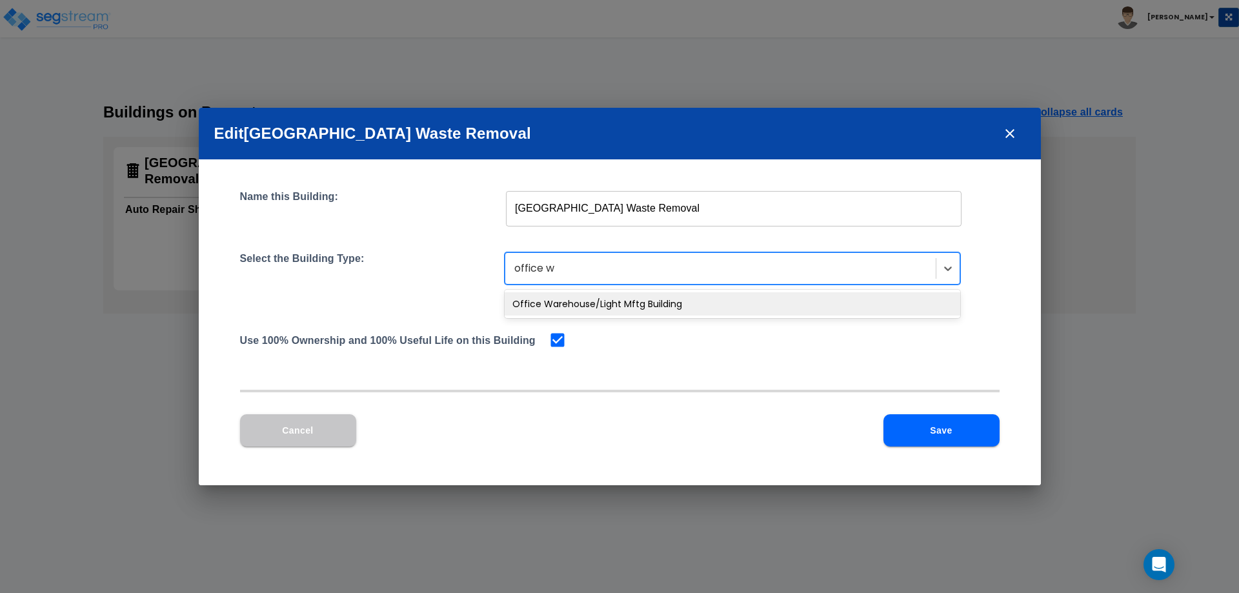
click at [568, 299] on div "Office Warehouse/Light Mftg Building" at bounding box center [733, 303] width 456 height 23
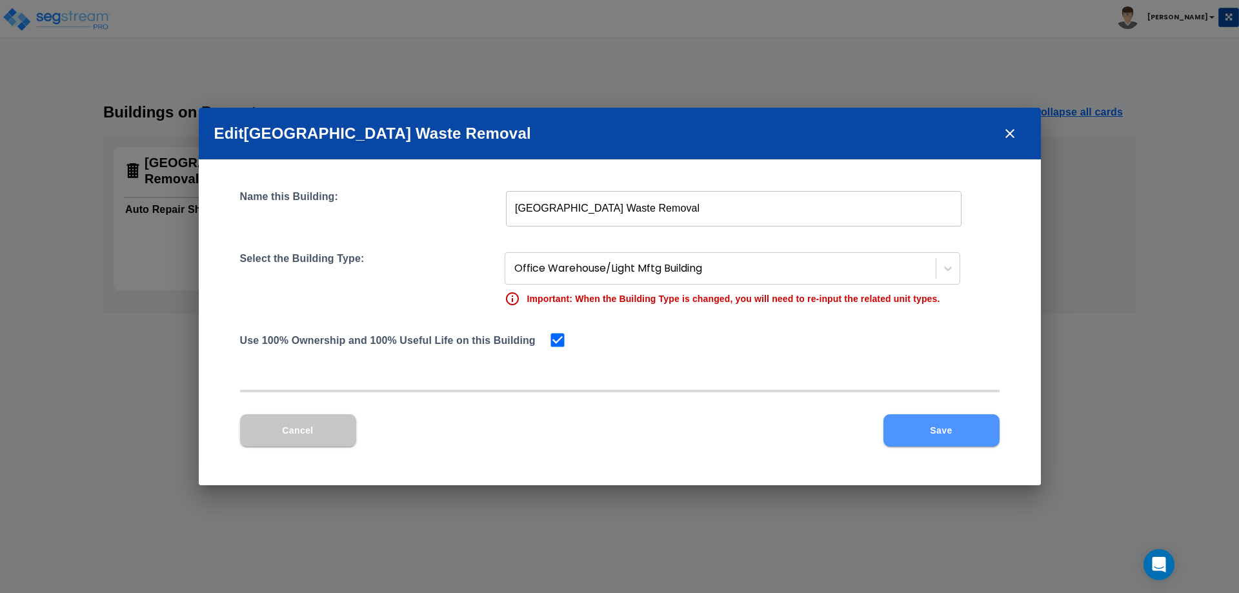
click at [923, 438] on button "Save" at bounding box center [941, 430] width 116 height 32
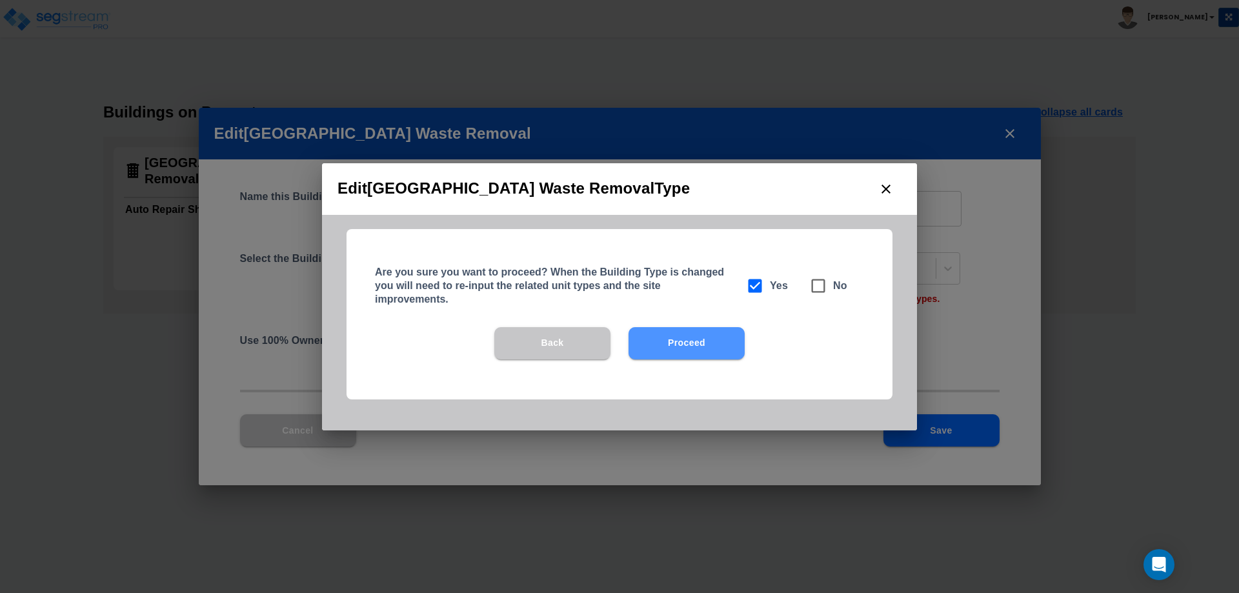
click at [698, 348] on button "Proceed" at bounding box center [687, 343] width 116 height 32
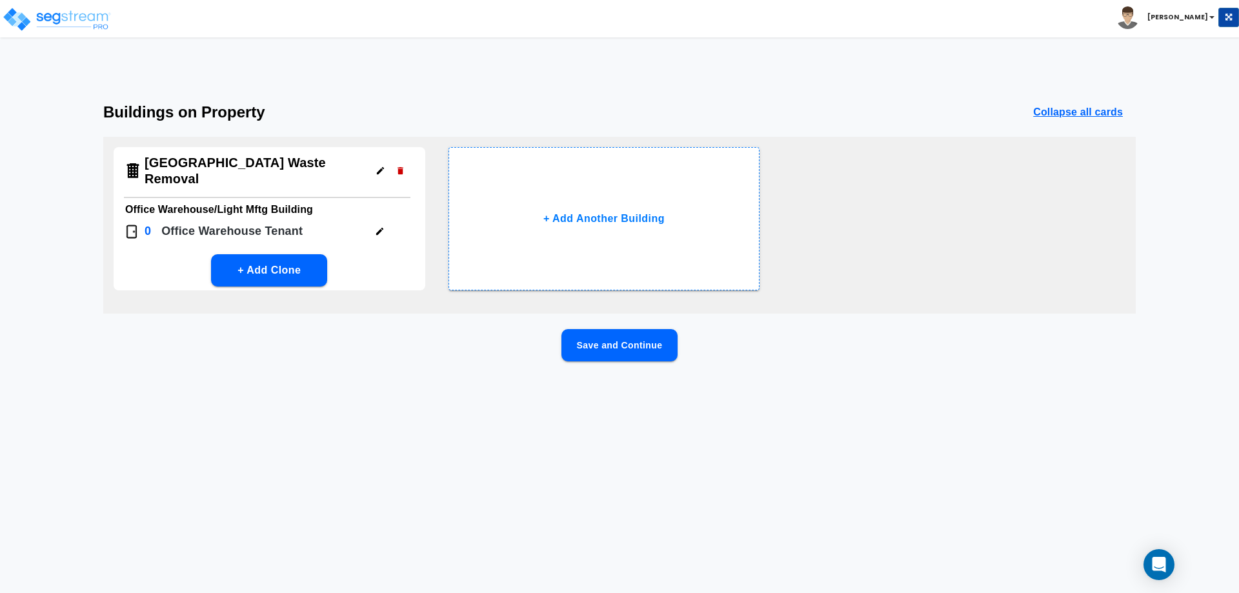
click at [376, 227] on icon "button" at bounding box center [380, 232] width 10 height 10
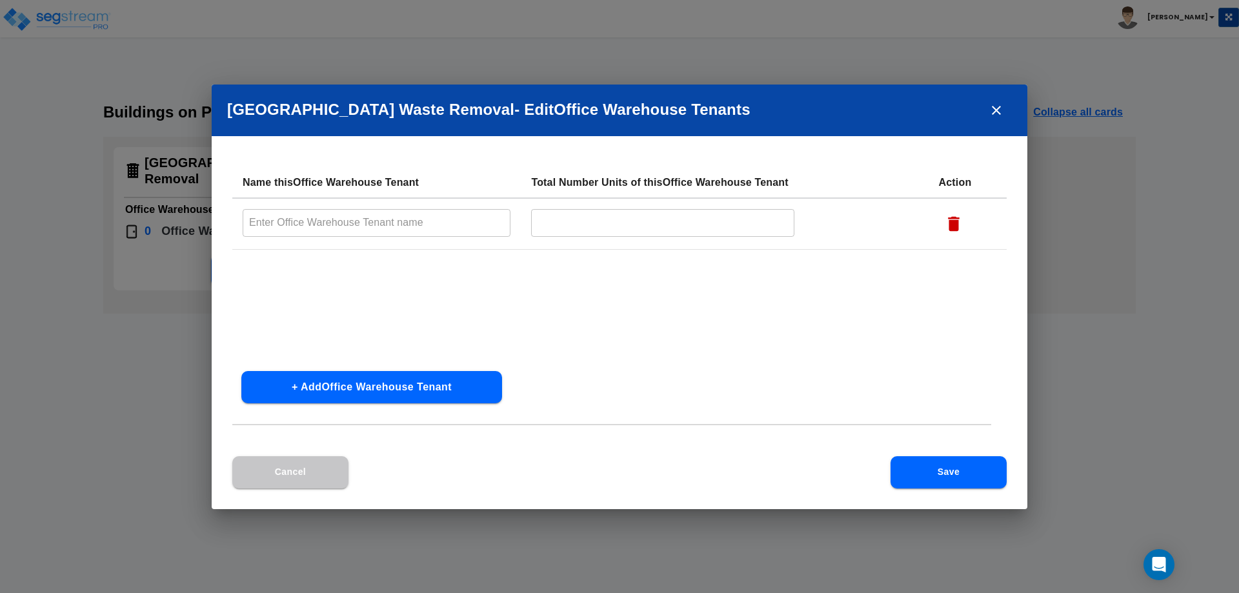
click at [375, 221] on input "text" at bounding box center [377, 223] width 268 height 28
type input "[GEOGRAPHIC_DATA] Waste Removal"
type input "1"
click at [940, 486] on button "Save" at bounding box center [949, 472] width 116 height 32
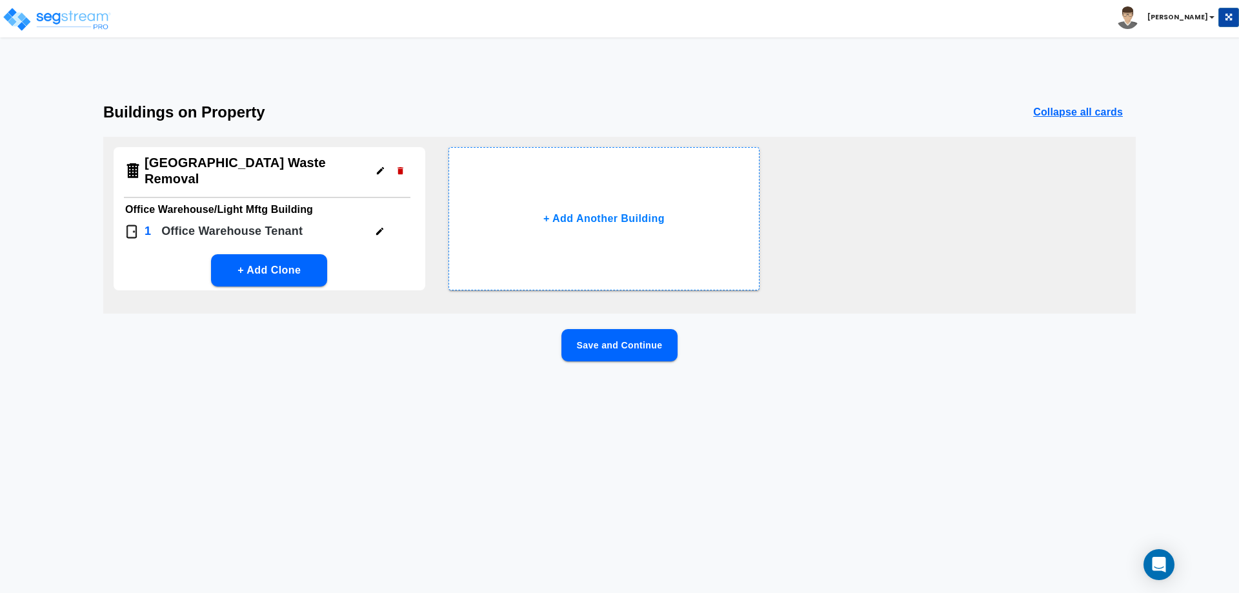
click at [617, 347] on button "Save and Continue" at bounding box center [619, 345] width 116 height 32
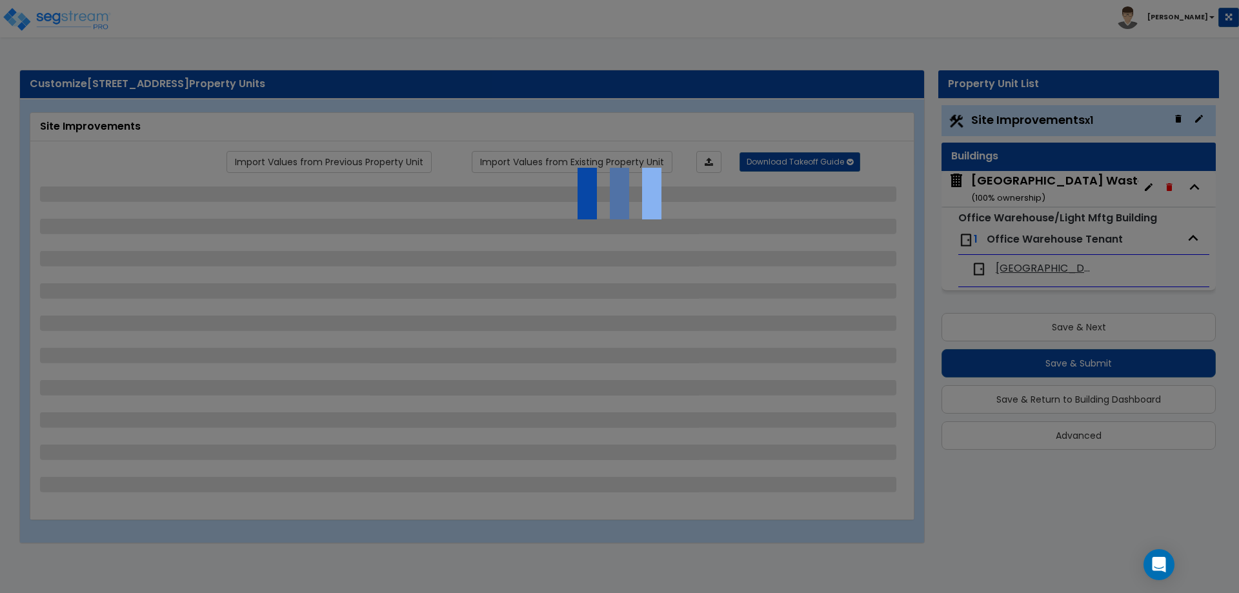
select select "2"
select select "1"
select select "2"
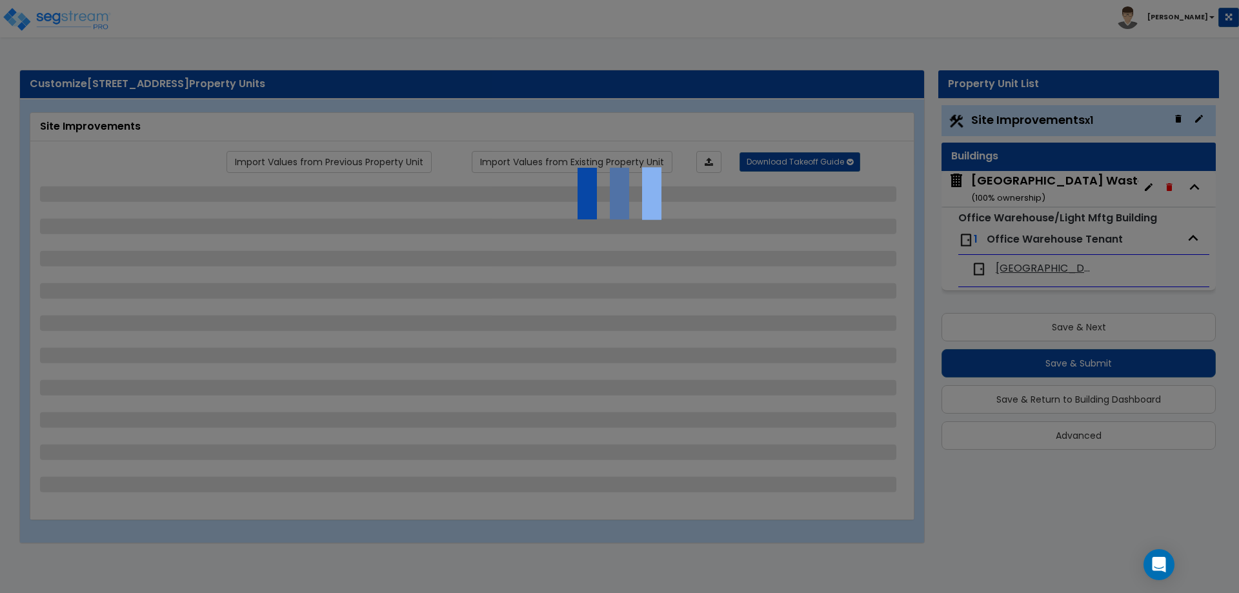
select select "2"
select select "1"
select select "4"
select select "2"
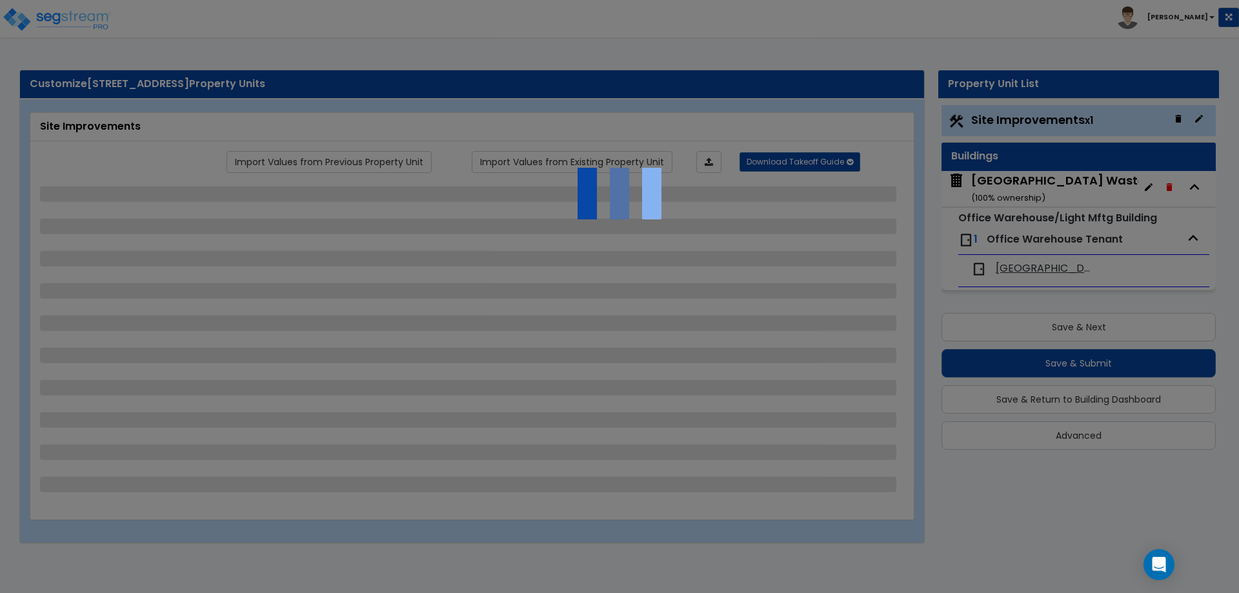
select select "1"
select select "4"
select select "2"
select select "1"
select select "4"
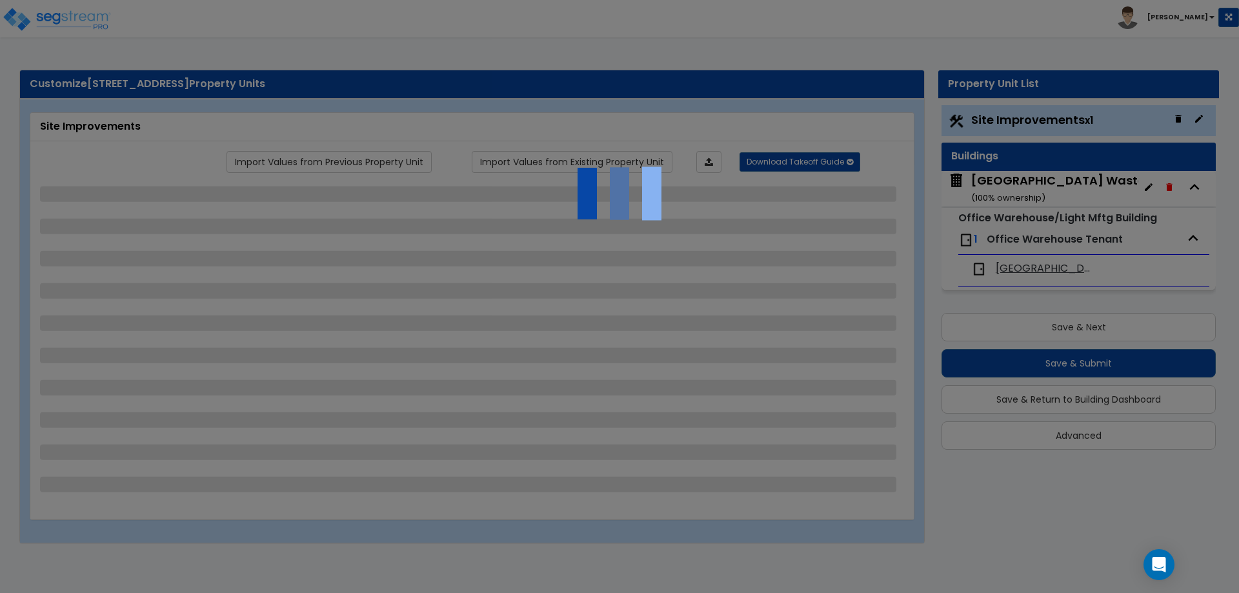
select select "2"
select select "1"
select select "2"
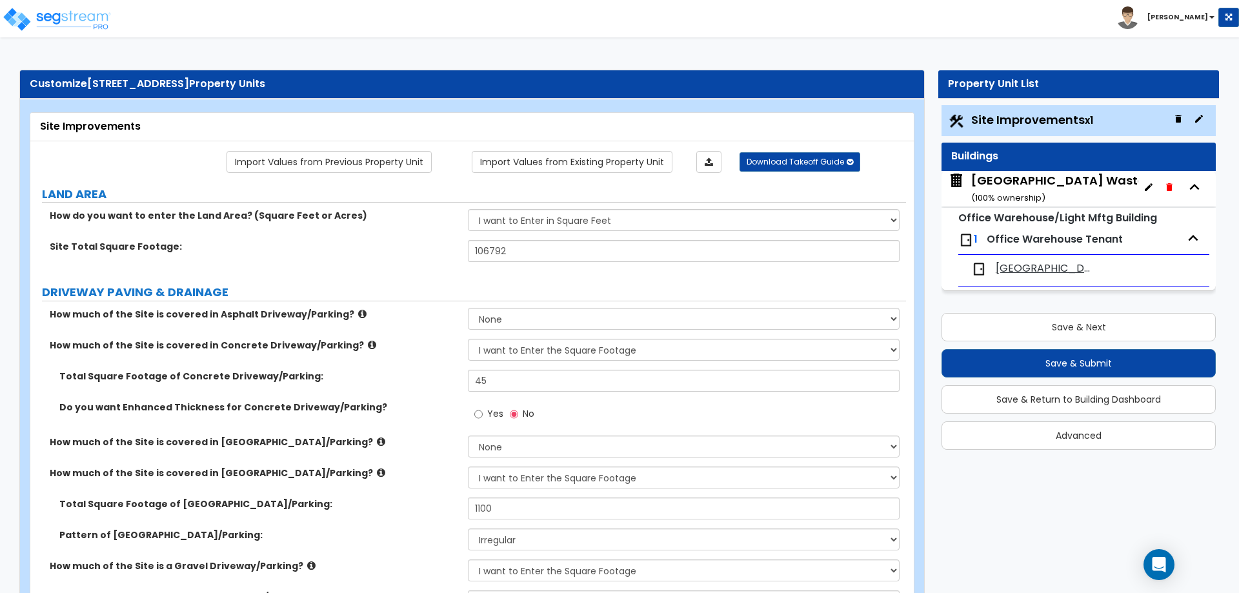
click at [1035, 183] on div "Naples Waste Removal ( 100 % ownership)" at bounding box center [1085, 188] width 229 height 33
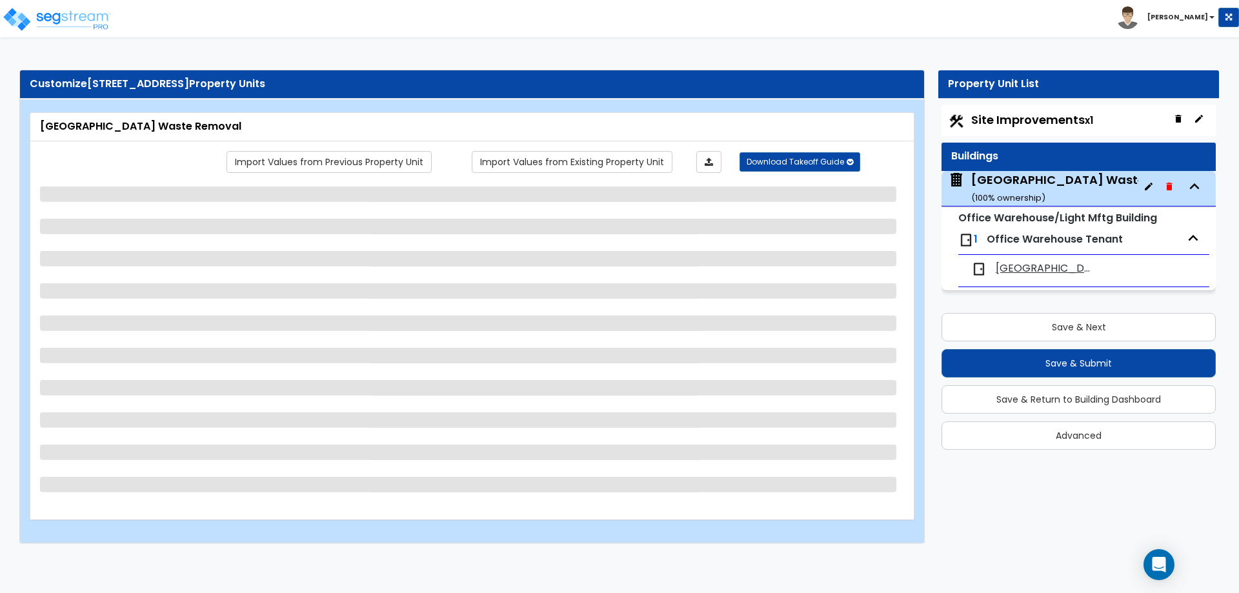
select select "7"
select select "2"
select select "5"
select select "4"
select select "1"
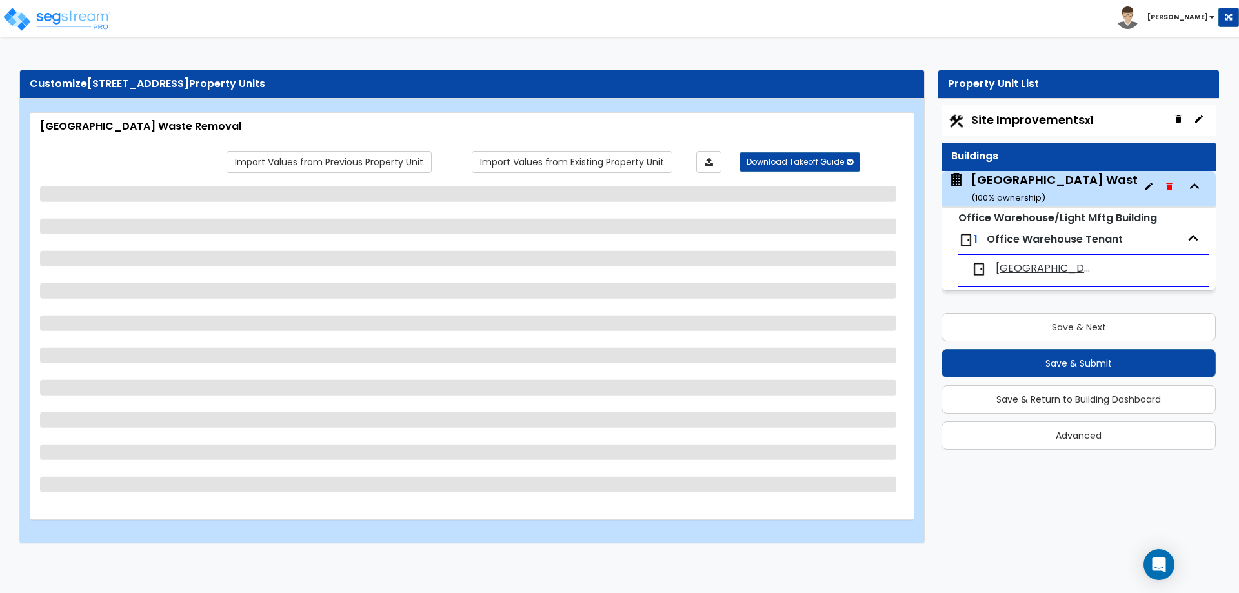
select select "1"
select select "4"
select select "2"
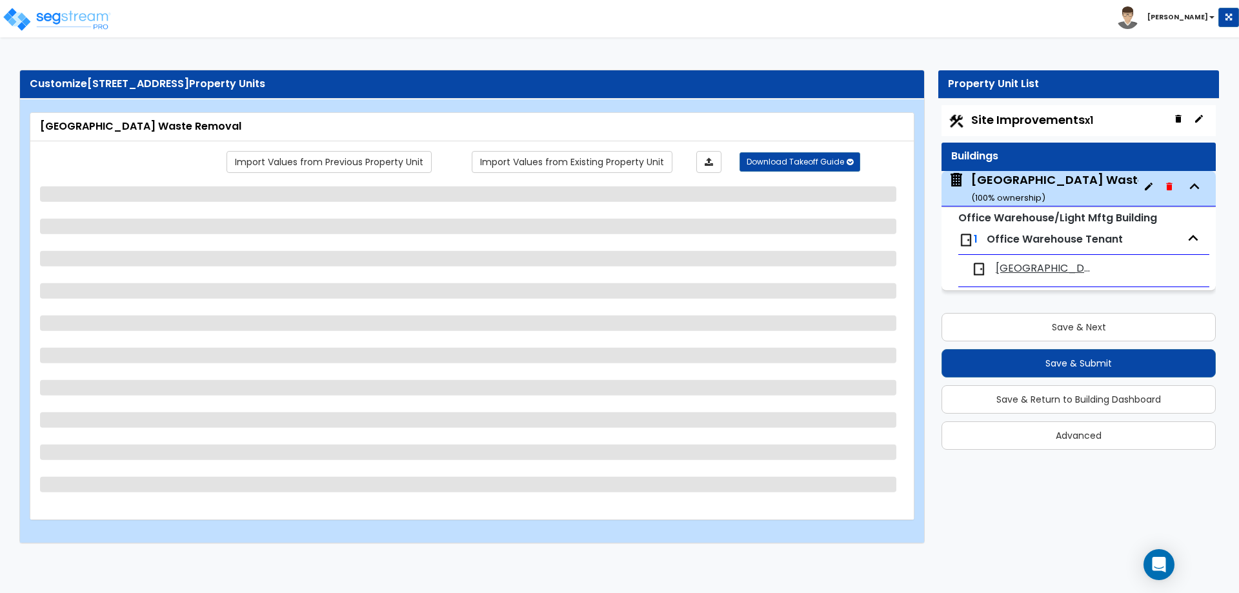
select select "2"
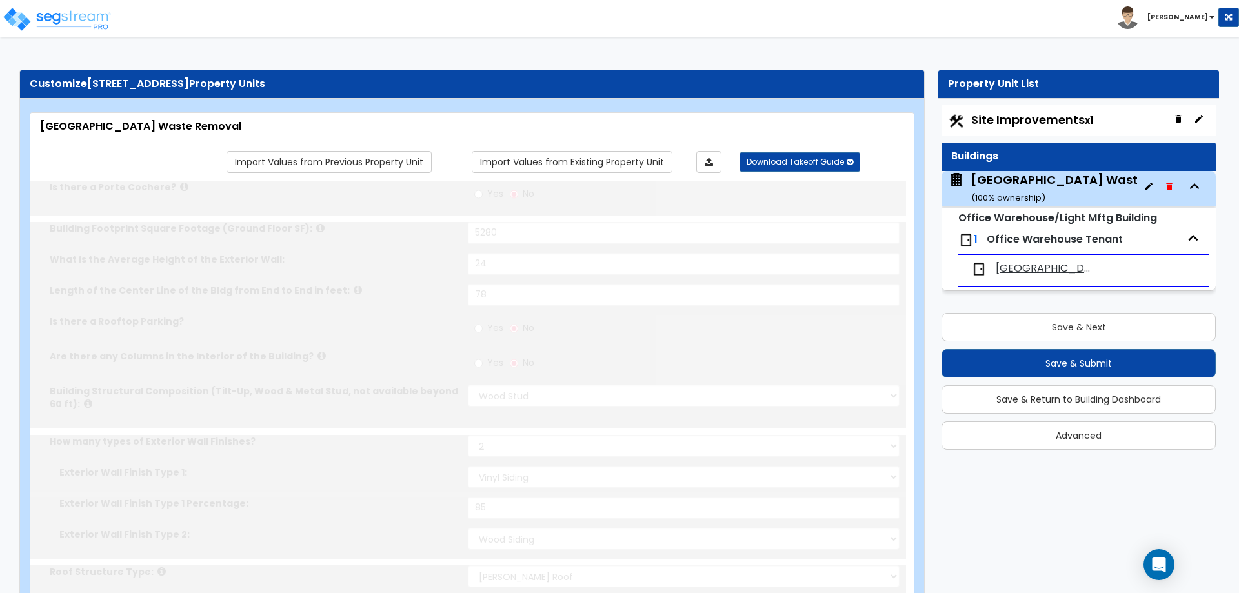
radio input "true"
select select "1"
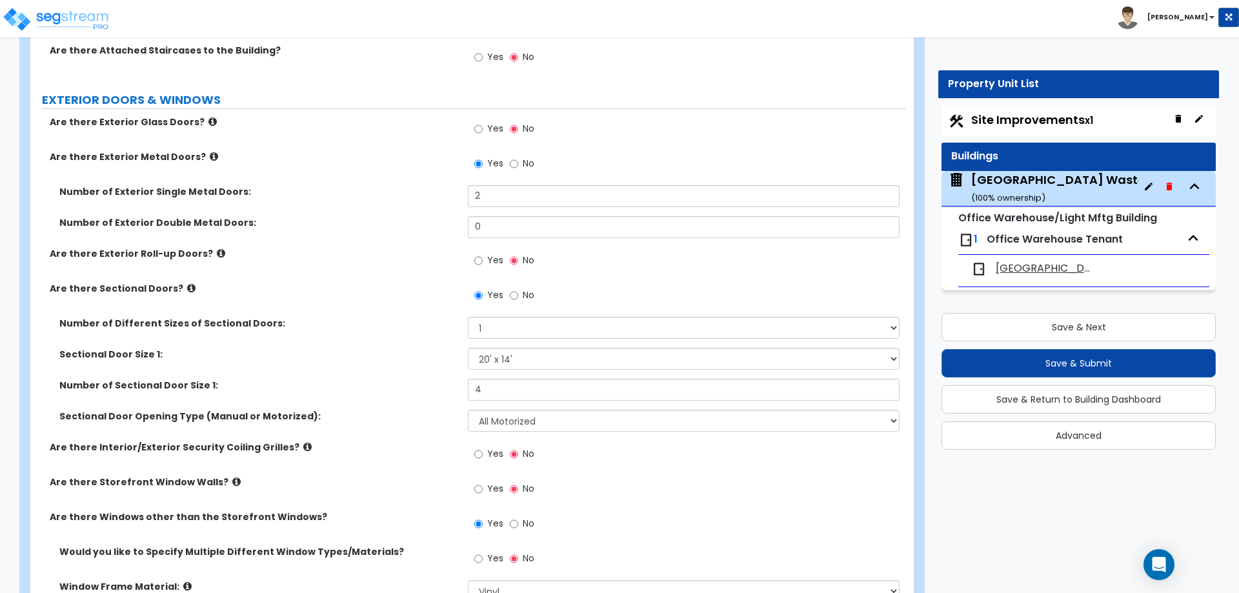
scroll to position [1368, 0]
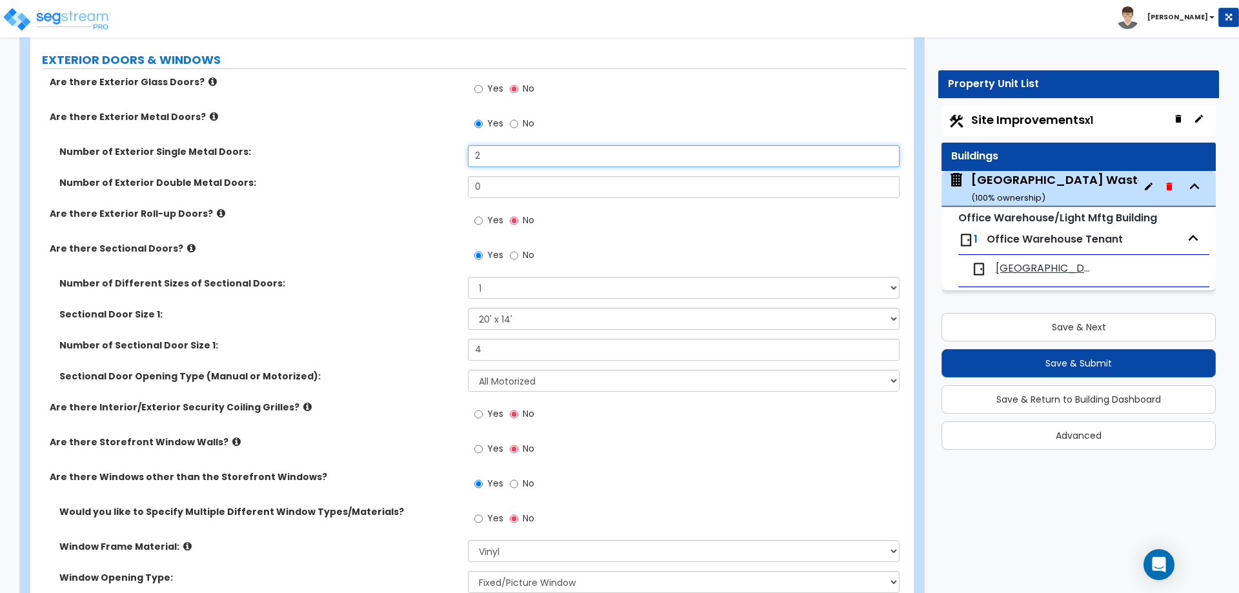
click at [497, 155] on input "2" at bounding box center [683, 156] width 431 height 22
type input "3"
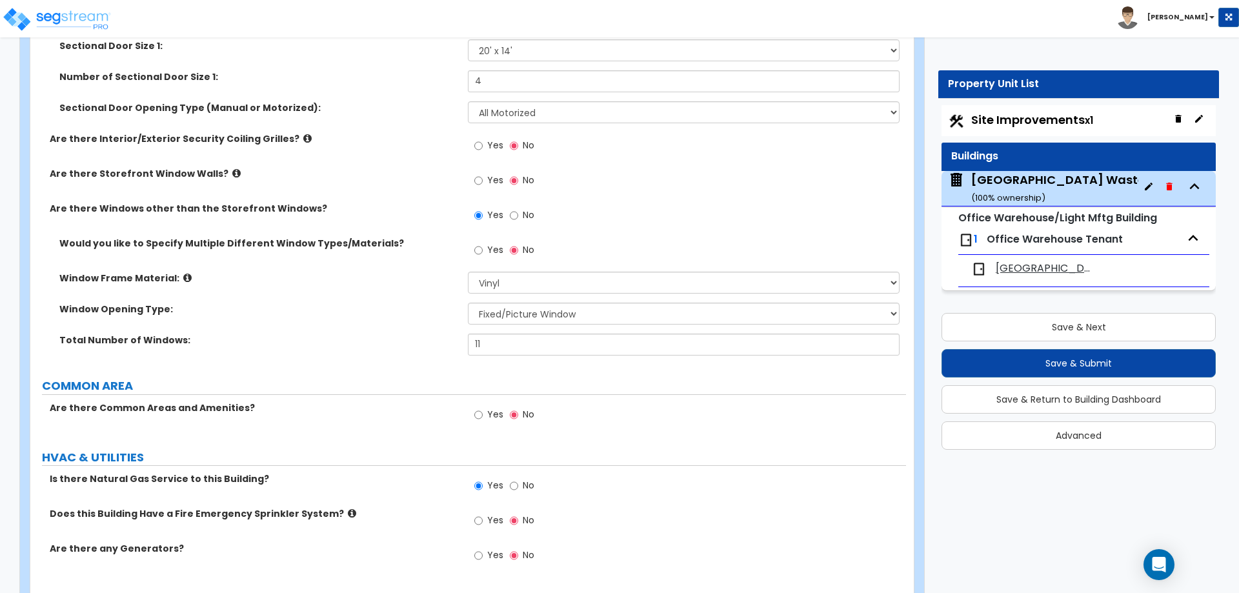
scroll to position [1679, 0]
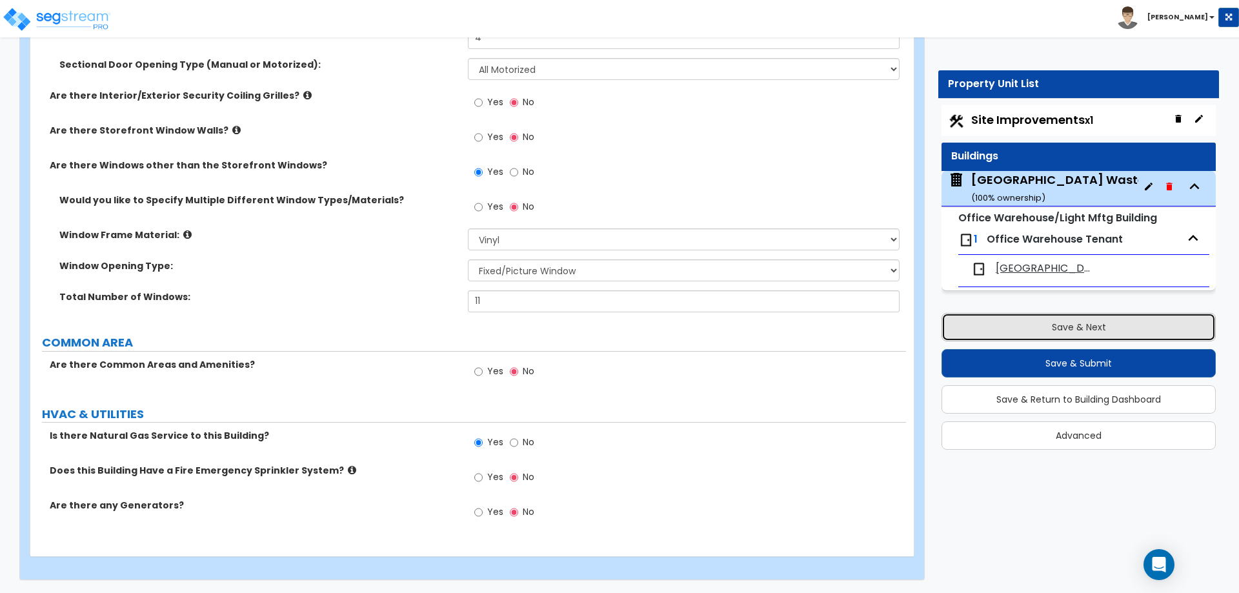
click at [1118, 330] on button "Save & Next" at bounding box center [1079, 327] width 274 height 28
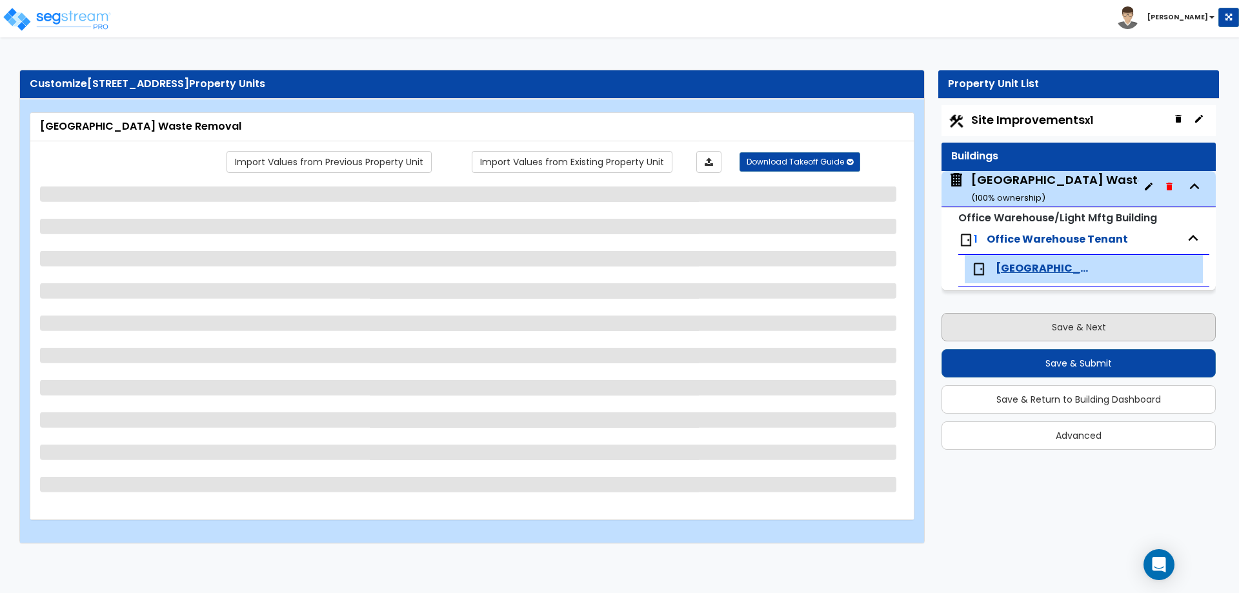
scroll to position [0, 0]
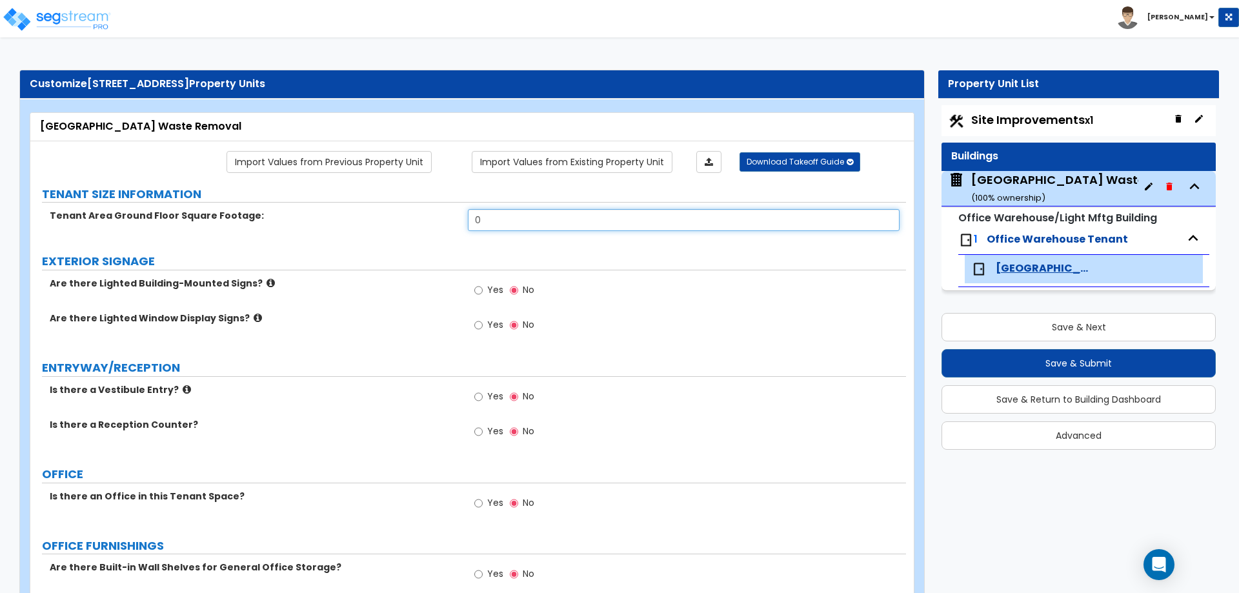
click at [483, 227] on input "0" at bounding box center [683, 220] width 431 height 22
type input "5,280"
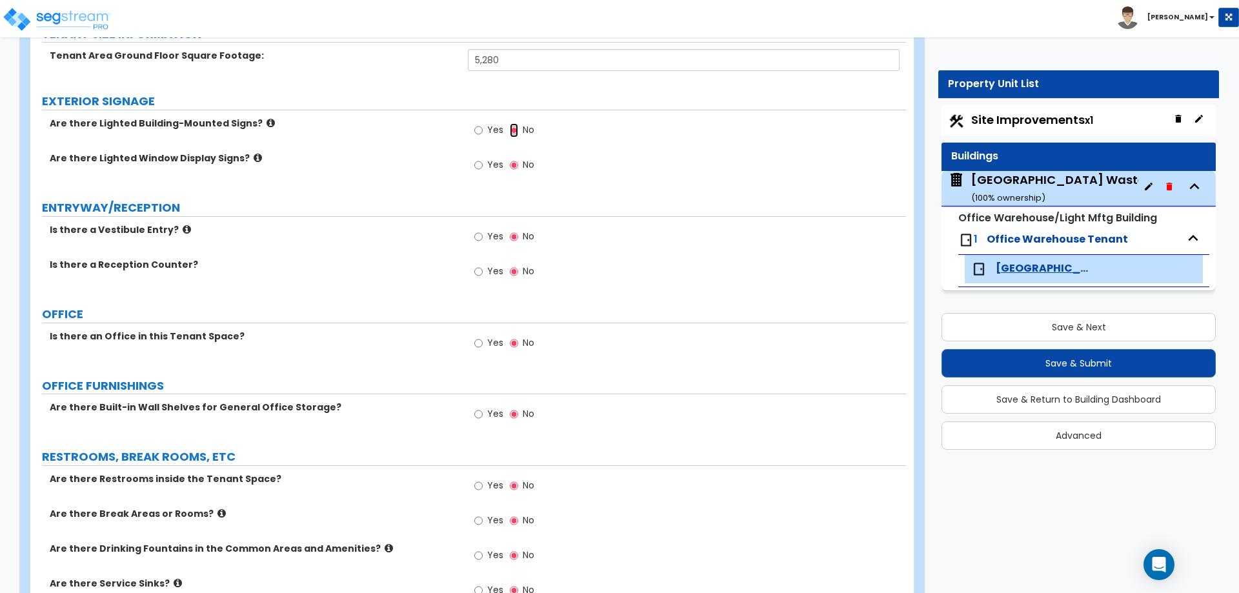
scroll to position [161, 0]
click at [482, 232] on input "Yes" at bounding box center [478, 235] width 8 height 14
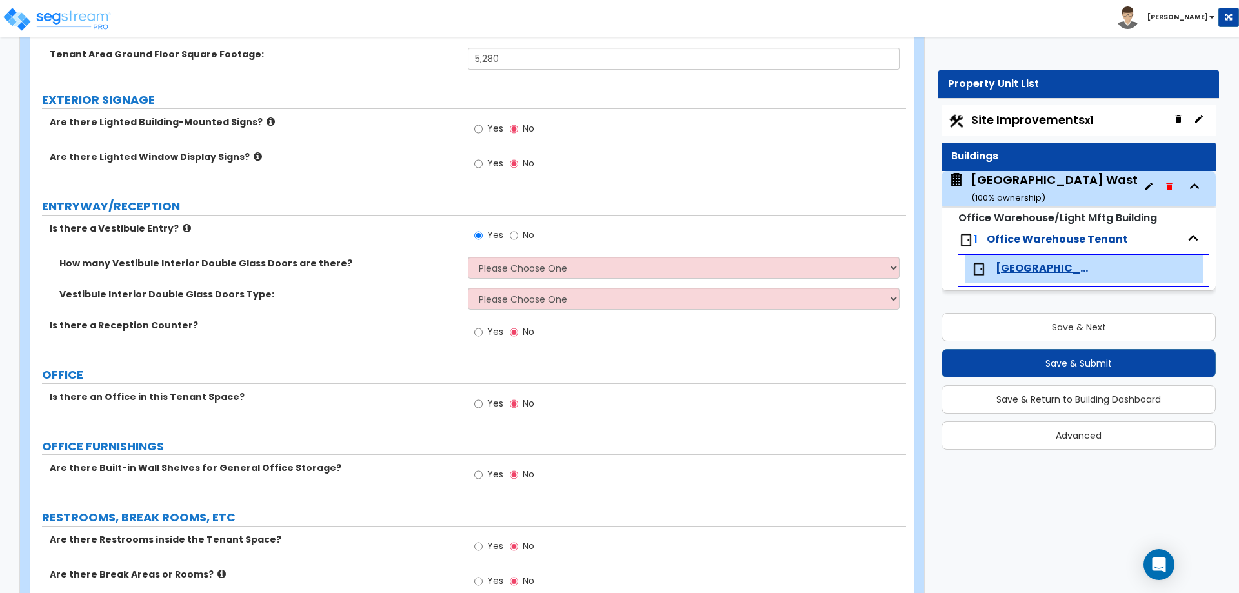
click at [527, 236] on span "No" at bounding box center [529, 234] width 12 height 13
click at [518, 236] on input "No" at bounding box center [514, 235] width 8 height 14
radio input "false"
radio input "true"
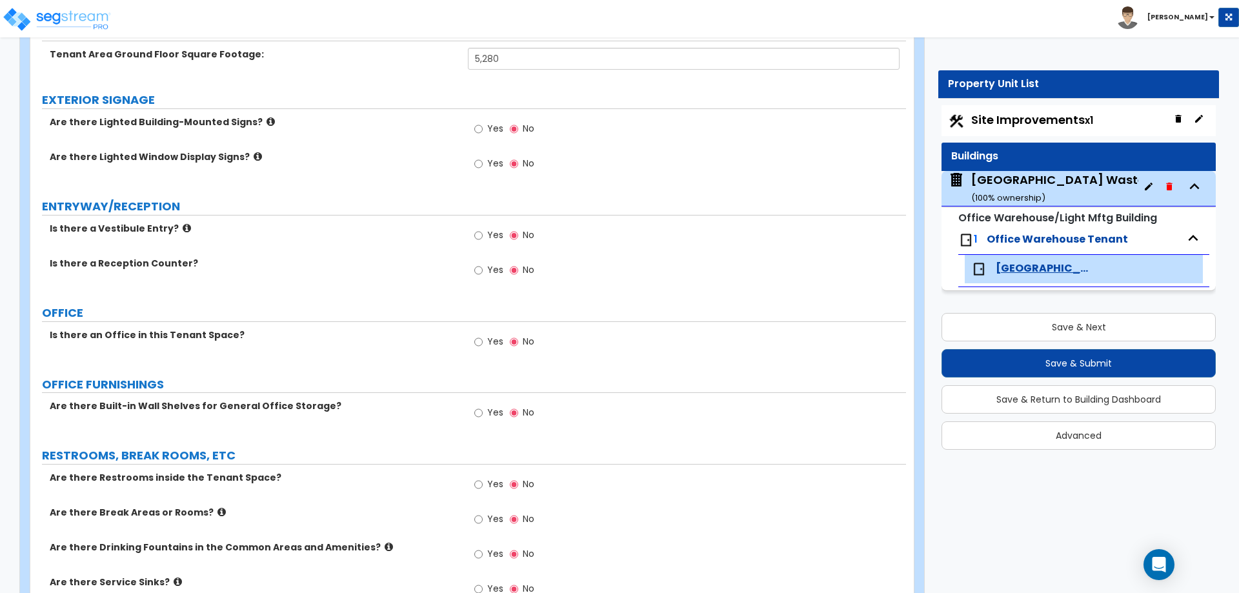
click at [487, 265] on span "Yes" at bounding box center [495, 269] width 16 height 13
click at [483, 265] on input "Yes" at bounding box center [478, 270] width 8 height 14
radio input "true"
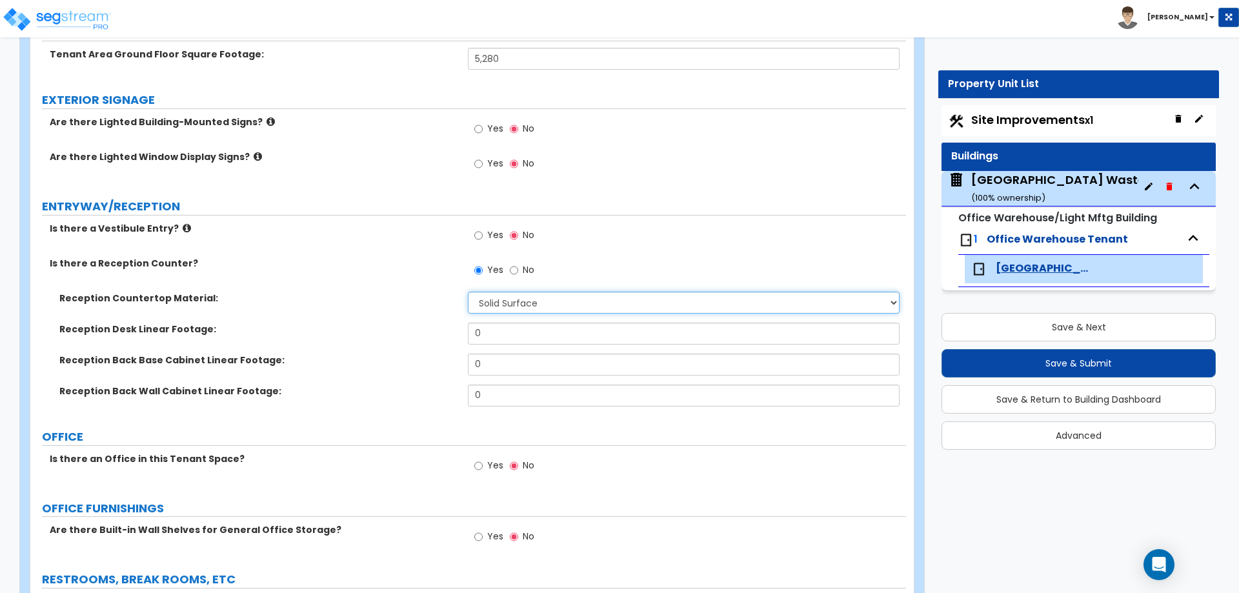
select select "3"
type input "8"
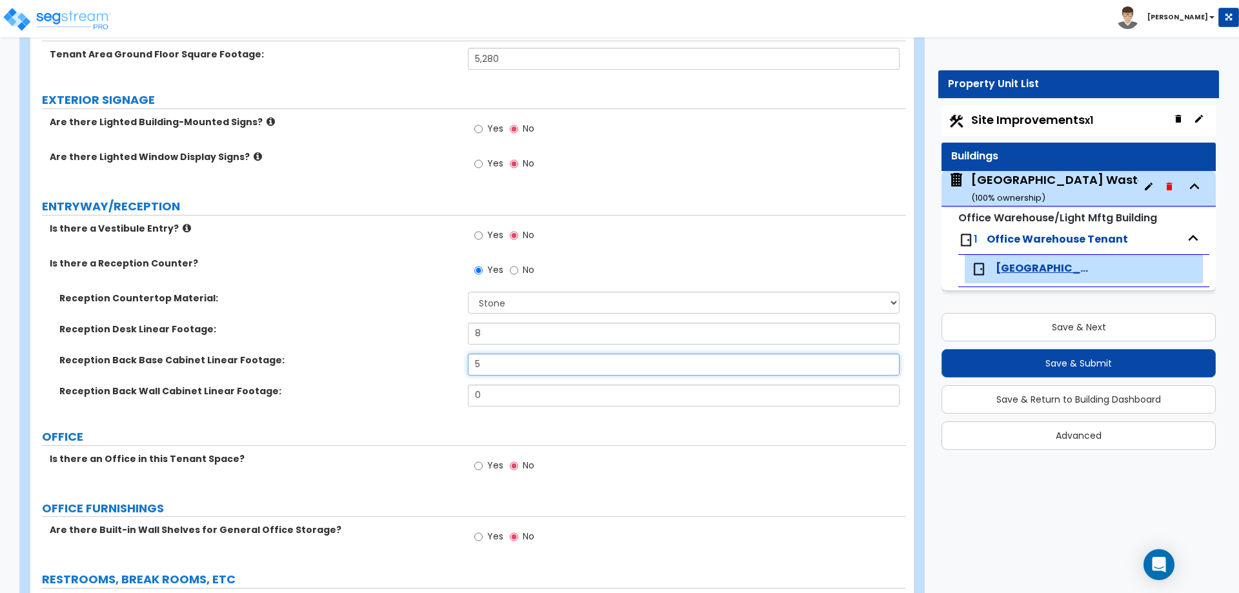
type input "5"
click at [478, 460] on input "Yes" at bounding box center [478, 466] width 8 height 14
radio input "true"
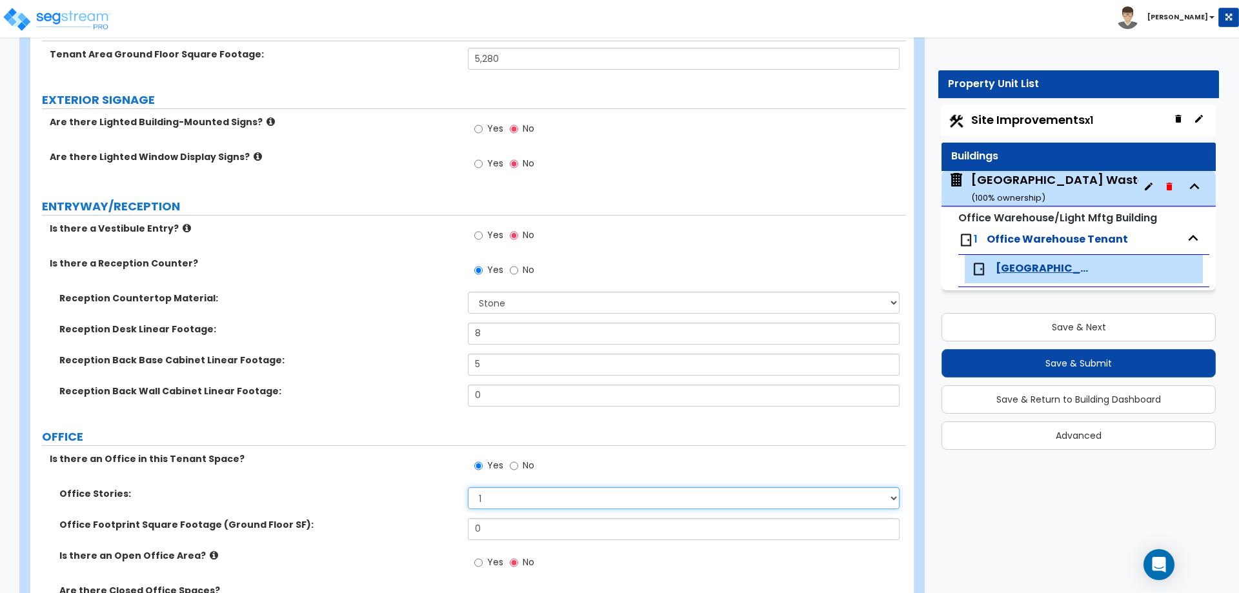
select select "2"
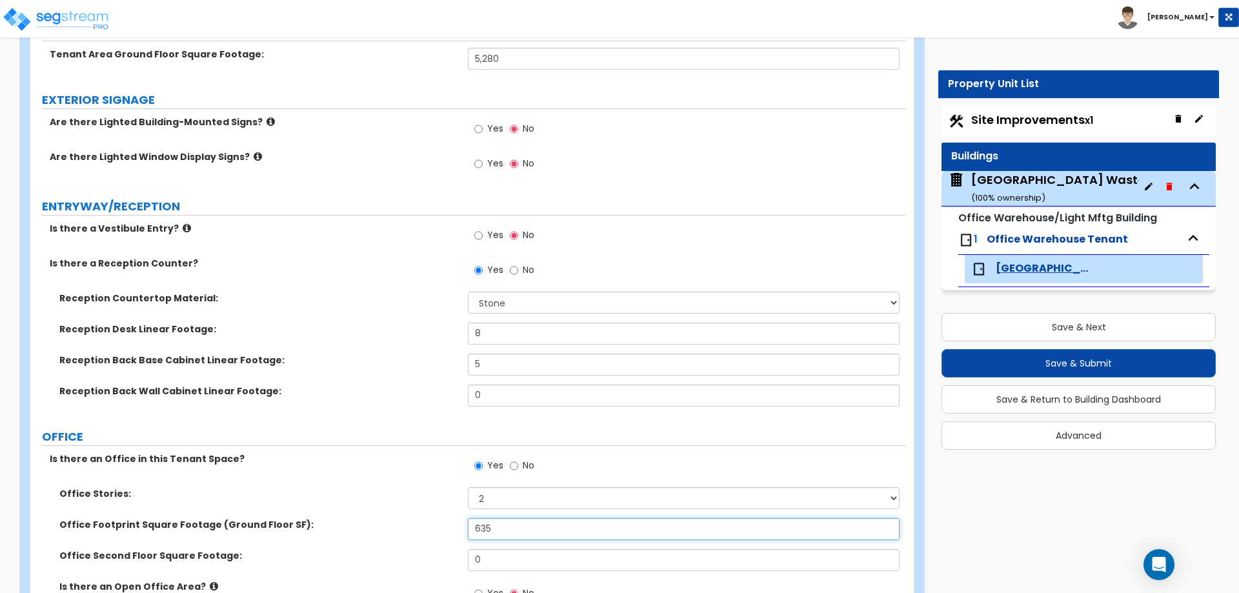
type input "635"
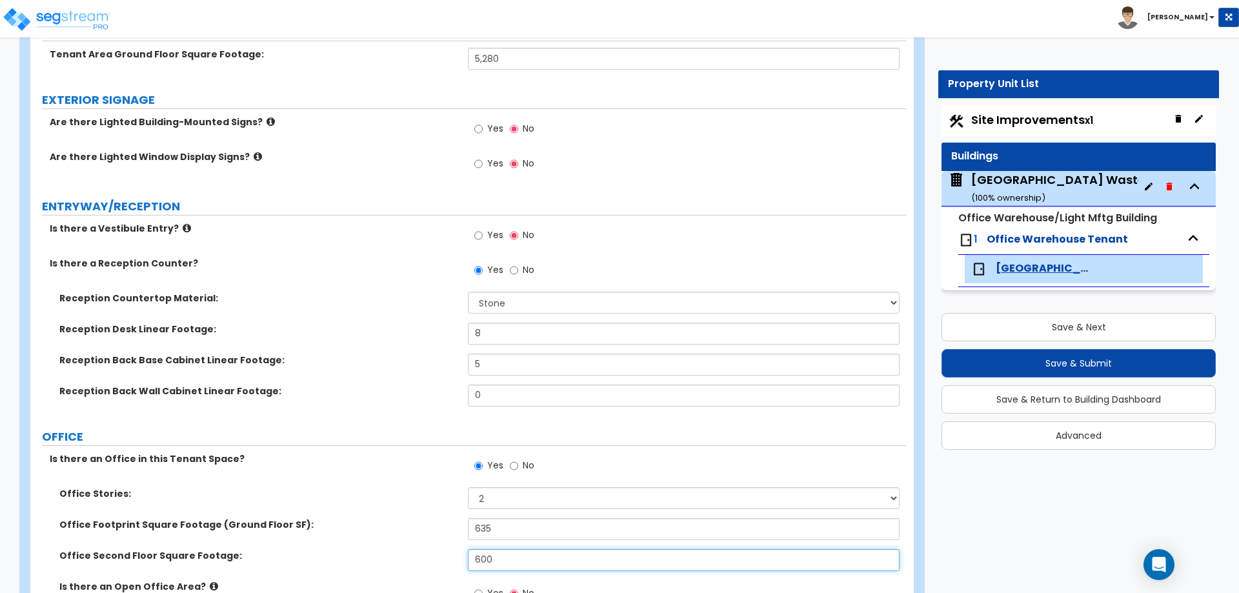
type input "600"
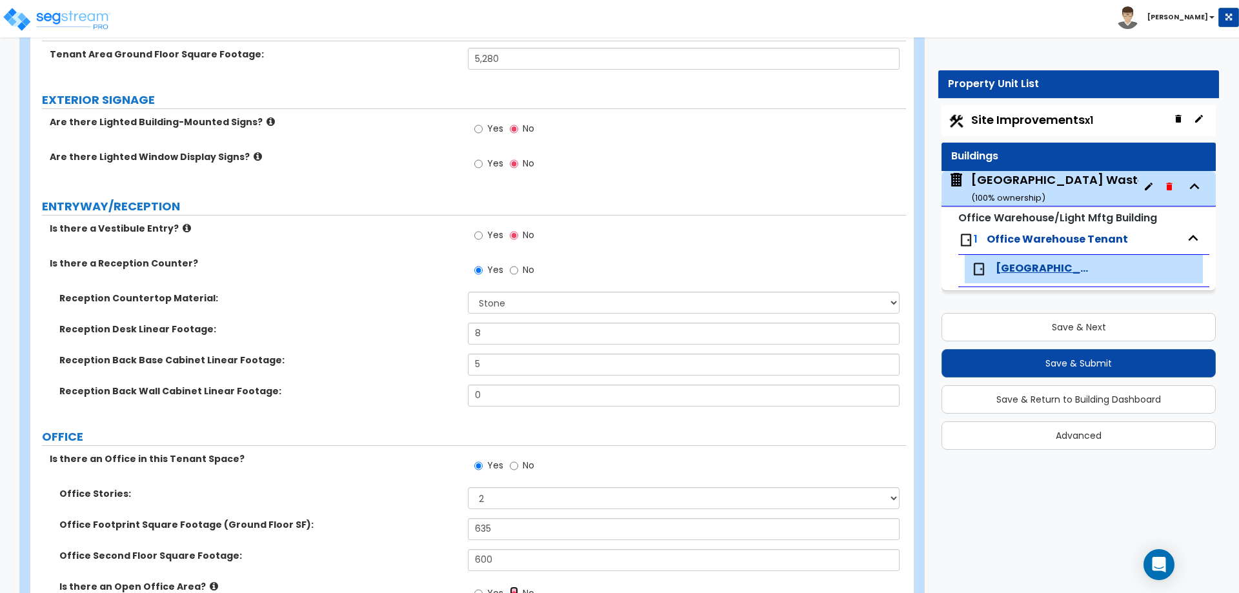
scroll to position [169, 0]
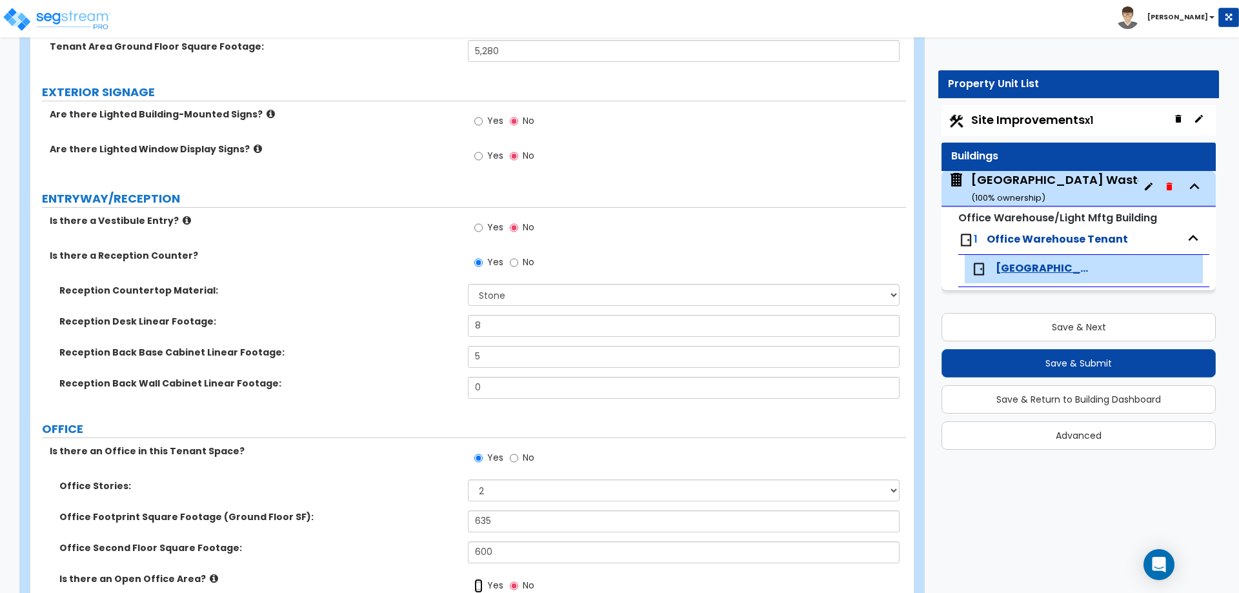
click at [474, 579] on input "Yes" at bounding box center [478, 586] width 8 height 14
radio input "true"
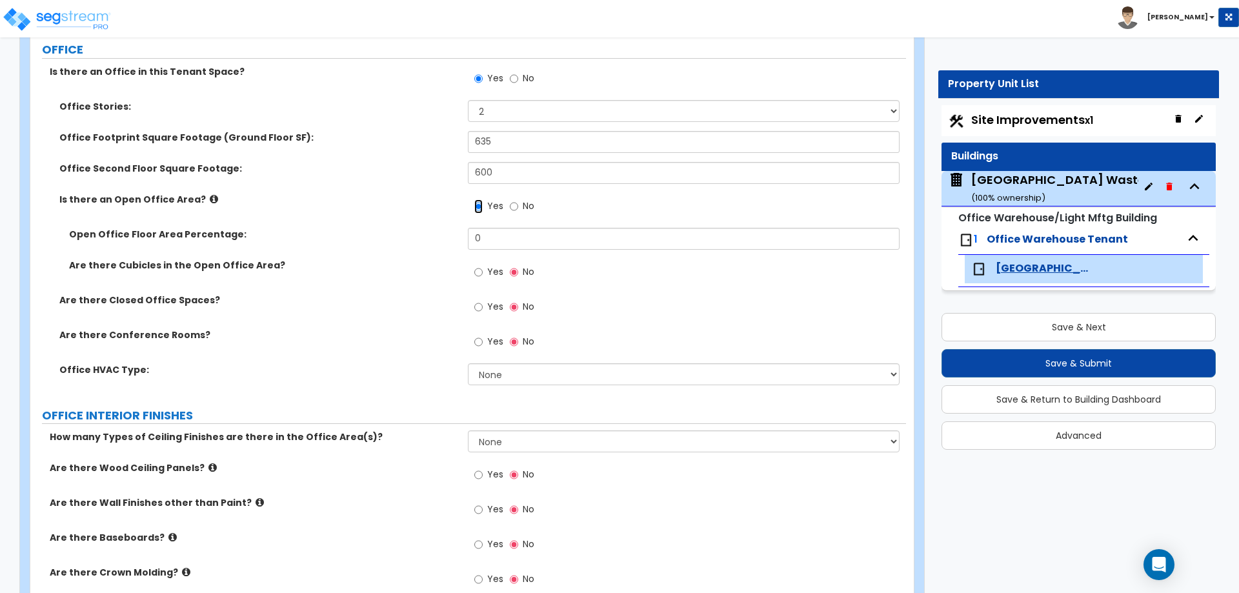
scroll to position [549, 0]
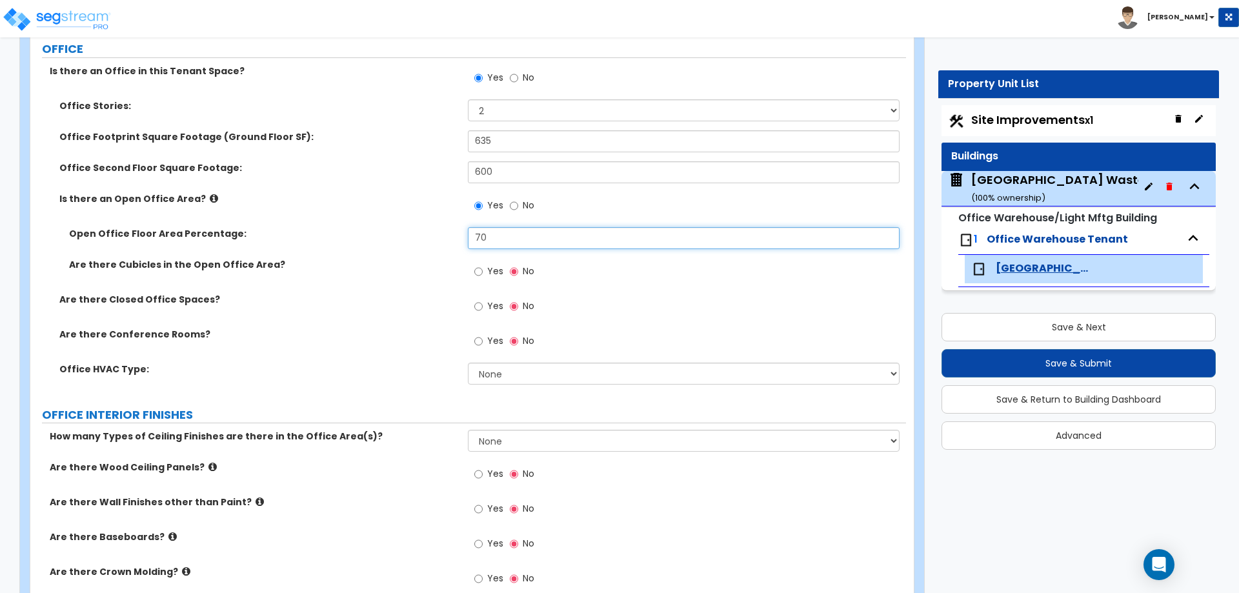
type input "70"
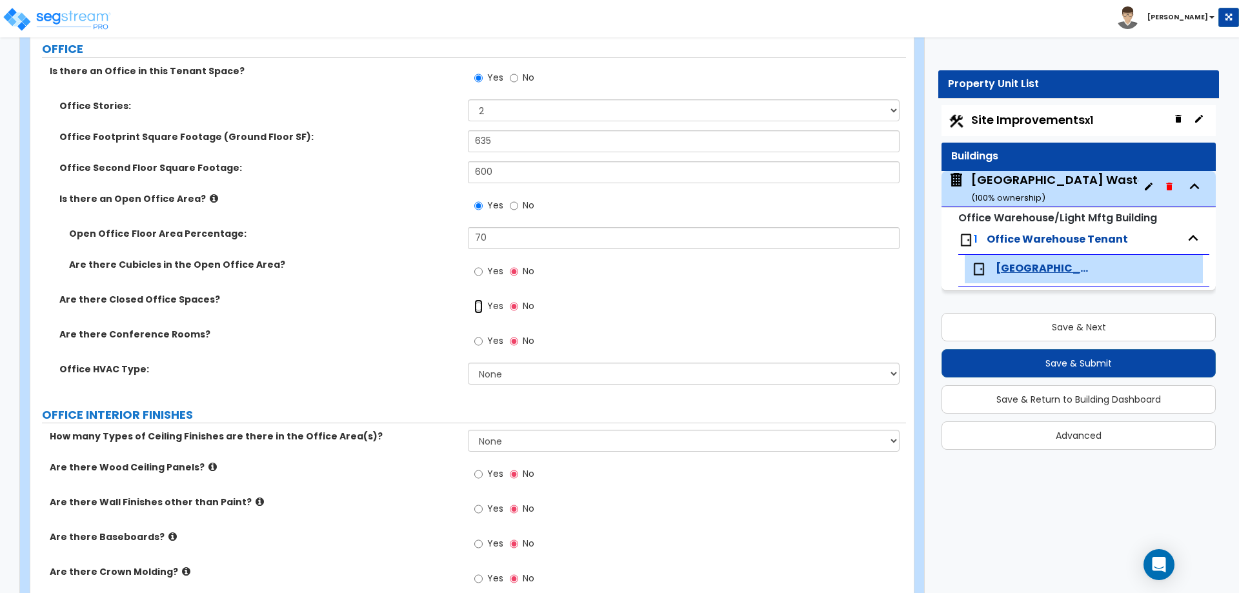
click at [474, 299] on input "Yes" at bounding box center [478, 306] width 8 height 14
radio input "true"
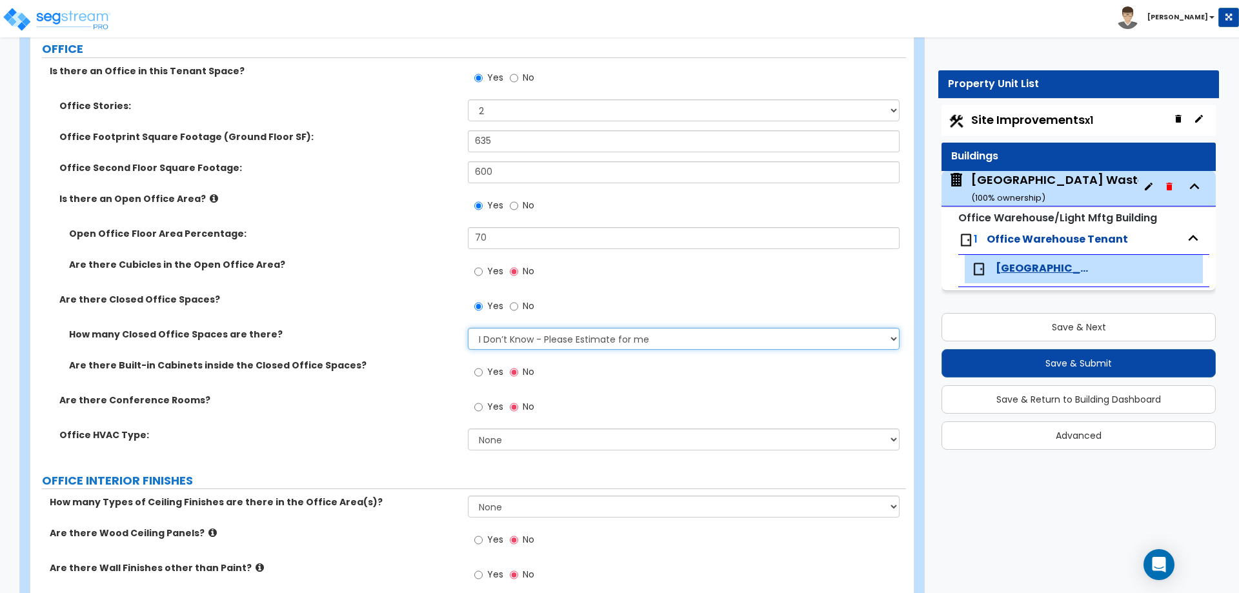
select select "2"
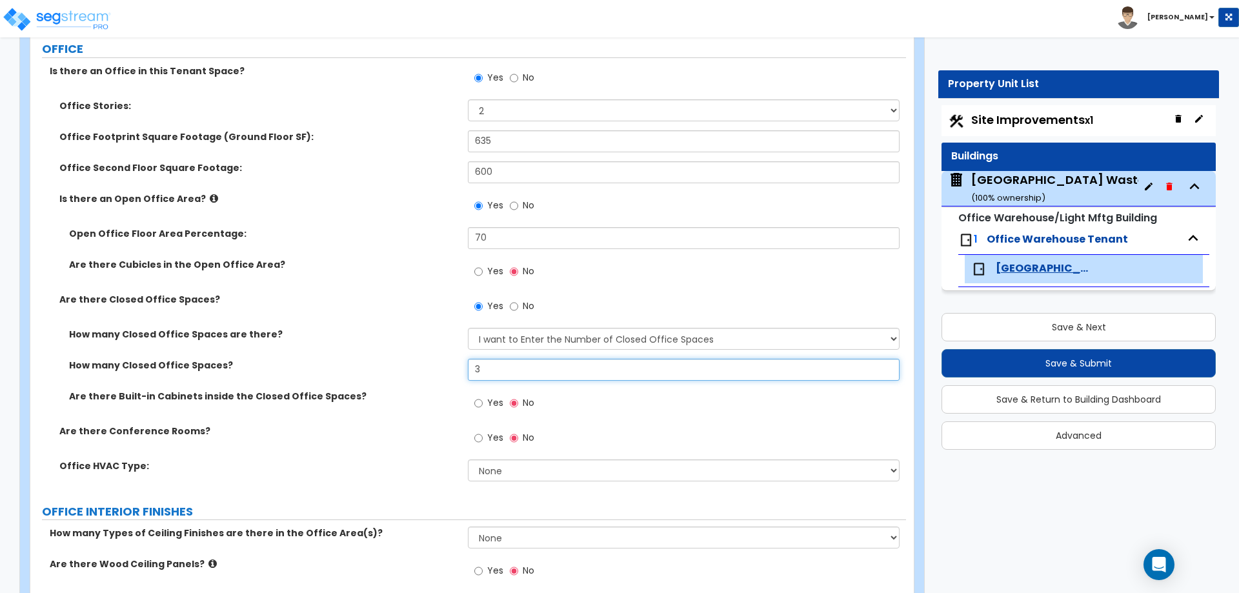
type input "3"
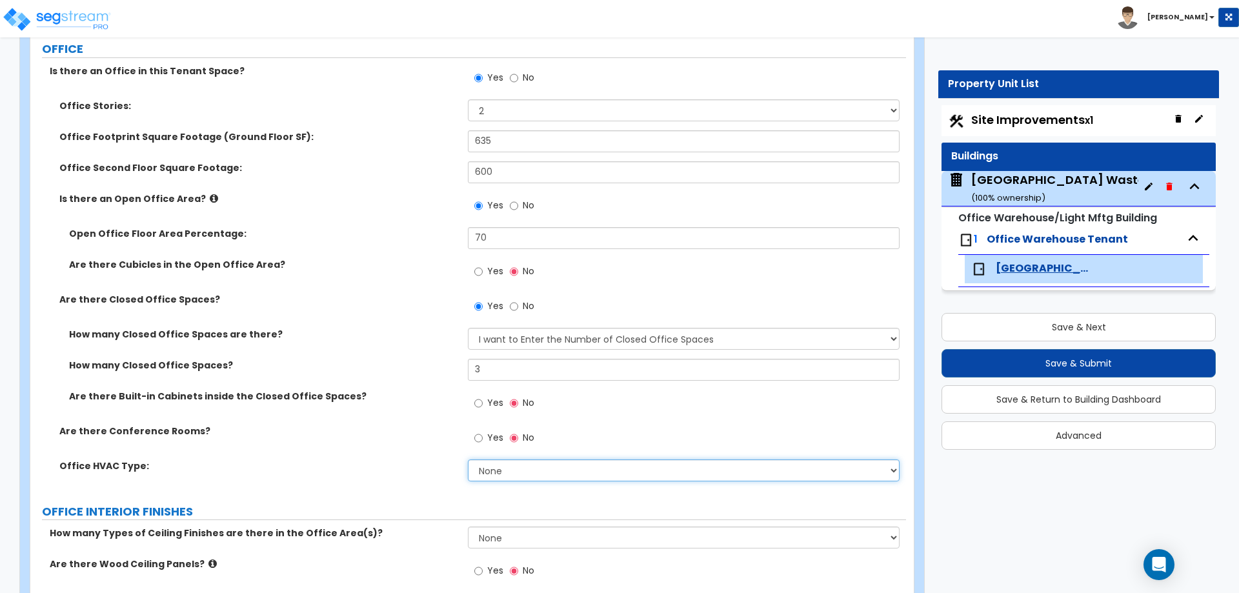
click at [834, 470] on select "None Rooftop Unit Furnace-Condenser Forced Air Split Heating/Cooling Systems He…" at bounding box center [683, 470] width 431 height 22
select select "2"
click at [468, 459] on select "None Rooftop Unit Furnace-Condenser Forced Air Split Heating/Cooling Systems He…" at bounding box center [683, 470] width 431 height 22
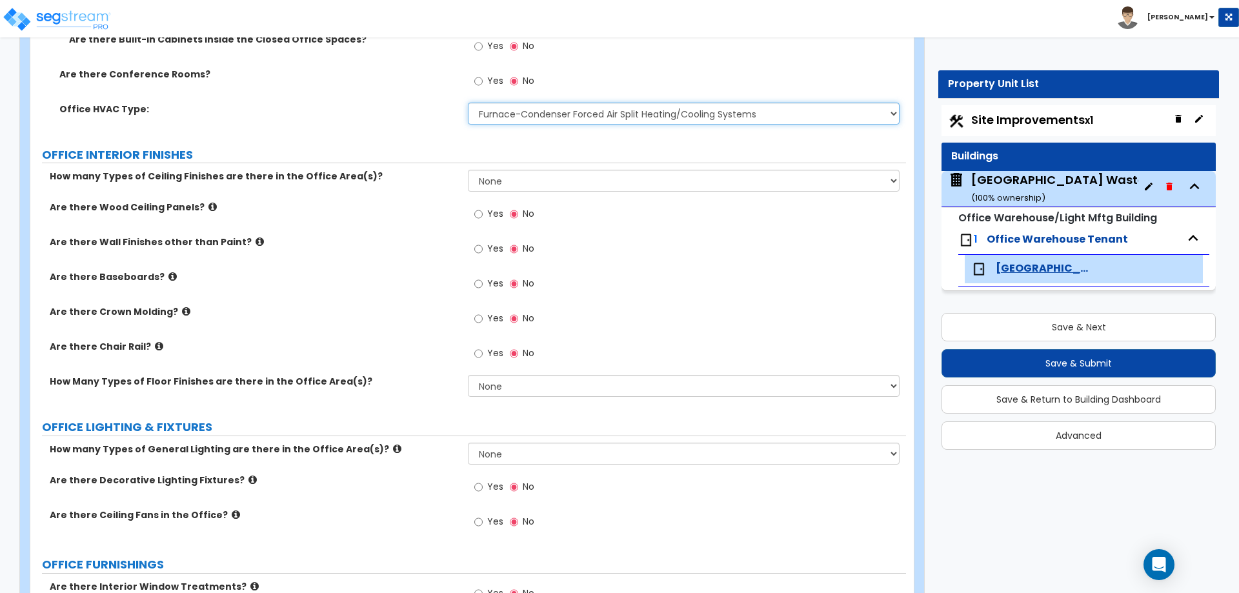
scroll to position [969, 0]
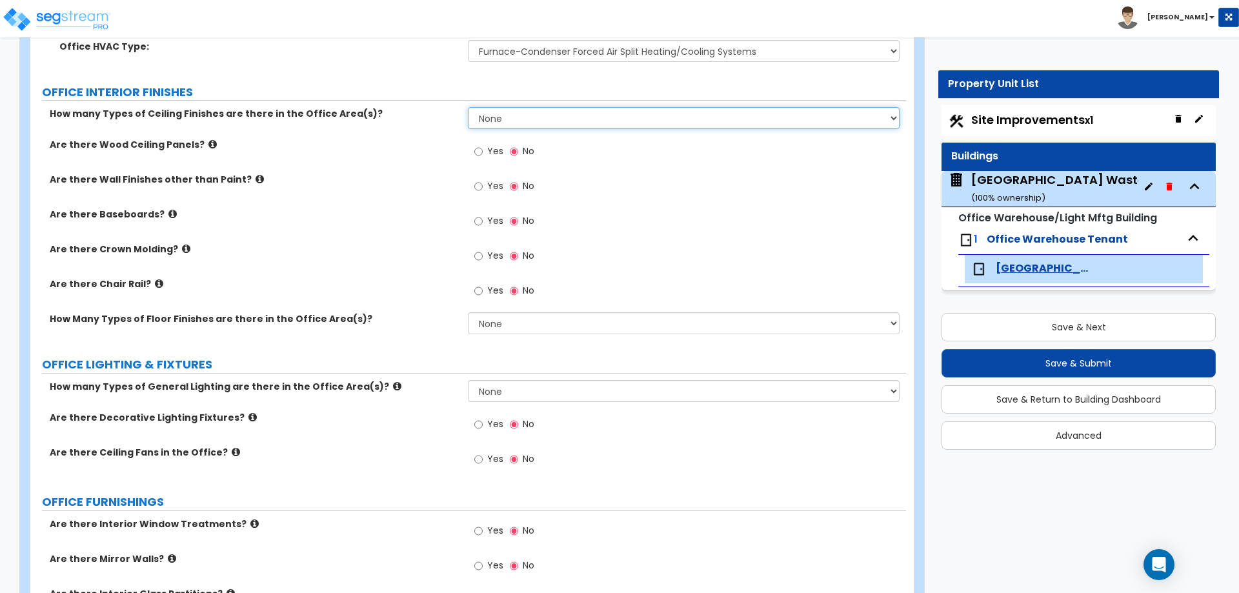
click at [516, 125] on select "None 1 2 3" at bounding box center [683, 118] width 431 height 22
select select "2"
click at [468, 107] on select "None 1 2 3" at bounding box center [683, 118] width 431 height 22
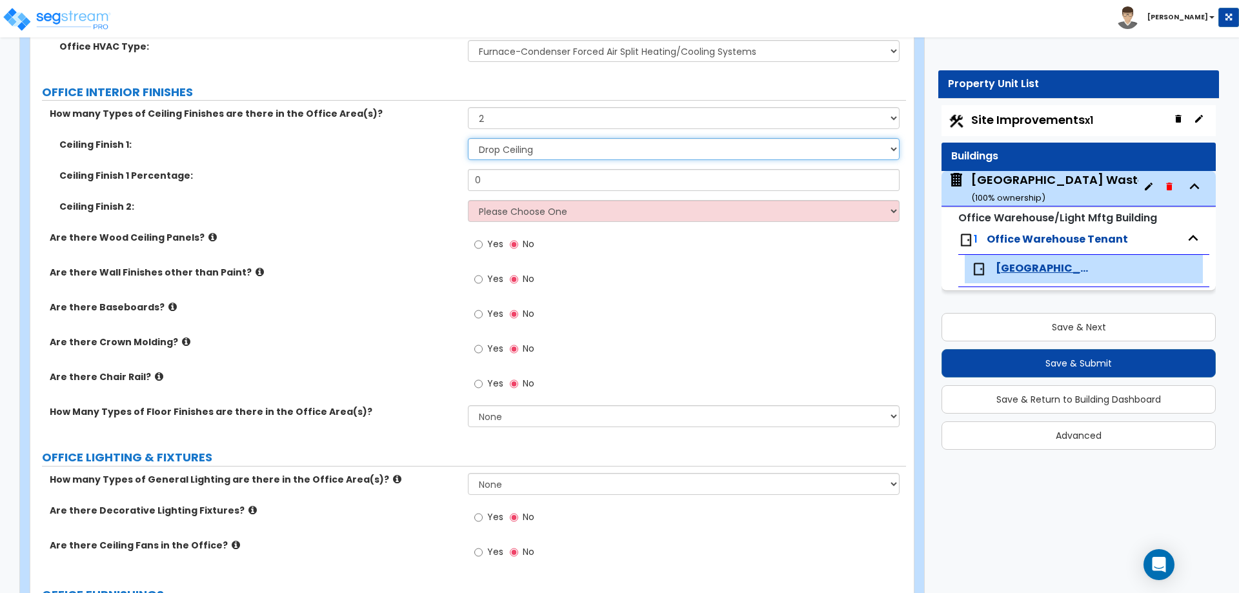
select select "3"
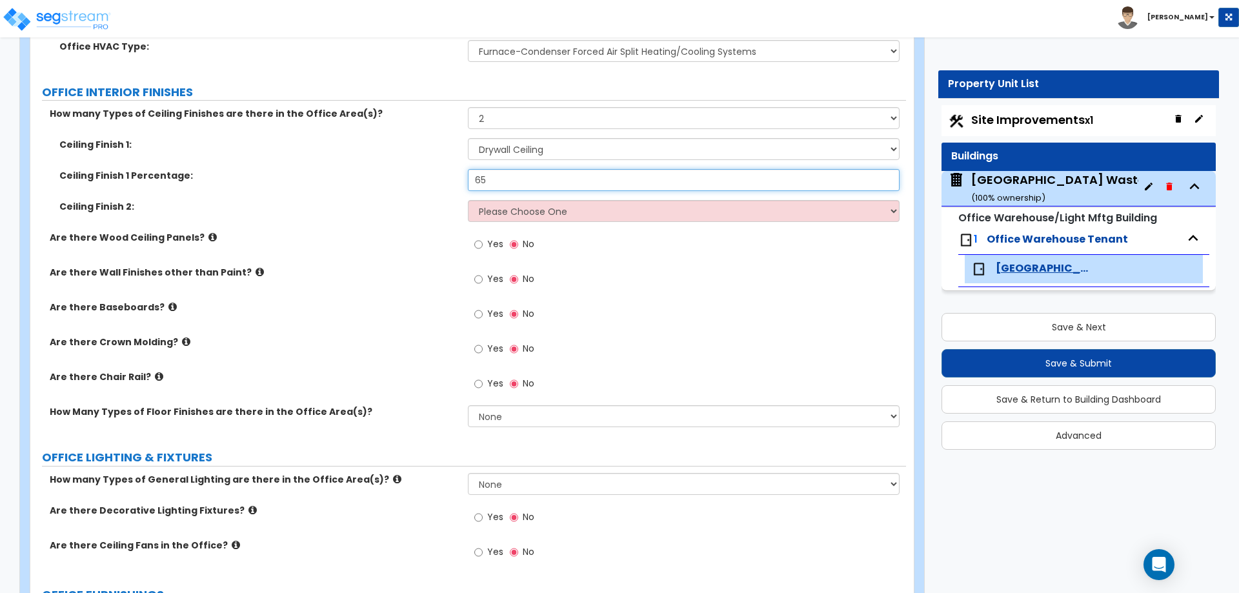
type input "65"
select select "1"
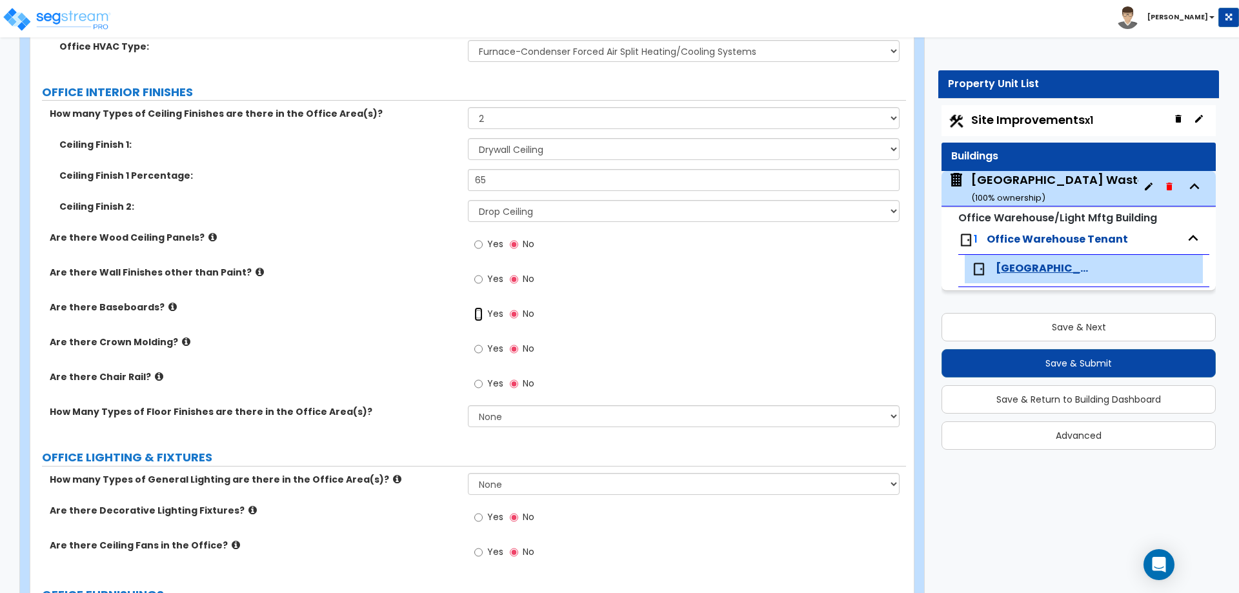
click at [474, 307] on input "Yes" at bounding box center [478, 314] width 8 height 14
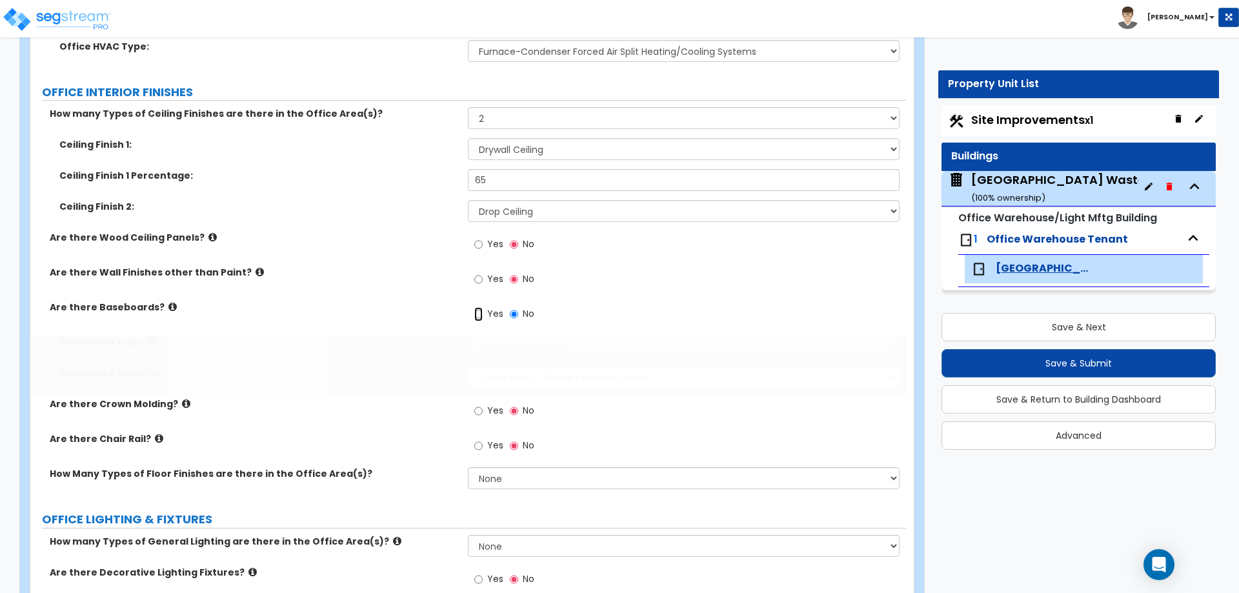
radio input "true"
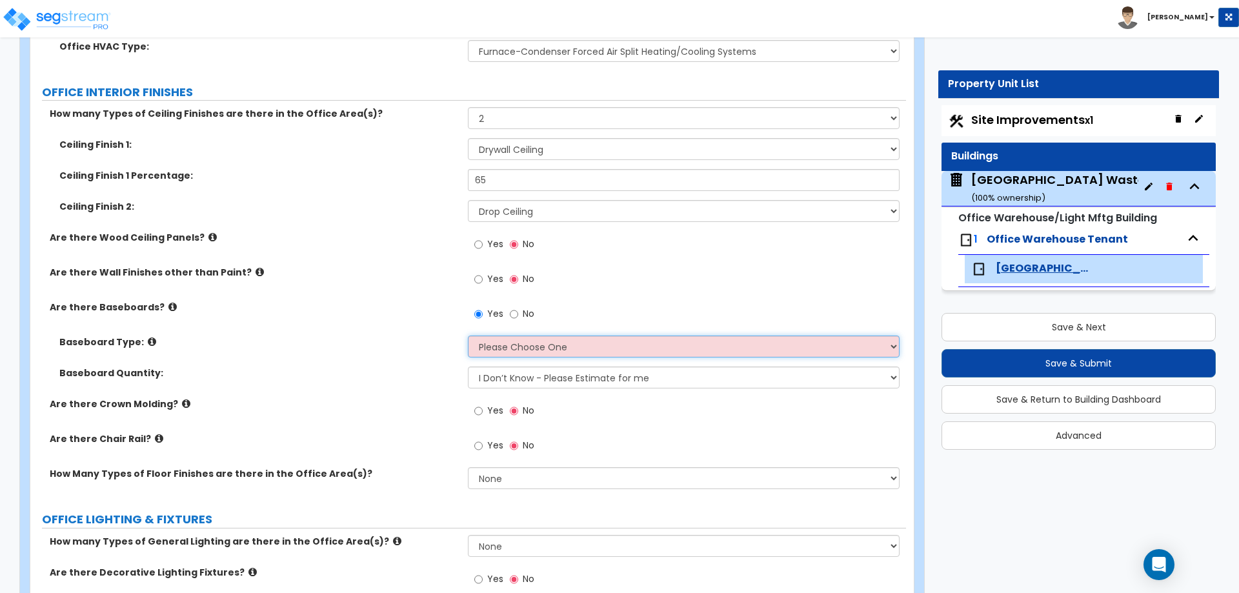
select select "1"
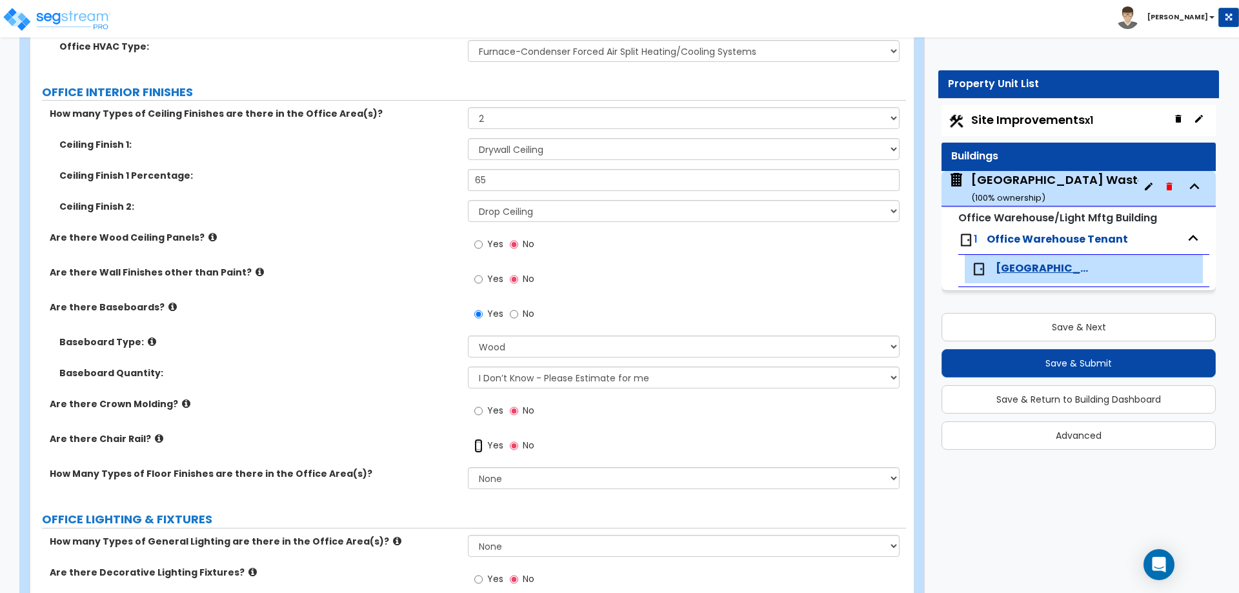
click at [474, 439] on input "Yes" at bounding box center [478, 446] width 8 height 14
radio input "true"
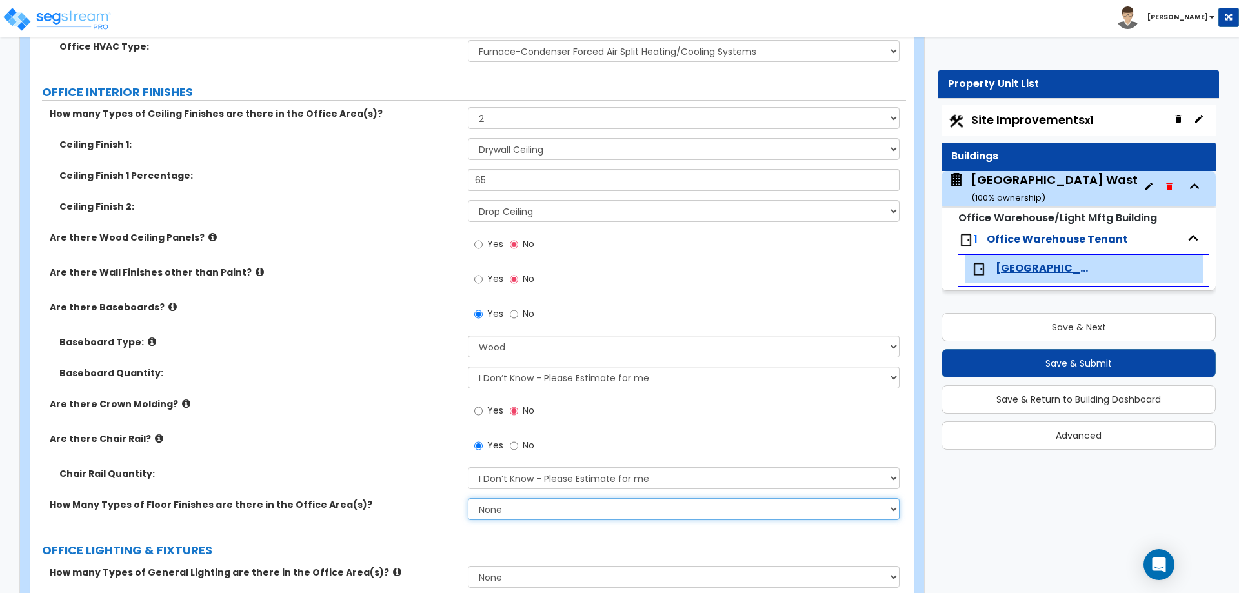
select select "3"
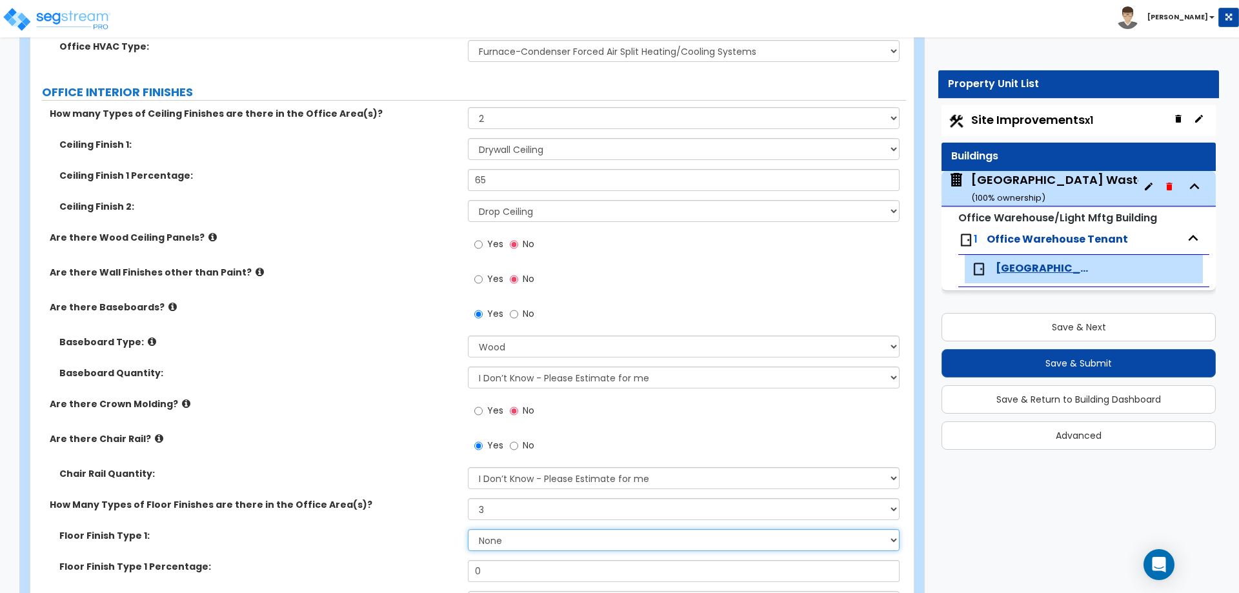
select select "1"
type input "55"
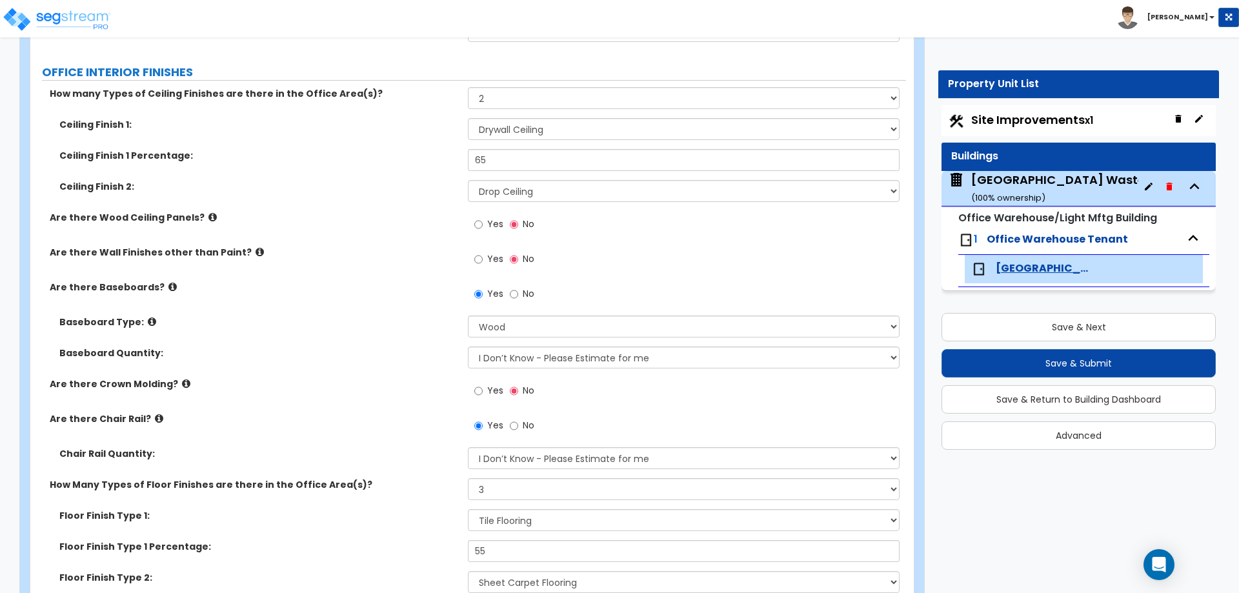
scroll to position [1306, 0]
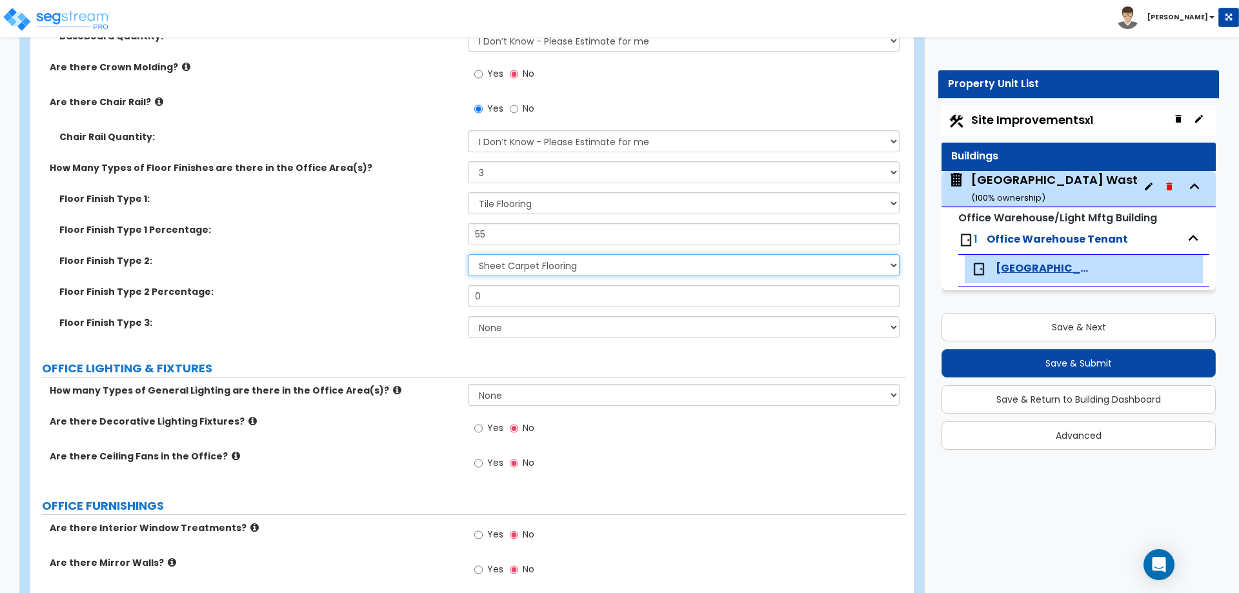
select select "6"
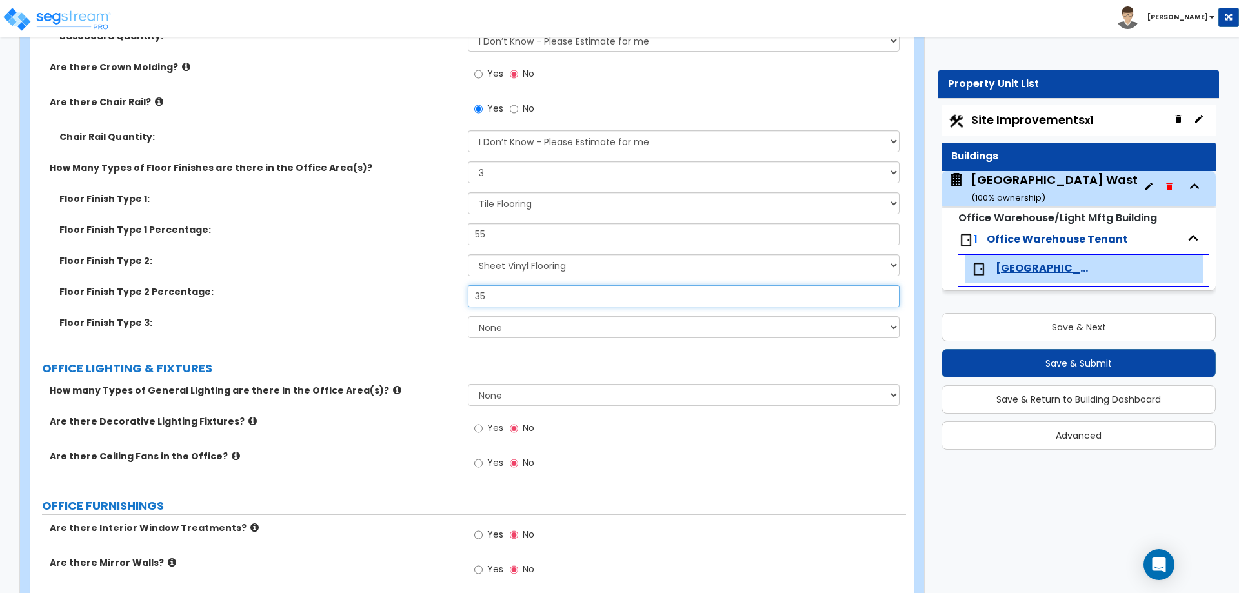
type input "35"
select select "5"
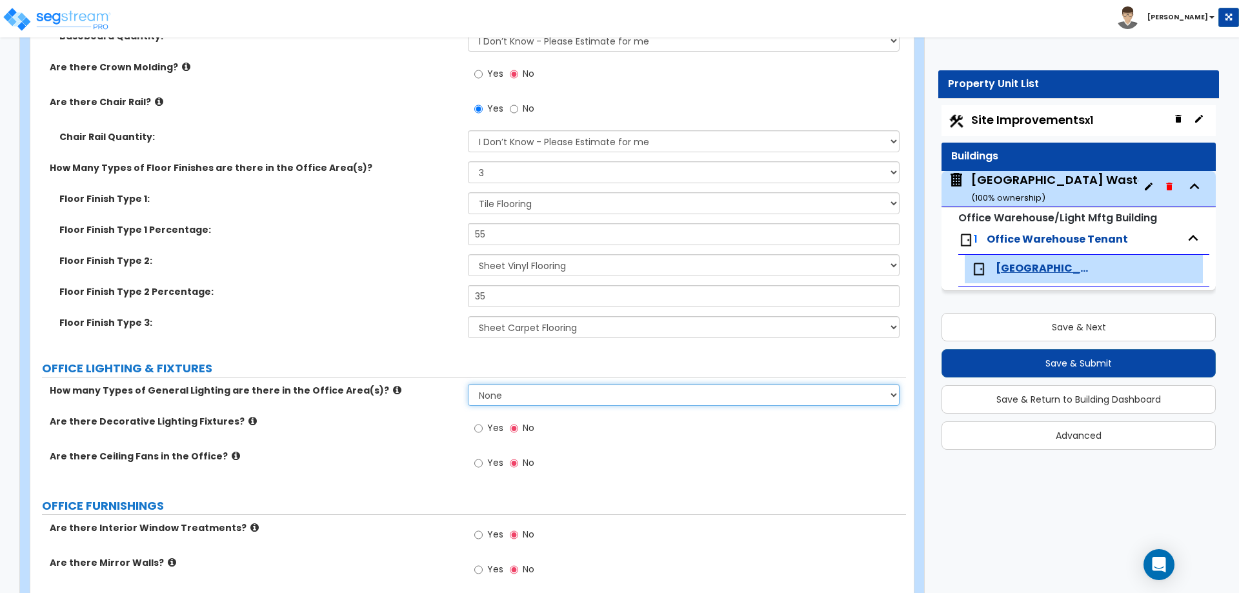
select select "3"
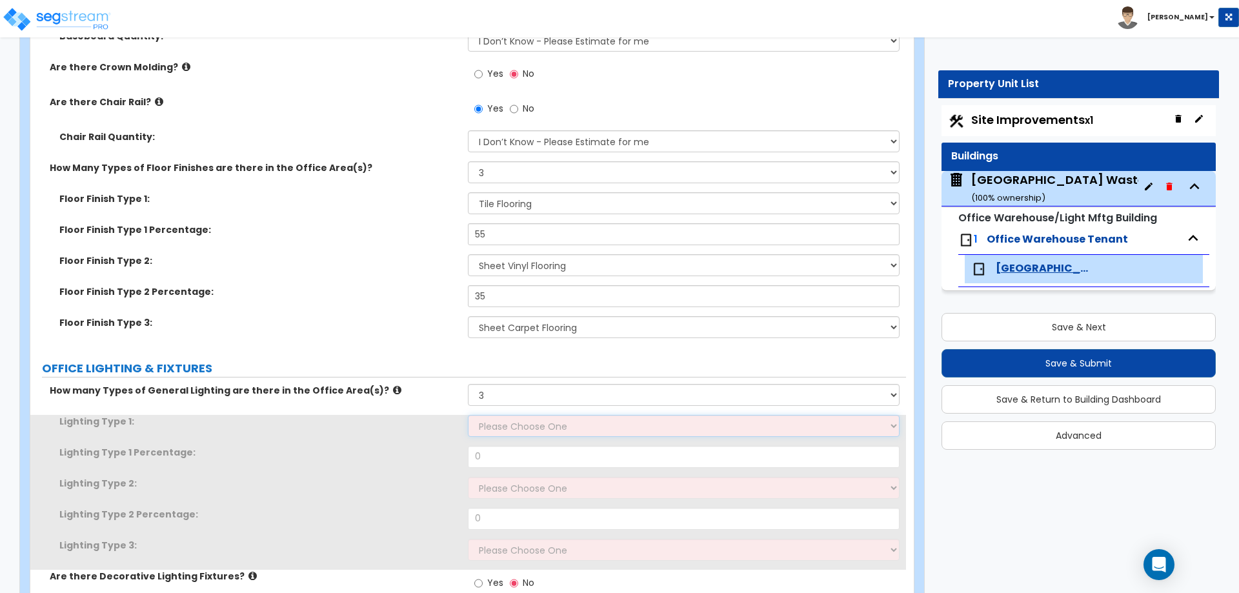
select select "3"
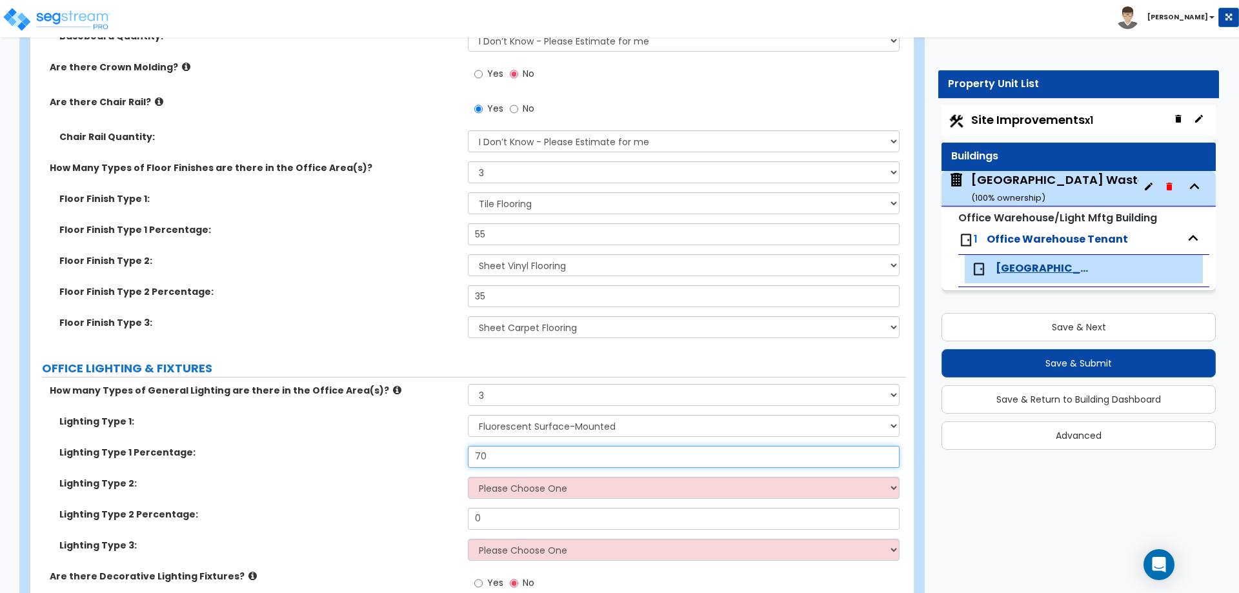
type input "70"
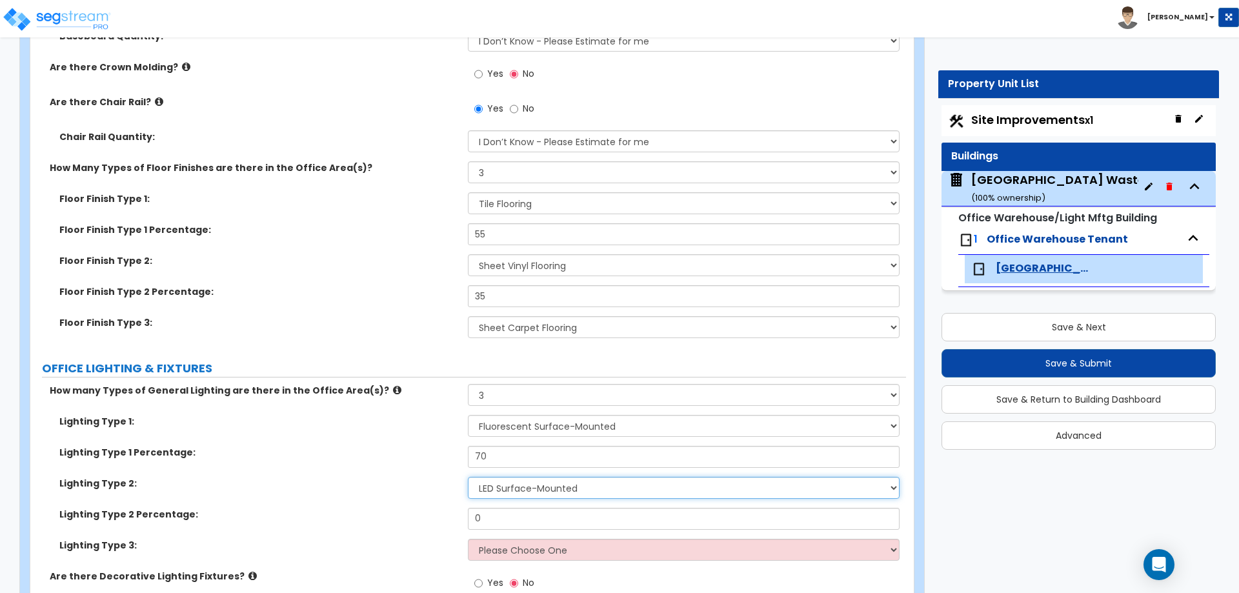
select select "2"
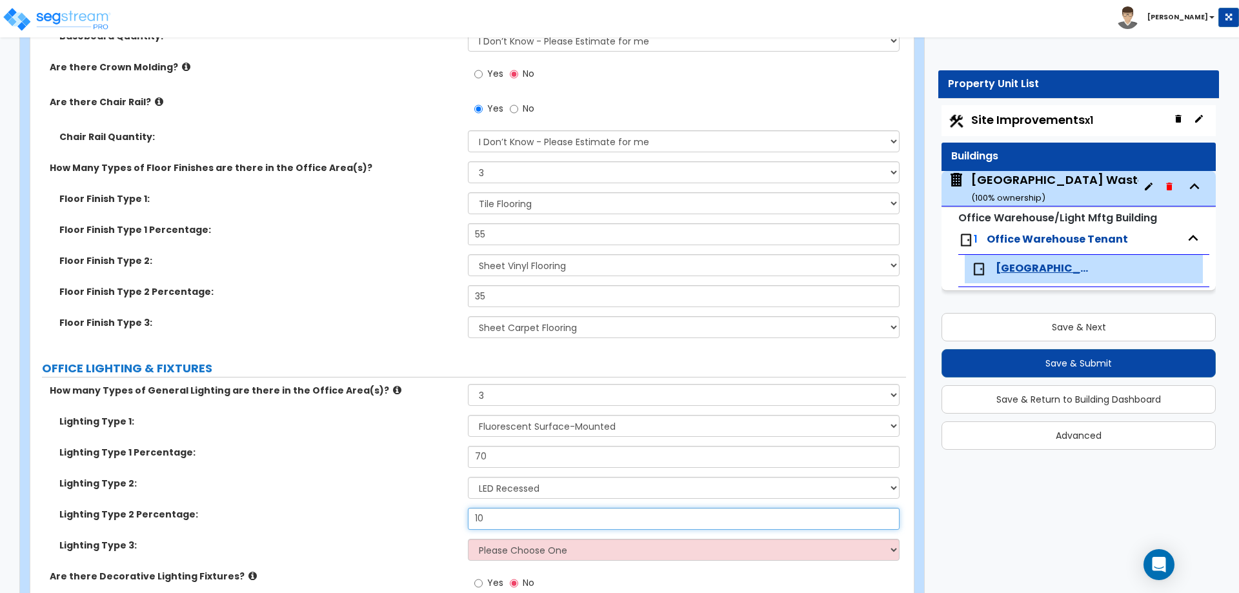
type input "10"
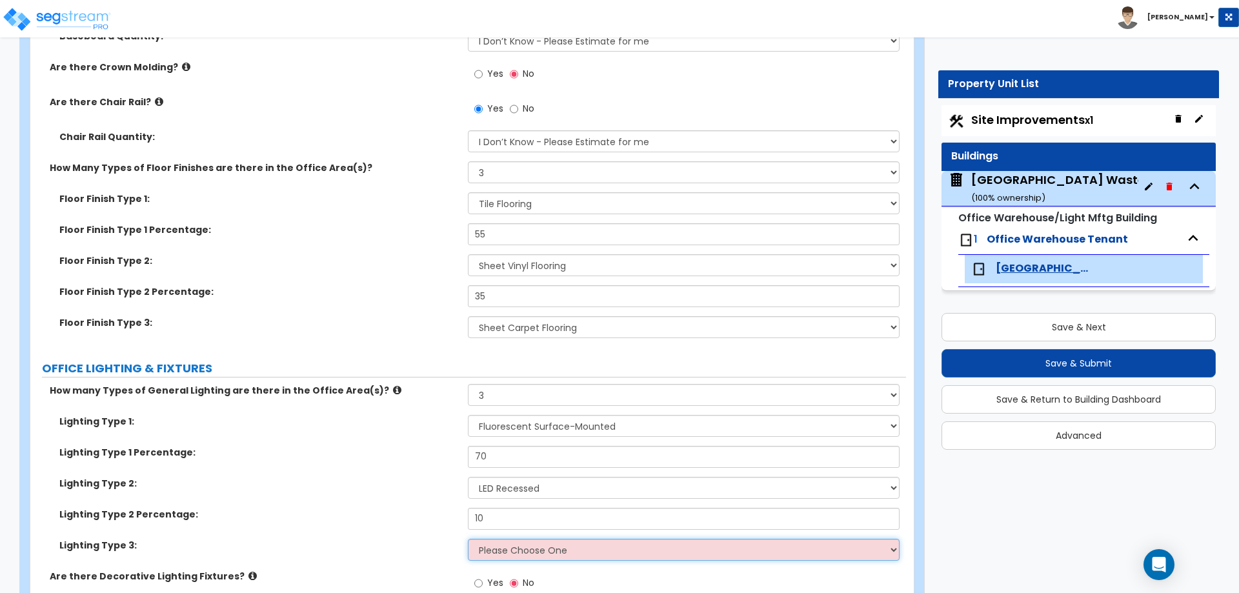
select select "1"
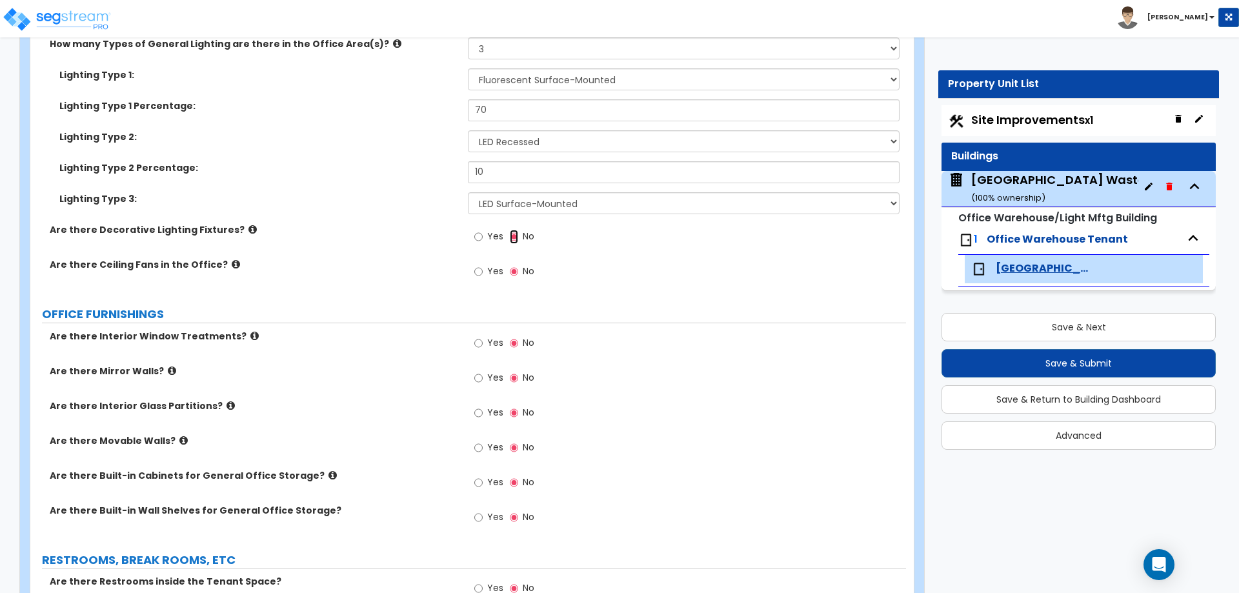
scroll to position [1661, 0]
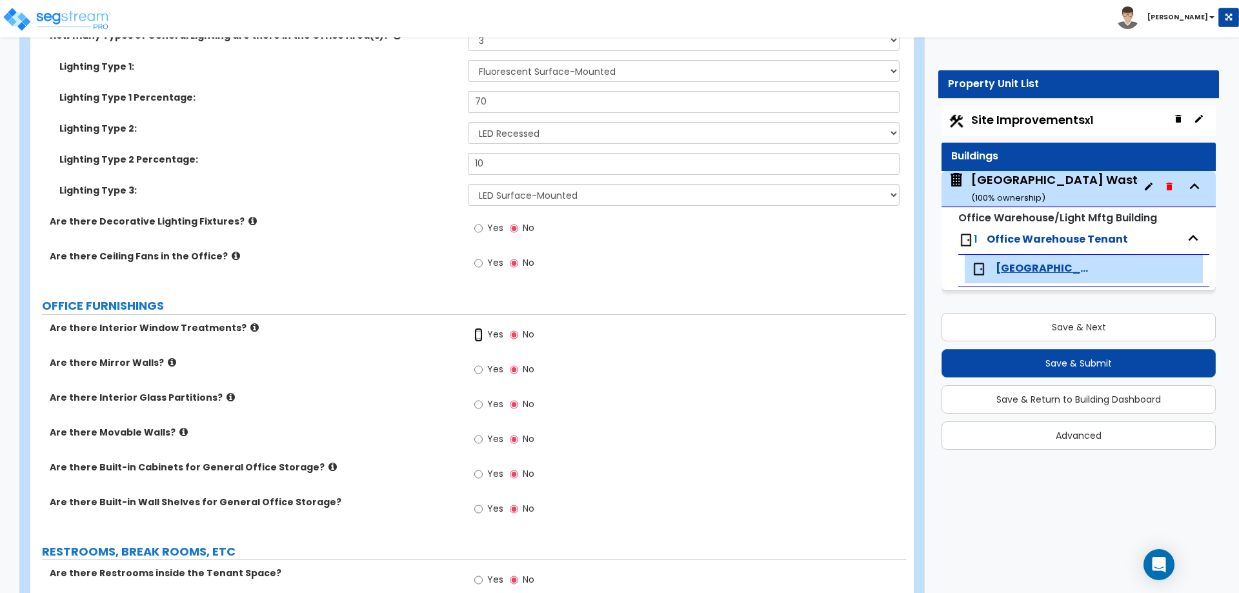
click at [481, 330] on input "Yes" at bounding box center [478, 335] width 8 height 14
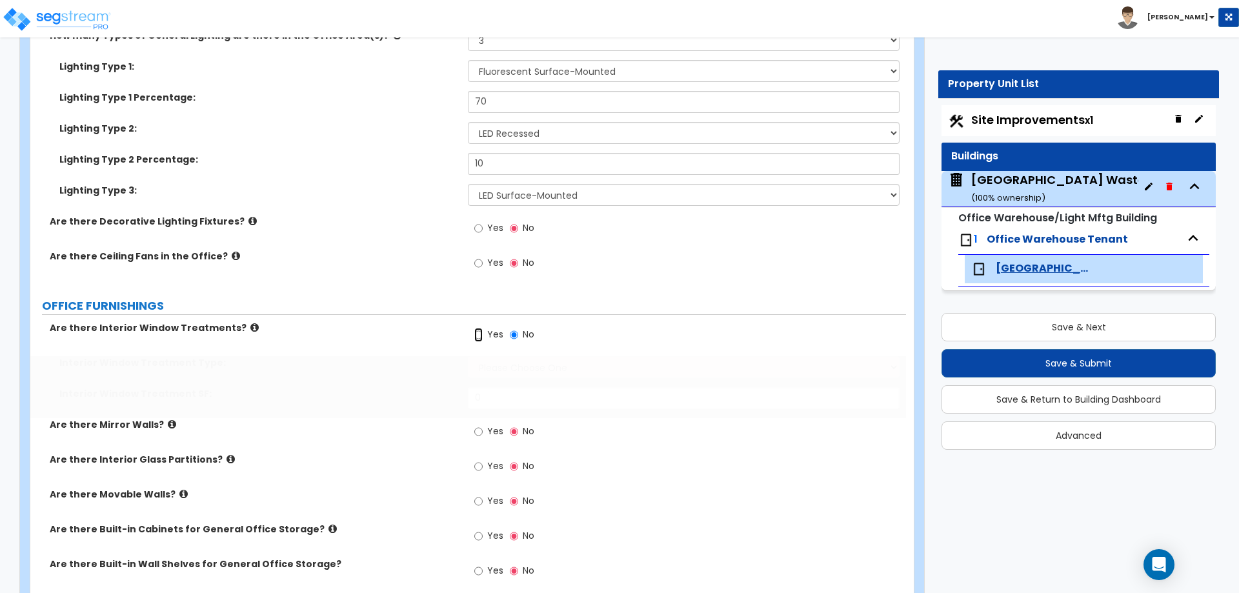
radio input "true"
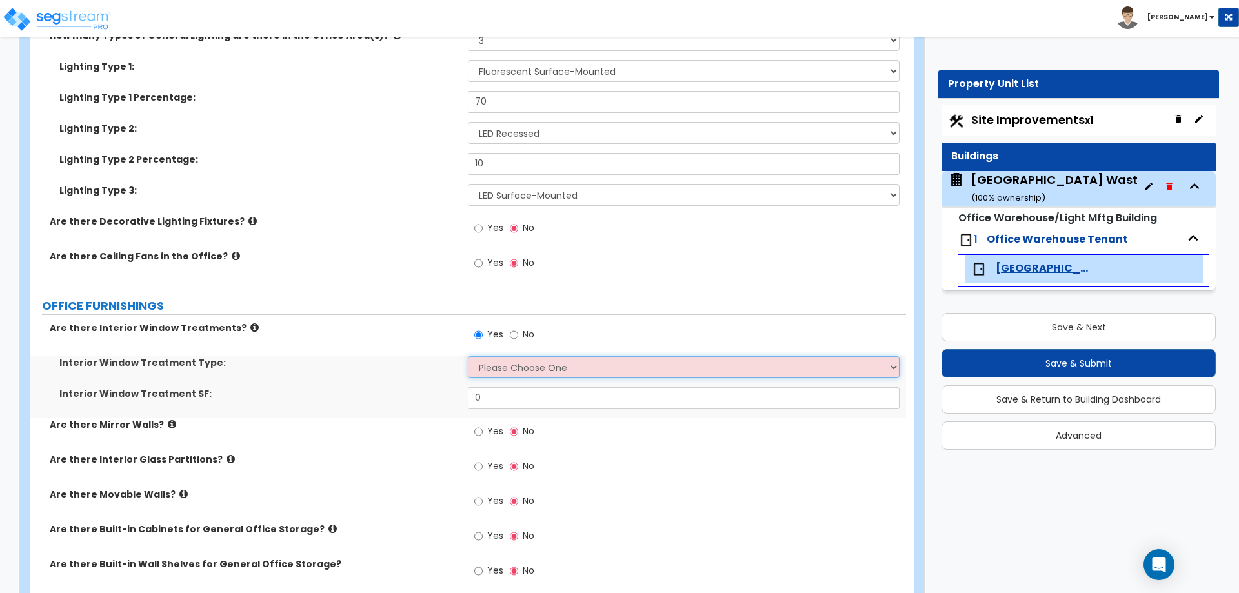
select select "1"
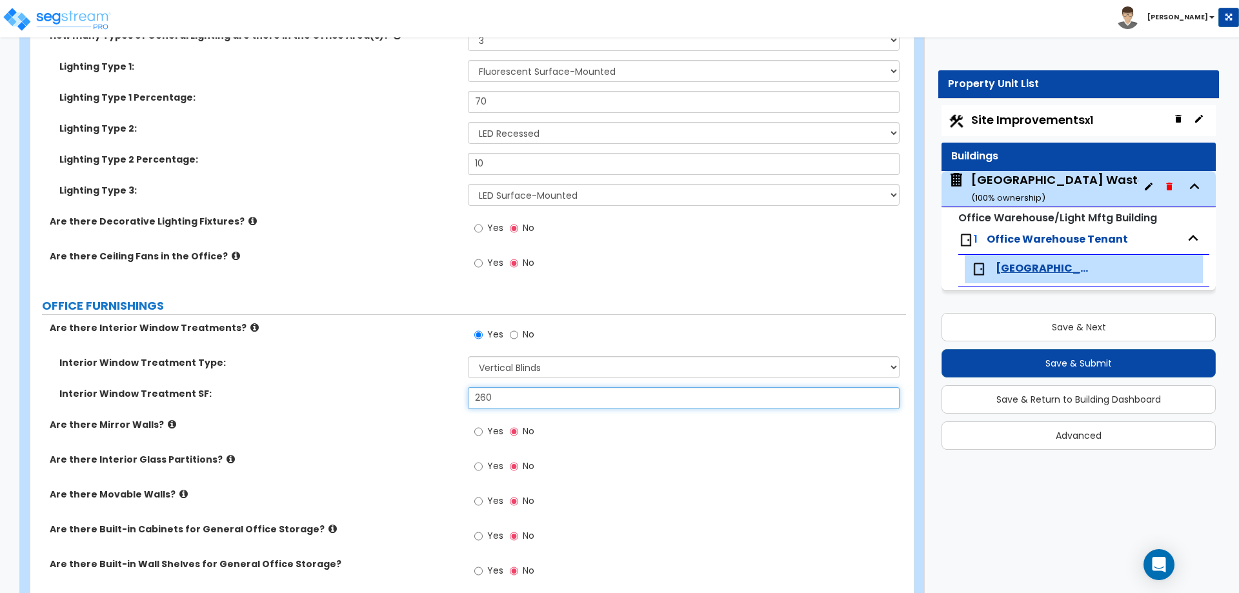
type input "260"
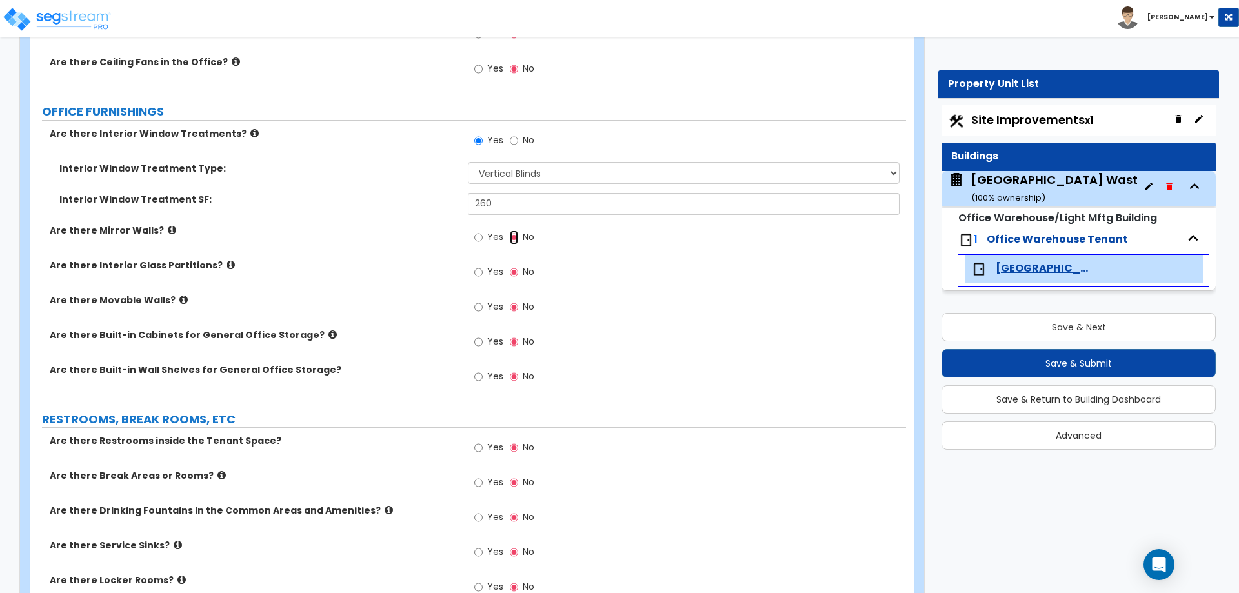
scroll to position [1875, 0]
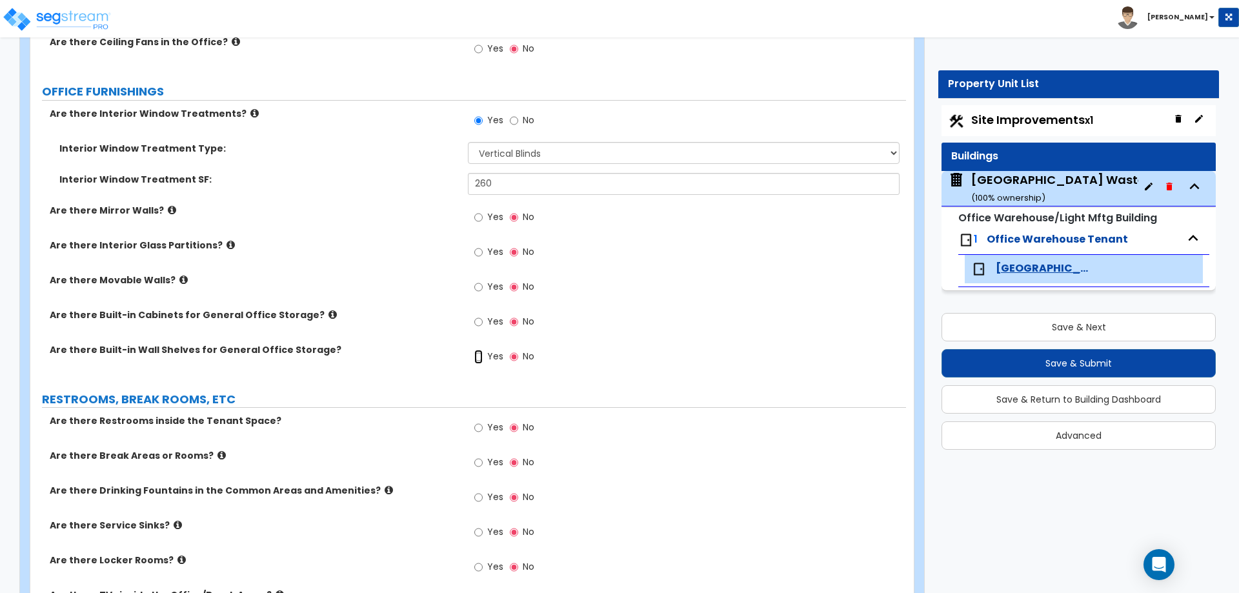
click at [474, 358] on input "Yes" at bounding box center [478, 357] width 8 height 14
radio input "true"
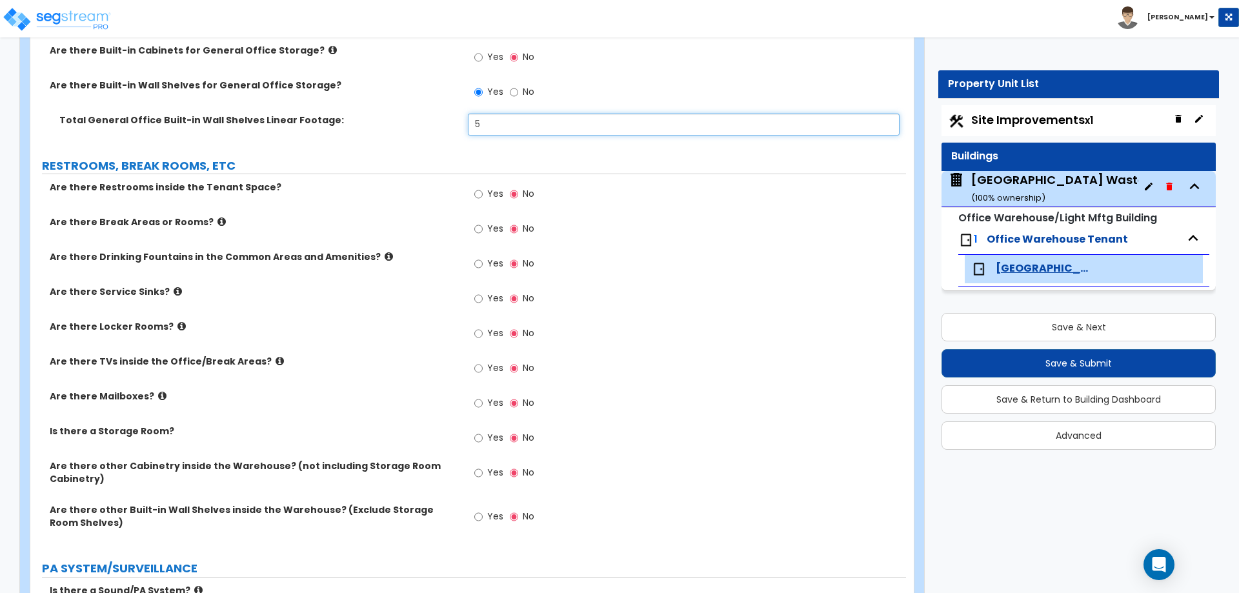
scroll to position [2141, 0]
type input "5"
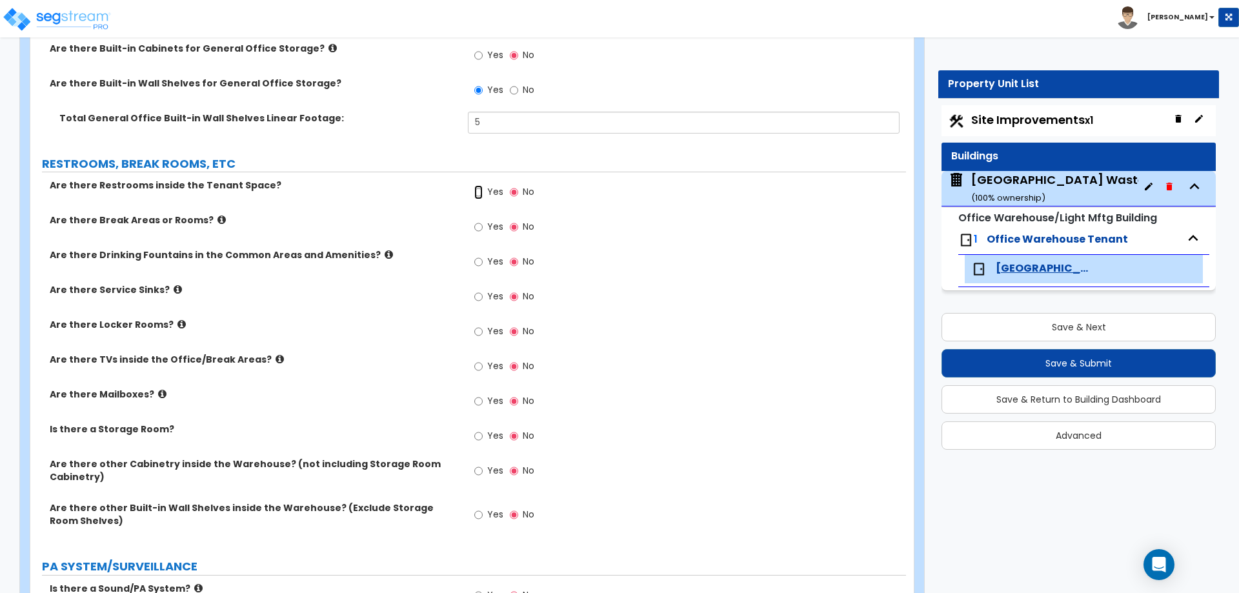
click at [483, 197] on input "Yes" at bounding box center [478, 192] width 8 height 14
radio input "true"
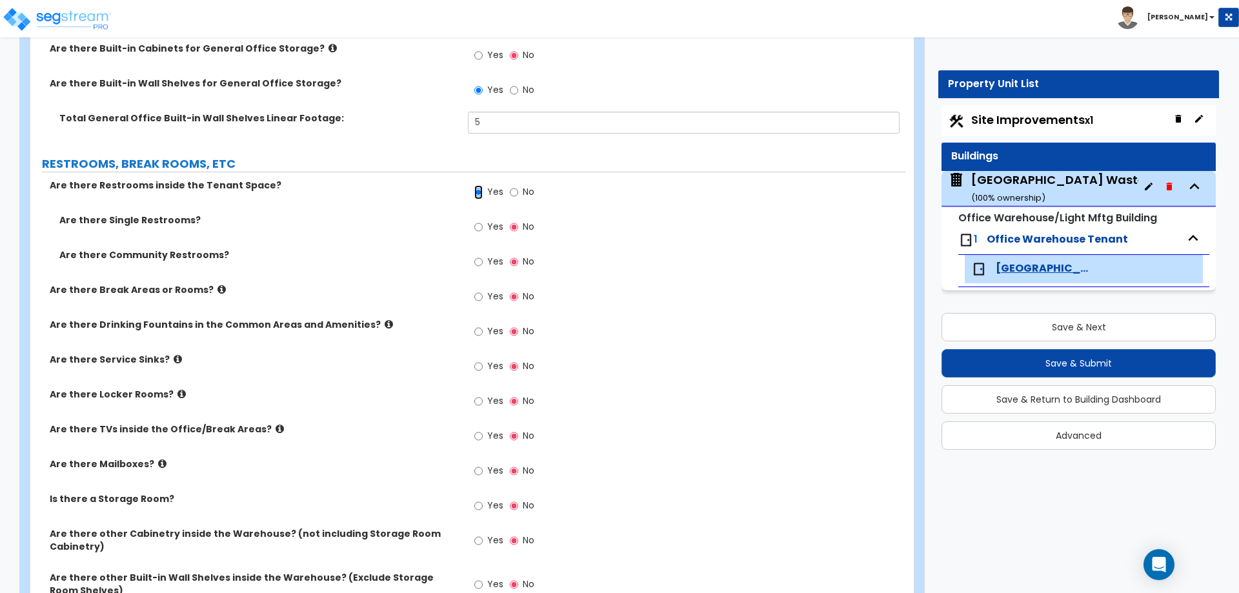
click at [480, 190] on input "Yes" at bounding box center [478, 192] width 8 height 14
click at [483, 223] on input "Yes" at bounding box center [478, 227] width 8 height 14
radio input "true"
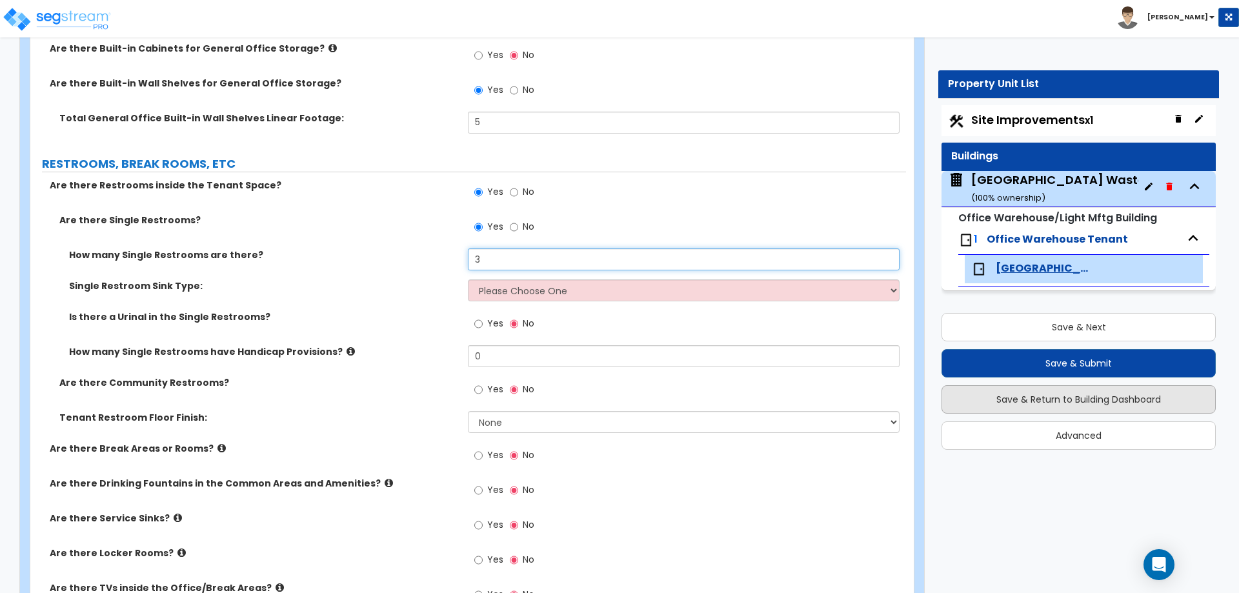
type input "3"
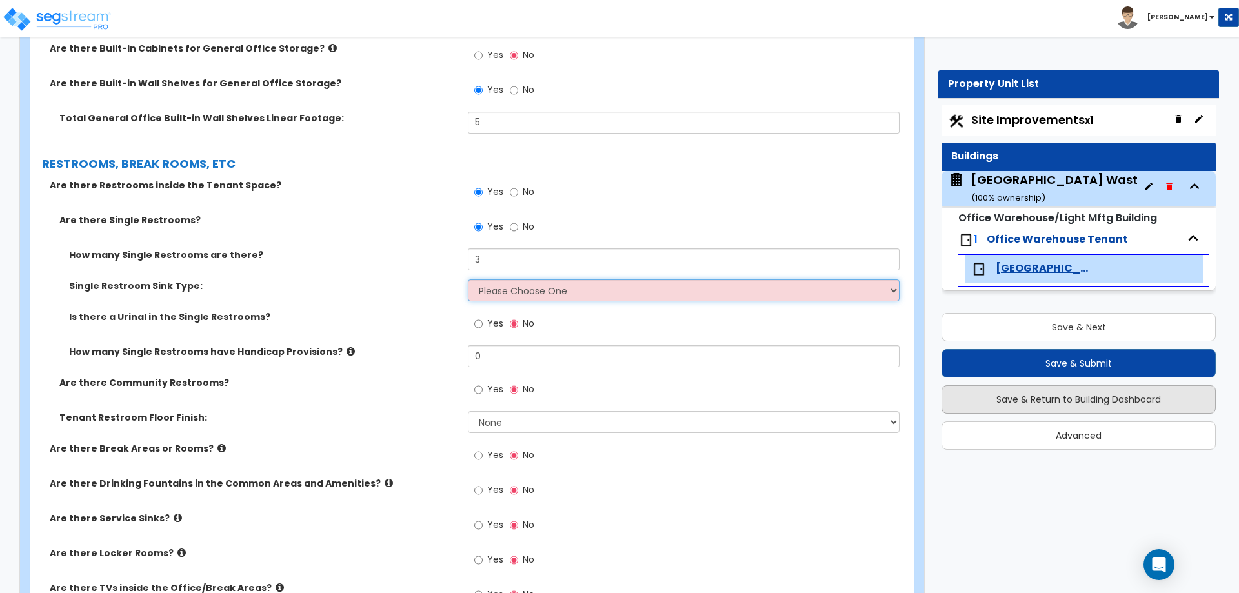
select select "1"
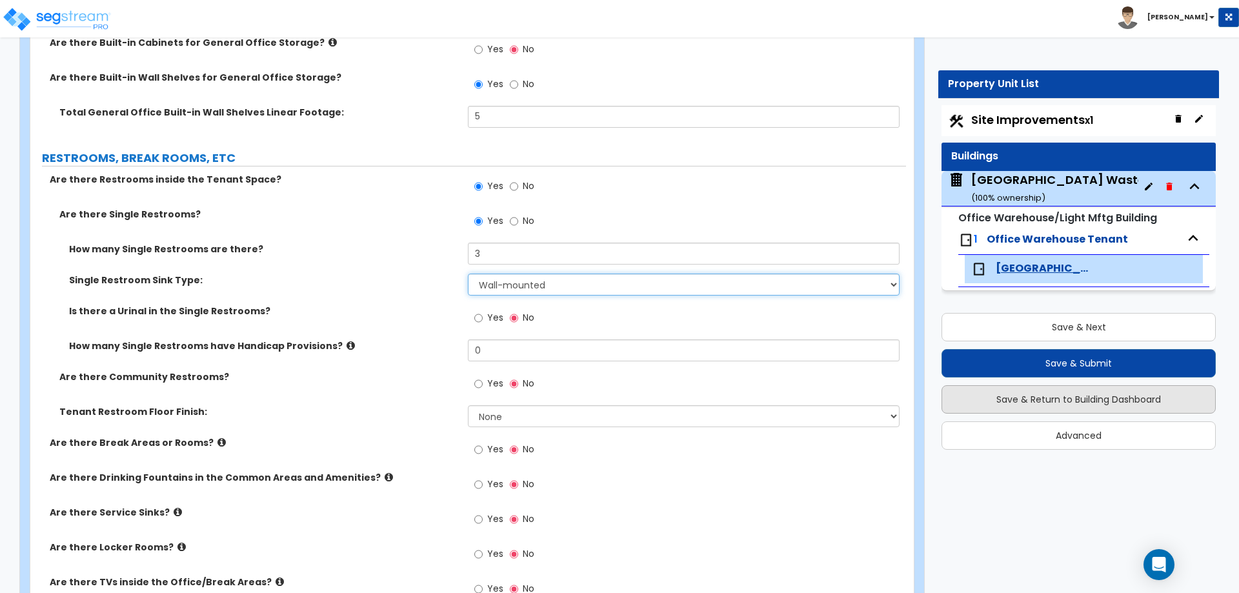
scroll to position [2163, 0]
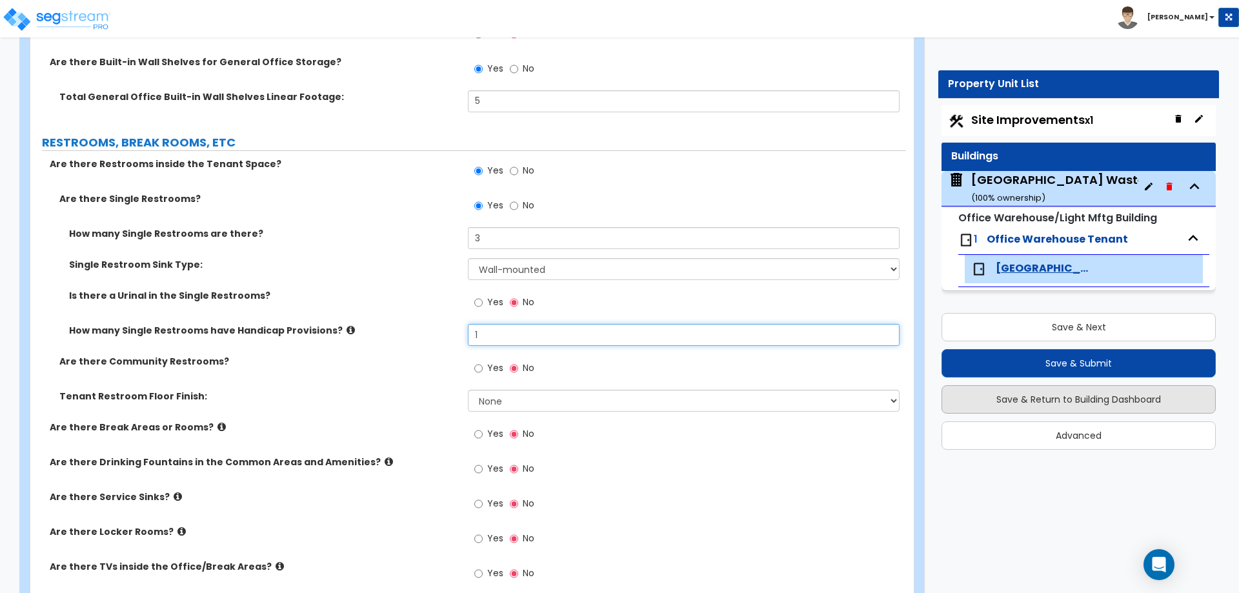
type input "1"
select select "1"
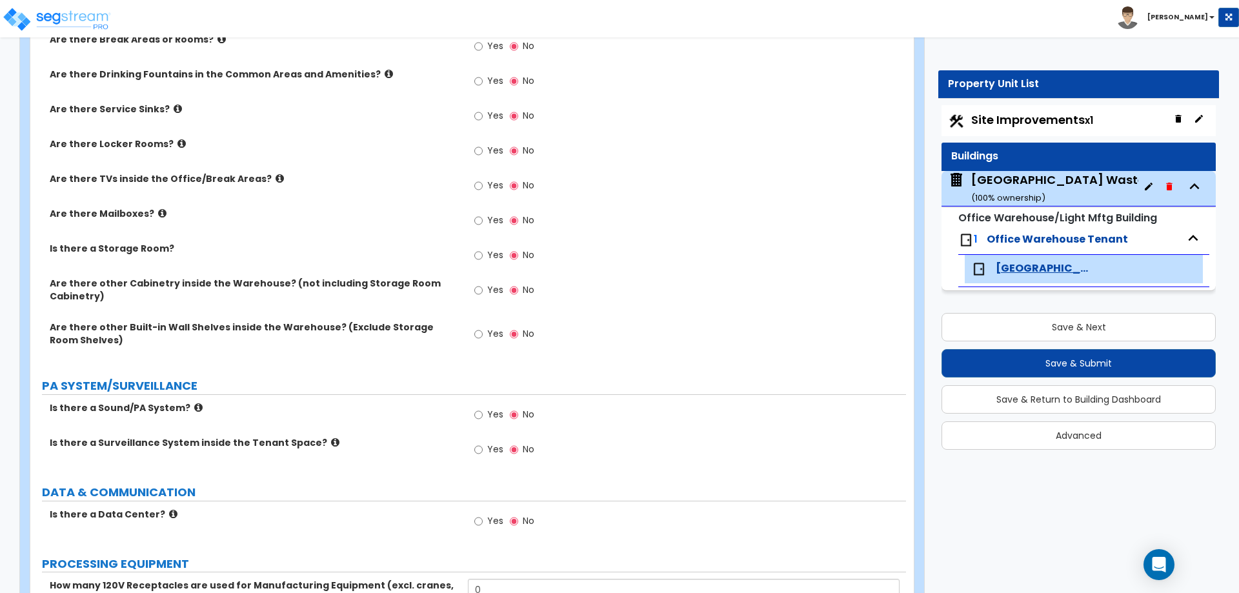
scroll to position [2552, 0]
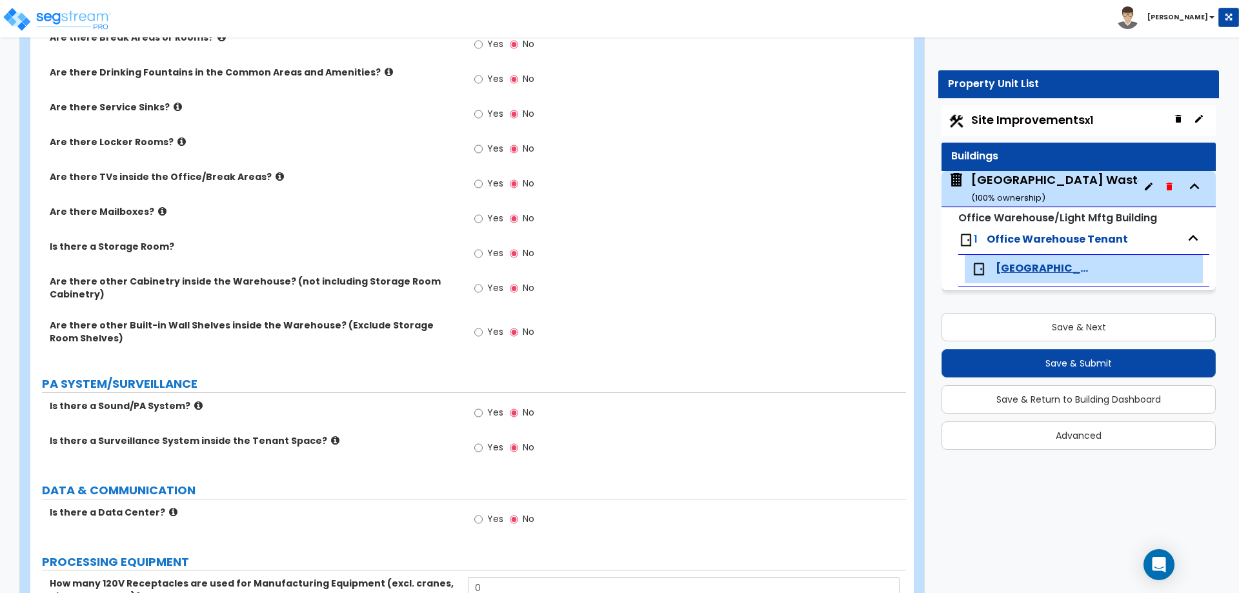
click at [490, 256] on span "Yes" at bounding box center [495, 253] width 16 height 13
click at [483, 256] on input "Yes" at bounding box center [478, 254] width 8 height 14
radio input "true"
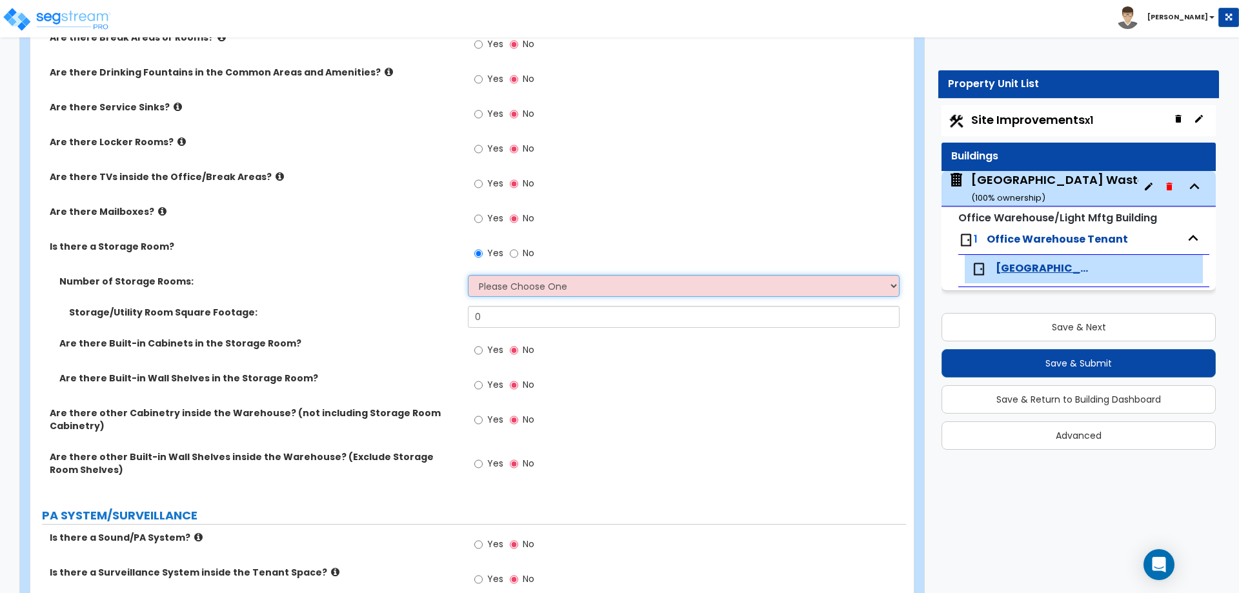
select select "1"
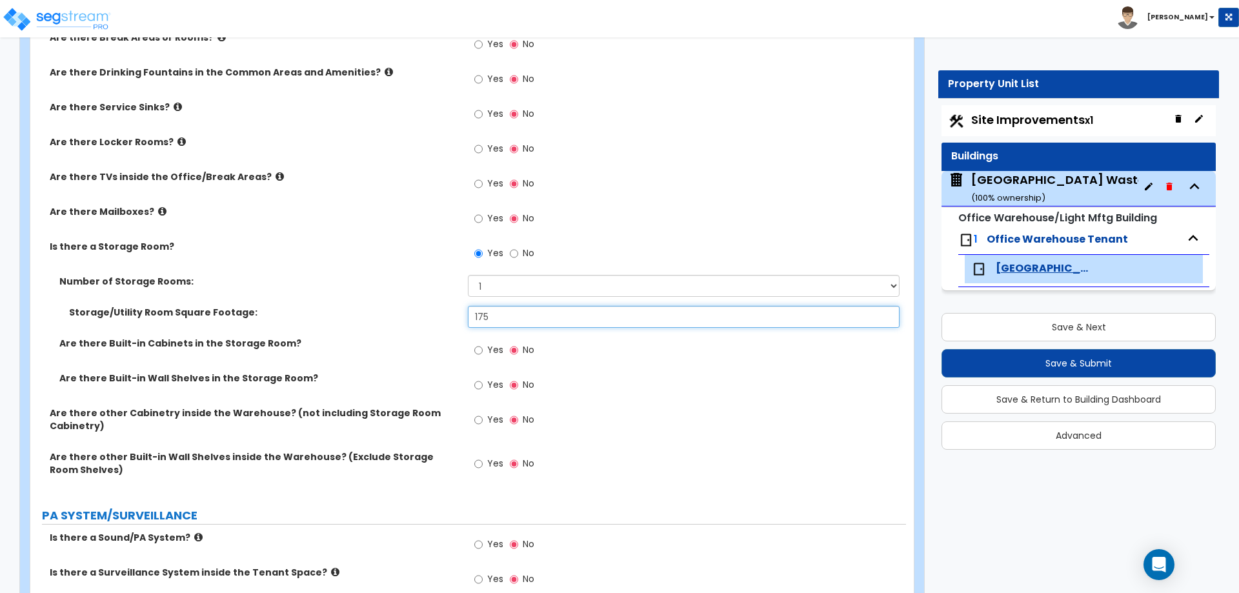
type input "175"
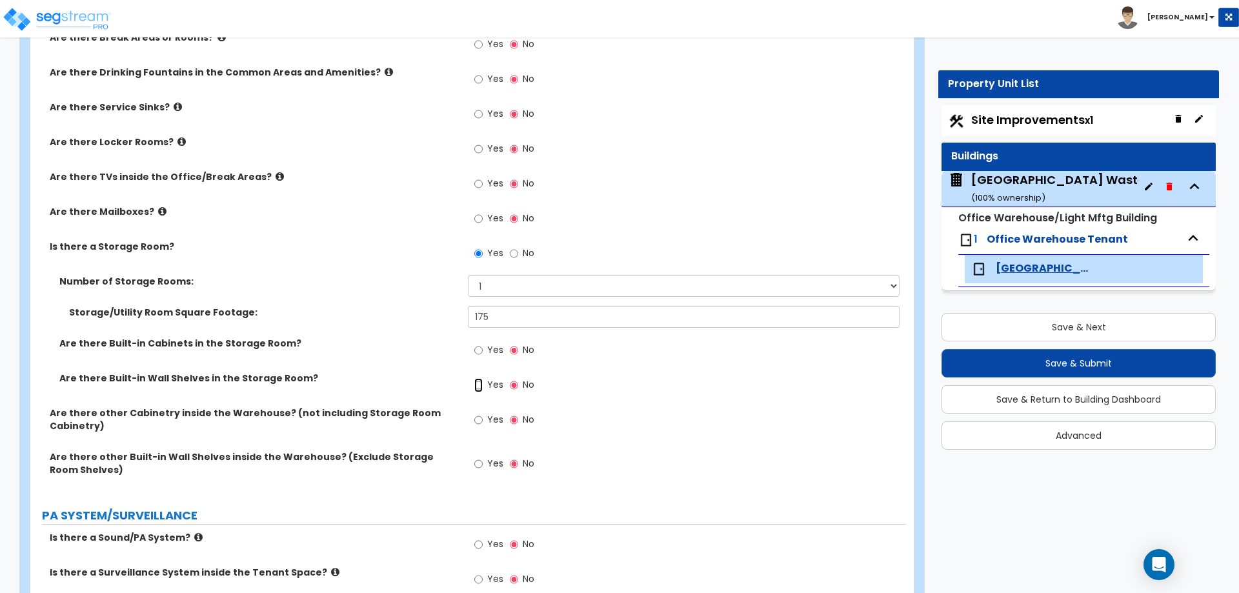
click at [474, 378] on input "Yes" at bounding box center [478, 385] width 8 height 14
radio input "true"
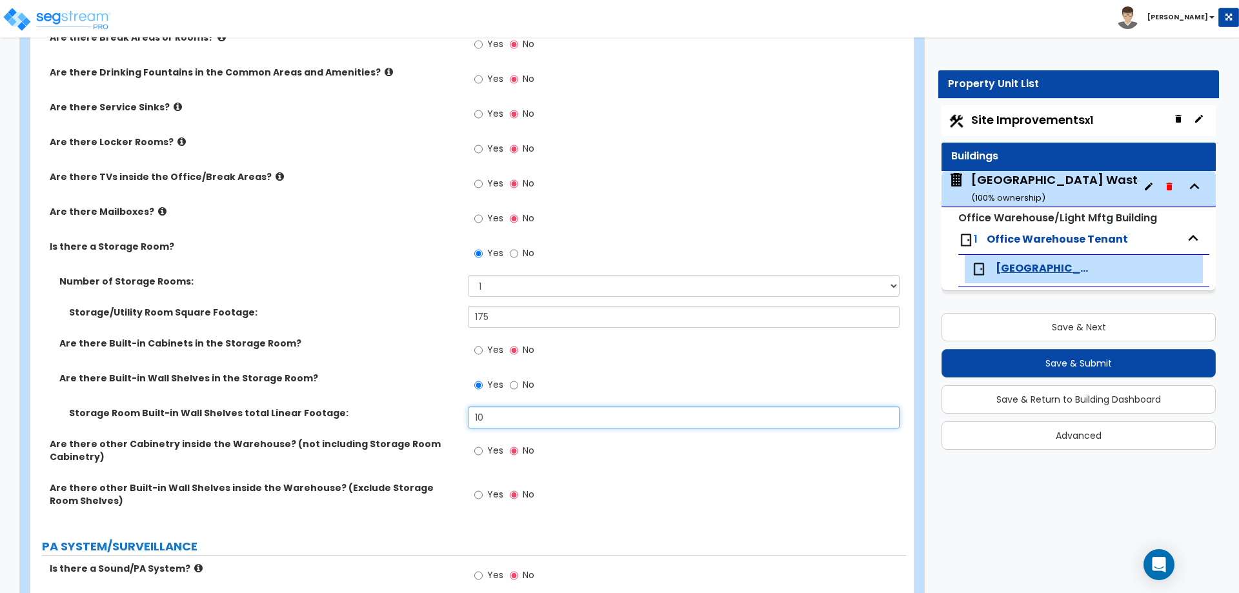
type input "10"
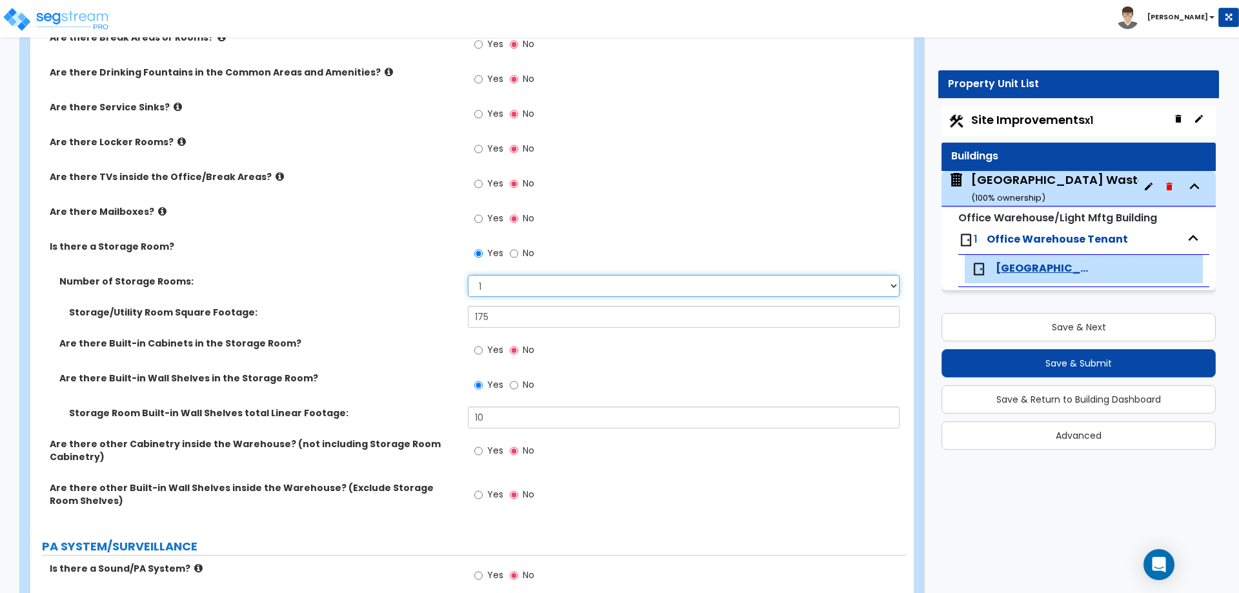
click at [778, 292] on select "Please Choose One 1 2 3" at bounding box center [683, 286] width 431 height 22
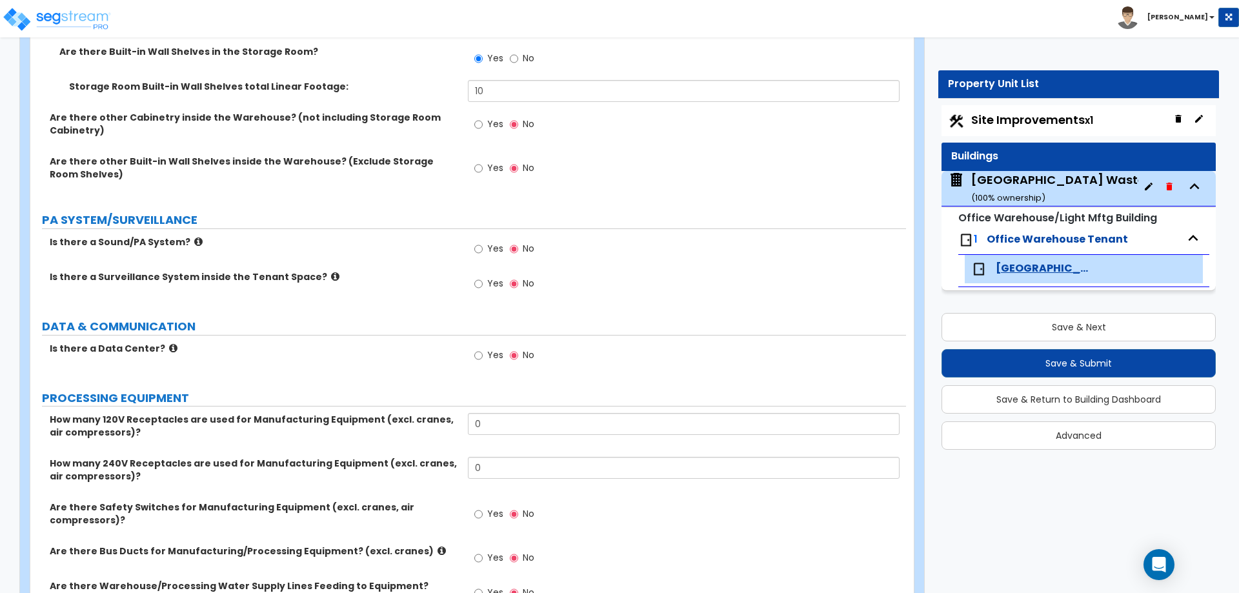
scroll to position [2885, 0]
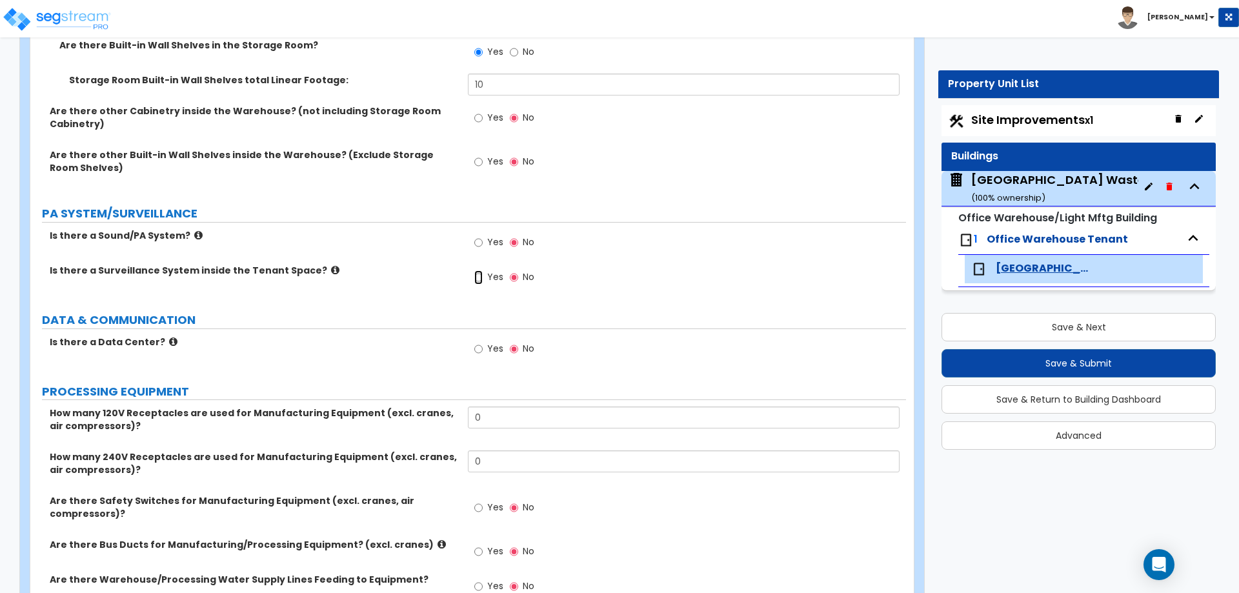
click at [478, 282] on input "Yes" at bounding box center [478, 277] width 8 height 14
radio input "true"
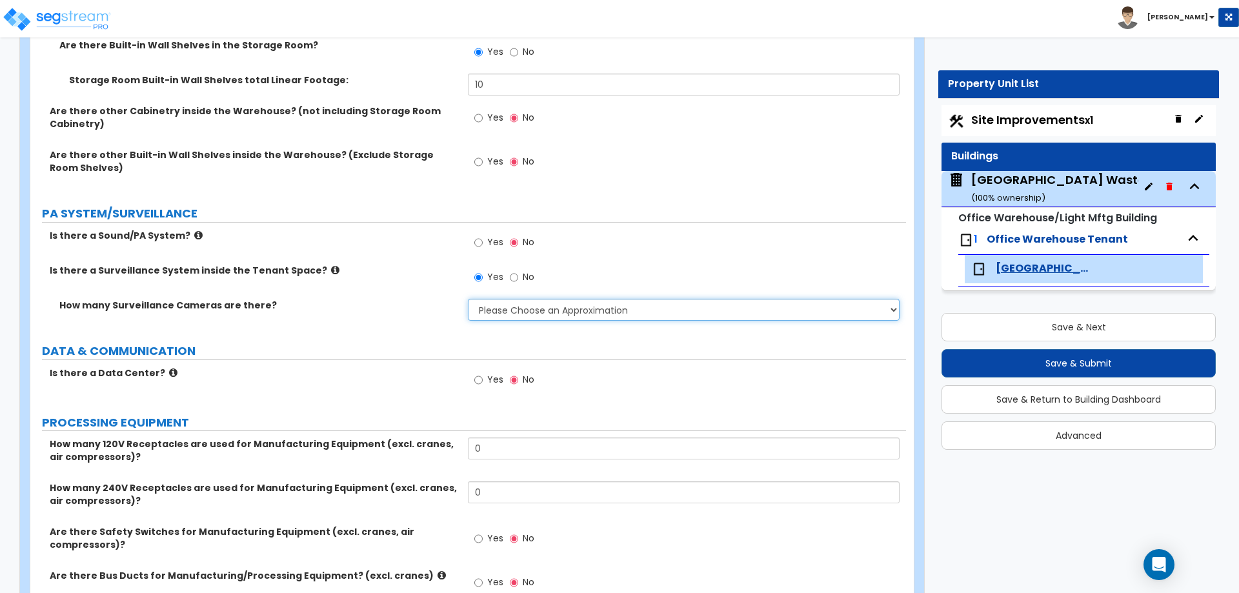
select select "2"
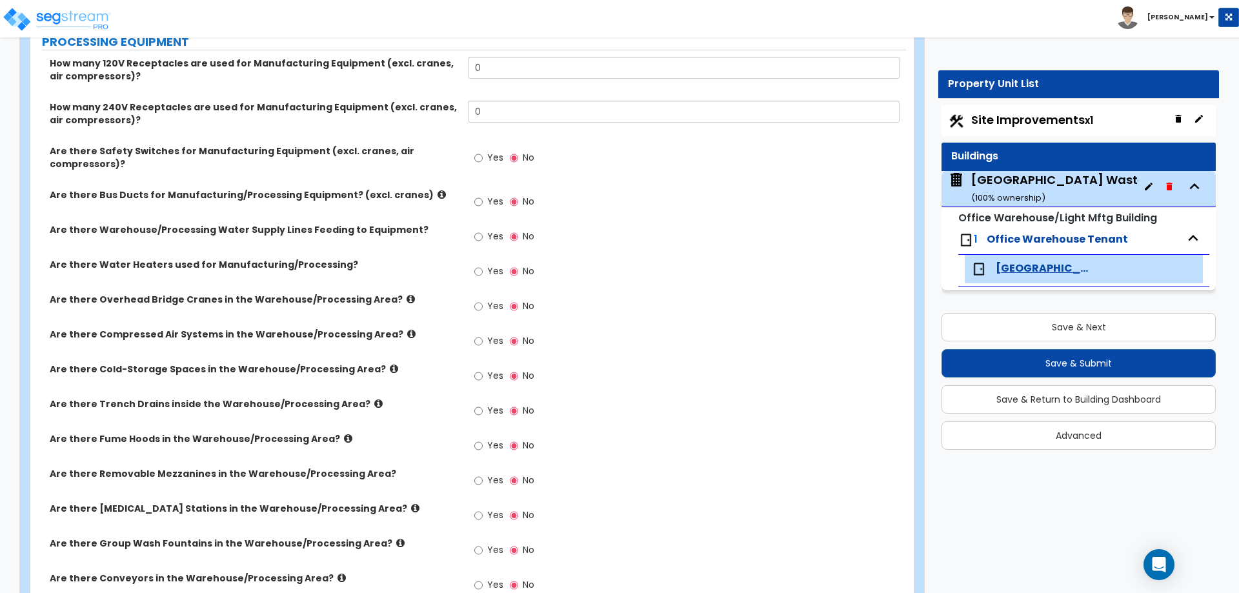
scroll to position [3309, 0]
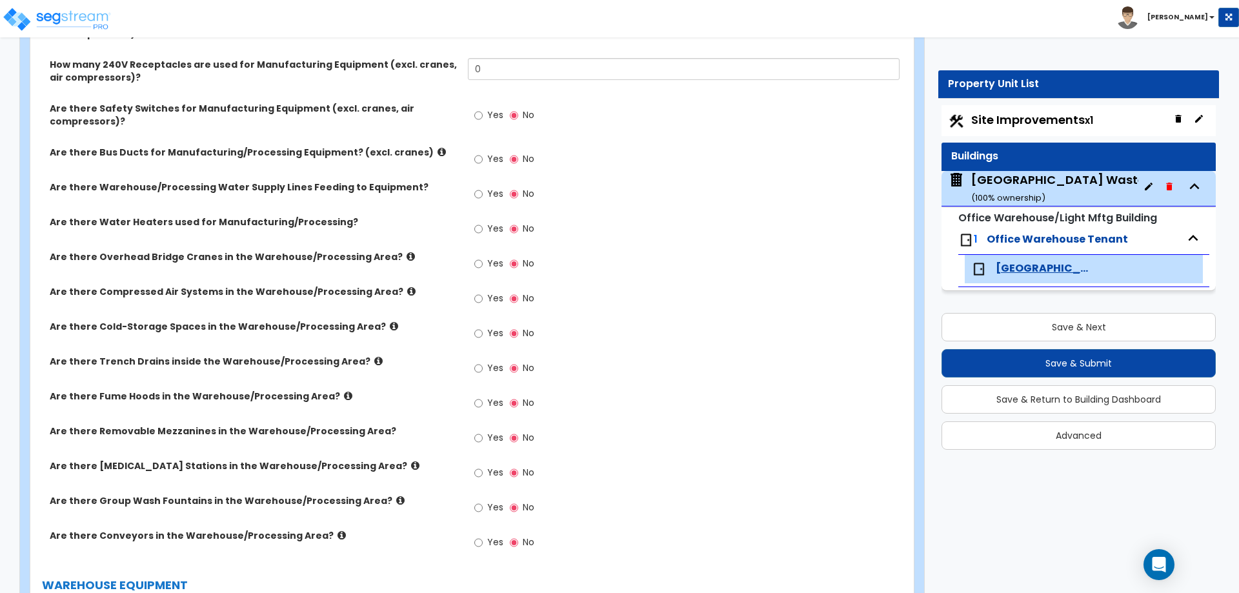
click at [473, 299] on div "Yes No" at bounding box center [504, 300] width 73 height 30
click at [479, 299] on input "Yes" at bounding box center [478, 299] width 8 height 14
radio input "true"
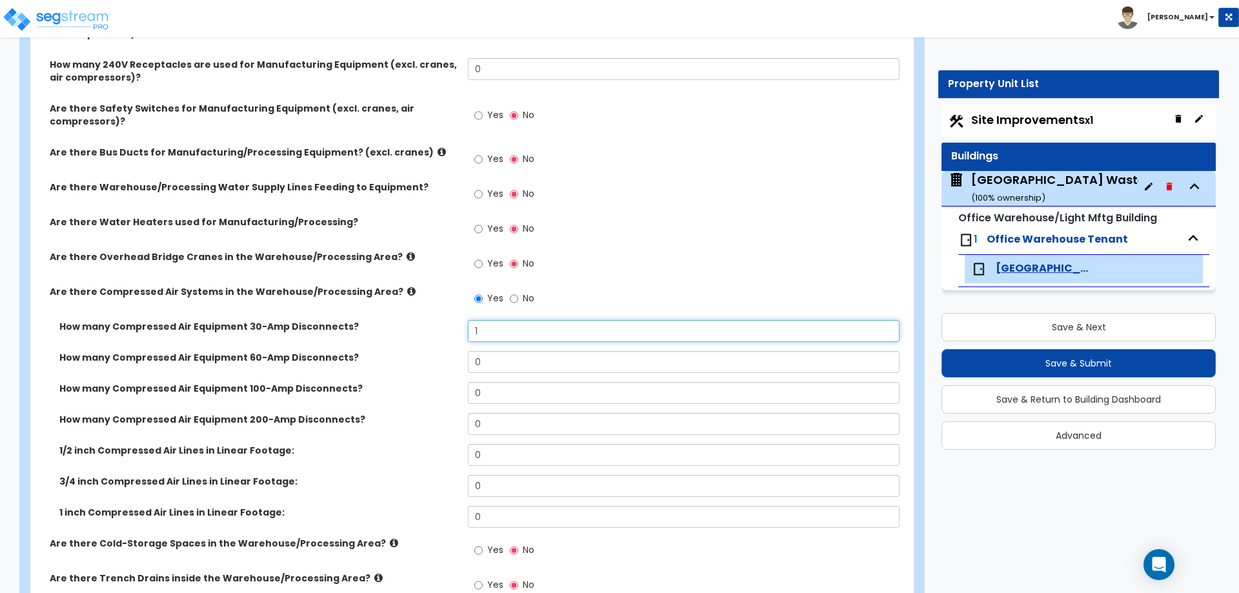
type input "1"
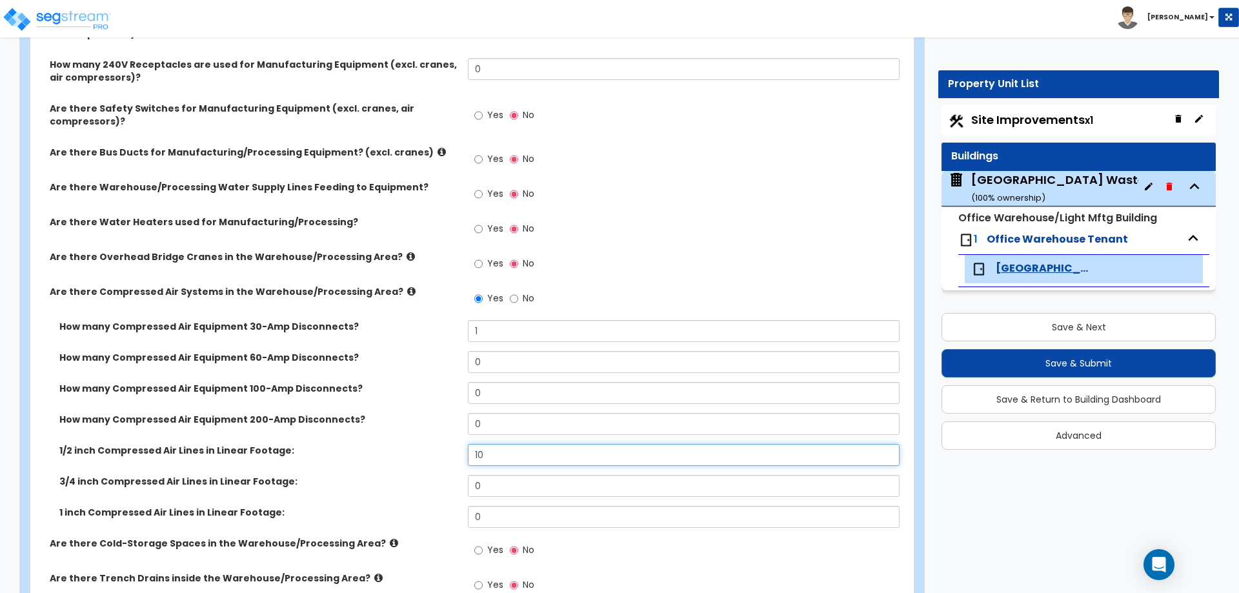
type input "10"
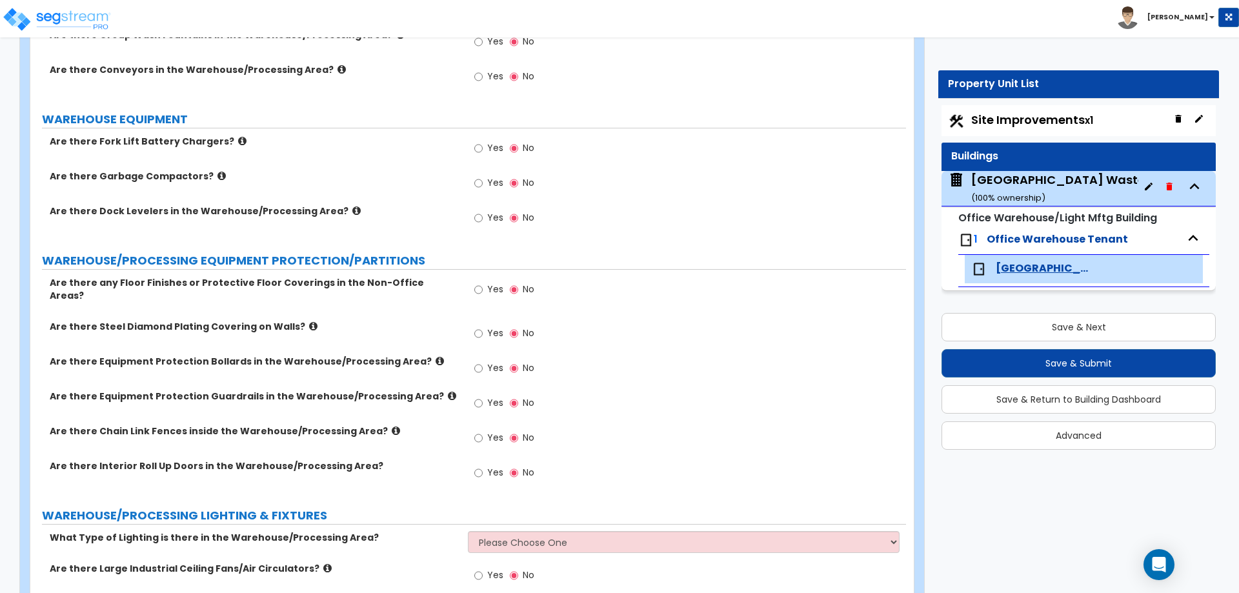
scroll to position [3993, 0]
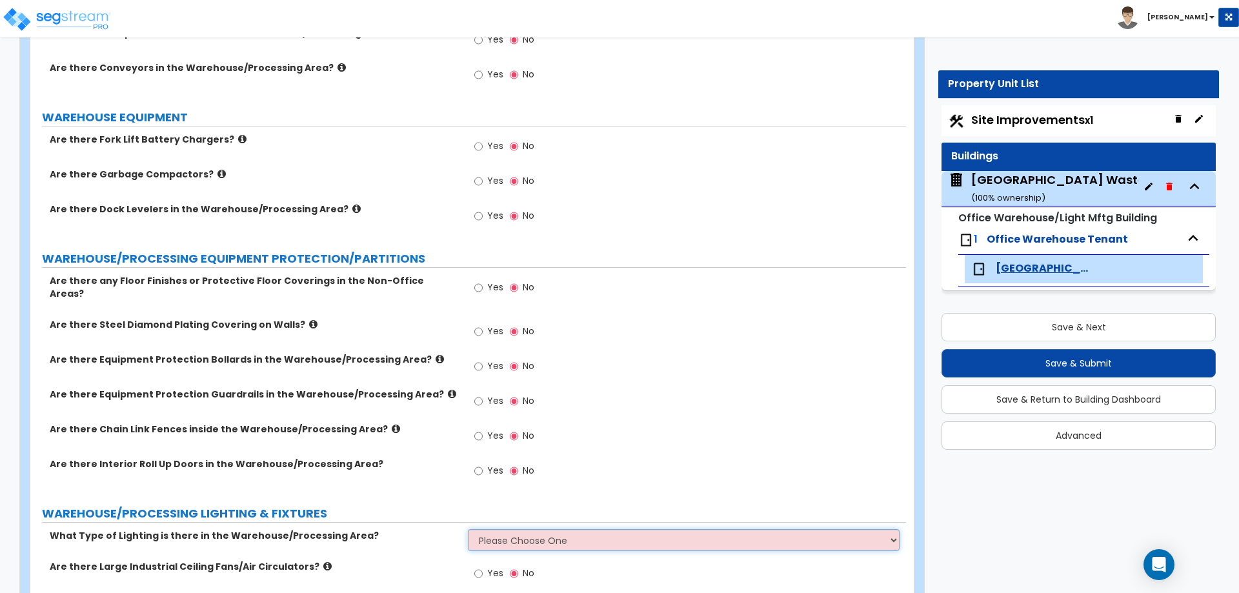
click at [596, 538] on select "Please Choose One High Bay Round Fixtures High Bay Fluorescent Tube Lighting Hi…" at bounding box center [683, 540] width 431 height 22
select select "2"
click at [468, 529] on select "Please Choose One High Bay Round Fixtures High Bay Fluorescent Tube Lighting Hi…" at bounding box center [683, 540] width 431 height 22
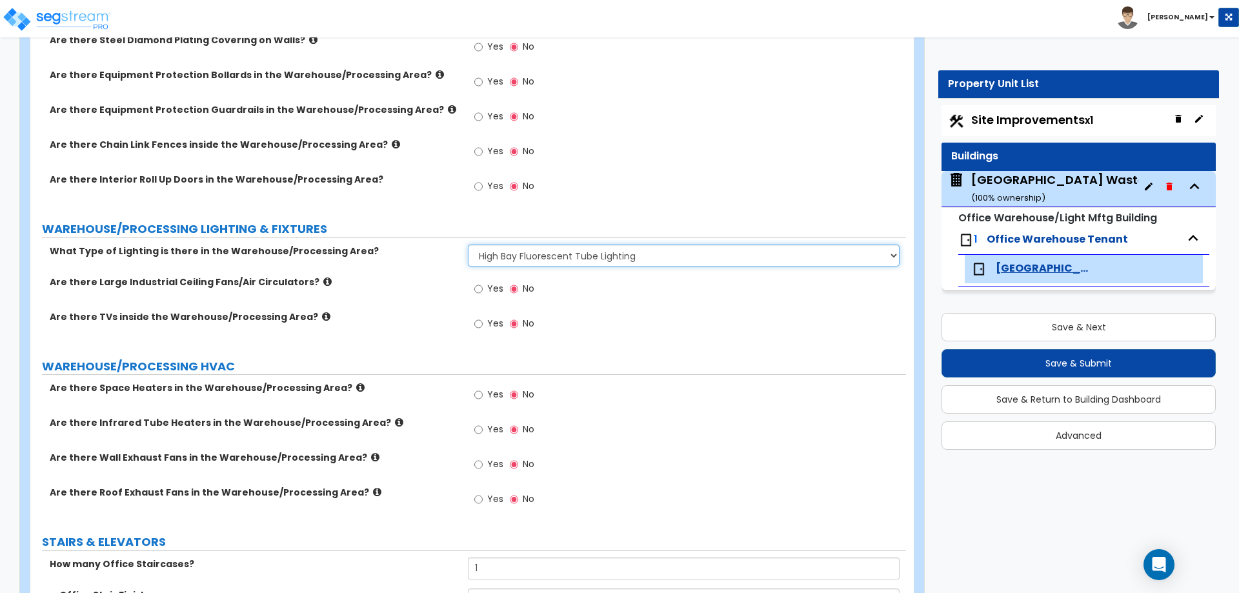
scroll to position [4291, 0]
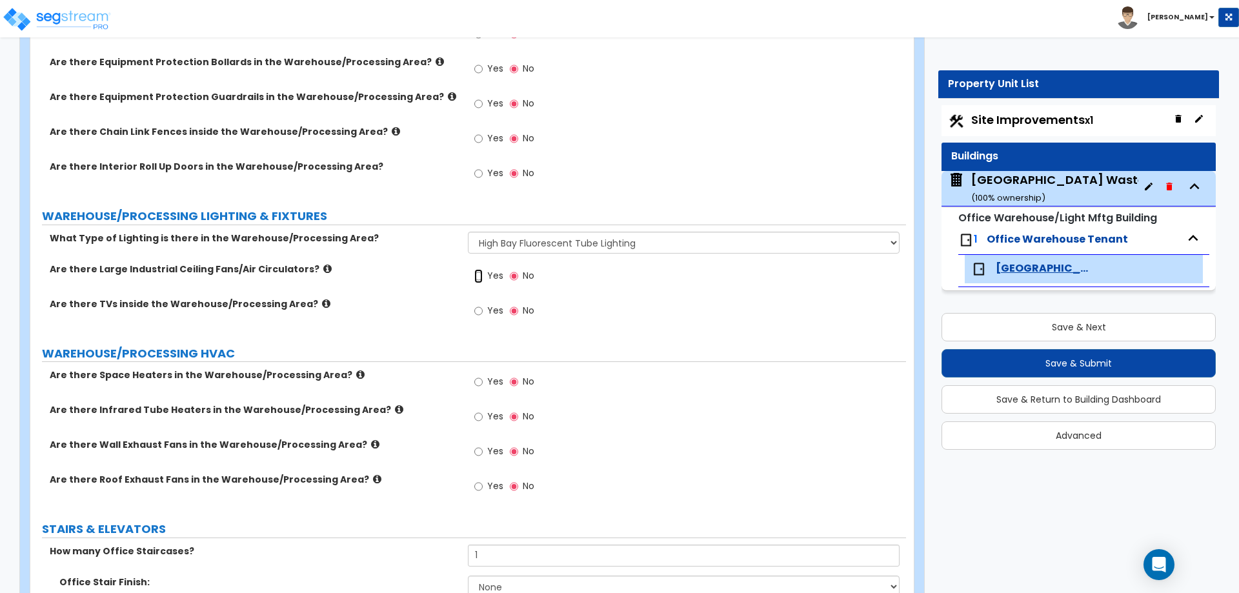
click at [474, 269] on input "Yes" at bounding box center [478, 276] width 8 height 14
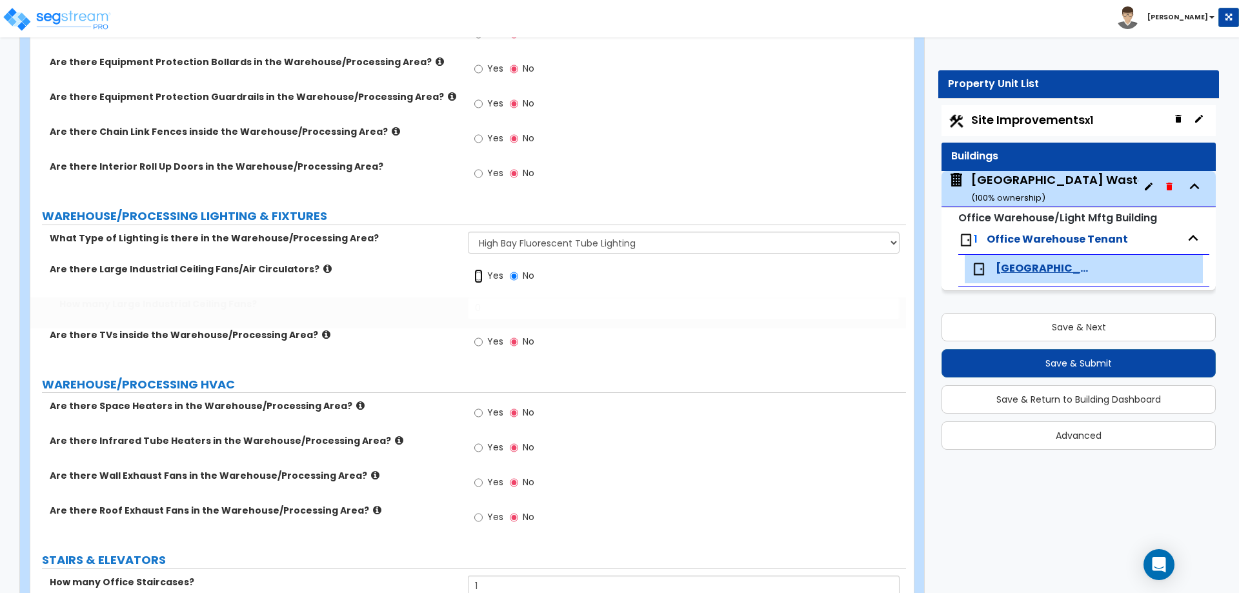
radio input "true"
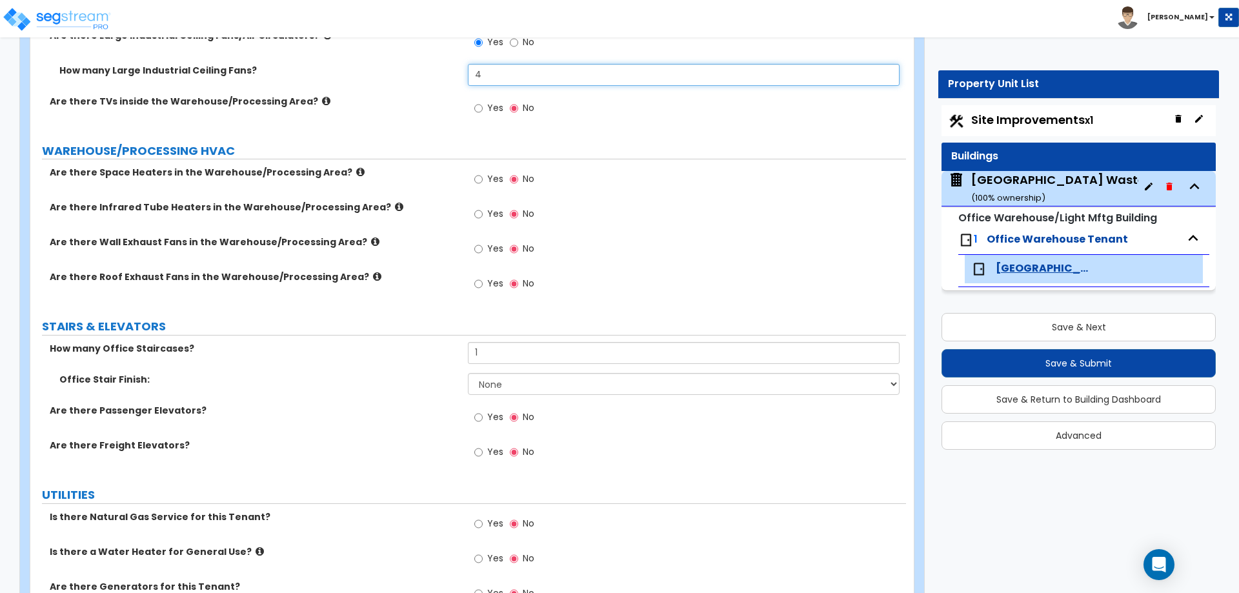
scroll to position [4597, 0]
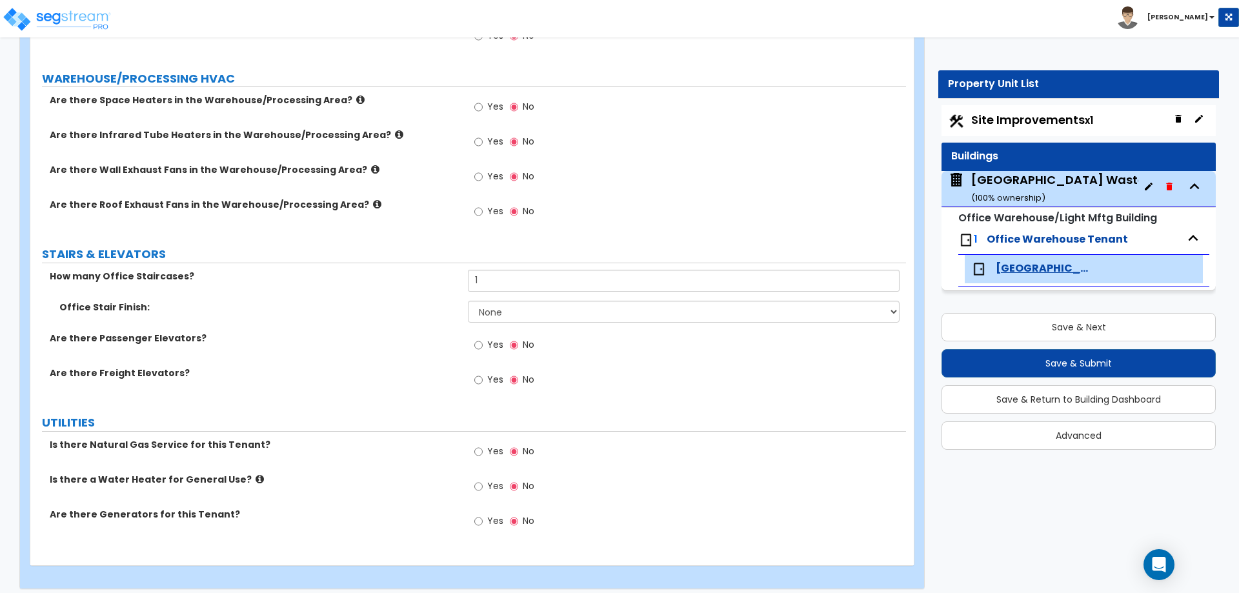
type input "4"
click at [482, 205] on input "Yes" at bounding box center [478, 212] width 8 height 14
radio input "true"
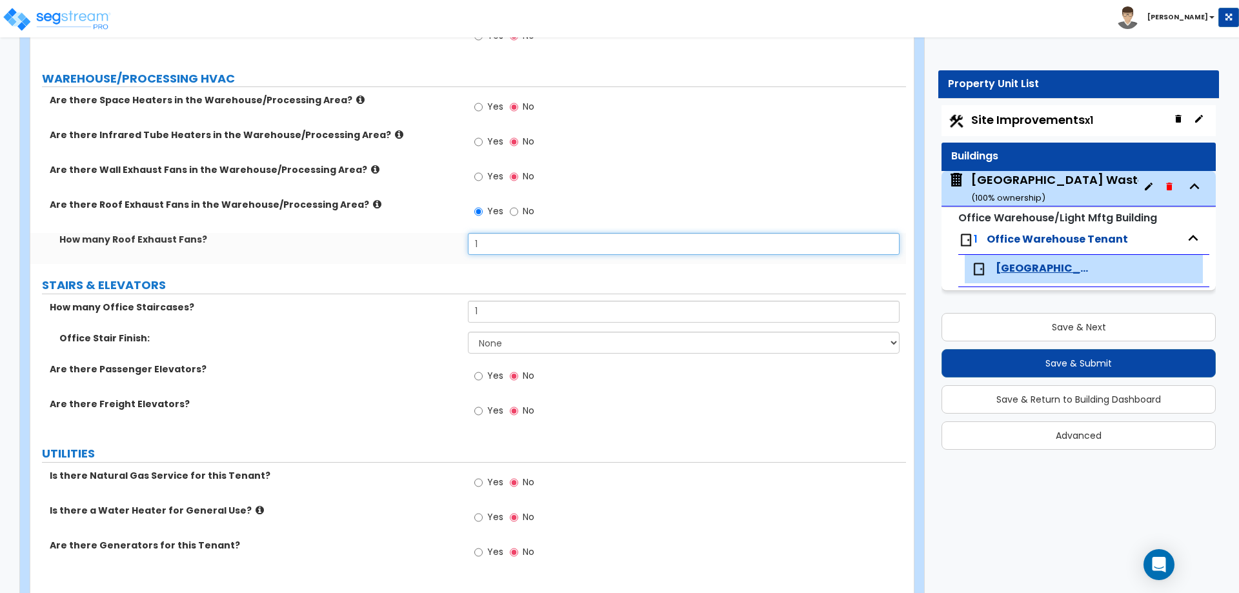
type input "1"
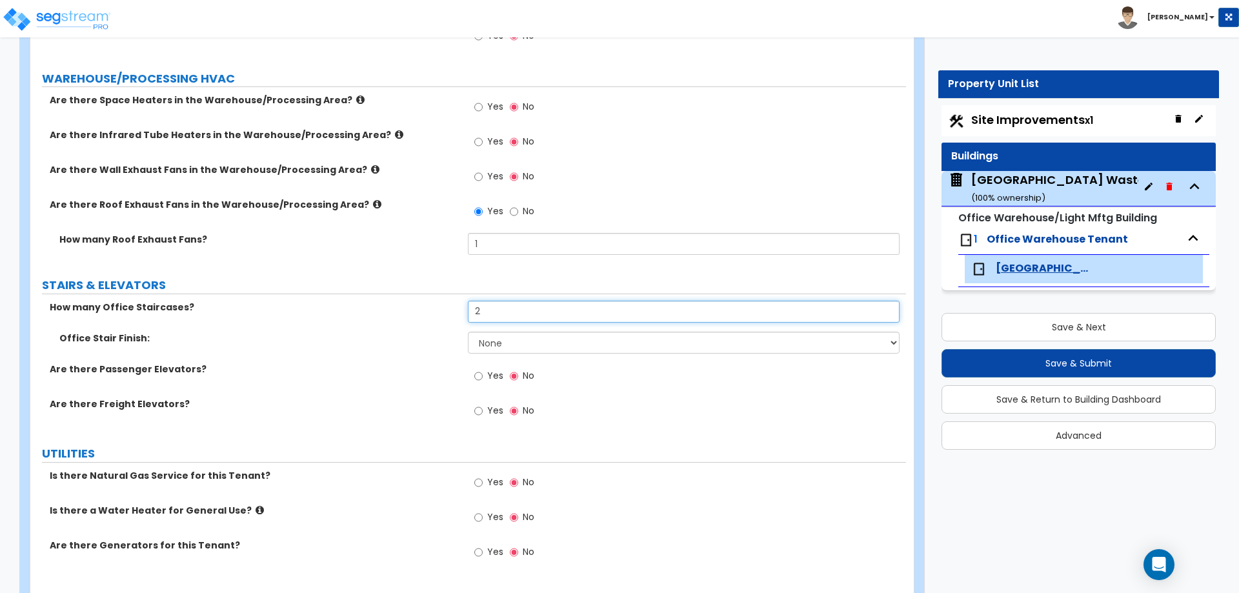
type input "2"
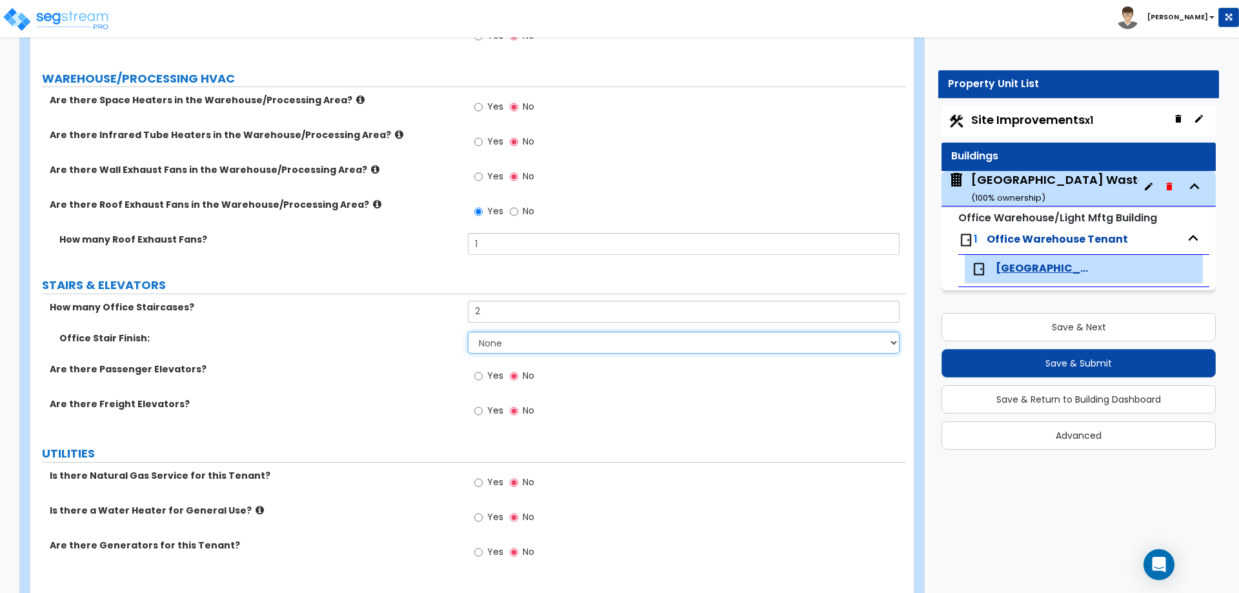
click at [550, 335] on select "None Tile Wood Laminate VCT Sheet Carpet Sheet Vinyl Carpet Tile" at bounding box center [683, 343] width 431 height 22
select select "2"
click at [468, 332] on select "None Tile Wood Laminate VCT Sheet Carpet Sheet Vinyl Carpet Tile" at bounding box center [683, 343] width 431 height 22
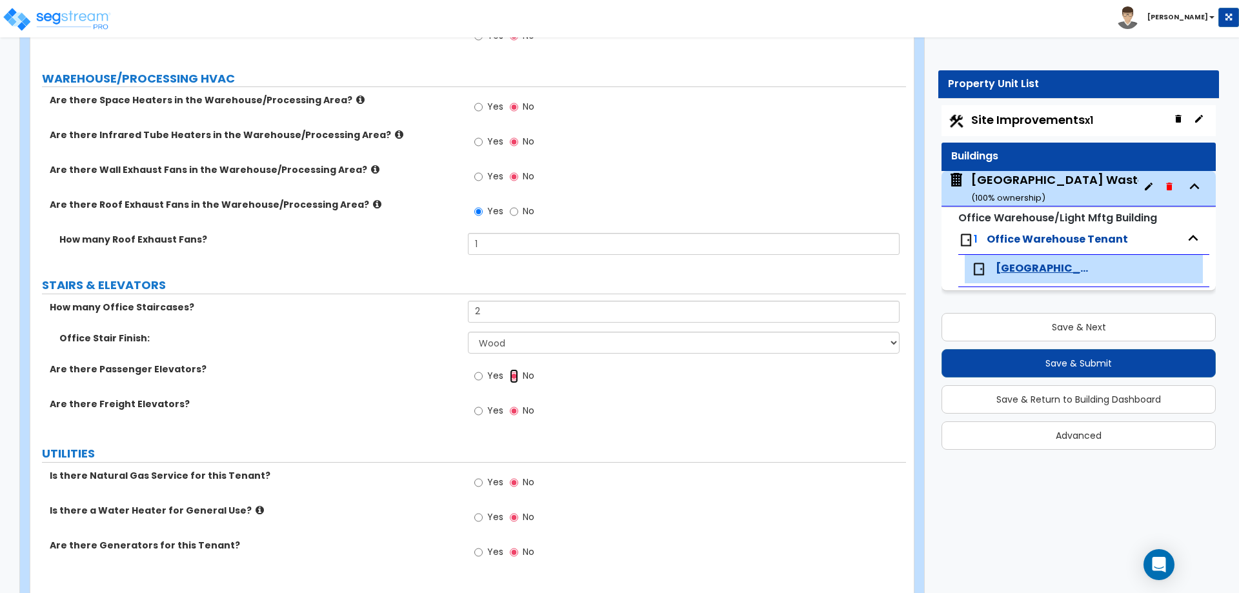
scroll to position [4628, 0]
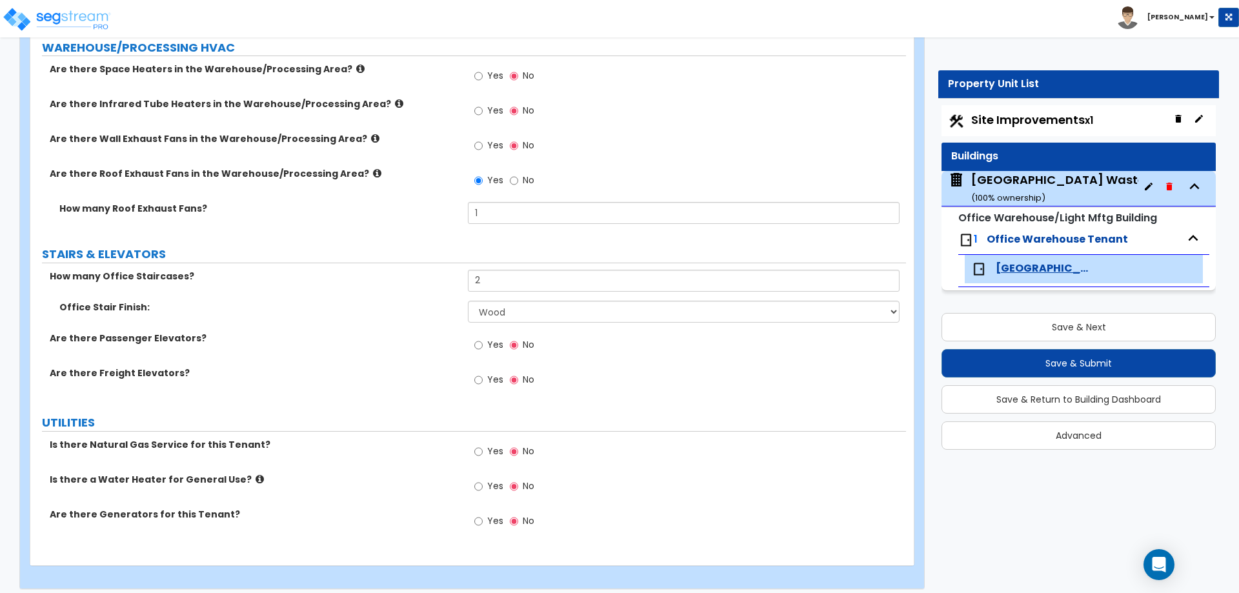
click at [485, 445] on label "Yes" at bounding box center [488, 453] width 29 height 22
click at [483, 445] on input "Yes" at bounding box center [478, 452] width 8 height 14
radio input "true"
click at [485, 477] on label "Yes" at bounding box center [488, 488] width 29 height 22
click at [483, 480] on input "Yes" at bounding box center [478, 487] width 8 height 14
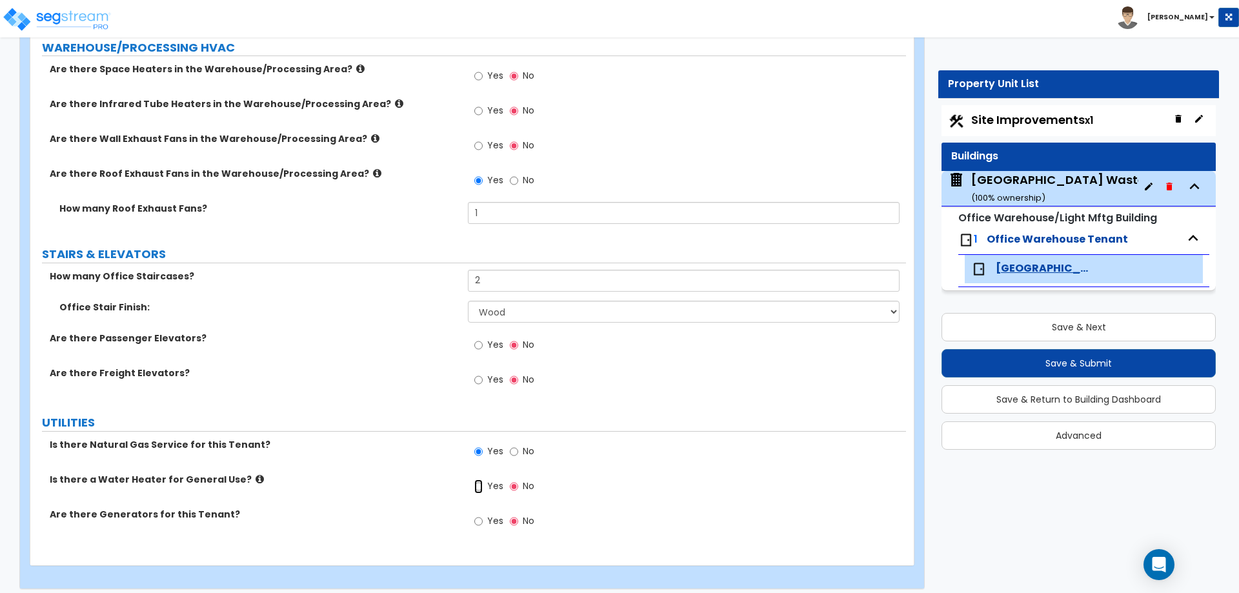
radio input "true"
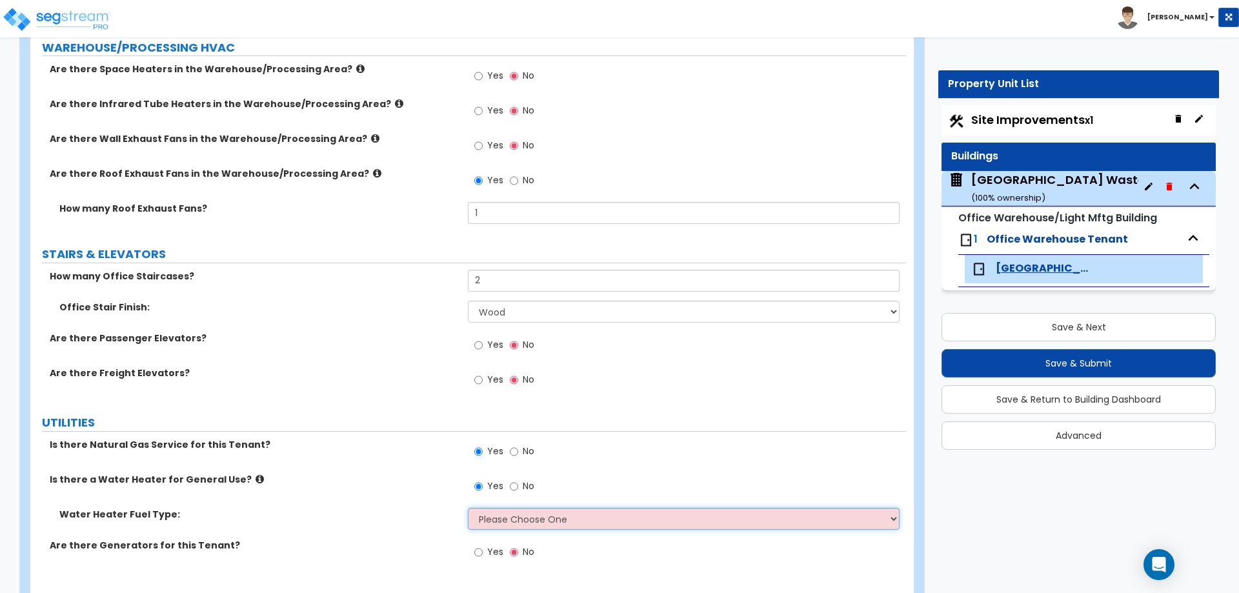
select select "1"
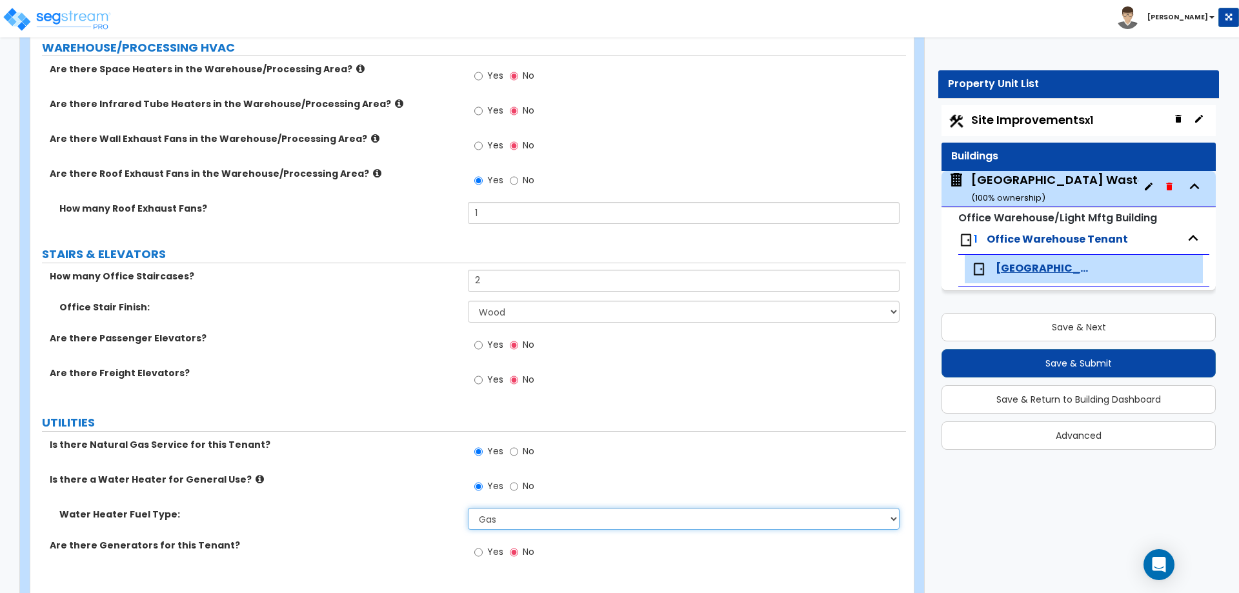
scroll to position [4659, 0]
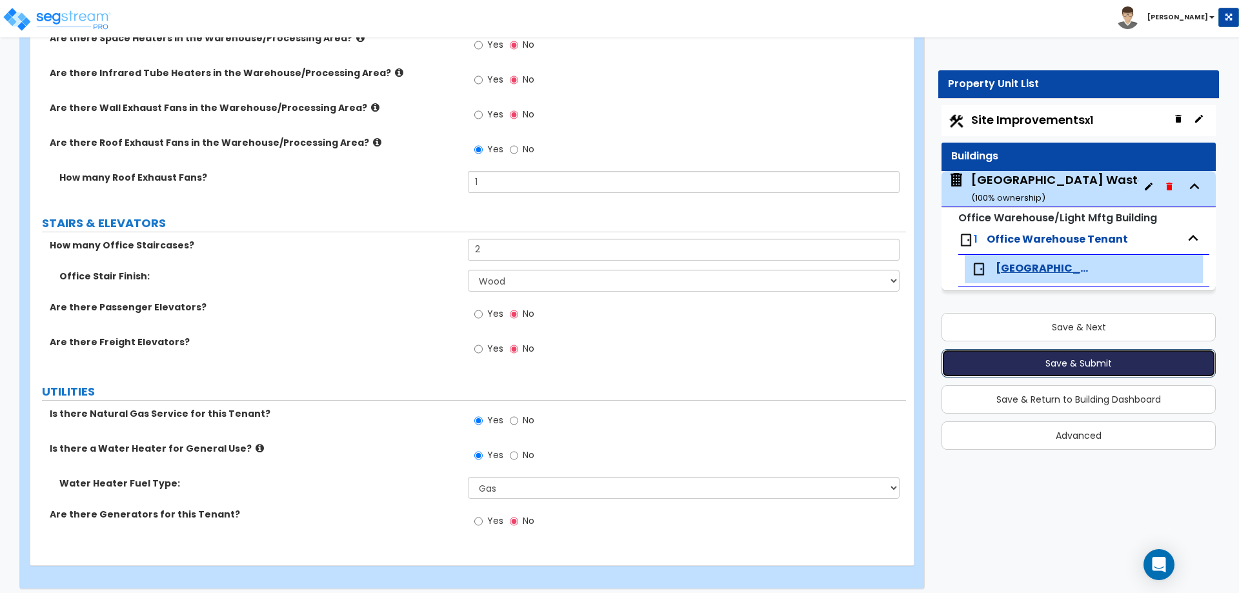
click at [1098, 361] on button "Save & Submit" at bounding box center [1079, 363] width 274 height 28
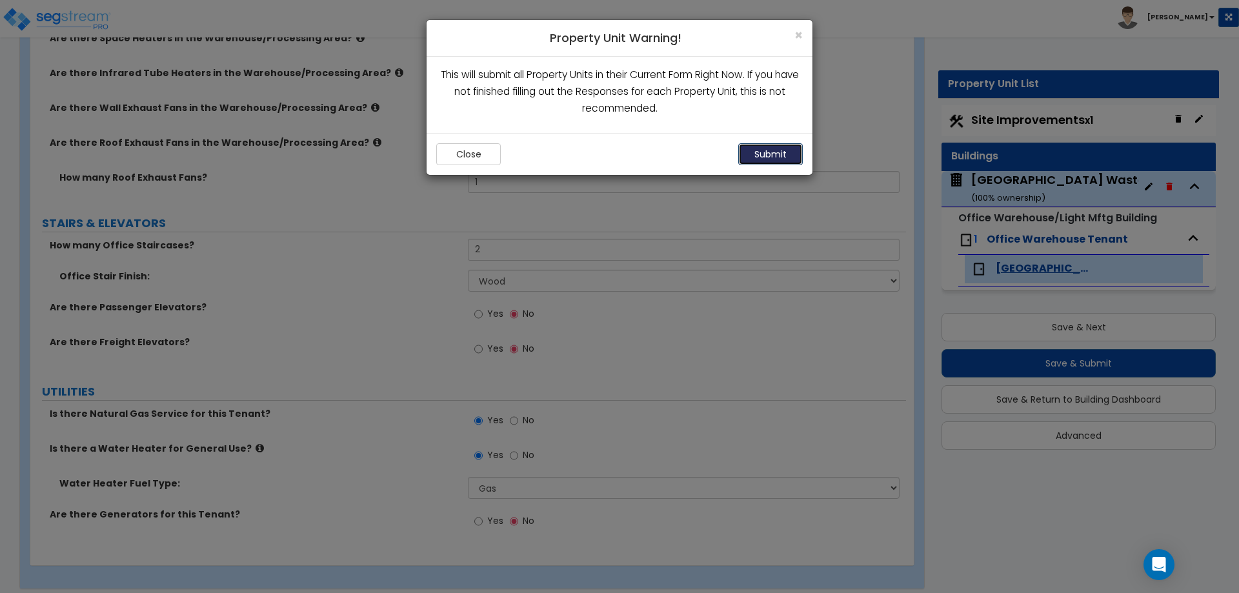
click at [787, 159] on button "Submit" at bounding box center [770, 154] width 65 height 22
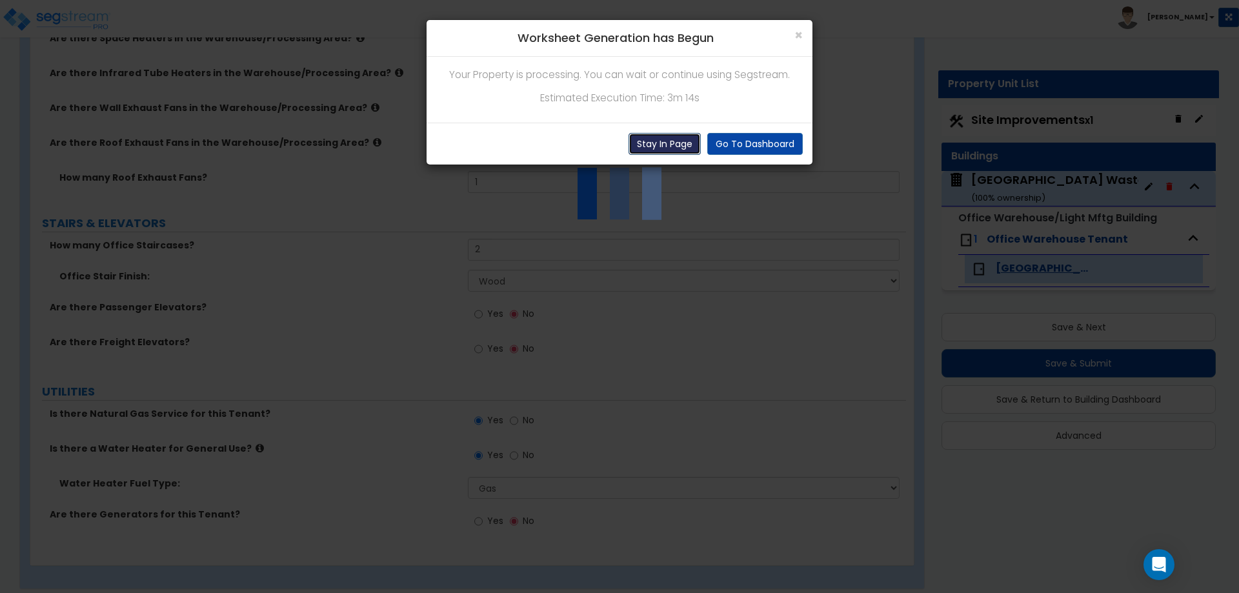
click at [674, 145] on button "Stay In Page" at bounding box center [665, 144] width 72 height 22
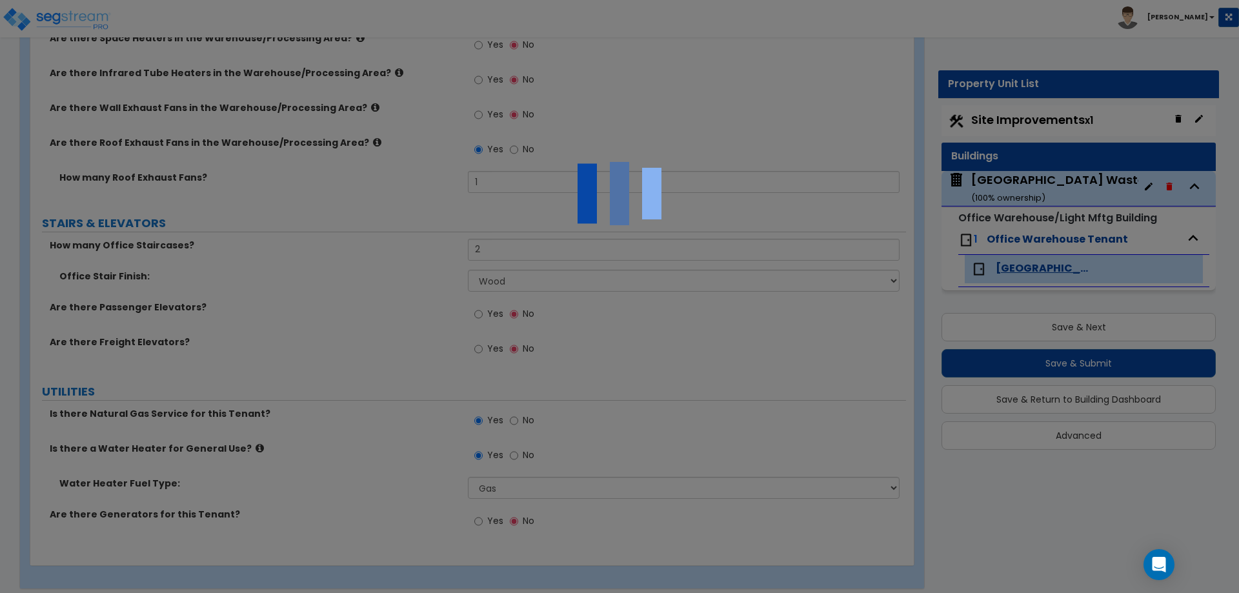
click at [591, 211] on img at bounding box center [619, 193] width 129 height 129
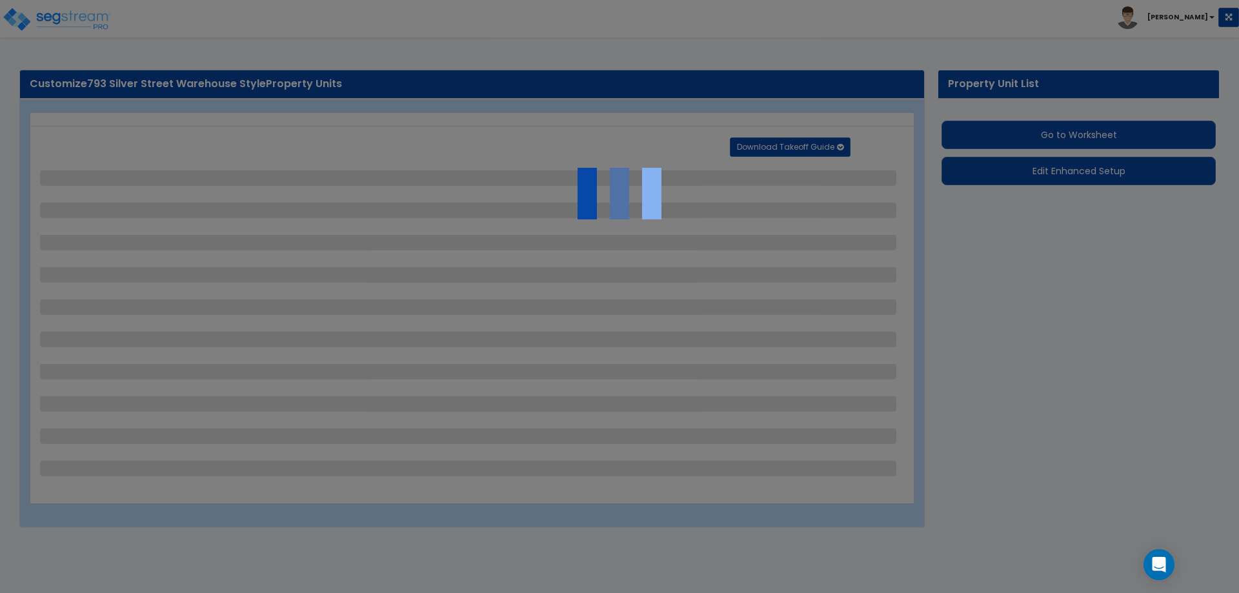
select select "2"
select select "1"
select select "2"
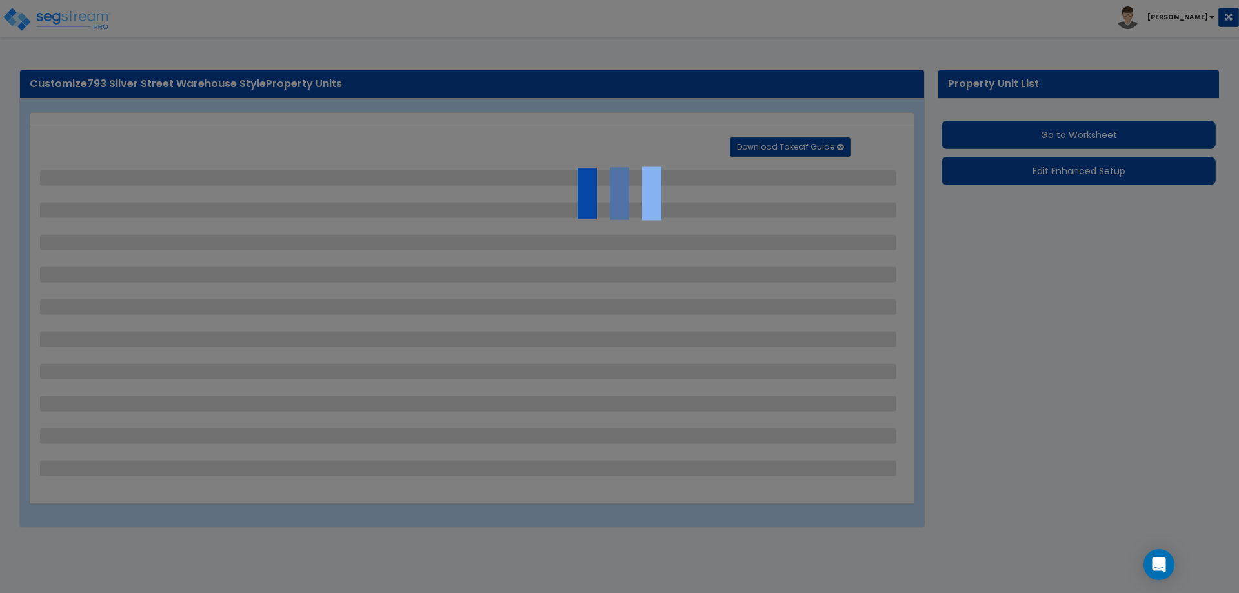
select select "2"
select select "1"
select select "4"
select select "2"
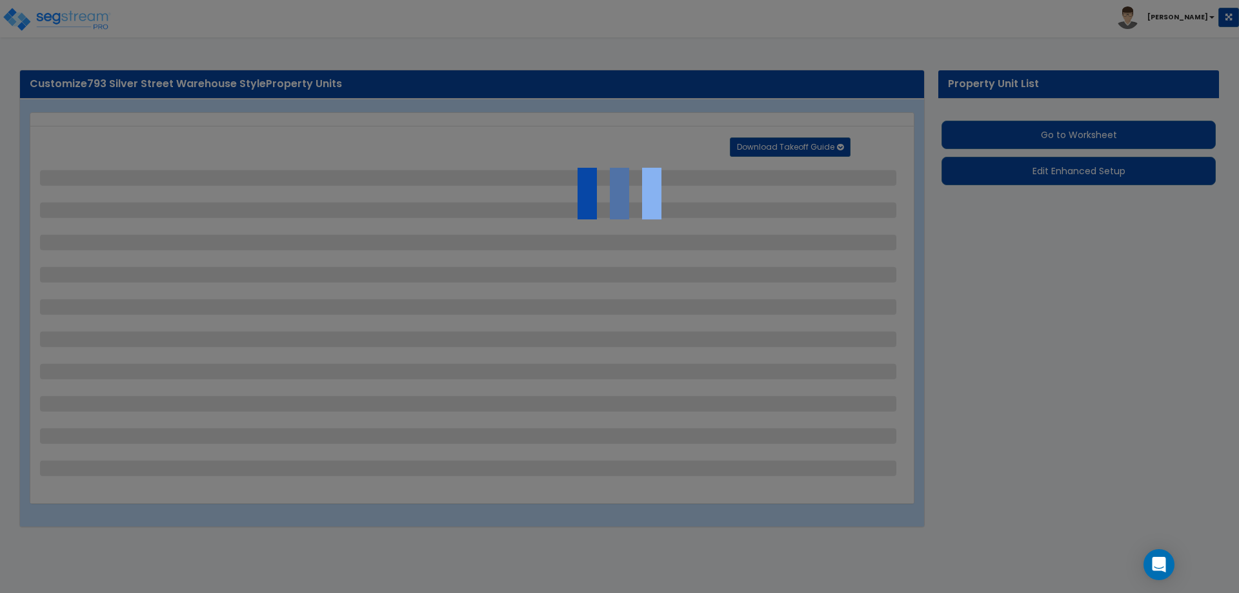
select select "1"
select select "4"
select select "2"
select select "1"
select select "4"
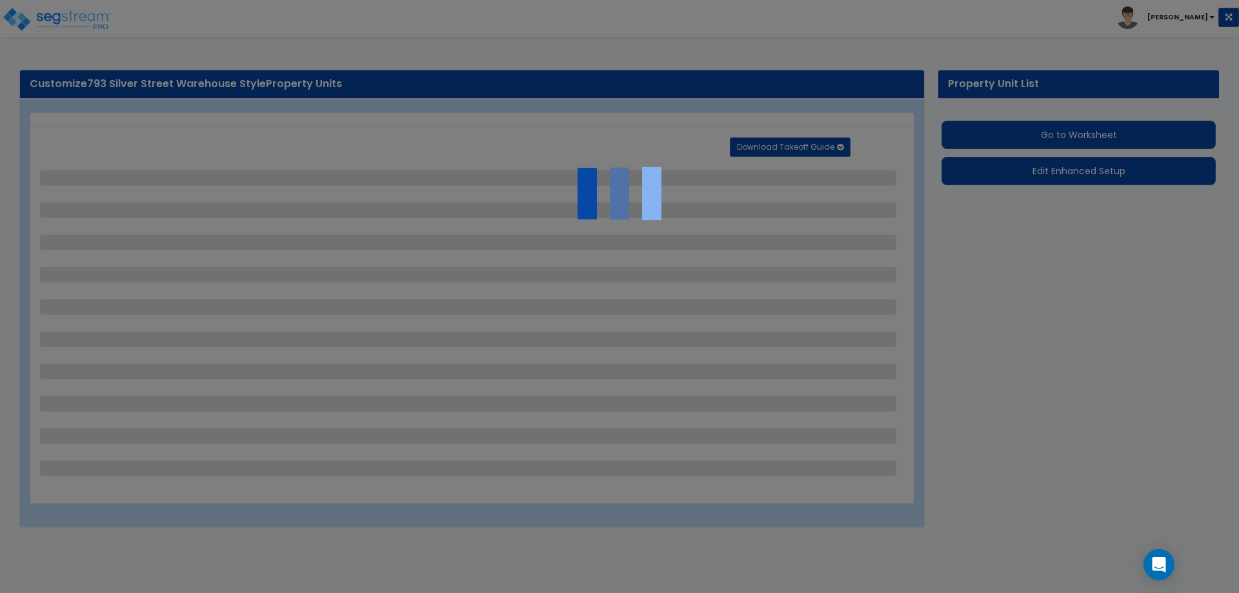
select select "2"
select select "1"
select select "2"
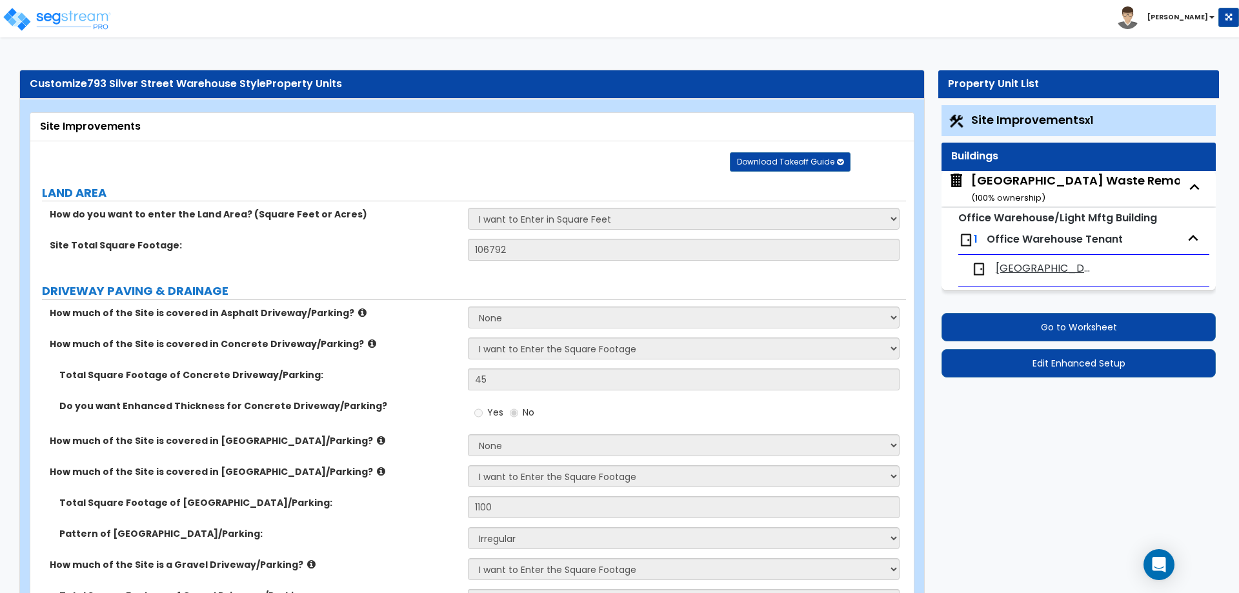
click at [1005, 173] on div "Naples Waste Removal ( 100 % ownership)" at bounding box center [1085, 188] width 229 height 33
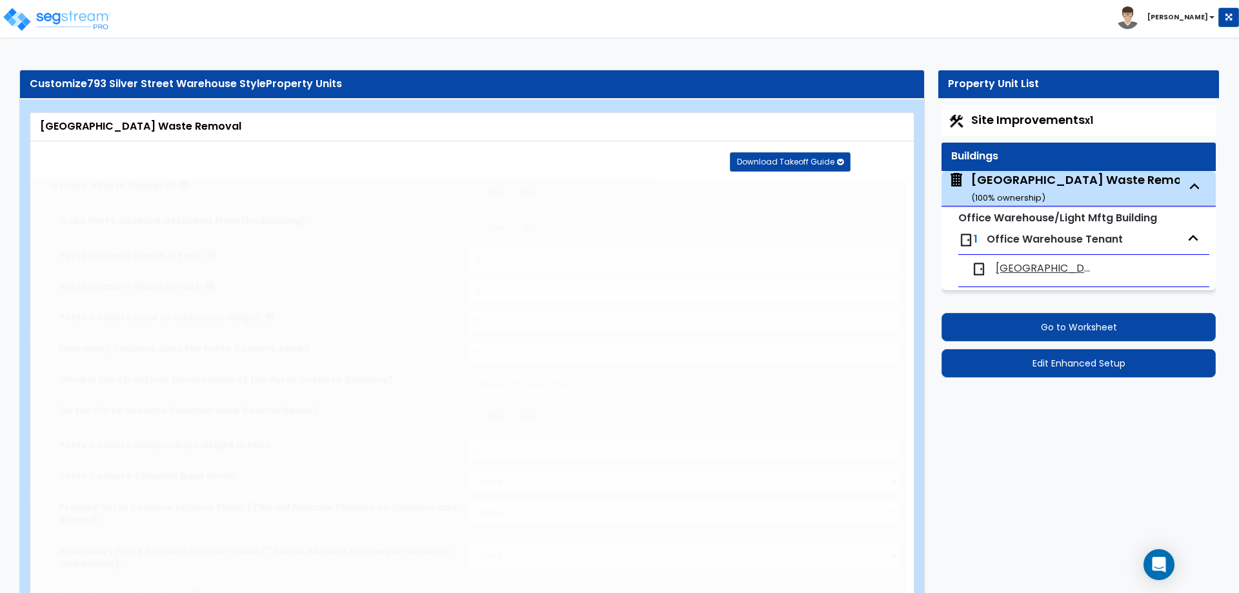
type input "5280"
type input "24"
type input "78"
select select "7"
select select "2"
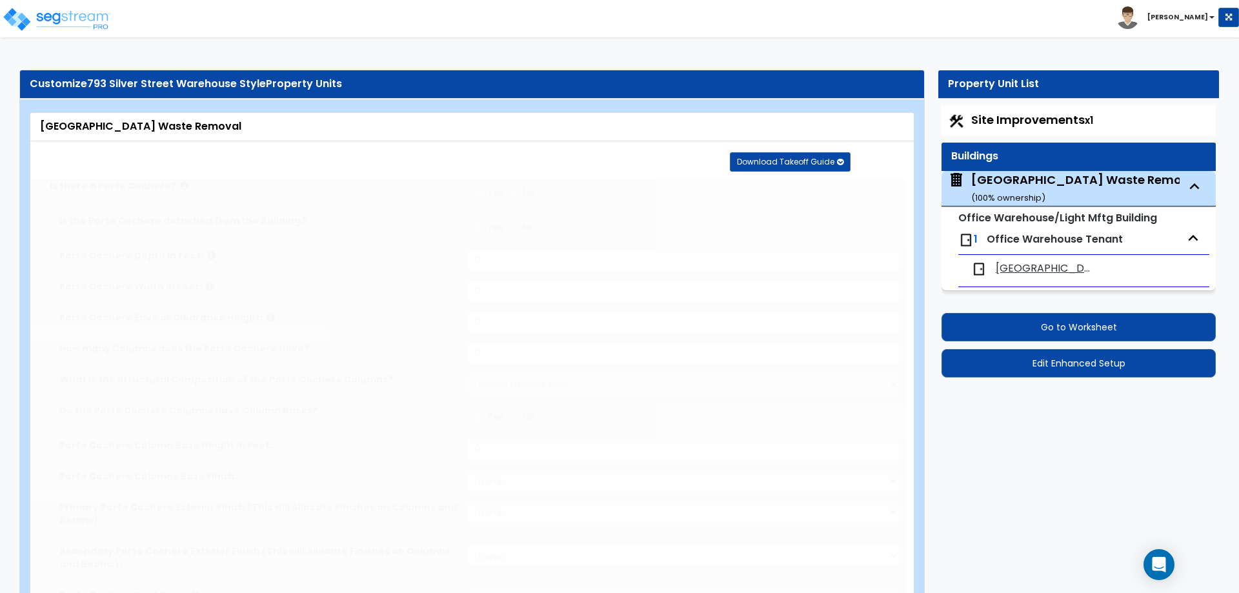
select select "5"
type input "85"
select select "4"
select select "1"
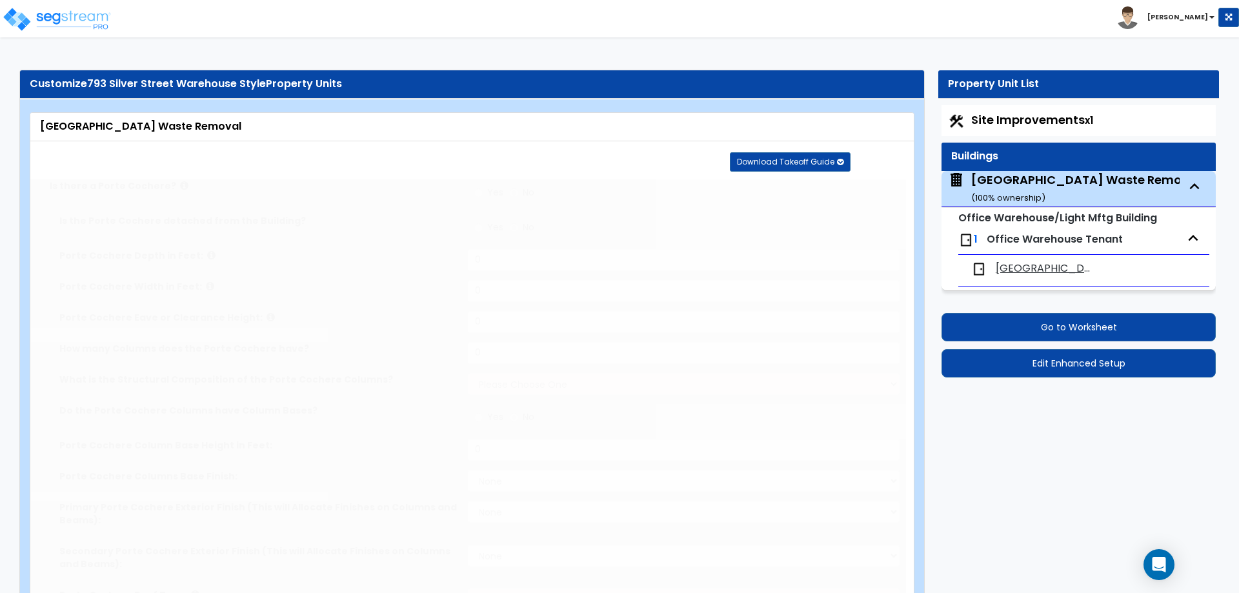
select select "1"
radio input "true"
type input "3"
type input "1"
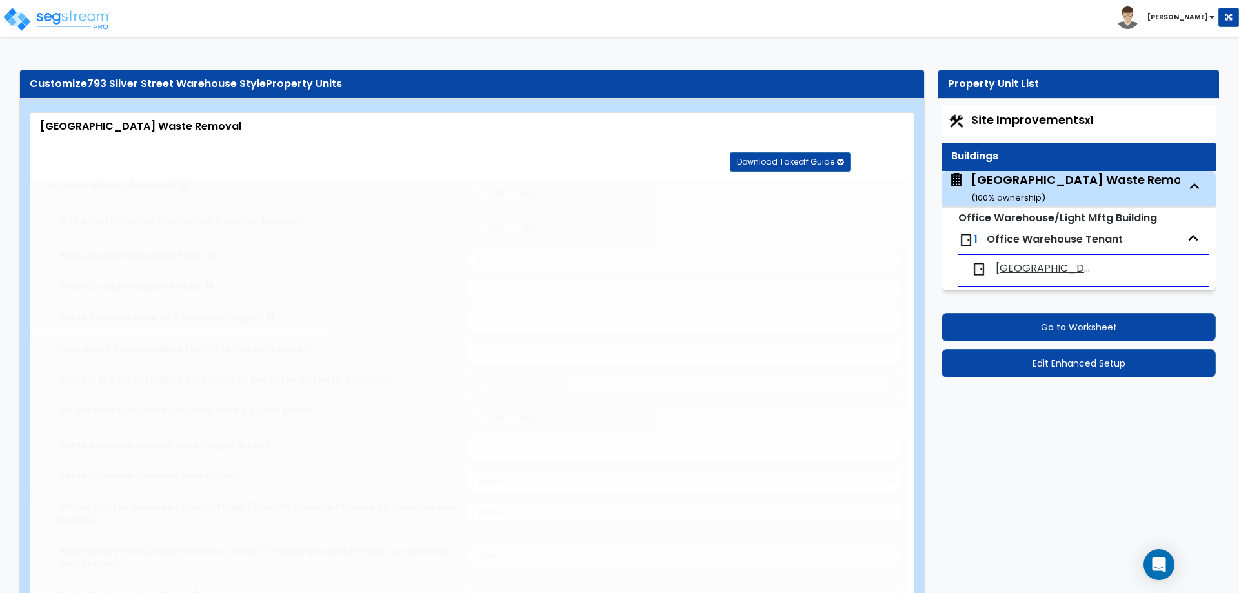
radio input "true"
type input "3"
radio input "true"
select select "1"
select select "4"
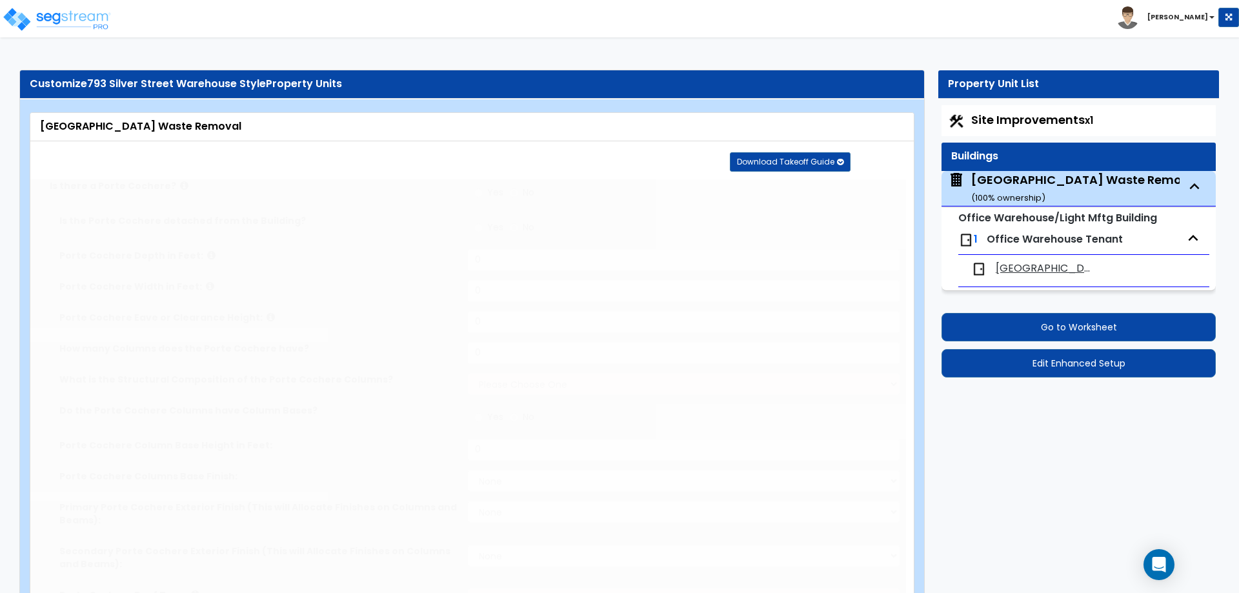
type input "4"
select select "2"
type input "11"
radio input "true"
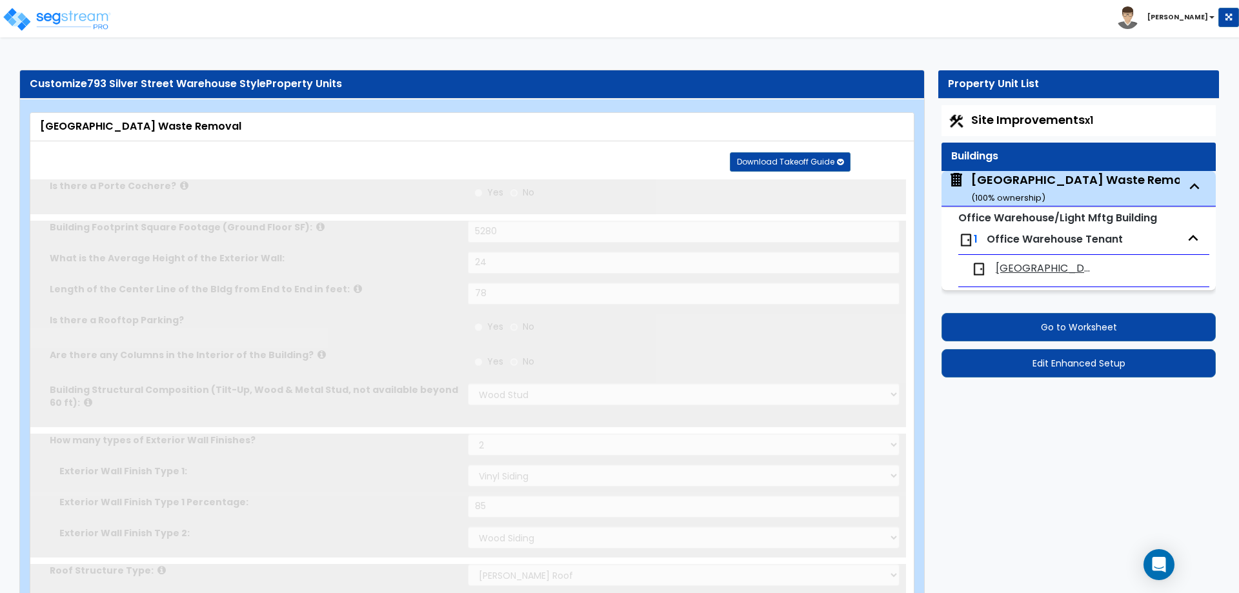
radio input "true"
select select "1"
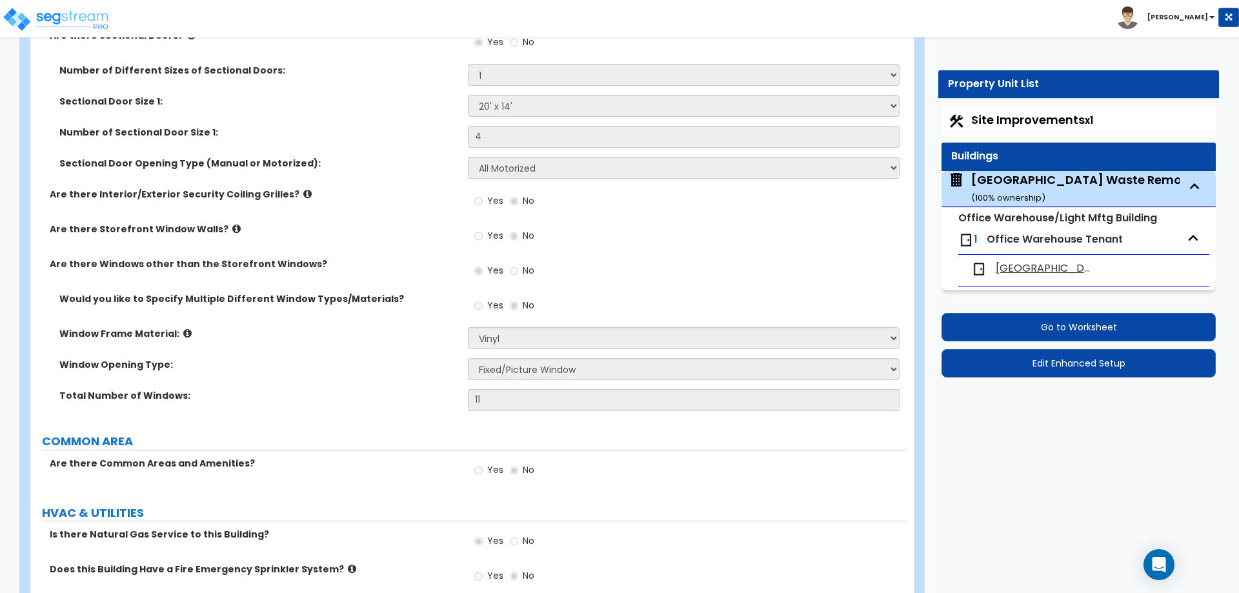
scroll to position [1678, 0]
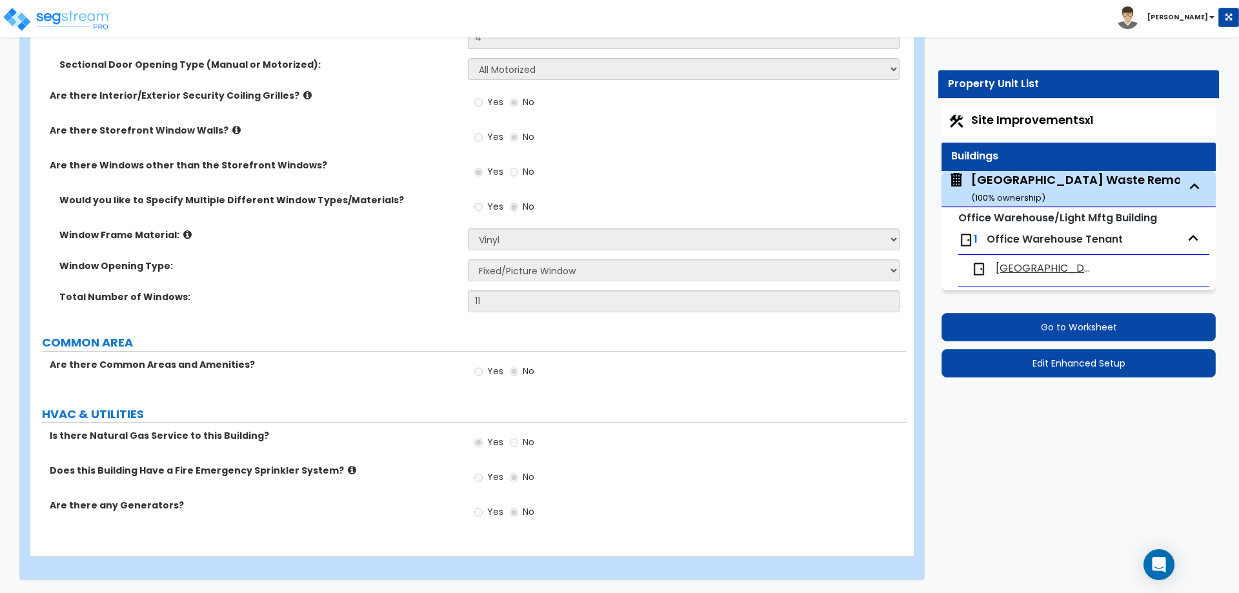
click at [1025, 234] on span "Office Warehouse Tenant" at bounding box center [1055, 239] width 136 height 15
click at [1038, 265] on span "[GEOGRAPHIC_DATA] Waste Removal" at bounding box center [1045, 268] width 99 height 15
select select "3"
select select "2"
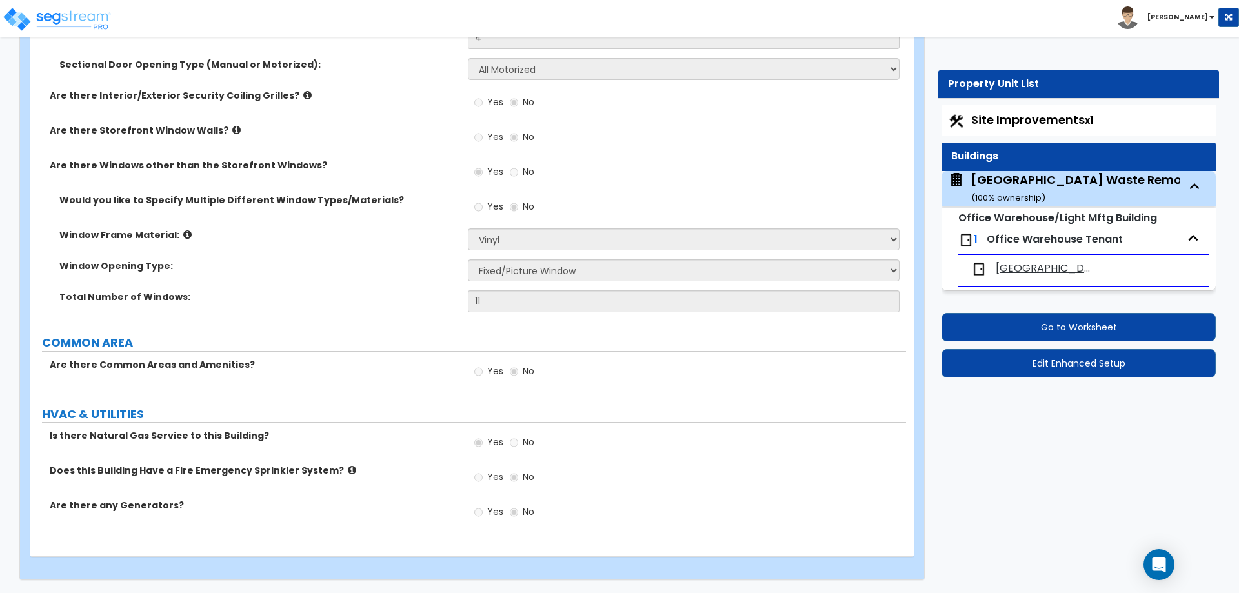
select select "2"
select select "3"
select select "1"
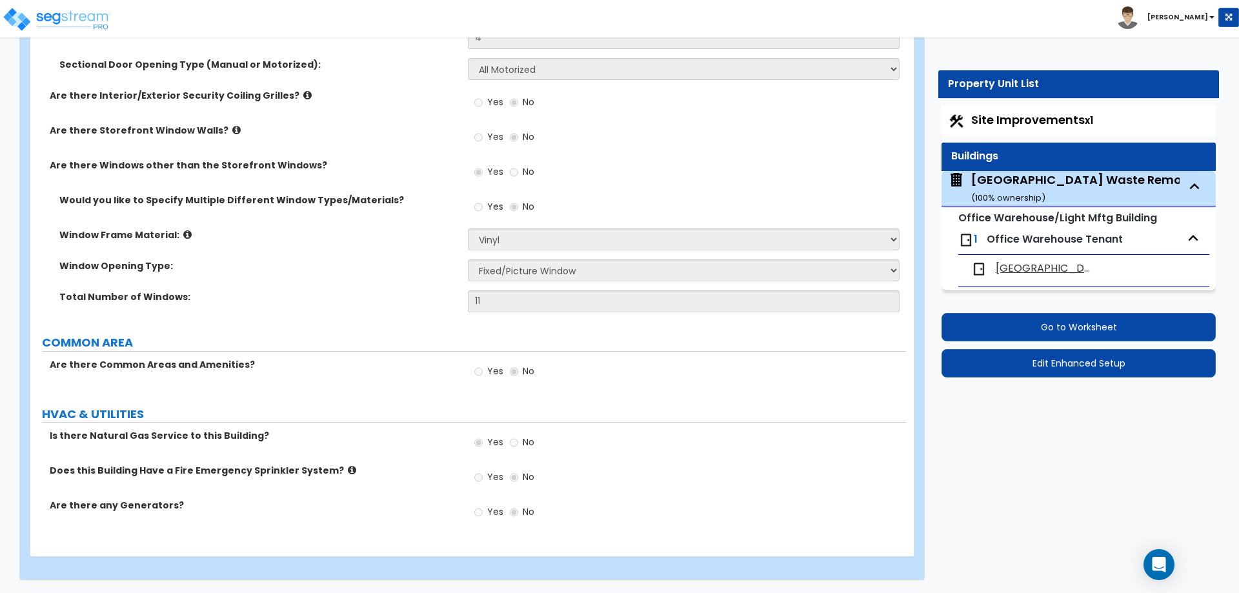
select select "3"
select select "1"
select select "6"
select select "5"
select select "3"
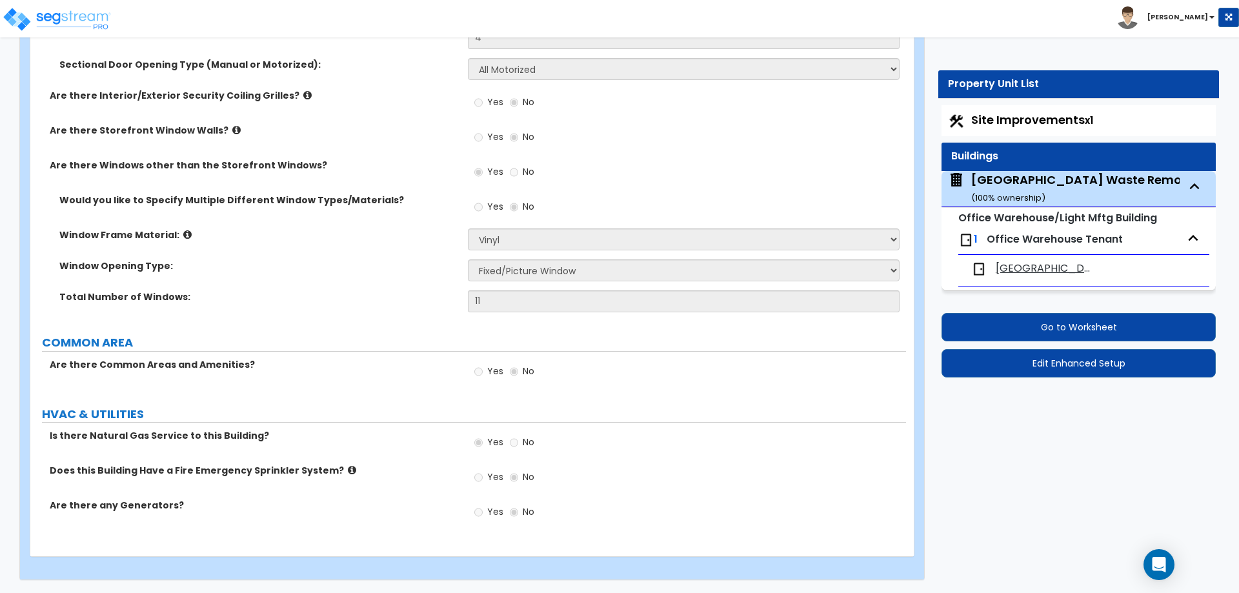
select select "3"
select select "2"
select select "1"
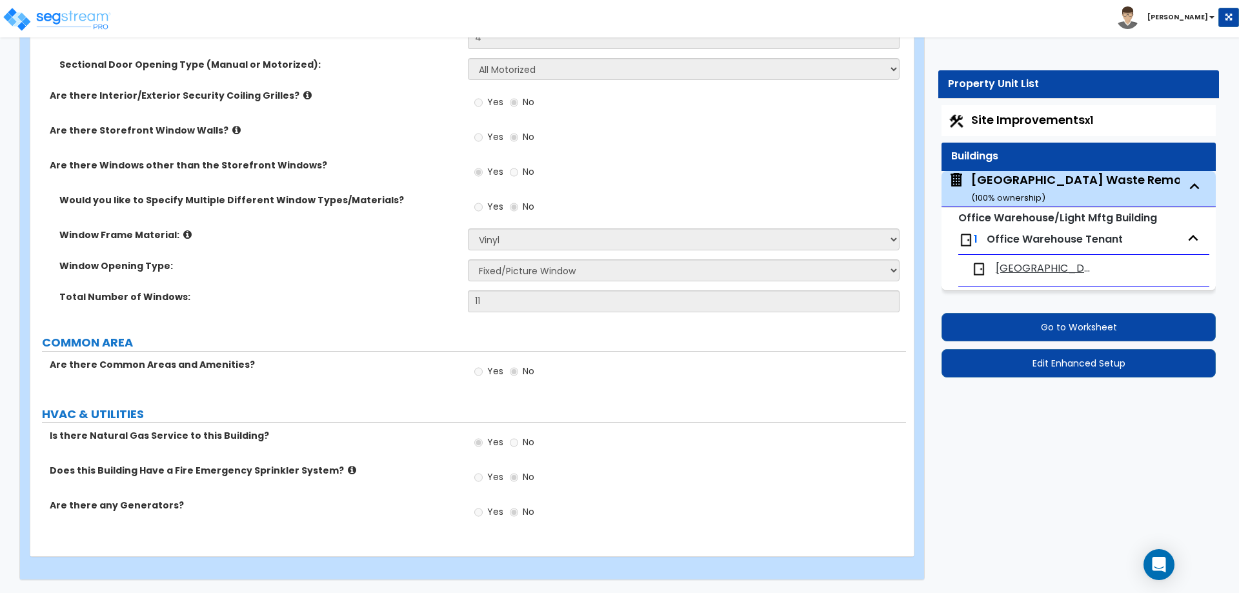
select select "1"
select select "2"
select select "1"
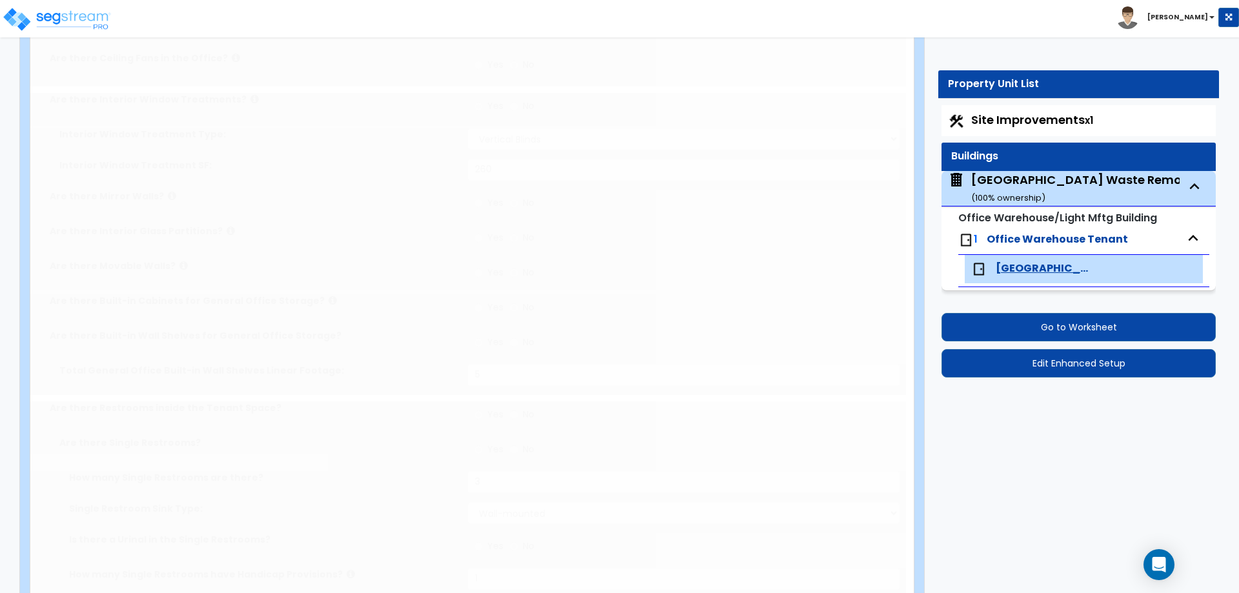
type input "2"
select select "2"
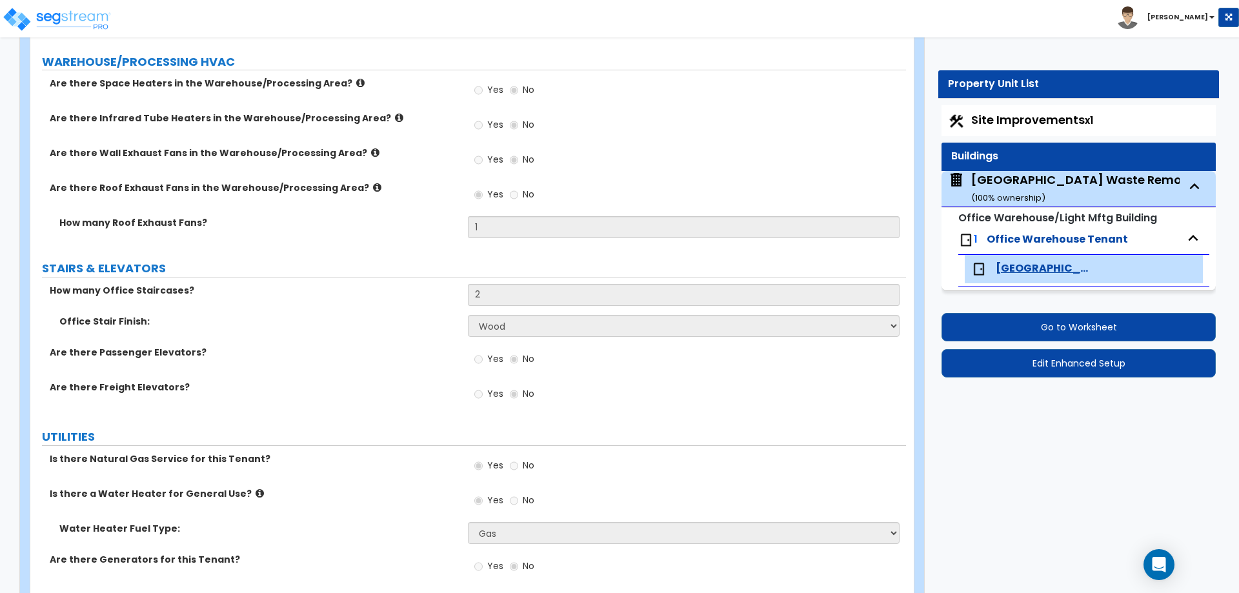
scroll to position [4658, 0]
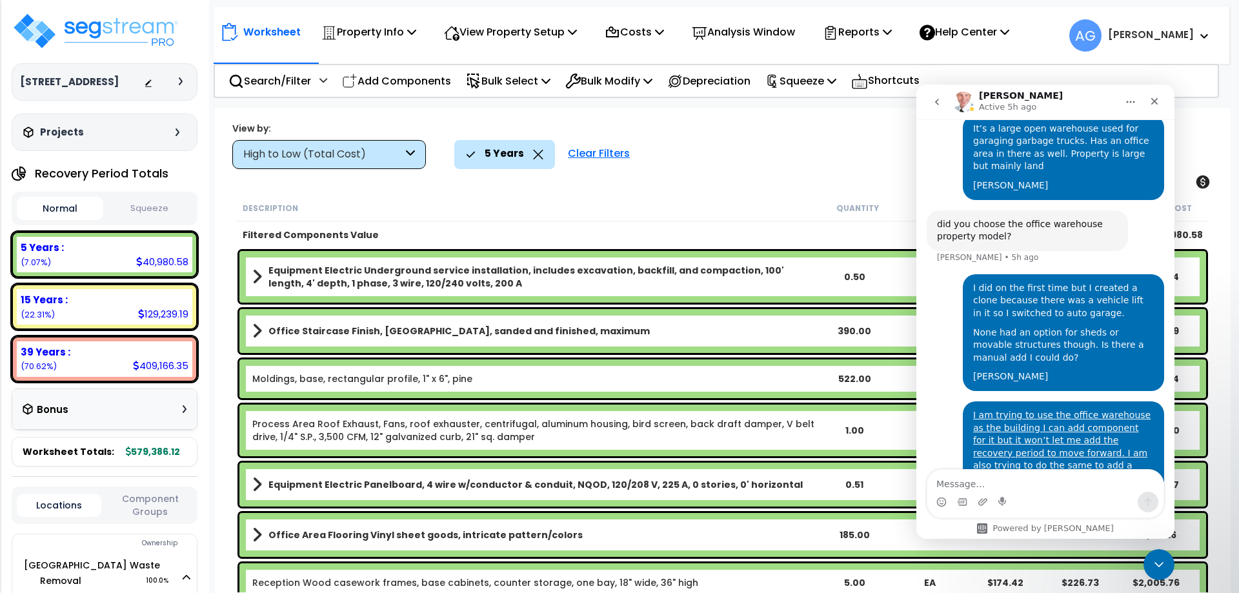
scroll to position [2782, 0]
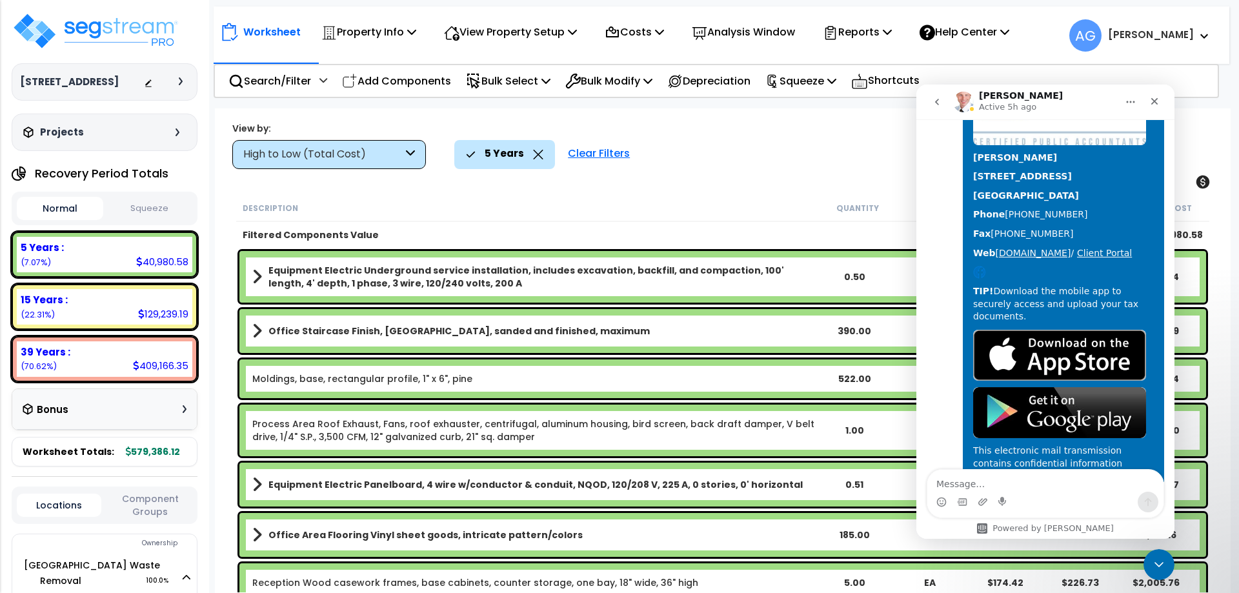
click at [168, 208] on button "Squeeze" at bounding box center [149, 208] width 86 height 23
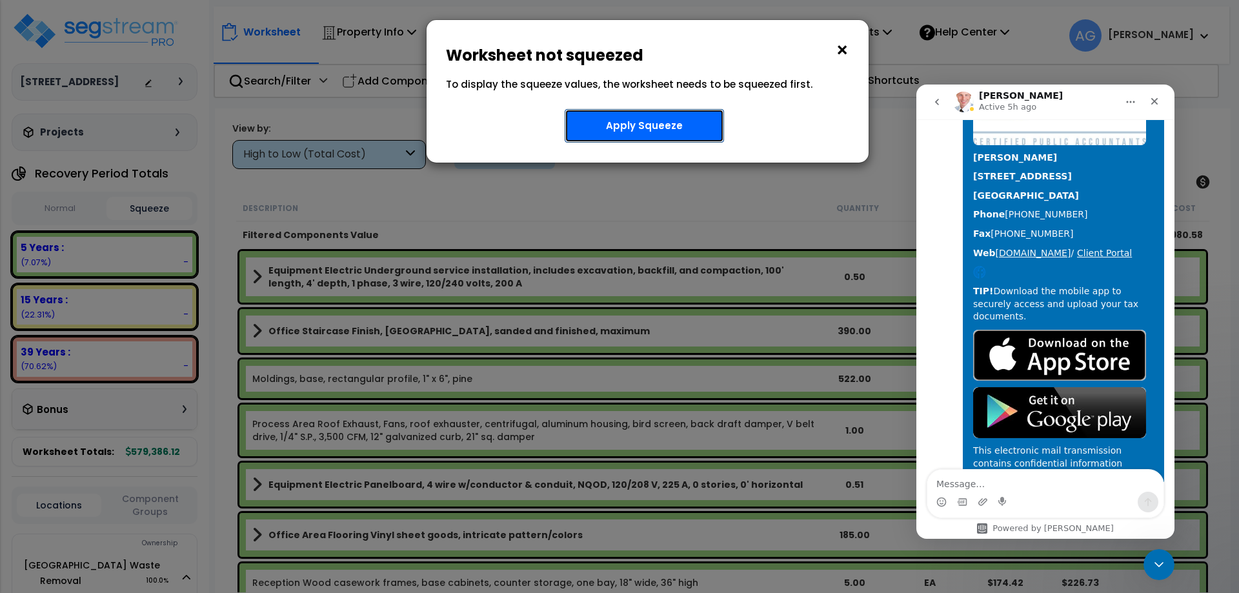
click at [603, 136] on button "Apply Squeeze" at bounding box center [644, 126] width 159 height 34
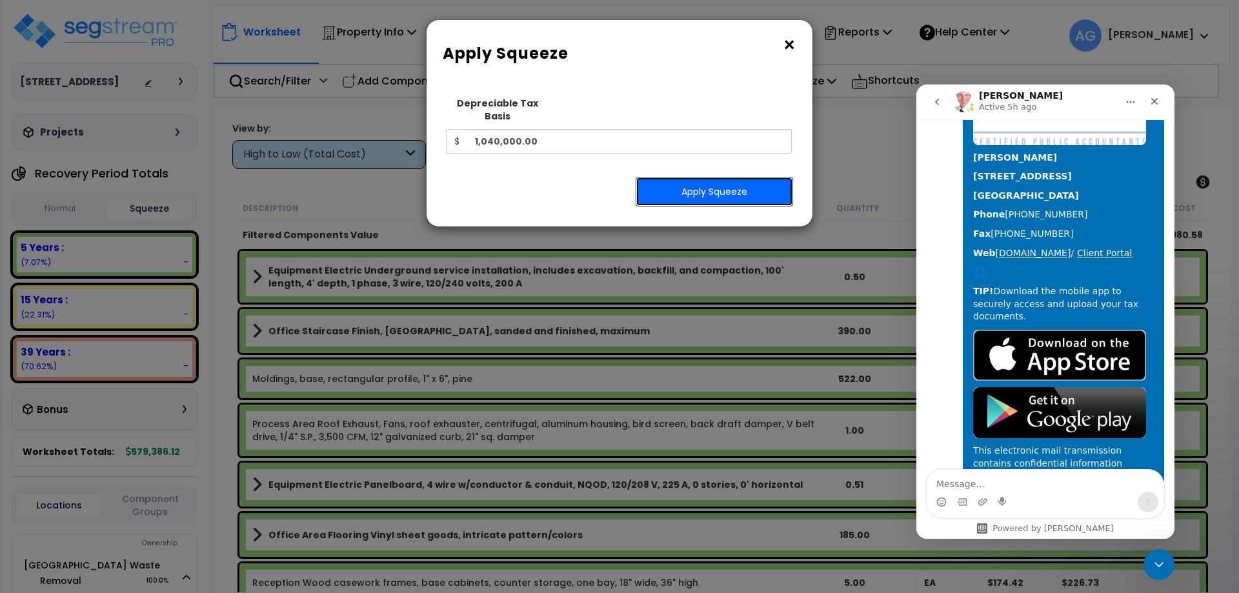
click at [670, 188] on button "Apply Squeeze" at bounding box center [714, 192] width 157 height 30
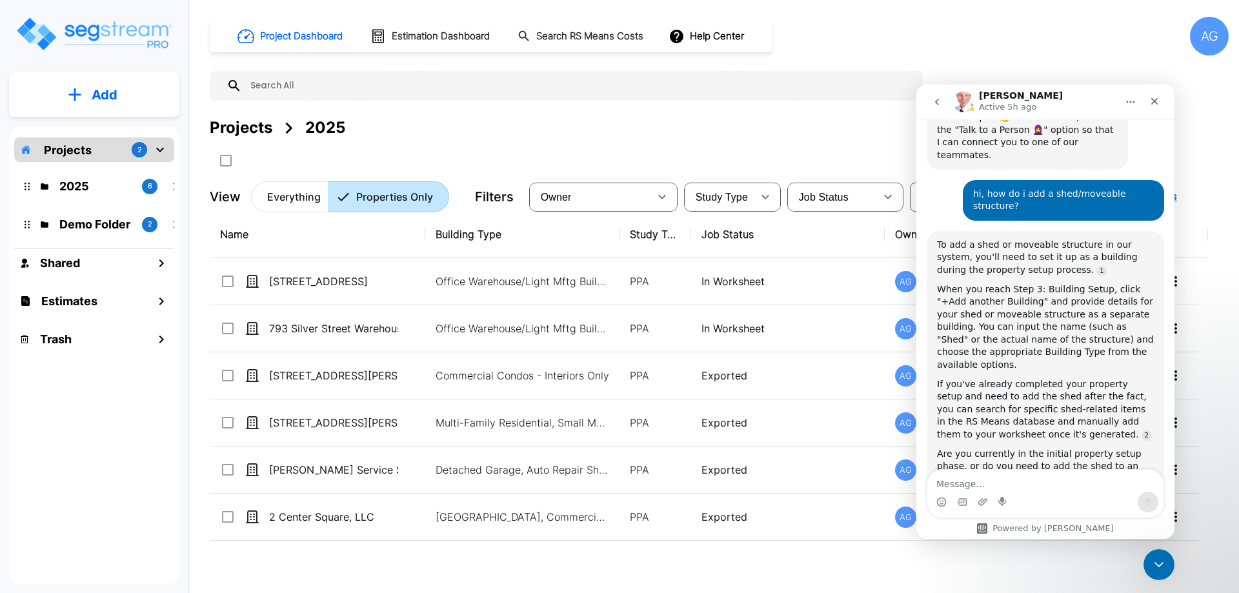
scroll to position [2782, 0]
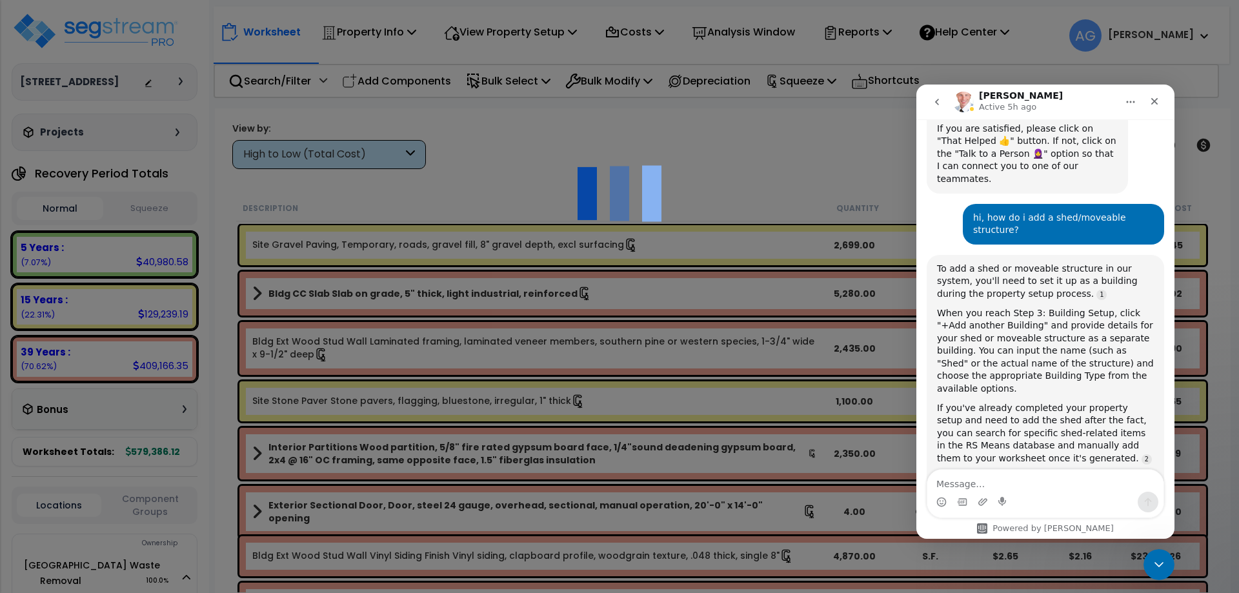
scroll to position [2782, 0]
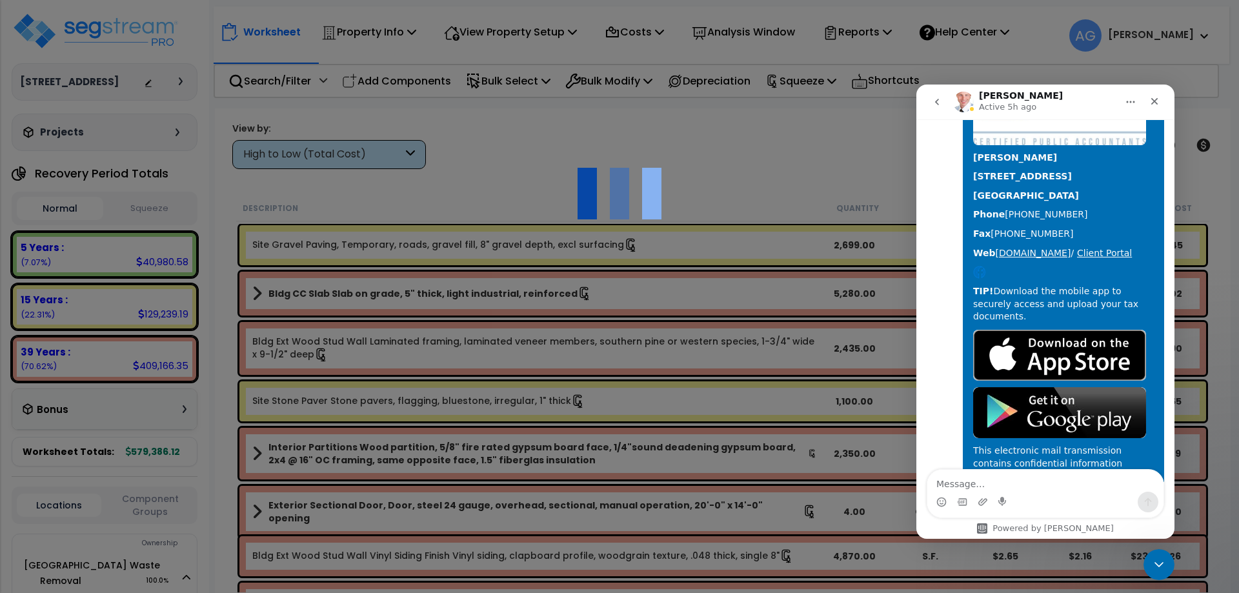
click at [130, 108] on div "We are Building your Property. So please grab a coffee and let us do the heavy …" at bounding box center [619, 83] width 1239 height 52
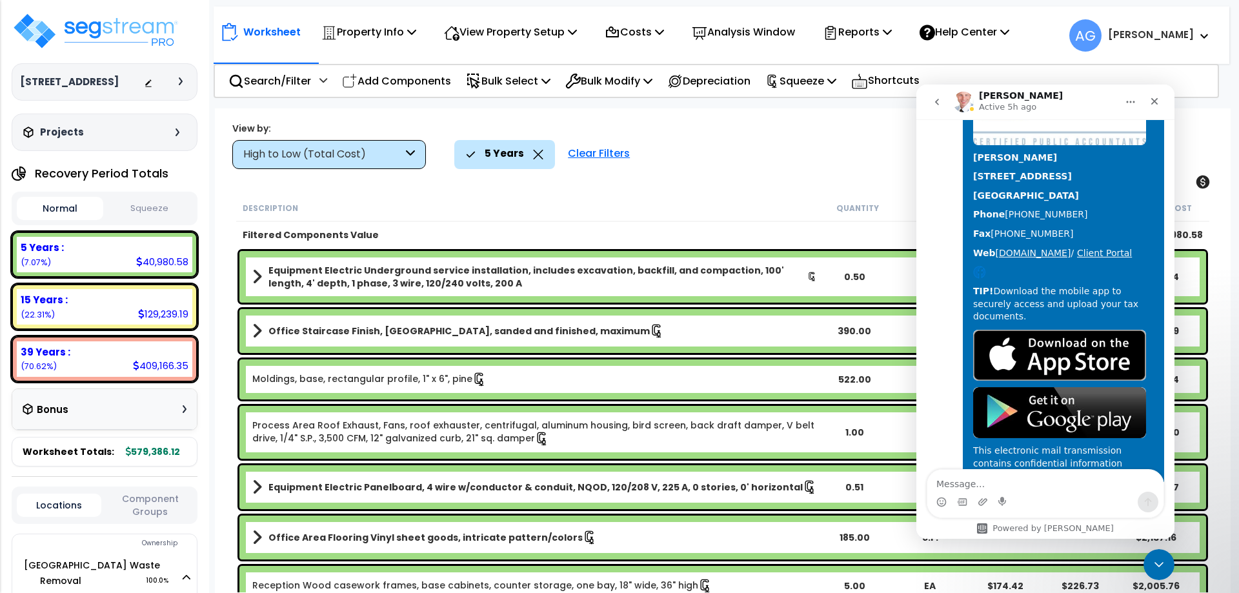
click at [142, 204] on button "Squeeze" at bounding box center [149, 208] width 86 height 23
